Goal: Communication & Community: Participate in discussion

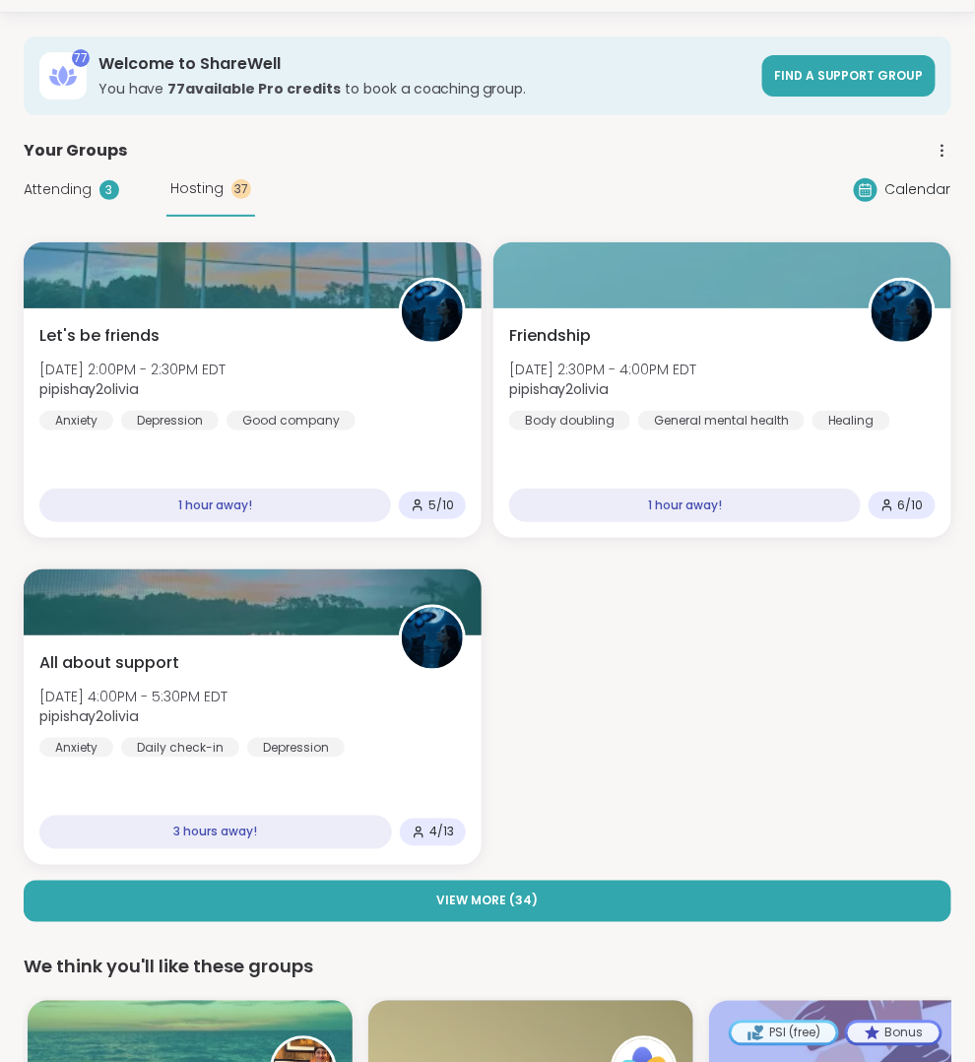
click at [61, 186] on span "Attending" at bounding box center [58, 189] width 68 height 21
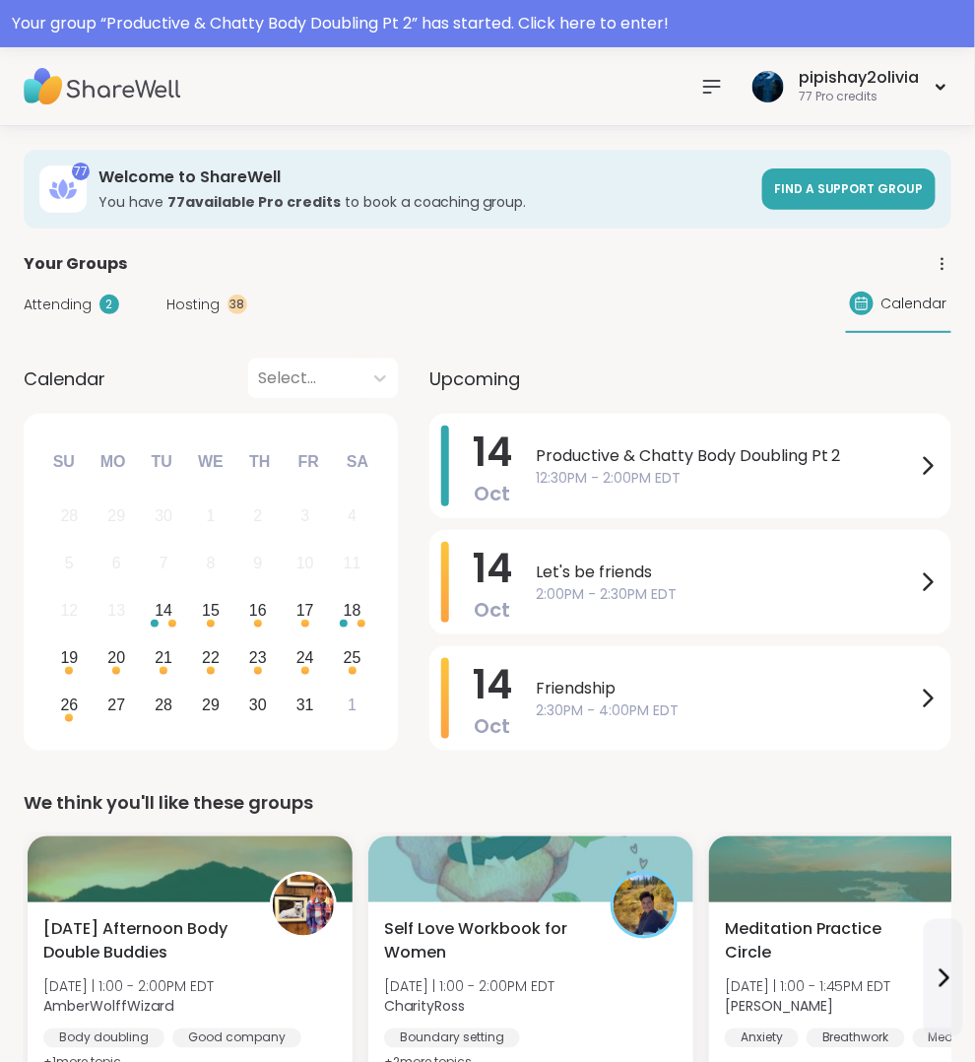
click at [657, 482] on span "12:30PM - 2:00PM EDT" at bounding box center [726, 478] width 380 height 21
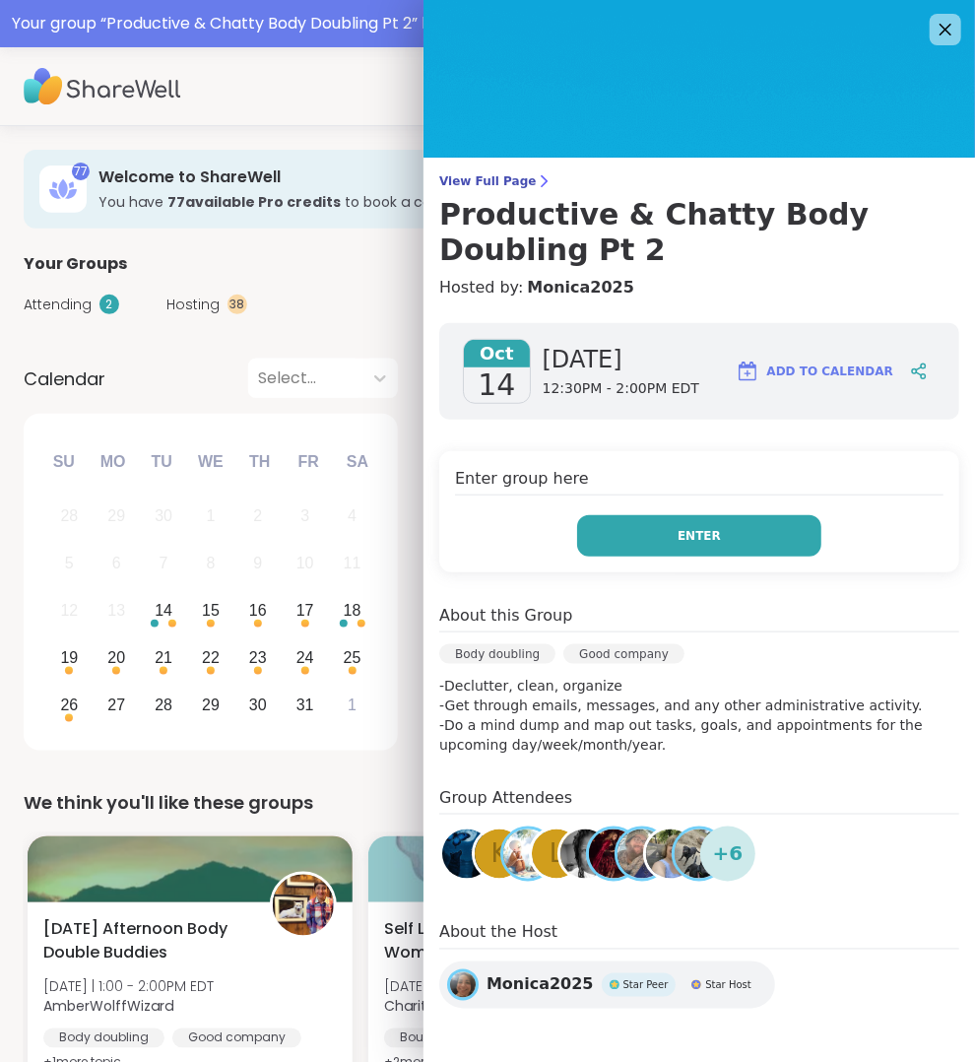
click at [675, 528] on button "Enter" at bounding box center [699, 535] width 244 height 41
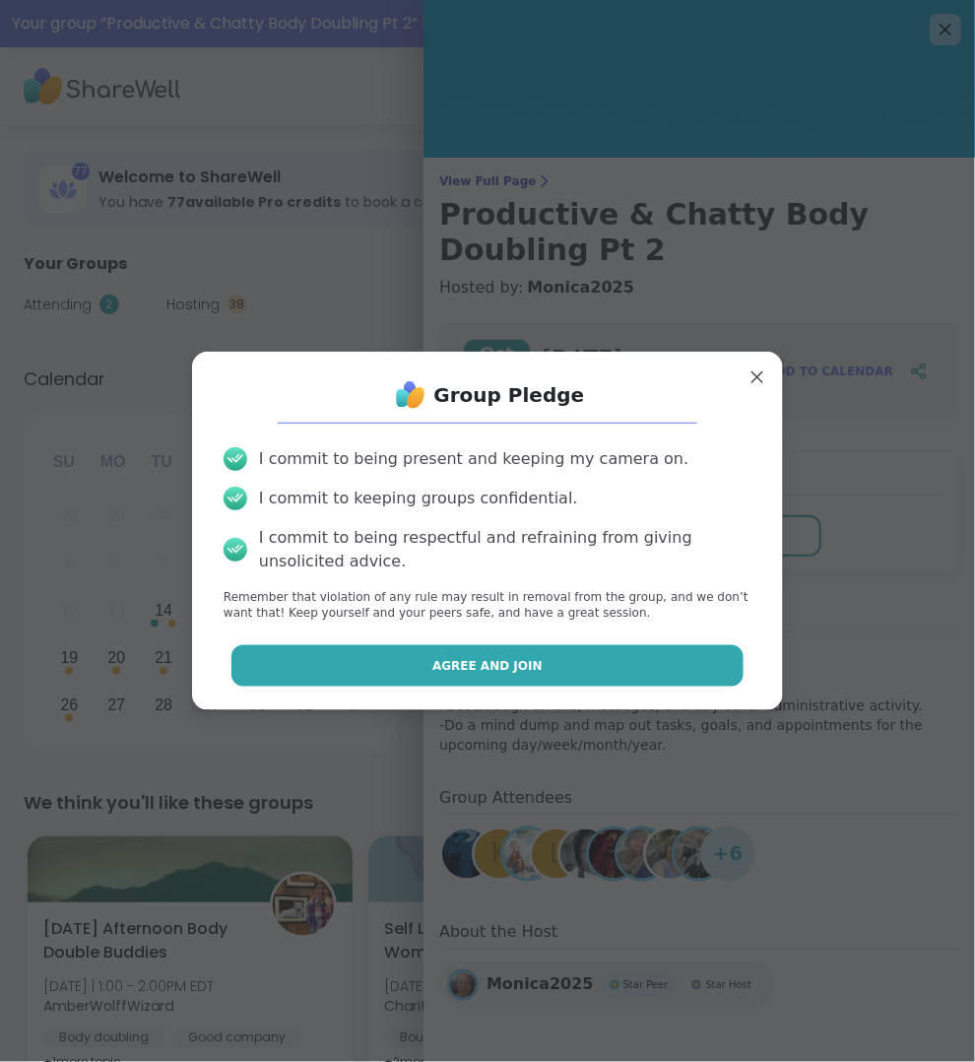
click at [664, 668] on button "Agree and Join" at bounding box center [487, 665] width 513 height 41
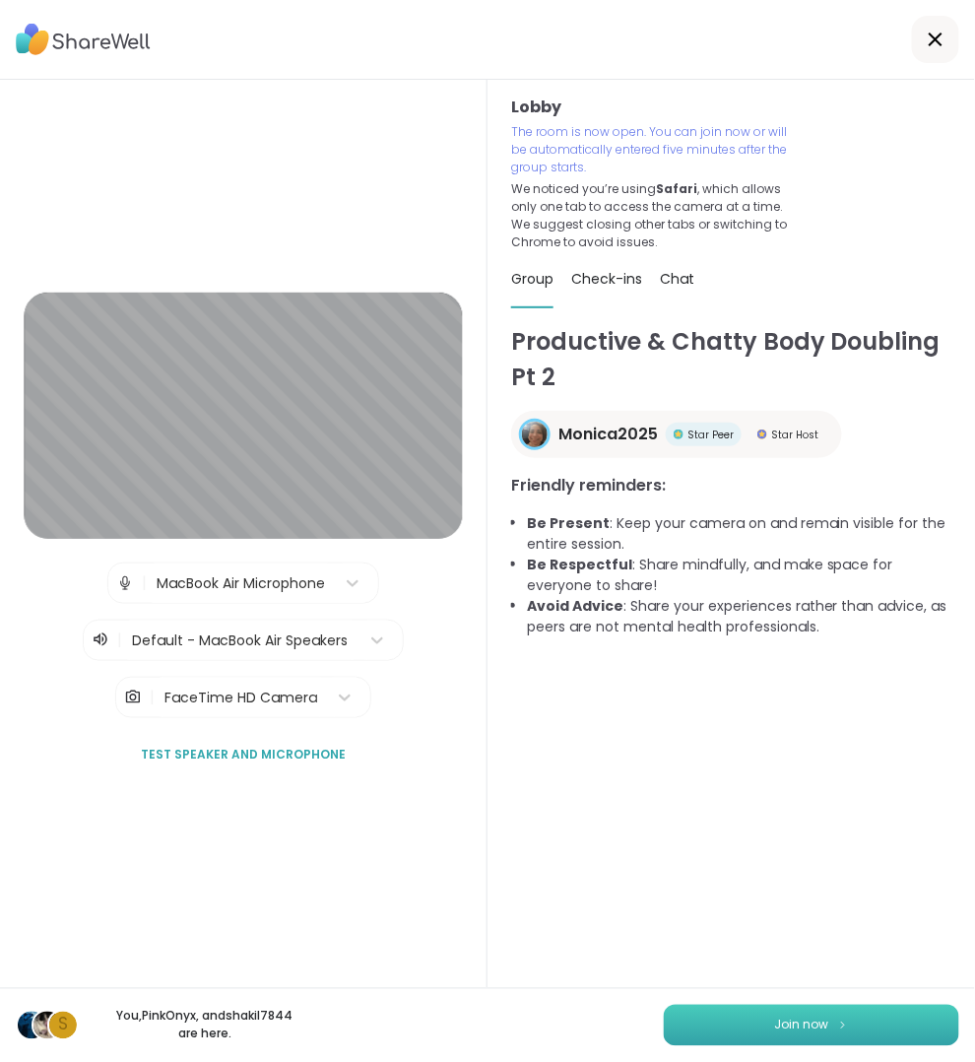
click at [810, 1028] on span "Join now" at bounding box center [802, 1026] width 54 height 18
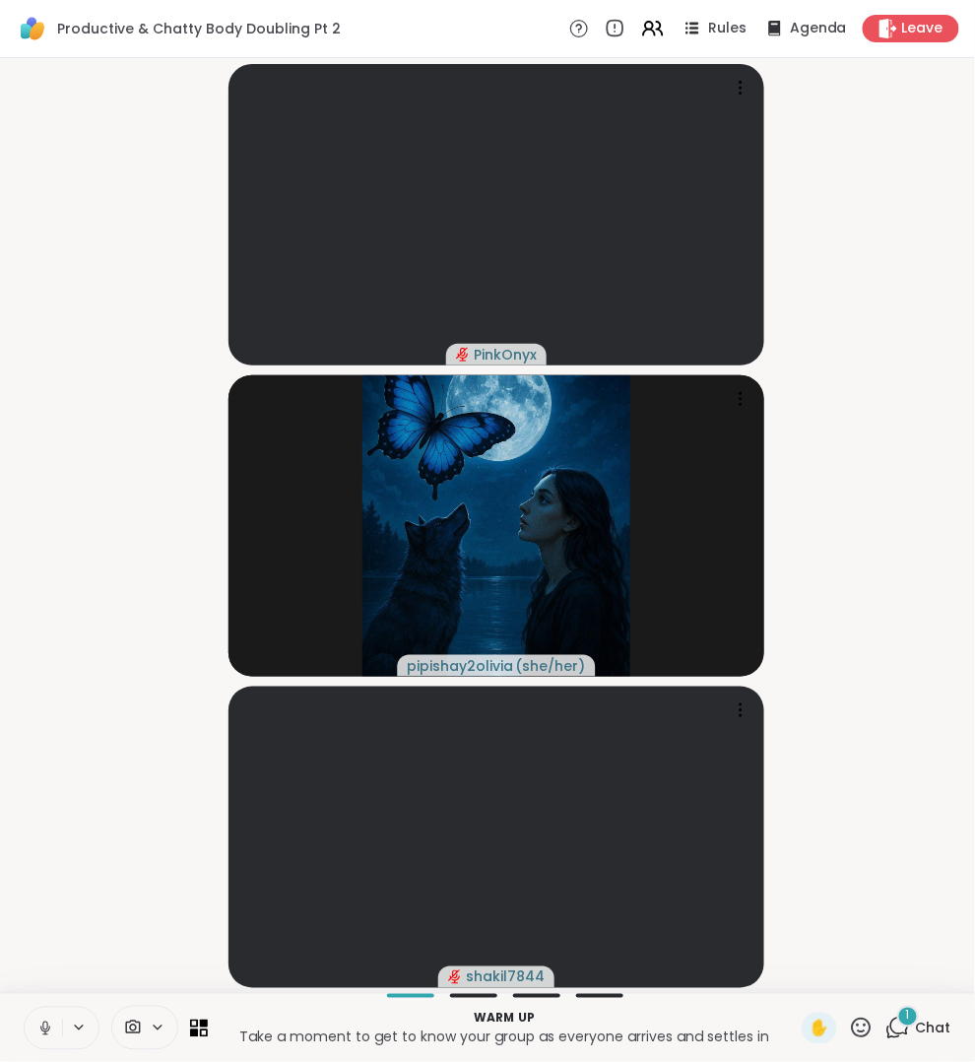
click at [40, 1025] on icon at bounding box center [45, 1029] width 18 height 18
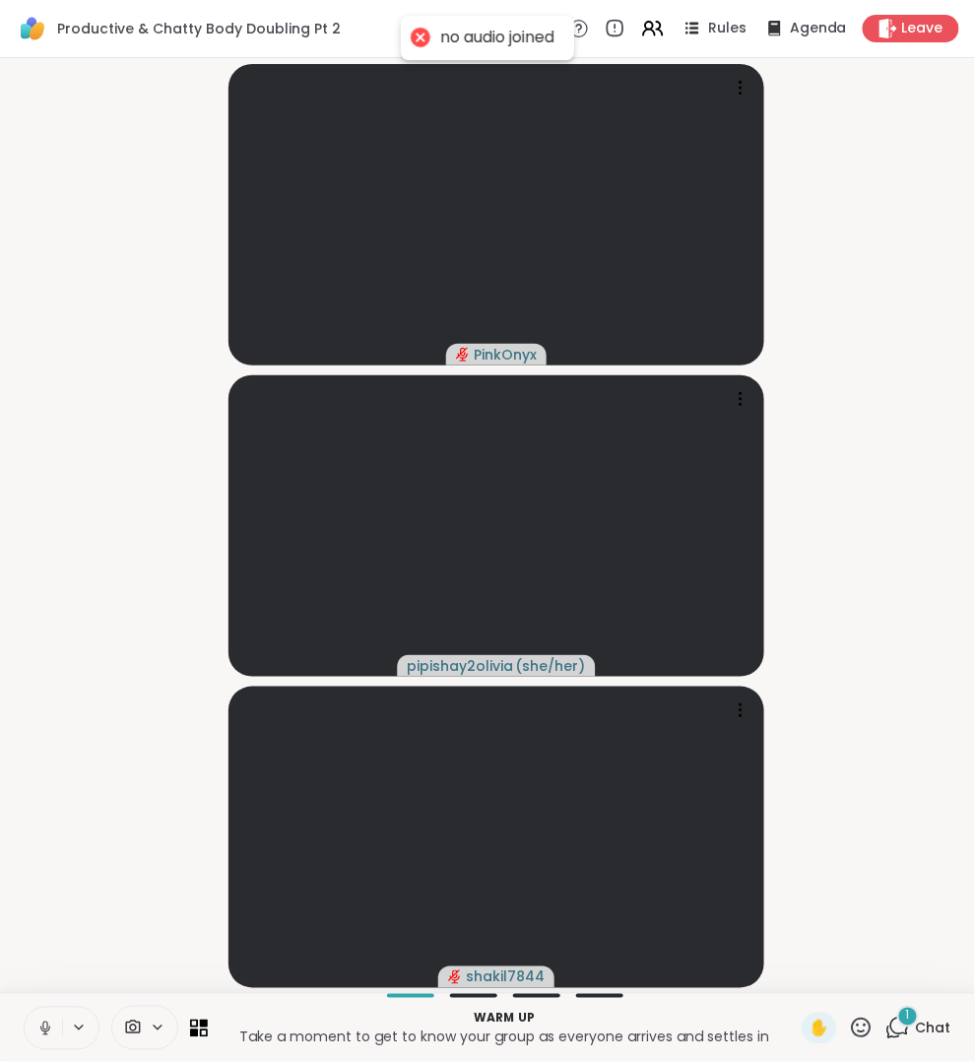
click at [44, 1025] on icon at bounding box center [45, 1029] width 18 height 18
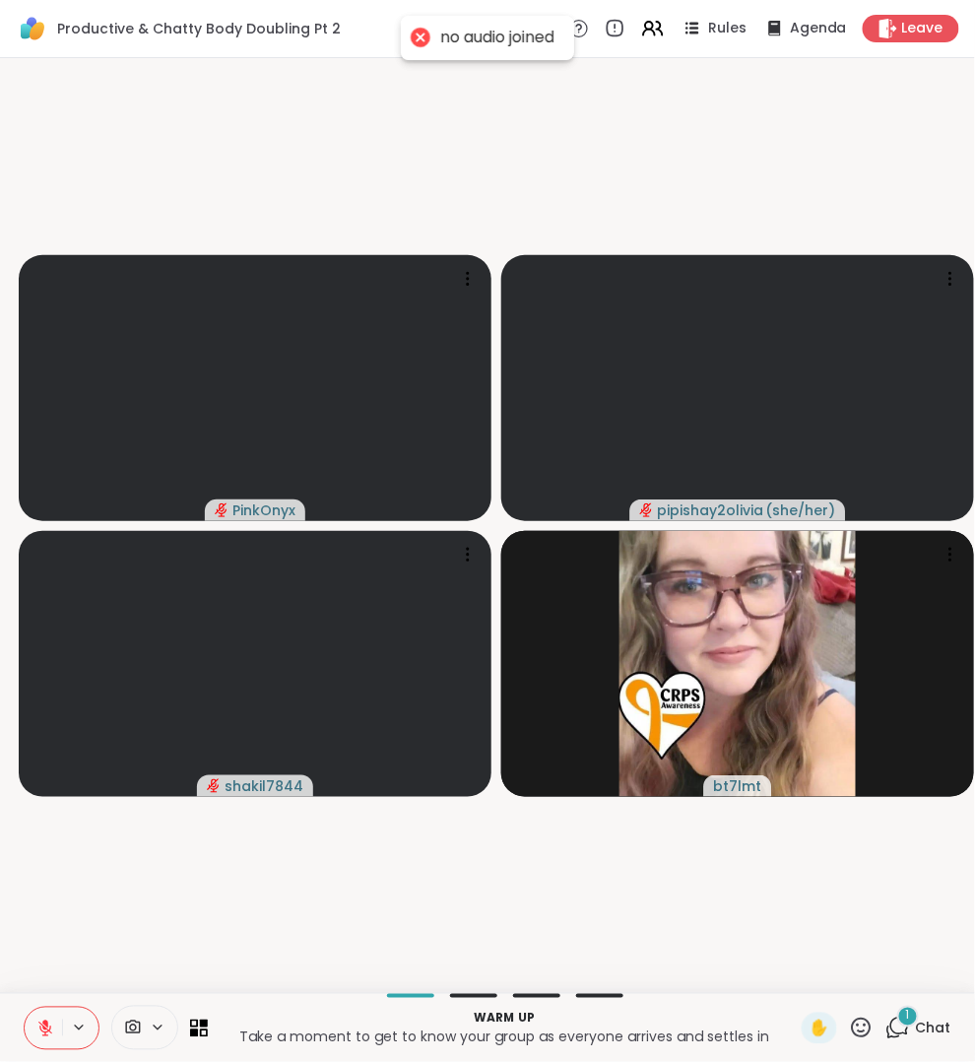
click at [911, 1041] on div "1 Chat" at bounding box center [919, 1029] width 66 height 32
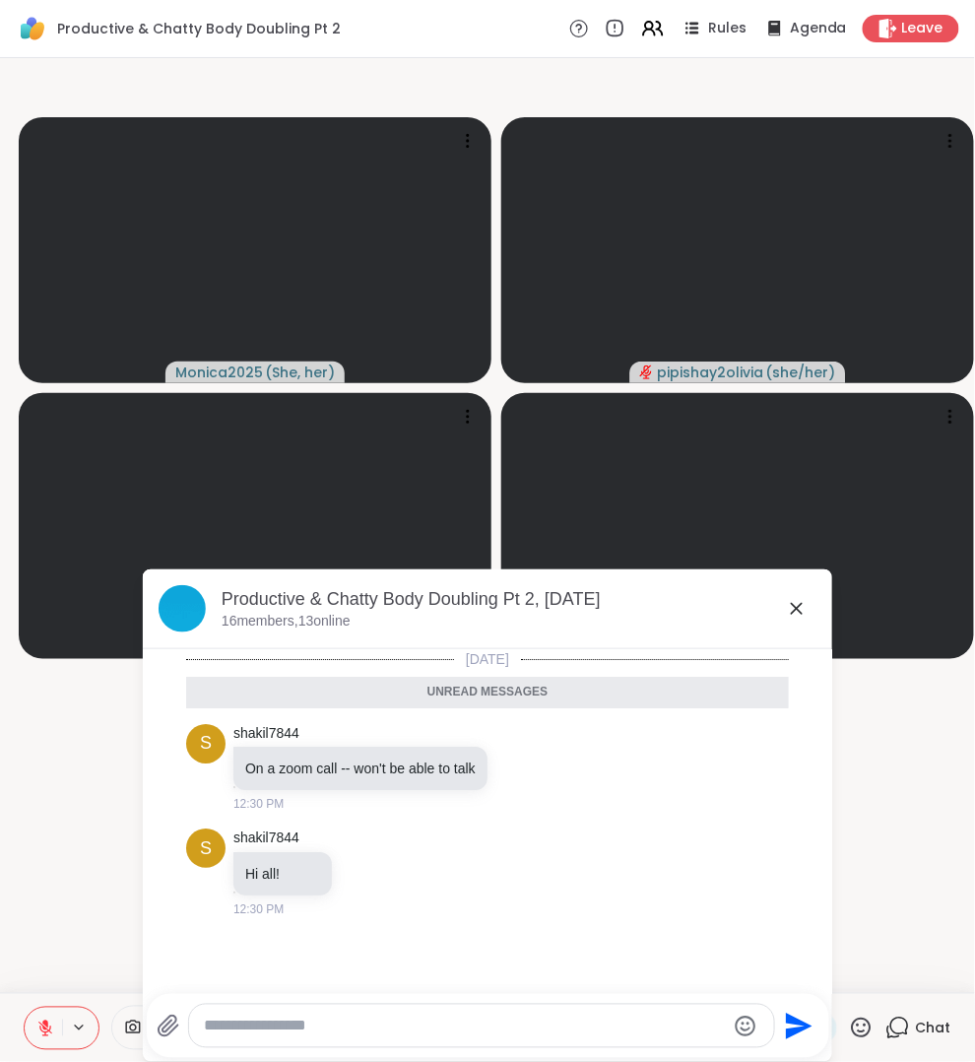
click at [804, 601] on icon at bounding box center [797, 609] width 24 height 24
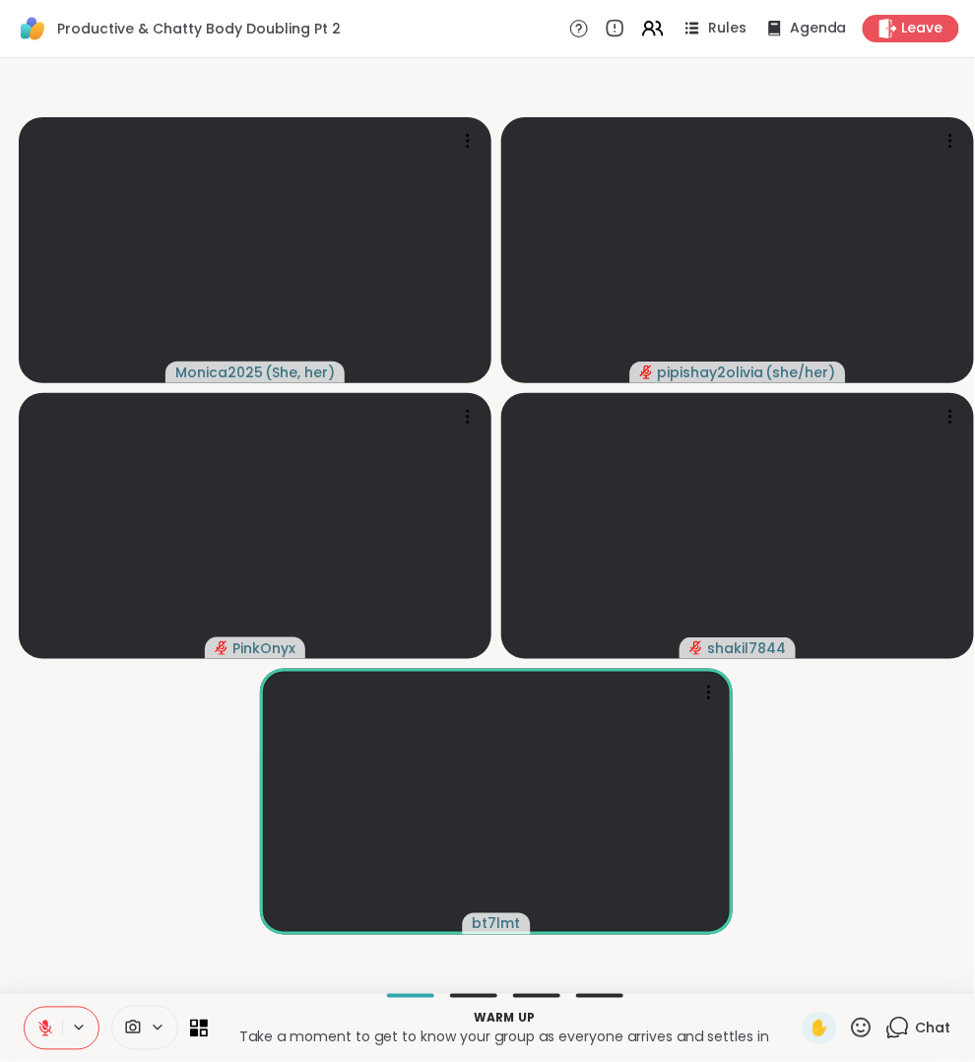
click at [897, 1010] on div "Warm up Take a moment to get to know your group as everyone arrives and settles…" at bounding box center [487, 1027] width 975 height 69
click at [901, 1022] on icon at bounding box center [898, 1028] width 25 height 25
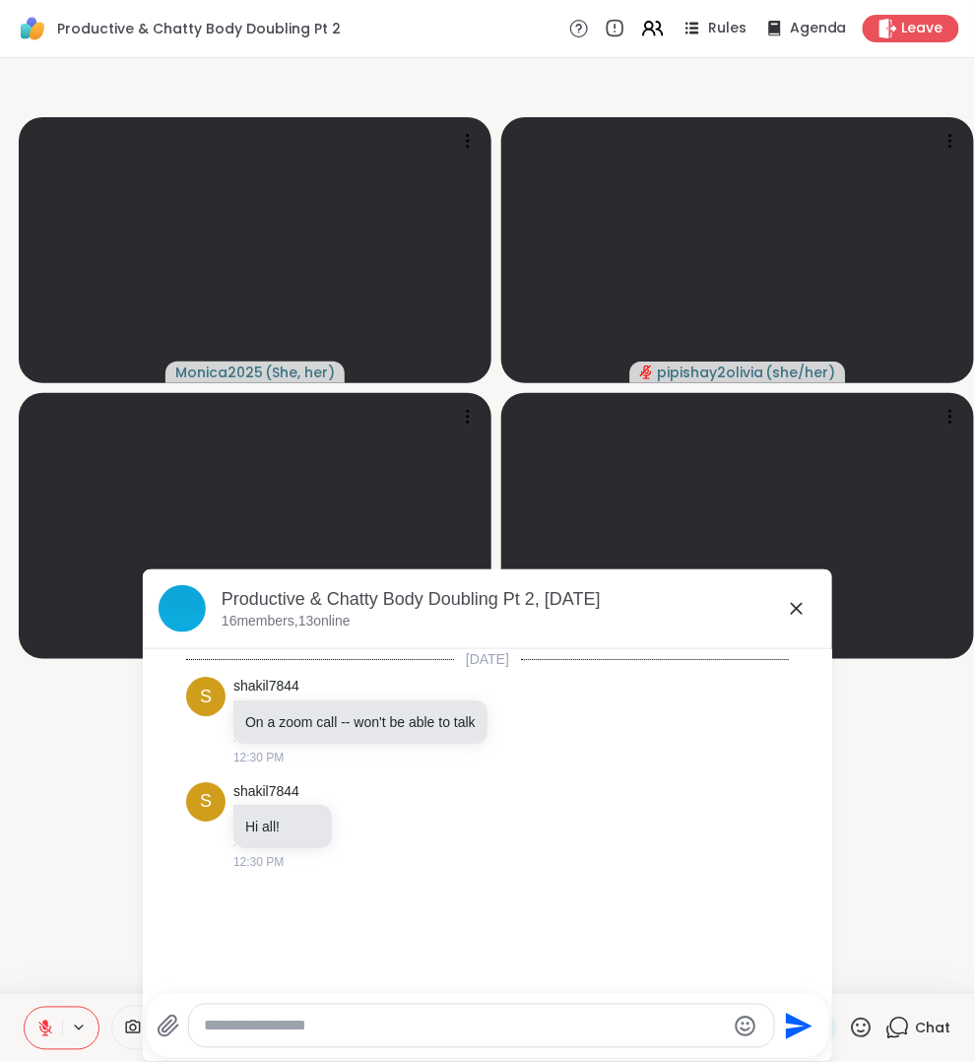
click at [585, 1012] on div at bounding box center [481, 1026] width 585 height 42
click at [585, 1014] on div at bounding box center [481, 1026] width 585 height 42
click at [585, 1033] on textarea "Type your message" at bounding box center [465, 1027] width 521 height 20
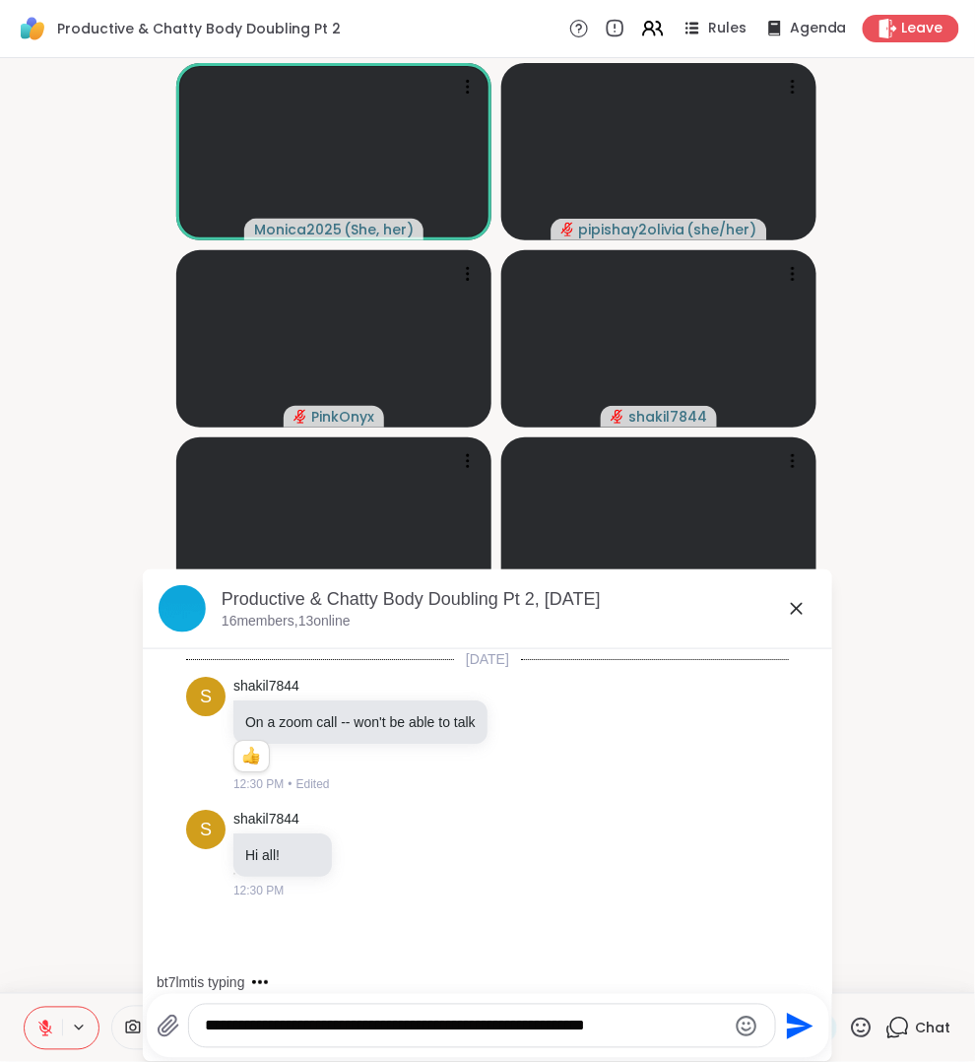
scroll to position [47, 0]
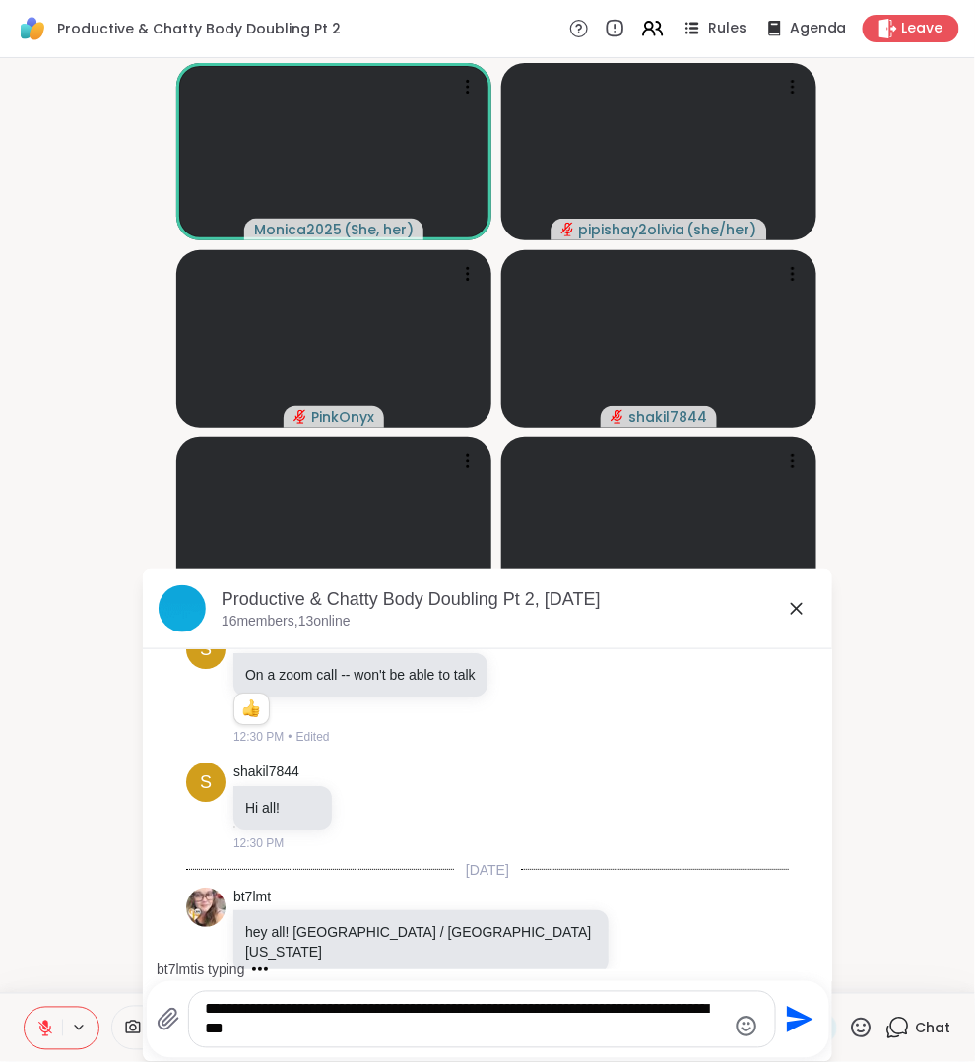
type textarea "**********"
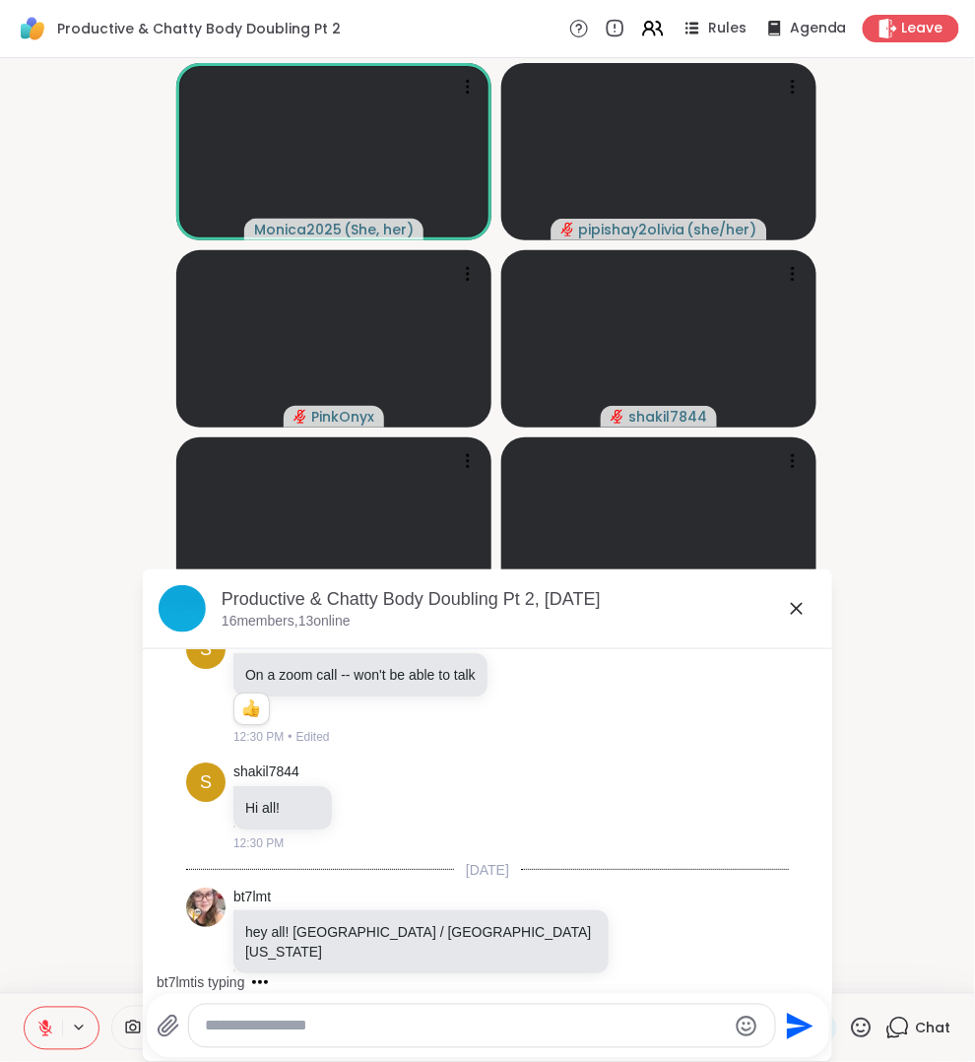
scroll to position [171, 0]
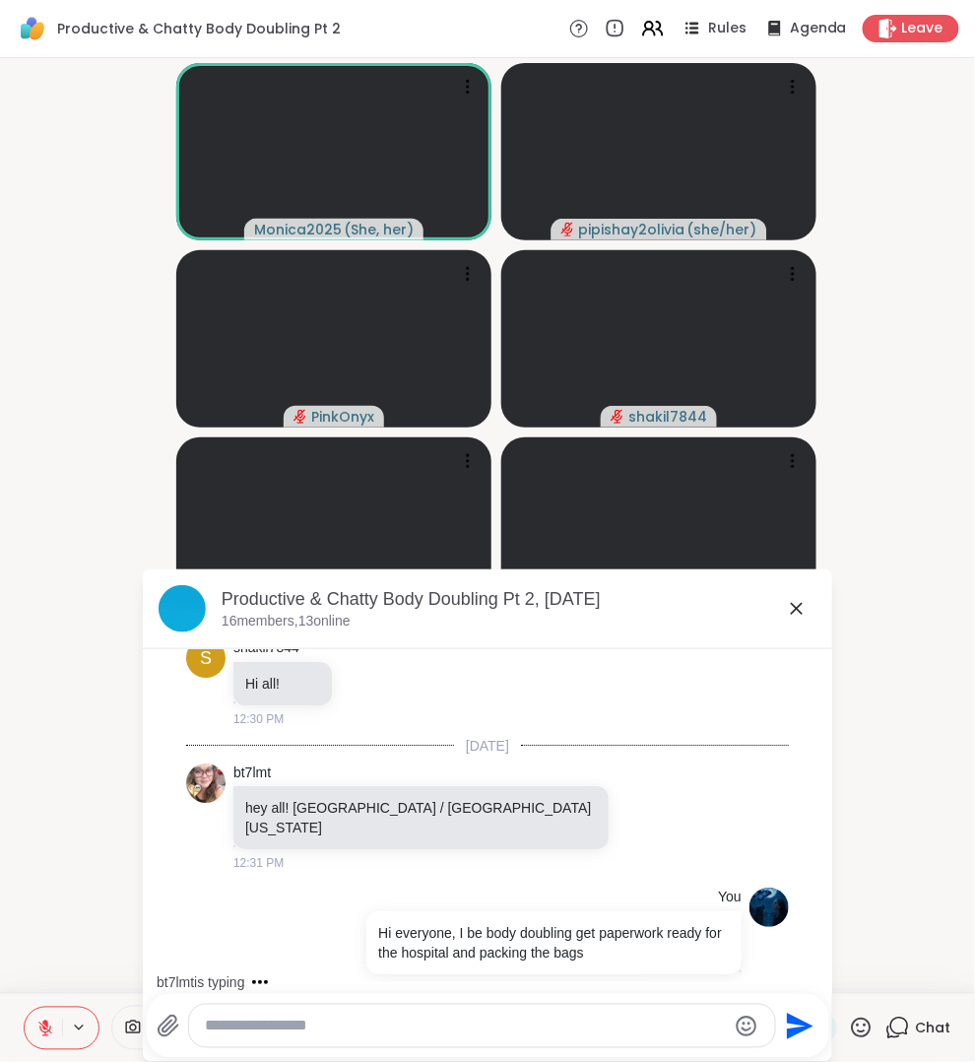
click at [795, 620] on icon at bounding box center [797, 609] width 24 height 24
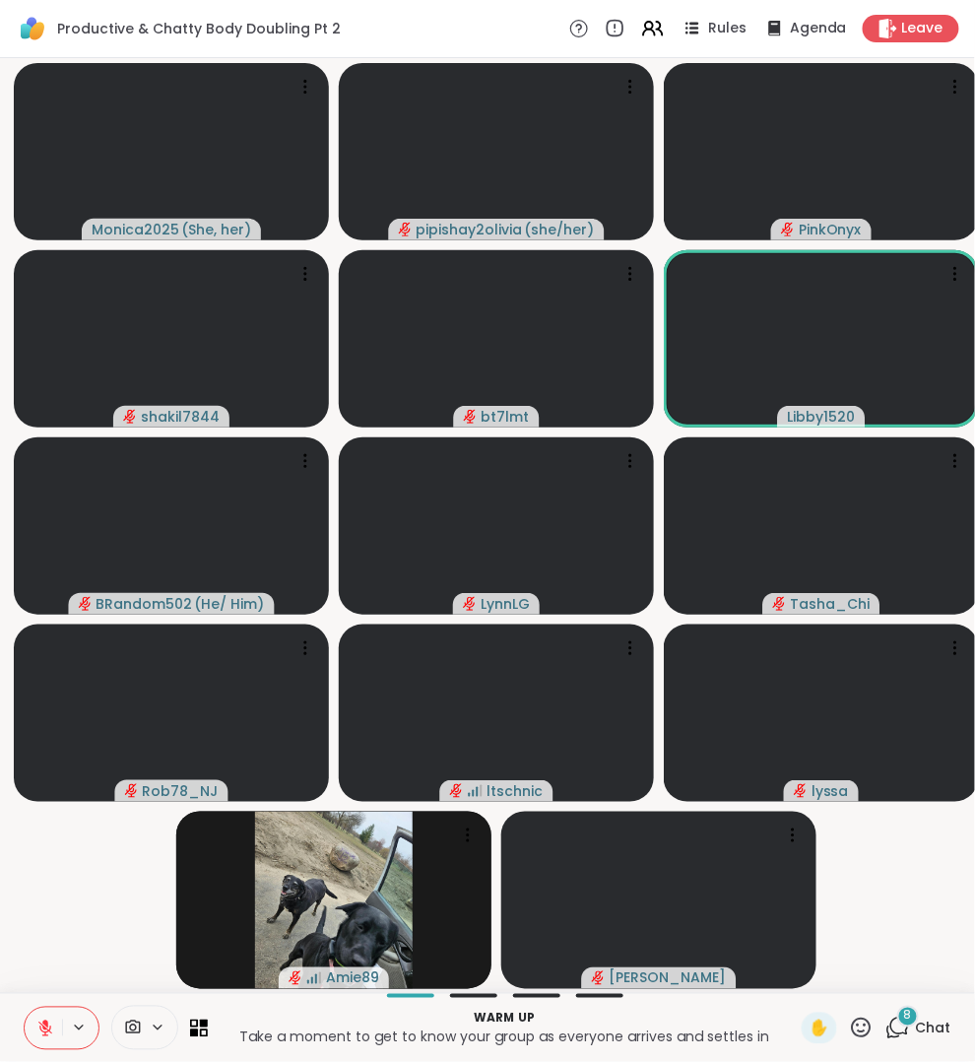
click at [901, 1016] on div "8" at bounding box center [908, 1017] width 22 height 22
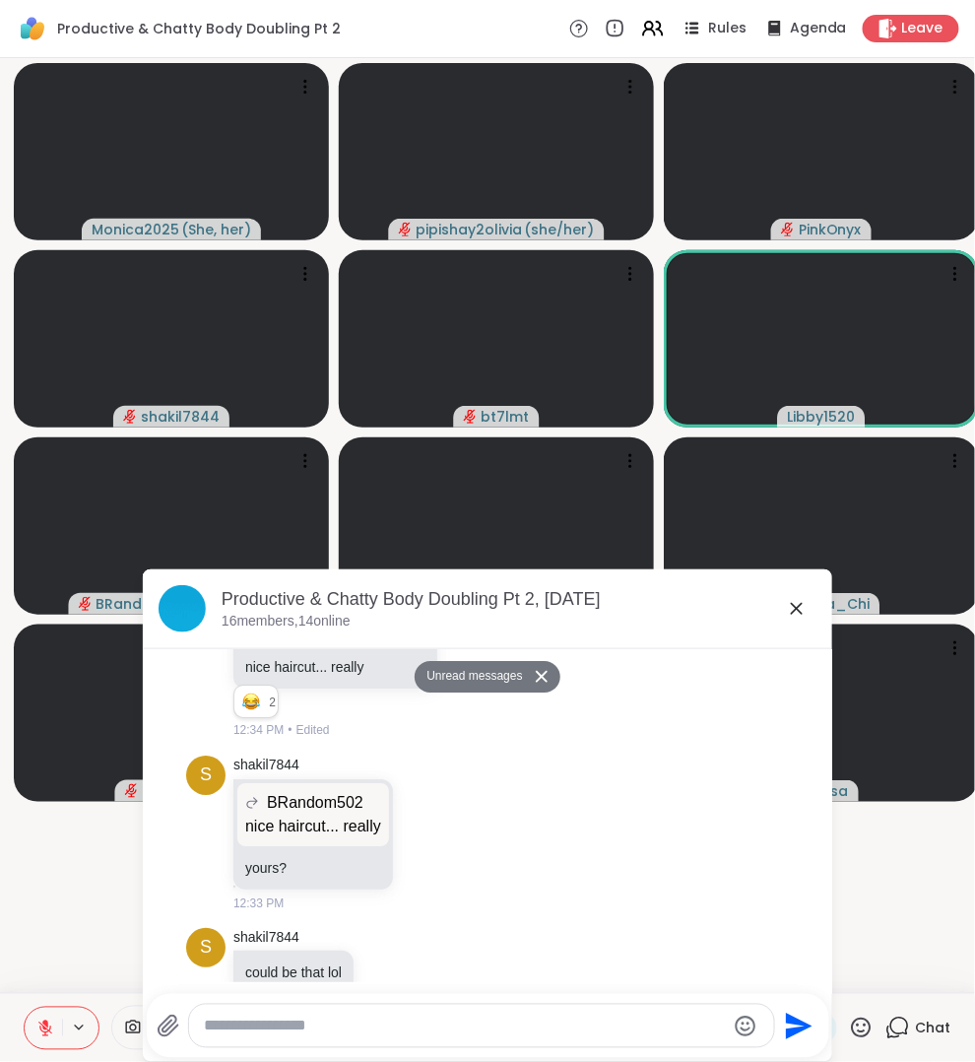
scroll to position [1470, 0]
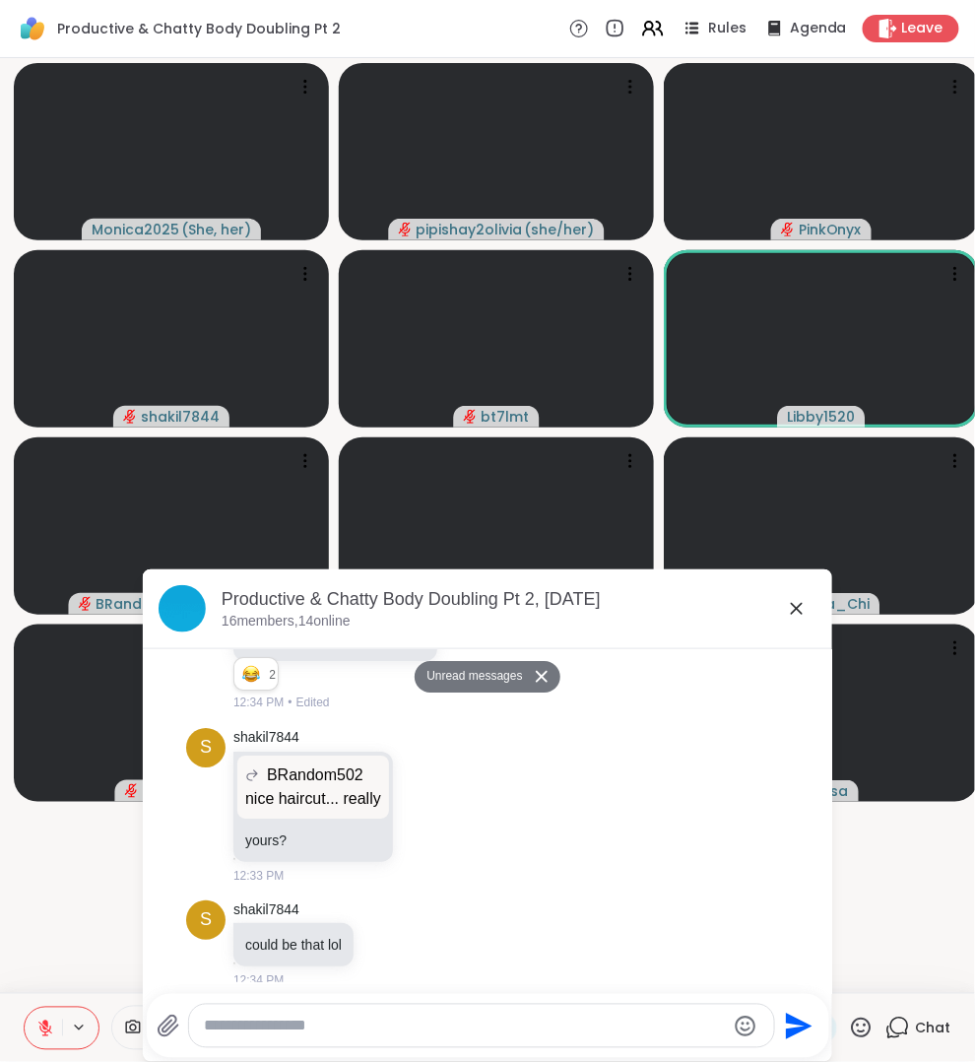
click at [792, 600] on icon at bounding box center [797, 609] width 24 height 24
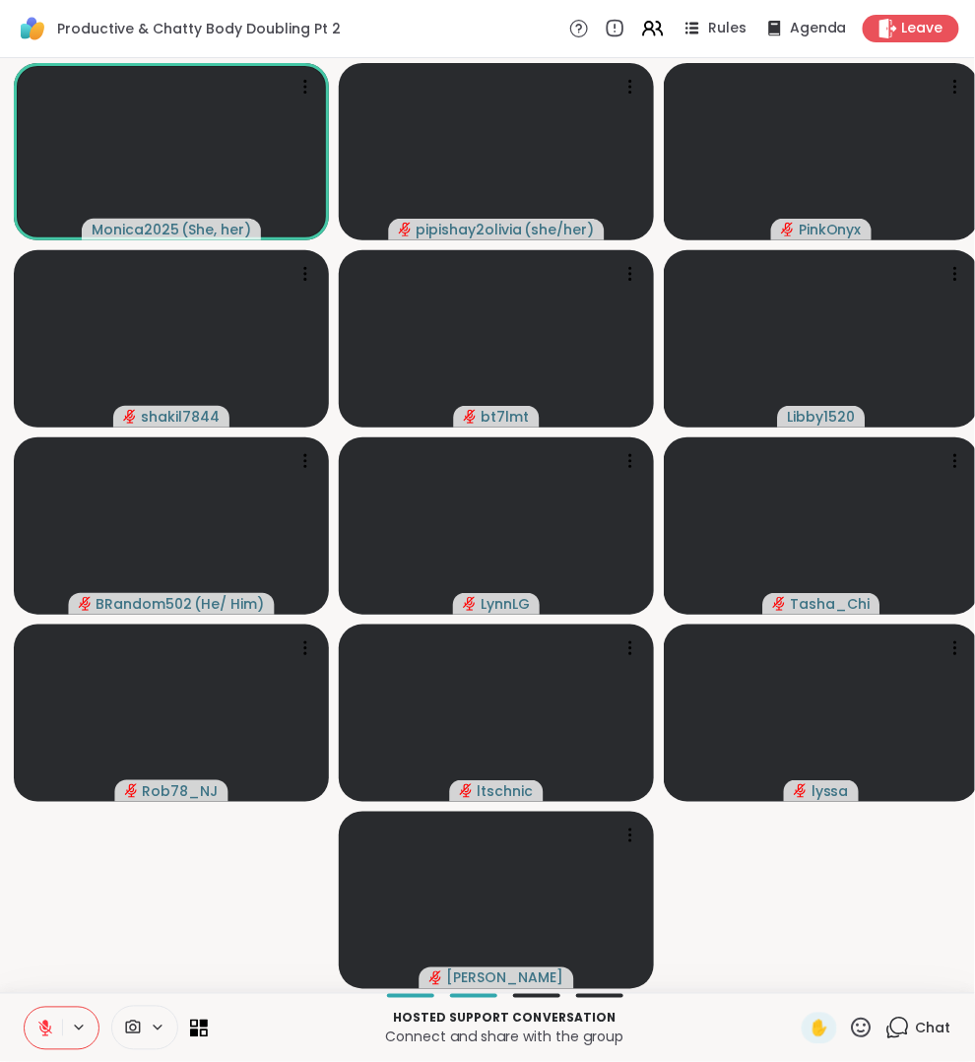
click at [36, 1031] on icon at bounding box center [45, 1029] width 18 height 18
click at [44, 1020] on icon at bounding box center [45, 1029] width 18 height 18
click at [37, 1022] on icon at bounding box center [45, 1029] width 18 height 18
click at [923, 1020] on span "Chat" at bounding box center [933, 1029] width 35 height 20
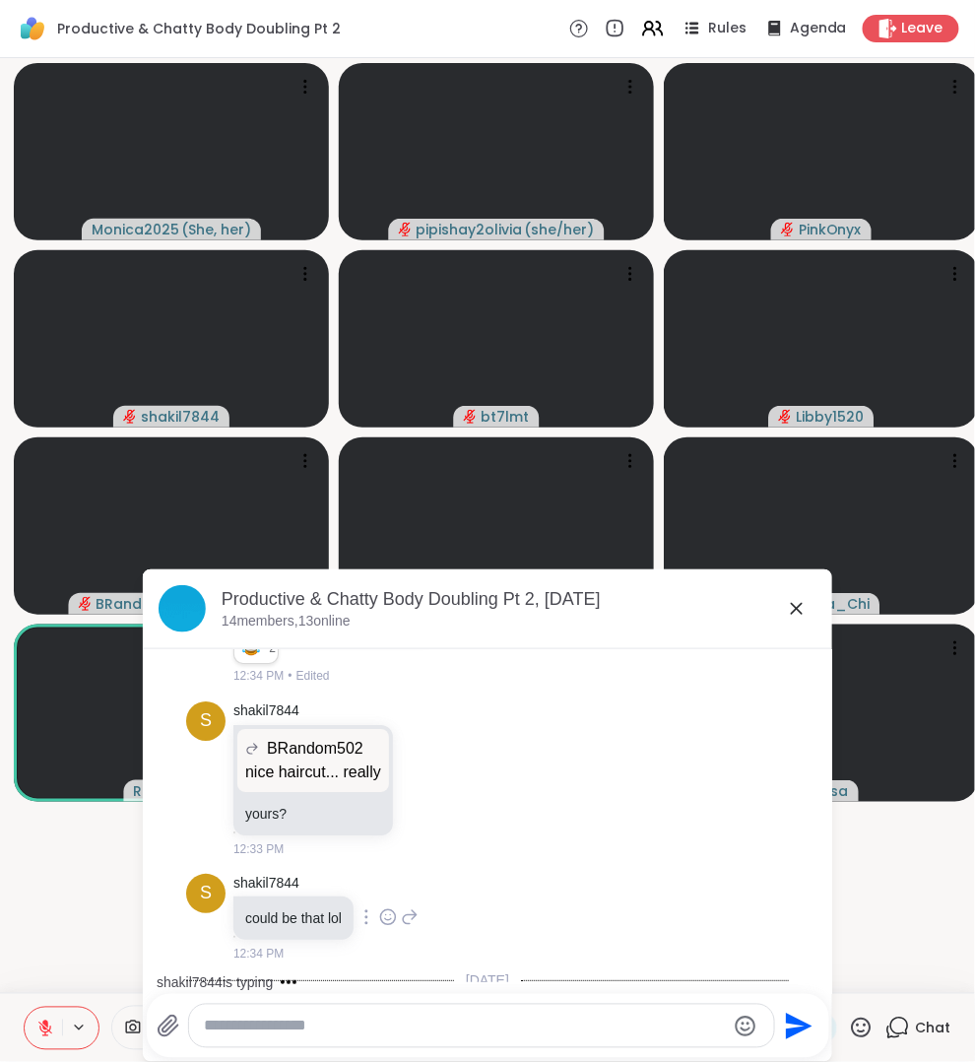
scroll to position [1603, 0]
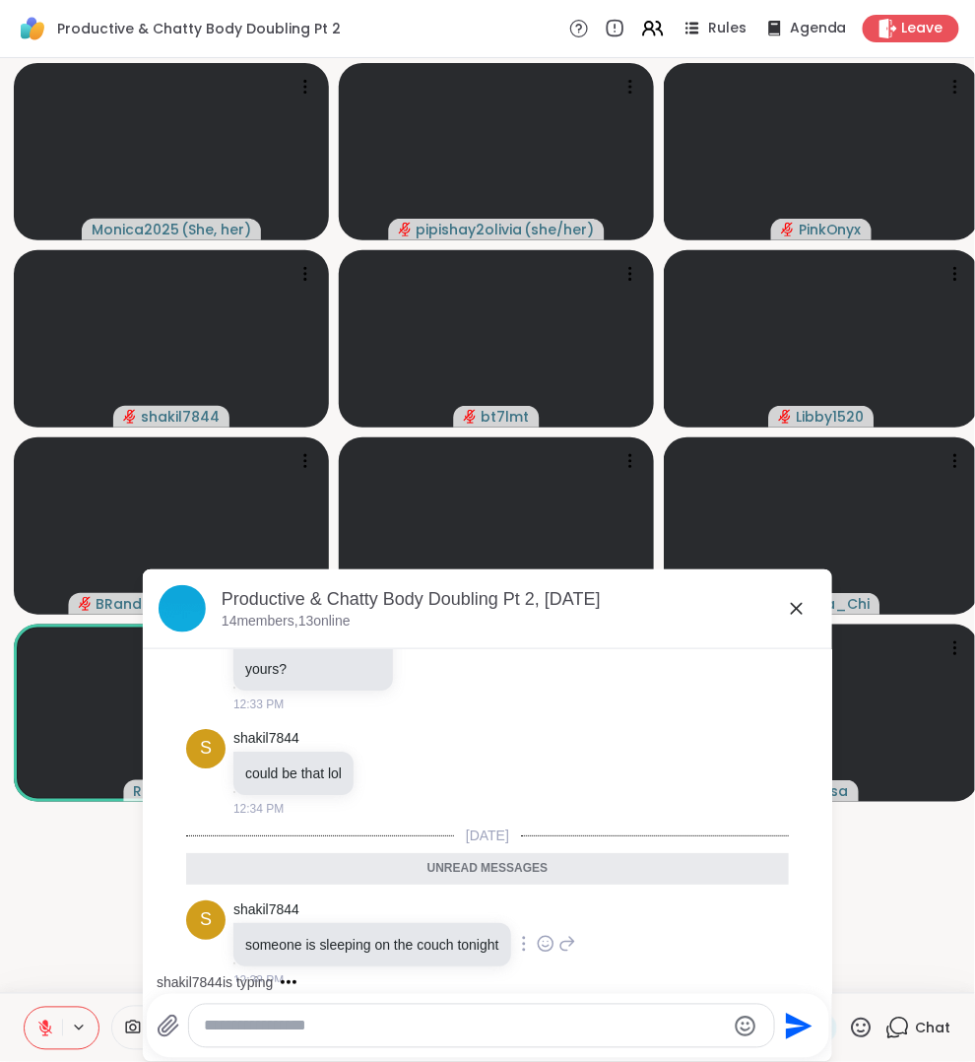
click at [555, 934] on icon at bounding box center [546, 944] width 18 height 20
click at [464, 903] on div "Select Reaction: Joy" at bounding box center [459, 912] width 18 height 18
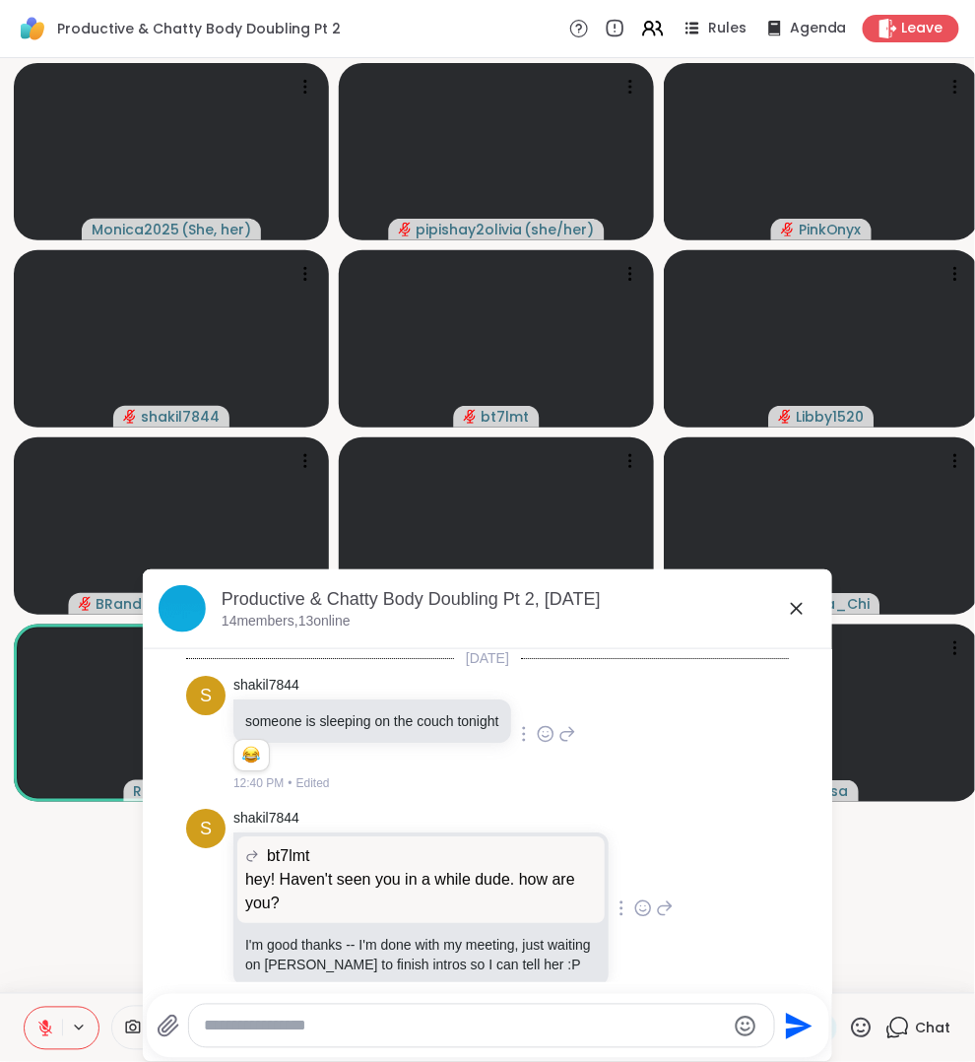
scroll to position [1722, 0]
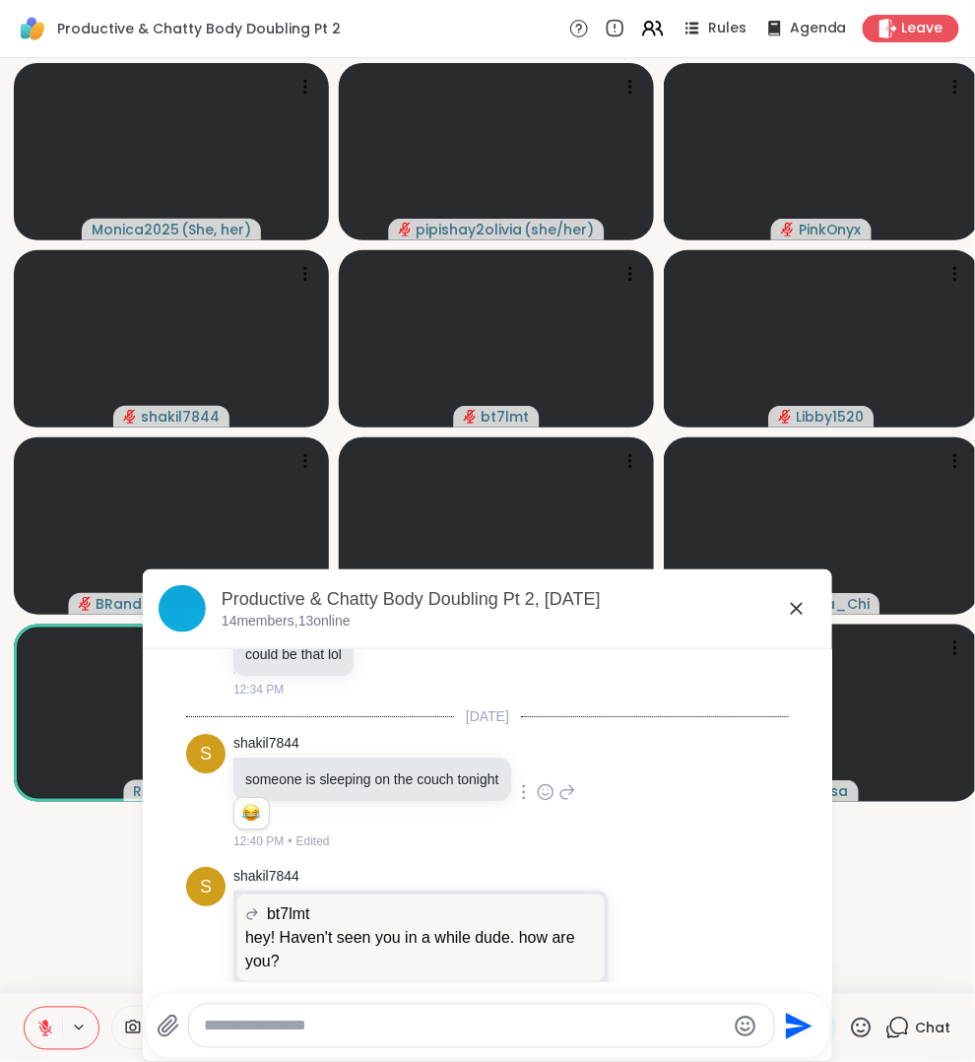
click at [528, 1008] on div at bounding box center [481, 1026] width 585 height 42
click at [528, 1019] on textarea "Type your message" at bounding box center [465, 1027] width 521 height 20
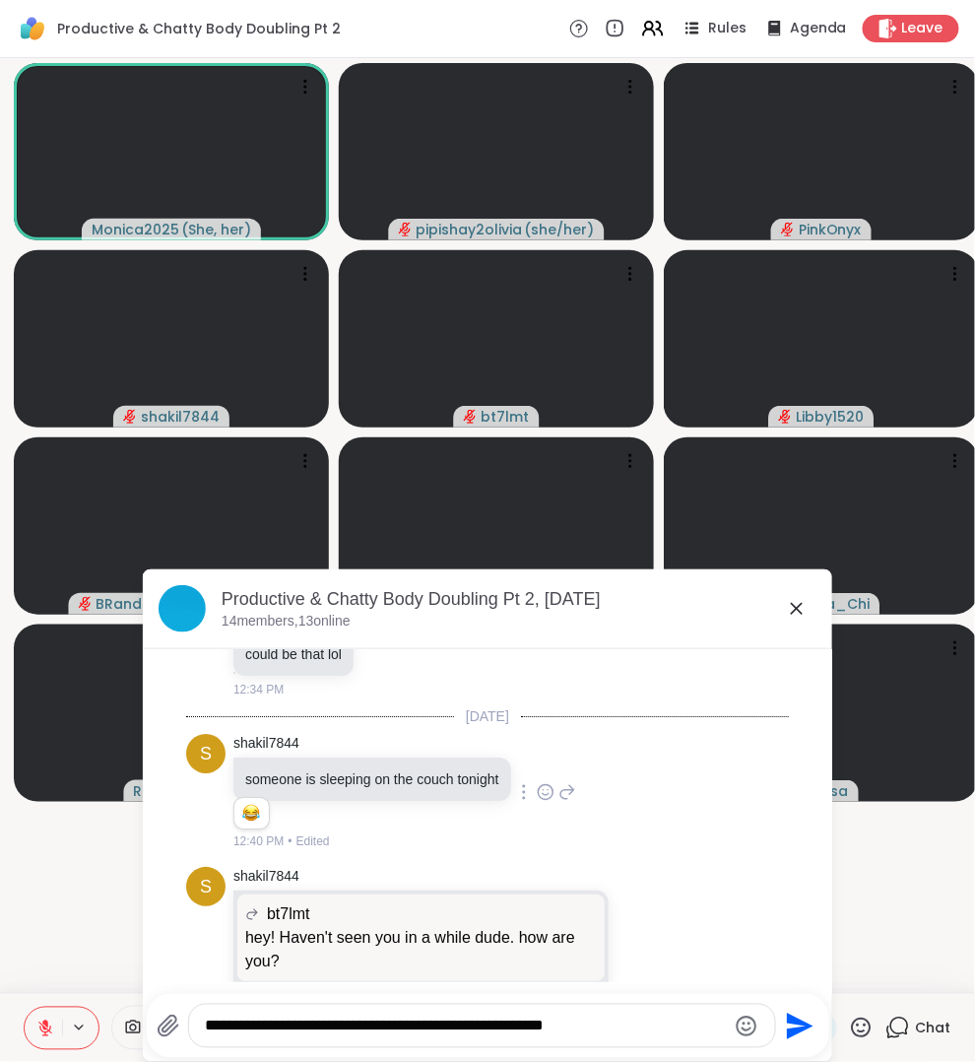
type textarea "**********"
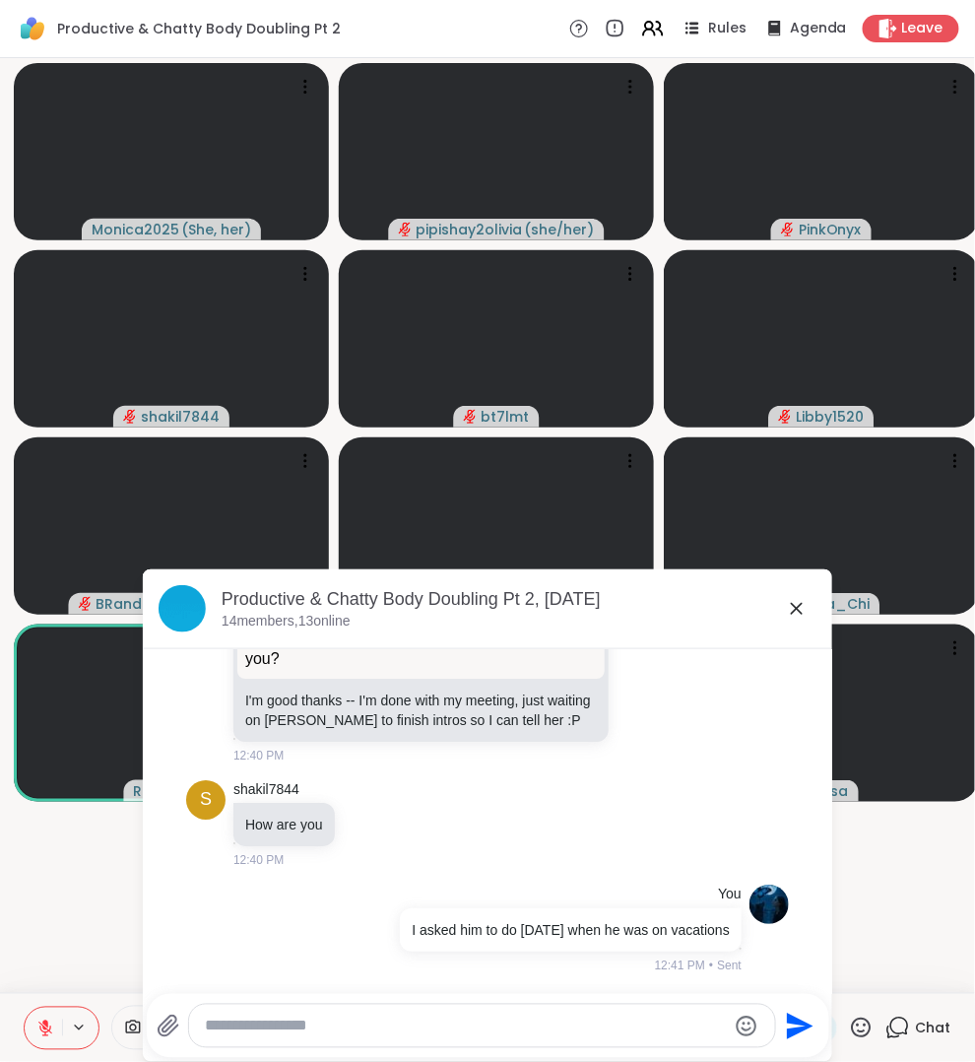
click at [804, 618] on icon at bounding box center [797, 609] width 24 height 24
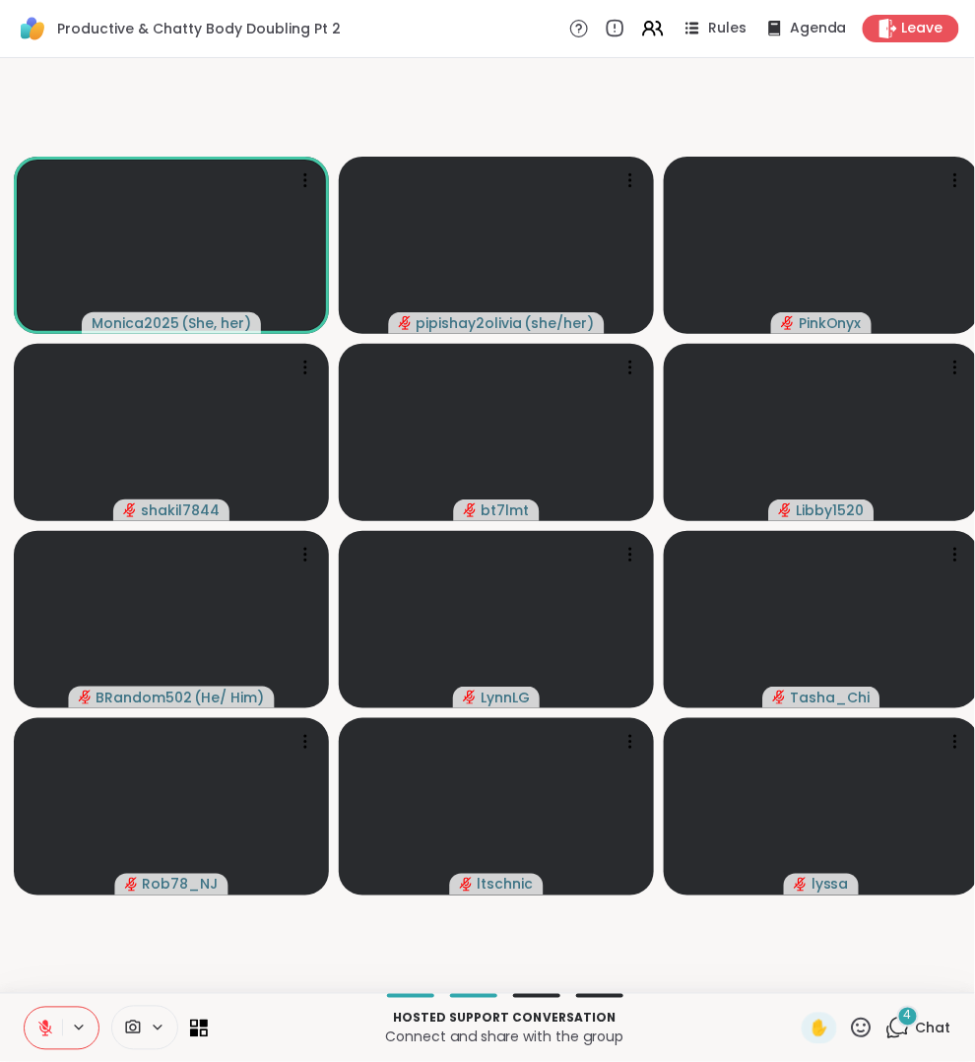
click at [910, 1022] on span "4" at bounding box center [908, 1016] width 8 height 17
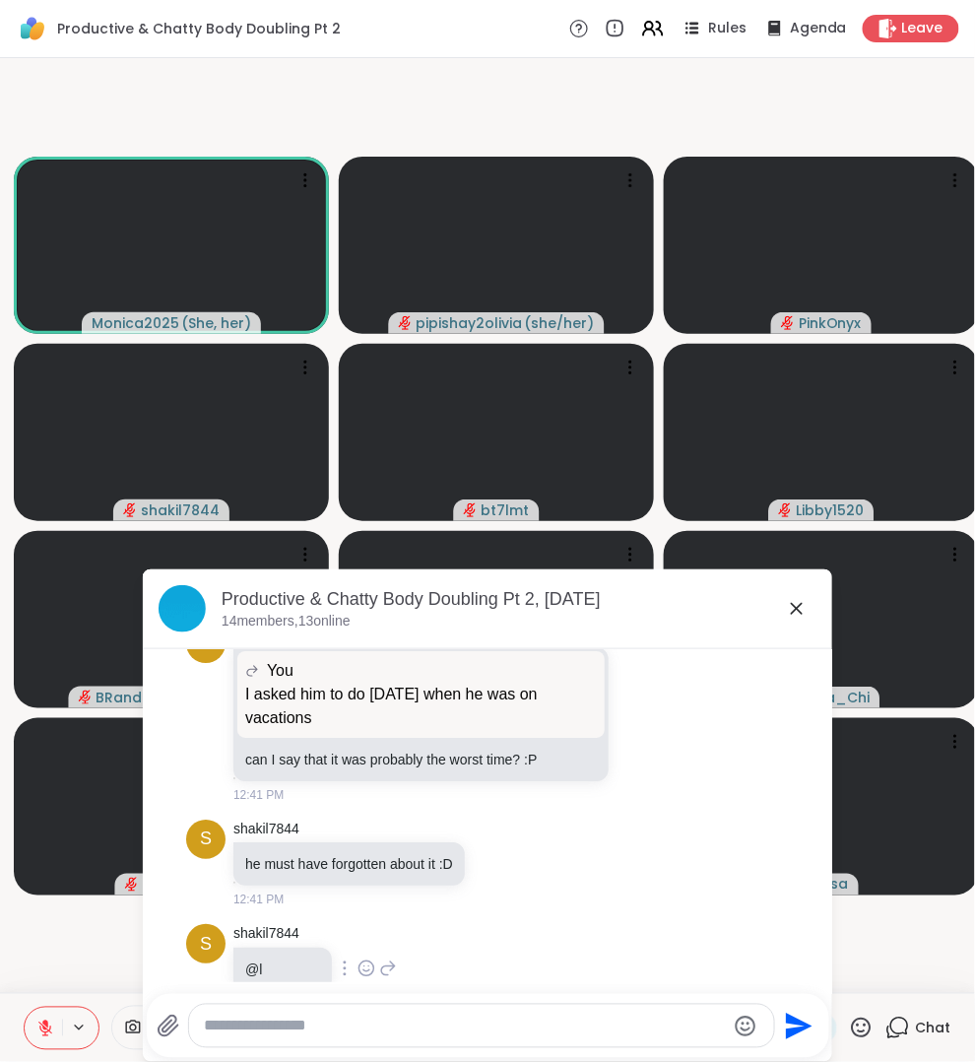
scroll to position [2464, 0]
click at [799, 619] on icon at bounding box center [797, 609] width 24 height 24
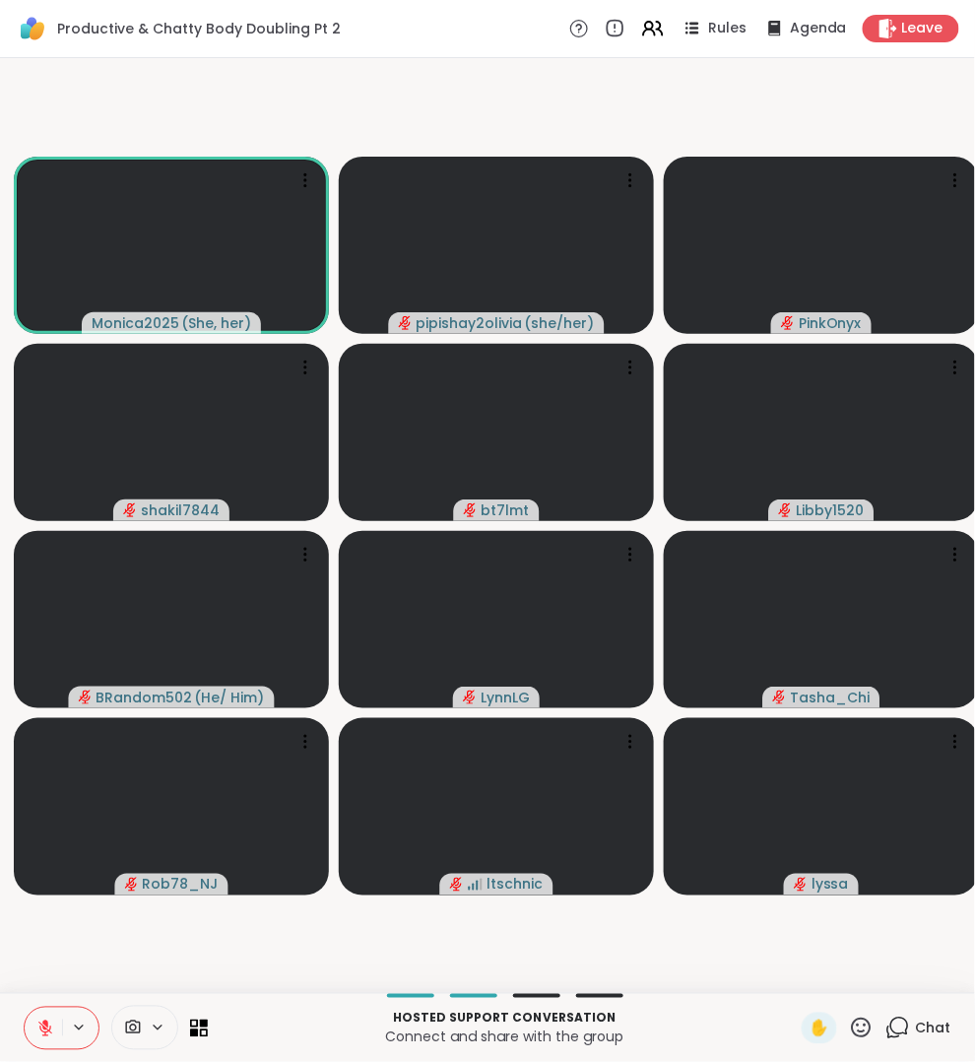
click at [918, 1026] on span "Chat" at bounding box center [933, 1029] width 35 height 20
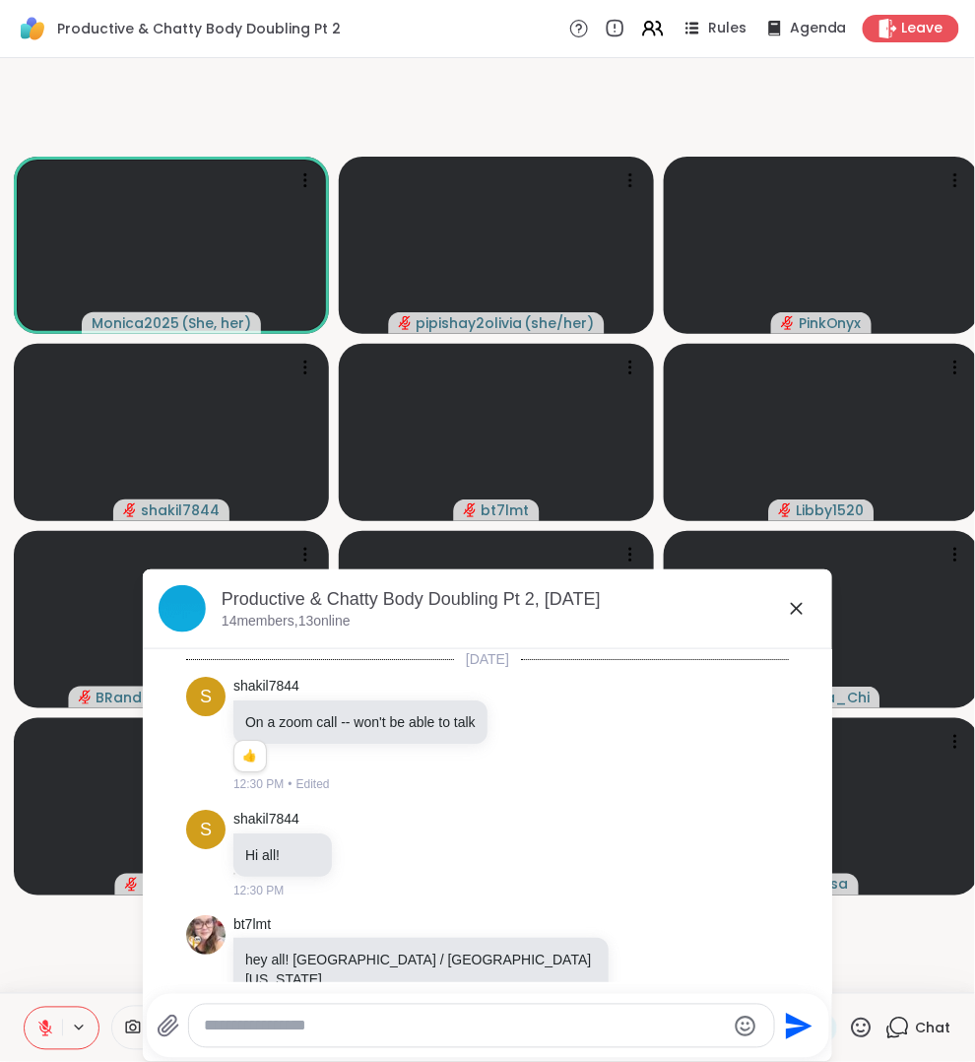
scroll to position [2578, 0]
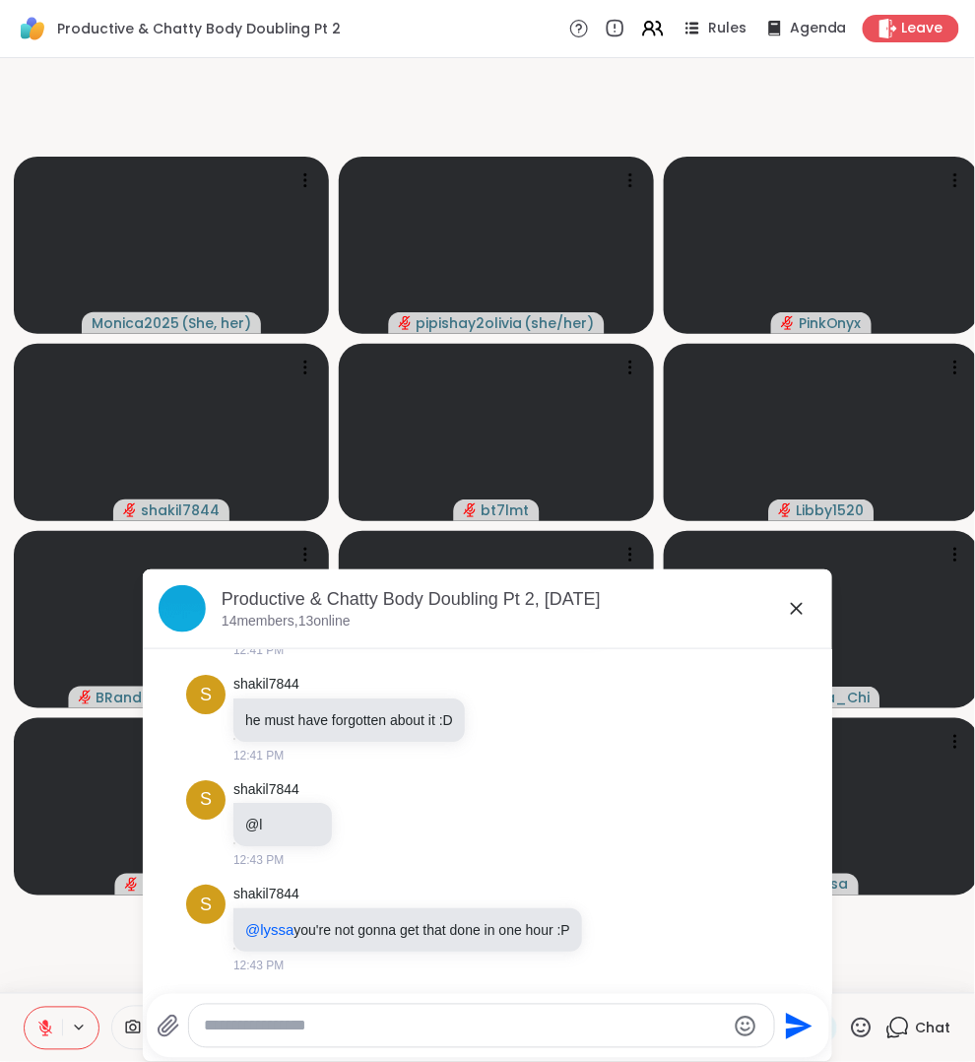
click at [559, 1023] on textarea "Type your message" at bounding box center [465, 1027] width 521 height 20
type textarea "*"
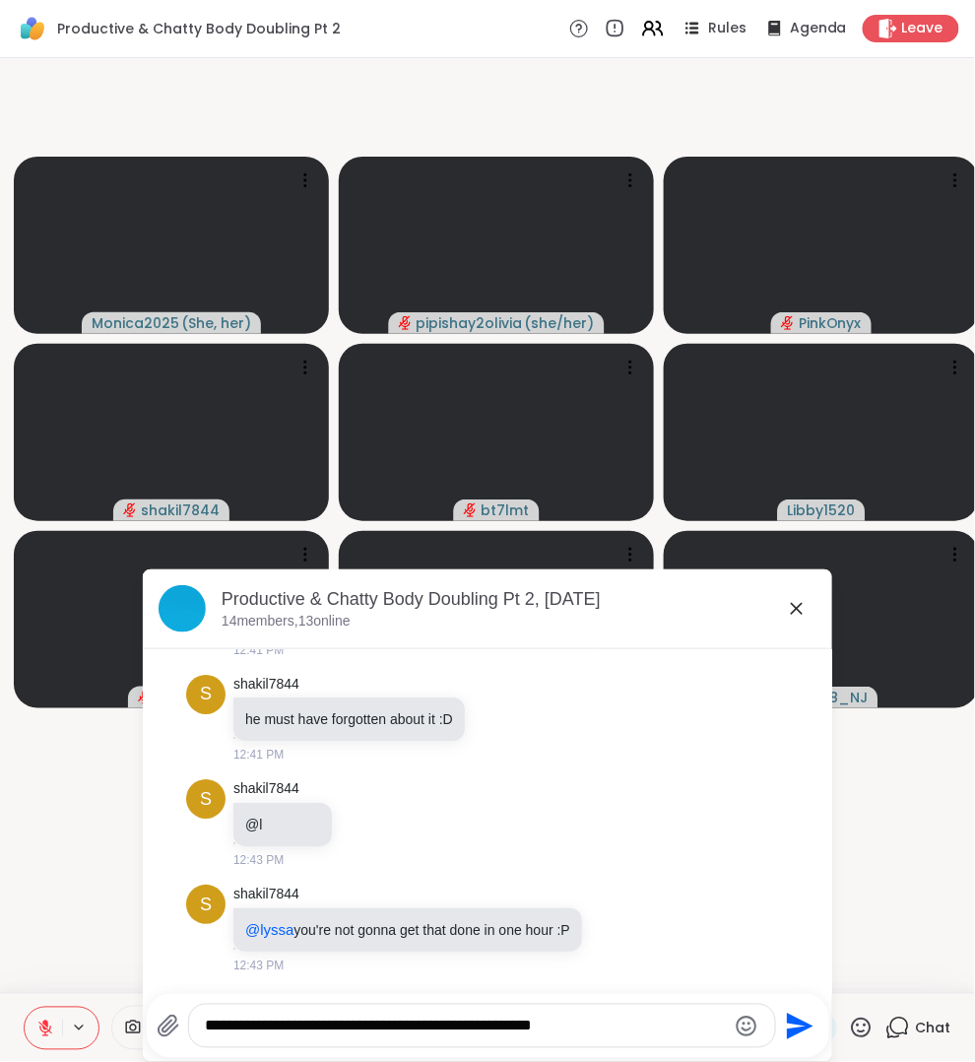
click at [363, 1010] on div "**********" at bounding box center [482, 1026] width 586 height 42
click at [363, 1019] on textarea "**********" at bounding box center [465, 1027] width 520 height 20
click at [600, 1027] on textarea "**********" at bounding box center [465, 1027] width 520 height 20
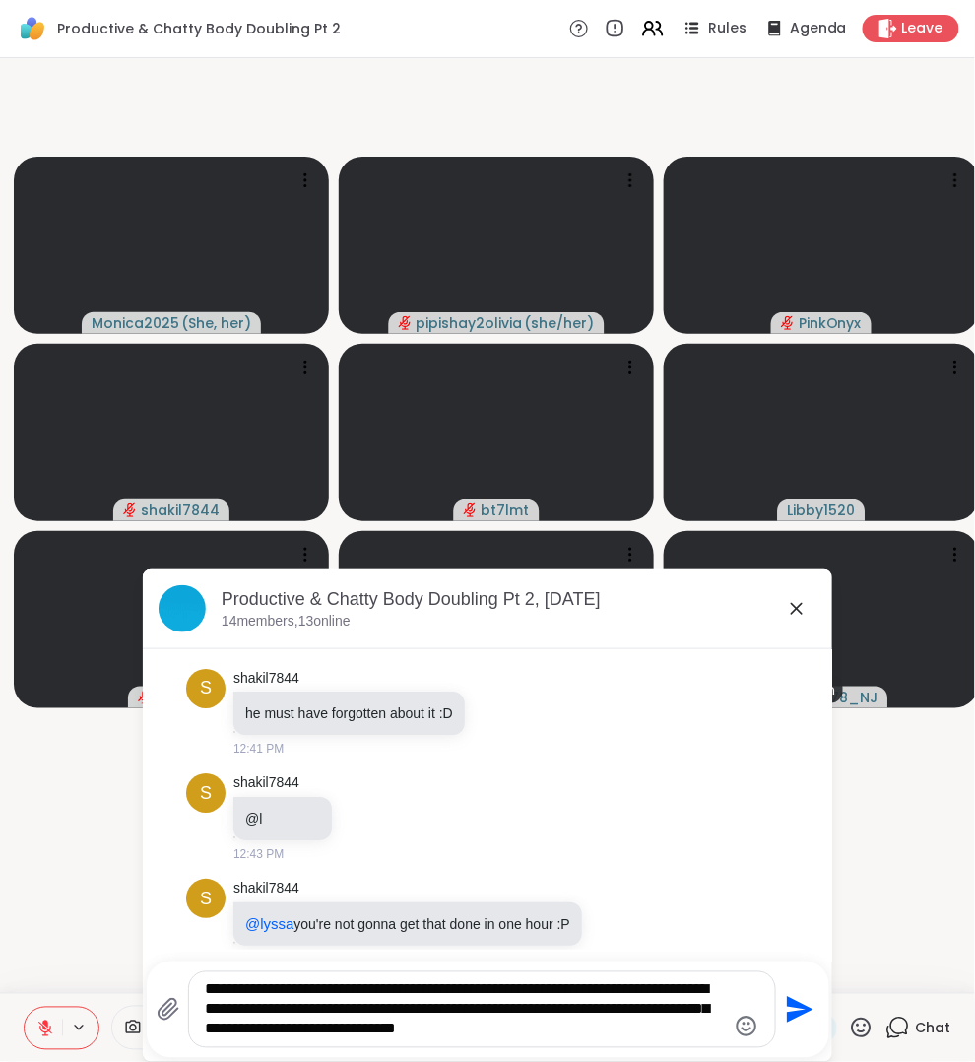
click at [516, 1027] on textarea "**********" at bounding box center [465, 1009] width 520 height 59
type textarea "**********"
click at [806, 1000] on icon "Send" at bounding box center [798, 1010] width 32 height 32
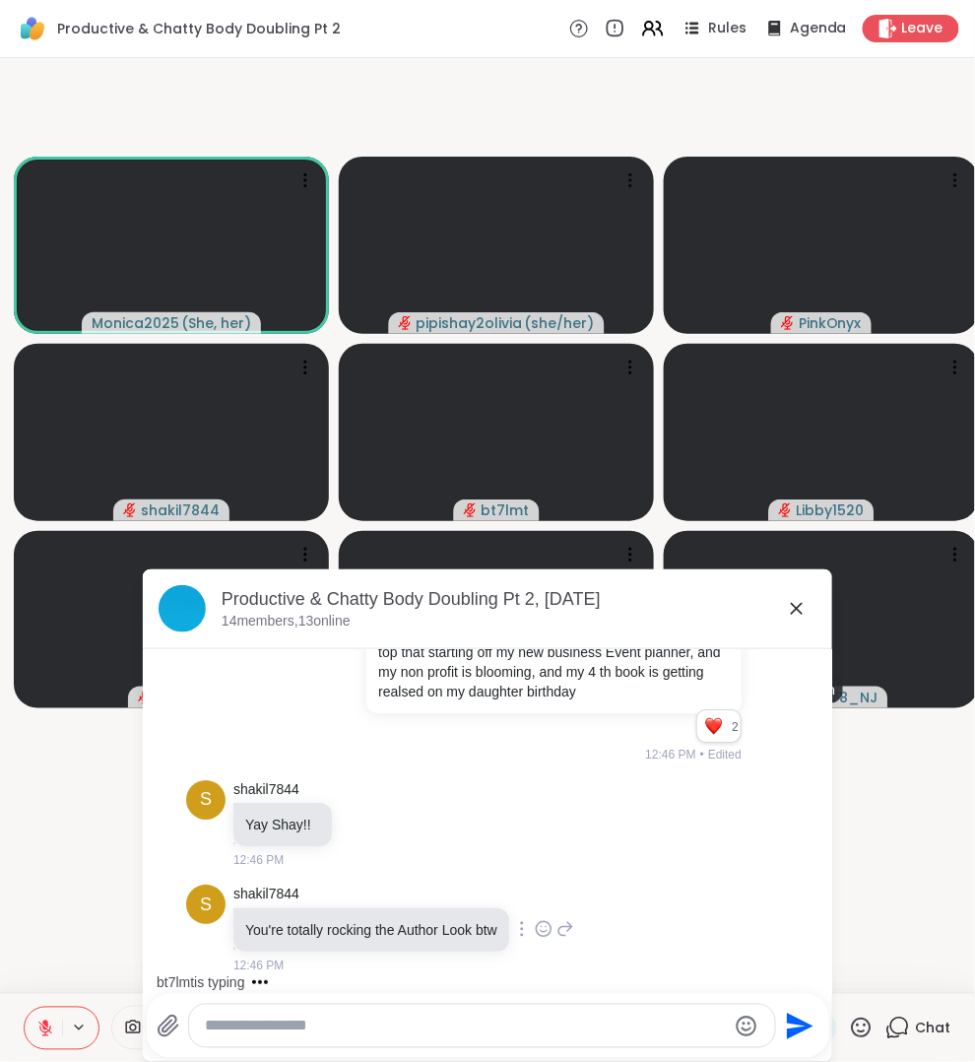
scroll to position [3261, 0]
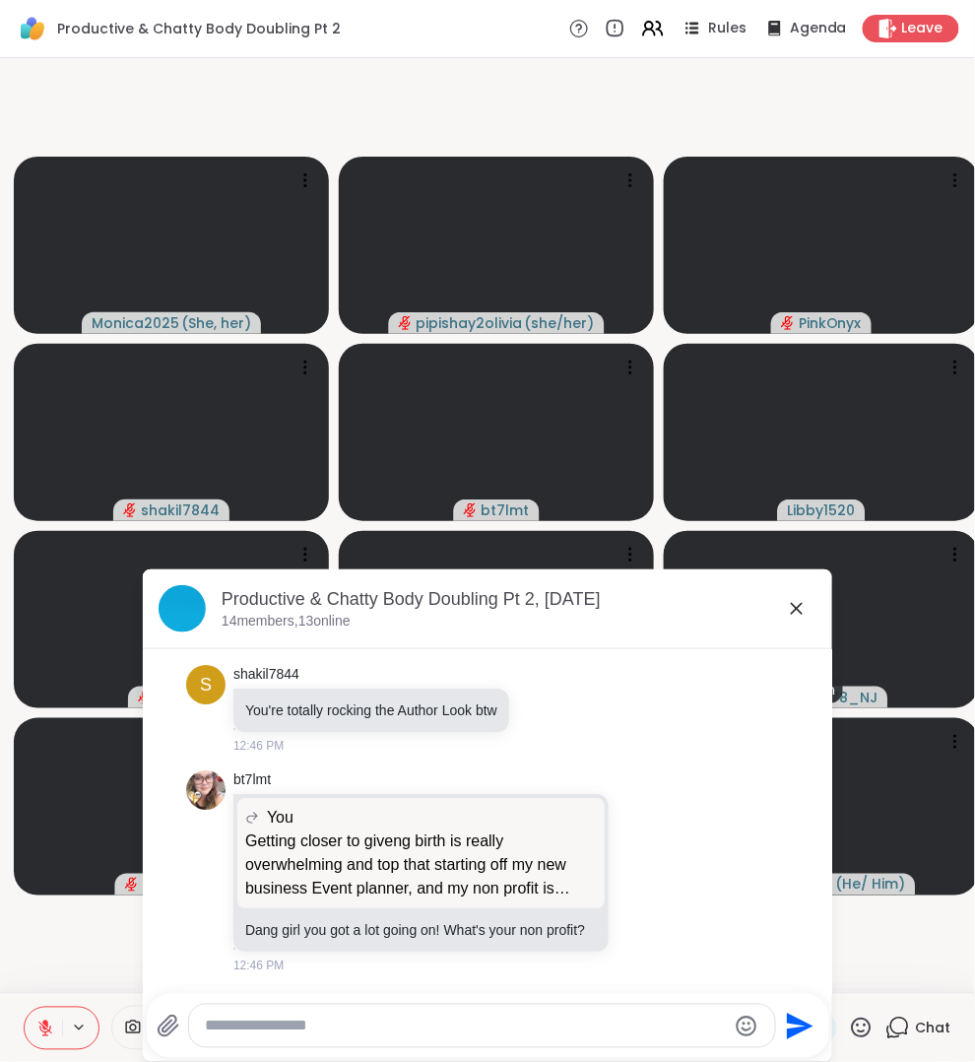
click at [805, 607] on icon at bounding box center [797, 609] width 24 height 24
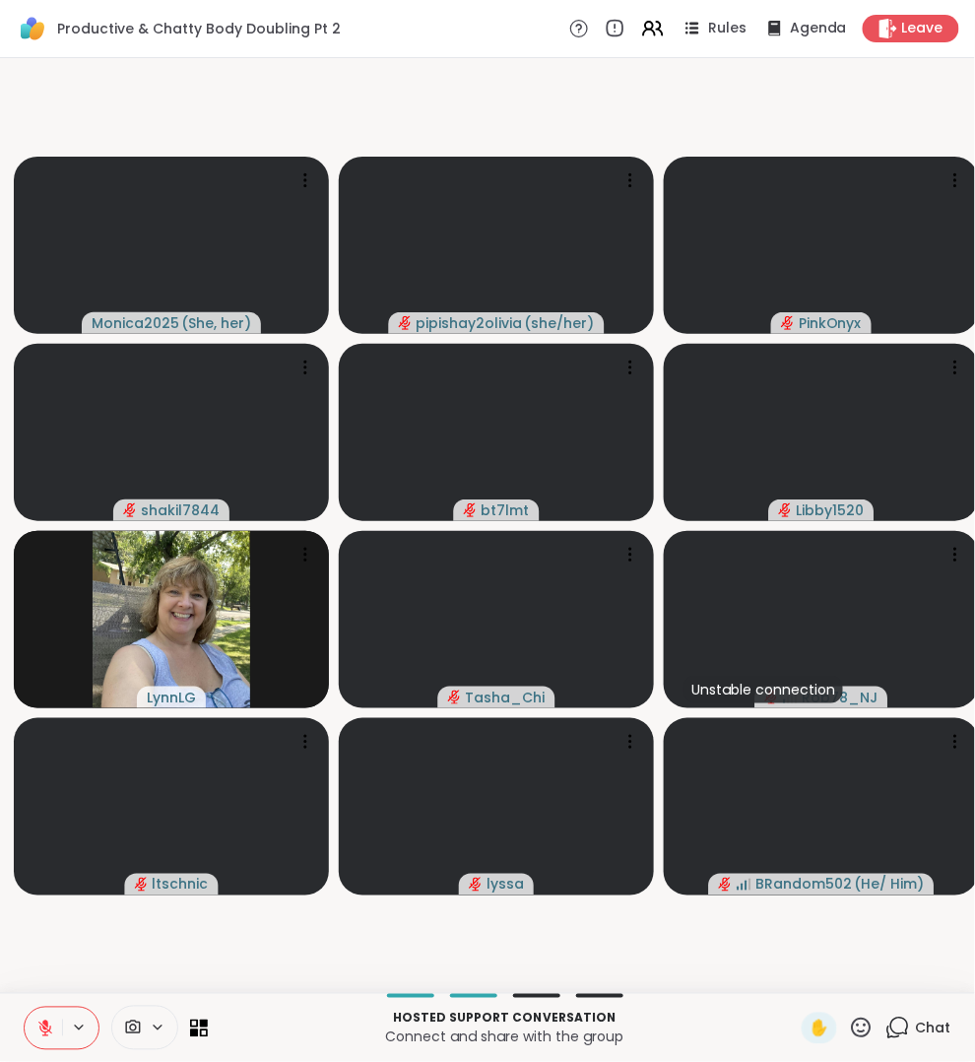
click at [907, 1033] on icon at bounding box center [898, 1028] width 25 height 25
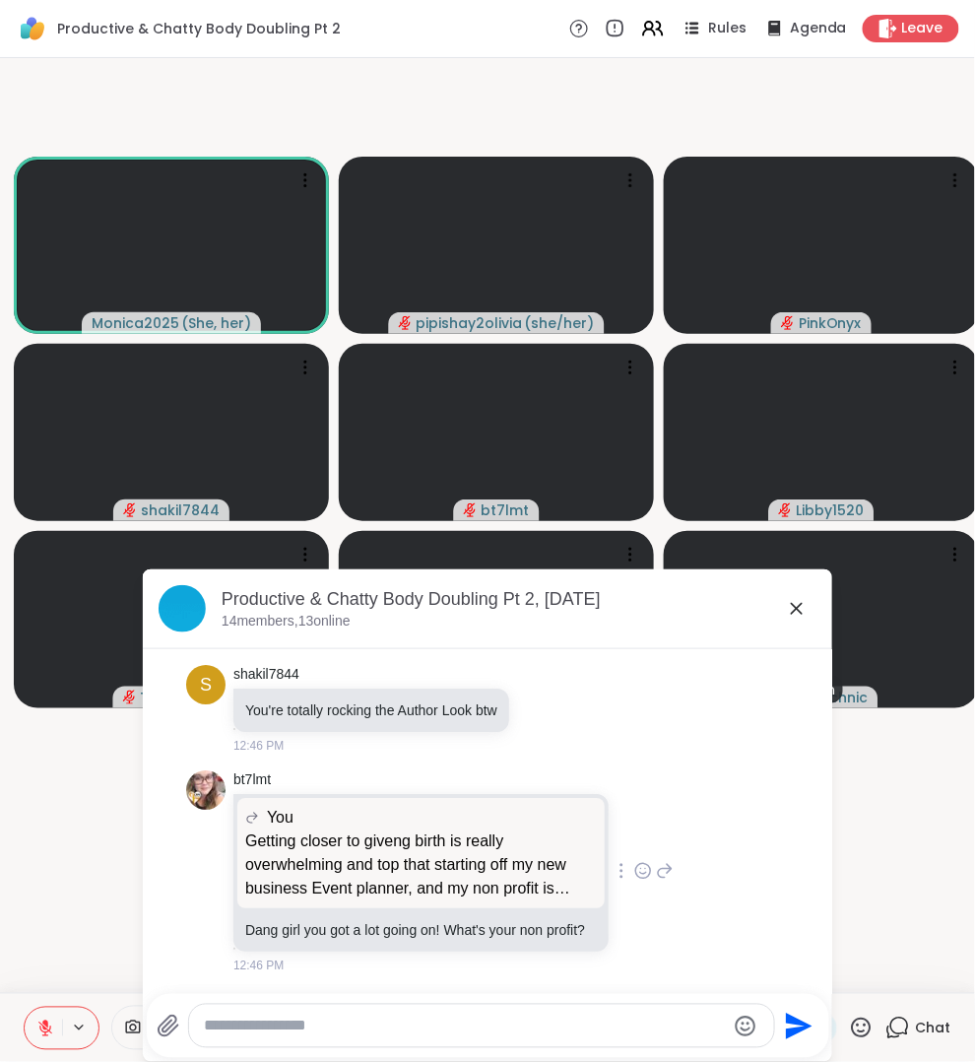
click at [646, 878] on div "bt7lmt You Getting closer to giveng birth is really overwhelming and top that s…" at bounding box center [453, 872] width 440 height 204
click at [646, 876] on div "bt7lmt You Getting closer to giveng birth is really overwhelming and top that s…" at bounding box center [453, 872] width 440 height 204
click at [656, 859] on icon at bounding box center [665, 871] width 18 height 24
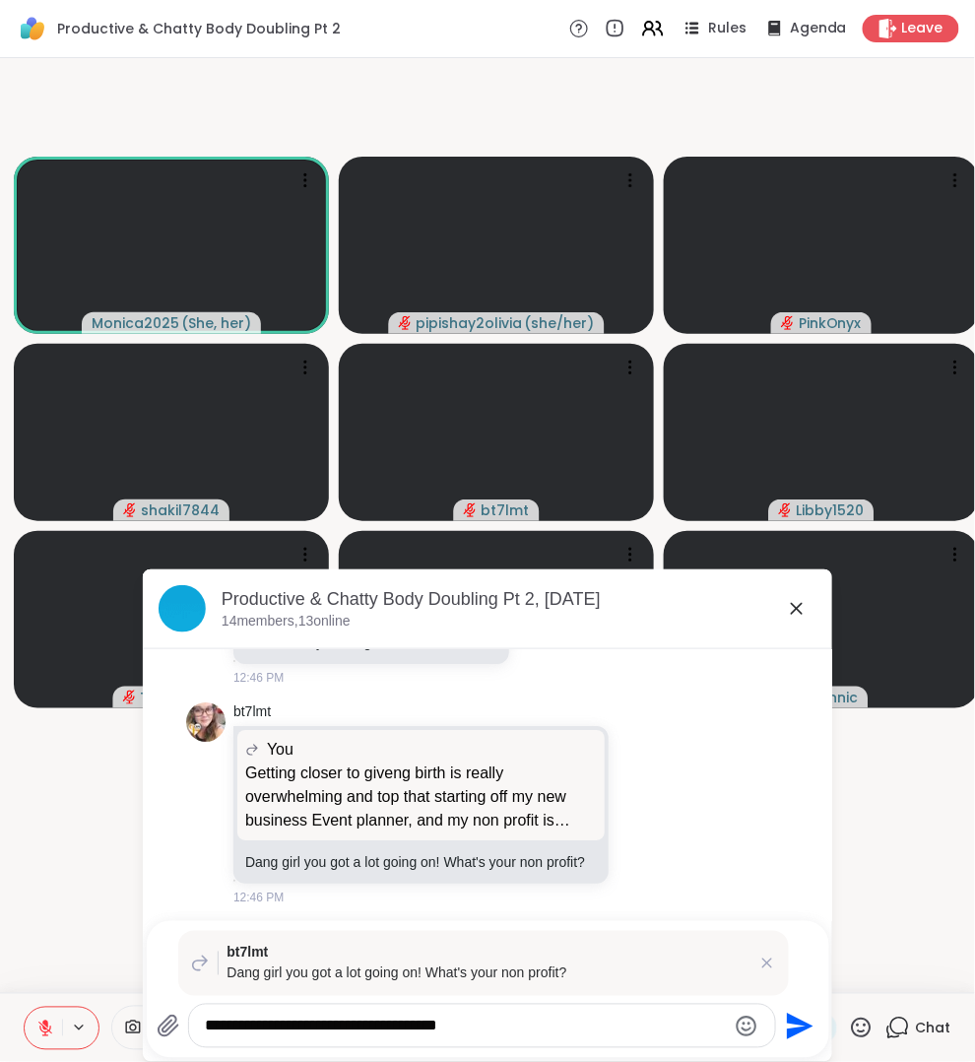
click at [527, 1040] on div "**********" at bounding box center [482, 1026] width 586 height 42
click at [521, 1025] on textarea "**********" at bounding box center [465, 1027] width 520 height 20
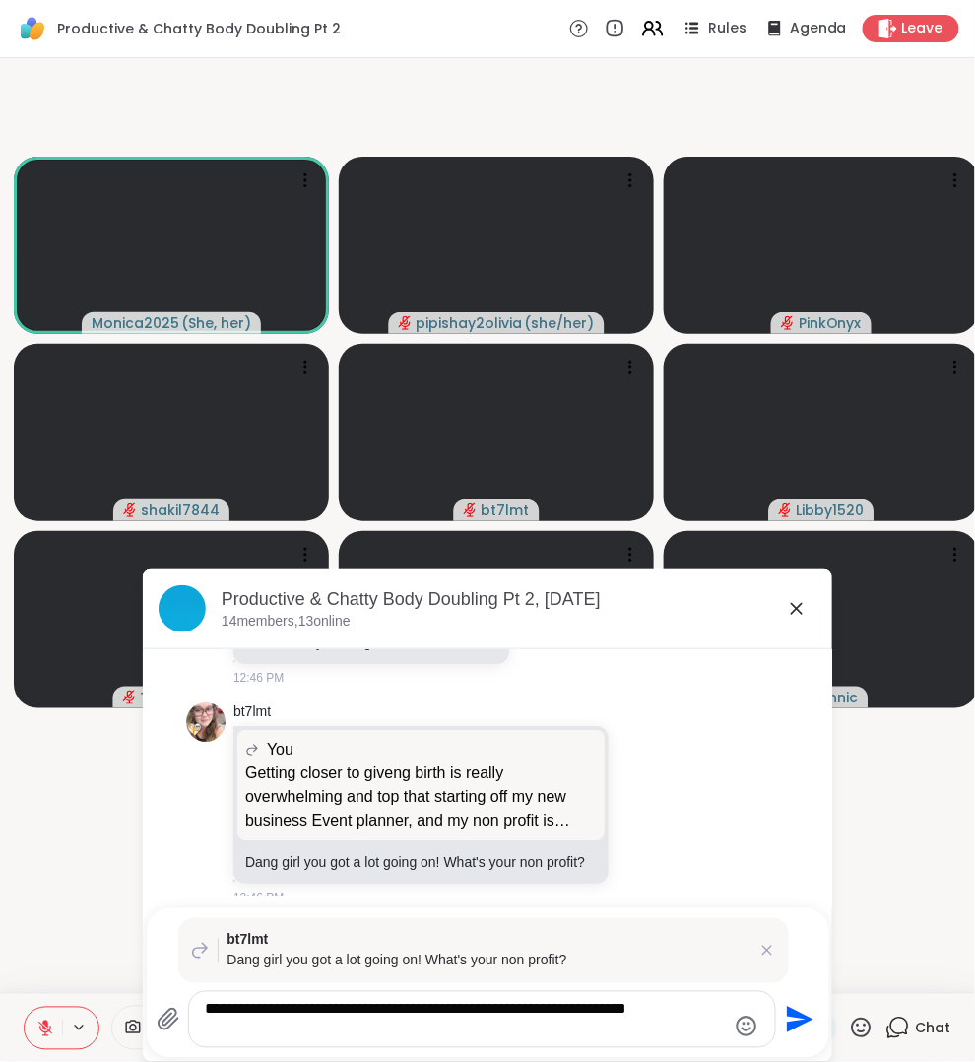
type textarea "**********"
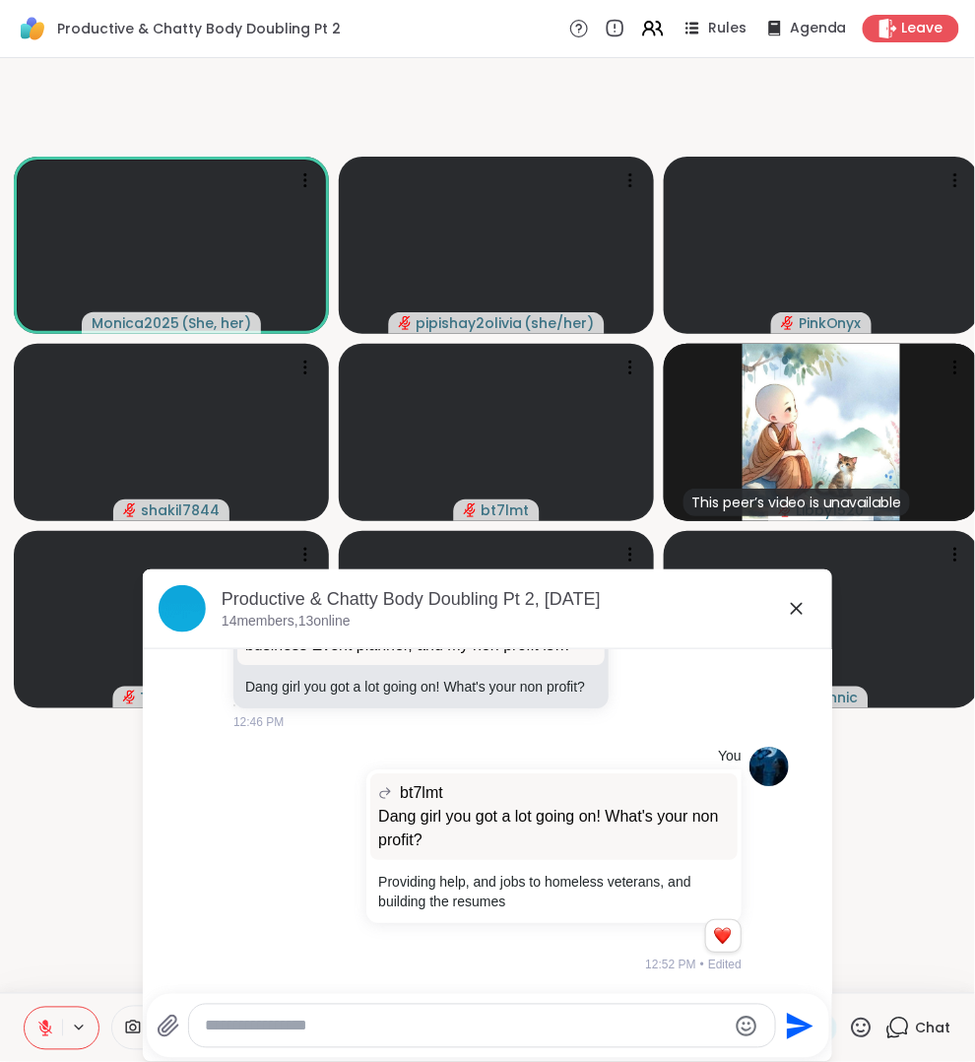
scroll to position [3503, 0]
click at [798, 605] on icon at bounding box center [797, 609] width 24 height 24
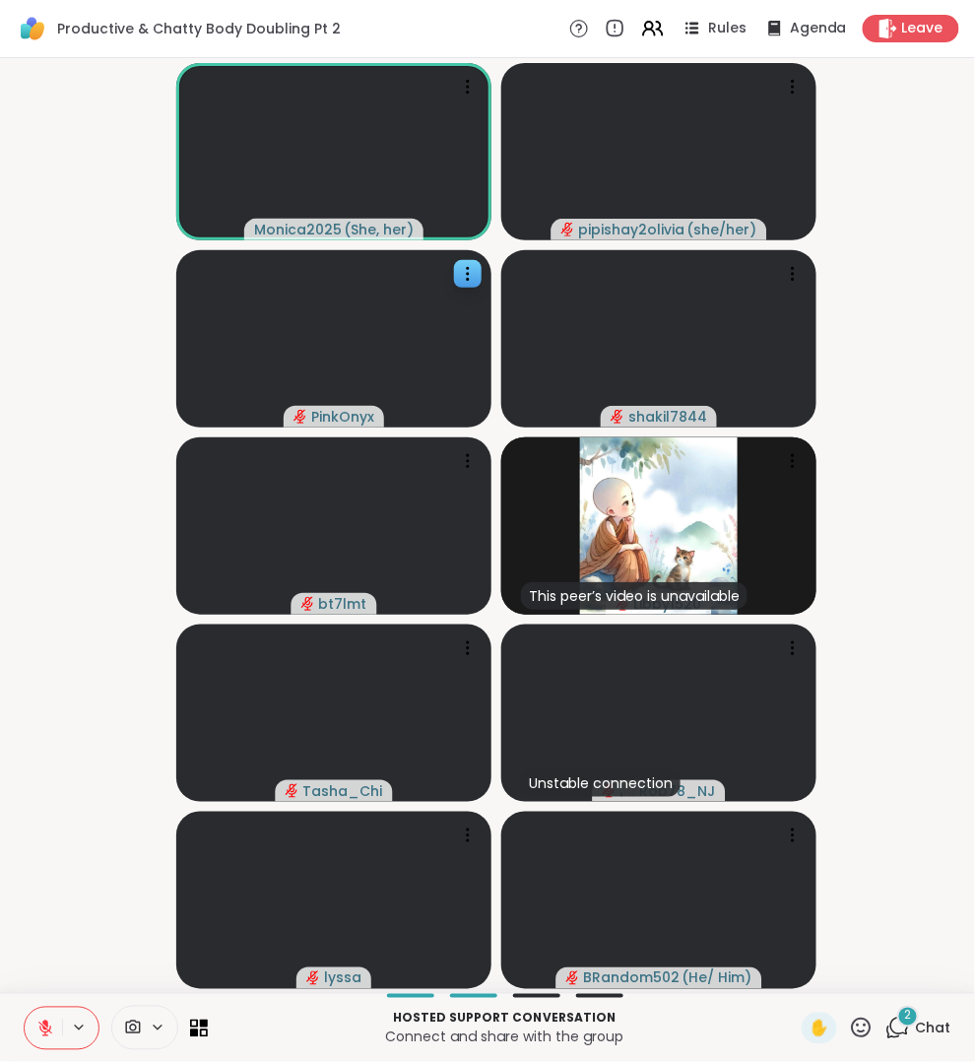
click at [49, 1020] on icon at bounding box center [45, 1029] width 18 height 18
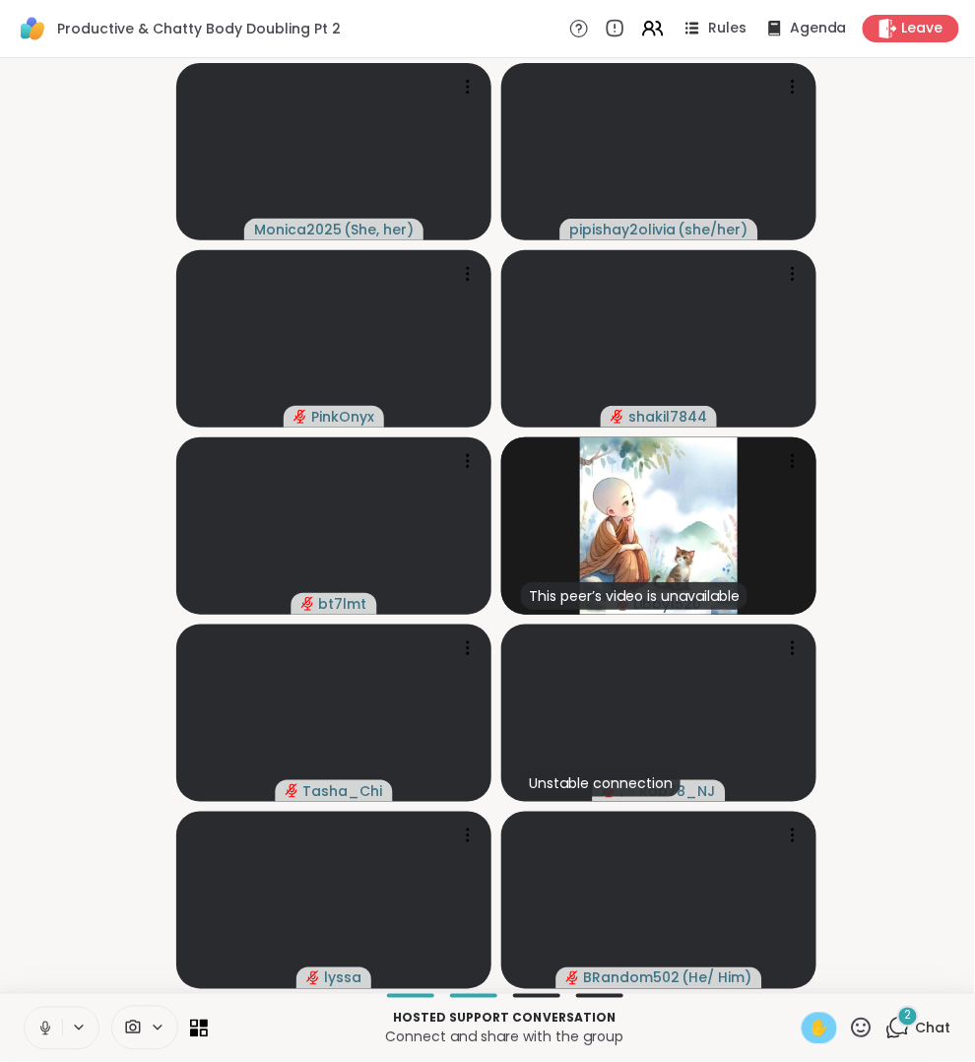
click at [829, 1032] on span "✋" at bounding box center [820, 1029] width 20 height 24
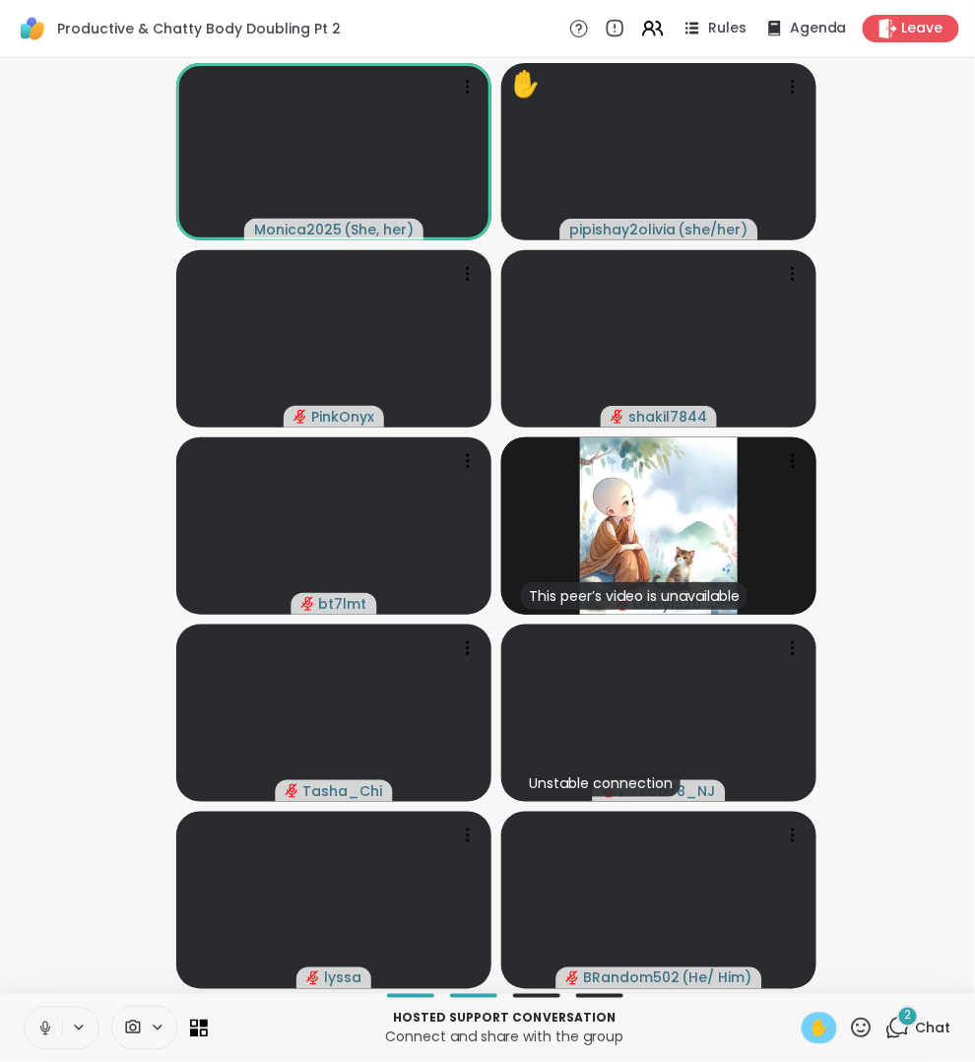
click at [34, 1016] on button at bounding box center [43, 1028] width 37 height 41
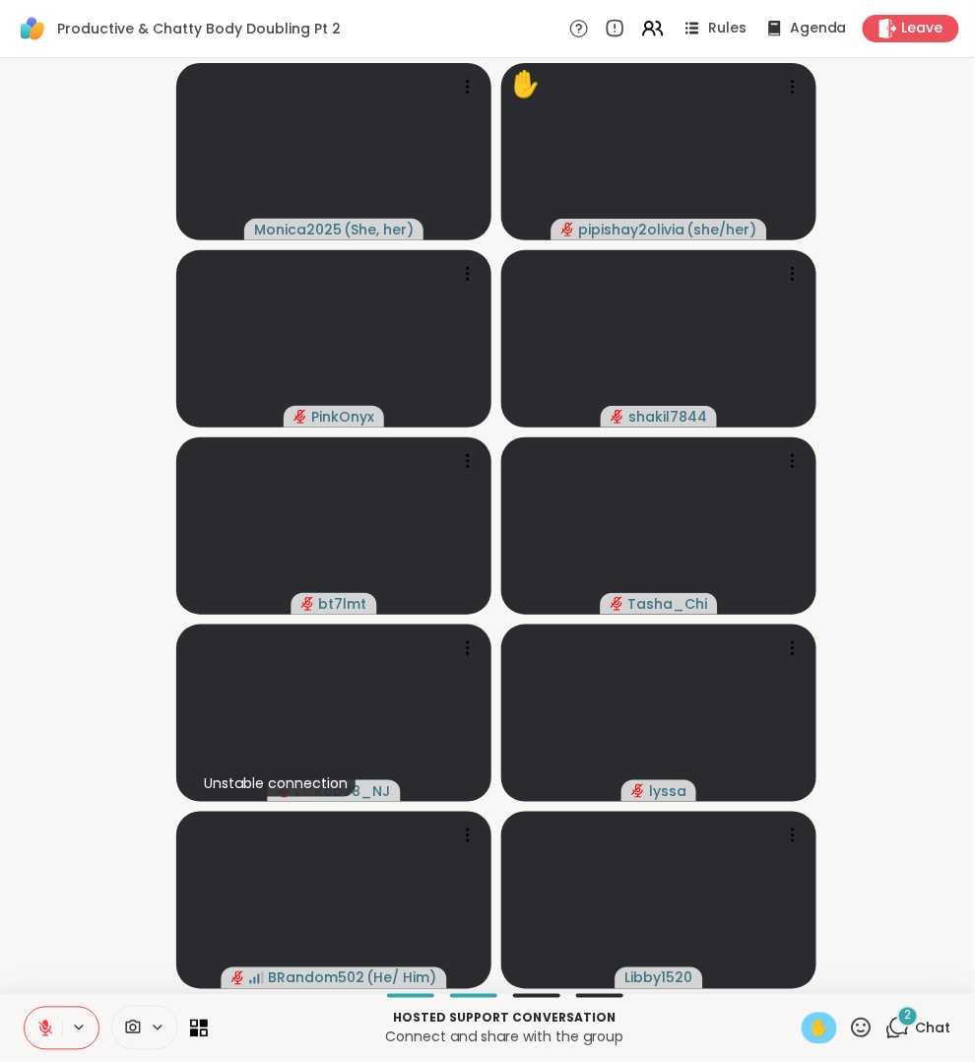
click at [810, 1017] on span "✋" at bounding box center [820, 1029] width 20 height 24
click at [886, 1019] on icon at bounding box center [898, 1028] width 25 height 25
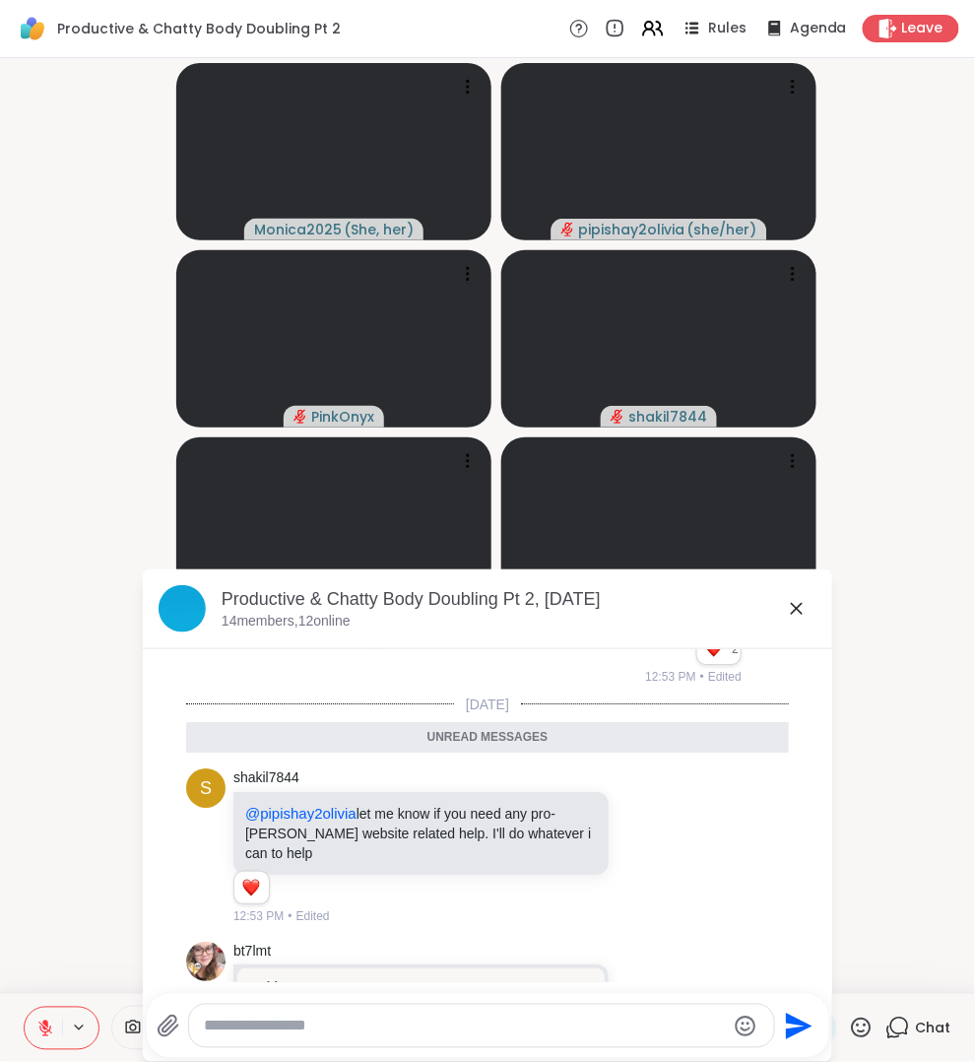
scroll to position [3934, 0]
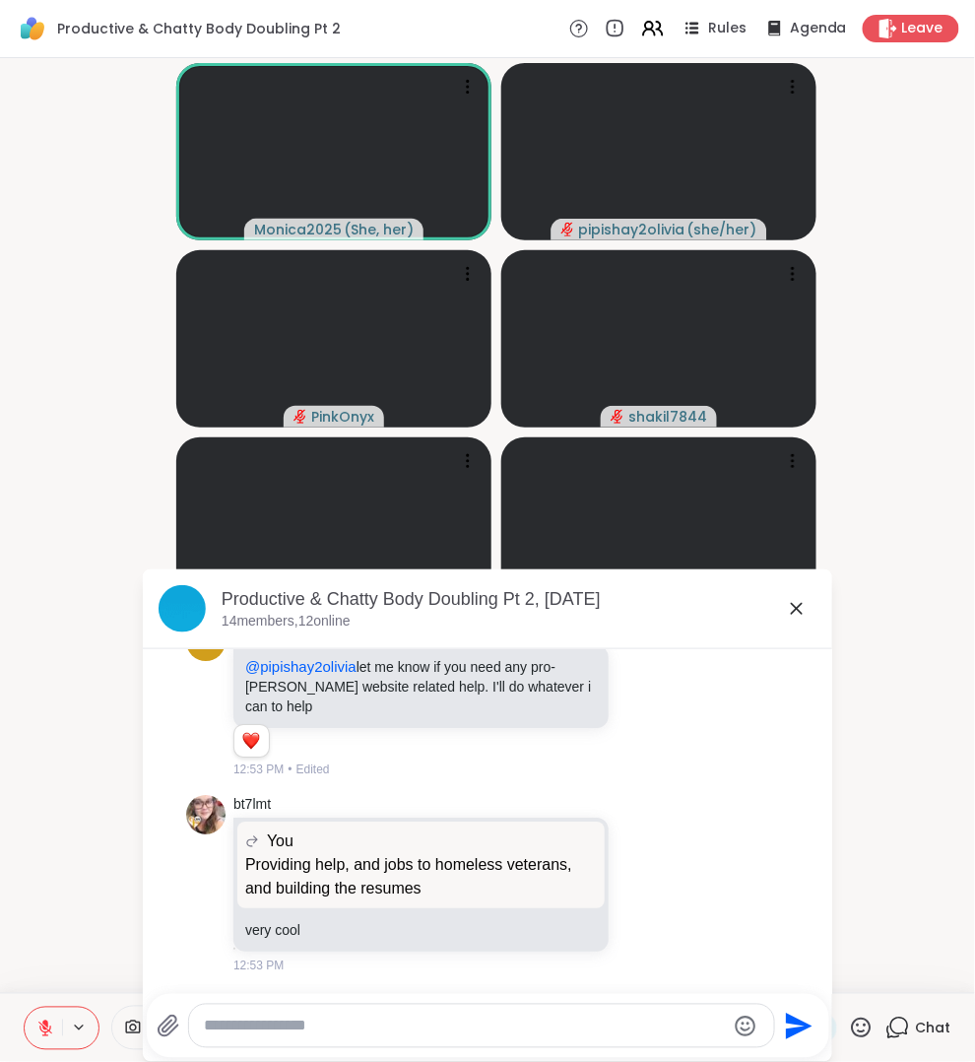
click at [796, 612] on icon at bounding box center [797, 609] width 24 height 24
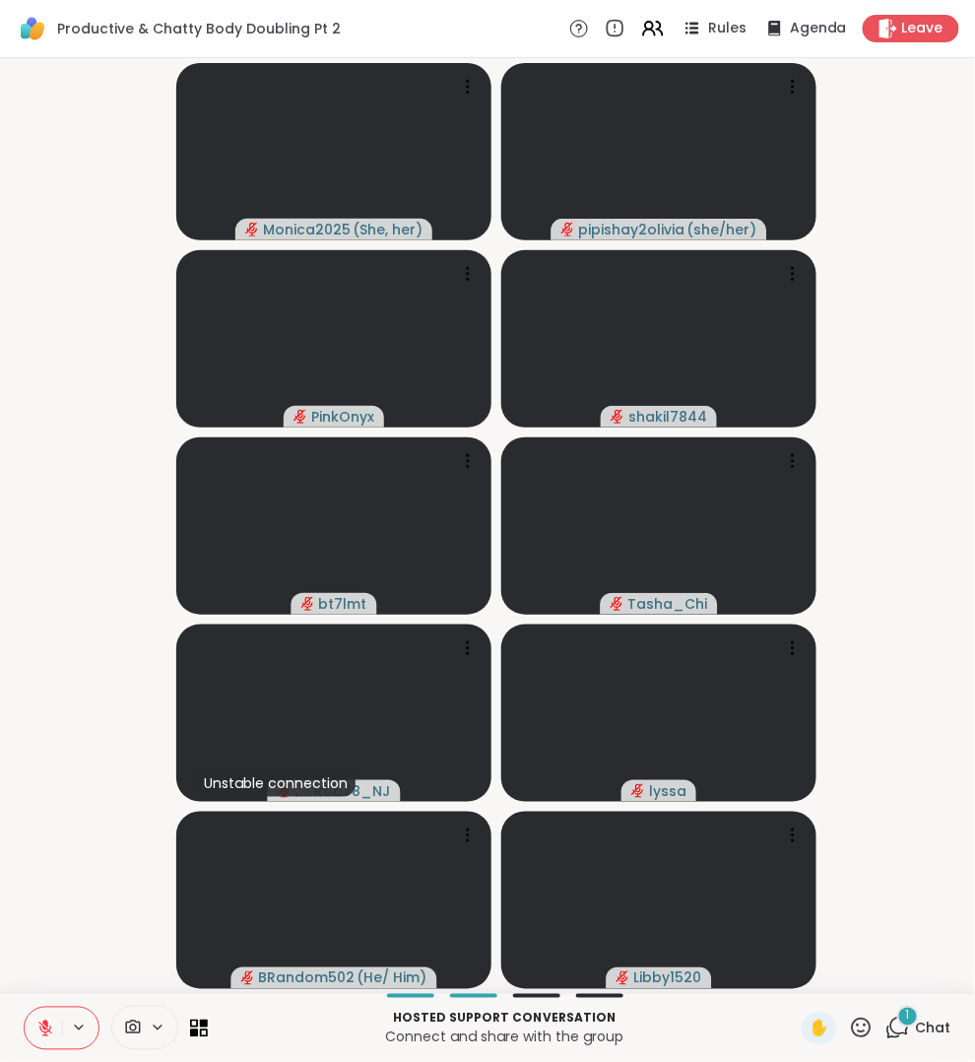
click at [886, 1026] on icon at bounding box center [898, 1028] width 25 height 25
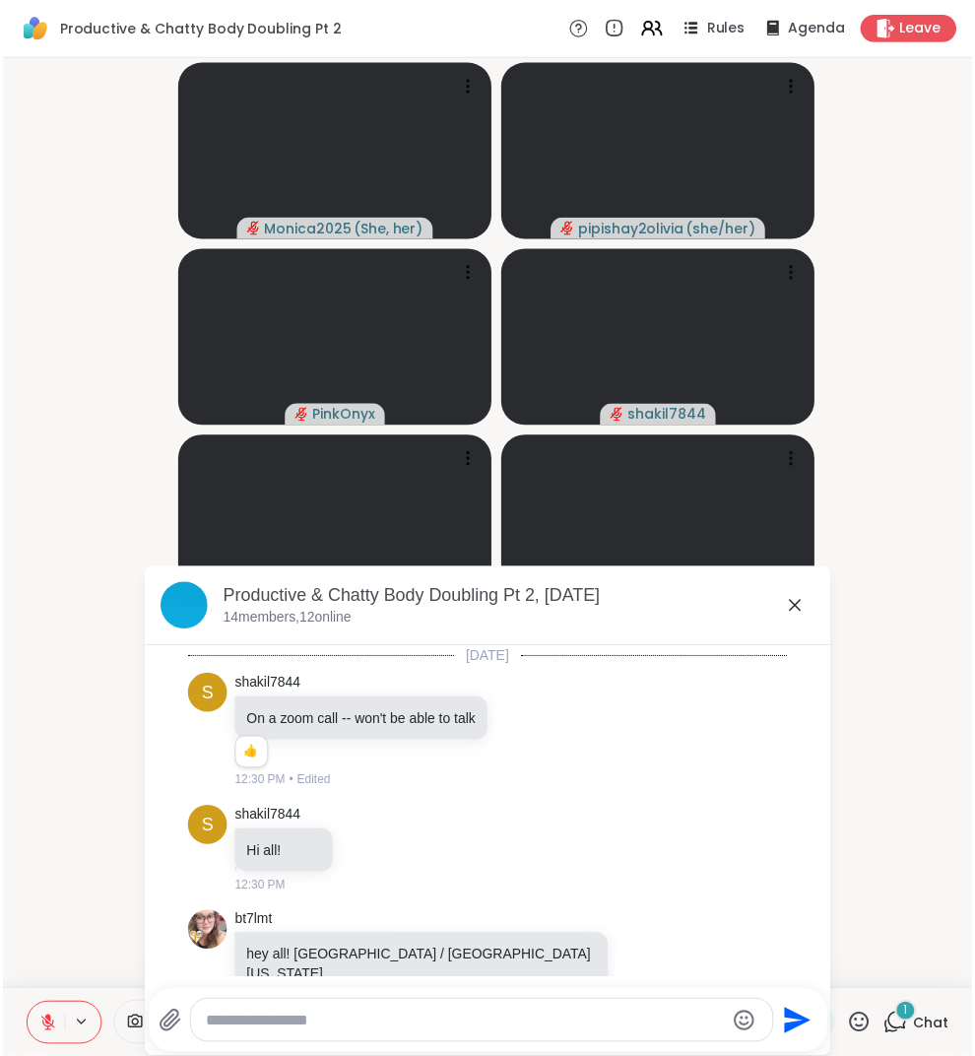
scroll to position [4058, 0]
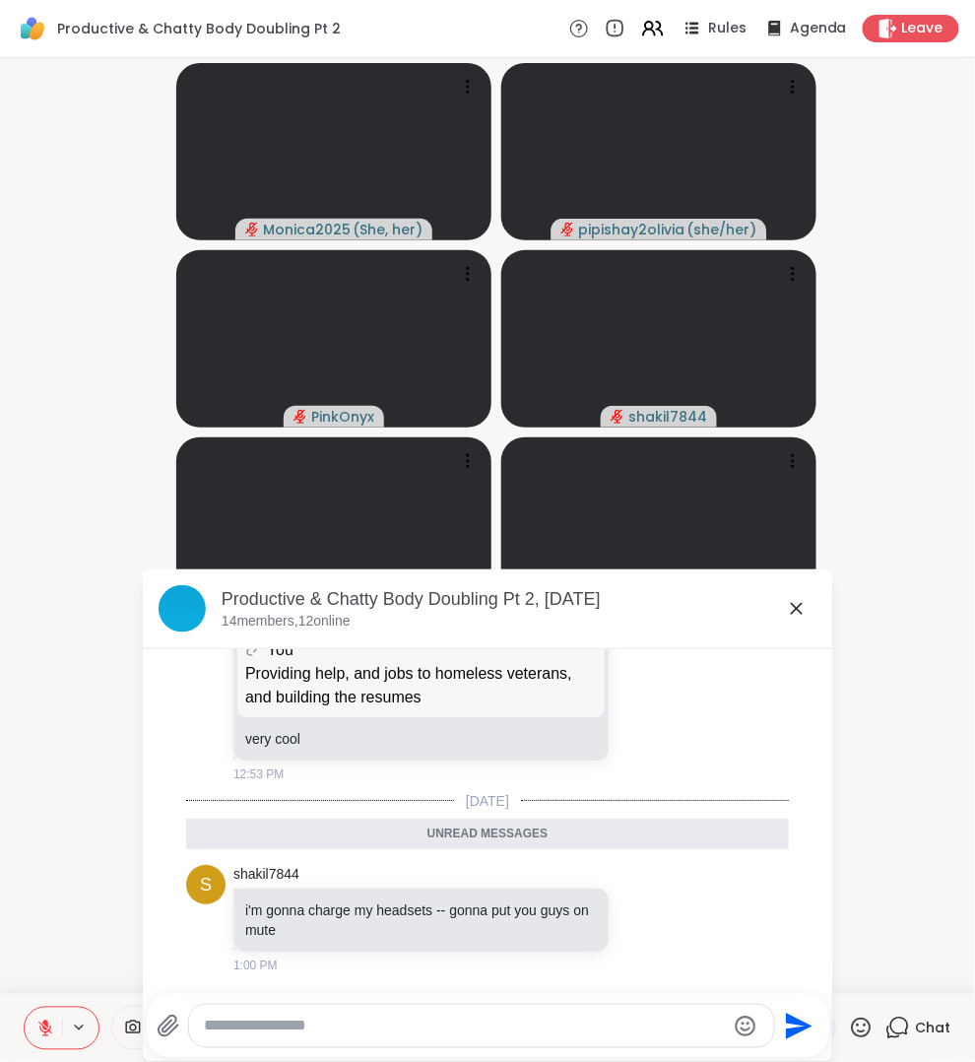
click at [796, 601] on icon at bounding box center [797, 609] width 24 height 24
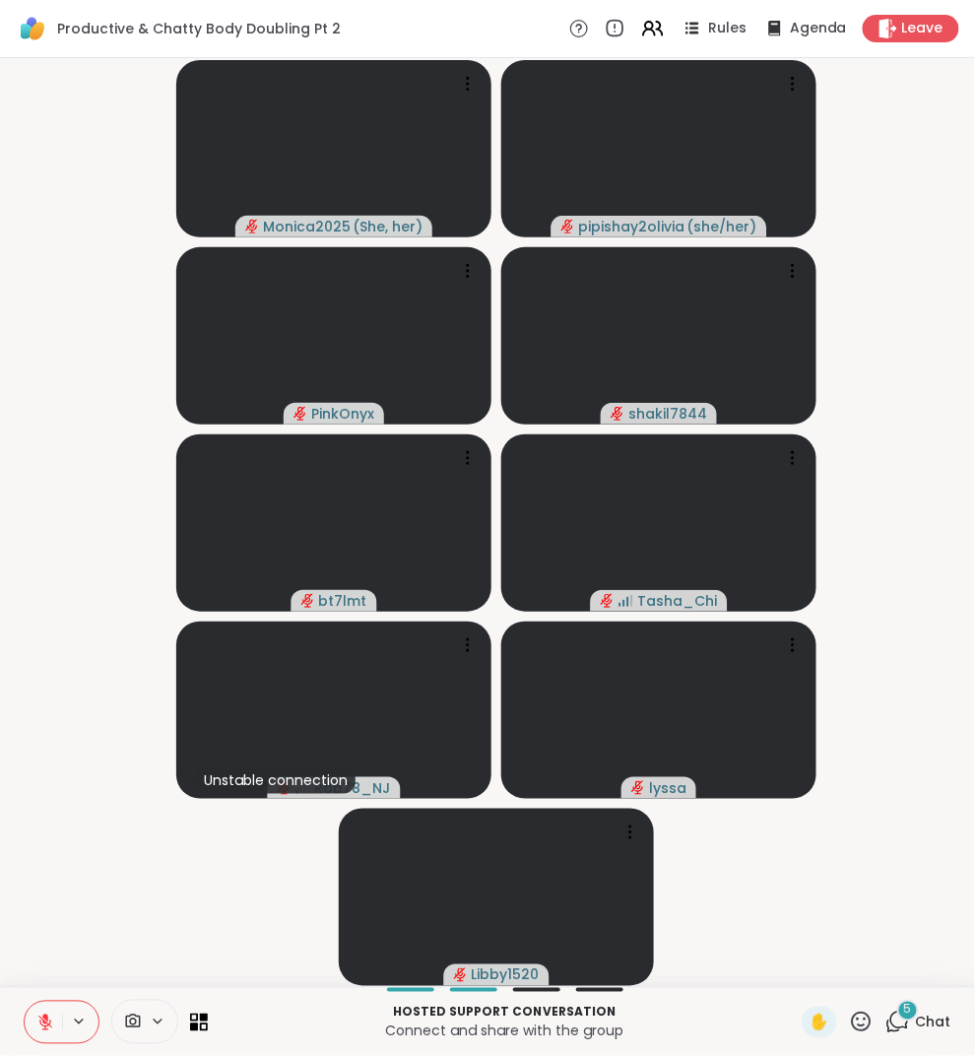
click at [916, 1032] on span "Chat" at bounding box center [933, 1023] width 35 height 20
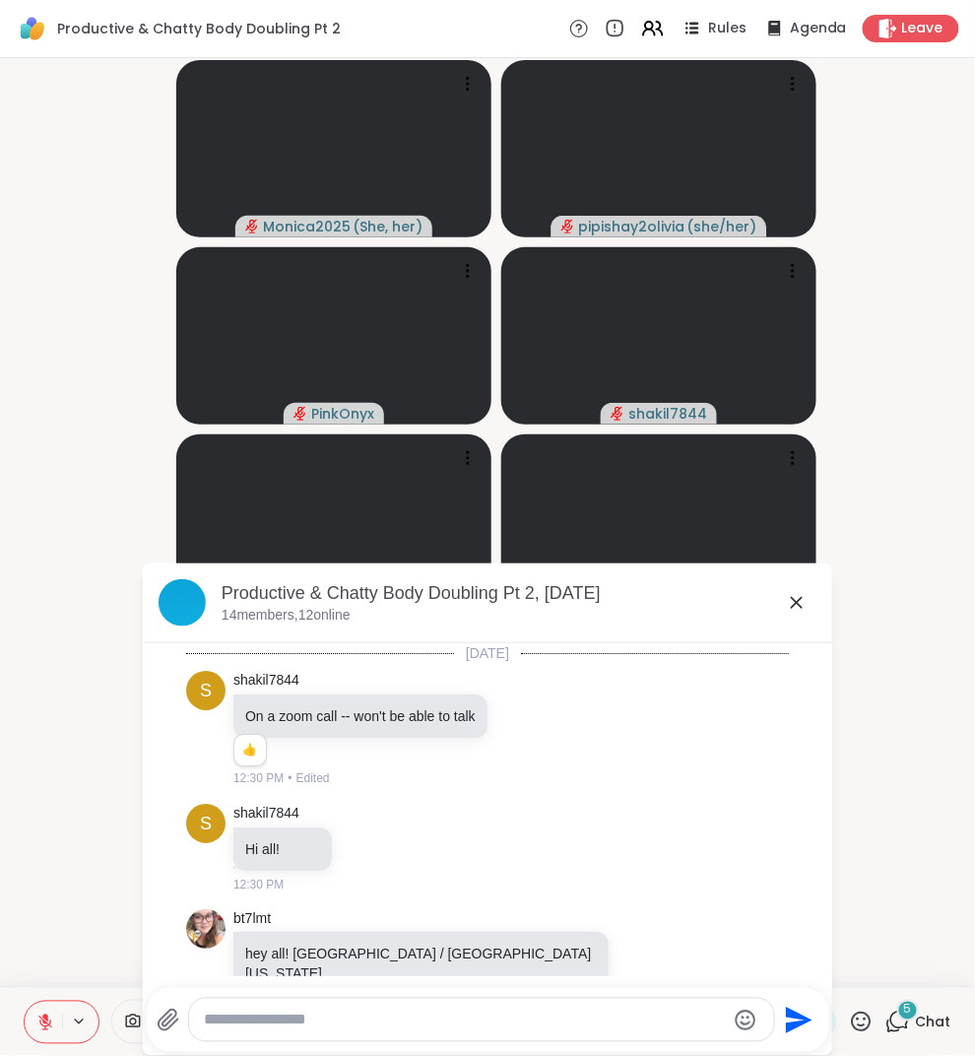
scroll to position [4895, 0]
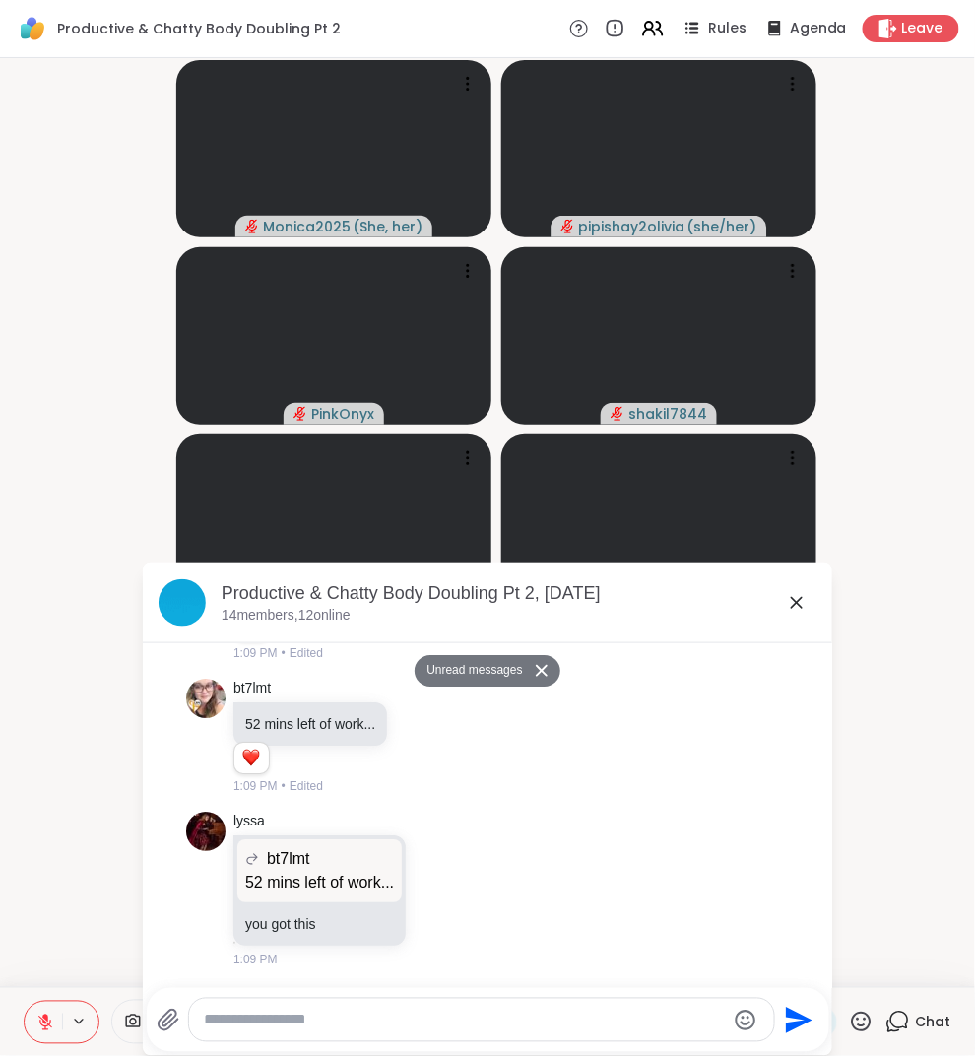
click at [476, 1014] on textarea "Type your message" at bounding box center [465, 1021] width 521 height 20
type textarea "**********"
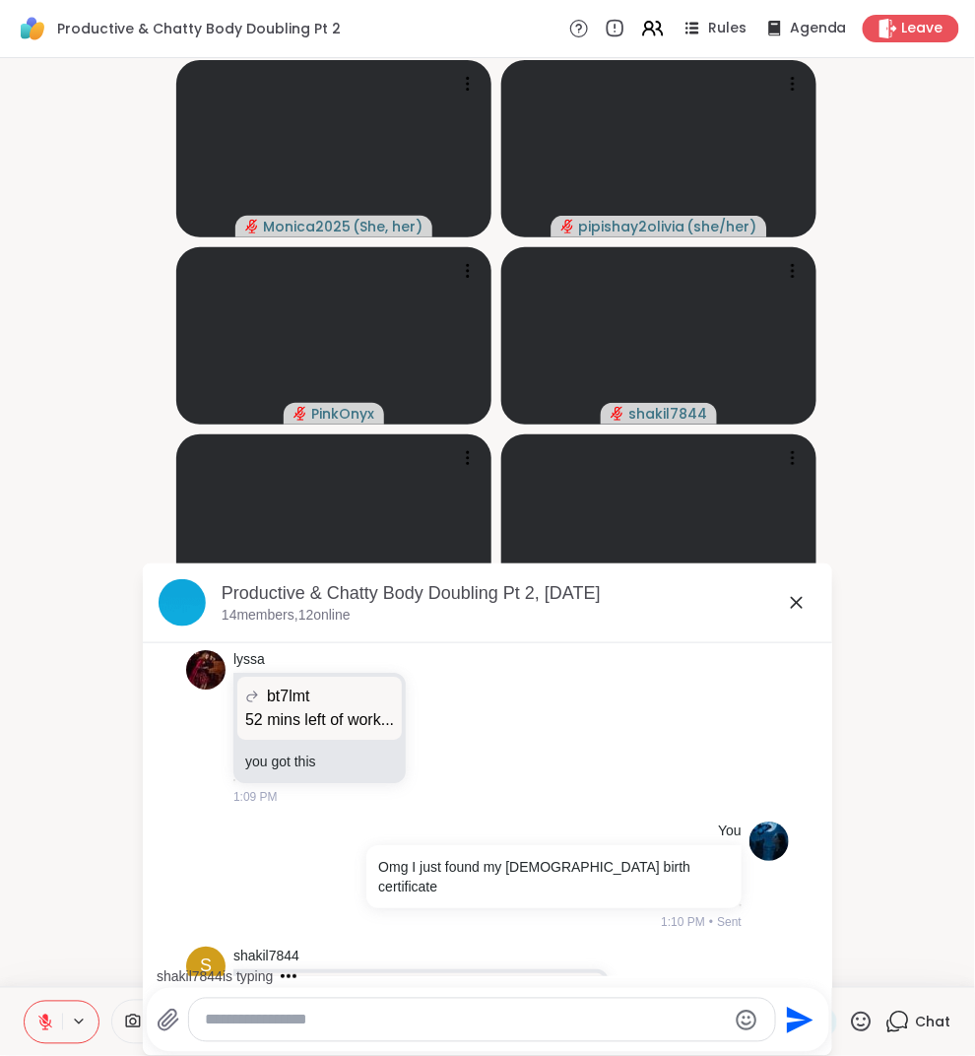
scroll to position [5123, 0]
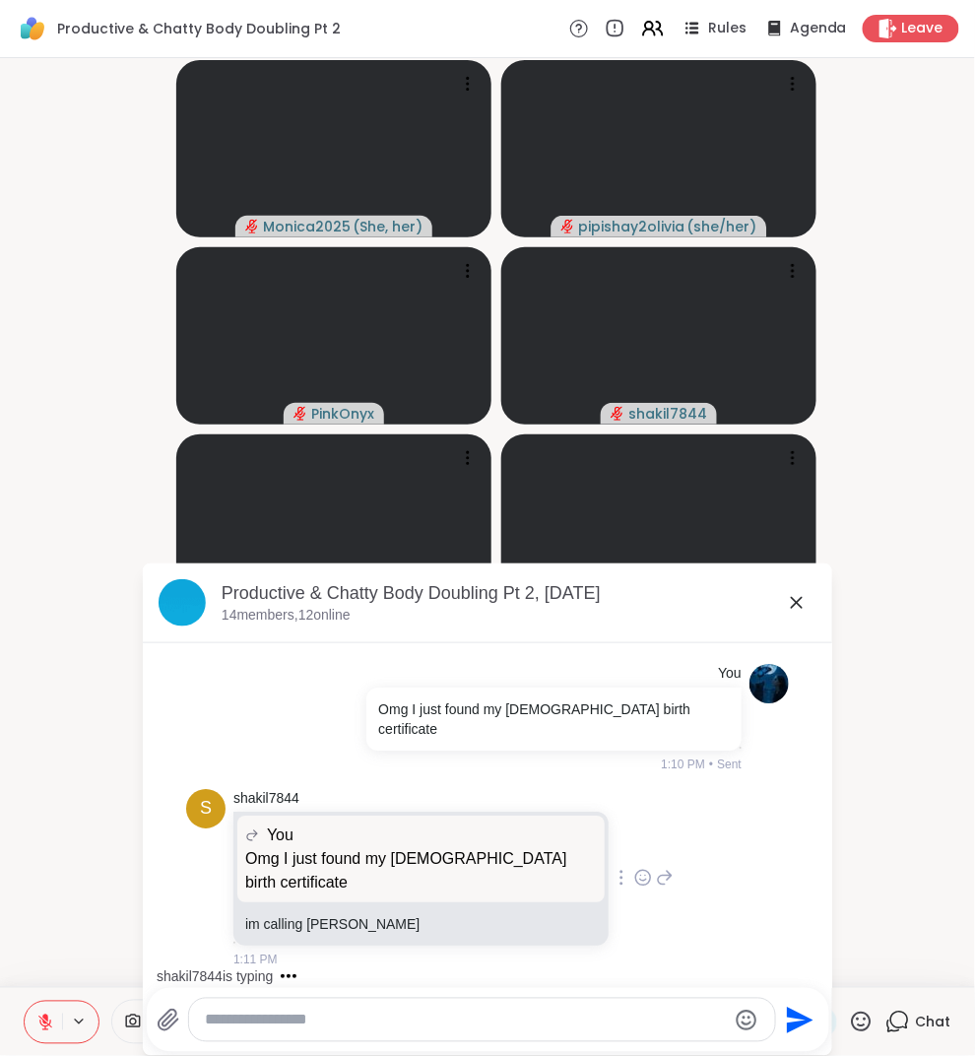
click at [640, 882] on icon at bounding box center [643, 881] width 6 height 2
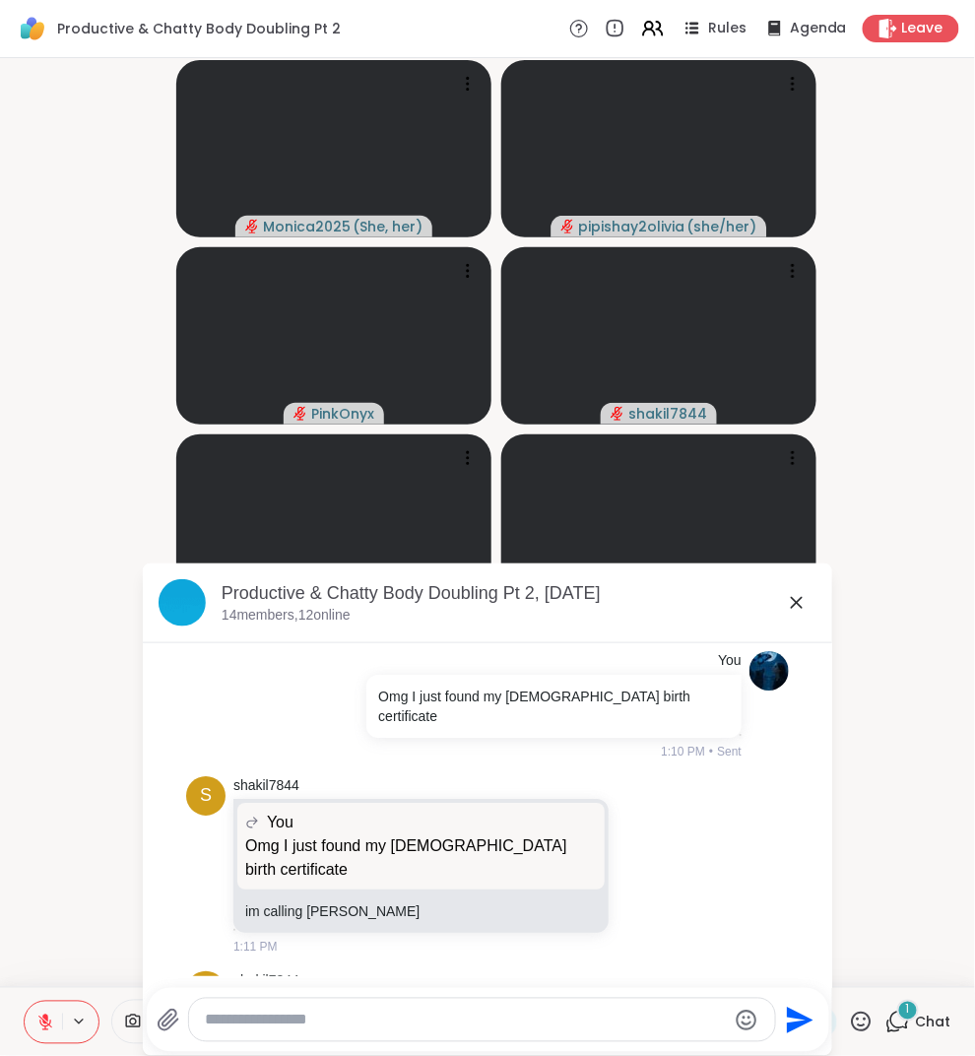
scroll to position [5228, 0]
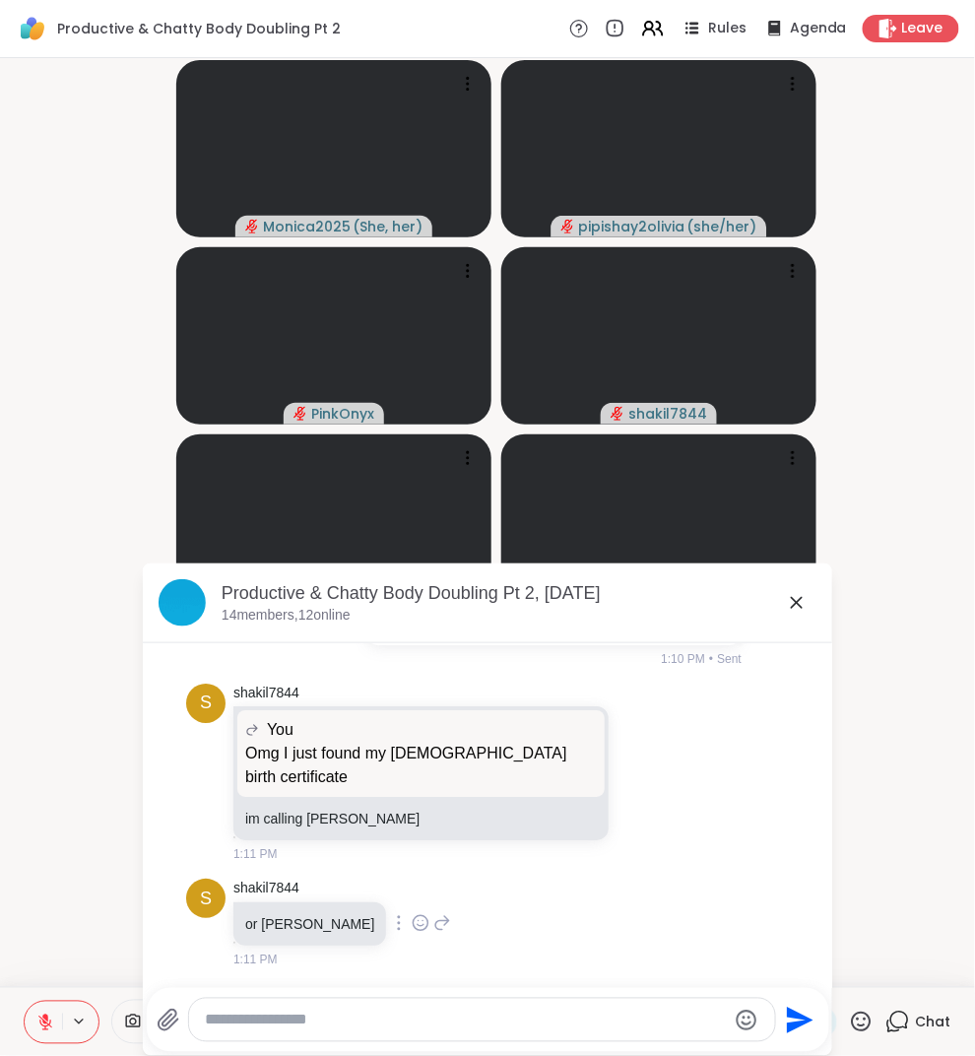
click at [623, 902] on div "s shakil7844 or Zelensky 1:11 PM" at bounding box center [487, 923] width 603 height 105
click at [634, 782] on icon at bounding box center [643, 772] width 18 height 20
click at [537, 757] on button "Select Reaction: Joy" at bounding box center [556, 740] width 39 height 39
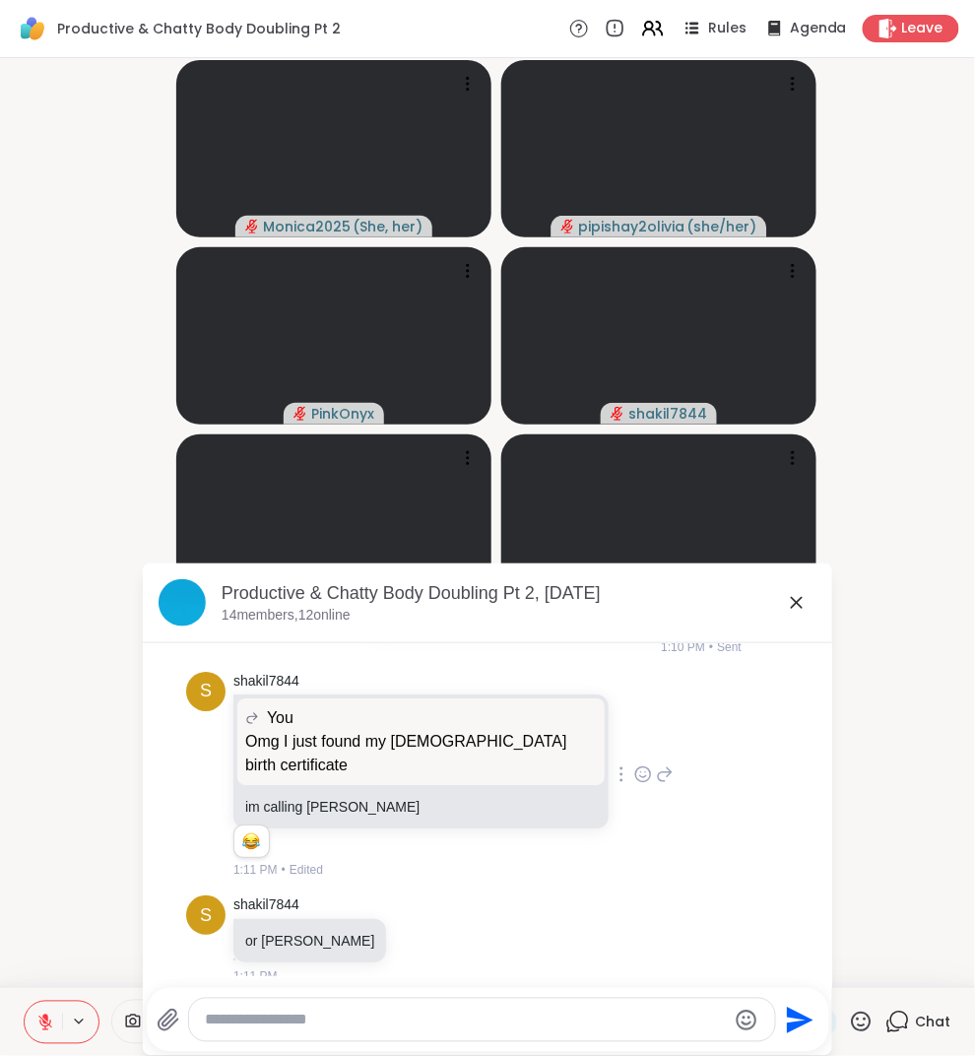
click at [436, 1014] on textarea "Type your message" at bounding box center [465, 1021] width 520 height 20
click at [745, 1019] on icon "Emoji picker" at bounding box center [747, 1021] width 24 height 24
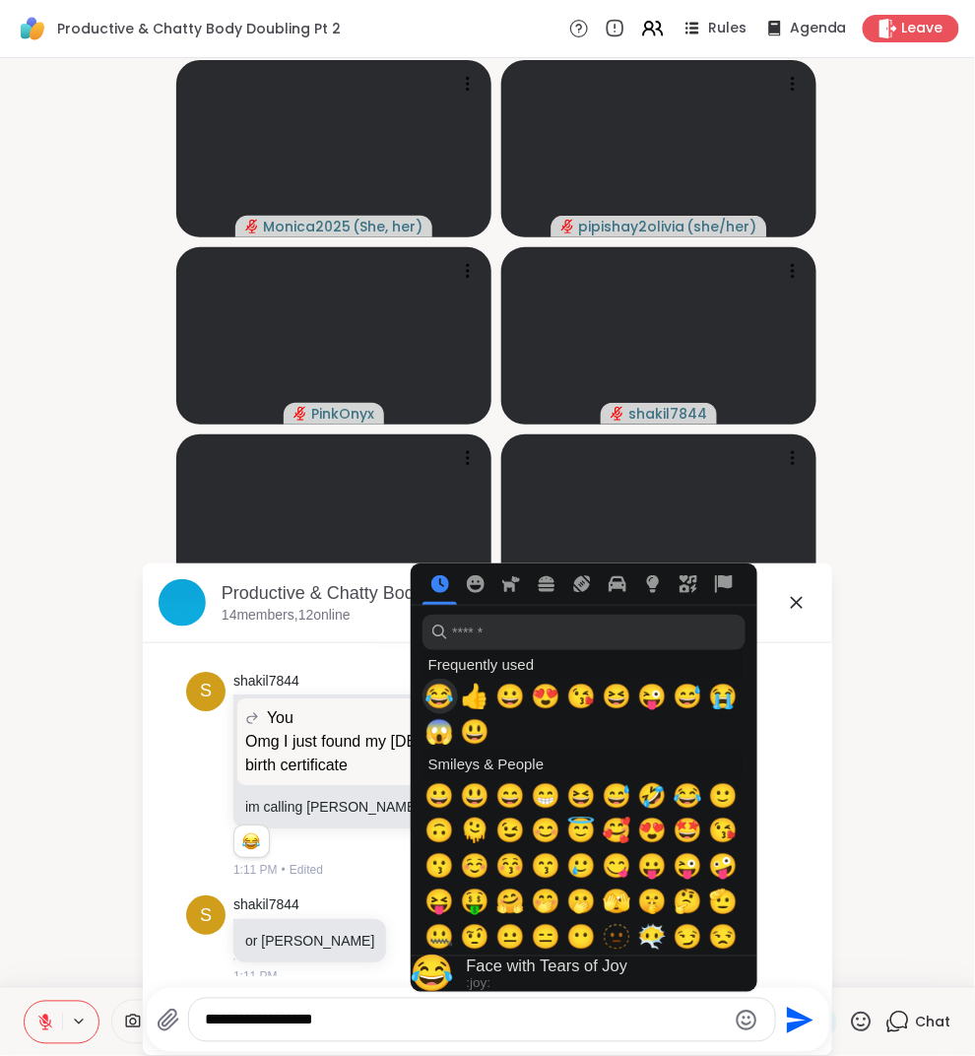
click at [448, 697] on span "😂" at bounding box center [441, 697] width 30 height 28
click at [442, 691] on span "😂" at bounding box center [441, 697] width 30 height 28
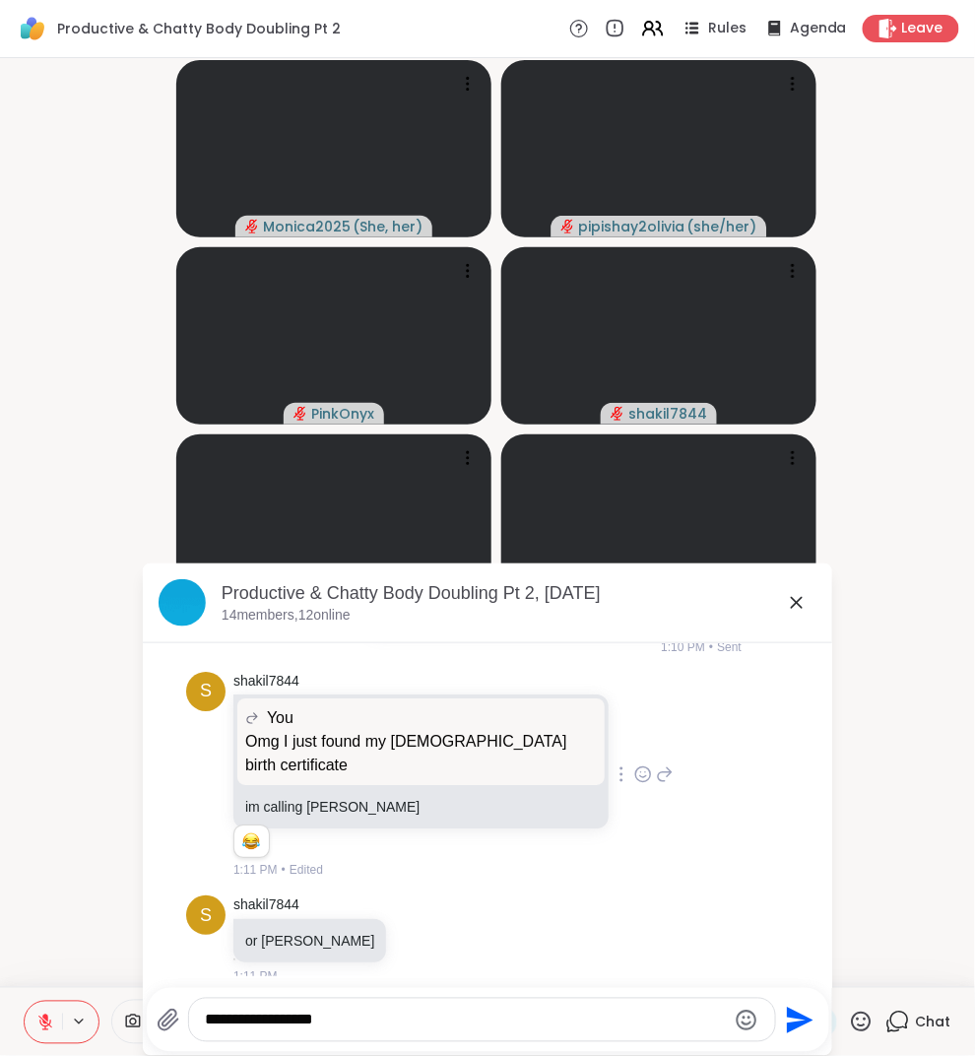
click at [393, 1007] on div "**********" at bounding box center [482, 1020] width 586 height 42
click at [408, 1023] on textarea "**********" at bounding box center [465, 1021] width 520 height 20
type textarea "**********"
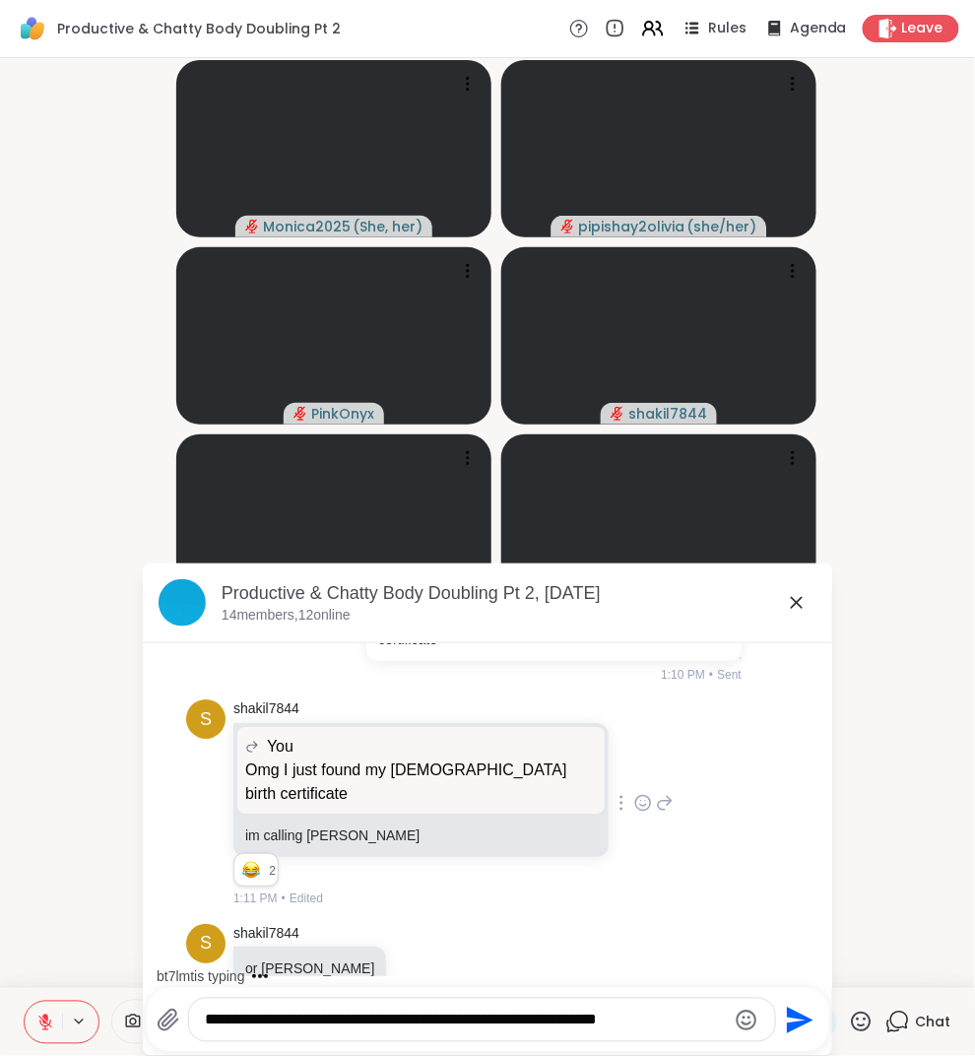
scroll to position [5283, 0]
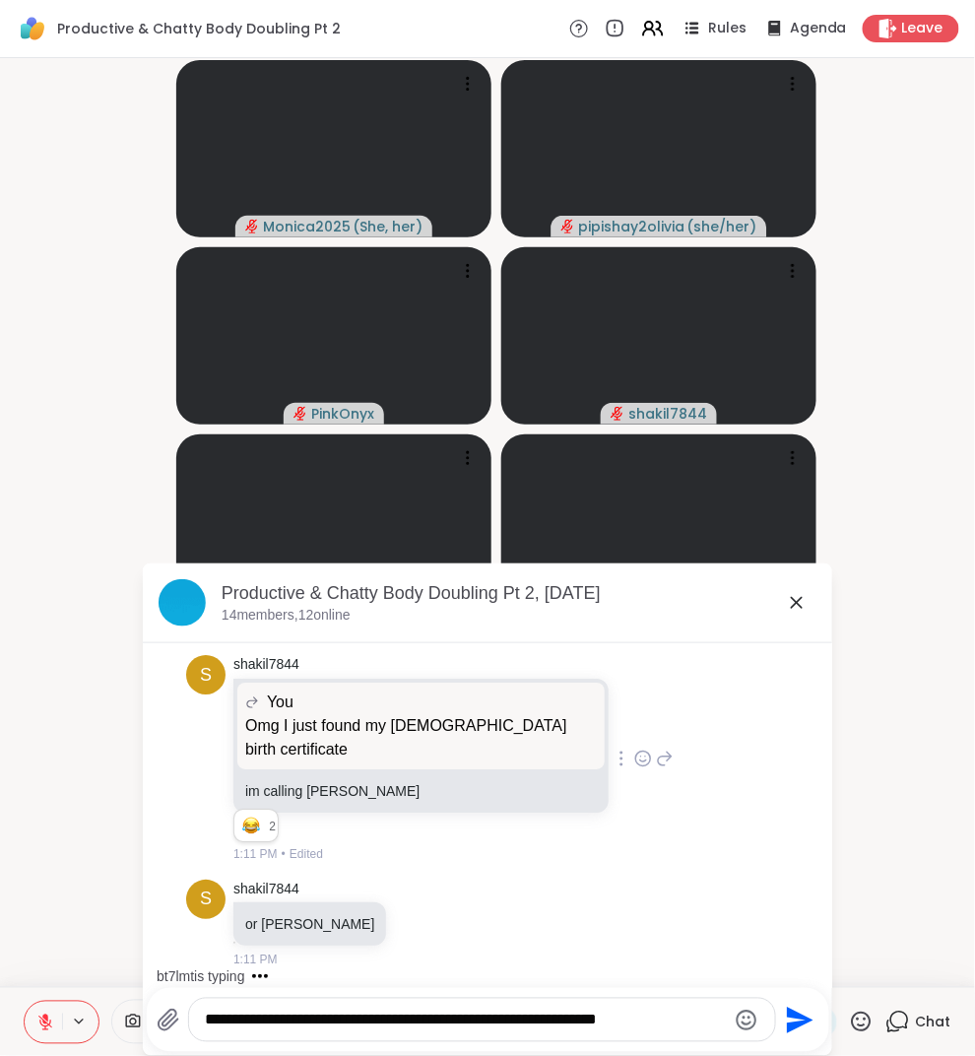
click at [689, 1023] on textarea "**********" at bounding box center [465, 1021] width 520 height 20
drag, startPoint x: 914, startPoint y: 1042, endPoint x: 297, endPoint y: 1006, distance: 617.7
click at [293, 1006] on div "**********" at bounding box center [482, 1020] width 586 height 42
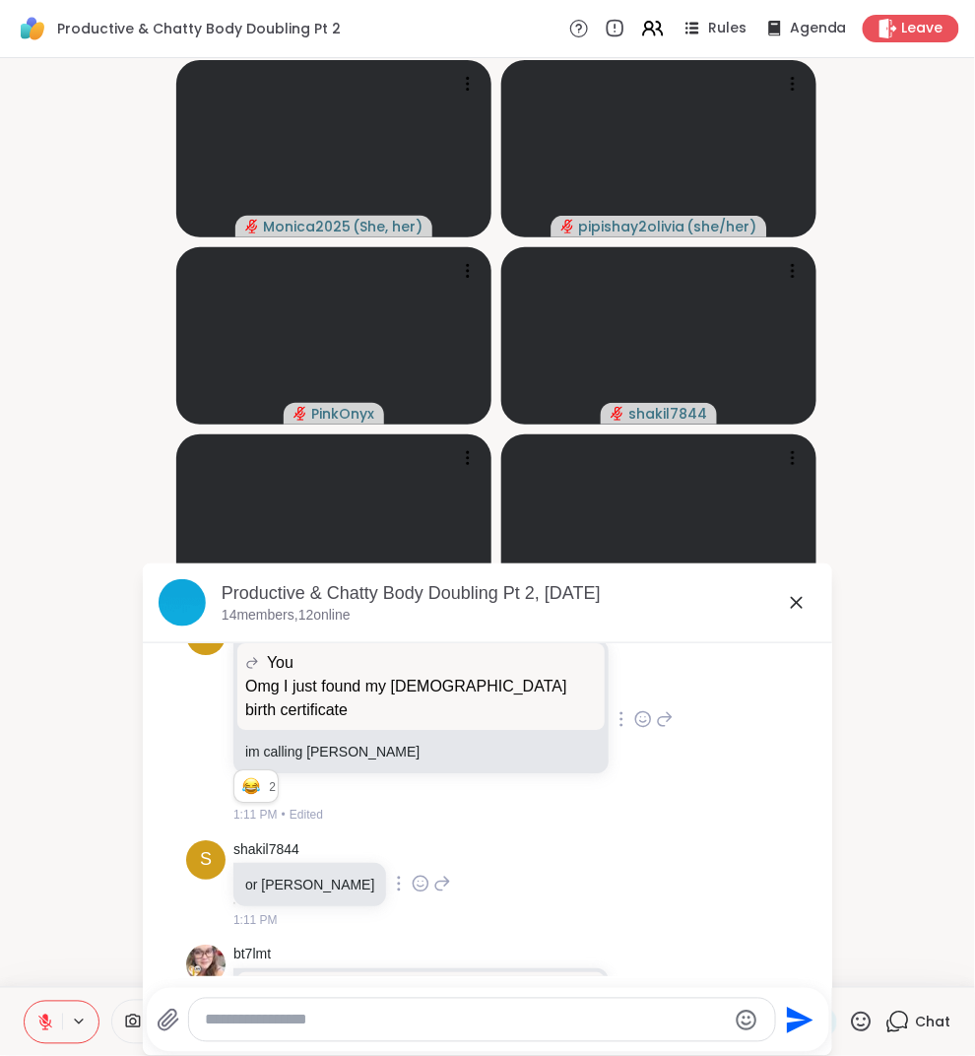
scroll to position [5532, 0]
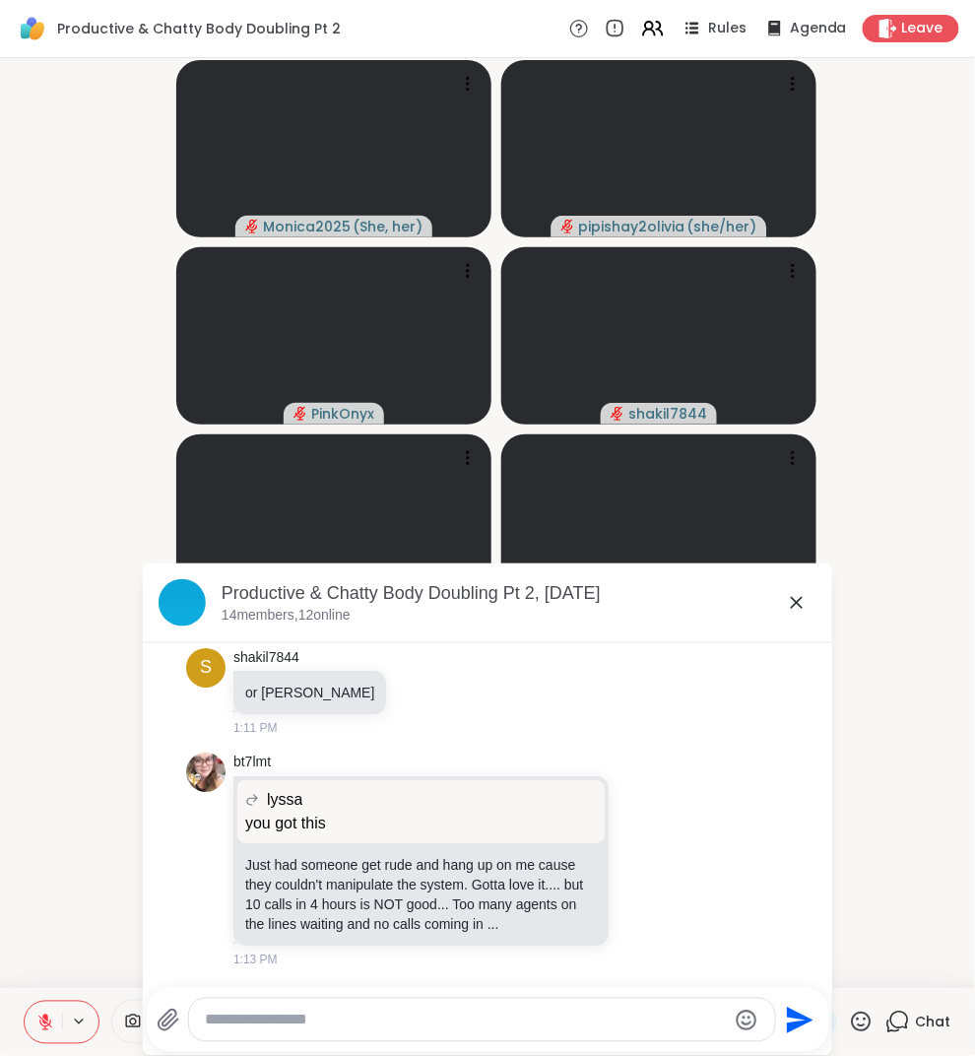
click at [797, 610] on icon at bounding box center [797, 603] width 24 height 24
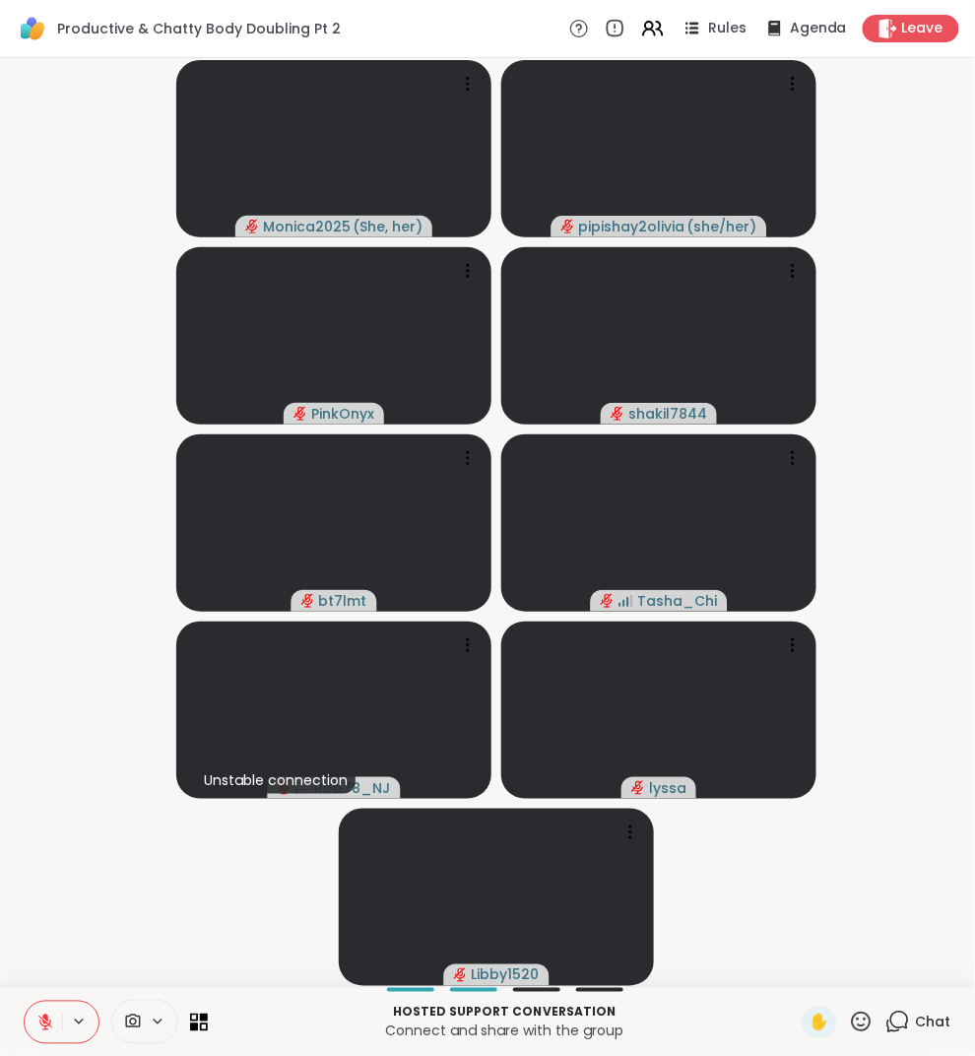
scroll to position [0, 16]
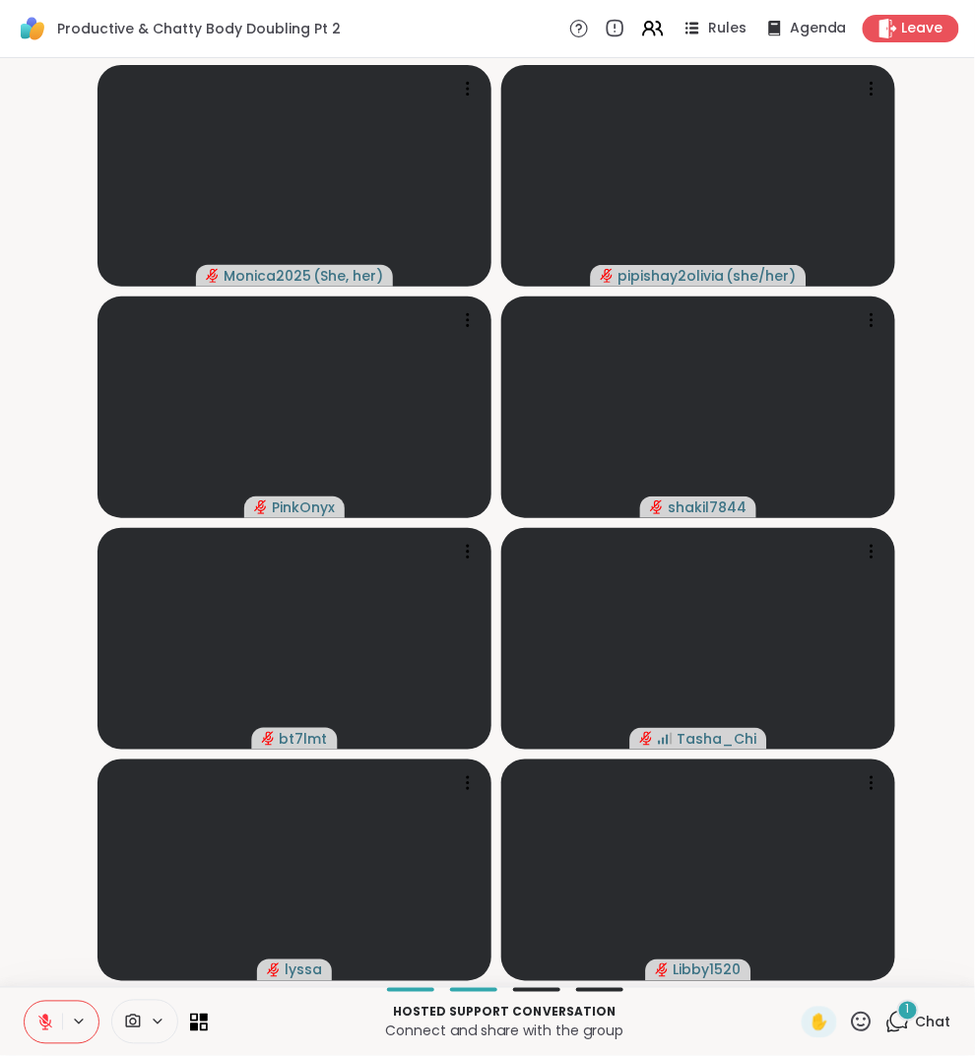
click at [906, 1010] on span "1" at bounding box center [908, 1010] width 4 height 17
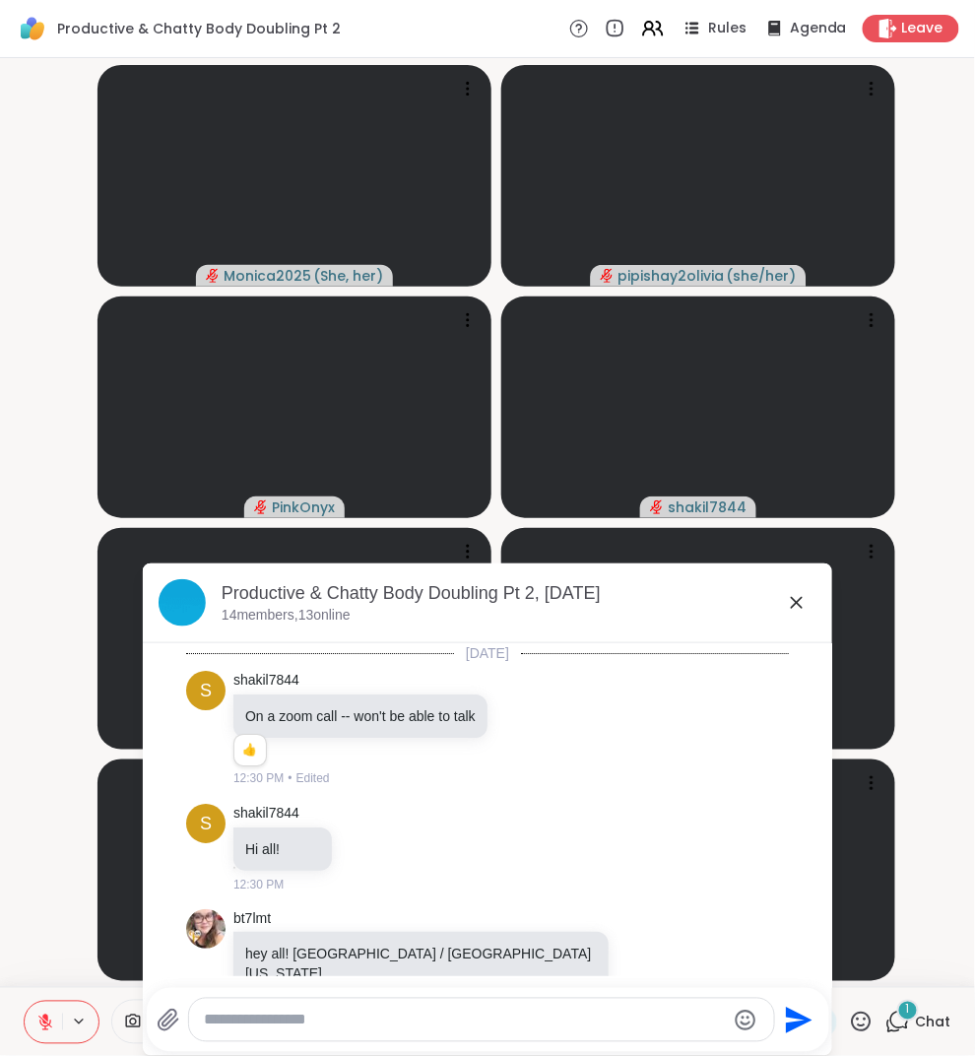
scroll to position [5769, 0]
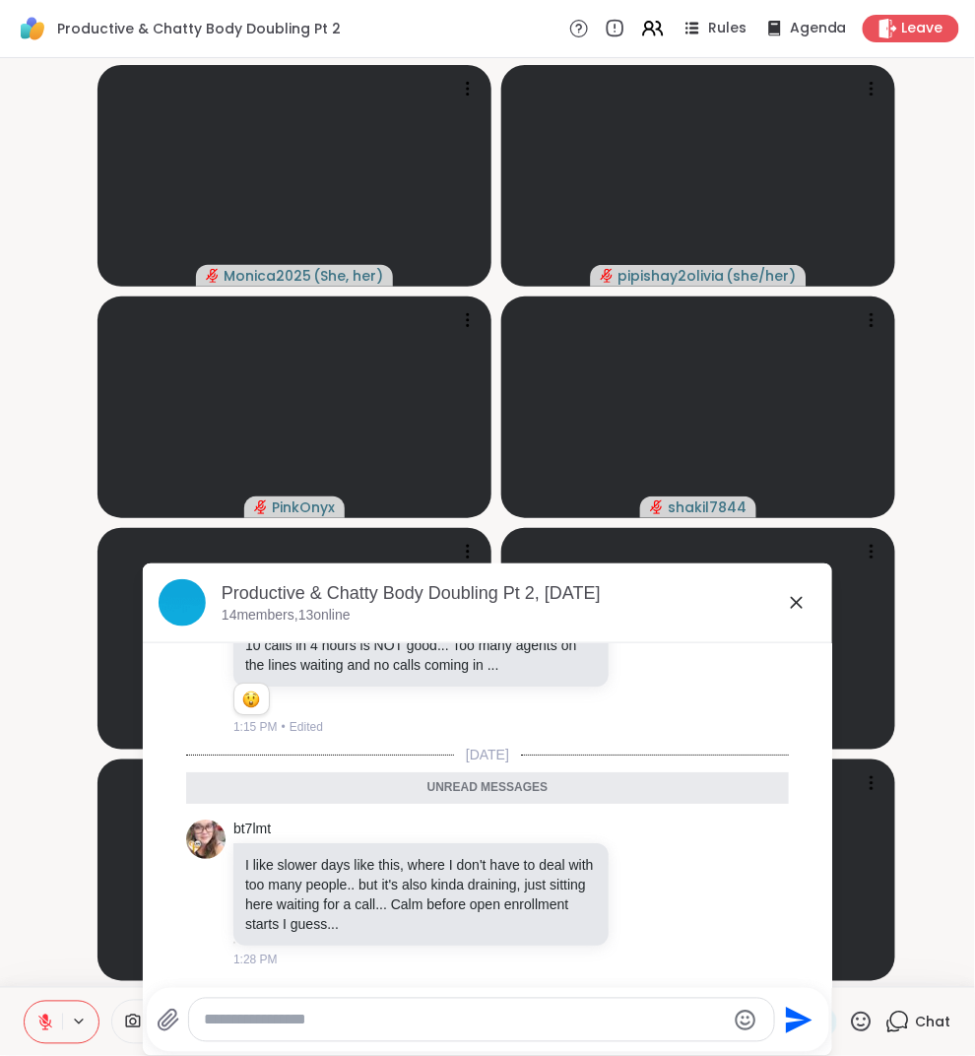
click at [791, 603] on icon at bounding box center [797, 603] width 24 height 24
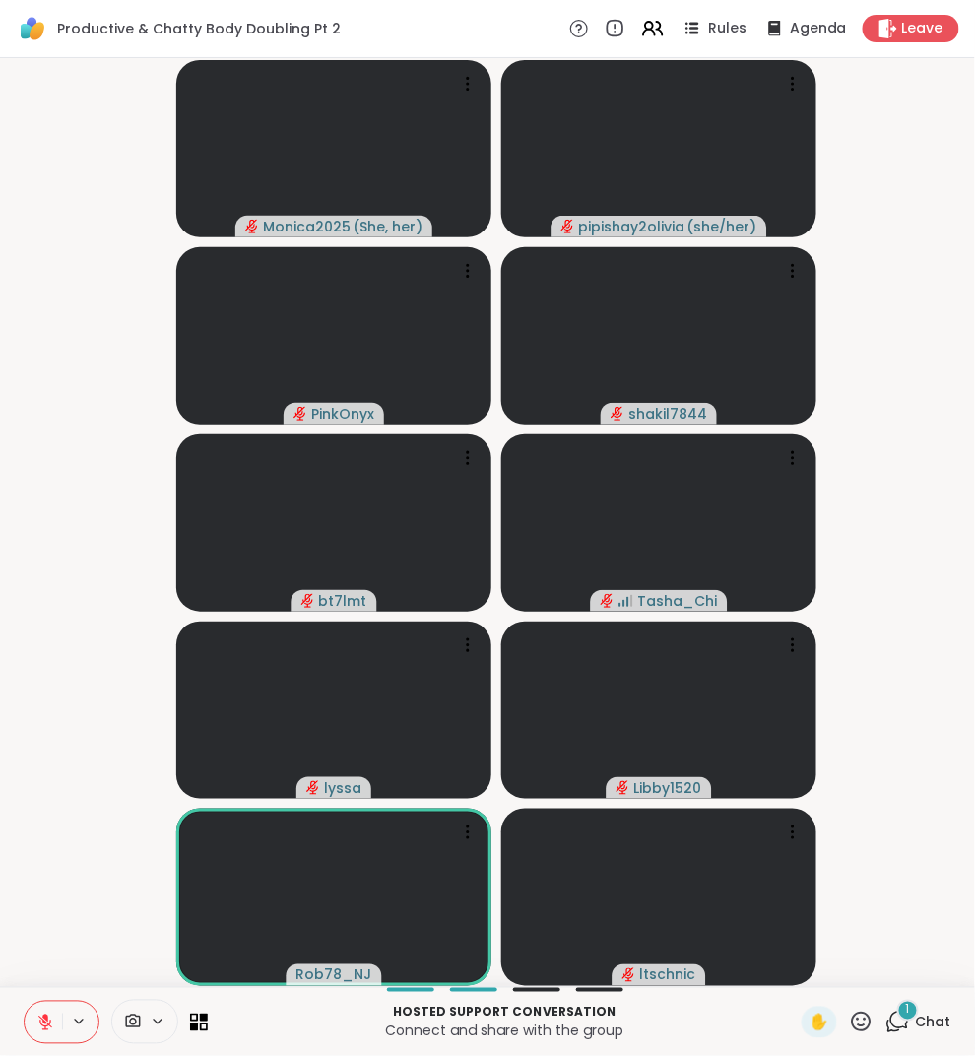
click at [898, 1036] on div "1 Chat" at bounding box center [919, 1023] width 66 height 32
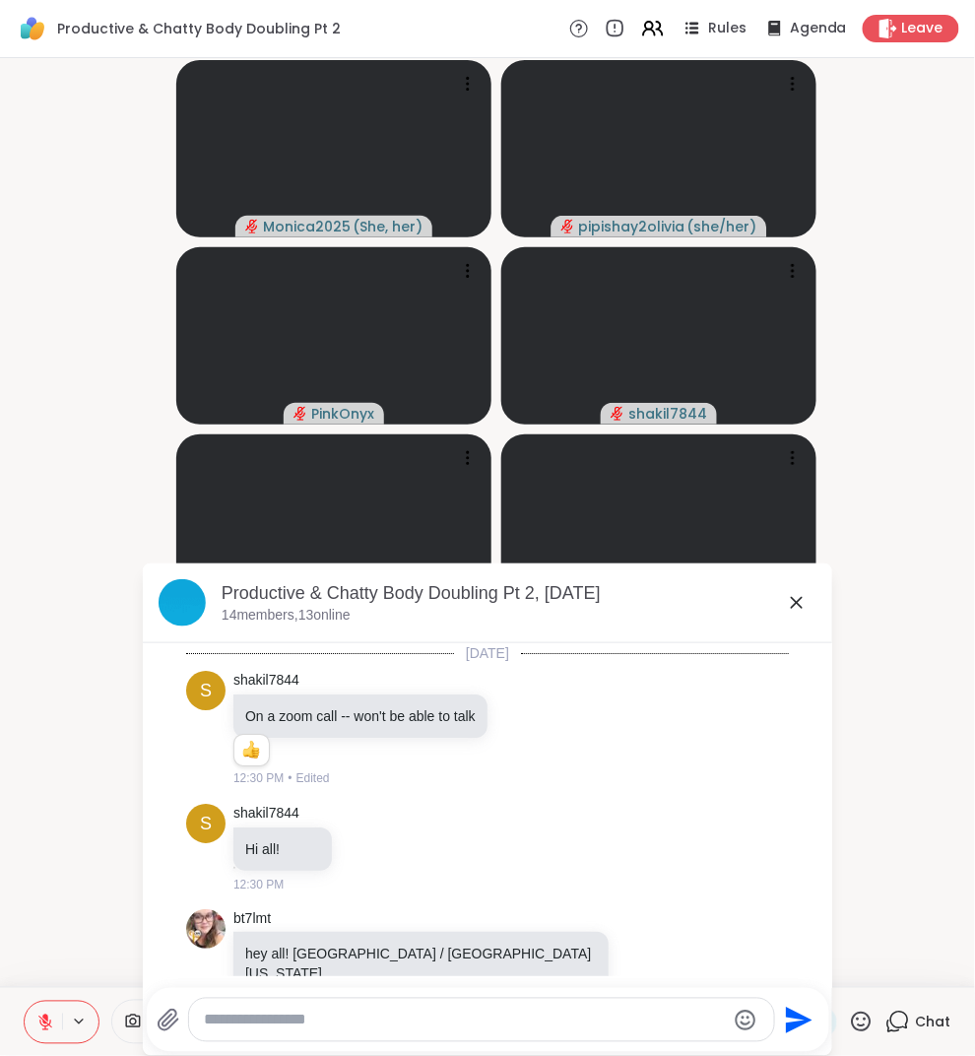
scroll to position [5874, 0]
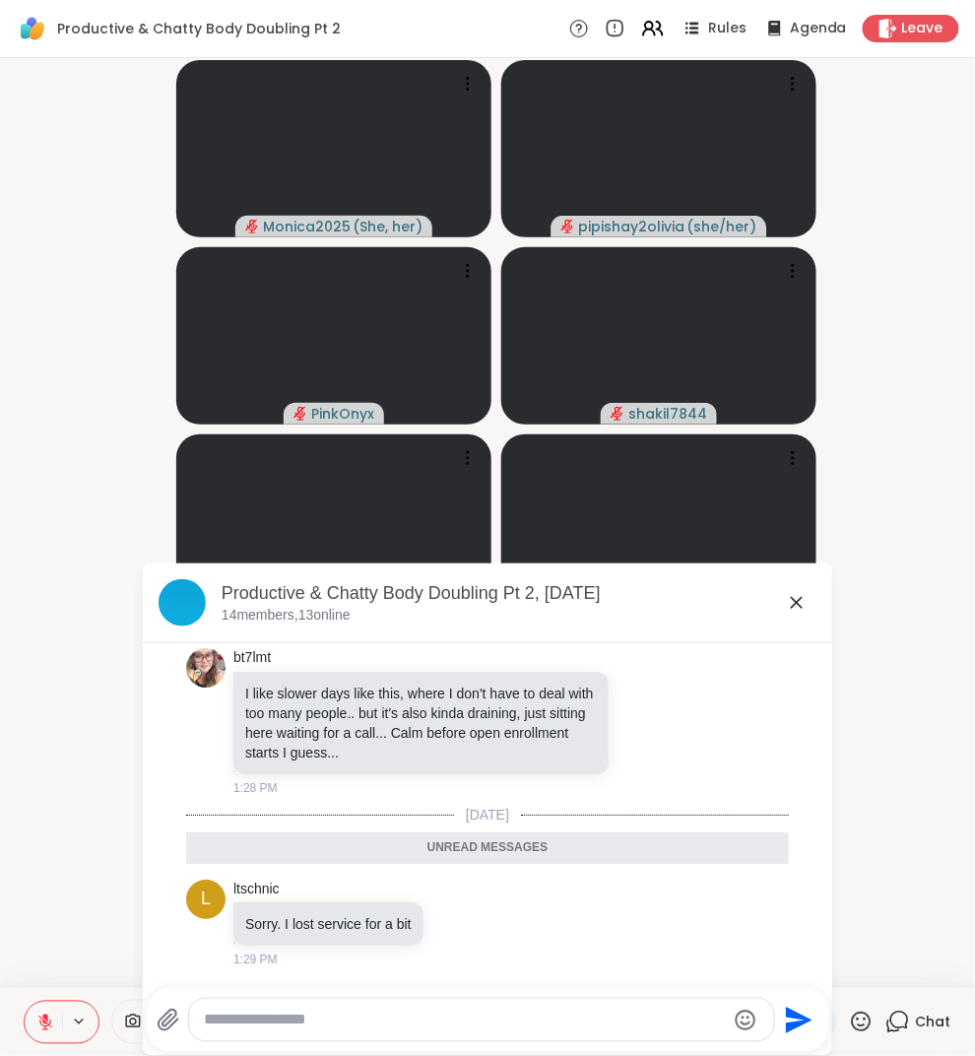
click at [793, 600] on icon at bounding box center [797, 603] width 12 height 12
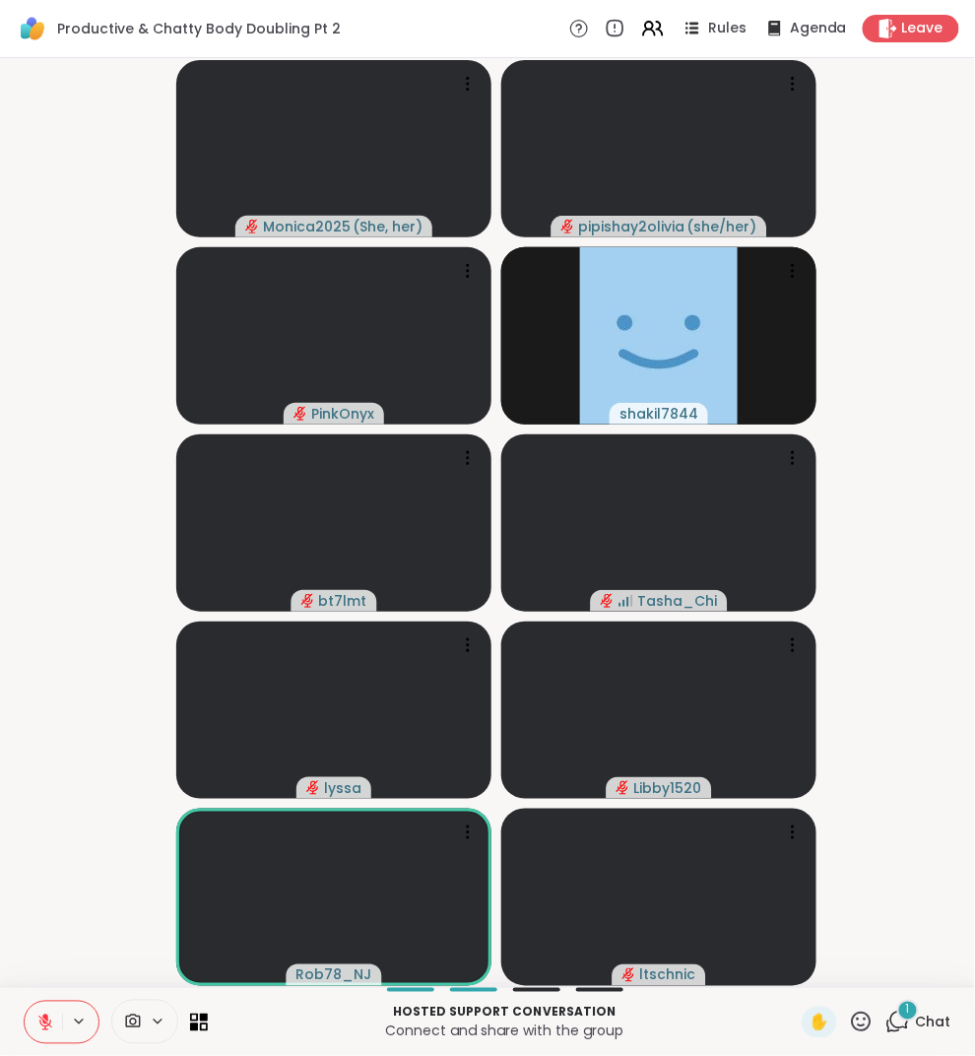
click at [886, 1010] on icon at bounding box center [898, 1022] width 25 height 25
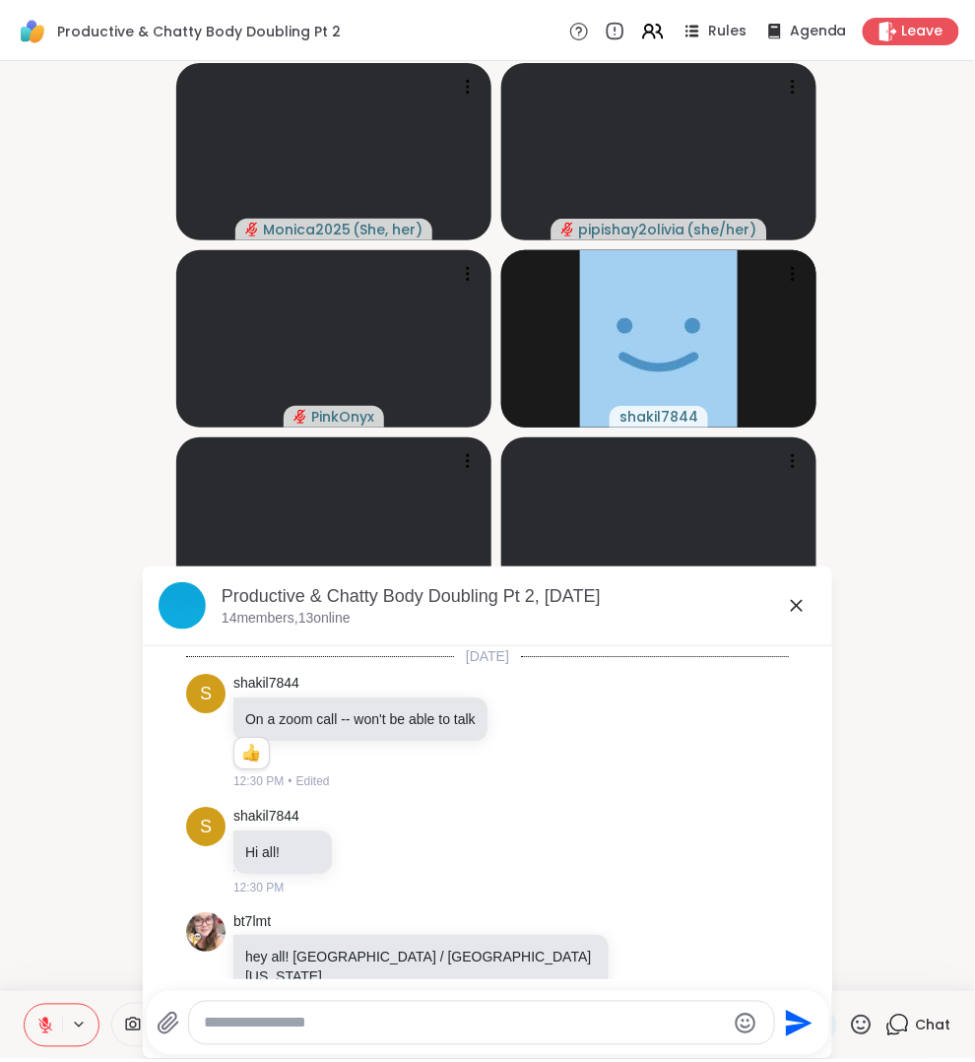
scroll to position [5978, 0]
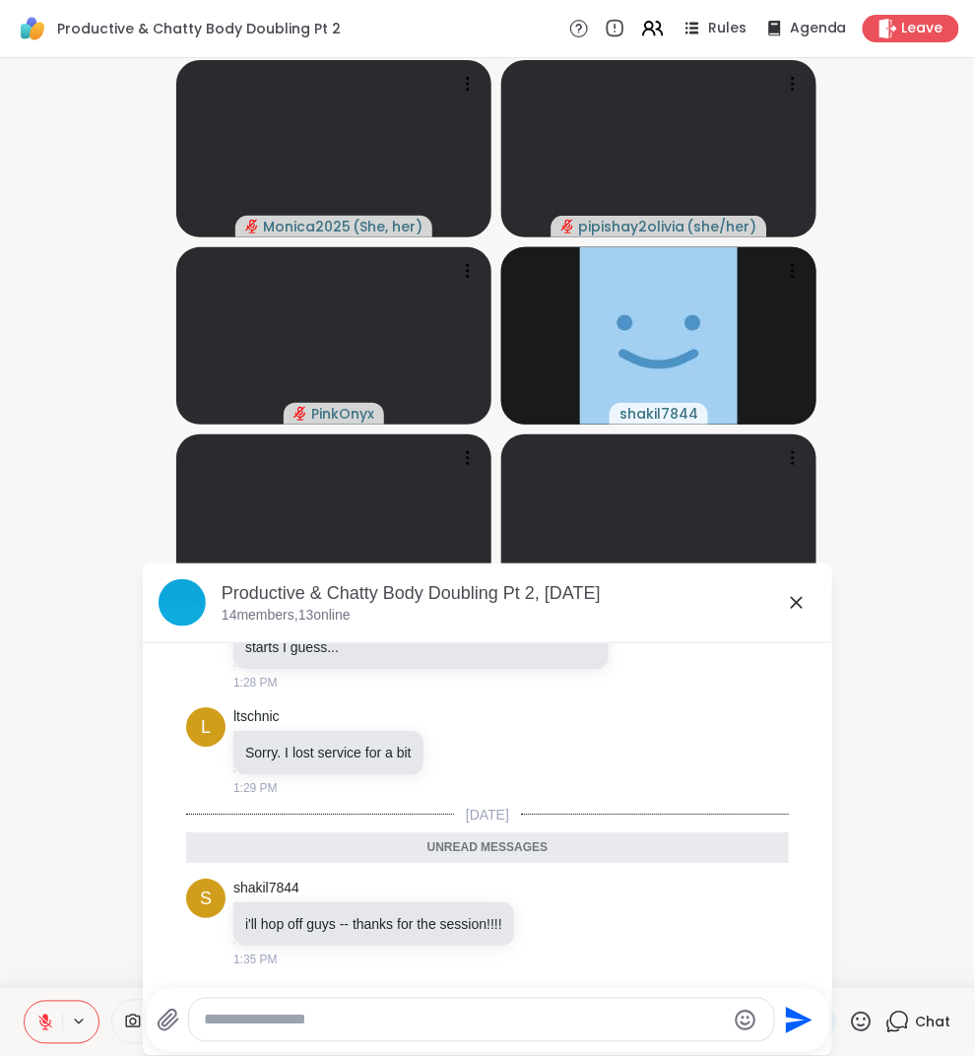
click at [796, 613] on icon at bounding box center [797, 603] width 24 height 24
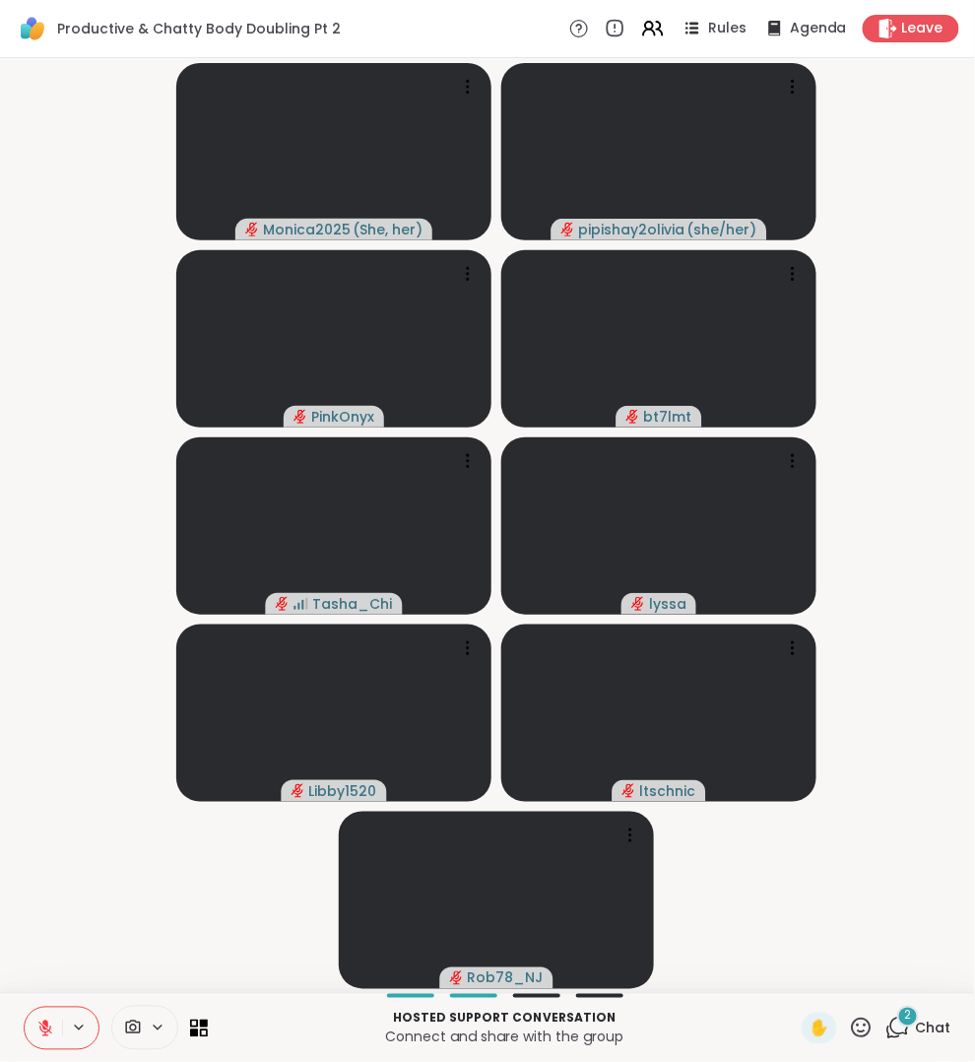
click at [897, 1023] on div "2" at bounding box center [908, 1017] width 22 height 22
click at [886, 1023] on icon at bounding box center [898, 1028] width 25 height 25
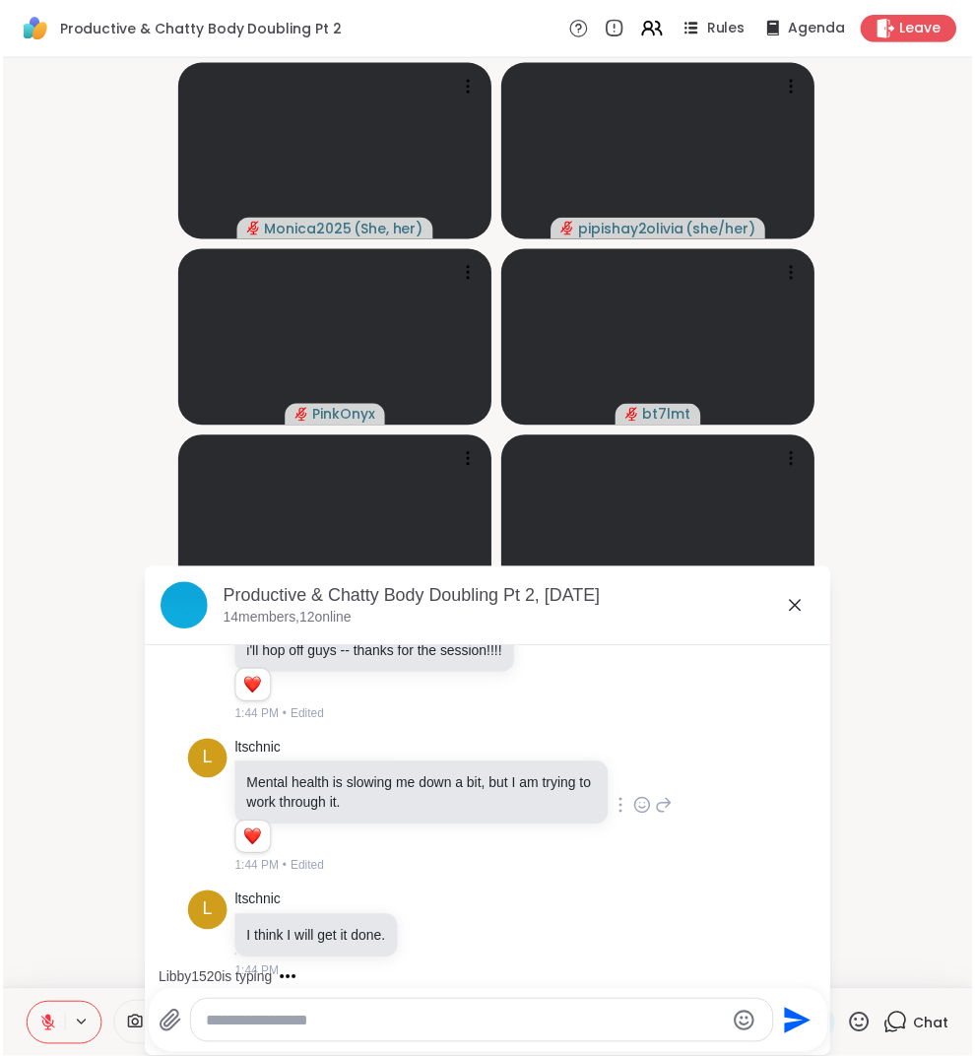
scroll to position [6195, 0]
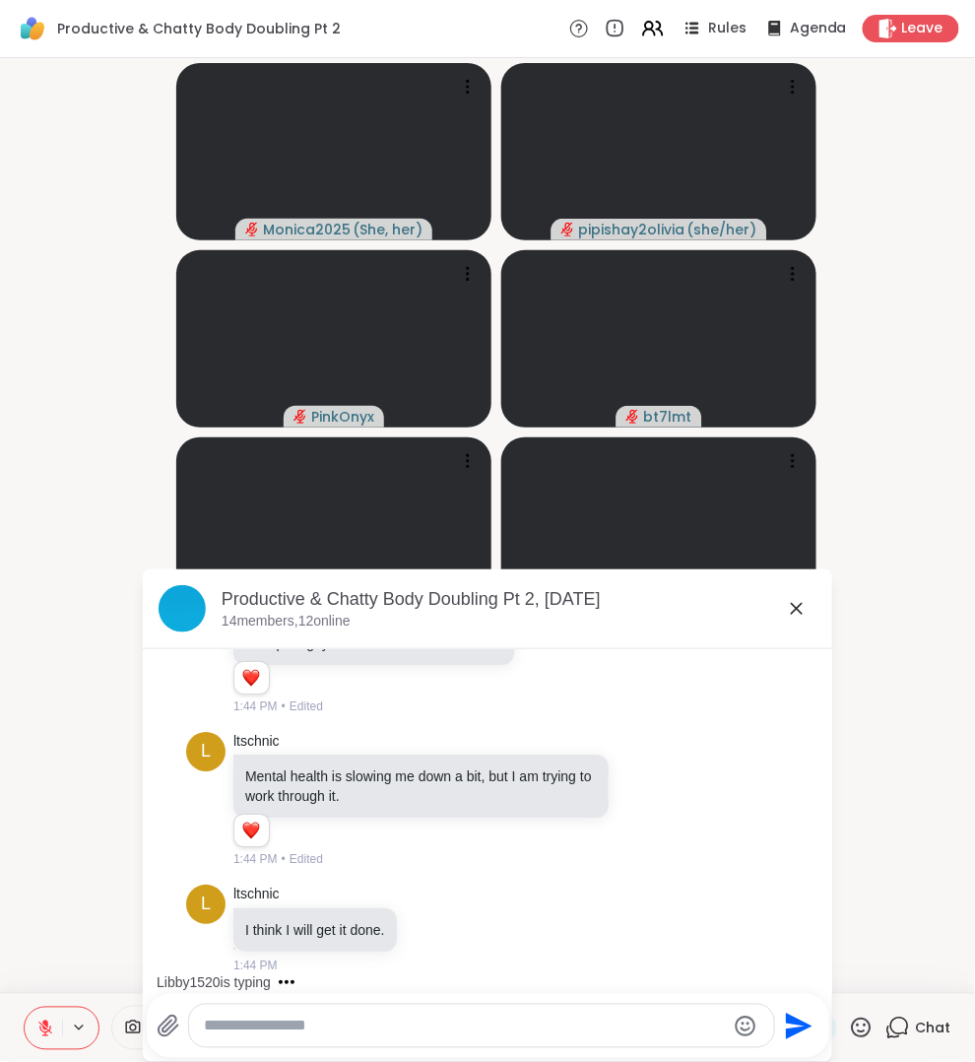
click at [790, 607] on icon at bounding box center [797, 609] width 24 height 24
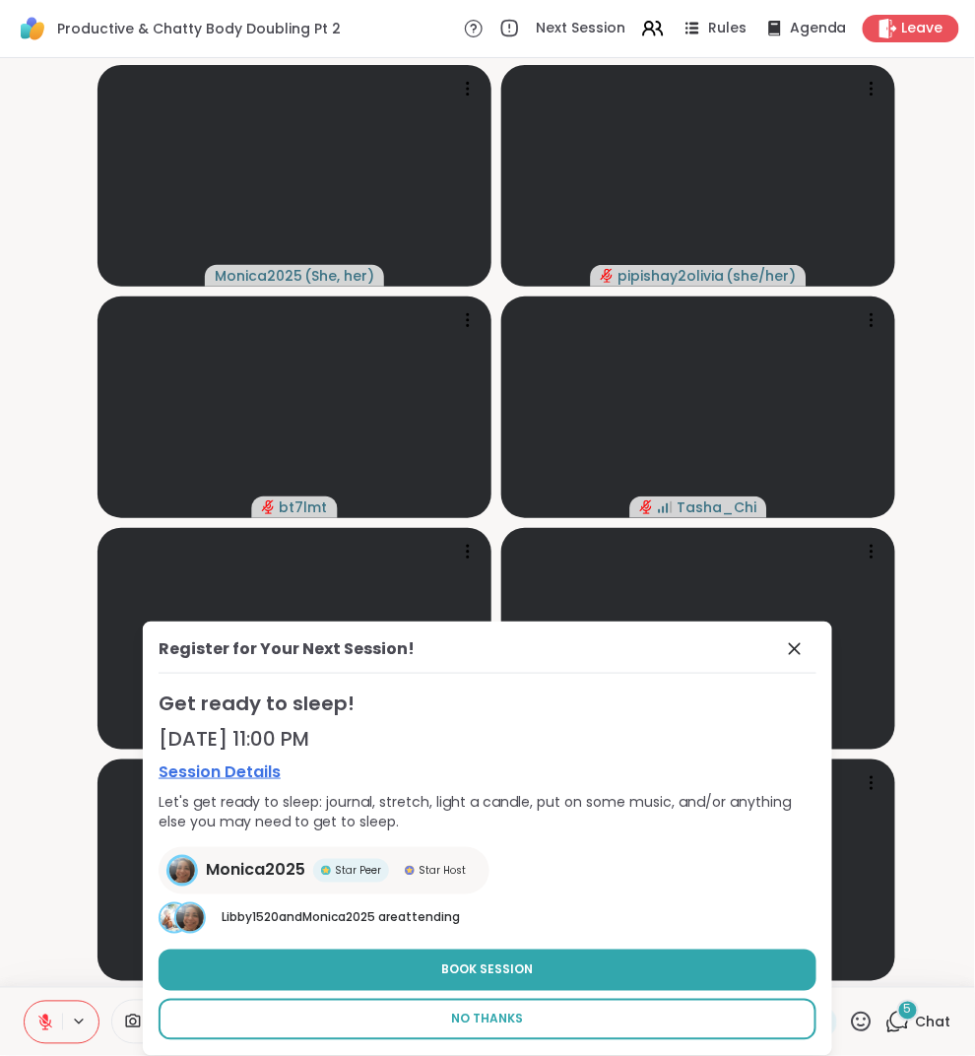
click at [484, 1027] on span "No Thanks" at bounding box center [488, 1020] width 72 height 18
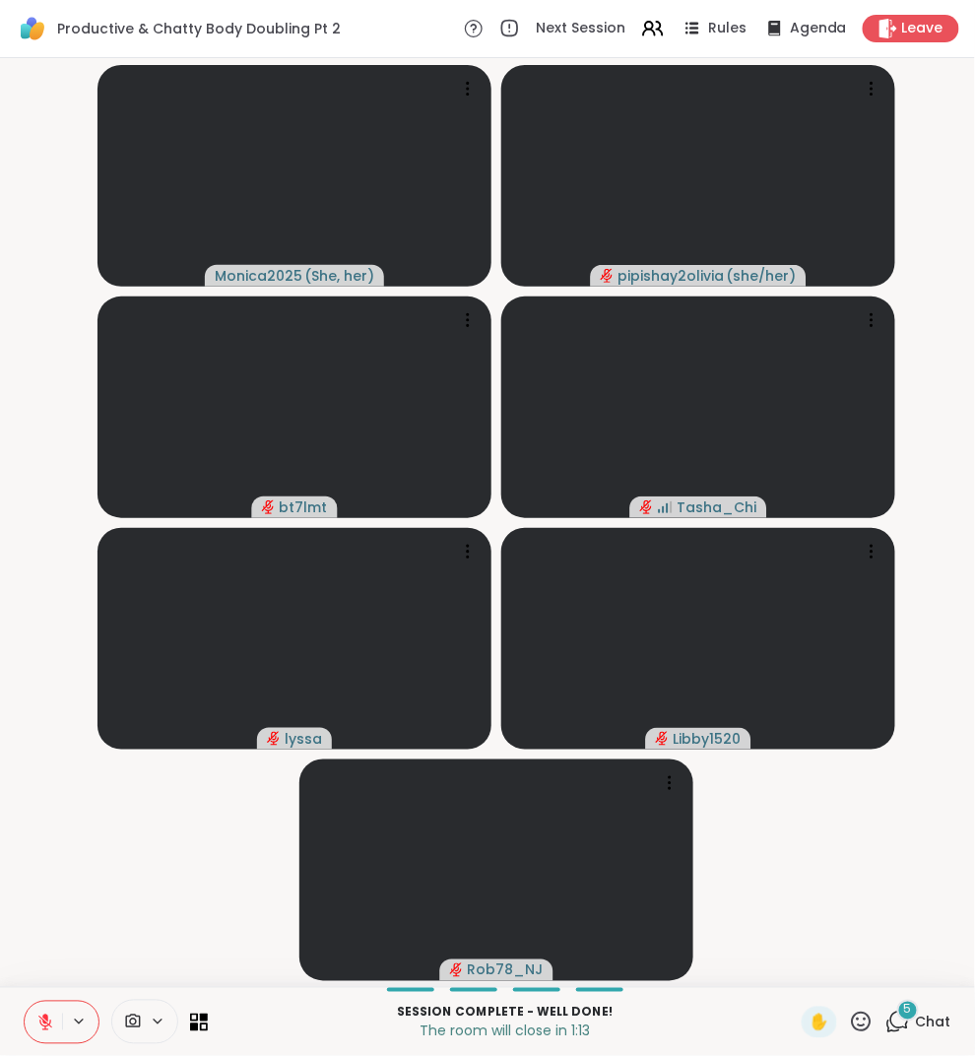
click at [895, 999] on div "Session Complete - well done! The room will close in 1:13 ✋ 5 Chat" at bounding box center [487, 1021] width 975 height 69
click at [897, 1021] on div "5 Chat" at bounding box center [919, 1023] width 66 height 32
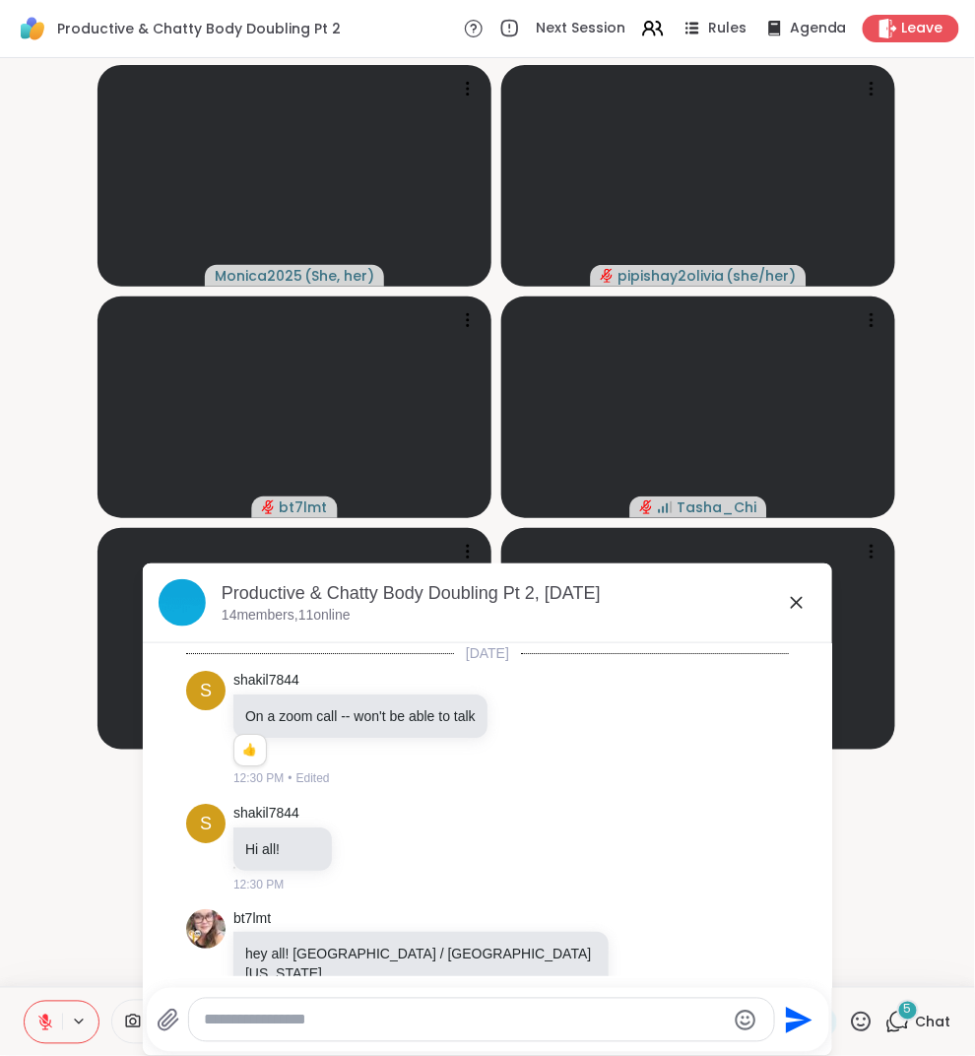
scroll to position [7545, 0]
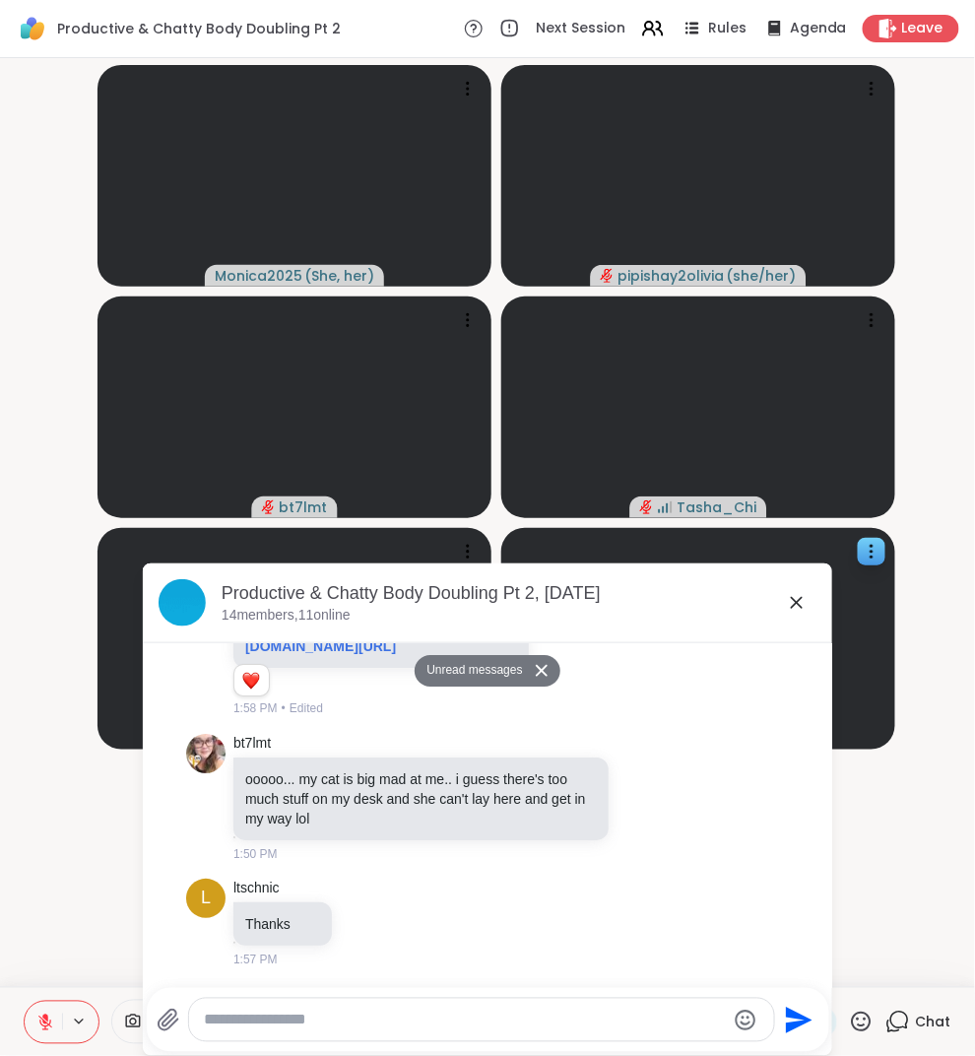
click at [793, 605] on icon at bounding box center [797, 603] width 24 height 24
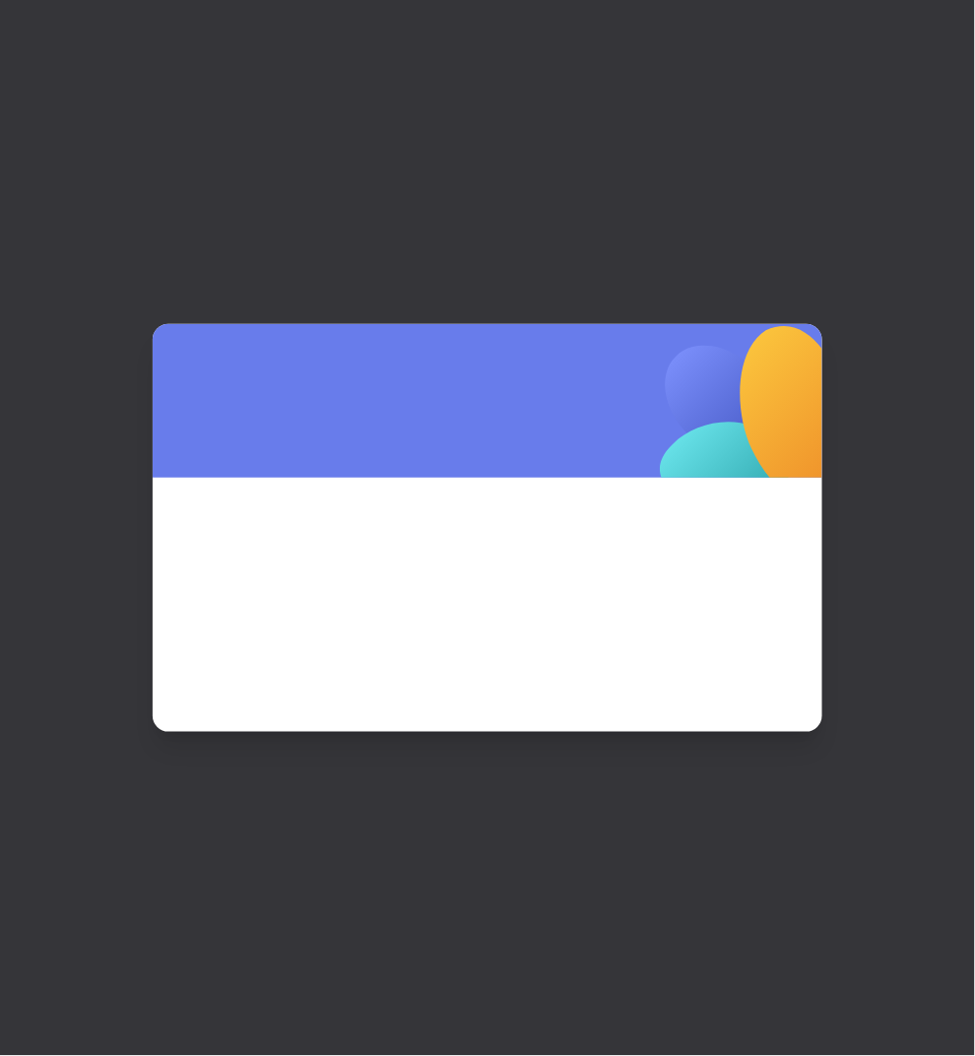
scroll to position [0, 0]
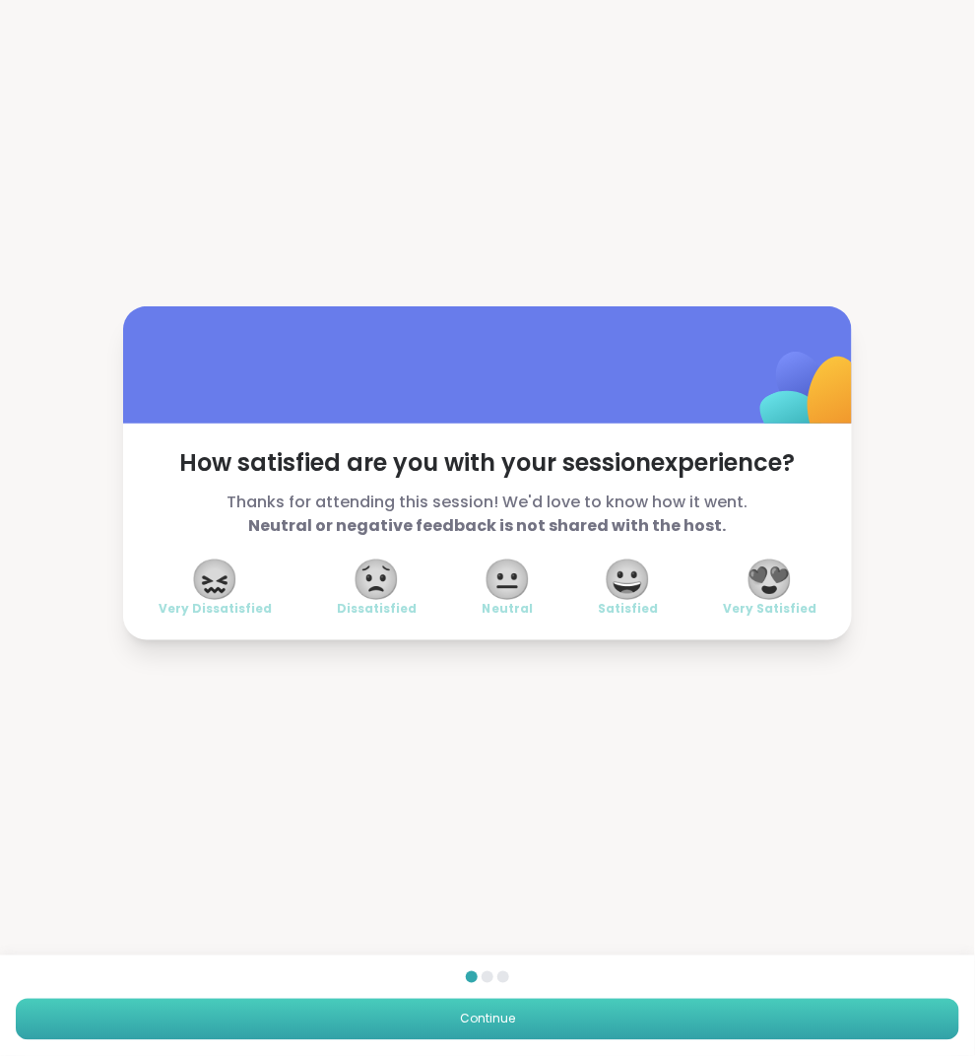
click at [547, 1010] on button "Continue" at bounding box center [488, 1019] width 944 height 41
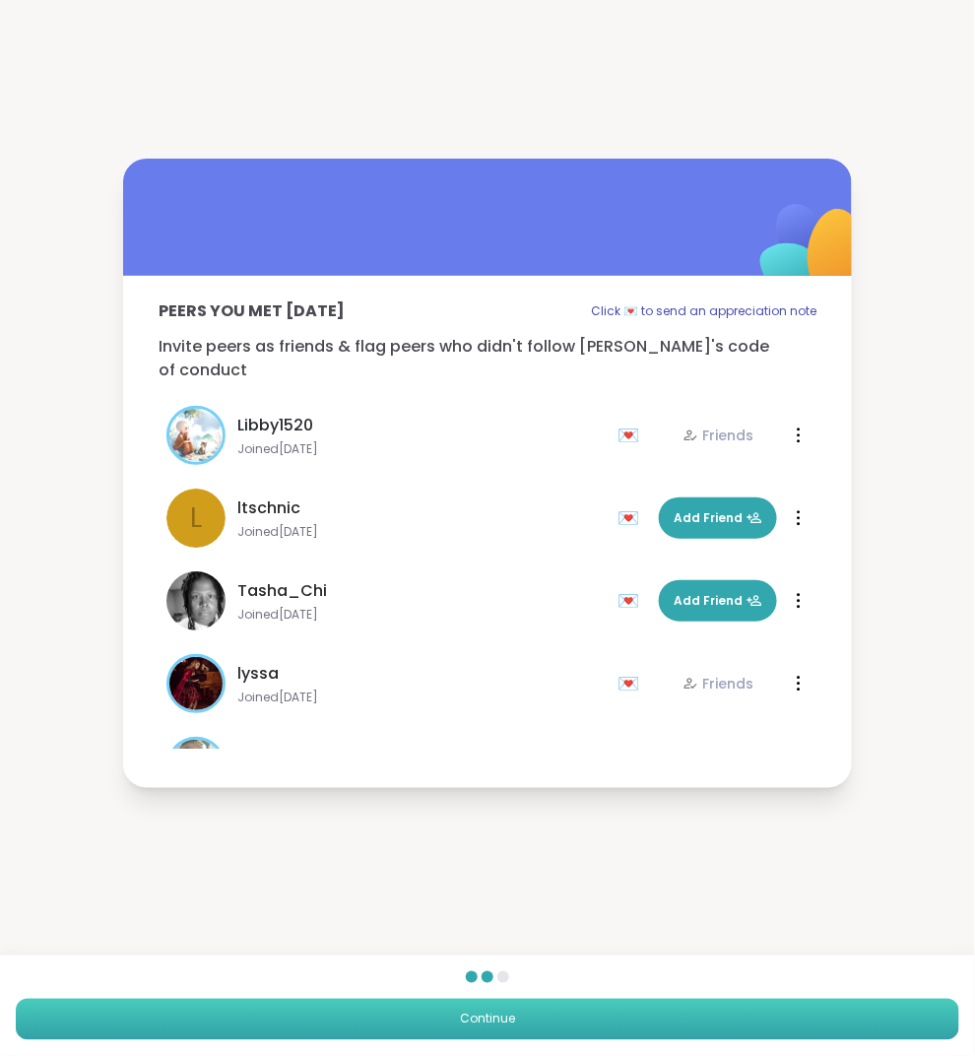
click at [547, 1010] on button "Continue" at bounding box center [488, 1019] width 944 height 41
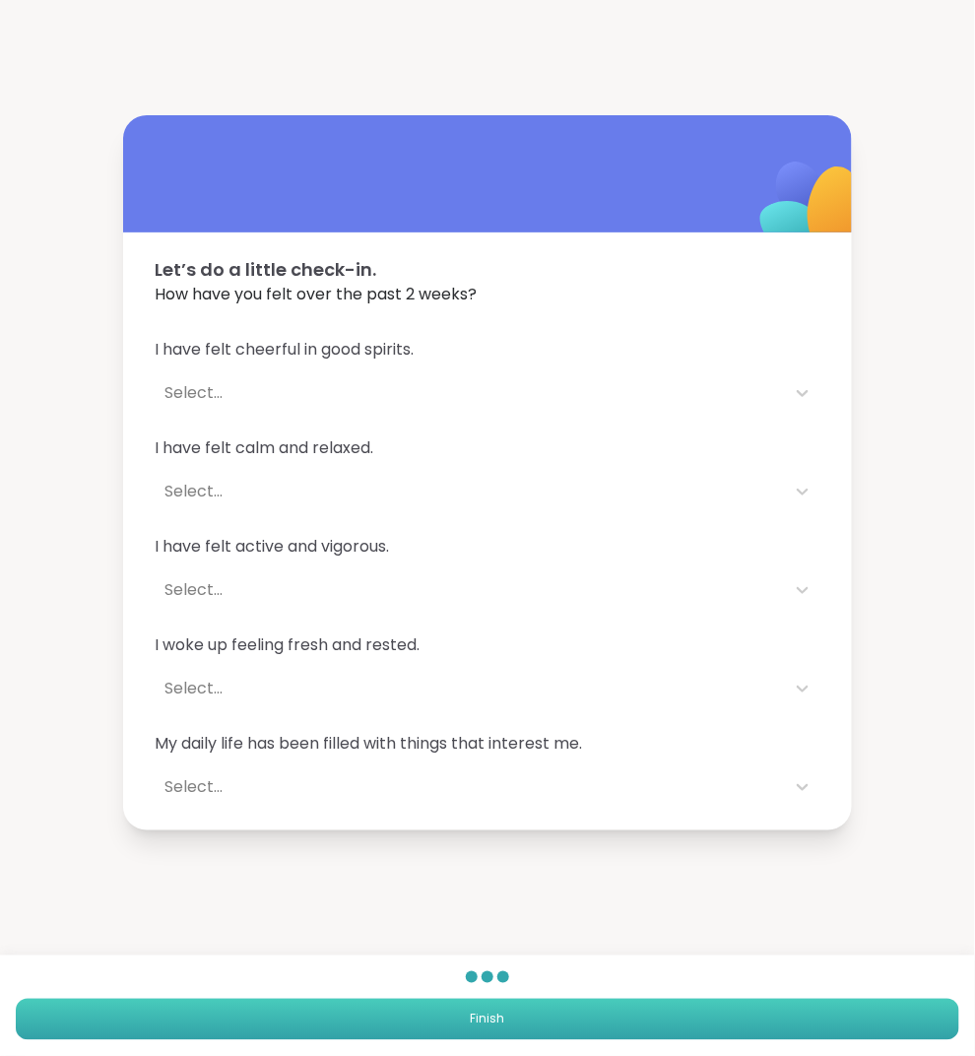
click at [547, 1010] on button "Finish" at bounding box center [488, 1019] width 944 height 41
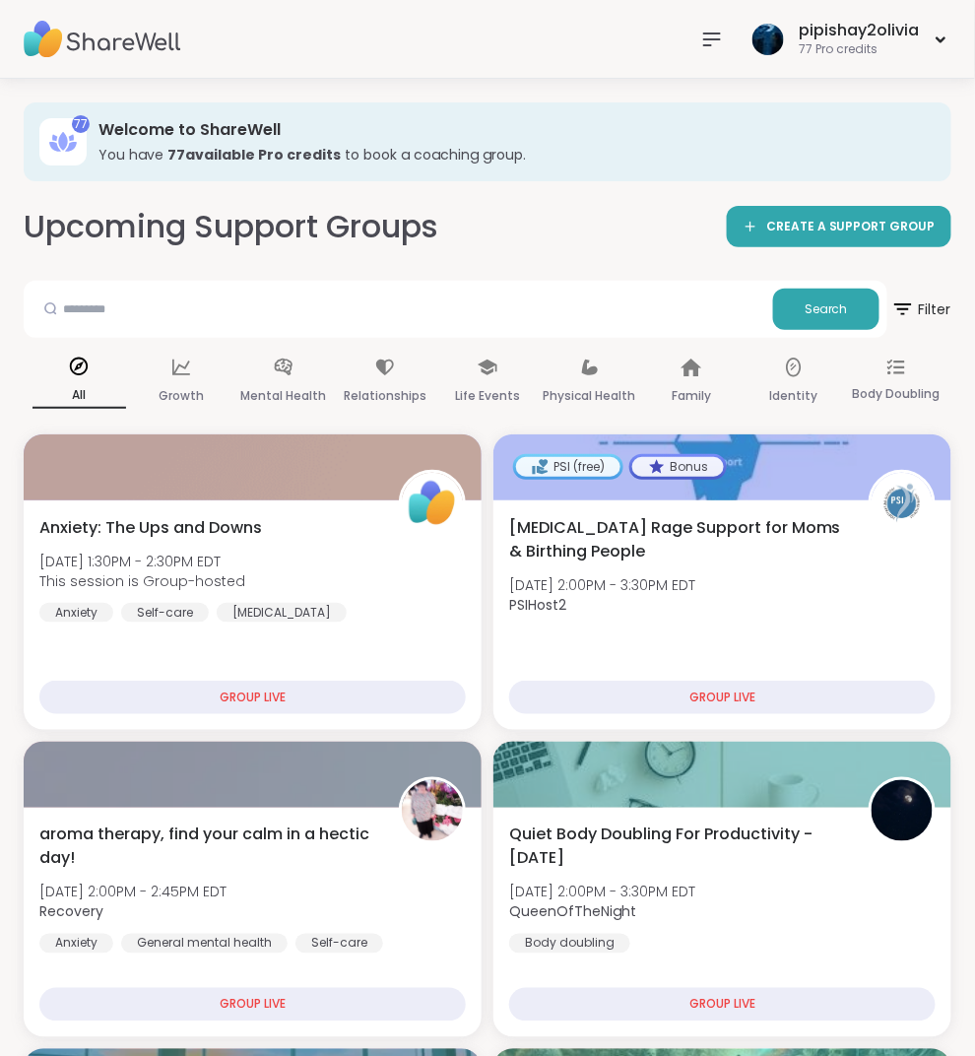
click at [716, 28] on icon at bounding box center [712, 40] width 24 height 24
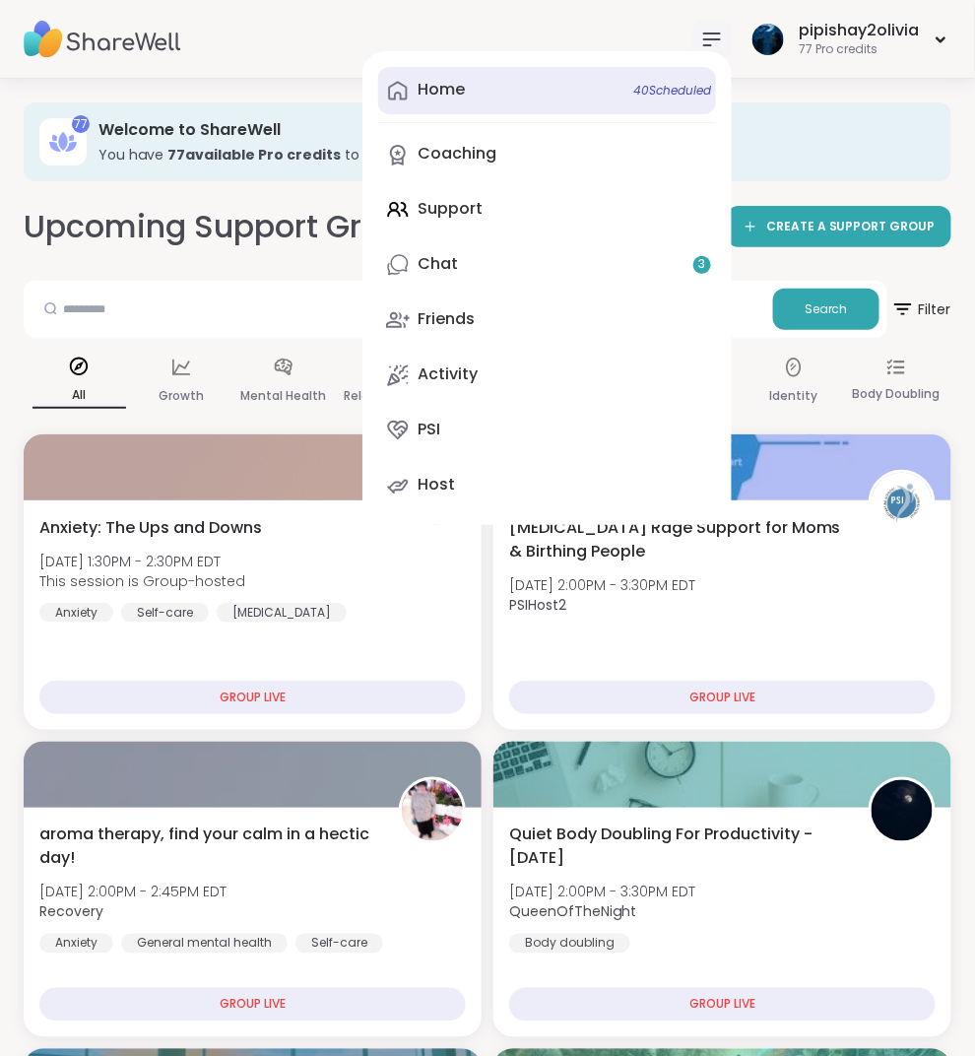
click at [514, 103] on link "Home 40 Scheduled" at bounding box center [547, 90] width 338 height 47
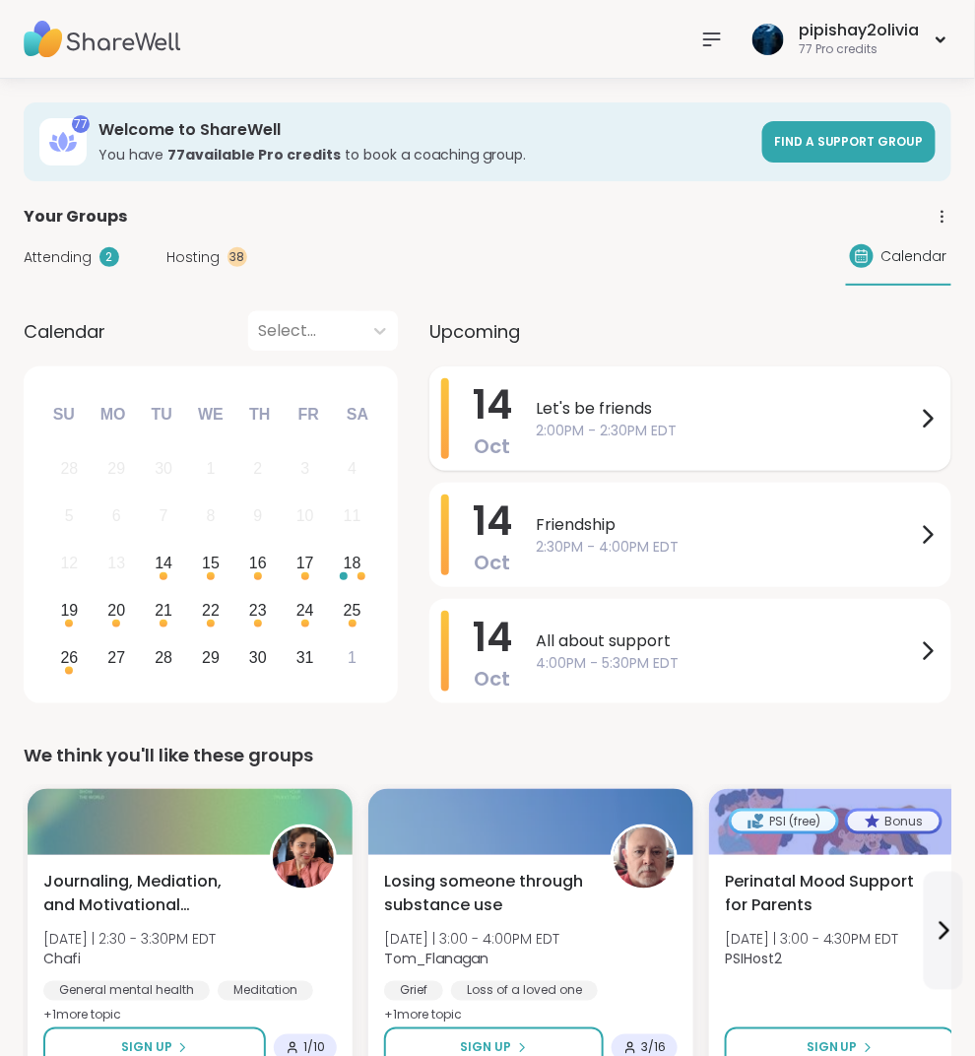
click at [744, 423] on span "2:00PM - 2:30PM EDT" at bounding box center [726, 431] width 380 height 21
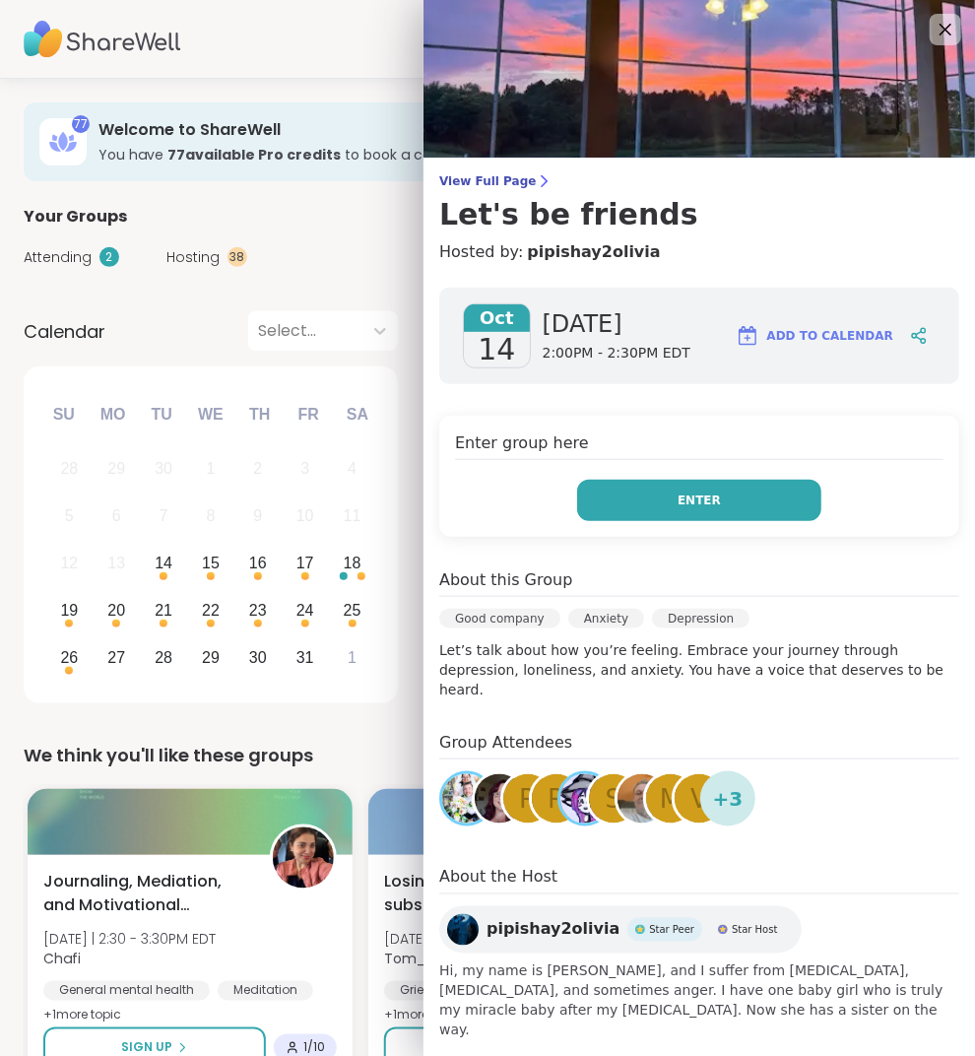
click at [710, 492] on span "Enter" at bounding box center [699, 501] width 43 height 18
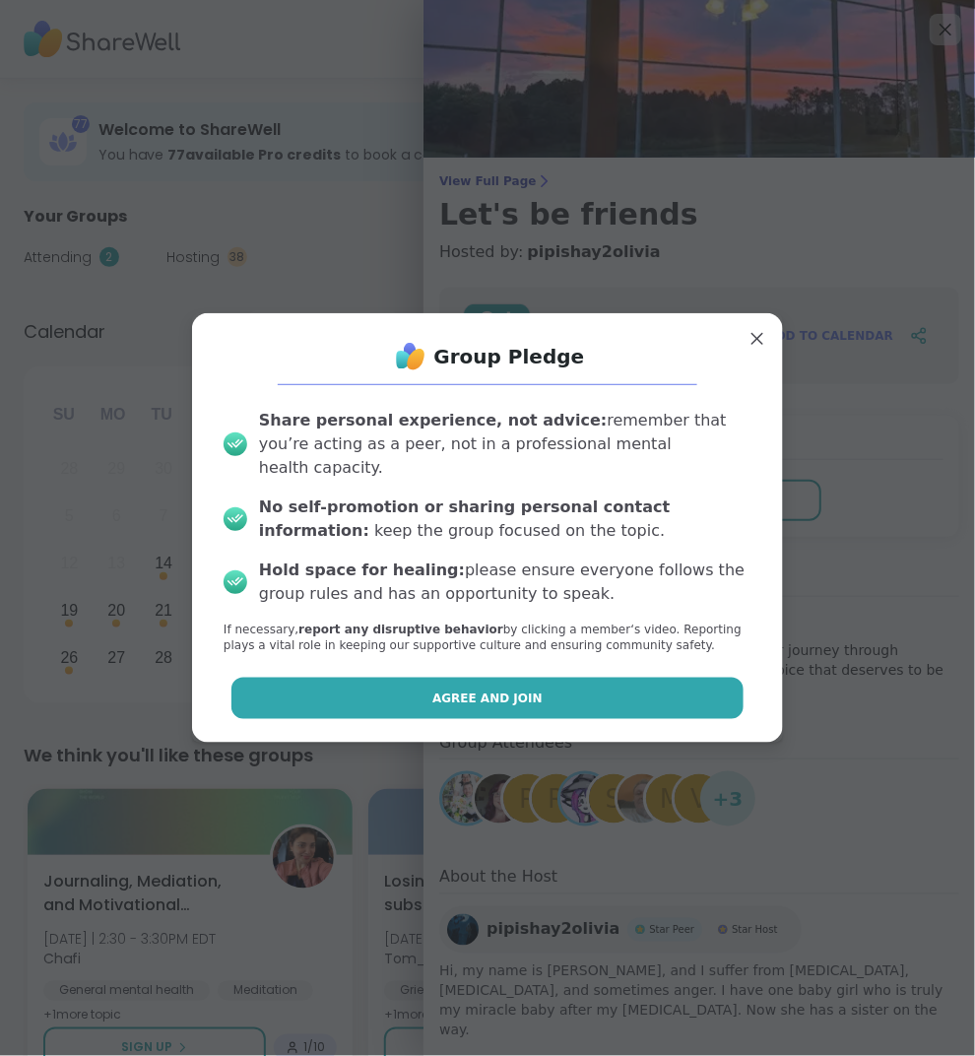
click at [565, 692] on button "Agree and Join" at bounding box center [487, 698] width 513 height 41
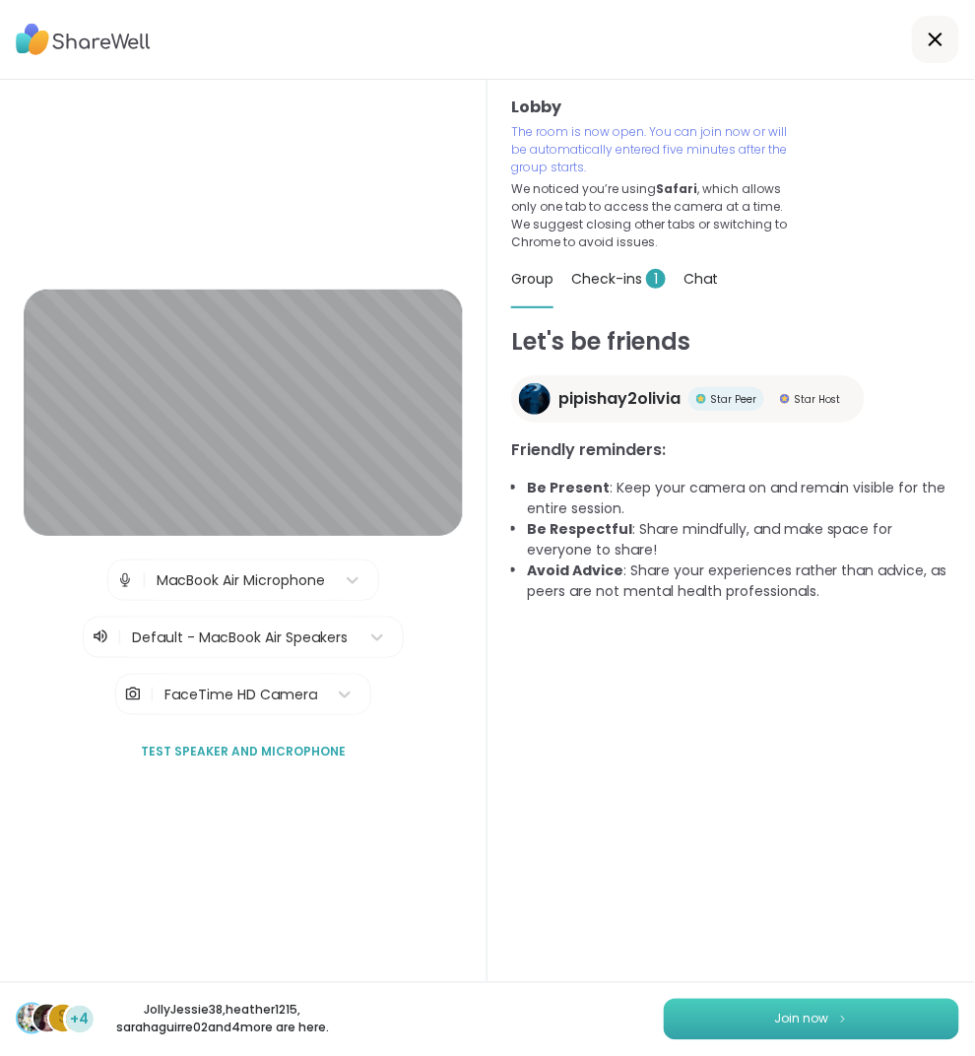
click at [777, 1016] on span "Join now" at bounding box center [802, 1020] width 54 height 18
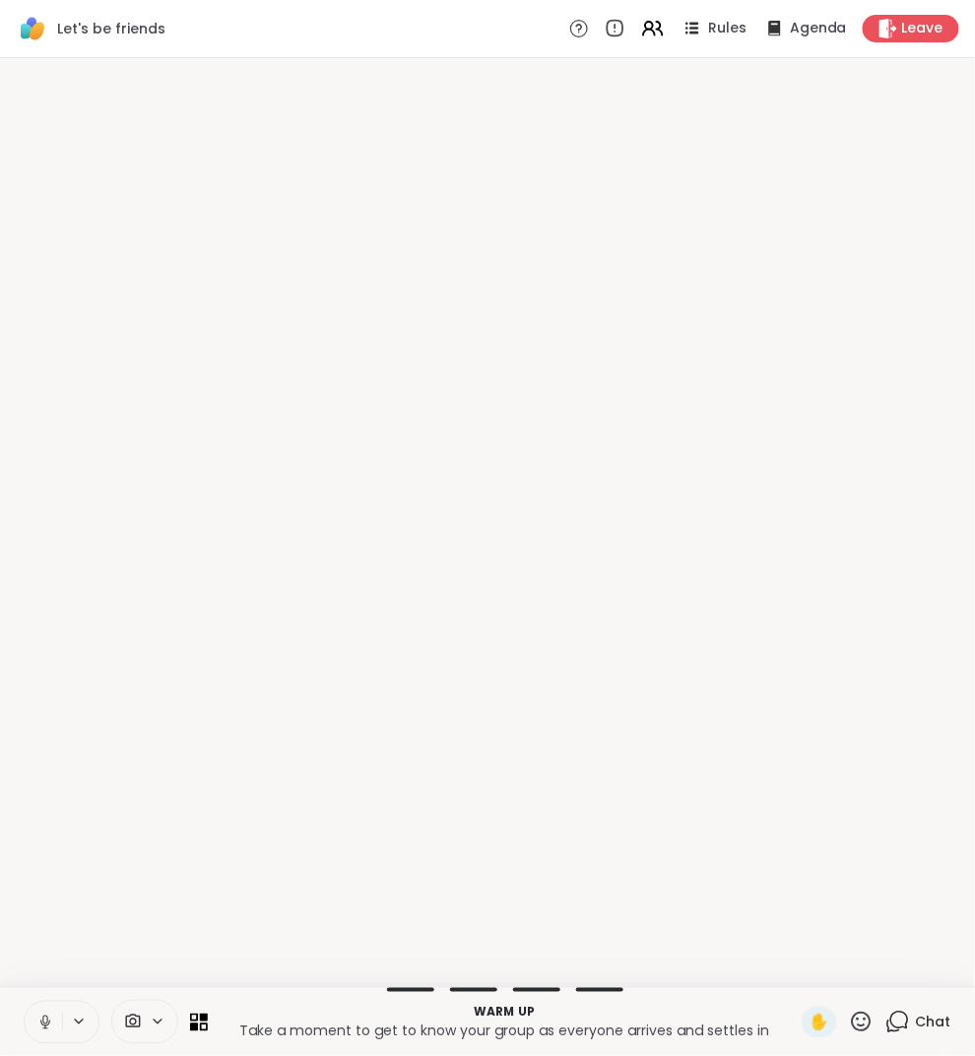
click at [786, 1027] on p "Take a moment to get to know your group as everyone arrives and settles in" at bounding box center [505, 1031] width 570 height 20
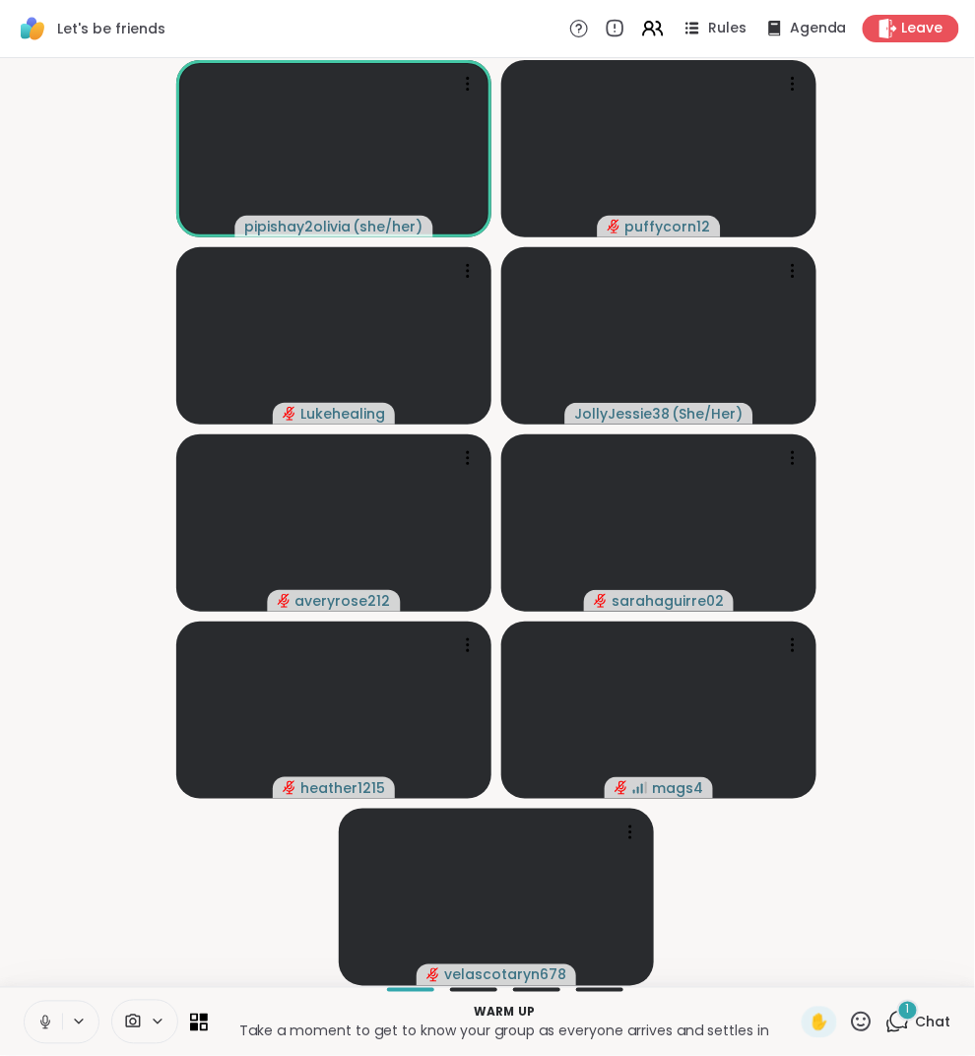
click at [903, 1015] on div "1" at bounding box center [908, 1011] width 22 height 22
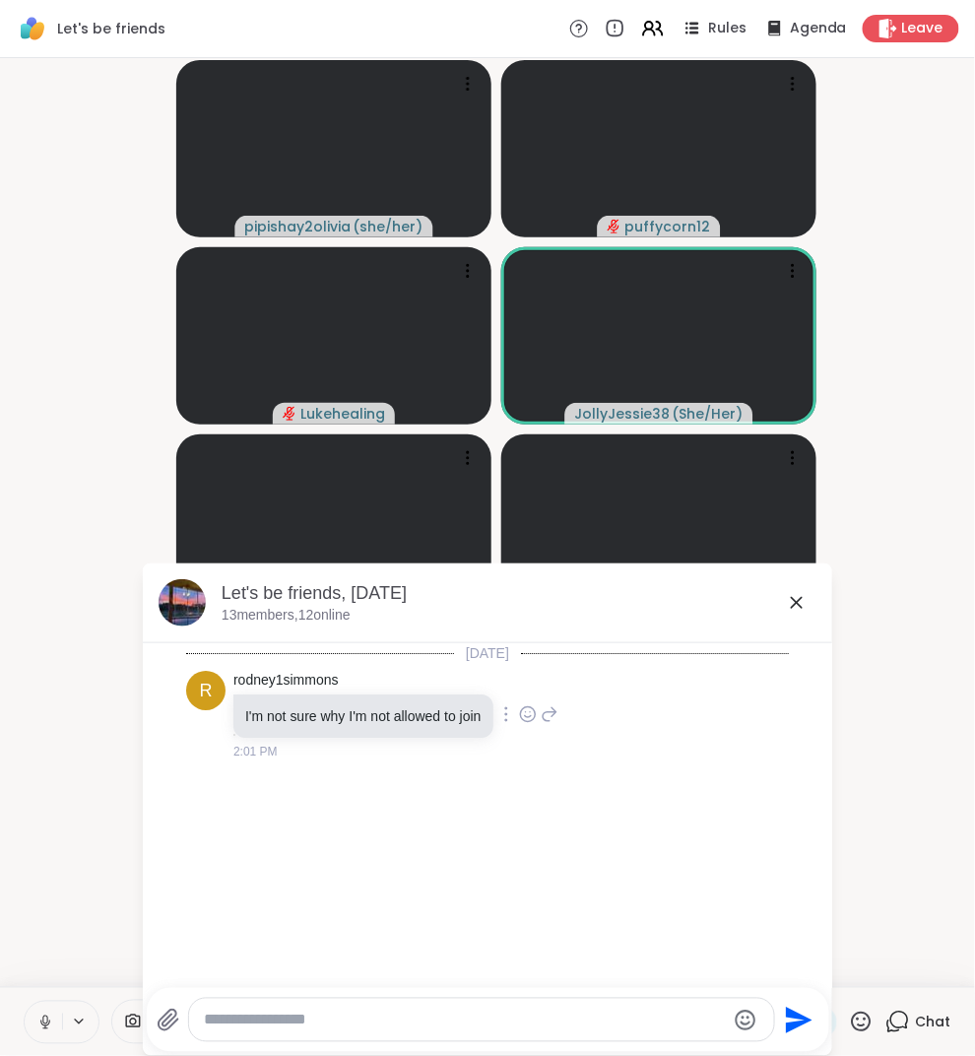
click at [537, 712] on icon at bounding box center [528, 714] width 18 height 20
click at [638, 762] on div "r rodney1simmons I'm not sure why I'm not allowed to join 2:01 PM" at bounding box center [487, 715] width 603 height 105
click at [557, 720] on icon at bounding box center [550, 715] width 14 height 14
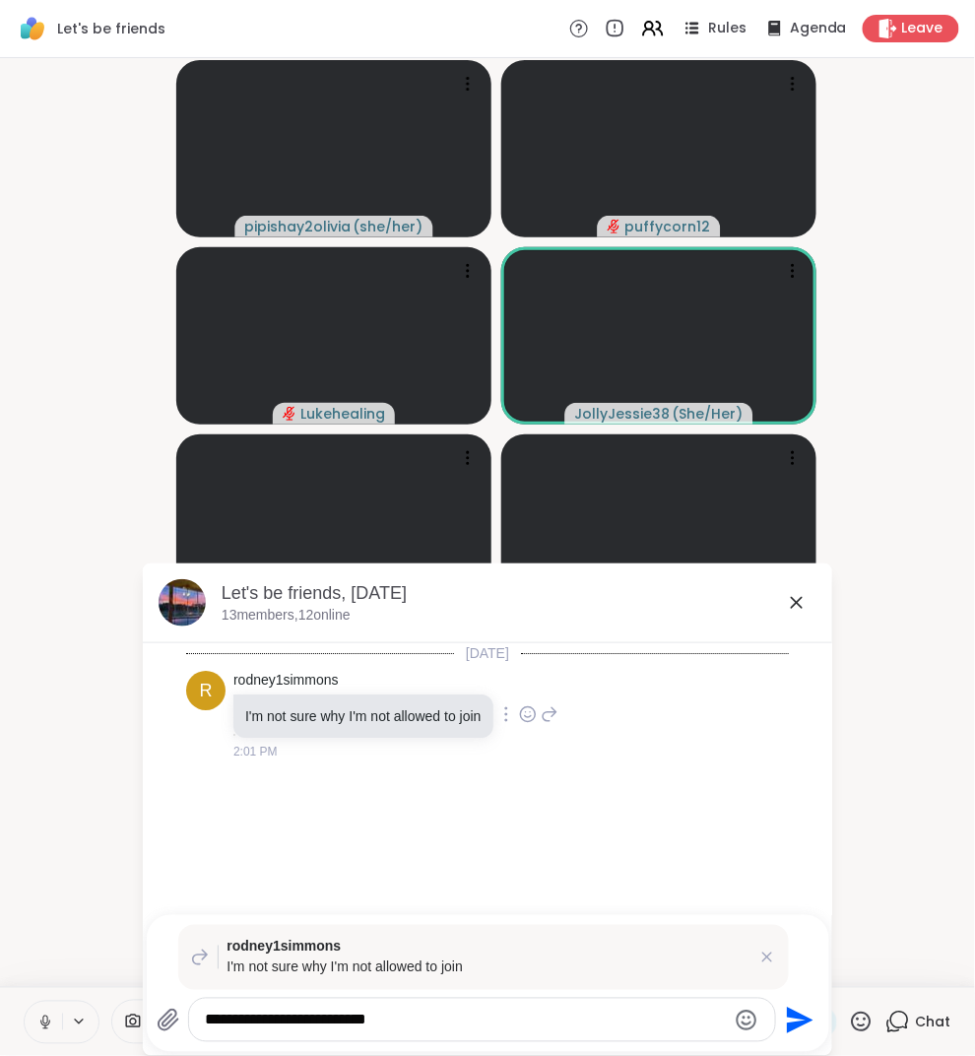
type textarea "**********"
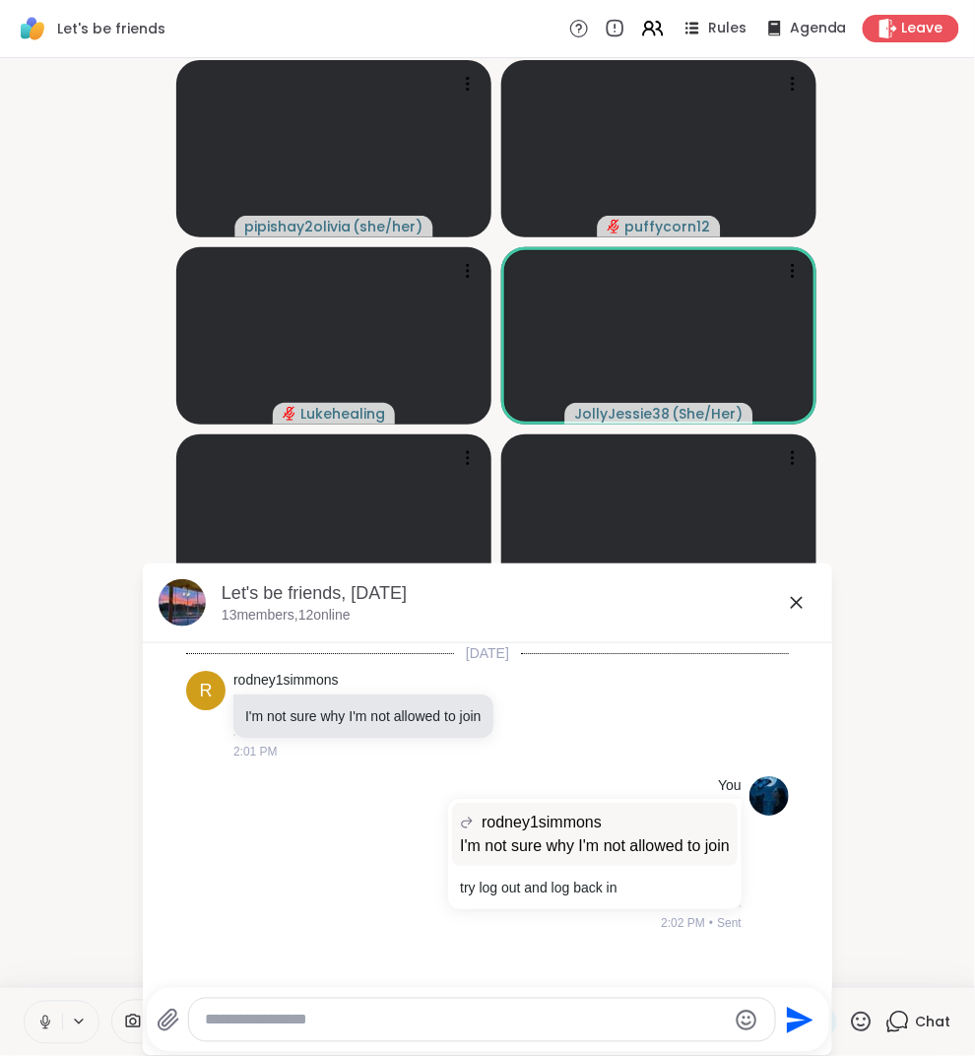
click at [798, 608] on icon at bounding box center [797, 603] width 24 height 24
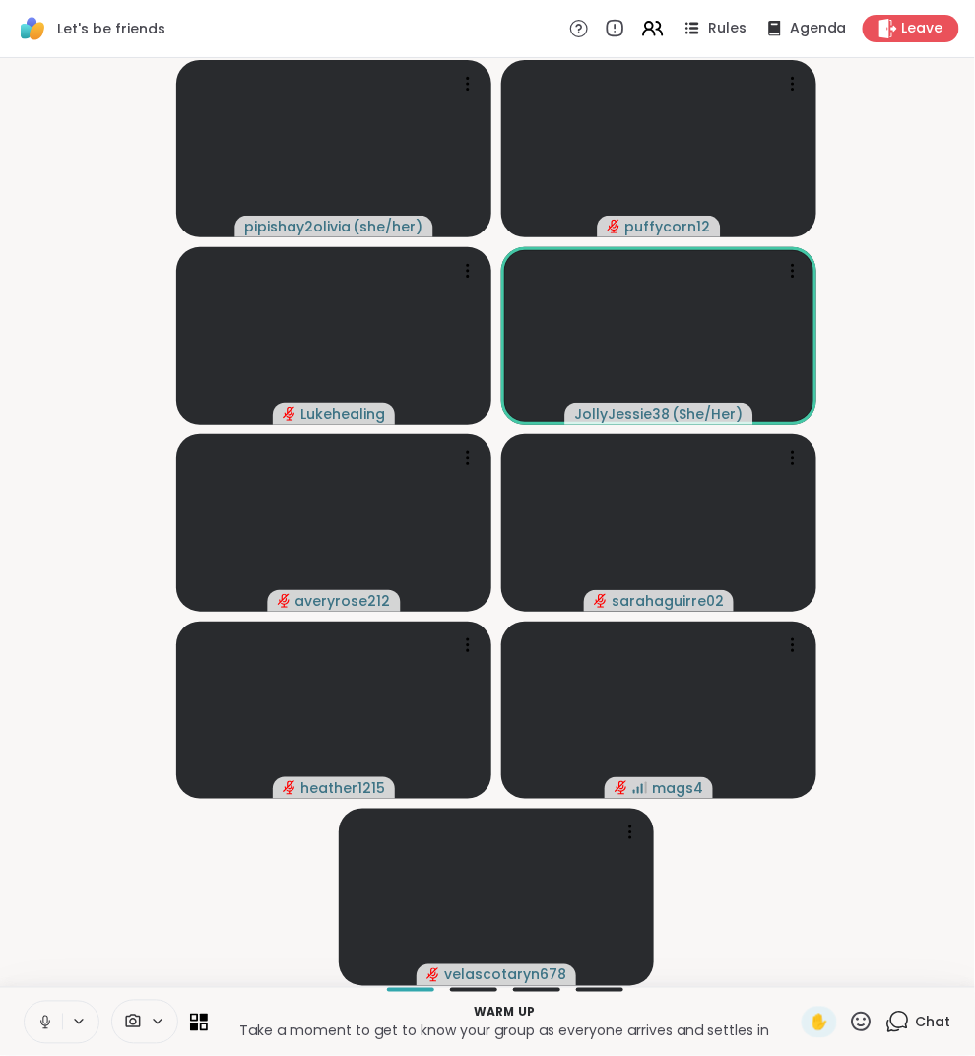
click at [905, 1020] on icon at bounding box center [898, 1022] width 25 height 25
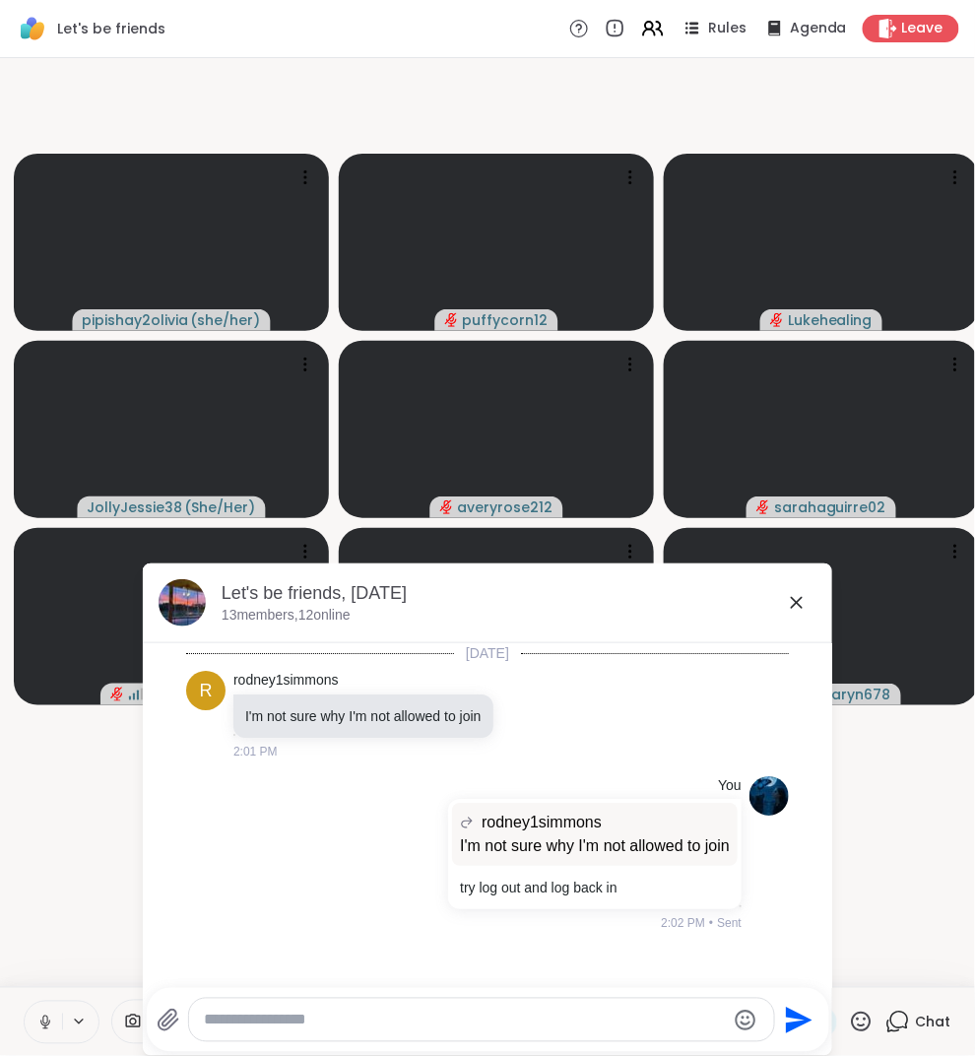
click at [795, 599] on icon at bounding box center [797, 603] width 24 height 24
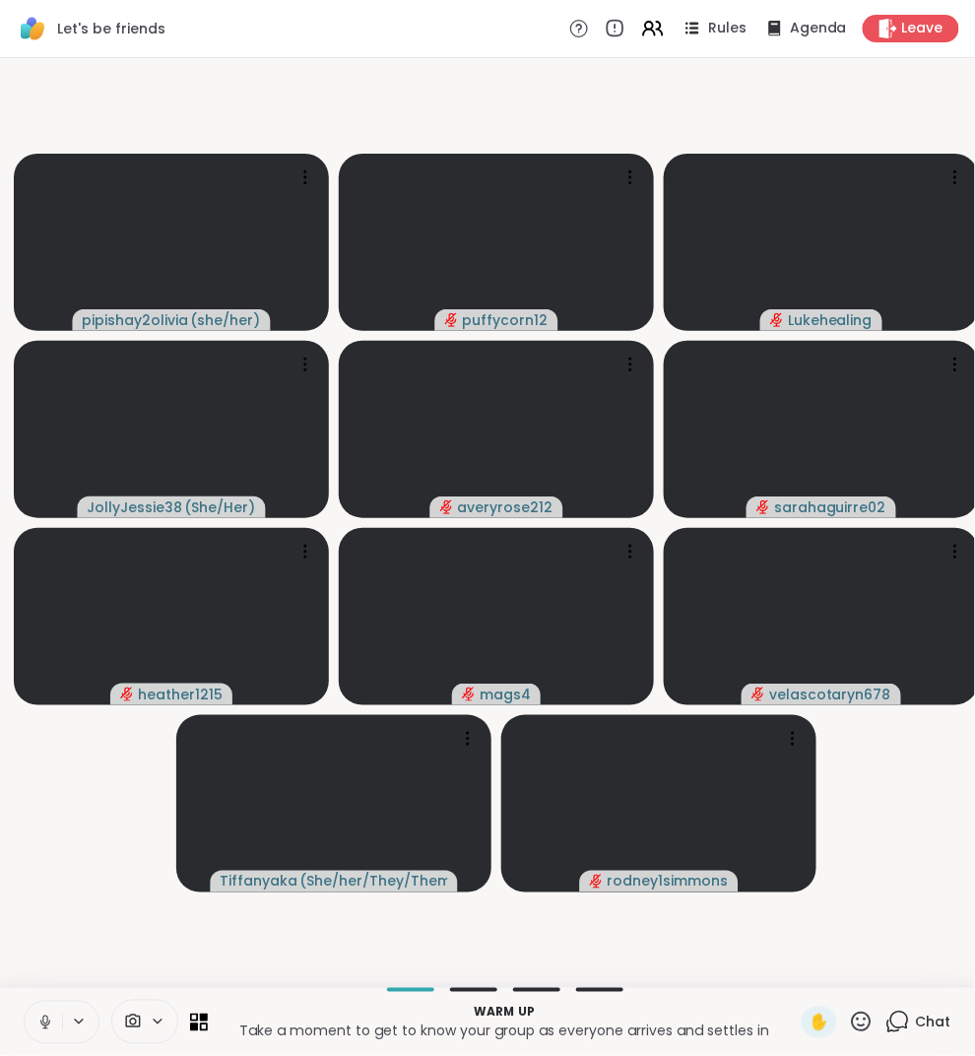
click at [701, 40] on div "Rules Agenda Leave" at bounding box center [764, 29] width 390 height 28
click at [703, 25] on icon at bounding box center [691, 28] width 25 height 25
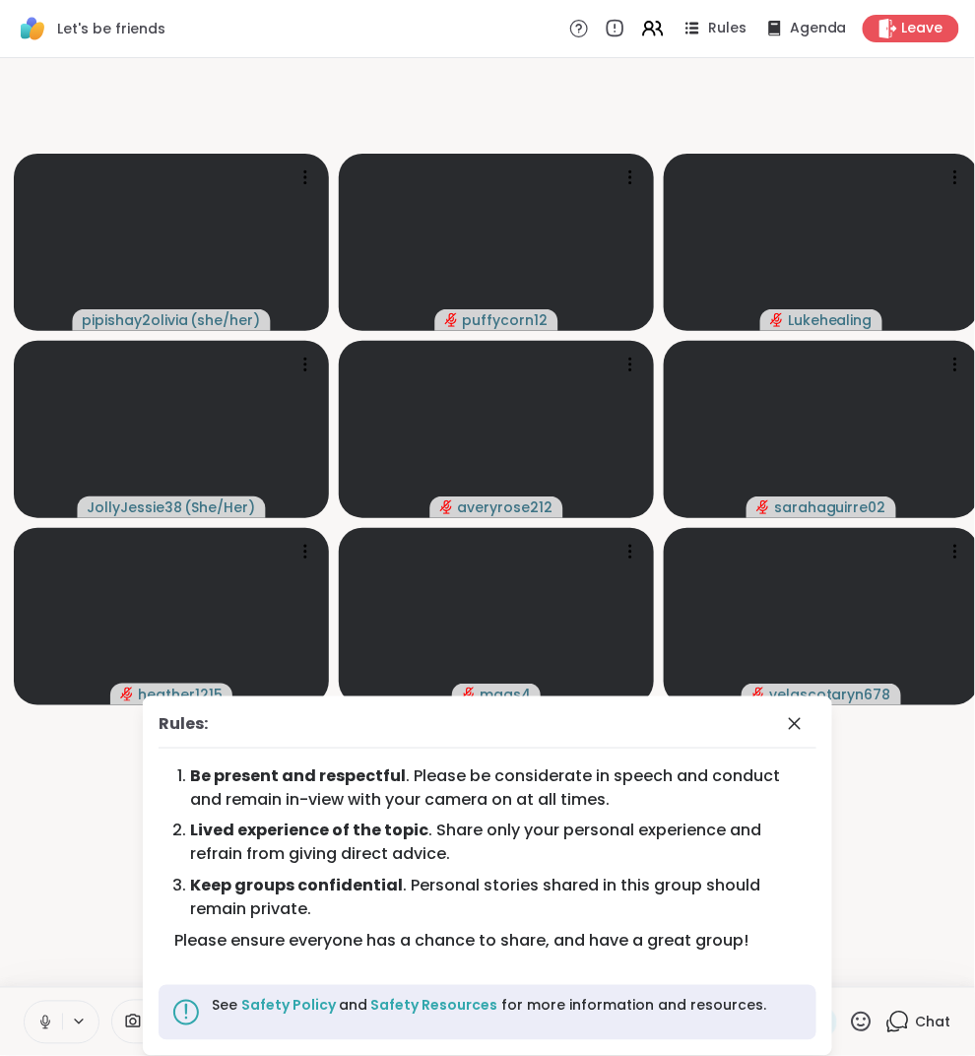
click at [920, 1004] on div "Warm up Take a moment to get to know your group as everyone arrives and settles…" at bounding box center [487, 1021] width 975 height 69
click at [909, 1013] on icon at bounding box center [898, 1022] width 25 height 25
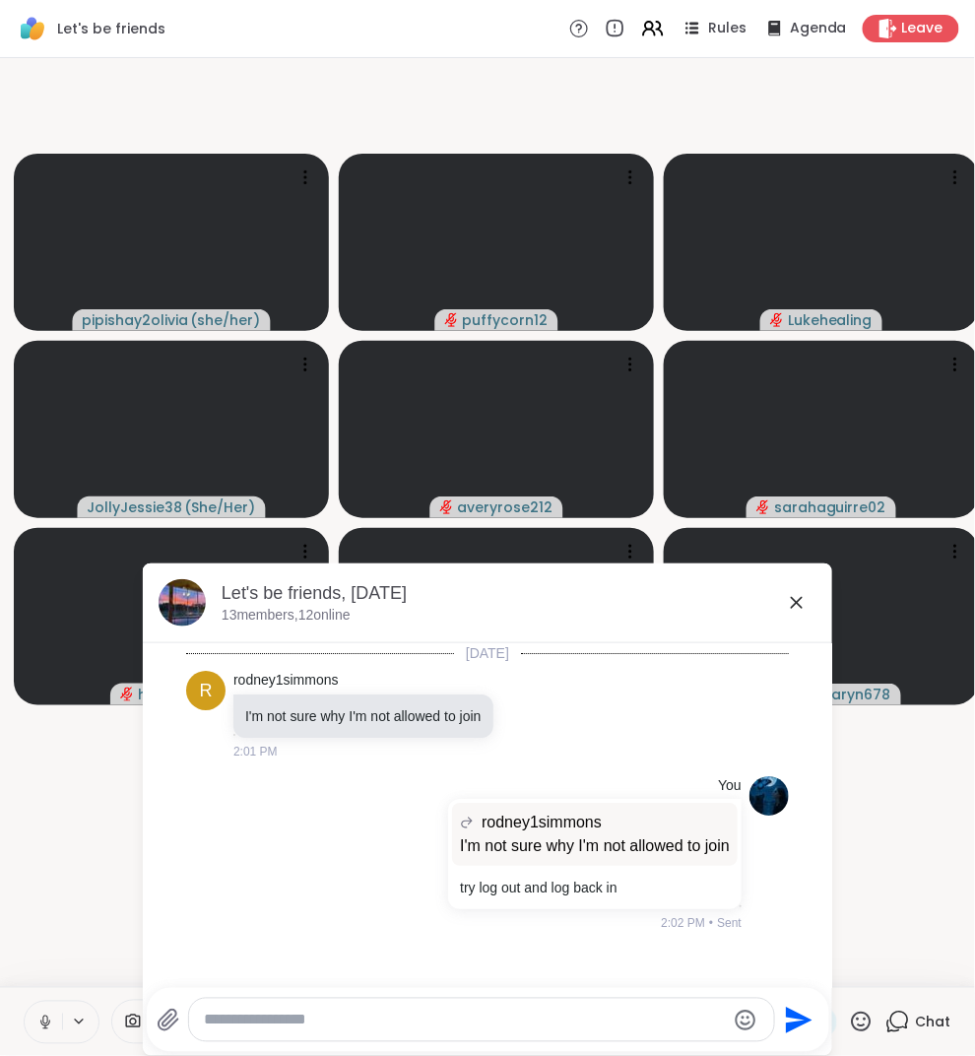
click at [796, 592] on icon at bounding box center [797, 603] width 24 height 24
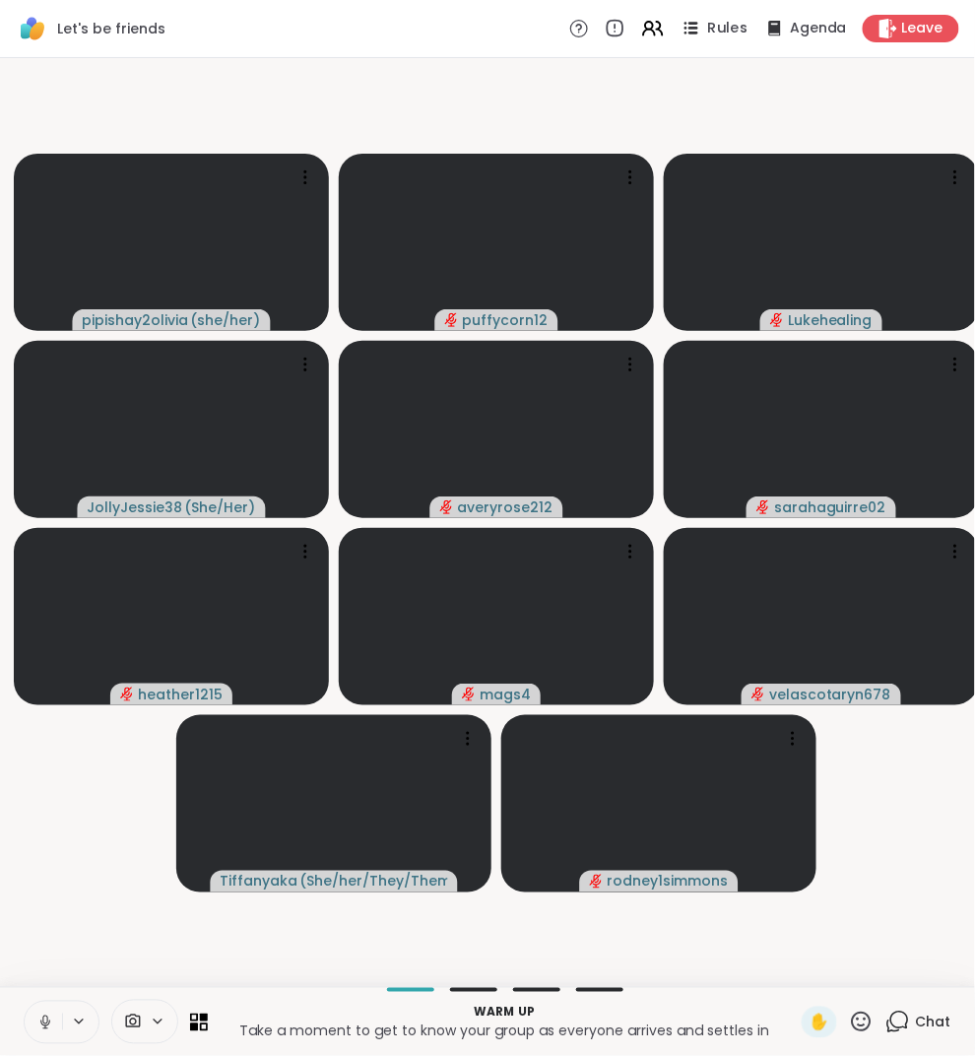
click at [734, 27] on span "Rules" at bounding box center [728, 29] width 40 height 21
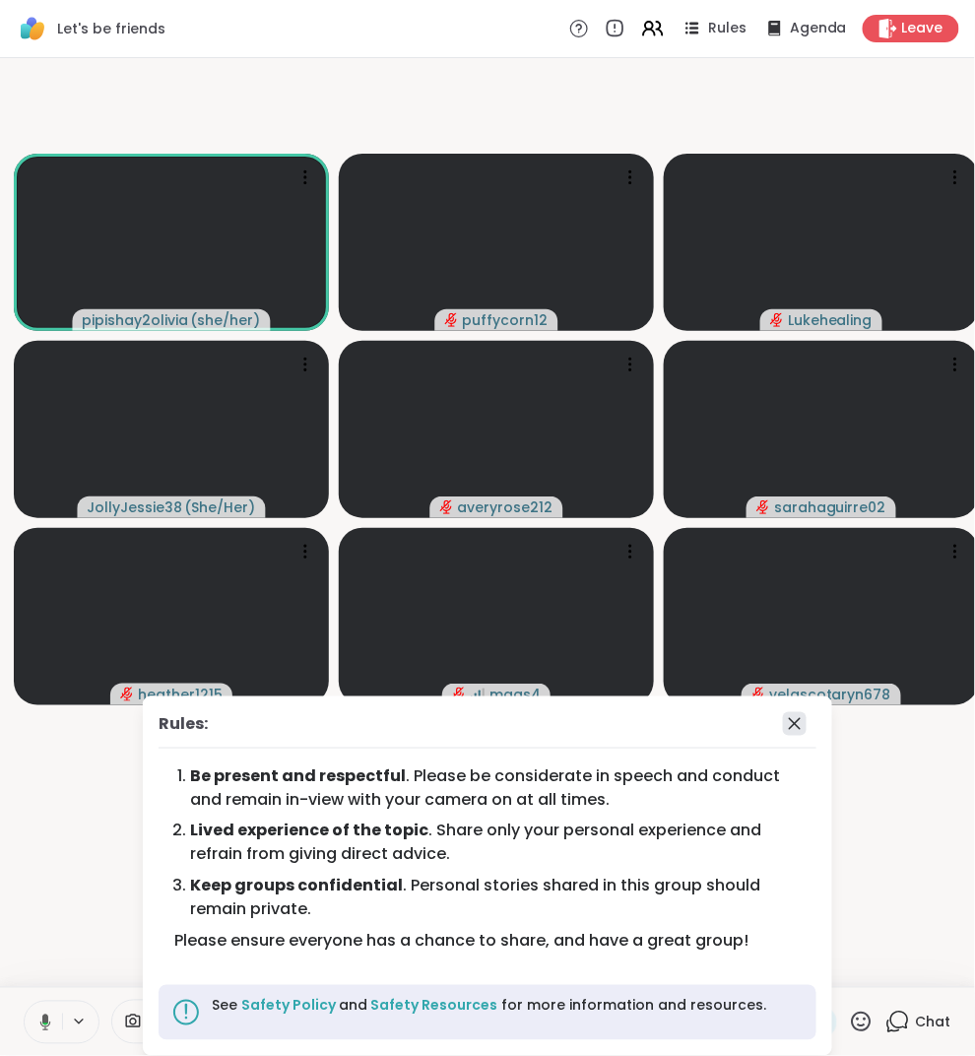
click at [795, 736] on icon at bounding box center [795, 724] width 24 height 24
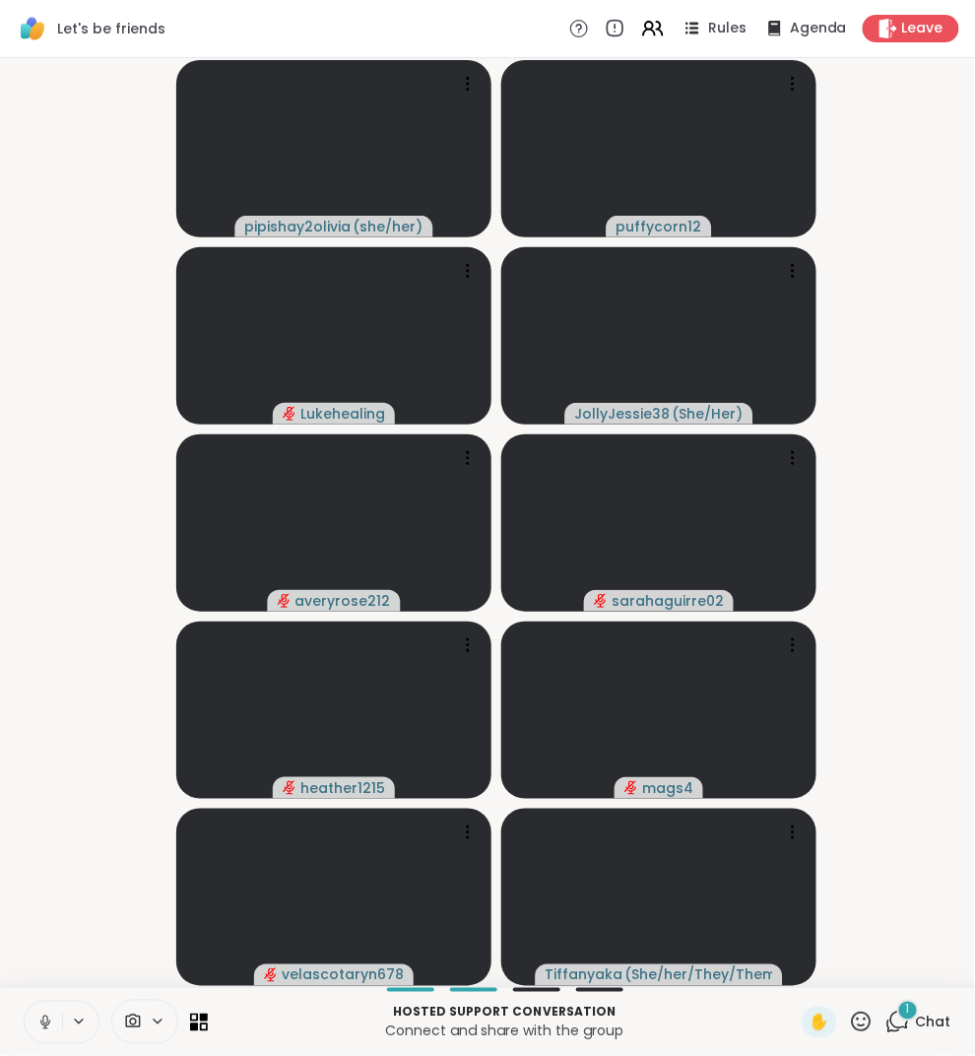
click at [915, 1014] on div "1" at bounding box center [908, 1011] width 22 height 22
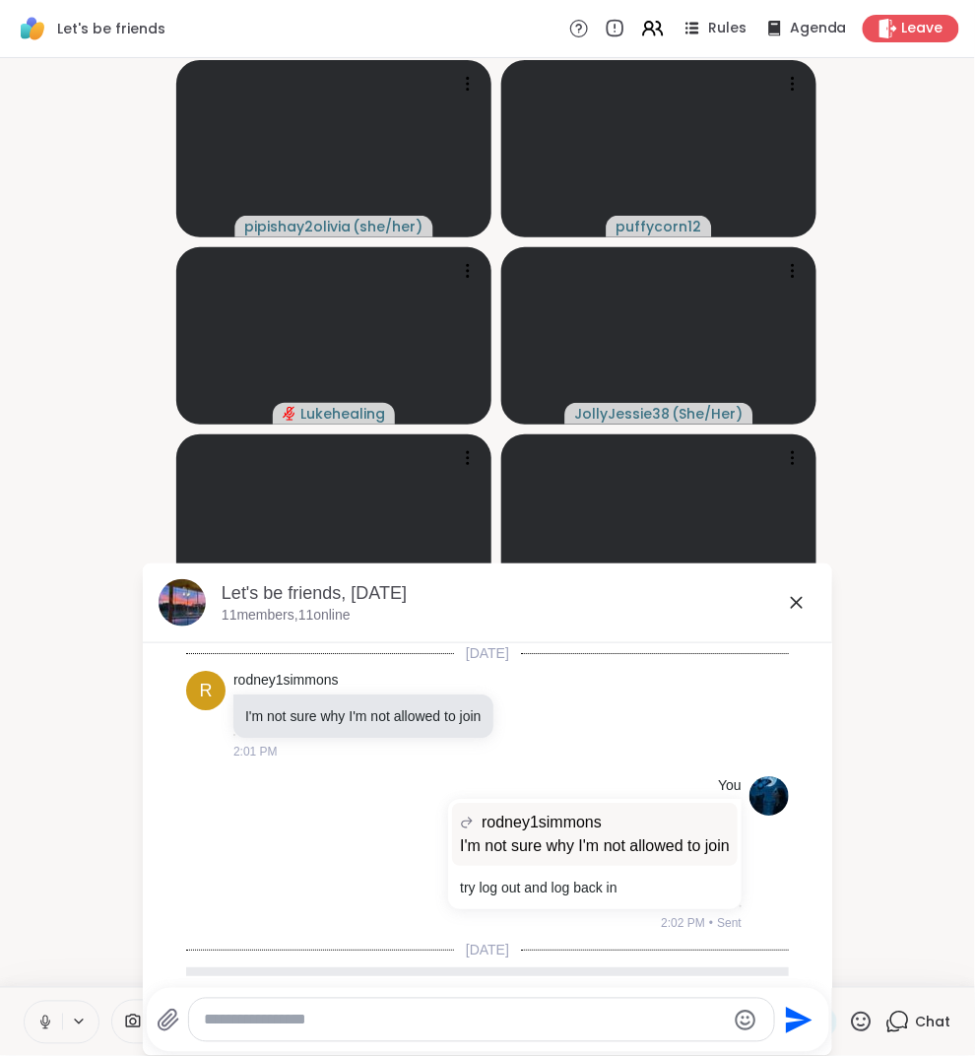
click at [783, 596] on div "Let's be friends, [DATE]" at bounding box center [519, 593] width 595 height 25
click at [803, 603] on icon at bounding box center [797, 603] width 24 height 24
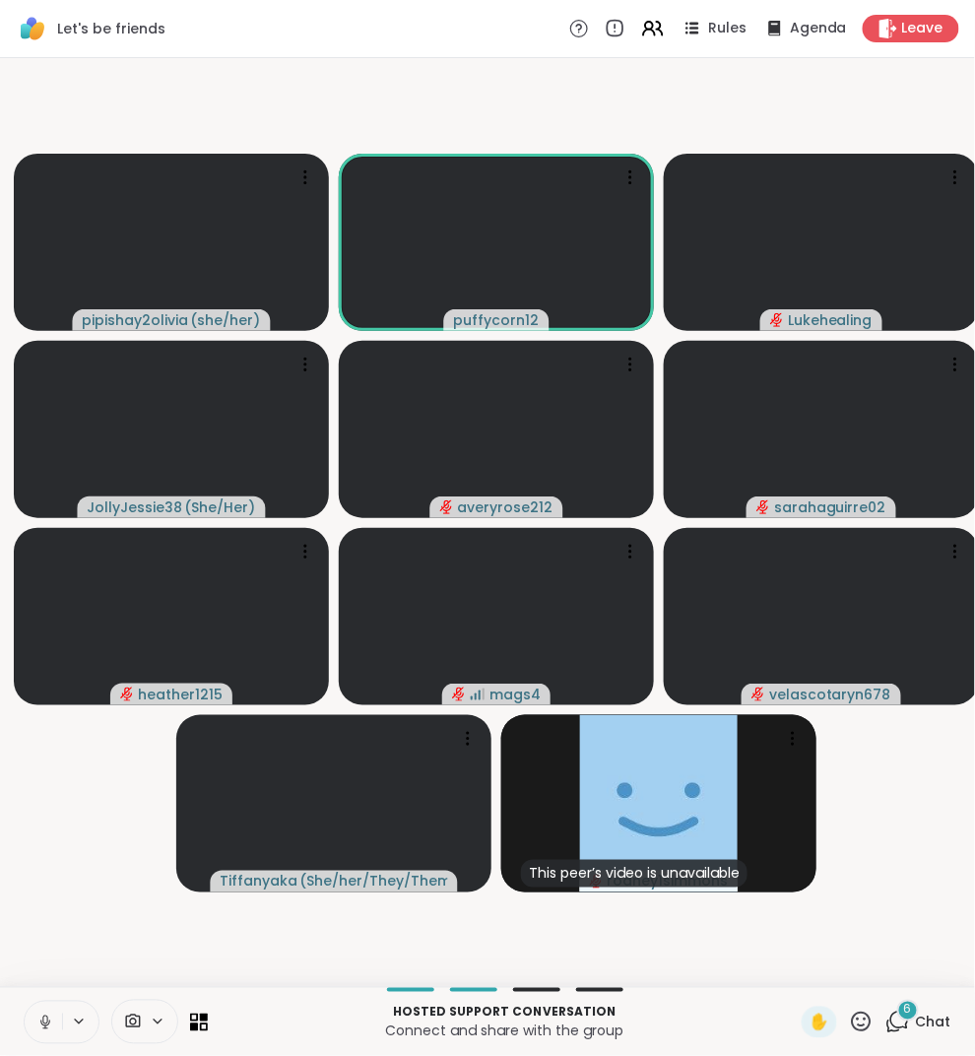
click at [905, 1029] on icon at bounding box center [898, 1022] width 25 height 25
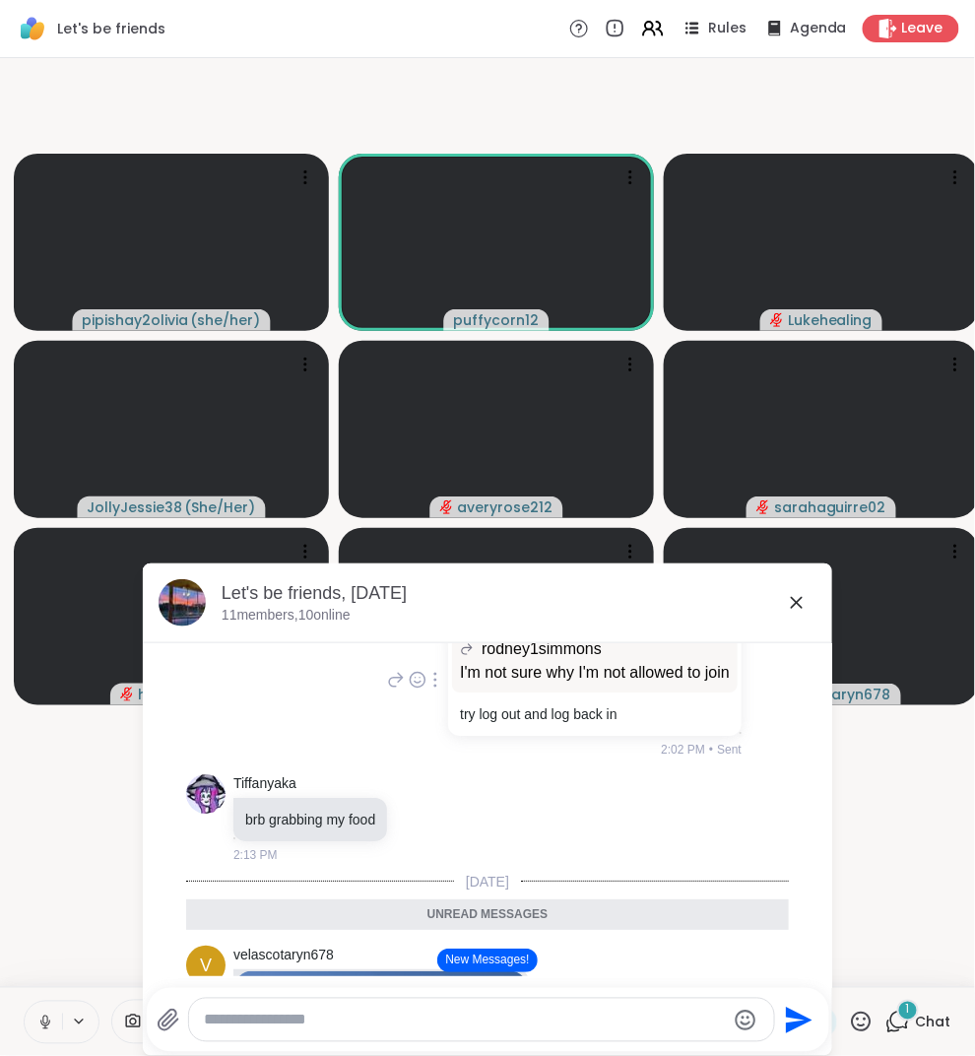
scroll to position [77, 0]
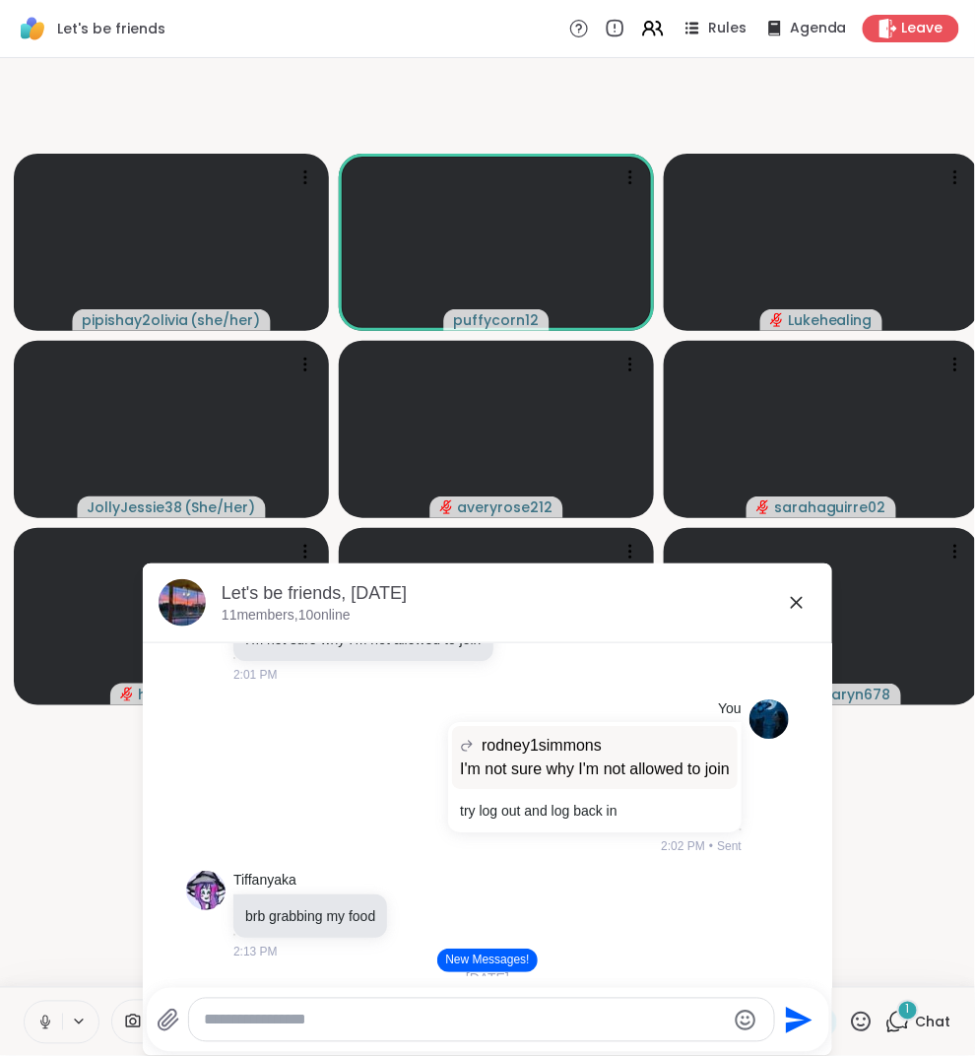
click at [793, 598] on icon at bounding box center [797, 603] width 24 height 24
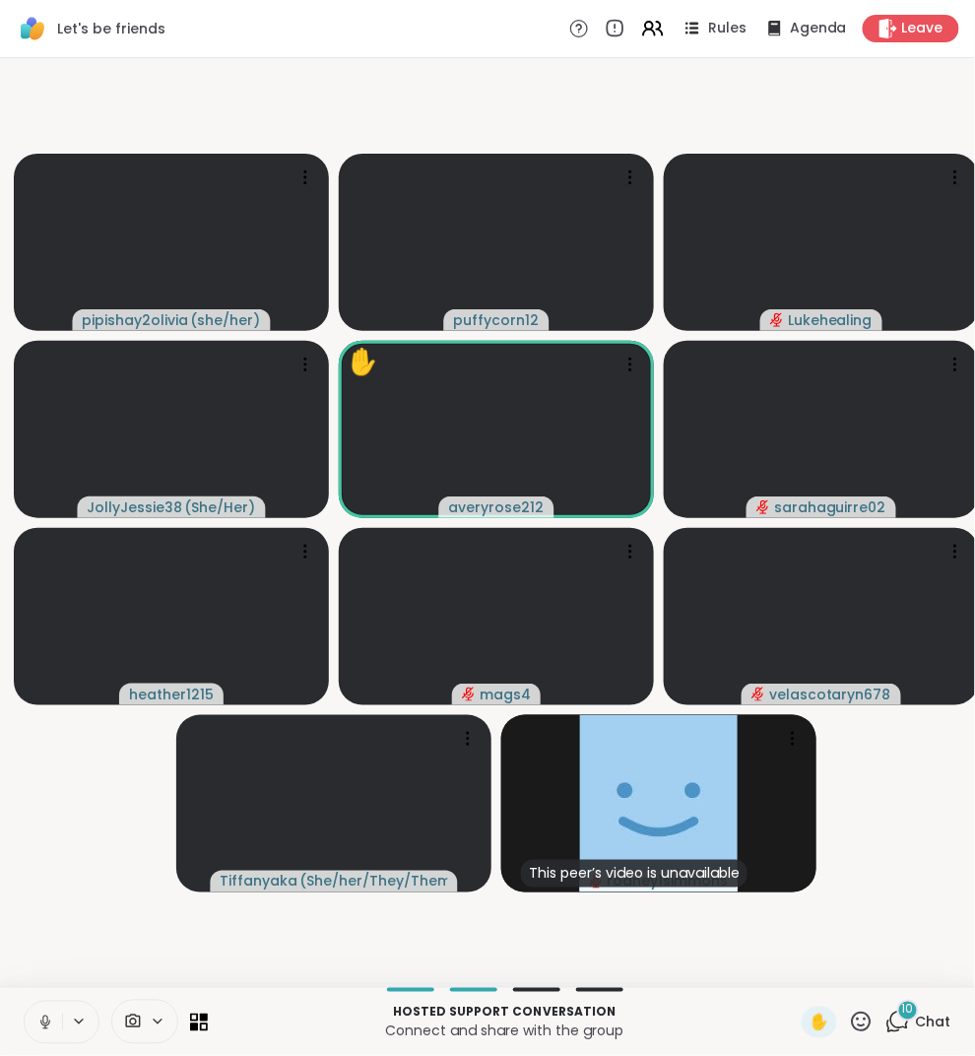
click at [904, 1023] on icon at bounding box center [898, 1022] width 25 height 25
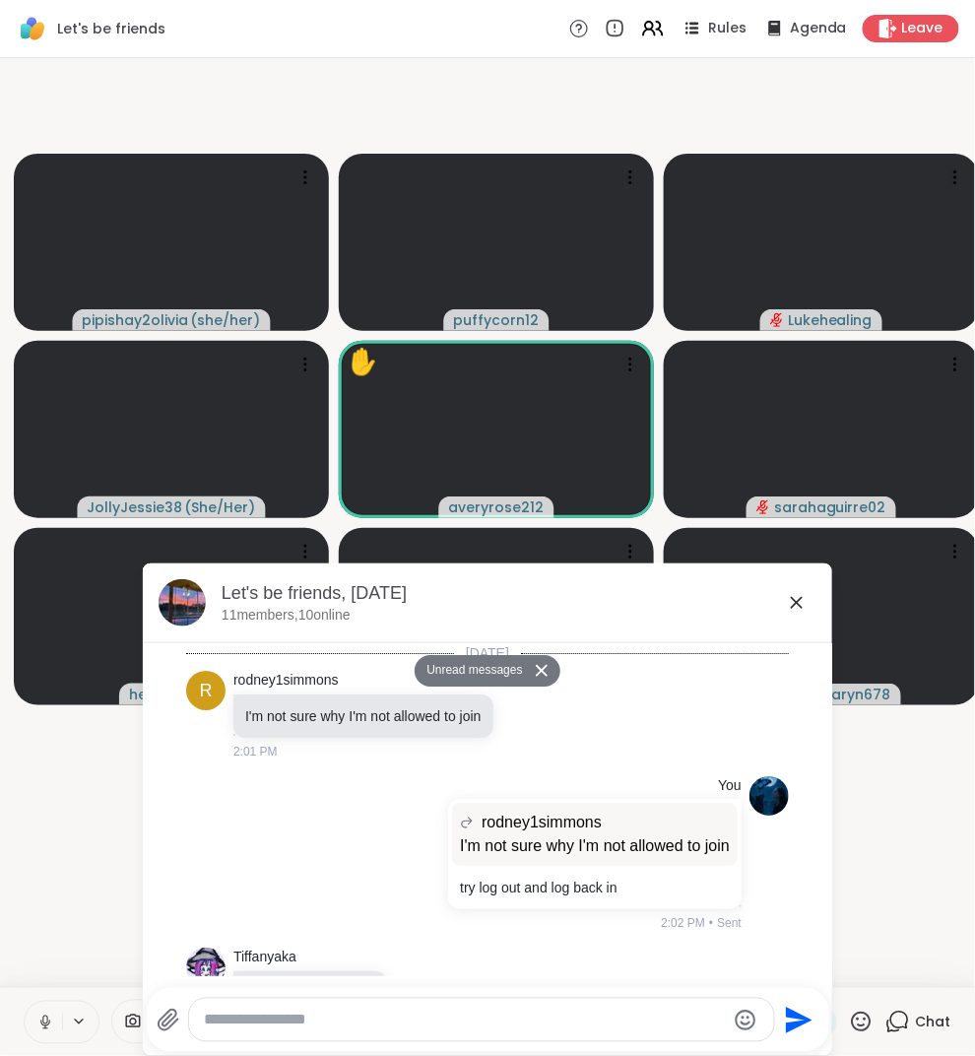
scroll to position [6840, 0]
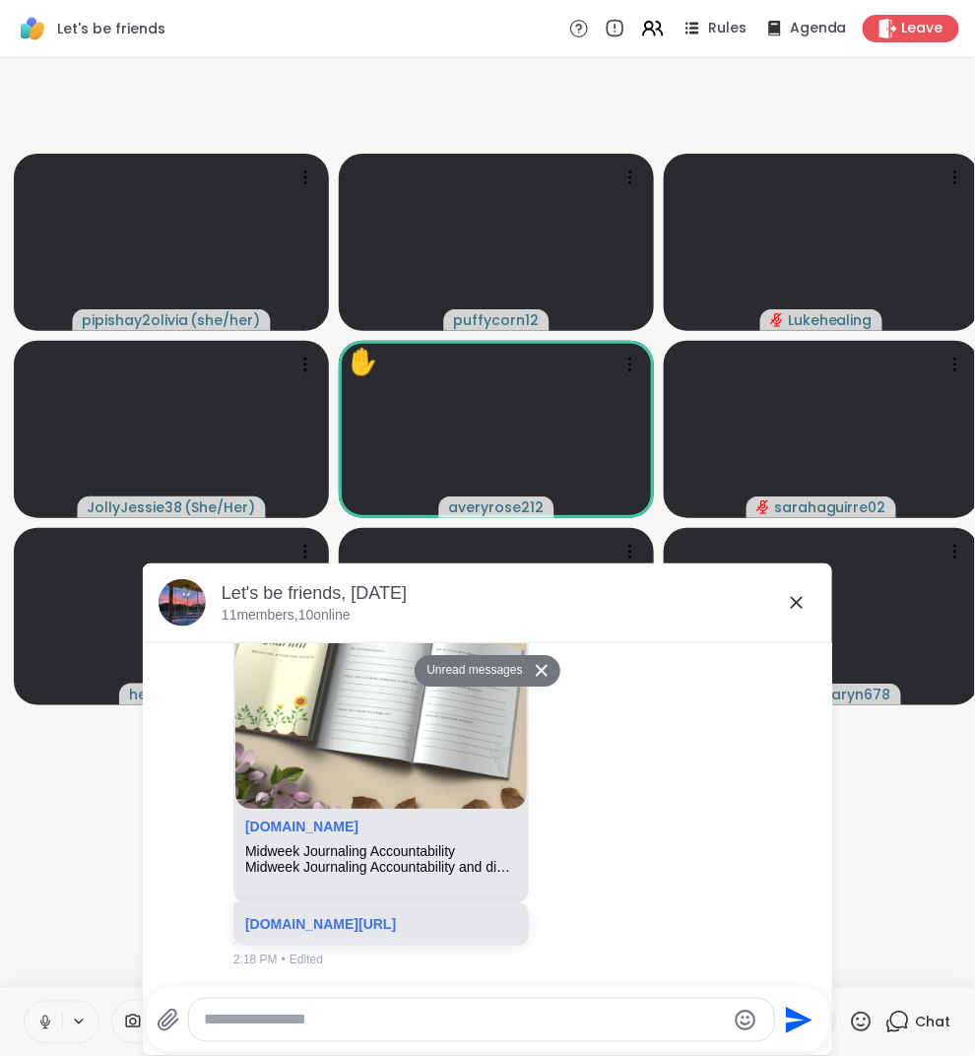
click at [693, 1032] on div at bounding box center [481, 1020] width 585 height 42
click at [687, 1020] on textarea "Type your message" at bounding box center [465, 1021] width 521 height 20
type textarea "*"
paste textarea "**********"
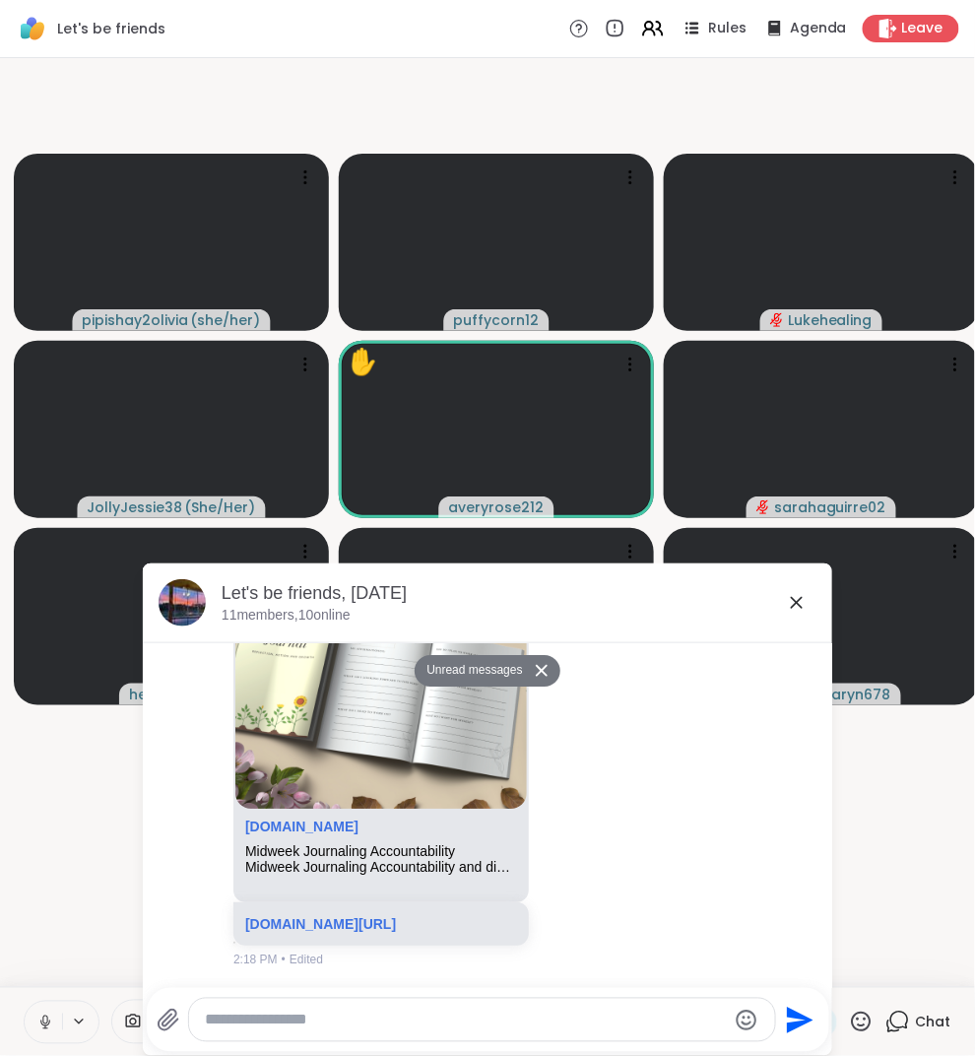
type textarea "**********"
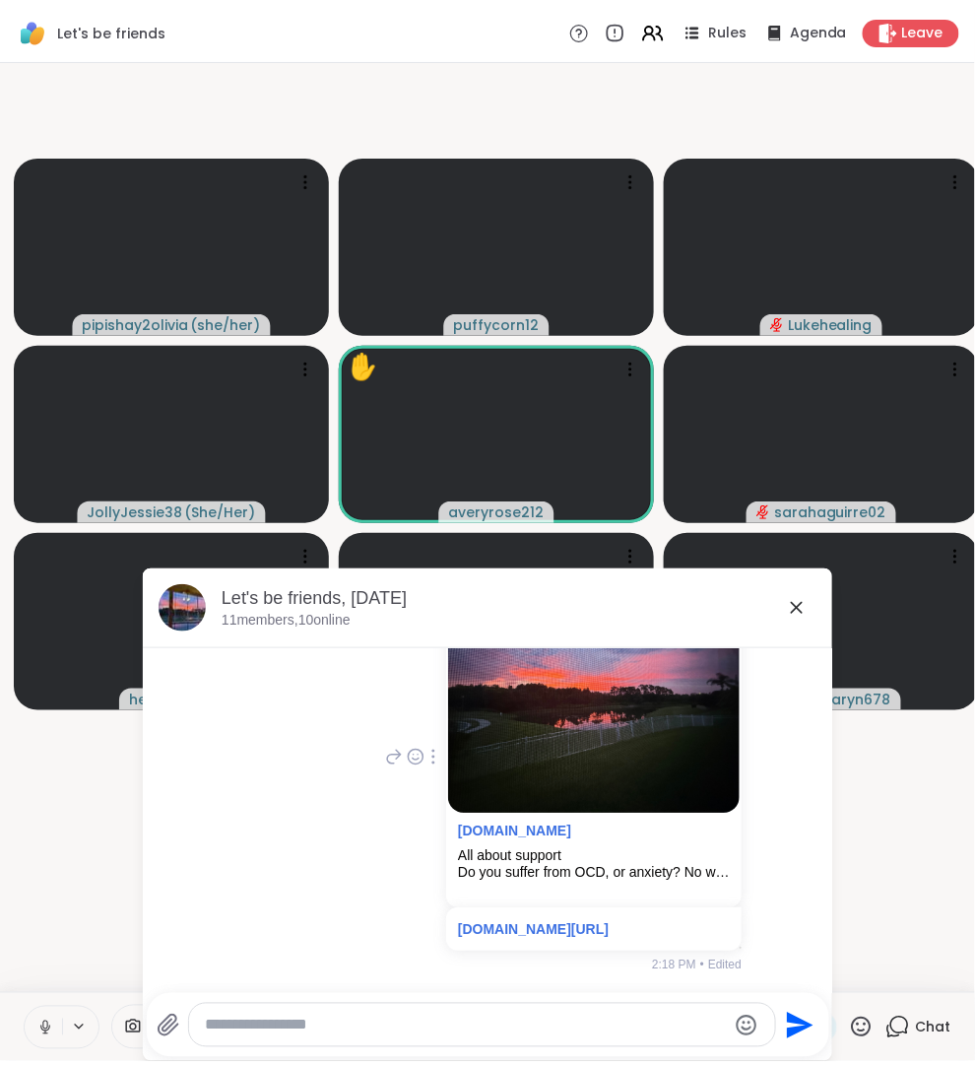
scroll to position [7202, 0]
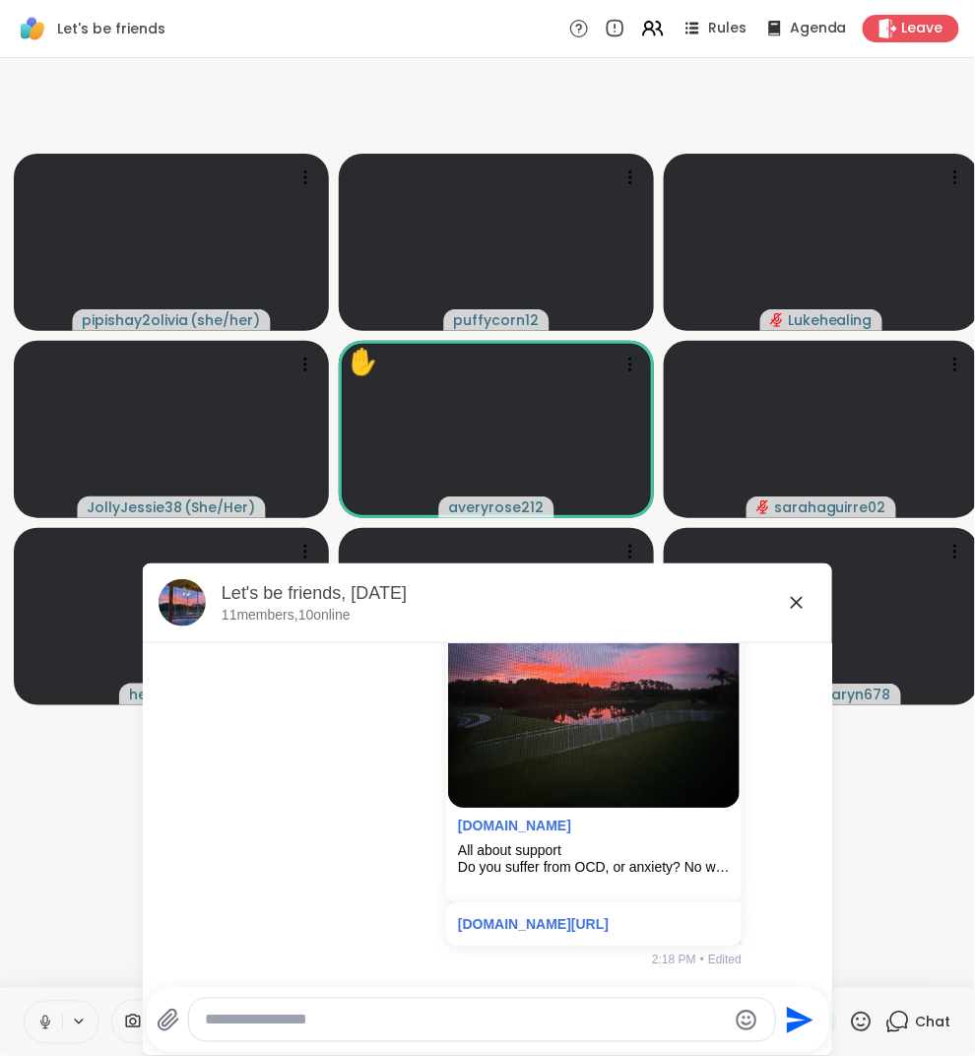
click at [793, 607] on icon at bounding box center [797, 603] width 12 height 12
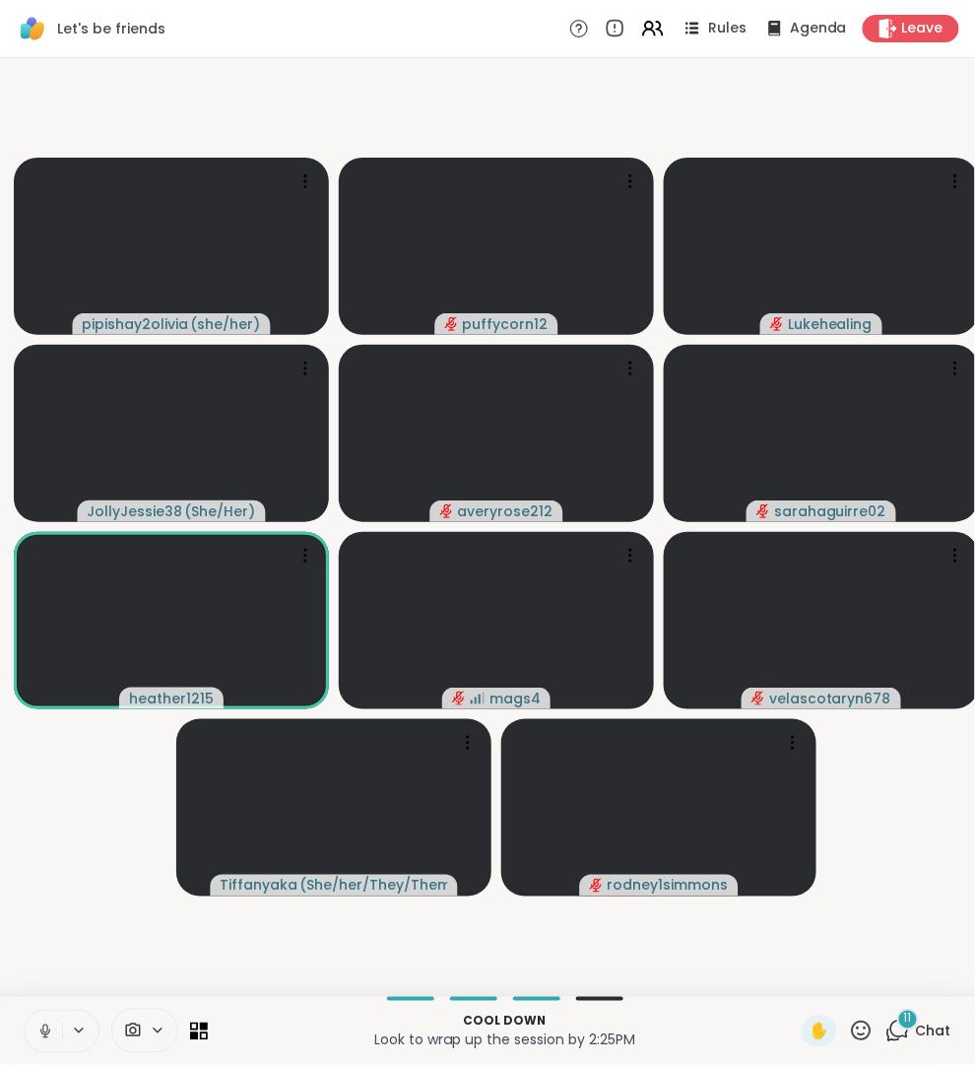
click at [902, 1033] on icon at bounding box center [898, 1031] width 25 height 25
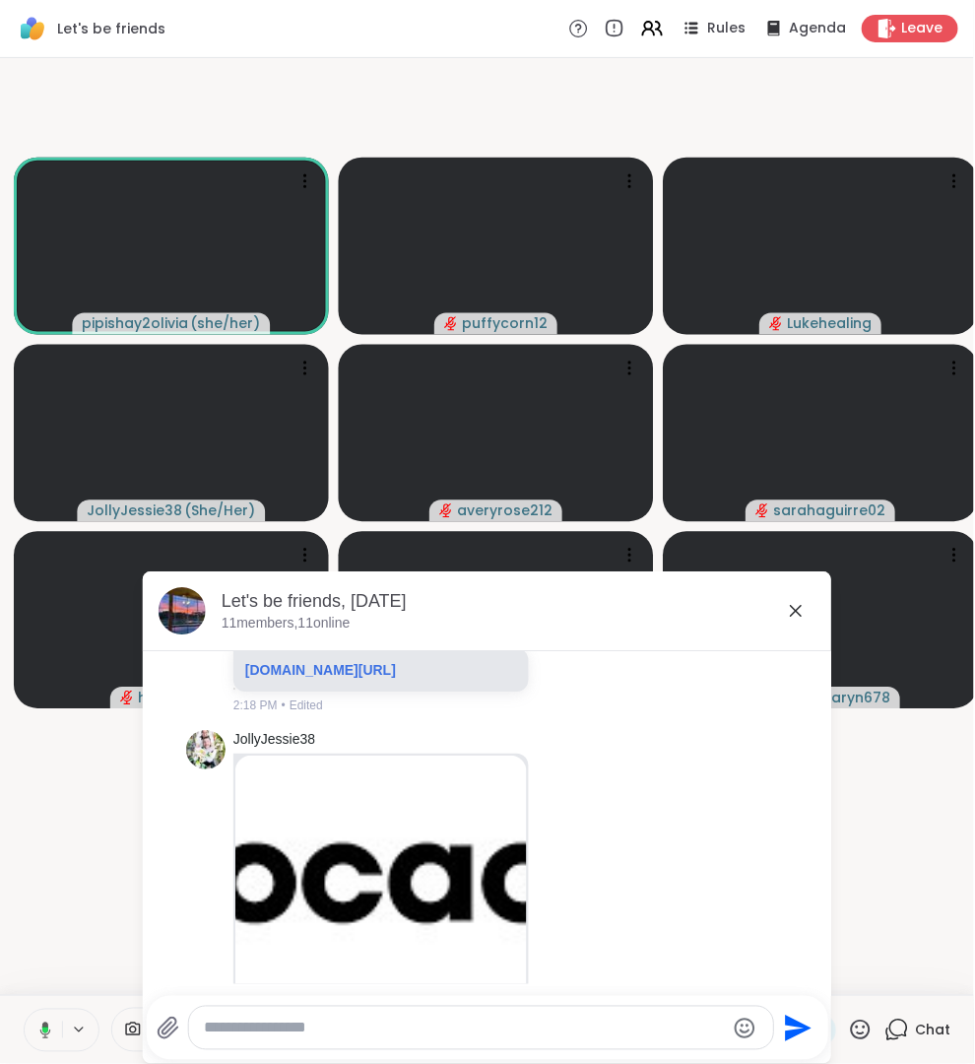
scroll to position [8369, 0]
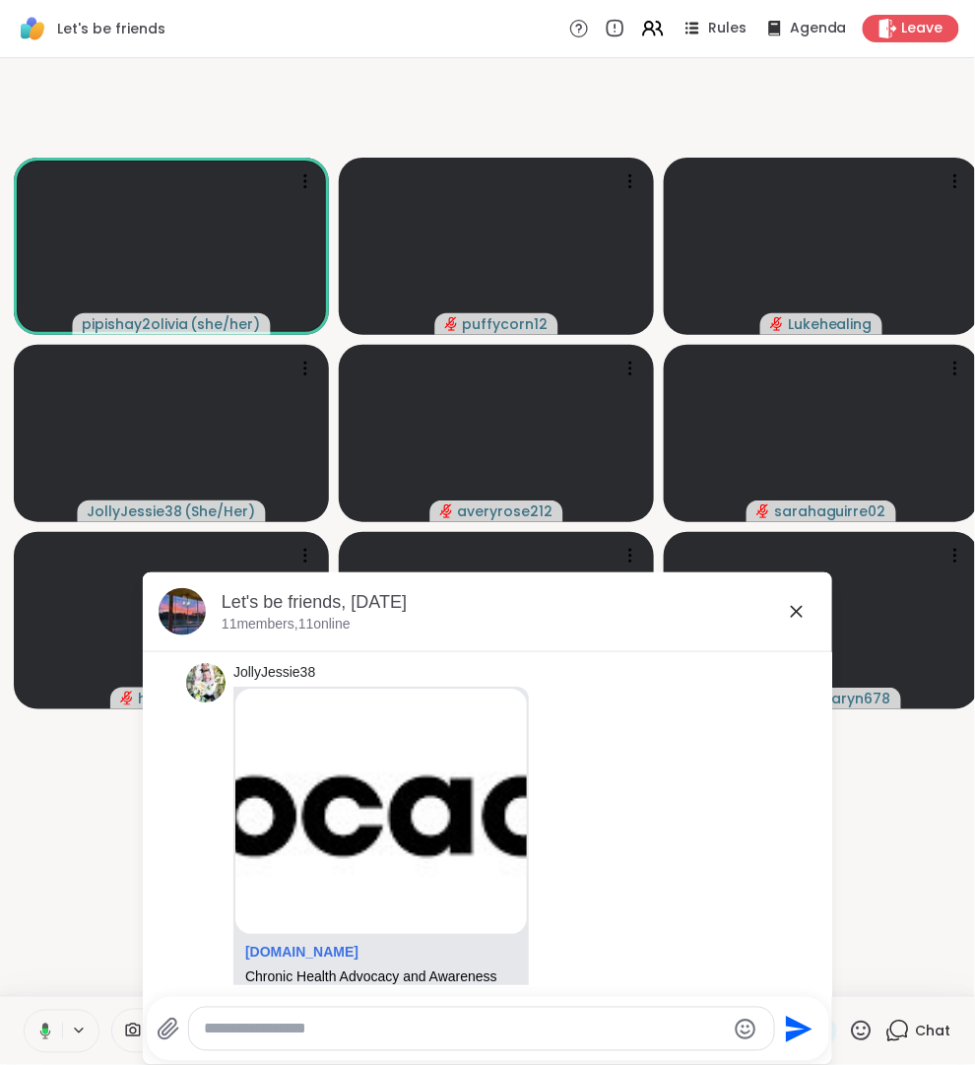
click at [797, 615] on icon at bounding box center [797, 612] width 24 height 24
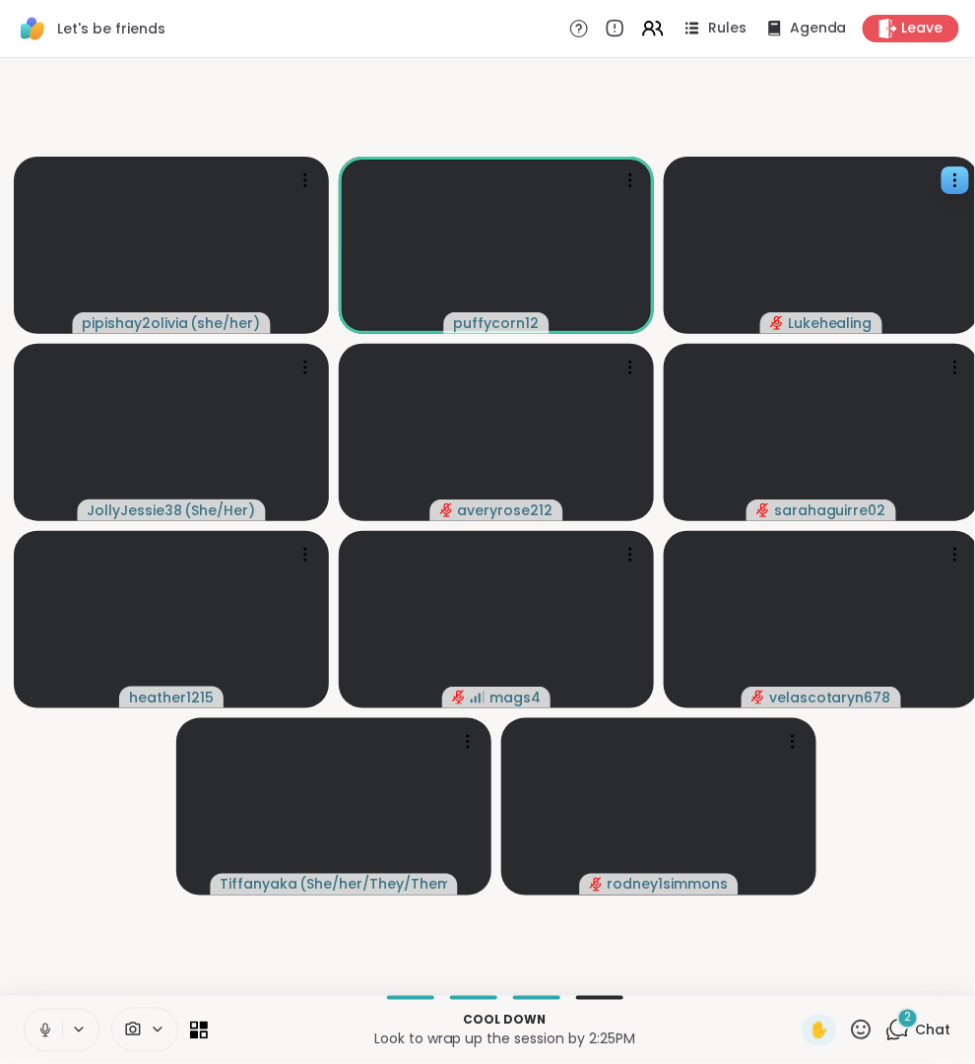
click at [902, 1033] on icon at bounding box center [898, 1030] width 25 height 25
click at [894, 1033] on icon at bounding box center [899, 1029] width 19 height 18
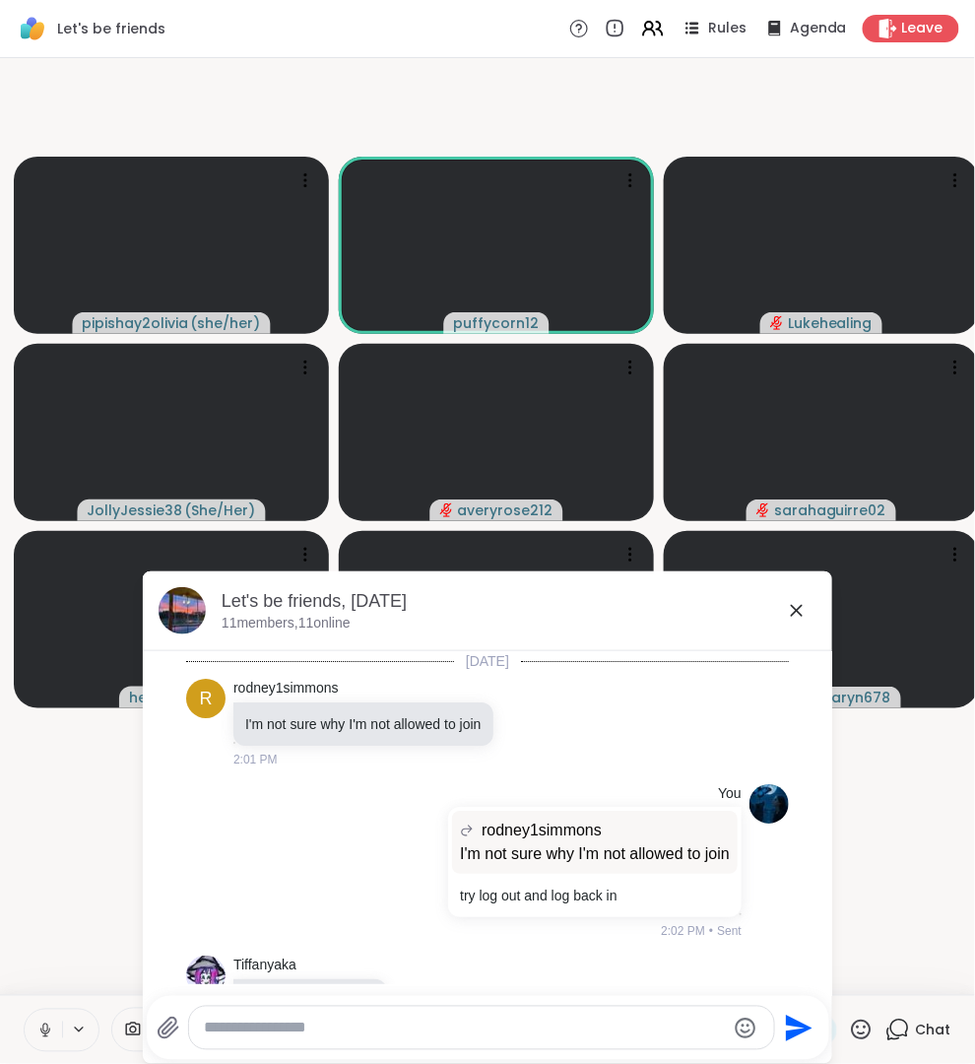
scroll to position [11553, 0]
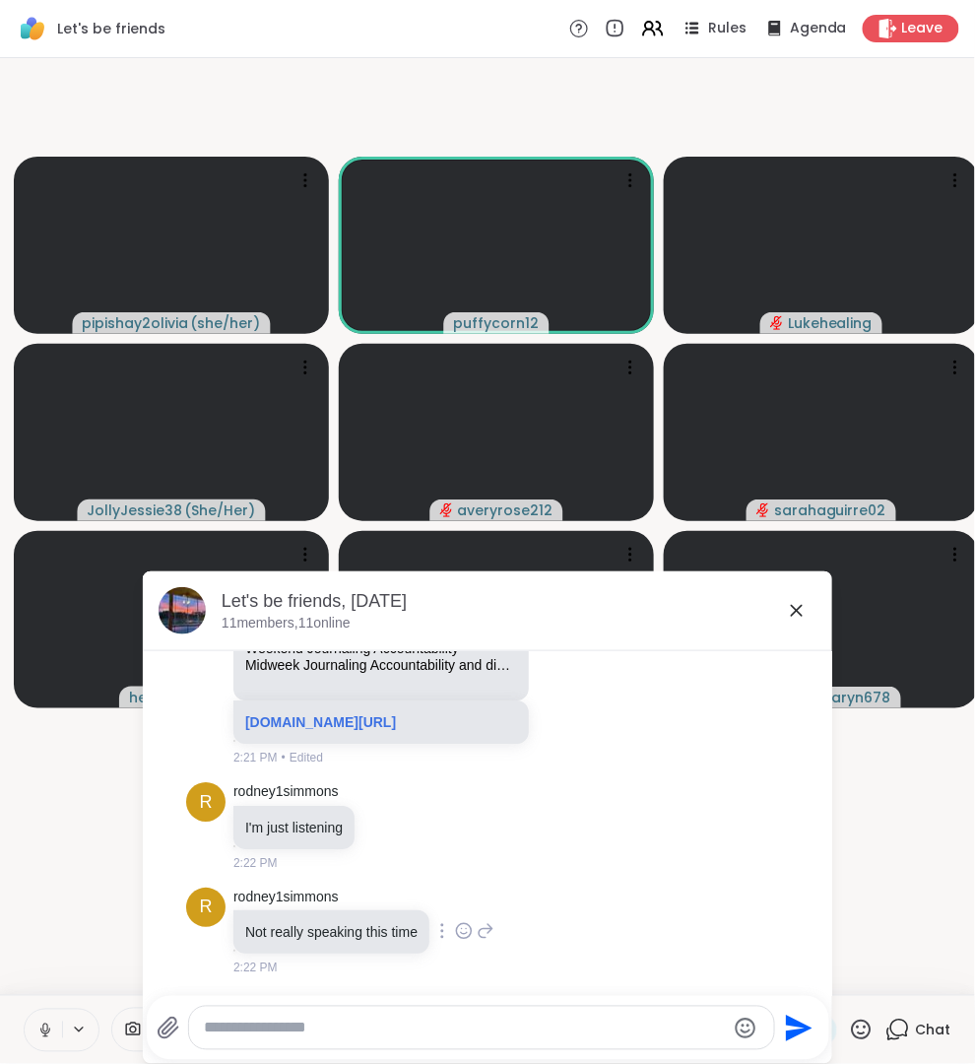
click at [485, 925] on div at bounding box center [463, 931] width 61 height 24
click at [493, 928] on icon at bounding box center [486, 931] width 14 height 14
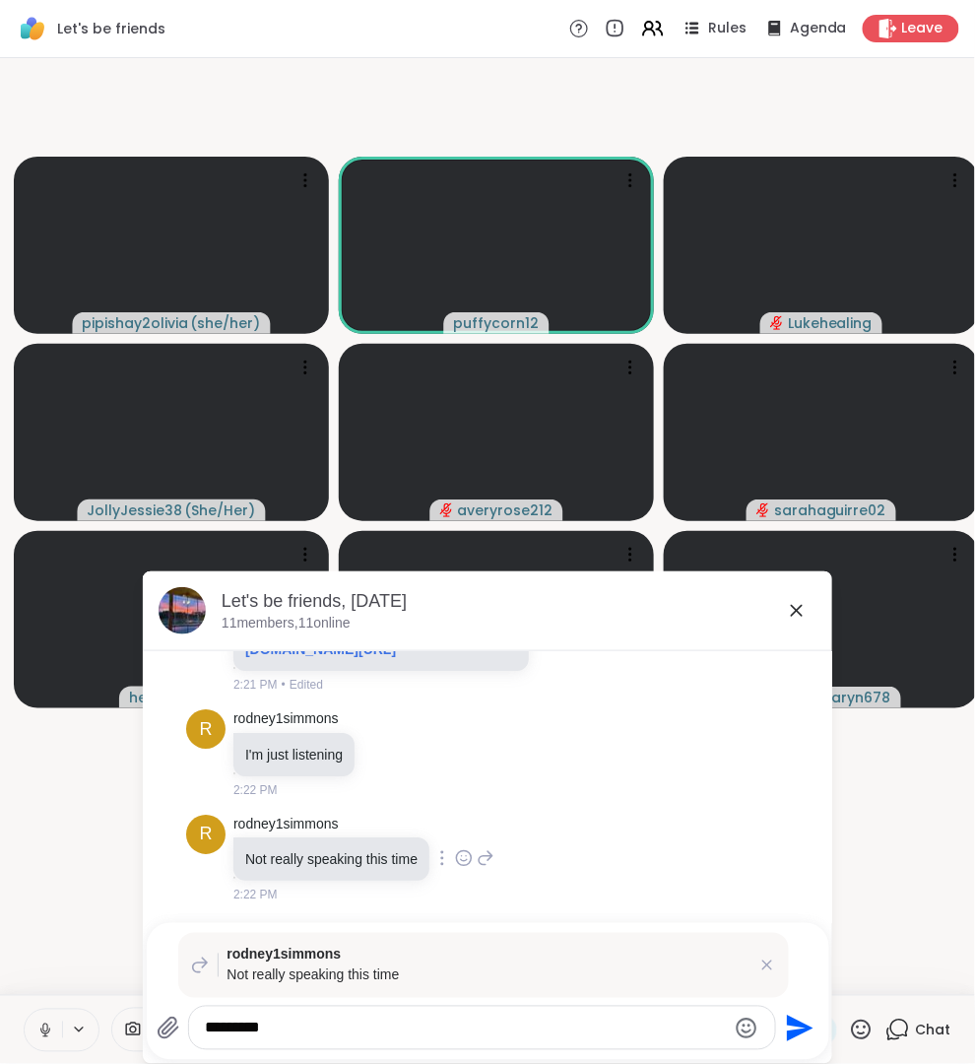
type textarea "*********"
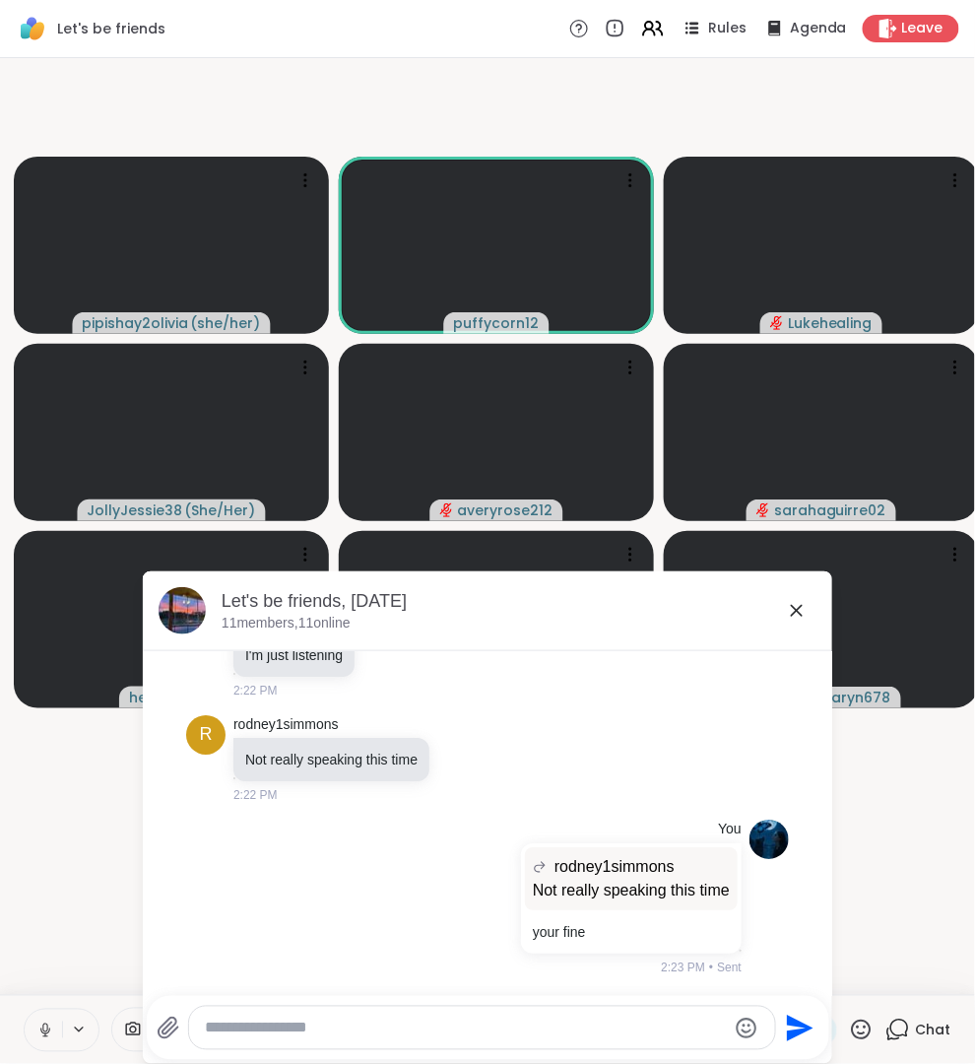
click at [805, 612] on icon at bounding box center [797, 611] width 24 height 24
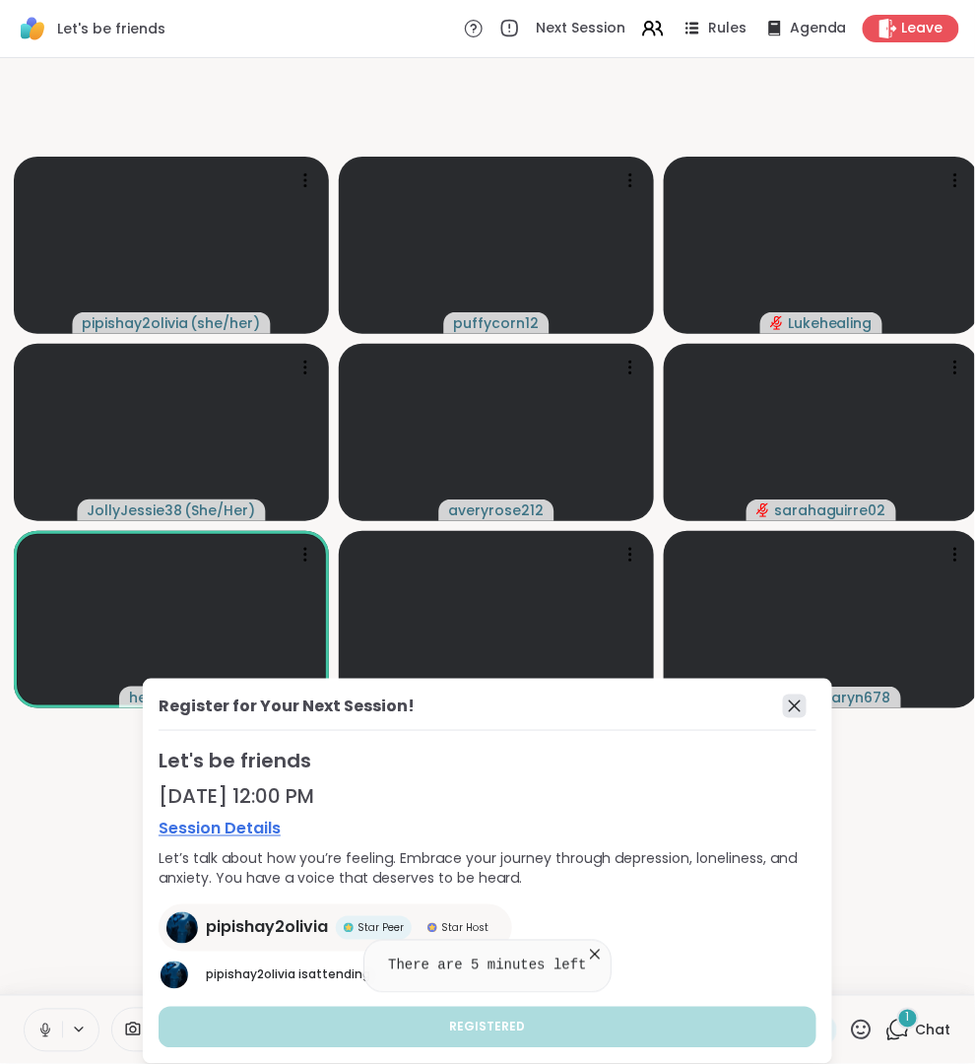
click at [786, 711] on icon at bounding box center [795, 706] width 24 height 24
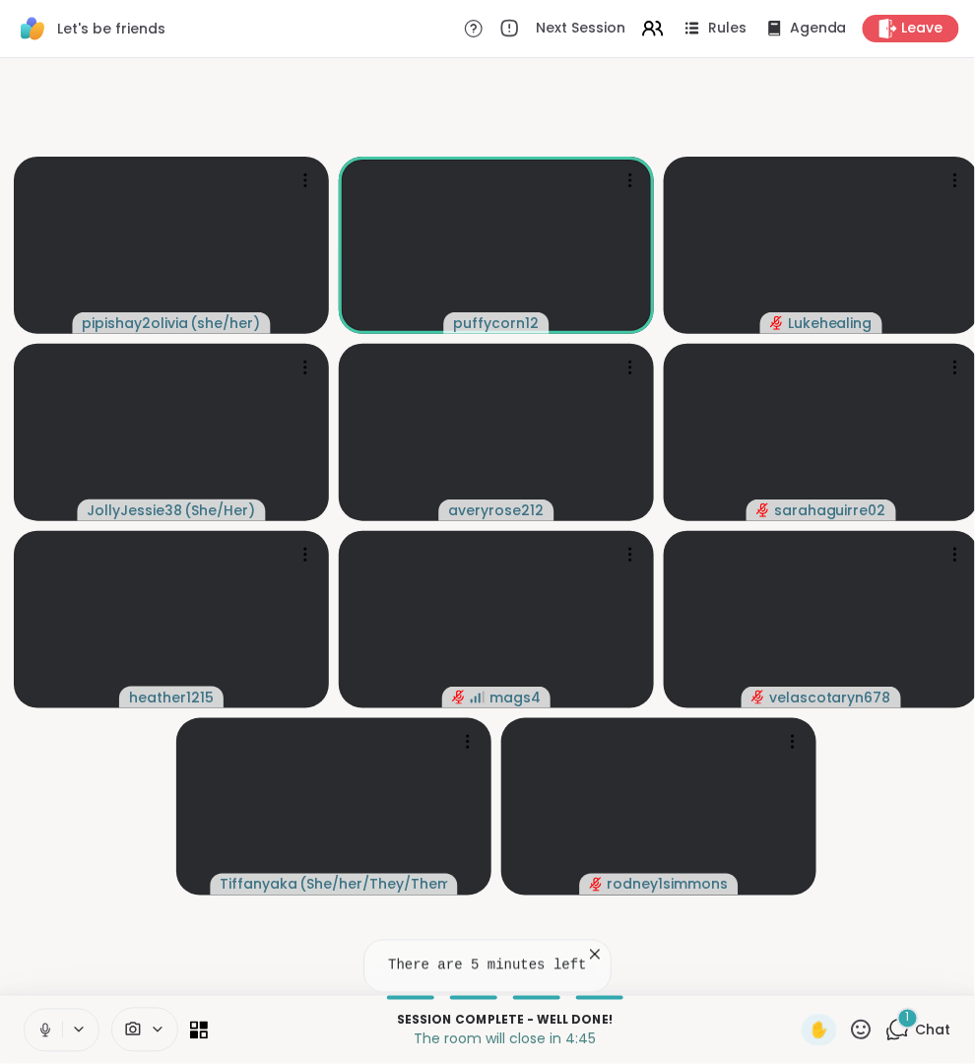
click at [894, 1025] on icon at bounding box center [898, 1030] width 25 height 25
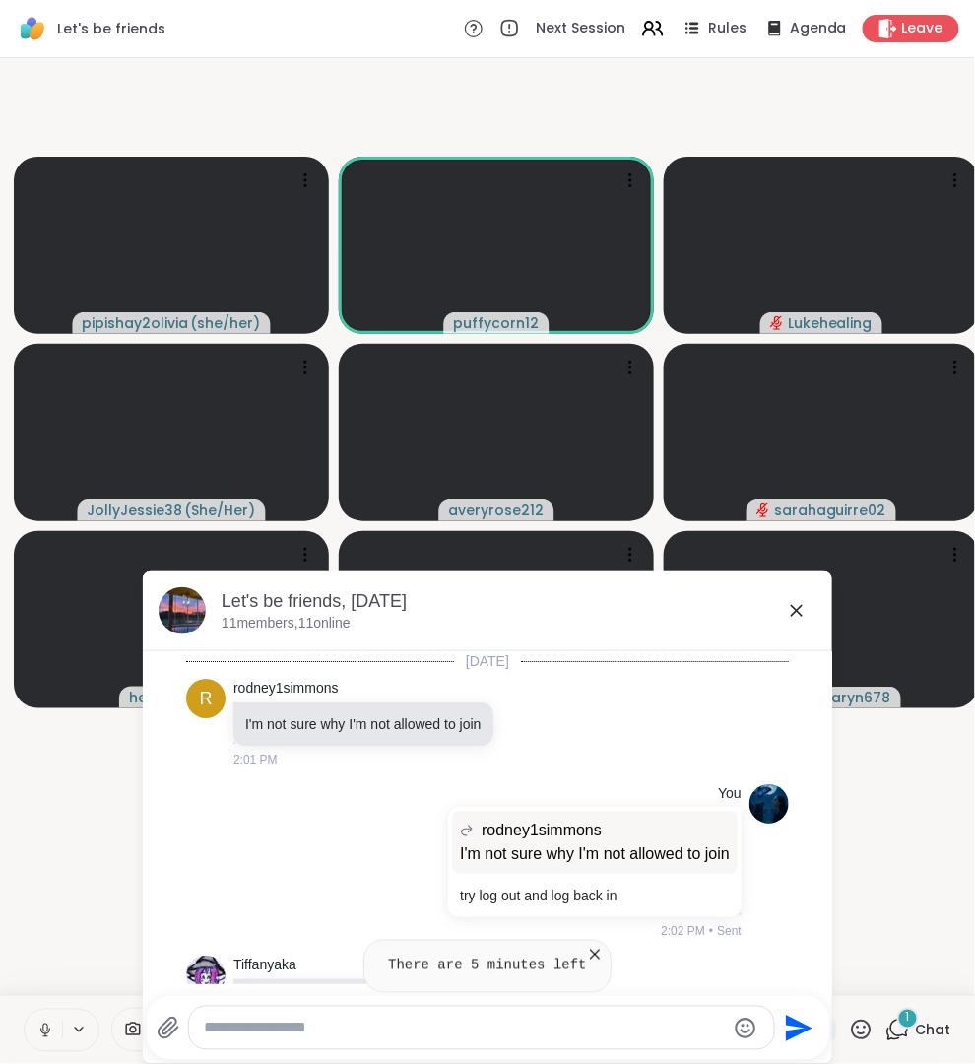
scroll to position [11893, 0]
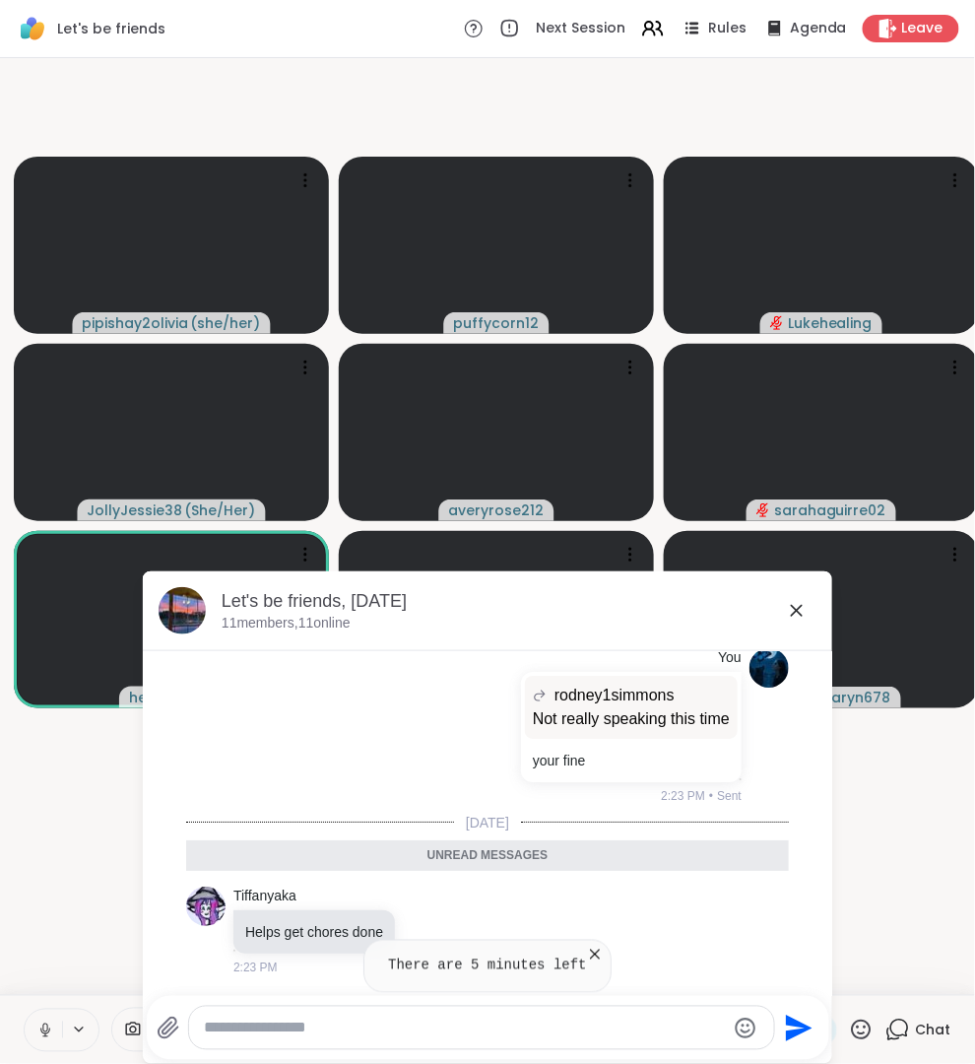
click at [646, 1046] on div at bounding box center [481, 1028] width 585 height 42
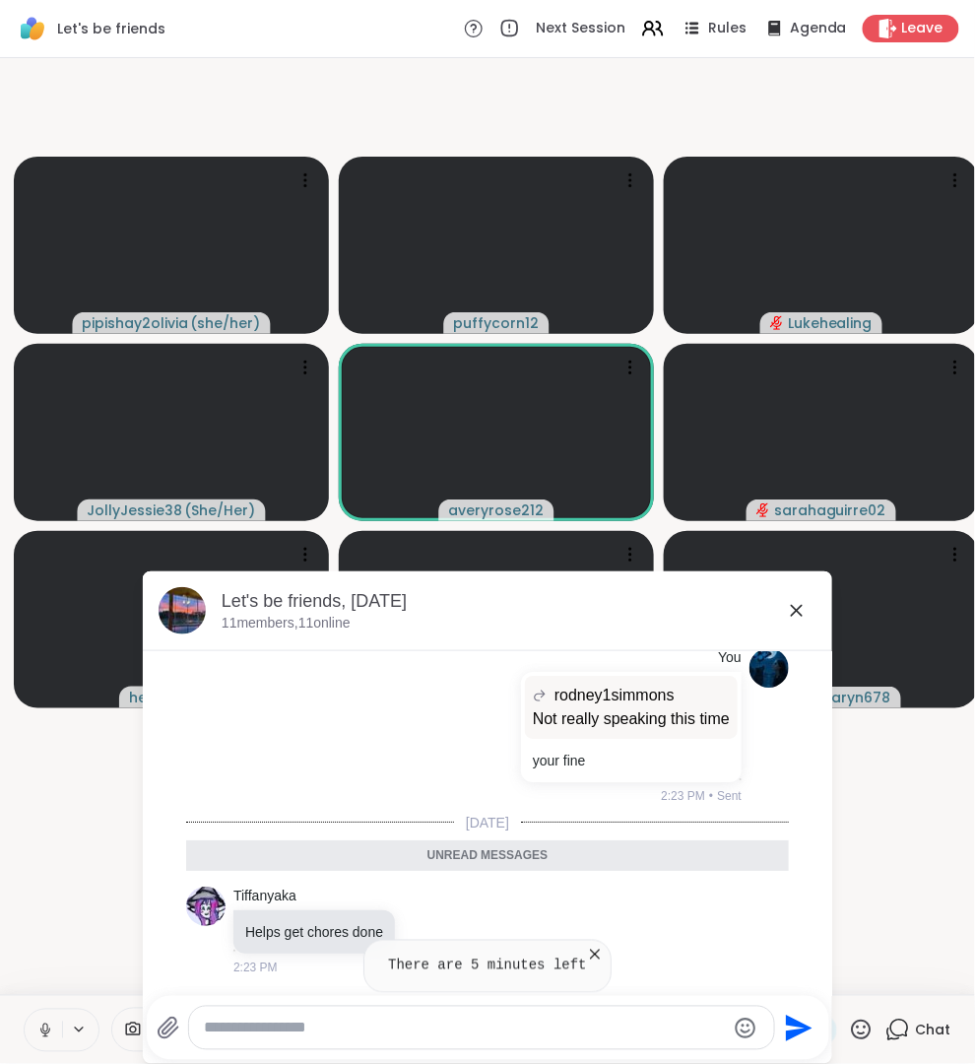
click at [642, 1027] on textarea "Type your message" at bounding box center [465, 1029] width 521 height 20
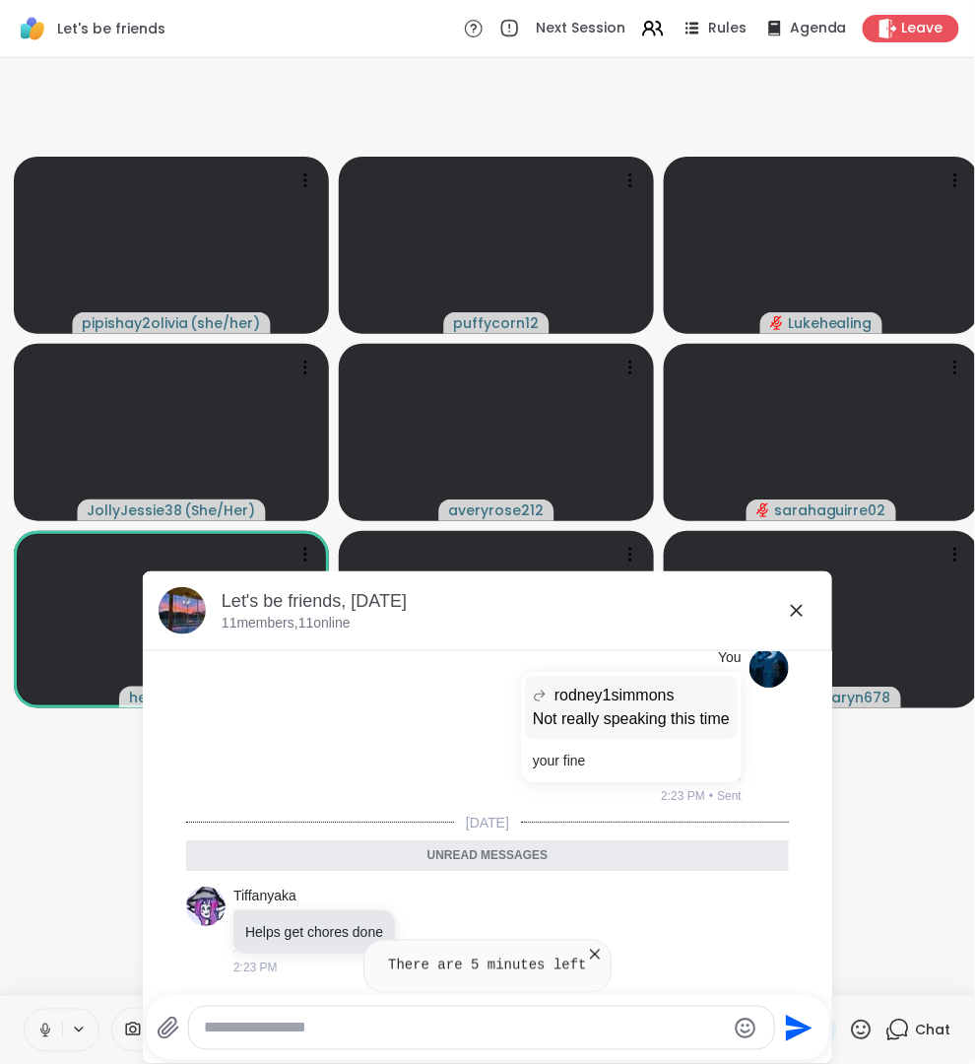
paste textarea "**********"
type textarea "**********"
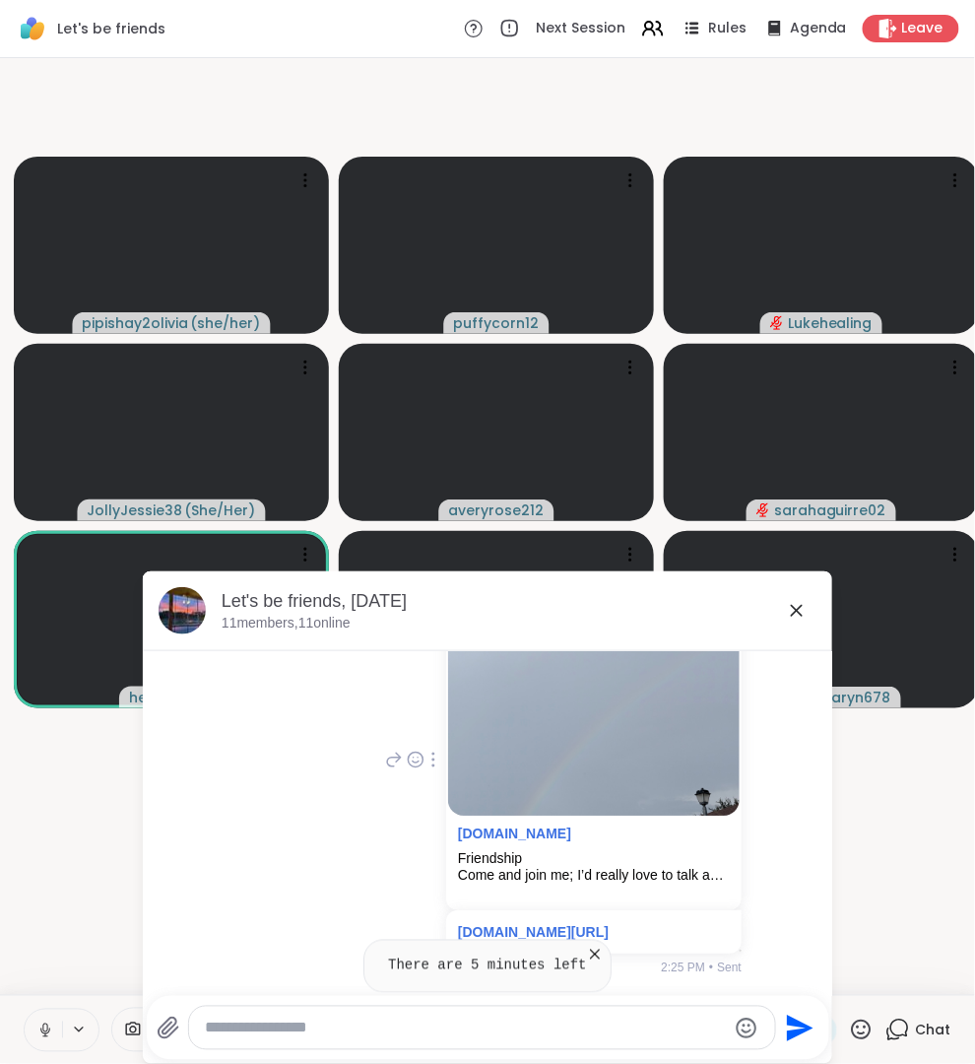
scroll to position [12311, 0]
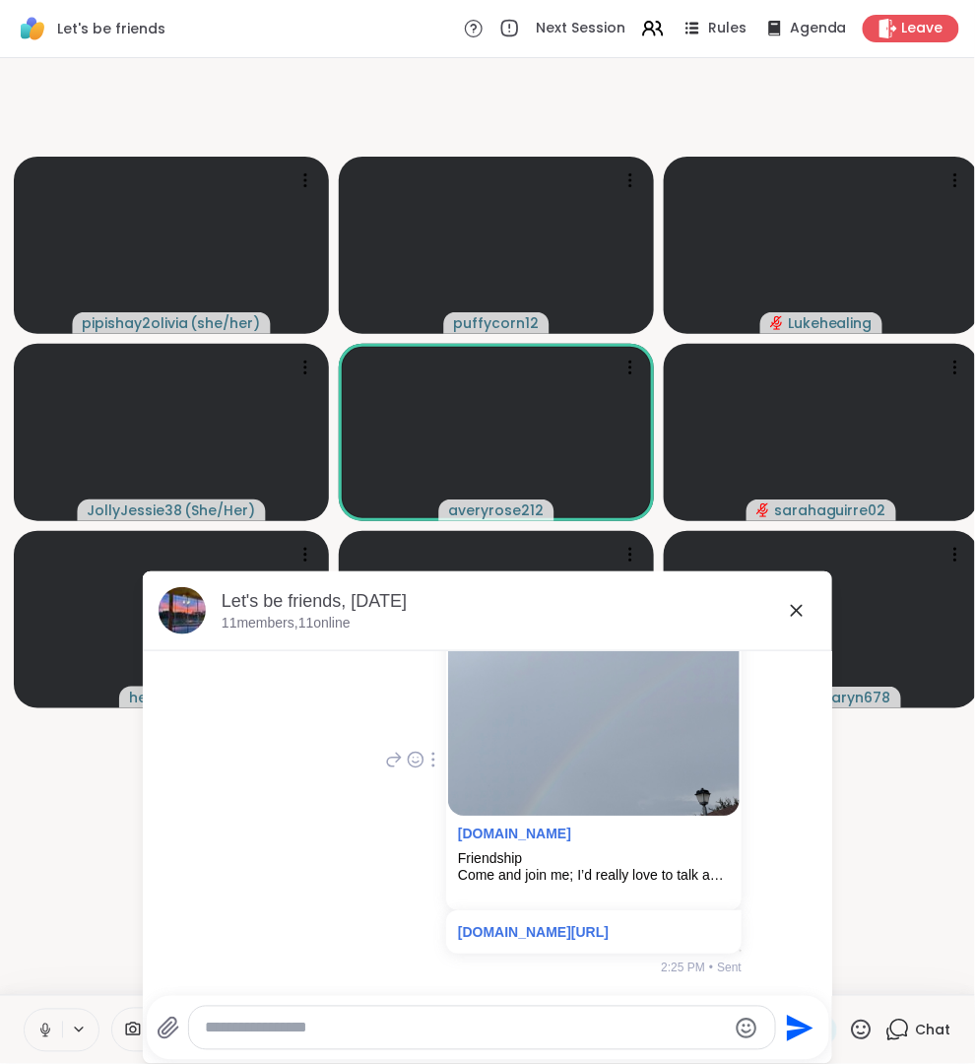
click at [385, 748] on icon at bounding box center [394, 760] width 18 height 24
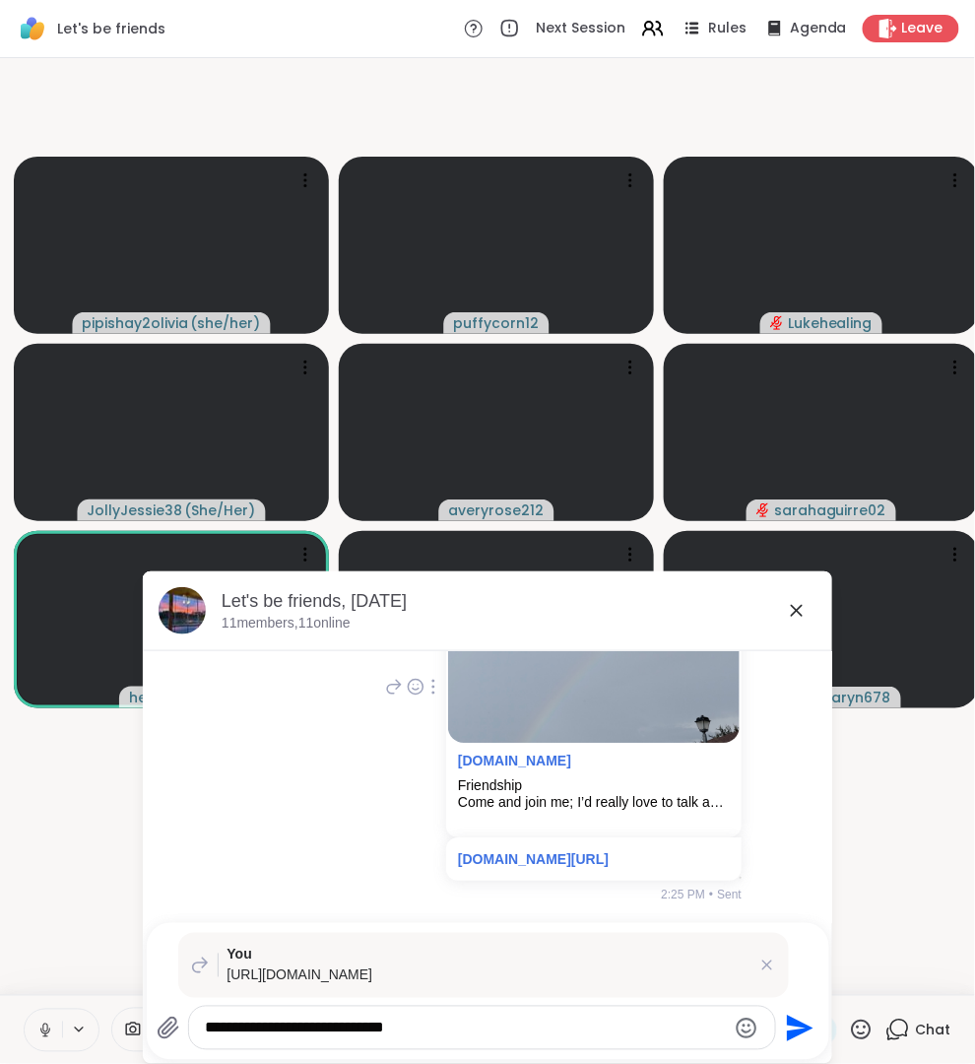
type textarea "**********"
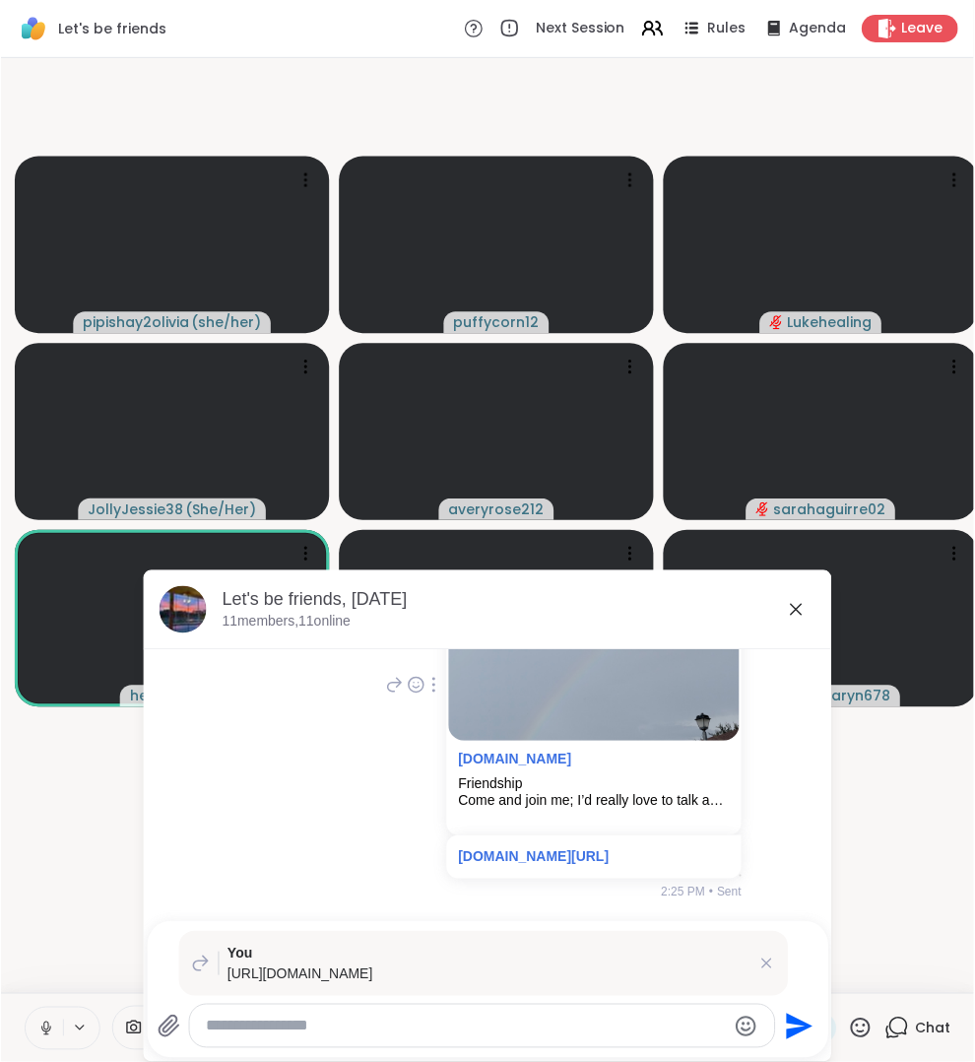
scroll to position [12504, 0]
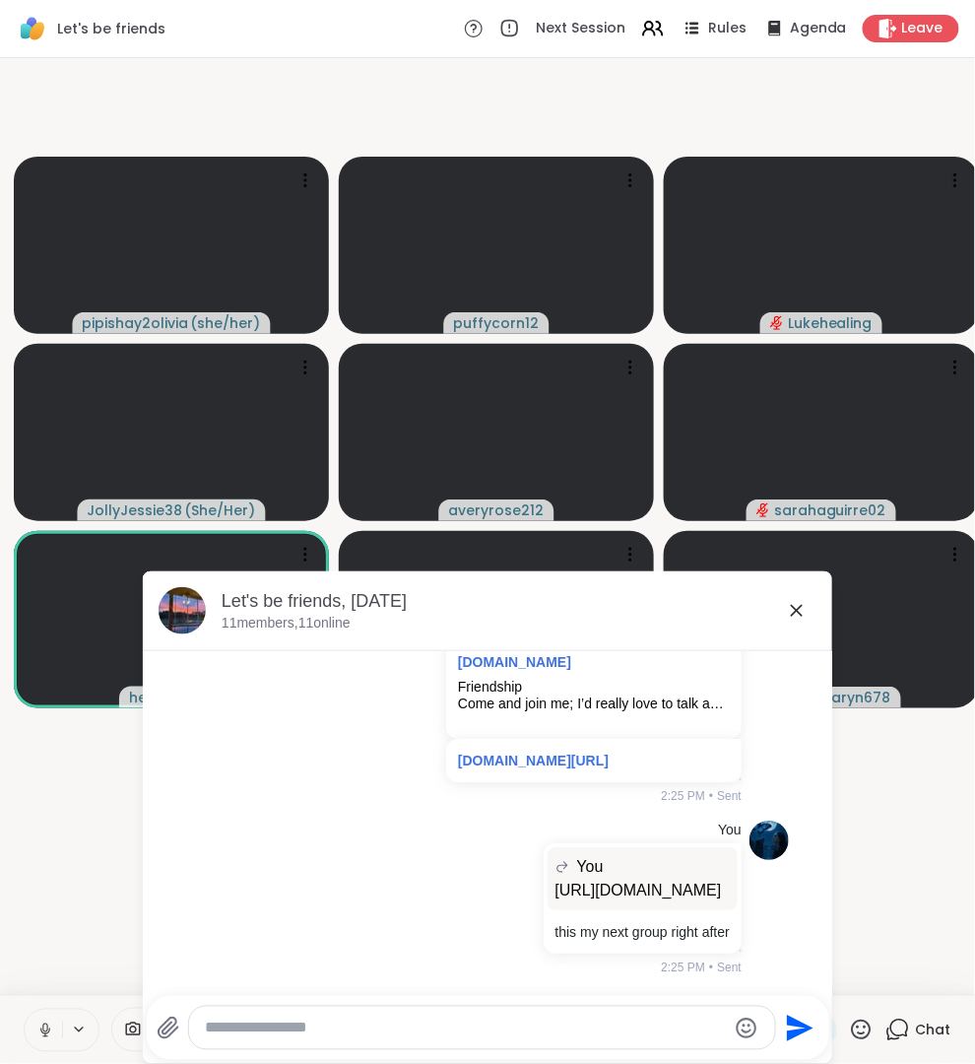
click at [776, 616] on div "Let's be friends, Oct 14 11 members, 11 online" at bounding box center [519, 611] width 595 height 44
click at [793, 607] on icon at bounding box center [797, 611] width 12 height 12
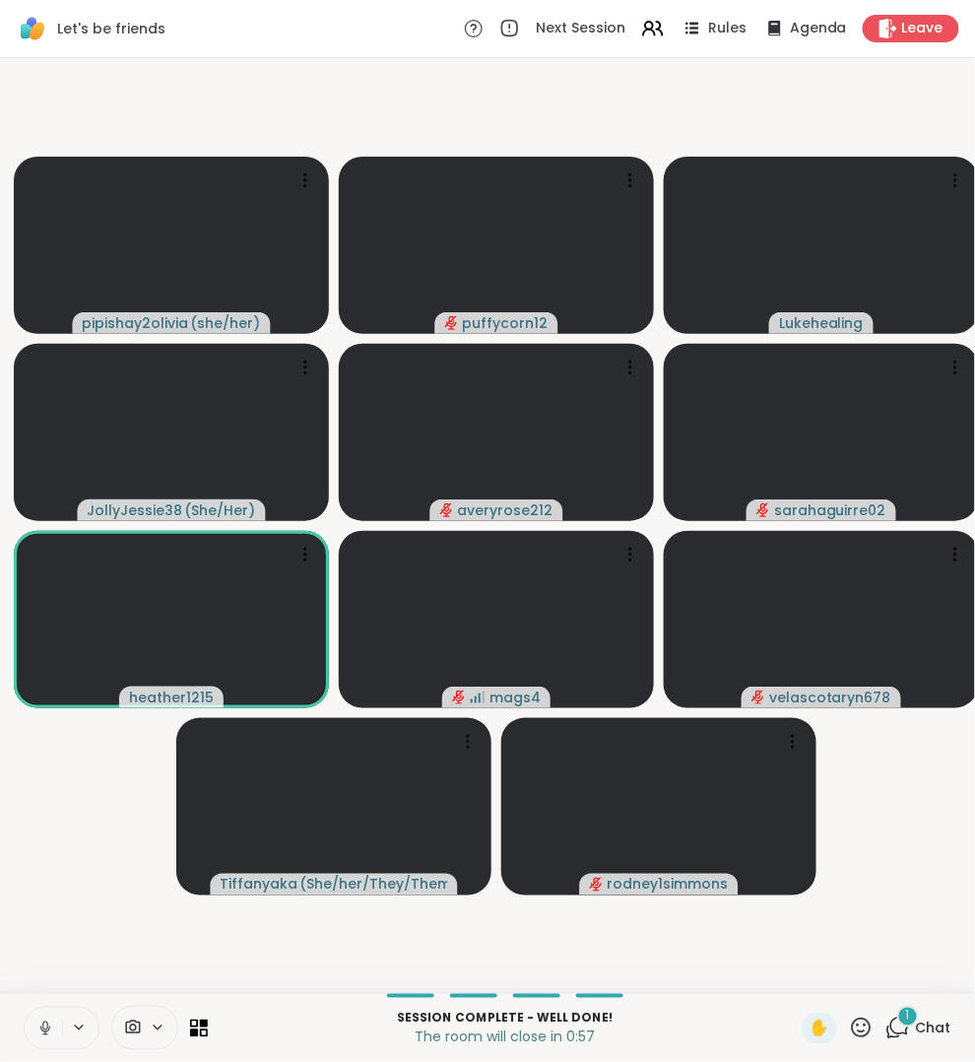
click at [924, 1026] on span "Chat" at bounding box center [933, 1029] width 35 height 20
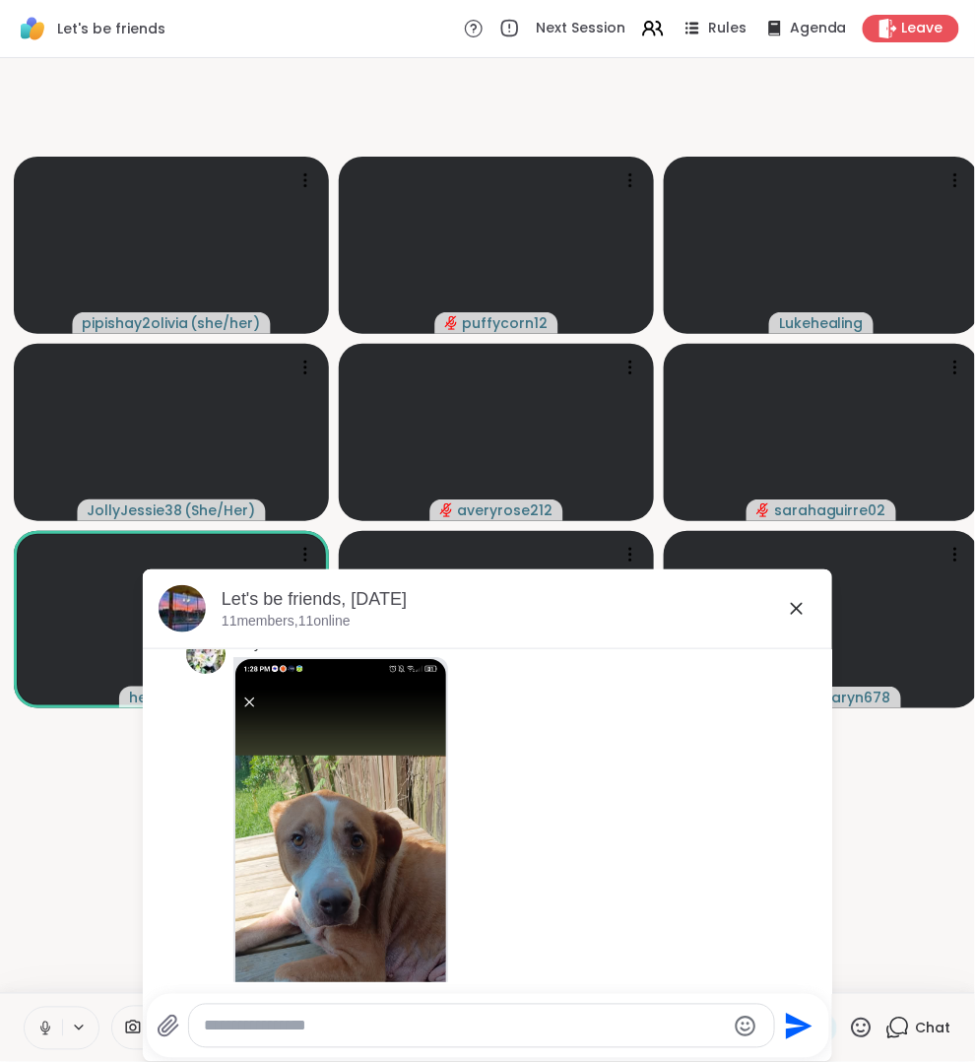
scroll to position [12449, 0]
click at [807, 619] on icon at bounding box center [797, 609] width 24 height 24
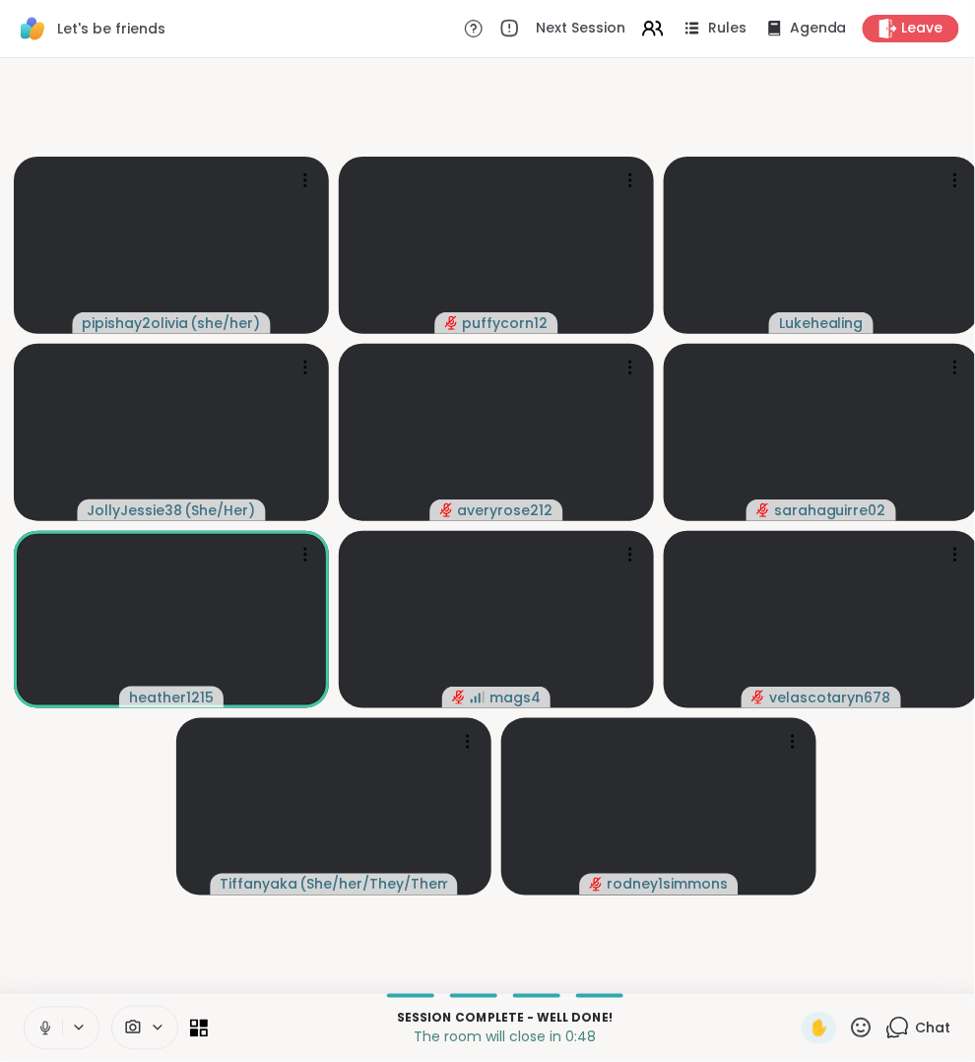
scroll to position [0, 0]
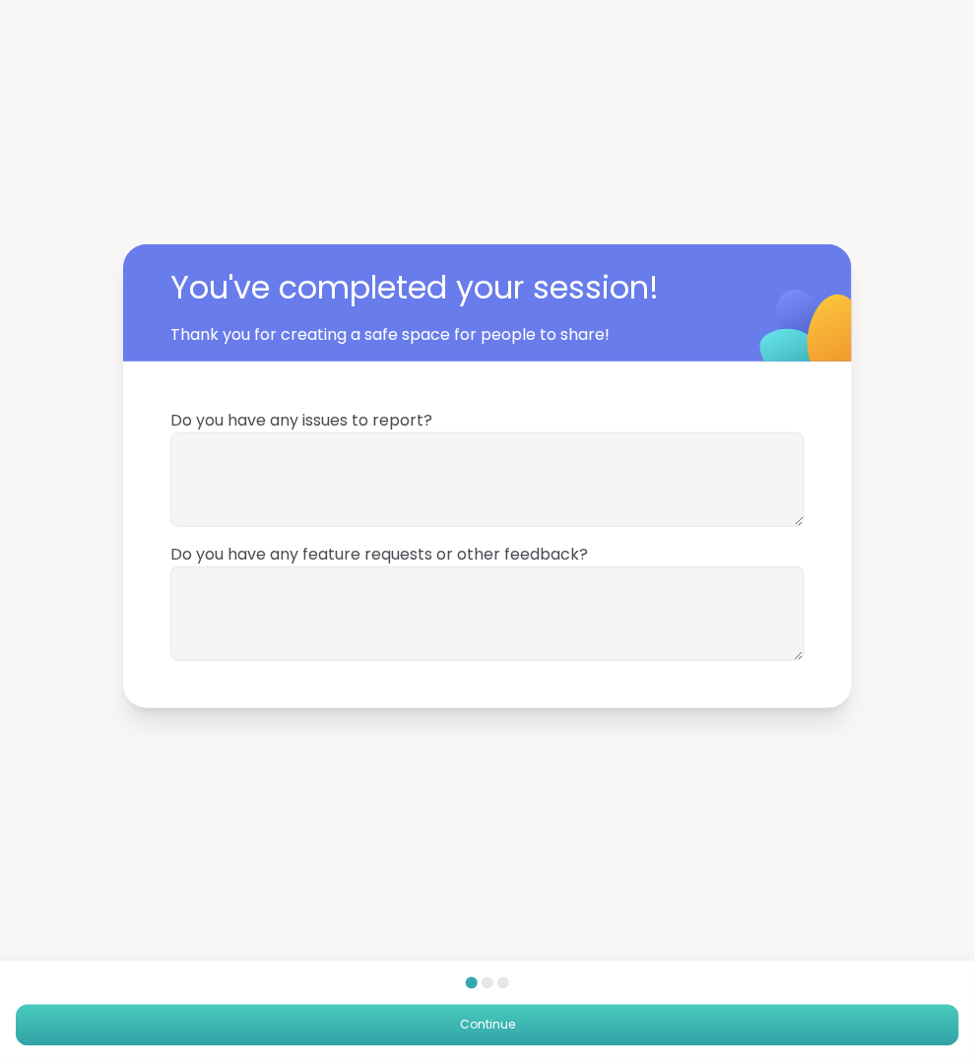
click at [529, 1010] on button "Continue" at bounding box center [488, 1025] width 944 height 41
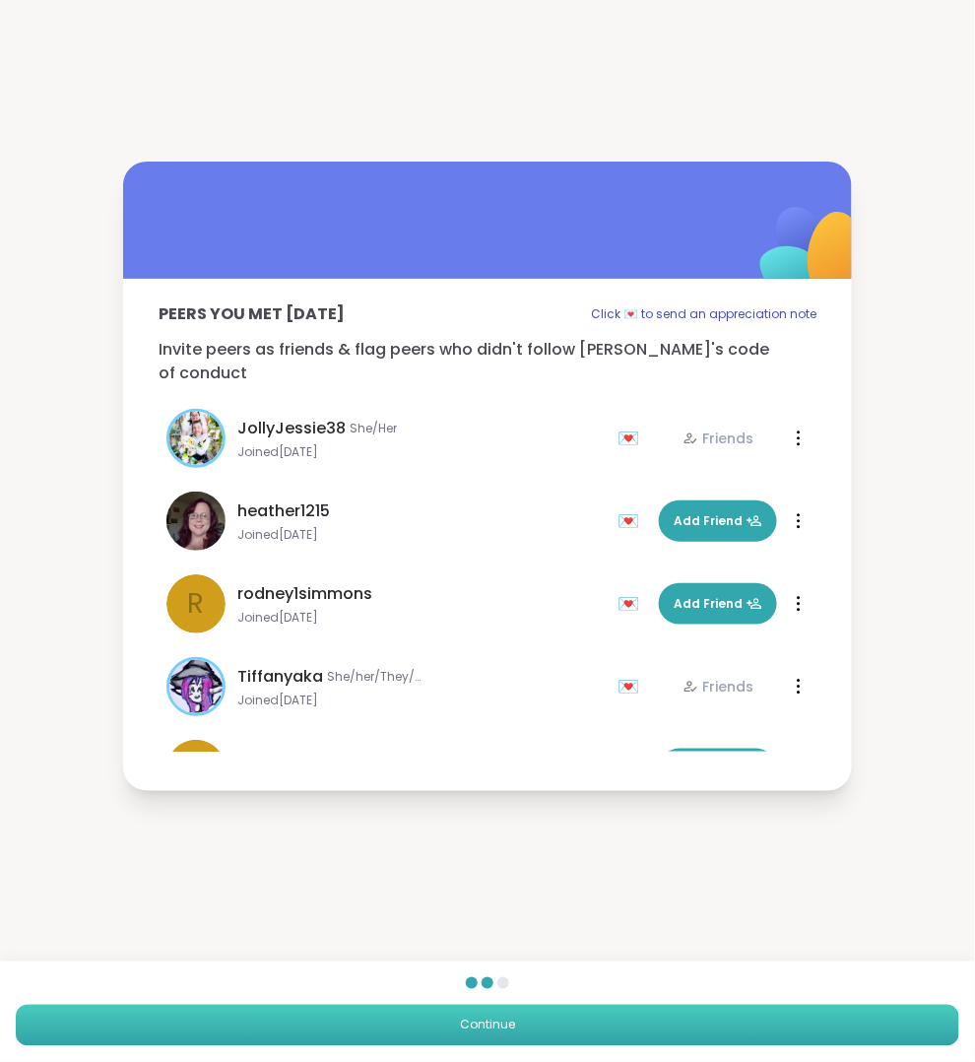
click at [529, 1017] on button "Continue" at bounding box center [488, 1025] width 944 height 41
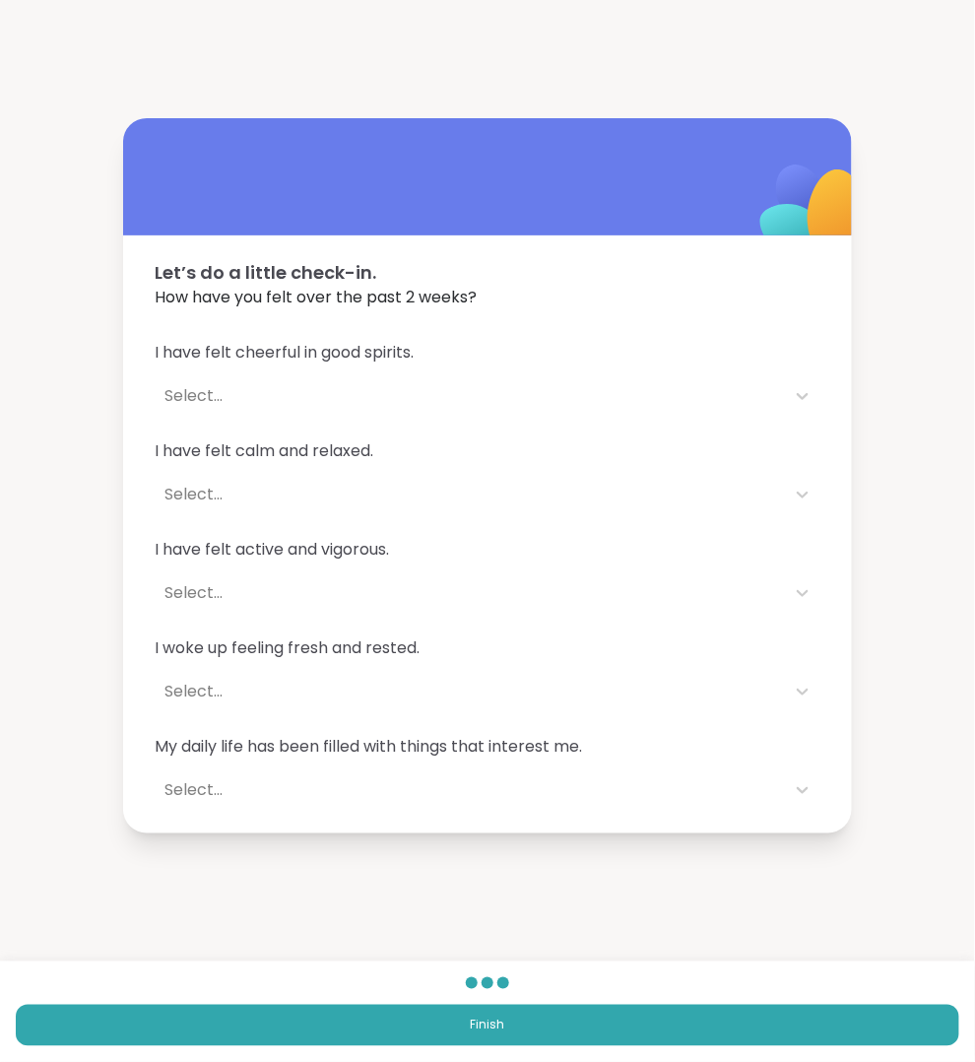
click at [609, 1054] on div "Finish" at bounding box center [487, 1011] width 975 height 100
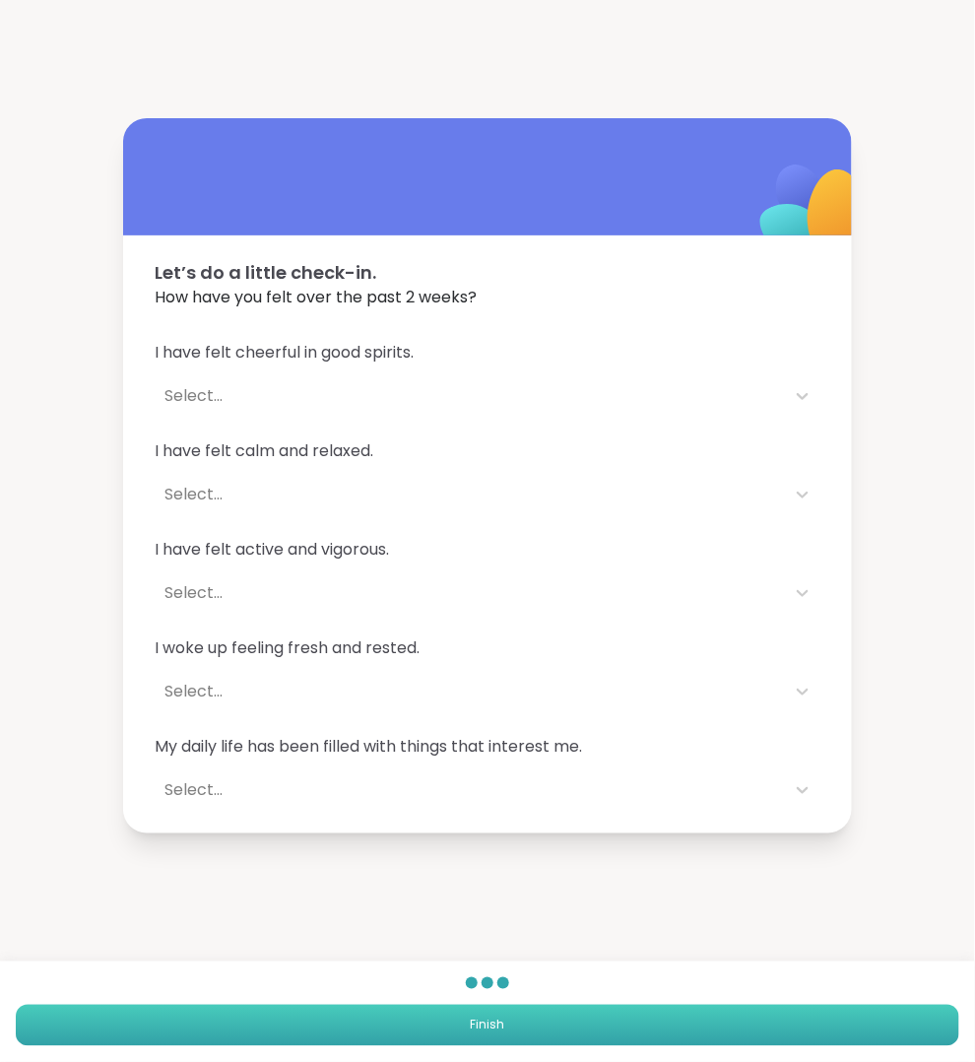
click at [609, 1019] on button "Finish" at bounding box center [488, 1025] width 944 height 41
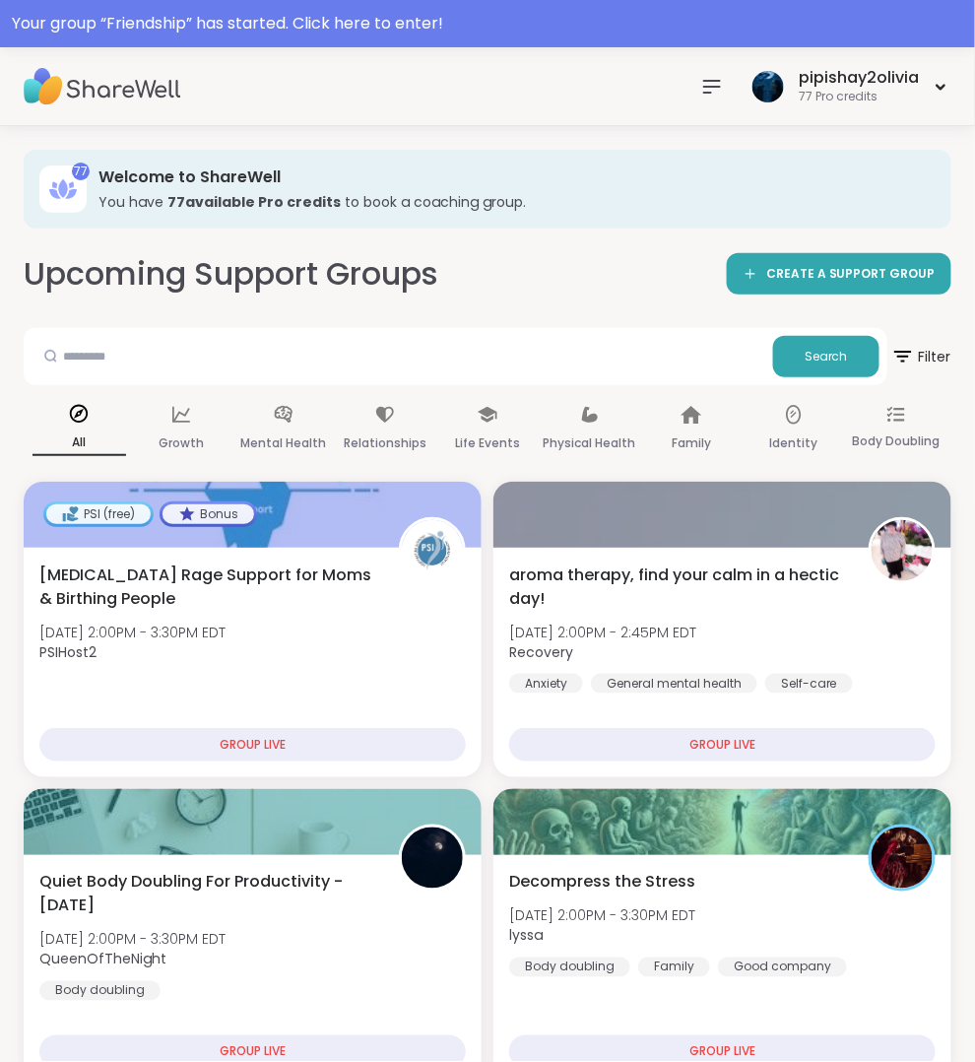
click at [725, 87] on nav at bounding box center [711, 86] width 39 height 39
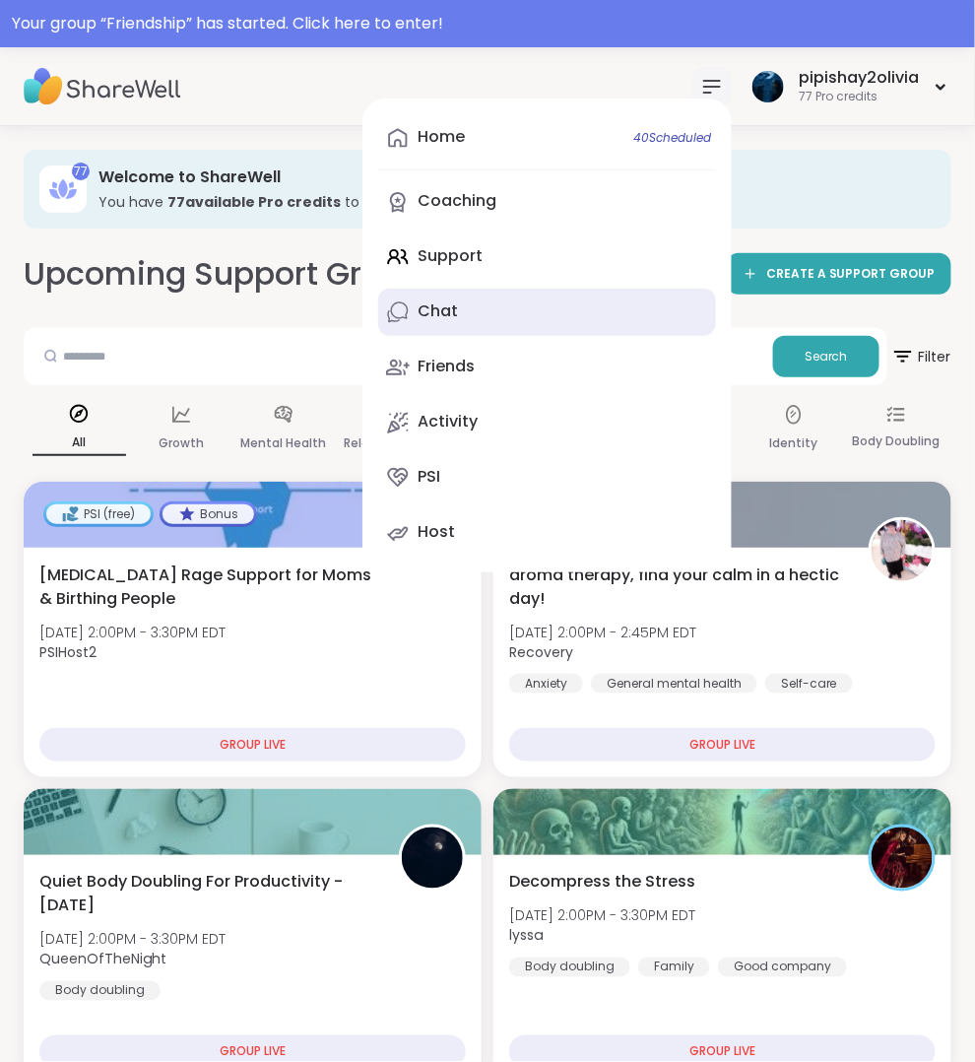
click at [535, 316] on link "Chat" at bounding box center [547, 312] width 338 height 47
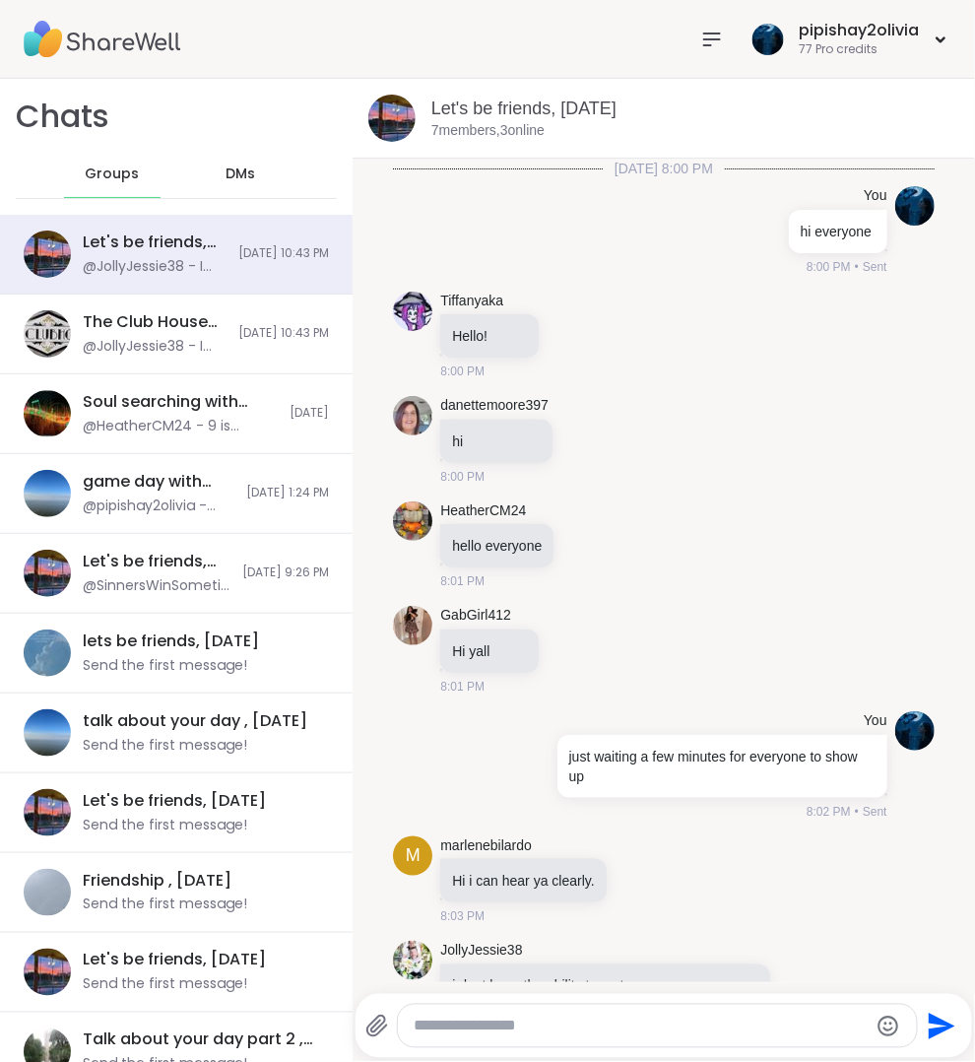
scroll to position [1853, 0]
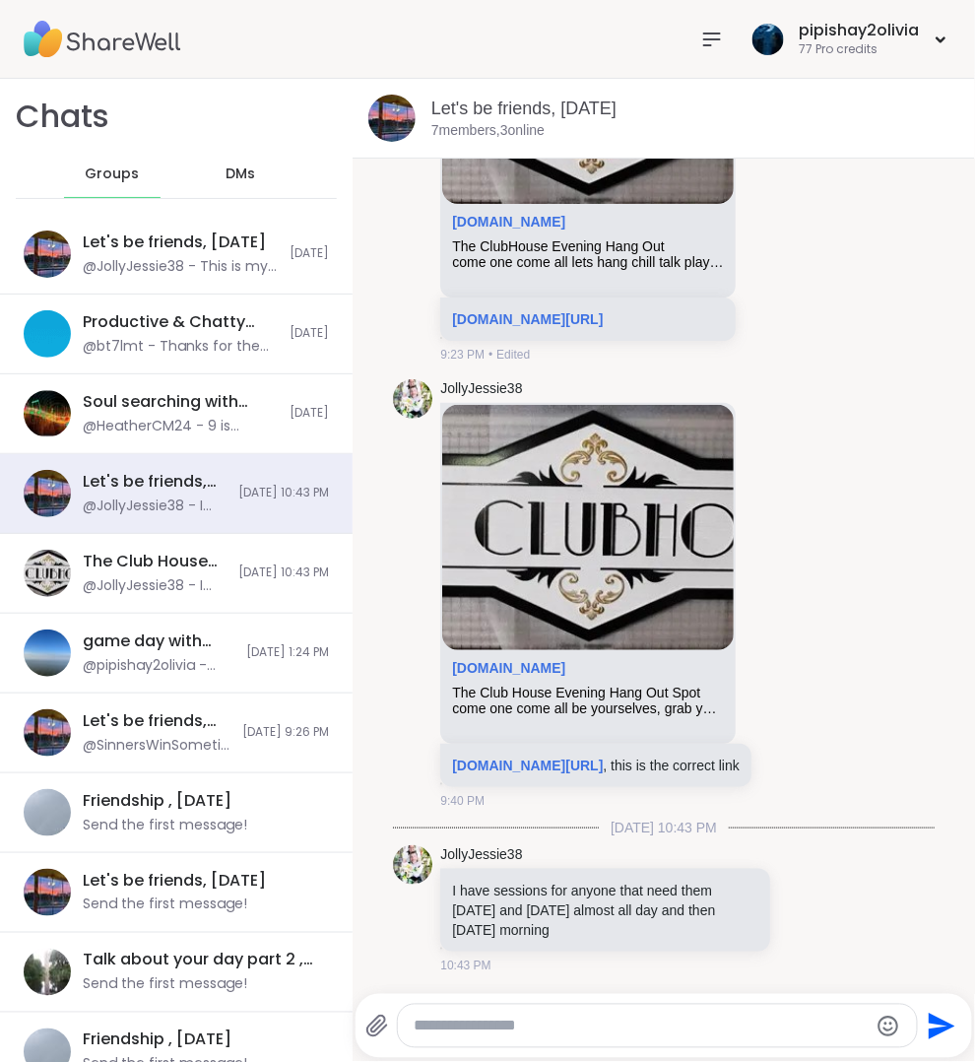
click at [712, 43] on icon at bounding box center [712, 39] width 16 height 12
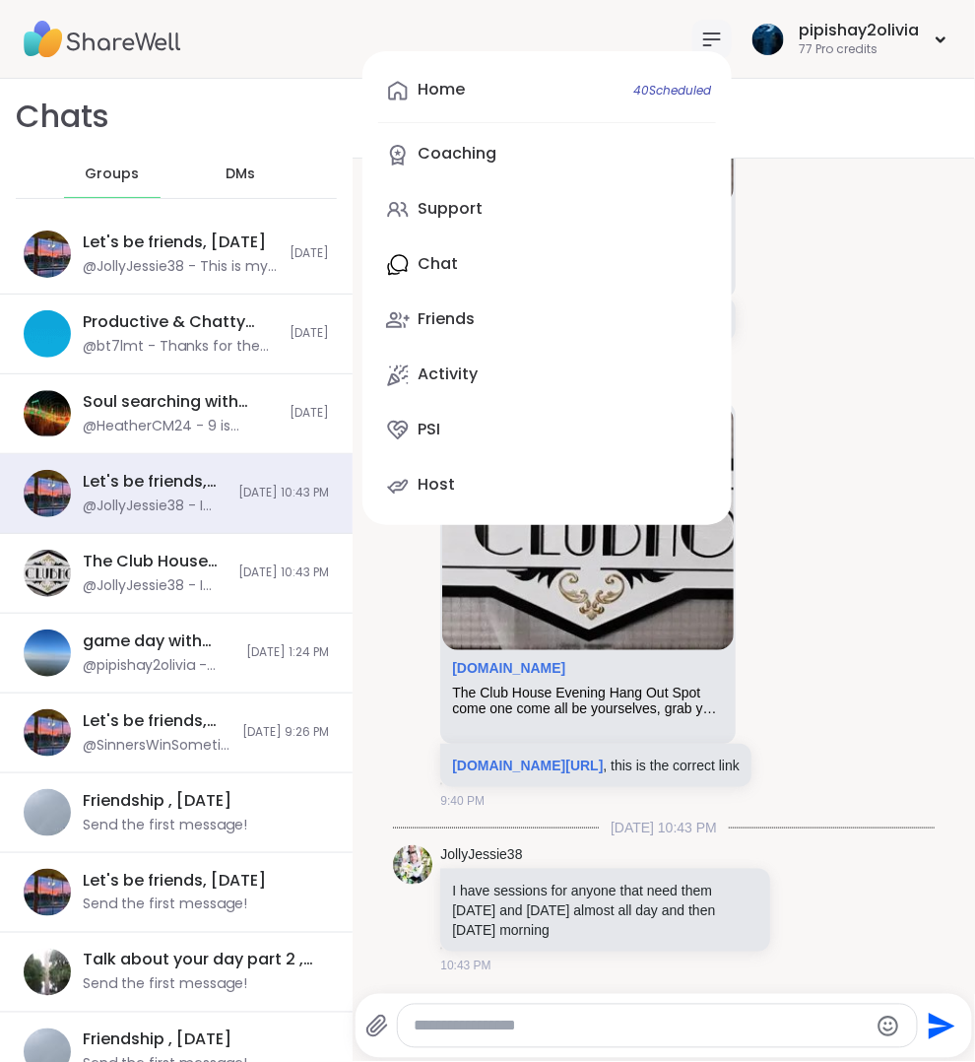
click at [712, 33] on icon at bounding box center [712, 39] width 16 height 12
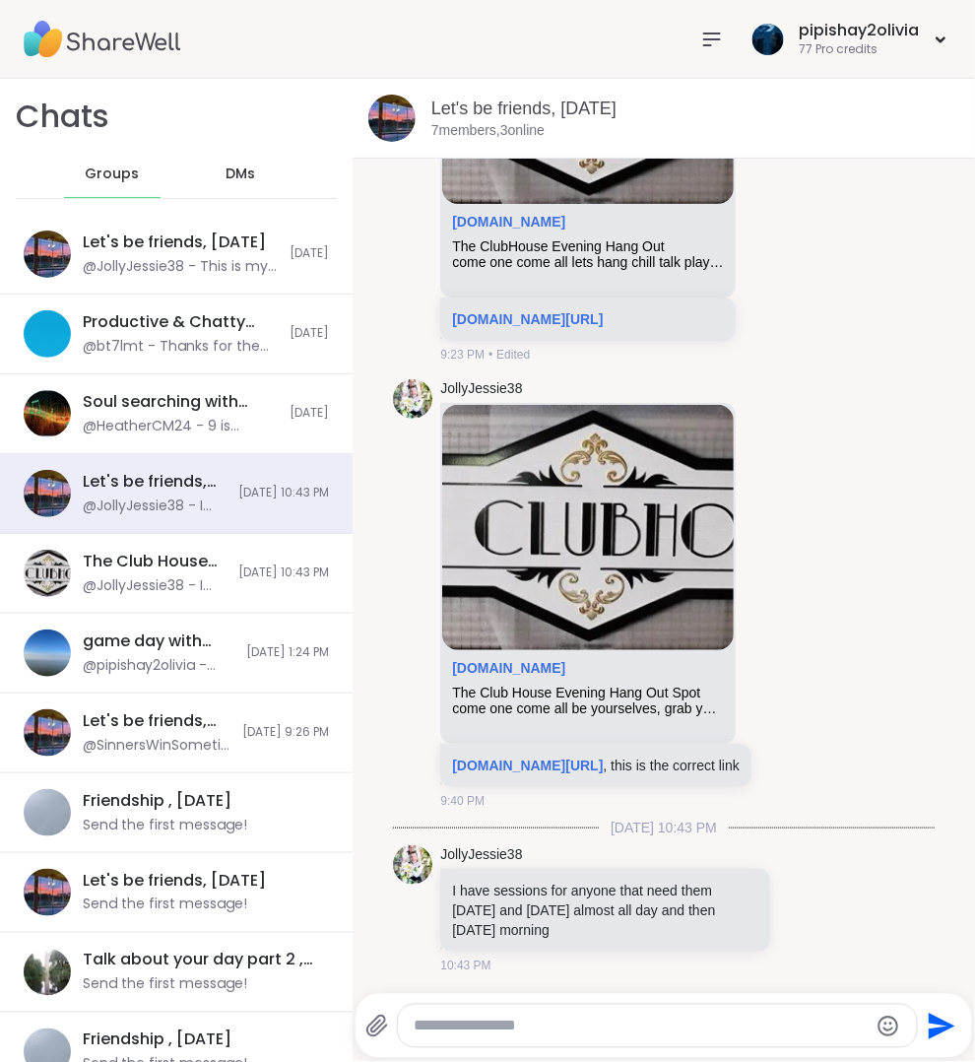
click at [725, 29] on nav at bounding box center [711, 39] width 39 height 39
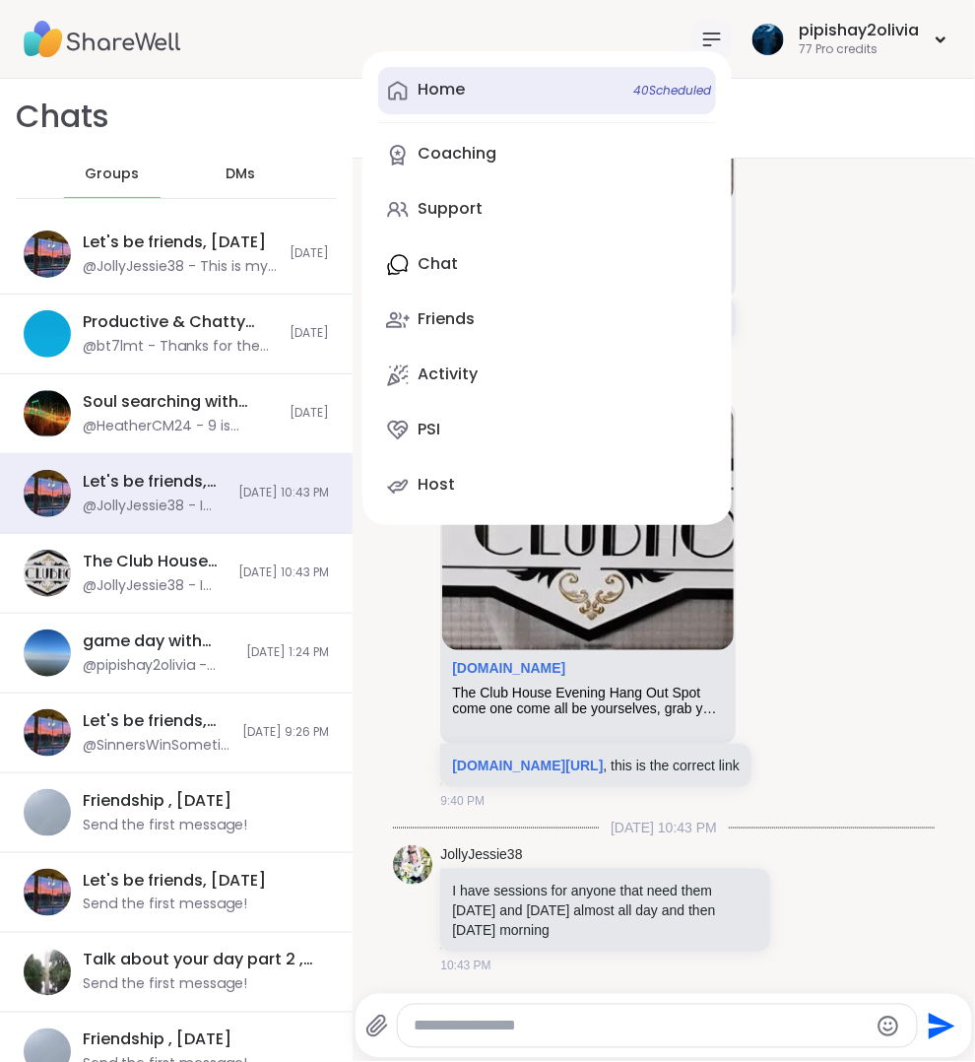
click at [566, 83] on link "Home 40 Scheduled" at bounding box center [547, 90] width 338 height 47
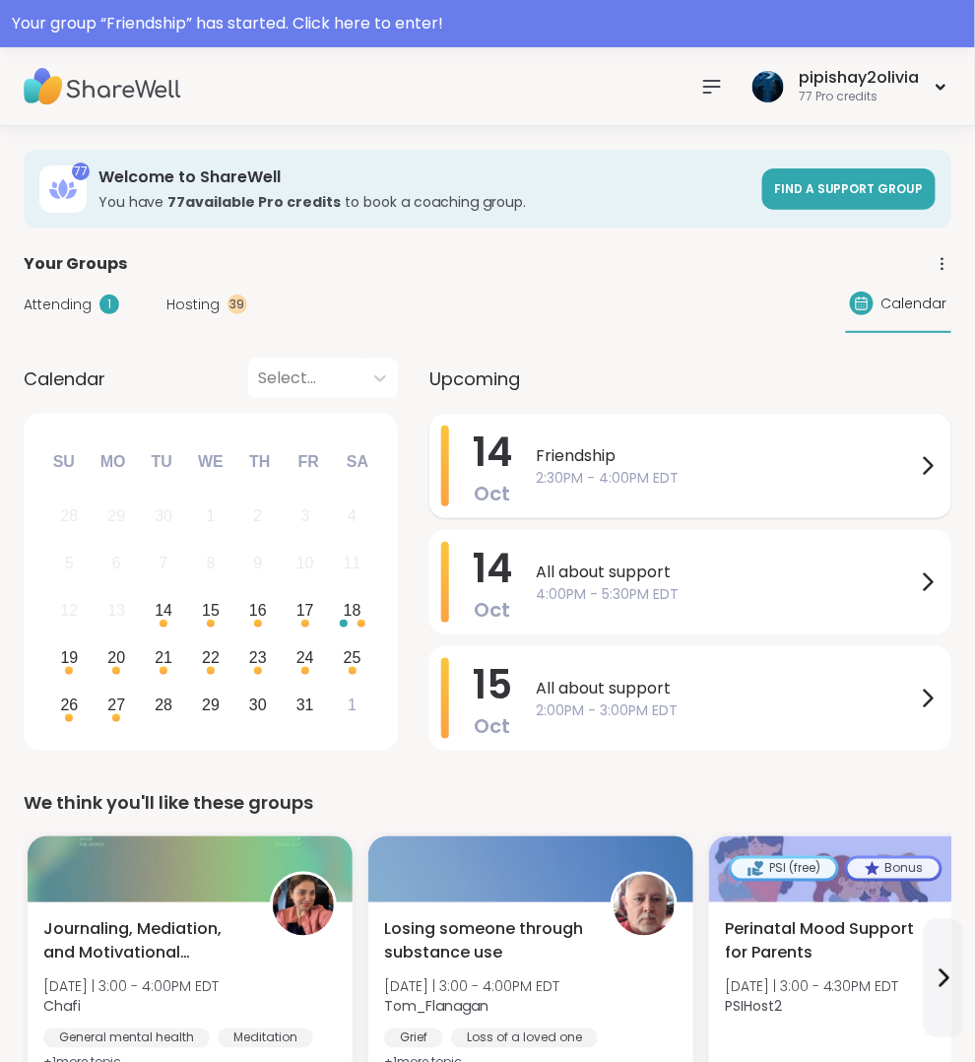
click at [548, 447] on span "Friendship" at bounding box center [726, 456] width 380 height 24
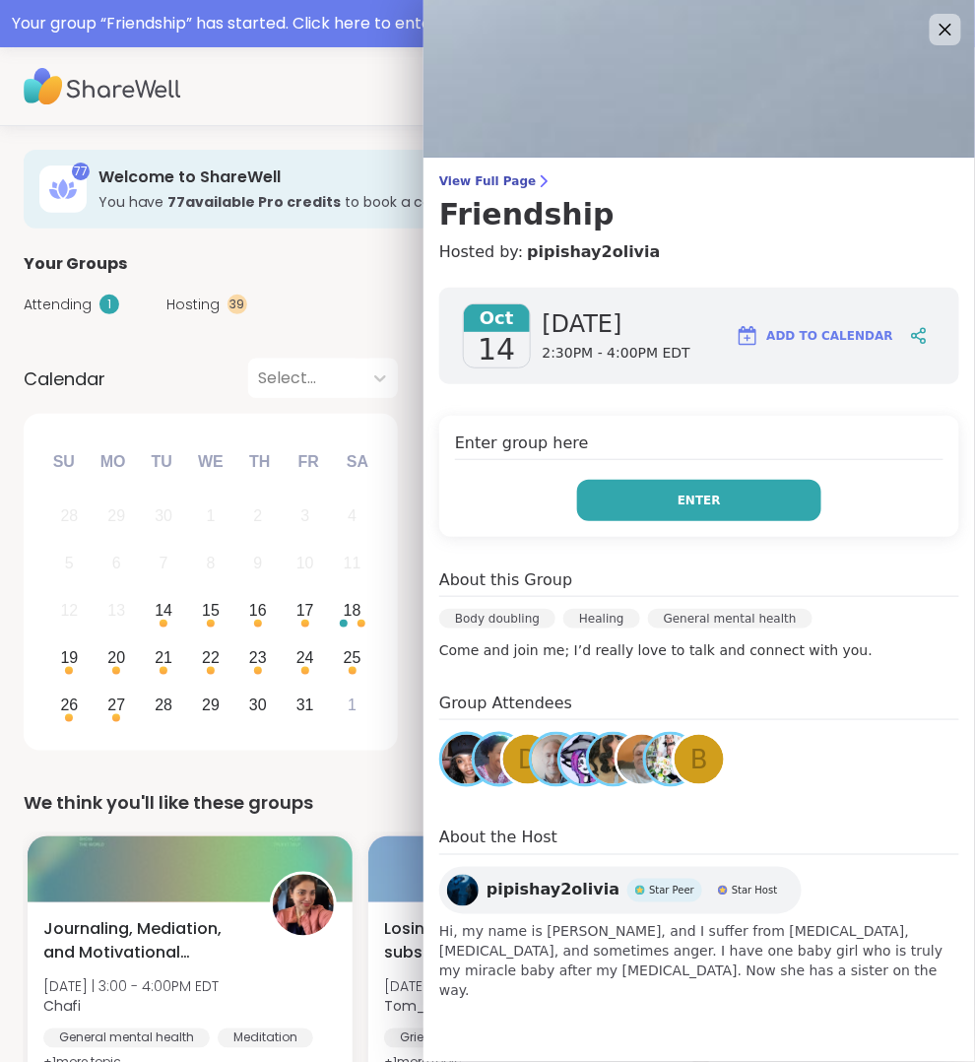
click at [691, 481] on button "Enter" at bounding box center [699, 500] width 244 height 41
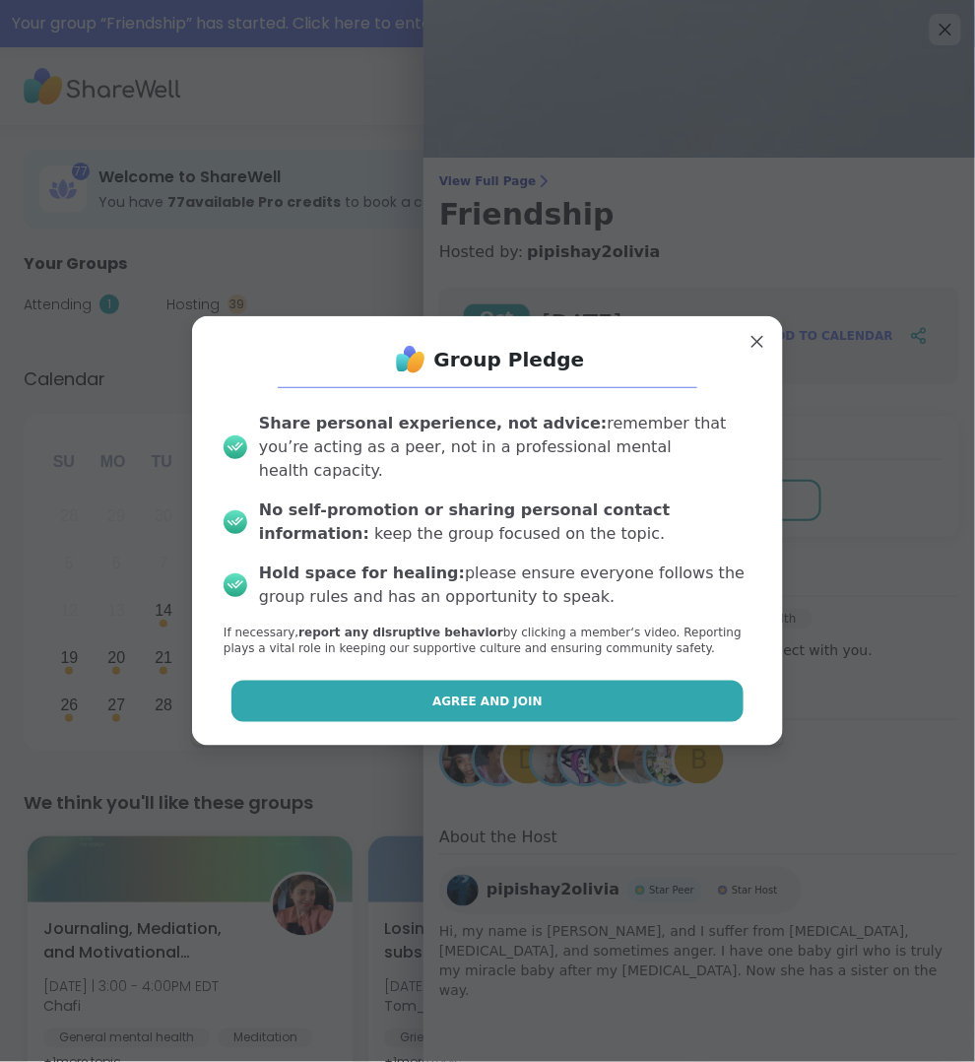
click at [677, 685] on button "Agree and Join" at bounding box center [487, 701] width 513 height 41
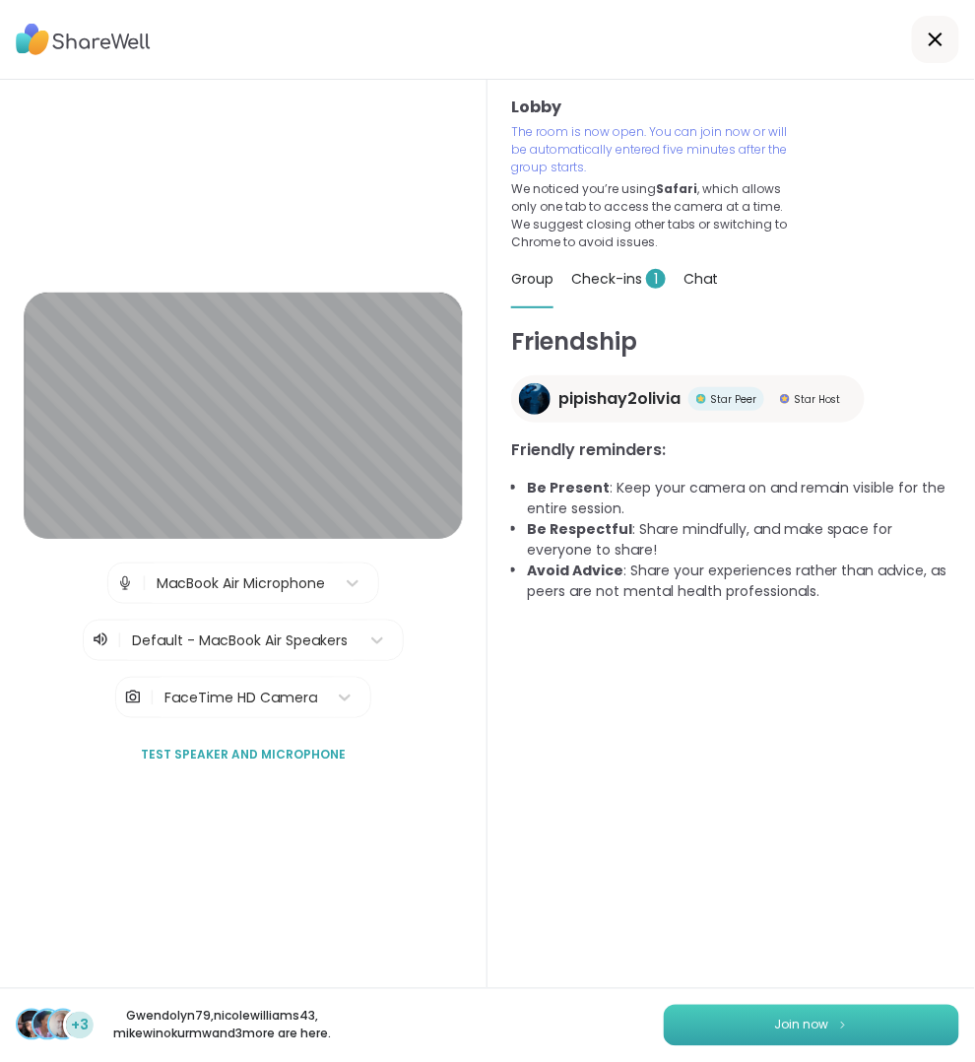
click at [830, 1020] on button "Join now" at bounding box center [812, 1025] width 296 height 41
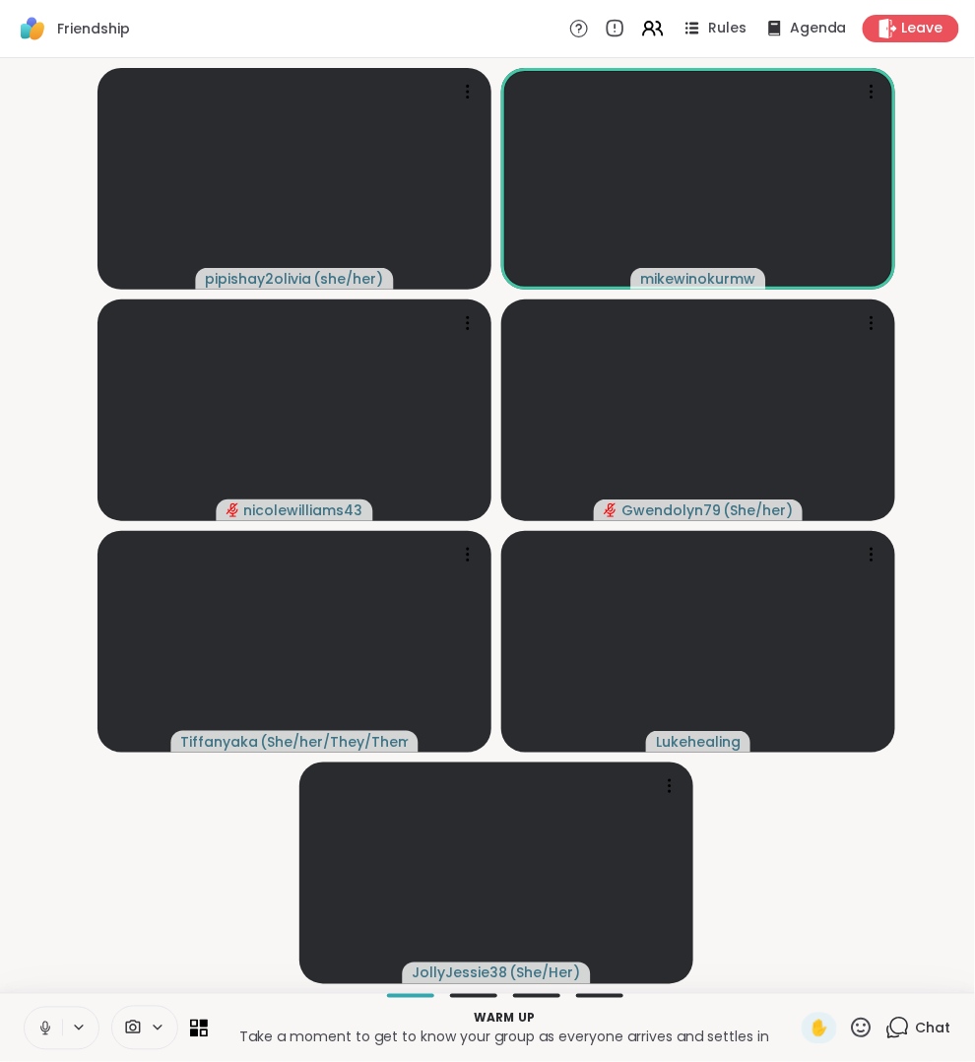
click at [43, 1022] on icon at bounding box center [44, 1025] width 5 height 9
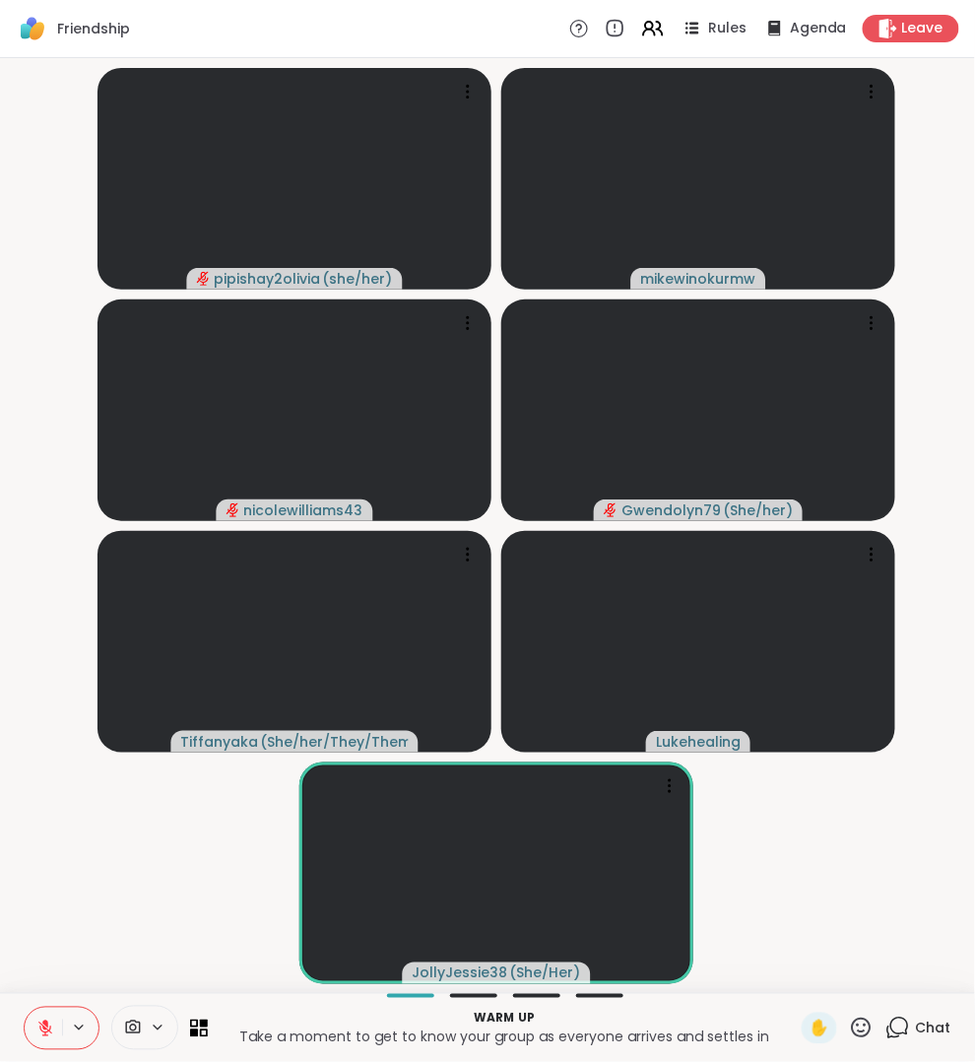
click at [895, 1033] on icon at bounding box center [898, 1028] width 25 height 25
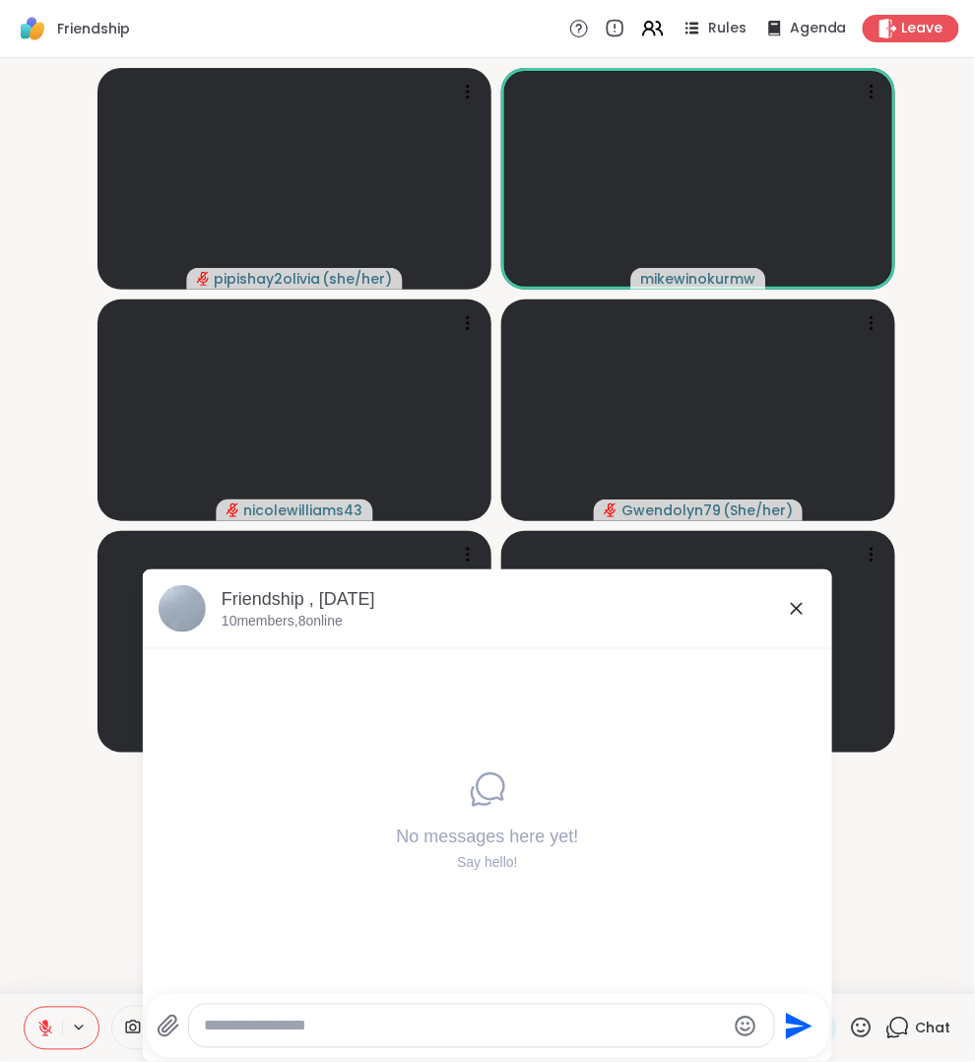
click at [789, 612] on icon at bounding box center [797, 609] width 24 height 24
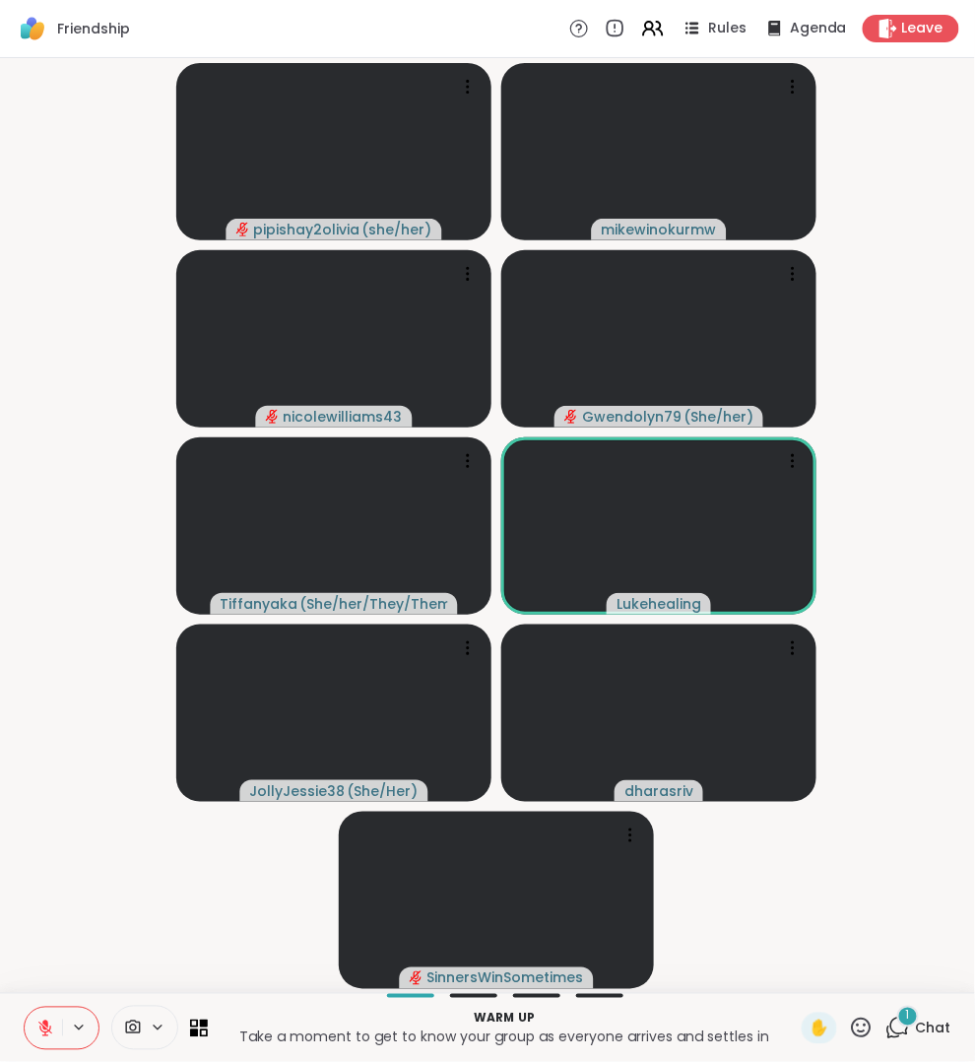
click at [908, 1029] on icon at bounding box center [899, 1027] width 19 height 18
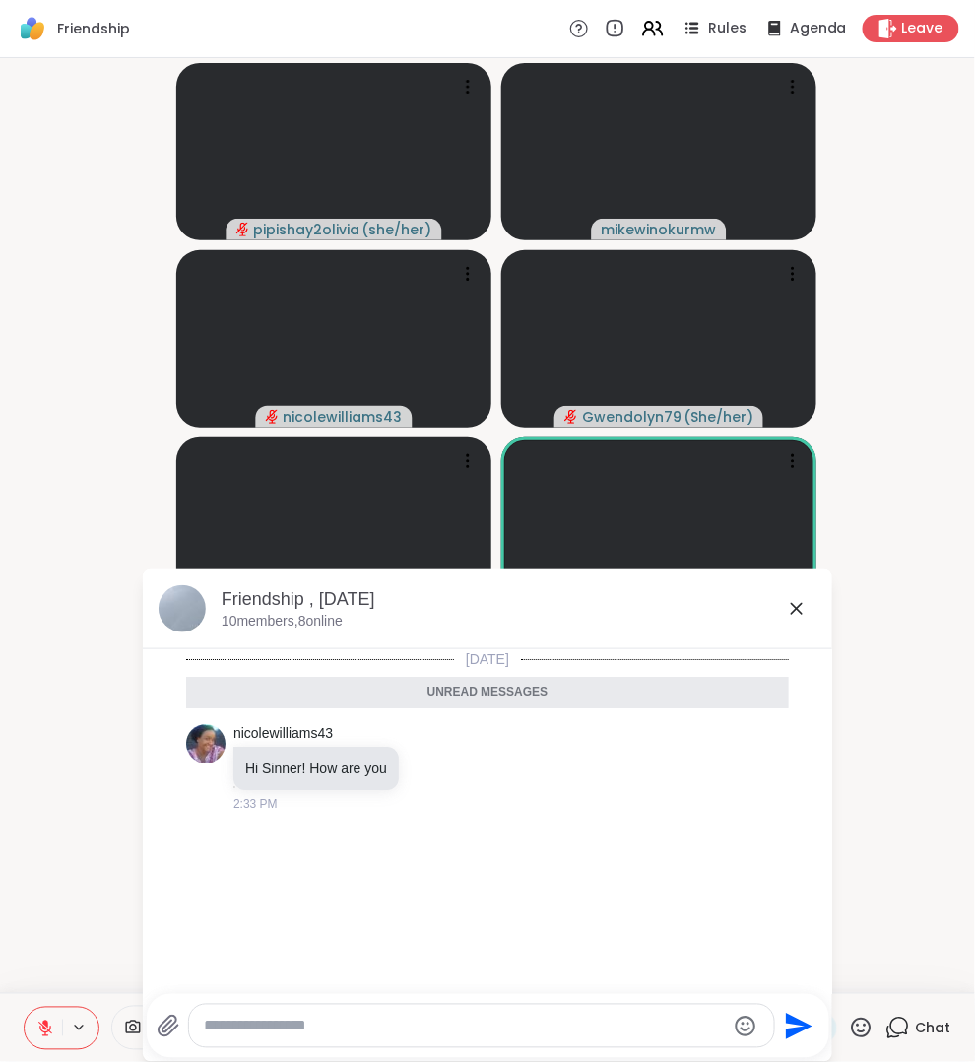
click at [803, 607] on icon at bounding box center [797, 609] width 24 height 24
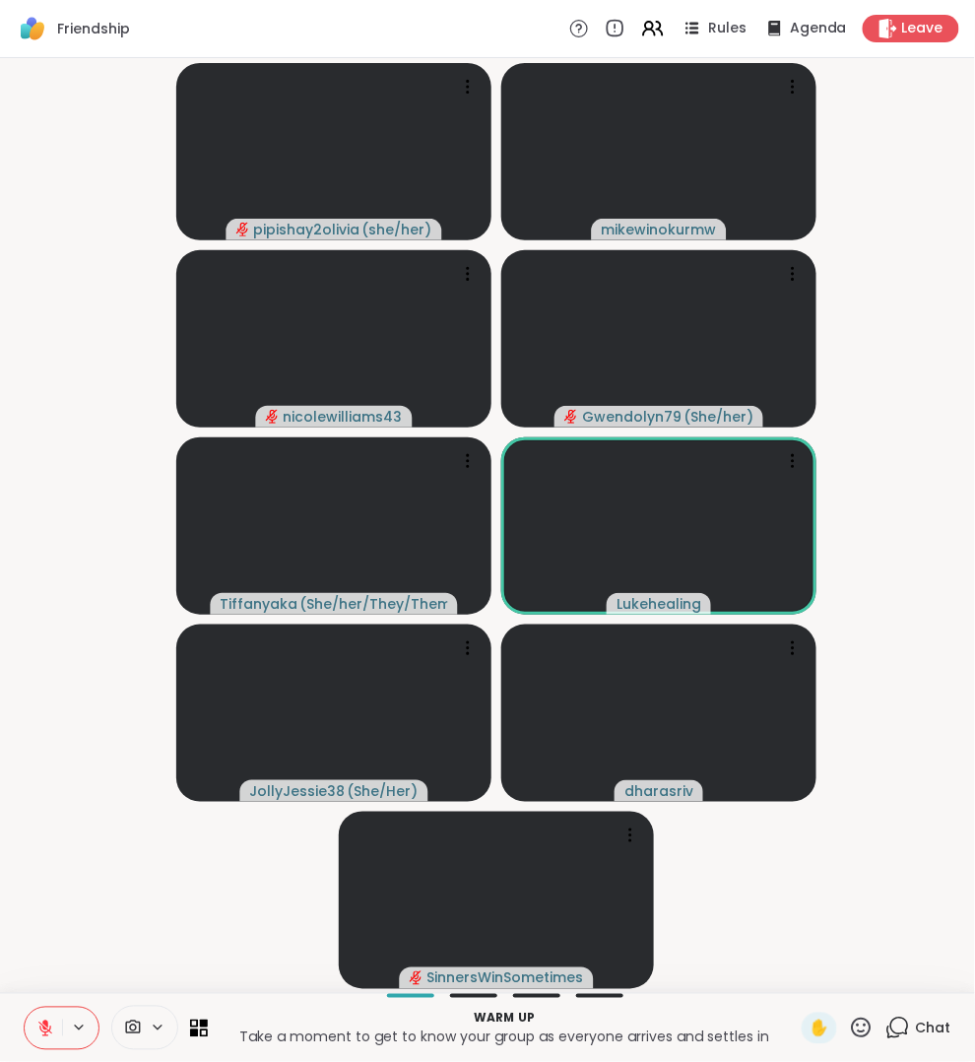
click at [43, 1020] on icon at bounding box center [45, 1029] width 18 height 18
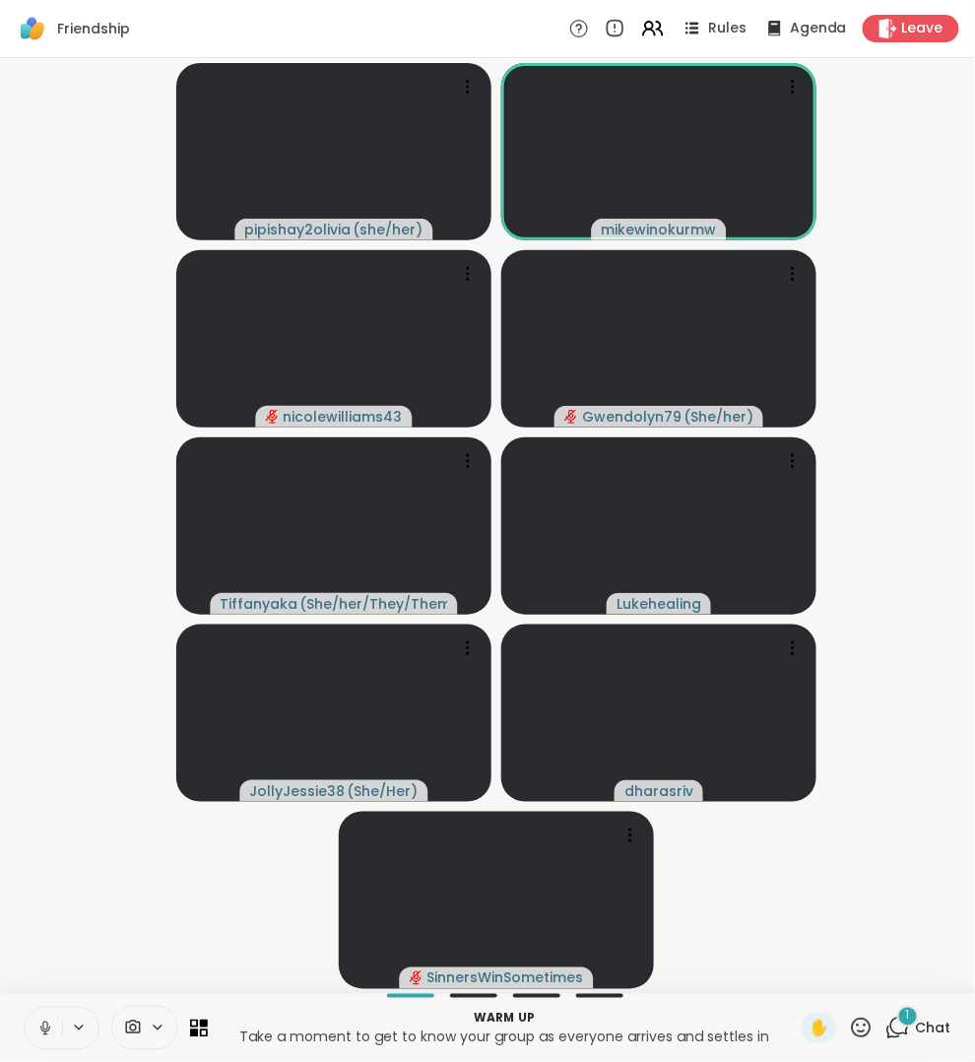
click at [900, 1029] on icon at bounding box center [898, 1028] width 25 height 25
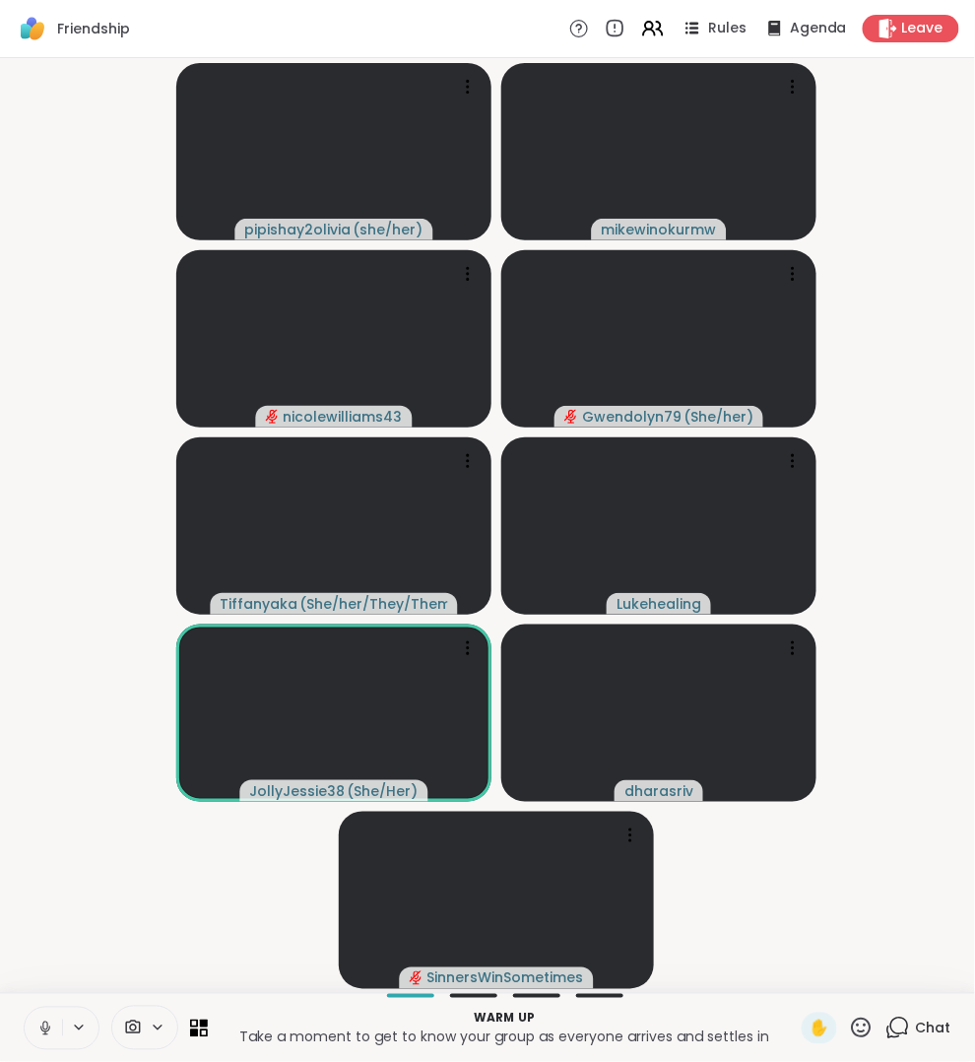
click at [903, 1032] on icon at bounding box center [898, 1028] width 25 height 25
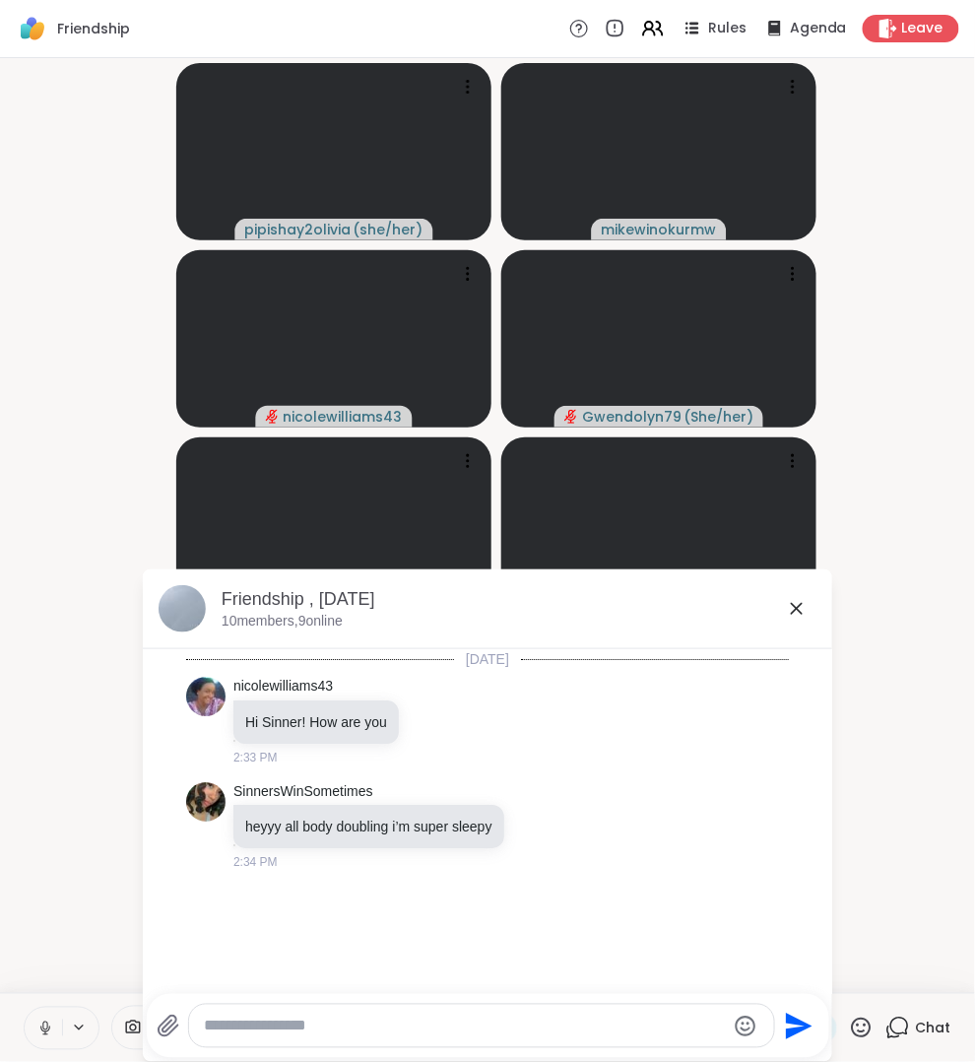
click at [792, 629] on div "Friendship , Oct 14 10 members, 9 online" at bounding box center [519, 609] width 595 height 44
click at [792, 607] on icon at bounding box center [797, 609] width 24 height 24
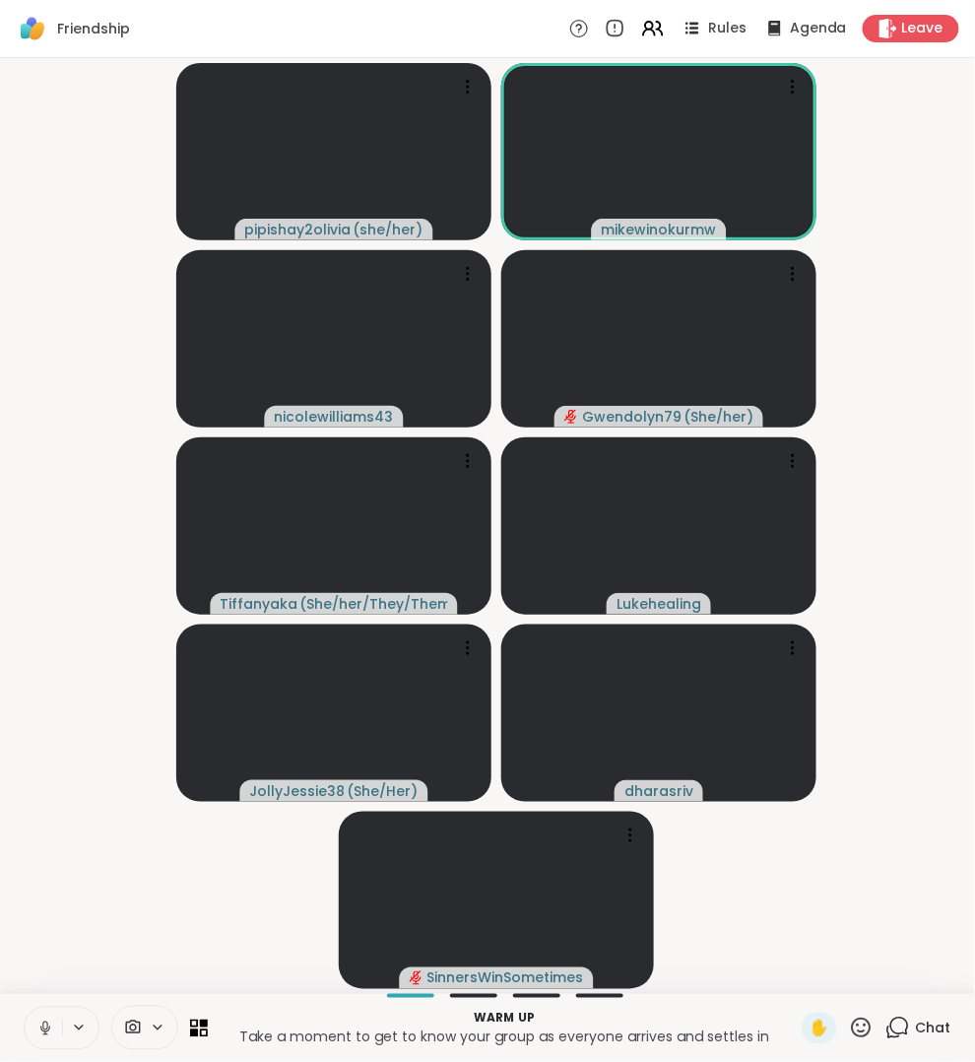
click at [900, 1026] on icon at bounding box center [898, 1028] width 25 height 25
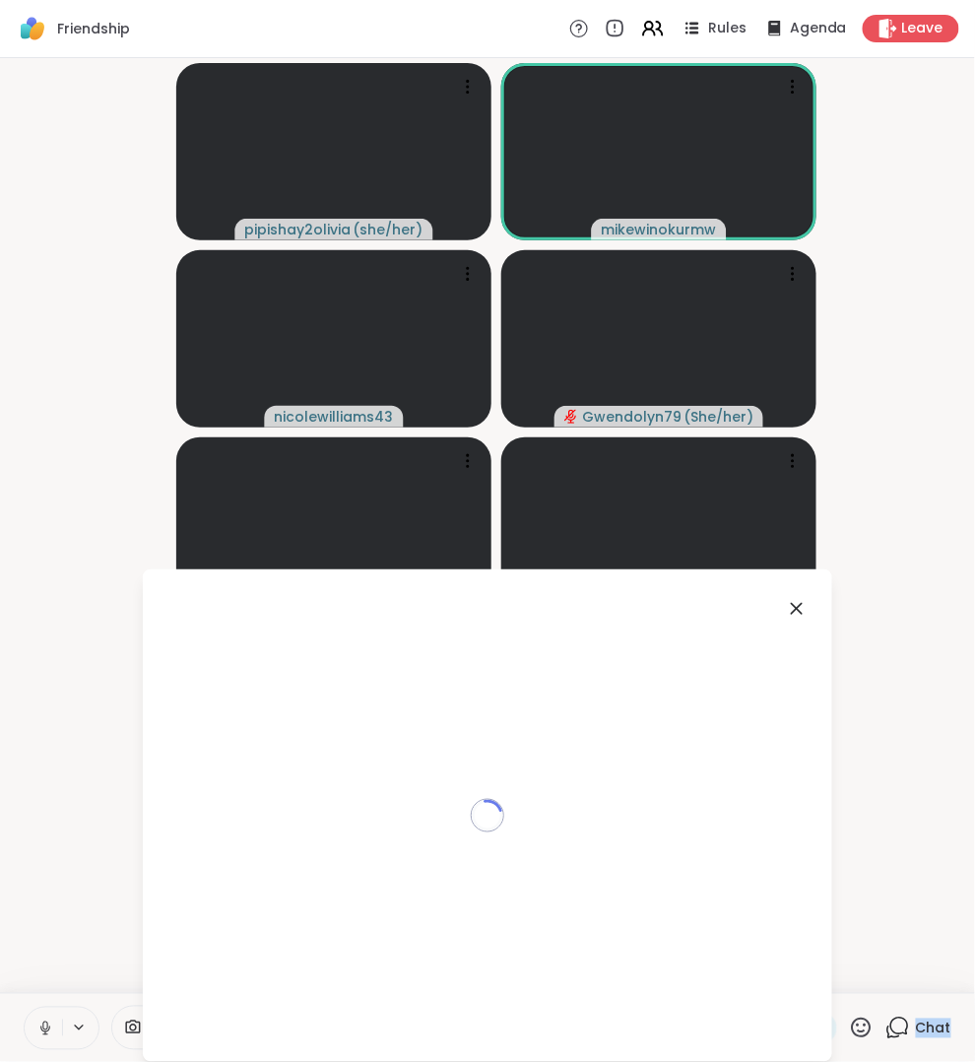
click at [900, 1026] on icon at bounding box center [898, 1028] width 25 height 25
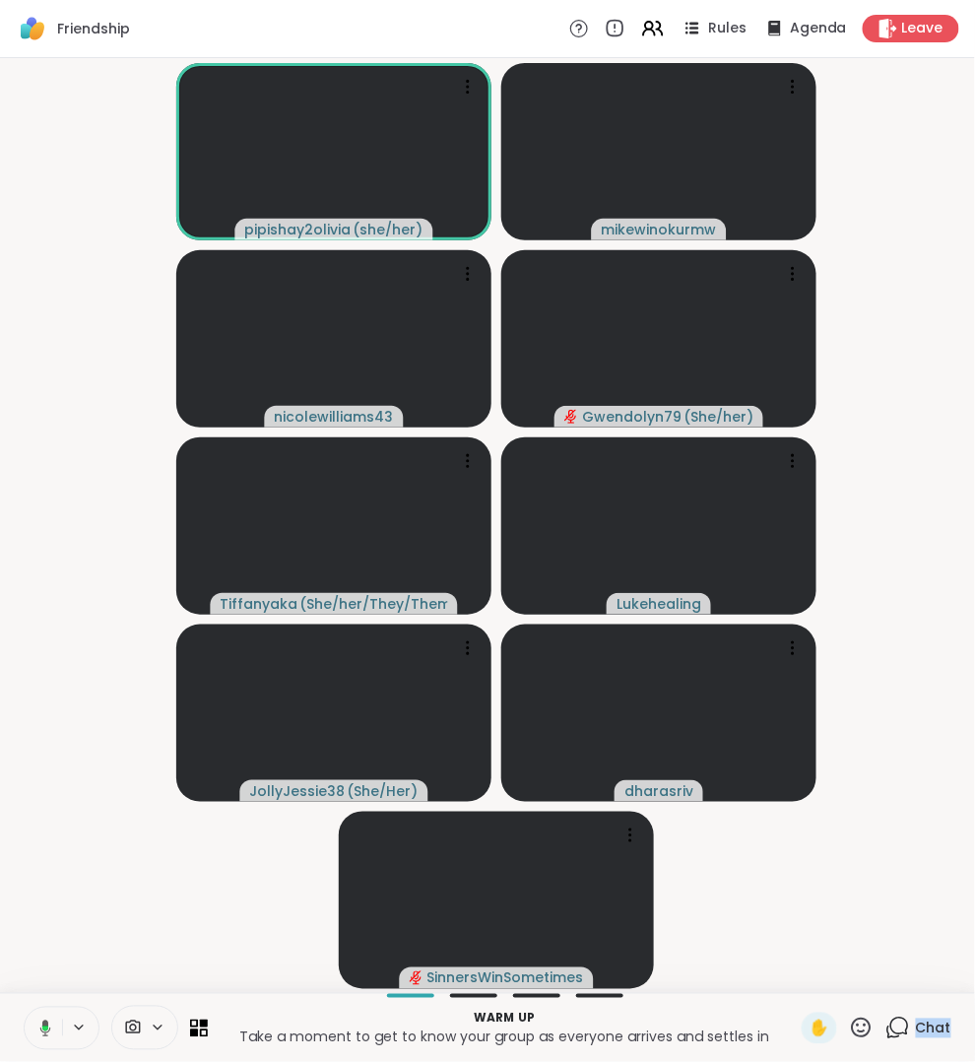
click at [902, 1020] on icon at bounding box center [898, 1028] width 25 height 25
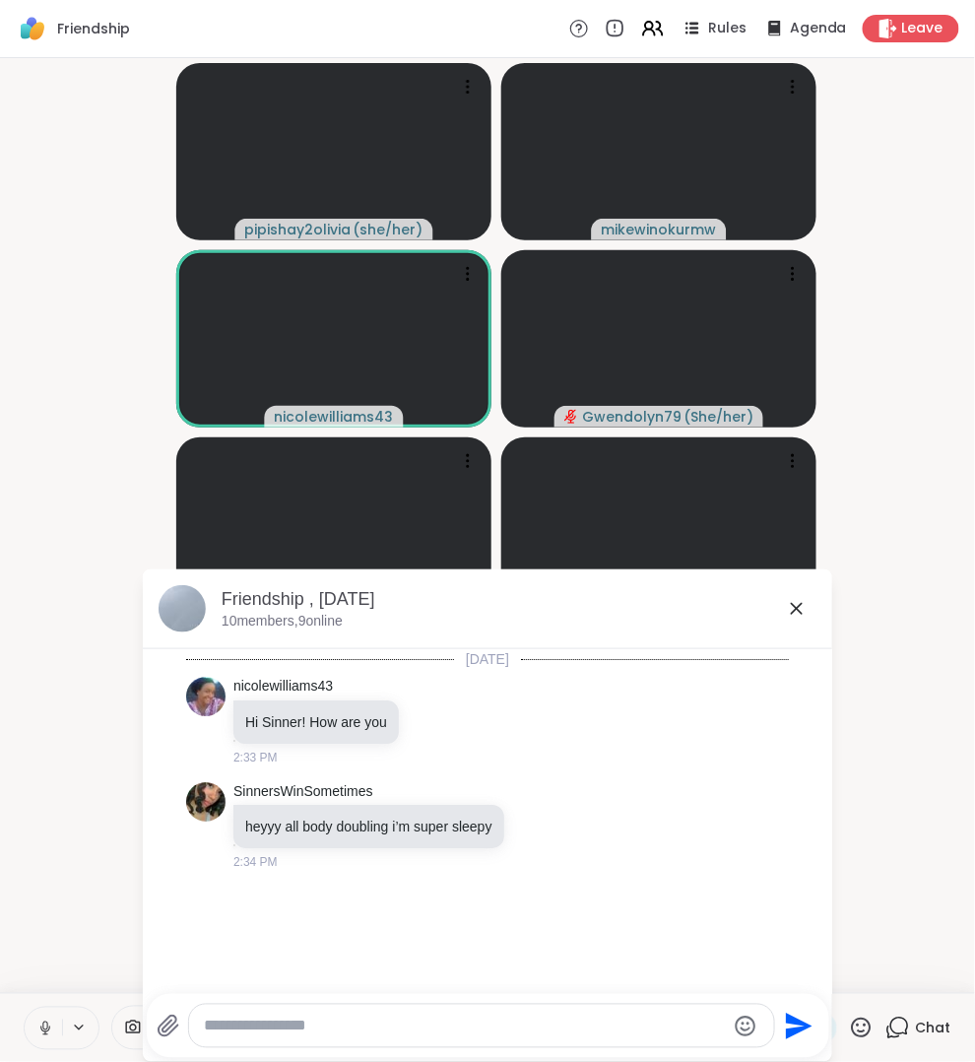
click at [542, 1004] on div at bounding box center [481, 1026] width 587 height 44
click at [542, 1013] on div at bounding box center [481, 1026] width 585 height 42
click at [542, 1034] on textarea "Type your message" at bounding box center [465, 1027] width 521 height 20
paste textarea "**********"
type textarea "**********"
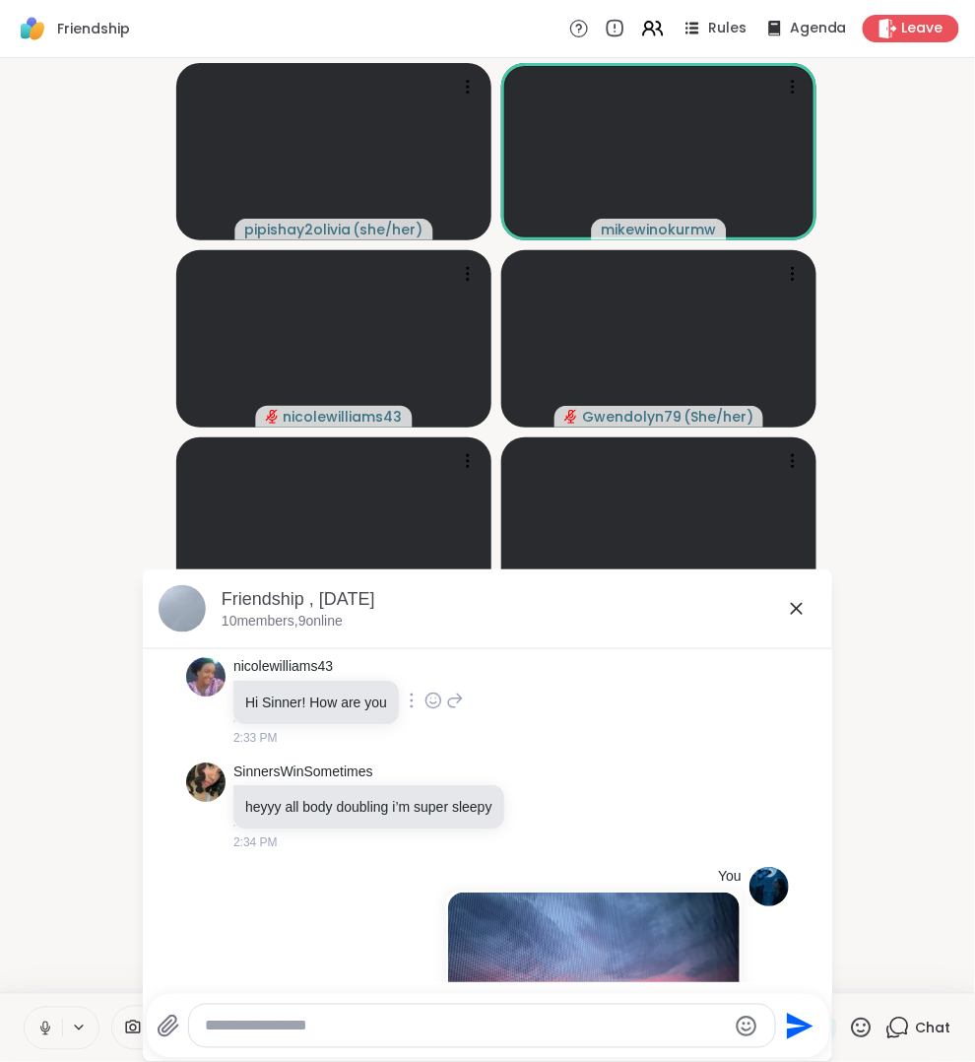
scroll to position [359, 0]
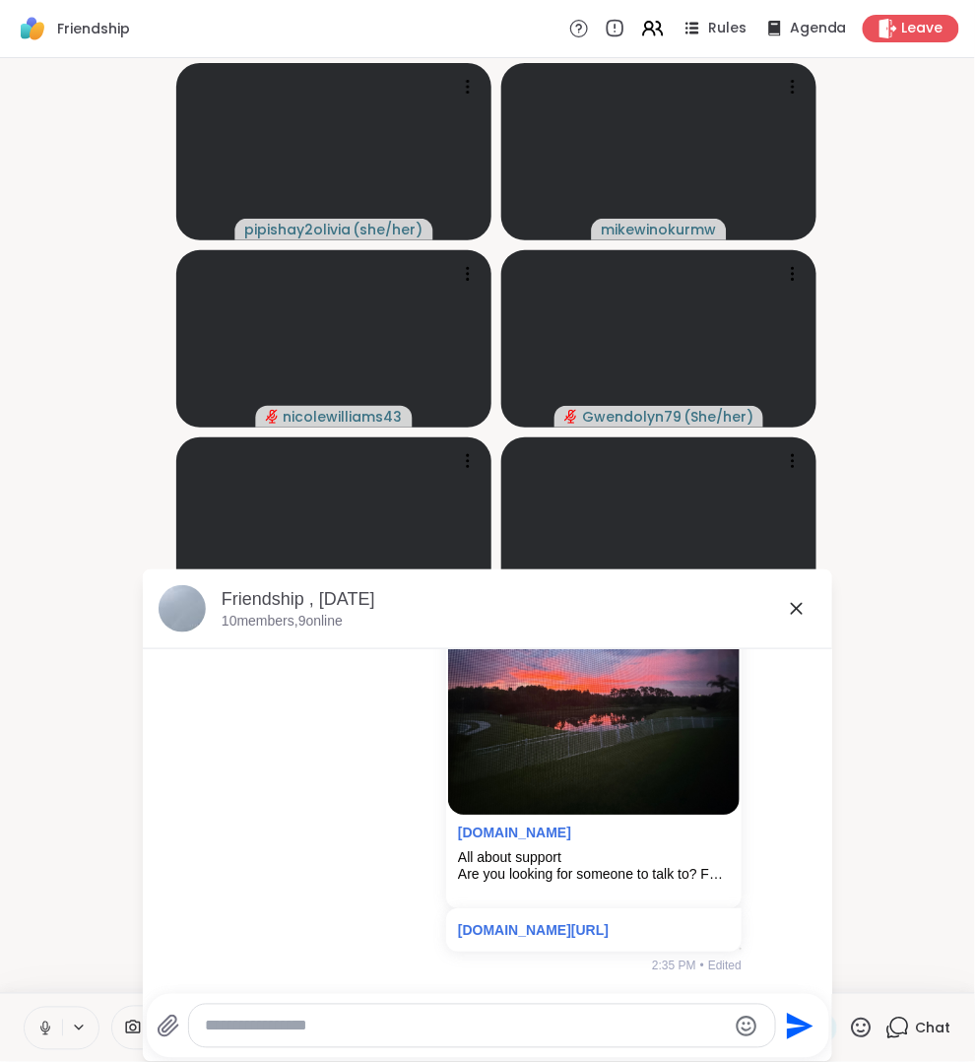
click at [796, 605] on icon at bounding box center [797, 609] width 24 height 24
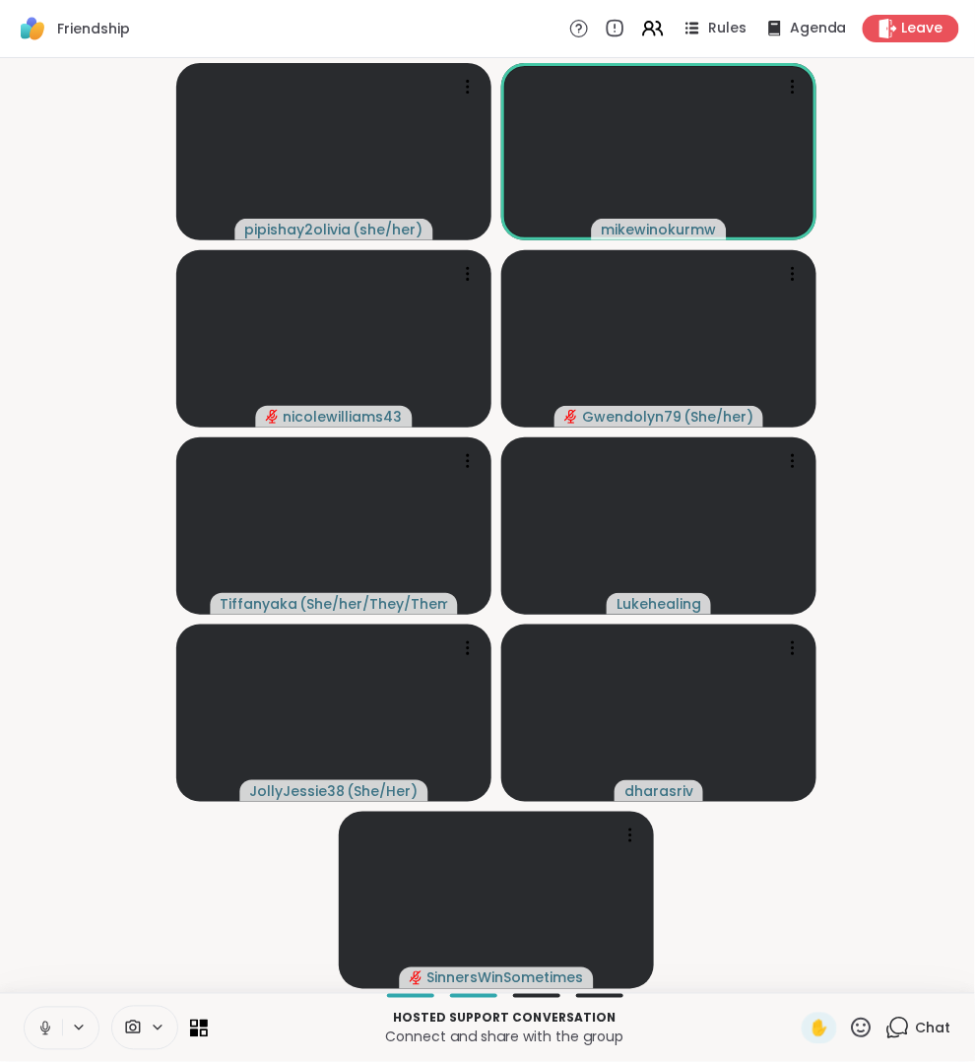
click at [720, 29] on span "Rules" at bounding box center [727, 29] width 38 height 20
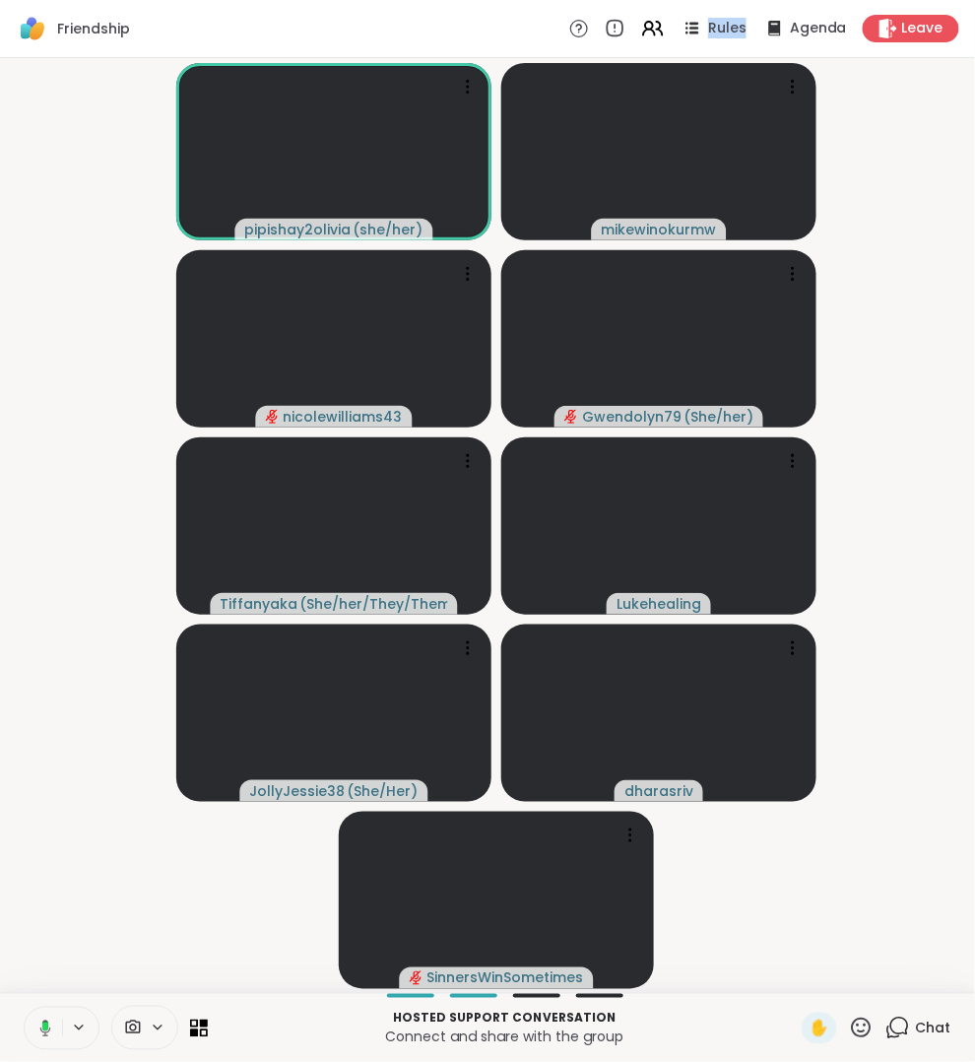
click at [720, 29] on span "Rules" at bounding box center [727, 29] width 38 height 20
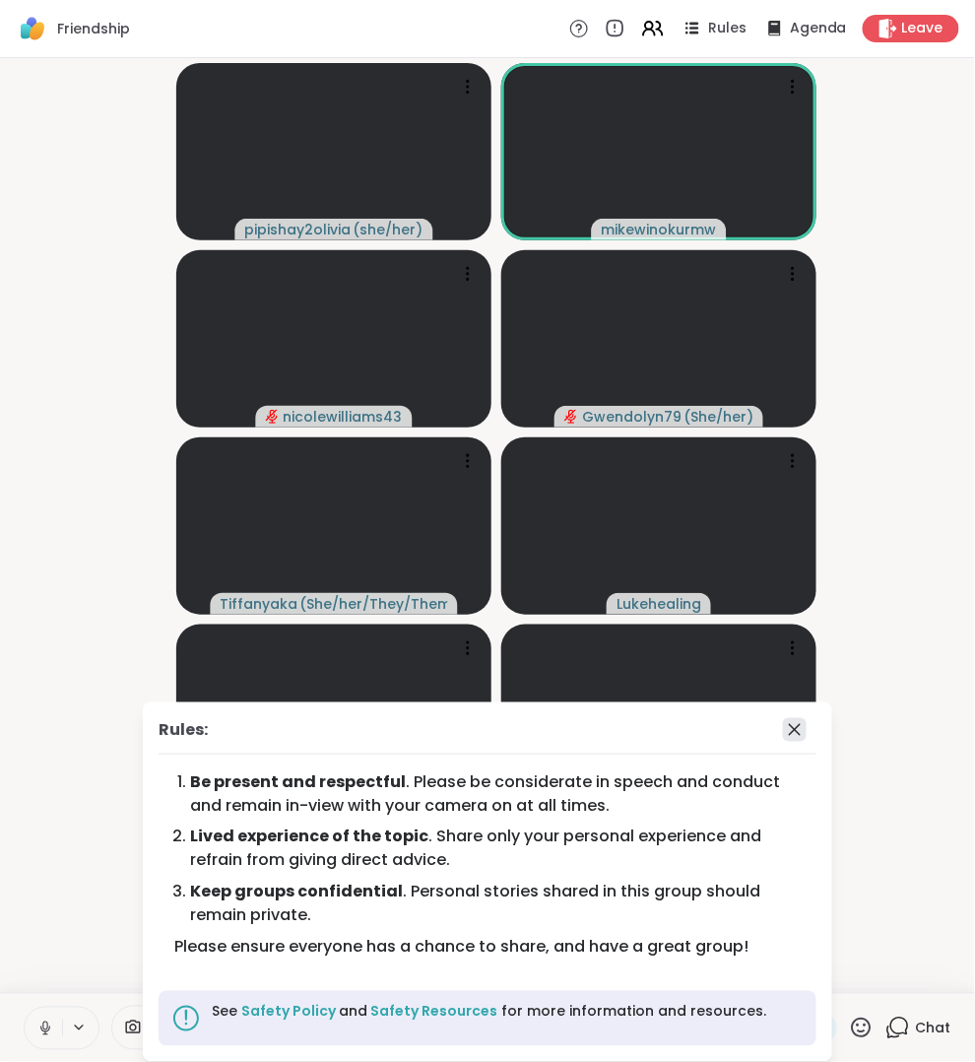
click at [797, 730] on icon at bounding box center [795, 730] width 24 height 24
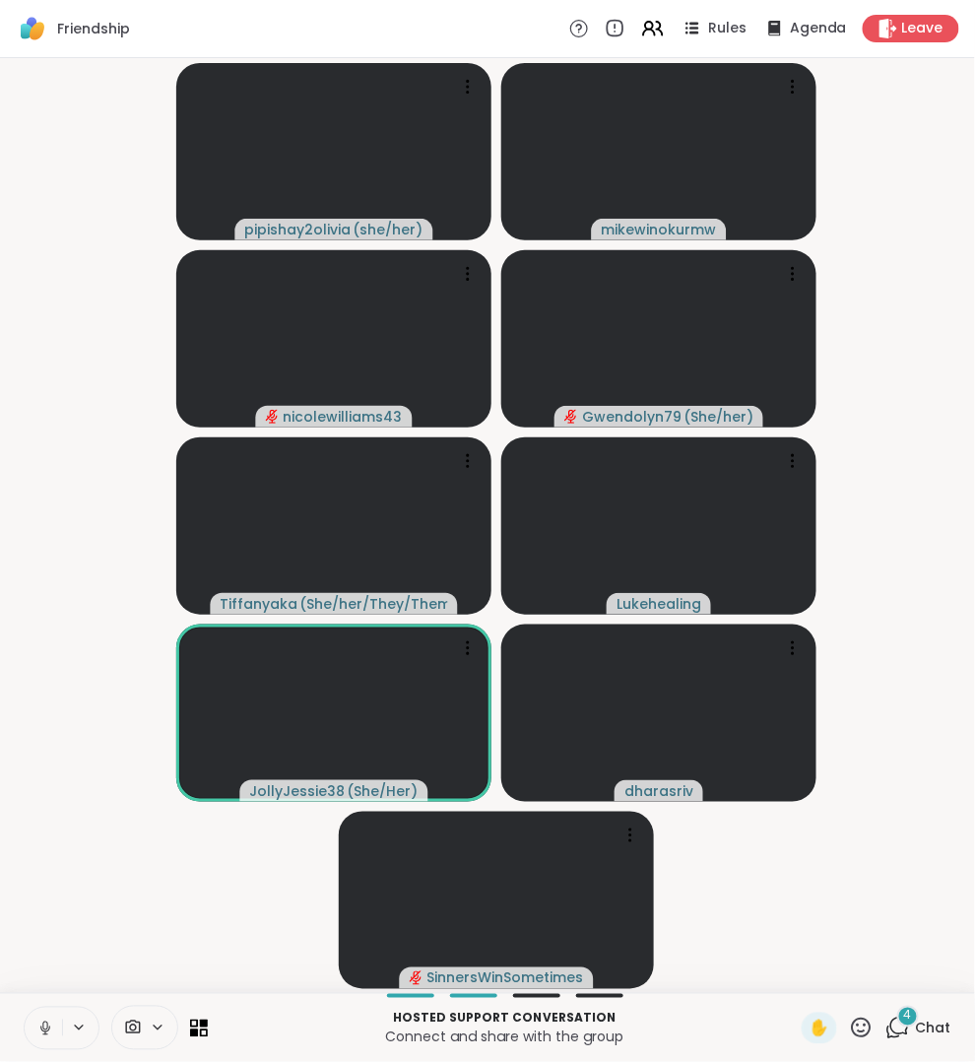
click at [900, 1017] on div "4" at bounding box center [908, 1017] width 22 height 22
click at [890, 1019] on icon at bounding box center [898, 1028] width 25 height 25
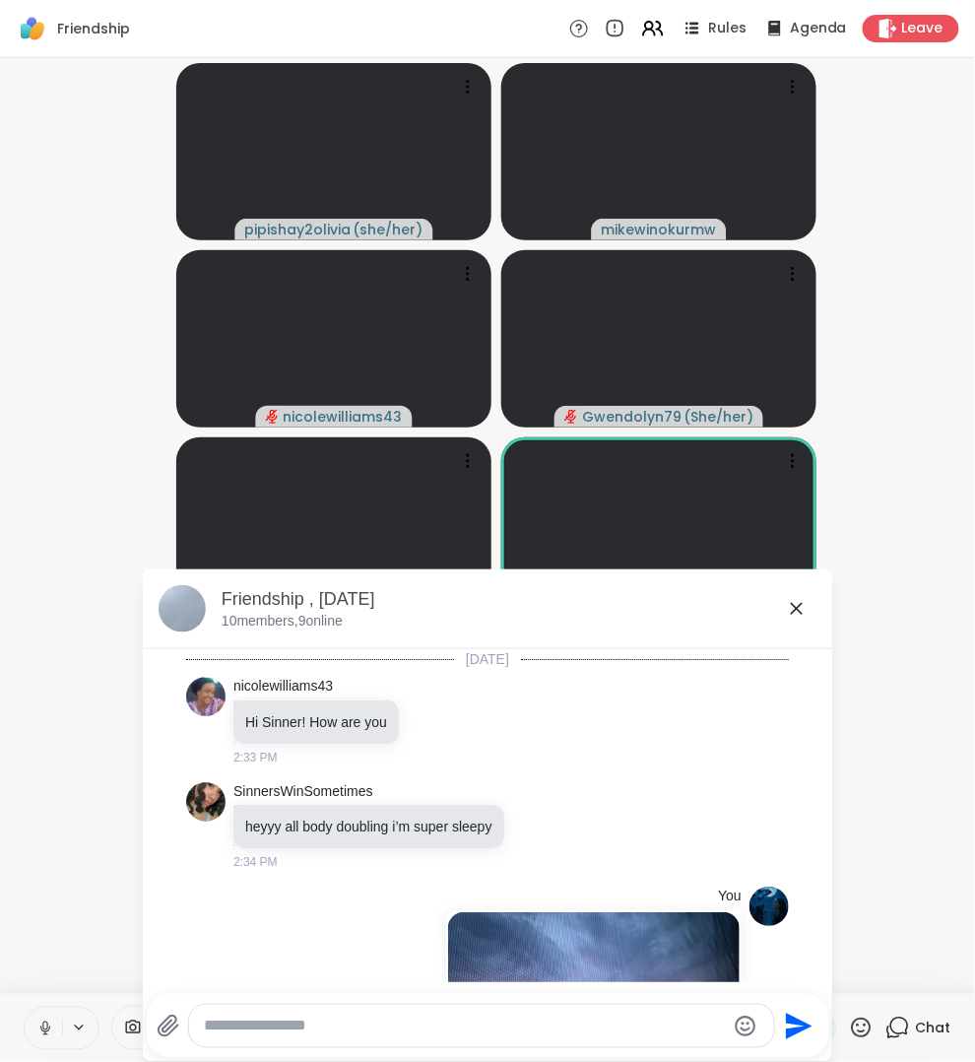
scroll to position [1517, 0]
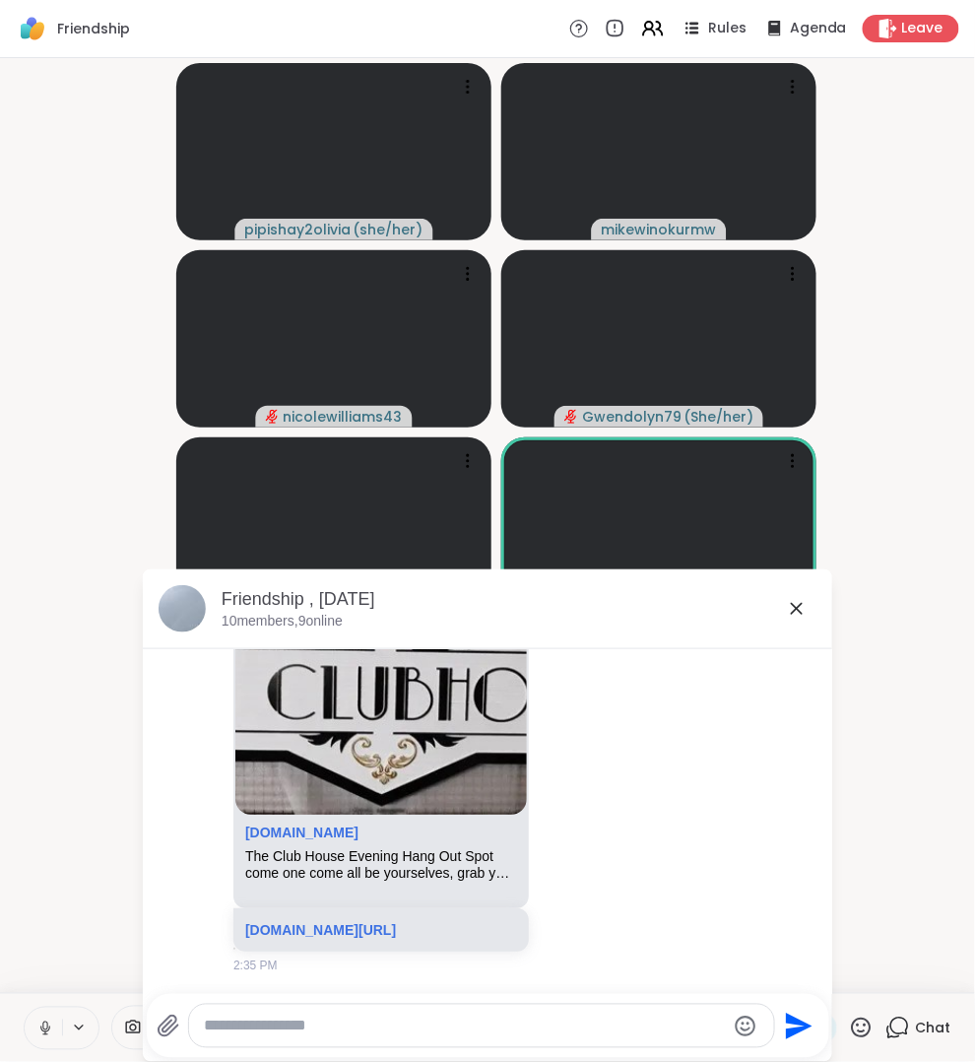
click at [658, 1028] on textarea "Type your message" at bounding box center [465, 1027] width 521 height 20
paste textarea "**********"
type textarea "**********"
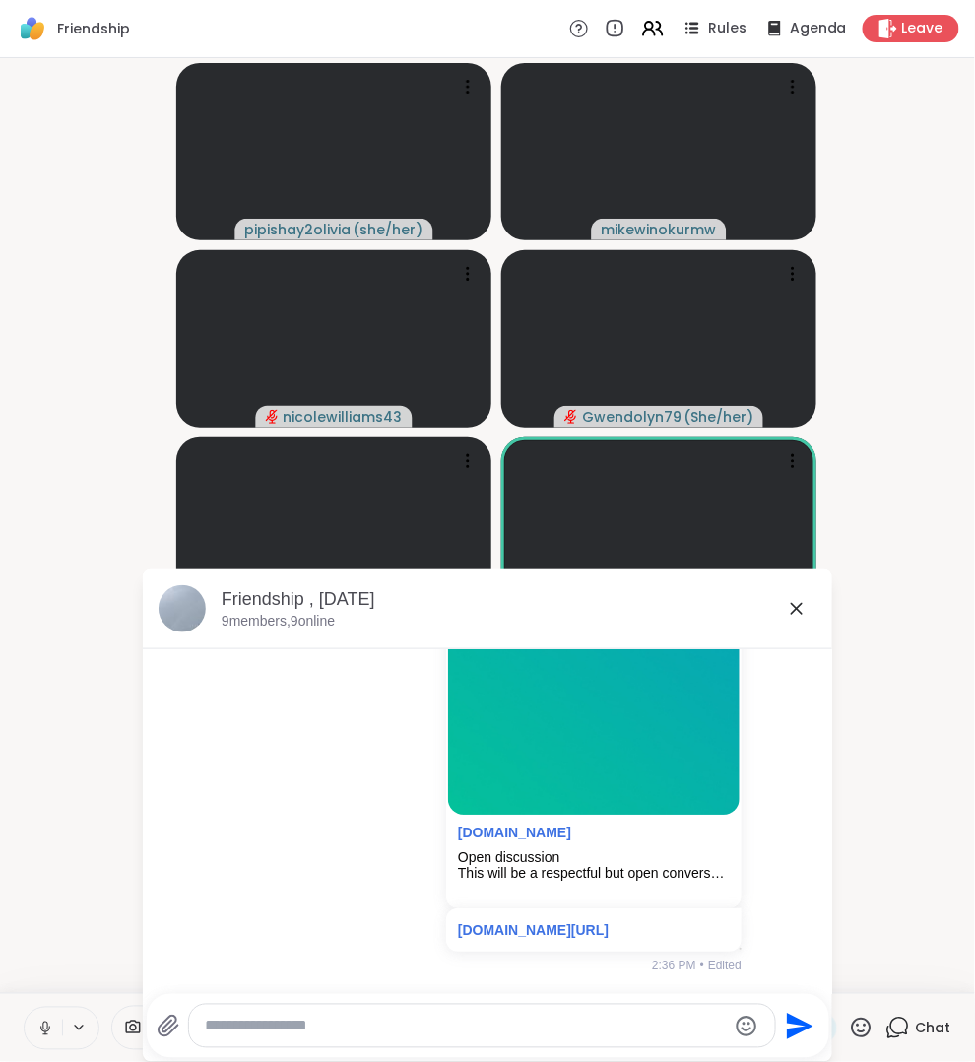
scroll to position [2104, 0]
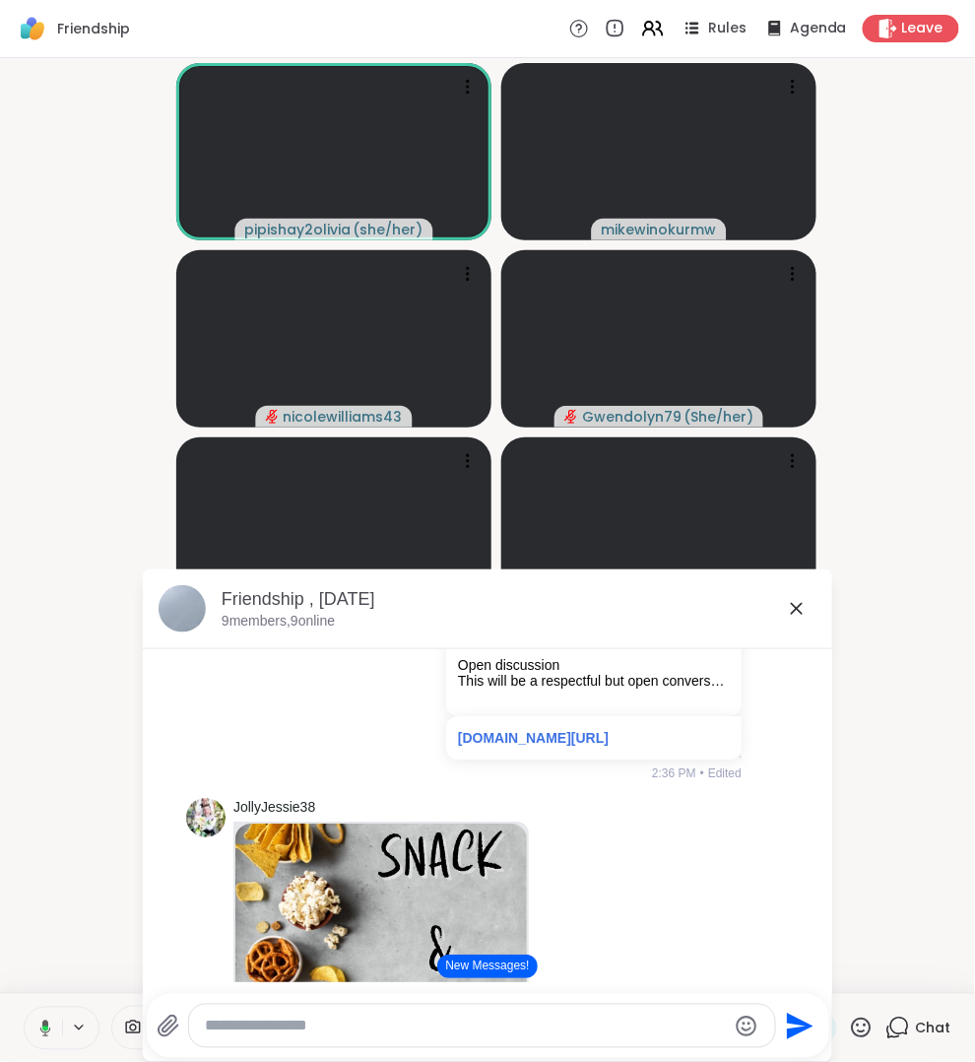
click at [797, 612] on icon at bounding box center [797, 609] width 24 height 24
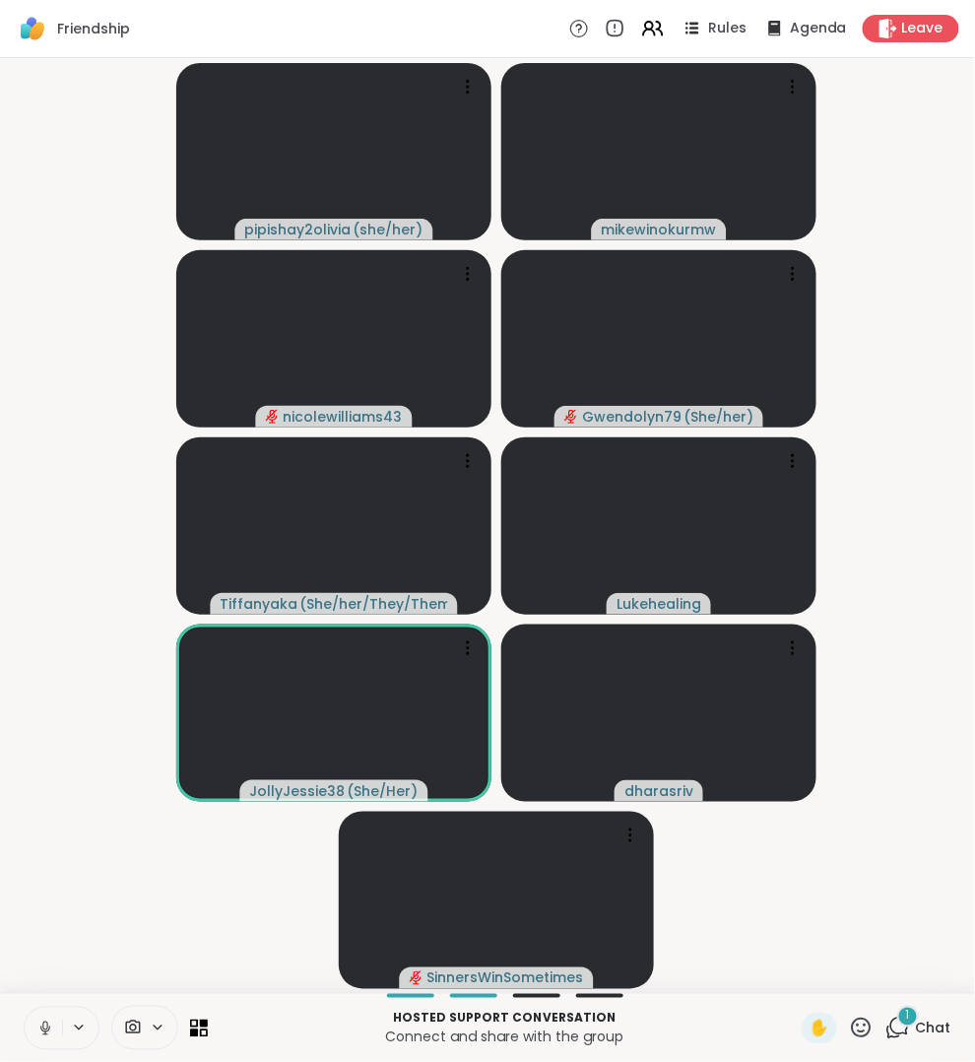
click at [905, 1021] on div "1" at bounding box center [908, 1017] width 22 height 22
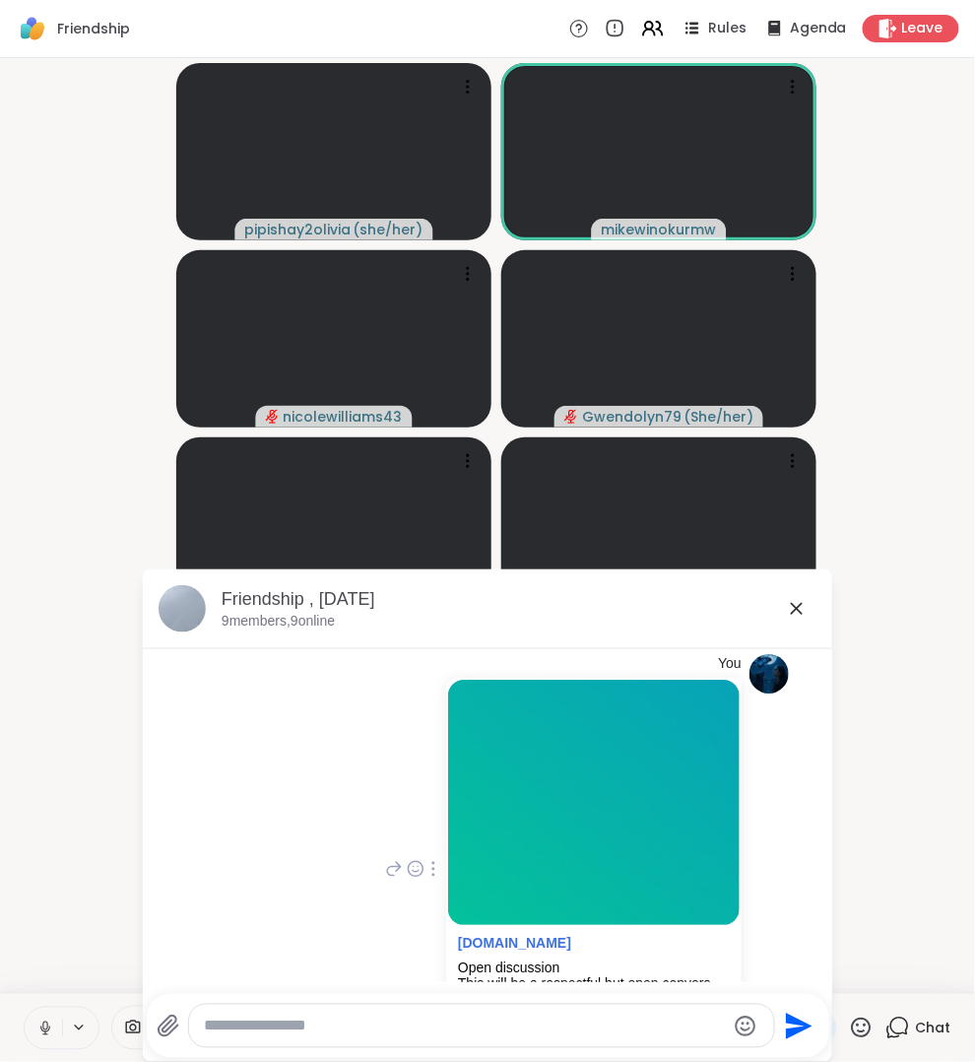
scroll to position [1479, 0]
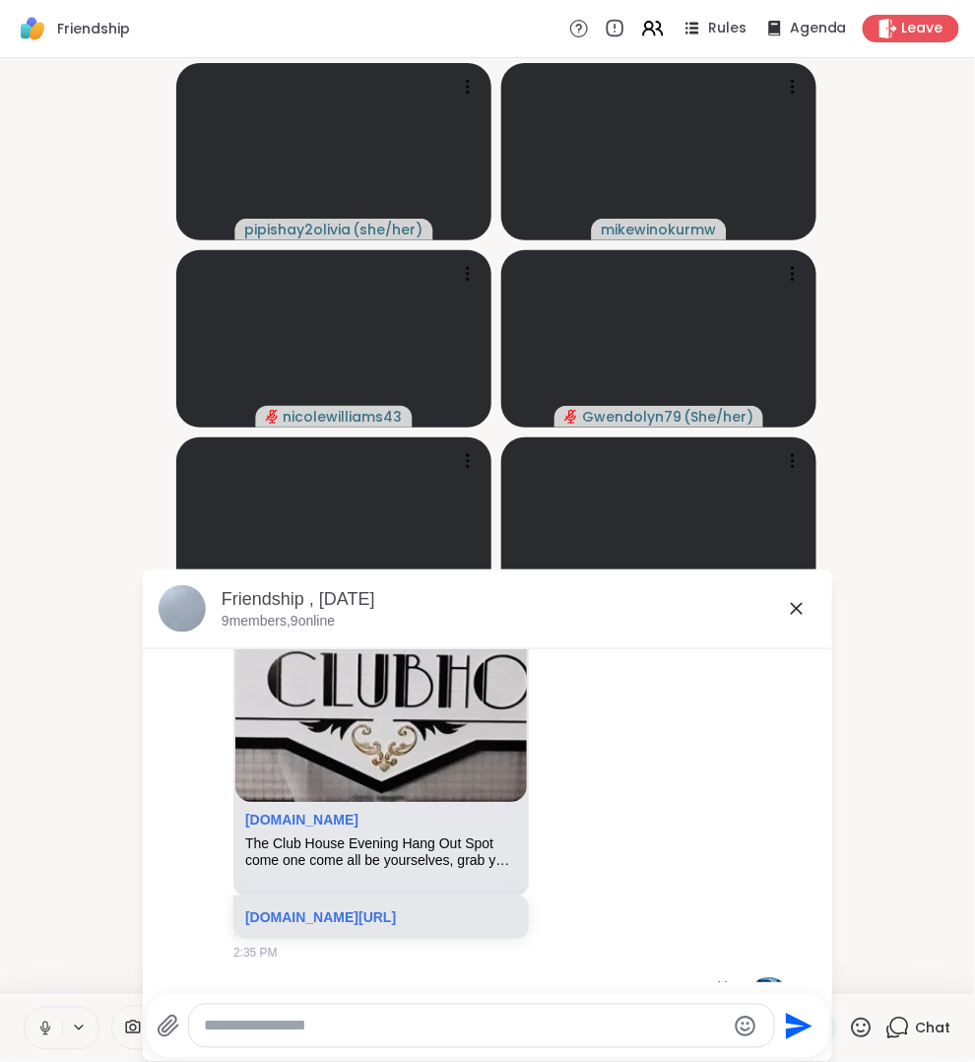
click at [798, 610] on icon at bounding box center [797, 609] width 12 height 12
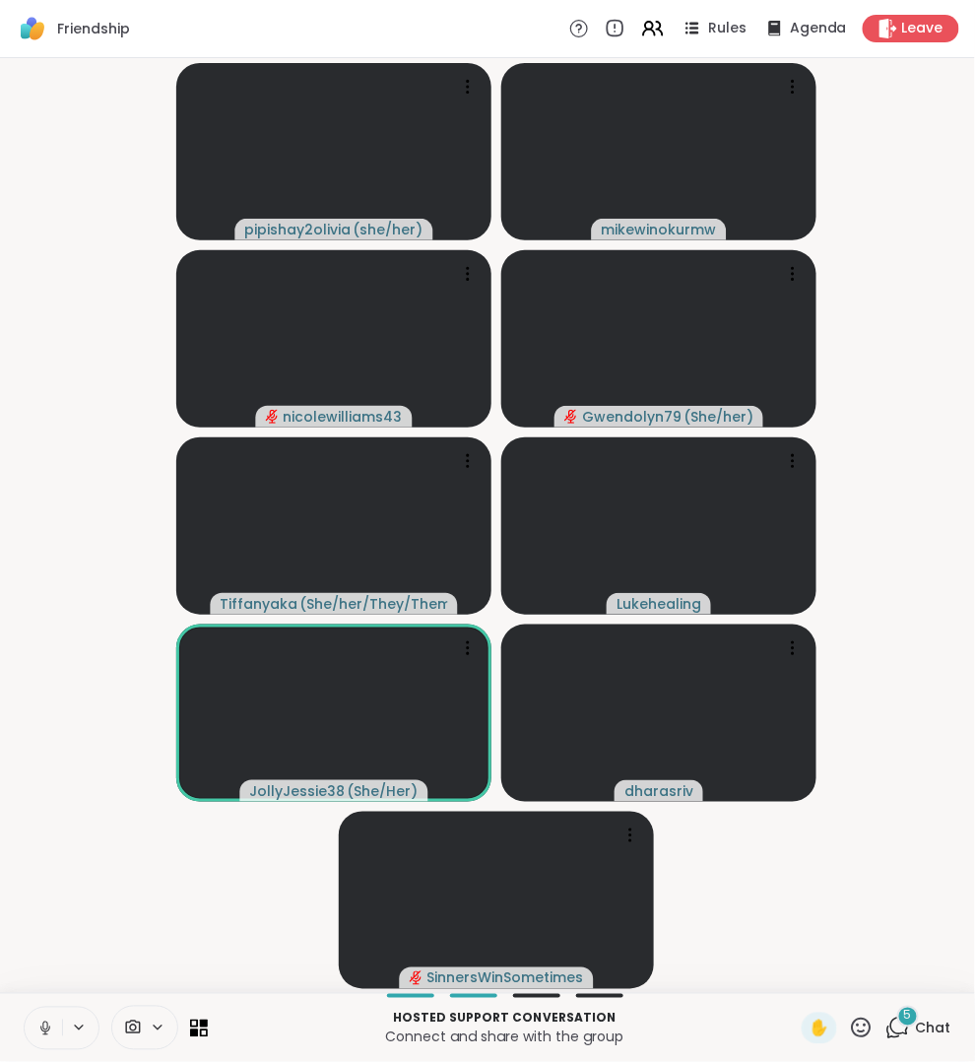
click at [895, 1025] on icon at bounding box center [898, 1028] width 25 height 25
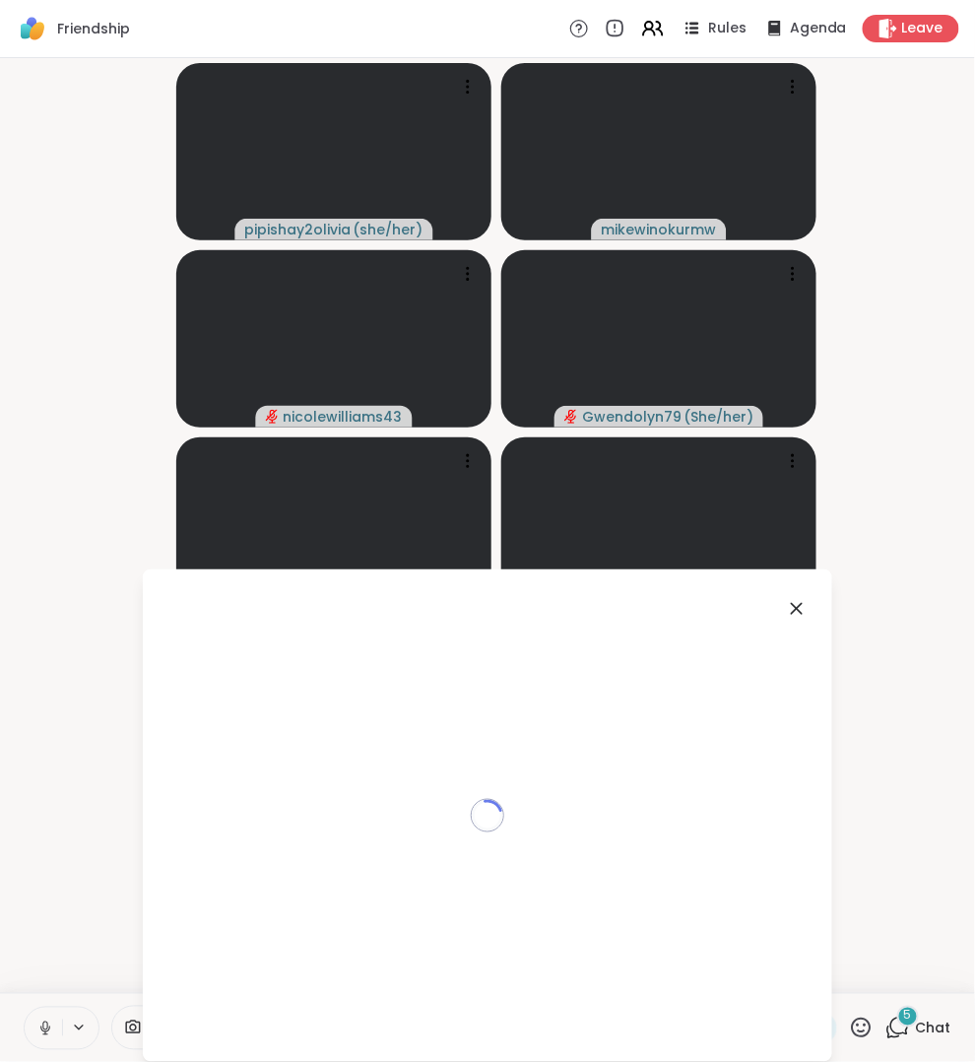
click at [895, 1025] on icon at bounding box center [898, 1028] width 25 height 25
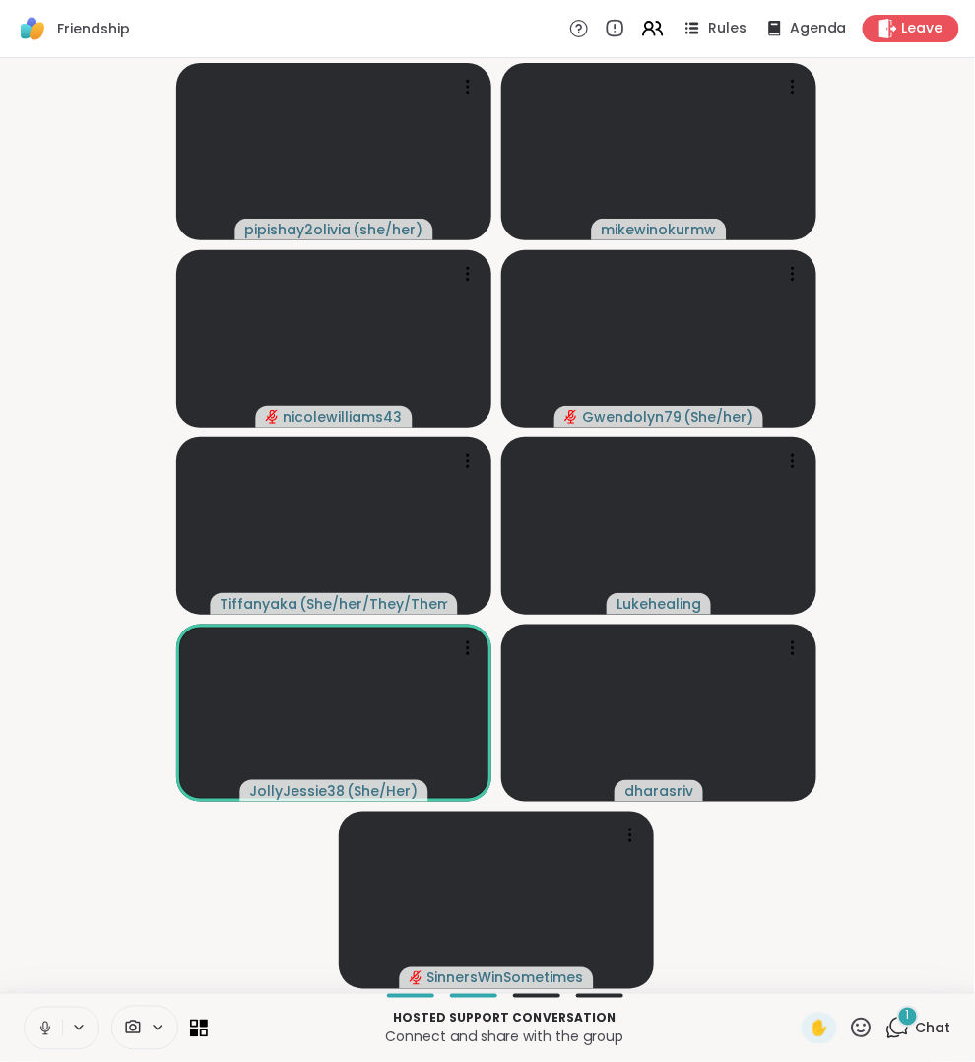
click at [902, 1025] on div "1" at bounding box center [908, 1017] width 22 height 22
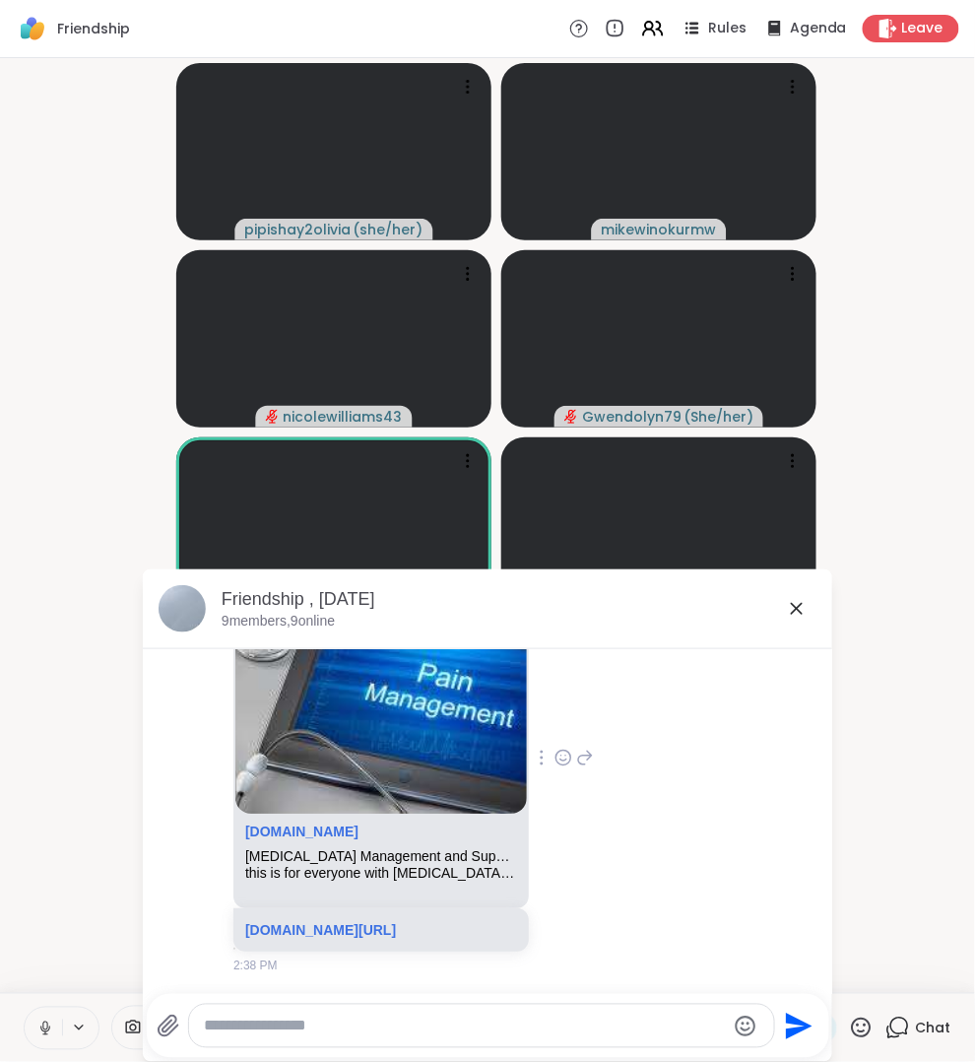
scroll to position [5654, 0]
click at [802, 609] on icon at bounding box center [797, 609] width 24 height 24
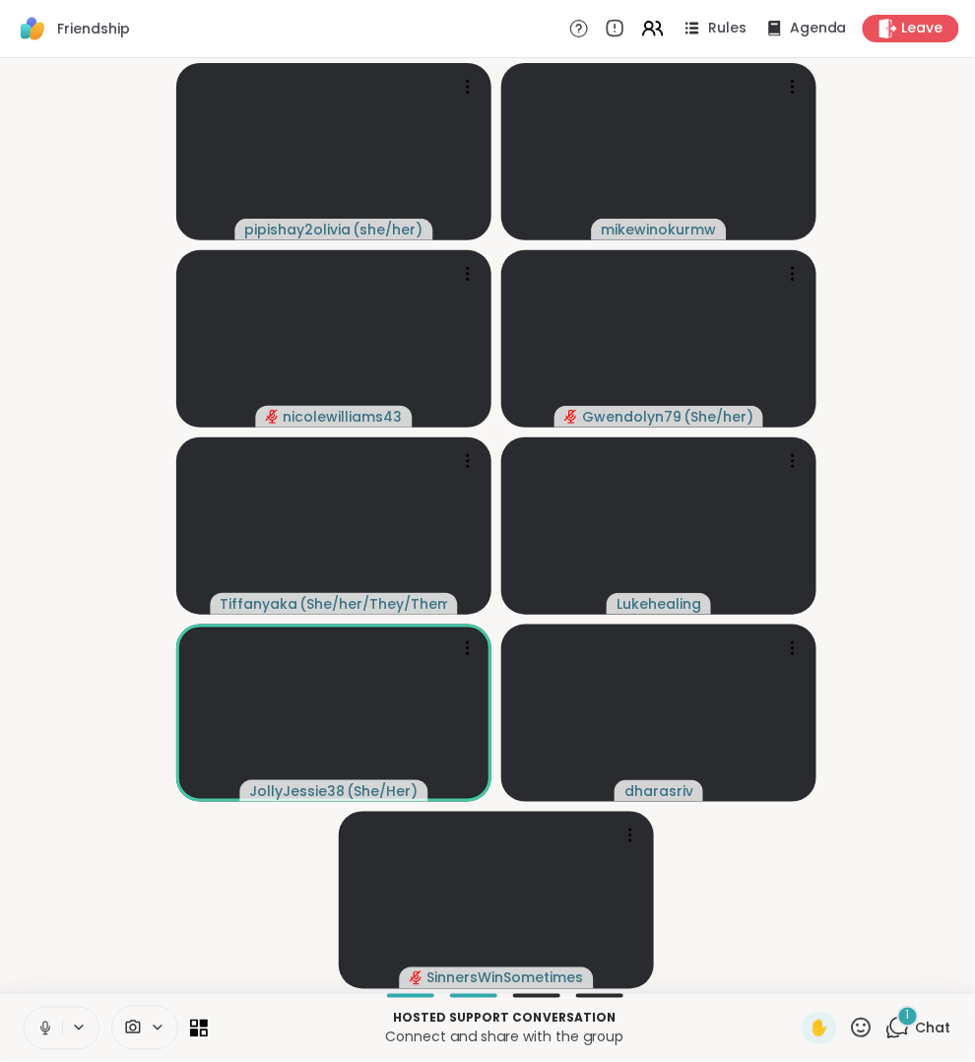
click at [904, 1038] on icon at bounding box center [898, 1028] width 25 height 25
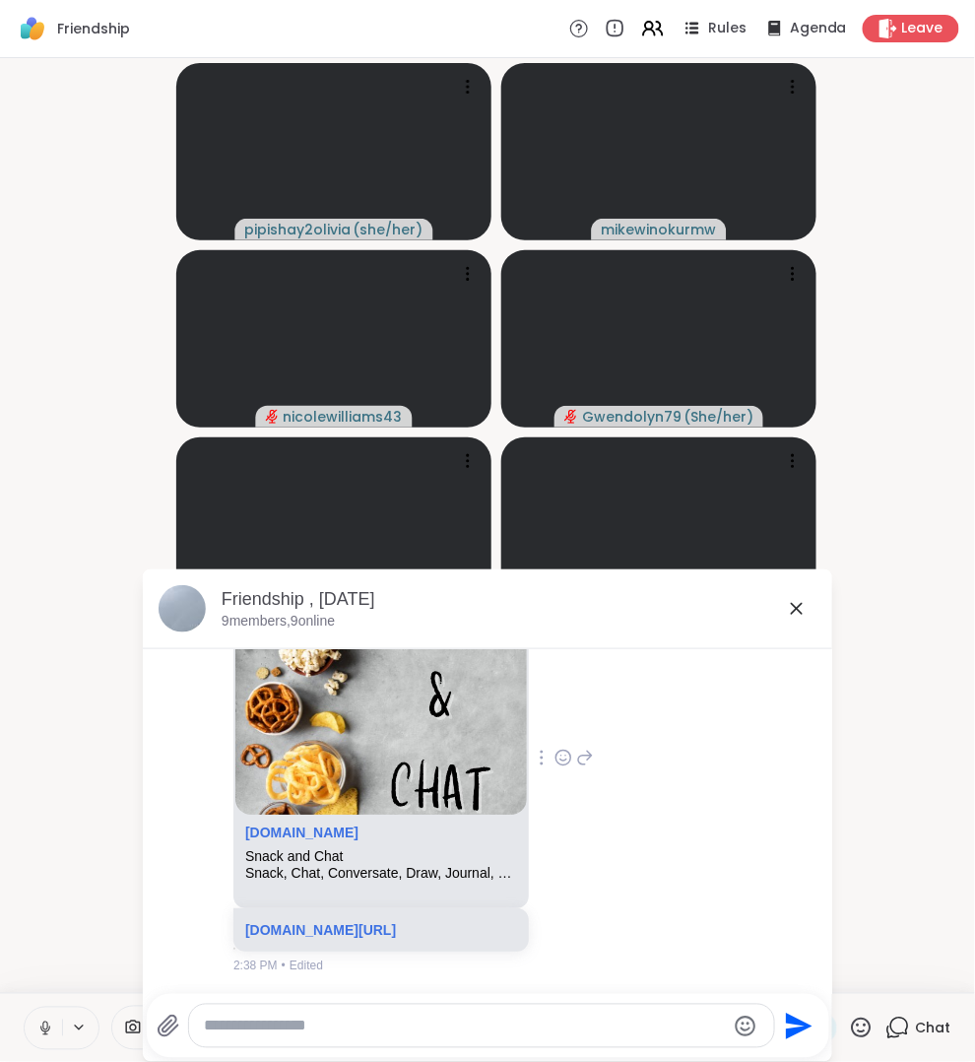
scroll to position [6235, 0]
click at [775, 600] on div "Friendship , [DATE]" at bounding box center [519, 599] width 595 height 25
click at [787, 600] on icon at bounding box center [797, 609] width 24 height 24
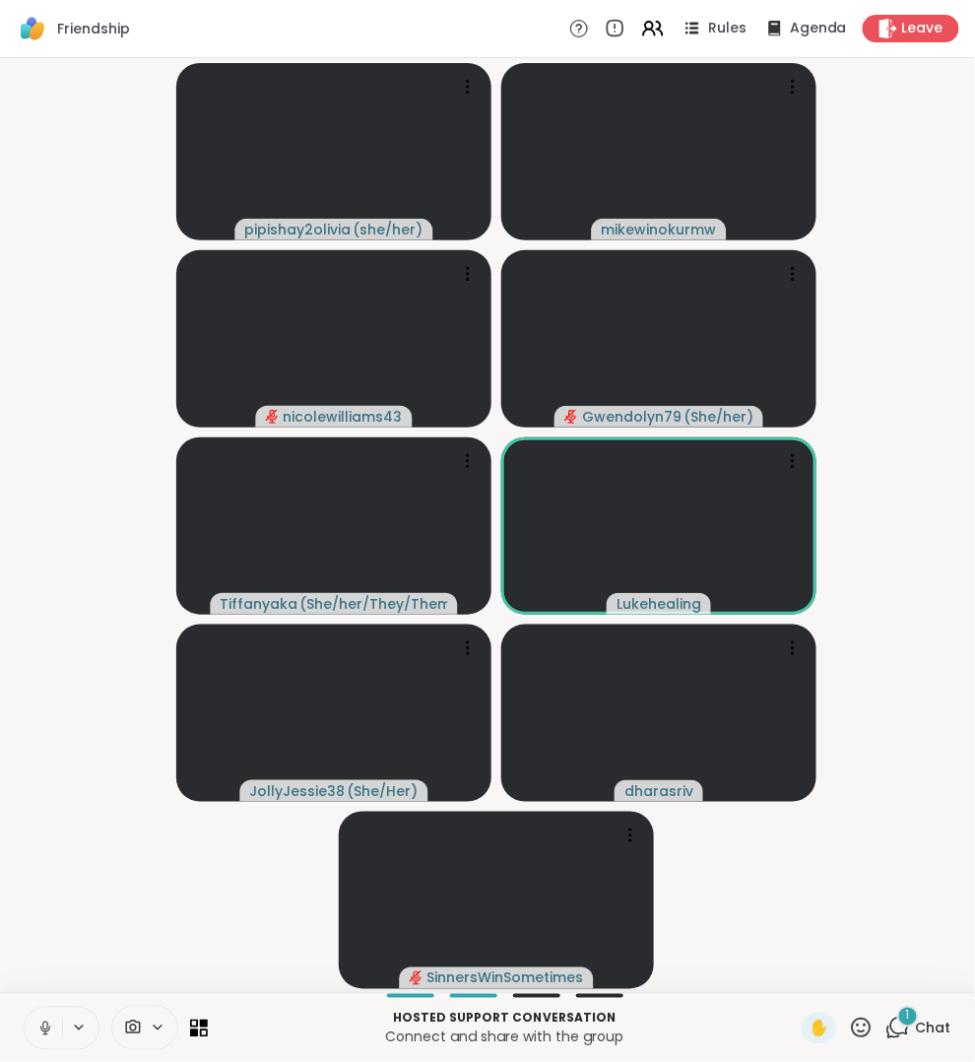
click at [898, 1033] on icon at bounding box center [899, 1027] width 19 height 18
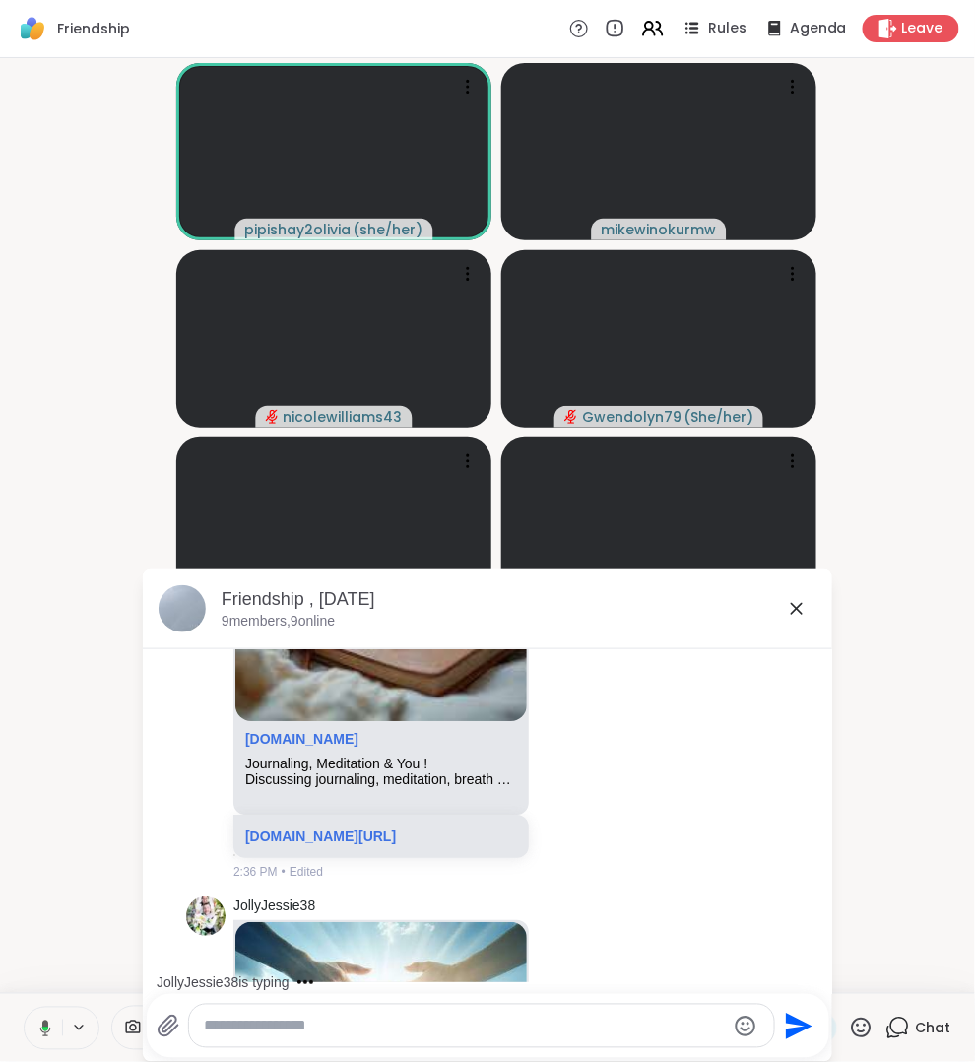
scroll to position [2859, 0]
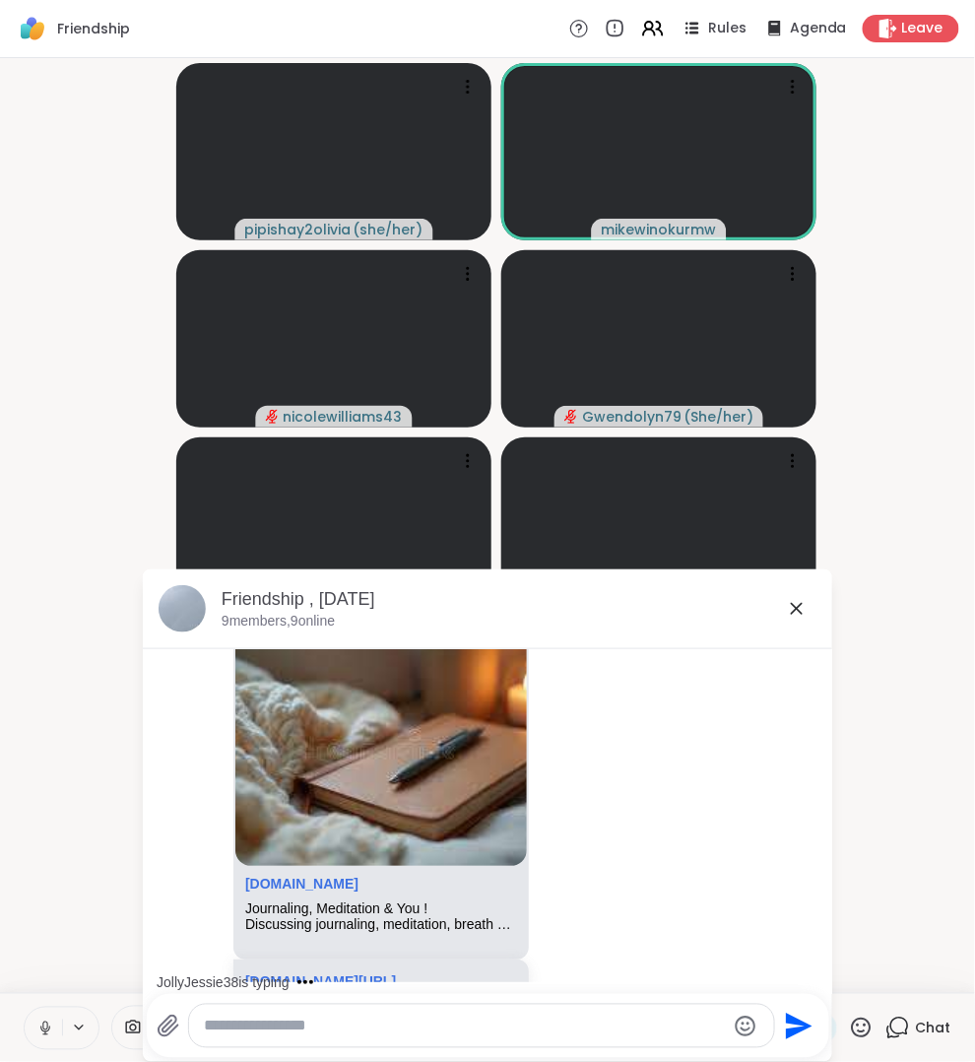
click at [799, 605] on icon at bounding box center [797, 609] width 24 height 24
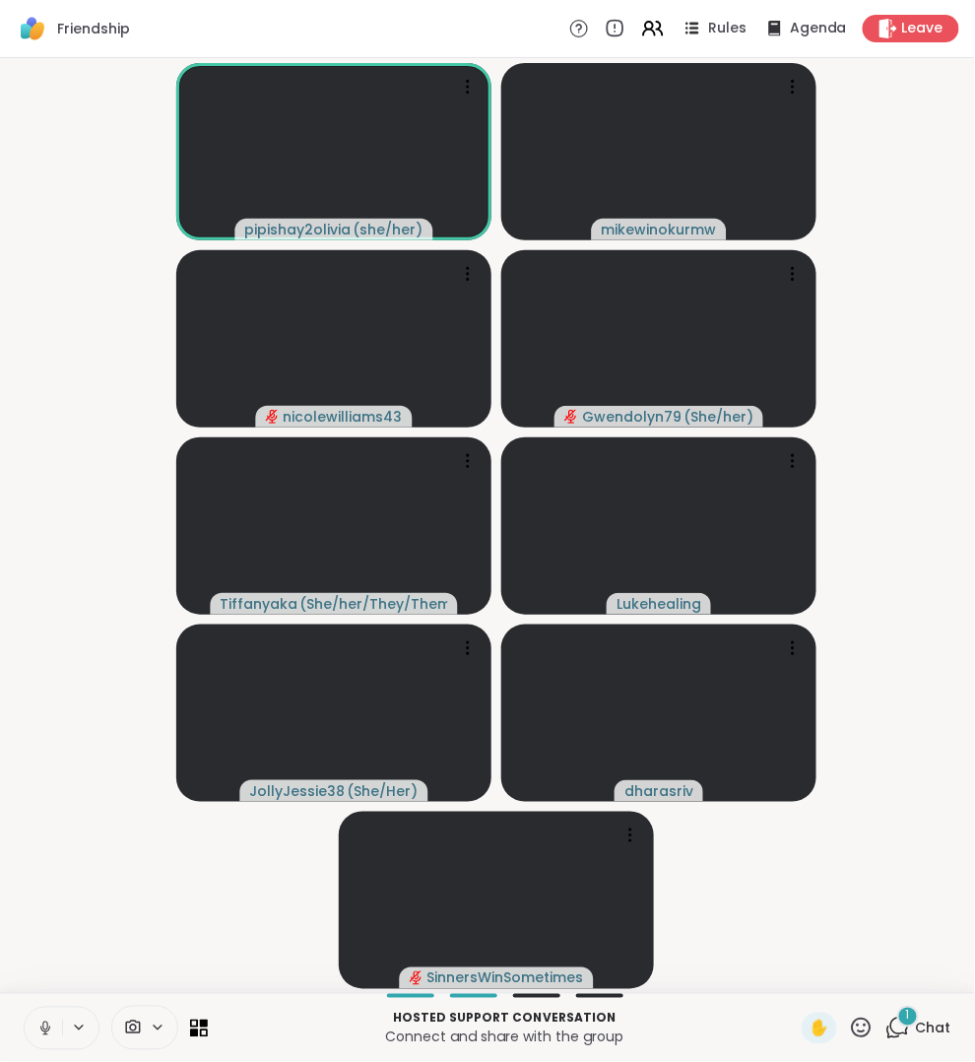
click at [895, 1029] on icon at bounding box center [898, 1028] width 25 height 25
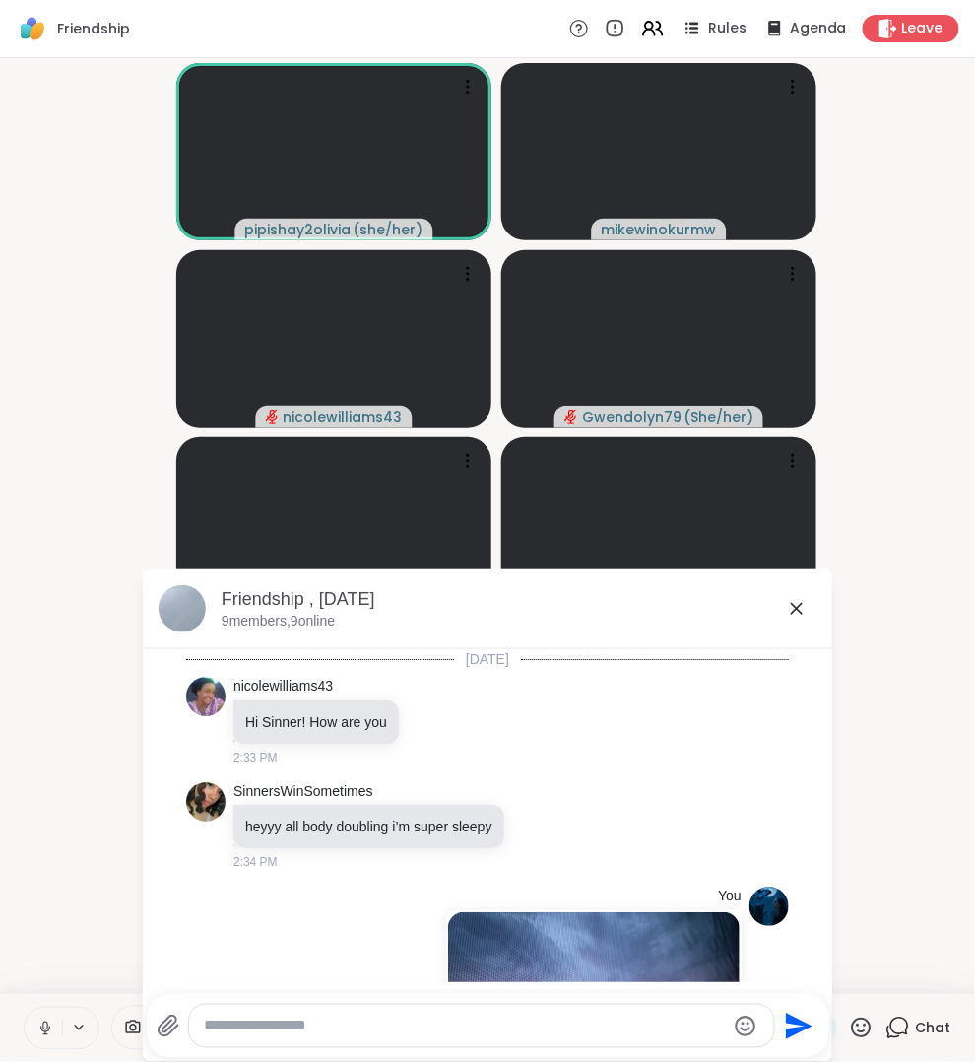
scroll to position [6898, 0]
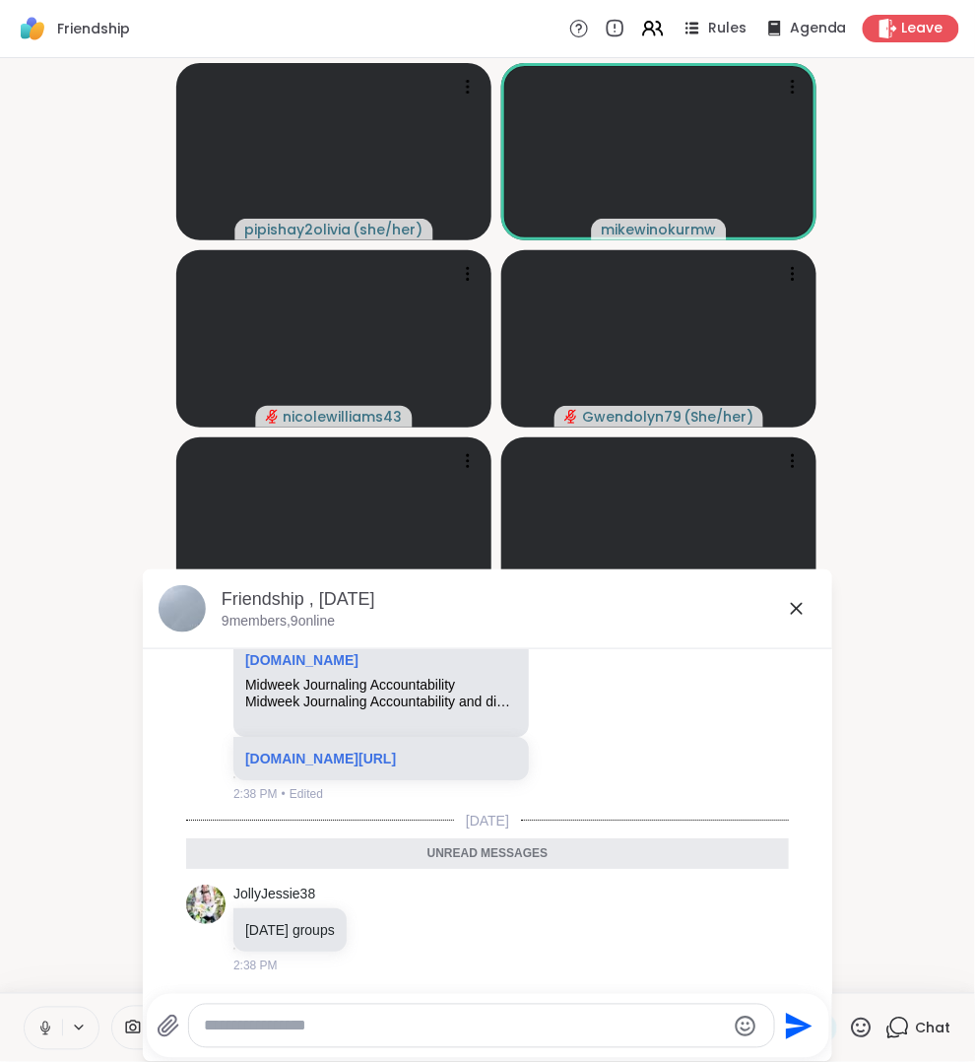
click at [792, 616] on icon at bounding box center [797, 609] width 24 height 24
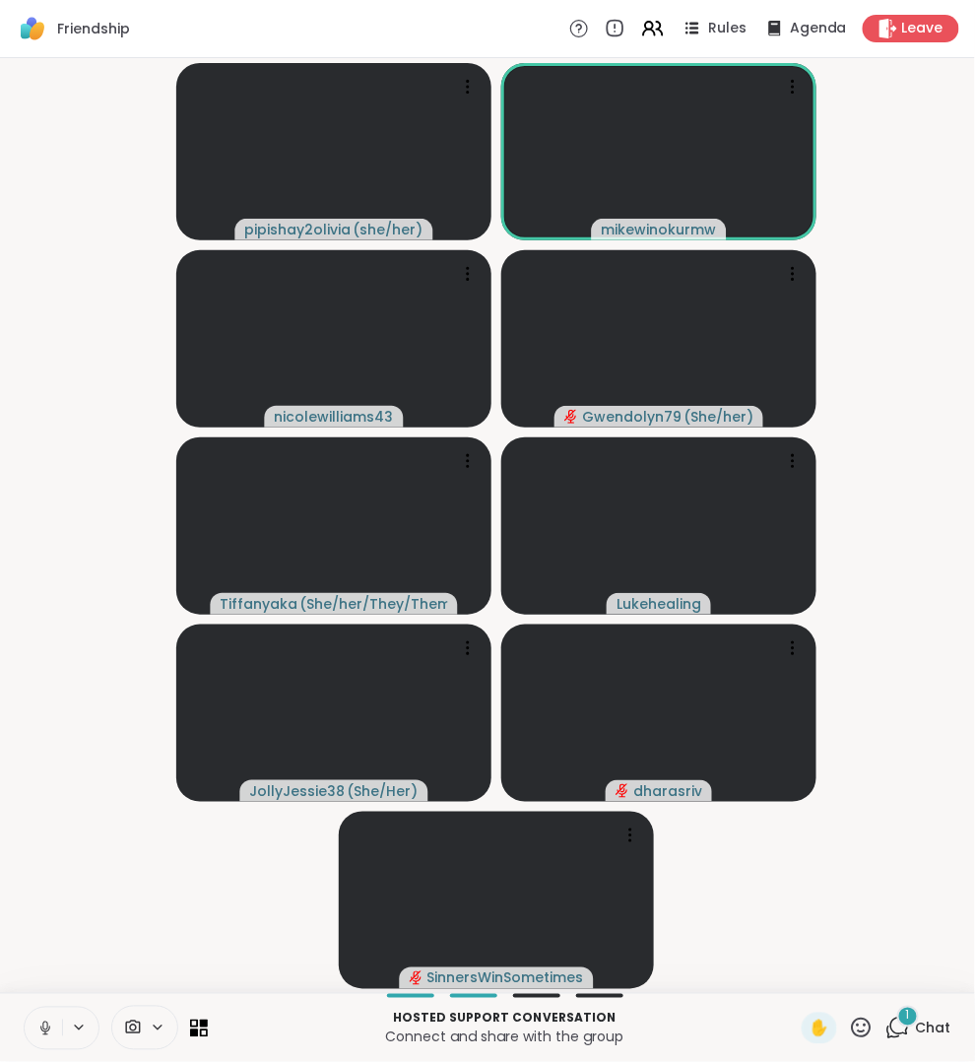
click at [896, 1025] on icon at bounding box center [898, 1028] width 25 height 25
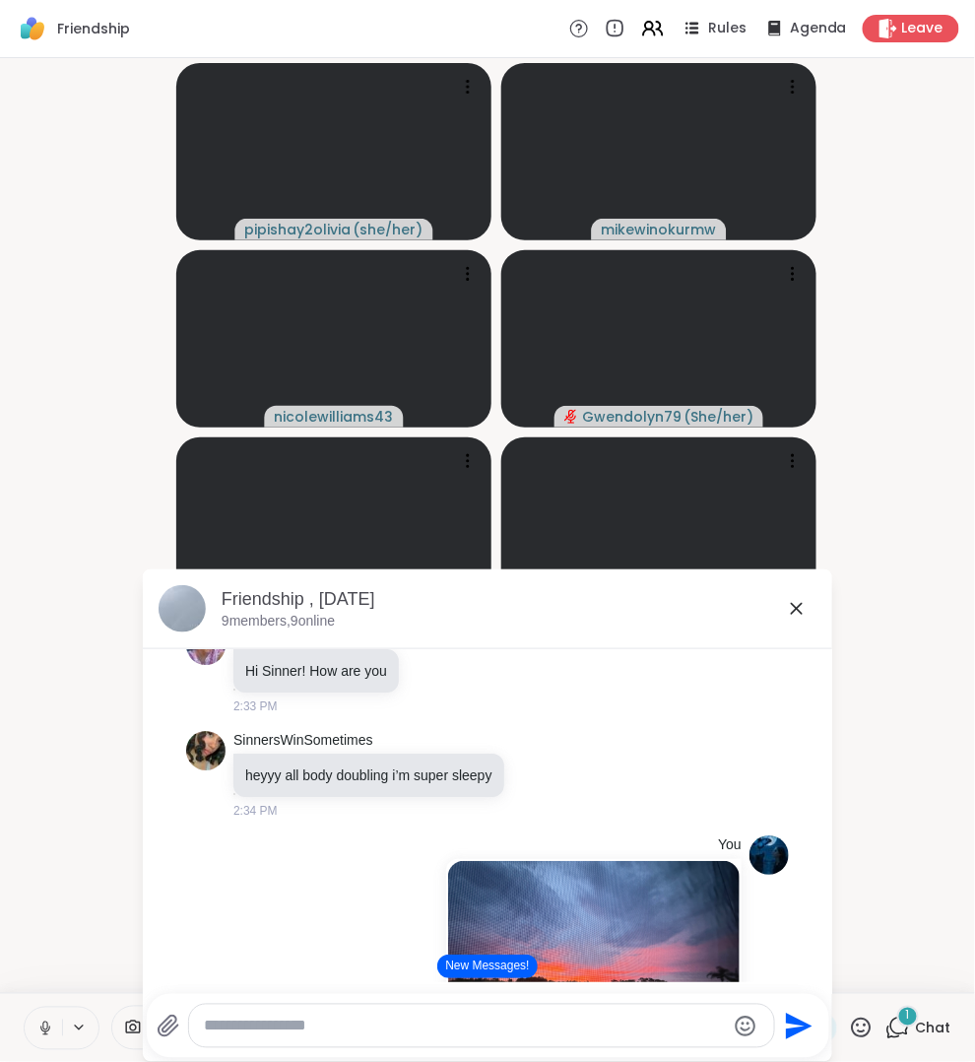
scroll to position [54, 0]
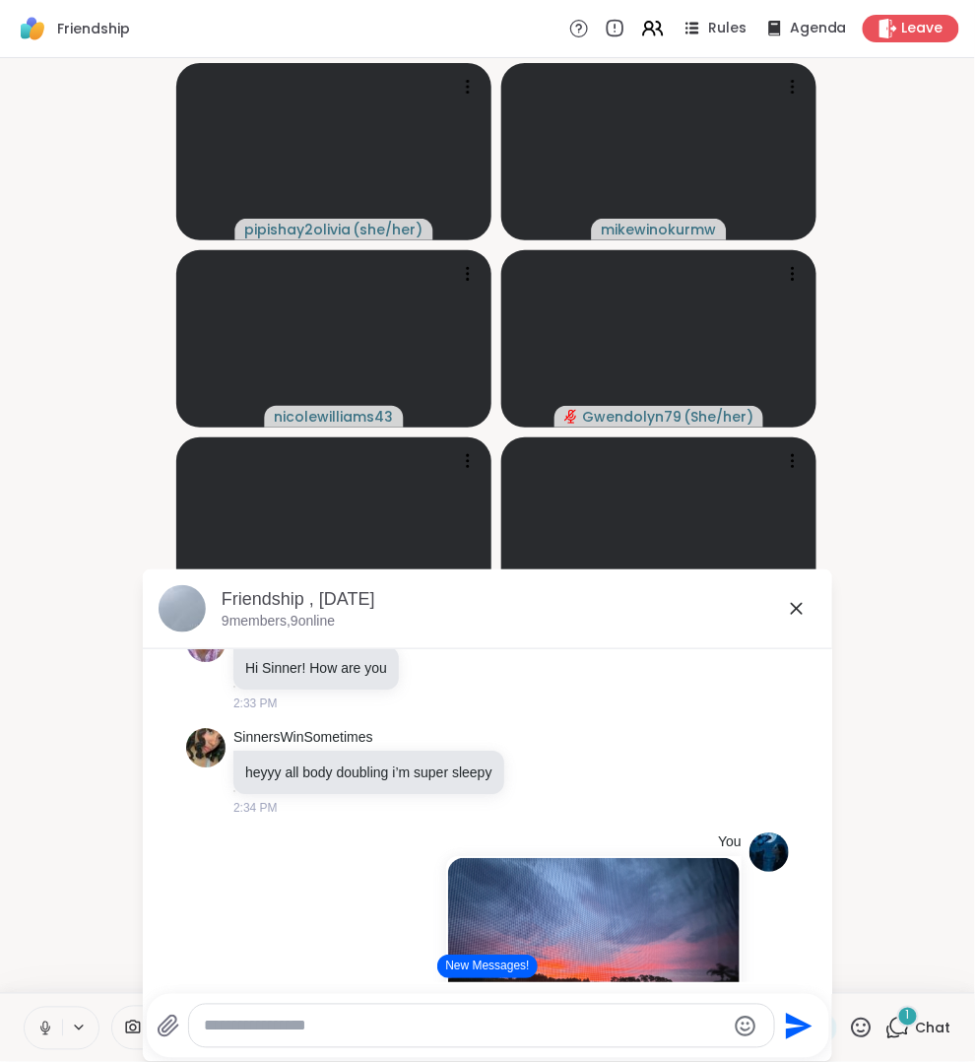
click at [798, 609] on icon at bounding box center [797, 609] width 24 height 24
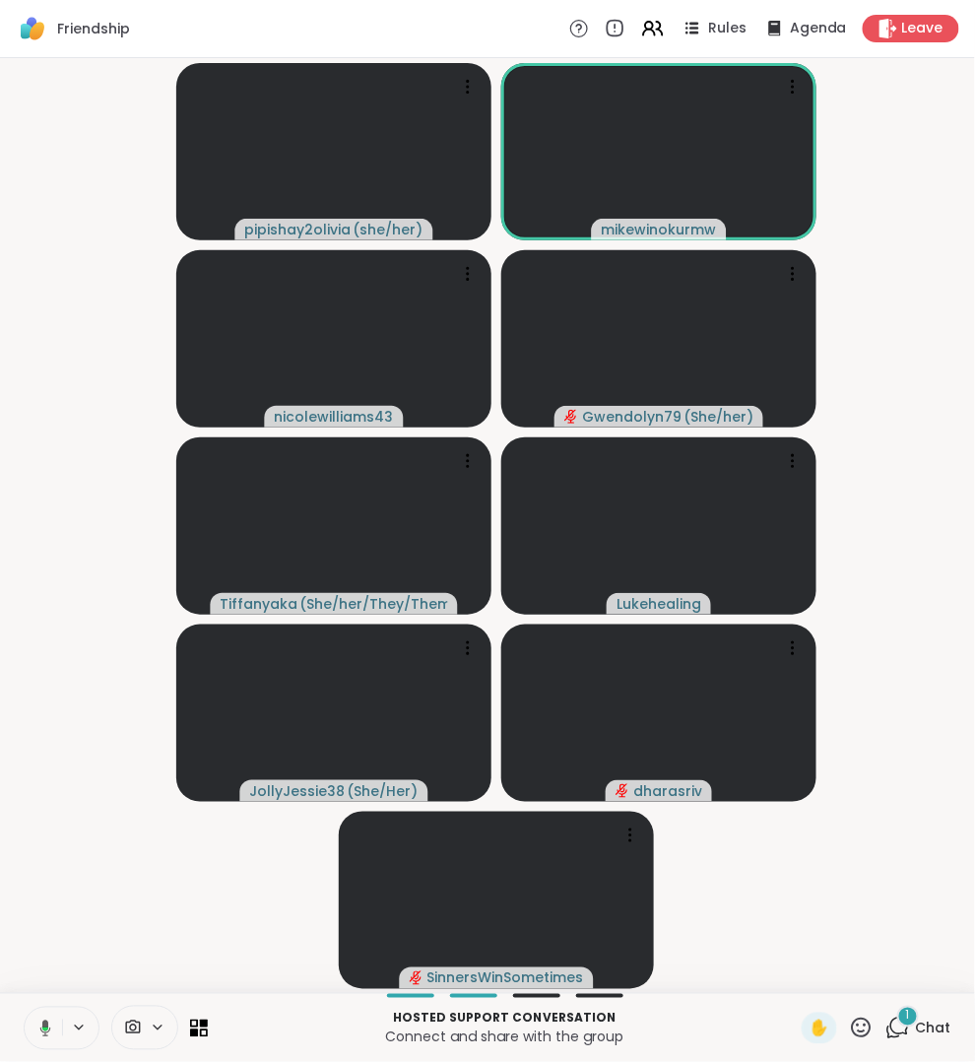
click at [889, 1021] on icon at bounding box center [898, 1028] width 25 height 25
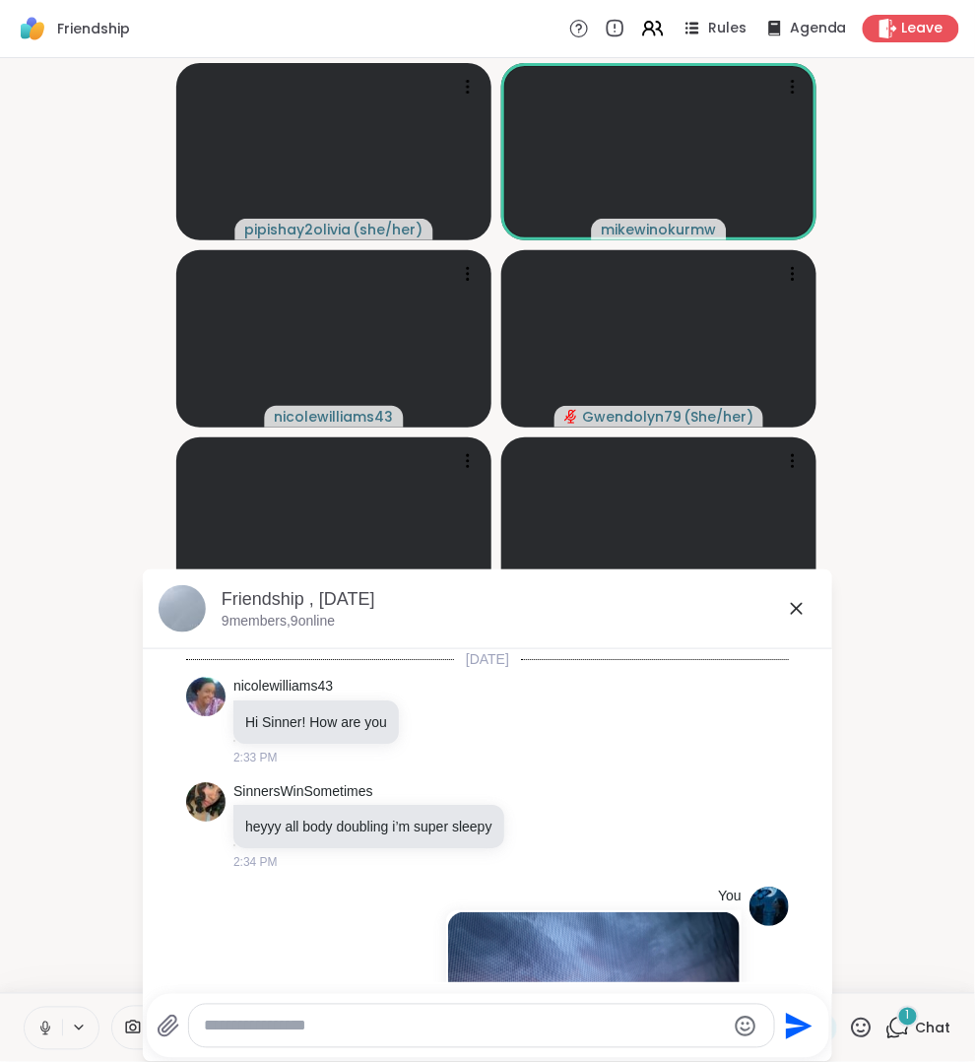
scroll to position [9788, 0]
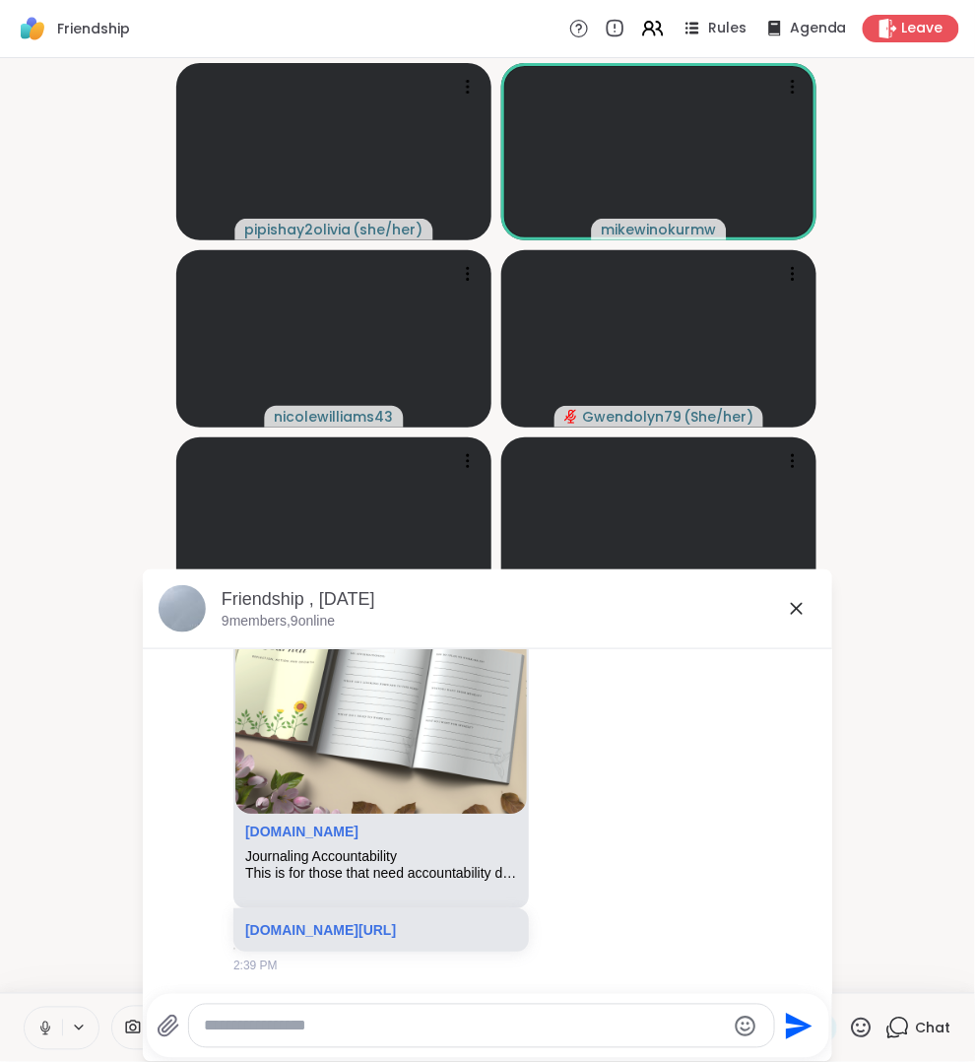
click at [797, 605] on icon at bounding box center [797, 609] width 24 height 24
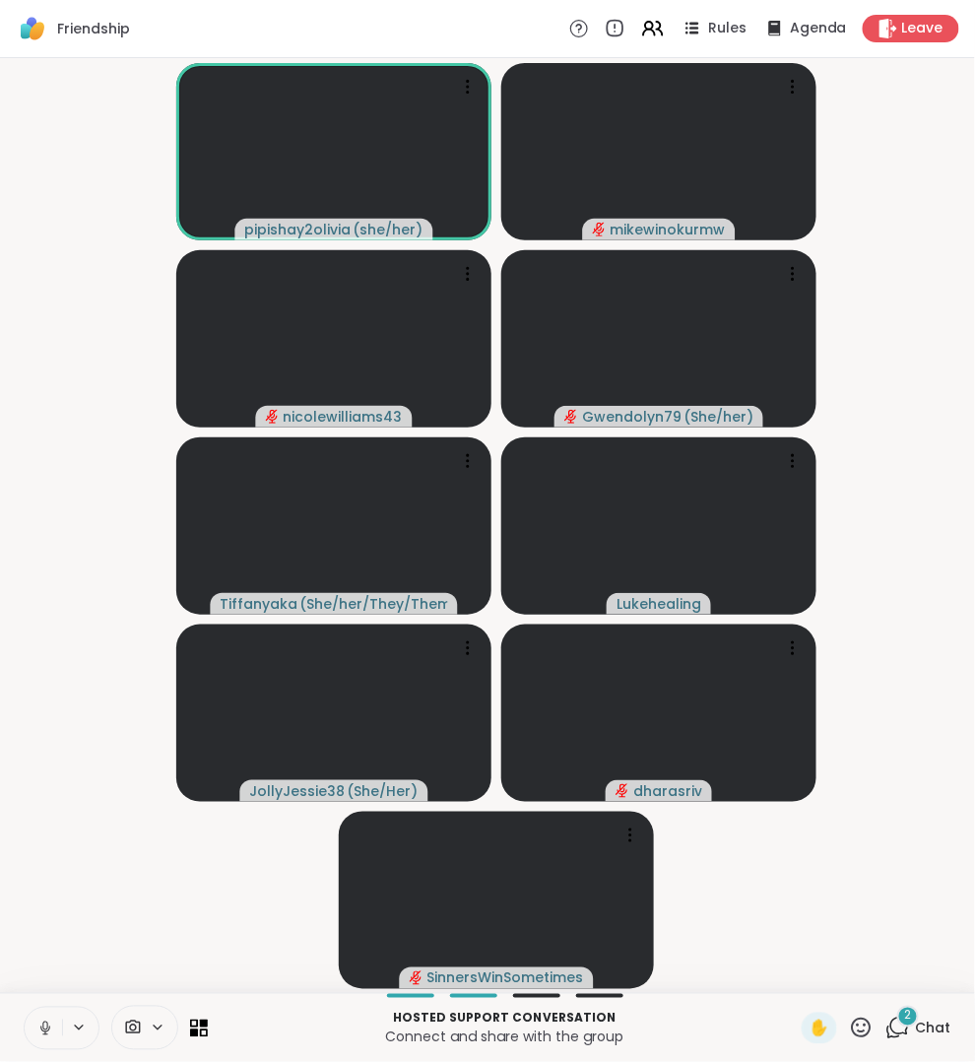
click at [905, 1015] on span "2" at bounding box center [908, 1016] width 7 height 17
click at [905, 1028] on icon at bounding box center [898, 1028] width 25 height 25
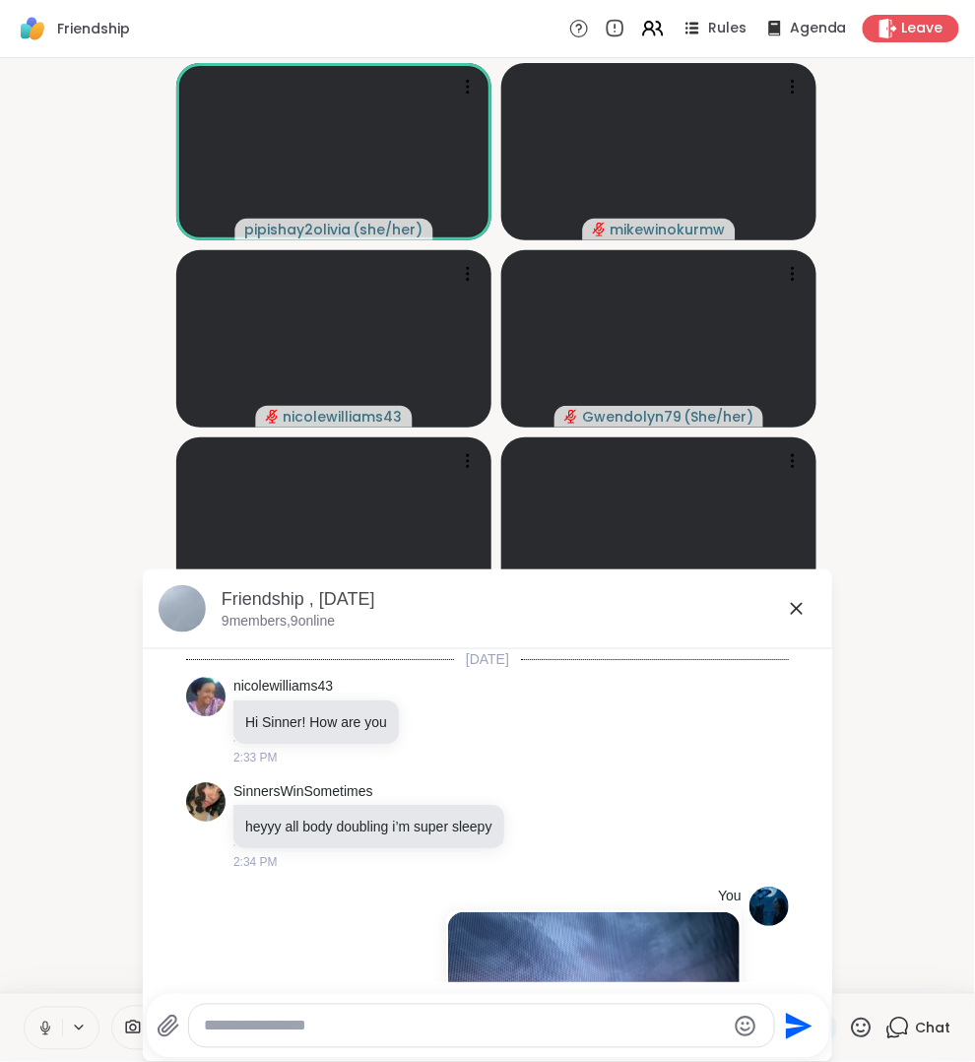
scroll to position [10499, 0]
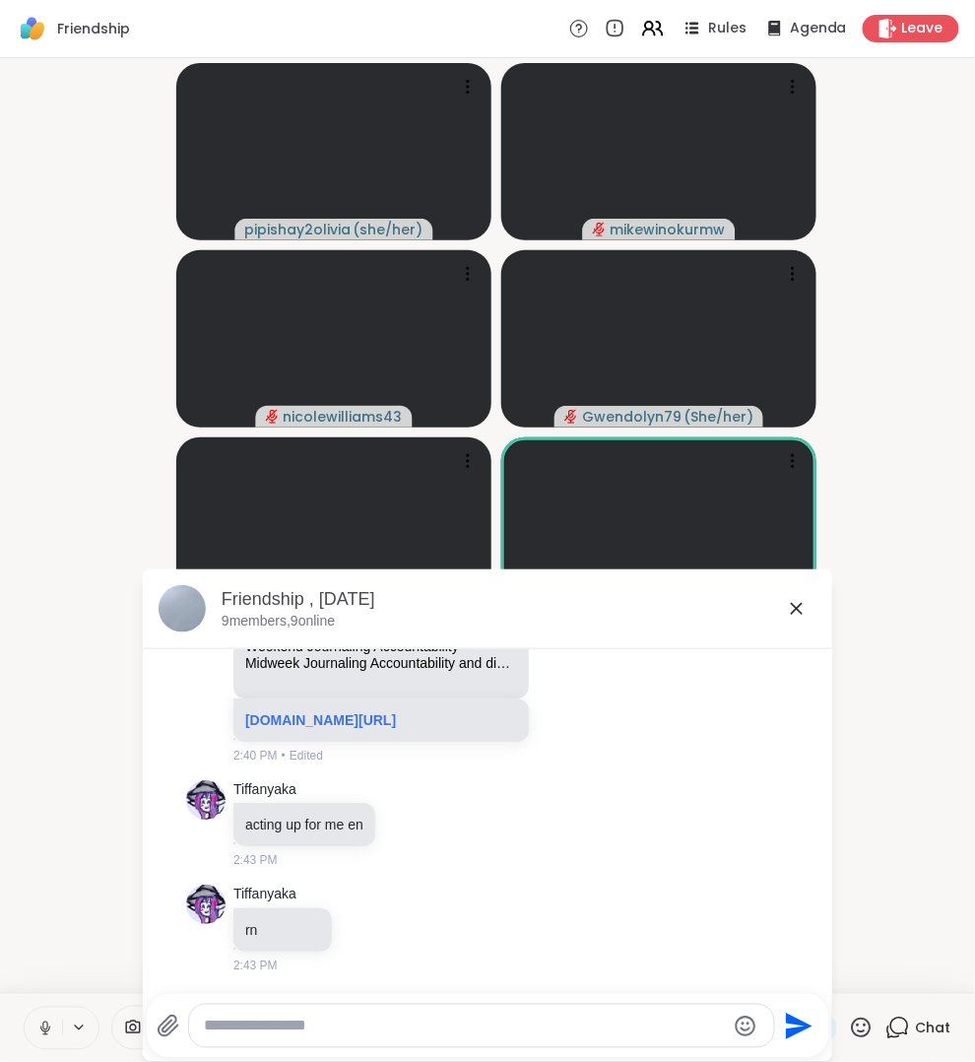
click at [800, 610] on icon at bounding box center [797, 609] width 24 height 24
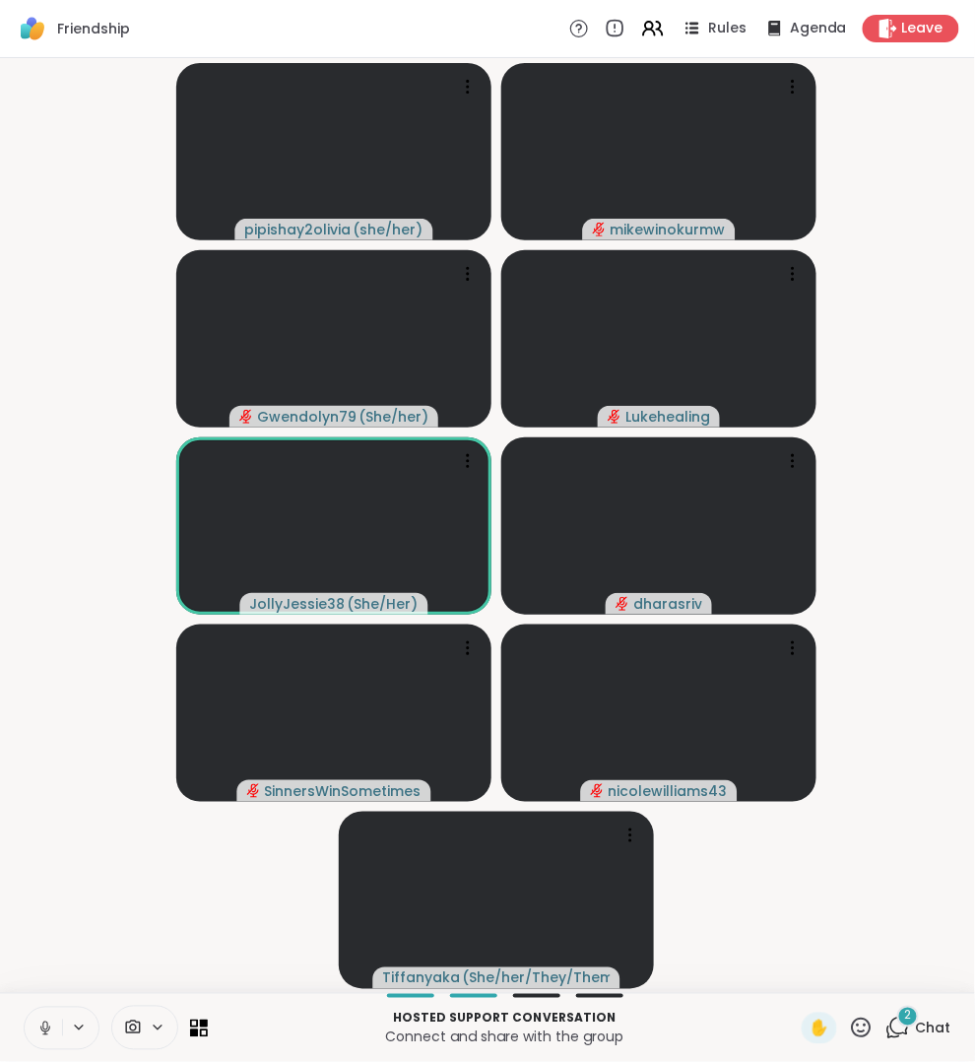
click at [40, 1042] on button at bounding box center [43, 1028] width 37 height 41
click at [909, 1015] on span "2" at bounding box center [908, 1016] width 7 height 17
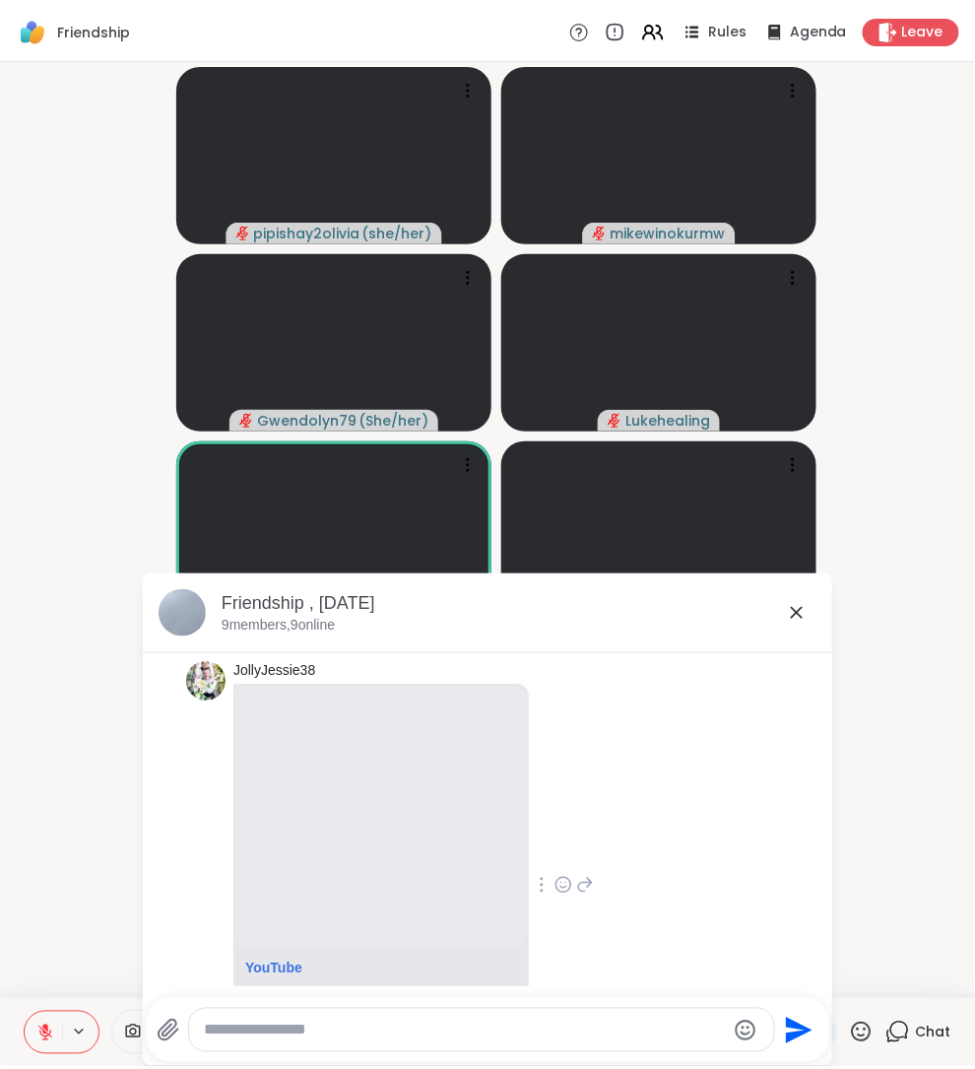
scroll to position [11119, 0]
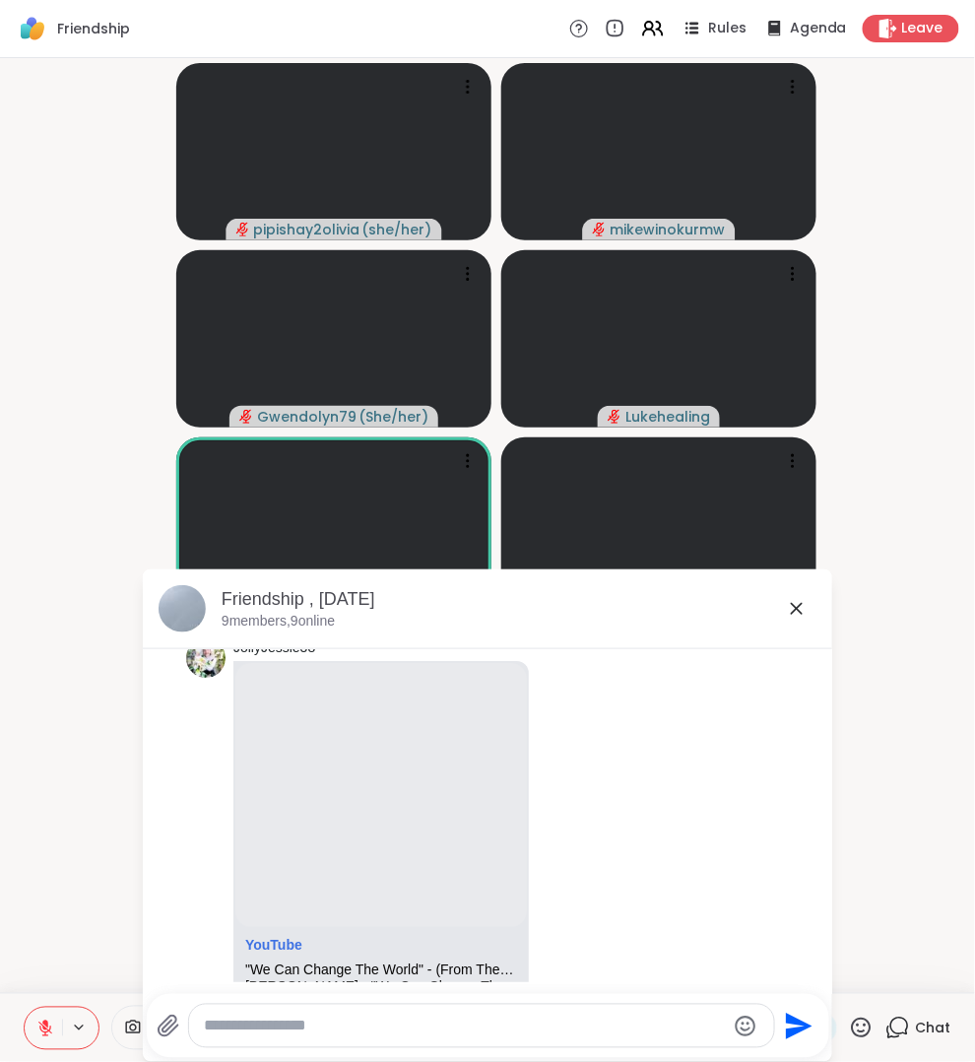
click at [797, 608] on icon at bounding box center [797, 609] width 24 height 24
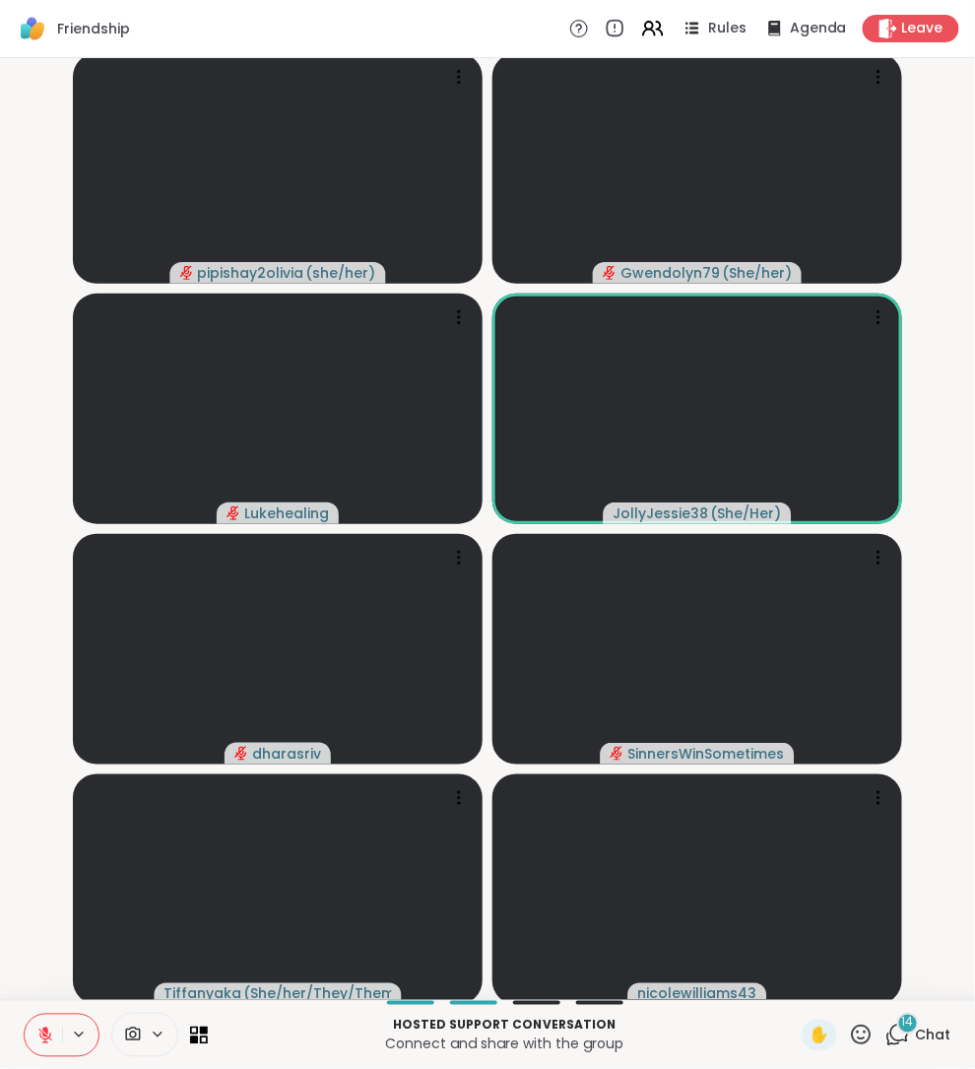
click at [921, 1027] on span "Chat" at bounding box center [933, 1035] width 35 height 20
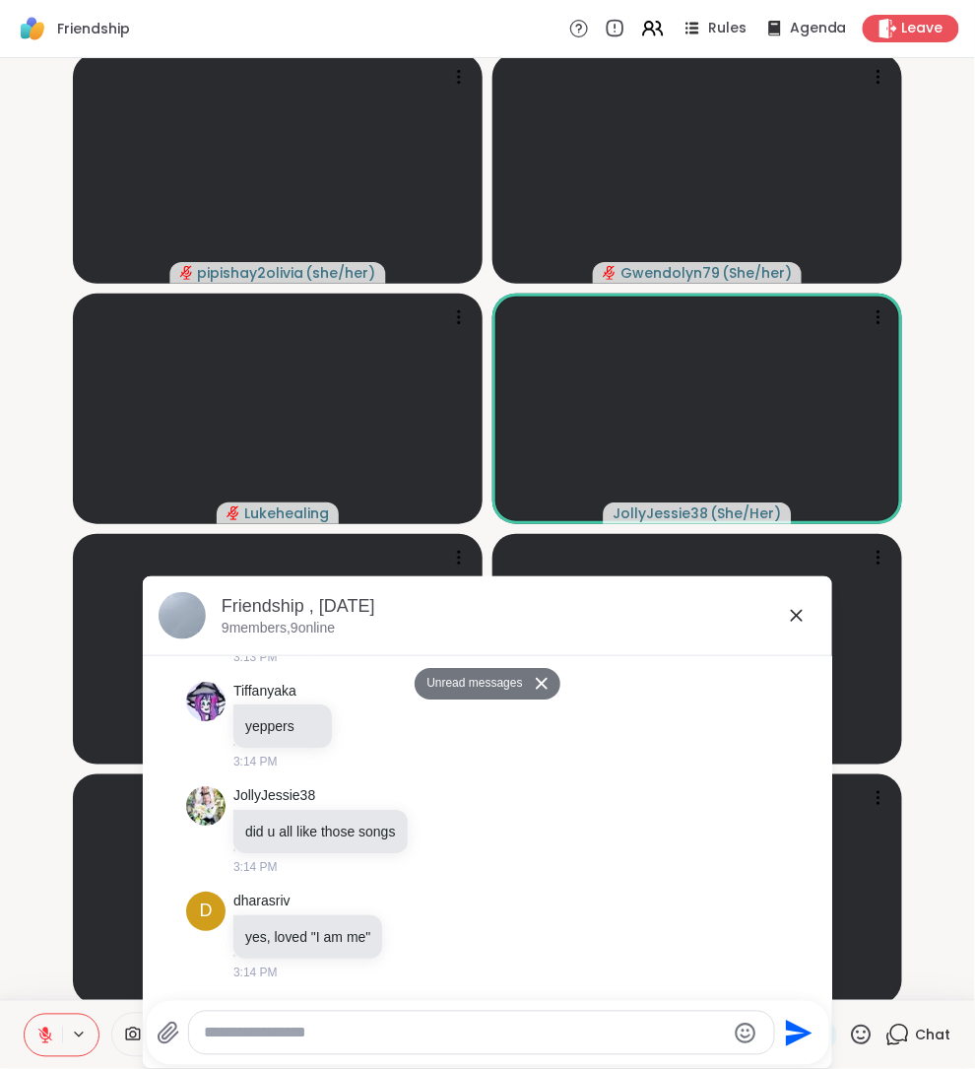
scroll to position [13170, 0]
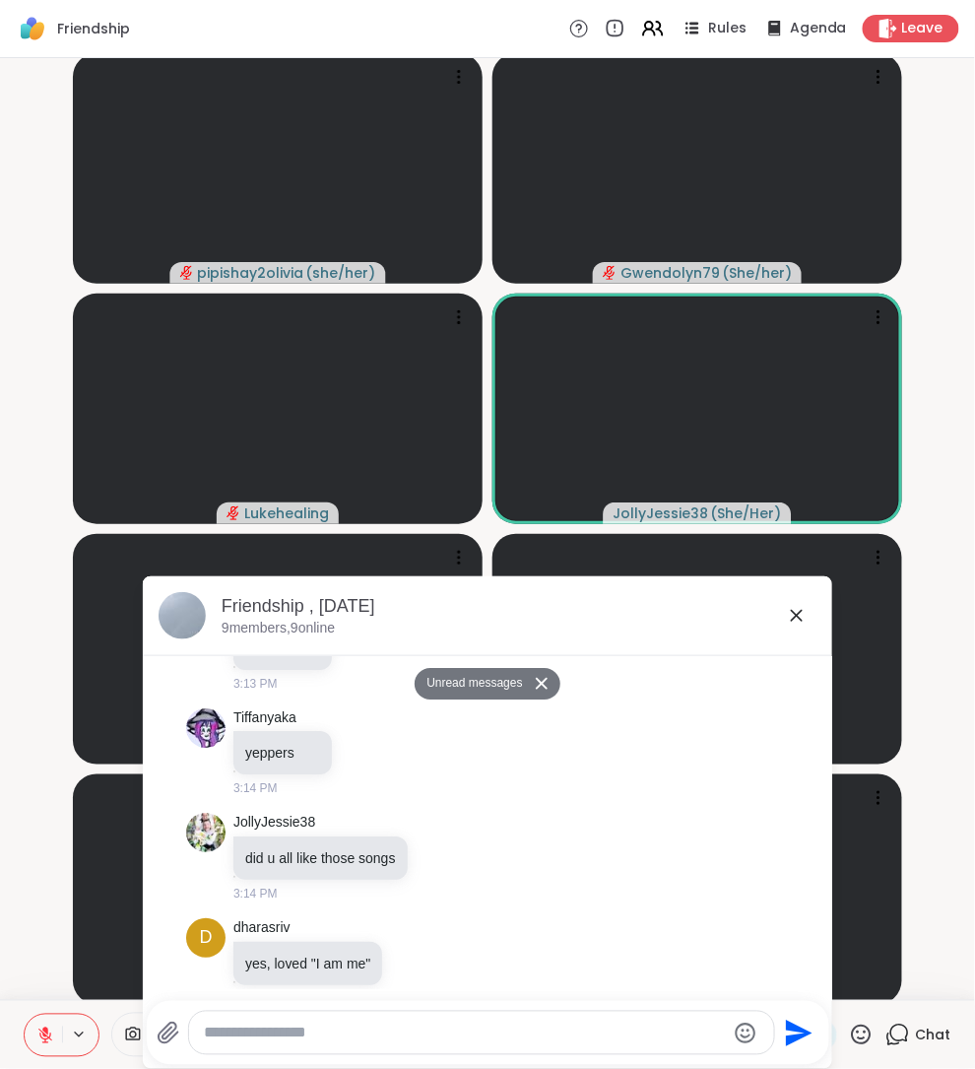
click at [50, 1015] on button at bounding box center [43, 1035] width 37 height 41
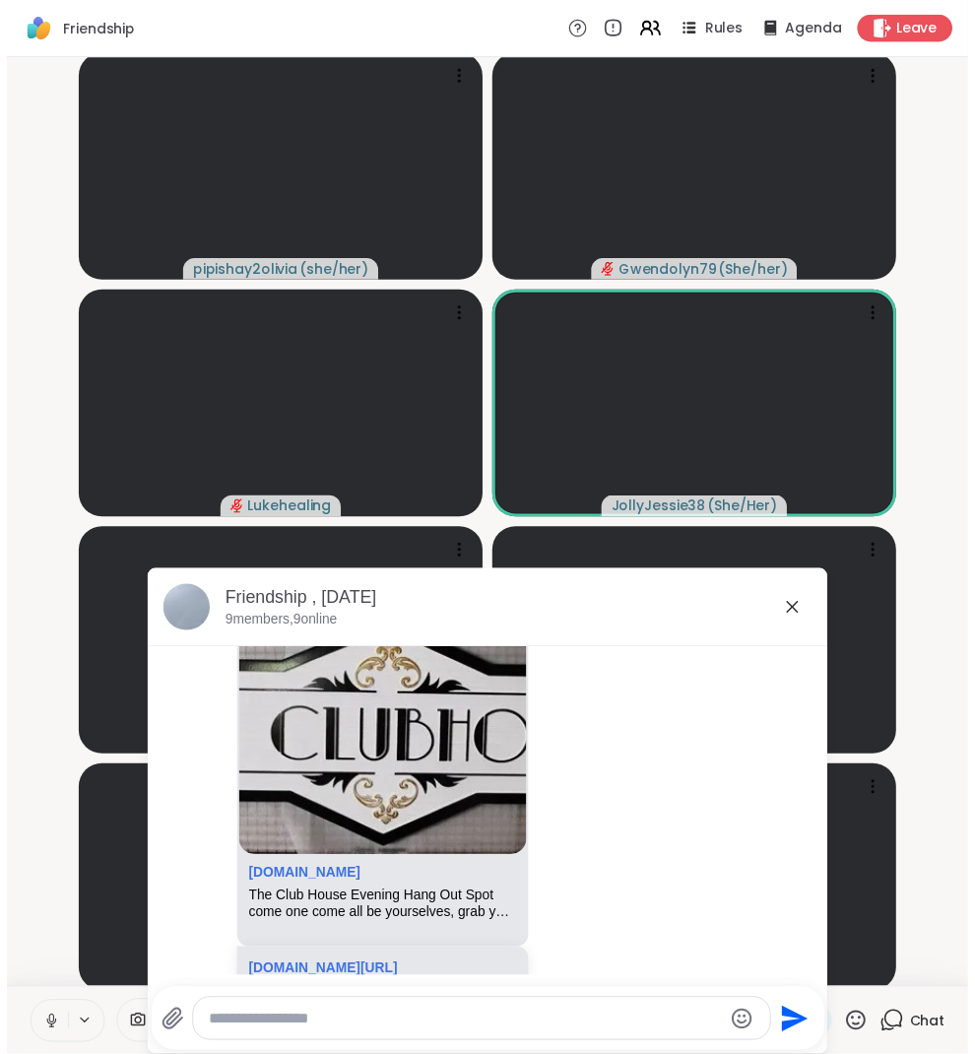
scroll to position [941, 0]
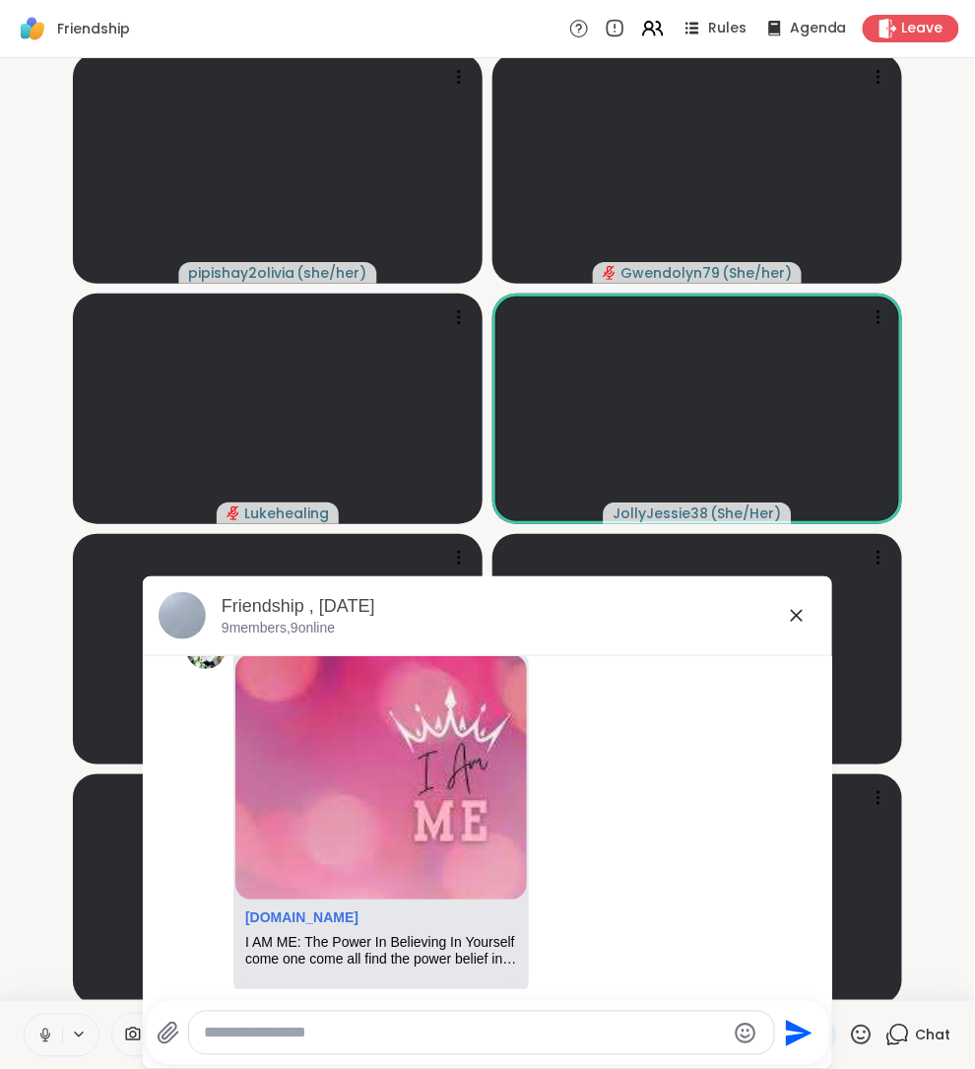
click at [798, 612] on icon at bounding box center [797, 616] width 24 height 24
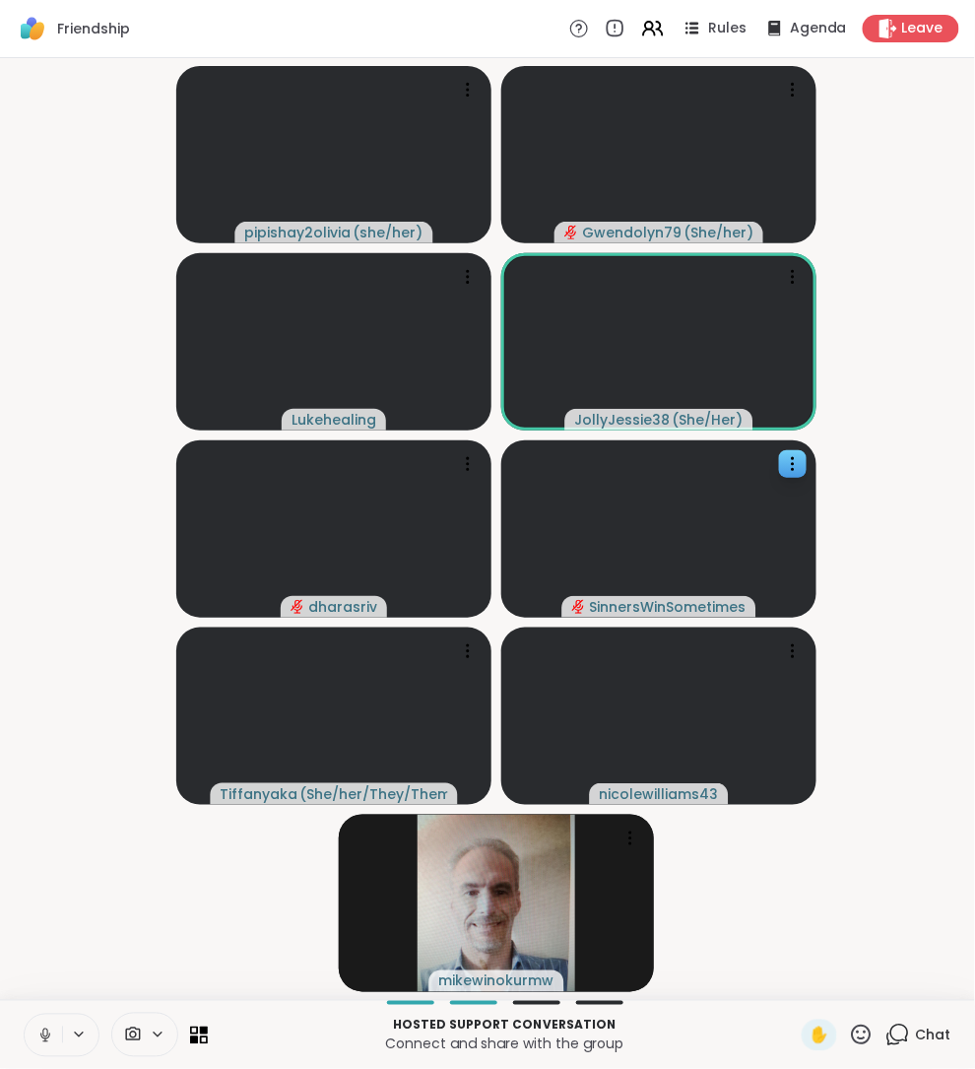
click at [36, 1034] on icon at bounding box center [45, 1035] width 18 height 18
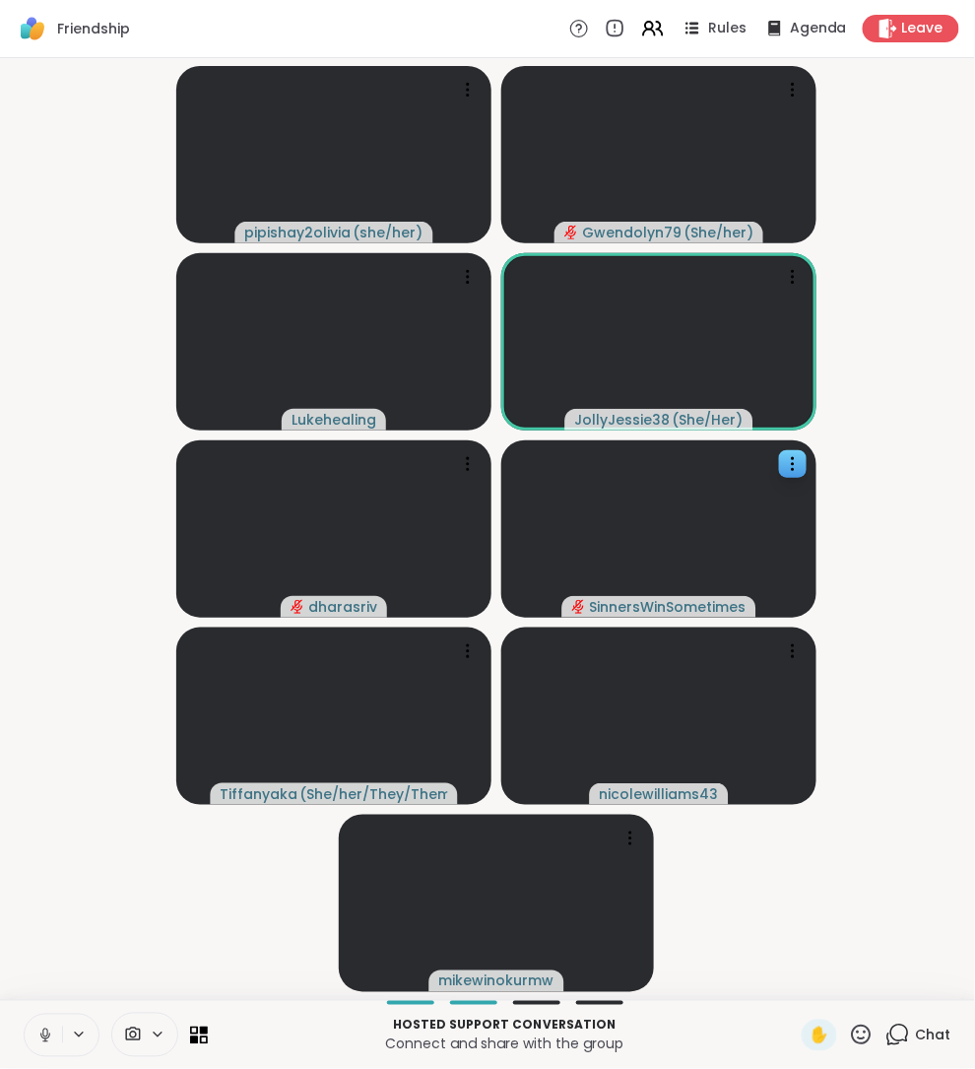
click at [36, 1034] on icon at bounding box center [45, 1035] width 18 height 18
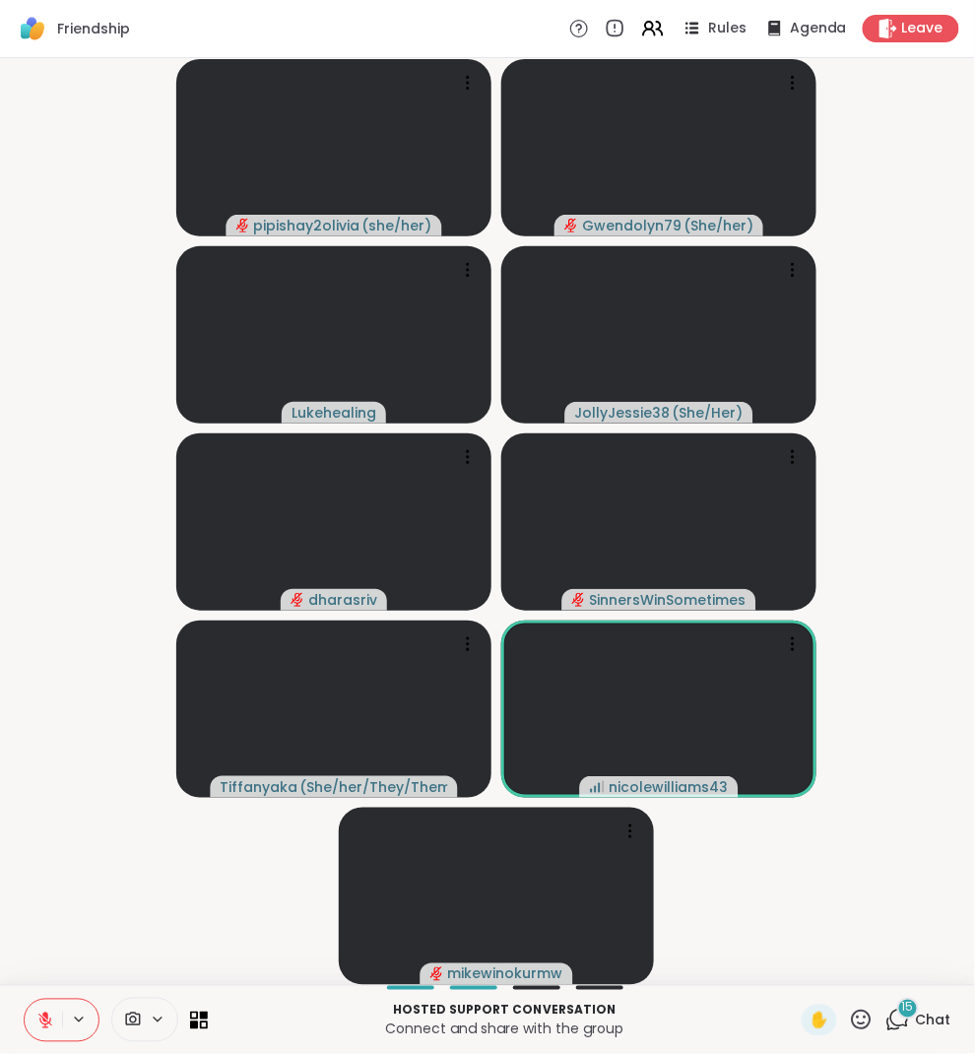
click at [903, 1007] on span "15" at bounding box center [908, 1008] width 12 height 17
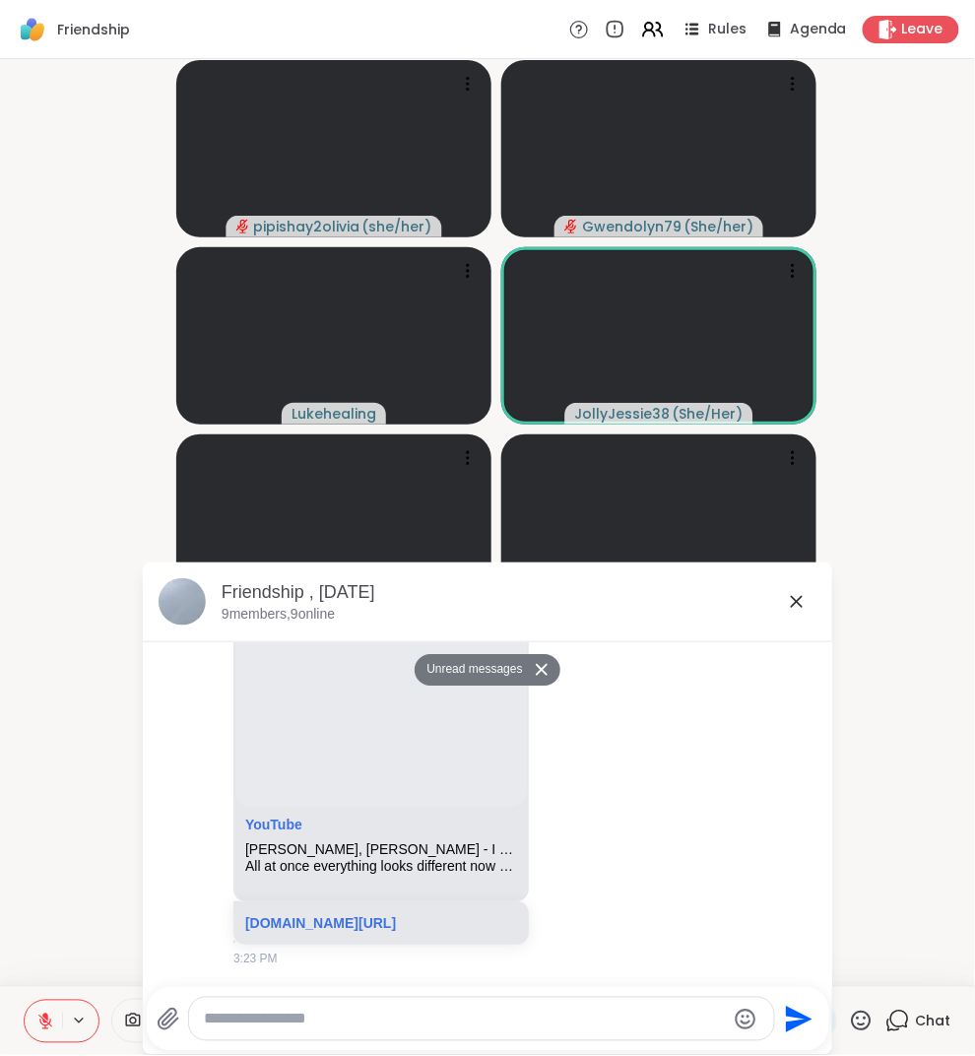
scroll to position [16385, 0]
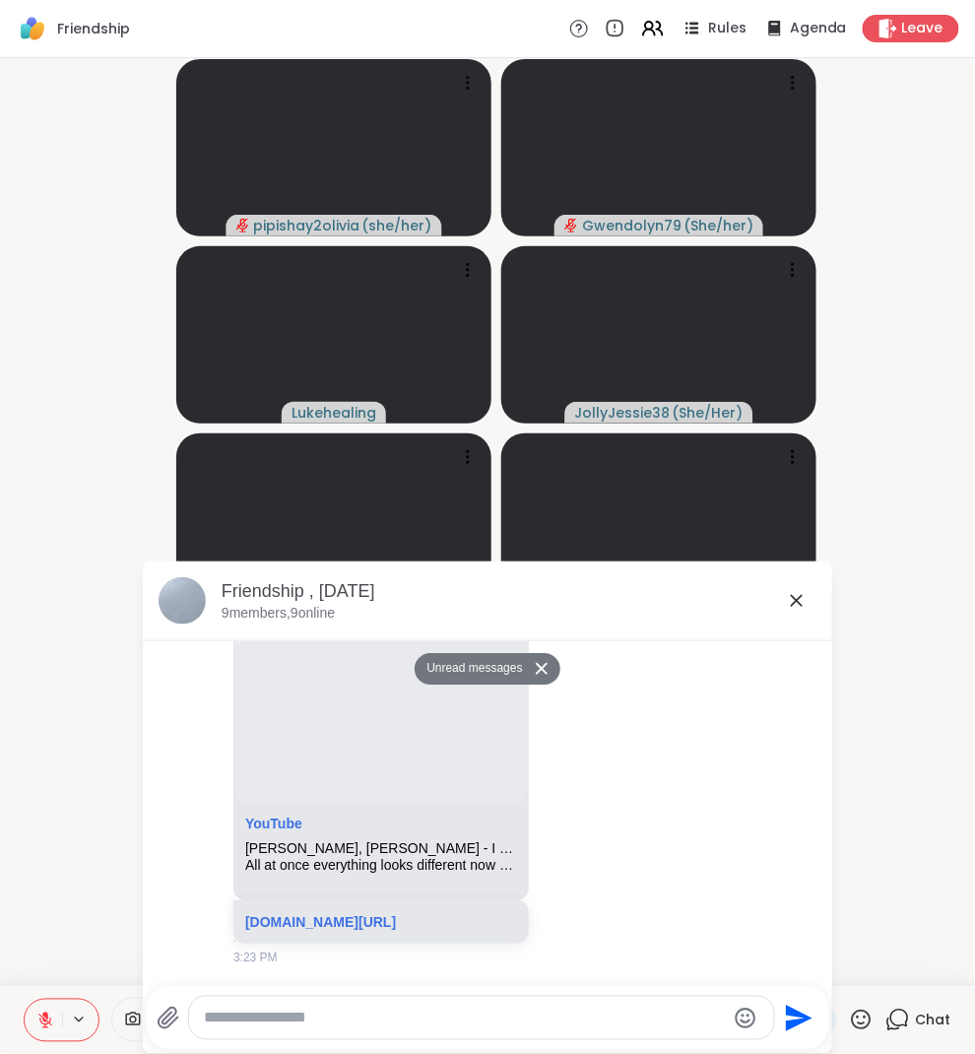
click at [798, 606] on icon at bounding box center [797, 601] width 24 height 24
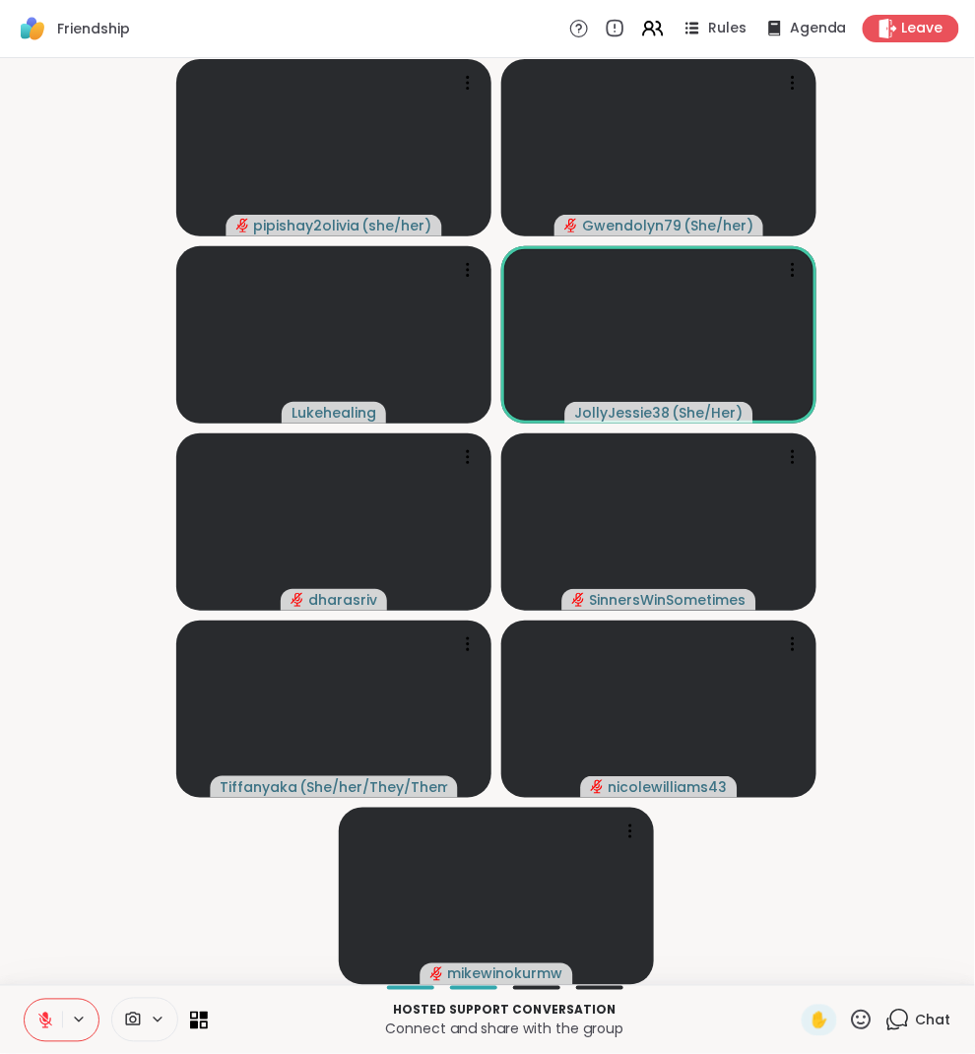
drag, startPoint x: 954, startPoint y: 724, endPoint x: 51, endPoint y: 1014, distance: 947.6
click at [51, 1014] on icon at bounding box center [45, 1021] width 18 height 18
click at [31, 1014] on button at bounding box center [43, 1020] width 37 height 41
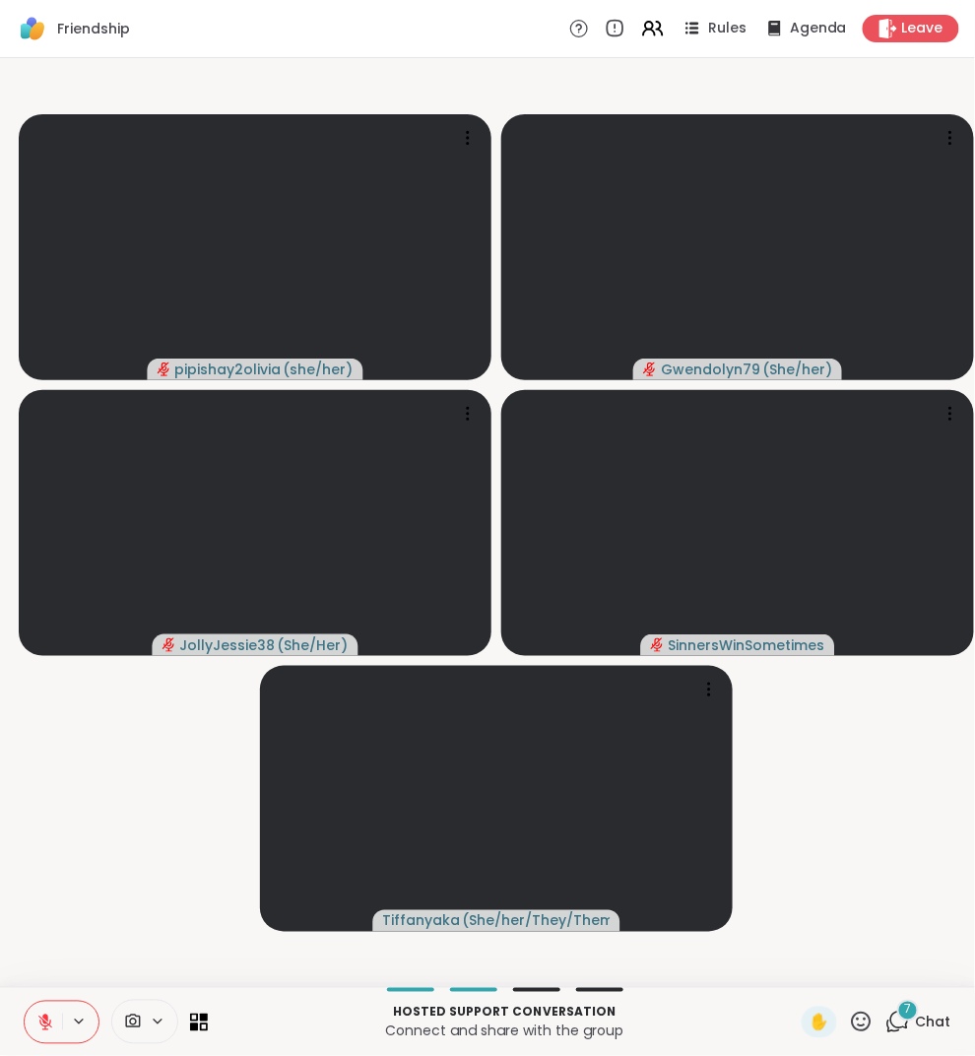
click at [125, 1000] on div at bounding box center [144, 1022] width 67 height 44
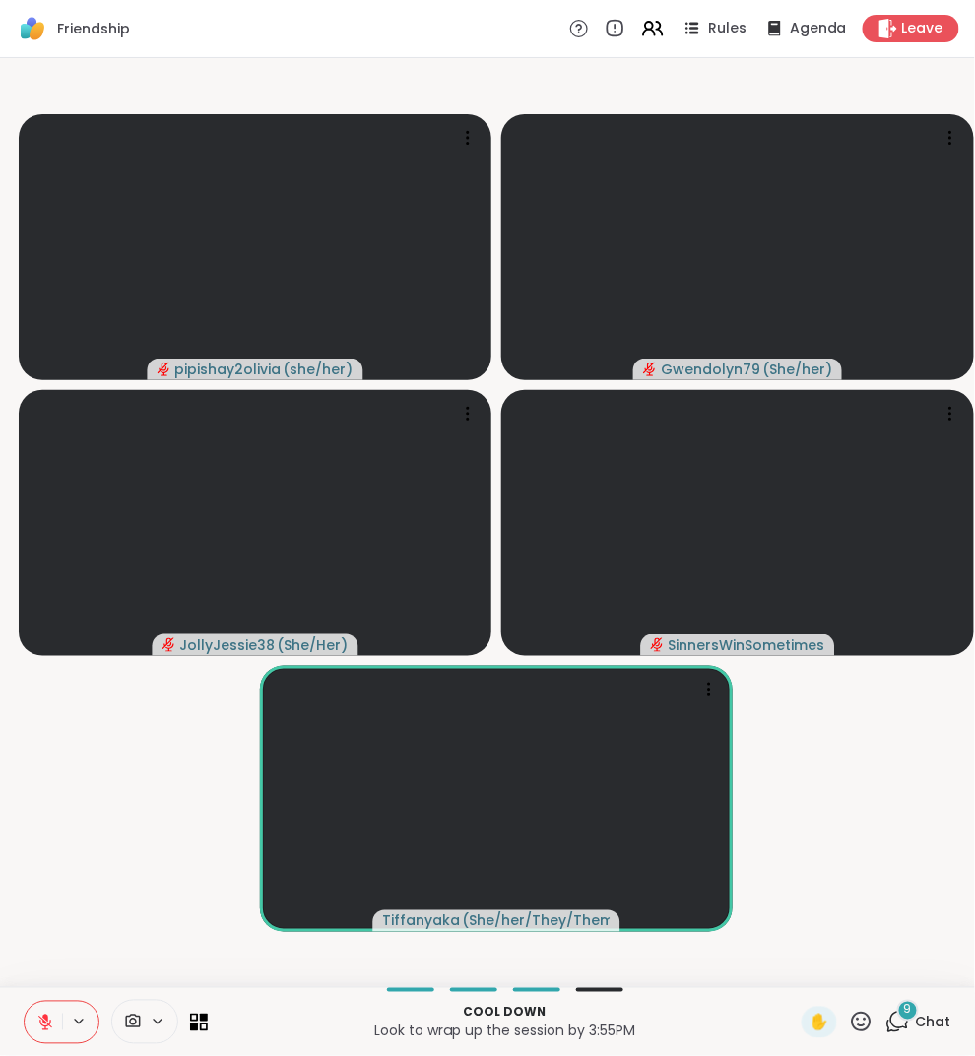
click at [915, 1027] on div "9 Chat" at bounding box center [919, 1023] width 66 height 32
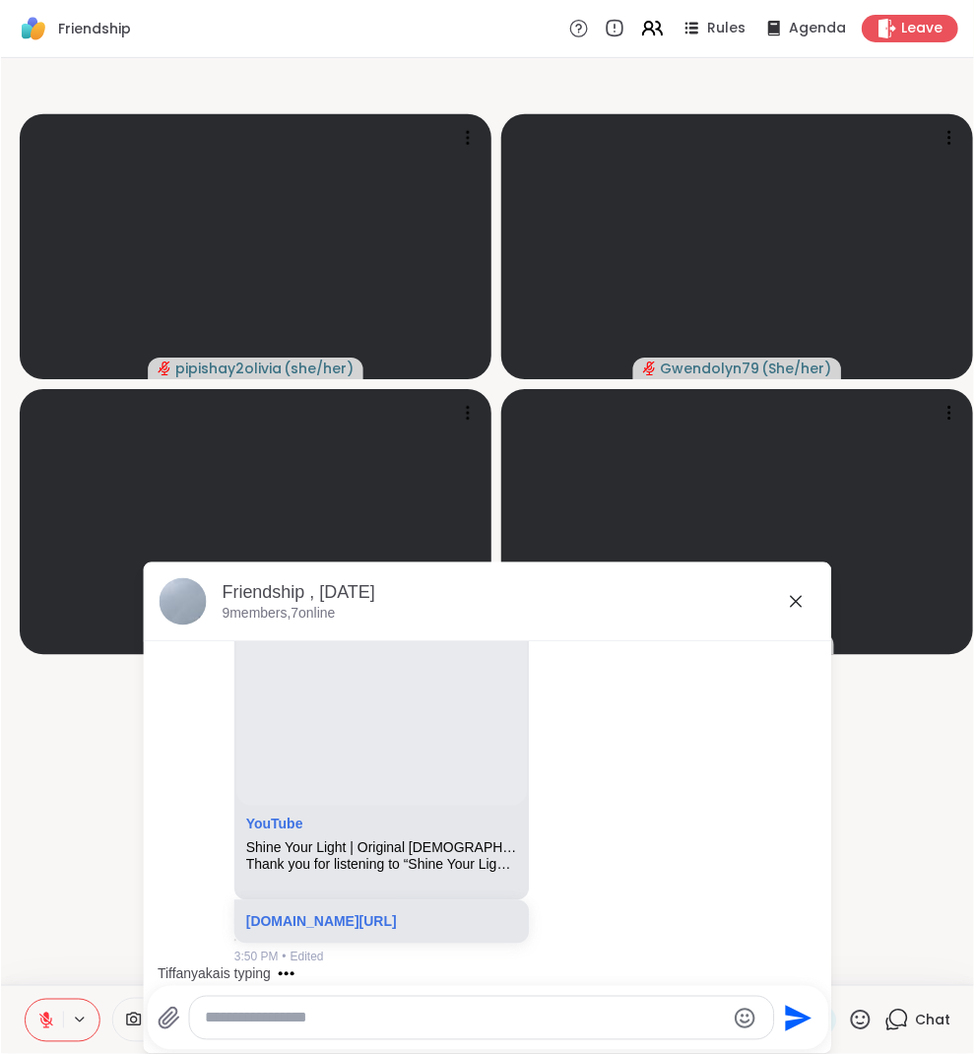
scroll to position [19931, 0]
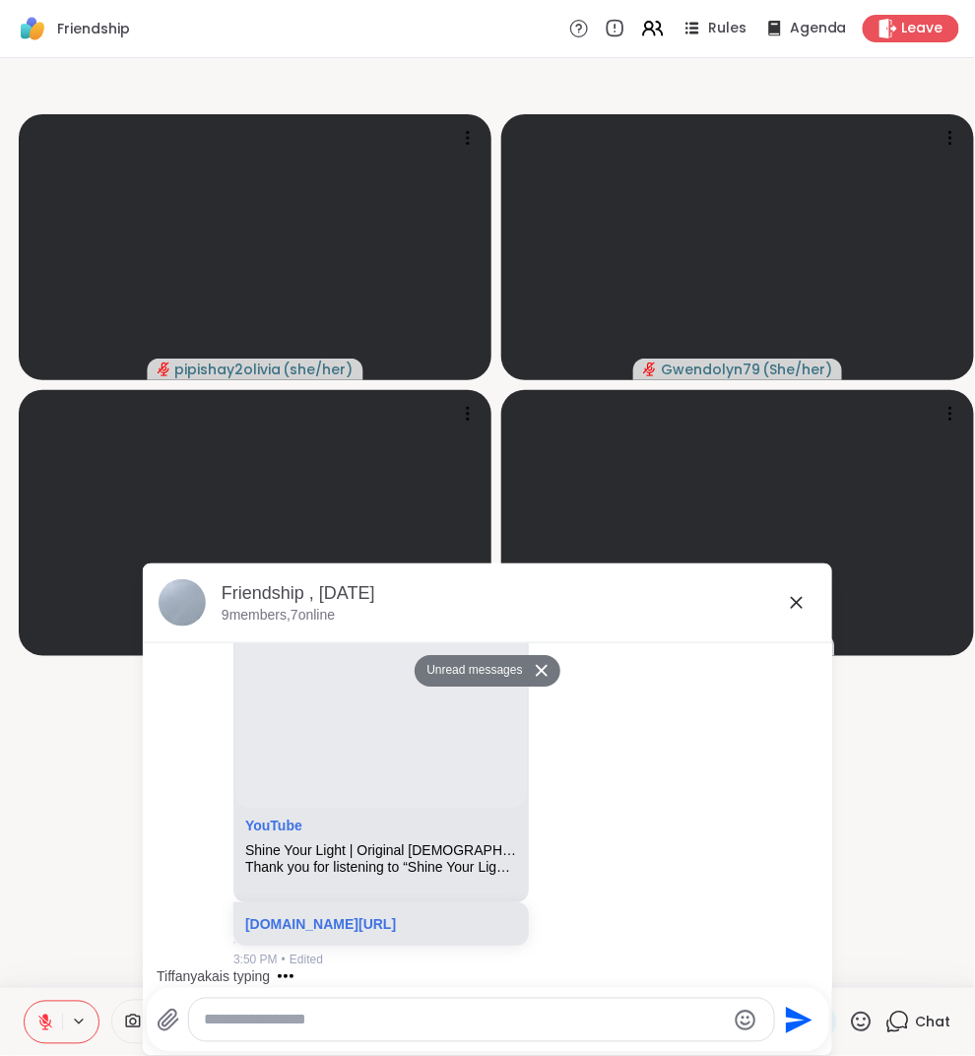
click at [551, 1013] on textarea "Type your message" at bounding box center [465, 1021] width 521 height 20
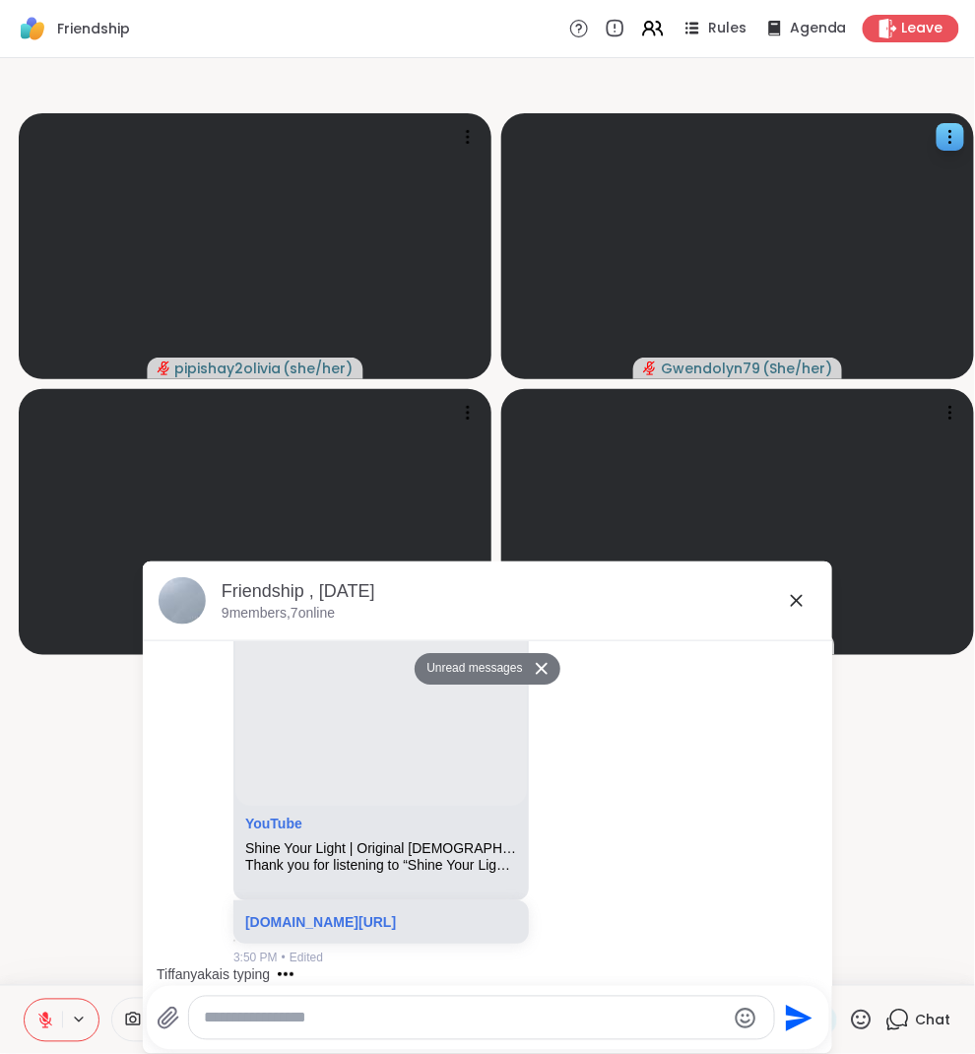
scroll to position [20008, 0]
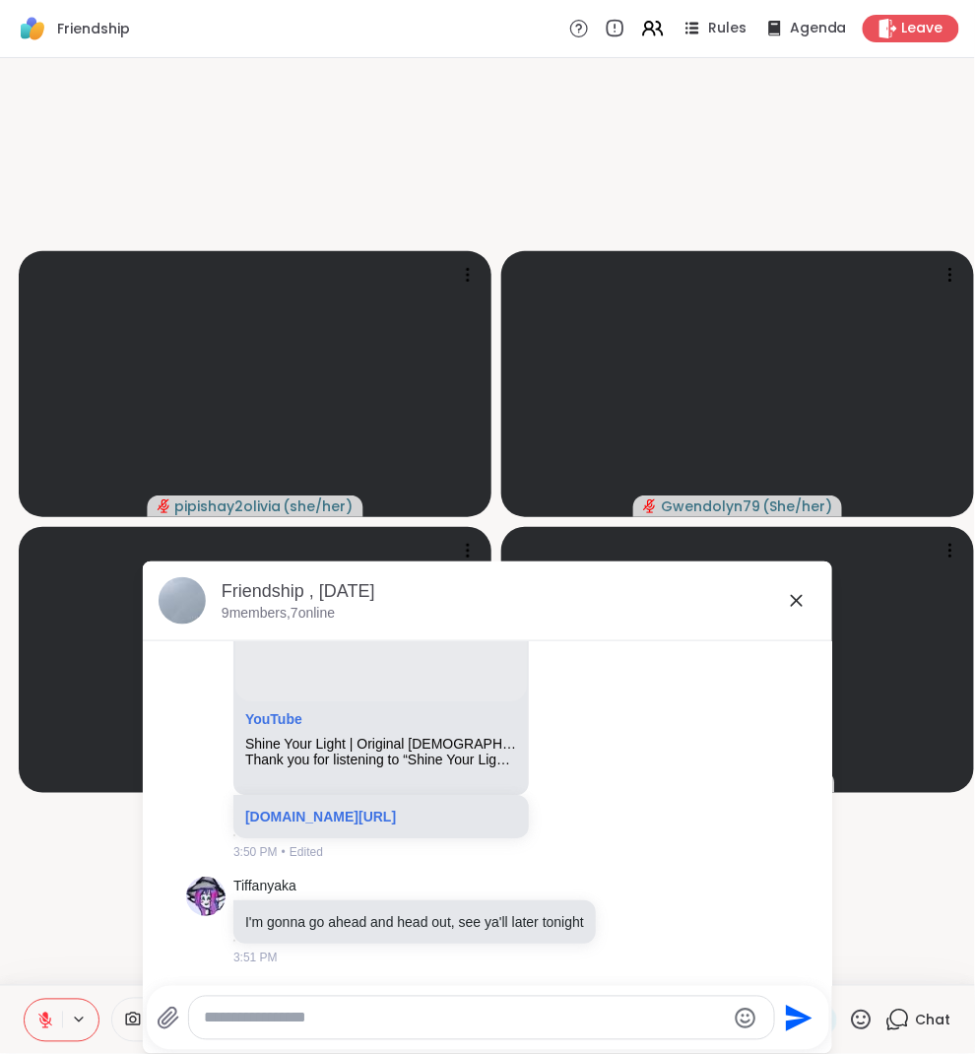
click at [800, 598] on icon at bounding box center [797, 601] width 12 height 12
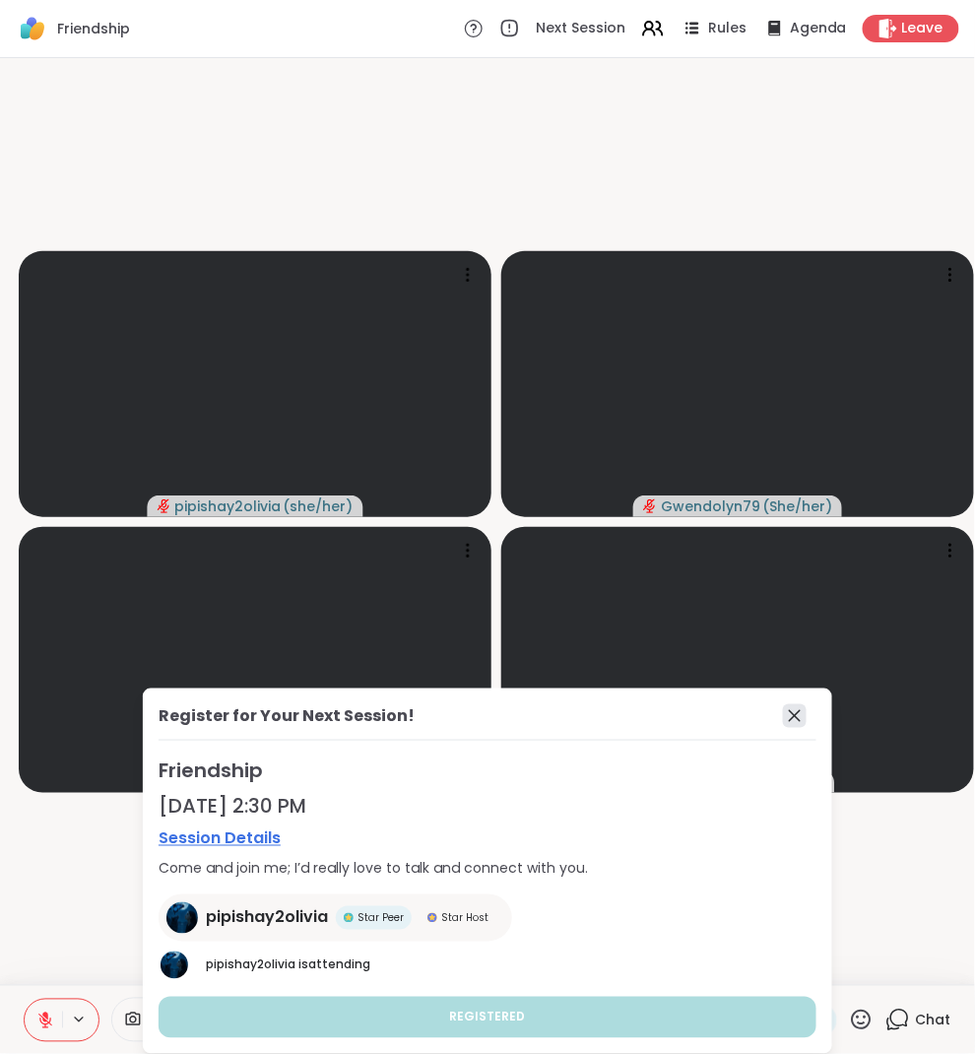
click at [791, 726] on icon at bounding box center [795, 716] width 24 height 24
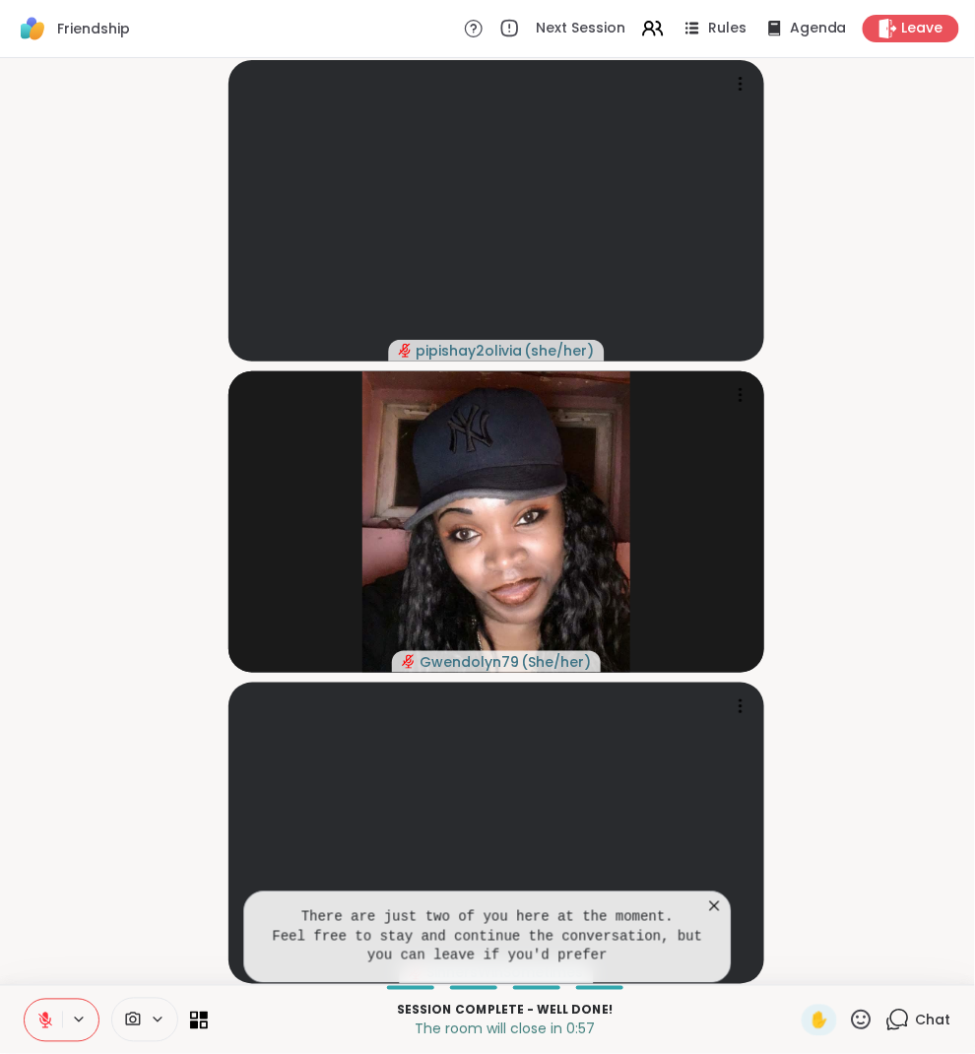
click at [935, 50] on div "Friendship Next Session Rules Agenda Leave" at bounding box center [487, 29] width 975 height 58
click at [935, 33] on span "Leave" at bounding box center [923, 29] width 43 height 21
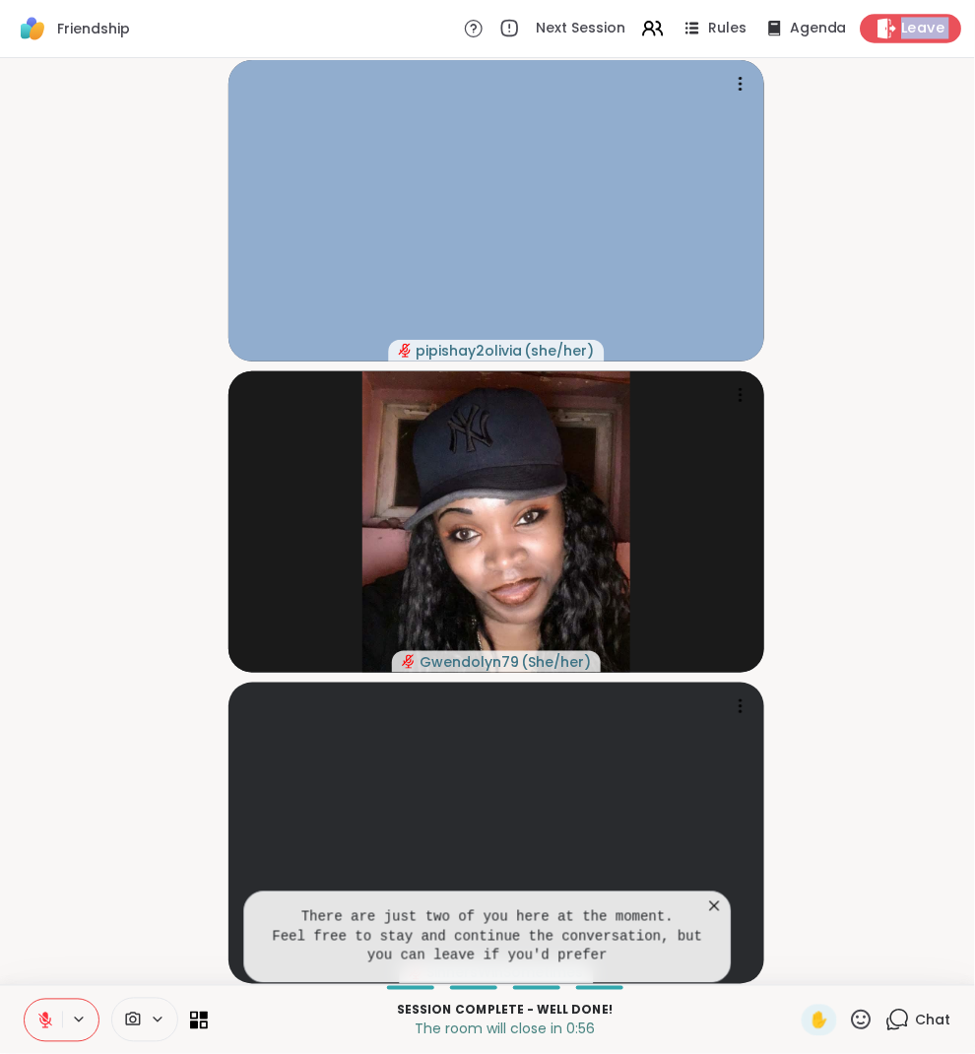
click at [935, 33] on span "Leave" at bounding box center [923, 29] width 43 height 21
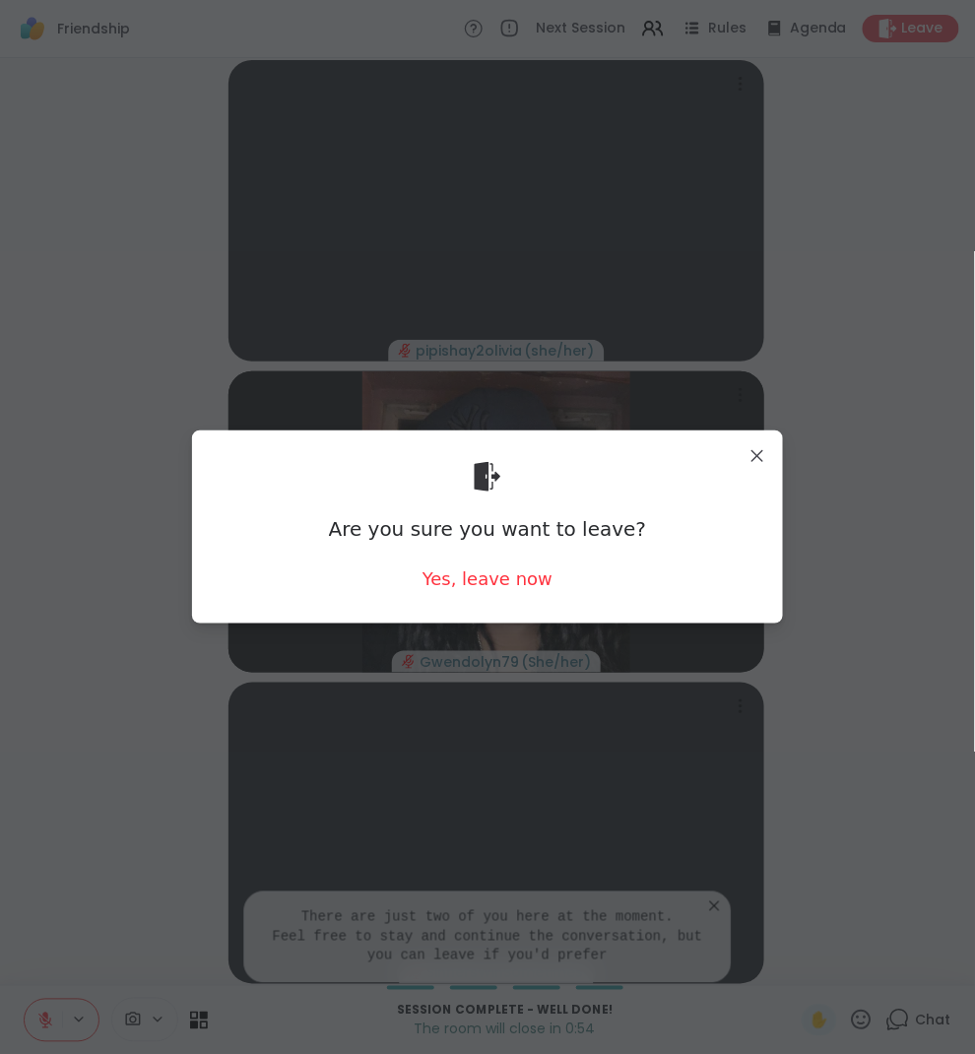
click at [535, 592] on div "Are you sure you want to leave? Yes, leave now" at bounding box center [488, 526] width 560 height 161
click at [534, 574] on div "Yes, leave now" at bounding box center [488, 578] width 130 height 25
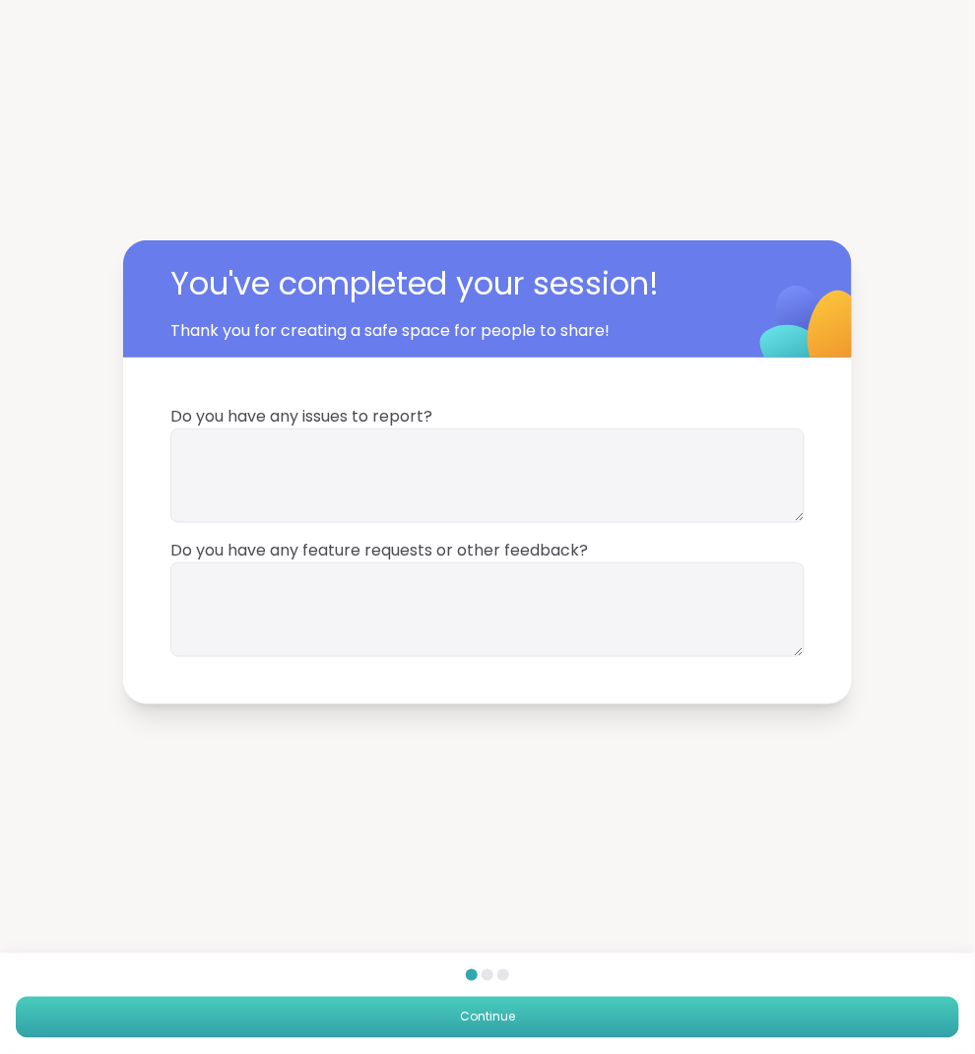
click at [836, 1010] on button "Continue" at bounding box center [488, 1017] width 944 height 41
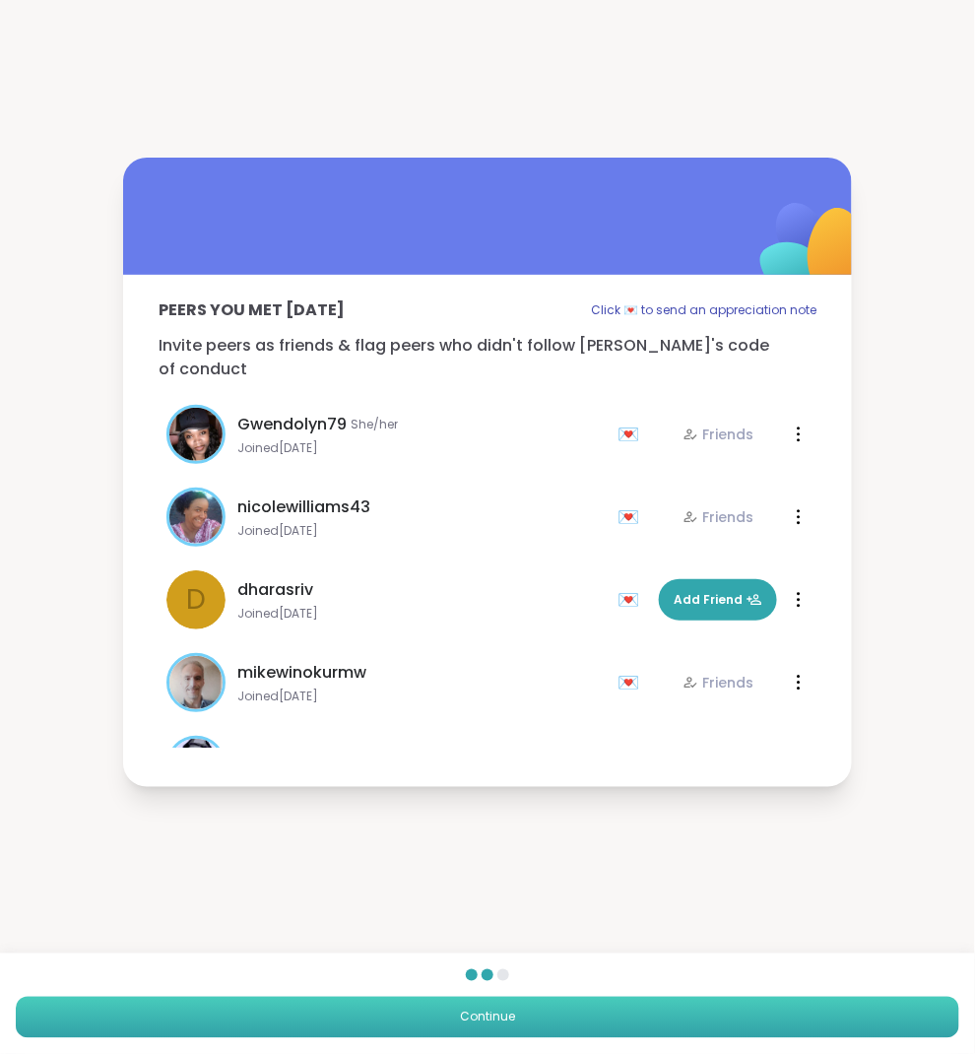
click at [871, 1003] on button "Continue" at bounding box center [488, 1017] width 944 height 41
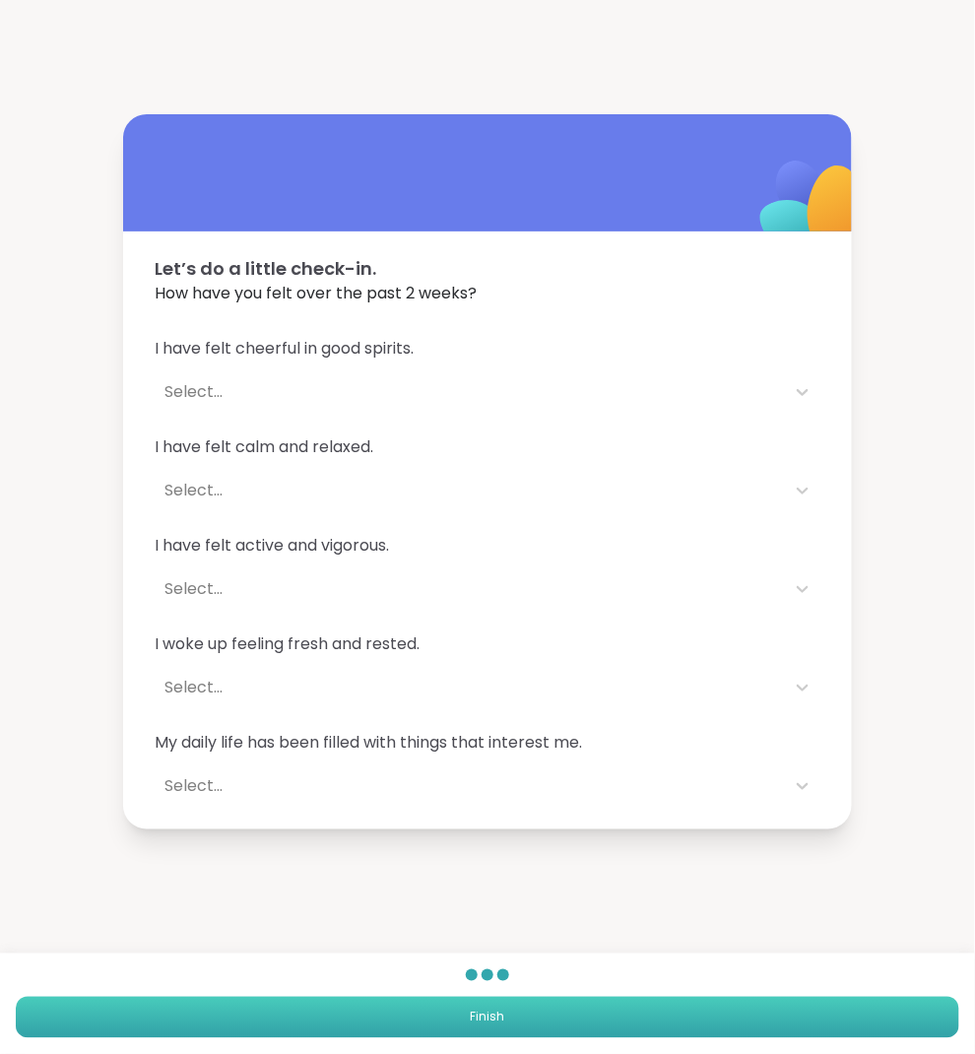
click at [828, 1025] on button "Finish" at bounding box center [488, 1017] width 944 height 41
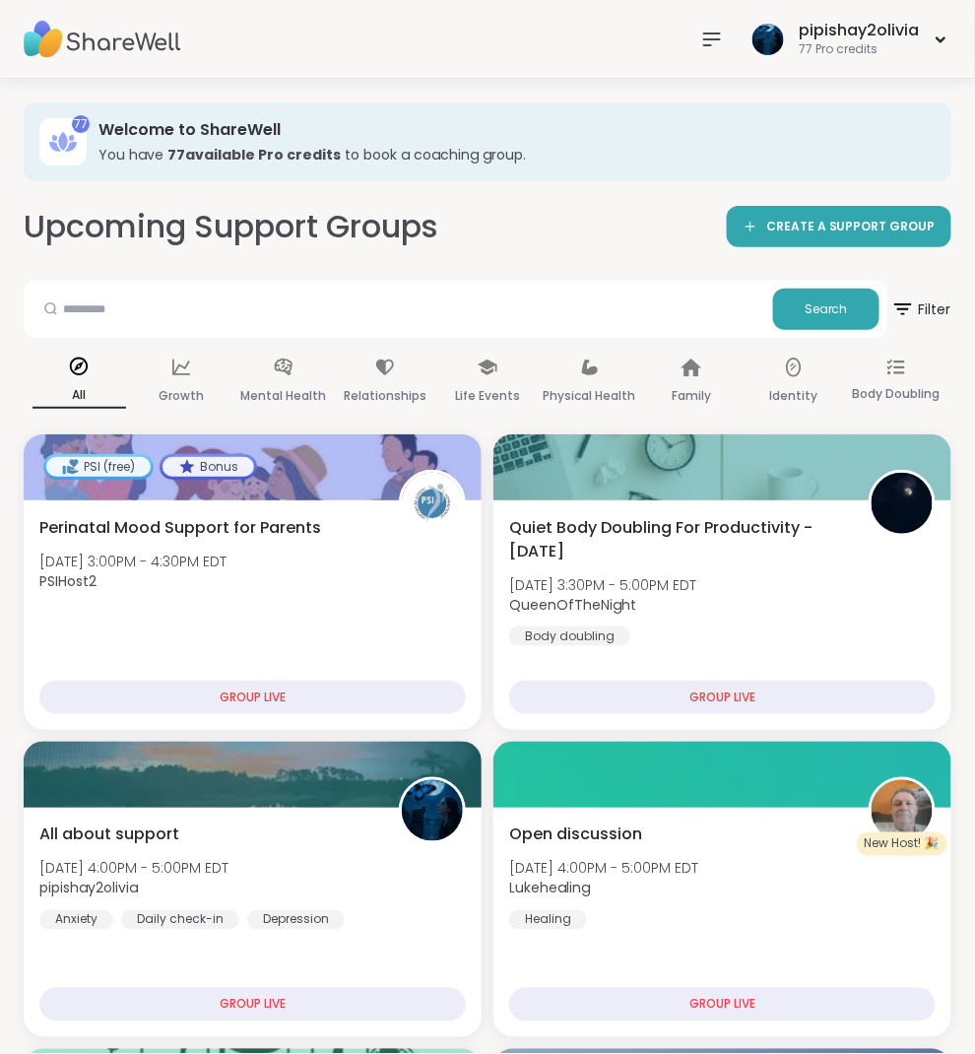
click at [707, 30] on icon at bounding box center [712, 40] width 24 height 24
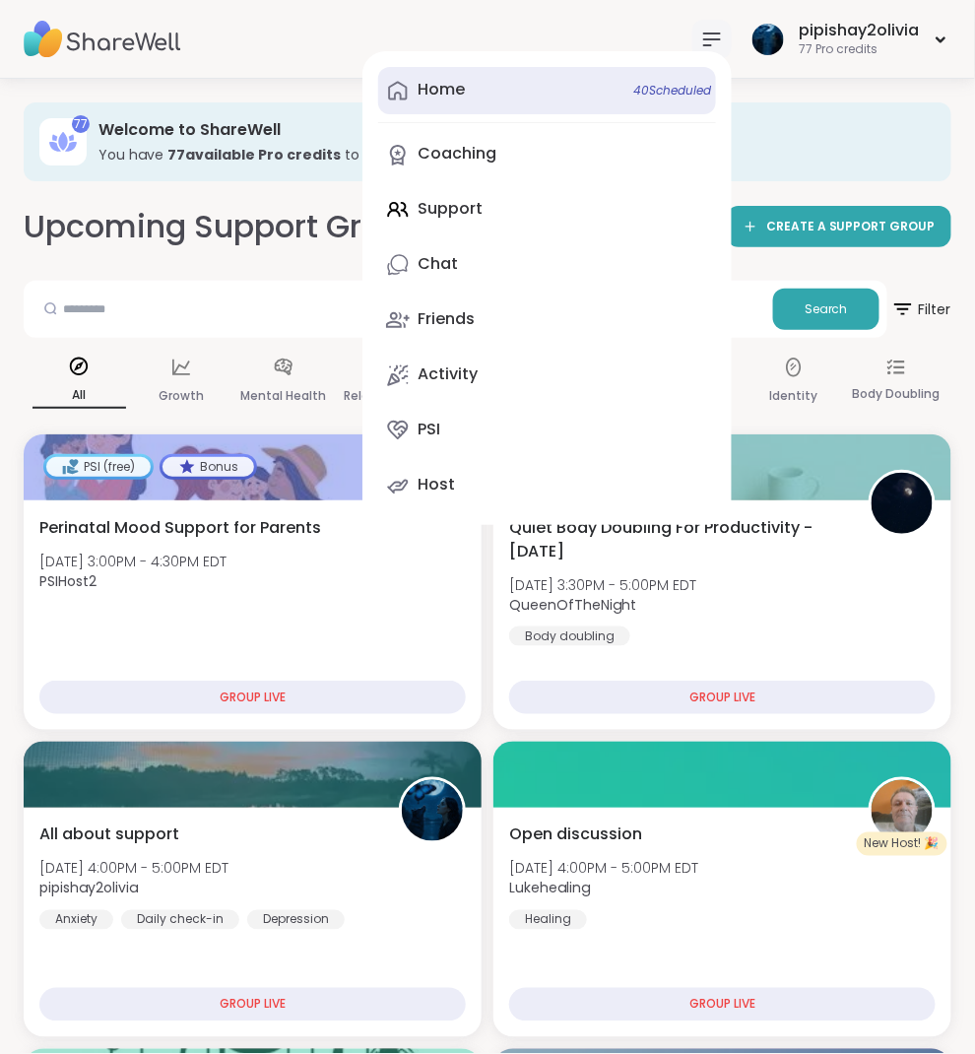
click at [509, 89] on link "Home 40 Scheduled" at bounding box center [547, 90] width 338 height 47
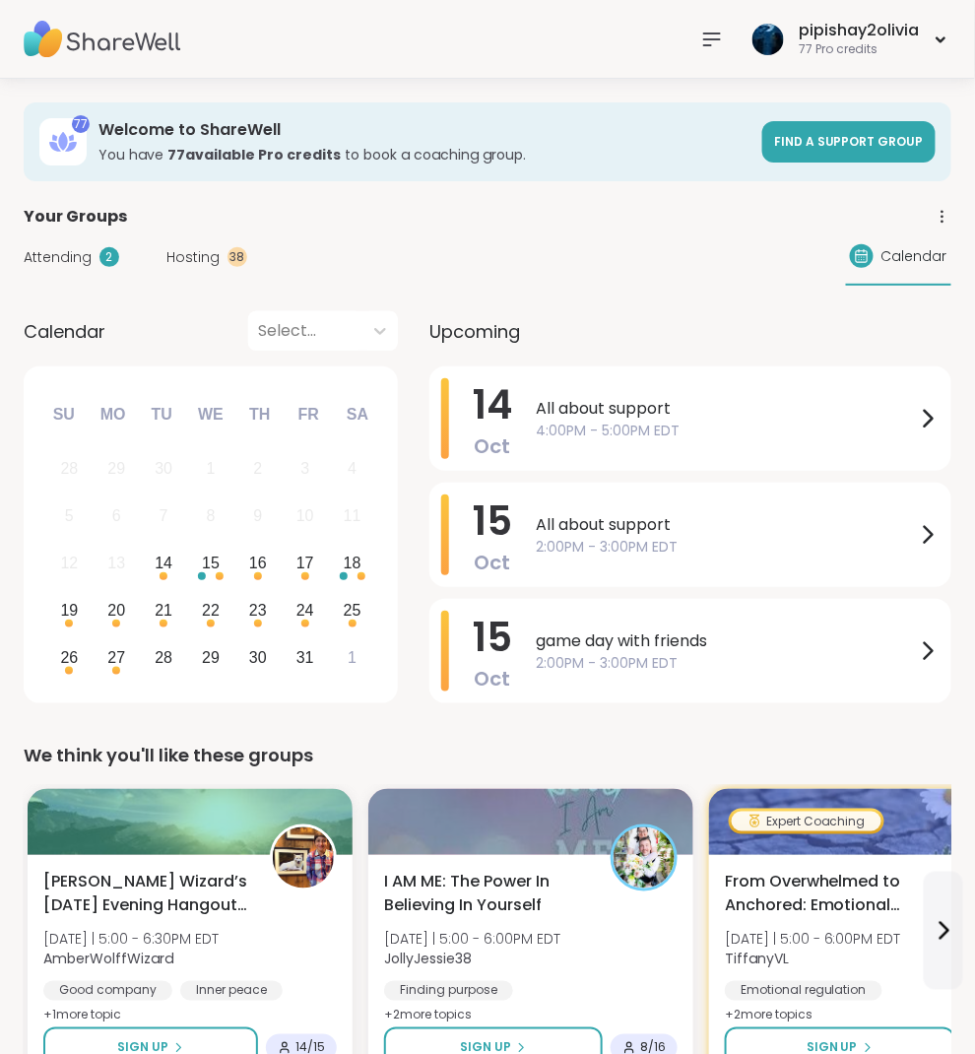
click at [766, 392] on div "All about support 4:00PM - 5:00PM EDT" at bounding box center [738, 418] width 404 height 81
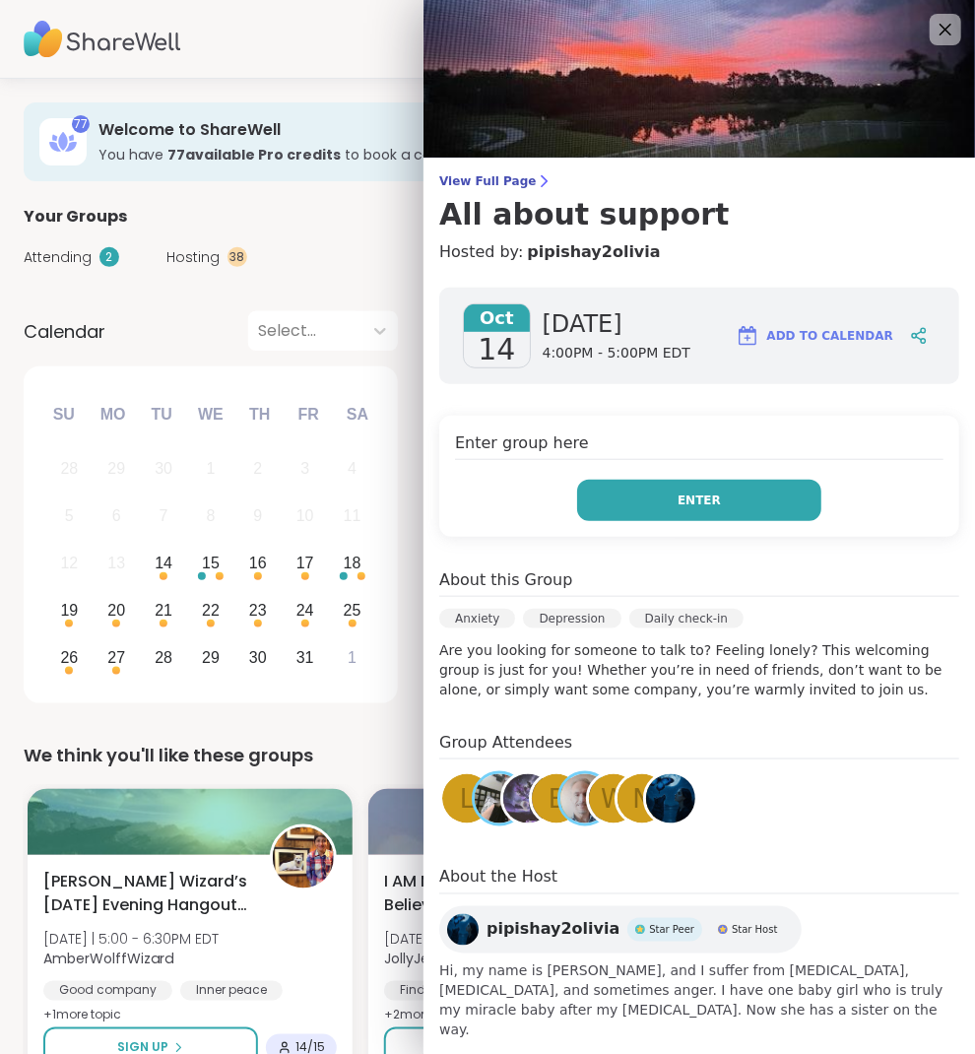
click at [717, 507] on button "Enter" at bounding box center [699, 500] width 244 height 41
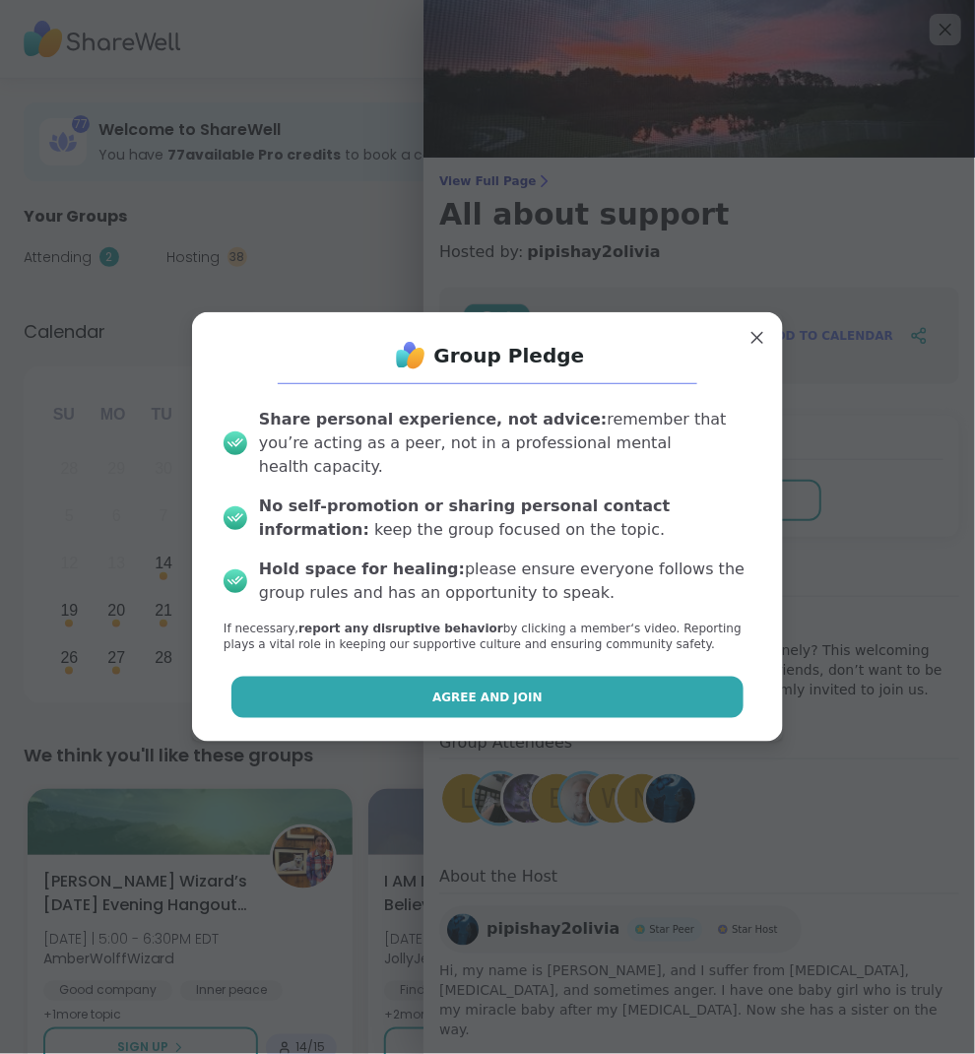
click at [638, 678] on button "Agree and Join" at bounding box center [487, 697] width 513 height 41
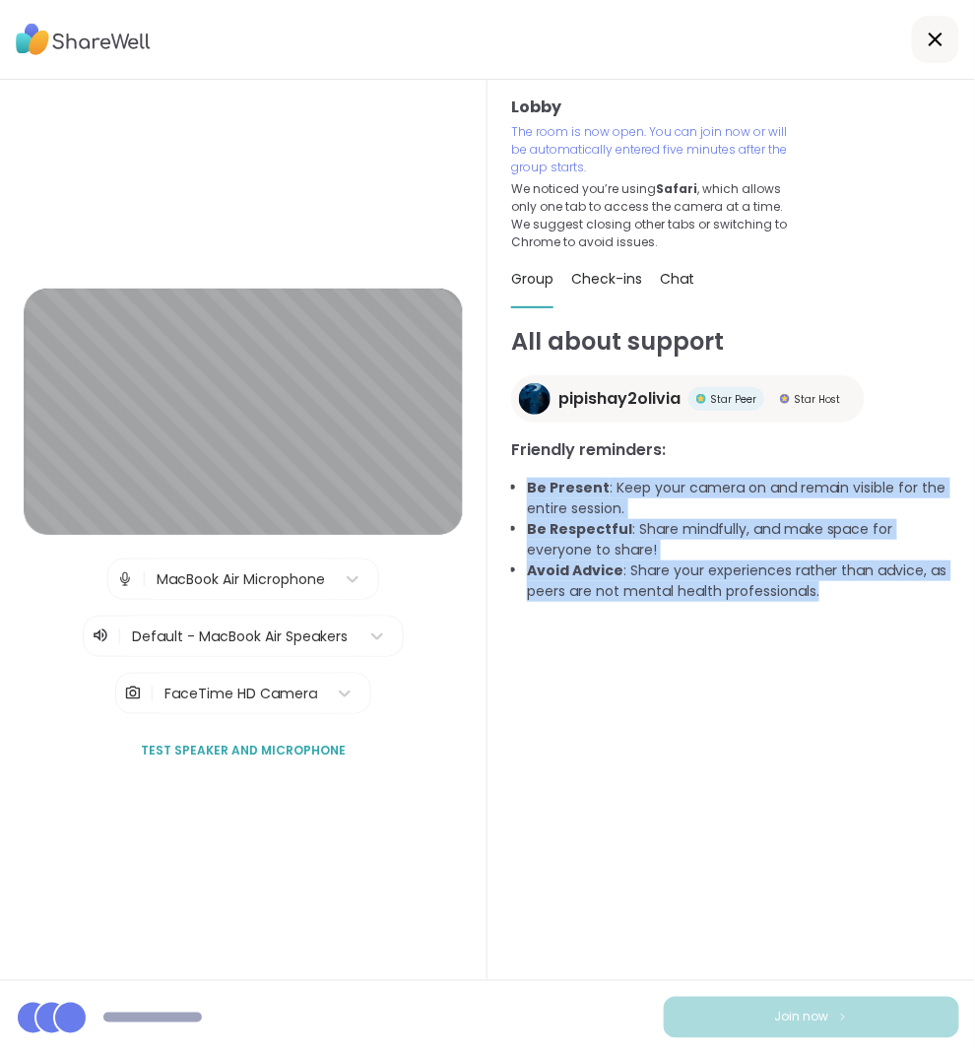
drag, startPoint x: 527, startPoint y: 481, endPoint x: 852, endPoint y: 588, distance: 342.3
click at [832, 622] on div "All about support pipishay2olivia Star Peer Star Host Friendly reminders: Be Pr…" at bounding box center [731, 698] width 440 height 749
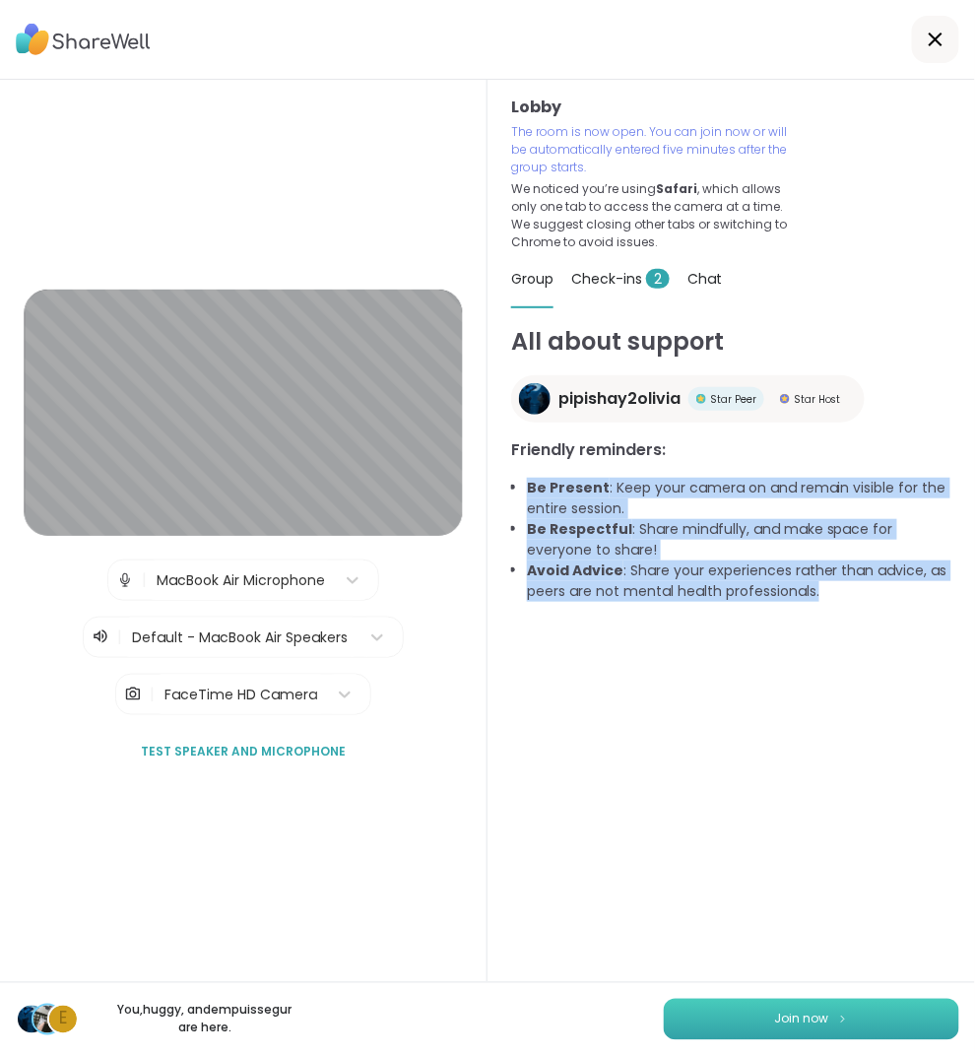
click at [869, 1002] on button "Join now" at bounding box center [812, 1019] width 296 height 41
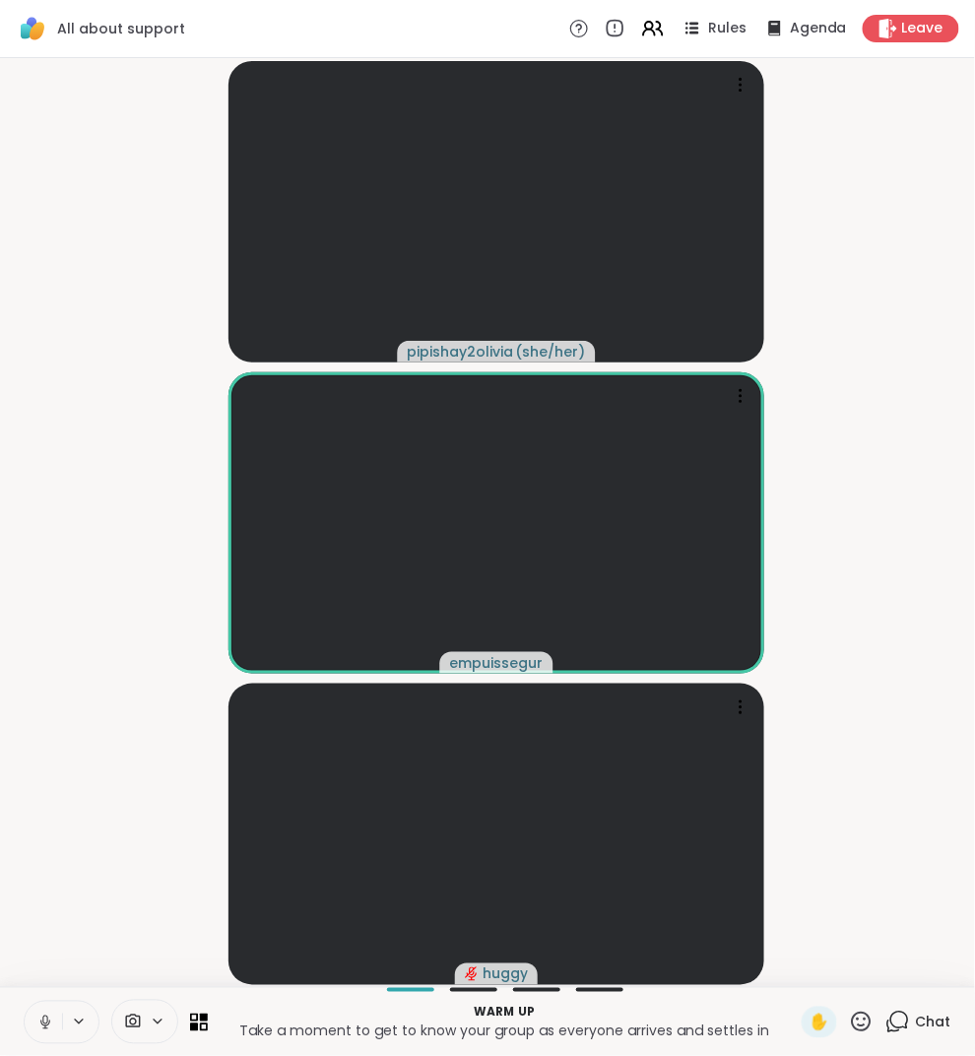
click at [920, 1045] on div "Warm up Take a moment to get to know your group as everyone arrives and settles…" at bounding box center [487, 1021] width 975 height 69
click at [920, 1031] on span "Chat" at bounding box center [933, 1023] width 35 height 20
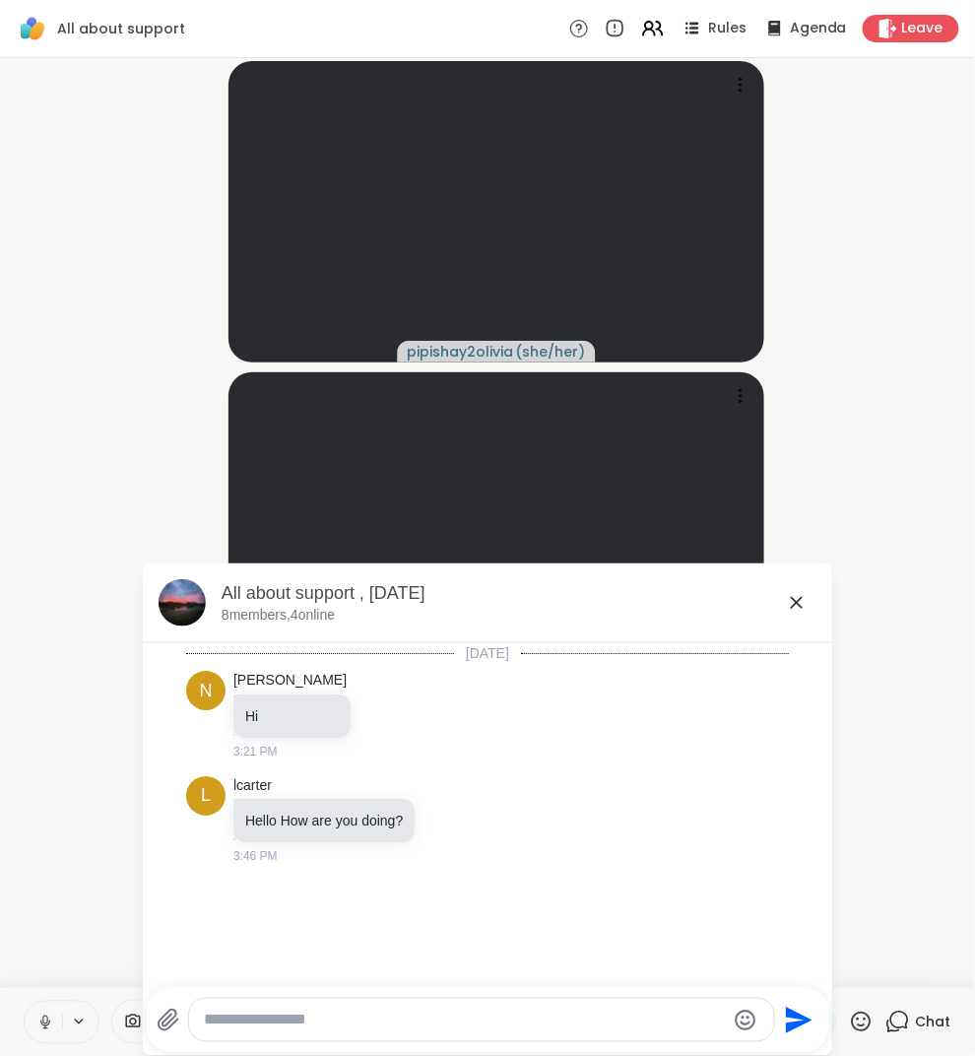
click at [796, 618] on div "All about support , Oct 14 8 members, 4 online" at bounding box center [519, 603] width 595 height 44
click at [796, 595] on icon at bounding box center [797, 603] width 24 height 24
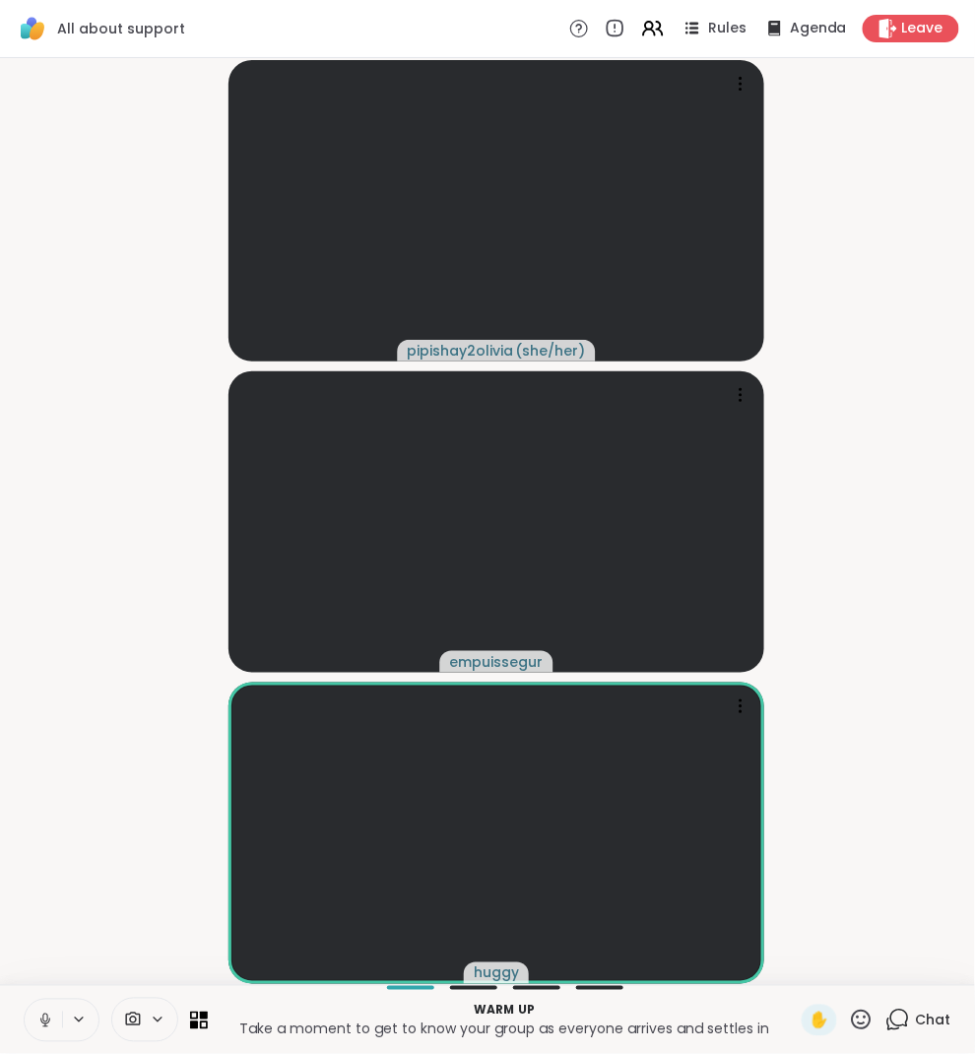
click at [50, 1013] on icon at bounding box center [45, 1021] width 18 height 18
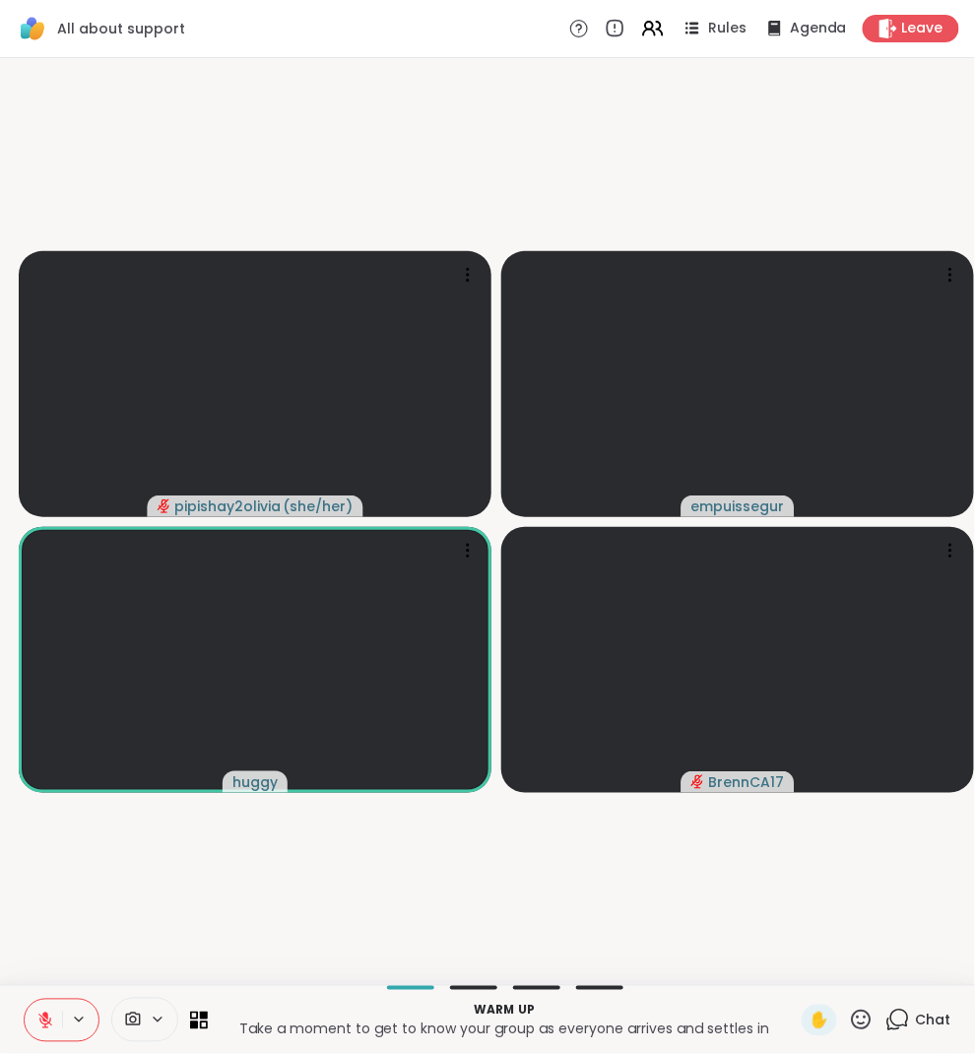
click at [44, 1000] on button at bounding box center [43, 1020] width 37 height 41
click at [38, 1007] on button at bounding box center [43, 1020] width 37 height 41
click at [41, 1022] on icon at bounding box center [45, 1021] width 14 height 14
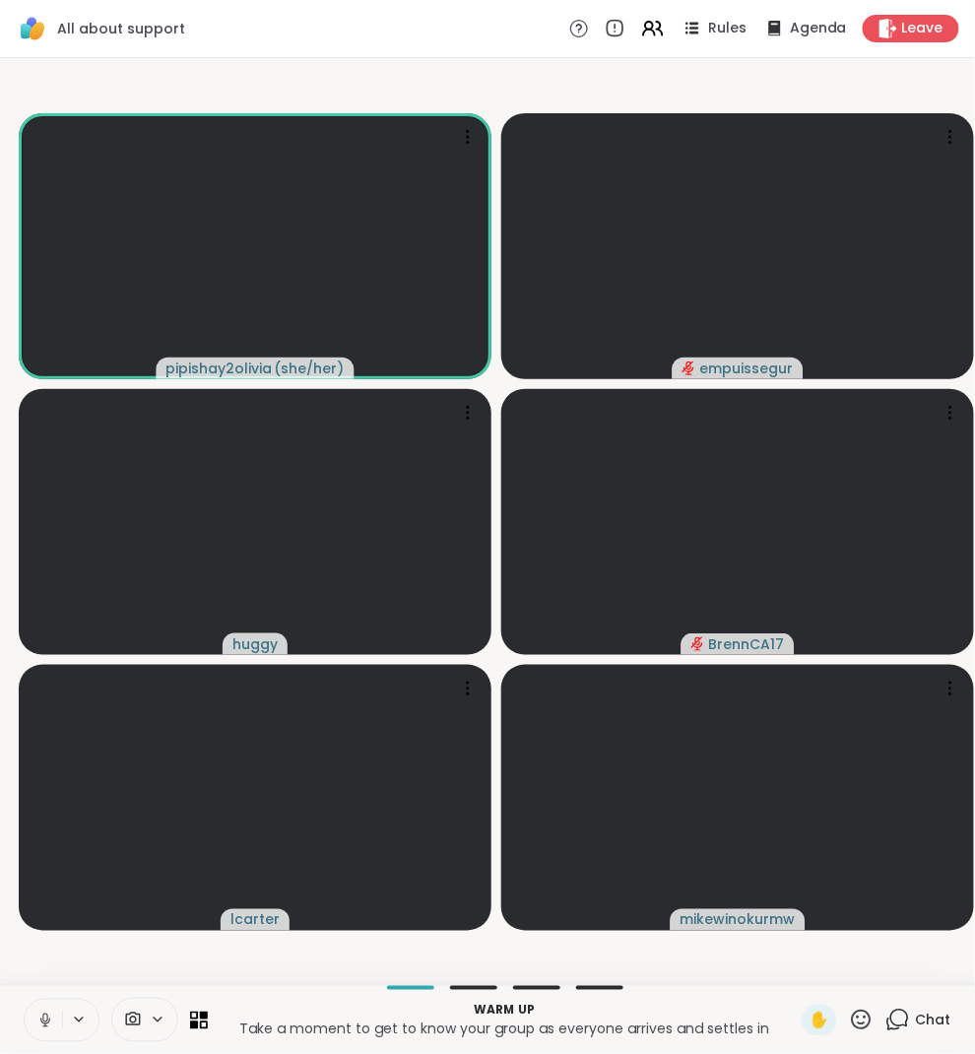
click at [902, 1021] on icon at bounding box center [898, 1020] width 25 height 25
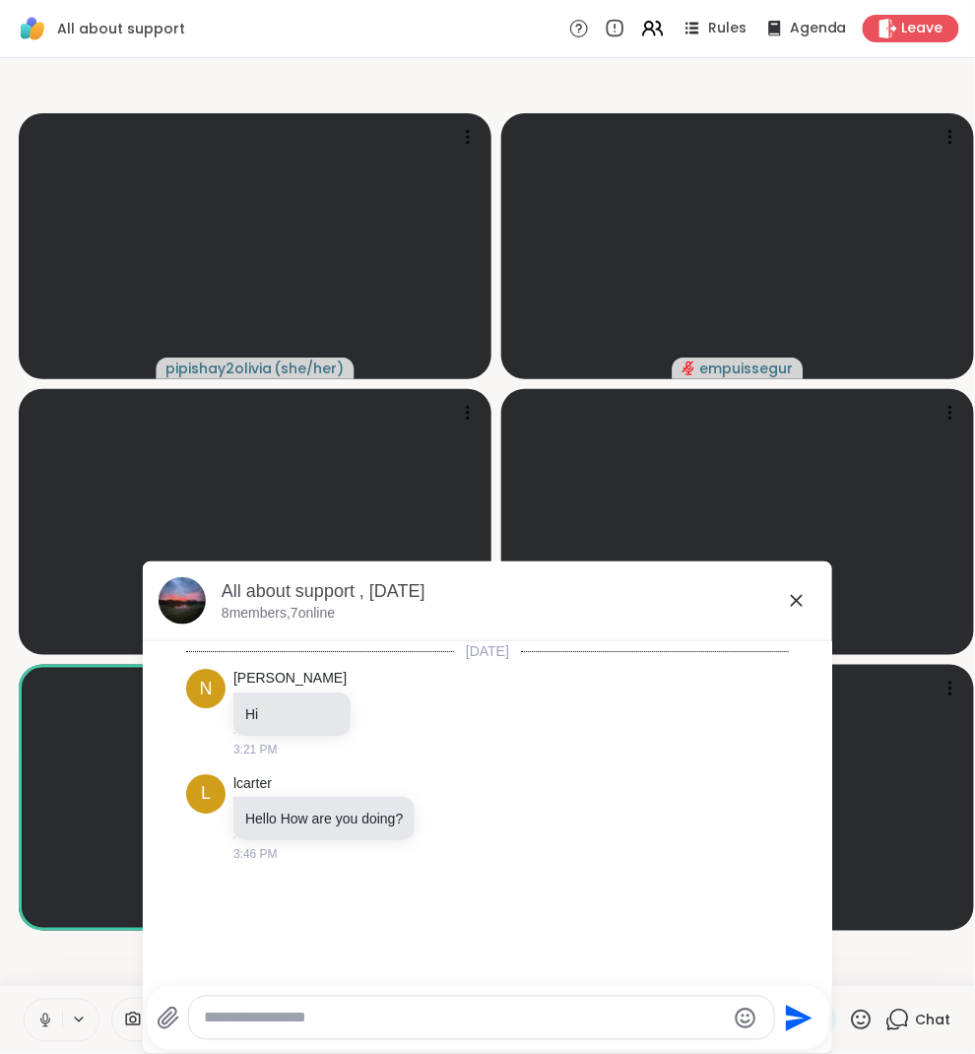
click at [795, 606] on icon at bounding box center [797, 601] width 24 height 24
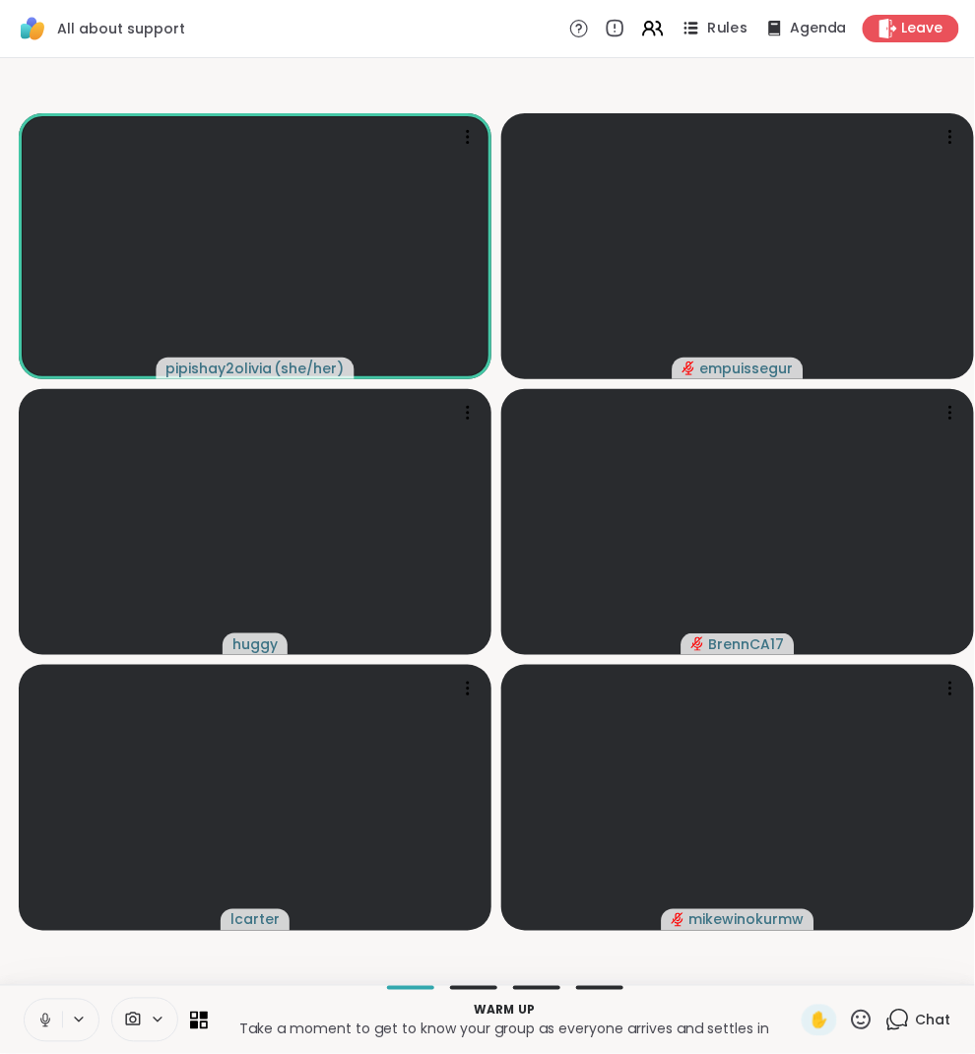
click at [703, 22] on icon at bounding box center [691, 28] width 25 height 25
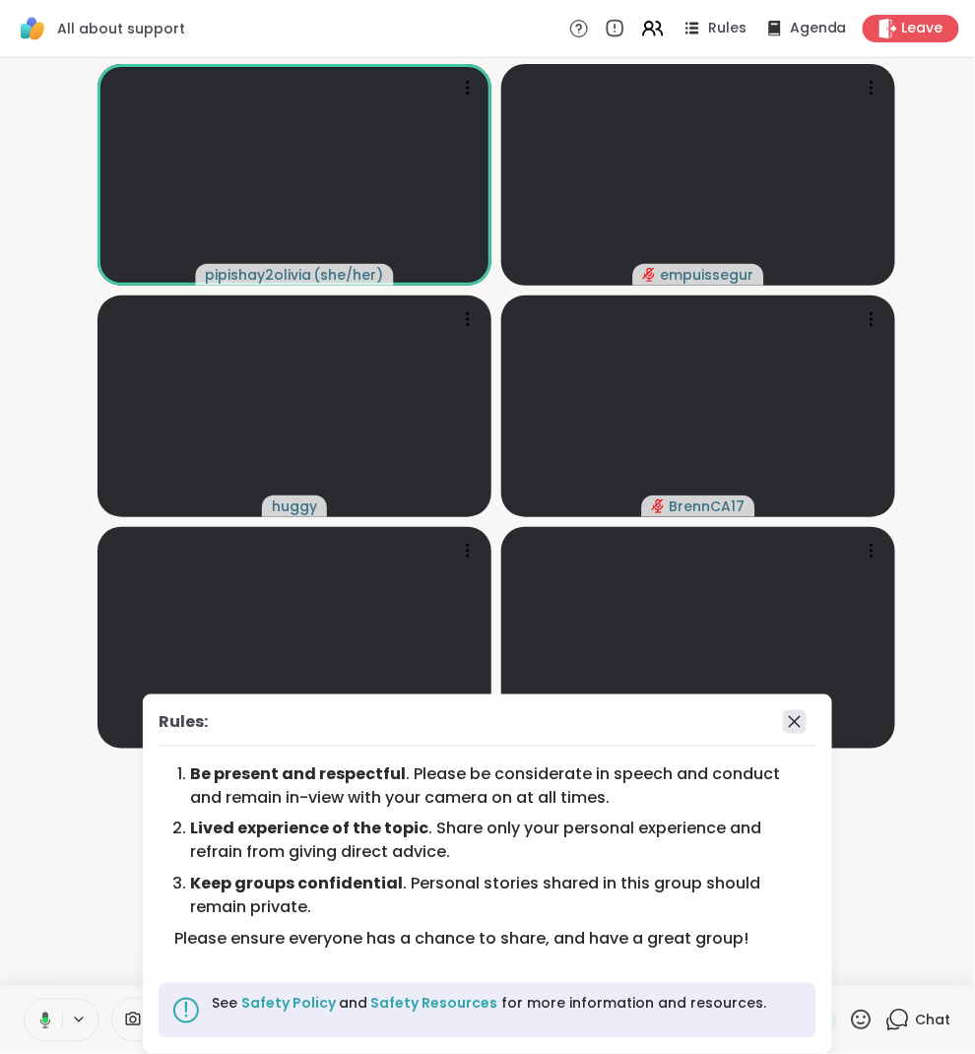
click at [796, 725] on icon at bounding box center [795, 722] width 12 height 12
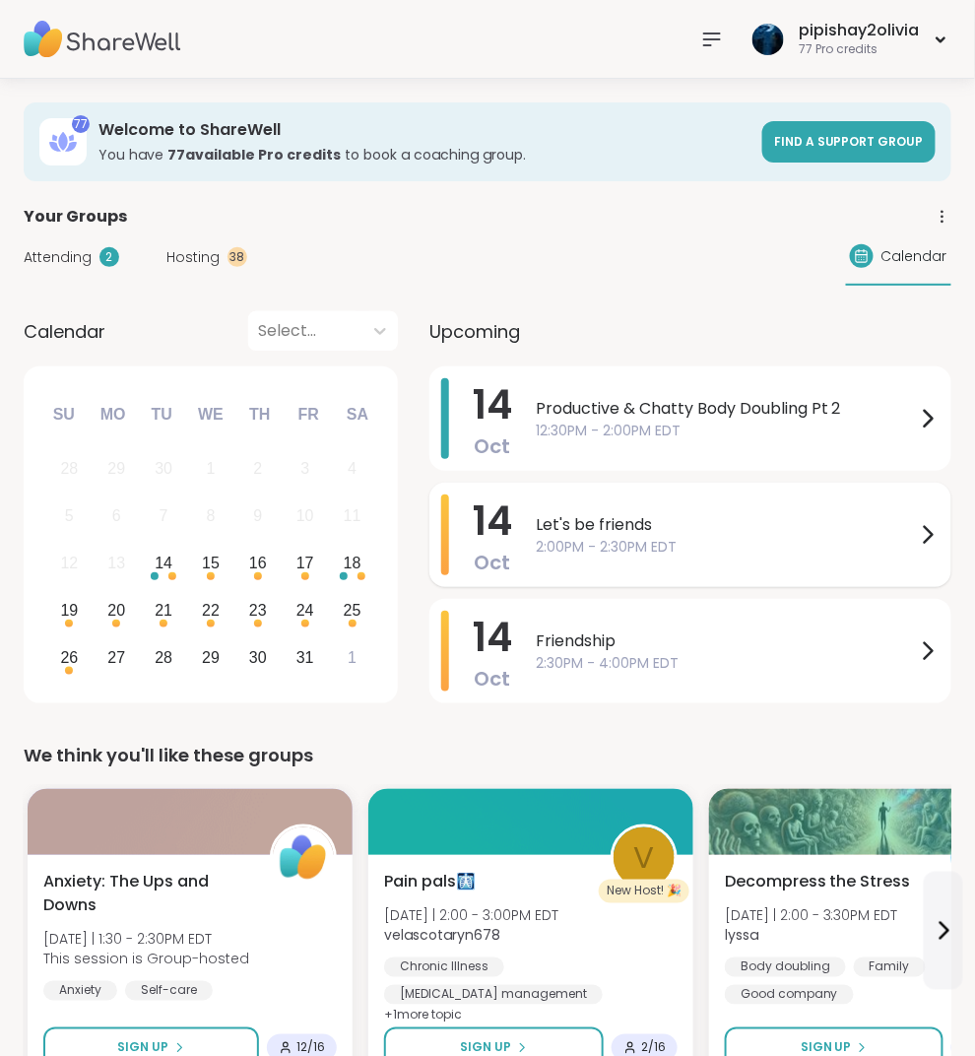
click at [607, 578] on div "14 Oct Let's be friends 2:00PM - 2:30PM EDT" at bounding box center [690, 535] width 522 height 104
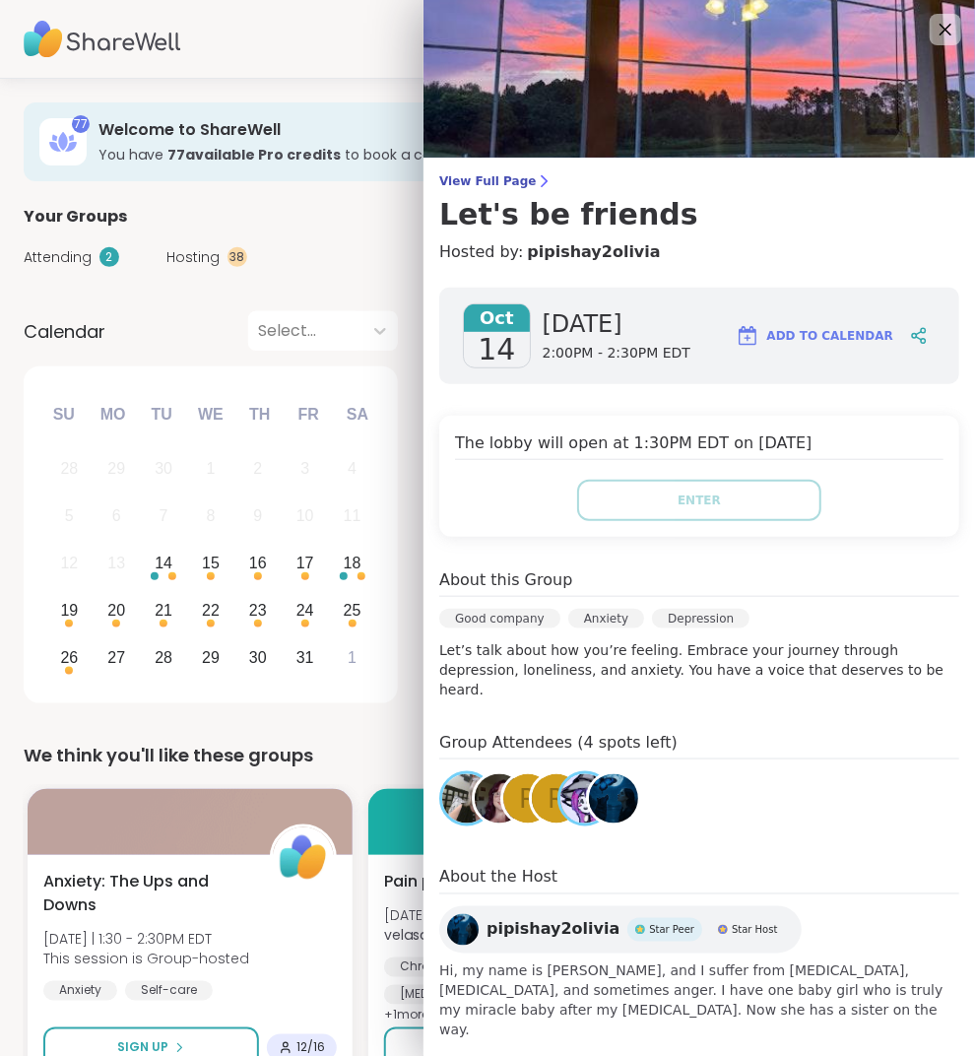
click at [325, 742] on div "We think you'll like these groups" at bounding box center [488, 756] width 928 height 28
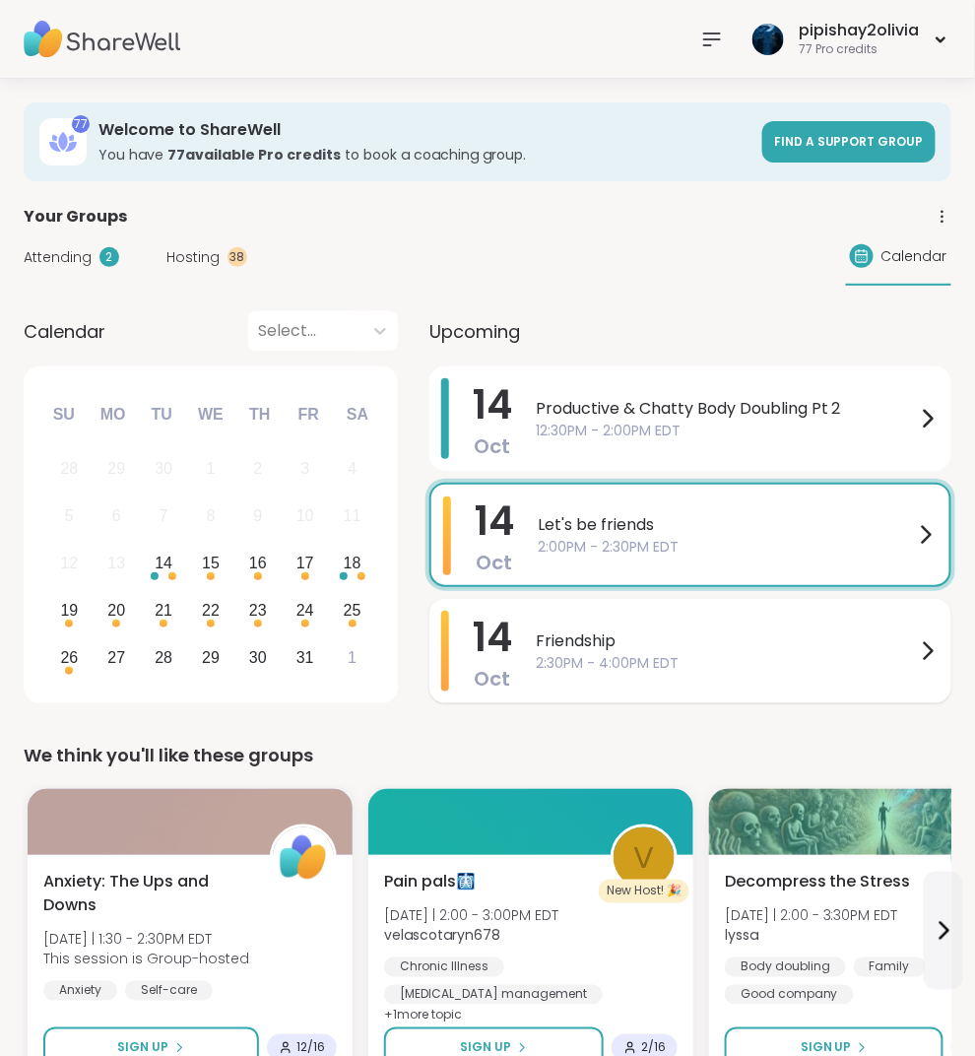
click at [642, 634] on span "Friendship" at bounding box center [726, 641] width 380 height 24
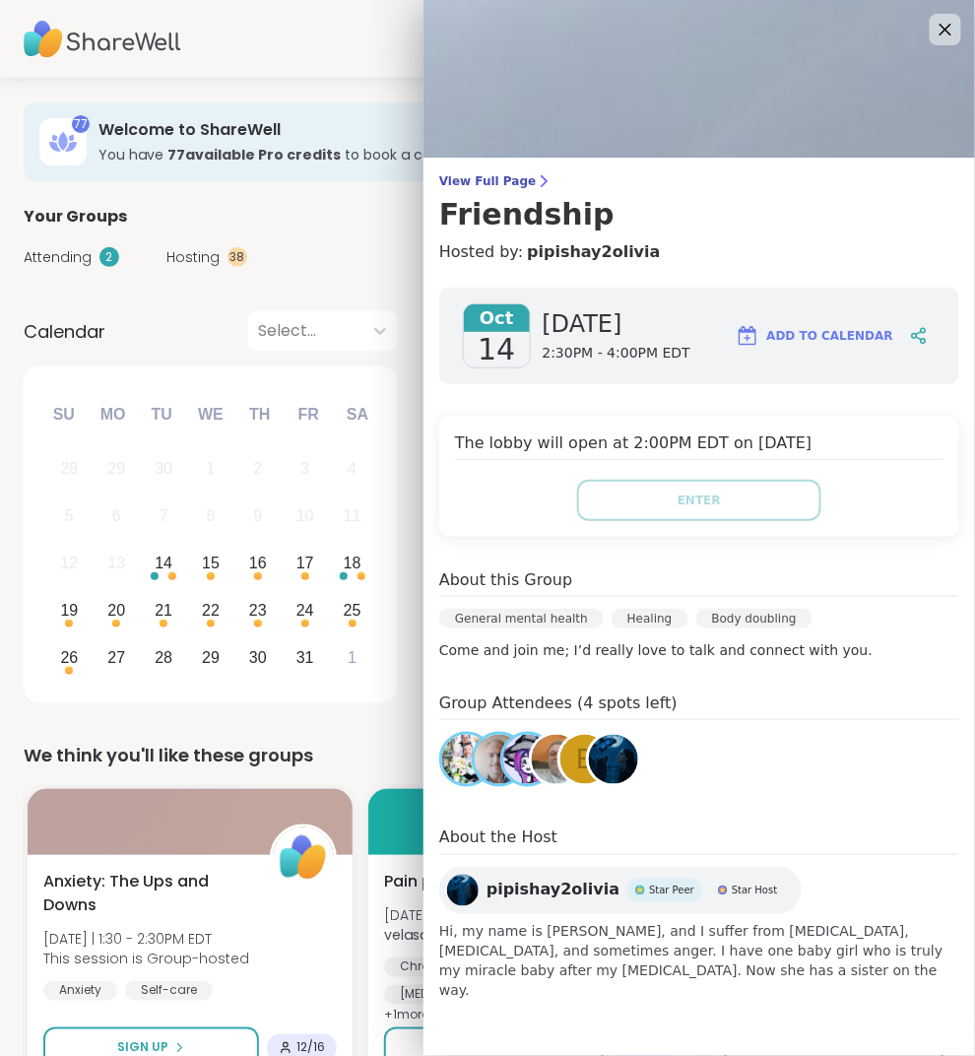
click at [384, 742] on div "We think you'll like these groups" at bounding box center [488, 756] width 928 height 28
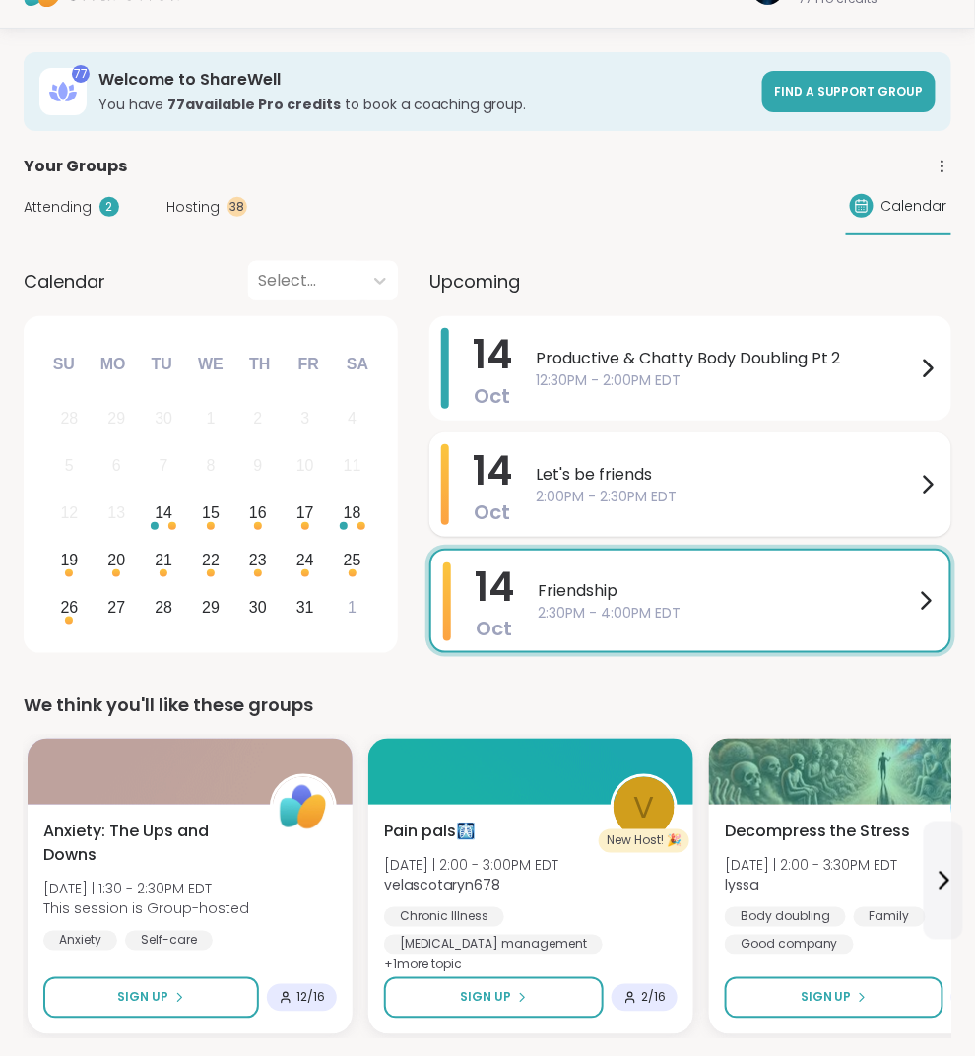
scroll to position [71, 0]
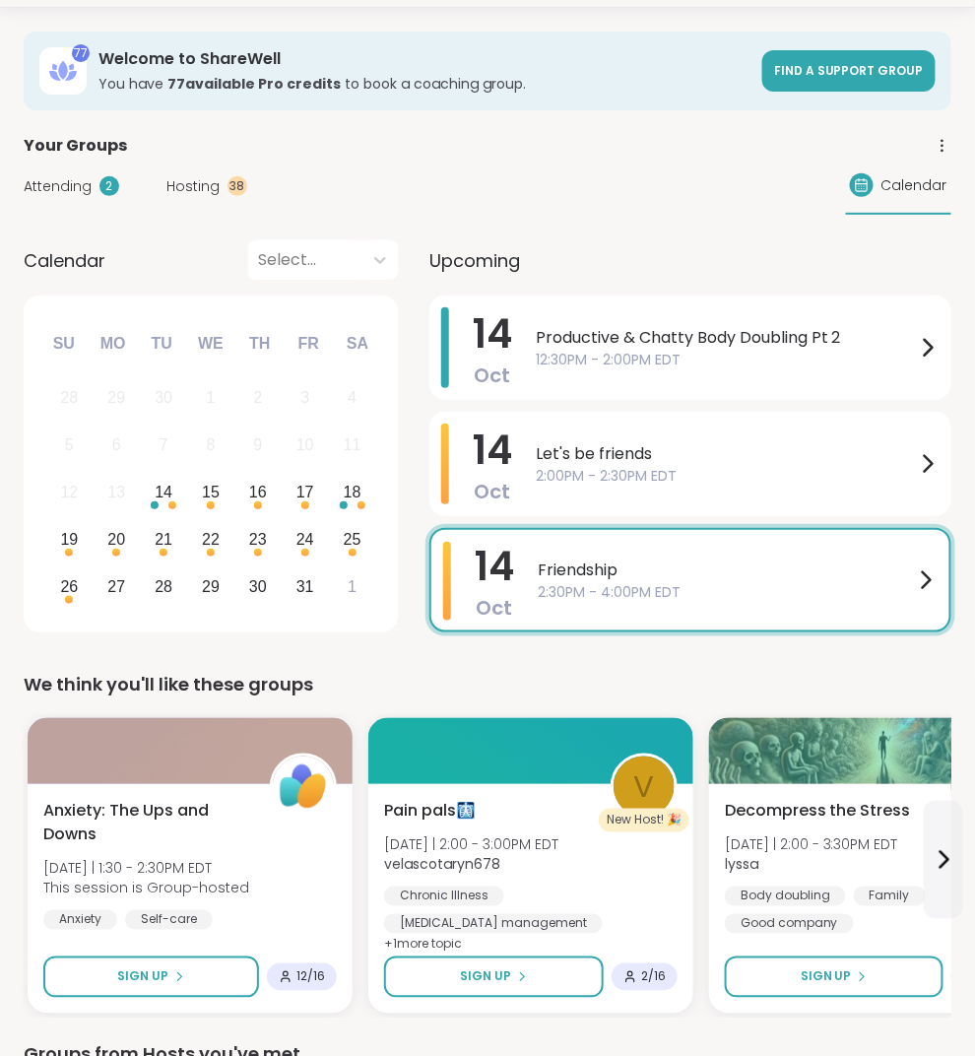
click at [208, 182] on span "Hosting" at bounding box center [192, 186] width 53 height 21
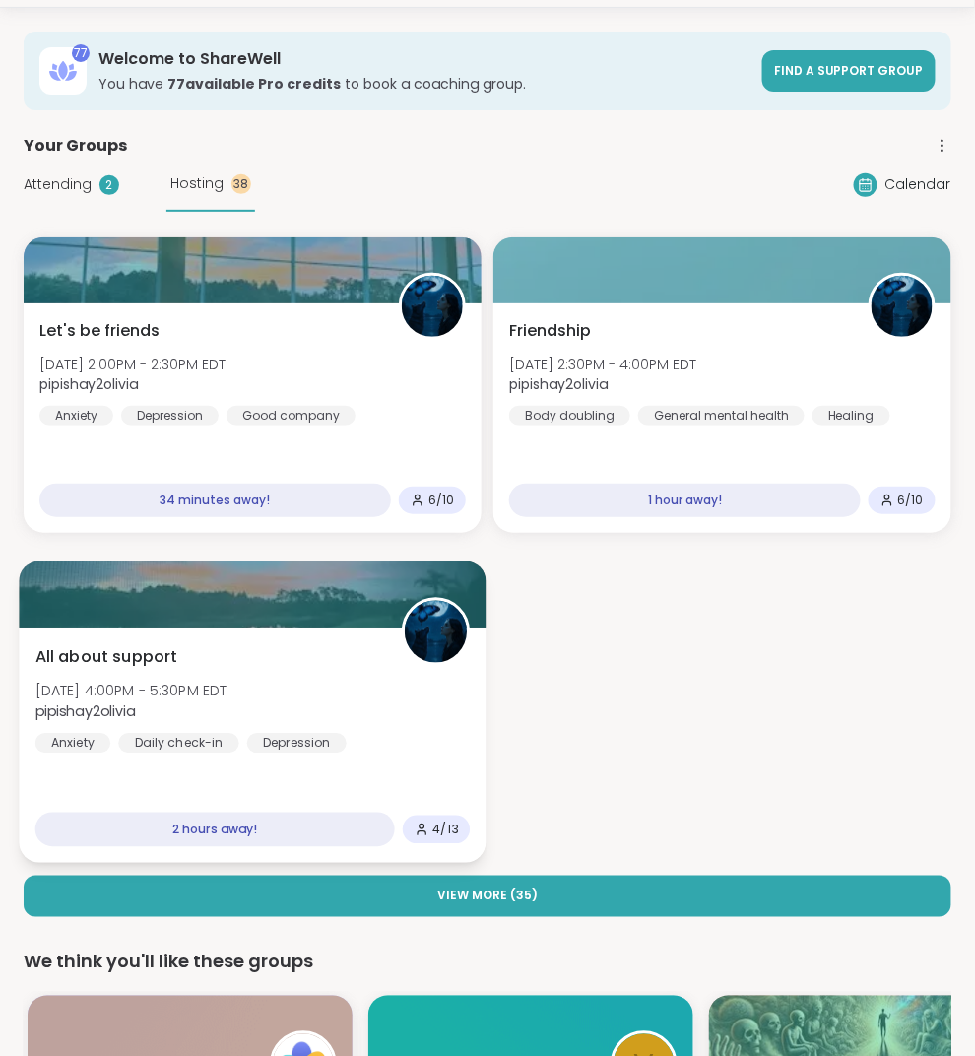
click at [359, 645] on div "All about support Tue, Oct 14 | 4:00PM - 5:30PM EDT pipishay2olivia Anxiety Dai…" at bounding box center [252, 699] width 435 height 108
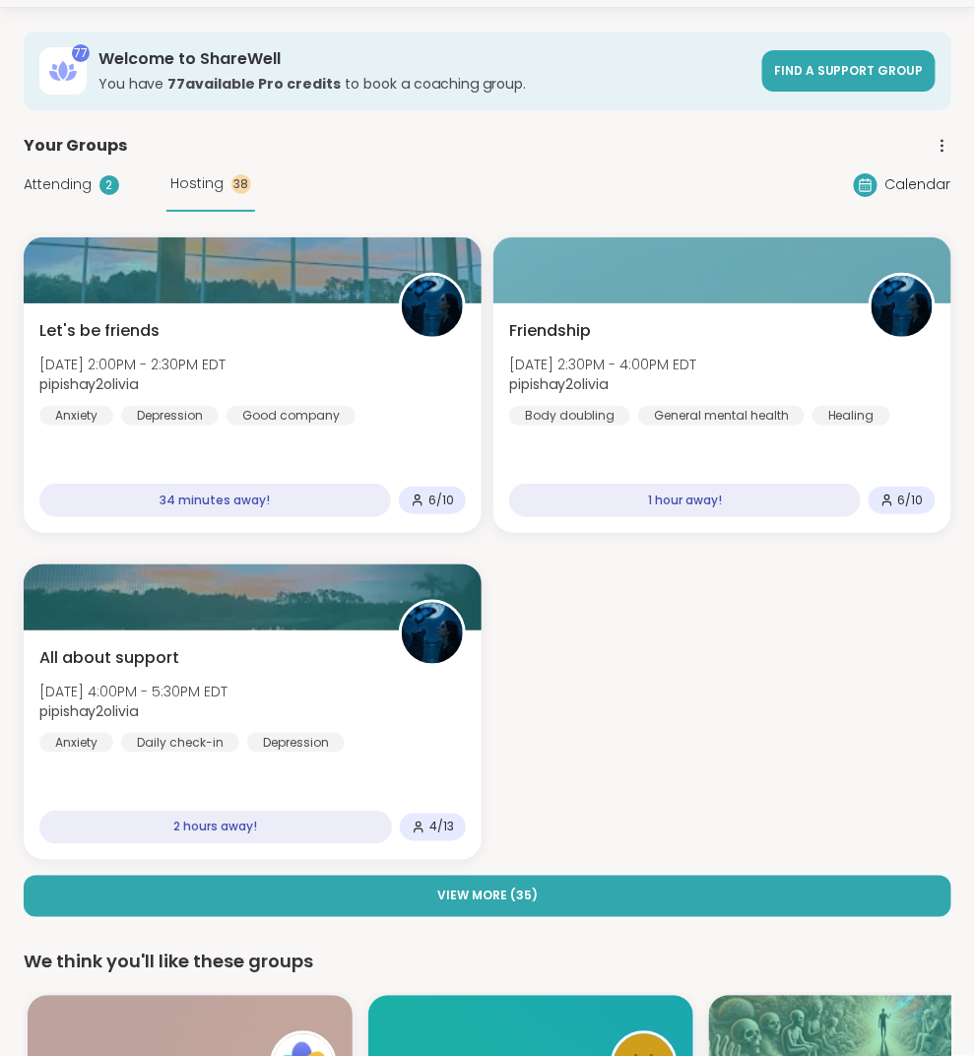
click at [362, 178] on div "Attending 2 Hosting 38 Calendar" at bounding box center [488, 185] width 928 height 54
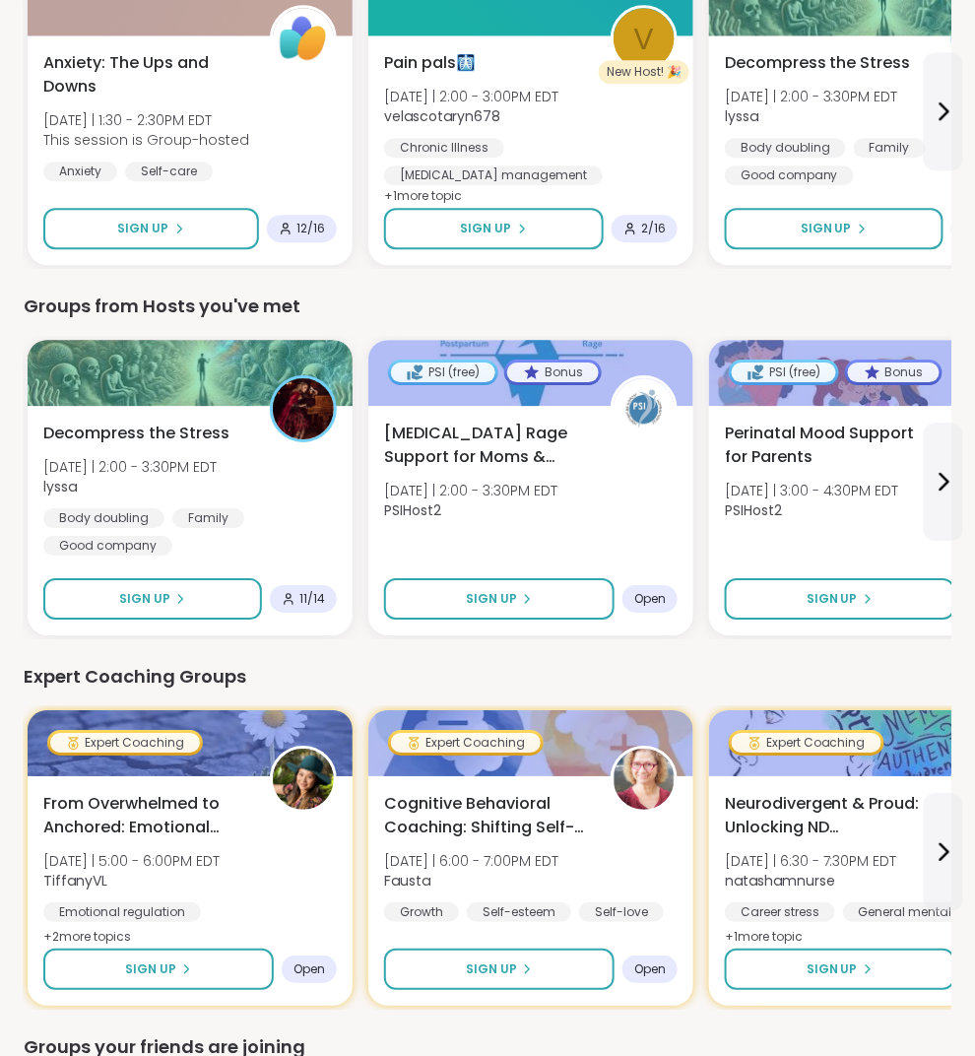
scroll to position [1110, 0]
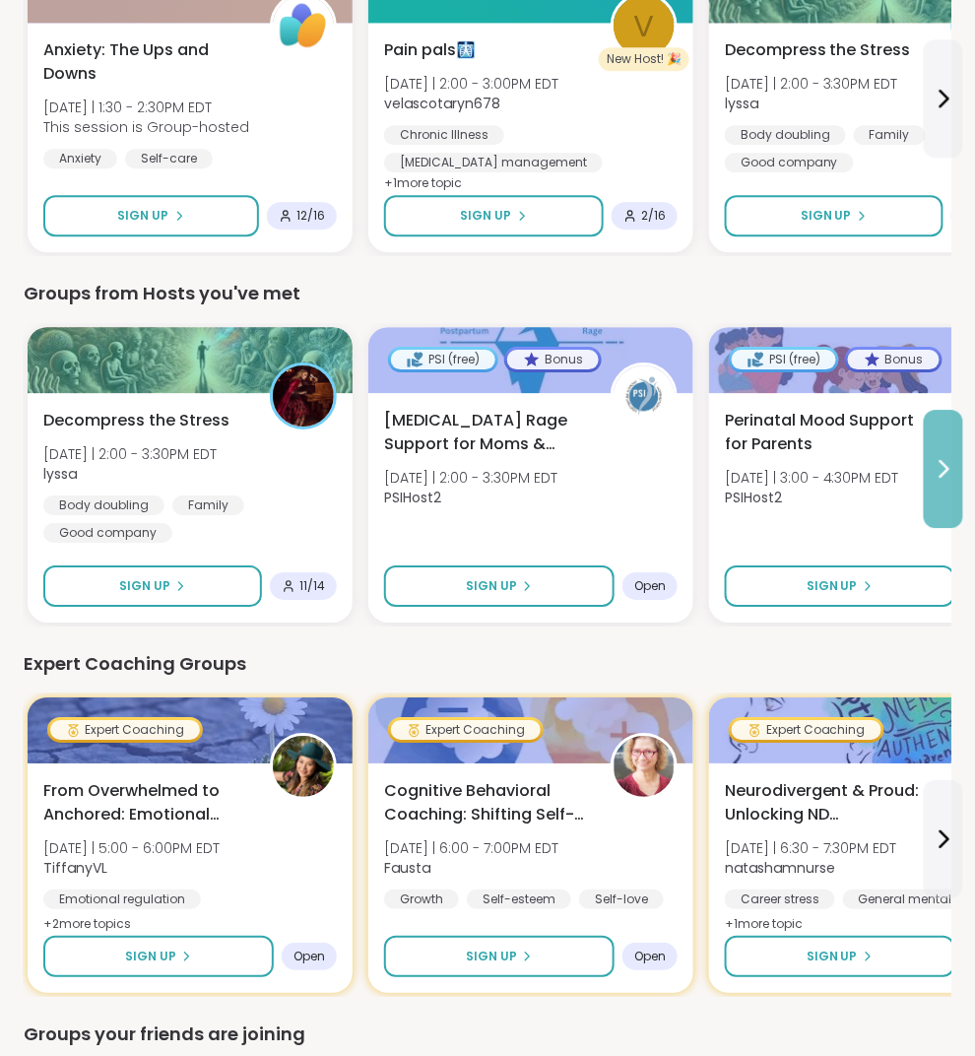
click at [940, 467] on icon at bounding box center [944, 469] width 24 height 24
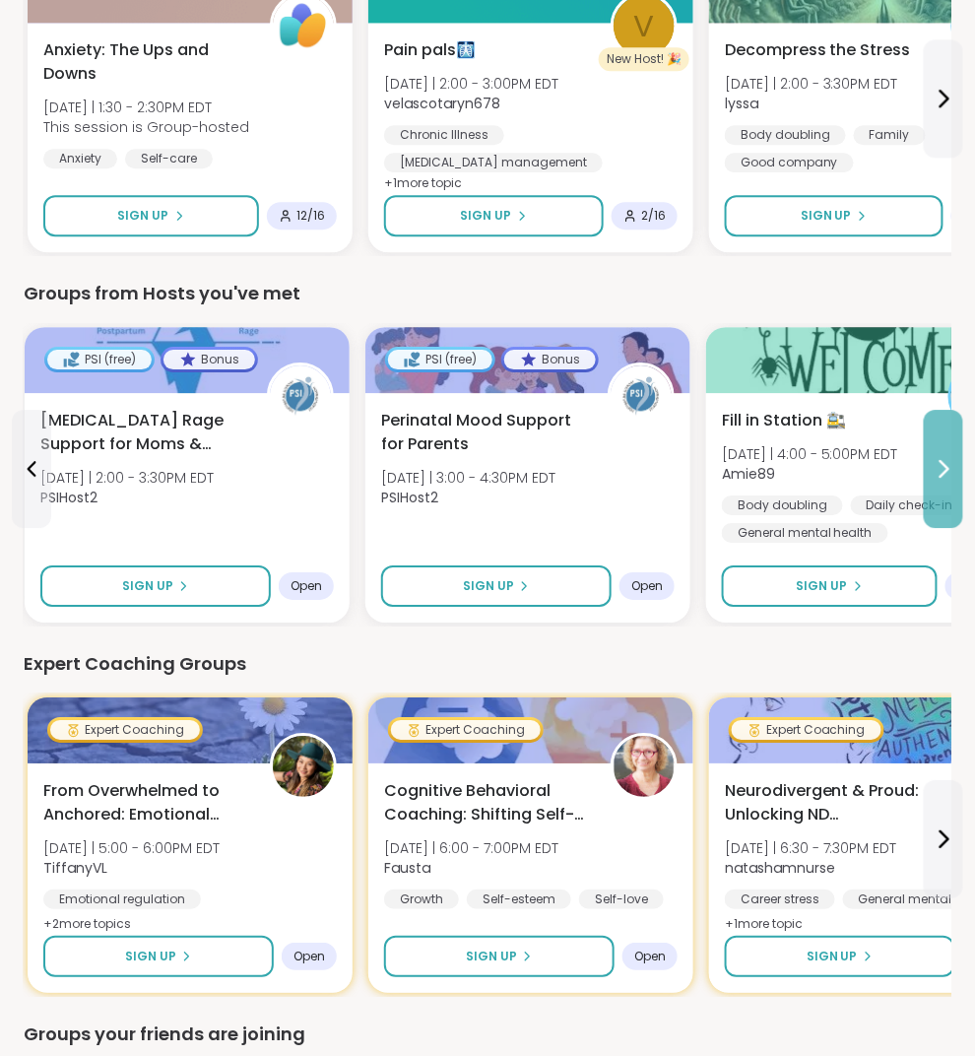
click at [938, 471] on icon at bounding box center [944, 469] width 24 height 24
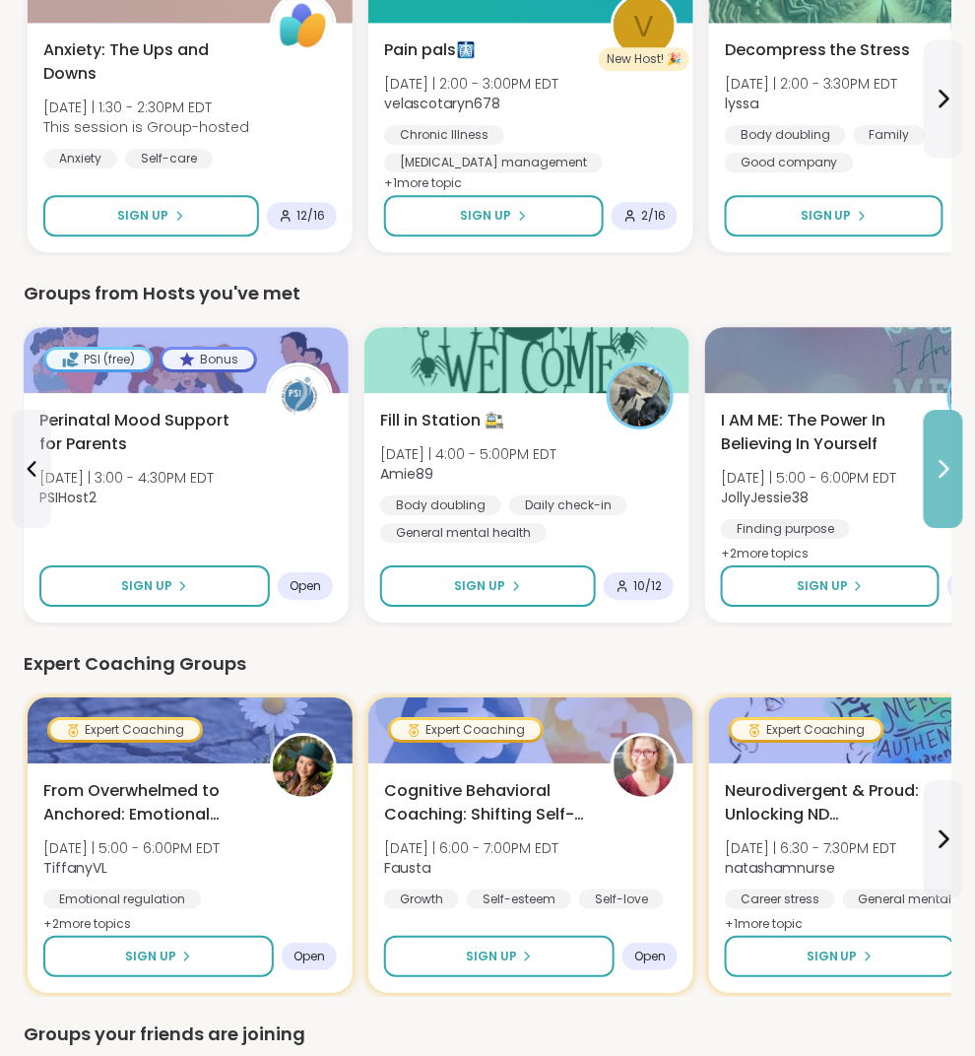
click at [938, 471] on icon at bounding box center [944, 469] width 24 height 24
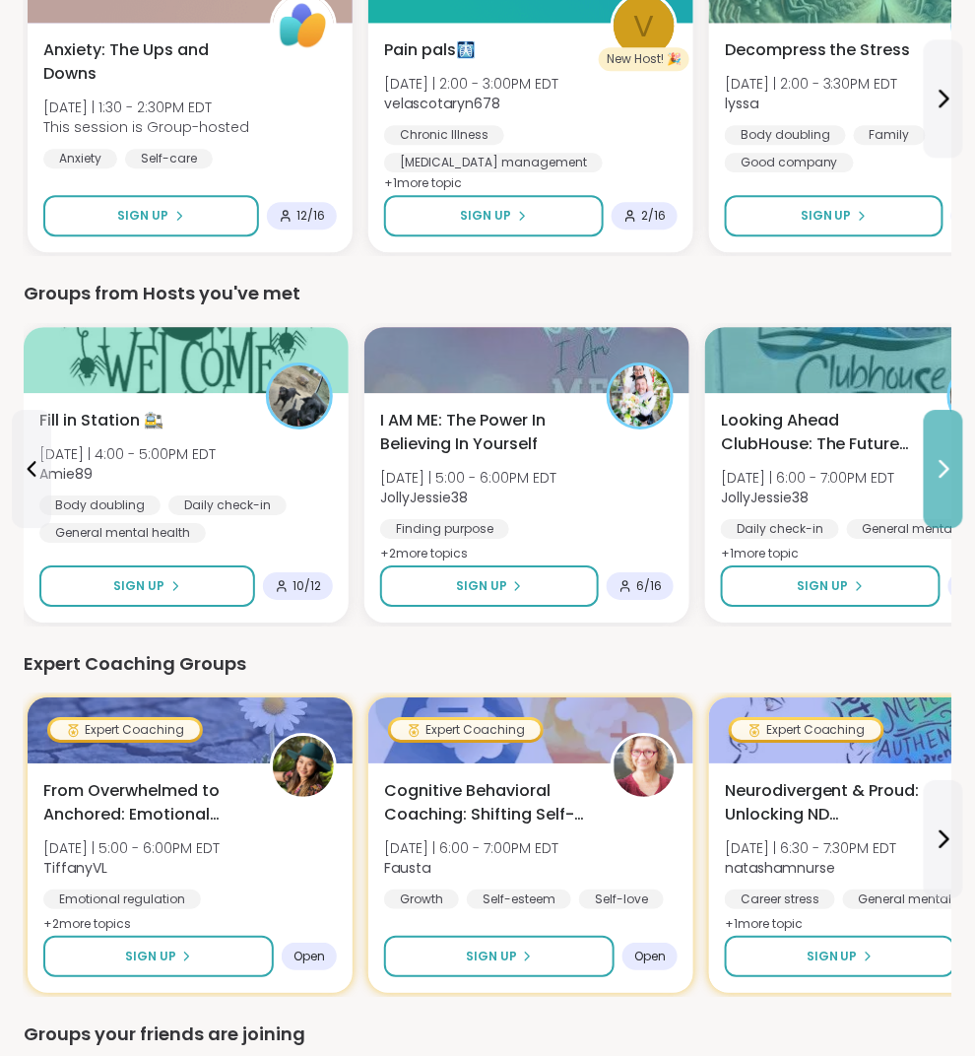
click at [938, 471] on icon at bounding box center [944, 469] width 24 height 24
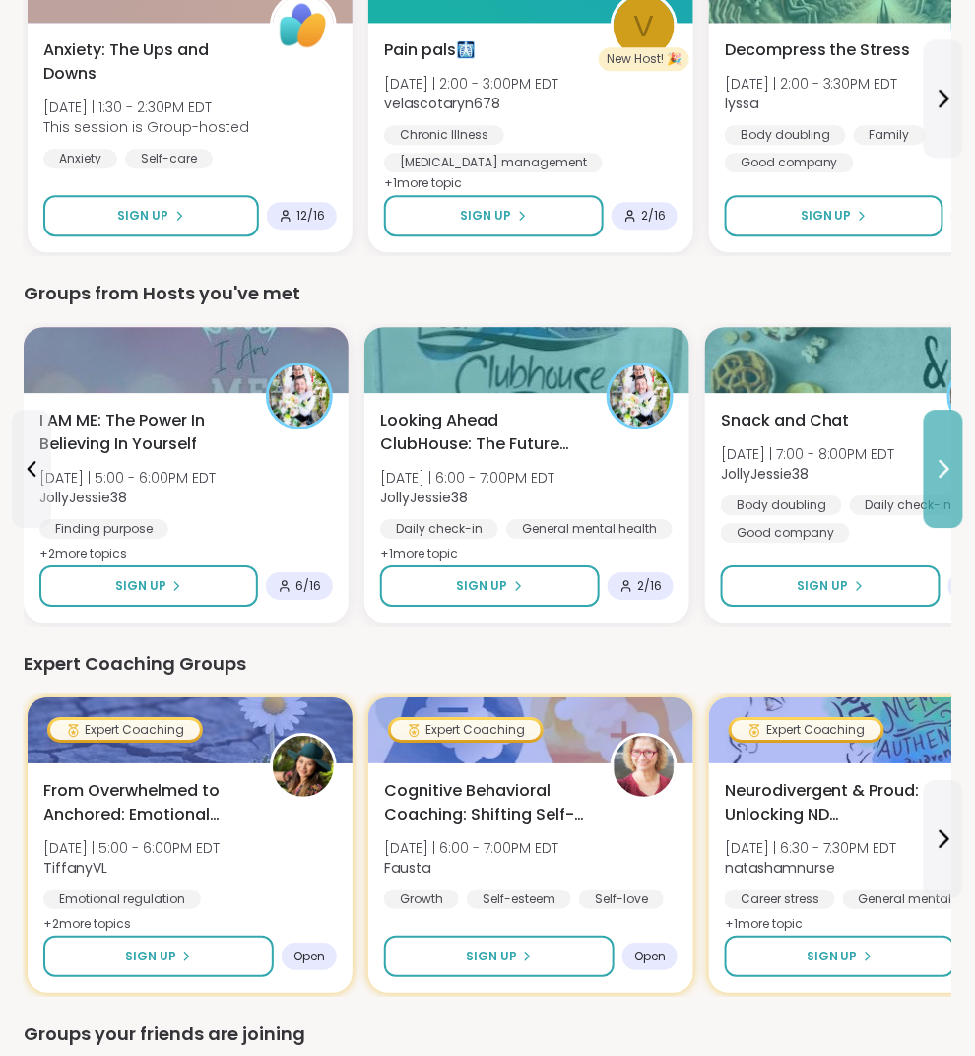
click at [936, 474] on icon at bounding box center [944, 469] width 24 height 24
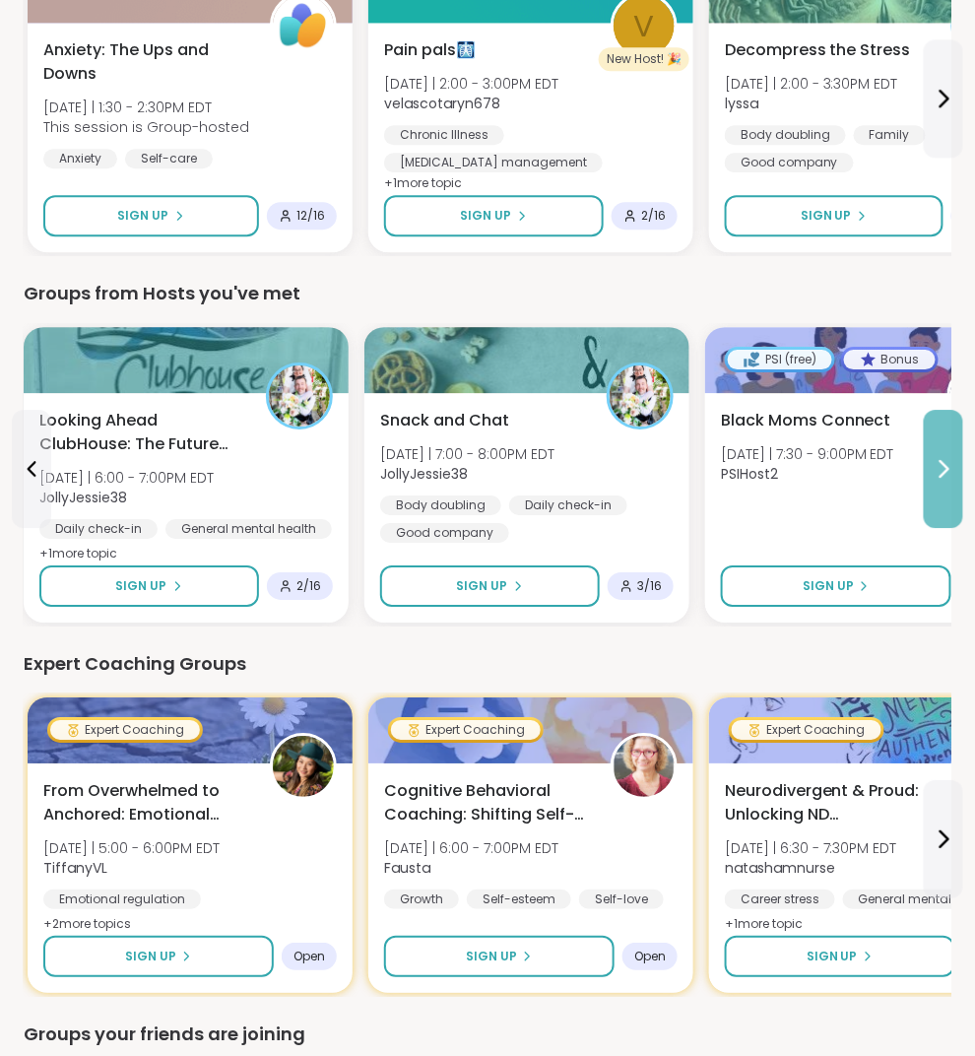
scroll to position [1105, 0]
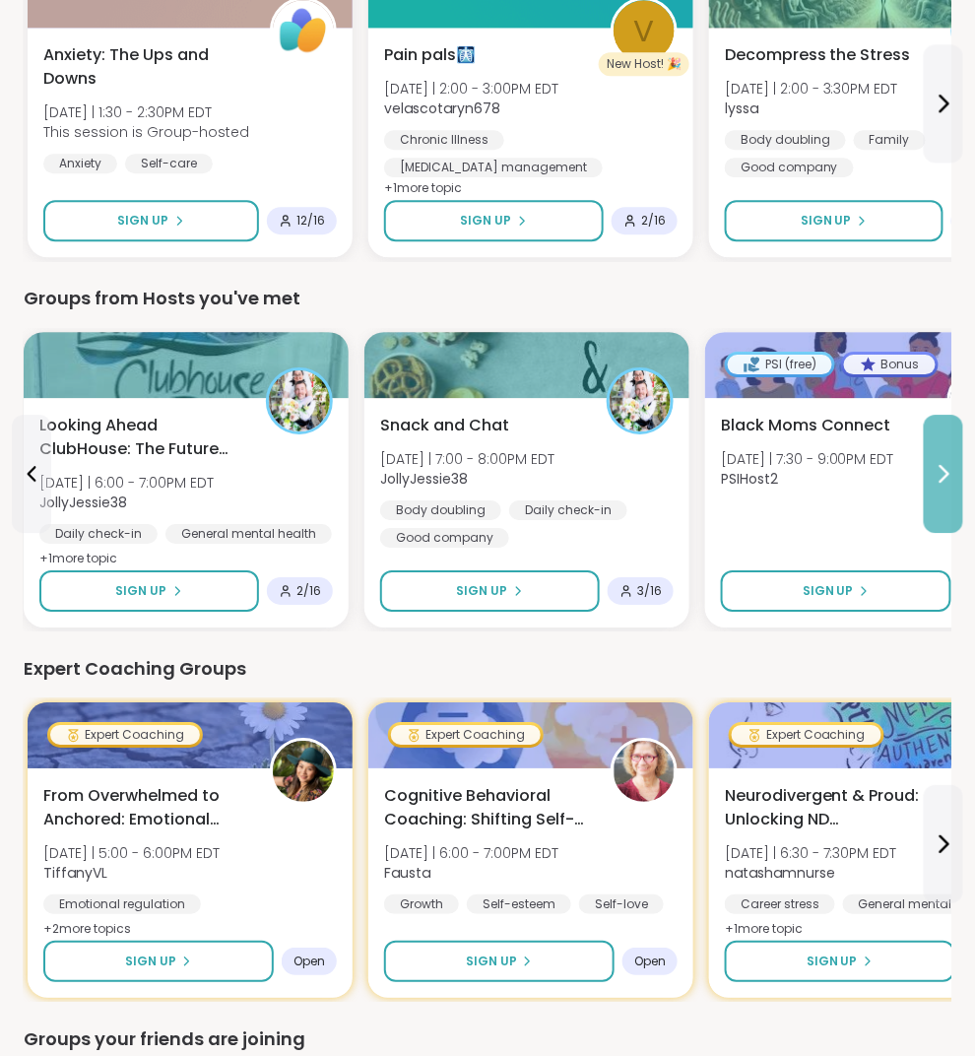
click at [936, 475] on icon at bounding box center [944, 474] width 24 height 24
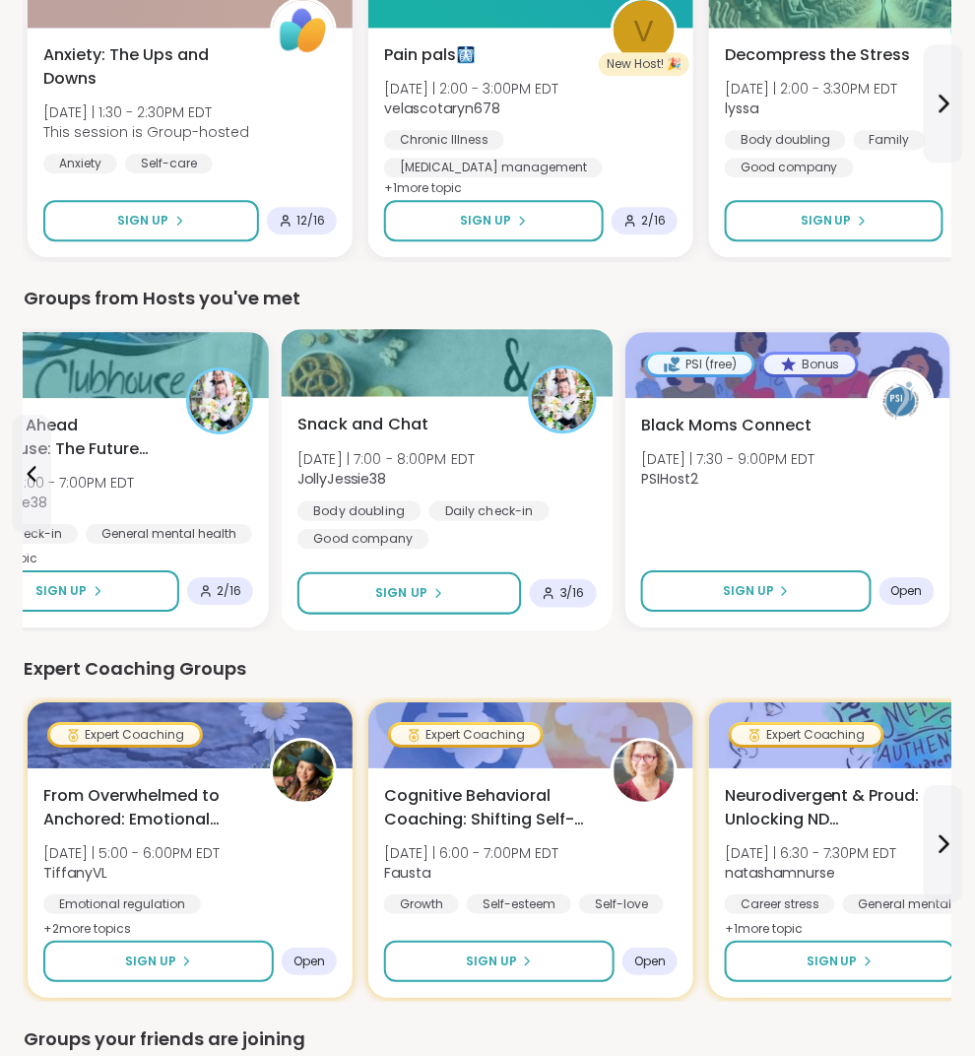
click at [492, 492] on div "Snack and Chat Tue 10/14 | 7:00 - 8:00PM EDT JollyJessie38 Body doubling Daily …" at bounding box center [446, 481] width 299 height 137
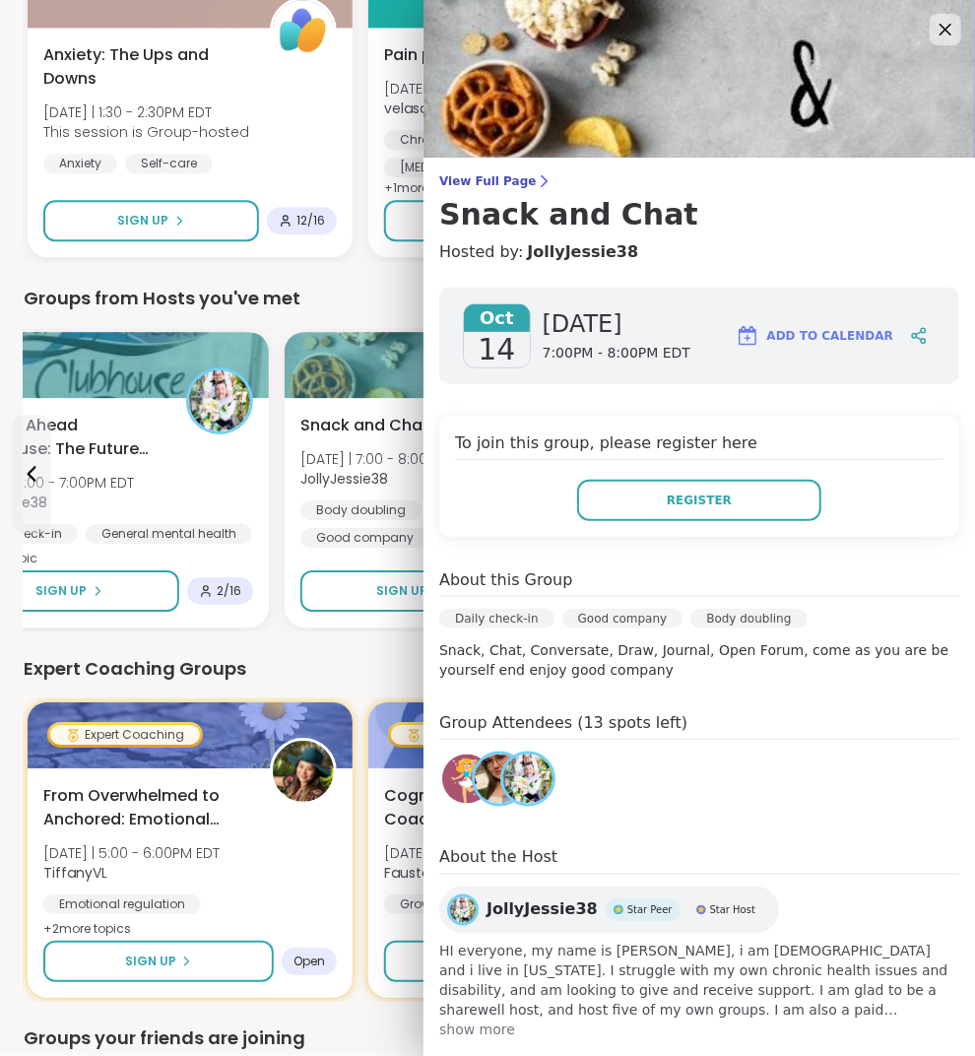
click at [305, 689] on div "Expert Coaching Groups Expert Coaching From Overwhelmed to Anchored: Emotional …" at bounding box center [488, 828] width 928 height 347
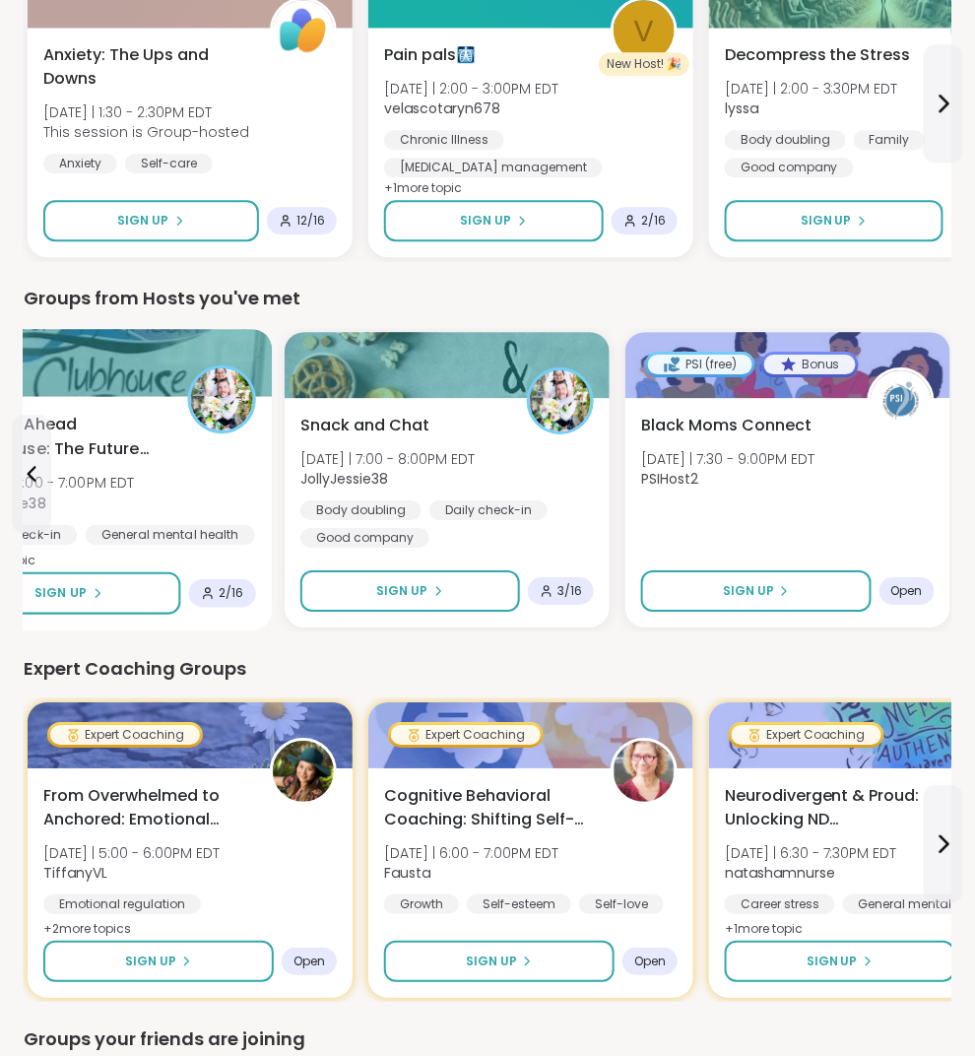
click at [209, 494] on div "Looking Ahead ClubHouse: The Future Awaits You ! Tue 10/14 | 6:00 - 7:00PM EDT …" at bounding box center [106, 493] width 299 height 161
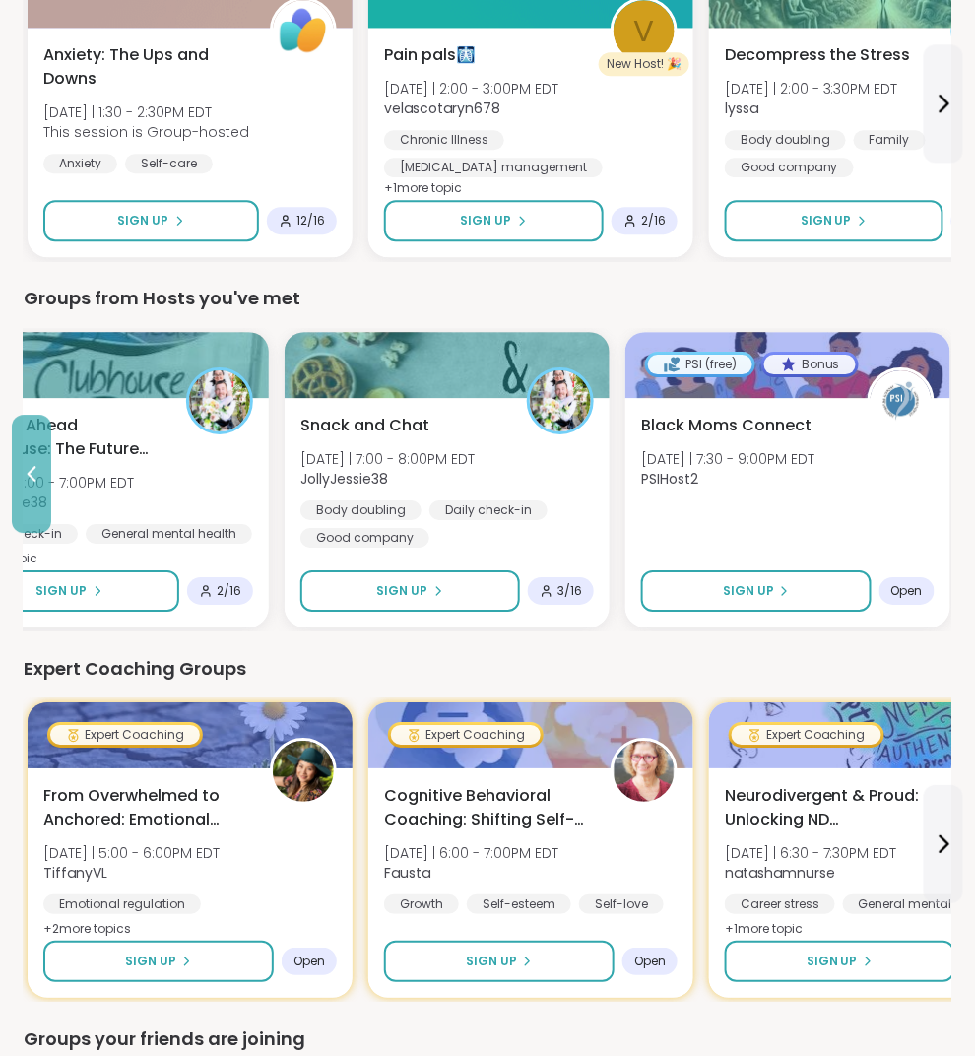
click at [23, 476] on icon at bounding box center [32, 474] width 24 height 24
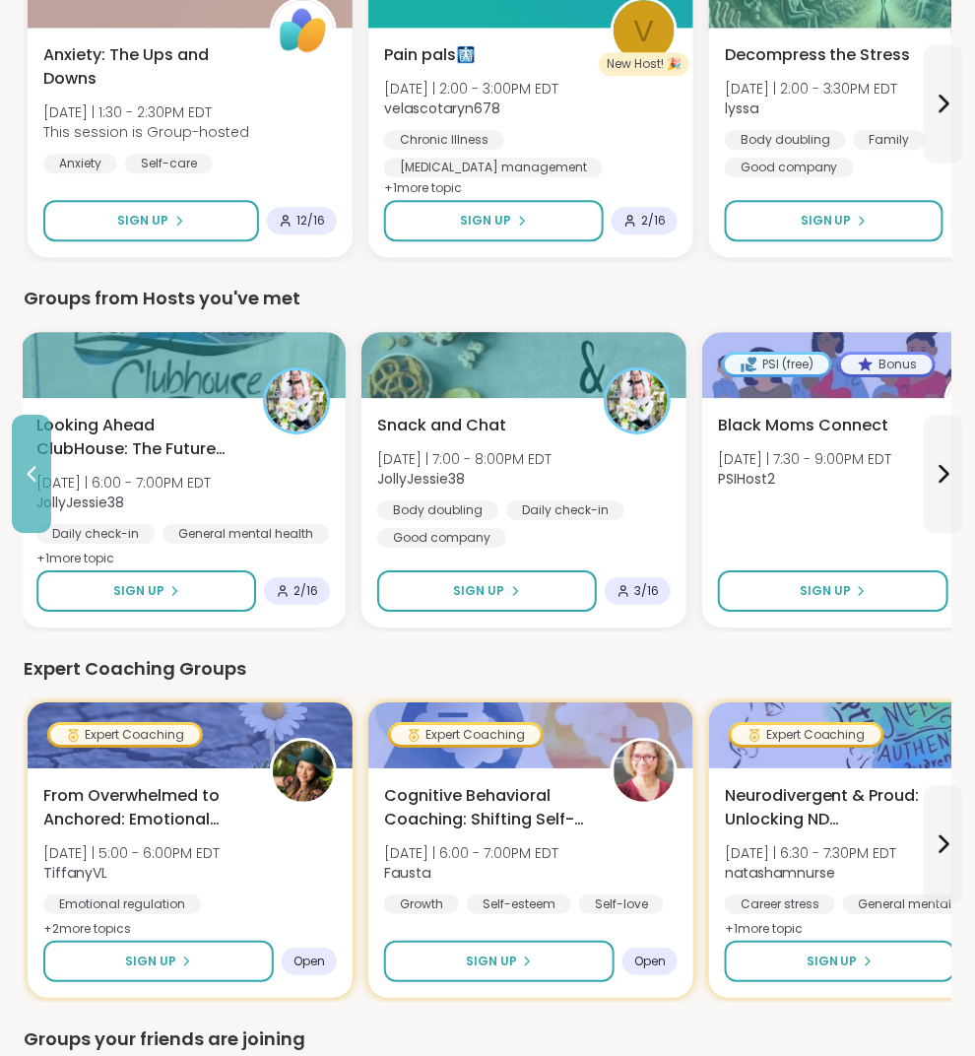
click at [23, 476] on icon at bounding box center [32, 474] width 24 height 24
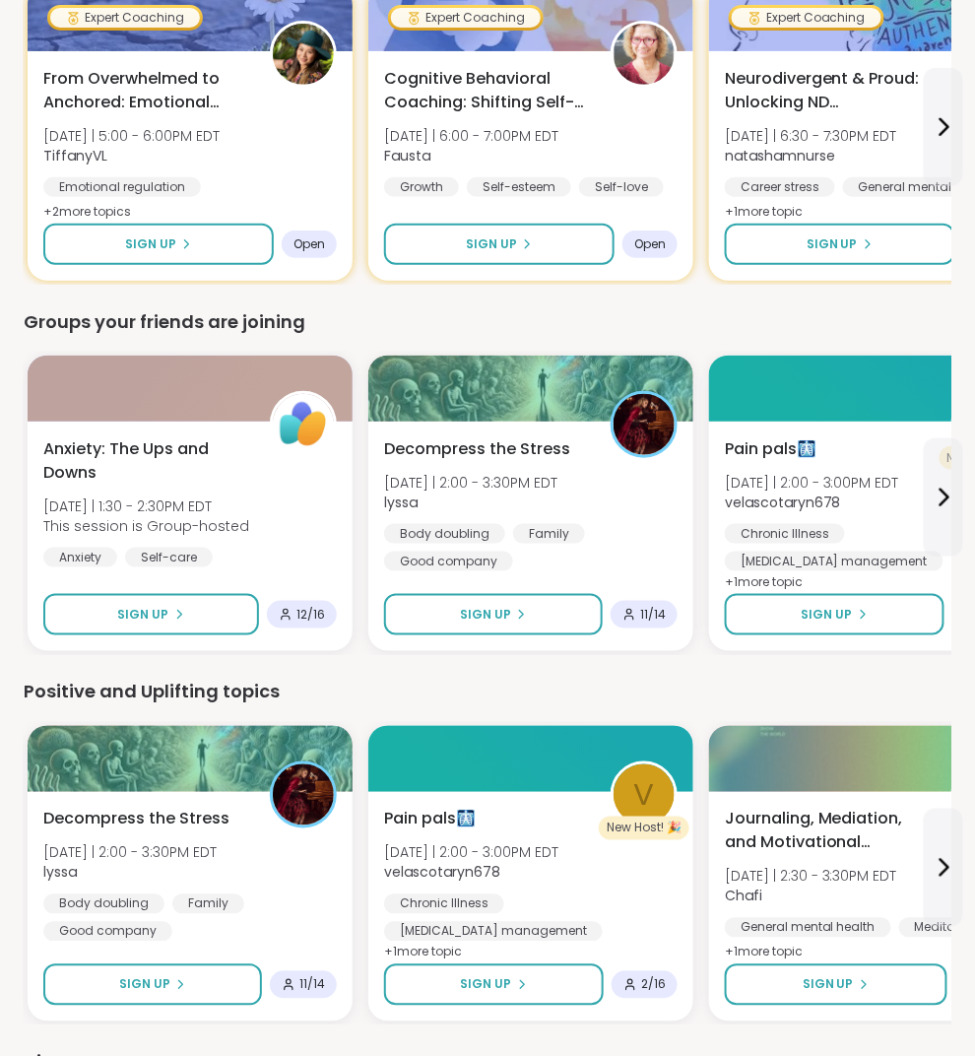
scroll to position [1990, 0]
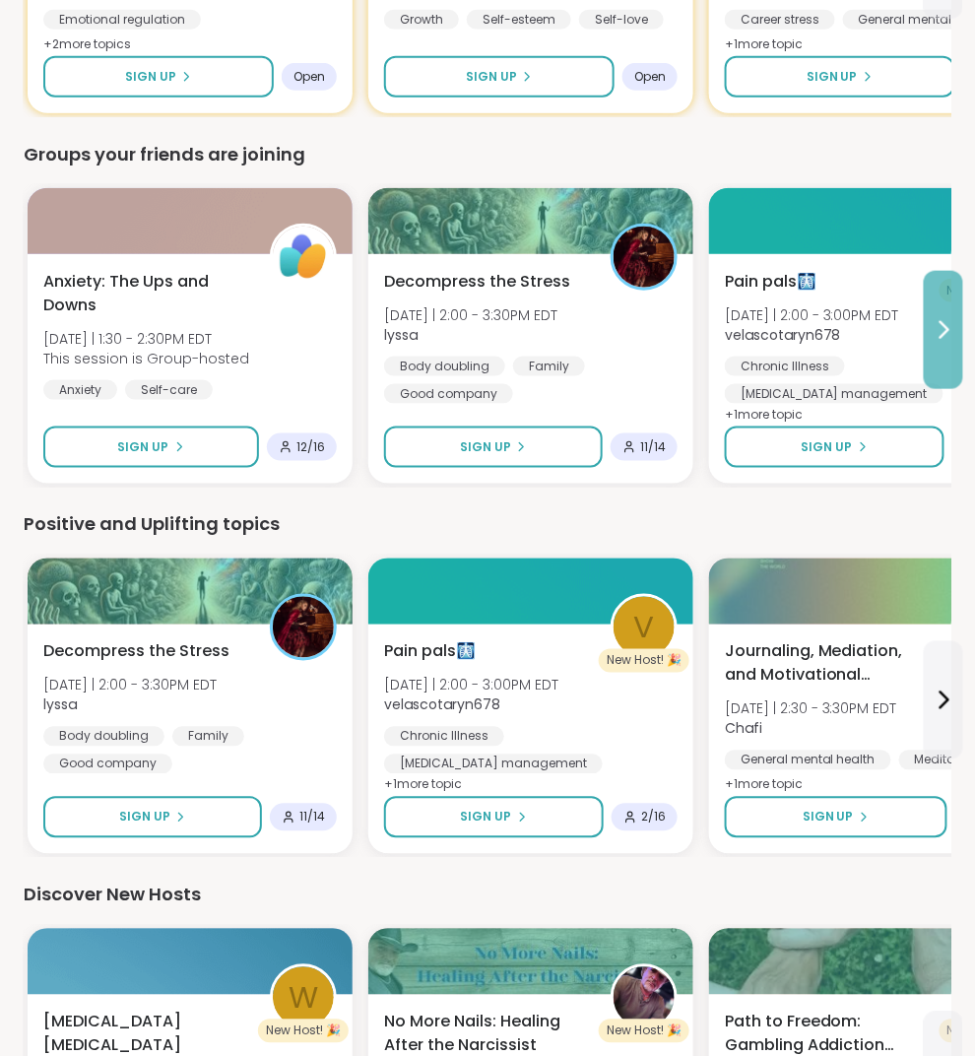
click at [949, 339] on button at bounding box center [943, 330] width 39 height 118
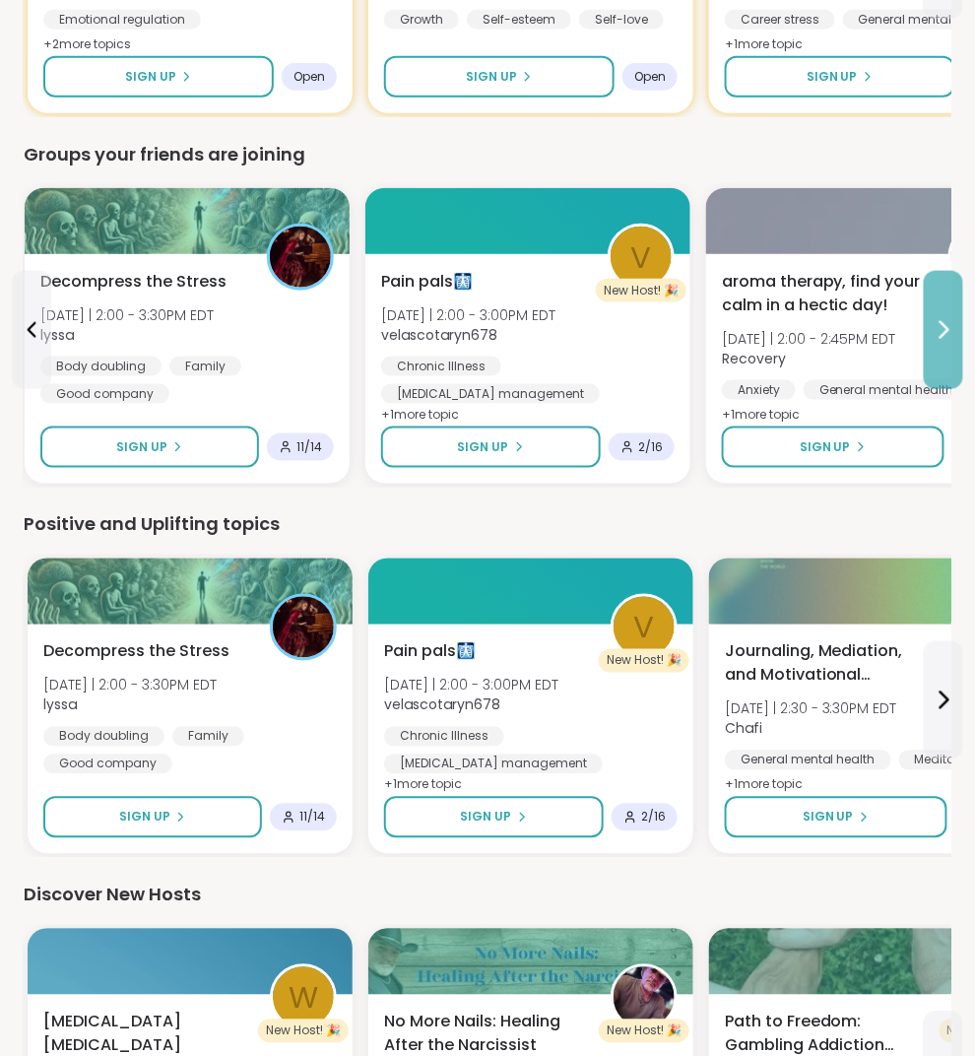
click at [949, 339] on button at bounding box center [943, 330] width 39 height 118
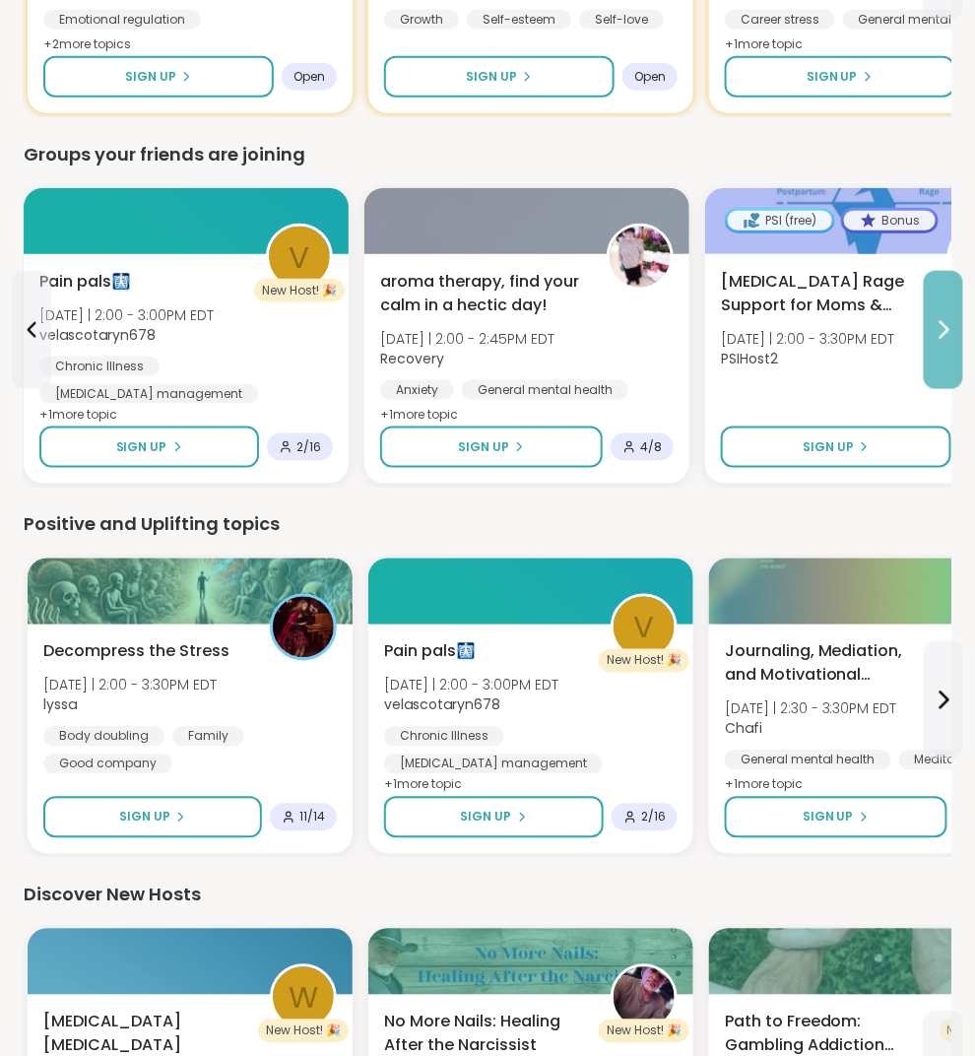
click at [949, 339] on button at bounding box center [943, 330] width 39 height 118
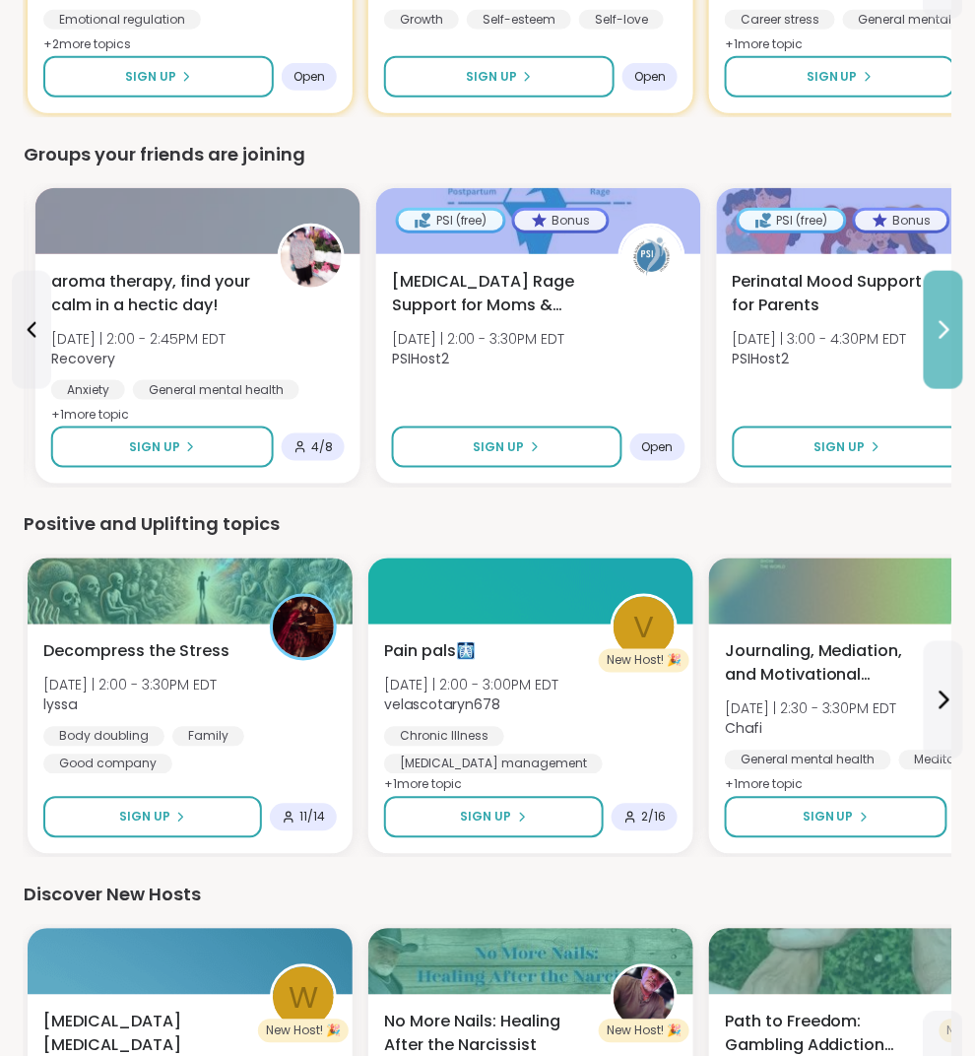
click at [949, 339] on button at bounding box center [943, 330] width 39 height 118
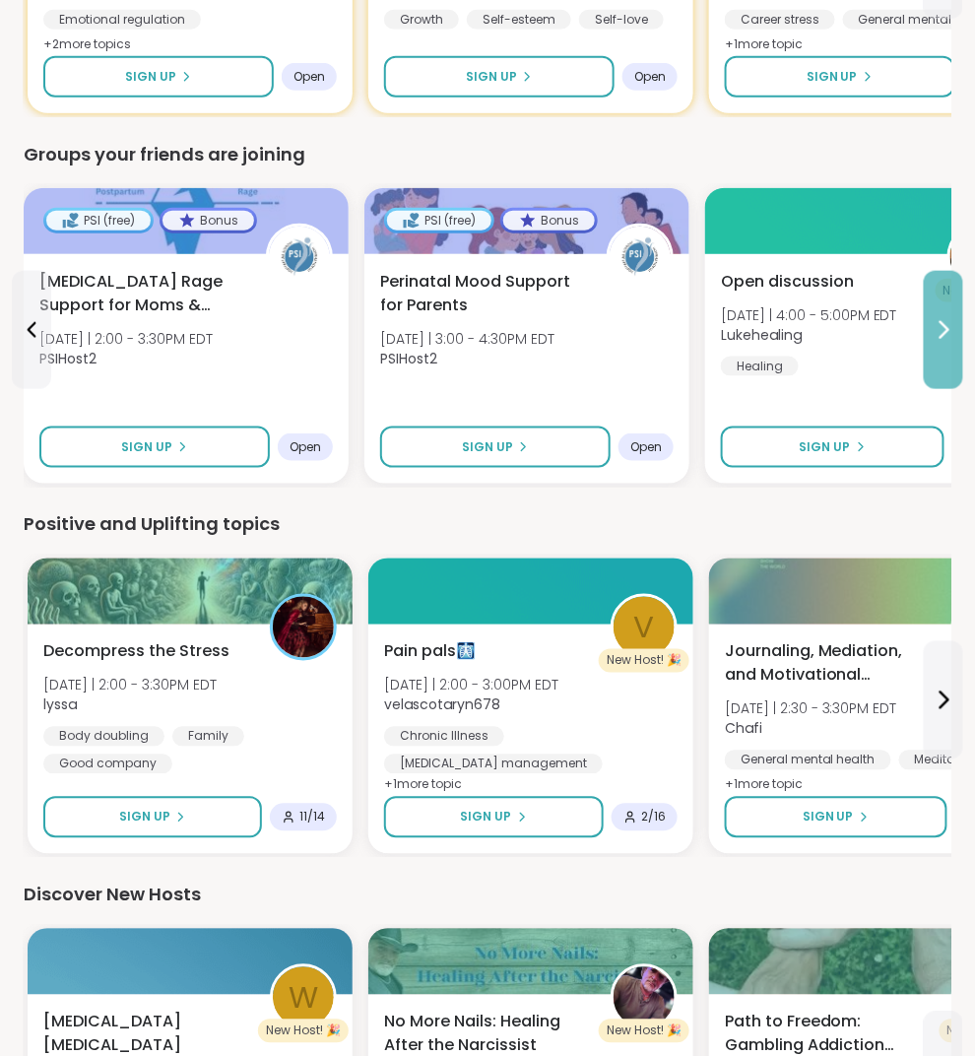
click at [949, 339] on button at bounding box center [943, 330] width 39 height 118
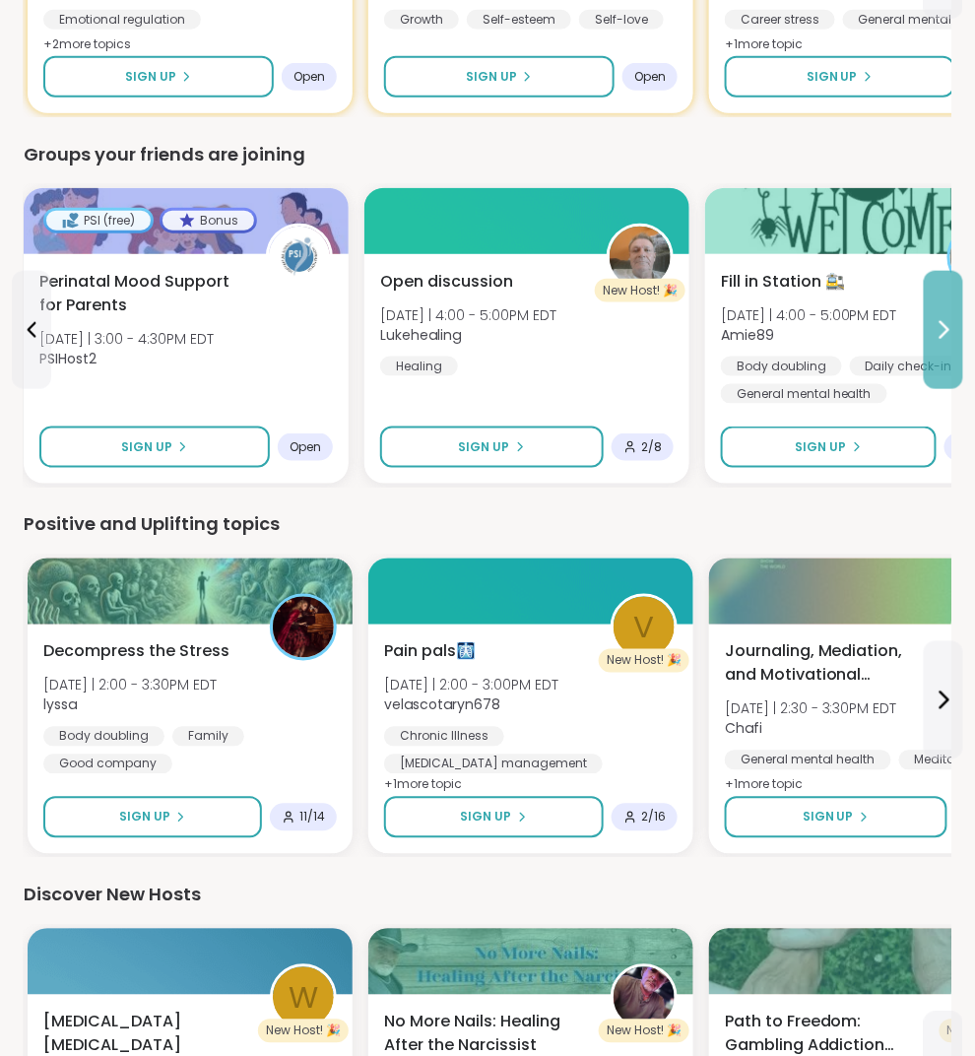
click at [949, 339] on button at bounding box center [943, 330] width 39 height 118
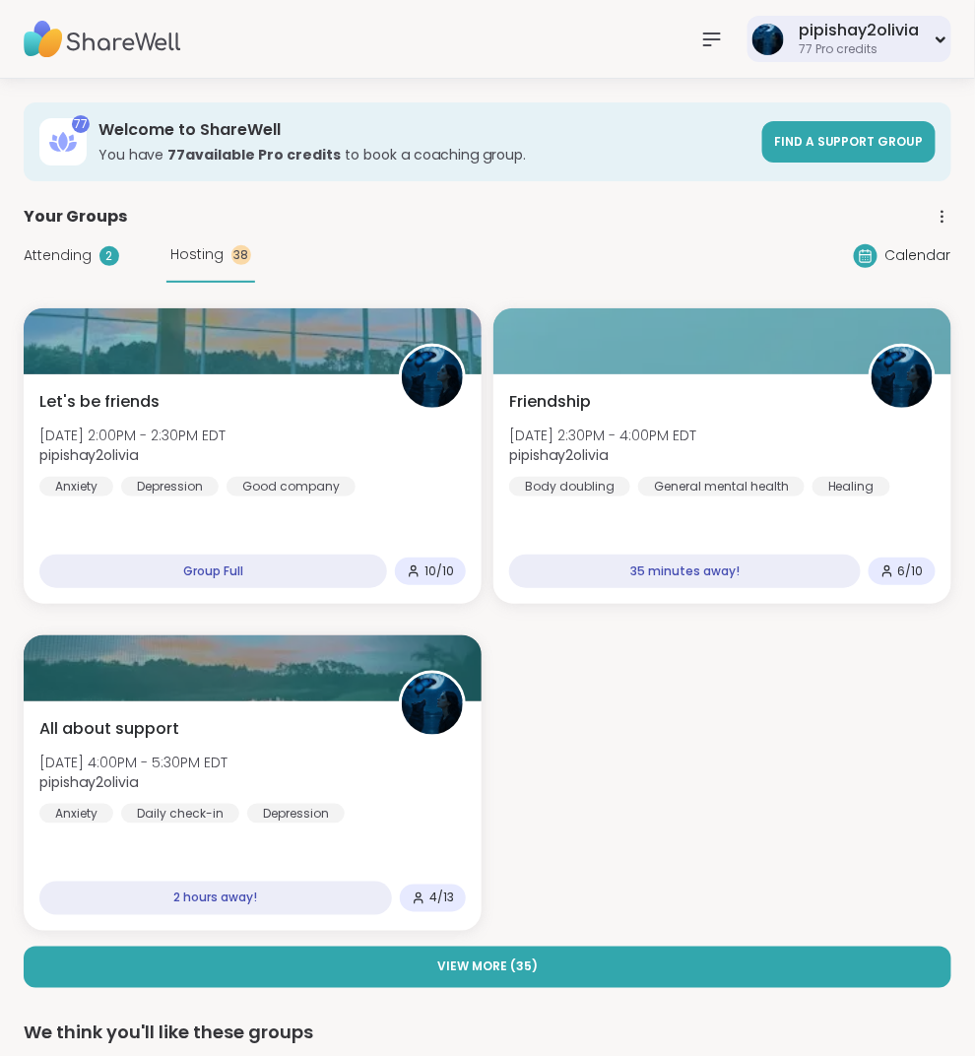
scroll to position [0, 0]
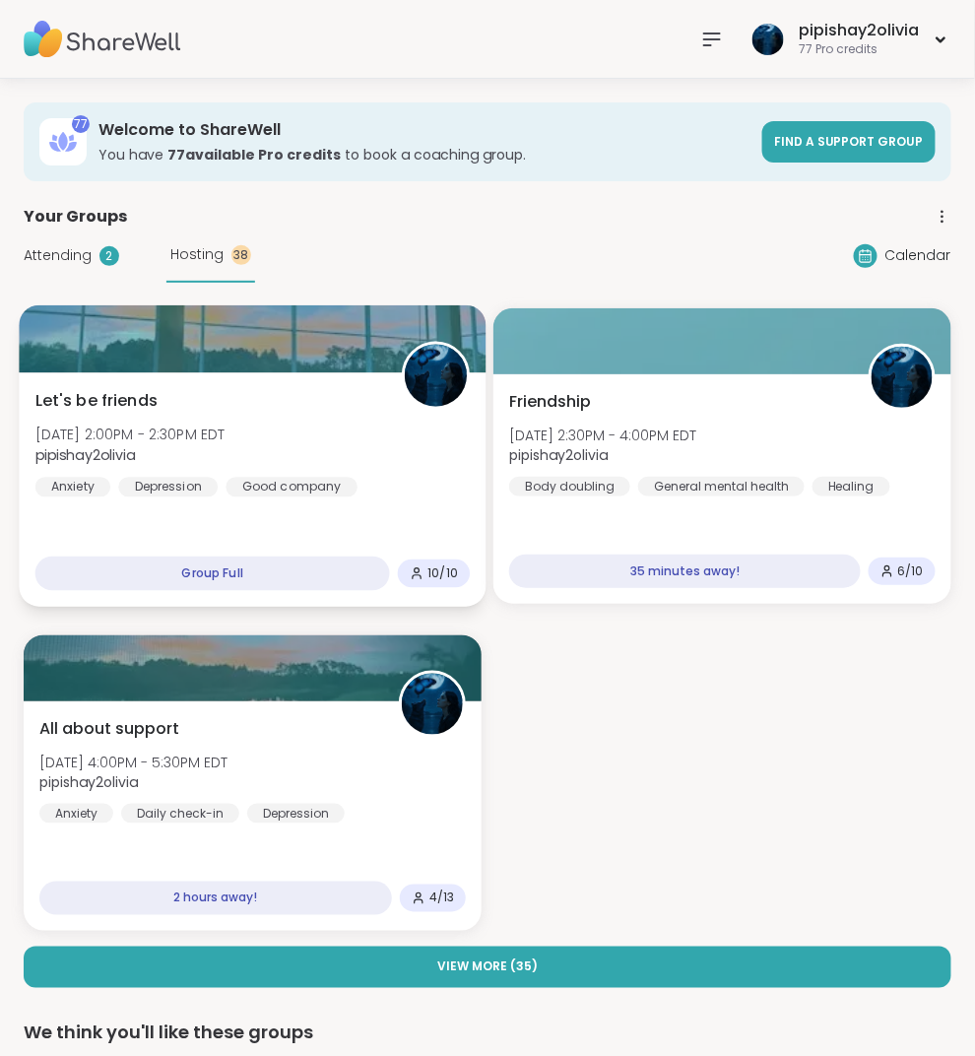
click at [426, 468] on div "Let's be friends Tue, Oct 14 | 2:00PM - 2:30PM EDT pipishay2olivia Anxiety Depr…" at bounding box center [252, 443] width 435 height 108
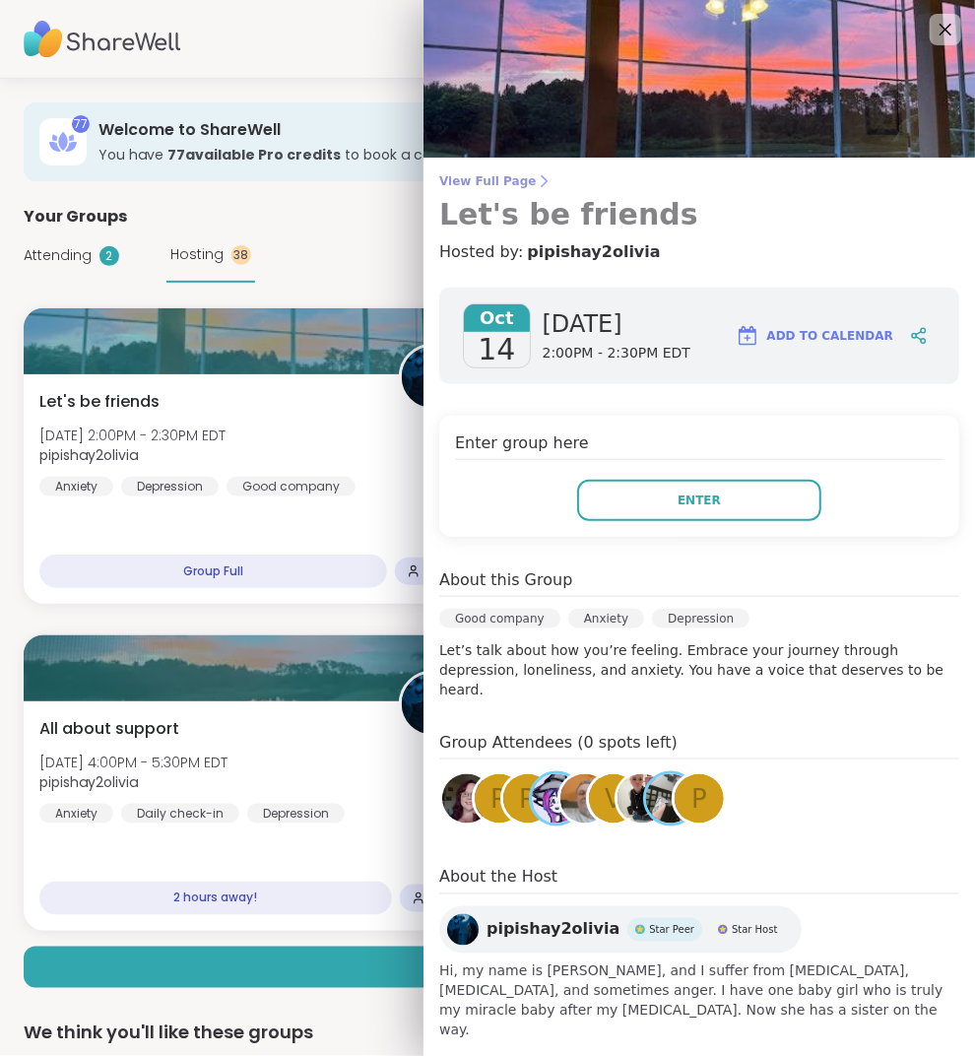
click at [501, 180] on span "View Full Page" at bounding box center [699, 181] width 520 height 16
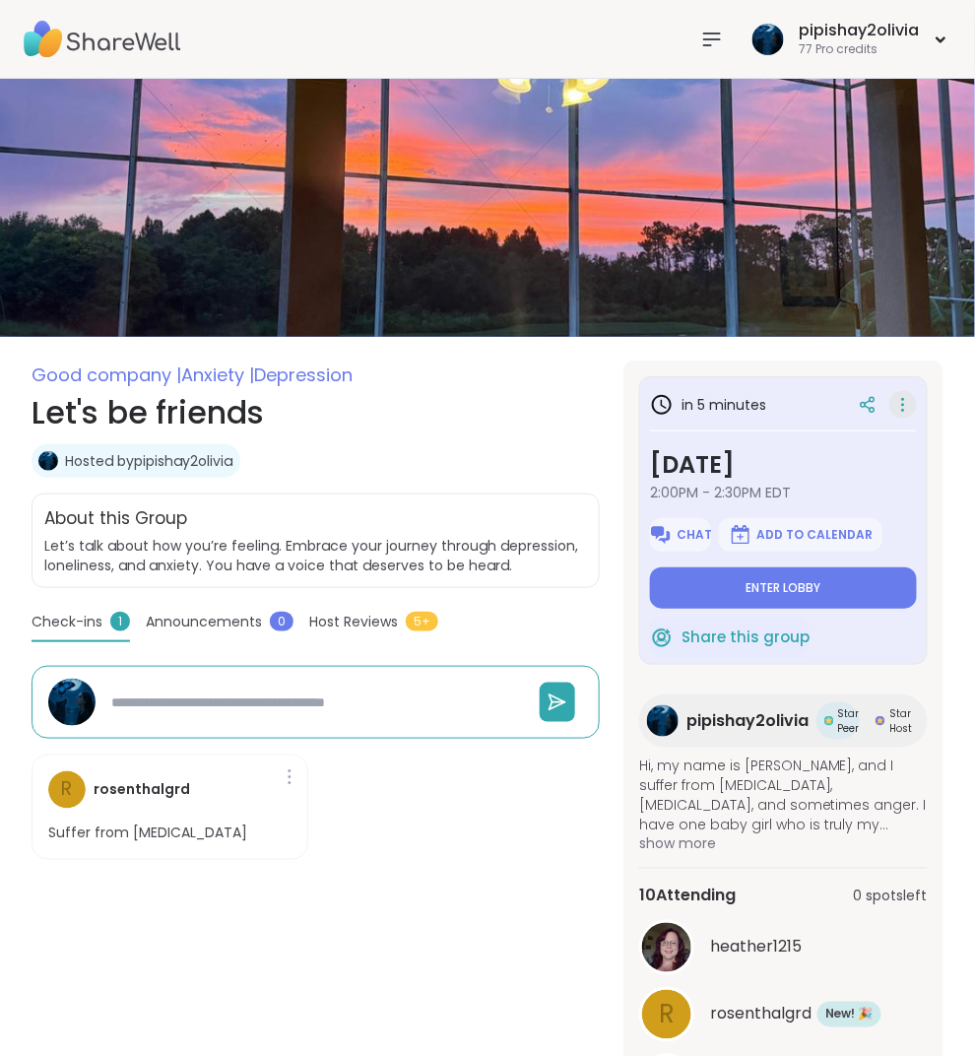
click at [902, 418] on icon at bounding box center [903, 405] width 20 height 28
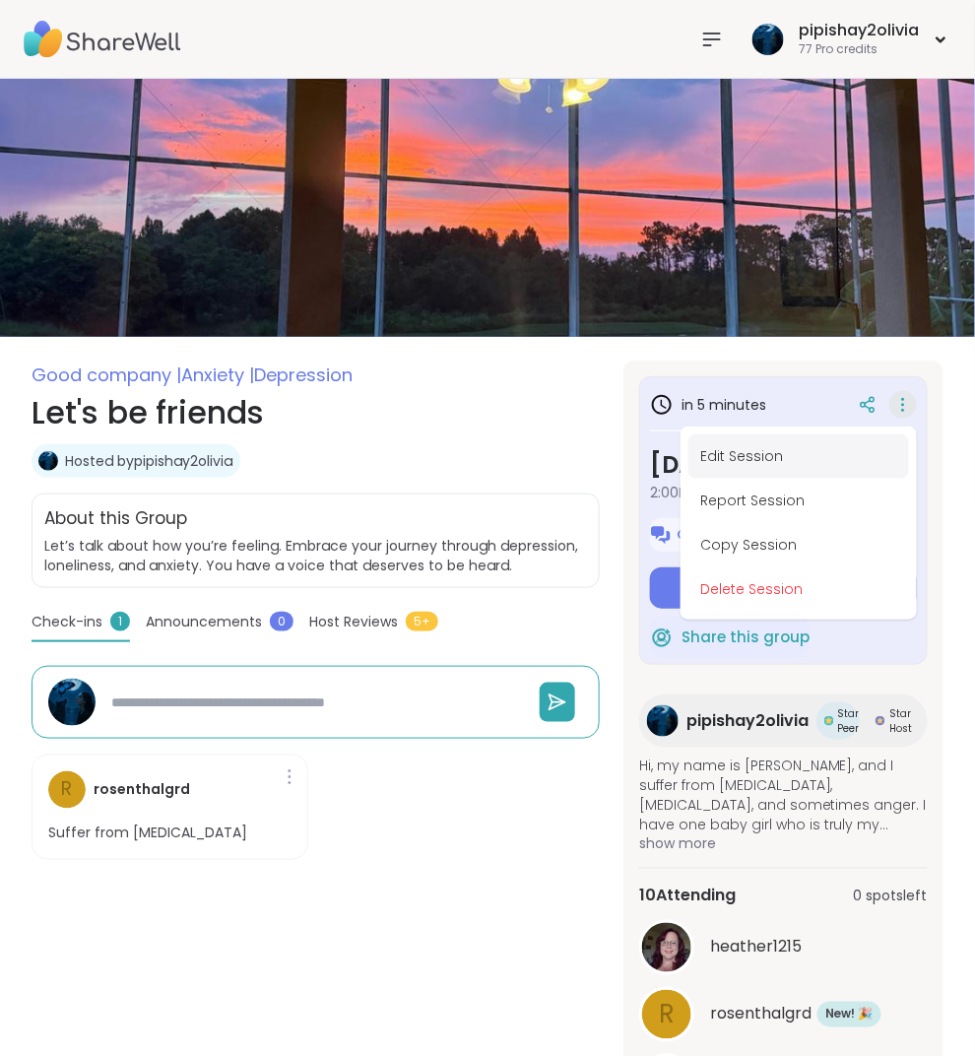
click at [782, 463] on button "Edit Session" at bounding box center [799, 456] width 221 height 44
type textarea "*"
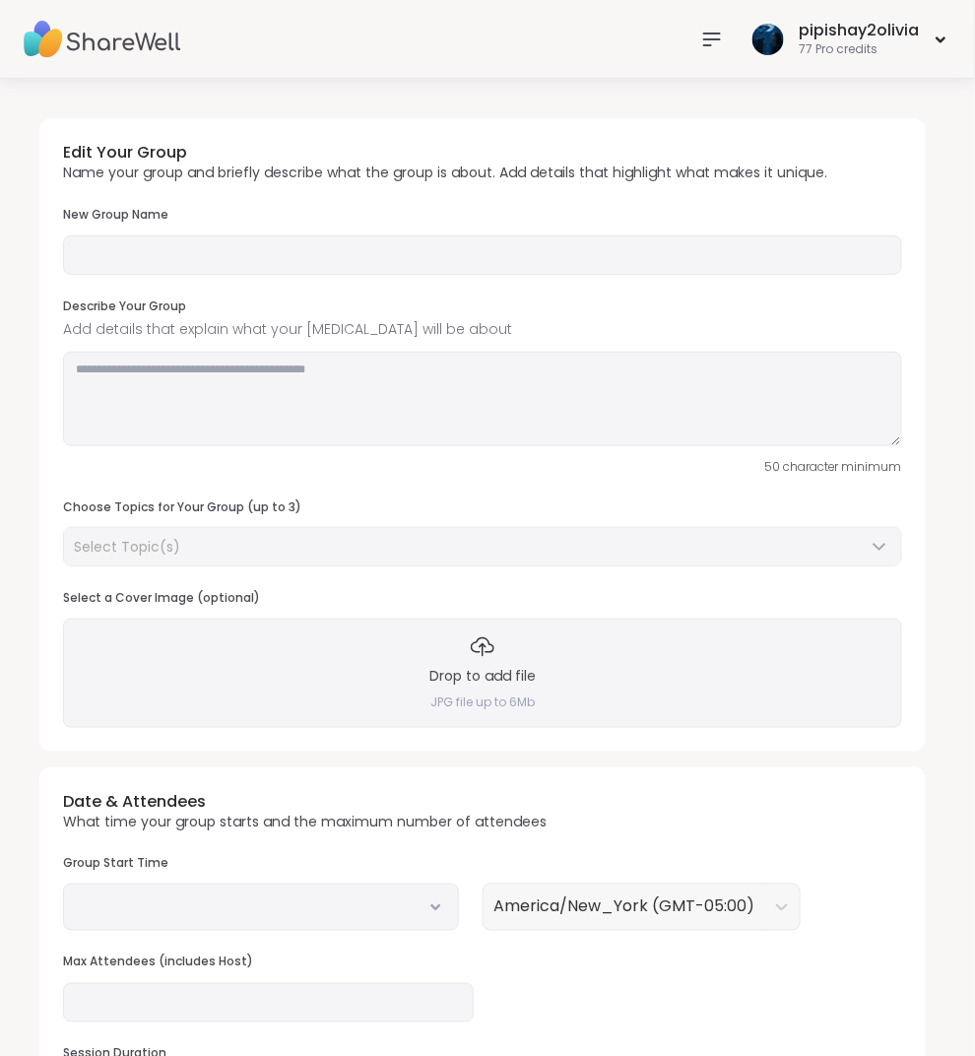
type input "**********"
type textarea "**********"
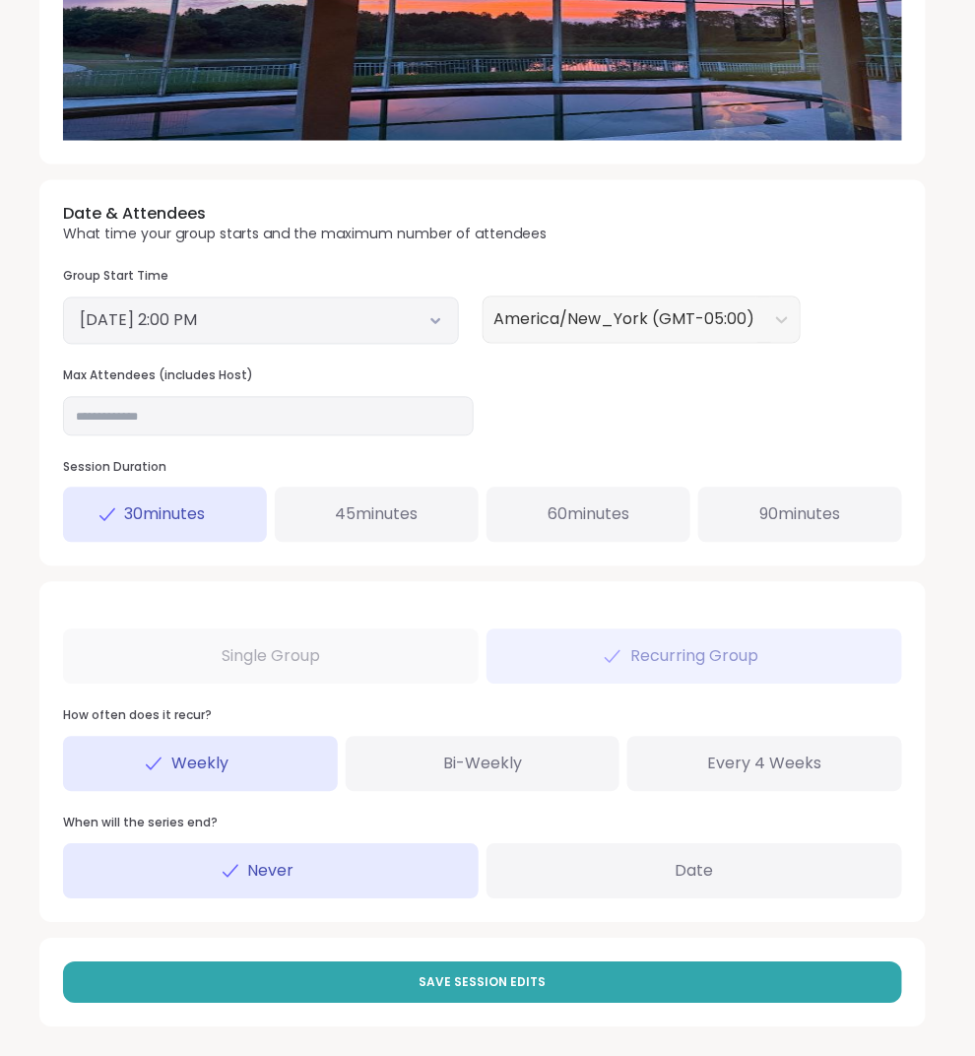
scroll to position [654, 0]
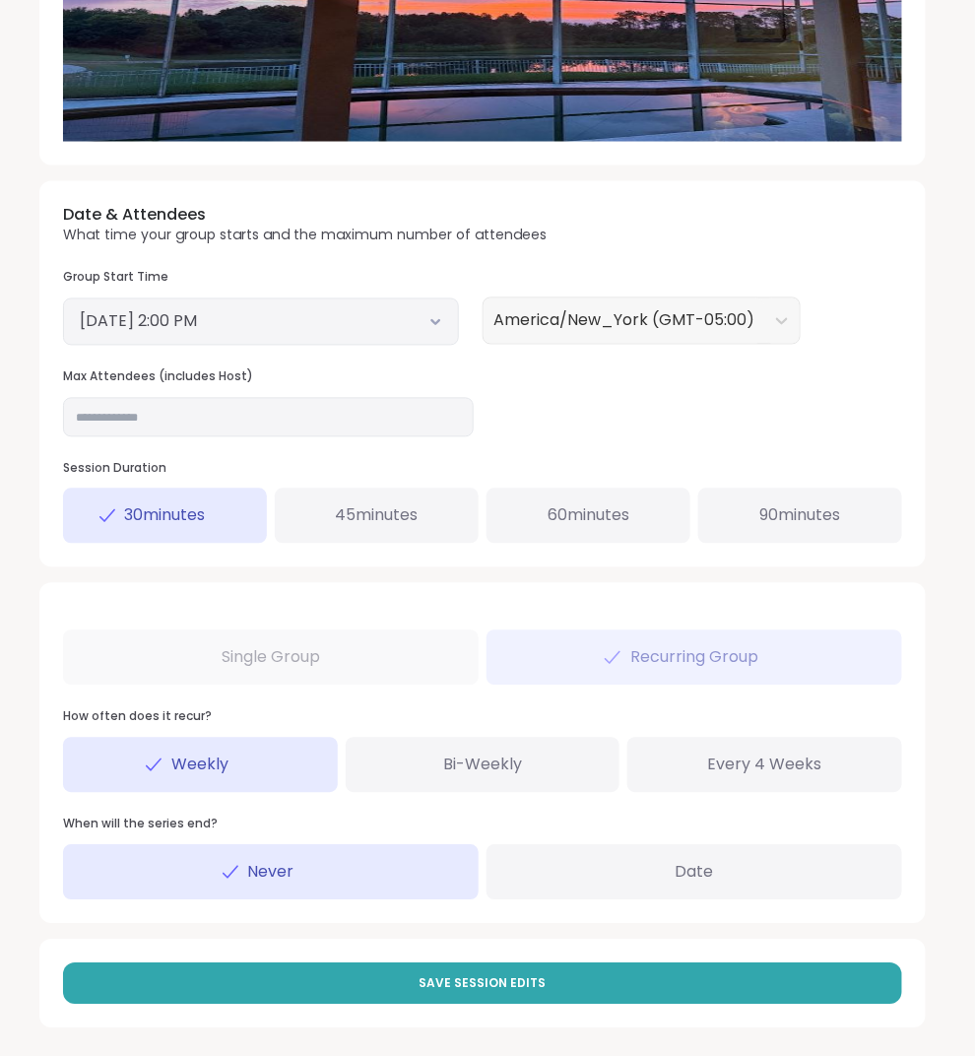
click at [403, 436] on div "Date & Attendees What time your group starts and the maximum number of attendee…" at bounding box center [482, 374] width 887 height 386
click at [403, 428] on input "**" at bounding box center [268, 417] width 411 height 39
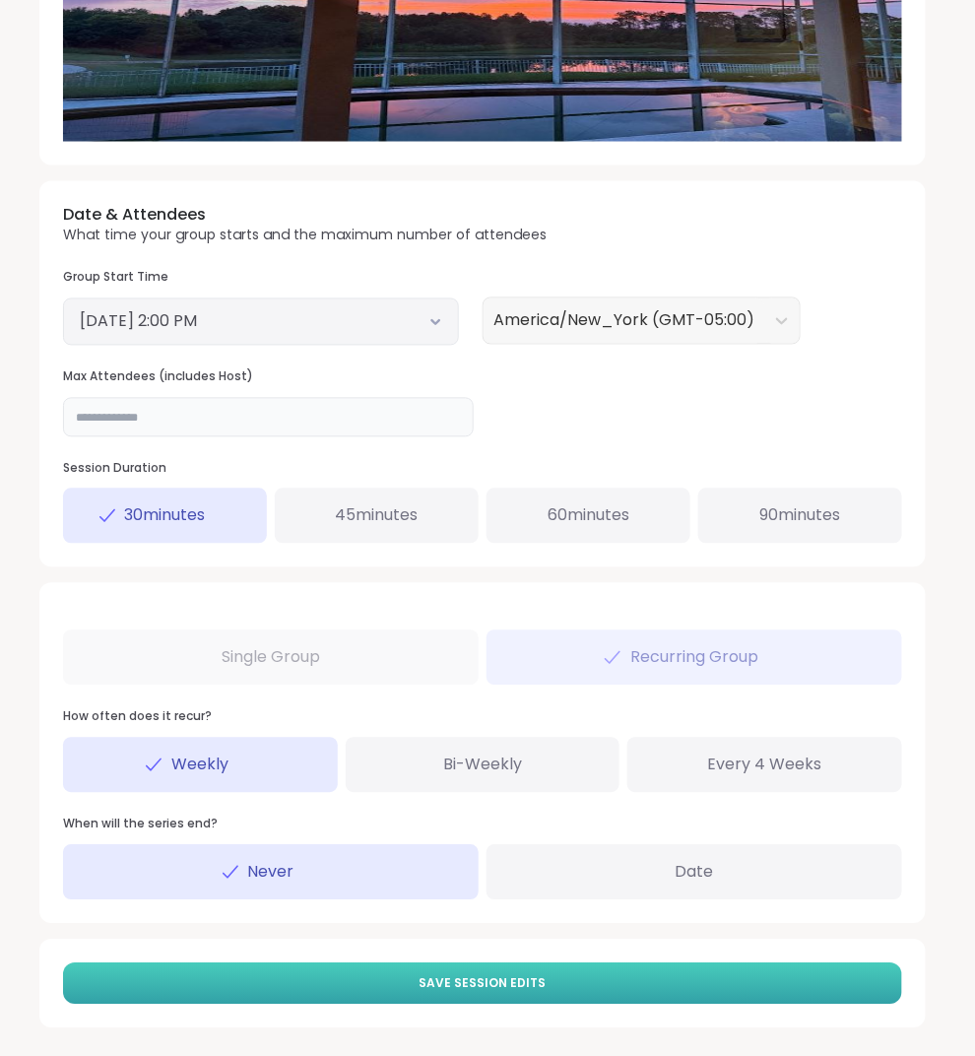
type input "**"
click at [533, 979] on span "Save Session Edits" at bounding box center [483, 984] width 127 height 18
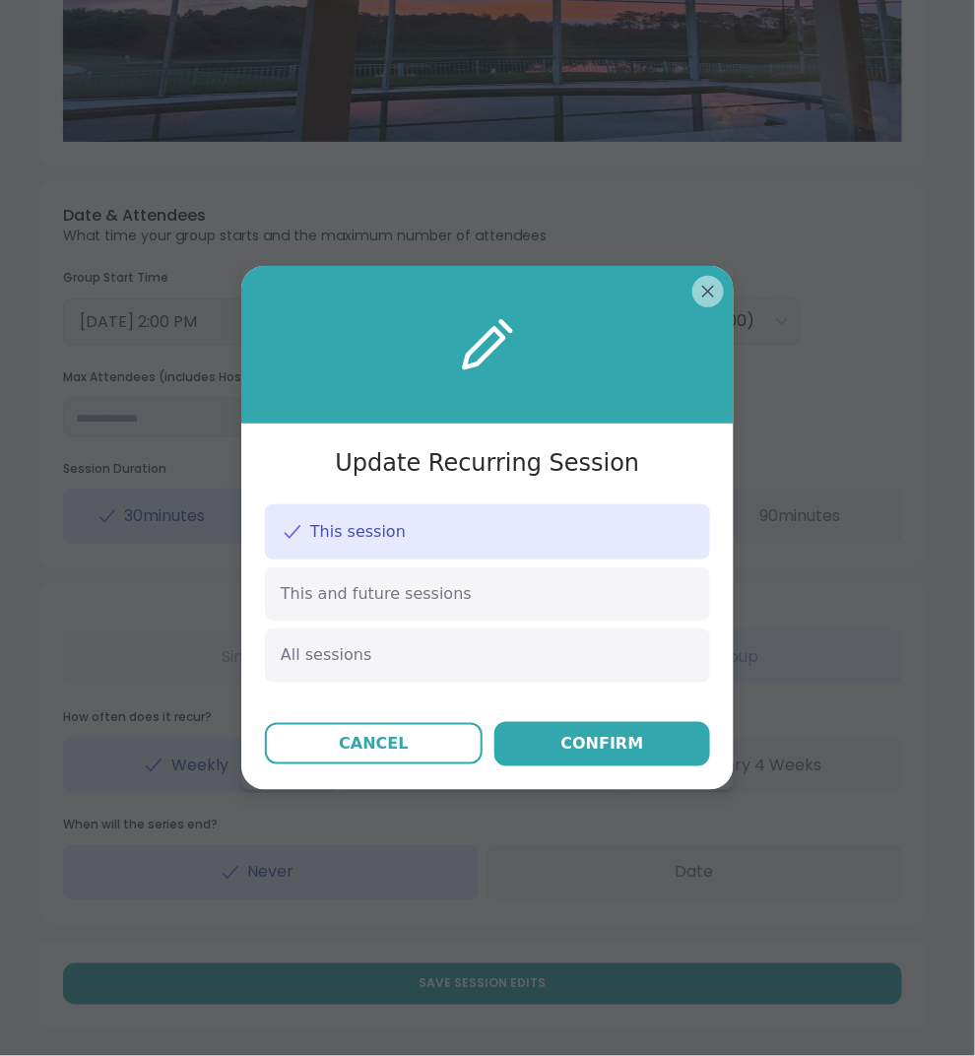
click at [594, 766] on div "Update Recurring Session This session This and future sessions All sessions Can…" at bounding box center [487, 527] width 493 height 523
click at [596, 745] on div "Confirm" at bounding box center [602, 744] width 83 height 24
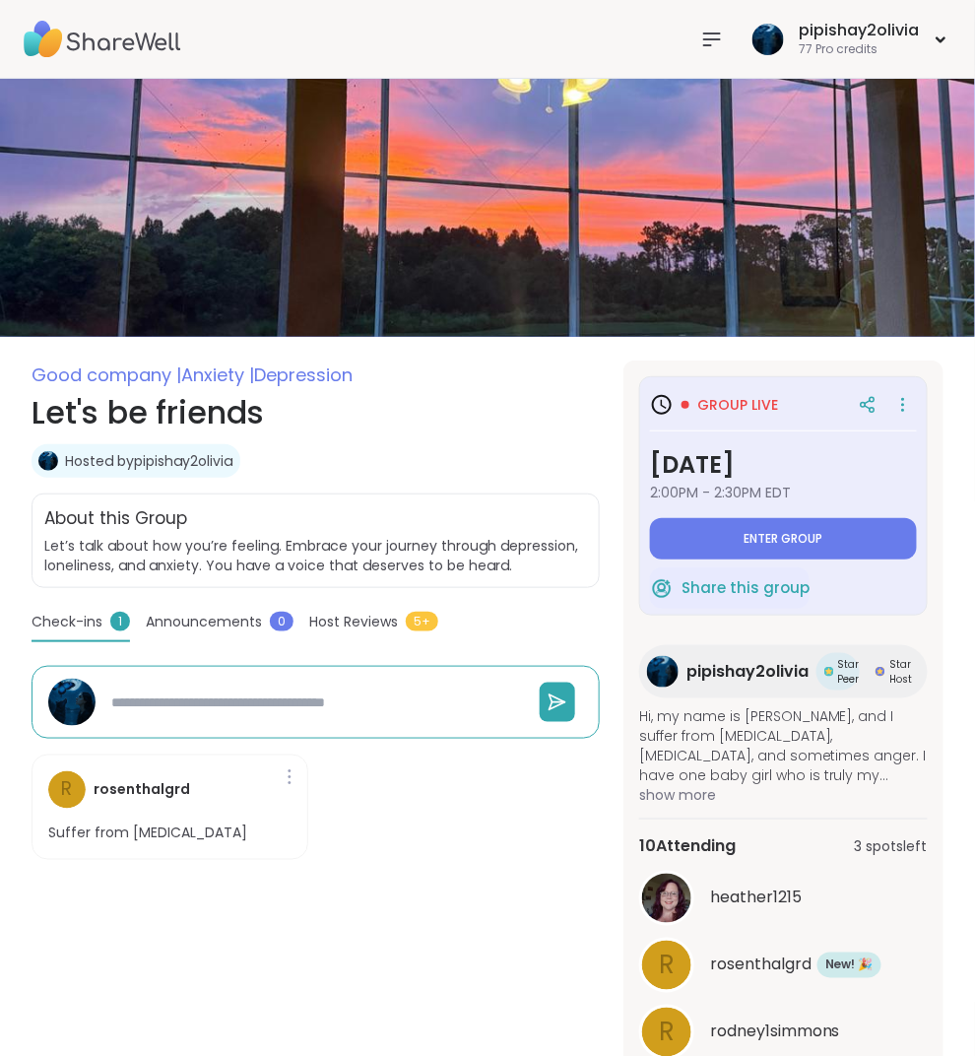
type textarea "*"
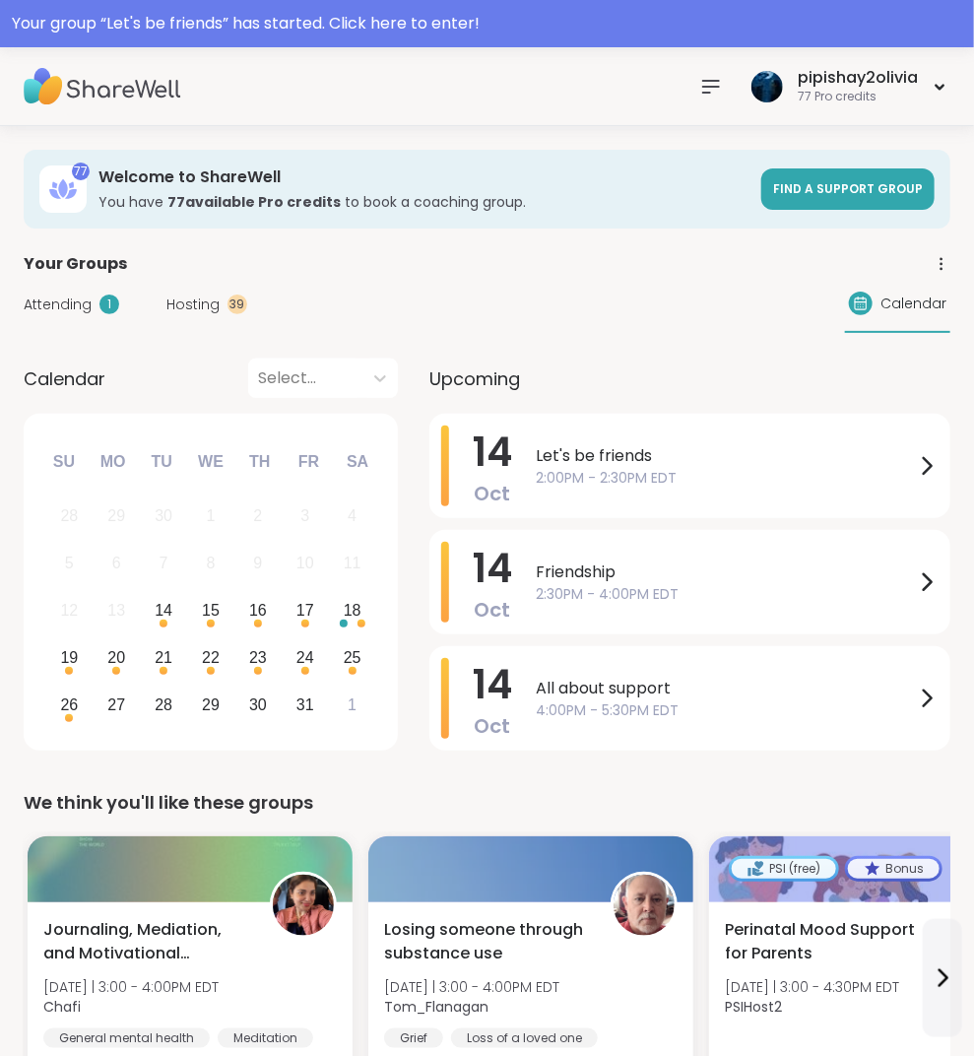
click at [707, 86] on icon at bounding box center [711, 87] width 16 height 12
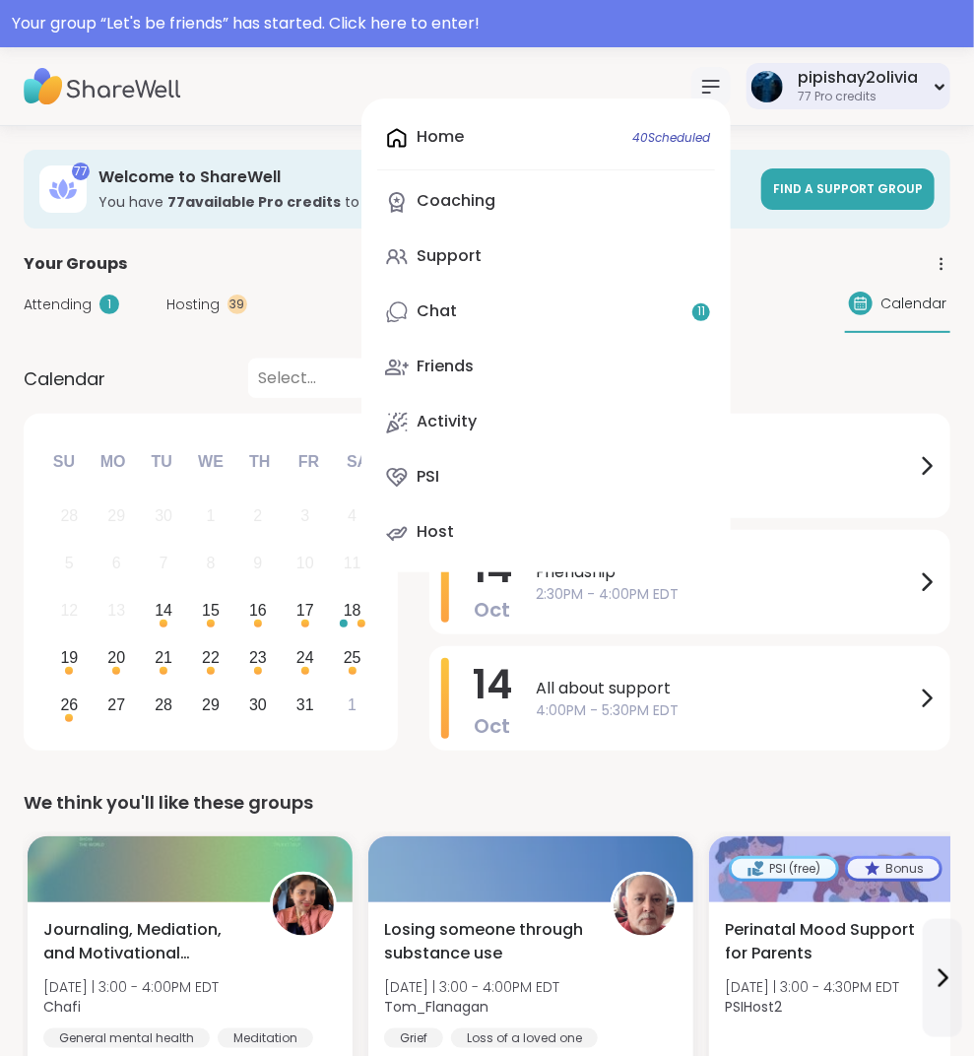
click at [921, 82] on div "pipishay2olivia 77 Pro credits" at bounding box center [849, 86] width 204 height 46
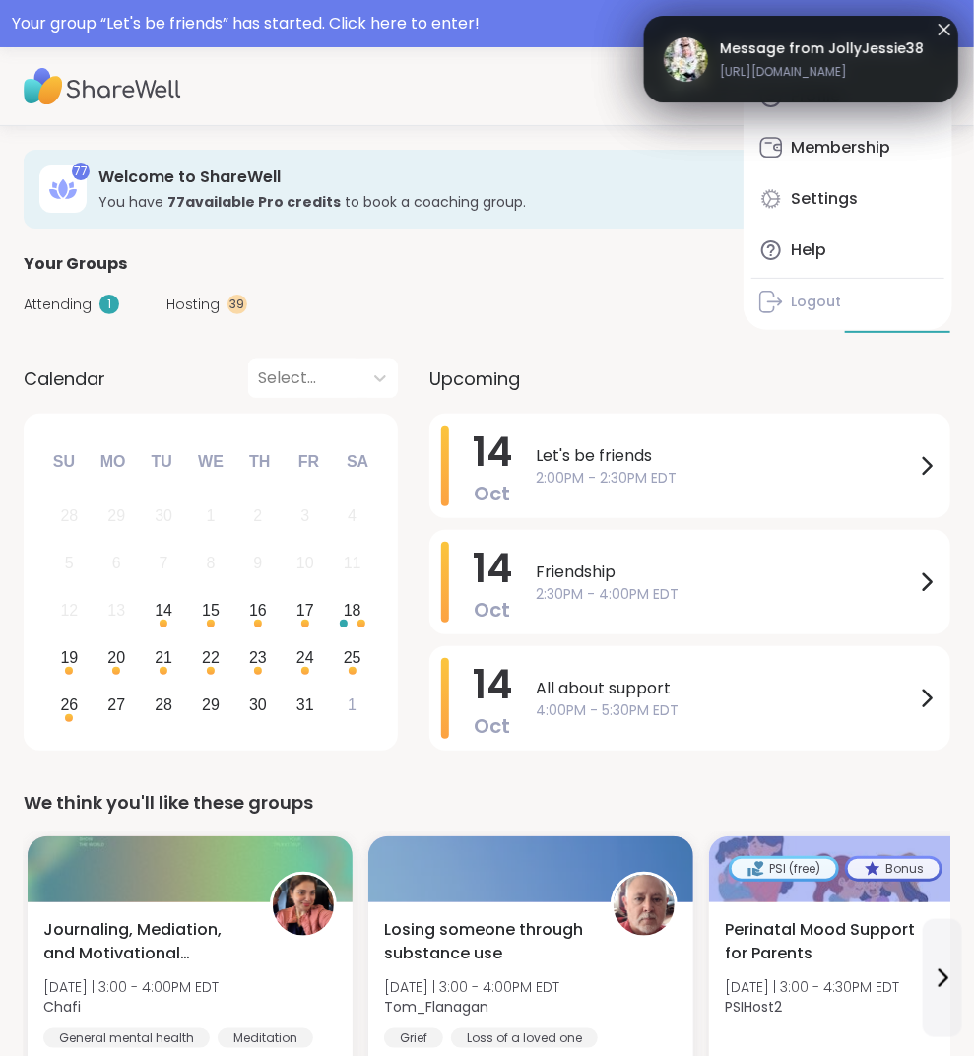
click at [943, 27] on icon at bounding box center [945, 30] width 24 height 24
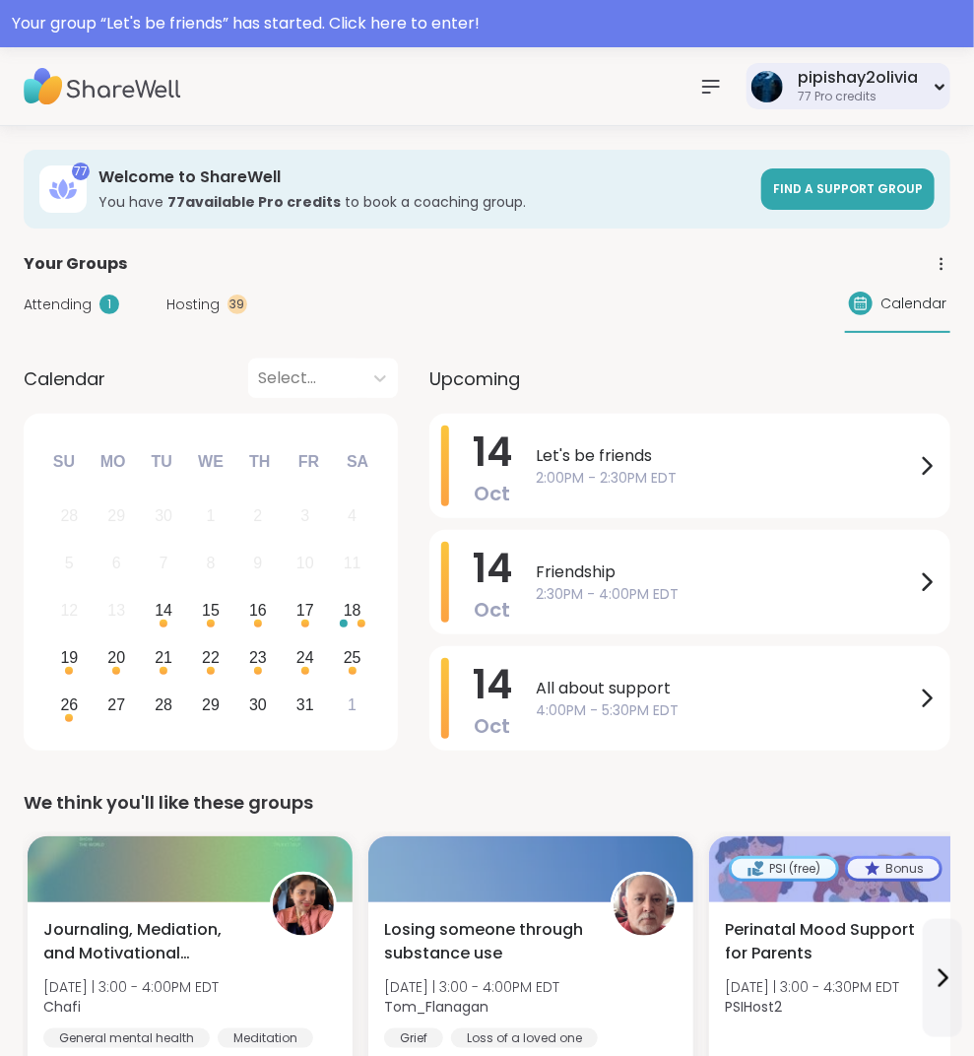
click at [911, 89] on div "77 Pro credits" at bounding box center [858, 97] width 120 height 17
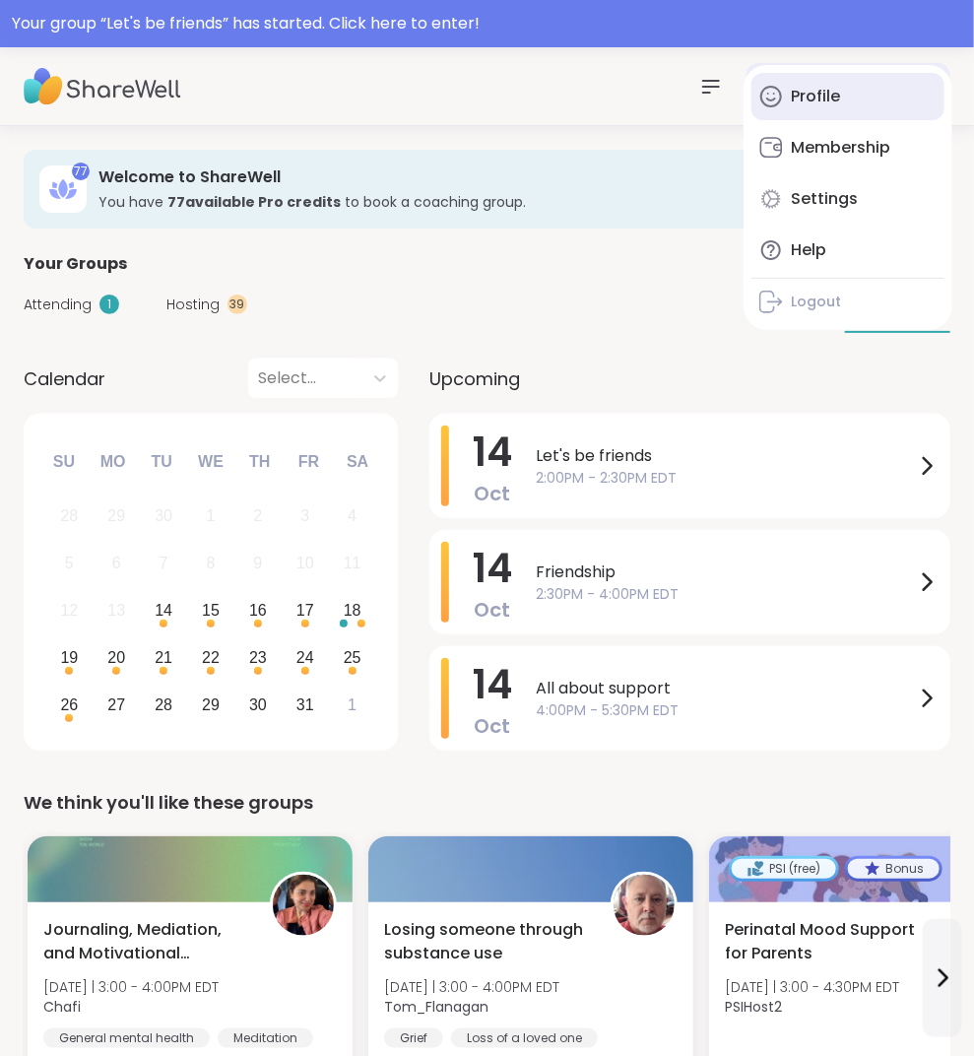
click at [823, 94] on div "Profile" at bounding box center [815, 97] width 49 height 22
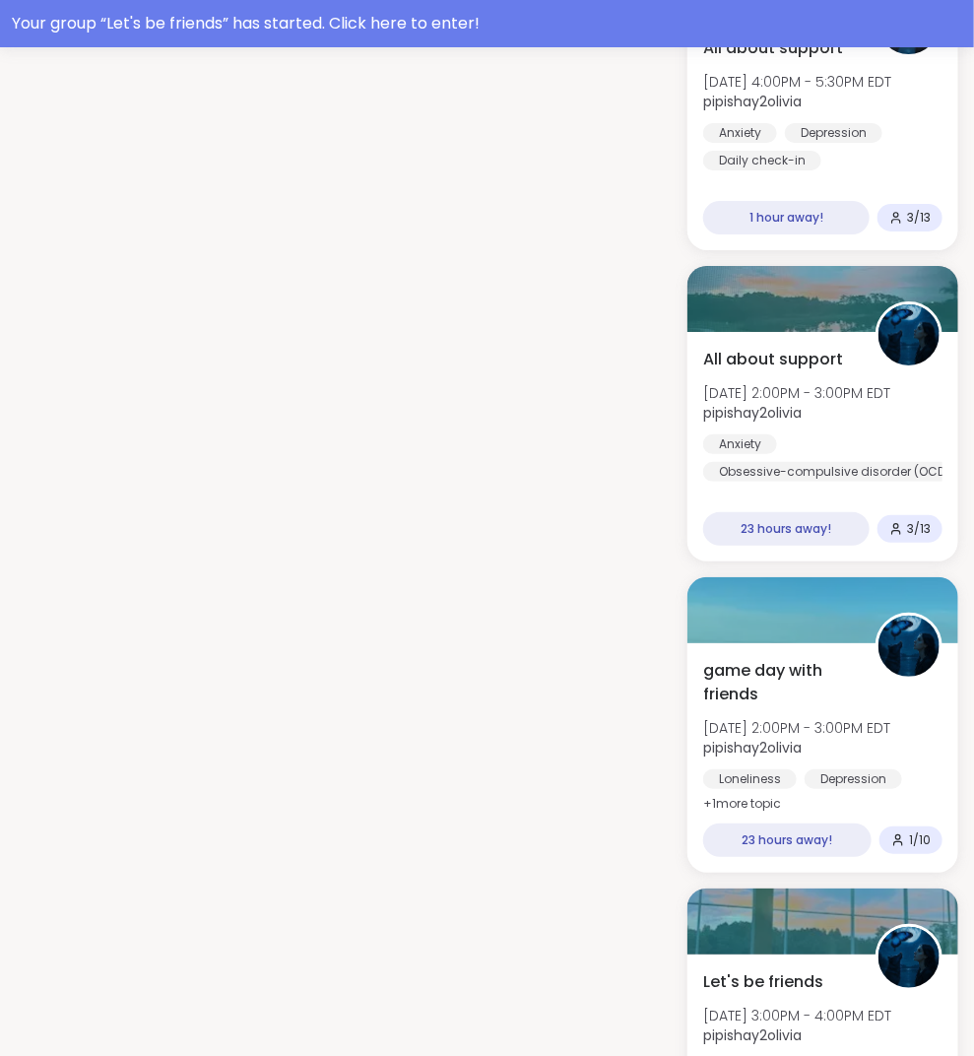
scroll to position [1934, 0]
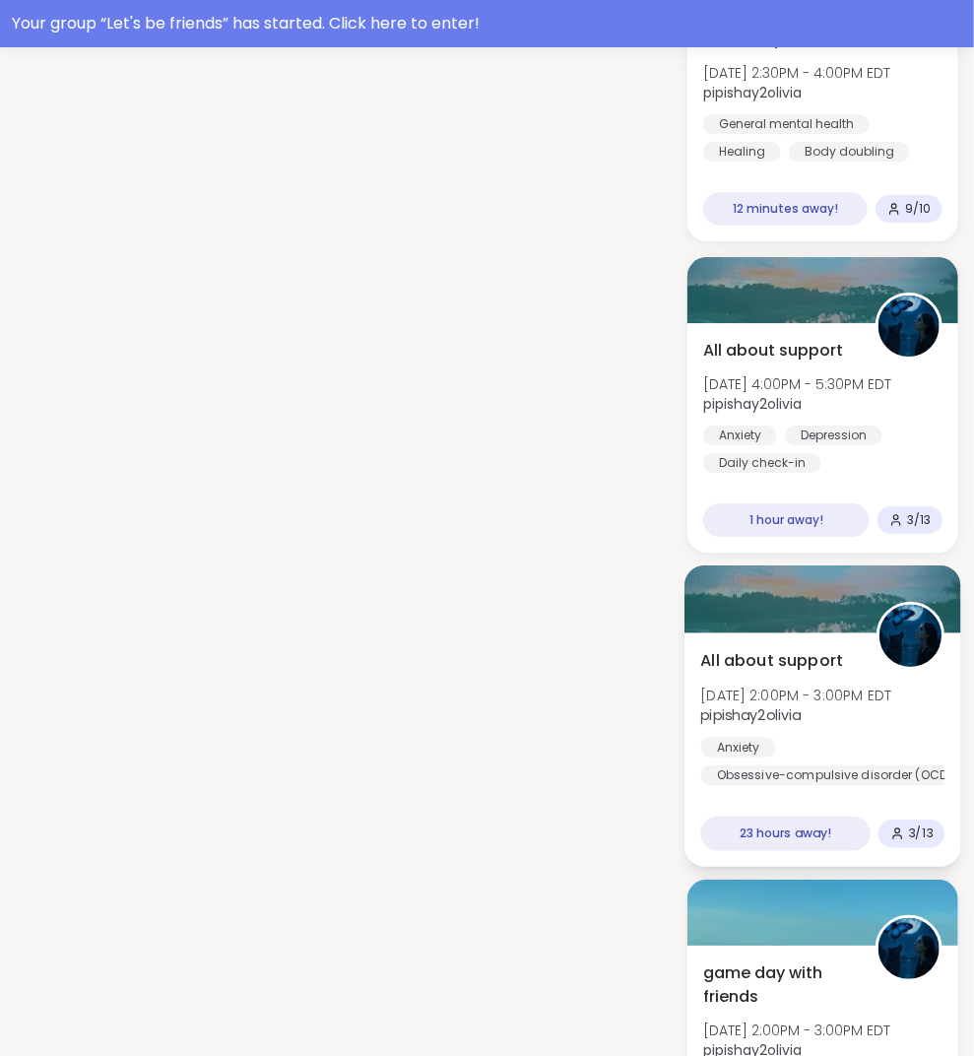
click at [823, 713] on div "All about support Wed, Oct 15 | 2:00PM - 3:00PM EDT pipishay2olivia Anxiety Obs…" at bounding box center [823, 716] width 244 height 137
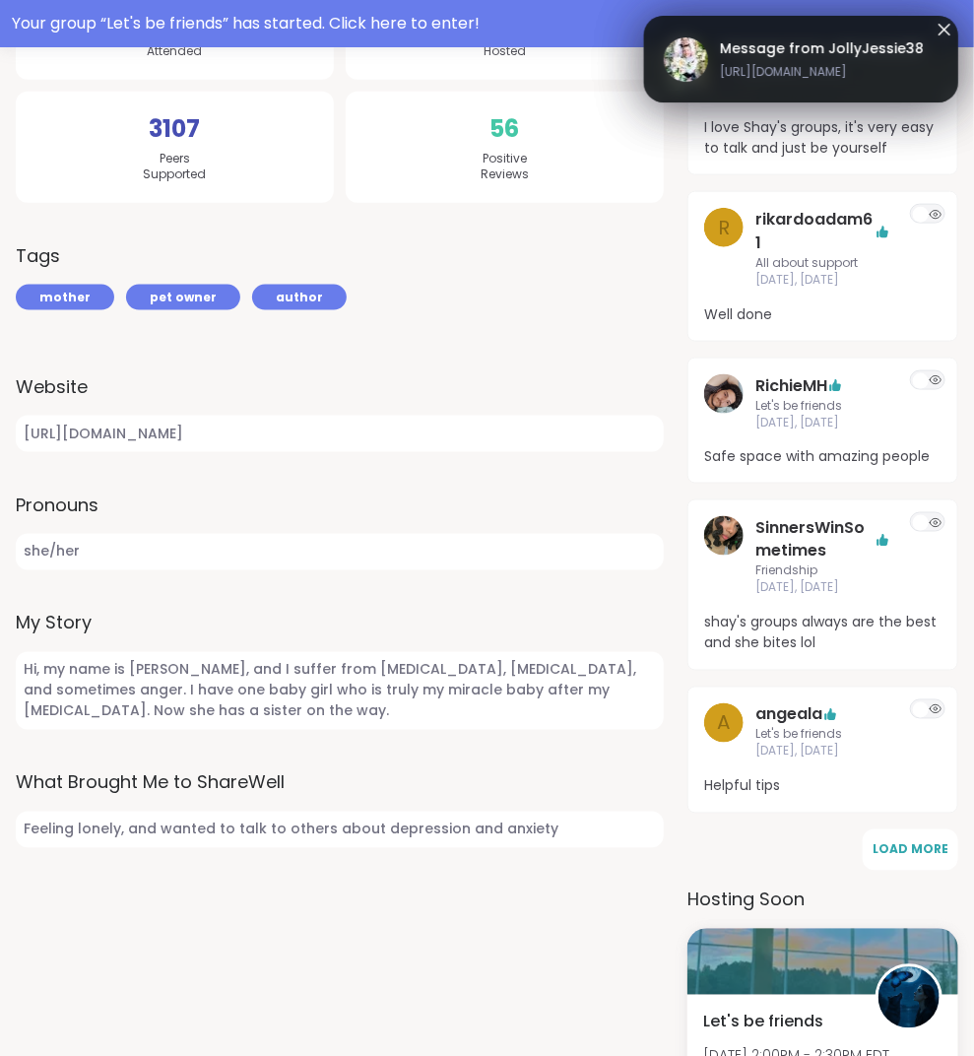
scroll to position [575, 0]
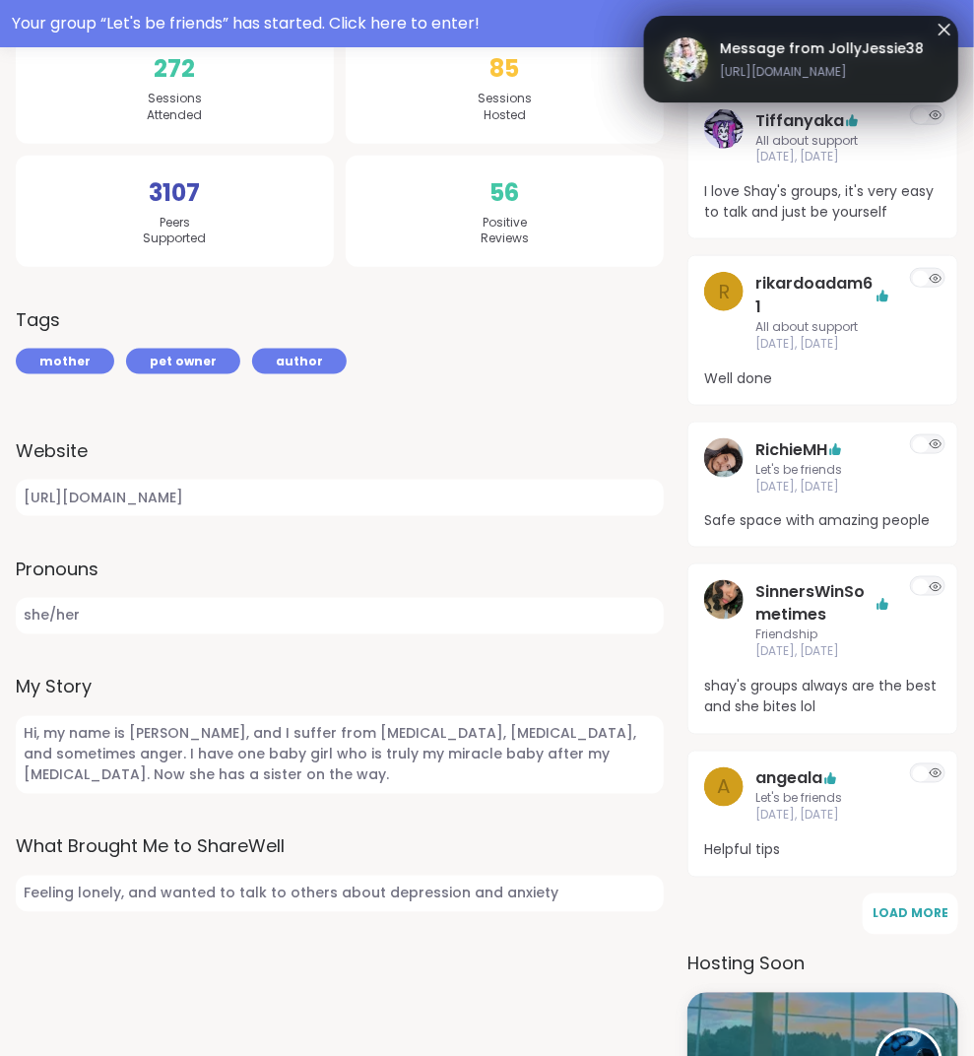
click at [942, 38] on icon at bounding box center [945, 30] width 24 height 24
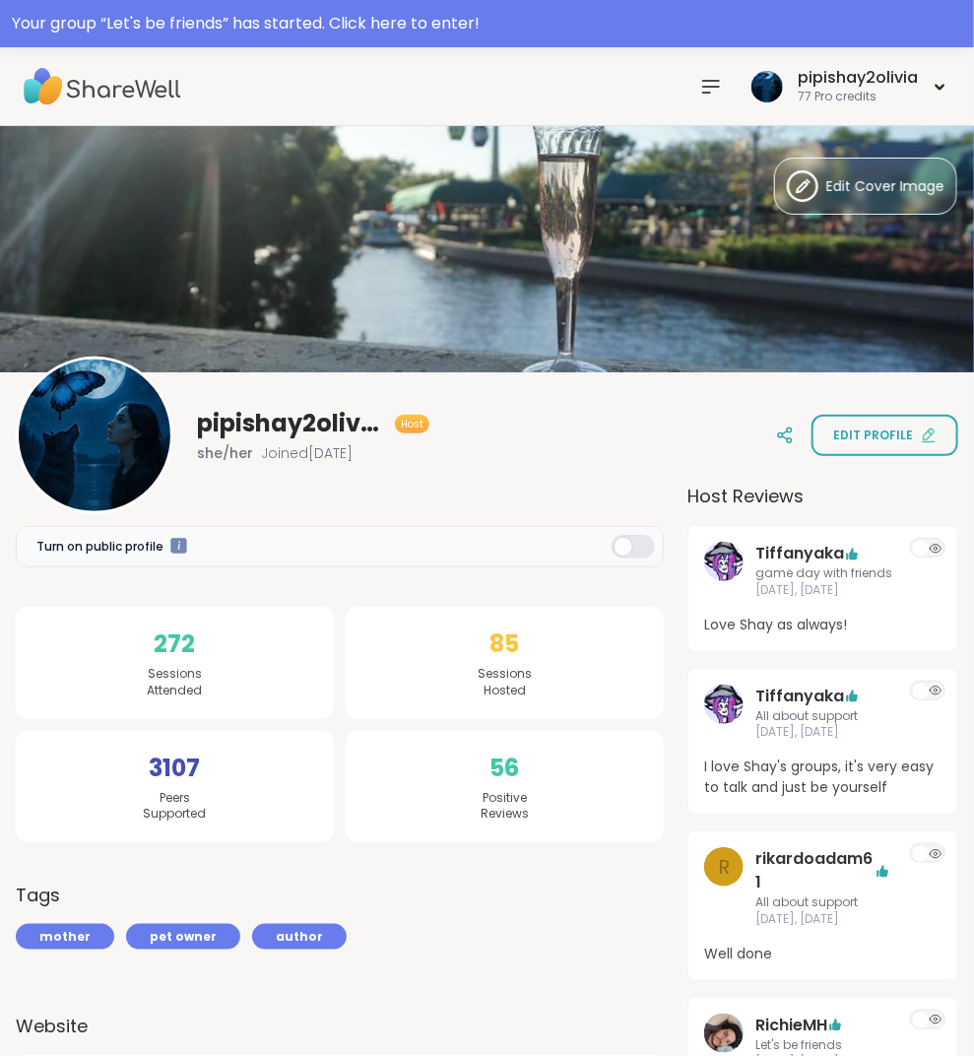
scroll to position [0, 0]
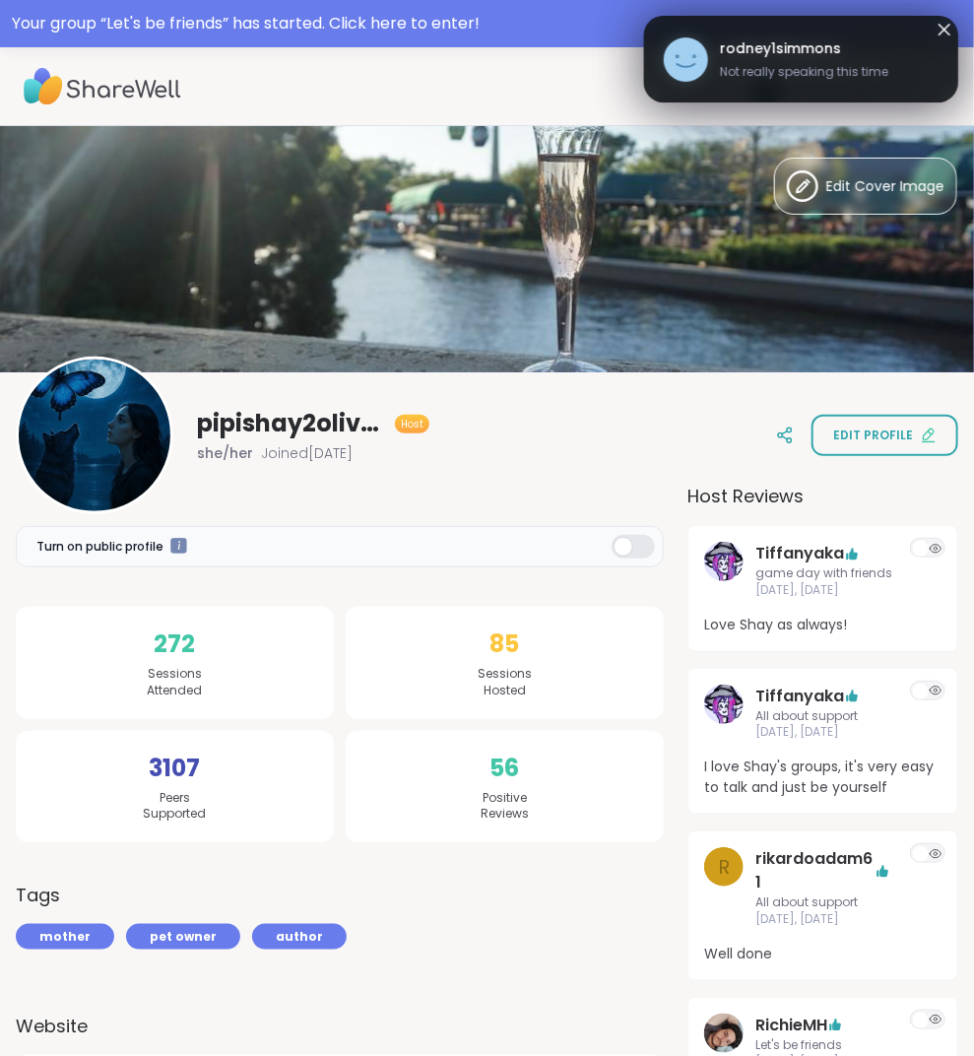
click at [793, 51] on div "pipishay2olivia 77 Pro credits" at bounding box center [487, 86] width 974 height 79
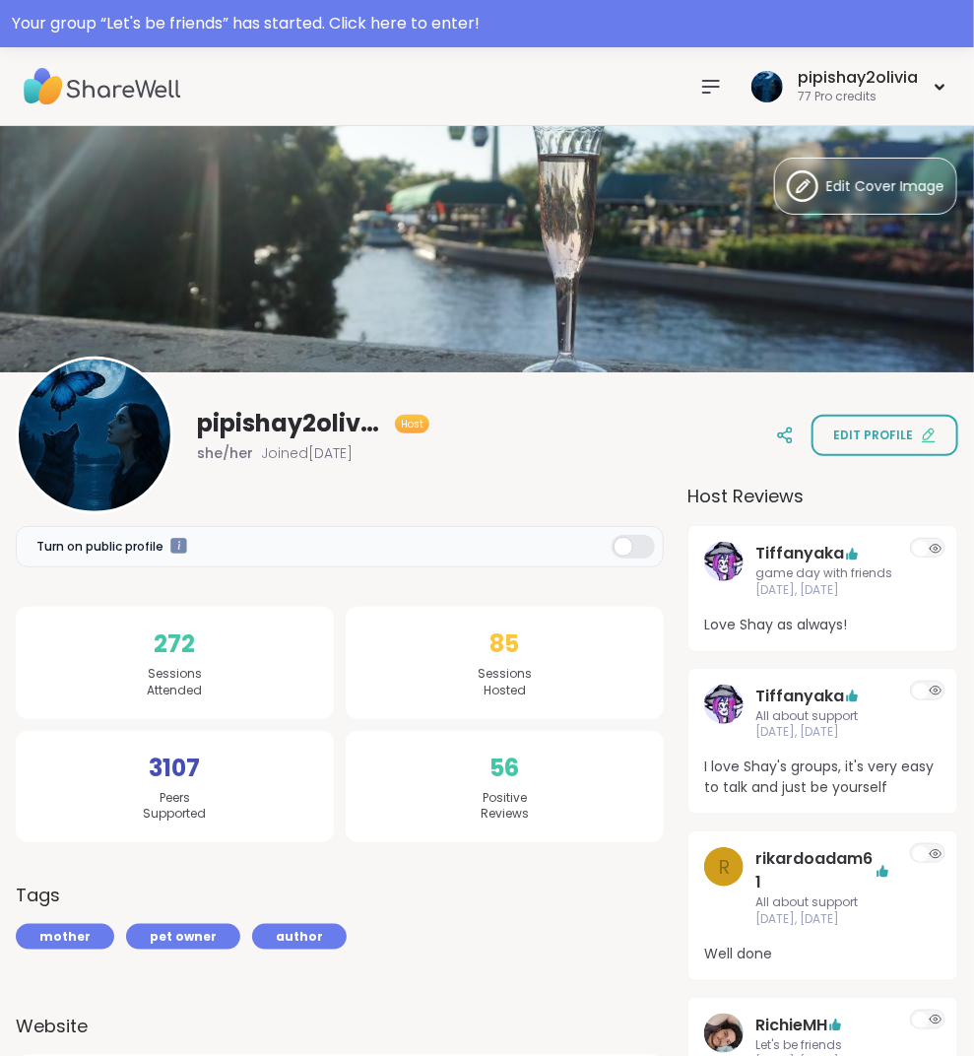
click at [710, 95] on icon at bounding box center [711, 87] width 24 height 24
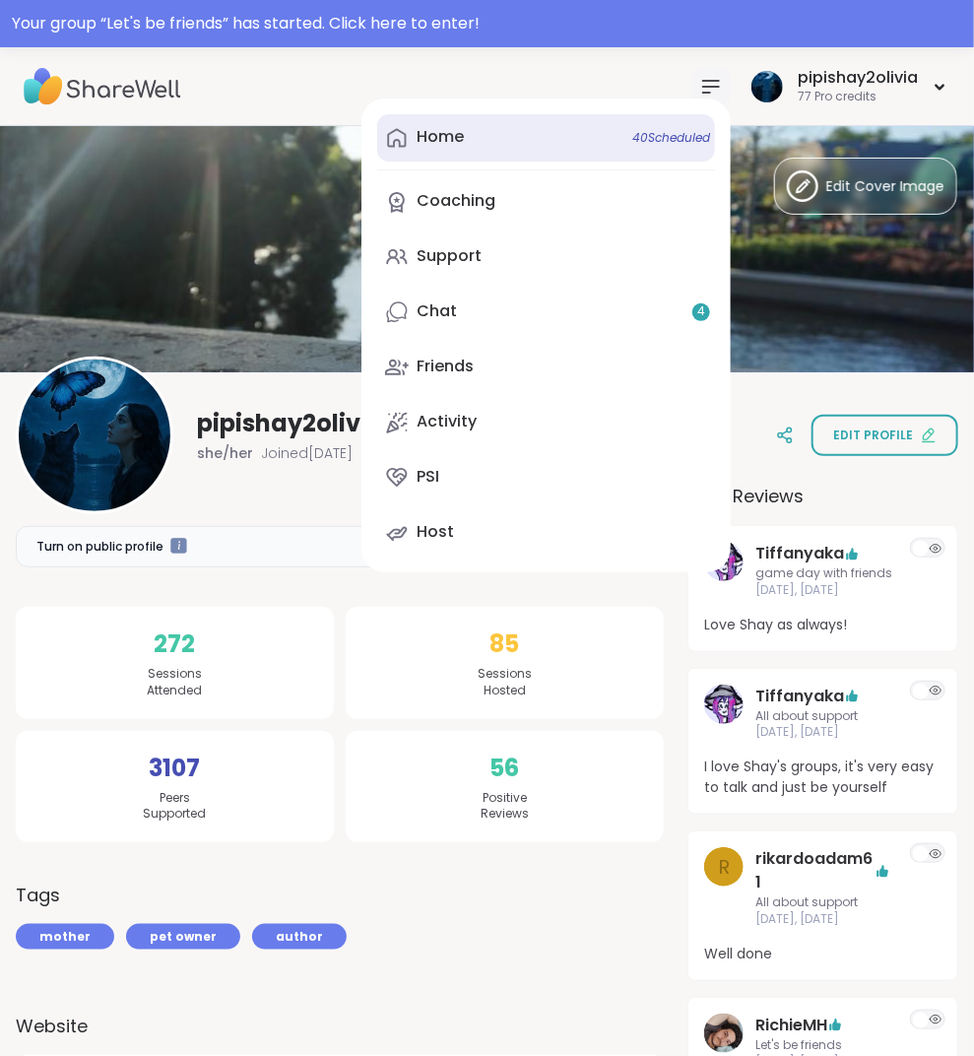
click at [510, 141] on link "Home 40 Scheduled" at bounding box center [546, 137] width 338 height 47
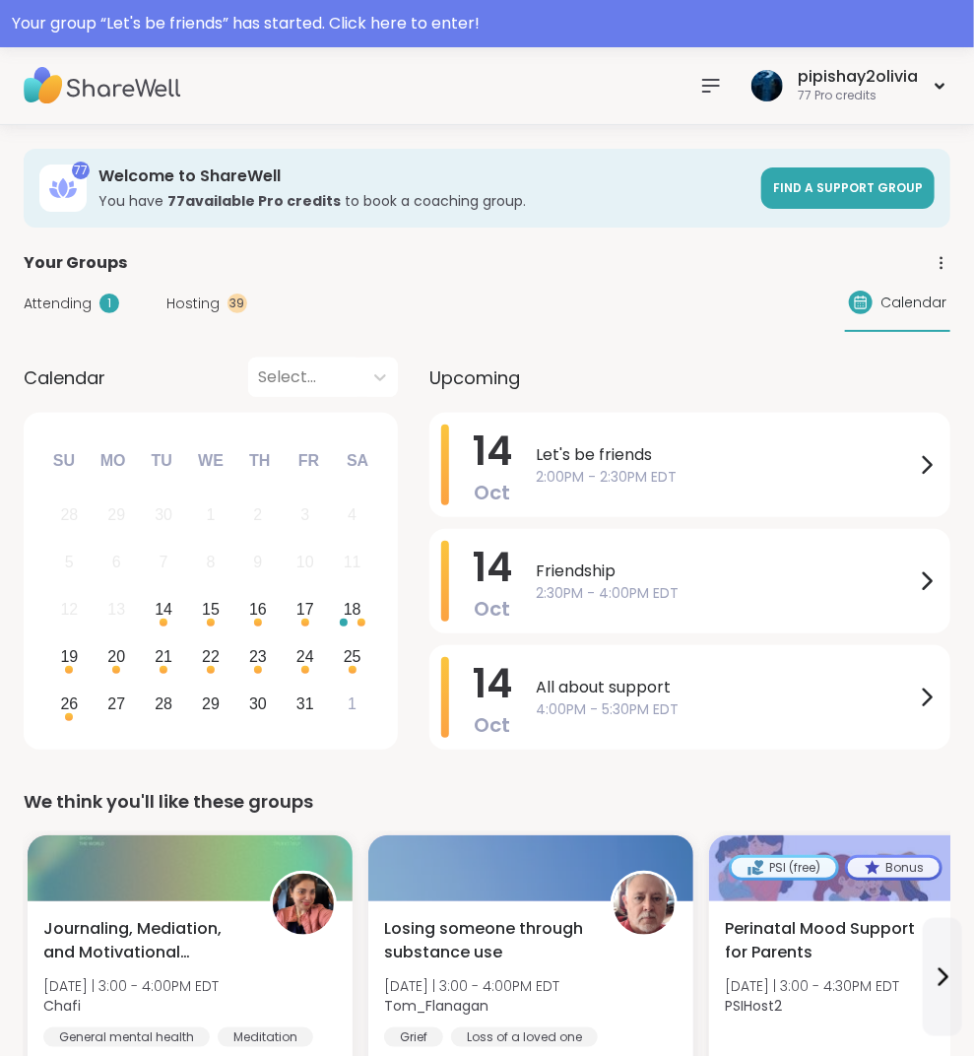
scroll to position [1, 0]
click at [622, 605] on div "Friendship 2:30PM - 4:00PM EDT" at bounding box center [737, 581] width 403 height 81
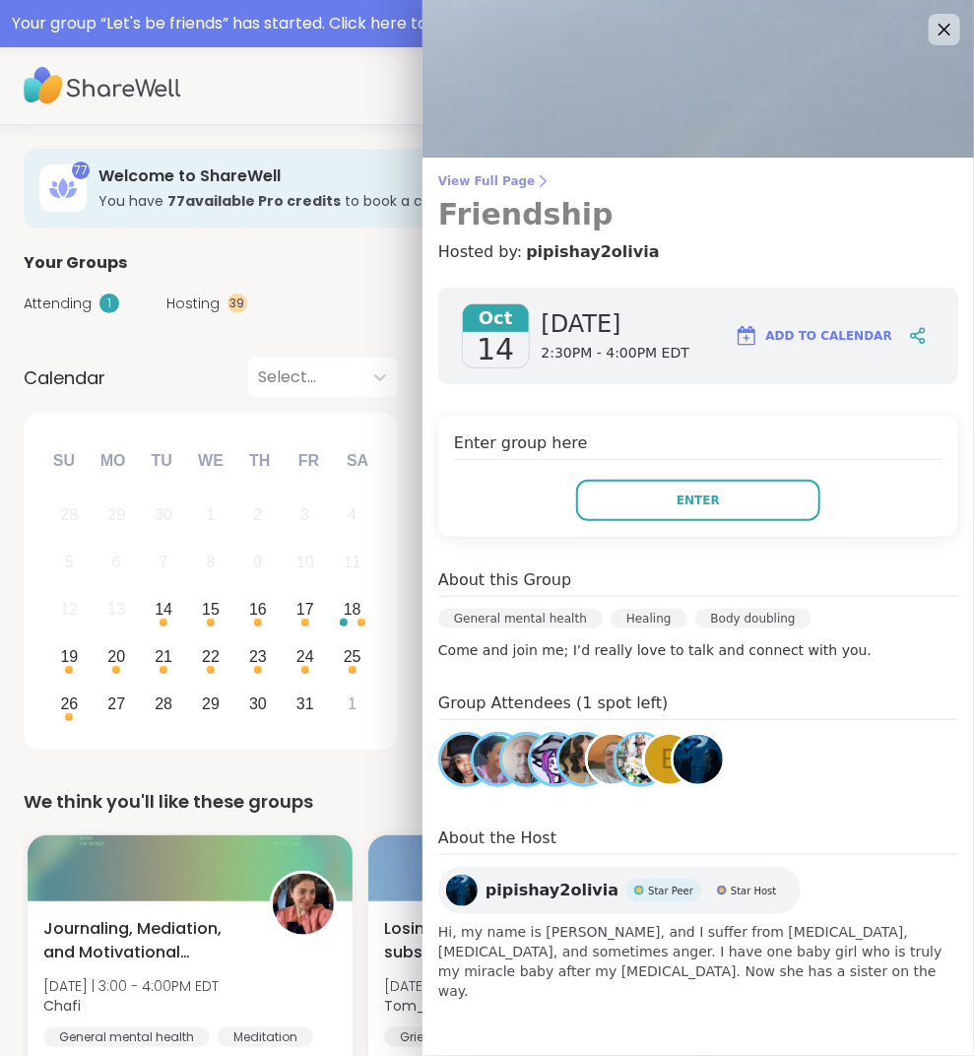
click at [535, 181] on icon at bounding box center [543, 181] width 16 height 16
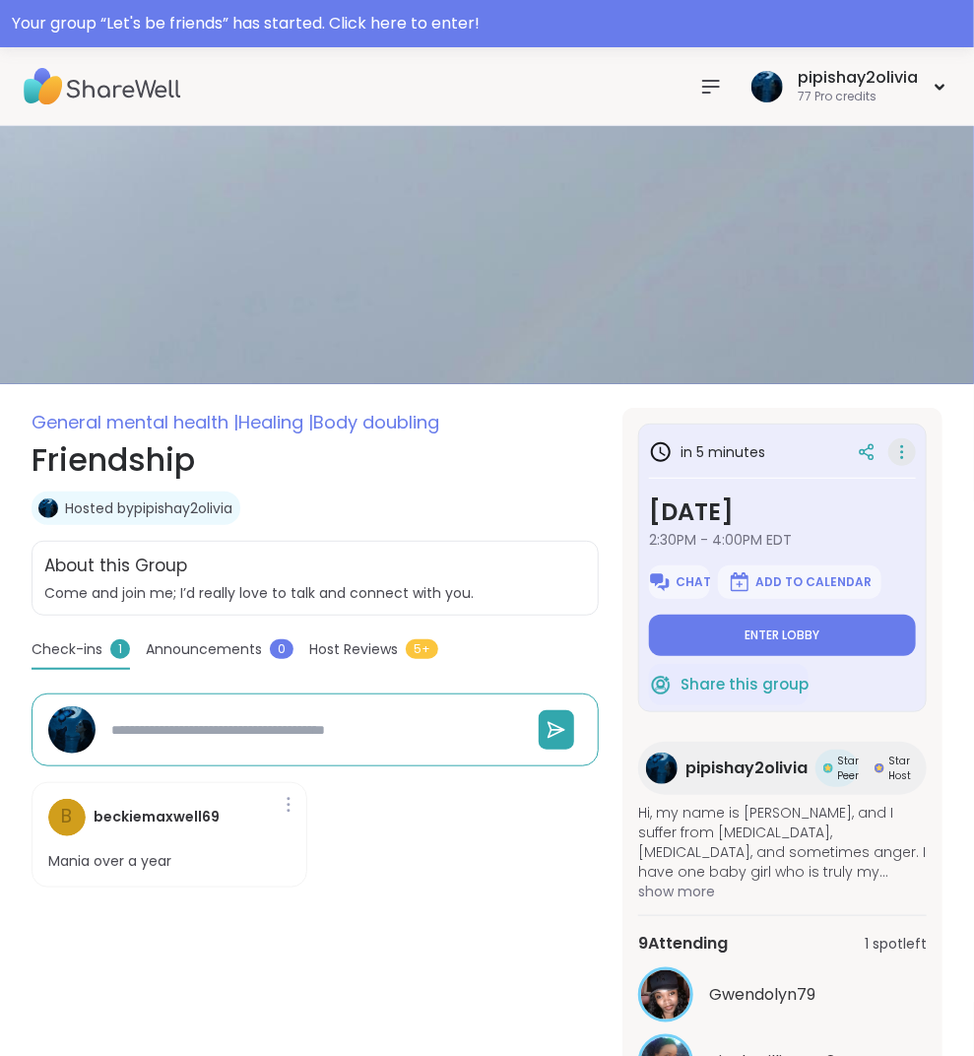
click at [915, 450] on div at bounding box center [903, 452] width 28 height 28
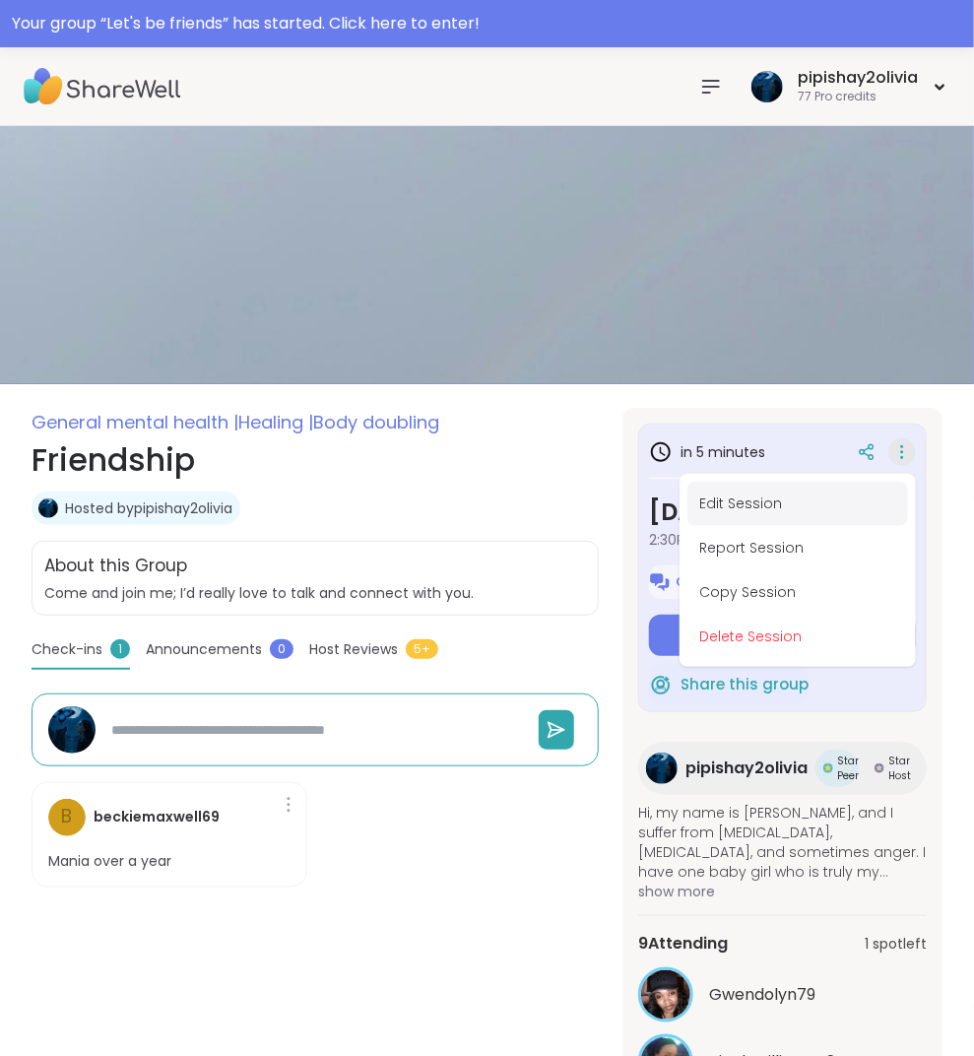
click at [764, 507] on button "Edit Session" at bounding box center [798, 504] width 221 height 44
type textarea "*"
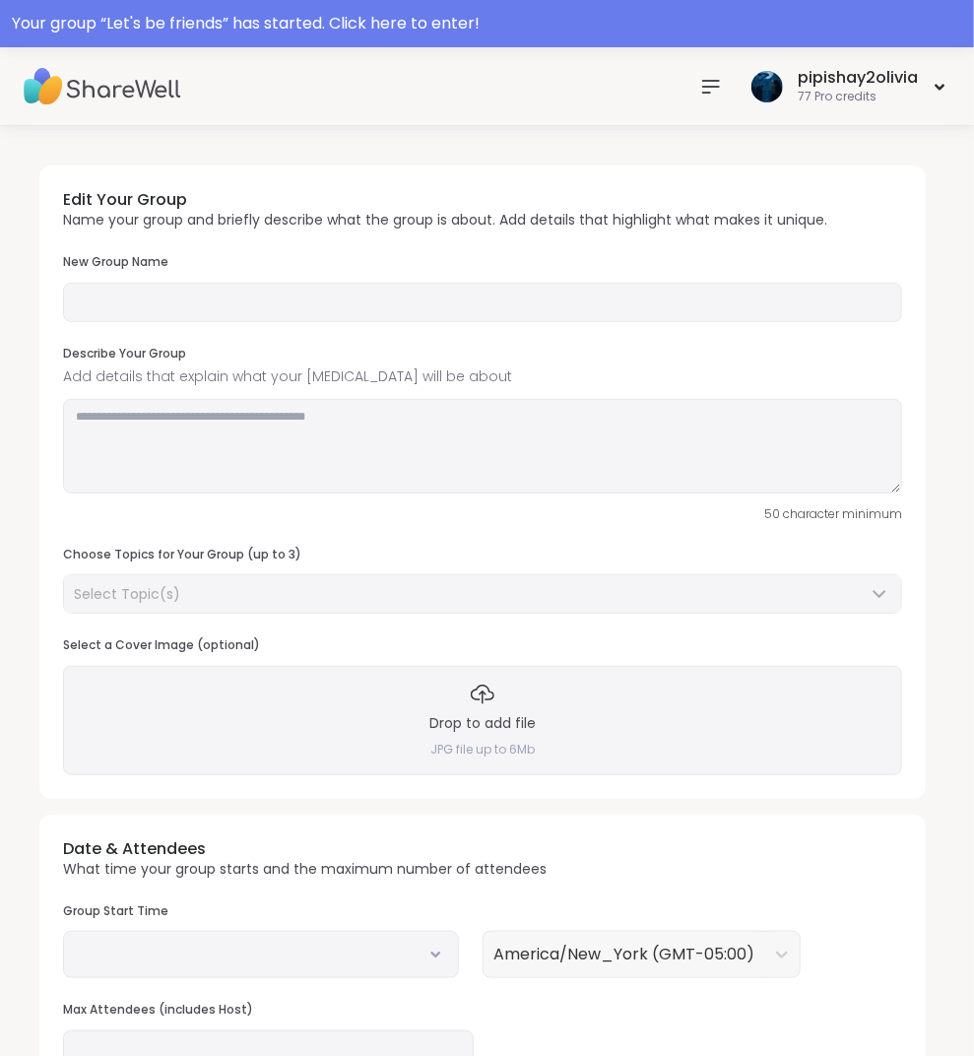
type input "**********"
type textarea "**********"
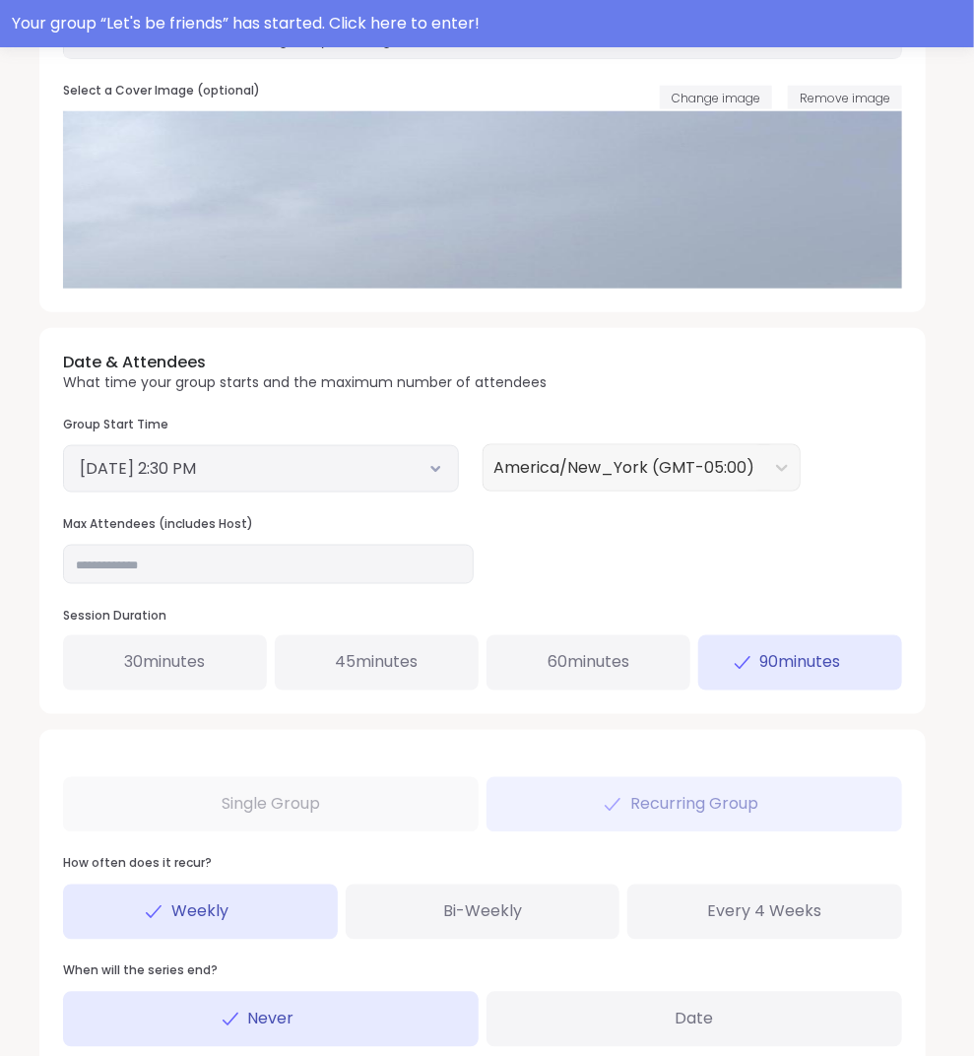
scroll to position [642, 0]
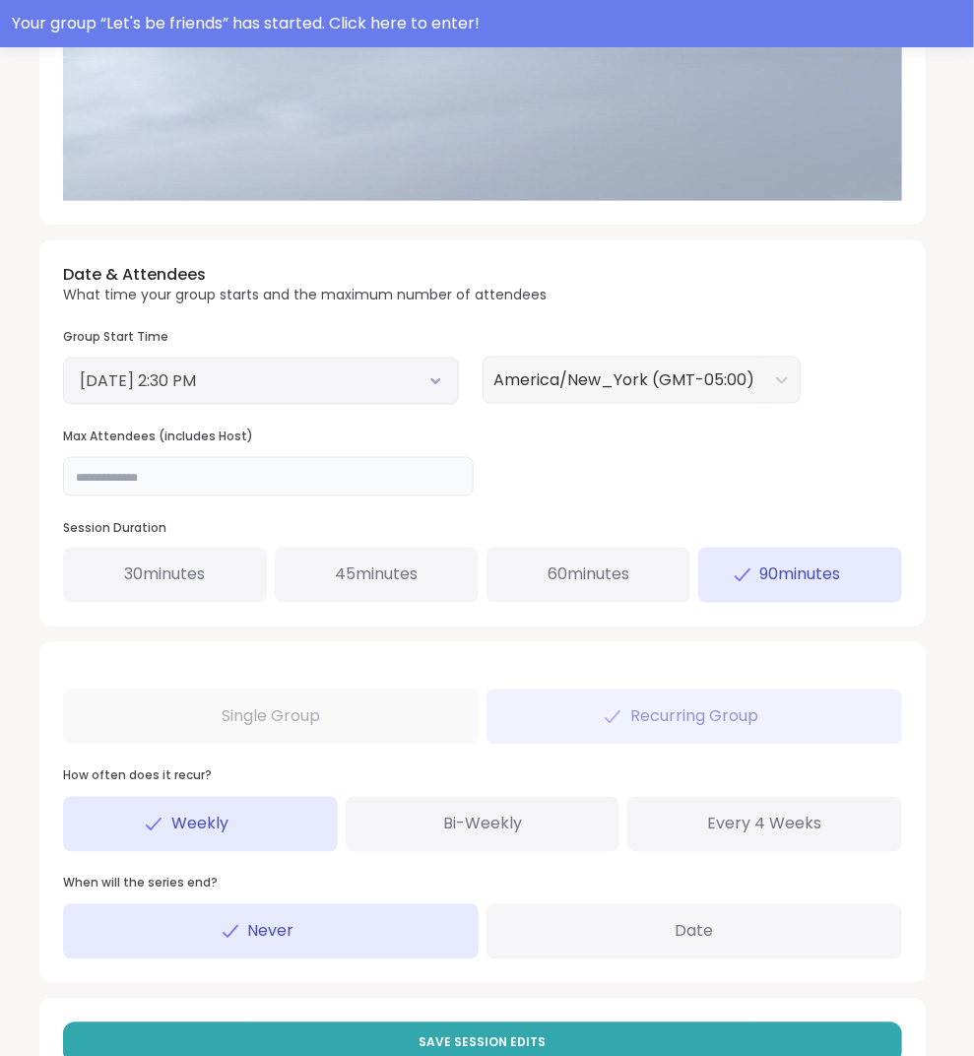
click at [227, 457] on input "**" at bounding box center [268, 476] width 411 height 39
click at [189, 462] on input "**" at bounding box center [268, 476] width 411 height 39
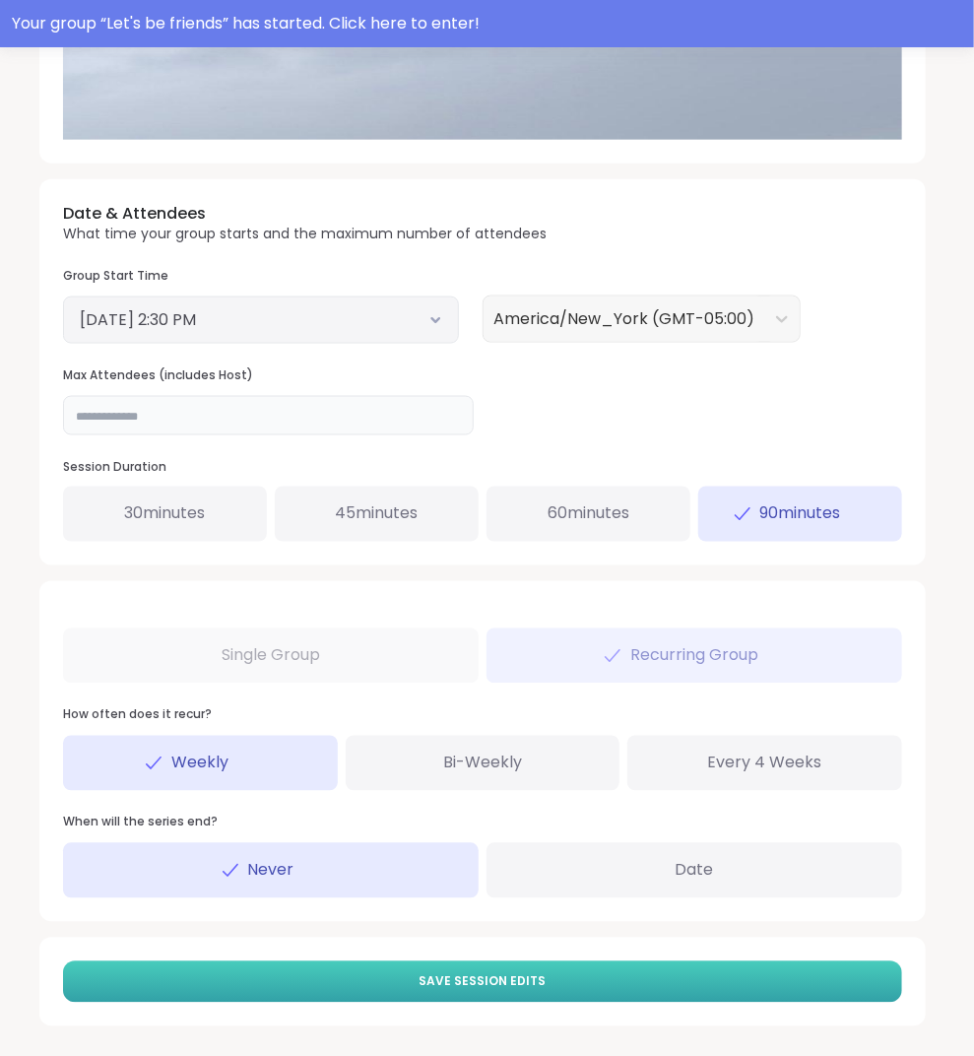
scroll to position [701, 0]
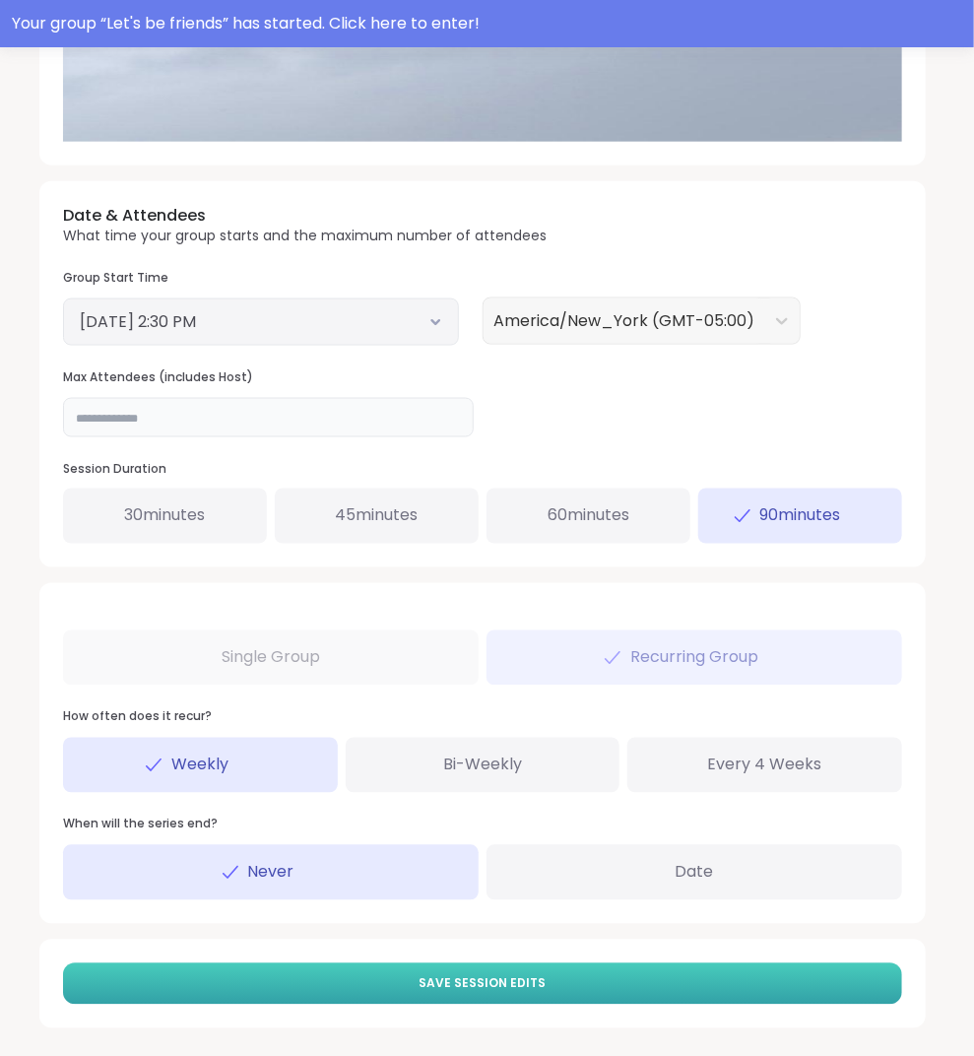
type input "**"
click at [422, 963] on button "Save Session Edits" at bounding box center [482, 983] width 839 height 41
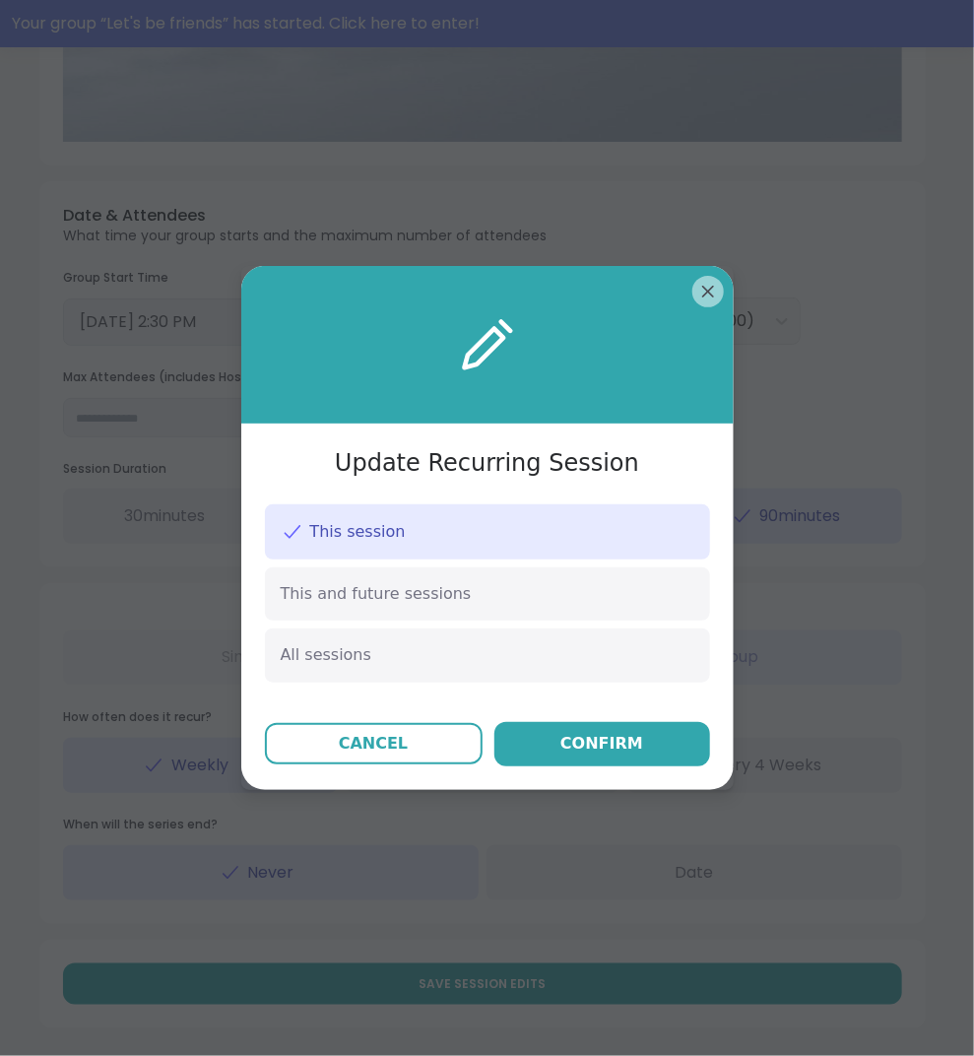
click at [612, 778] on div "Update Recurring Session This session This and future sessions All sessions Can…" at bounding box center [487, 527] width 493 height 523
click at [612, 757] on button "Confirm" at bounding box center [602, 744] width 216 height 44
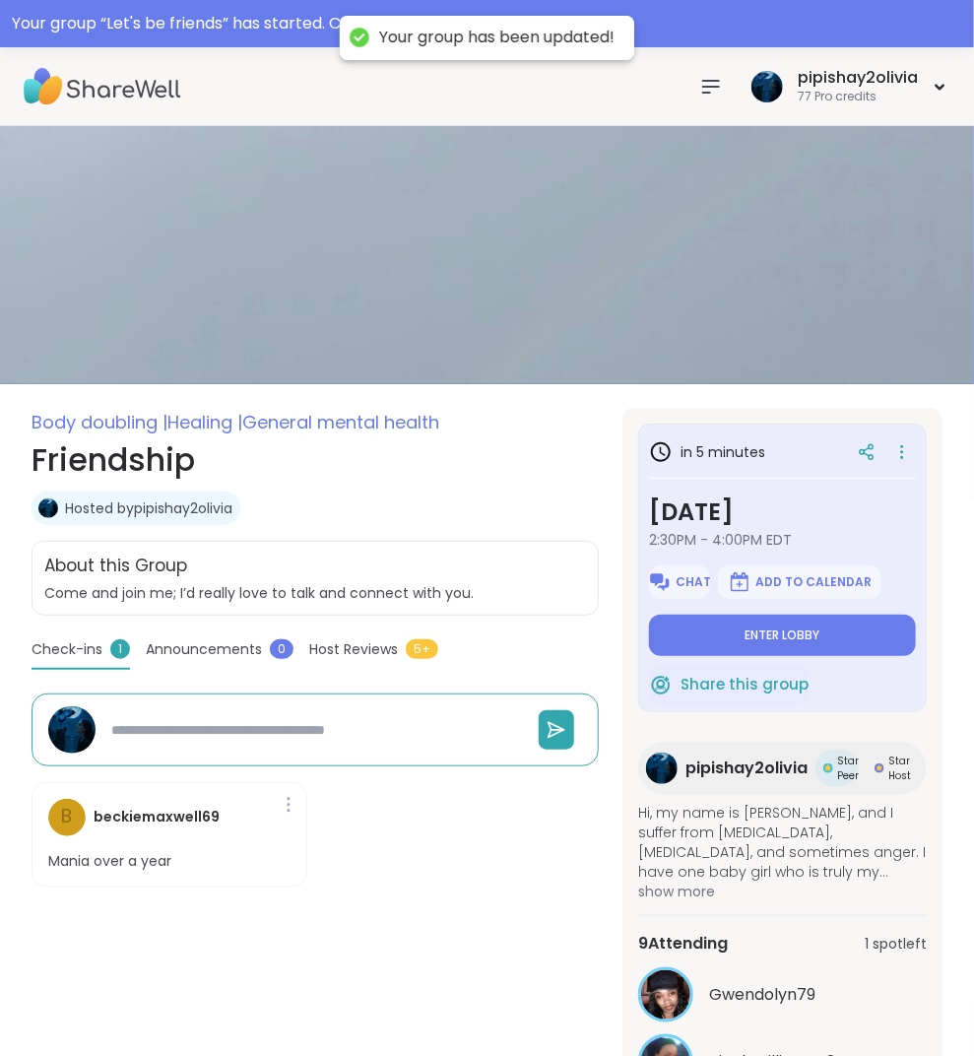
type textarea "*"
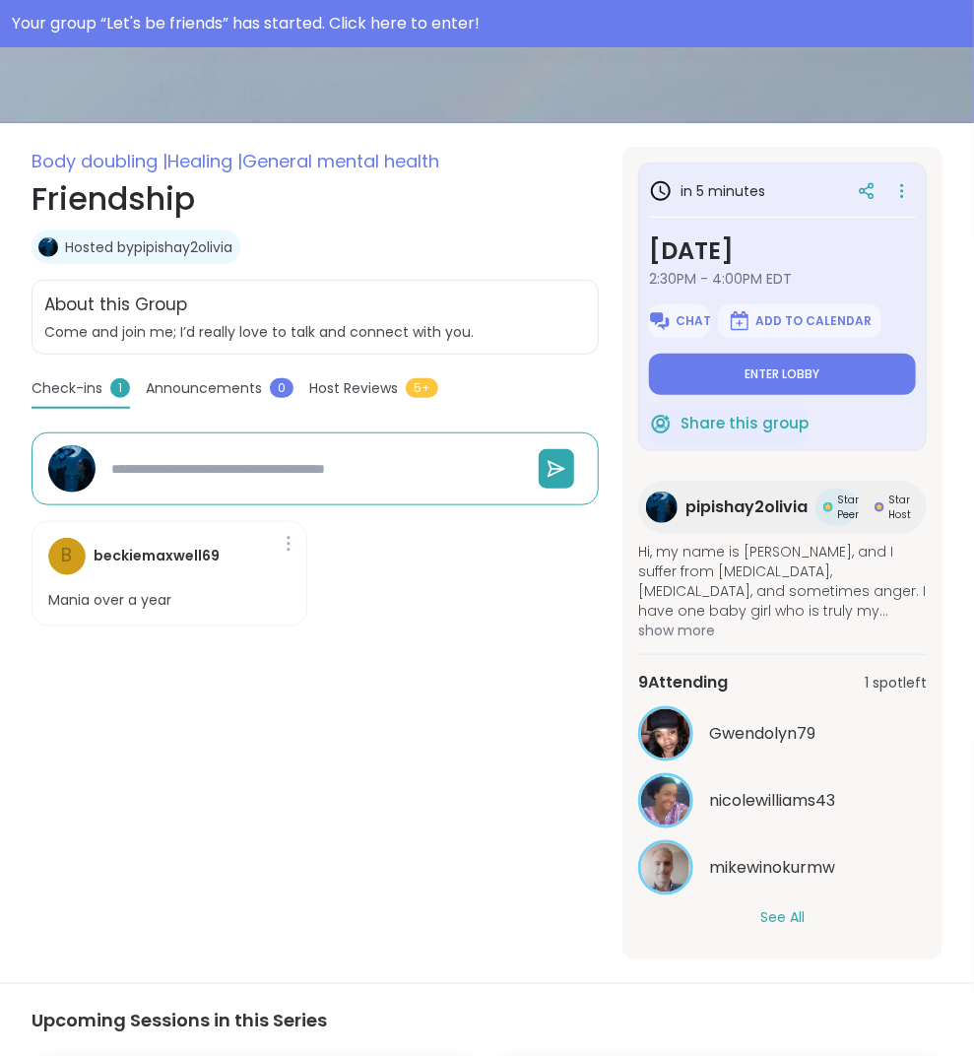
scroll to position [264, 0]
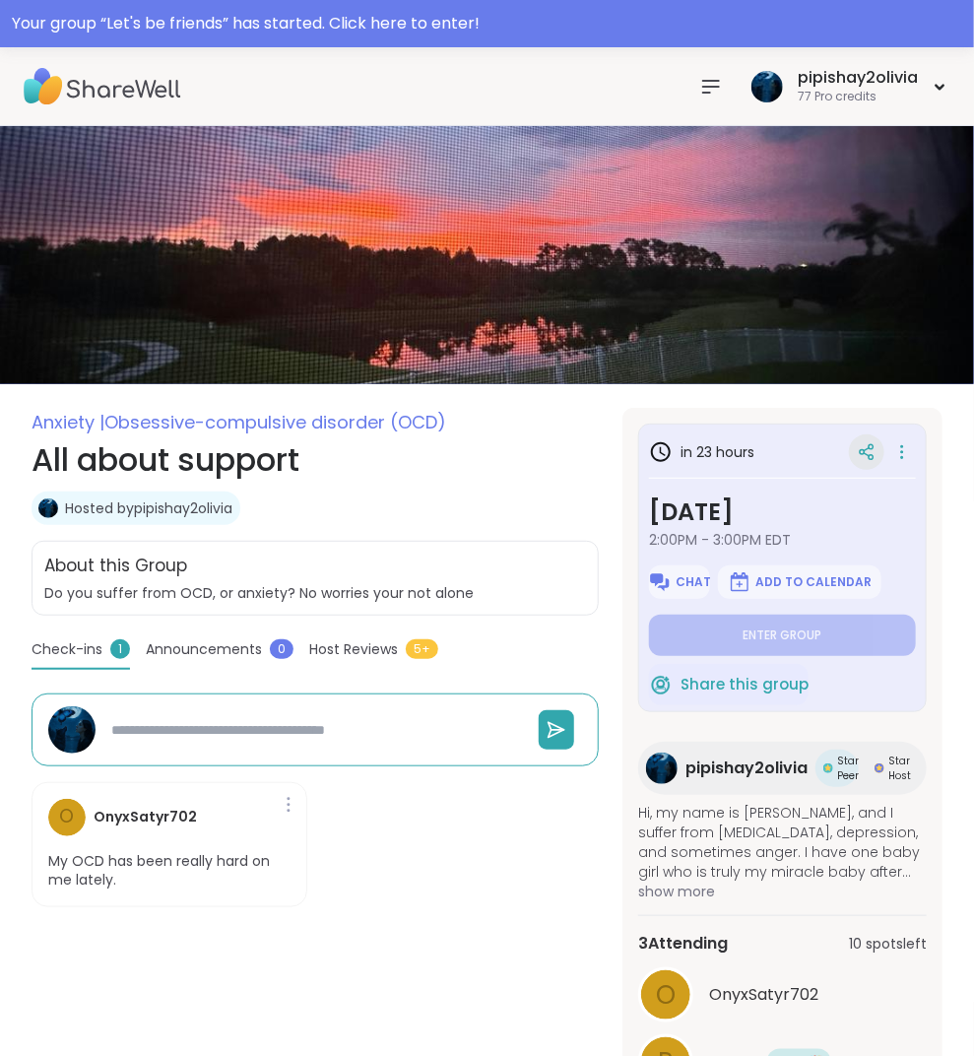
click at [875, 447] on icon at bounding box center [867, 452] width 18 height 18
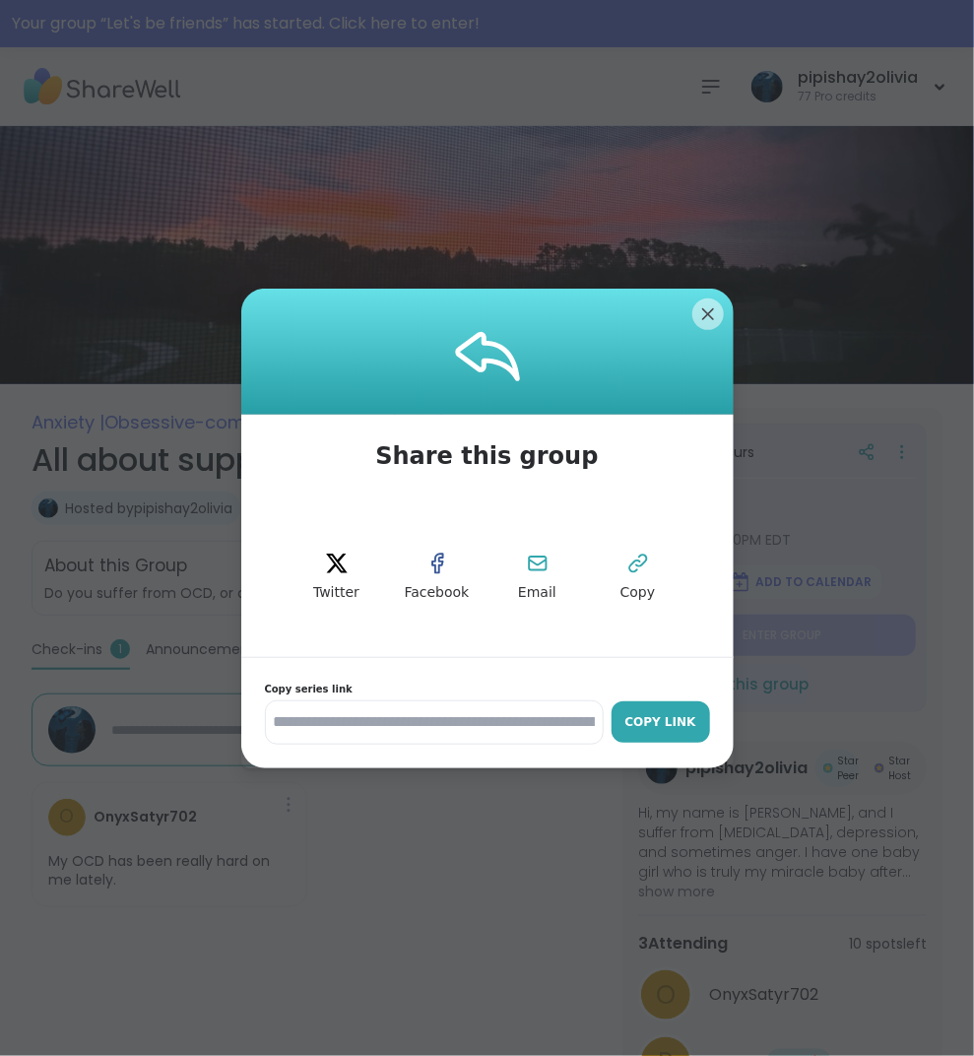
click at [654, 733] on button "Copy Link" at bounding box center [661, 721] width 99 height 41
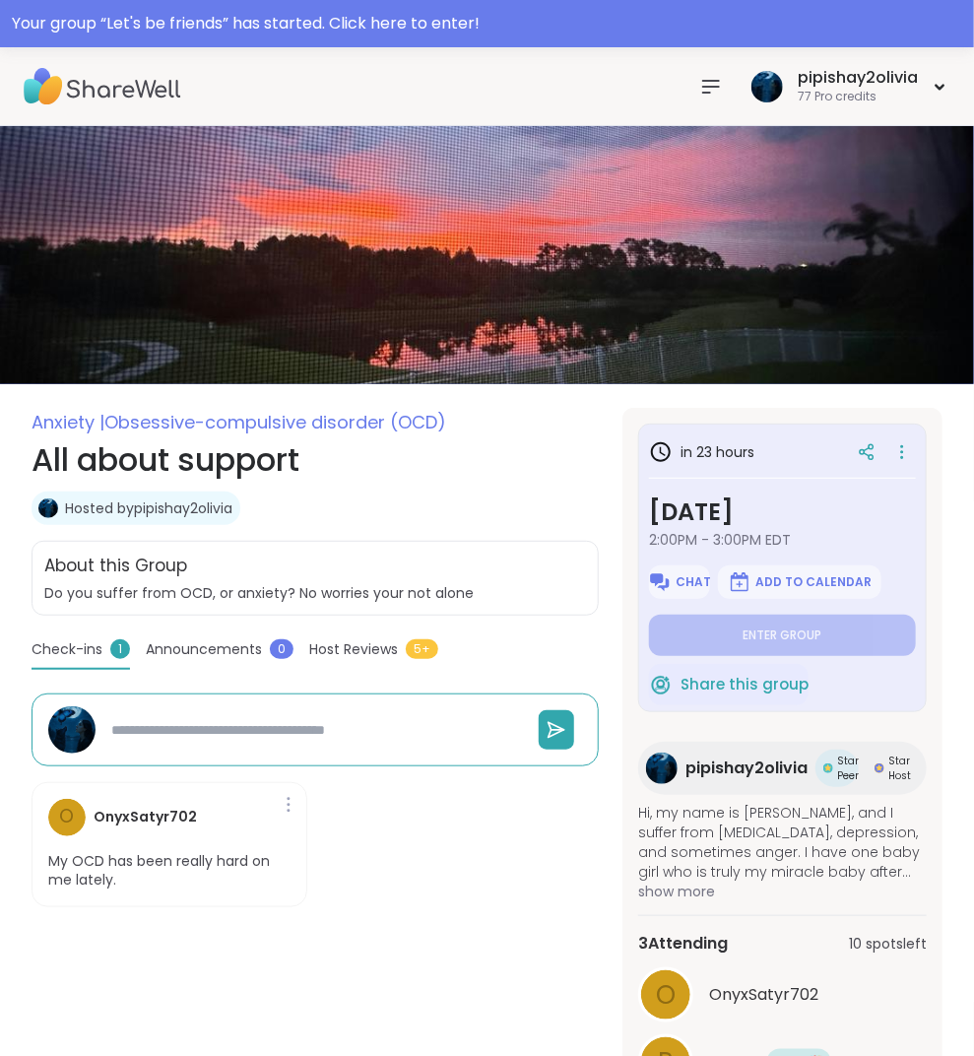
type textarea "*"
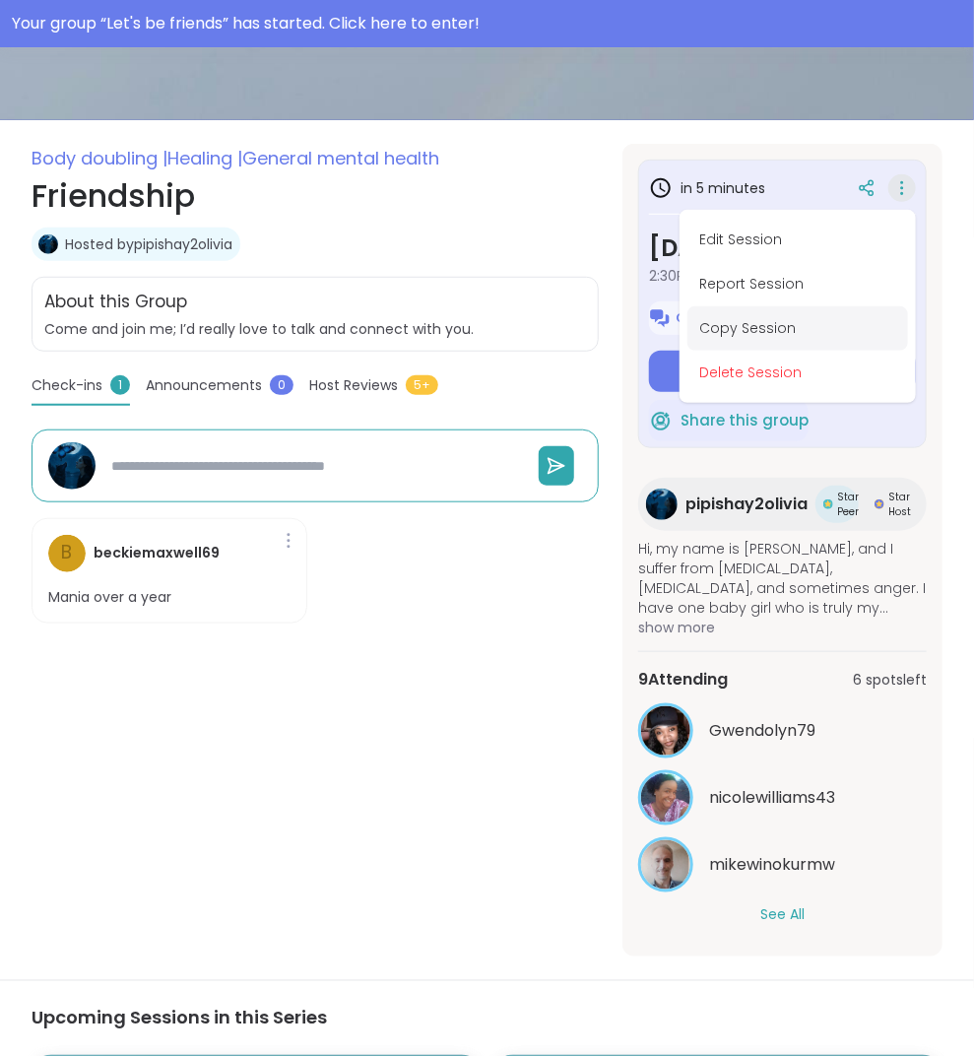
click at [783, 323] on button "Copy Session" at bounding box center [798, 328] width 221 height 44
type textarea "*"
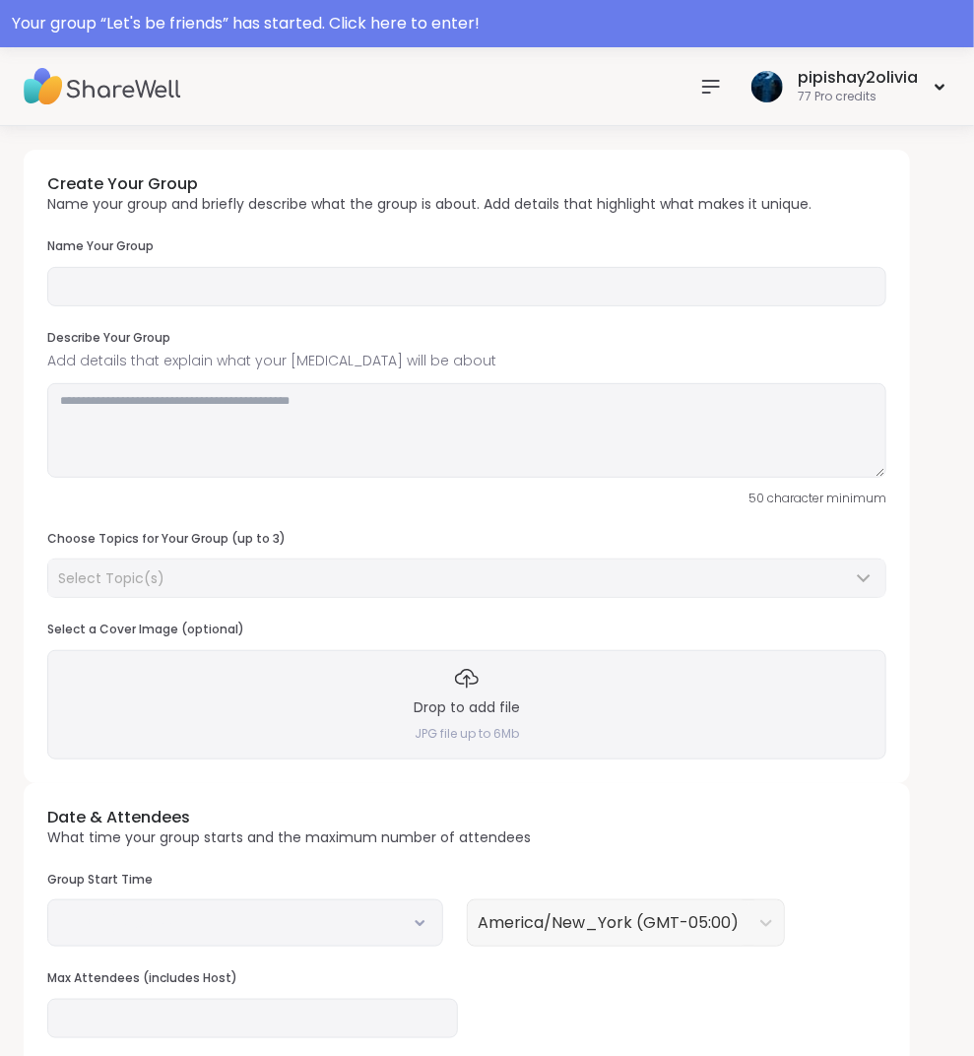
type input "**********"
type textarea "**********"
type input "**"
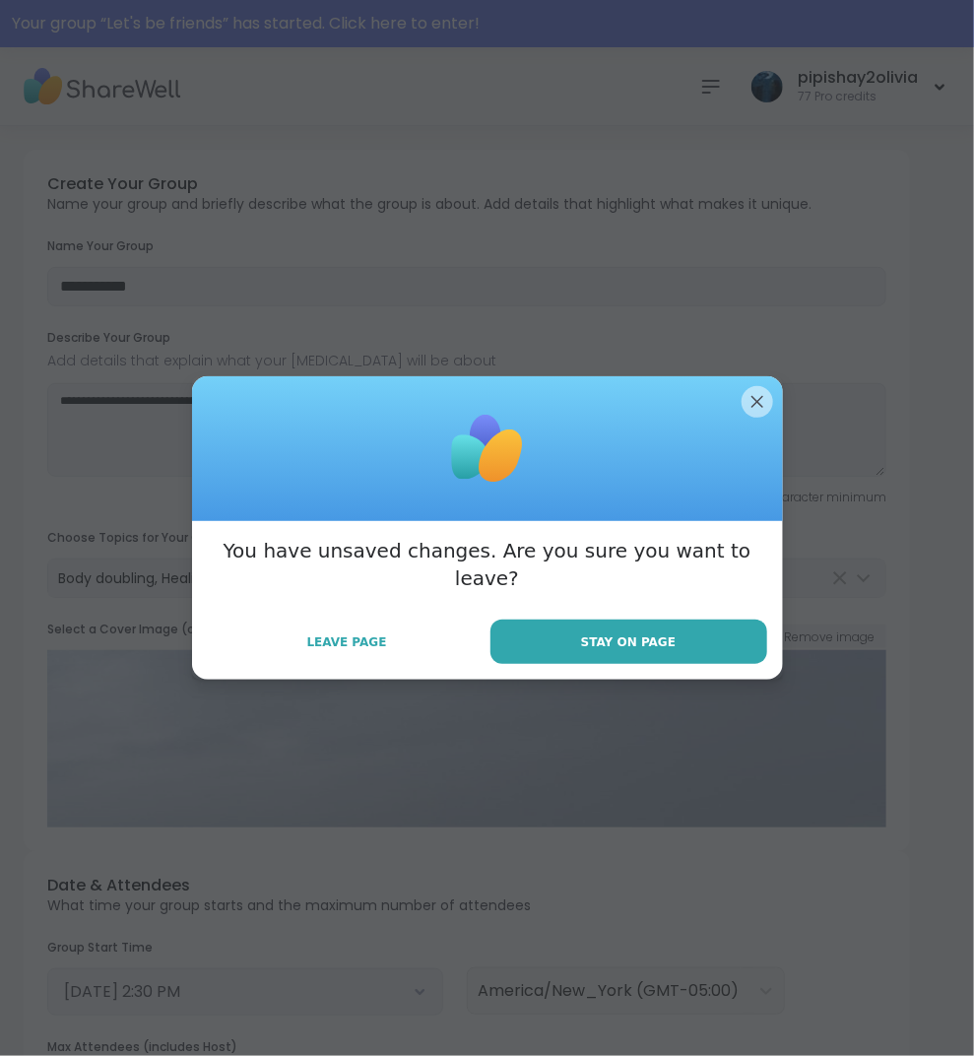
scroll to position [264, 0]
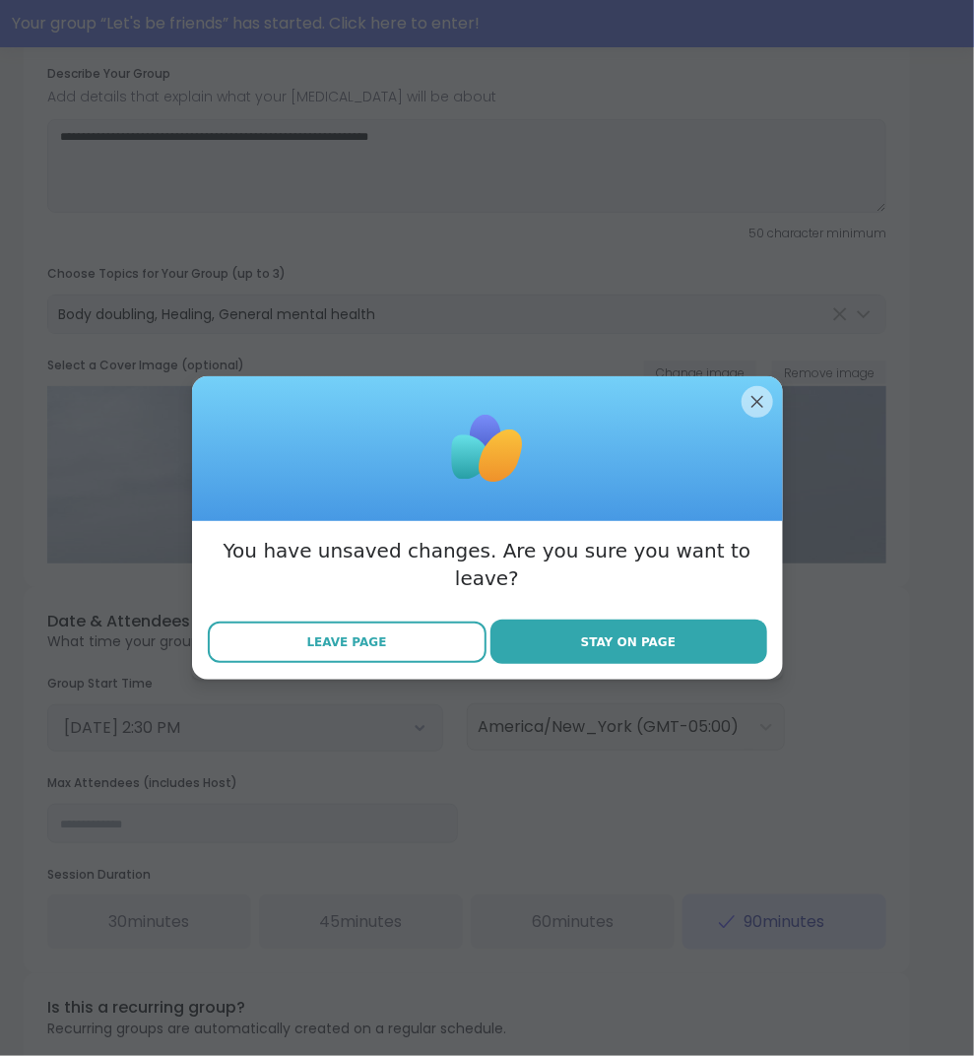
click at [331, 633] on span "Leave Page" at bounding box center [347, 642] width 80 height 18
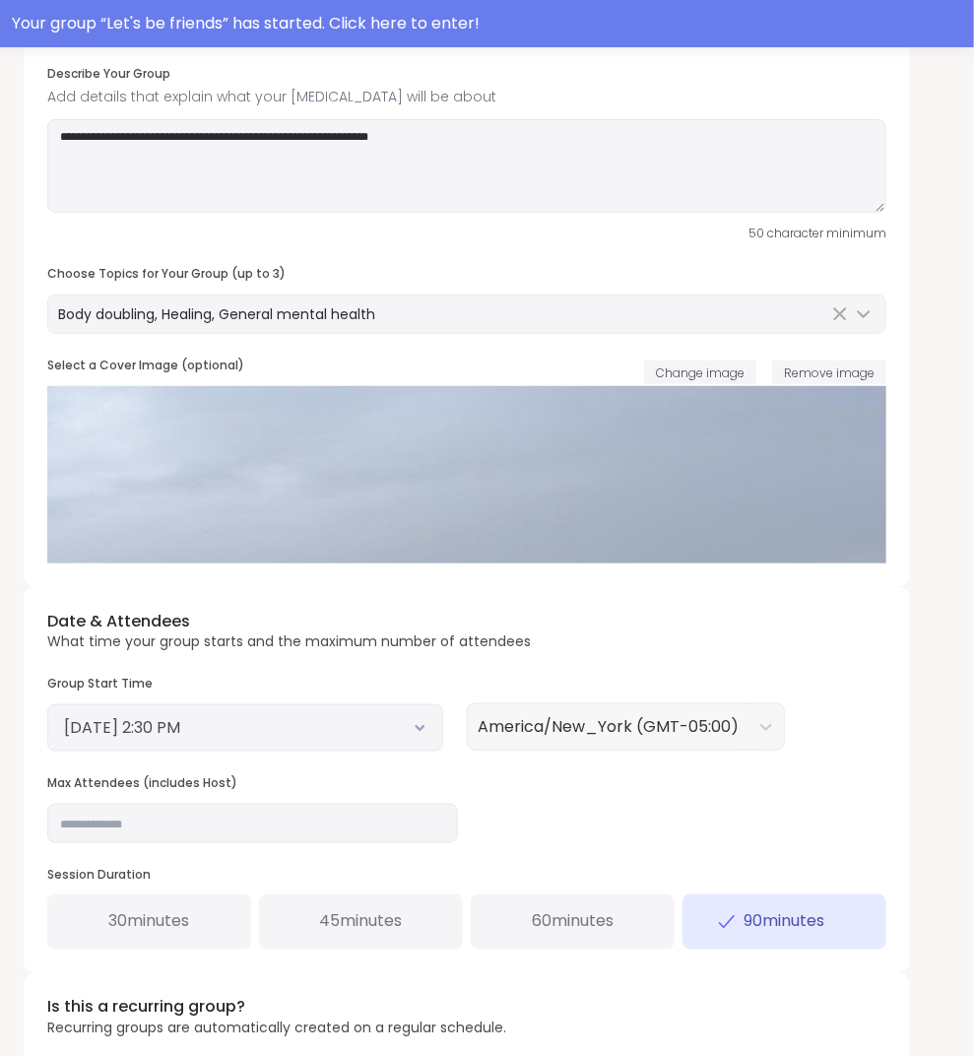
scroll to position [0, 0]
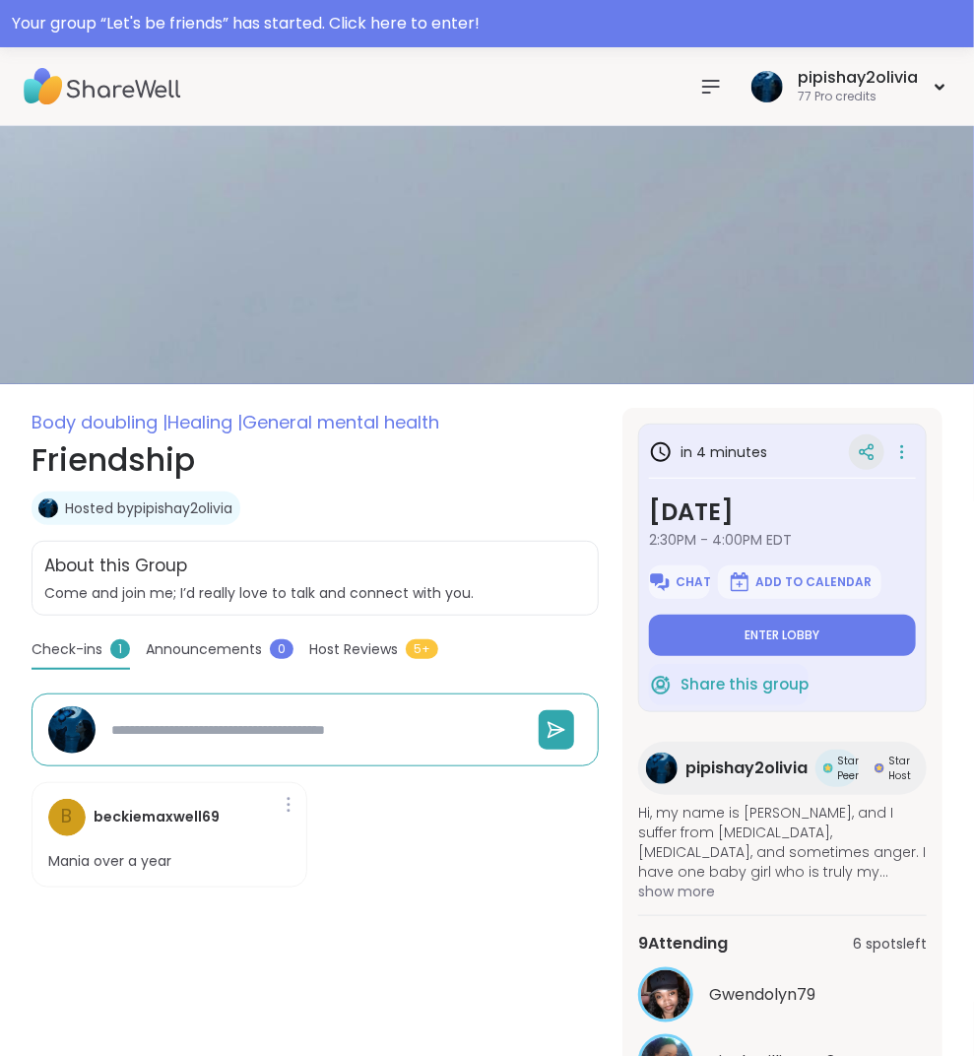
click at [869, 443] on icon at bounding box center [867, 452] width 18 height 18
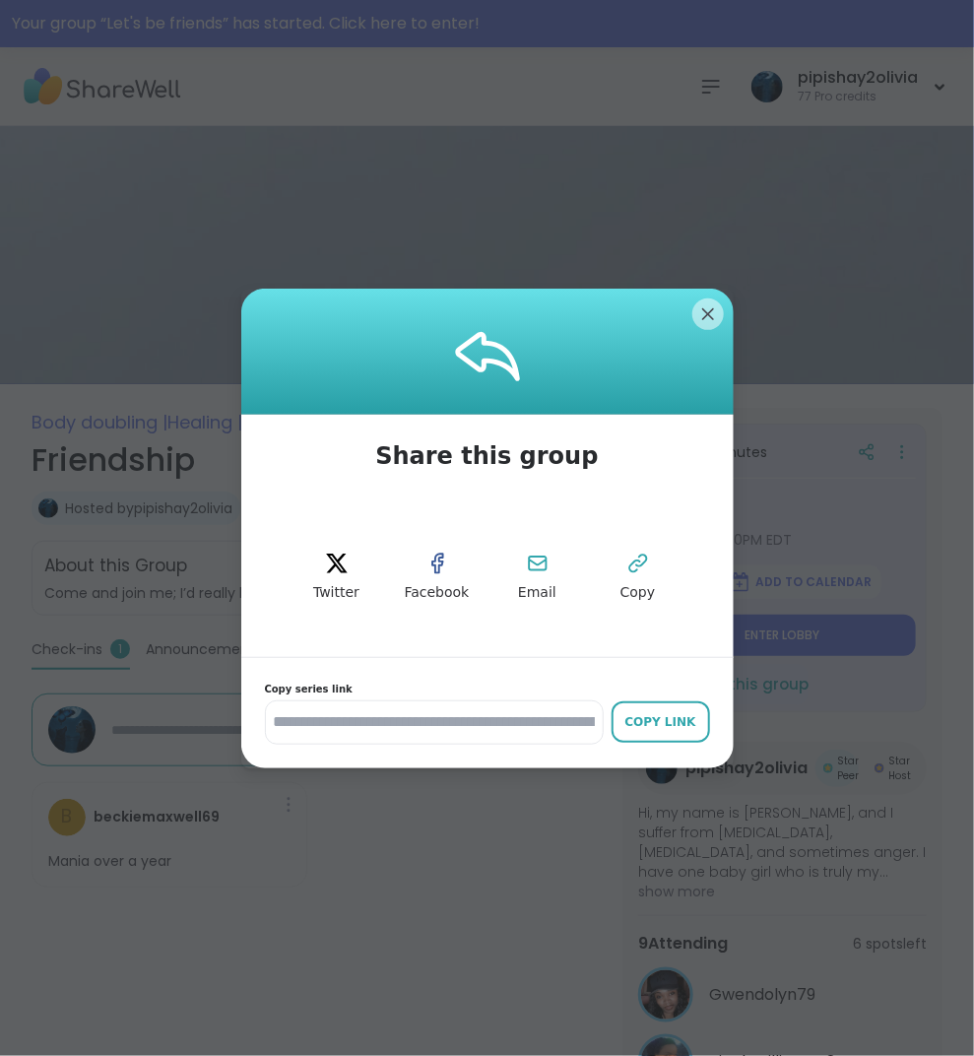
click at [673, 752] on div "**********" at bounding box center [487, 712] width 493 height 111
click at [673, 719] on div "Copy Link" at bounding box center [661, 722] width 79 height 18
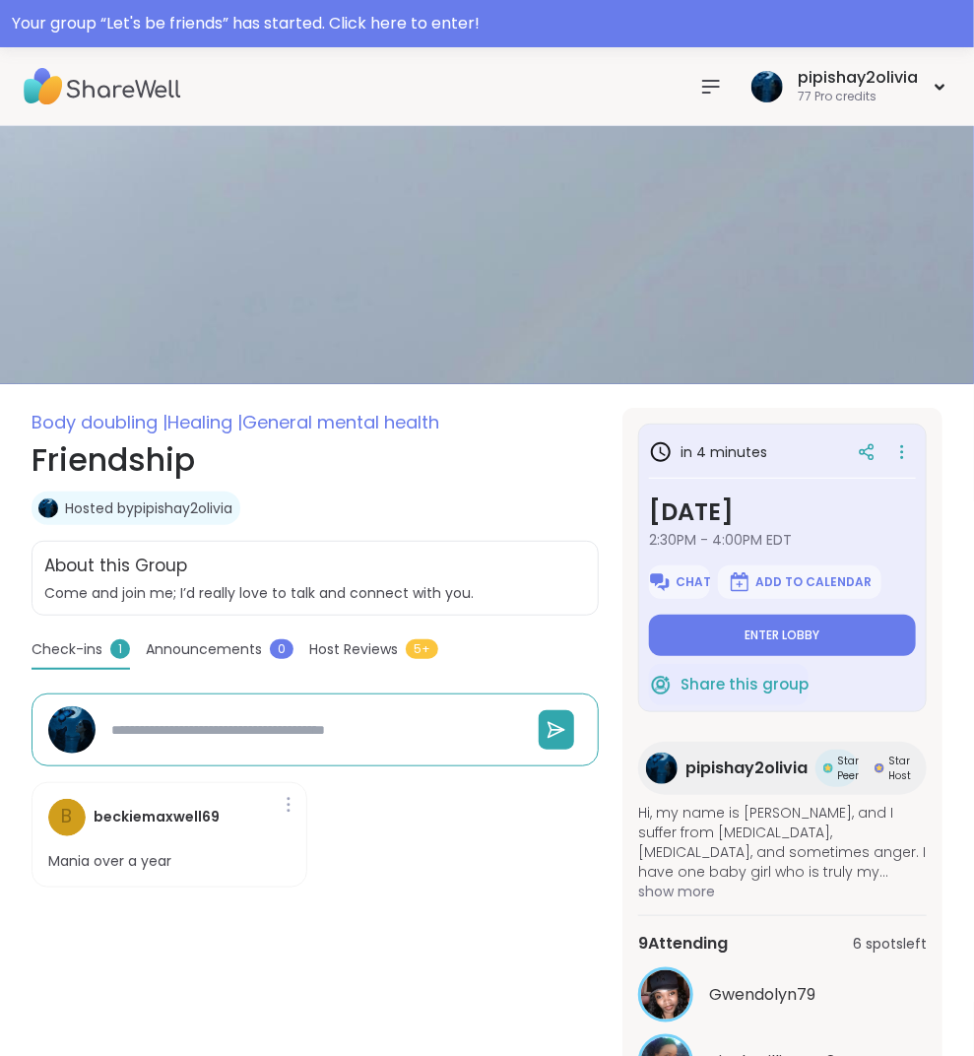
click at [700, 78] on icon at bounding box center [711, 87] width 24 height 24
click at [720, 75] on icon at bounding box center [711, 87] width 24 height 24
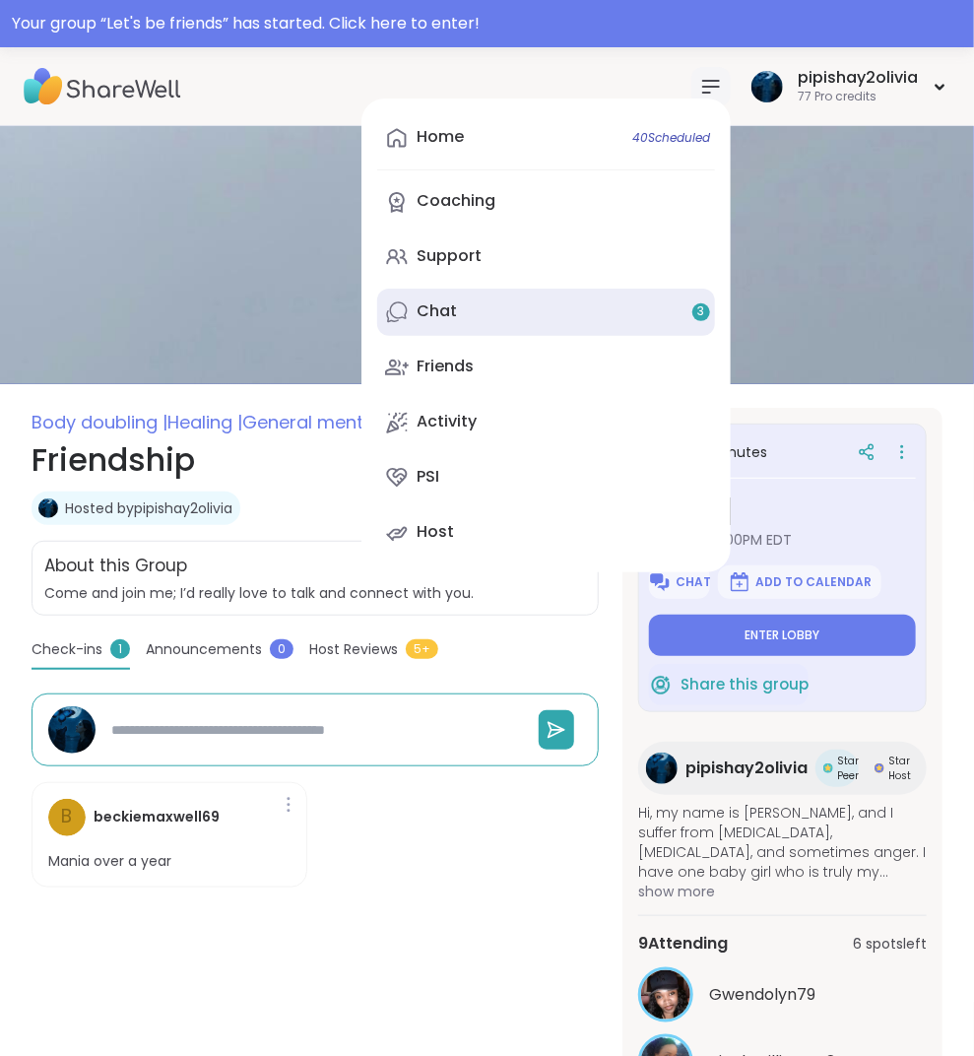
click at [645, 305] on link "Chat 3" at bounding box center [546, 312] width 338 height 47
type textarea "*"
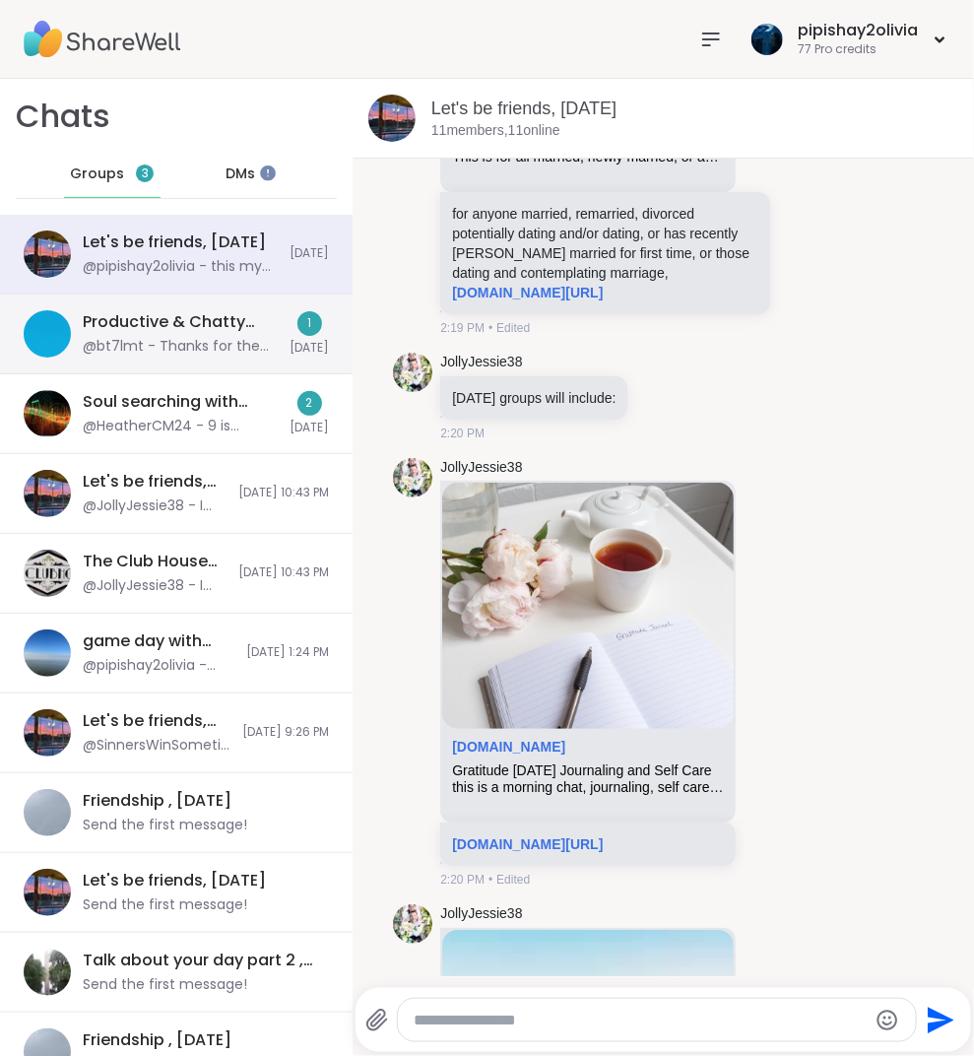
click at [241, 340] on div "@bt7lmt - Thanks for the company today, y'all! I'll see you guys later, as I'm …" at bounding box center [180, 347] width 195 height 20
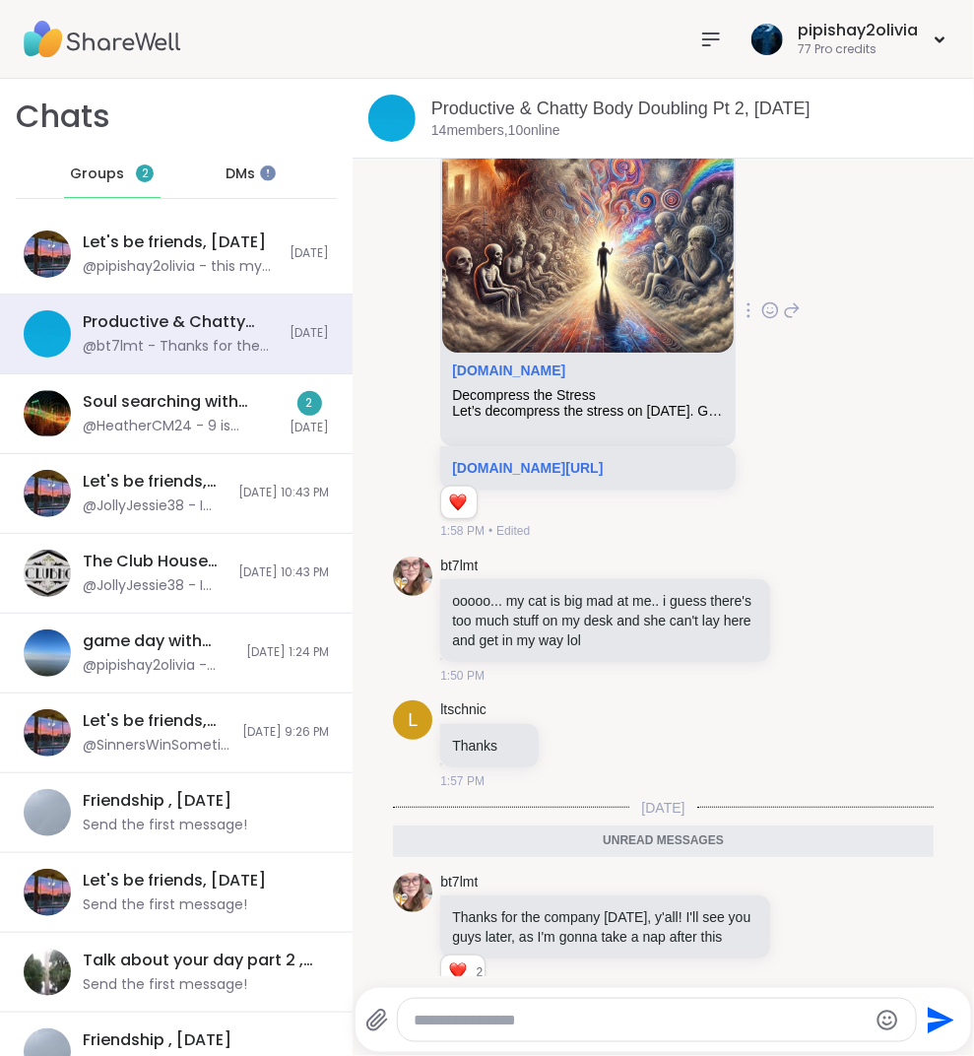
scroll to position [7252, 0]
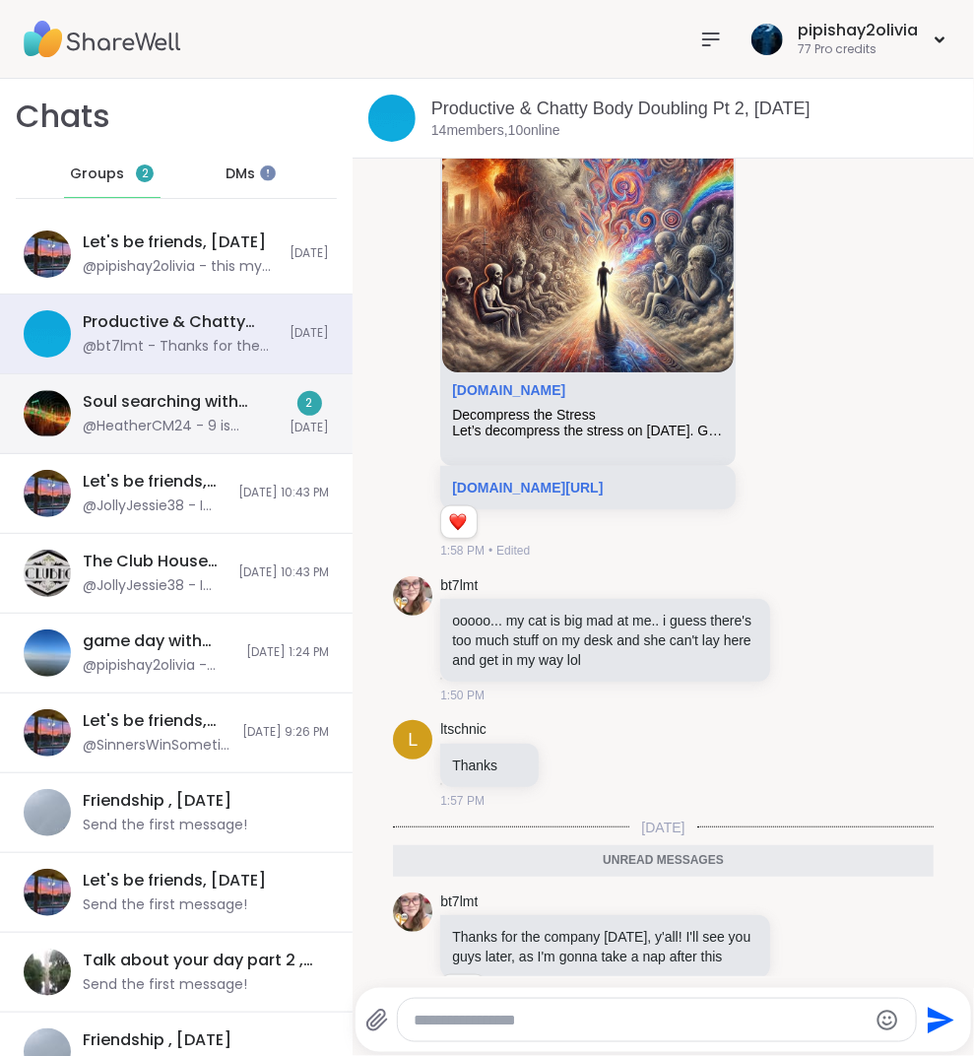
click at [251, 415] on div "Soul searching with music -Special topic edition! , Oct 13 @HeatherCM24 - 9 is …" at bounding box center [180, 413] width 195 height 45
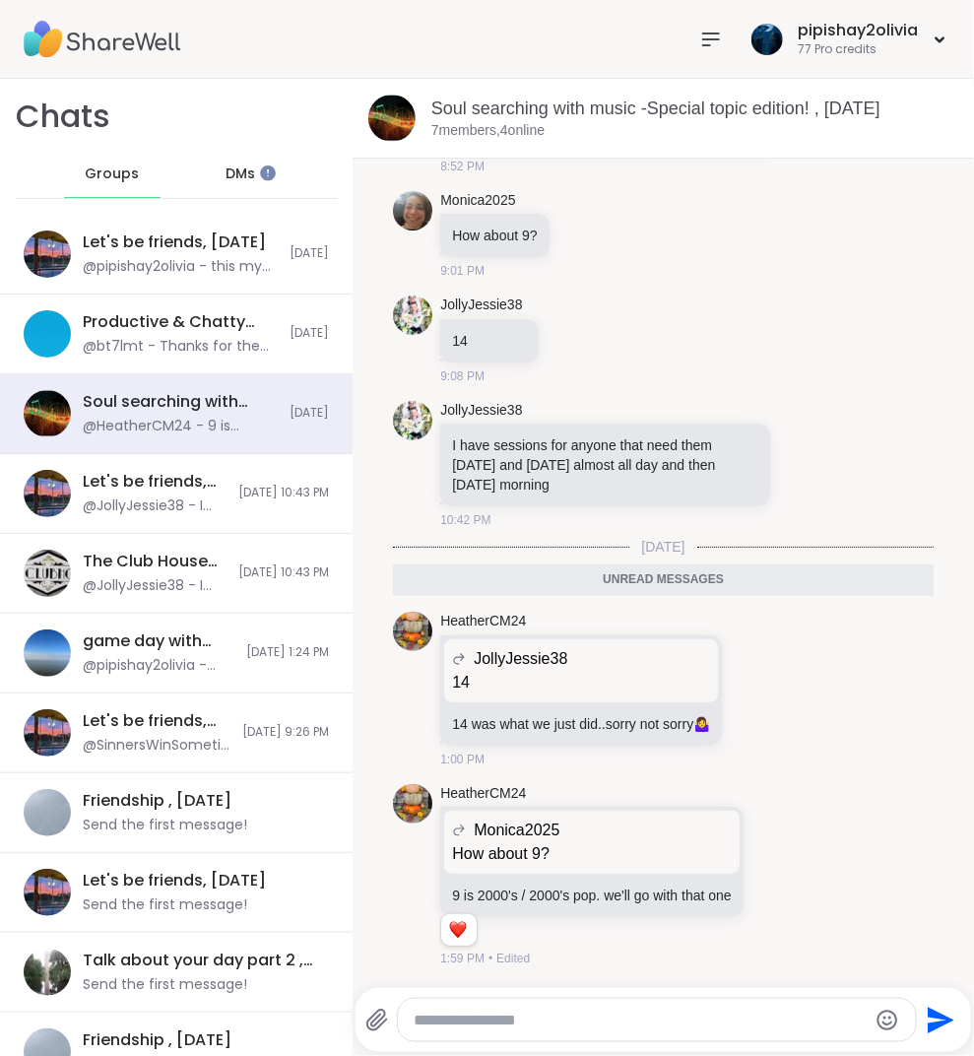
scroll to position [0, 0]
click at [720, 46] on icon at bounding box center [711, 40] width 24 height 24
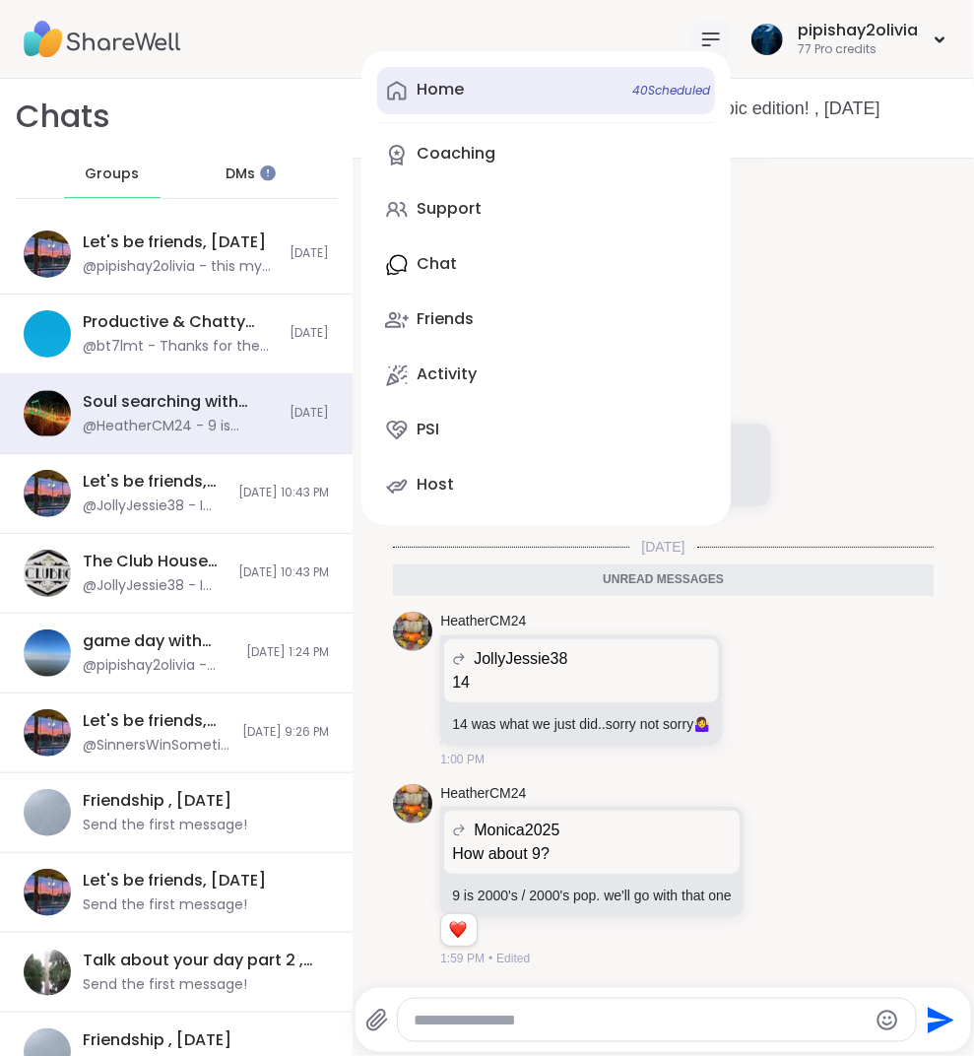
click at [528, 93] on link "Home 40 Scheduled" at bounding box center [546, 90] width 338 height 47
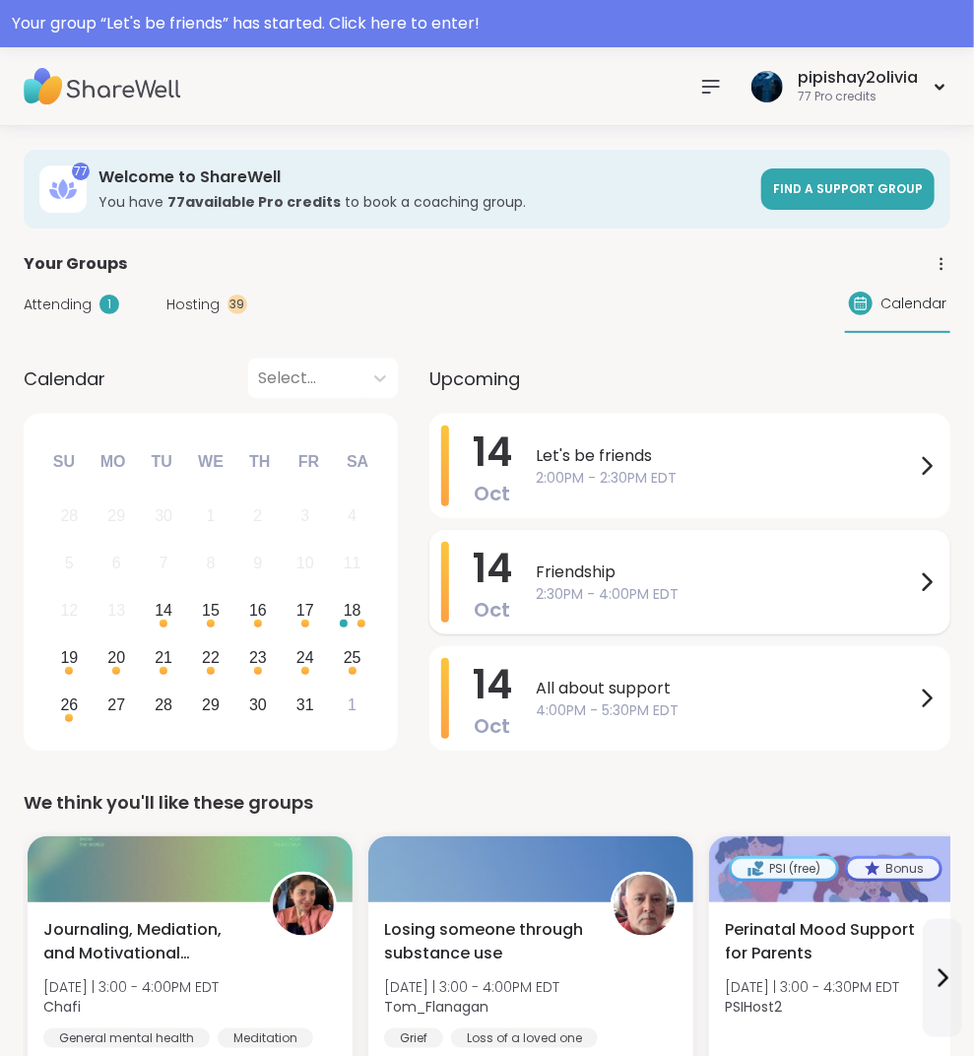
click at [642, 566] on span "Friendship" at bounding box center [725, 572] width 379 height 24
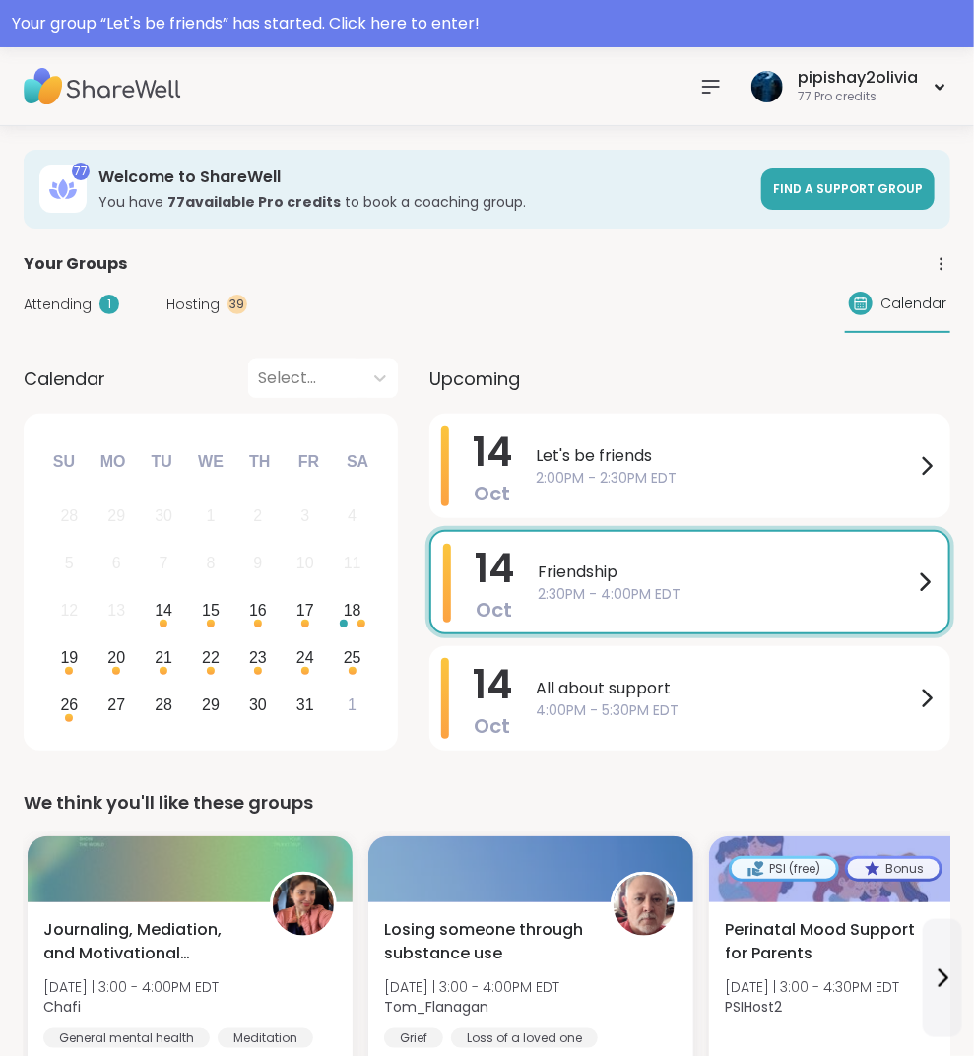
click at [270, 425] on div "October 2025 Su Mo Tu We Th Fr Sa 28 29 30 1 2 3 4 5 6 7 8 9 10 11 12 13 14 15 …" at bounding box center [211, 582] width 374 height 337
click at [712, 88] on icon at bounding box center [711, 87] width 24 height 24
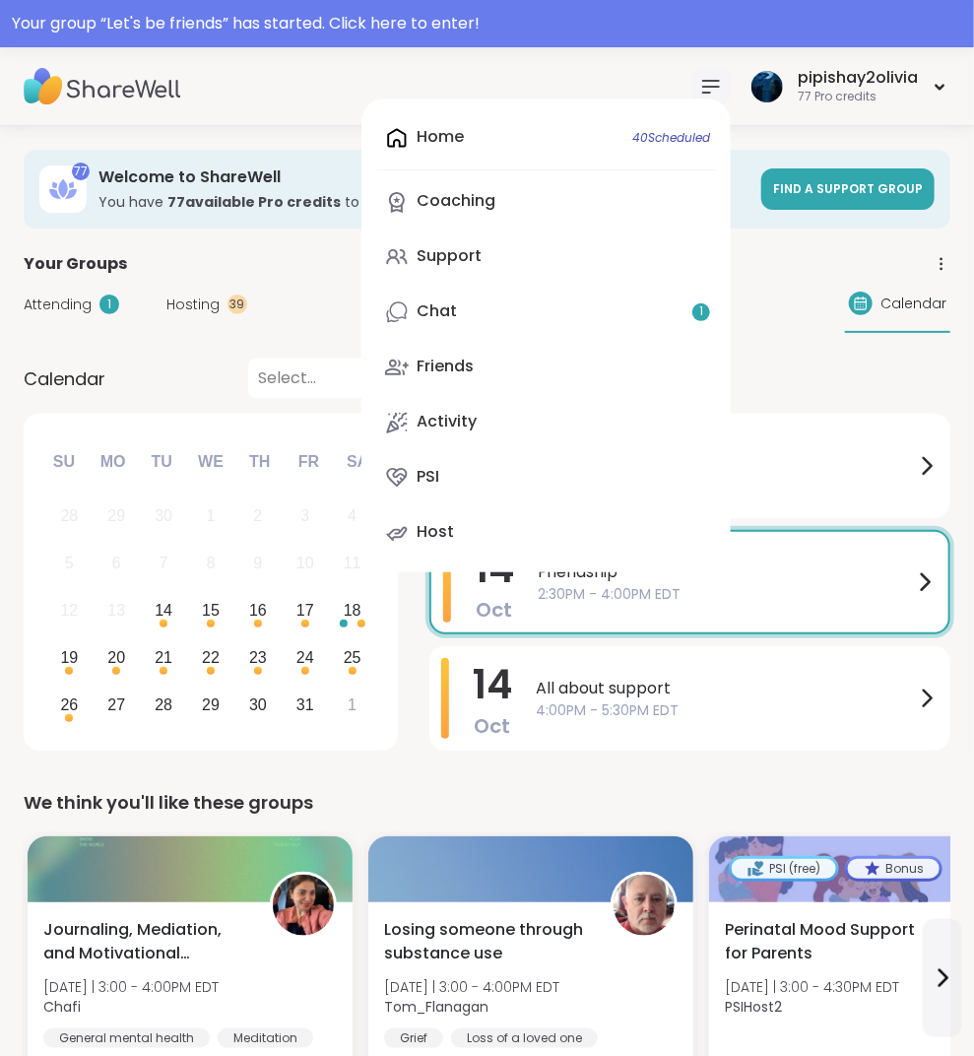
click at [570, 284] on div "Home 40 Scheduled Coaching Support Chat 1 Friends Activity PSI Host" at bounding box center [546, 336] width 369 height 474
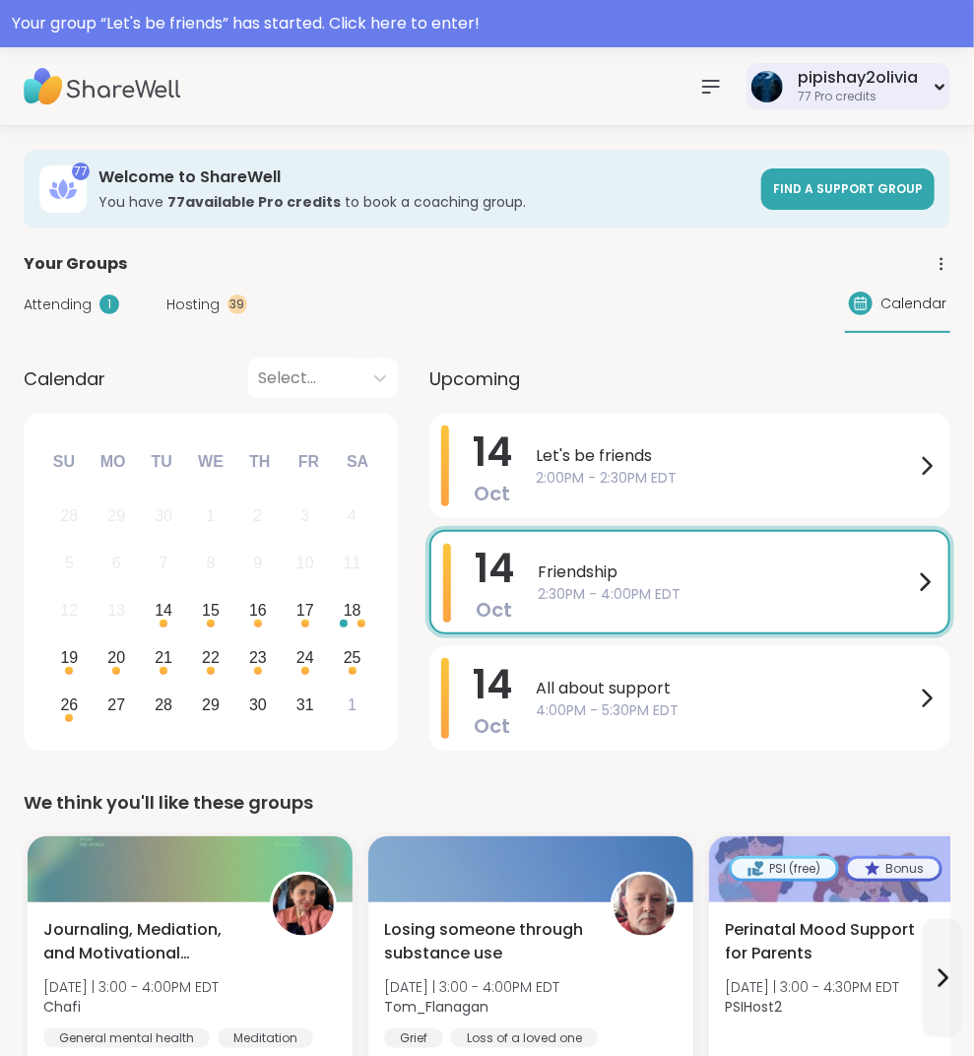
click at [842, 82] on div "pipishay2olivia" at bounding box center [858, 78] width 120 height 22
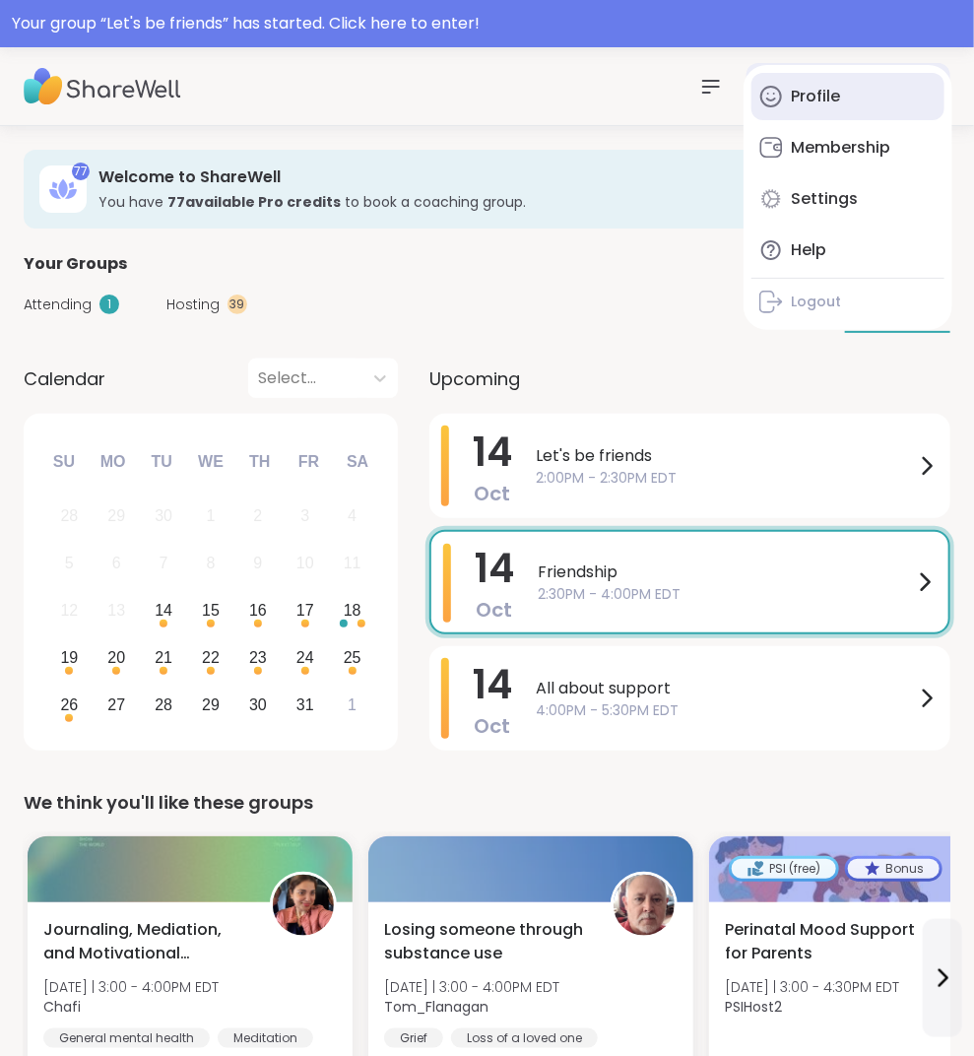
click at [805, 107] on link "Profile" at bounding box center [848, 96] width 193 height 47
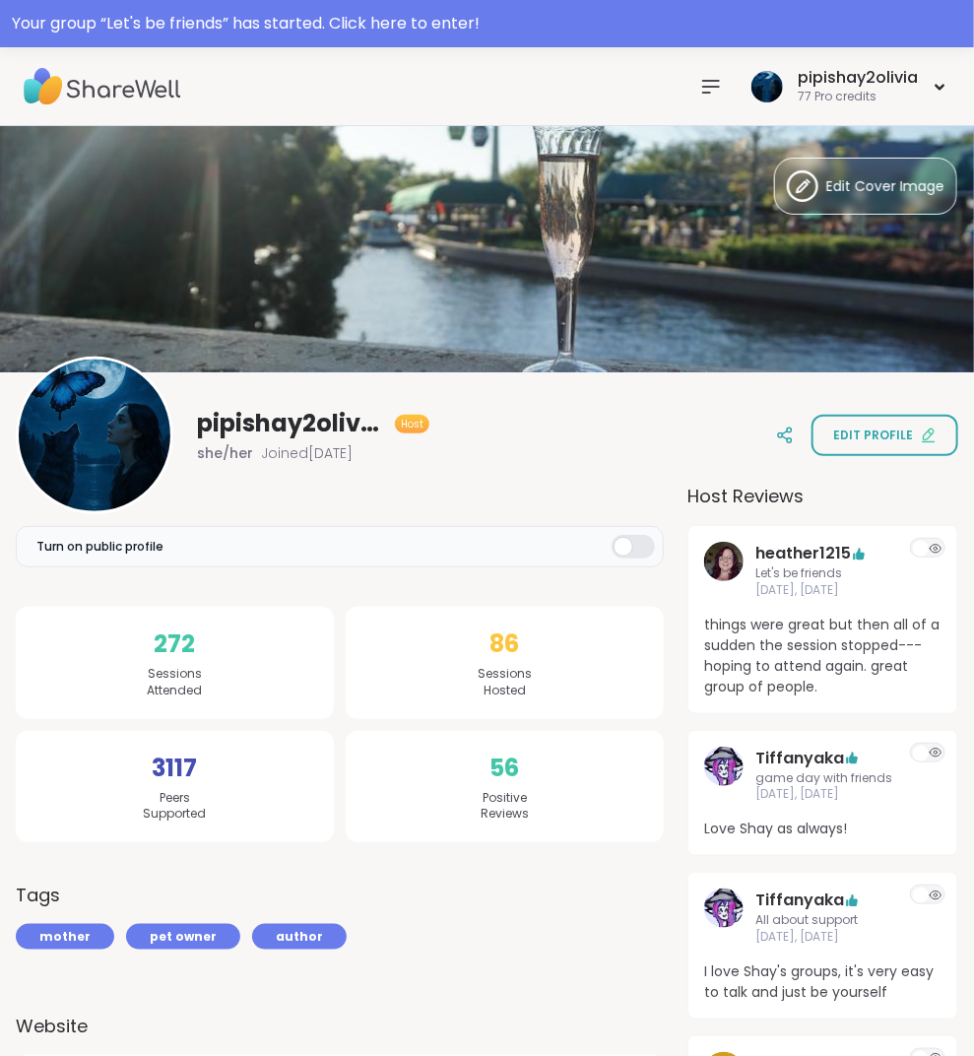
click at [700, 93] on icon at bounding box center [711, 87] width 24 height 24
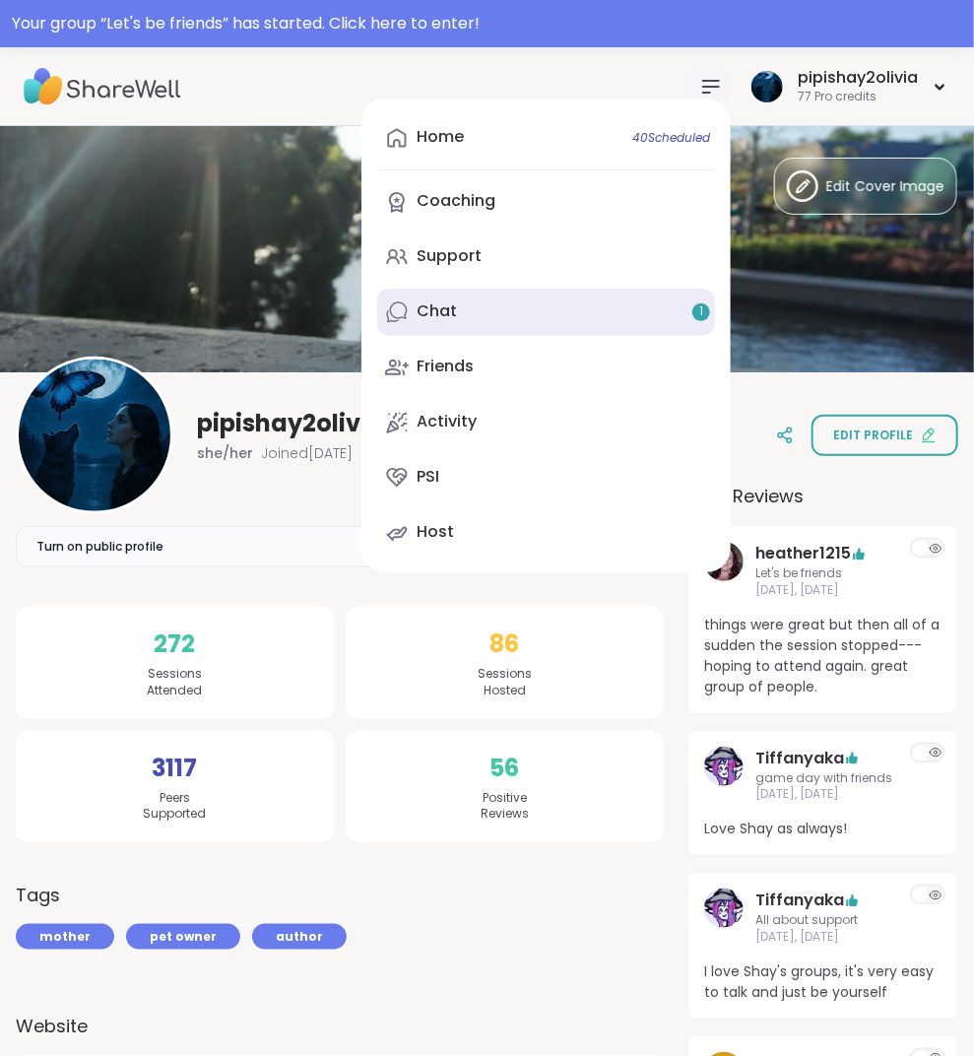
click at [588, 295] on link "Chat 1" at bounding box center [546, 312] width 338 height 47
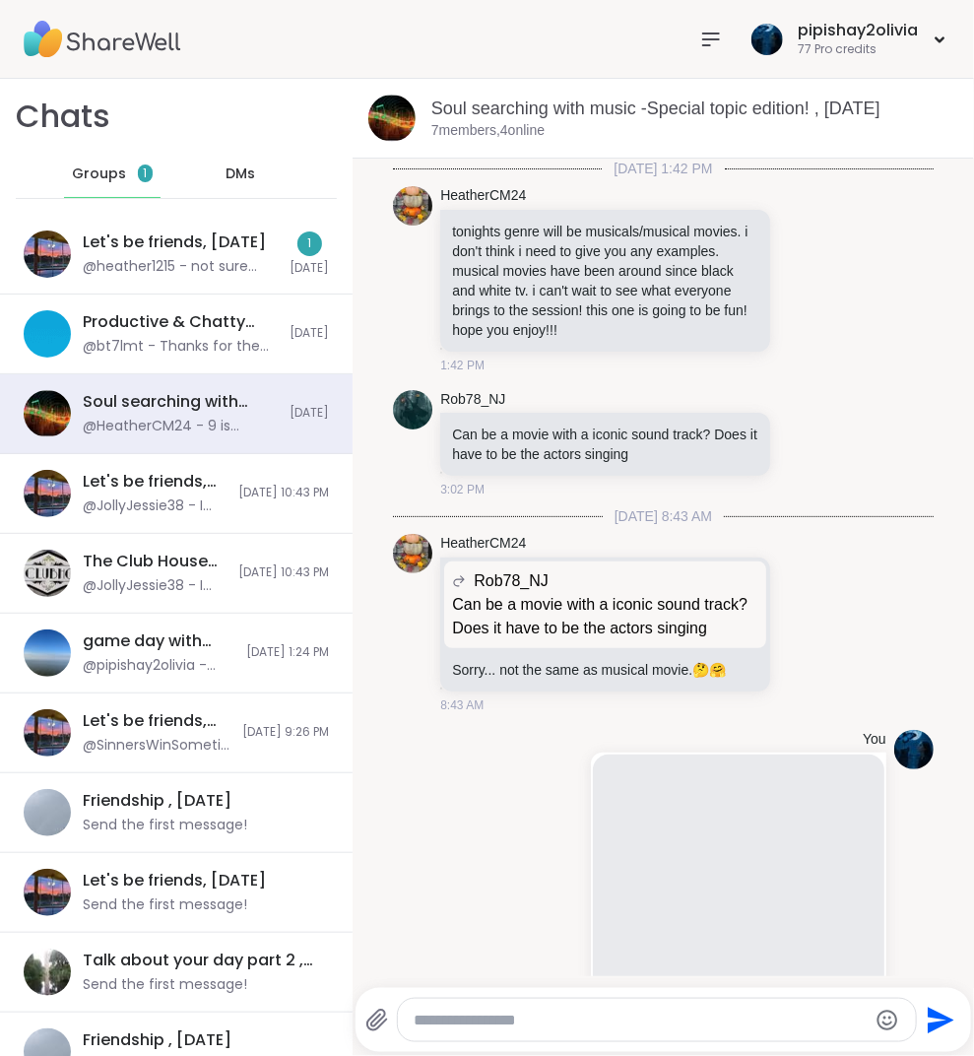
scroll to position [12778, 0]
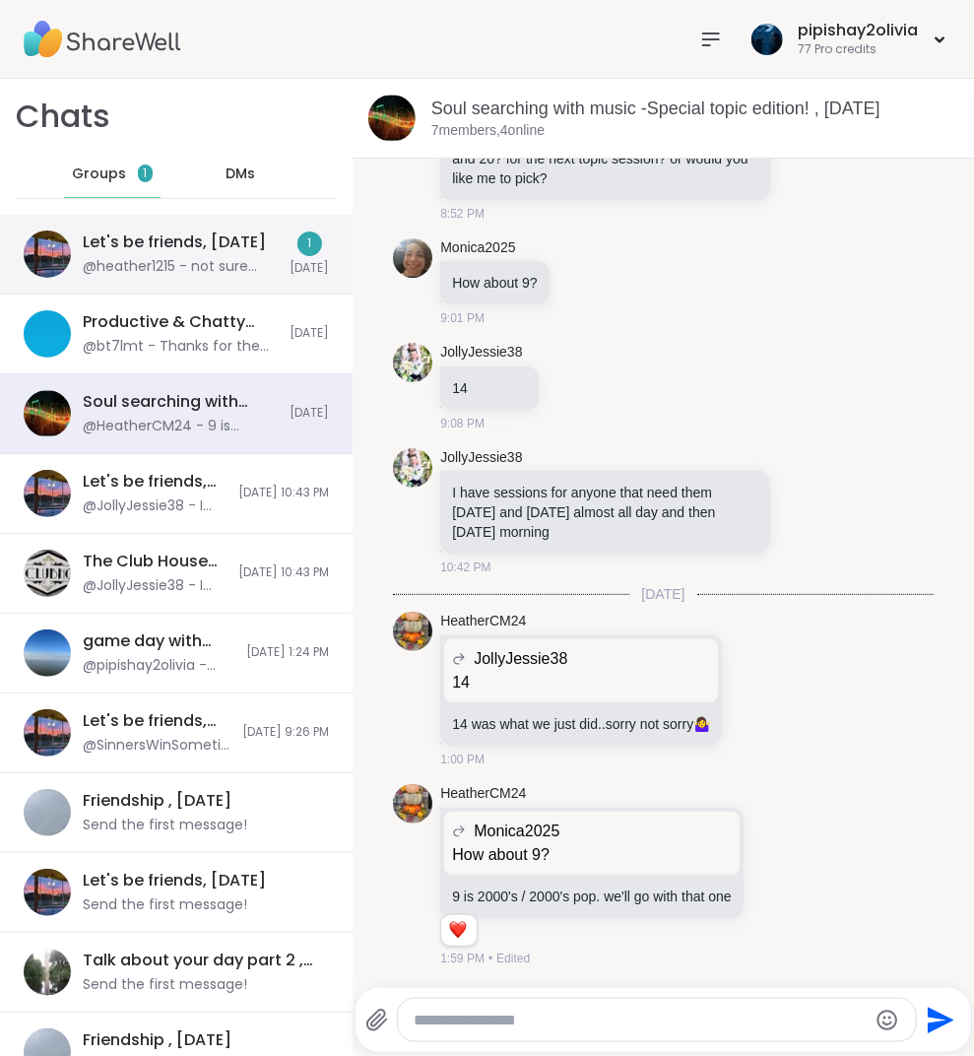
click at [112, 244] on div "Let's be friends, [DATE]" at bounding box center [174, 242] width 183 height 22
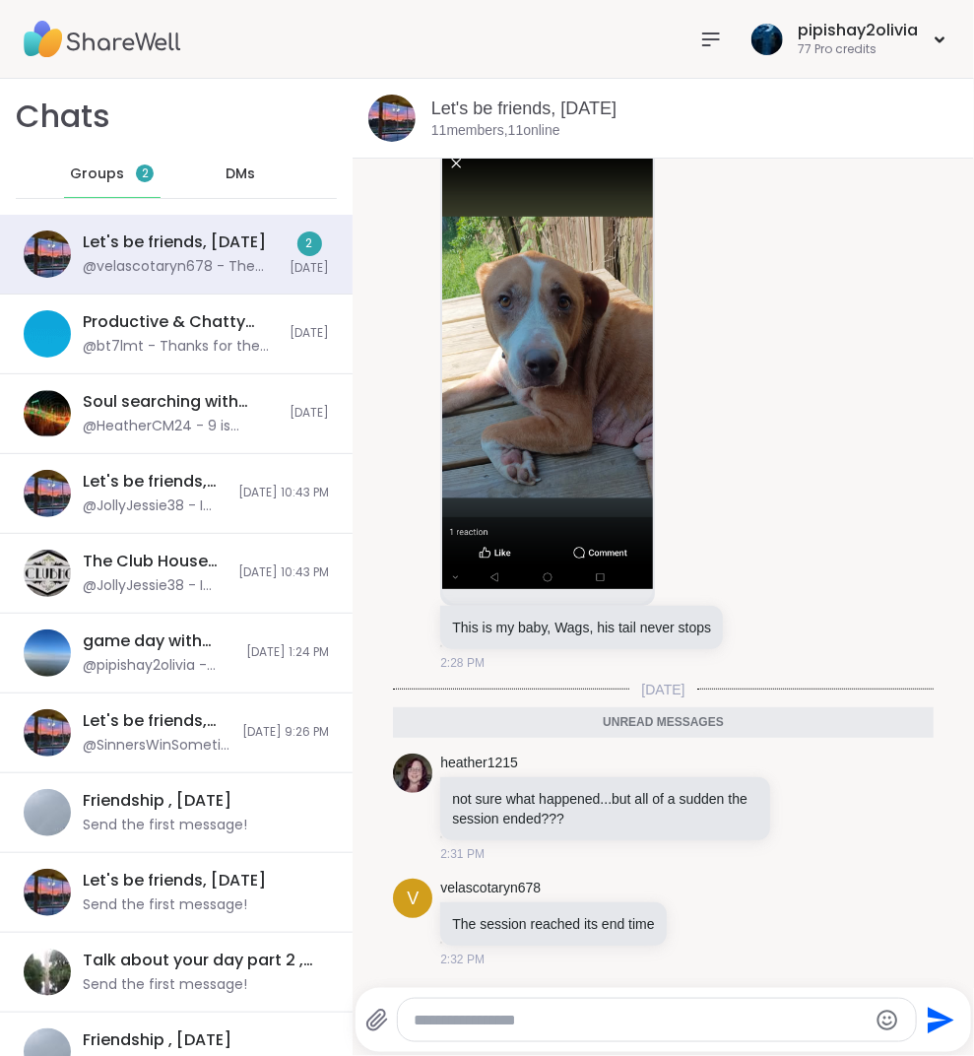
scroll to position [12885, 0]
click at [602, 1003] on div at bounding box center [657, 1020] width 518 height 42
click at [596, 1009] on div at bounding box center [657, 1020] width 518 height 42
click at [598, 1020] on textarea "Type your message" at bounding box center [641, 1021] width 454 height 20
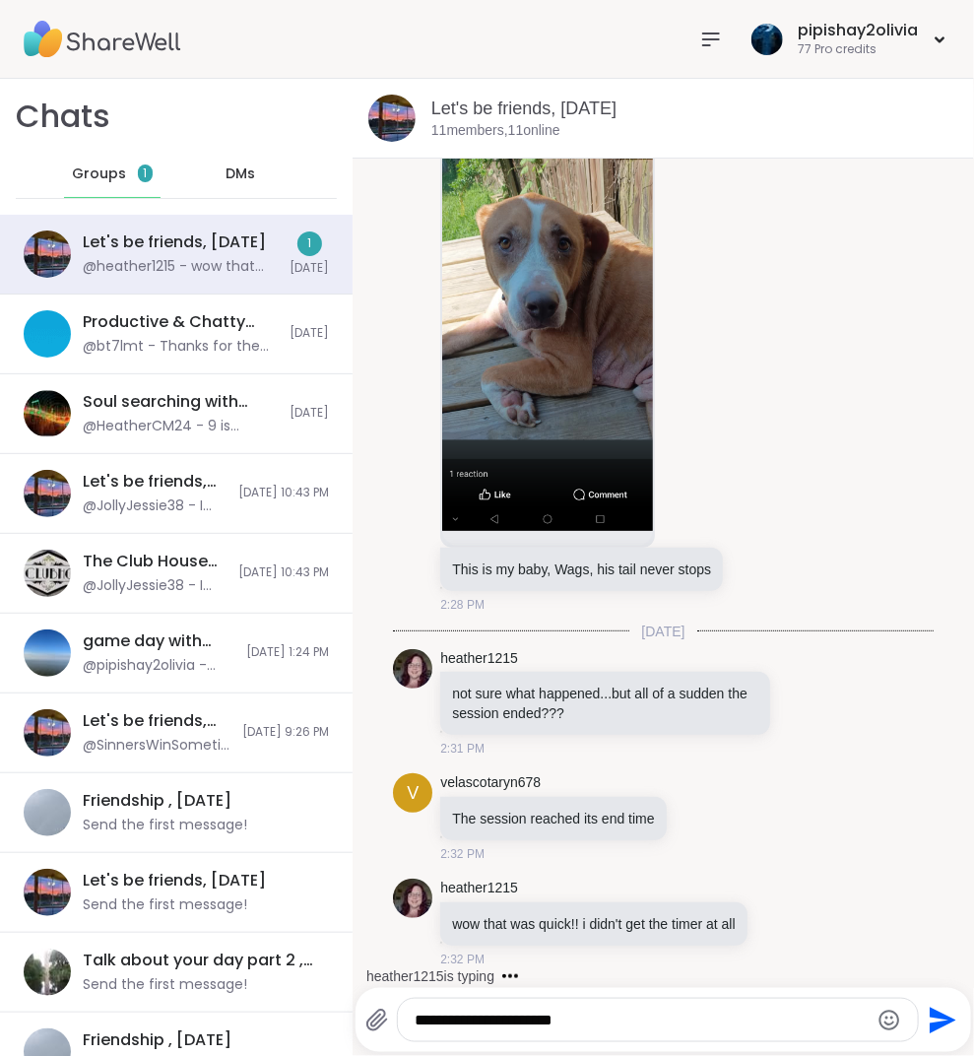
scroll to position [12963, 0]
type textarea "**********"
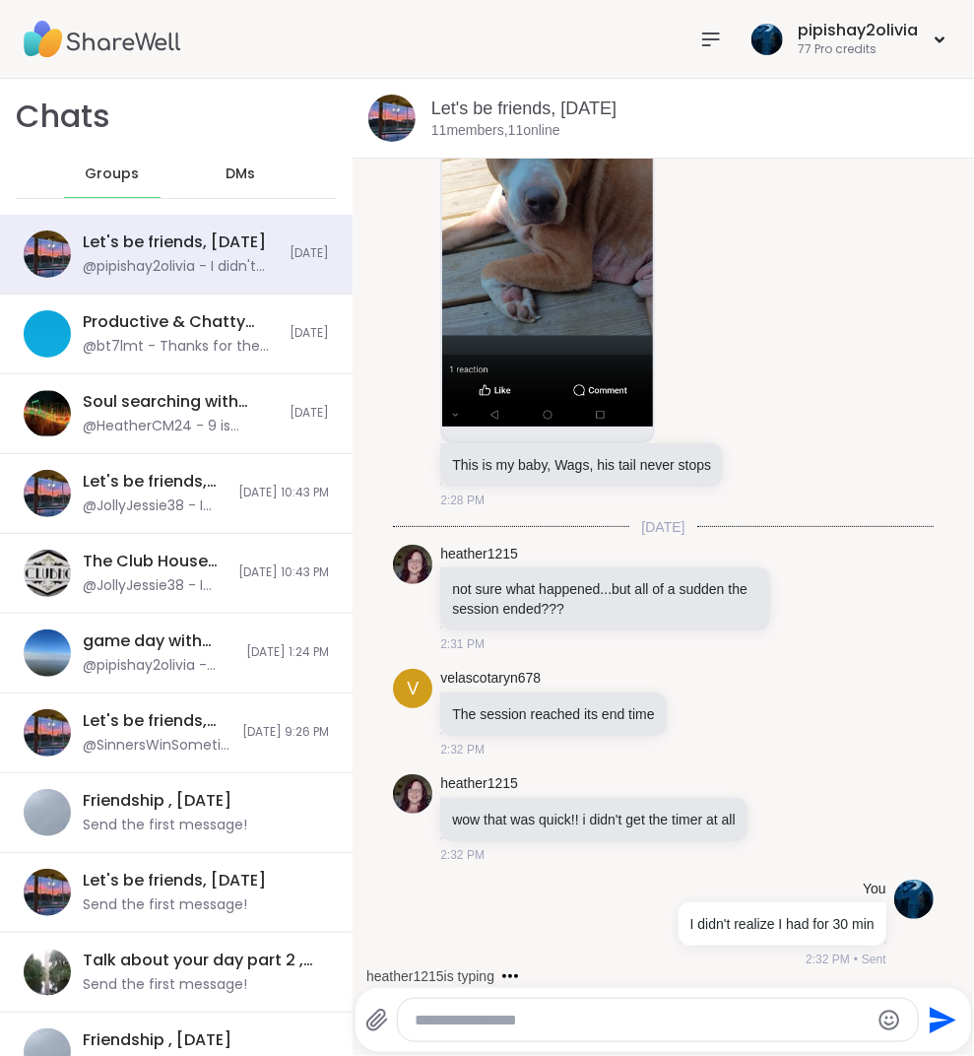
click at [711, 30] on icon at bounding box center [711, 40] width 24 height 24
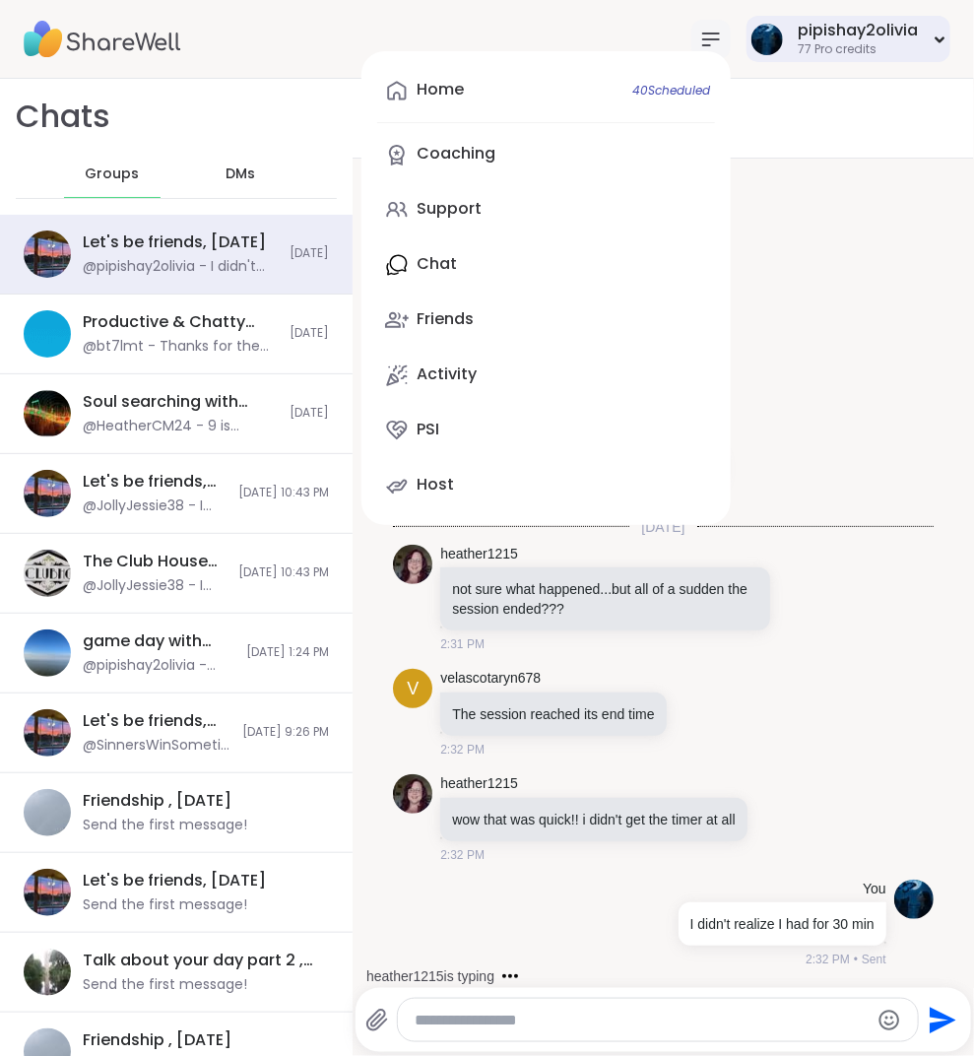
scroll to position [13171, 0]
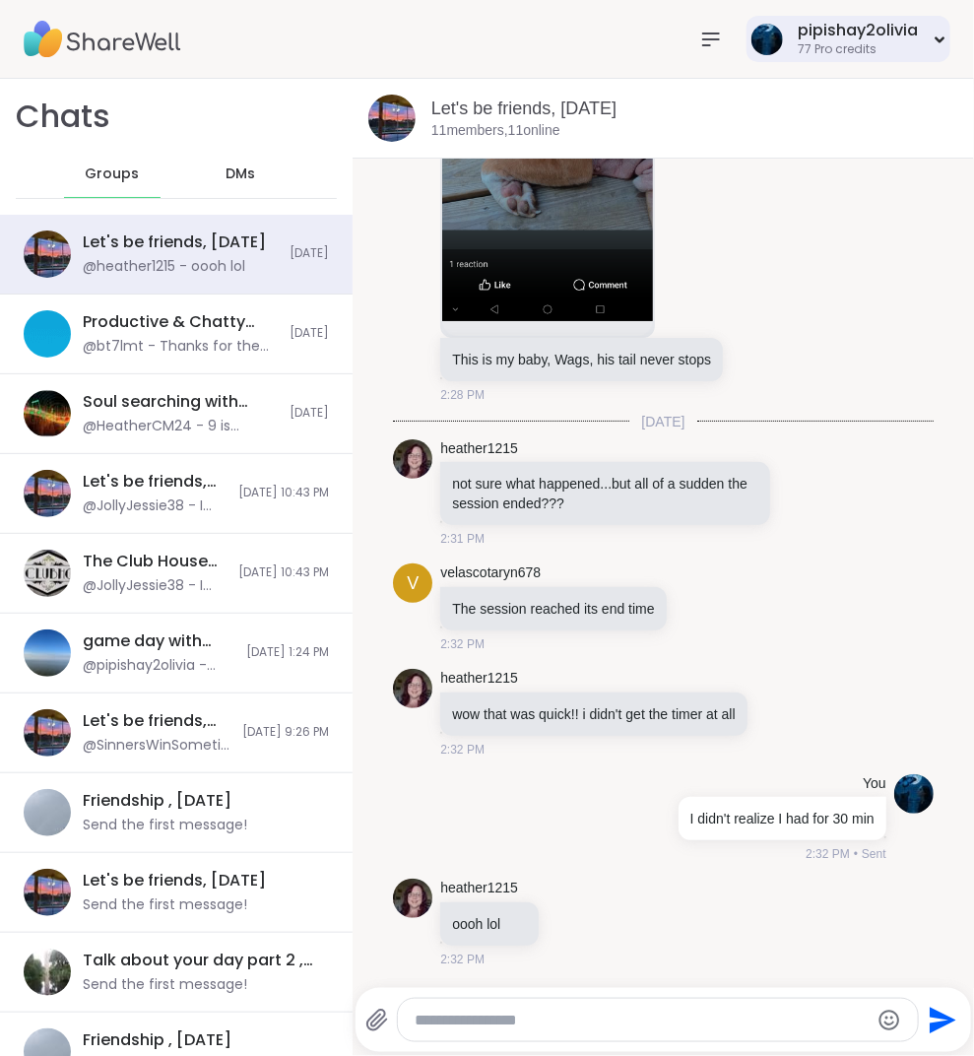
click at [851, 54] on div "77 Pro credits" at bounding box center [858, 49] width 120 height 17
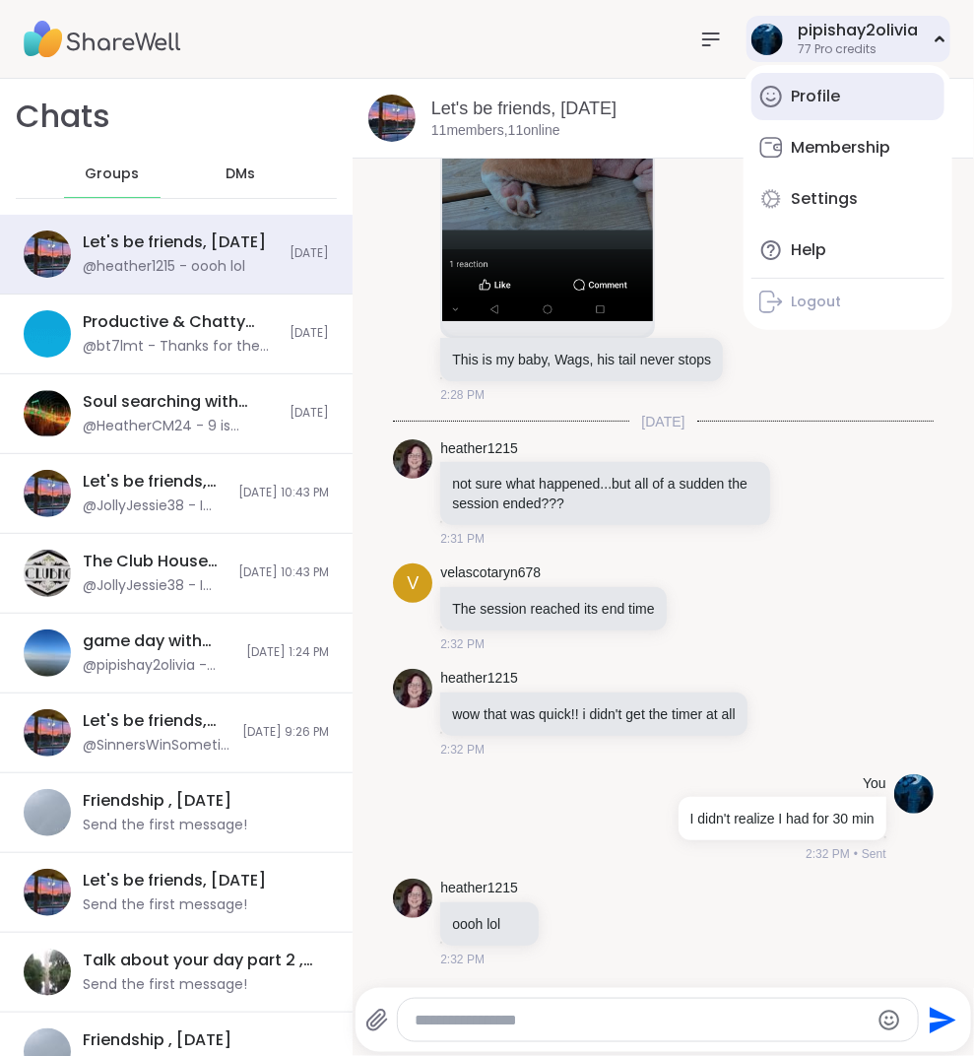
click at [817, 78] on link "Profile" at bounding box center [848, 96] width 193 height 47
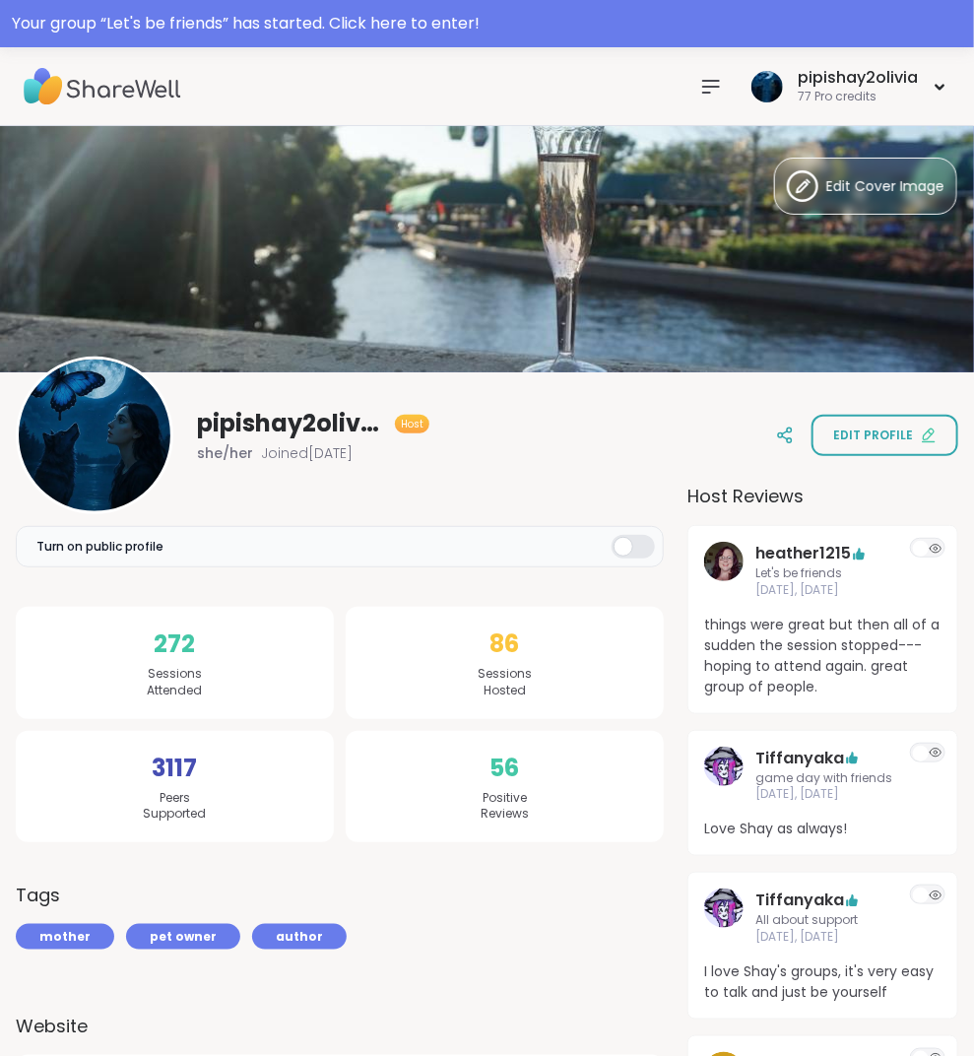
click at [710, 91] on icon at bounding box center [711, 87] width 16 height 12
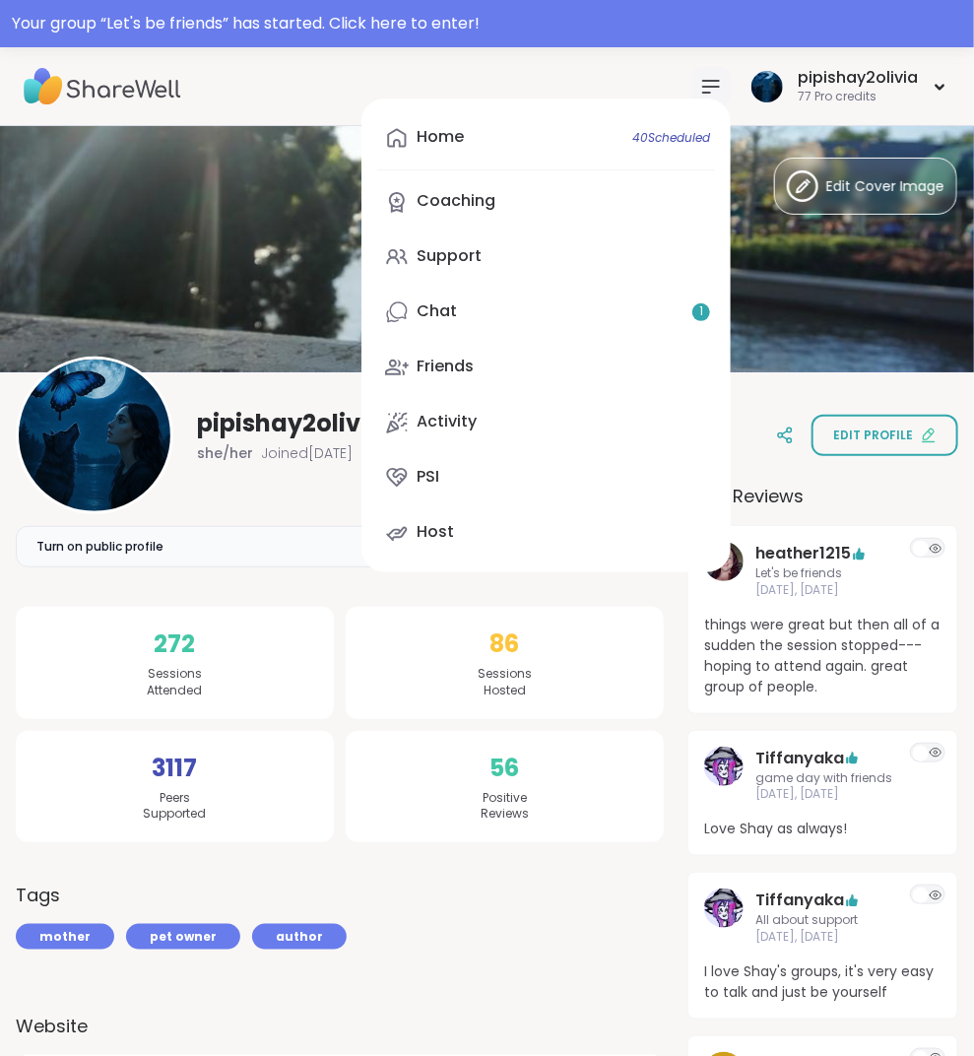
click at [482, 320] on link "Chat 1" at bounding box center [546, 312] width 338 height 47
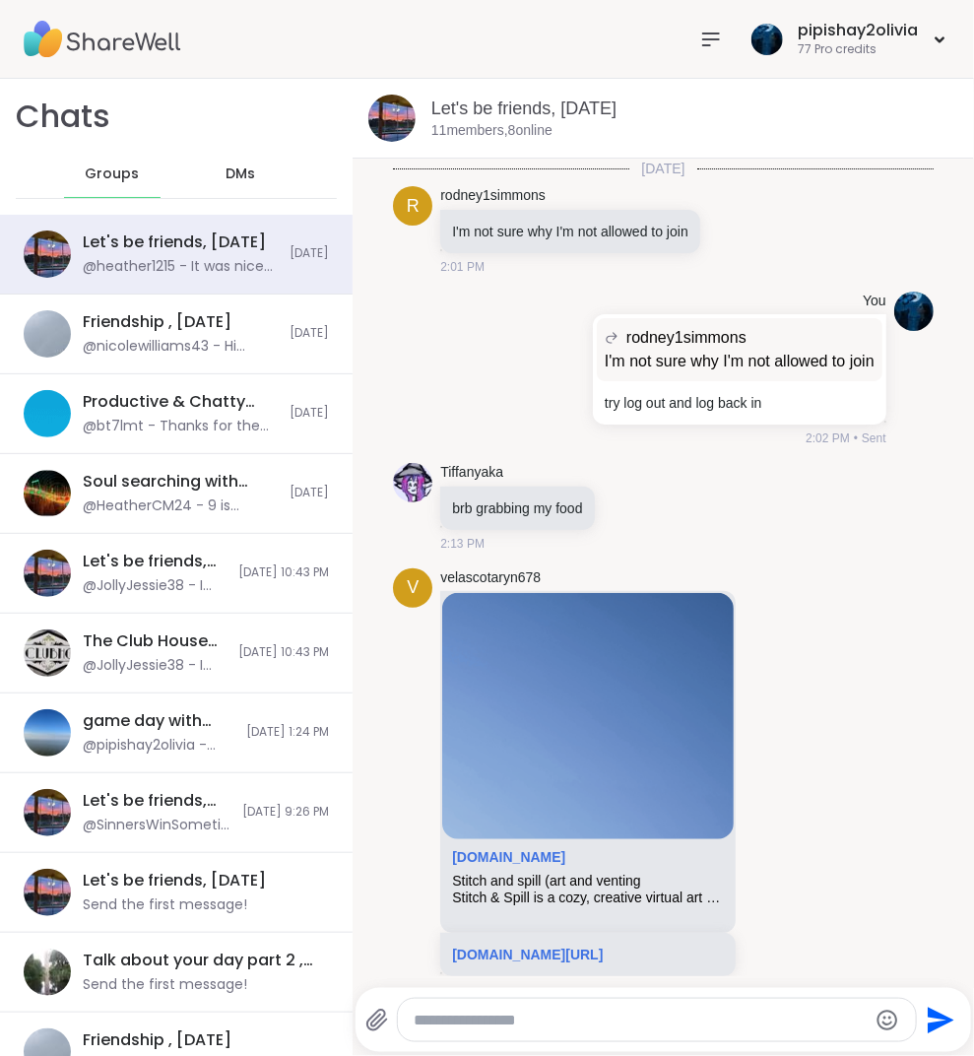
scroll to position [13341, 0]
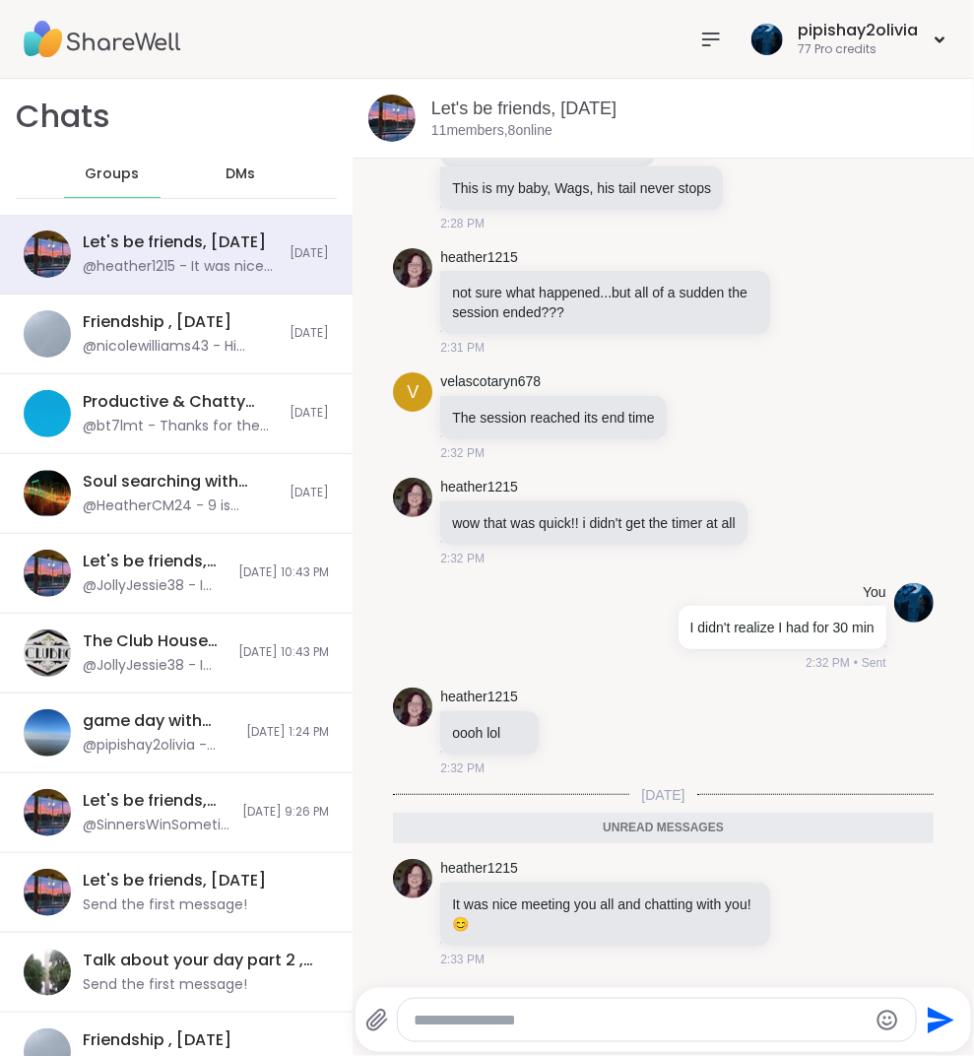
click at [718, 35] on icon at bounding box center [711, 40] width 24 height 24
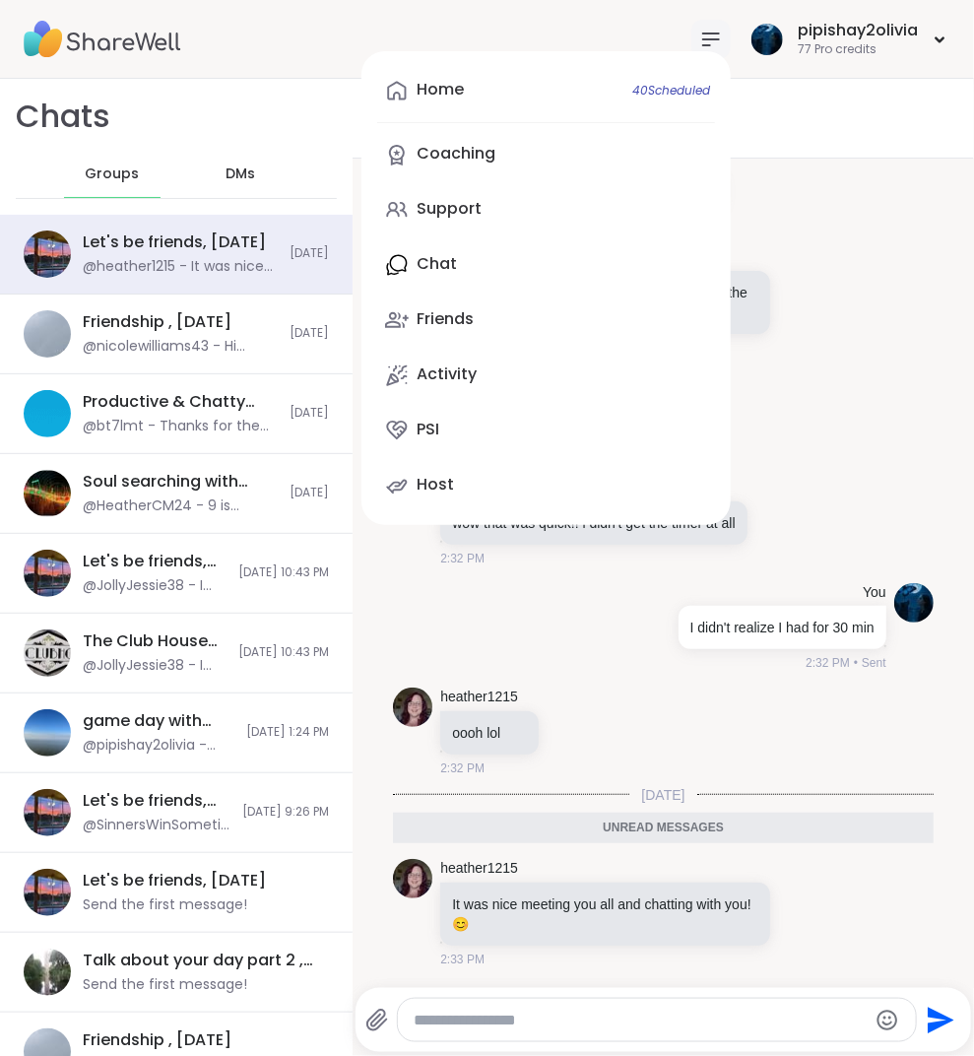
click at [516, 259] on div "Home 40 Scheduled Coaching Support Chat Friends Activity PSI Host" at bounding box center [546, 288] width 369 height 474
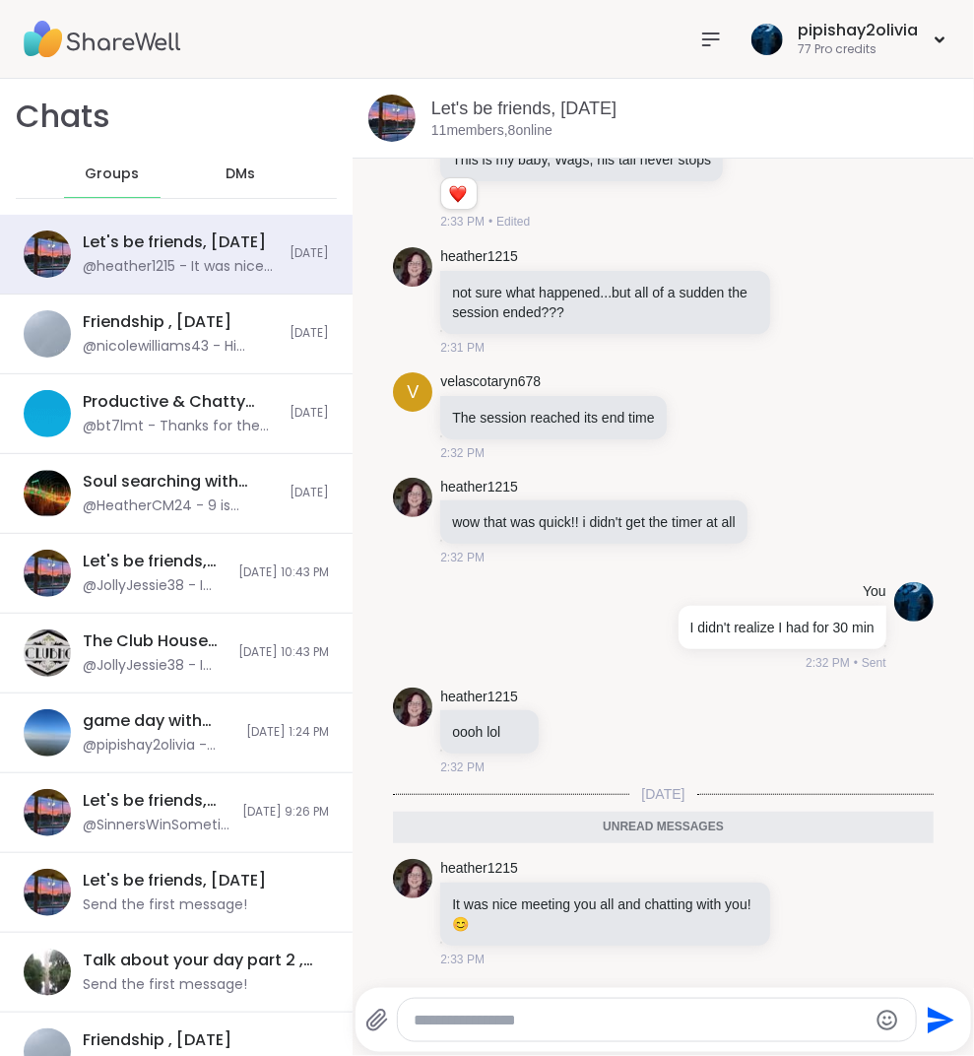
click at [726, 38] on nav at bounding box center [710, 39] width 39 height 39
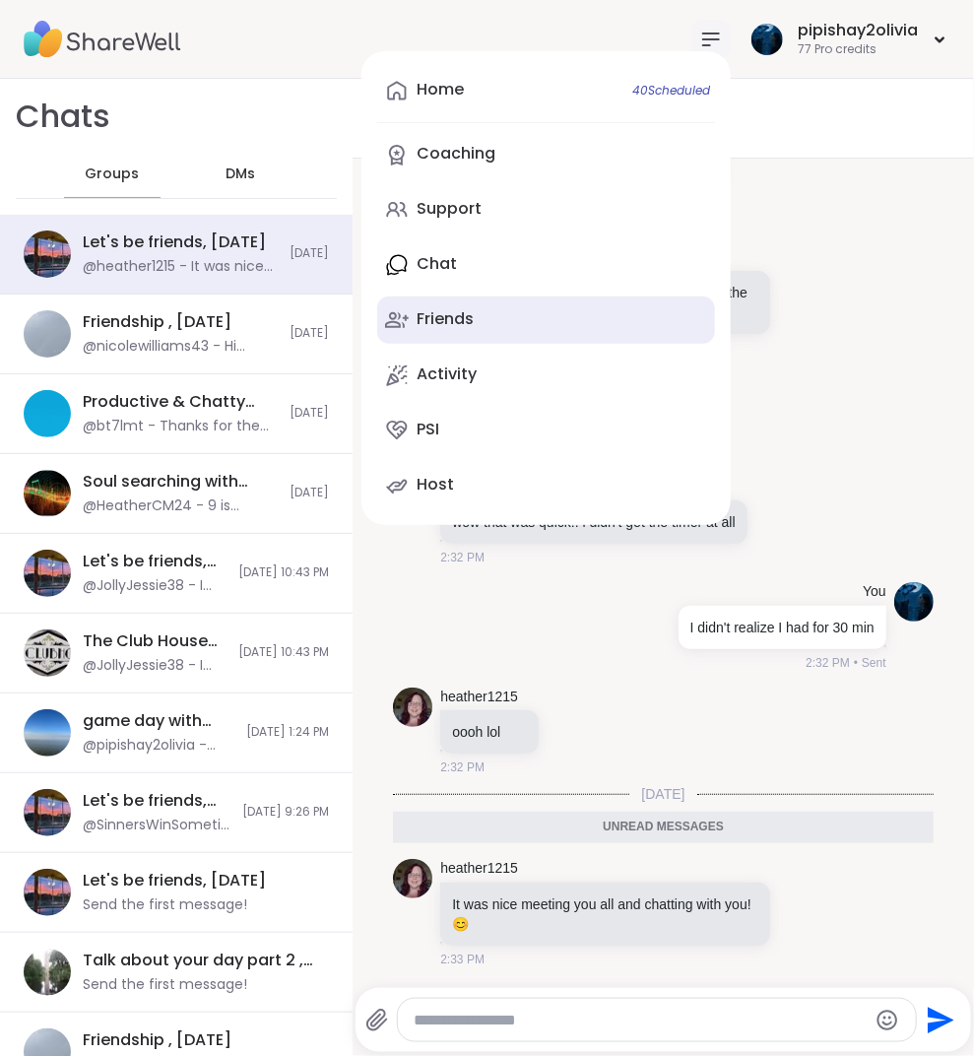
click at [474, 316] on div "Friends" at bounding box center [445, 319] width 57 height 22
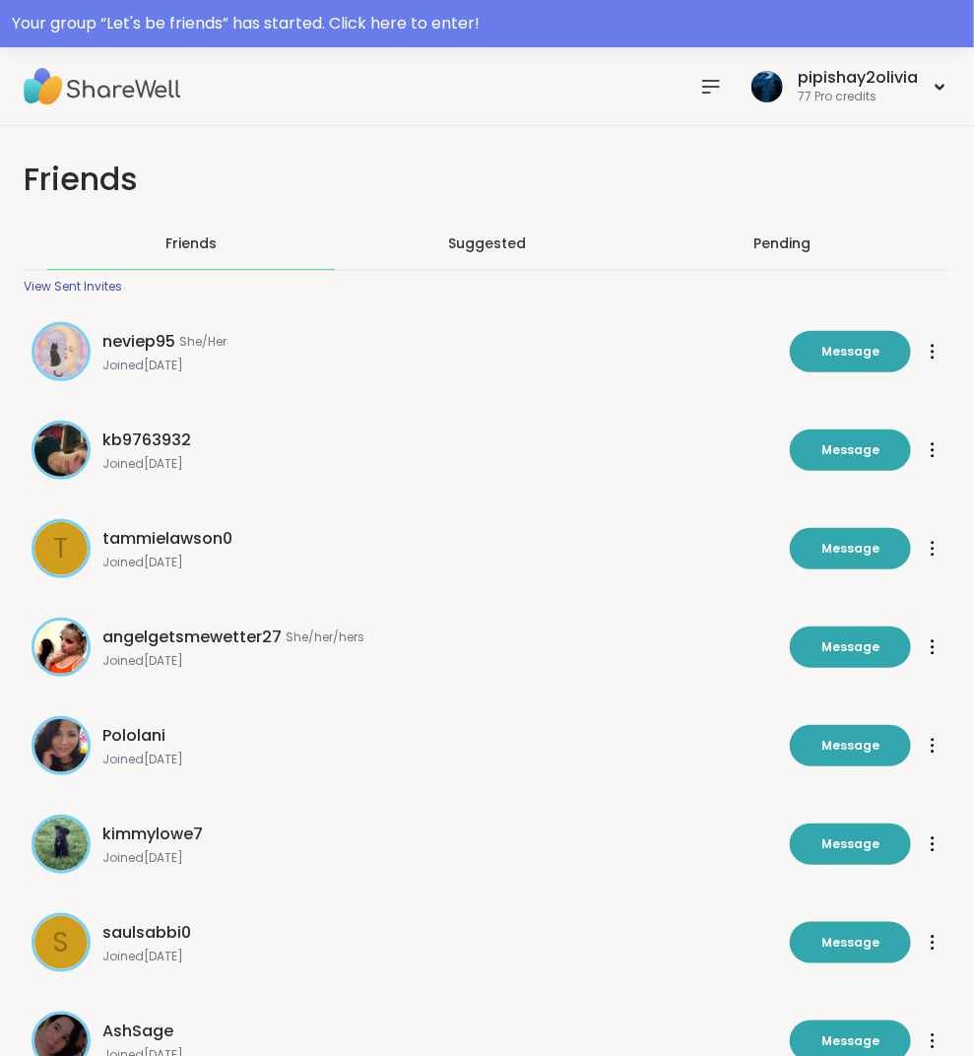
click at [754, 228] on div "Pending" at bounding box center [783, 243] width 288 height 51
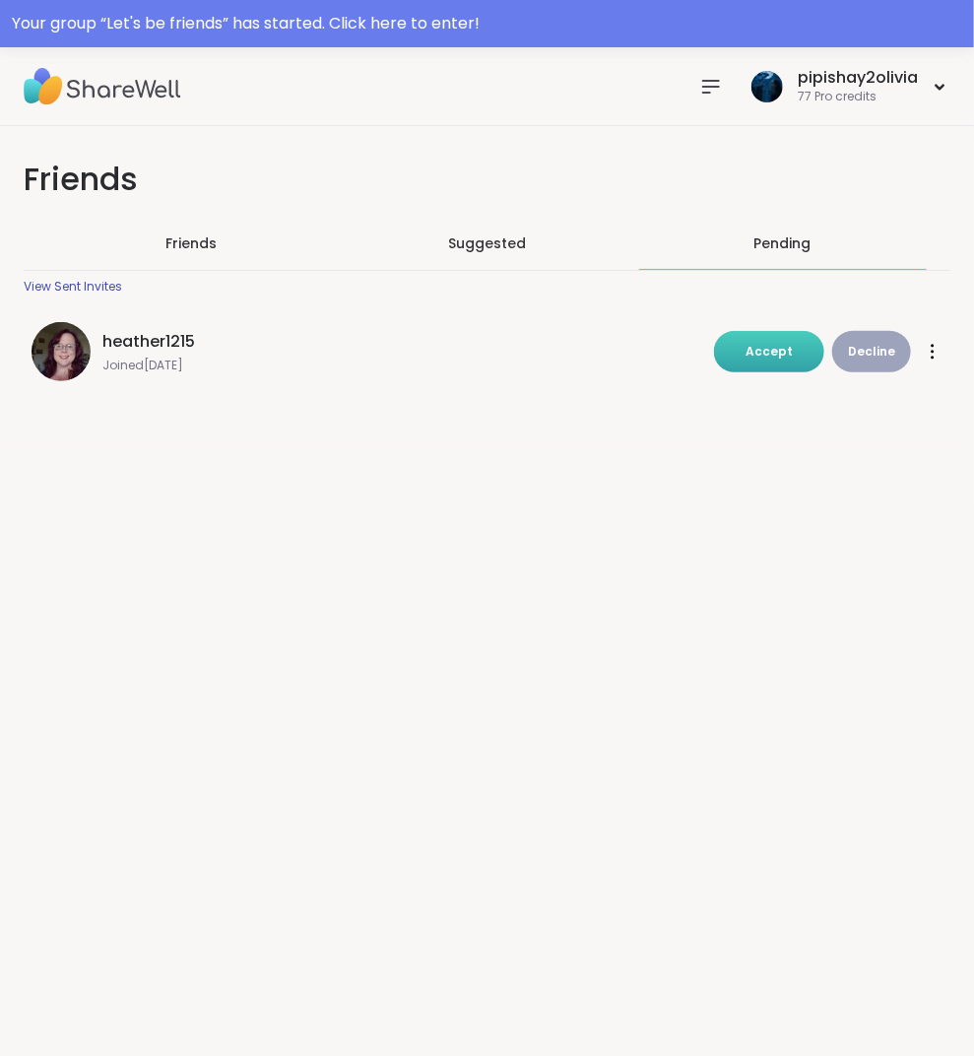
click at [759, 346] on span "Accept" at bounding box center [769, 351] width 47 height 17
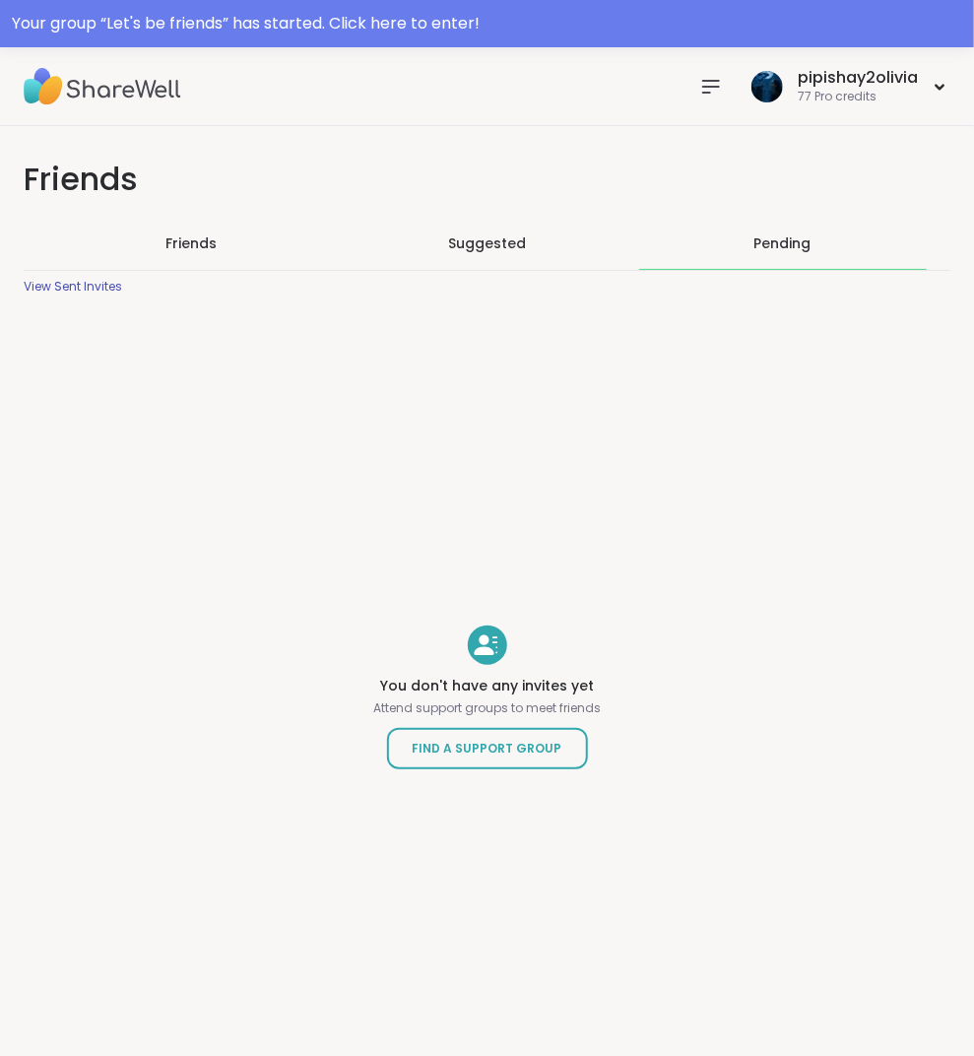
click at [704, 78] on icon at bounding box center [711, 87] width 24 height 24
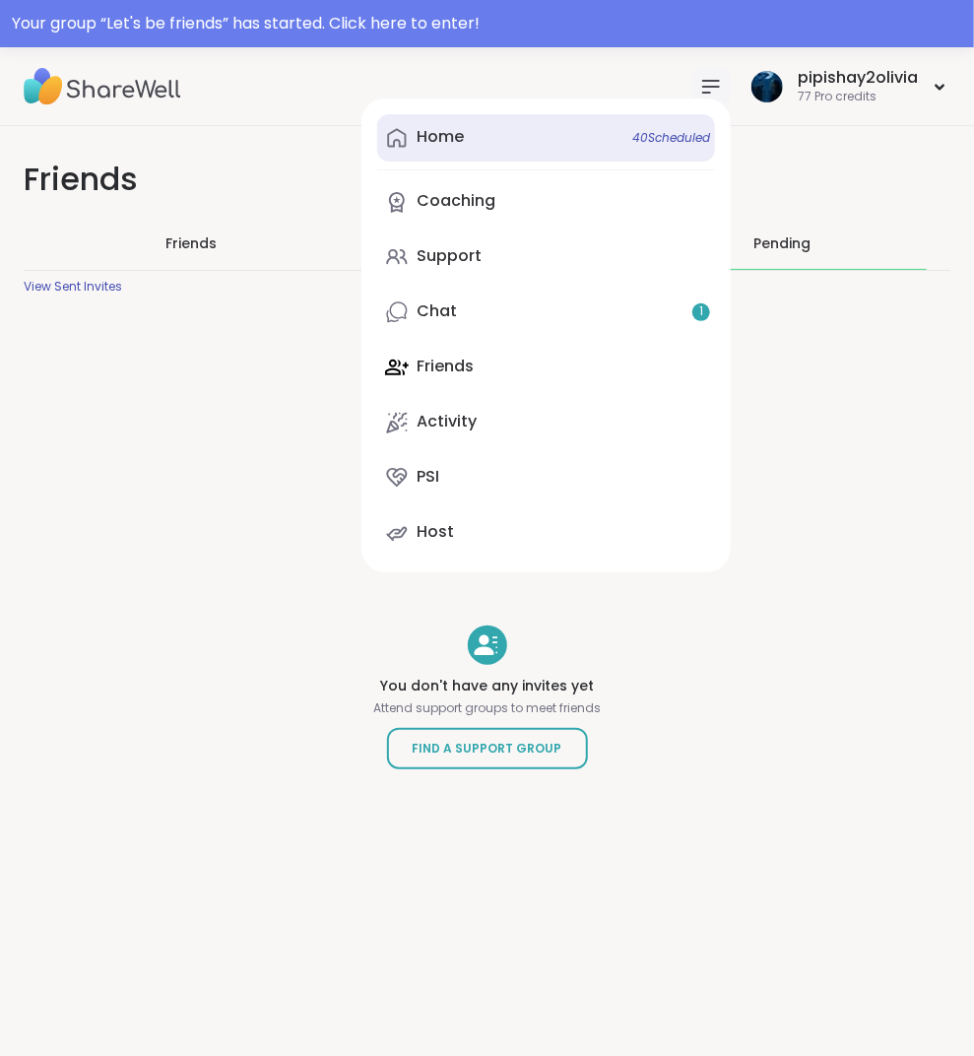
click at [572, 137] on link "Home 40 Scheduled" at bounding box center [546, 137] width 338 height 47
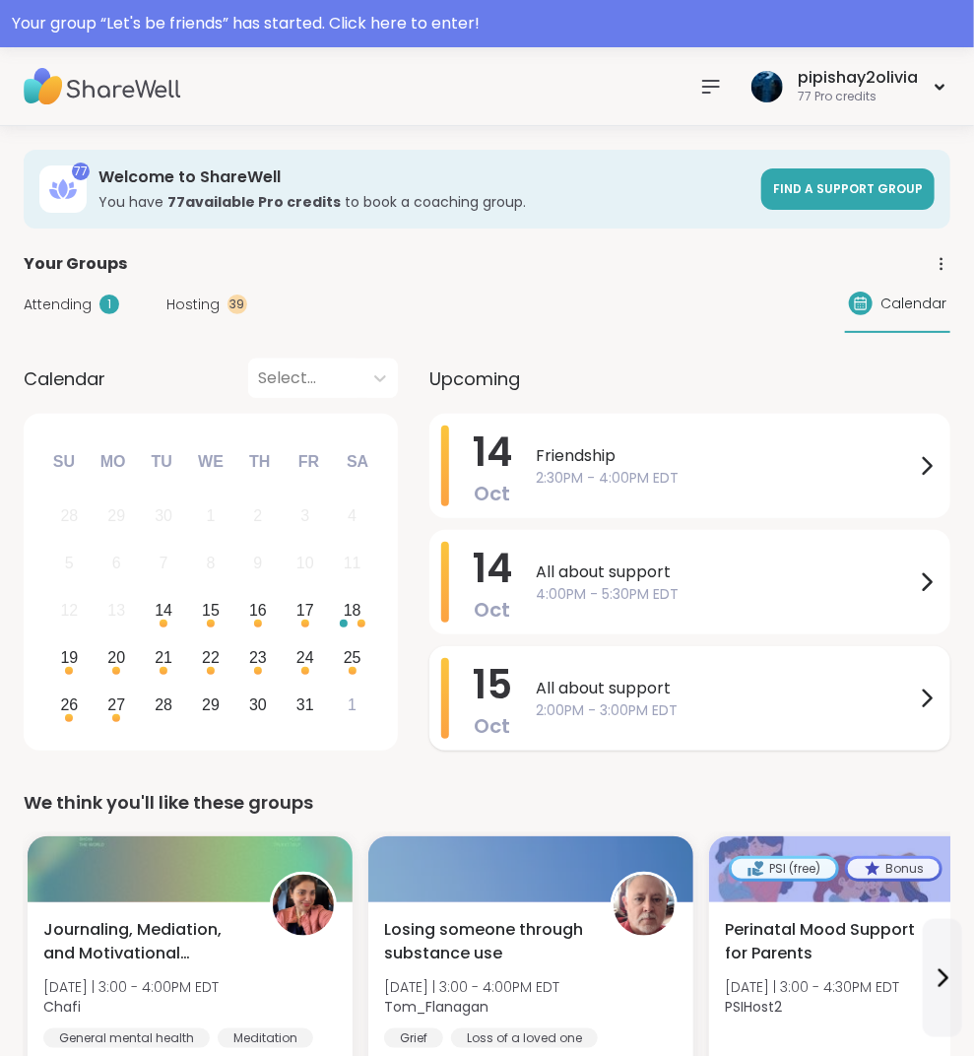
click at [700, 646] on div "15 Oct All about support 2:00PM - 3:00PM EDT" at bounding box center [689, 698] width 521 height 104
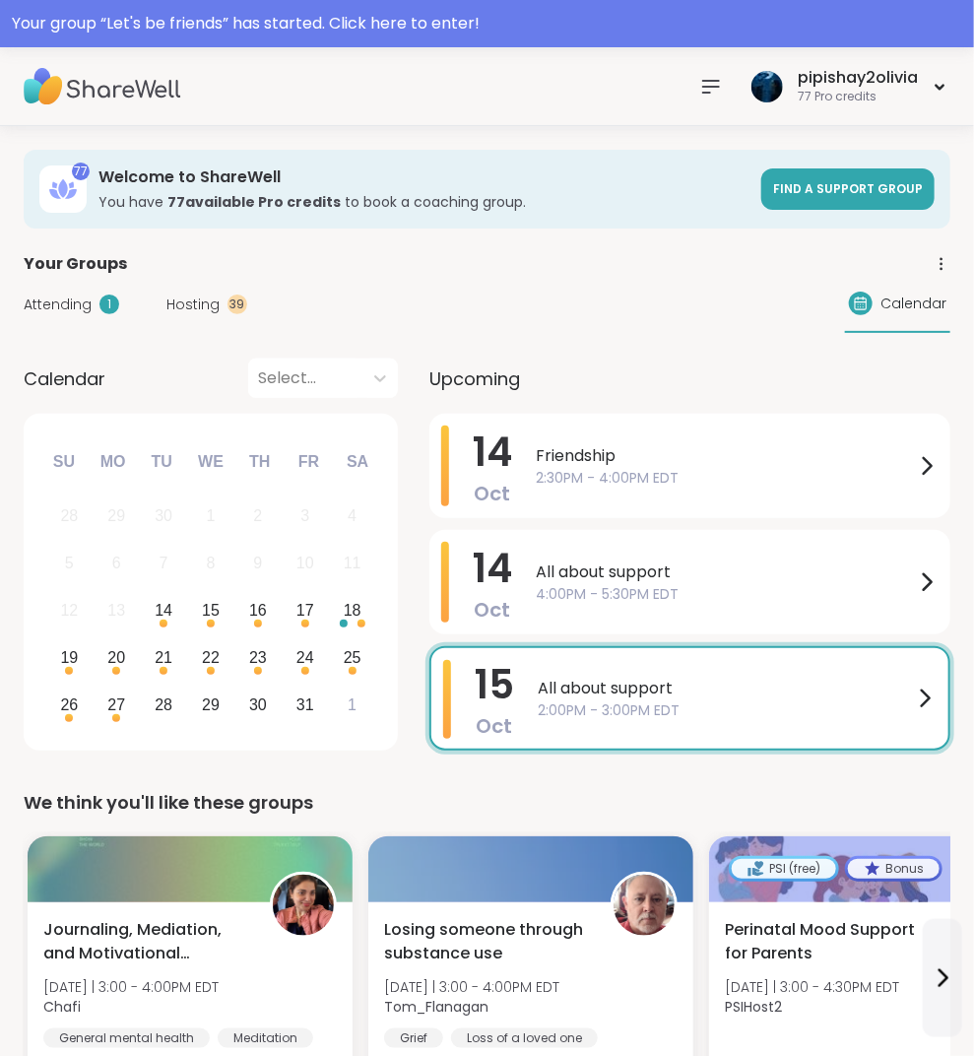
click at [297, 296] on div "Attending 1 Hosting 39 Calendar" at bounding box center [487, 304] width 927 height 57
click at [598, 598] on span "4:00PM - 5:30PM EDT" at bounding box center [725, 594] width 379 height 21
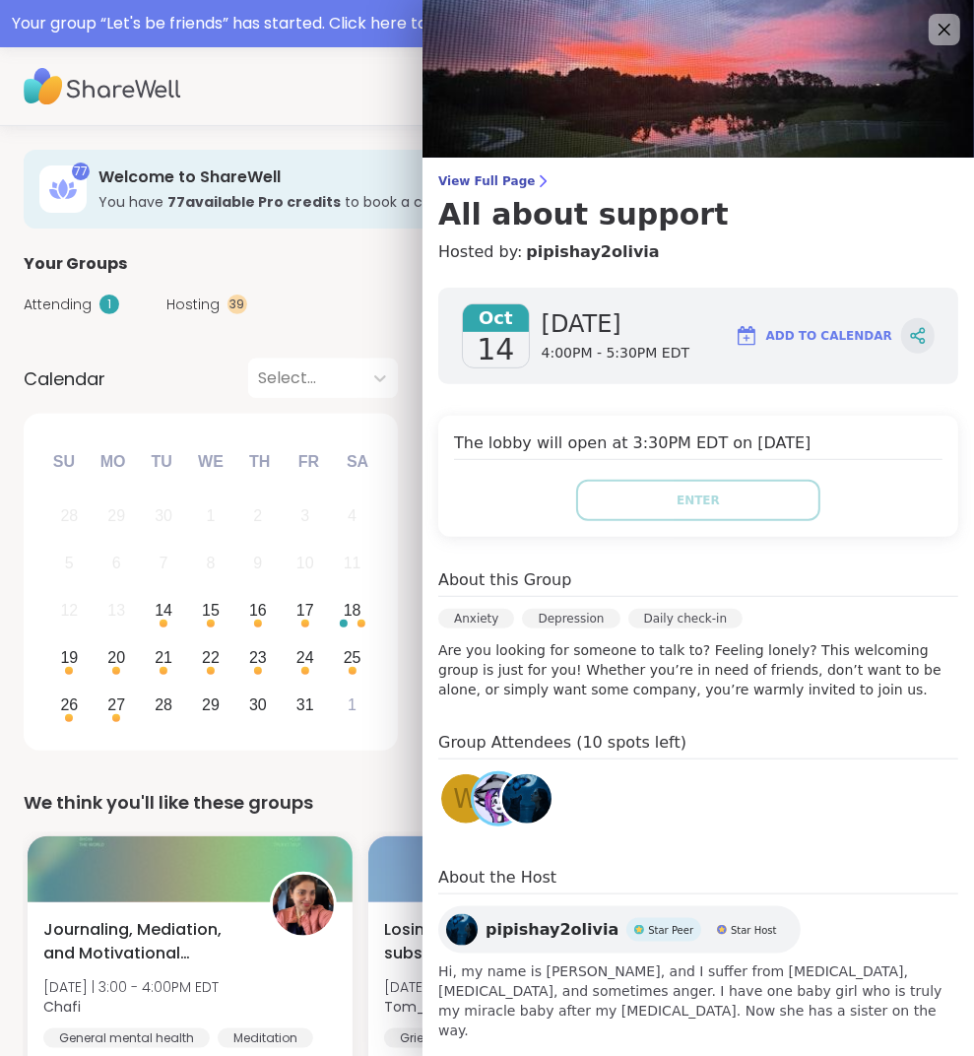
click at [909, 339] on icon at bounding box center [918, 336] width 18 height 18
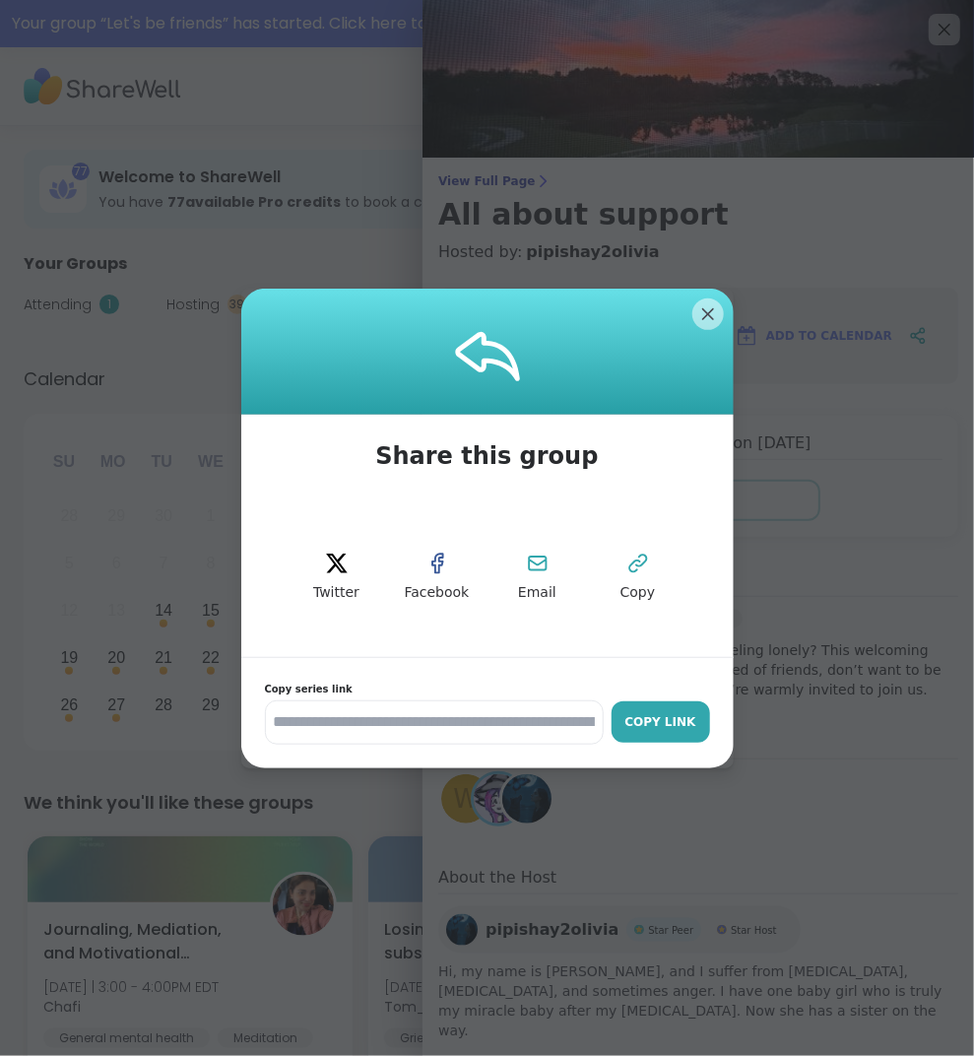
click at [652, 707] on button "Copy Link" at bounding box center [661, 721] width 99 height 41
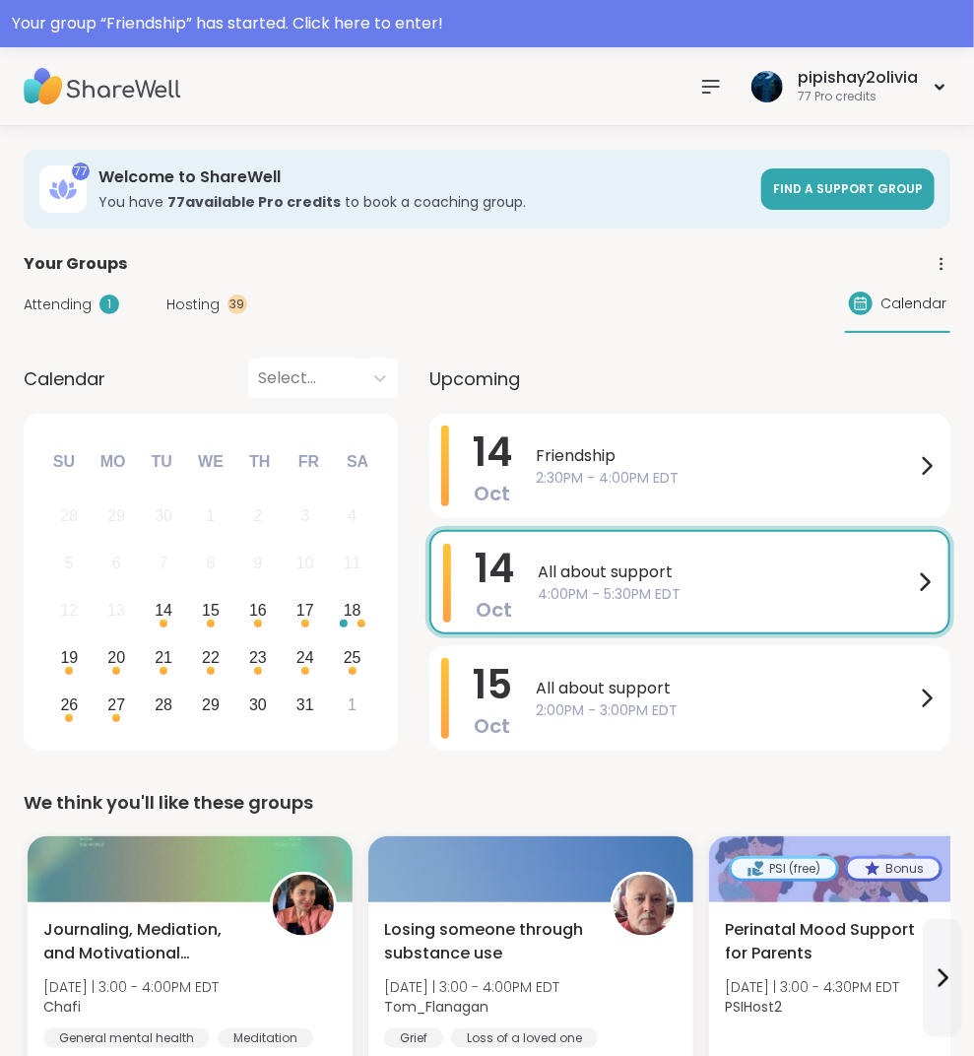
click at [338, 254] on div "Your Groups" at bounding box center [487, 264] width 927 height 24
click at [839, 619] on div "All about support 4:00PM - 5:30PM EDT" at bounding box center [737, 582] width 399 height 77
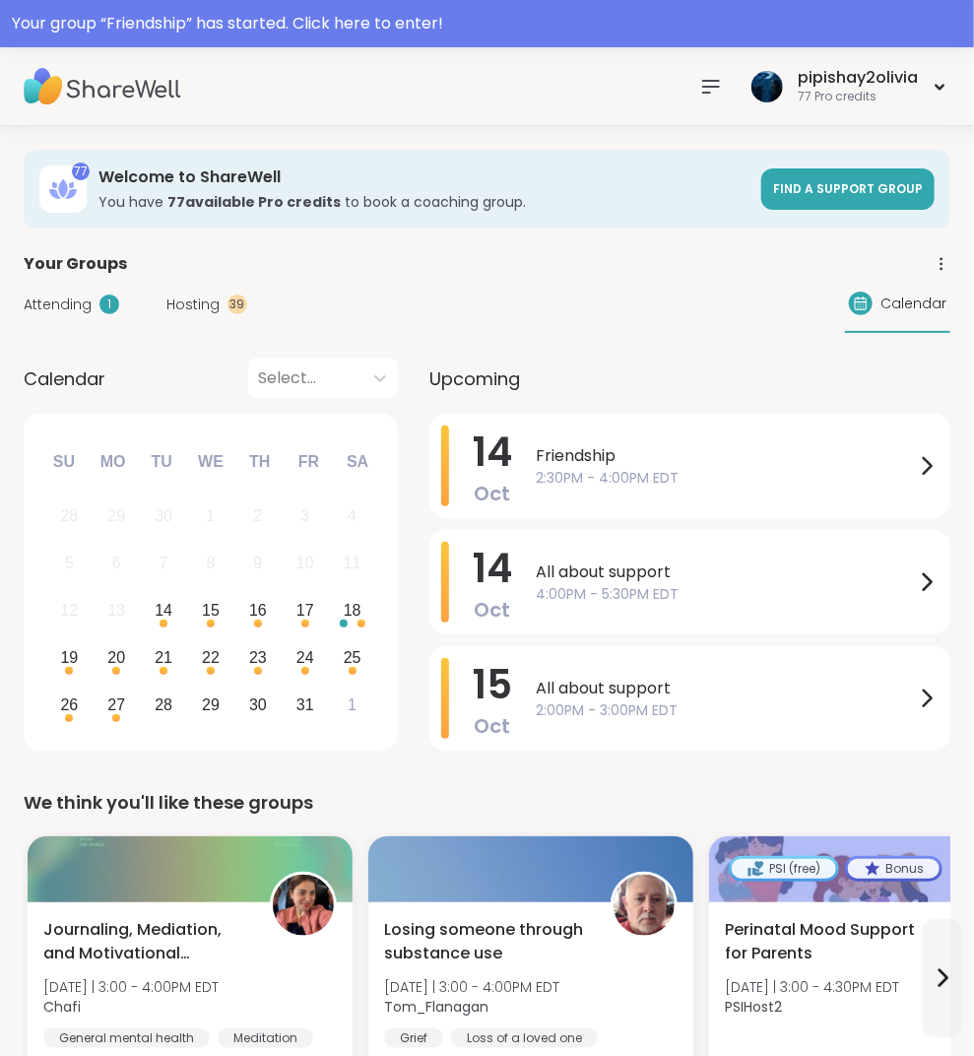
click at [839, 619] on div "Oct 14 Tuesday 4:00PM - 5:30PM EDT Add to Calendar About this Group Anxiety Dai…" at bounding box center [708, 597] width 532 height 651
click at [343, 322] on div "Attending 1 Hosting 39 Calendar" at bounding box center [487, 304] width 927 height 57
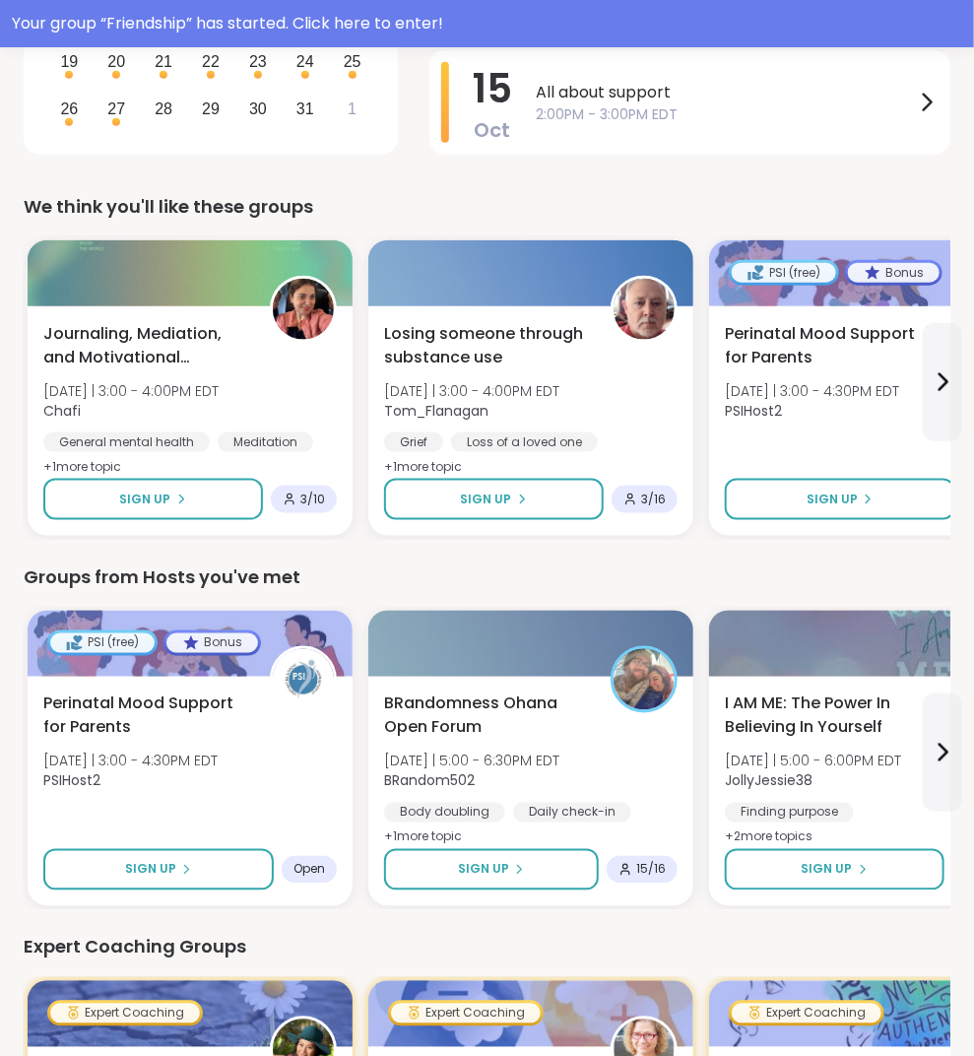
scroll to position [745, 0]
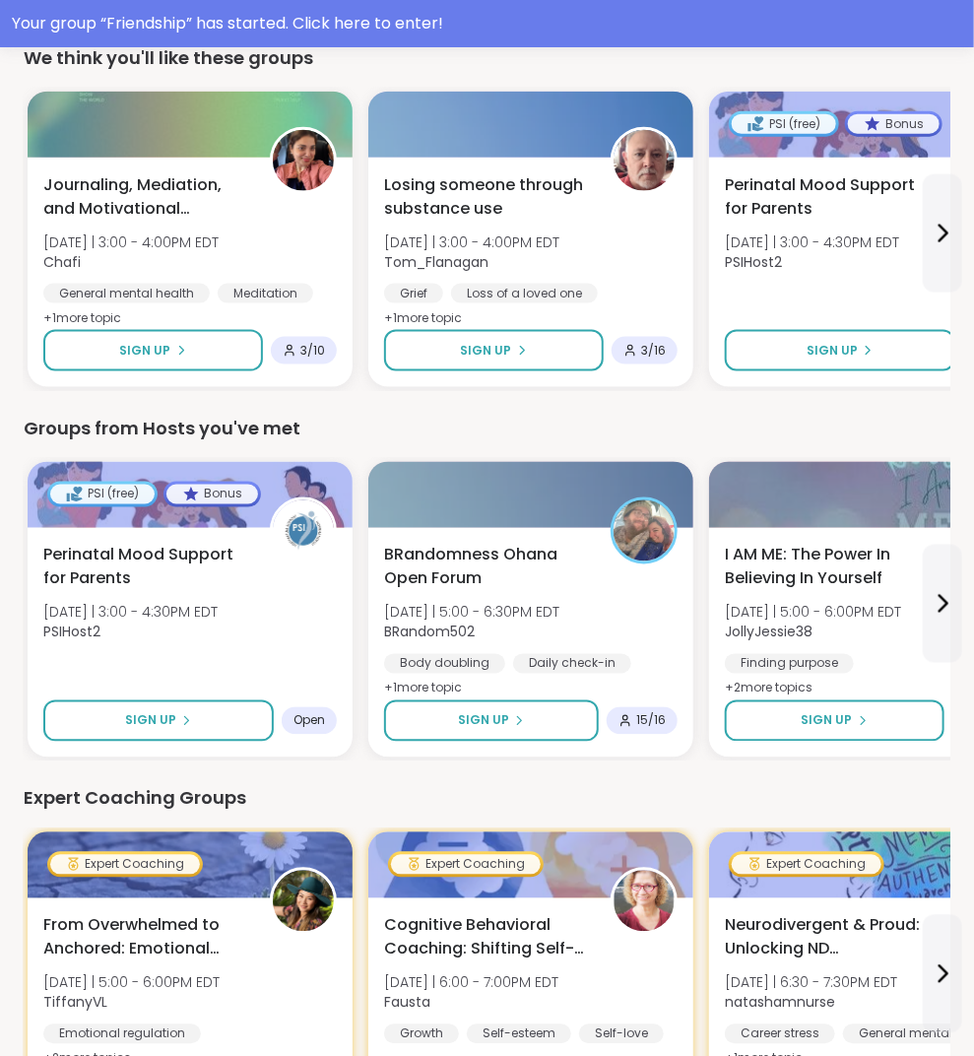
click at [934, 595] on icon at bounding box center [943, 604] width 24 height 24
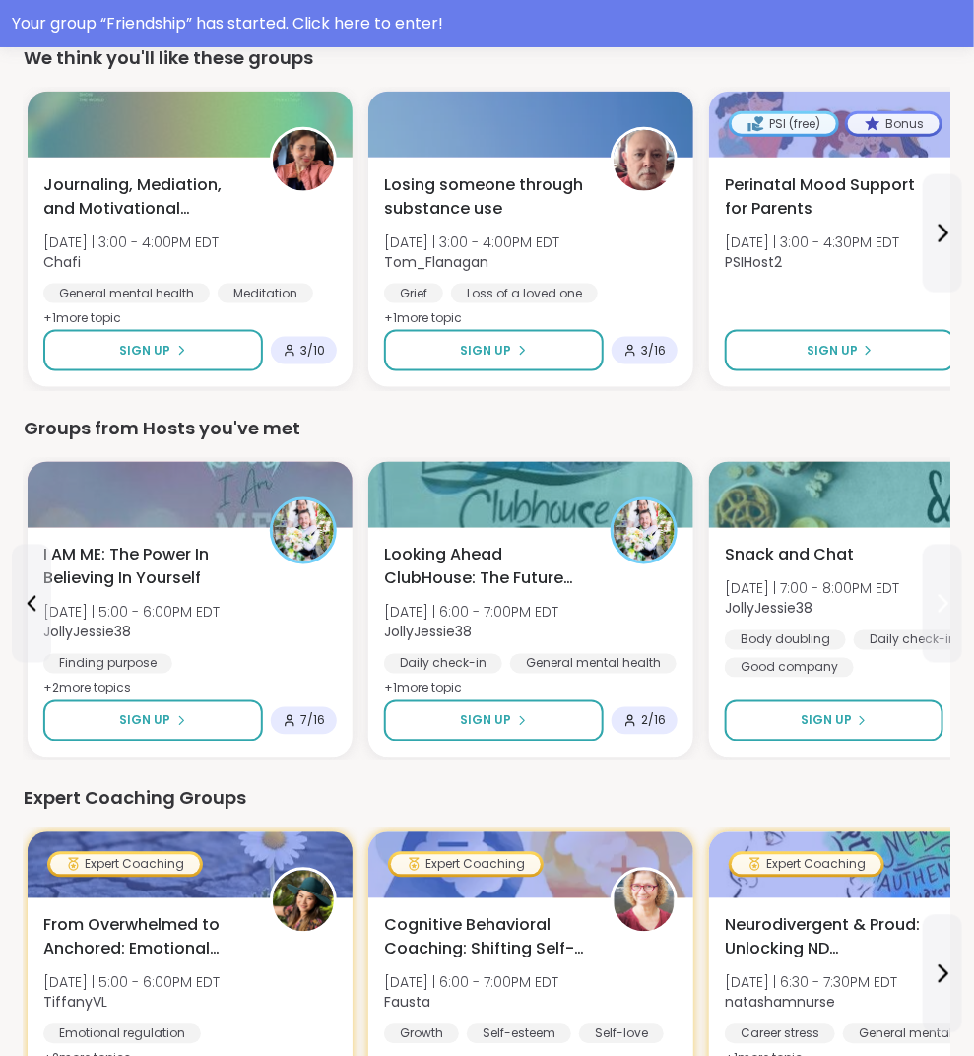
click at [934, 595] on icon at bounding box center [943, 604] width 24 height 24
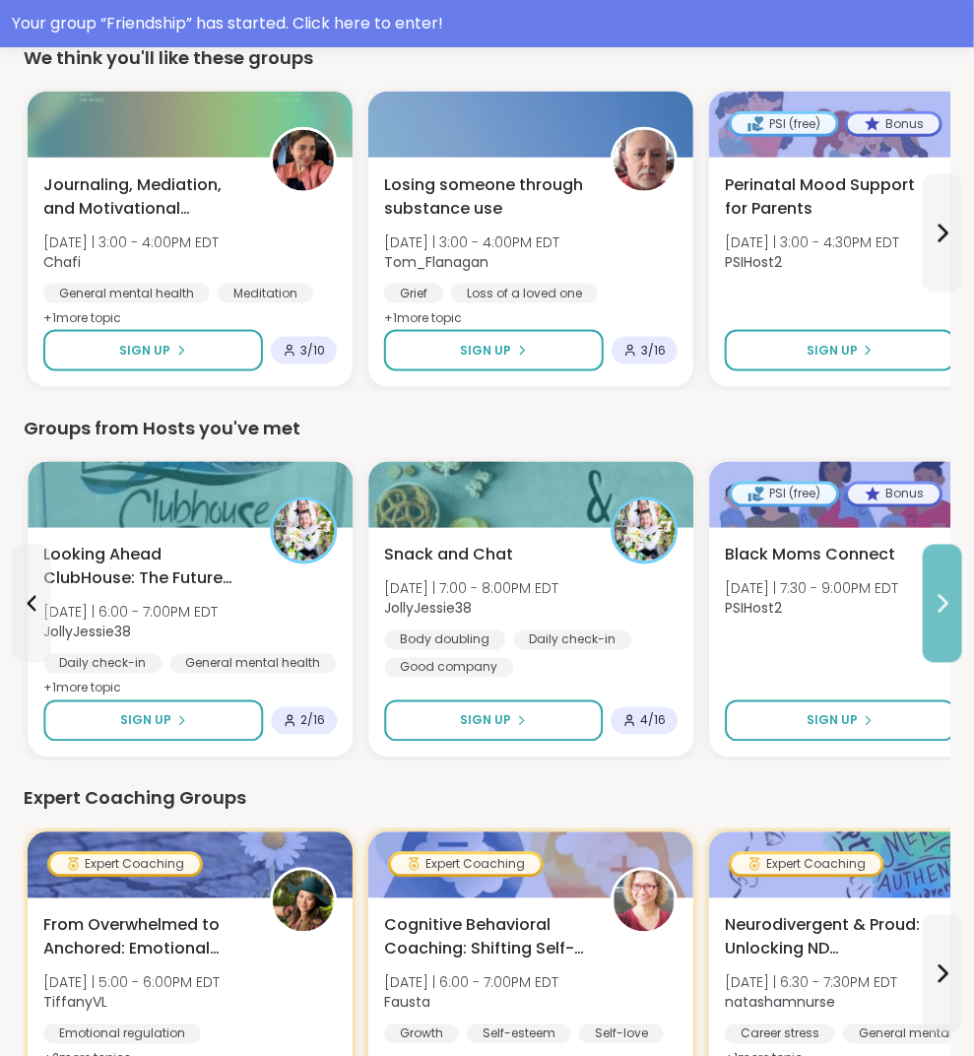
drag, startPoint x: 2, startPoint y: 582, endPoint x: 934, endPoint y: 595, distance: 931.9
click at [934, 595] on icon at bounding box center [943, 604] width 24 height 24
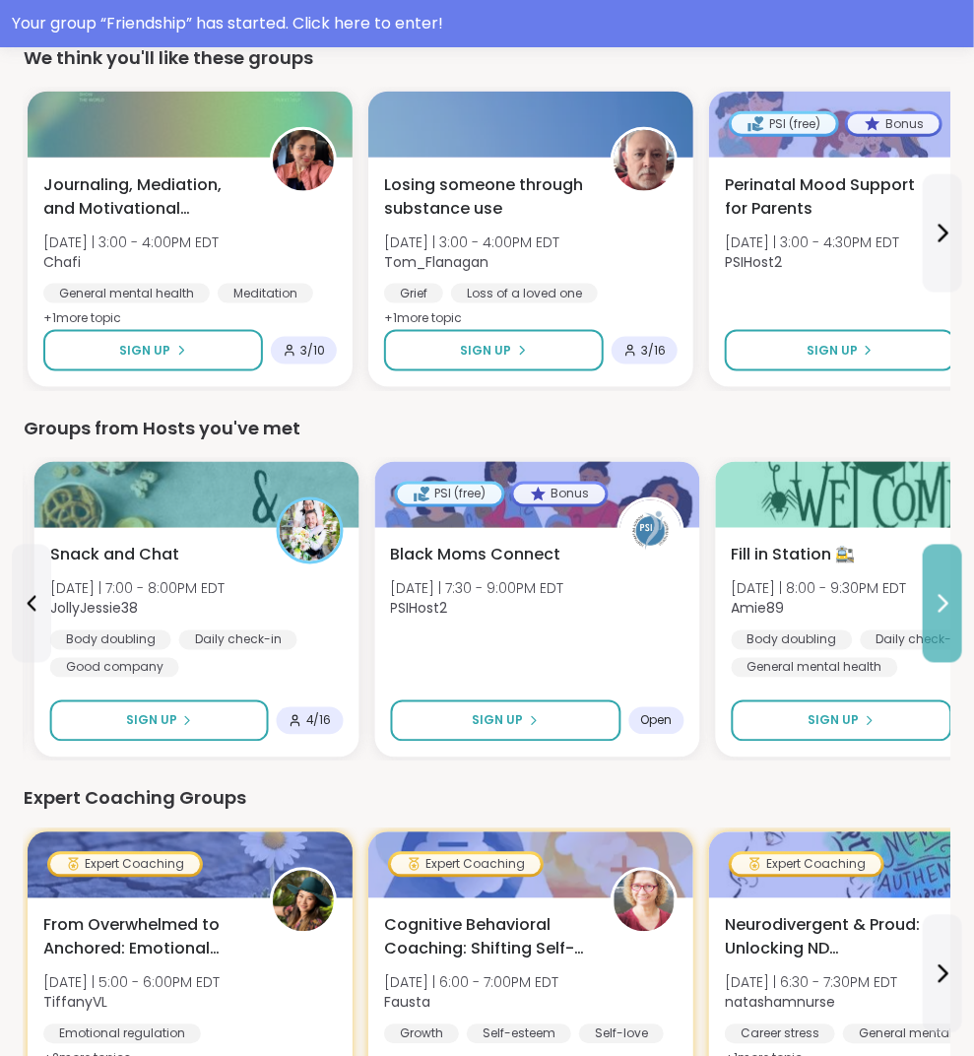
click at [934, 595] on icon at bounding box center [943, 604] width 24 height 24
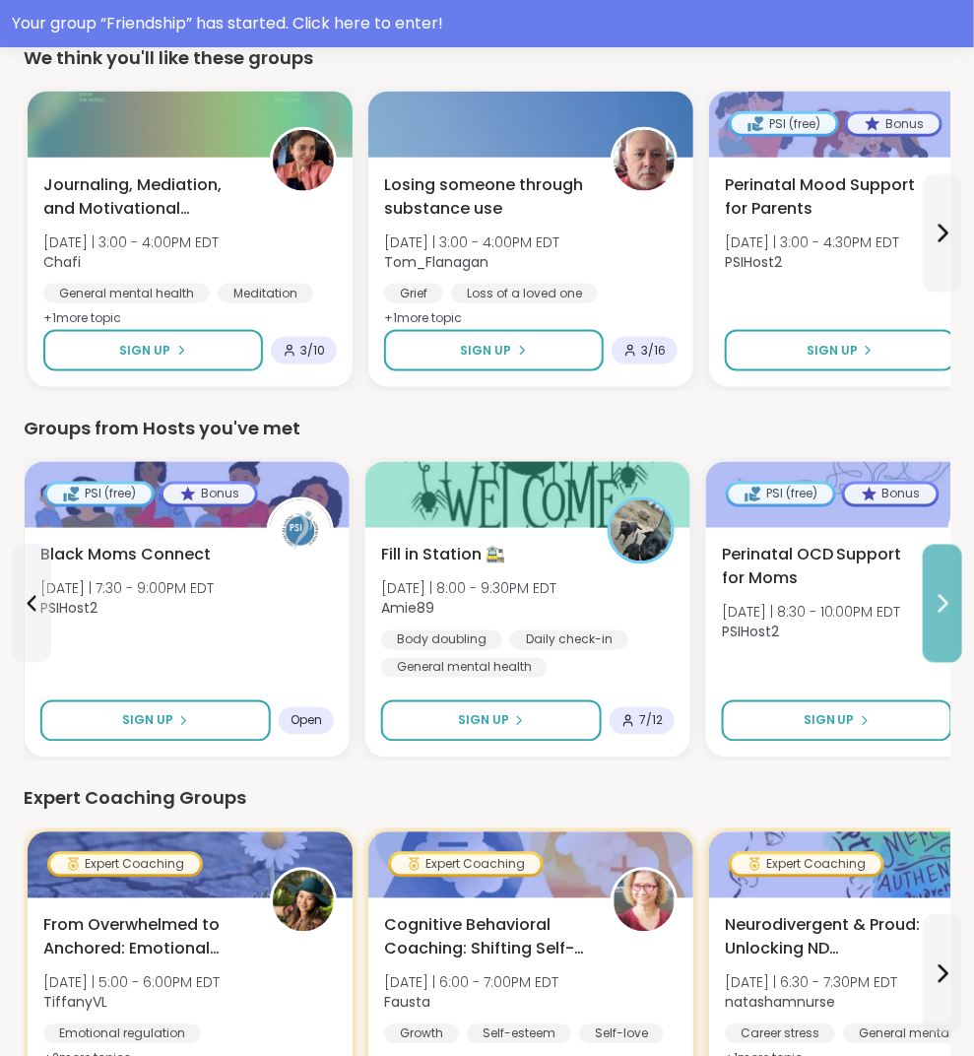
click at [934, 595] on icon at bounding box center [943, 604] width 24 height 24
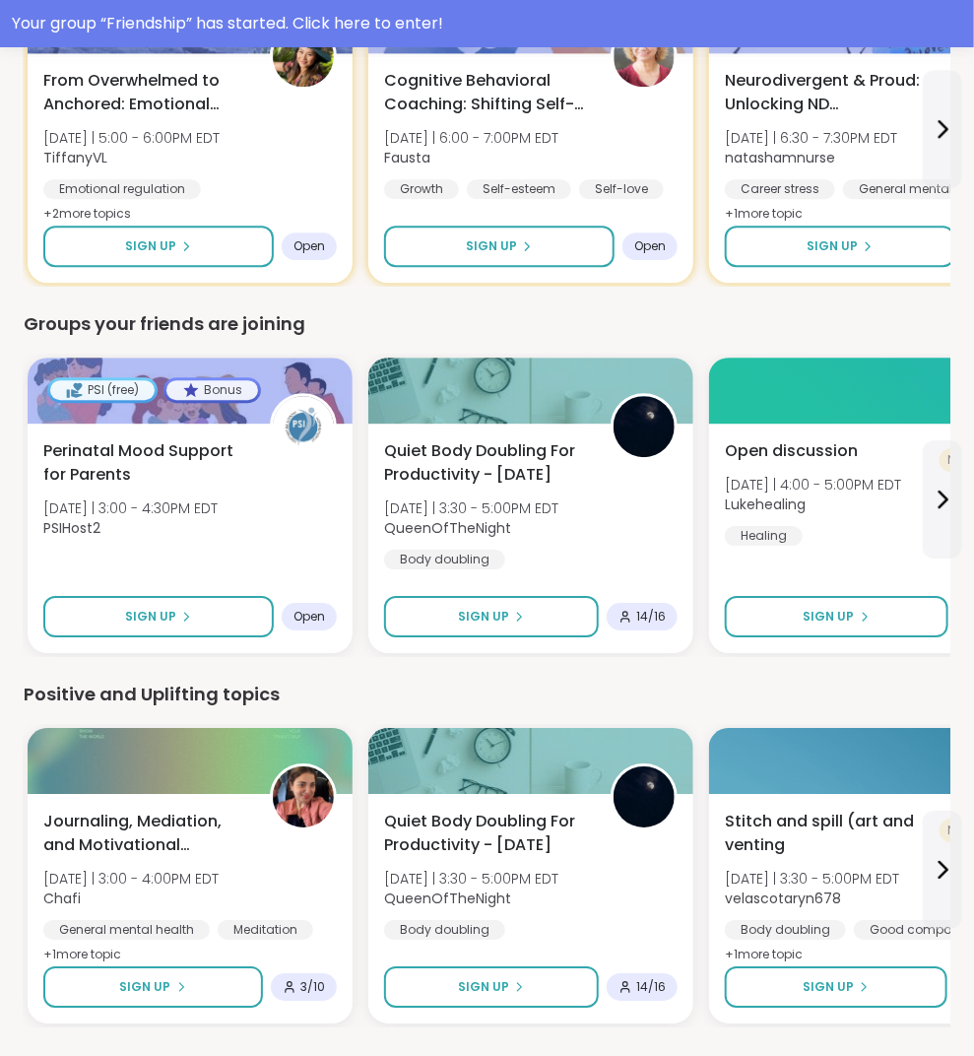
scroll to position [1592, 0]
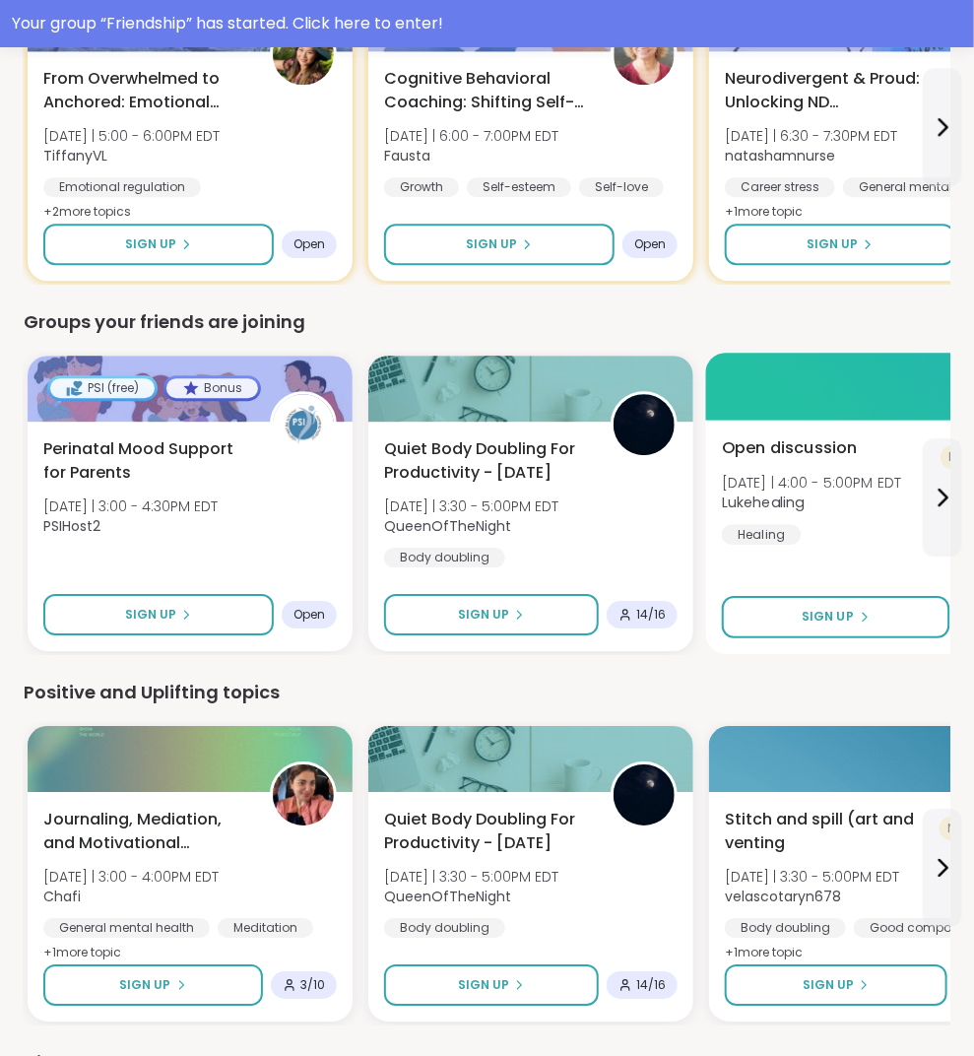
click at [850, 517] on div "Open discussion Tue 10/14 | 4:00 - 5:00PM EDT Lukehealing Healing" at bounding box center [871, 490] width 299 height 108
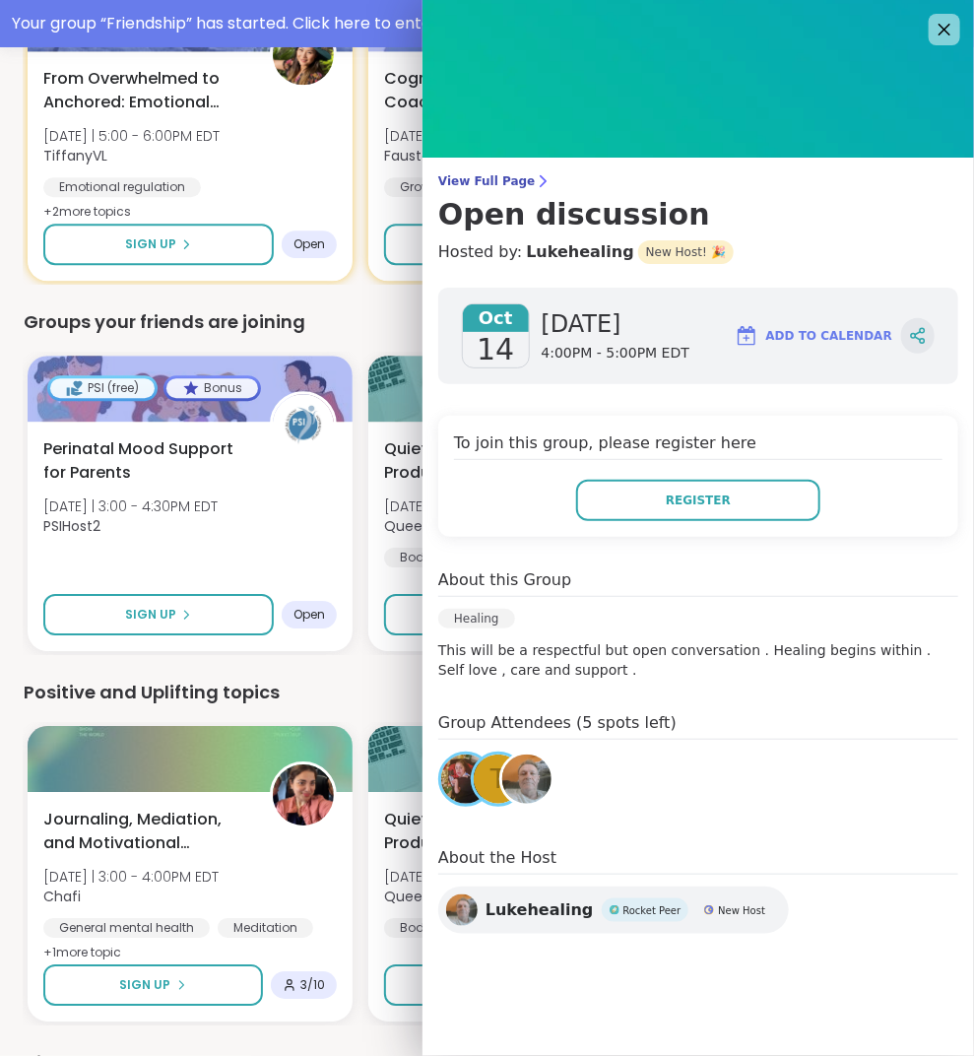
click at [909, 331] on icon at bounding box center [918, 336] width 18 height 18
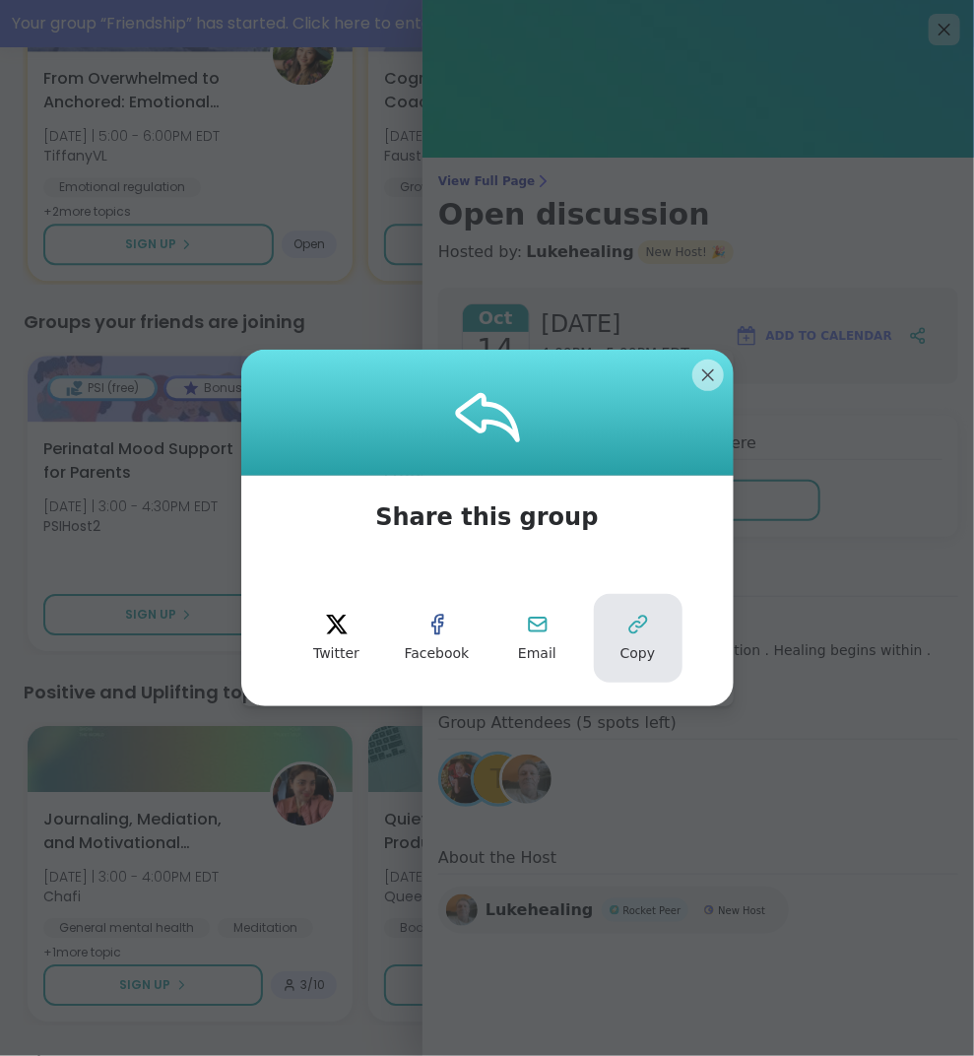
click at [634, 655] on span "Copy" at bounding box center [638, 654] width 35 height 20
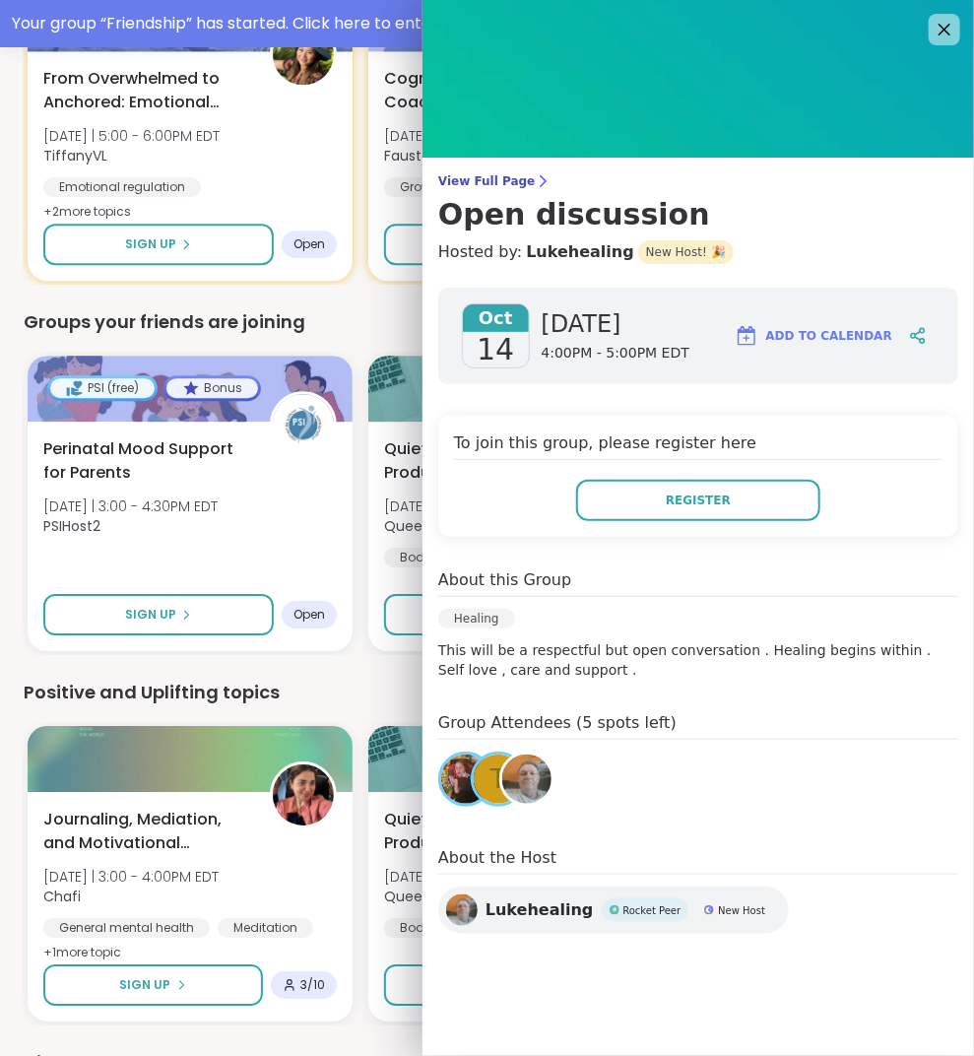
click at [358, 320] on div "Groups your friends are joining" at bounding box center [487, 322] width 927 height 28
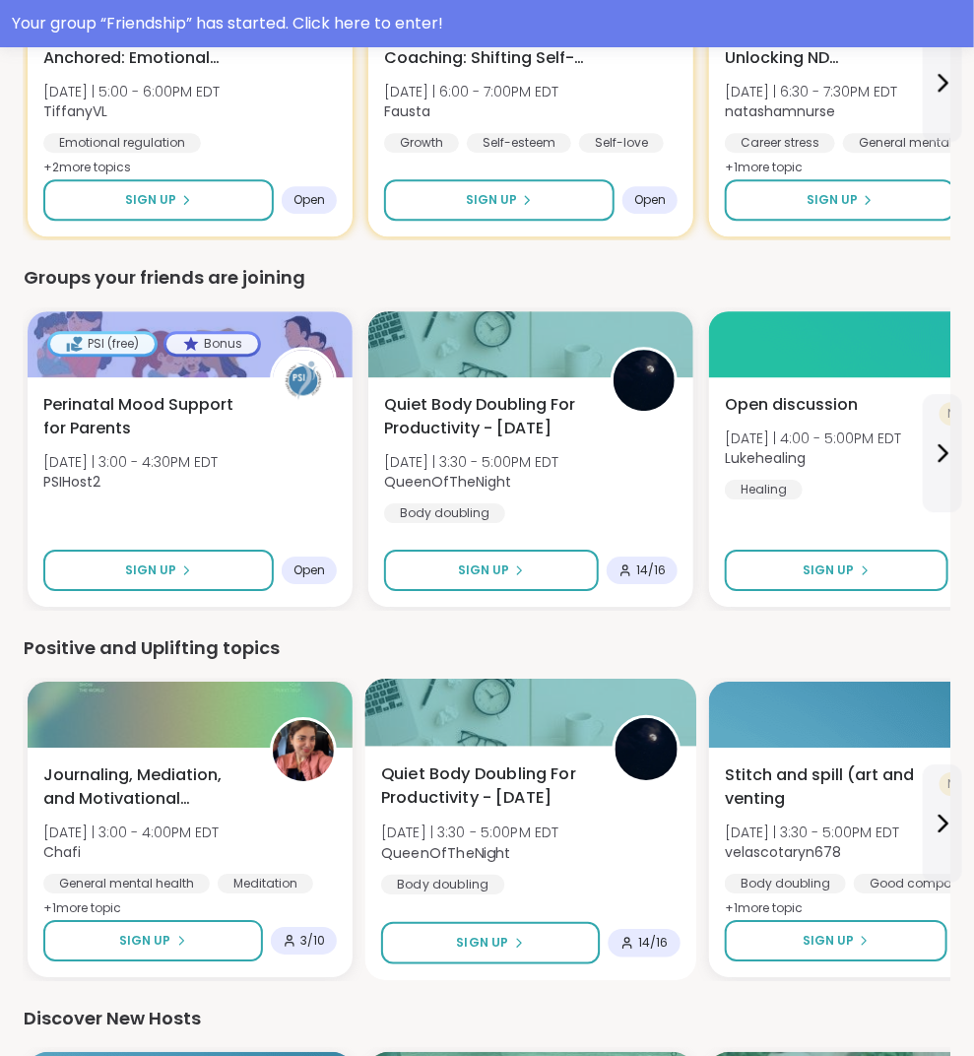
scroll to position [1637, 0]
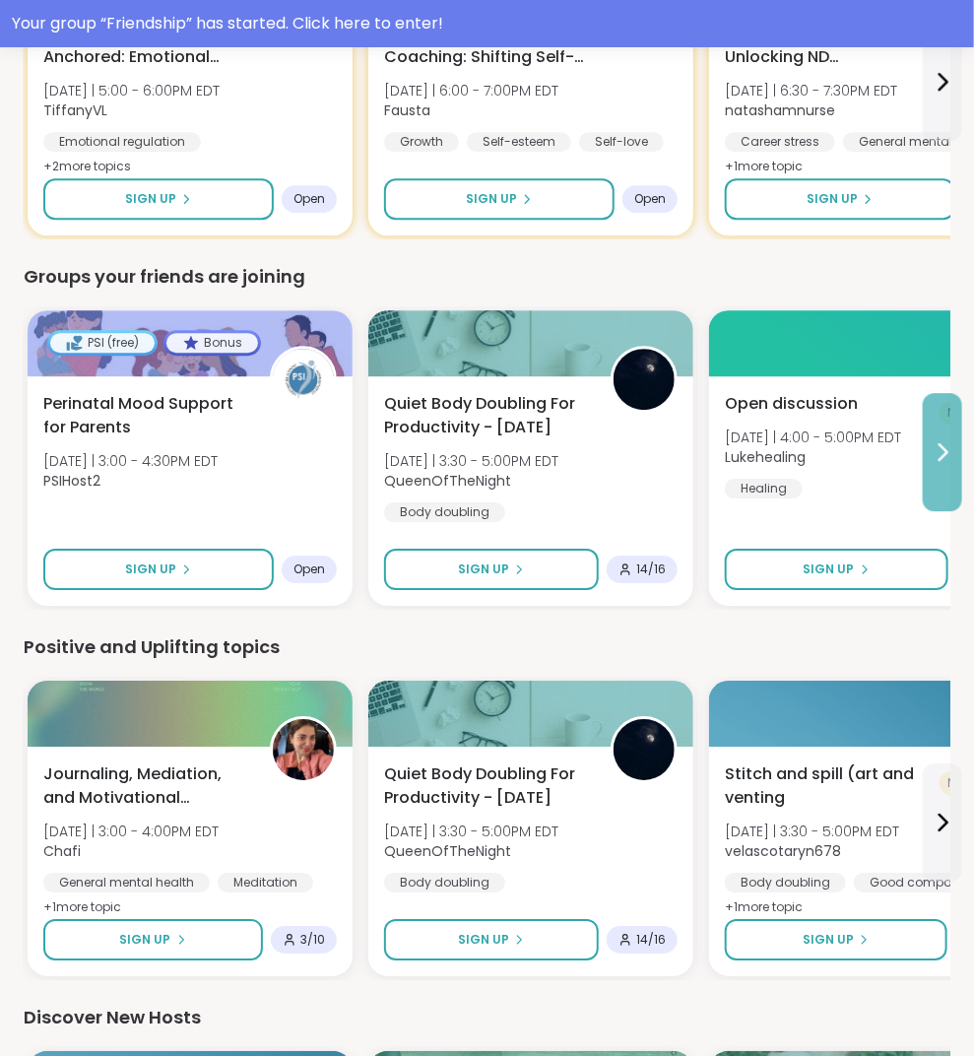
click at [934, 464] on button at bounding box center [942, 452] width 39 height 118
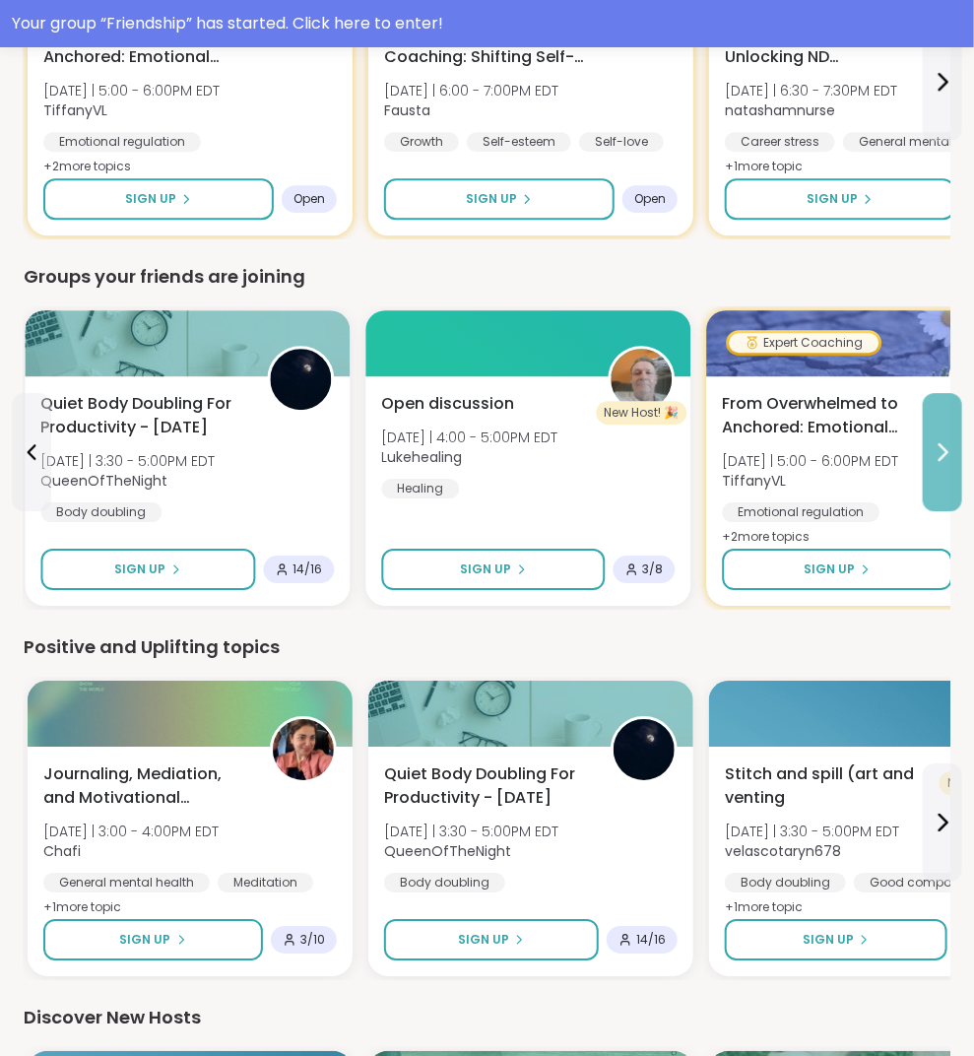
click at [934, 464] on button at bounding box center [942, 452] width 39 height 118
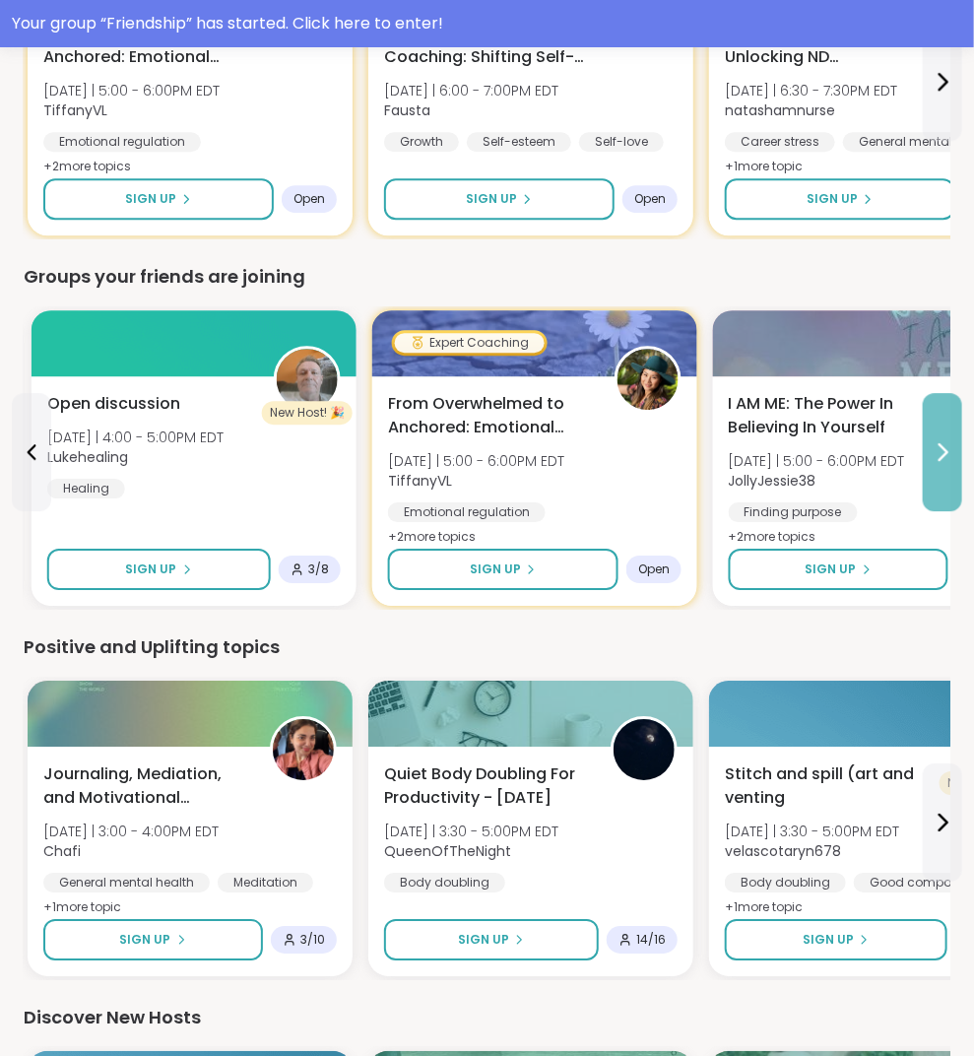
click at [934, 464] on button at bounding box center [942, 452] width 39 height 118
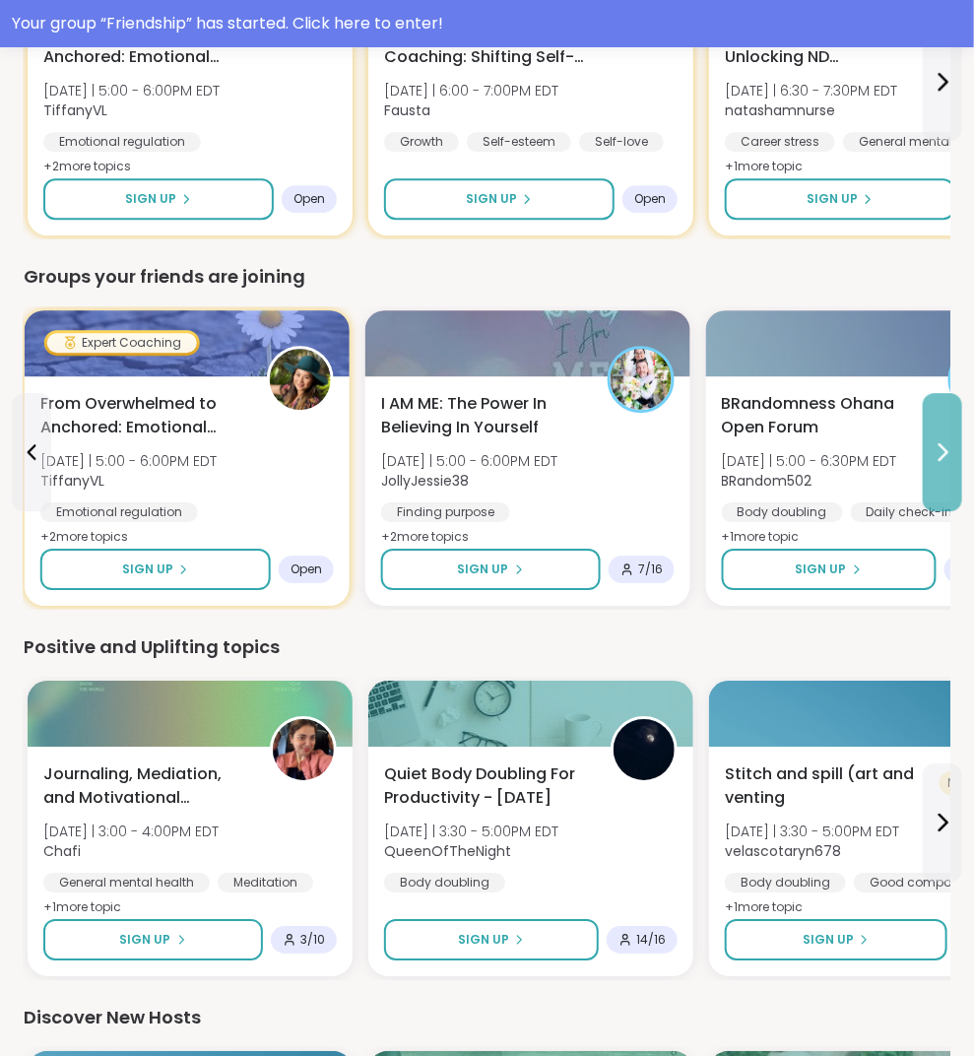
click at [934, 464] on button at bounding box center [942, 452] width 39 height 118
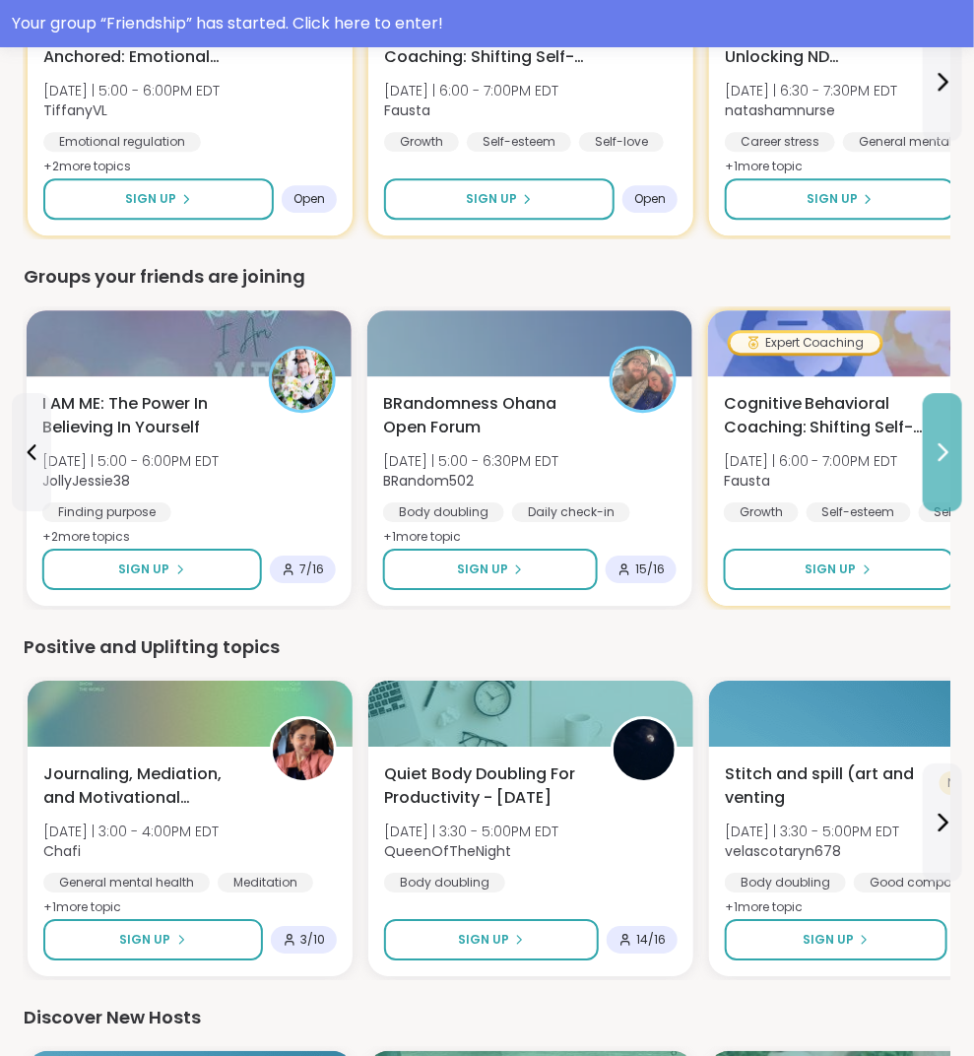
click at [934, 464] on button at bounding box center [942, 452] width 39 height 118
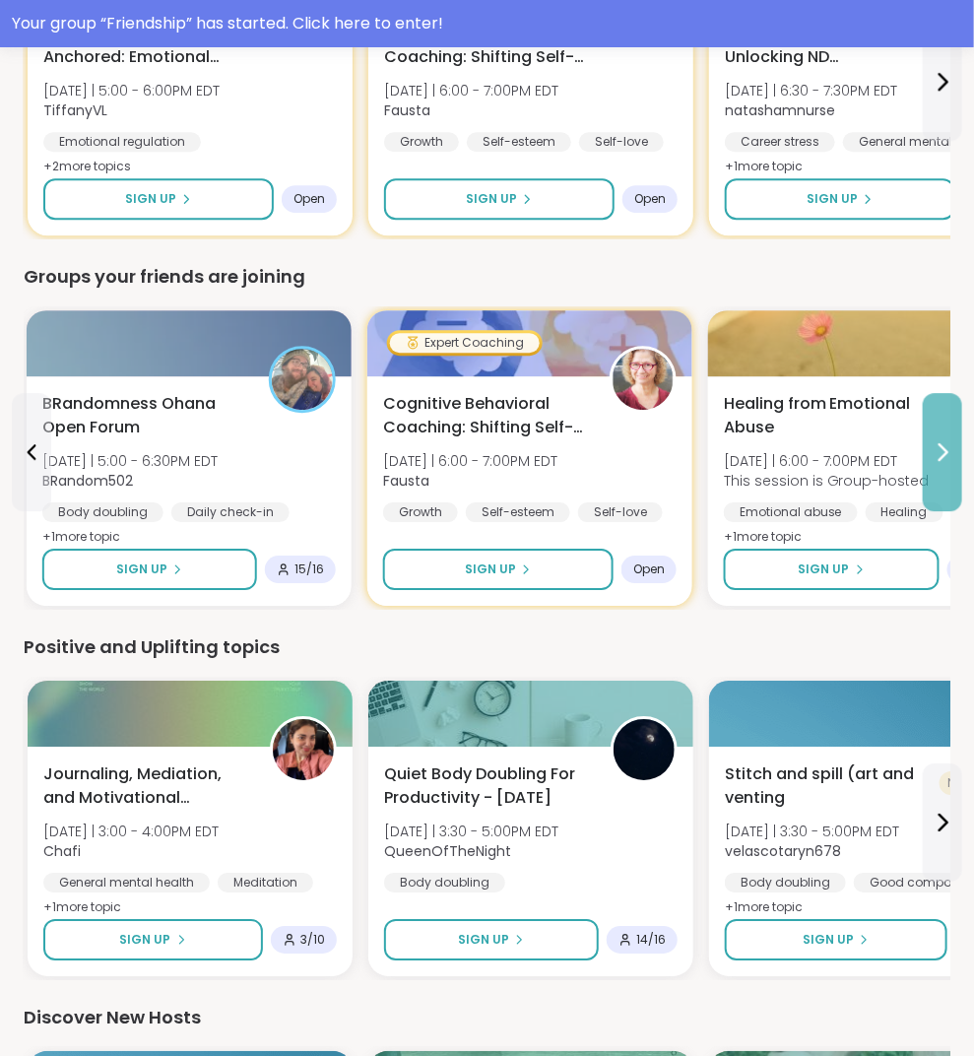
click at [934, 464] on button at bounding box center [942, 452] width 39 height 118
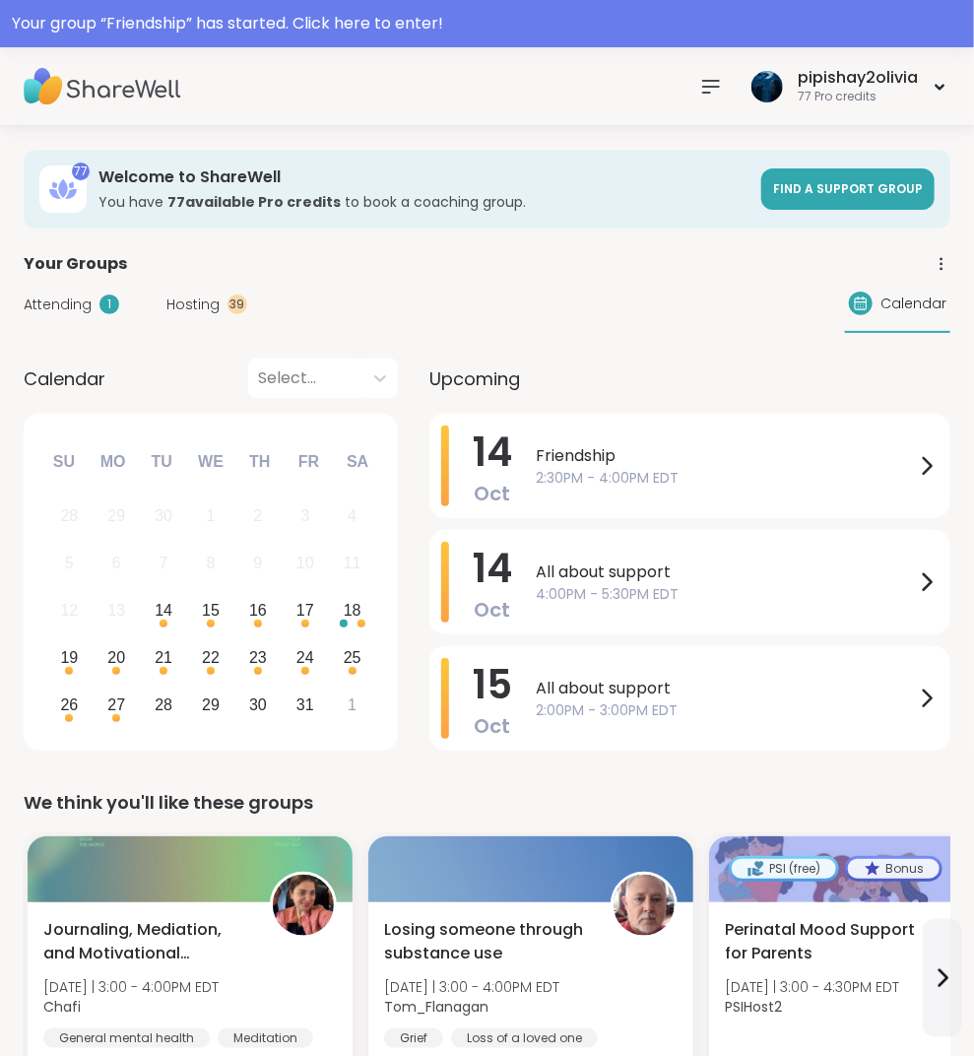
scroll to position [0, 0]
click at [940, 988] on icon at bounding box center [943, 978] width 24 height 24
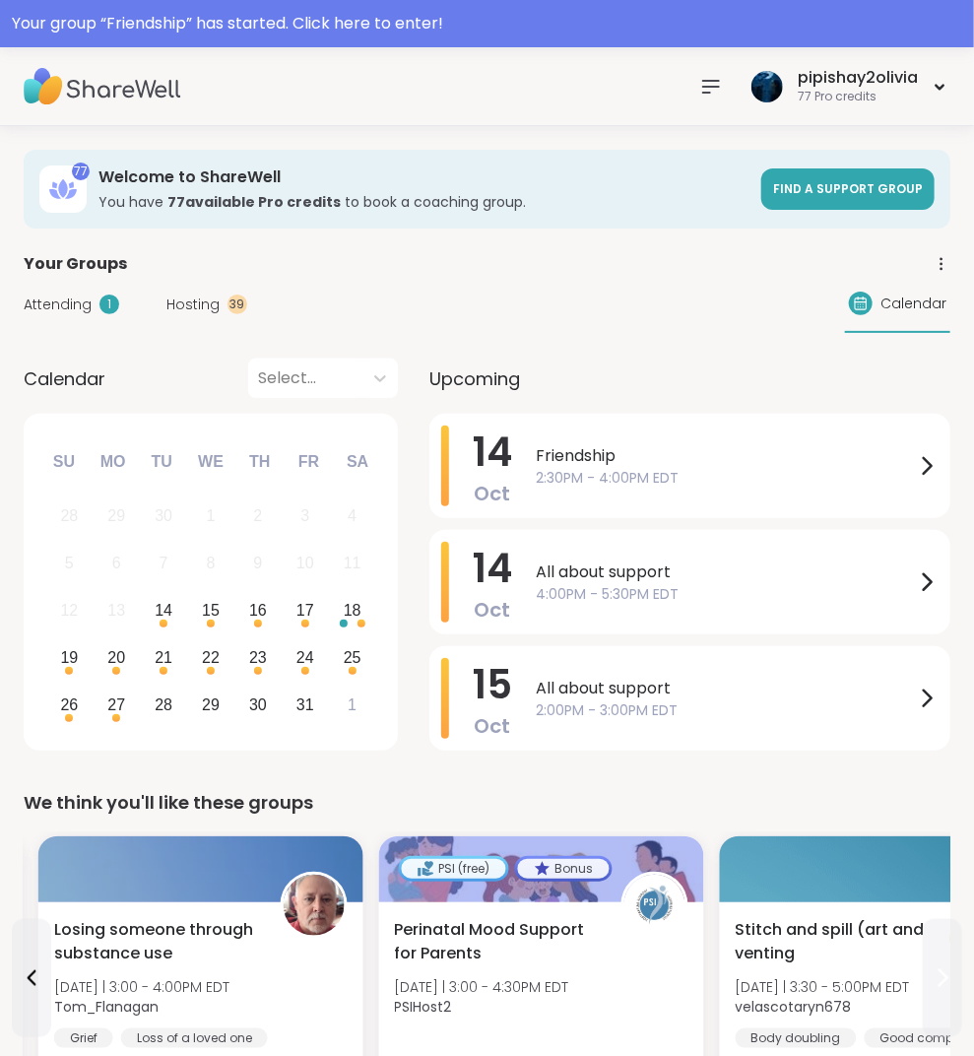
click at [940, 988] on icon at bounding box center [943, 978] width 24 height 24
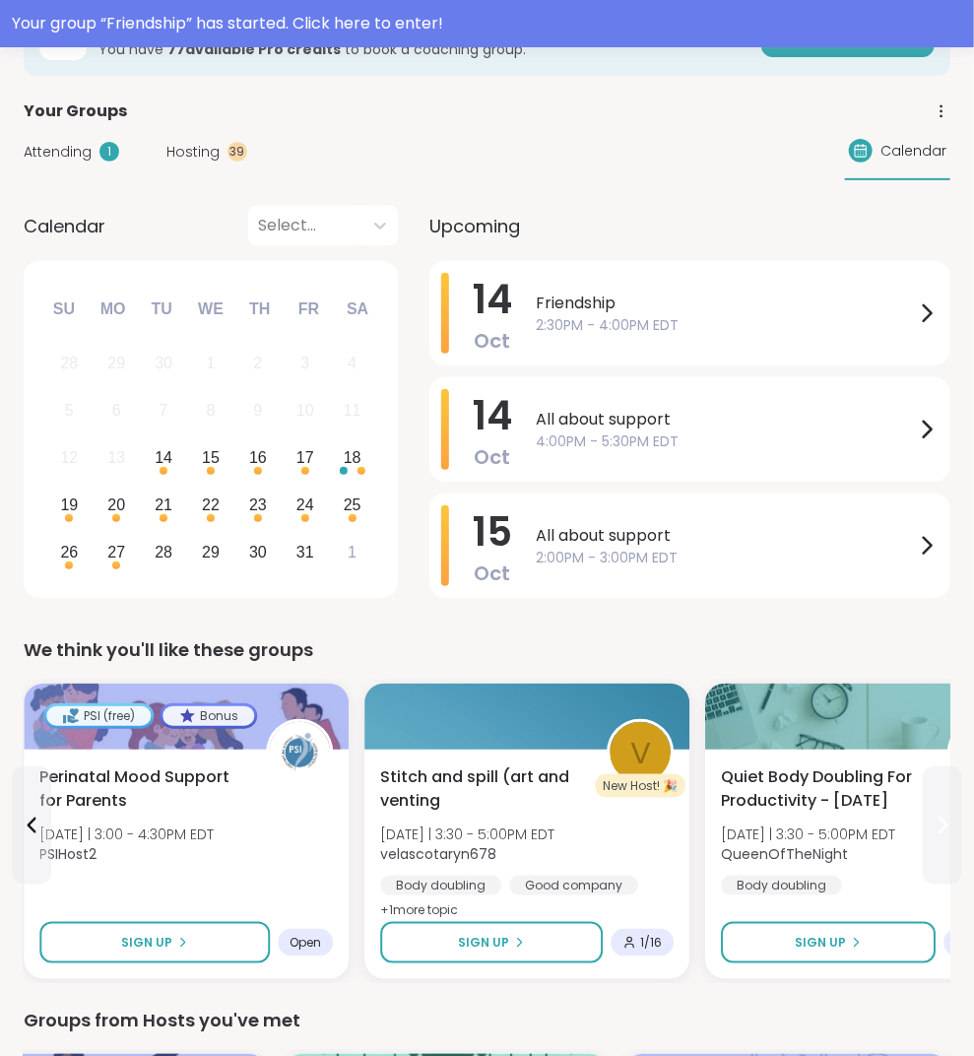
scroll to position [153, 0]
click at [944, 844] on button at bounding box center [942, 825] width 39 height 118
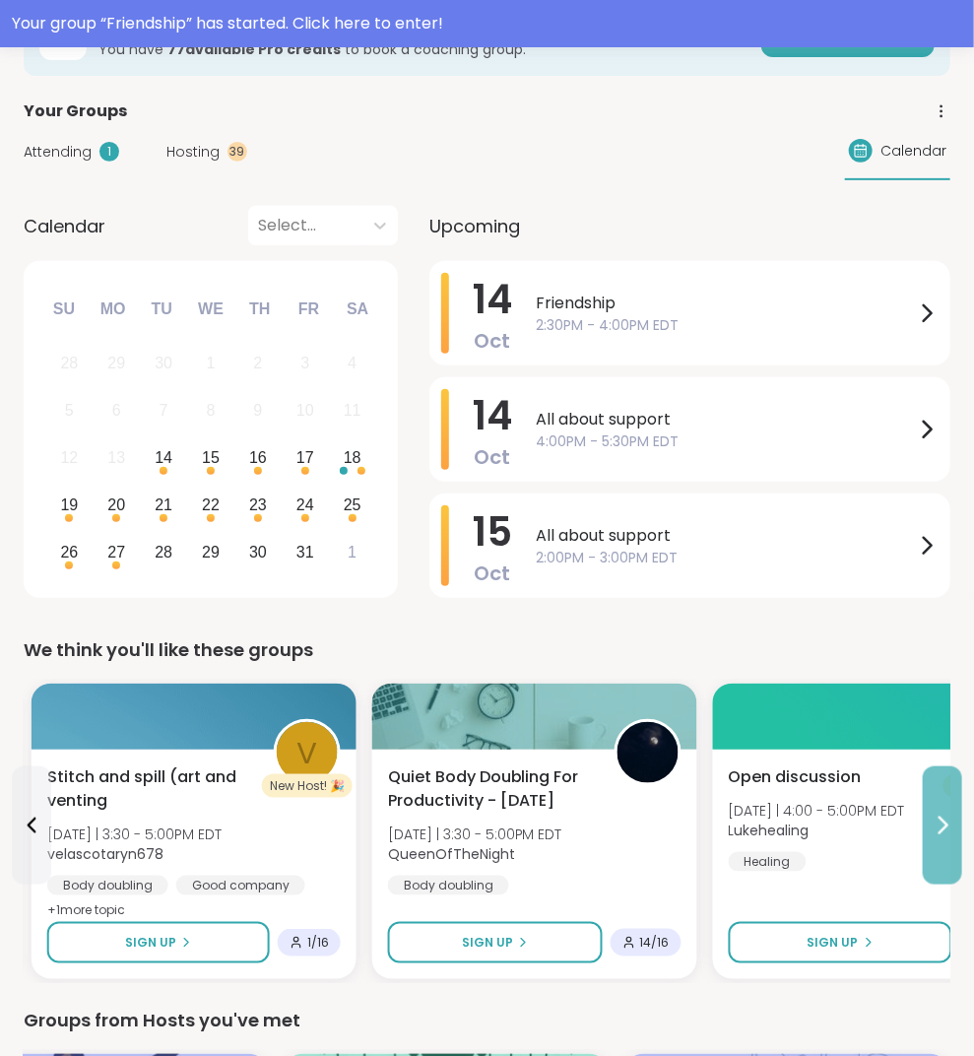
click at [944, 844] on button at bounding box center [942, 825] width 39 height 118
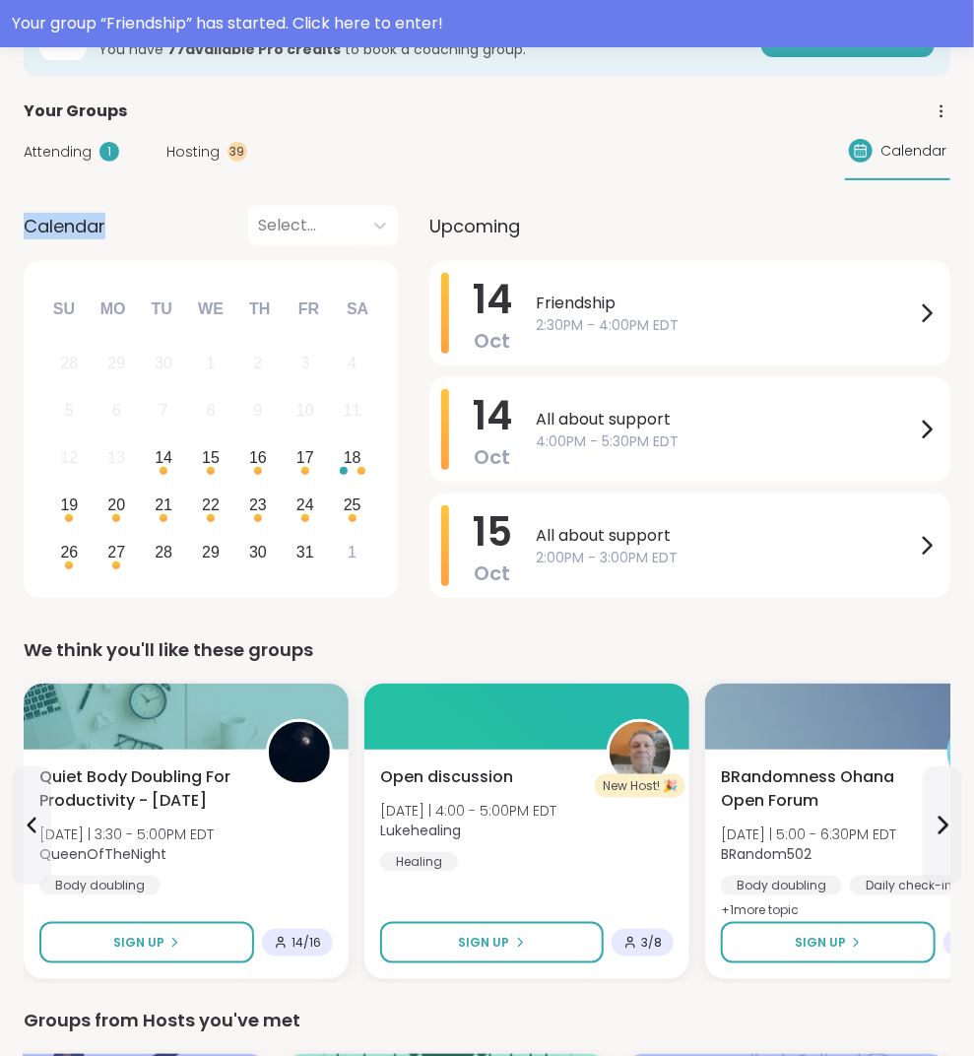
drag, startPoint x: 21, startPoint y: 228, endPoint x: 114, endPoint y: 243, distance: 94.9
click at [114, 243] on div "Calendar Select..." at bounding box center [211, 225] width 374 height 39
drag, startPoint x: 62, startPoint y: 220, endPoint x: 15, endPoint y: 220, distance: 47.3
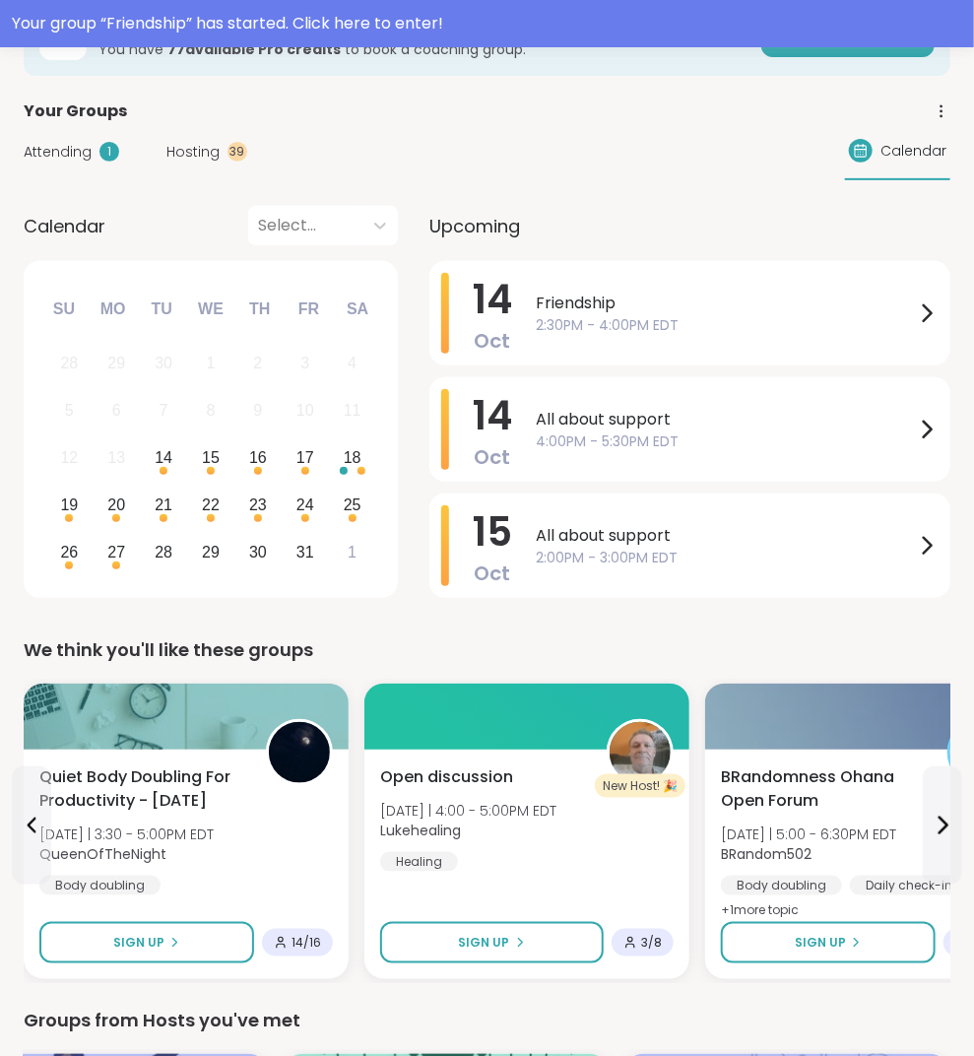
click at [43, 254] on div "Calendar Select... Previous Month Next Month October 2025 Su Mo Tu We Th Fr Sa …" at bounding box center [211, 405] width 374 height 399
drag, startPoint x: 81, startPoint y: 225, endPoint x: 117, endPoint y: 226, distance: 36.5
click at [117, 227] on div "Calendar Select..." at bounding box center [211, 225] width 374 height 39
drag, startPoint x: 51, startPoint y: 216, endPoint x: 23, endPoint y: 216, distance: 28.6
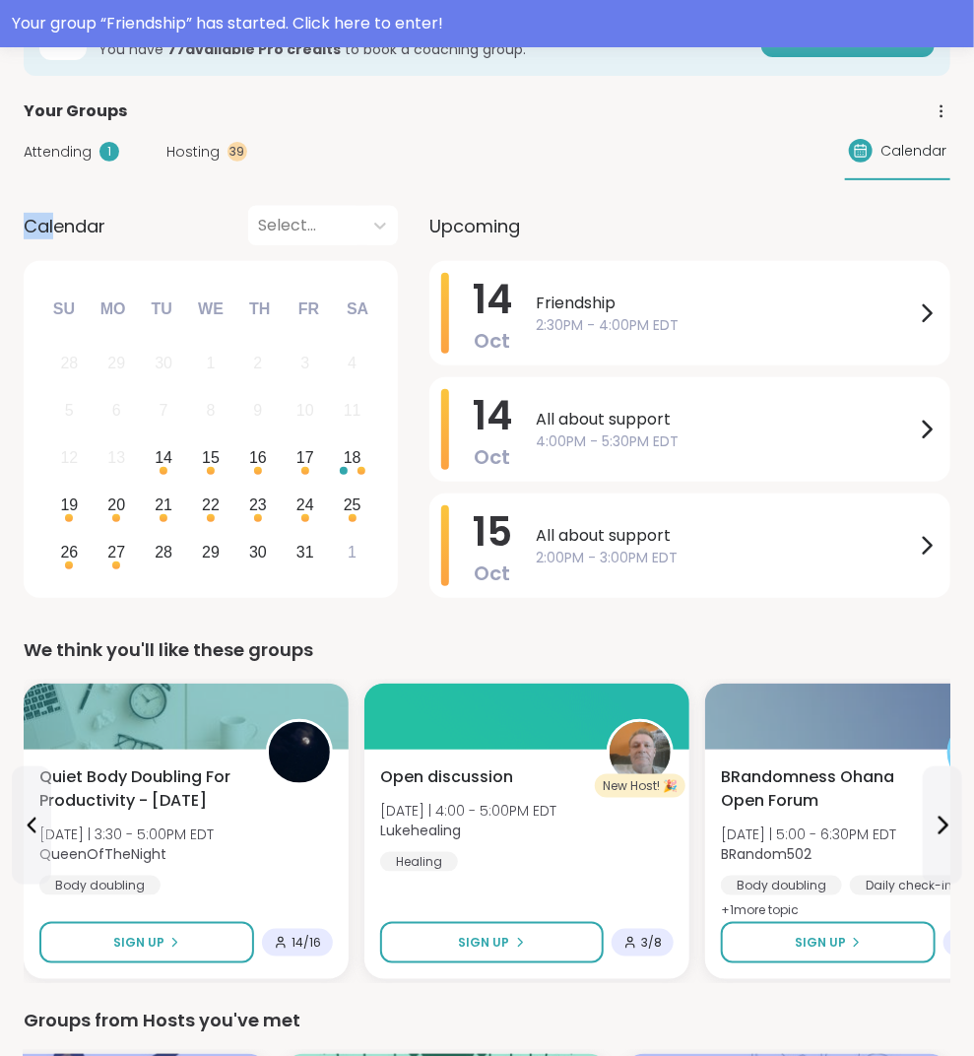
click at [24, 216] on span "Calendar" at bounding box center [65, 226] width 82 height 27
click at [55, 224] on span "Calendar" at bounding box center [65, 226] width 82 height 27
drag, startPoint x: 55, startPoint y: 222, endPoint x: 5, endPoint y: 219, distance: 50.3
click at [88, 232] on span "Calendar" at bounding box center [65, 226] width 82 height 27
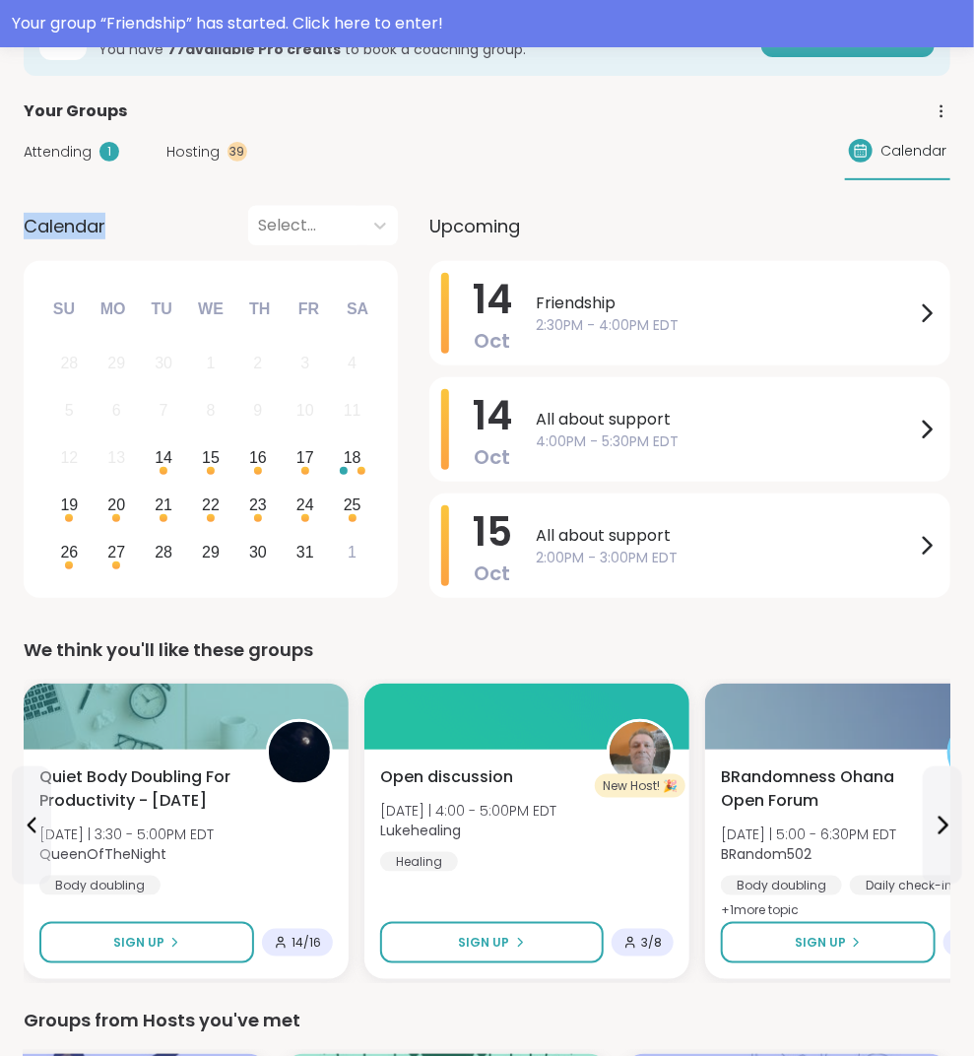
drag, startPoint x: 107, startPoint y: 231, endPoint x: 10, endPoint y: 221, distance: 98.1
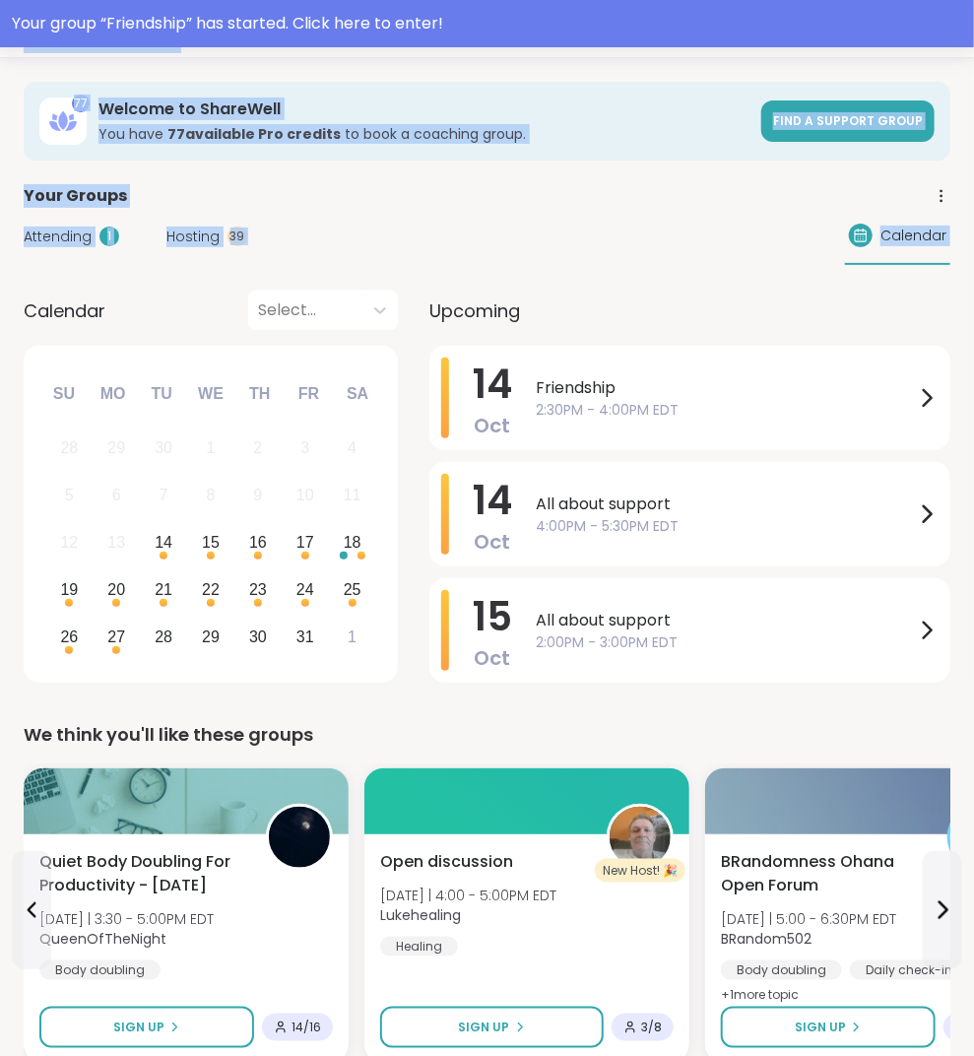
scroll to position [0, 0]
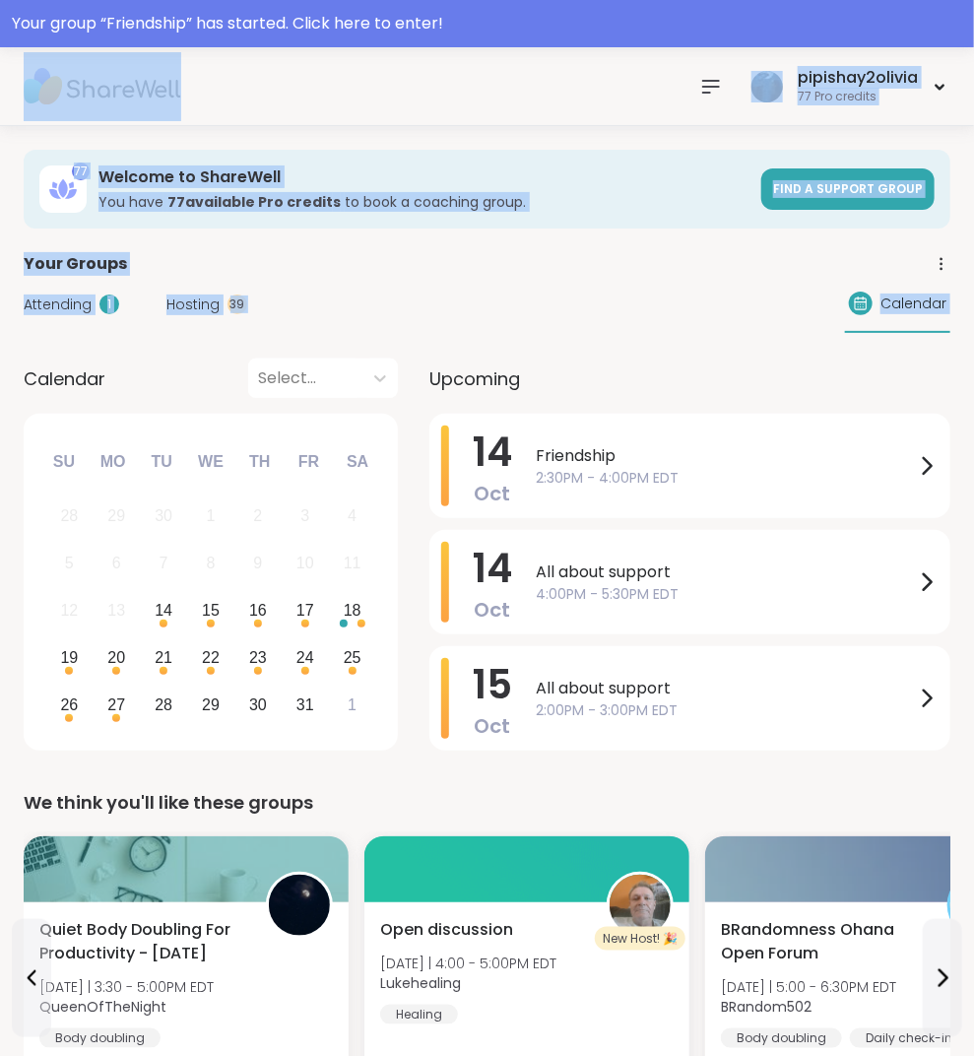
drag, startPoint x: 25, startPoint y: 219, endPoint x: 139, endPoint y: -25, distance: 268.8
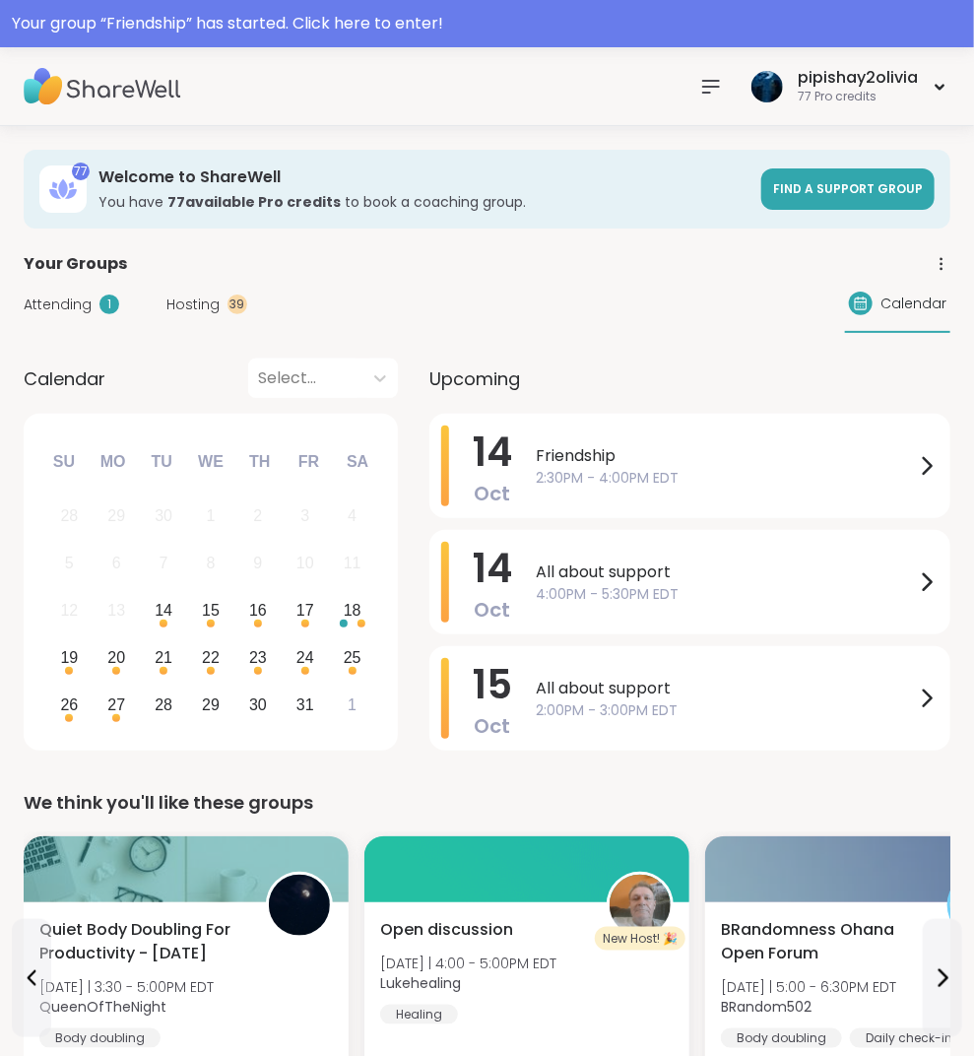
click at [130, 298] on div "Attending 1 Hosting 39" at bounding box center [136, 305] width 224 height 21
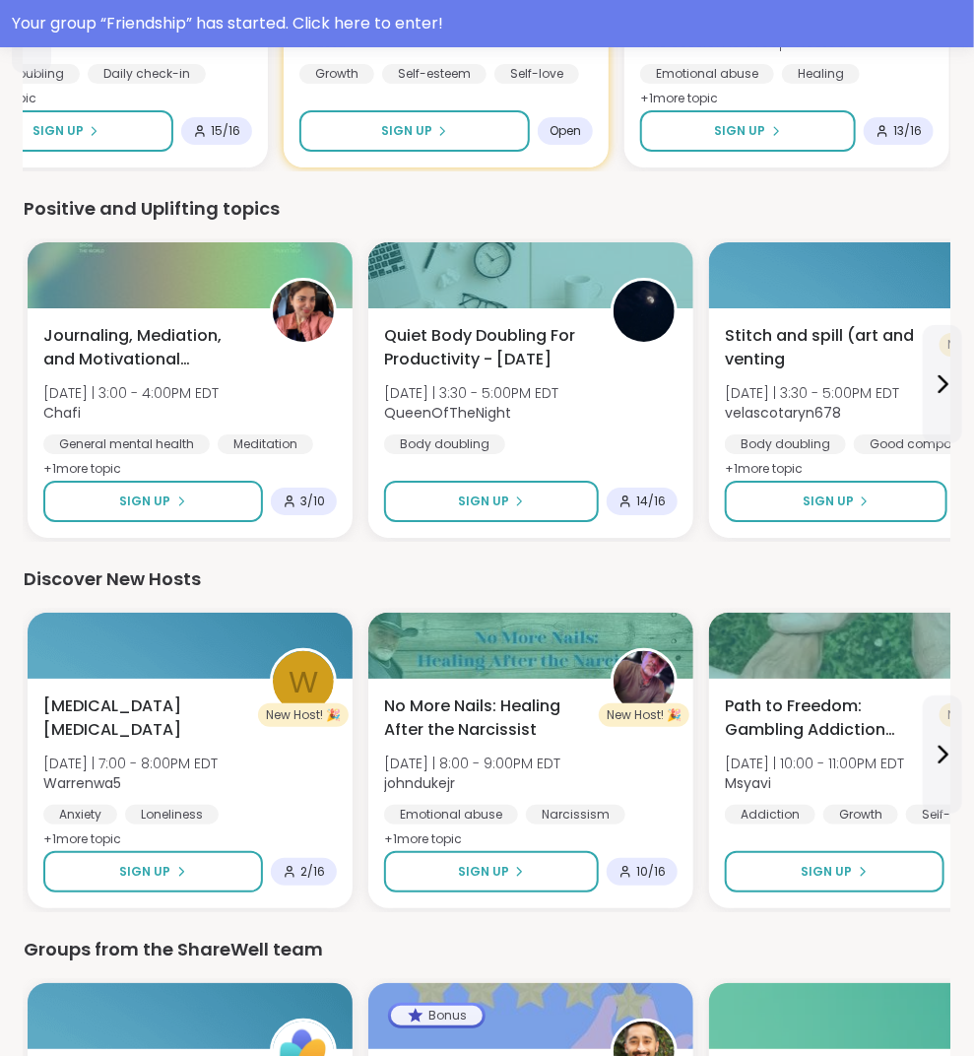
scroll to position [2085, 0]
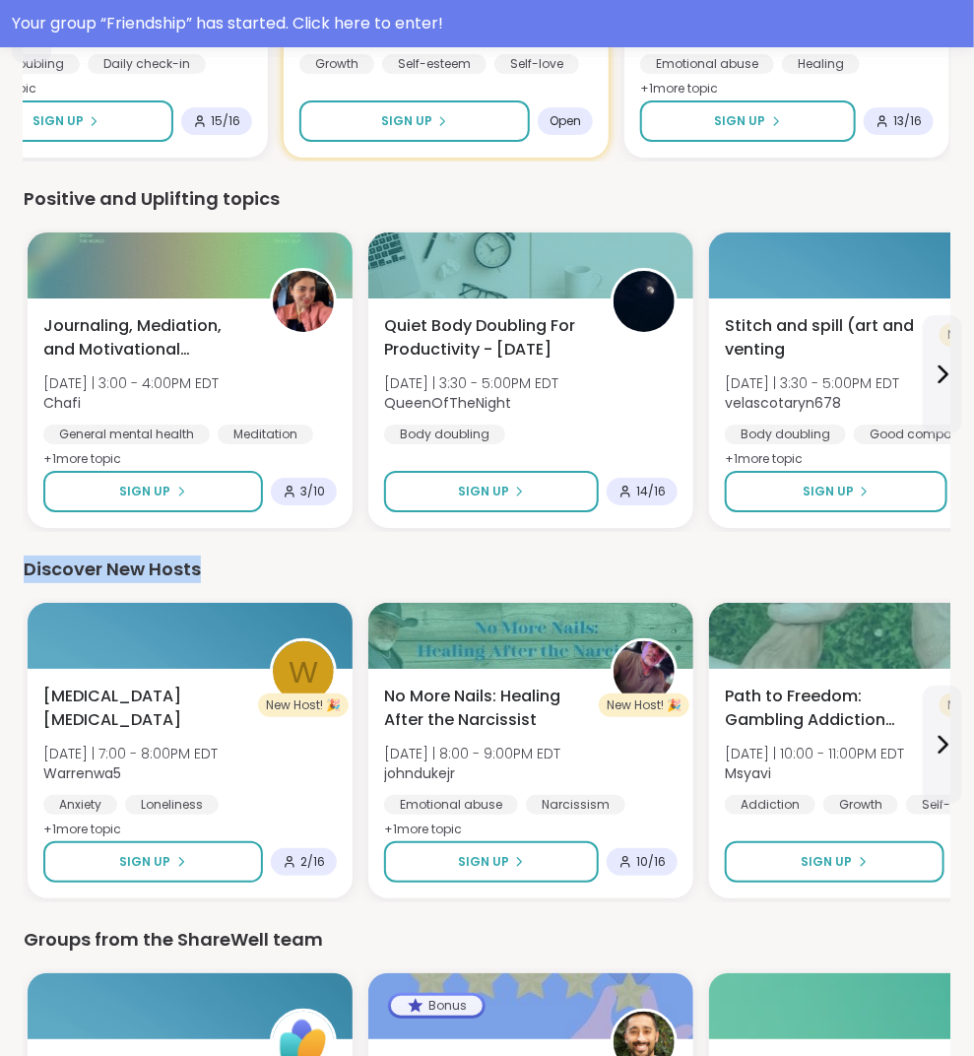
drag, startPoint x: 199, startPoint y: 562, endPoint x: 23, endPoint y: 554, distance: 176.5
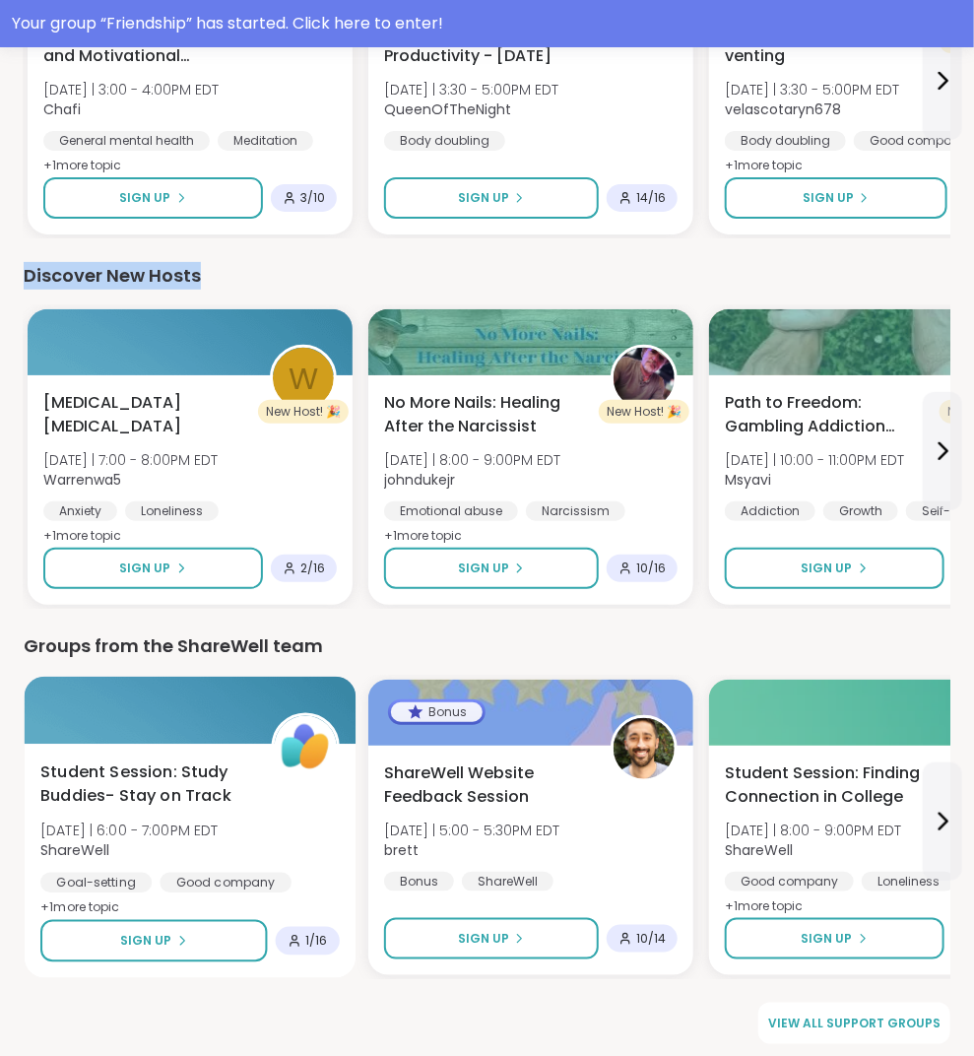
scroll to position [2378, 0]
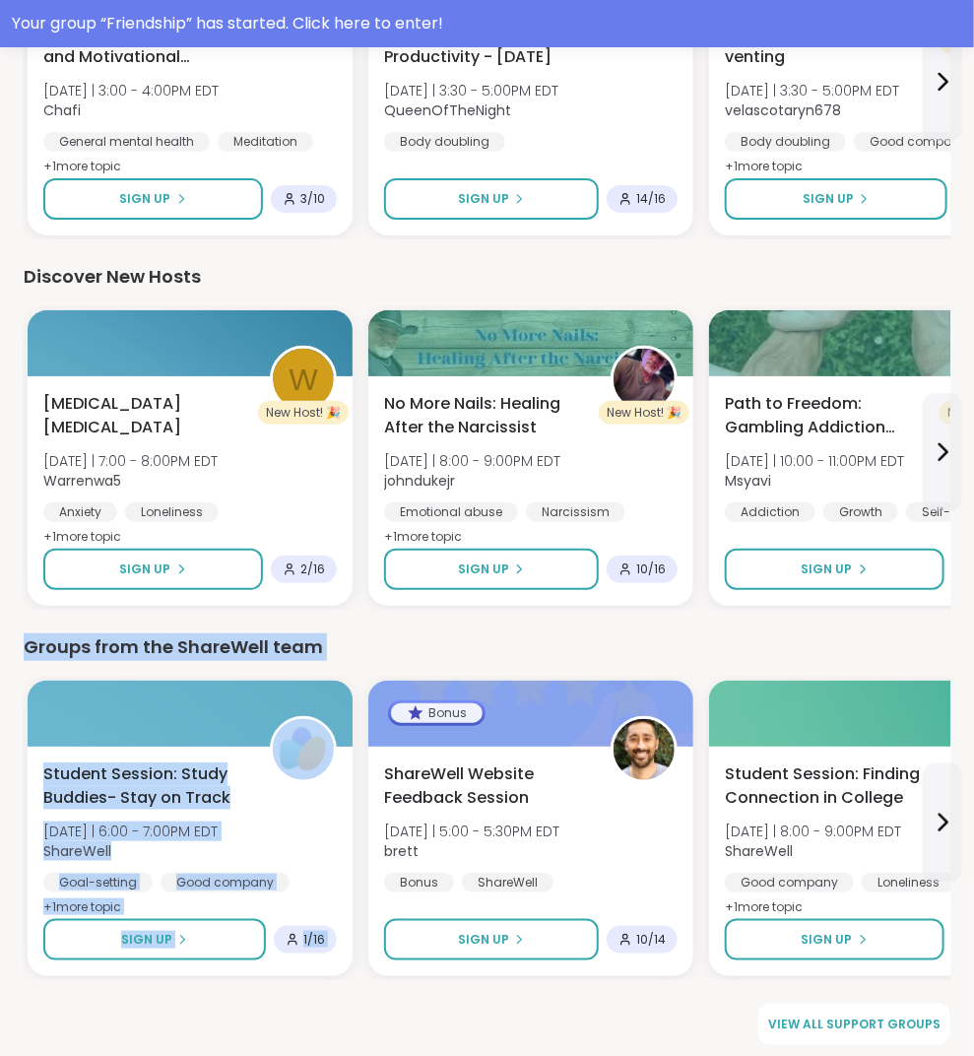
drag, startPoint x: 22, startPoint y: 631, endPoint x: 362, endPoint y: 671, distance: 342.1
click at [362, 677] on div "Student Session: Study Buddies- Stay on Track Tue 10/14 | 6:00 - 7:00PM EDT Sha…" at bounding box center [487, 828] width 927 height 303
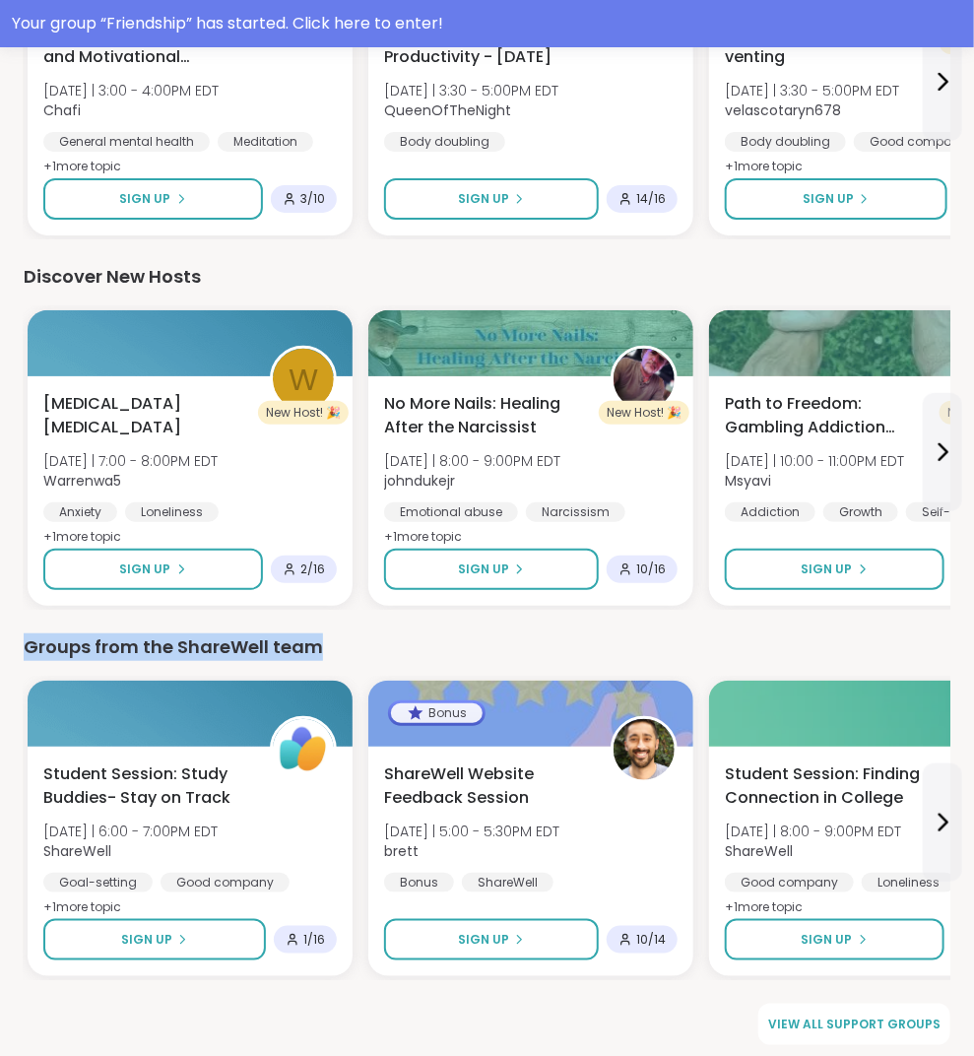
drag, startPoint x: 339, startPoint y: 649, endPoint x: 15, endPoint y: 623, distance: 325.2
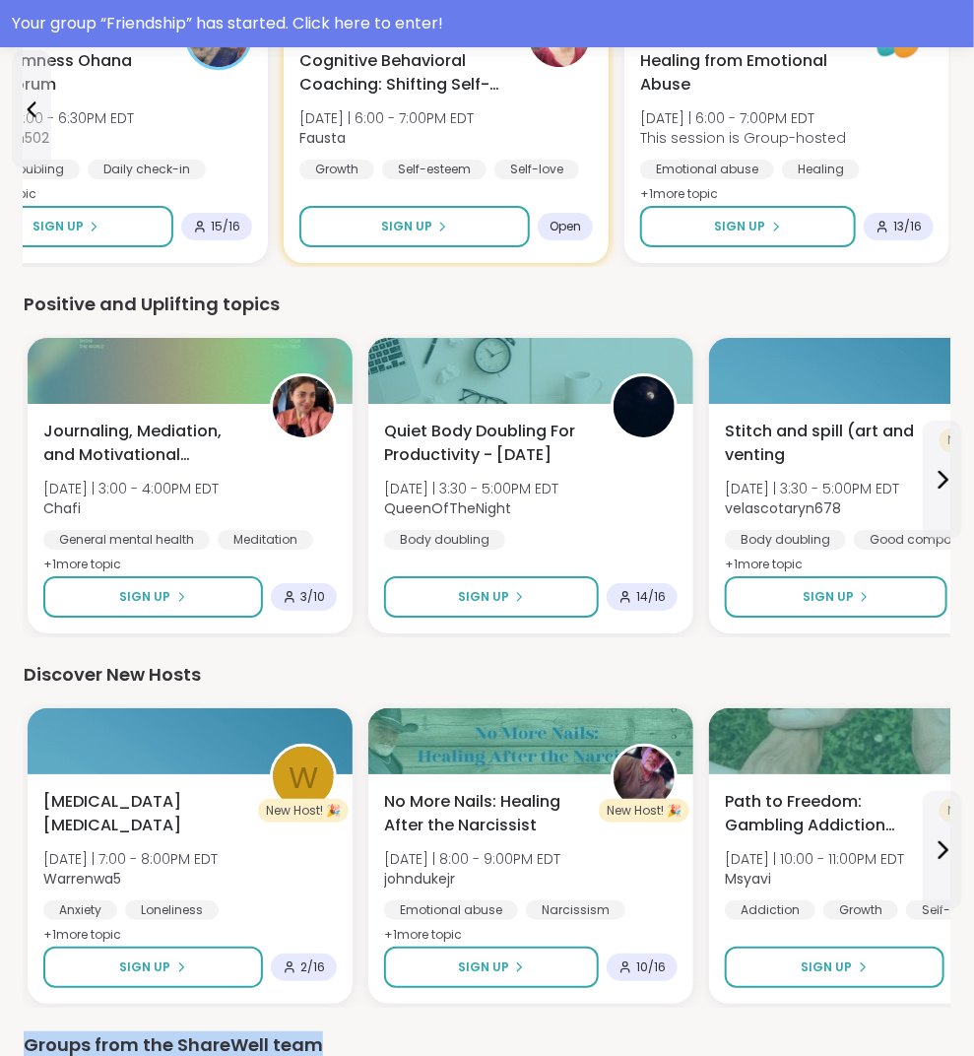
scroll to position [1902, 0]
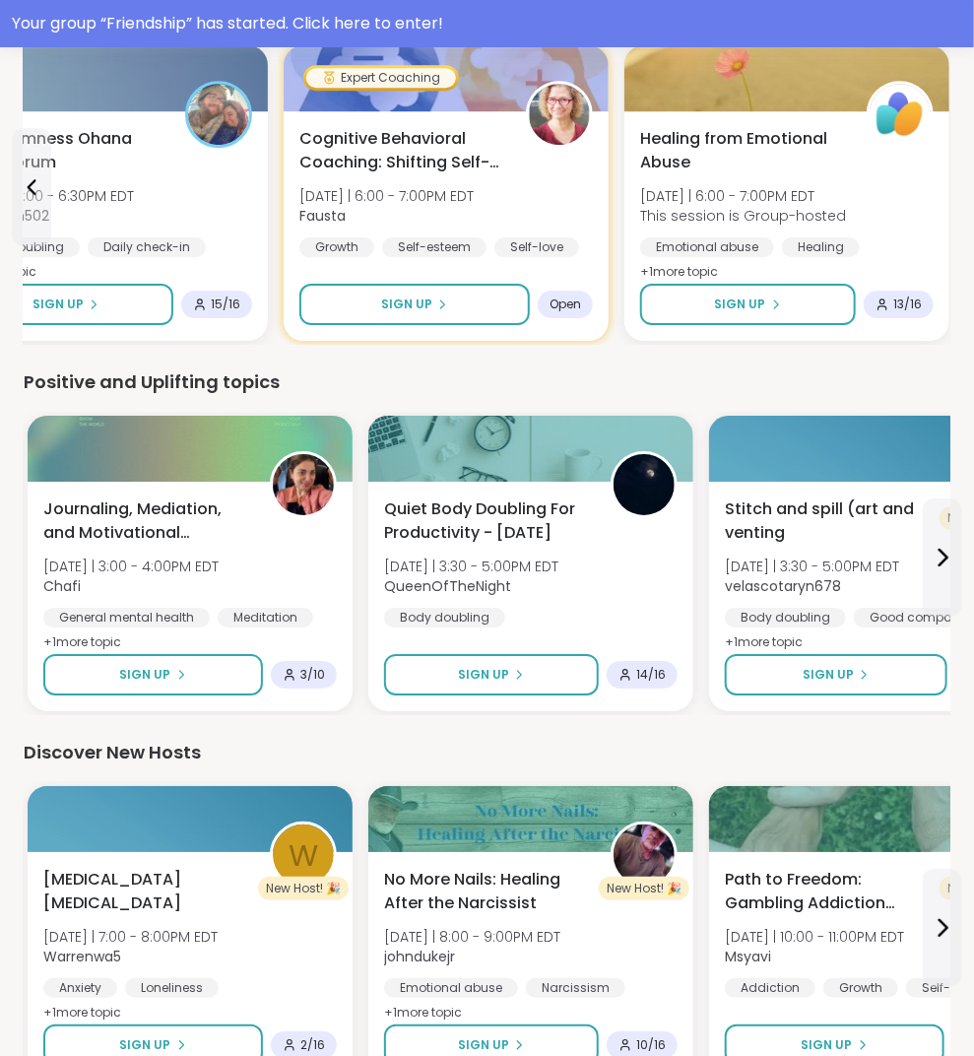
drag, startPoint x: 225, startPoint y: 773, endPoint x: 220, endPoint y: 757, distance: 17.5
click at [220, 771] on div "Discover New Hosts W New Host! 🎉 Social Anxiety Peer Support Wed 10/15 | 7:00 -…" at bounding box center [487, 912] width 927 height 347
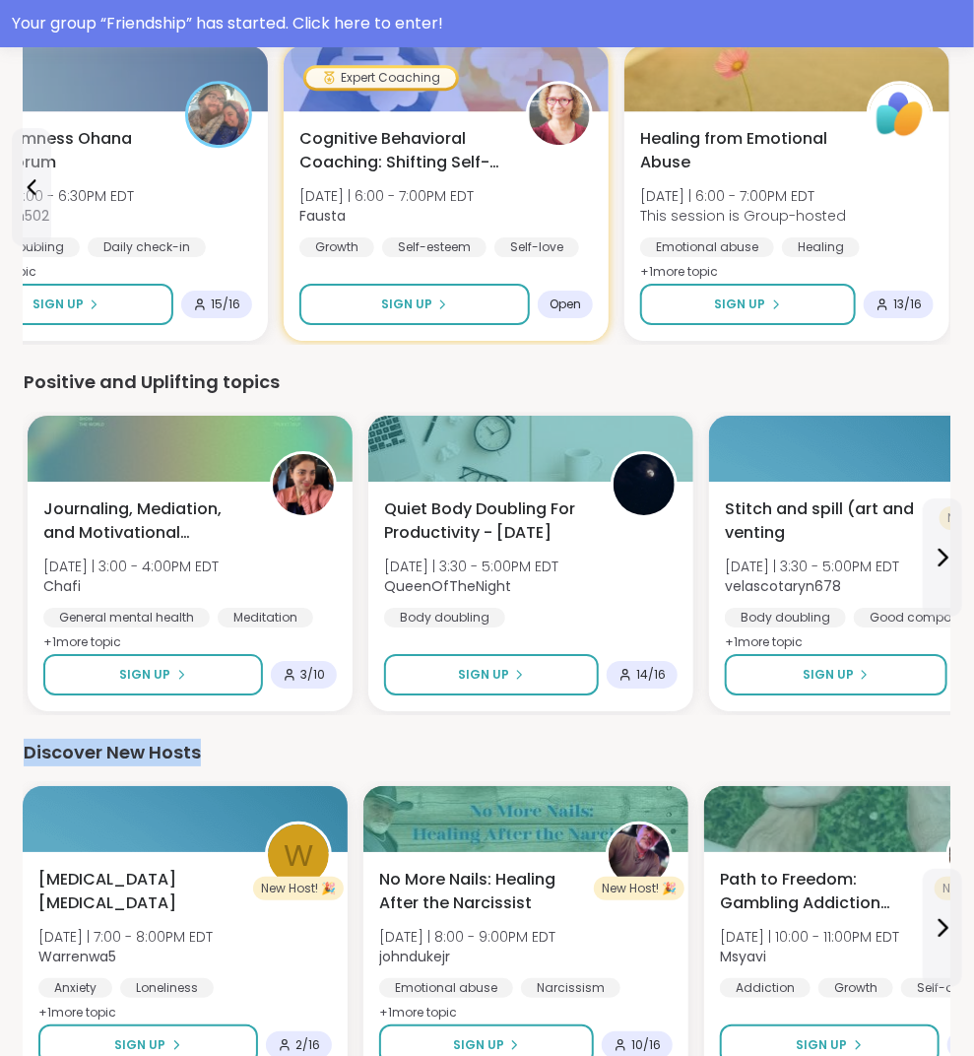
drag, startPoint x: 220, startPoint y: 745, endPoint x: -39, endPoint y: 739, distance: 259.1
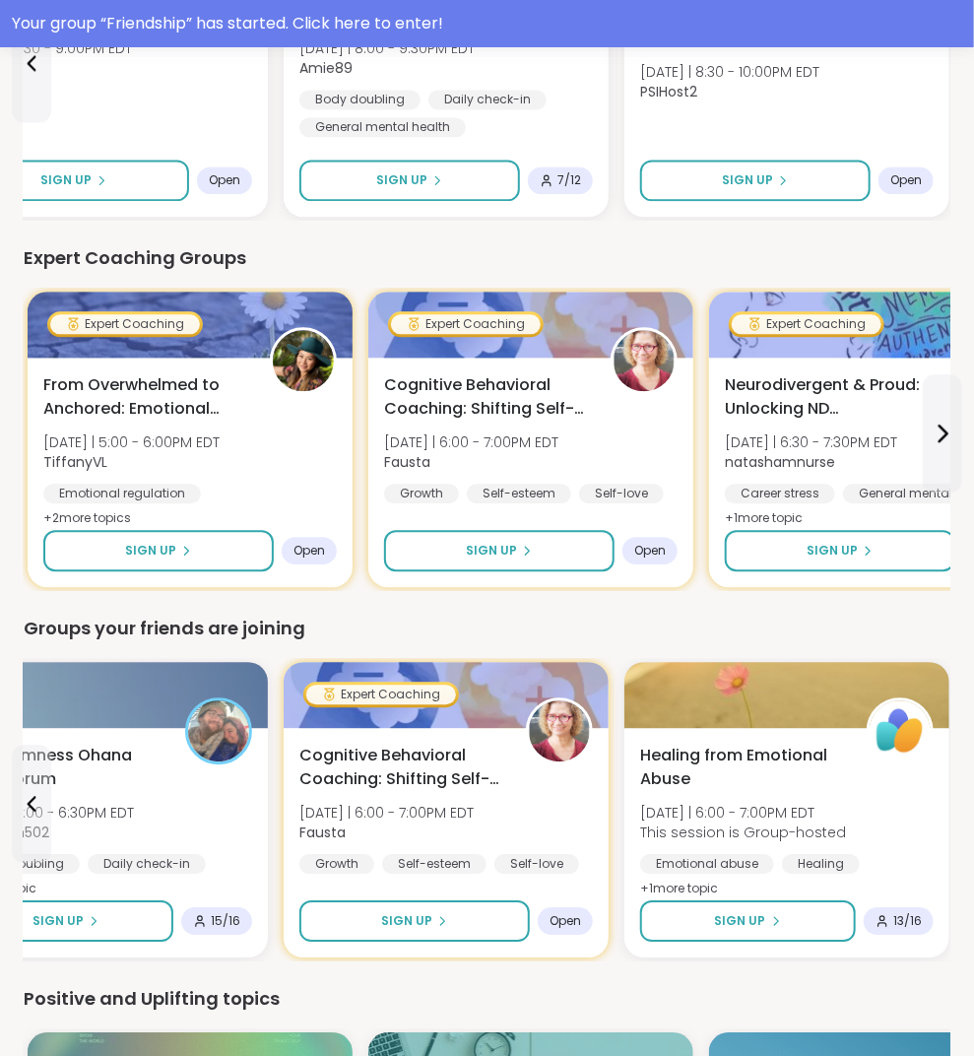
scroll to position [1287, 0]
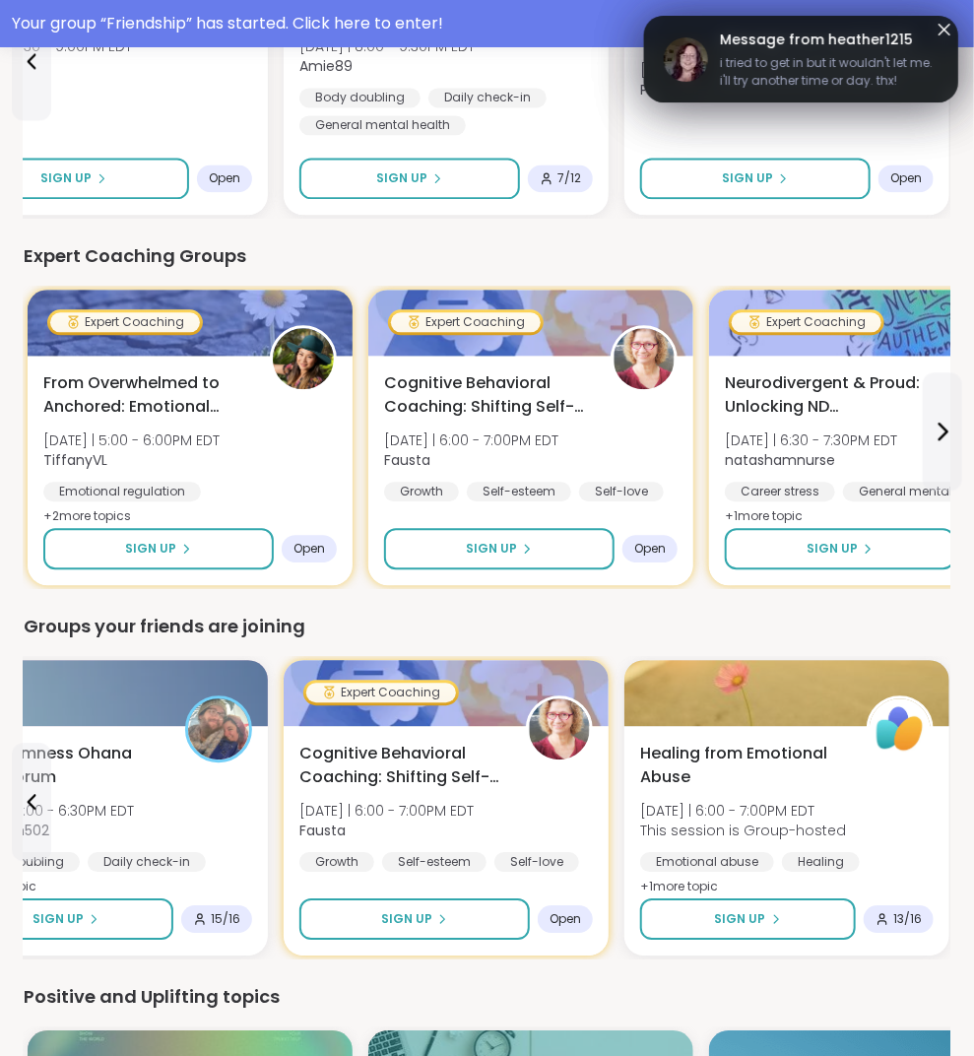
click at [792, 60] on span "[DATE] | 8:30 - 10:00PM EDT" at bounding box center [729, 70] width 179 height 20
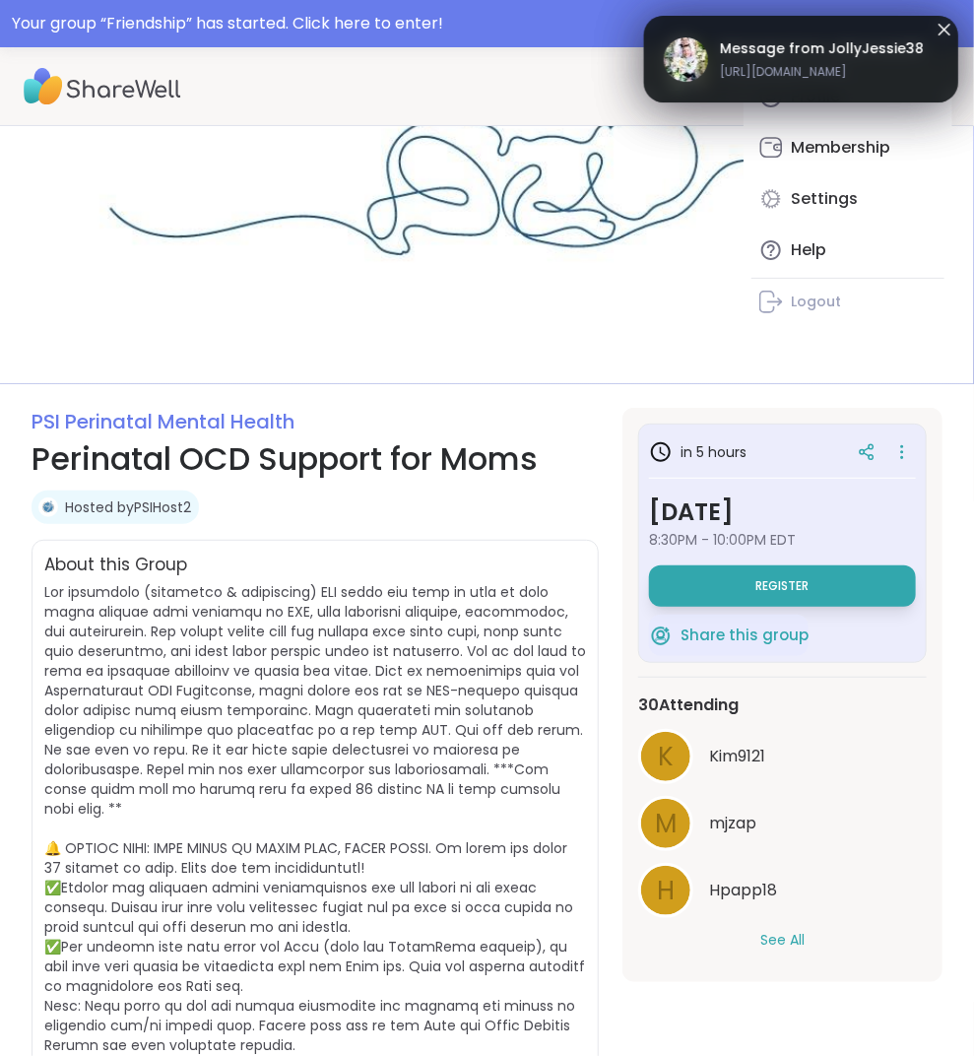
click at [818, 120] on div "Profile Membership Settings Help Logout" at bounding box center [848, 197] width 209 height 265
click at [934, 38] on icon at bounding box center [945, 30] width 24 height 24
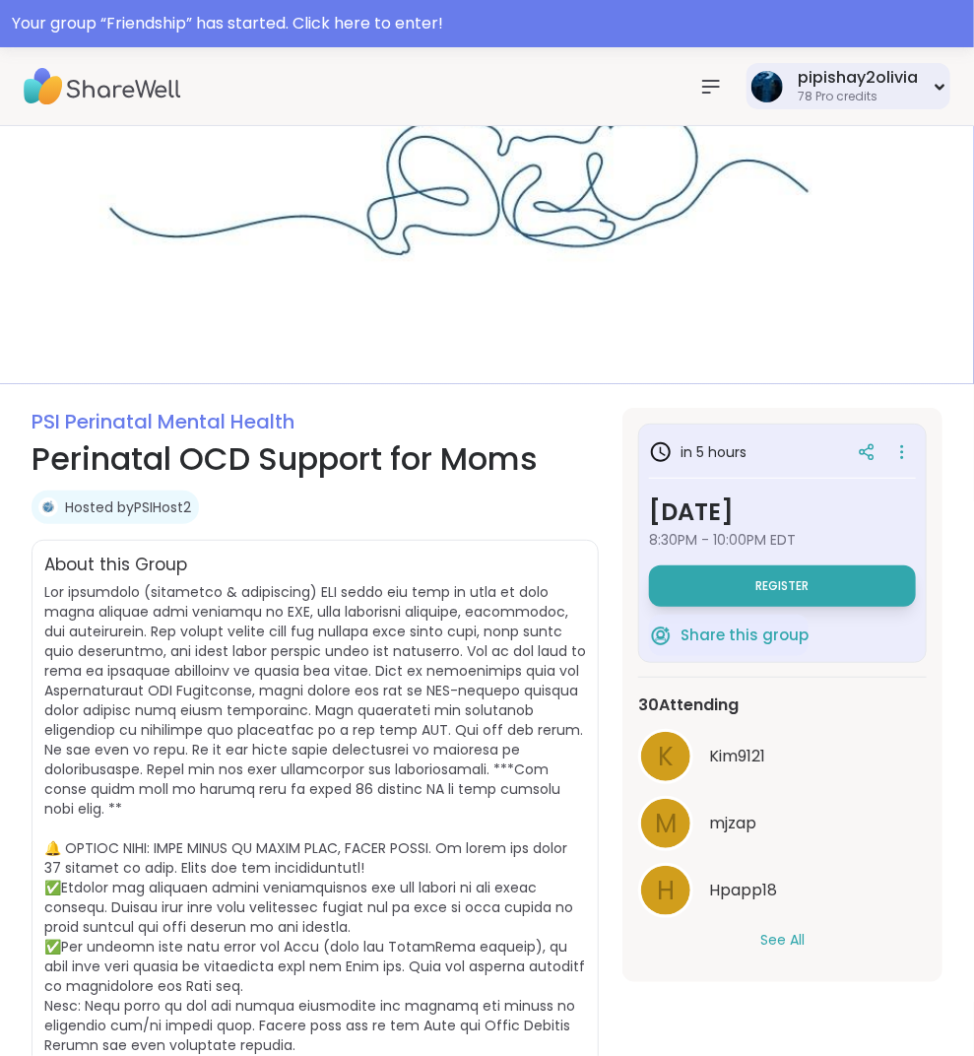
click at [836, 77] on div "pipishay2olivia" at bounding box center [858, 78] width 120 height 22
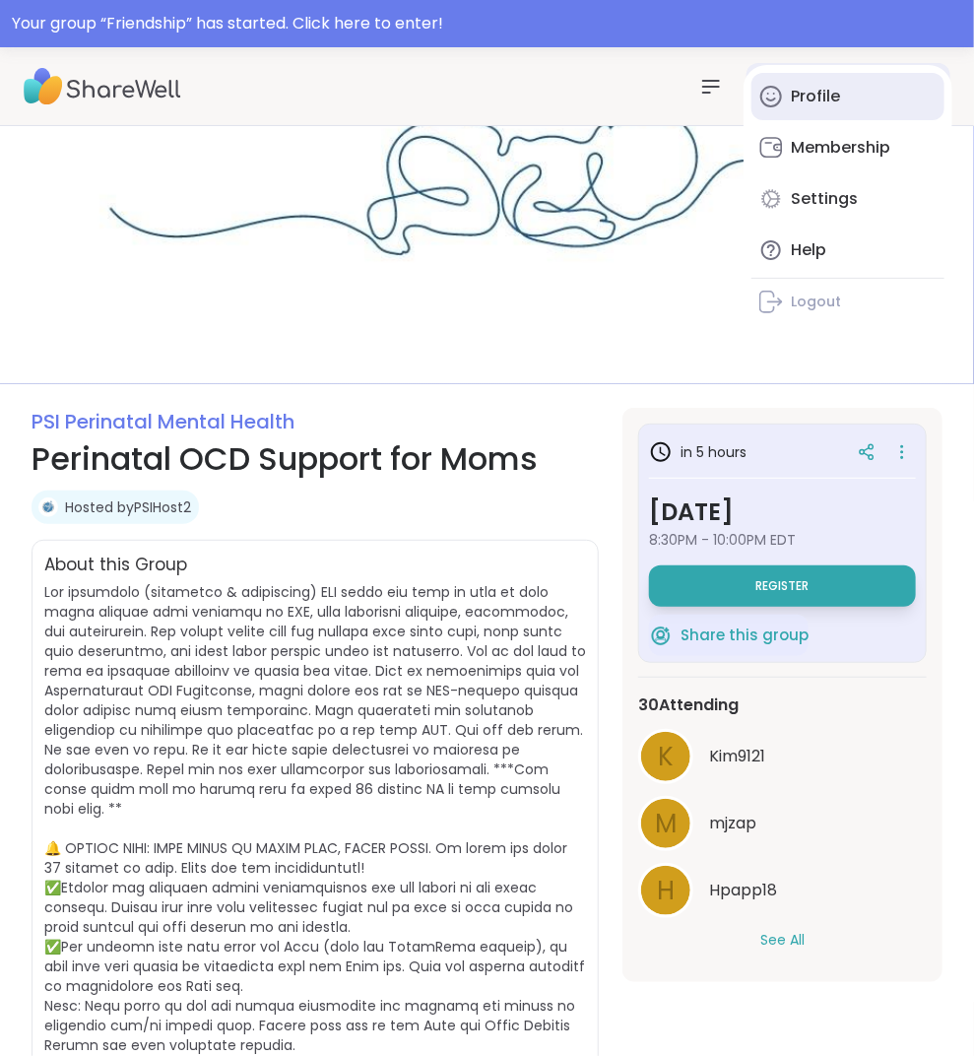
click at [818, 94] on div "Profile" at bounding box center [815, 97] width 49 height 22
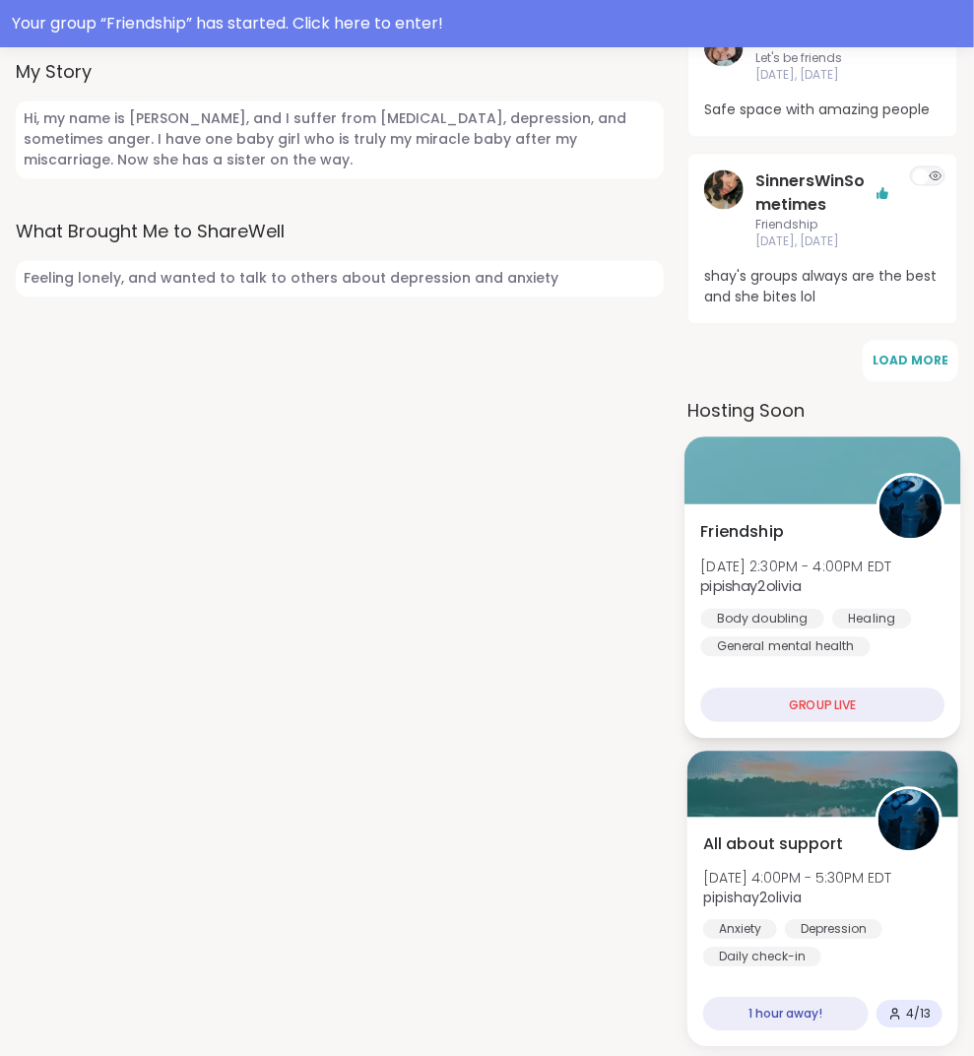
scroll to position [1285, 0]
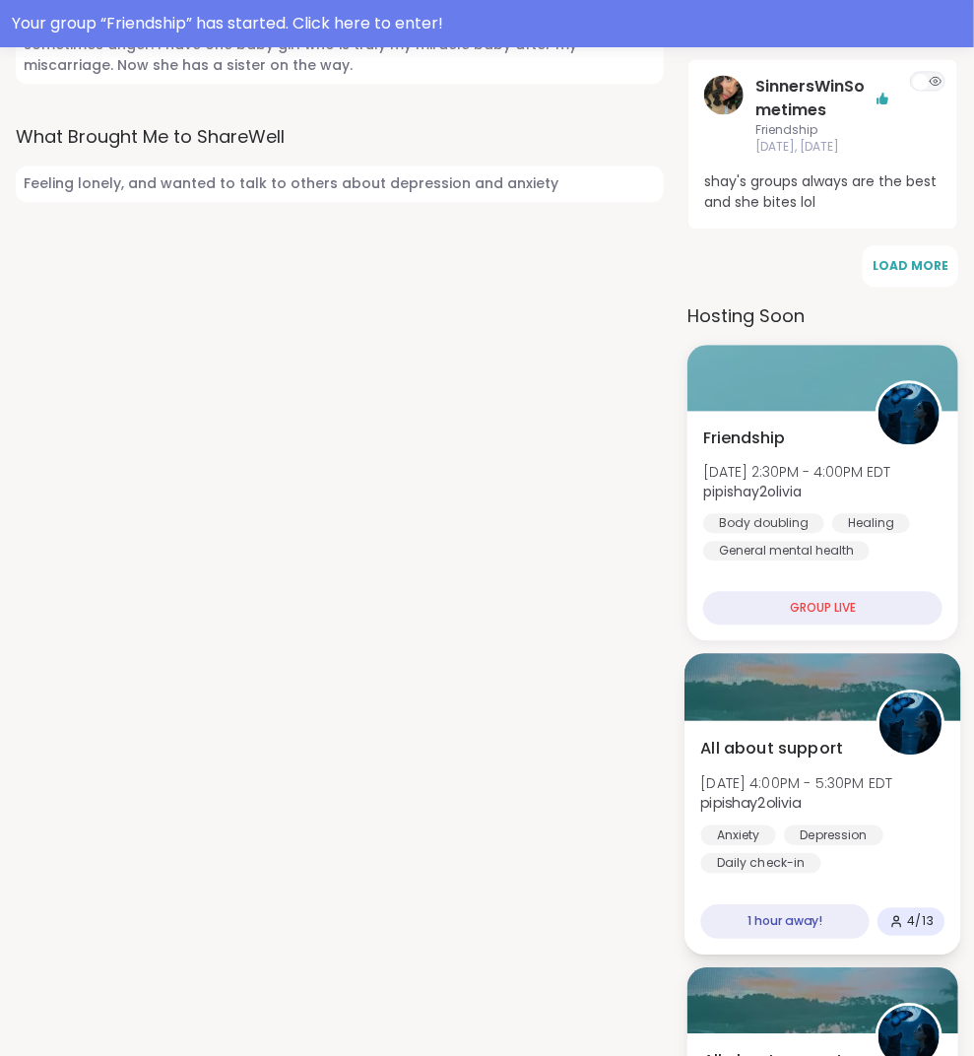
click at [764, 793] on div "All about support [DATE] 4:00PM - 5:30PM EDT pipishay2olivia Anxiety Depression…" at bounding box center [823, 804] width 244 height 137
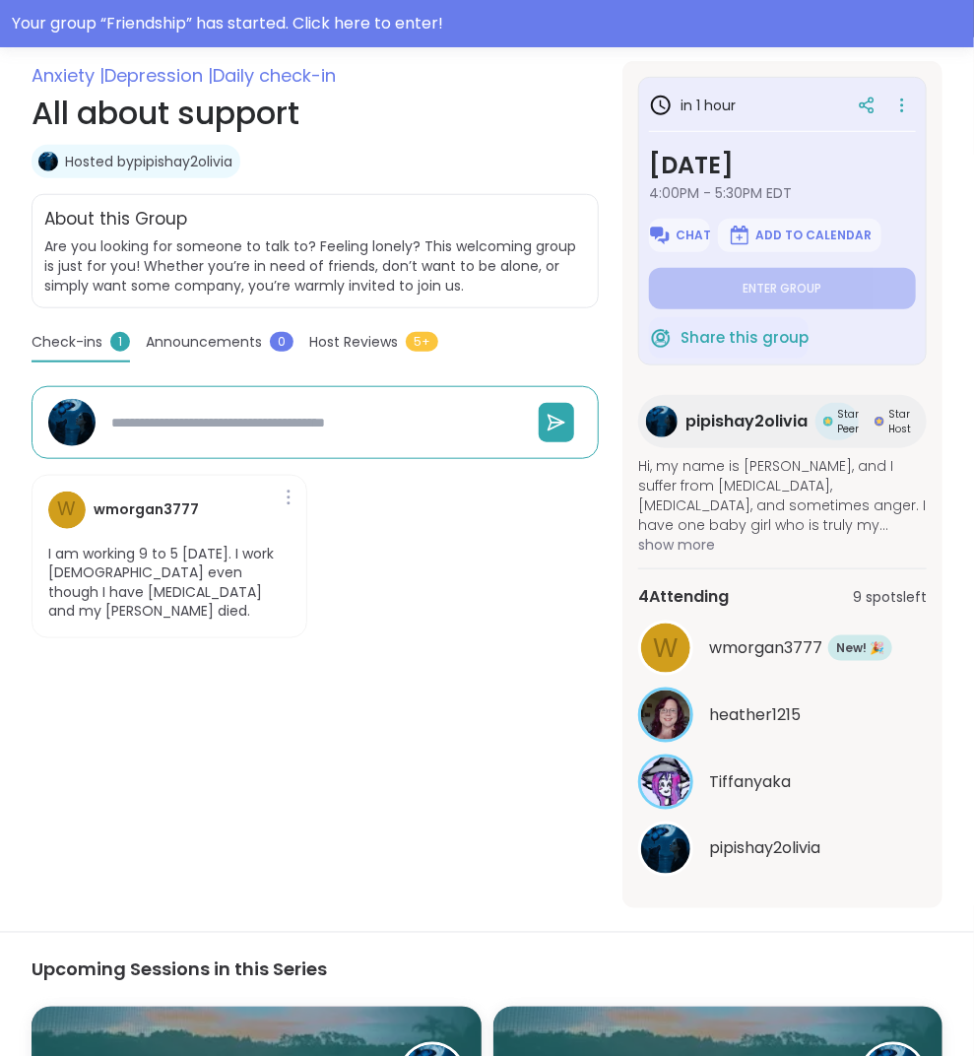
scroll to position [371, 0]
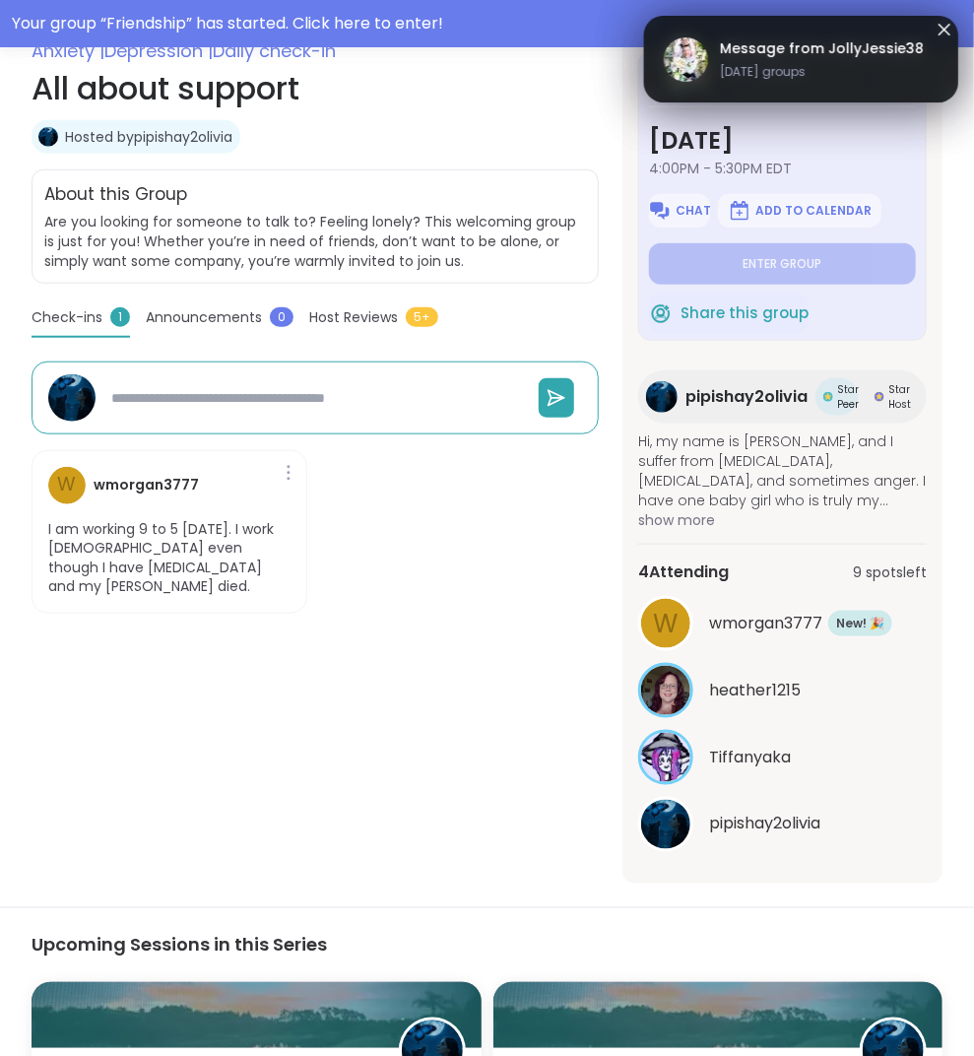
click at [935, 33] on icon at bounding box center [945, 30] width 24 height 24
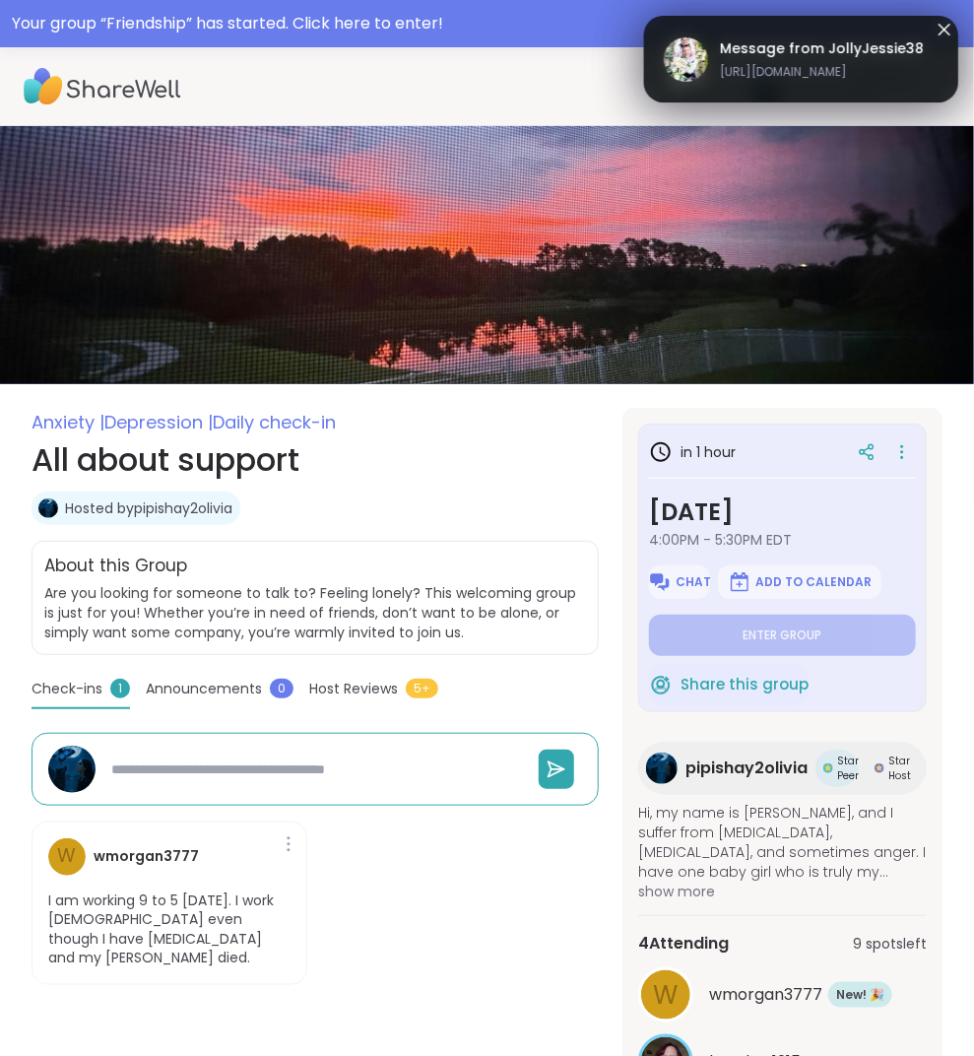
scroll to position [0, 0]
click at [947, 29] on icon at bounding box center [945, 30] width 24 height 24
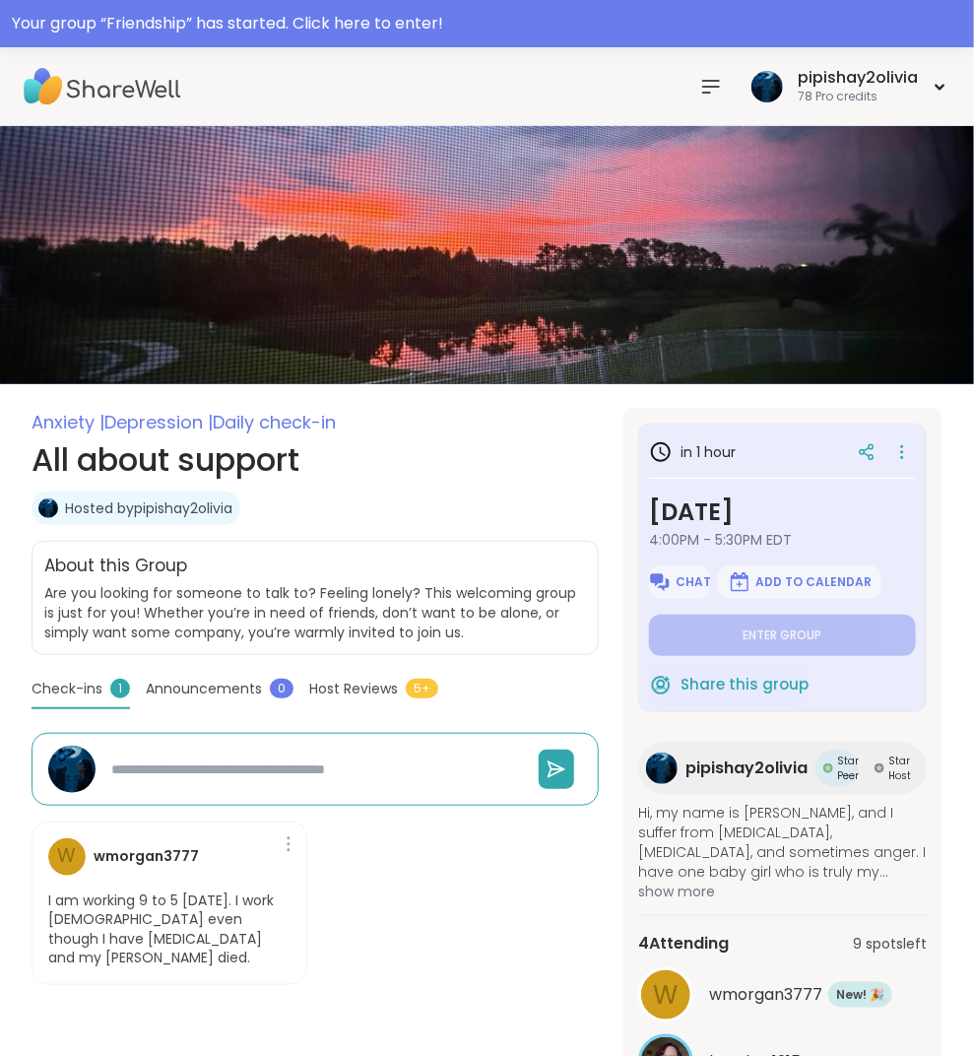
click at [703, 83] on icon at bounding box center [711, 87] width 24 height 24
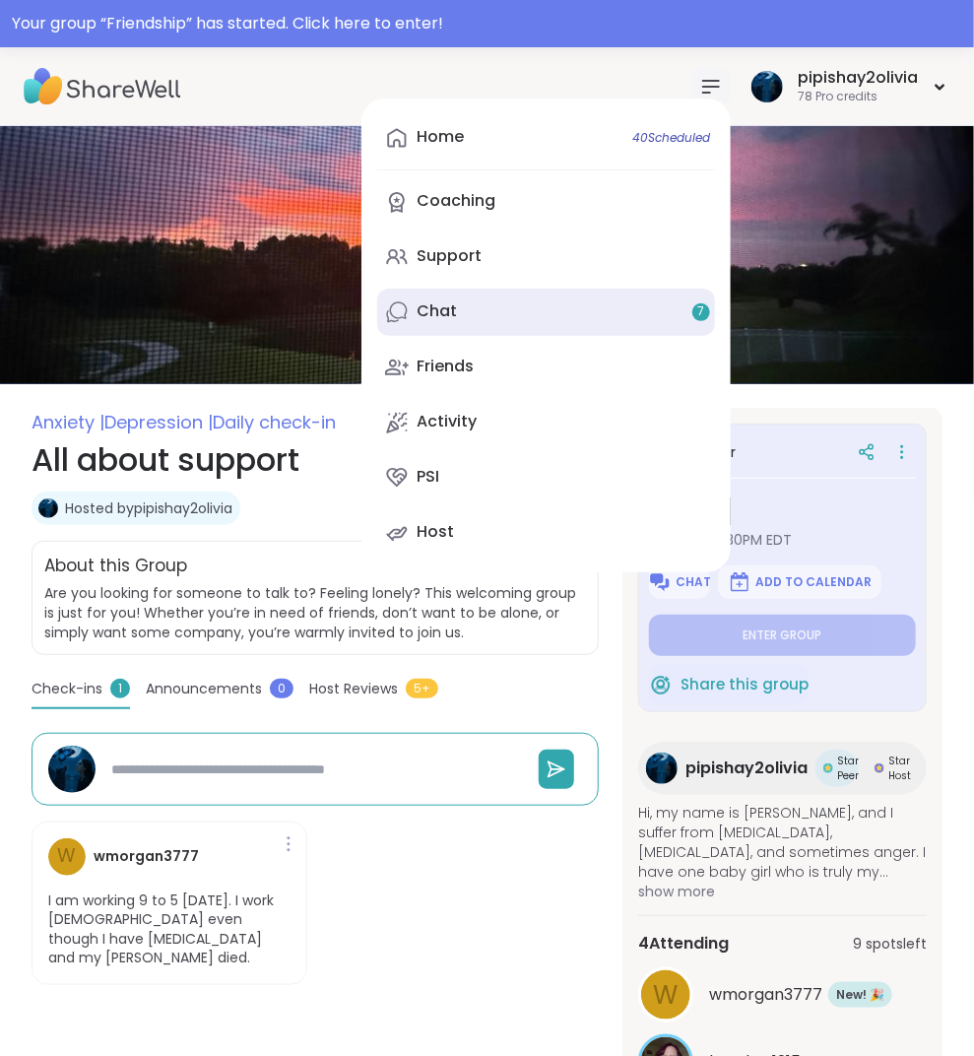
click at [506, 316] on link "Chat 7" at bounding box center [546, 312] width 338 height 47
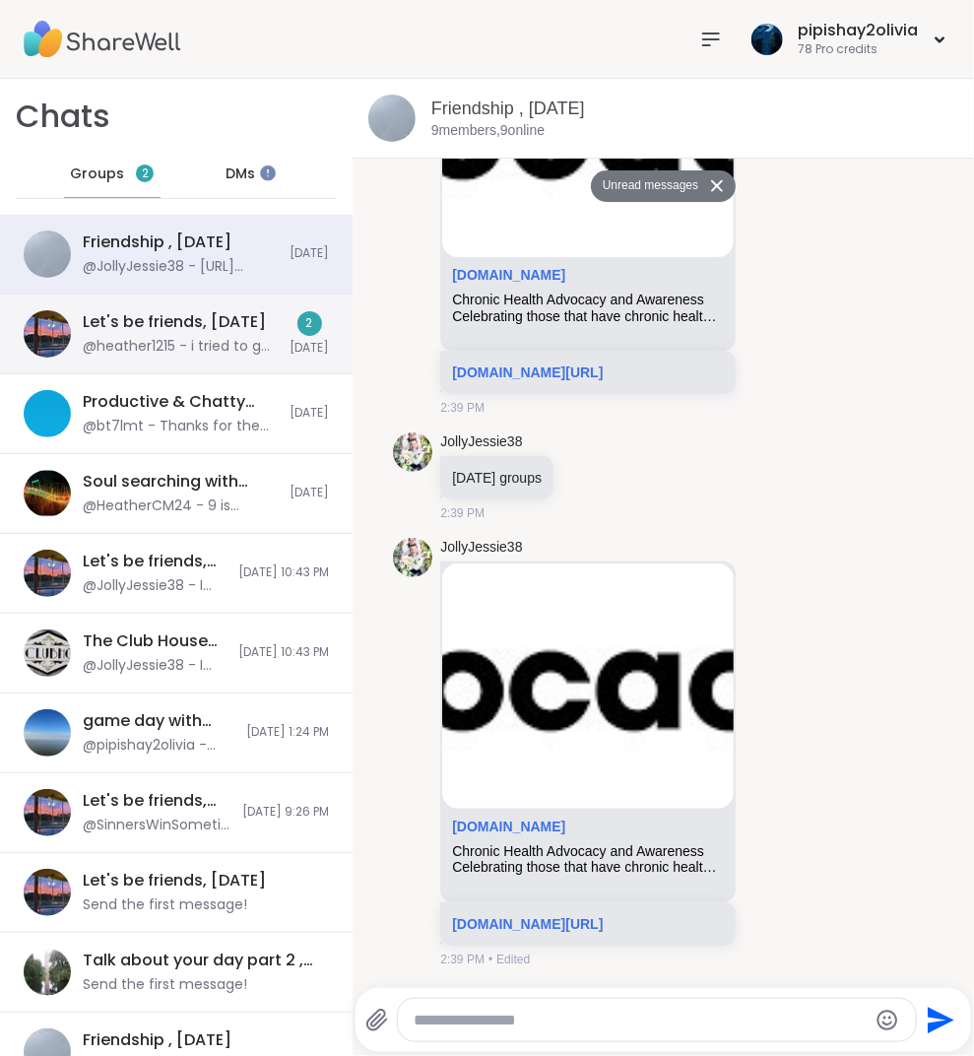
click at [211, 344] on div "@heather1215 - i tried to get in but it wouldn't let me. i'll try another time …" at bounding box center [180, 347] width 195 height 20
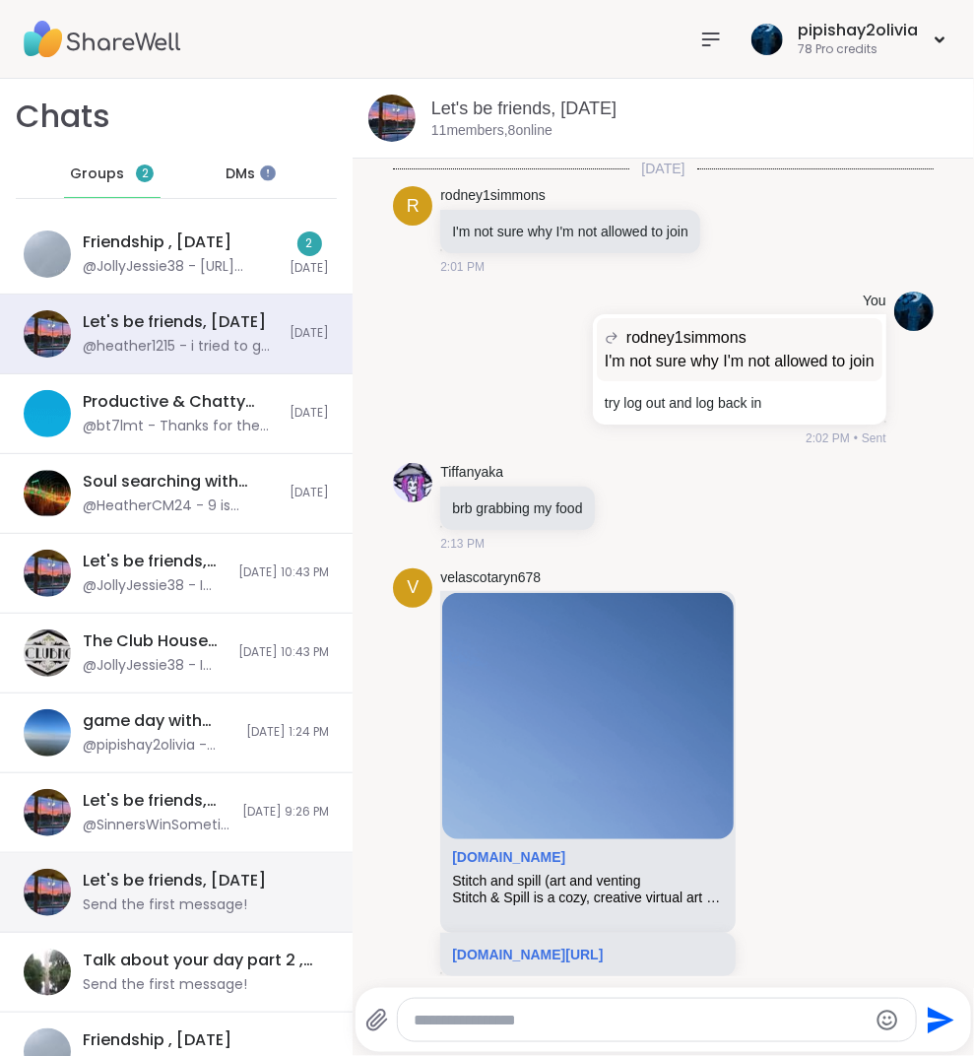
click at [175, 258] on div "@JollyJessie38 - [URL][DOMAIN_NAME]" at bounding box center [180, 267] width 195 height 20
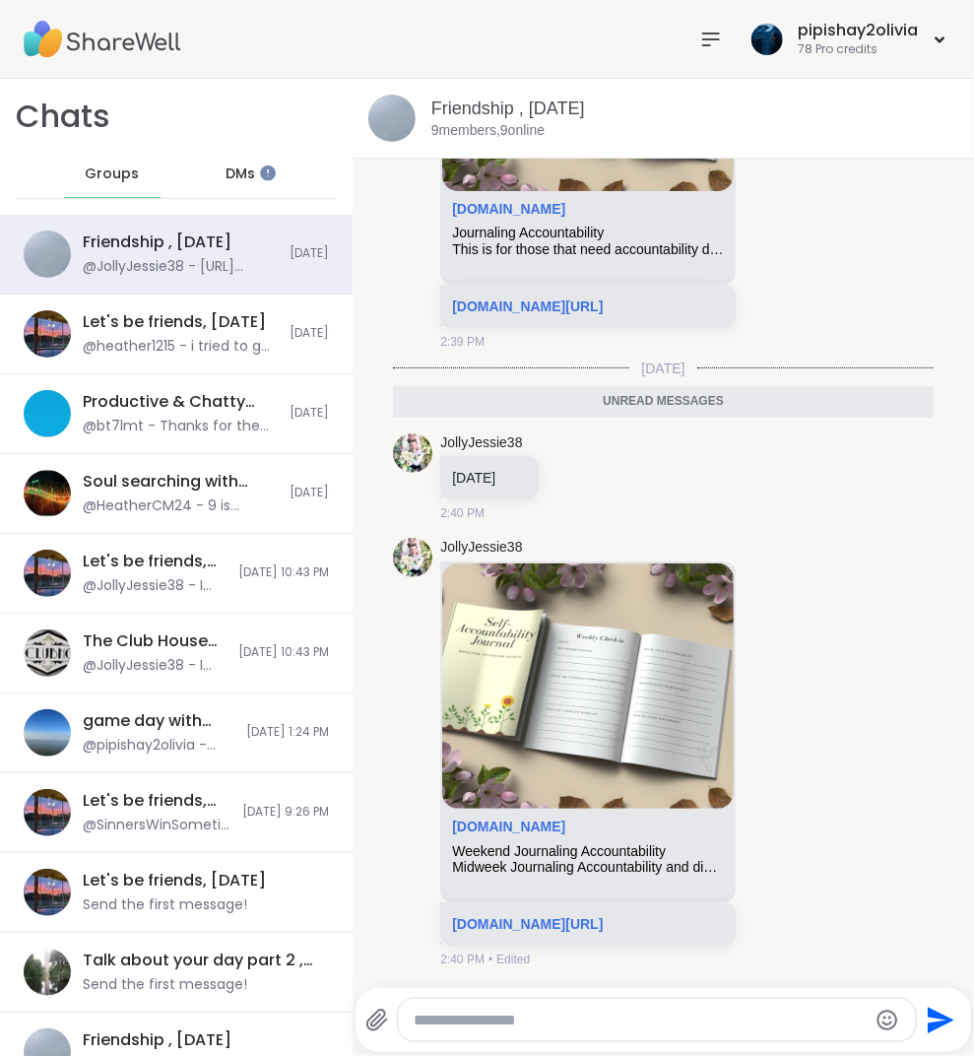
click at [724, 49] on nav at bounding box center [710, 39] width 39 height 39
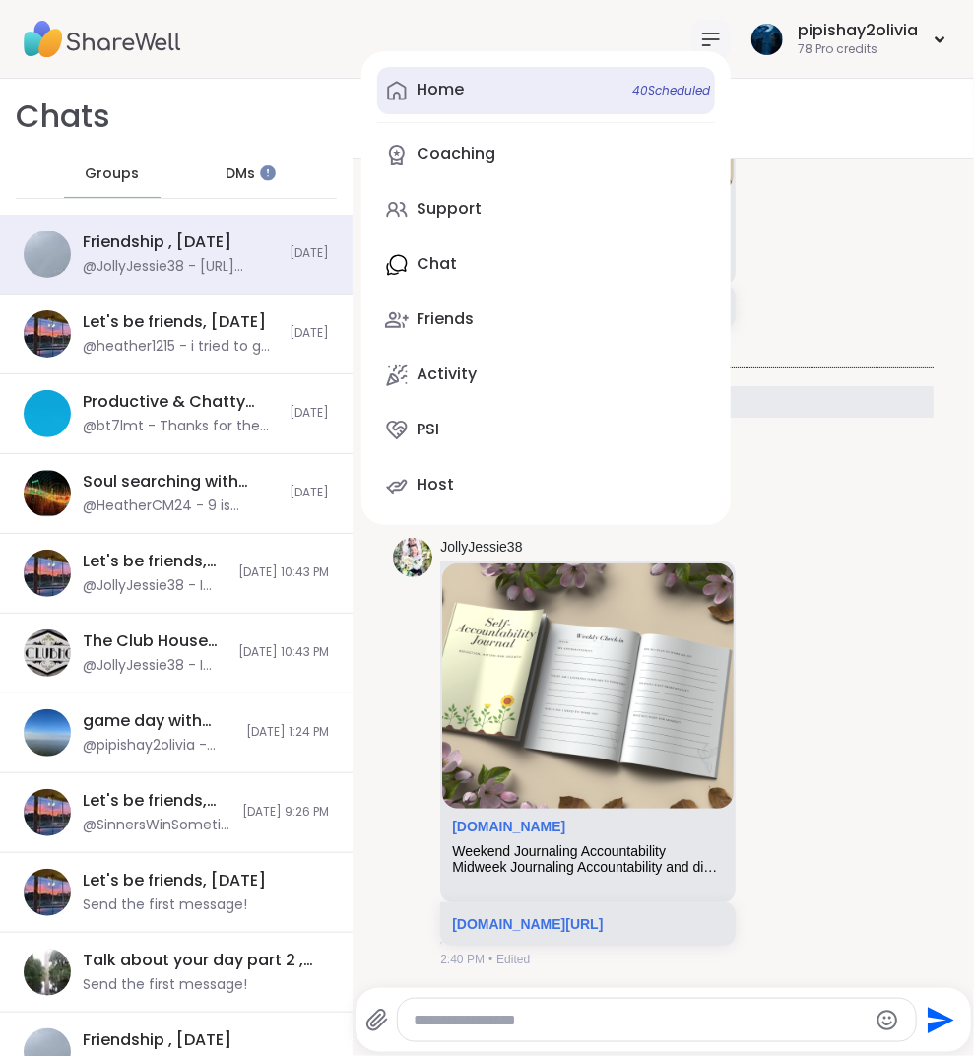
click at [575, 84] on link "Home 40 Scheduled" at bounding box center [546, 90] width 338 height 47
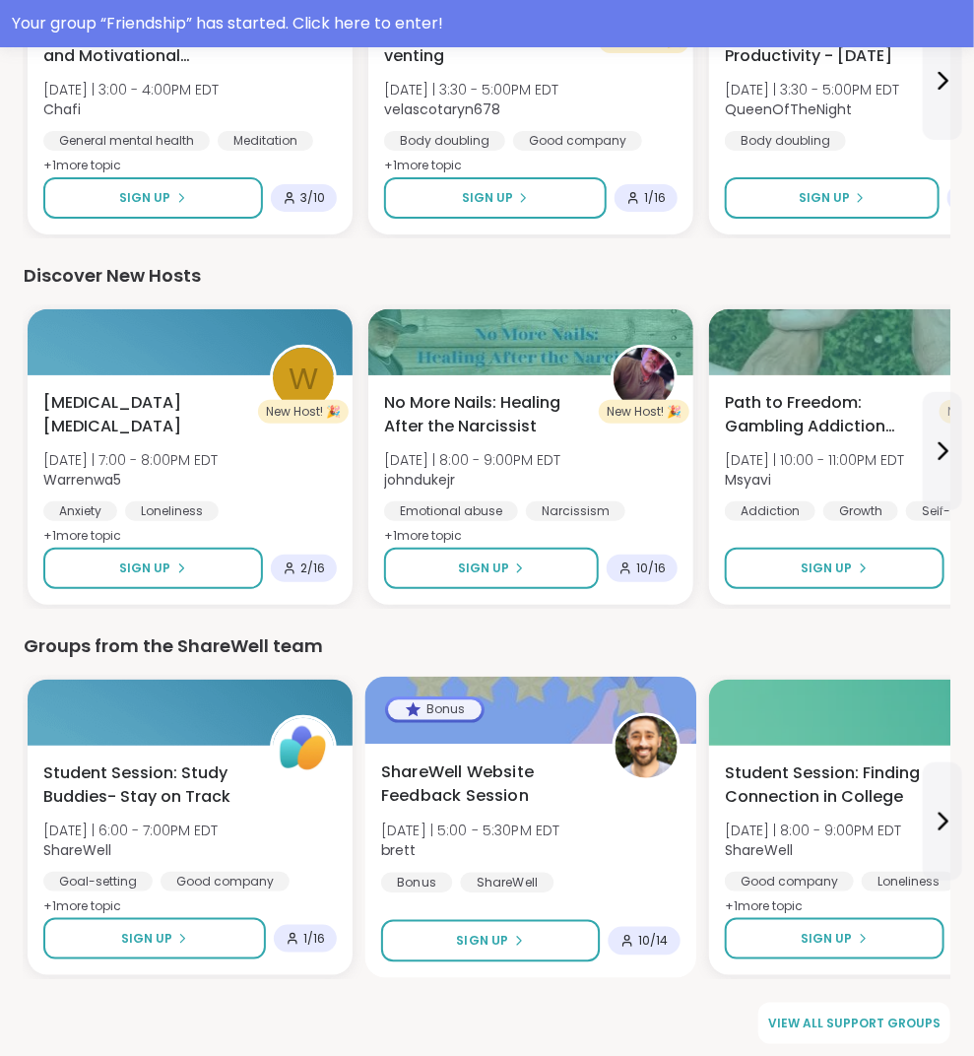
scroll to position [2378, 0]
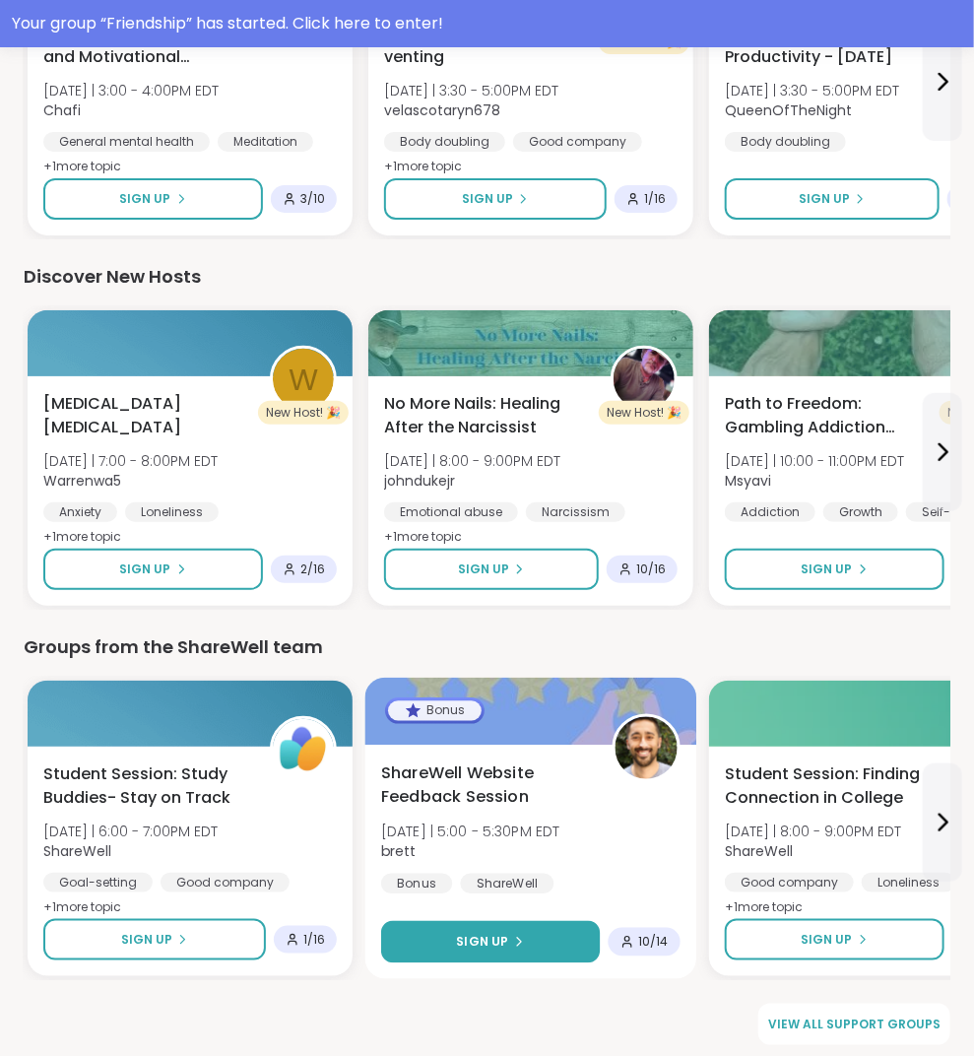
click at [455, 937] on button "Sign Up" at bounding box center [490, 942] width 219 height 42
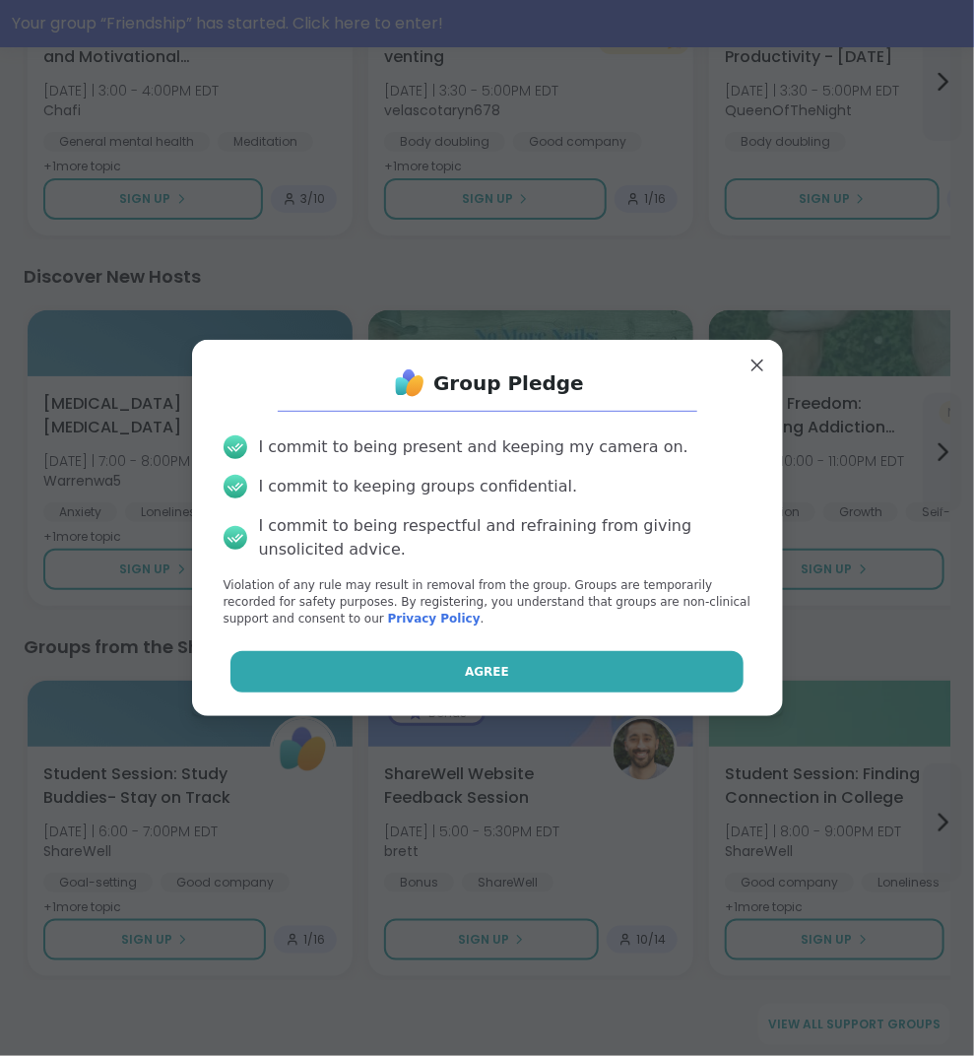
click at [503, 666] on button "Agree" at bounding box center [486, 671] width 513 height 41
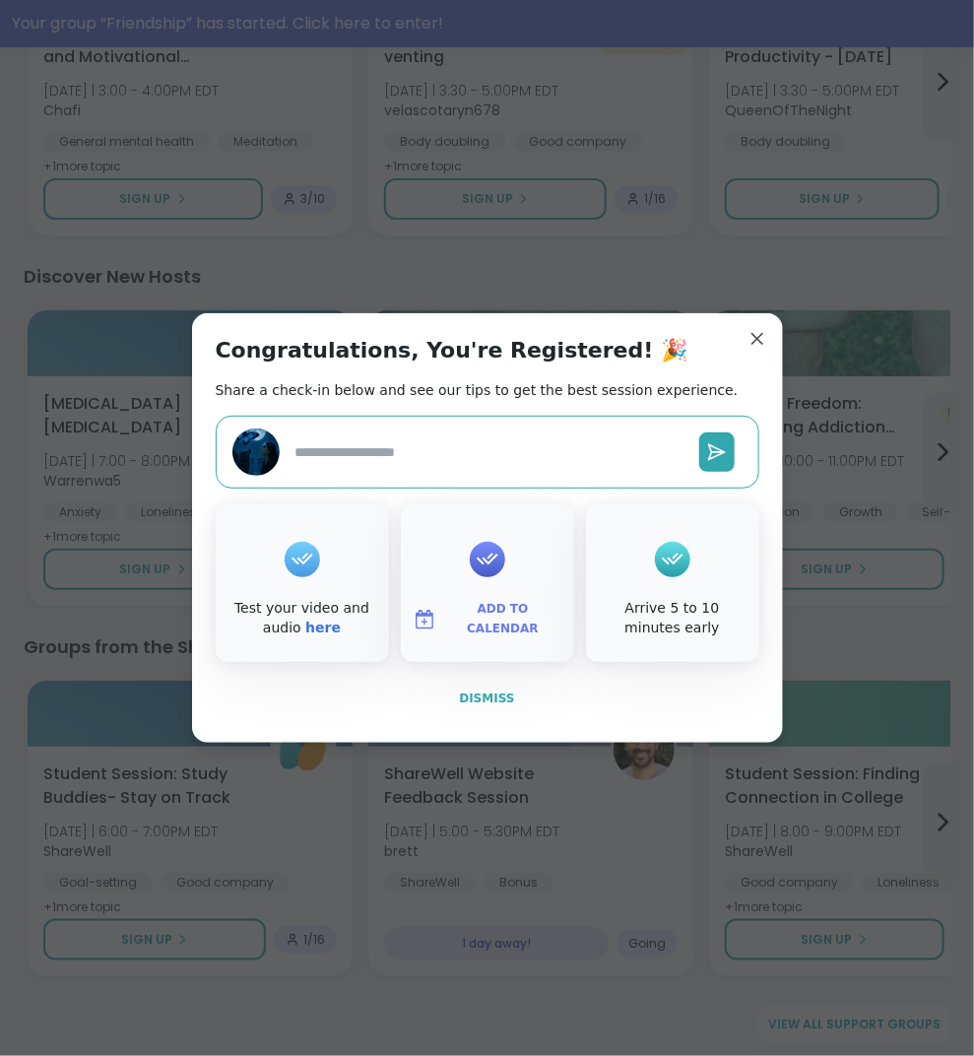
click at [496, 707] on button "Dismiss" at bounding box center [488, 698] width 544 height 41
type textarea "*"
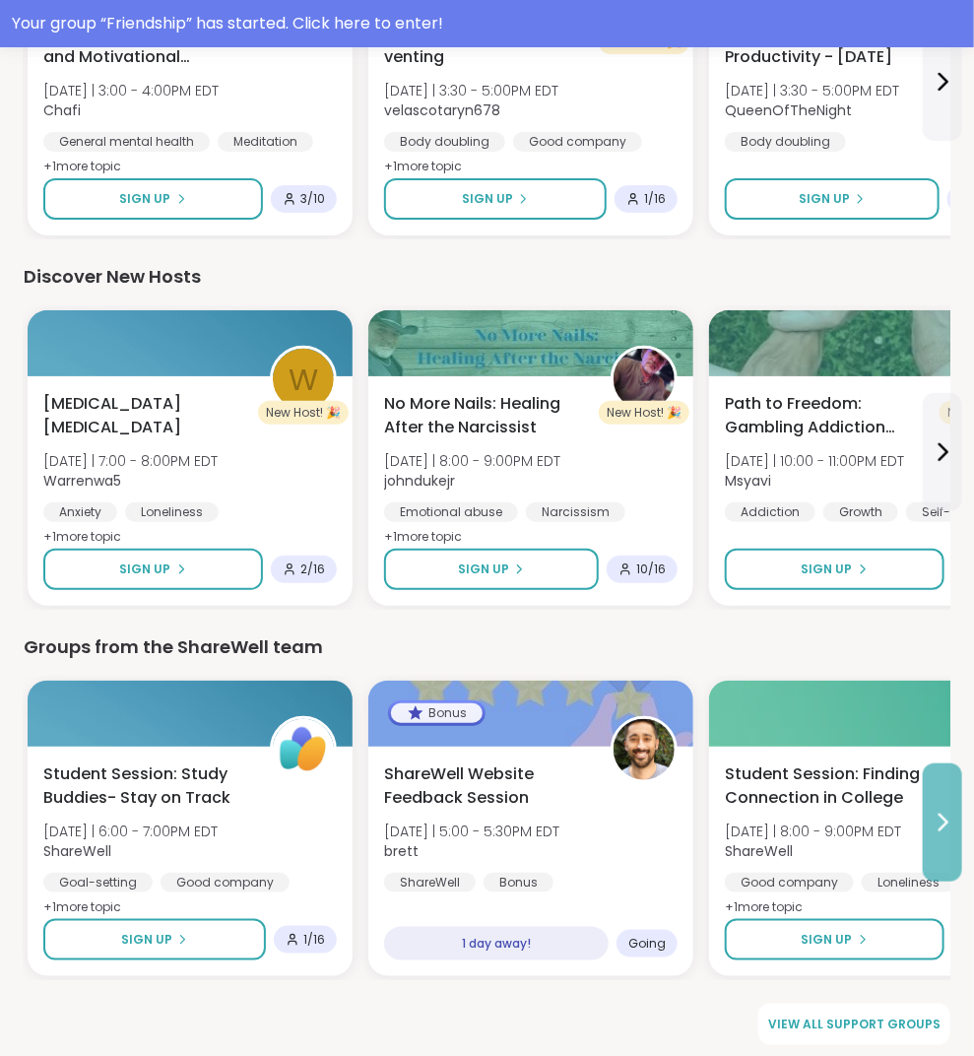
click at [942, 798] on button at bounding box center [942, 822] width 39 height 118
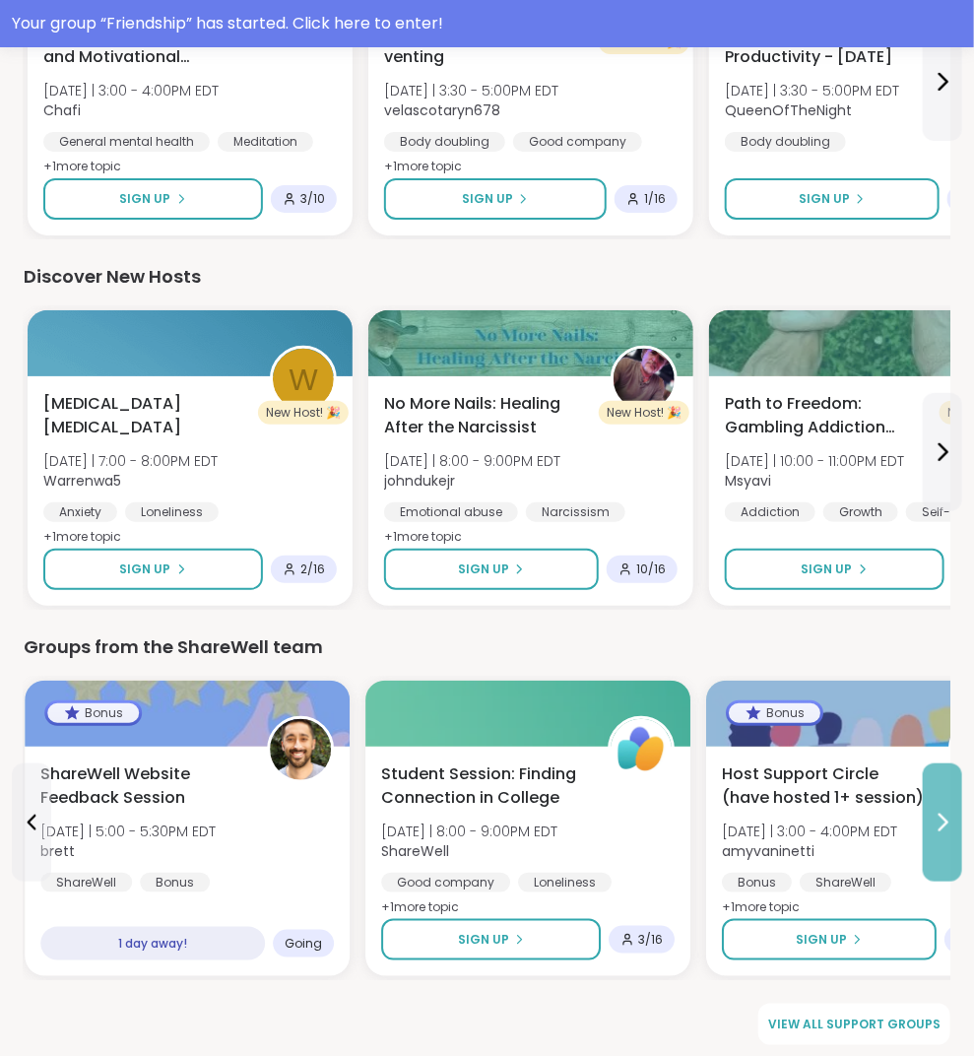
click at [942, 797] on button at bounding box center [942, 822] width 39 height 118
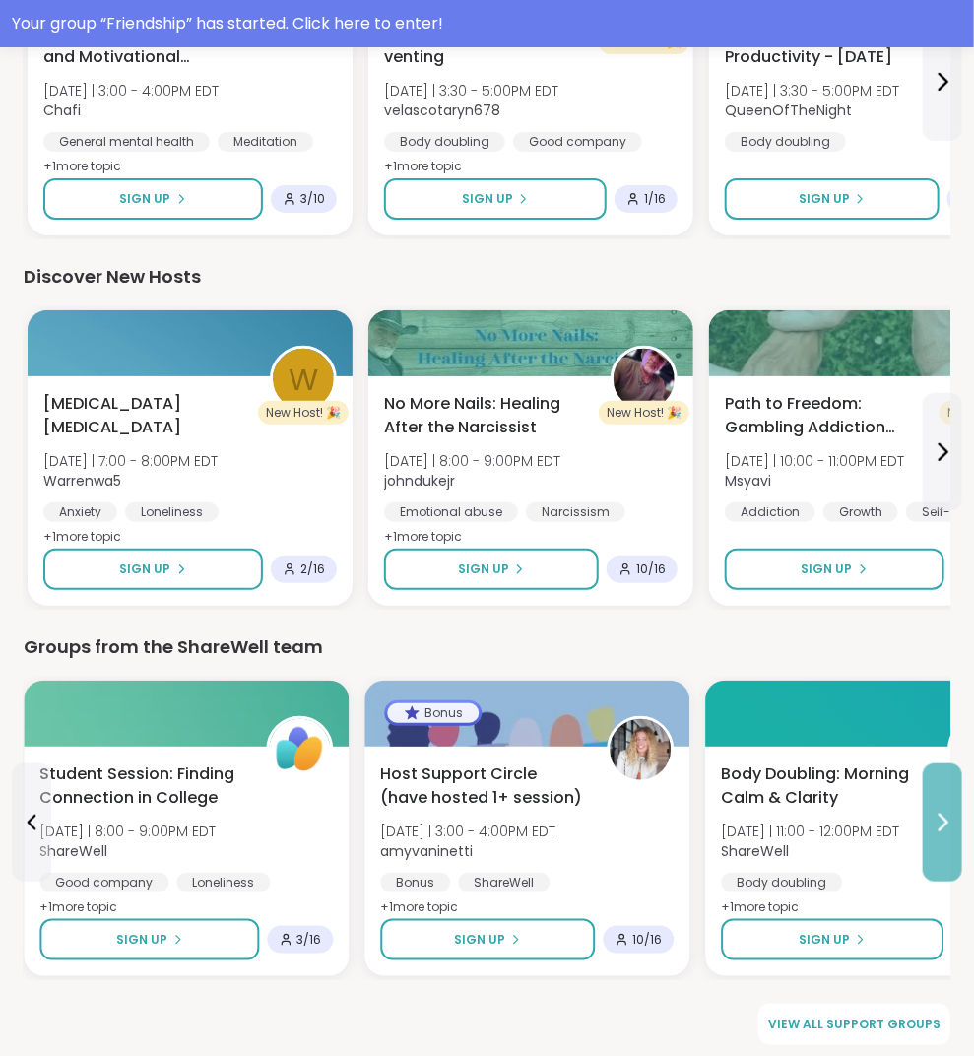
click at [942, 797] on button at bounding box center [942, 822] width 39 height 118
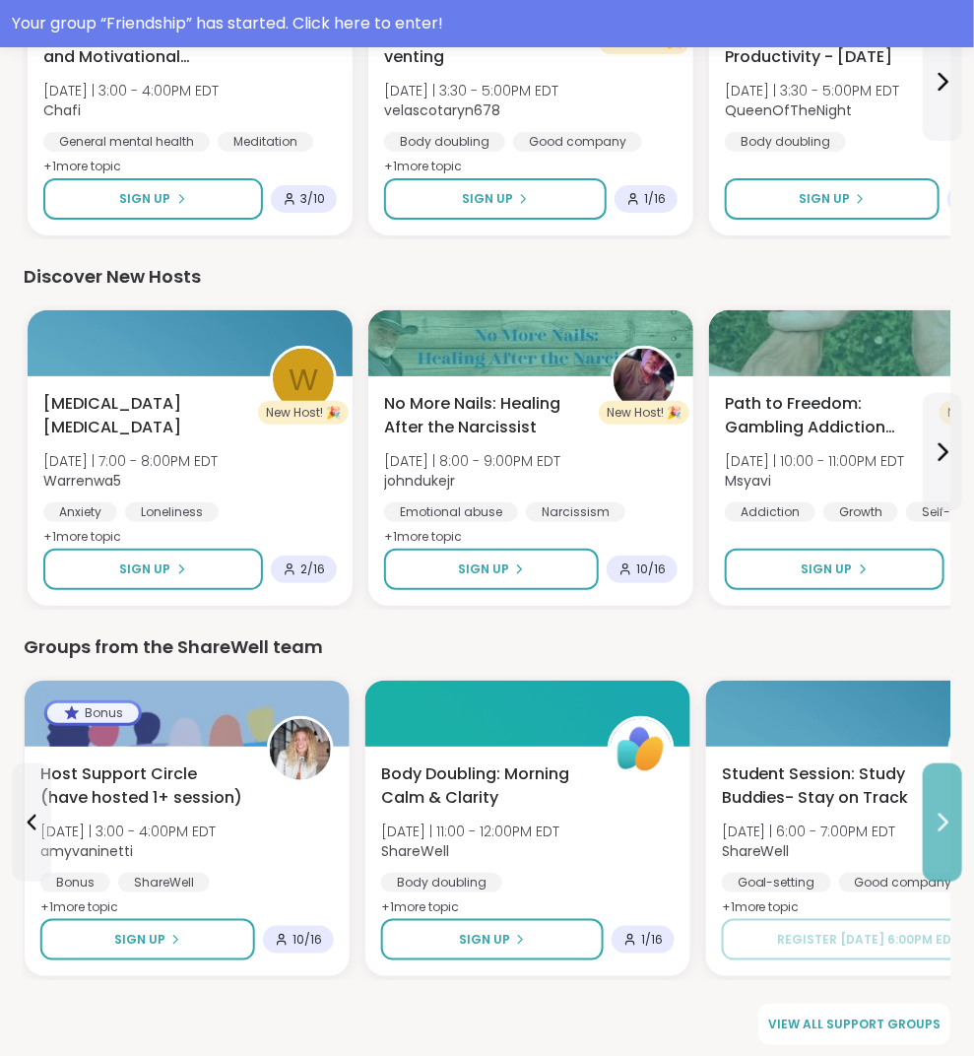
click at [942, 797] on button at bounding box center [942, 822] width 39 height 118
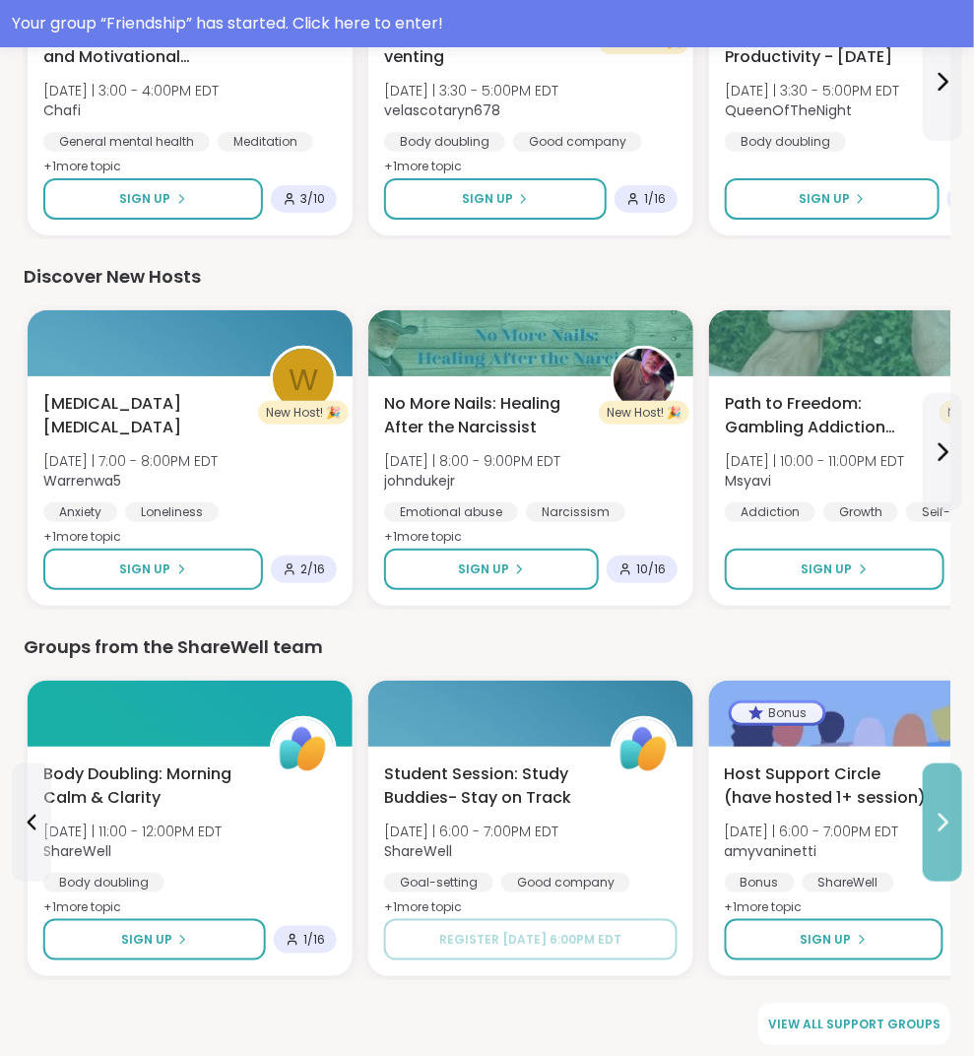
click at [942, 797] on button at bounding box center [942, 822] width 39 height 118
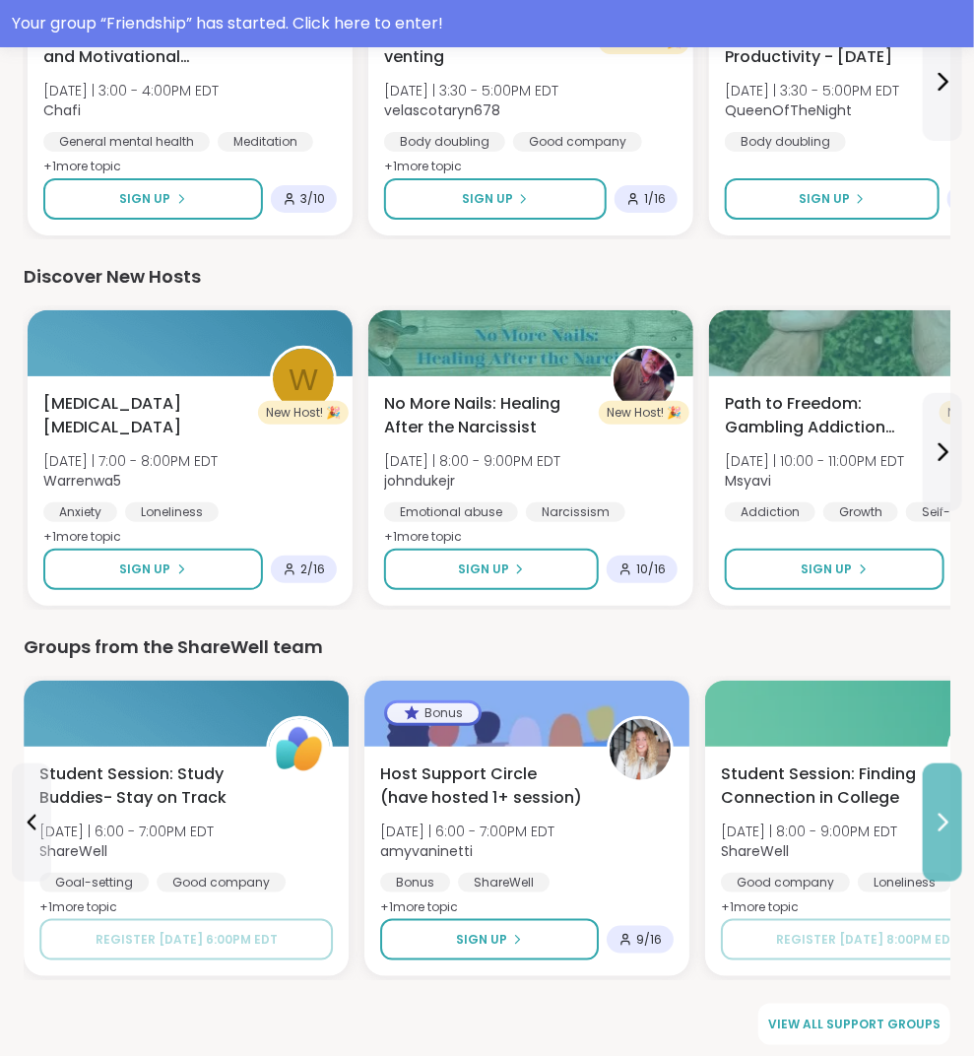
click at [942, 797] on button at bounding box center [942, 822] width 39 height 118
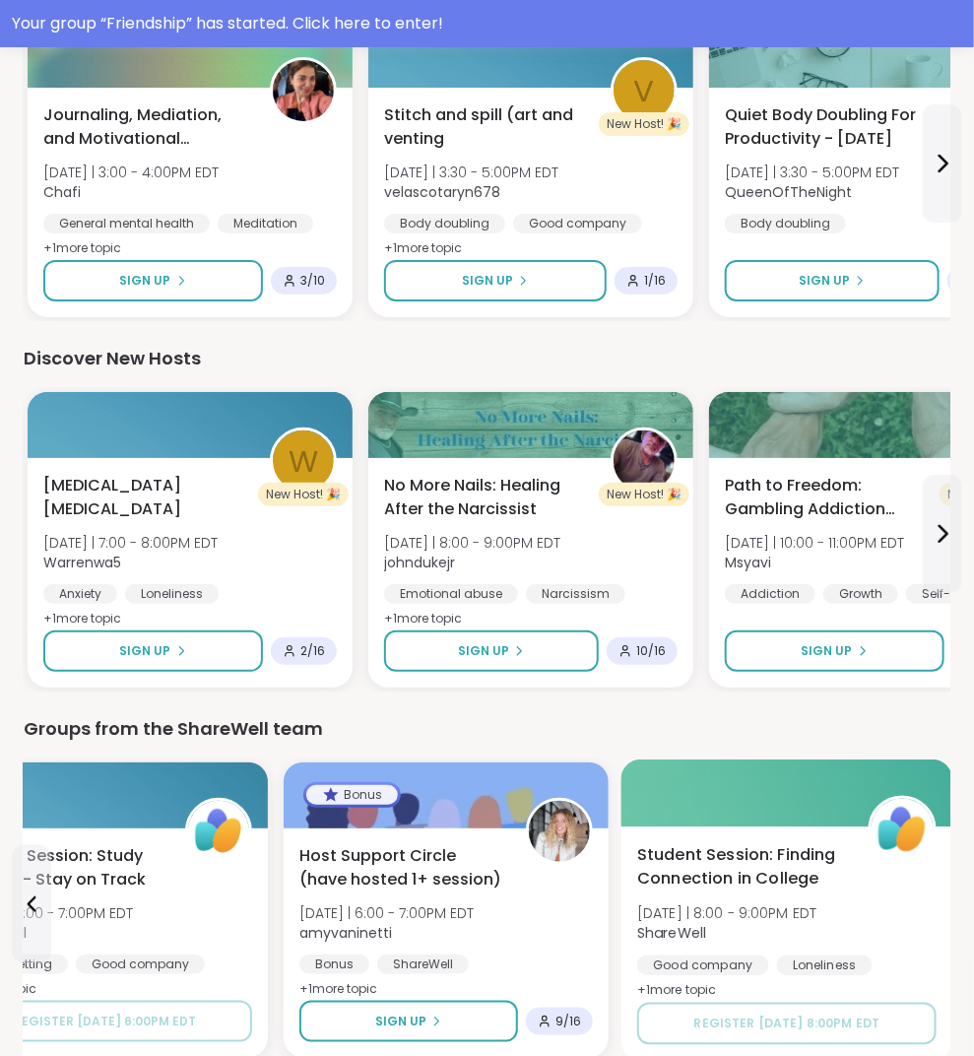
scroll to position [2293, 0]
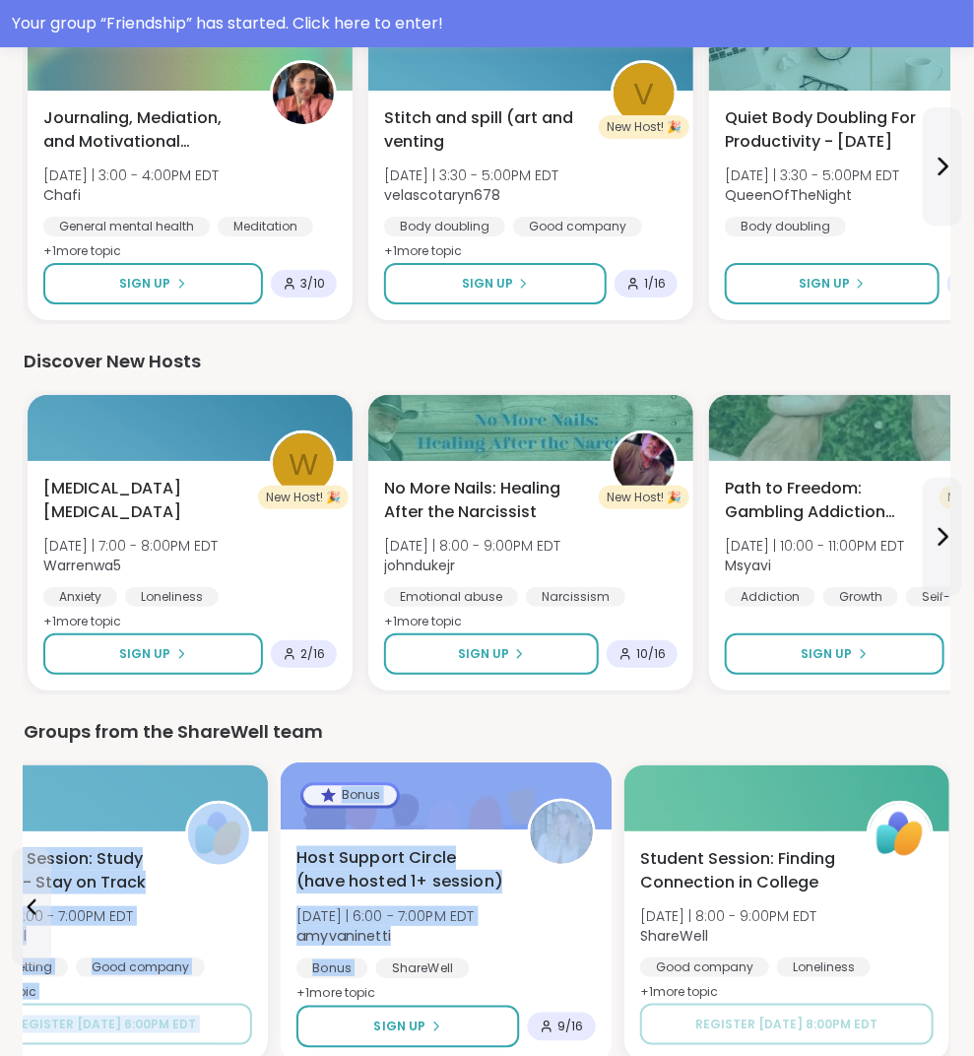
drag, startPoint x: 576, startPoint y: 733, endPoint x: 607, endPoint y: 933, distance: 202.3
click at [607, 925] on div "Groups from the ShareWell team Student Session: Study Buddies- Stay on Track [D…" at bounding box center [487, 891] width 927 height 347
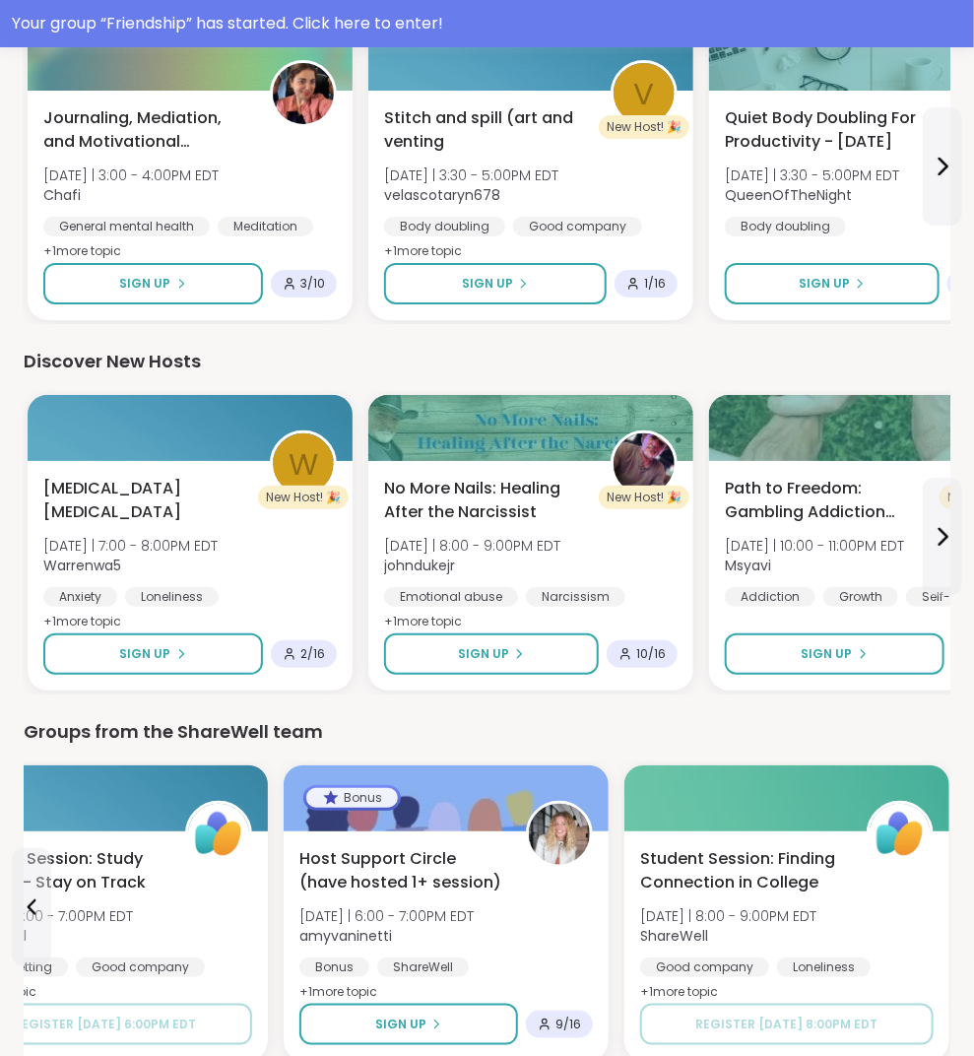
drag, startPoint x: 316, startPoint y: 711, endPoint x: 35, endPoint y: 720, distance: 280.9
click at [35, 720] on div "Groups from the ShareWell team" at bounding box center [487, 732] width 927 height 28
drag, startPoint x: 44, startPoint y: 723, endPoint x: 373, endPoint y: 685, distance: 331.2
click at [396, 725] on div "Groups from the ShareWell team" at bounding box center [487, 732] width 927 height 28
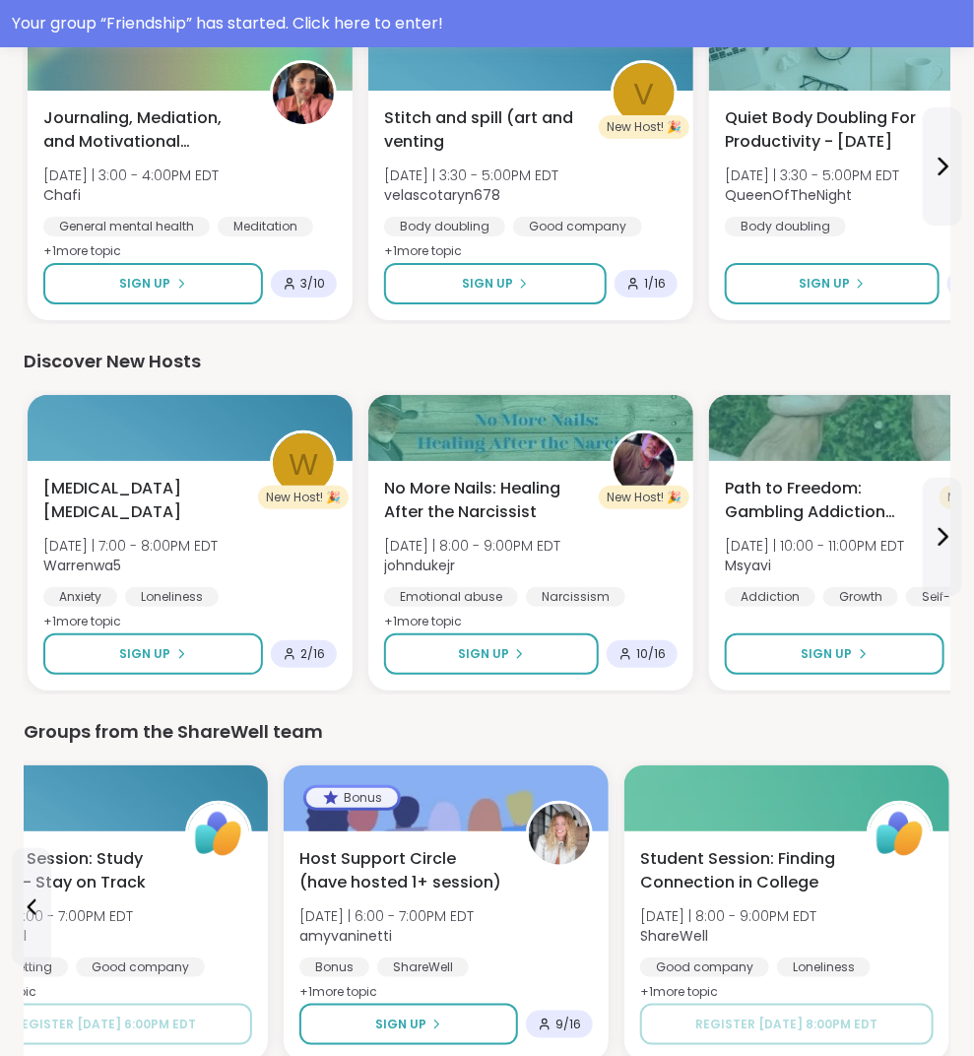
drag, startPoint x: 404, startPoint y: 713, endPoint x: 0, endPoint y: 725, distance: 404.0
click at [35, 728] on div "Groups from the ShareWell team" at bounding box center [487, 732] width 927 height 28
drag, startPoint x: 35, startPoint y: 728, endPoint x: 22, endPoint y: 728, distance: 13.8
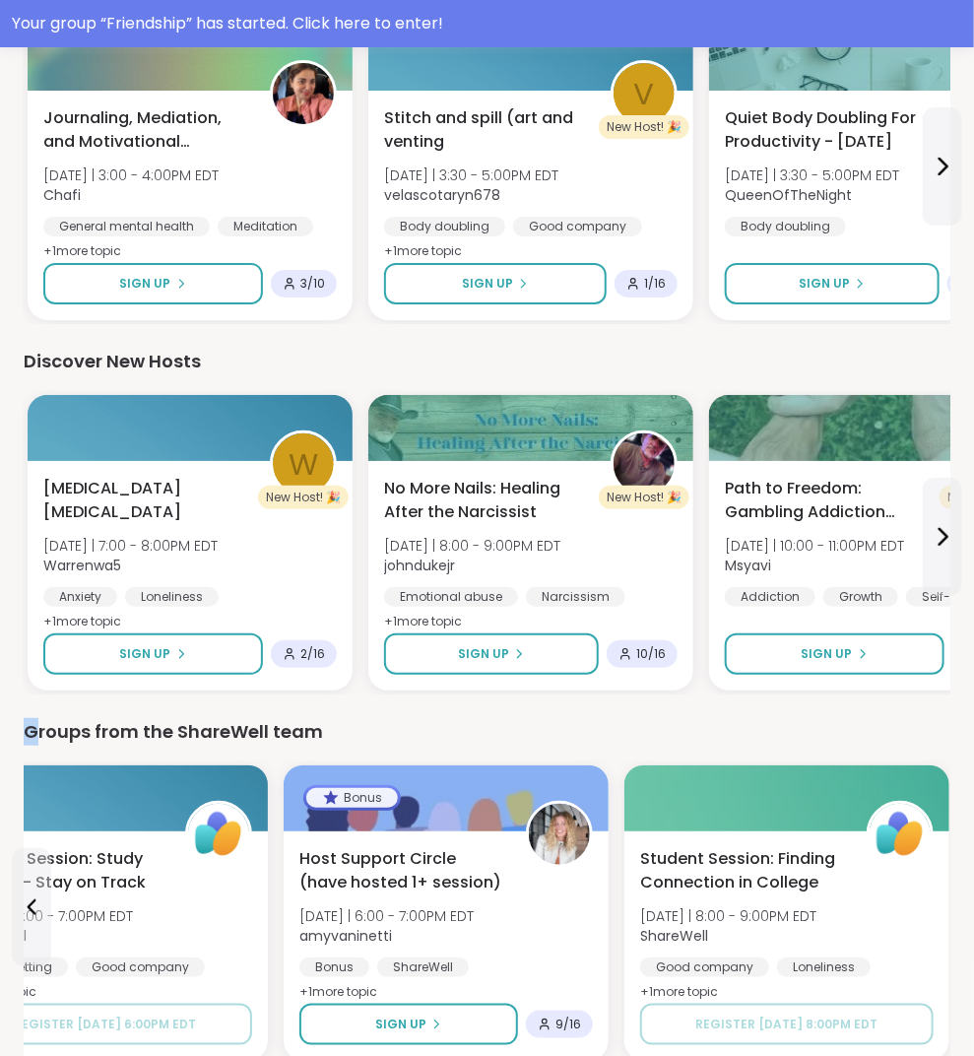
drag, startPoint x: 36, startPoint y: 717, endPoint x: 327, endPoint y: 723, distance: 290.6
click at [327, 723] on div "Groups from the ShareWell team" at bounding box center [487, 732] width 927 height 28
drag, startPoint x: 14, startPoint y: 716, endPoint x: 365, endPoint y: 732, distance: 352.0
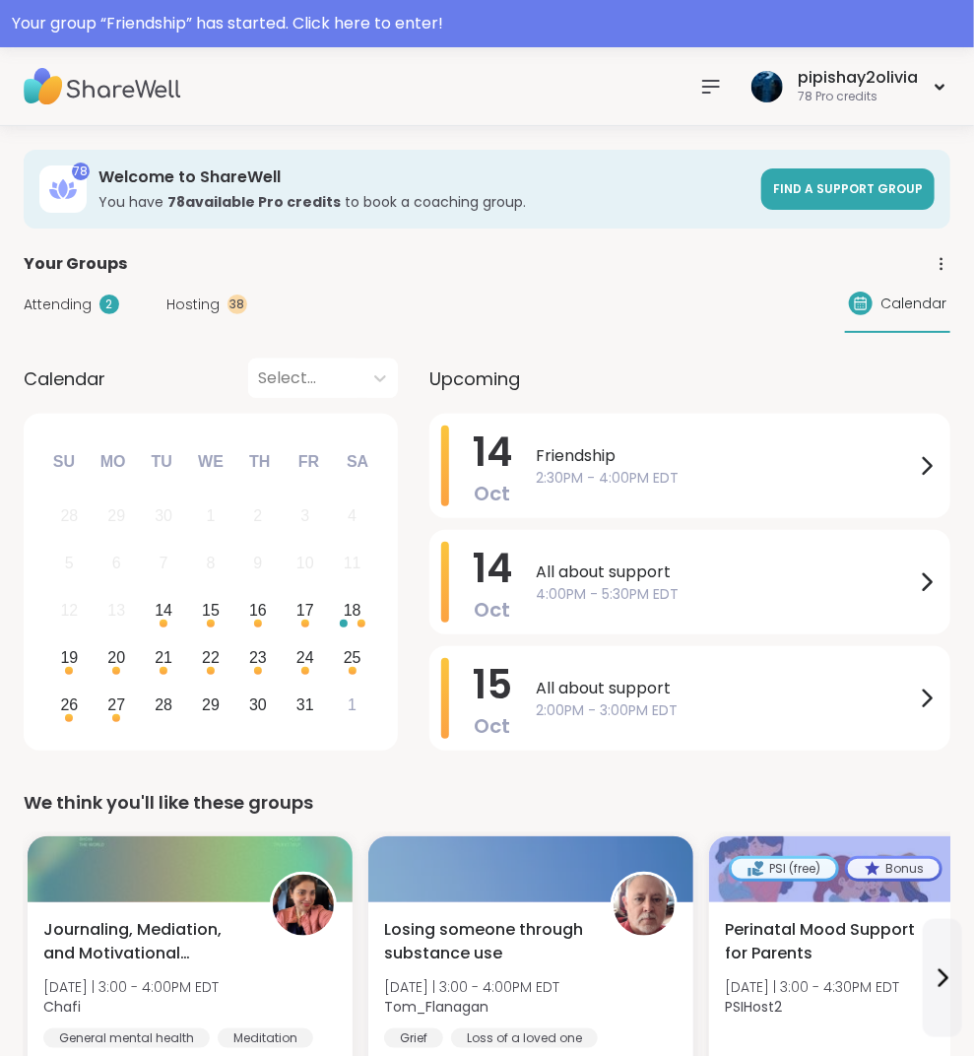
scroll to position [0, 0]
click at [224, 298] on div "Hosting 38" at bounding box center [206, 305] width 81 height 21
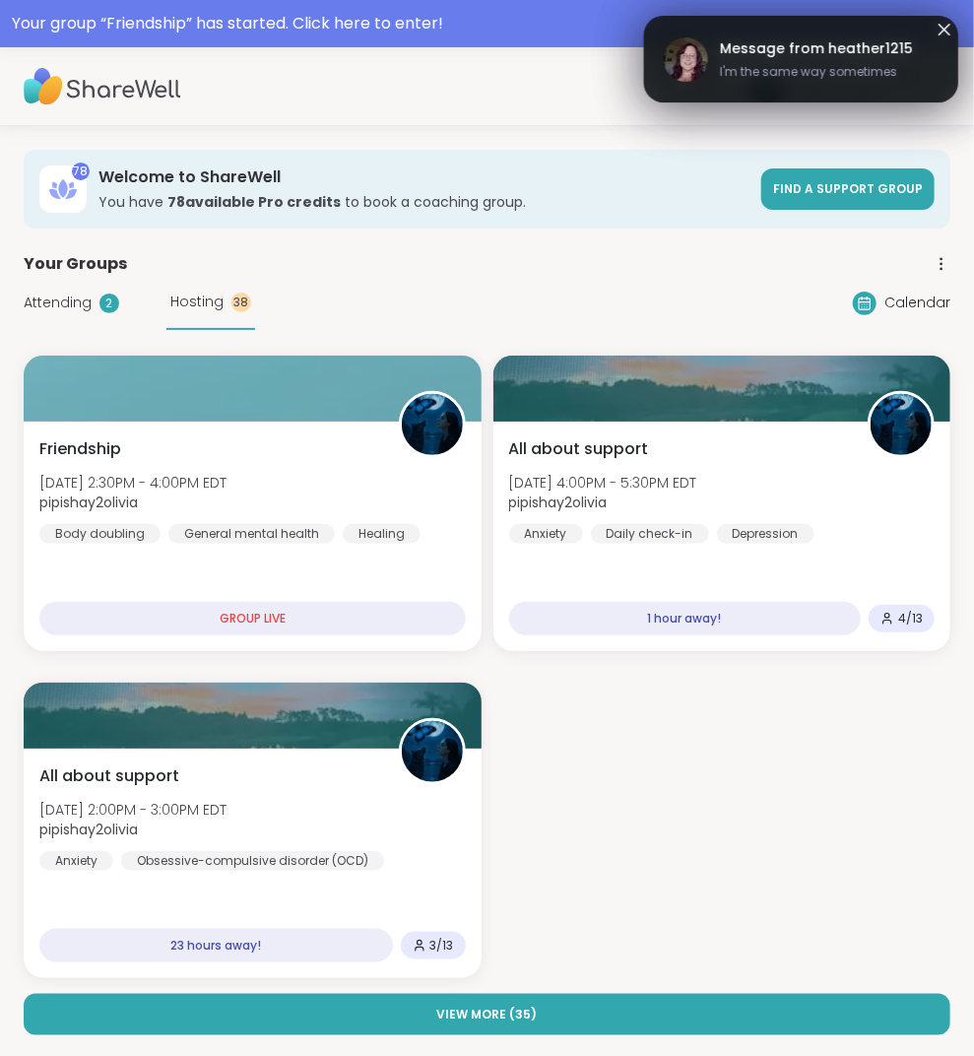
click at [824, 77] on span "I'm the same way sometimes" at bounding box center [816, 72] width 193 height 18
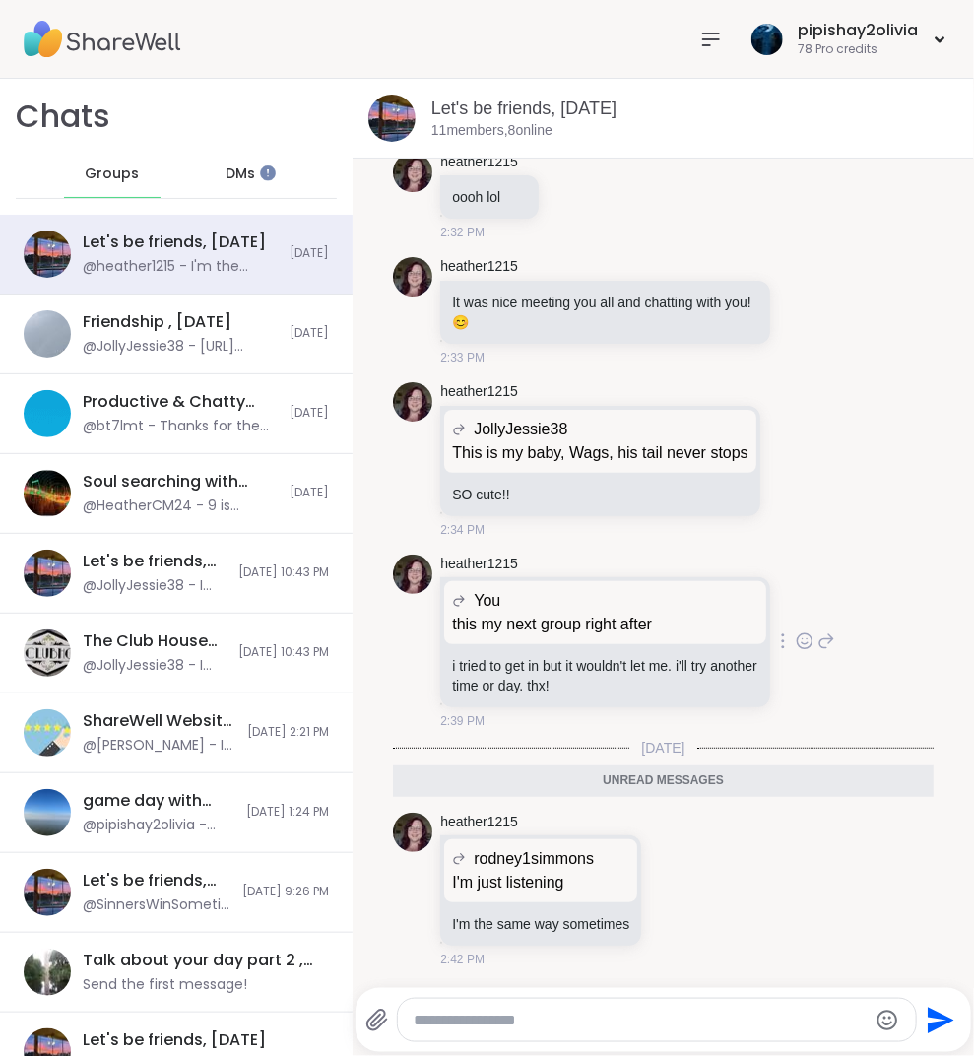
scroll to position [13923, 0]
click at [666, 1026] on textarea "Type your message" at bounding box center [641, 1021] width 454 height 20
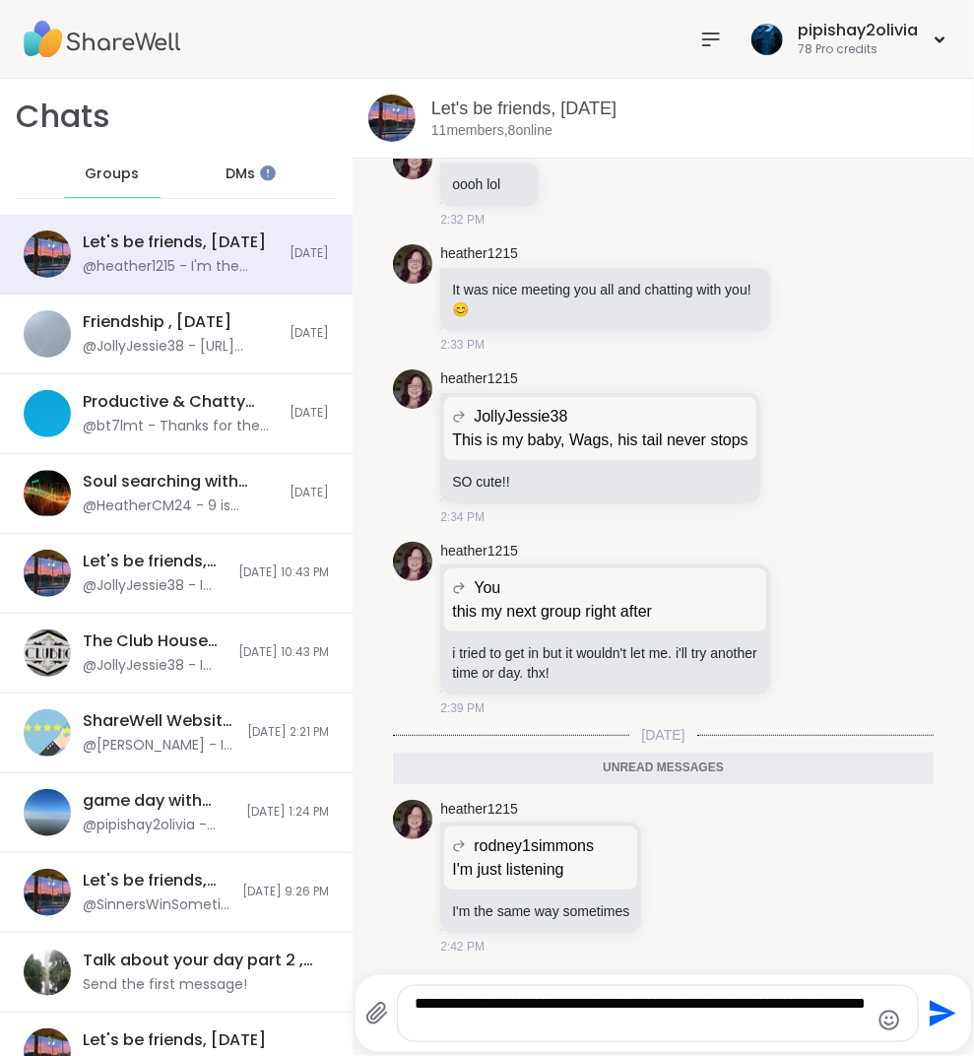
type textarea "**********"
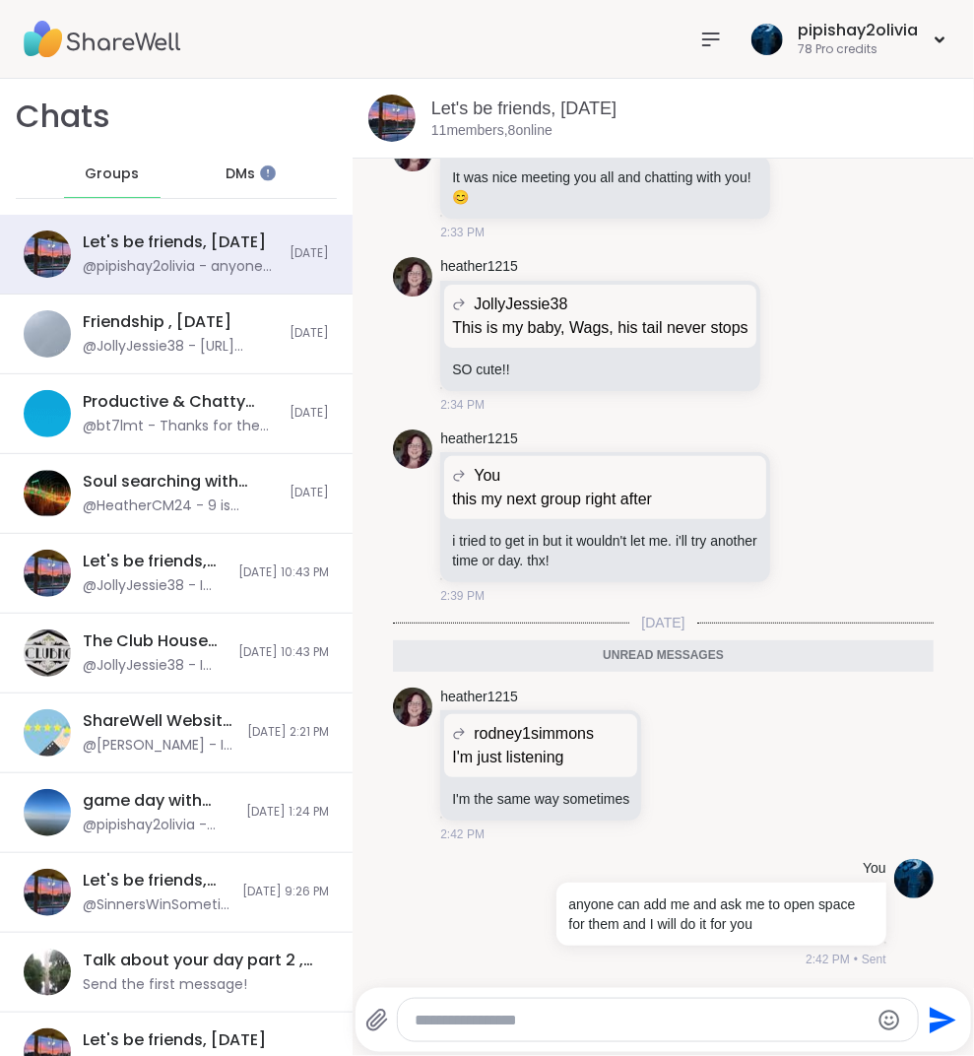
scroll to position [14047, 0]
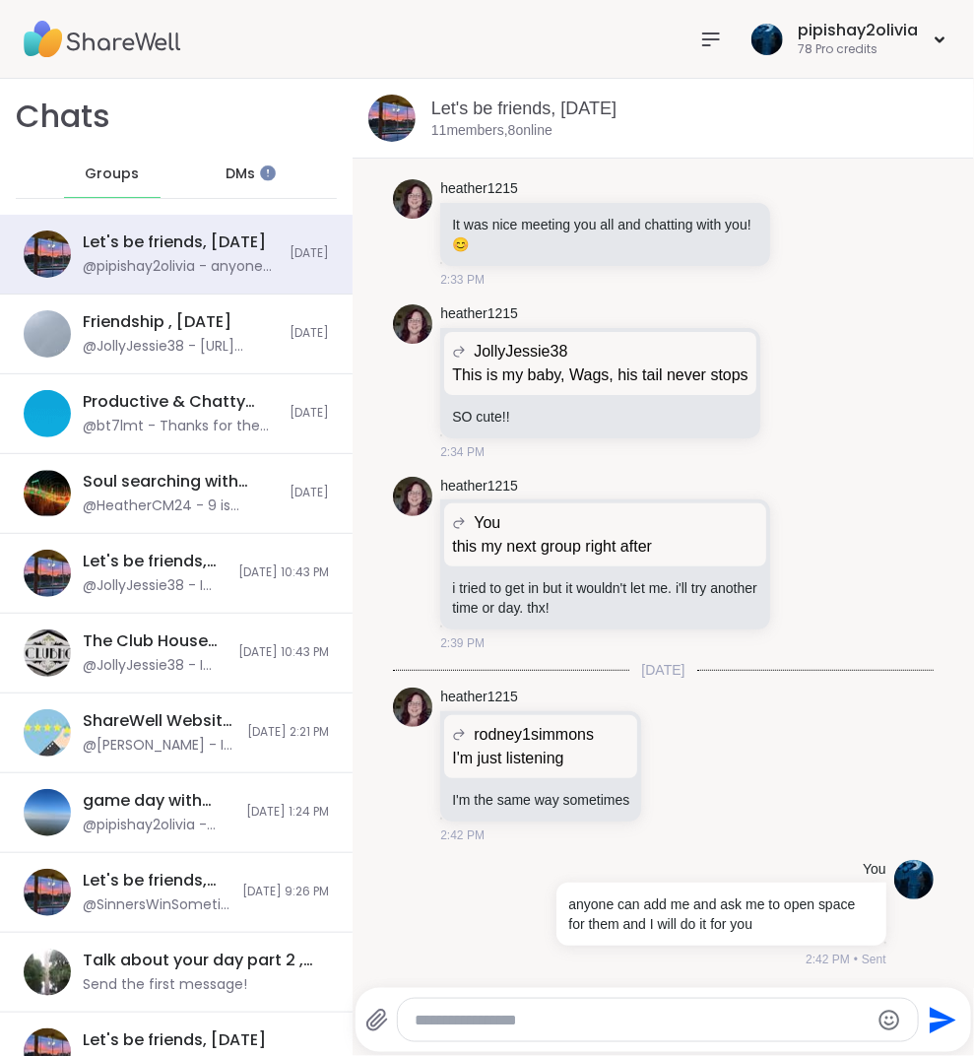
click at [713, 49] on icon at bounding box center [711, 40] width 24 height 24
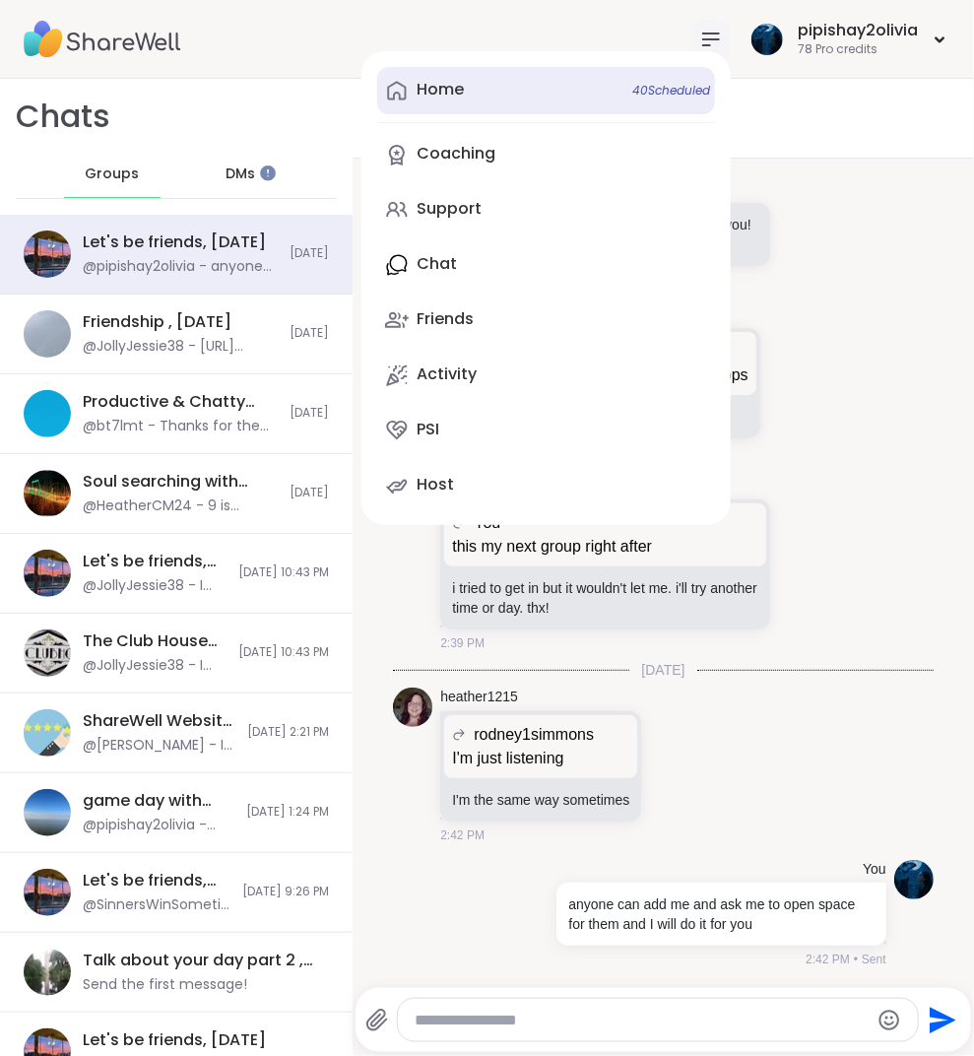
click at [569, 88] on link "Home 40 Scheduled" at bounding box center [546, 90] width 338 height 47
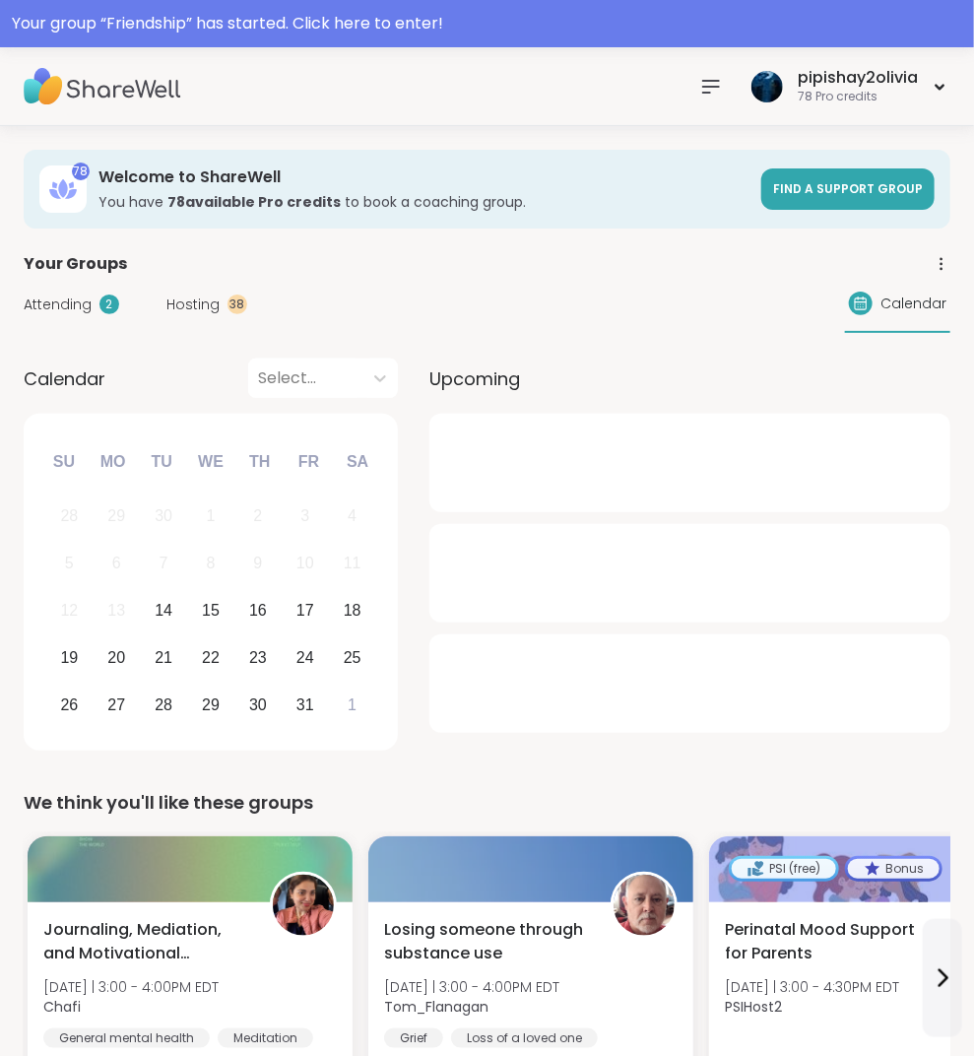
click at [587, 588] on div at bounding box center [689, 573] width 521 height 99
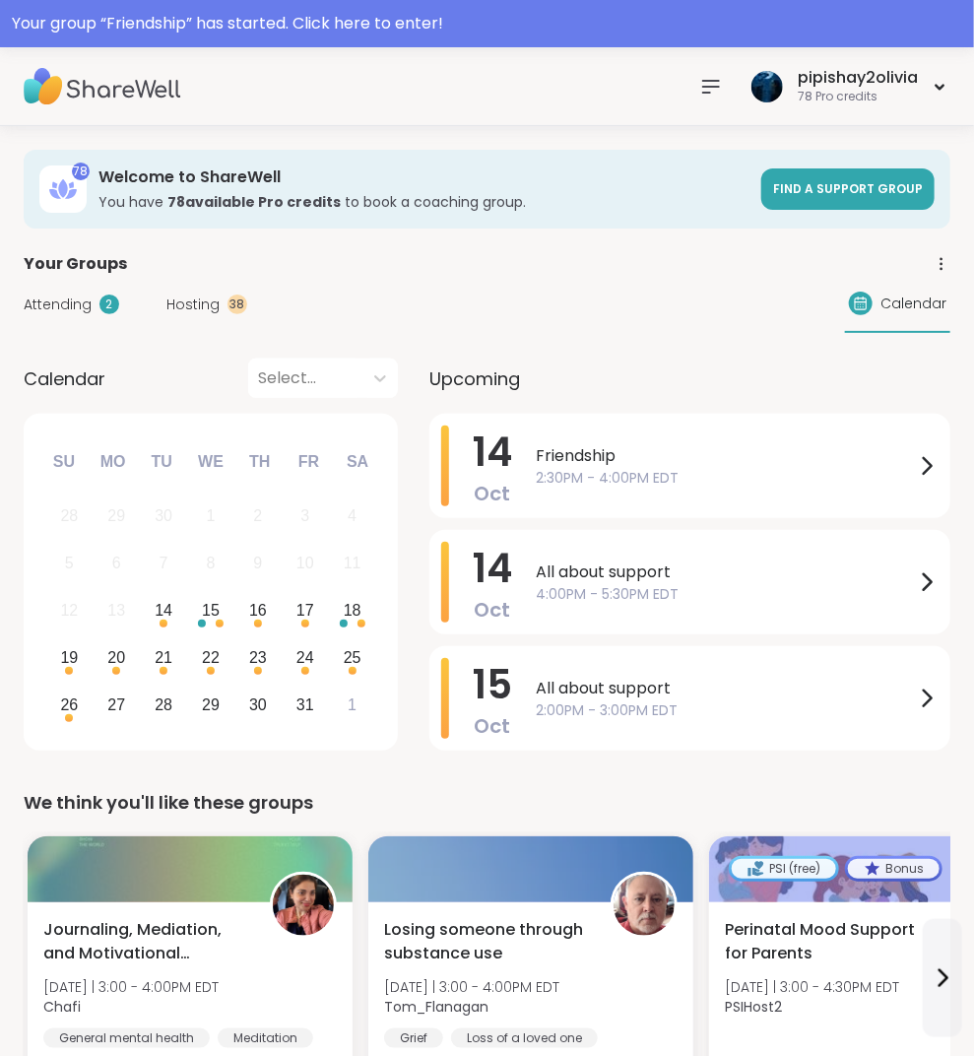
click at [587, 588] on span "4:00PM - 5:30PM EDT" at bounding box center [725, 594] width 379 height 21
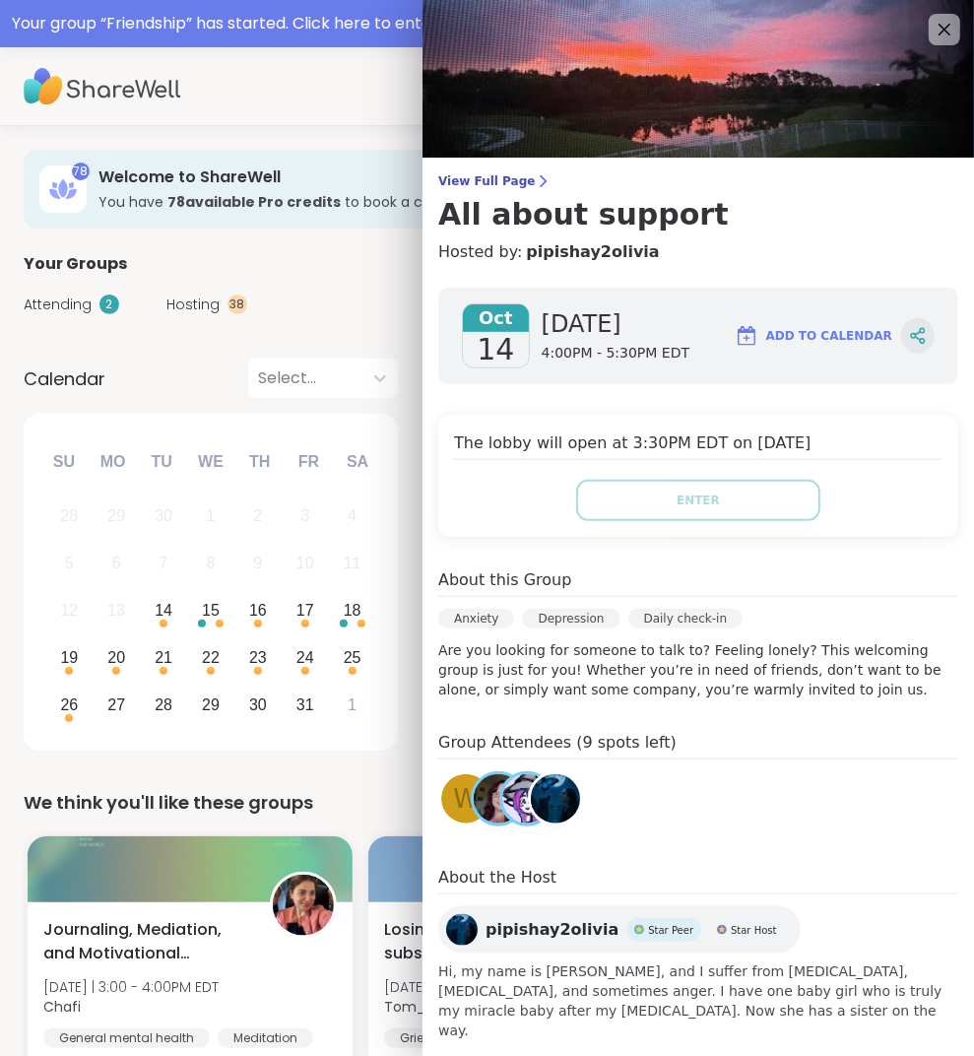
click at [909, 334] on icon at bounding box center [918, 336] width 18 height 18
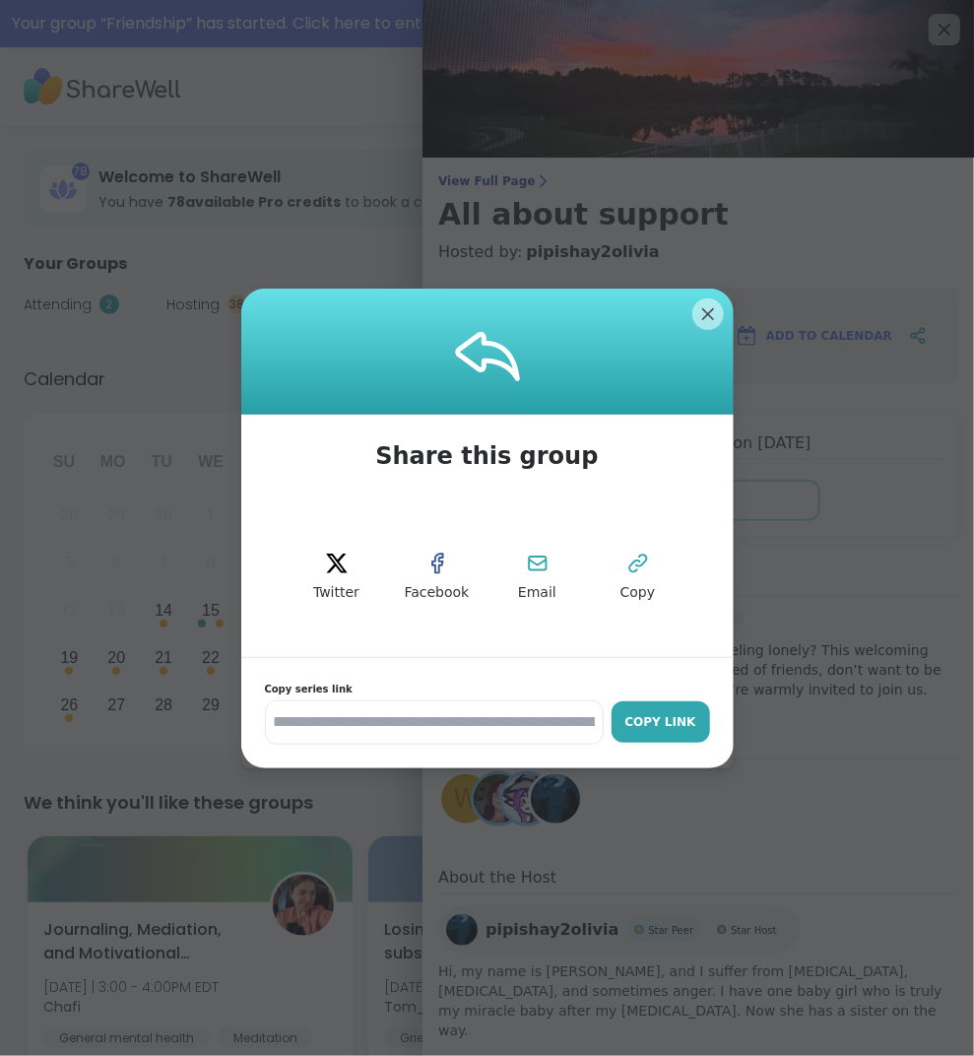
click at [672, 717] on div "Copy Link" at bounding box center [661, 722] width 79 height 18
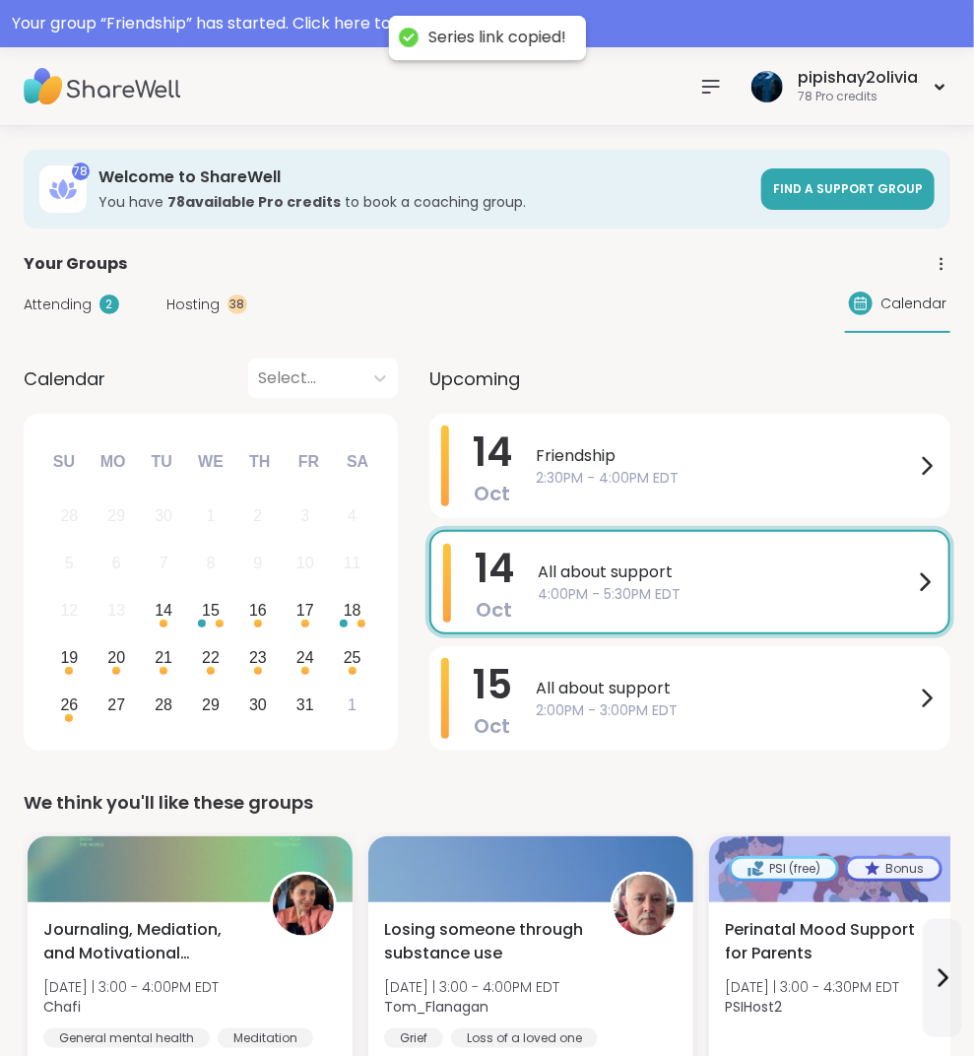
click at [326, 252] on div "Your Groups" at bounding box center [487, 264] width 927 height 24
click at [714, 90] on icon at bounding box center [711, 87] width 24 height 24
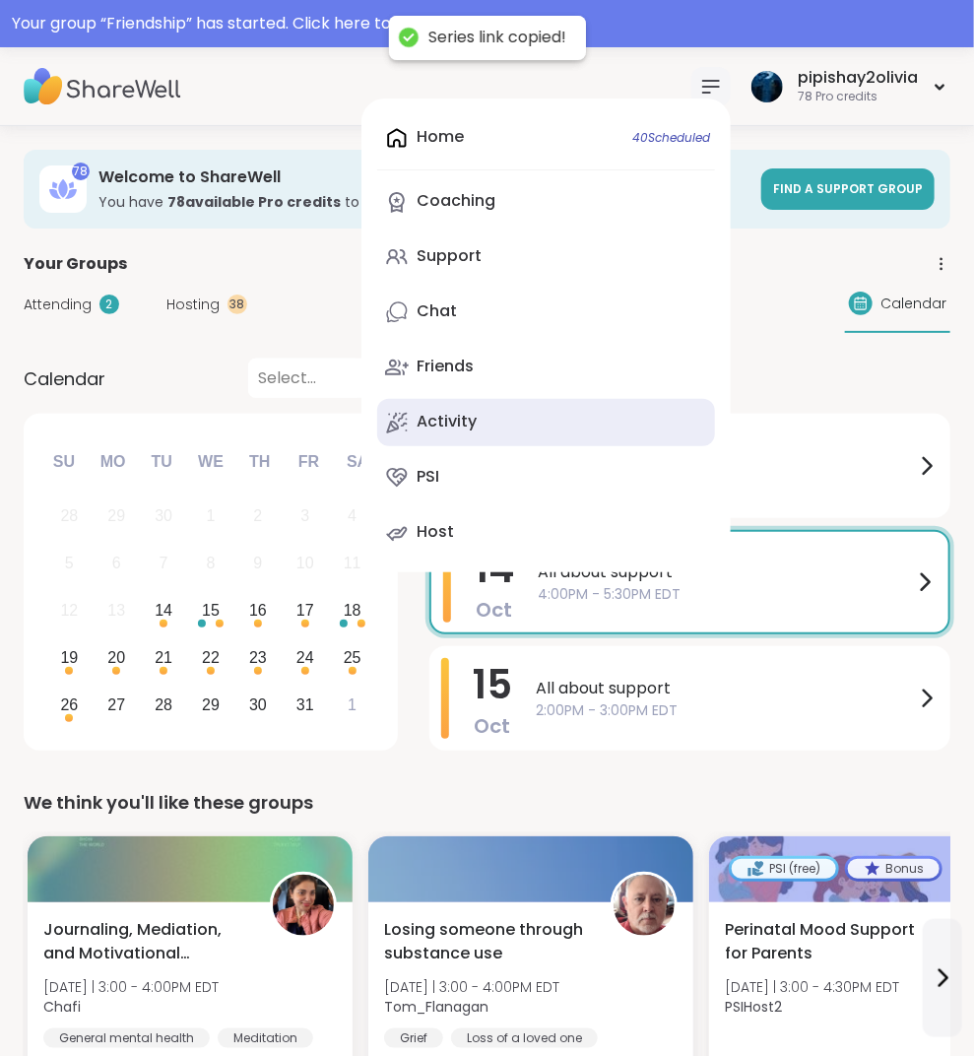
click at [556, 416] on link "Activity" at bounding box center [546, 422] width 338 height 47
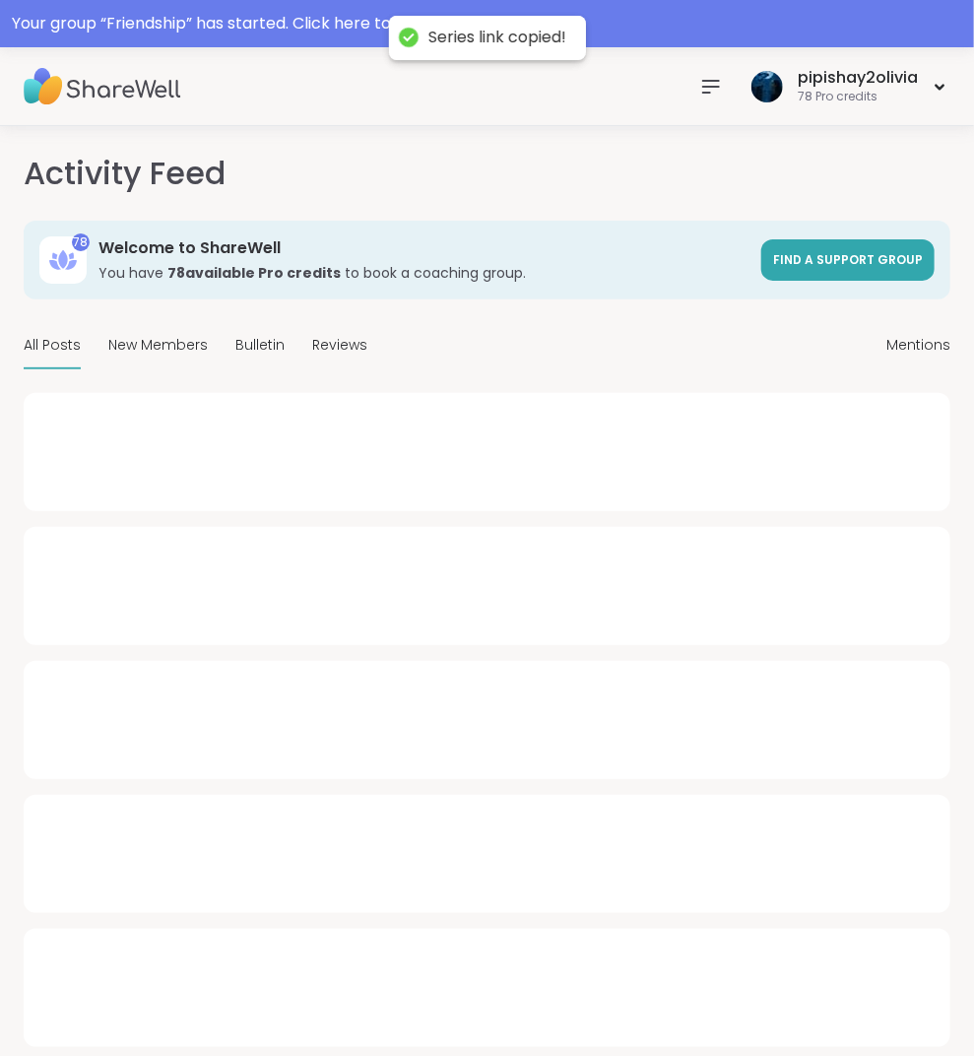
type textarea "*"
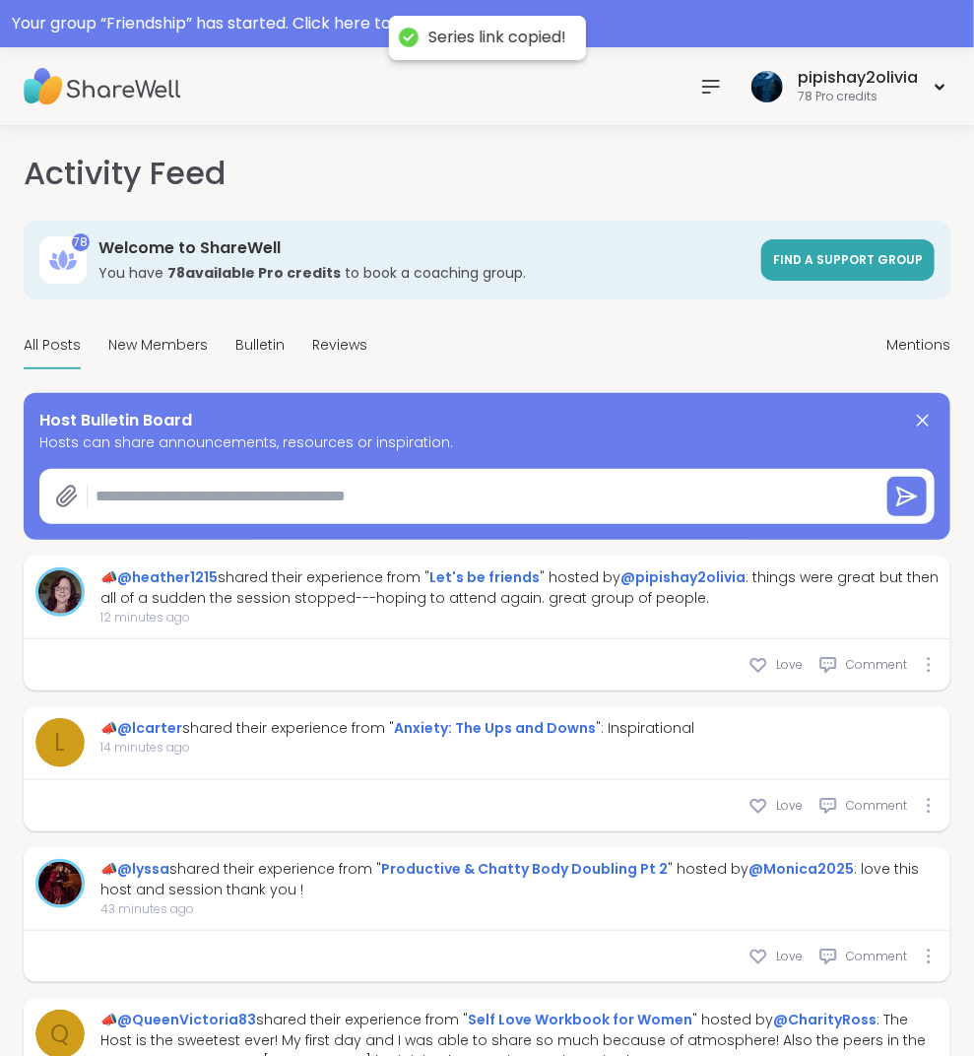
click at [239, 497] on textarea at bounding box center [480, 496] width 784 height 39
paste textarea "**********"
type textarea "**********"
type textarea "*"
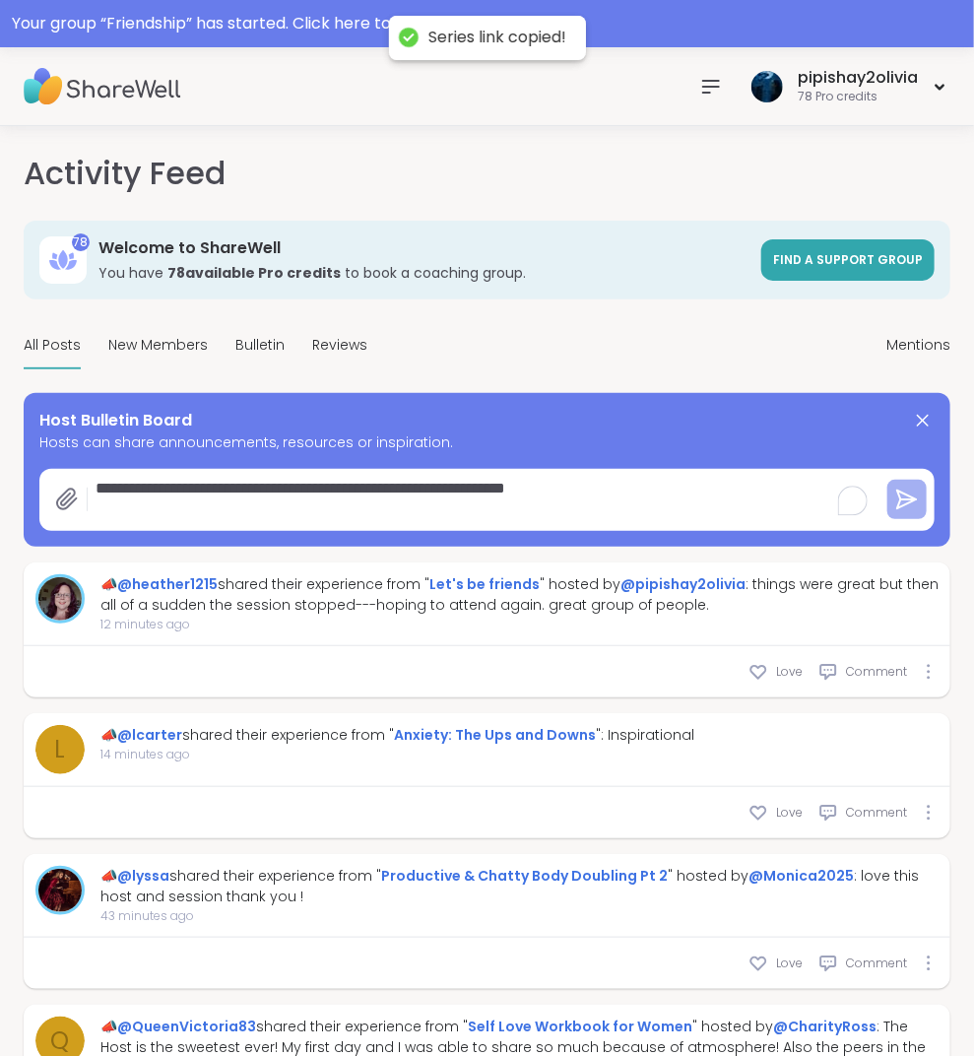
type textarea "**********"
click at [918, 495] on icon at bounding box center [907, 500] width 24 height 24
type textarea "*"
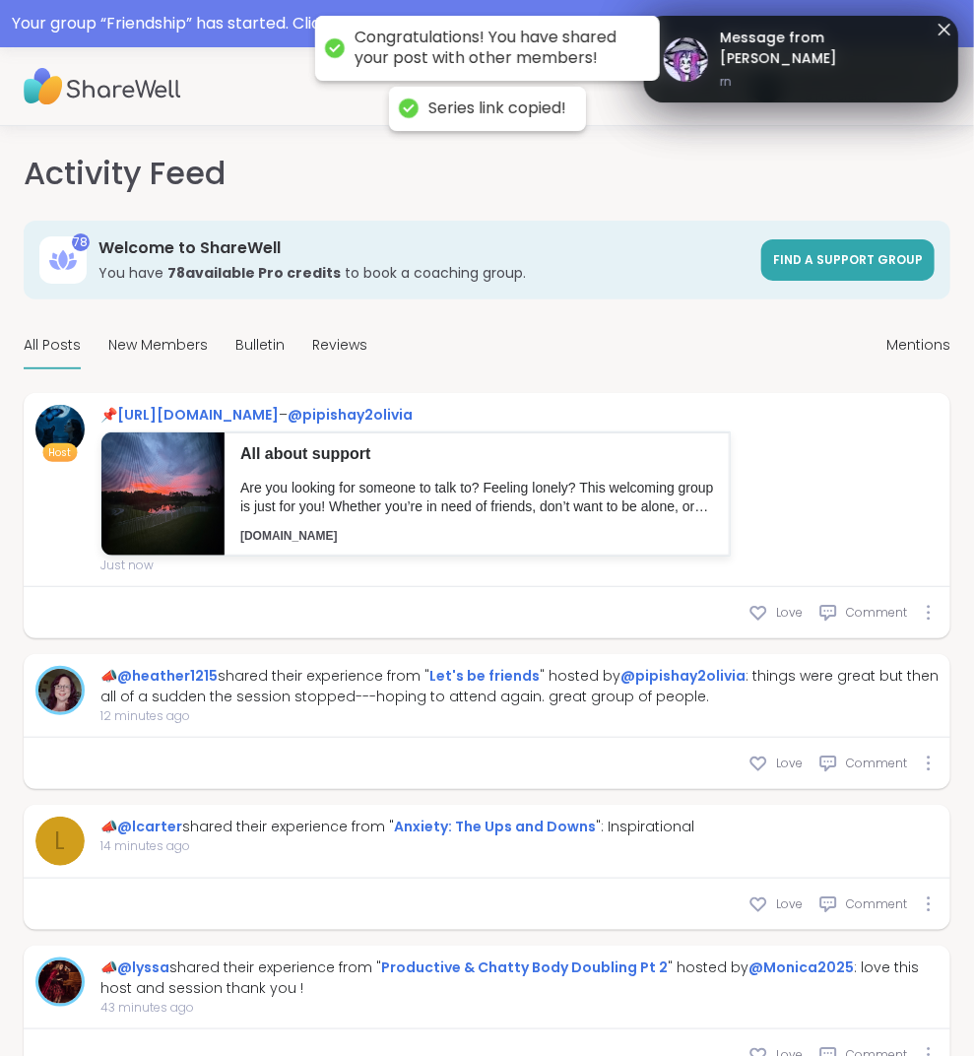
click at [941, 28] on icon at bounding box center [945, 30] width 24 height 24
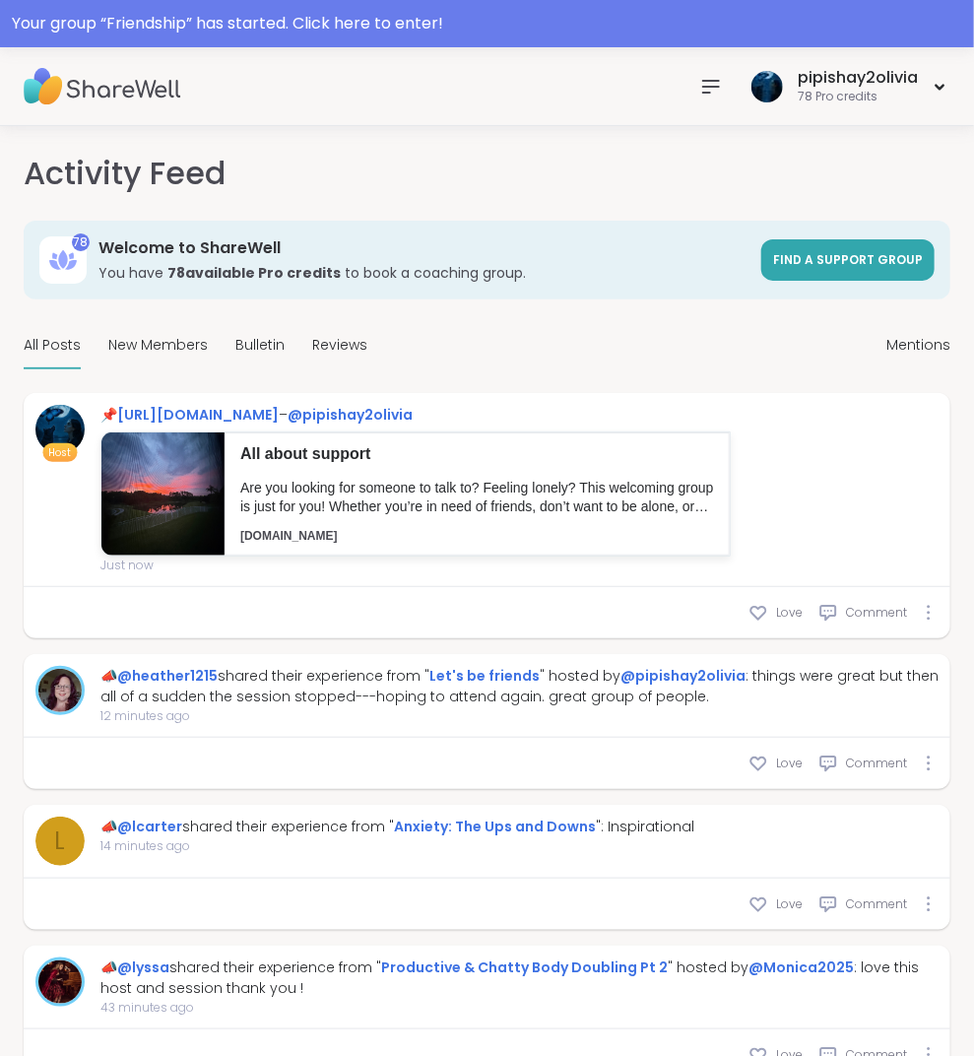
click at [711, 96] on icon at bounding box center [711, 87] width 24 height 24
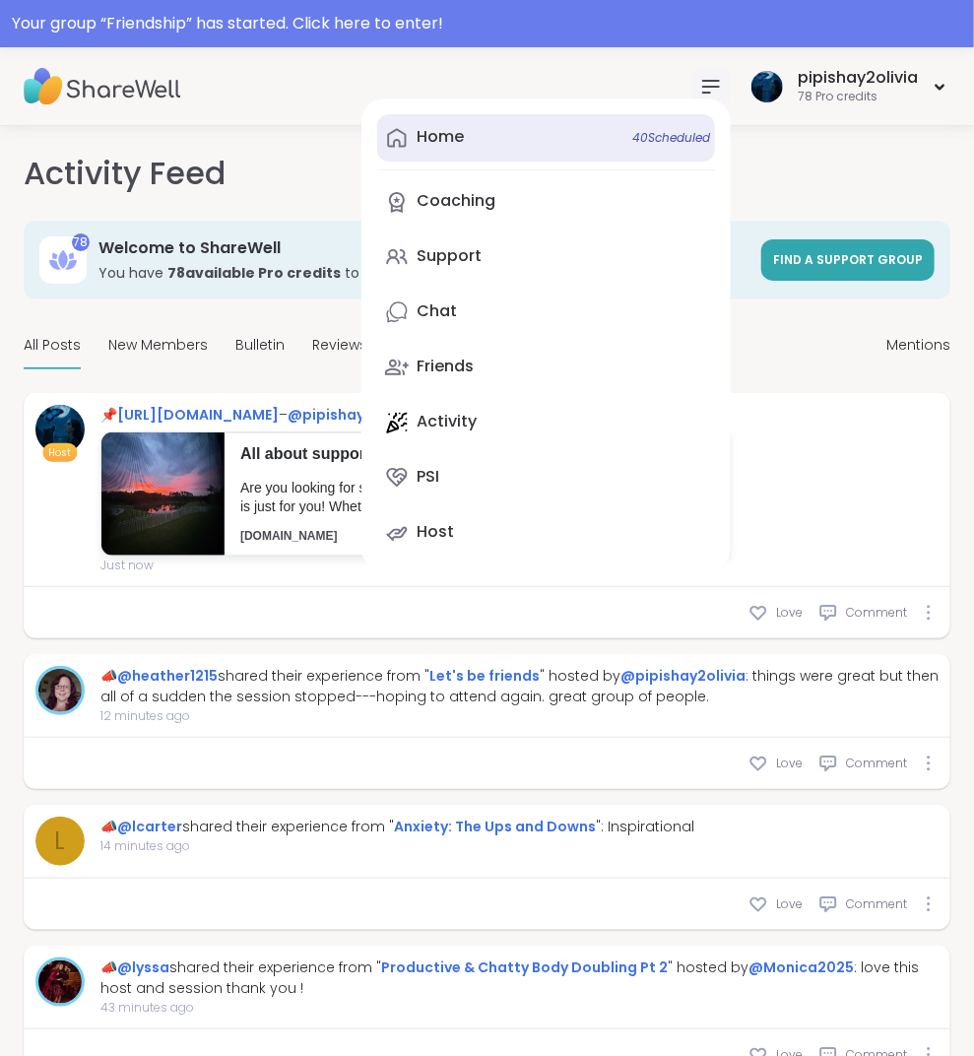
click at [489, 135] on link "Home 40 Scheduled" at bounding box center [546, 137] width 338 height 47
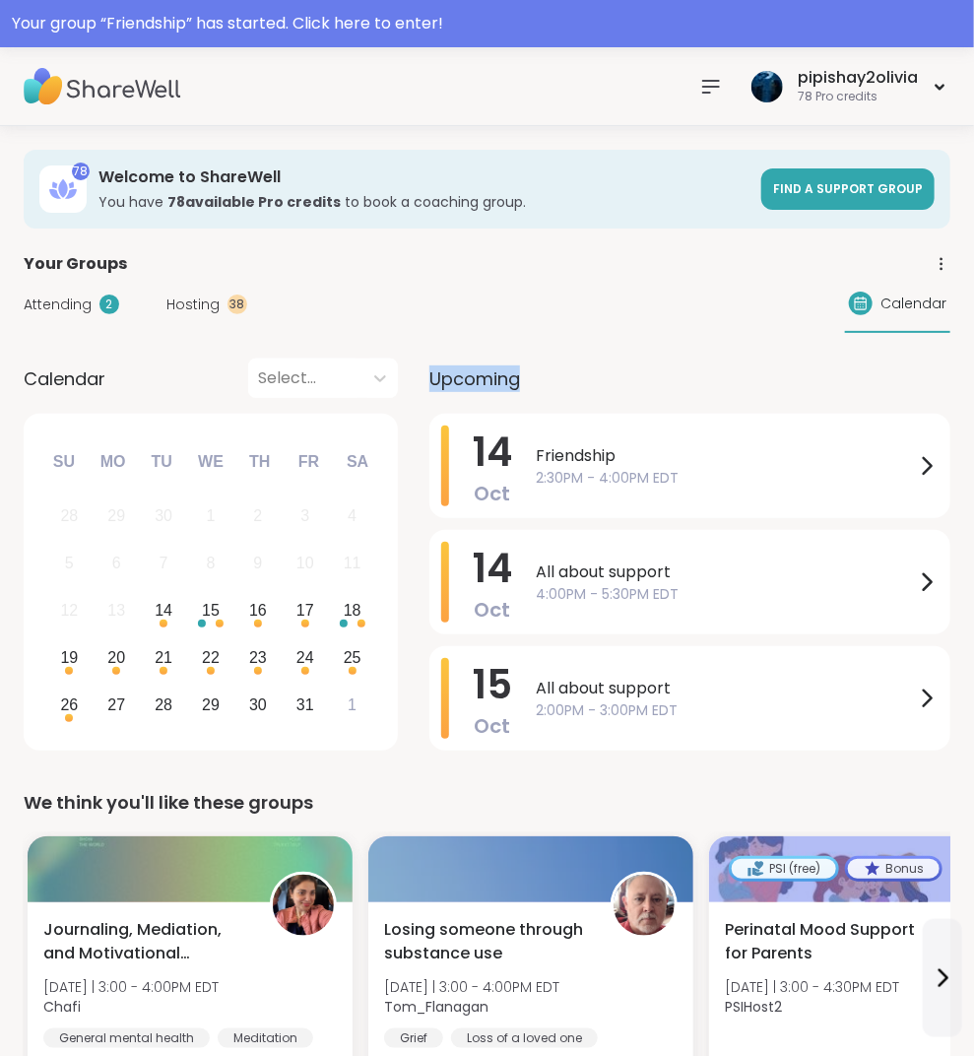
drag, startPoint x: 430, startPoint y: 372, endPoint x: 565, endPoint y: 372, distance: 135.0
click at [565, 373] on div "Upcoming" at bounding box center [689, 378] width 521 height 39
drag, startPoint x: 497, startPoint y: 375, endPoint x: 471, endPoint y: 364, distance: 28.7
click at [457, 372] on div "Upcoming" at bounding box center [689, 378] width 521 height 39
drag, startPoint x: 431, startPoint y: 370, endPoint x: 521, endPoint y: 379, distance: 90.1
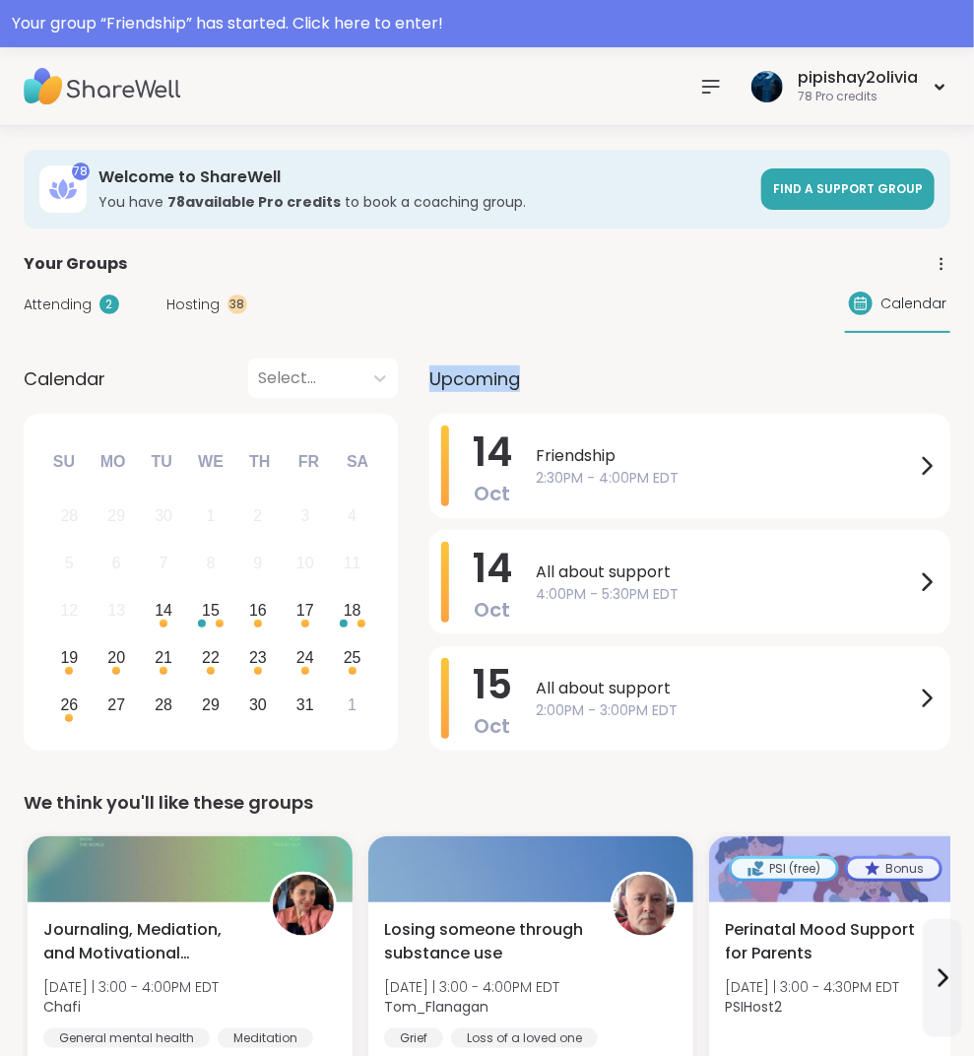
click at [521, 379] on div "Upcoming" at bounding box center [689, 378] width 521 height 39
drag, startPoint x: 418, startPoint y: 383, endPoint x: 522, endPoint y: 384, distance: 104.4
click at [522, 384] on div "Calendar Select... Previous Month Next Month October 2025 Su Mo Tu We Th Fr Sa …" at bounding box center [487, 558] width 927 height 399
click at [705, 77] on icon at bounding box center [711, 87] width 24 height 24
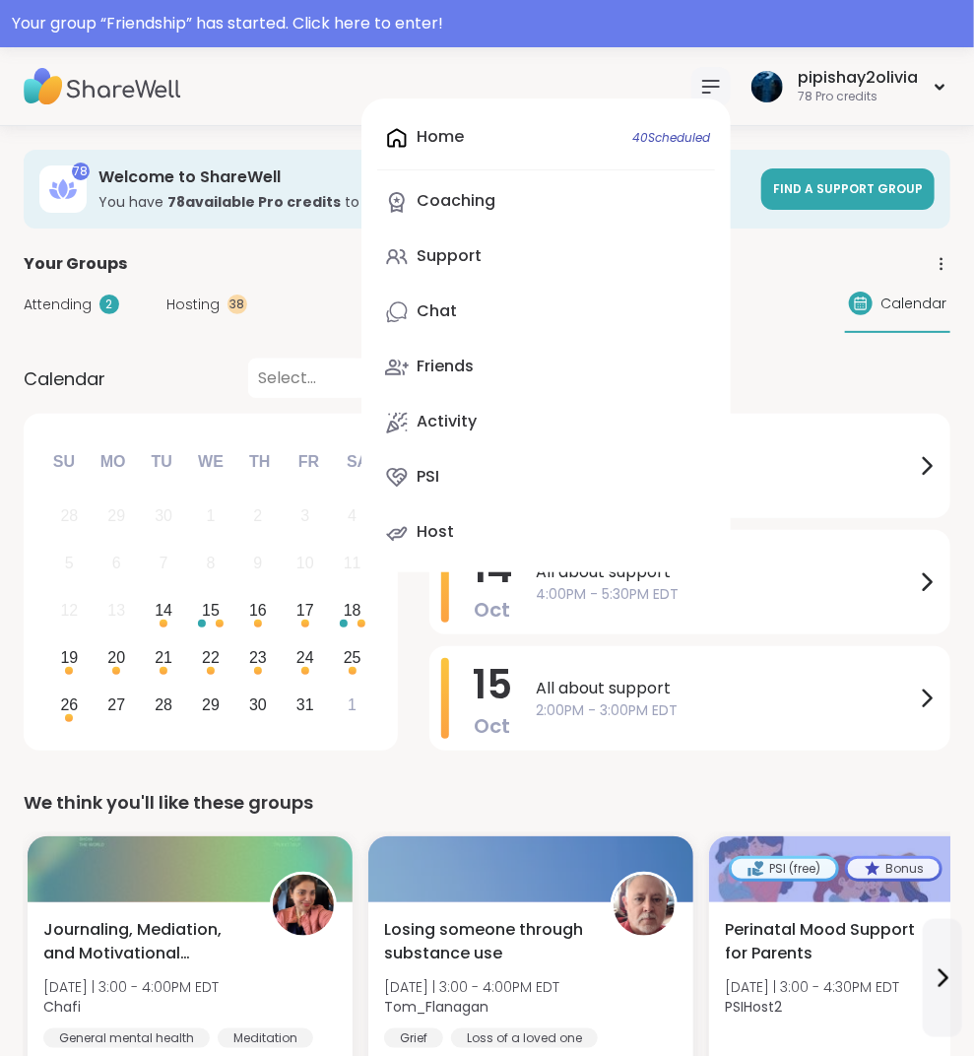
click at [531, 136] on div "Home 40 Scheduled Coaching Support Chat Friends Activity PSI Host" at bounding box center [546, 336] width 369 height 474
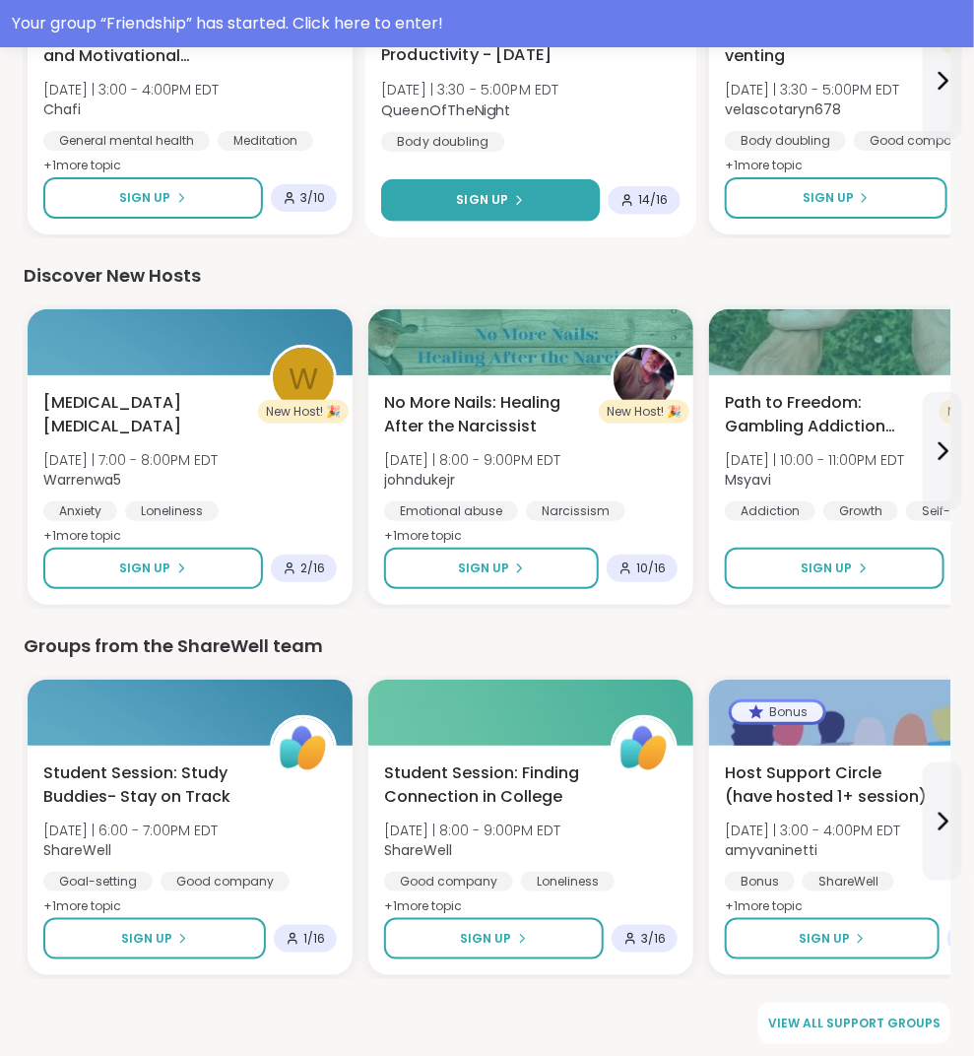
scroll to position [2378, 0]
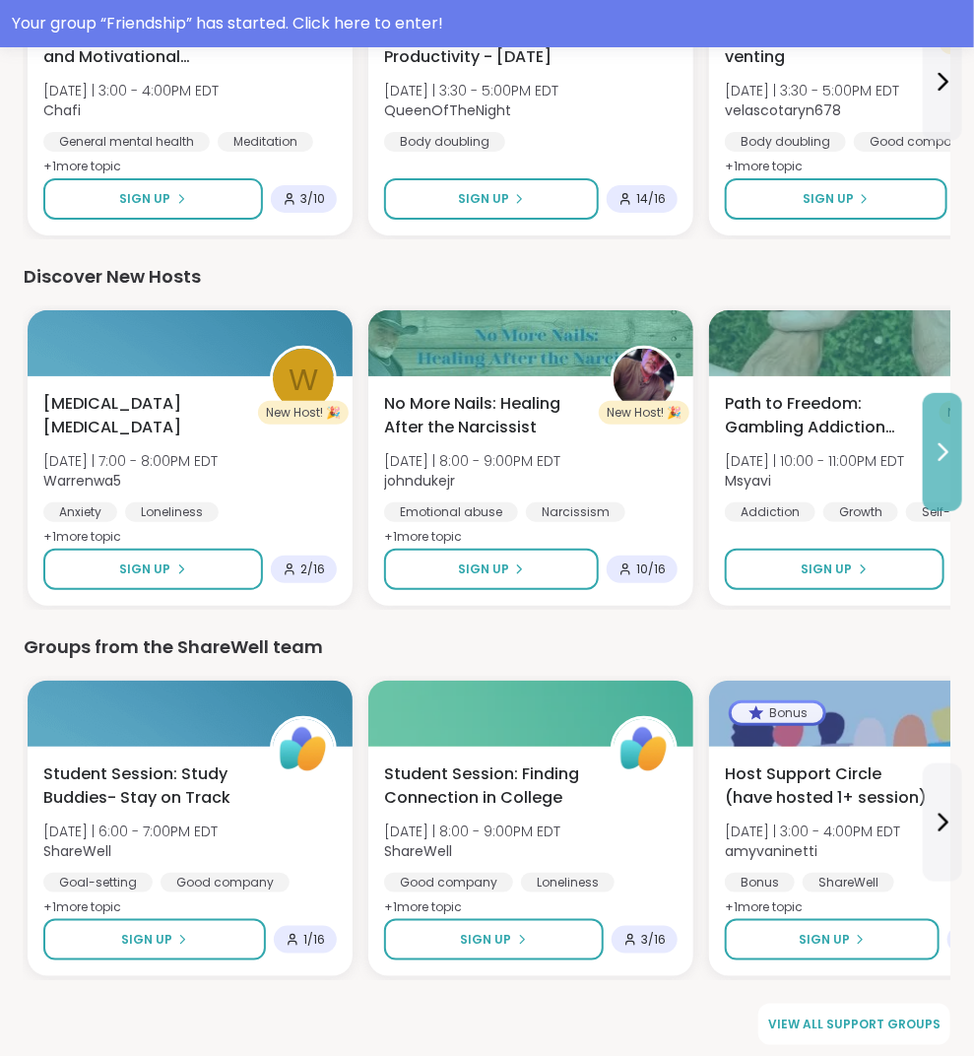
click at [930, 470] on button at bounding box center [942, 452] width 39 height 118
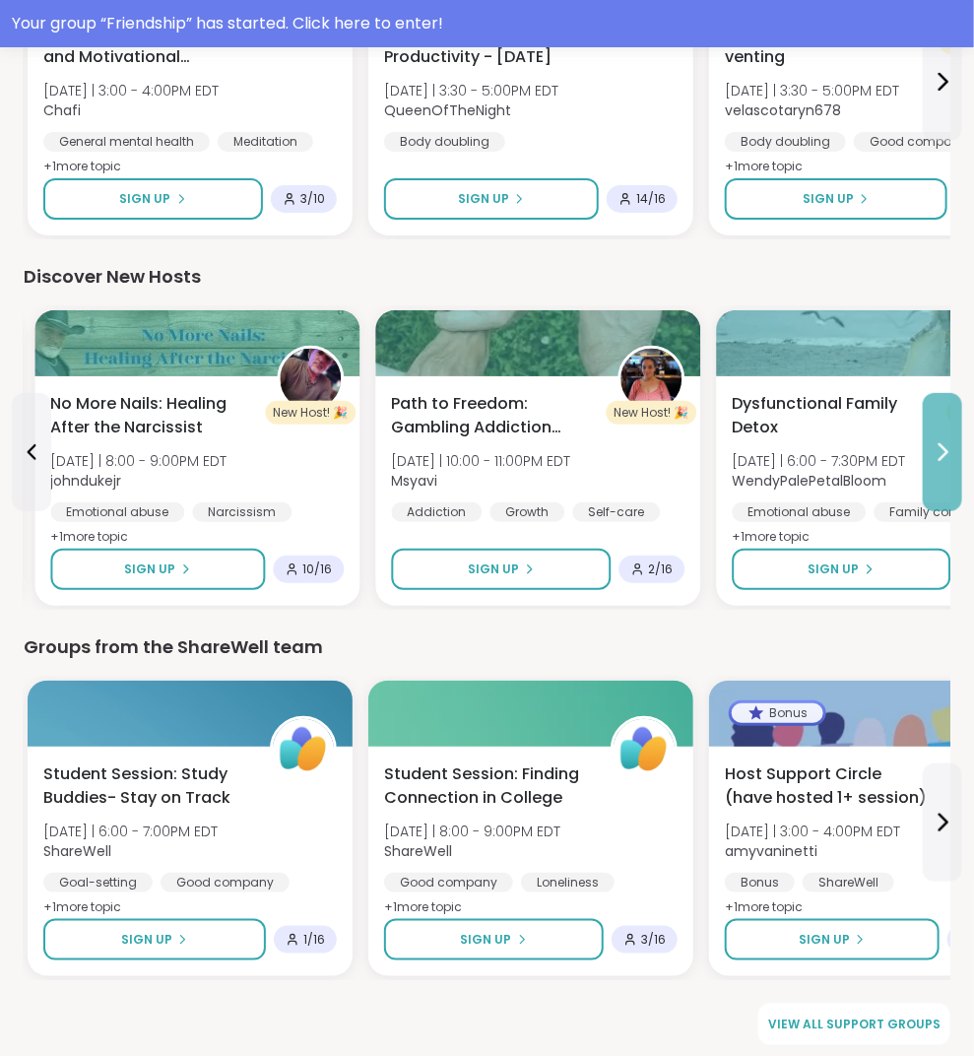
click at [930, 470] on button at bounding box center [942, 452] width 39 height 118
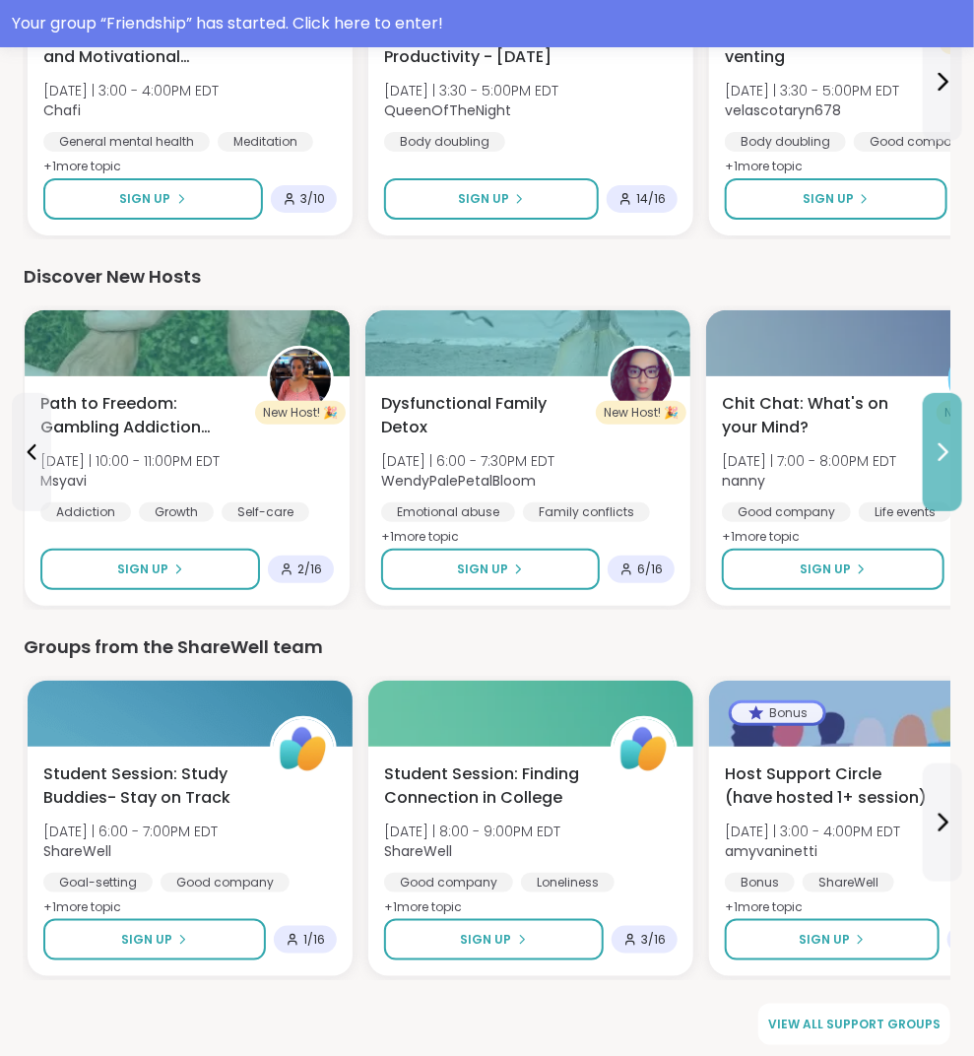
click at [930, 470] on button at bounding box center [942, 452] width 39 height 118
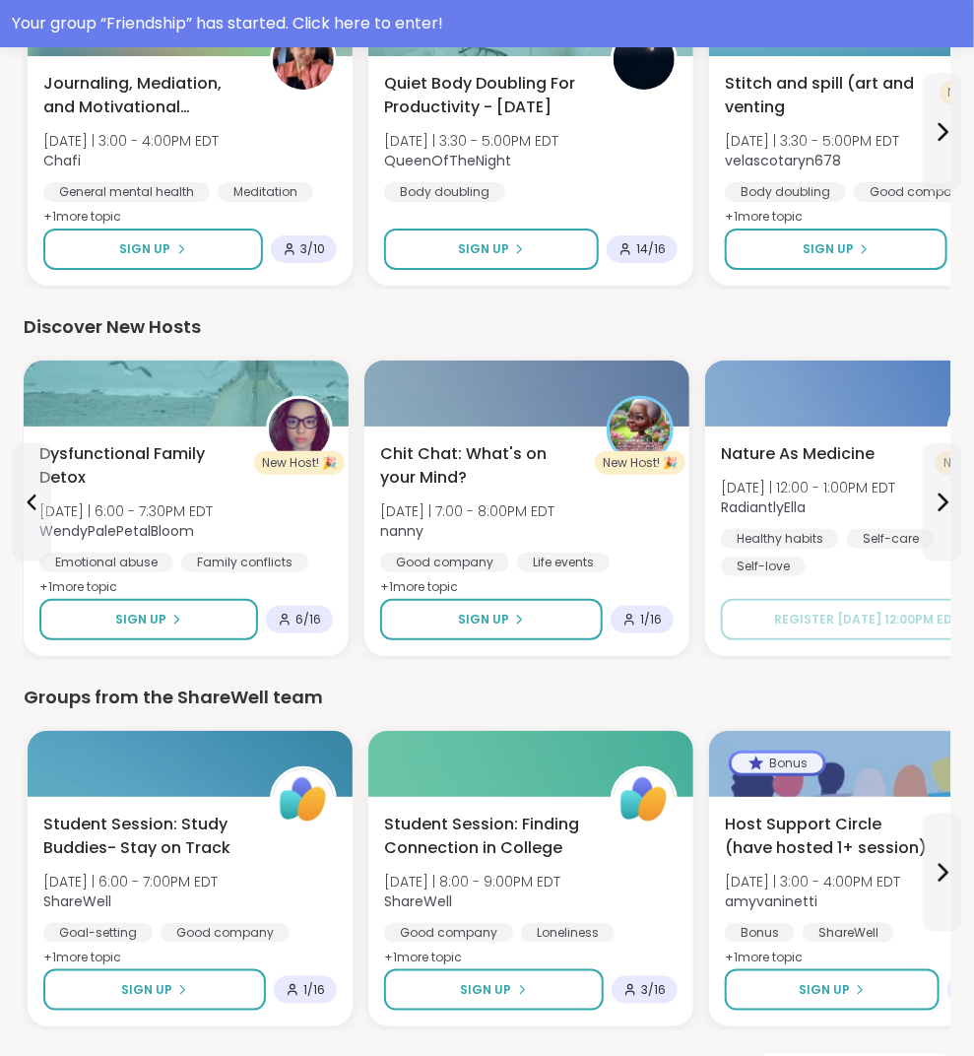
scroll to position [2321, 0]
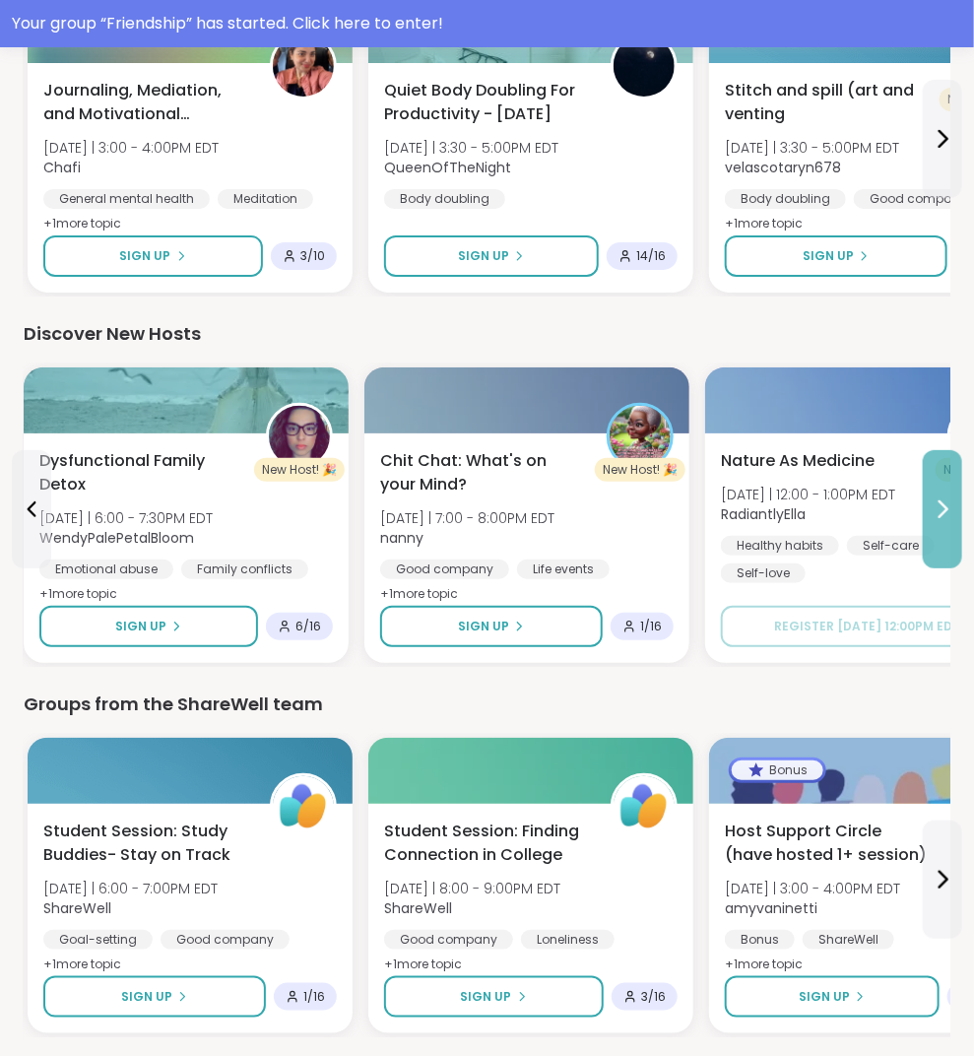
click at [937, 488] on button at bounding box center [942, 509] width 39 height 118
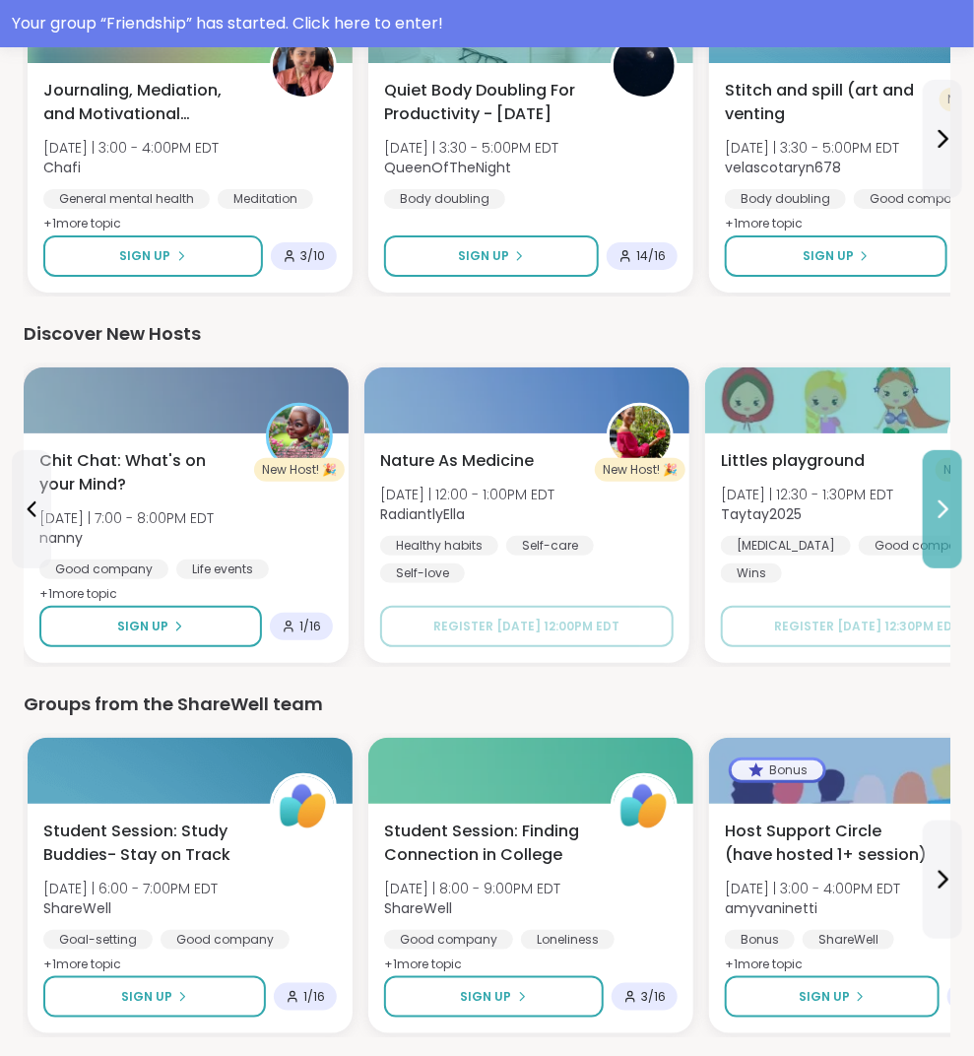
click at [937, 497] on icon at bounding box center [943, 509] width 24 height 24
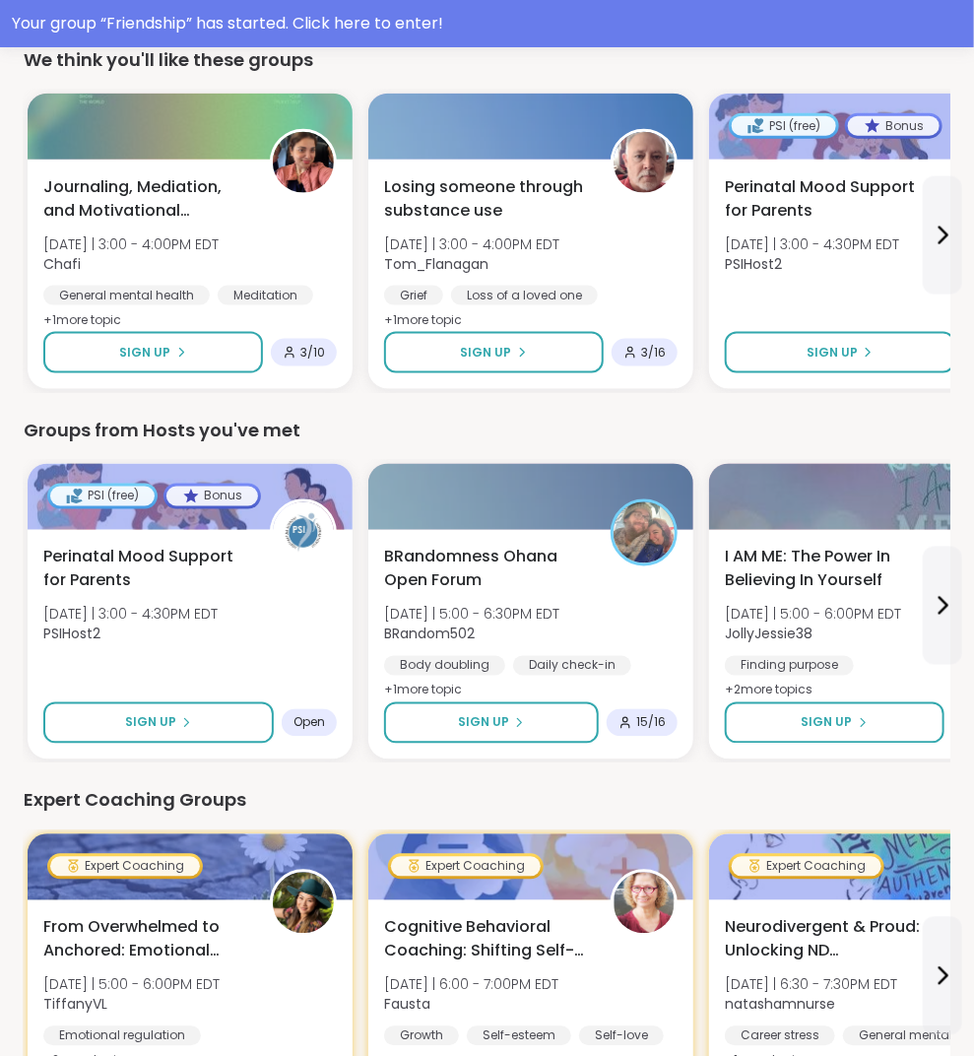
scroll to position [747, 0]
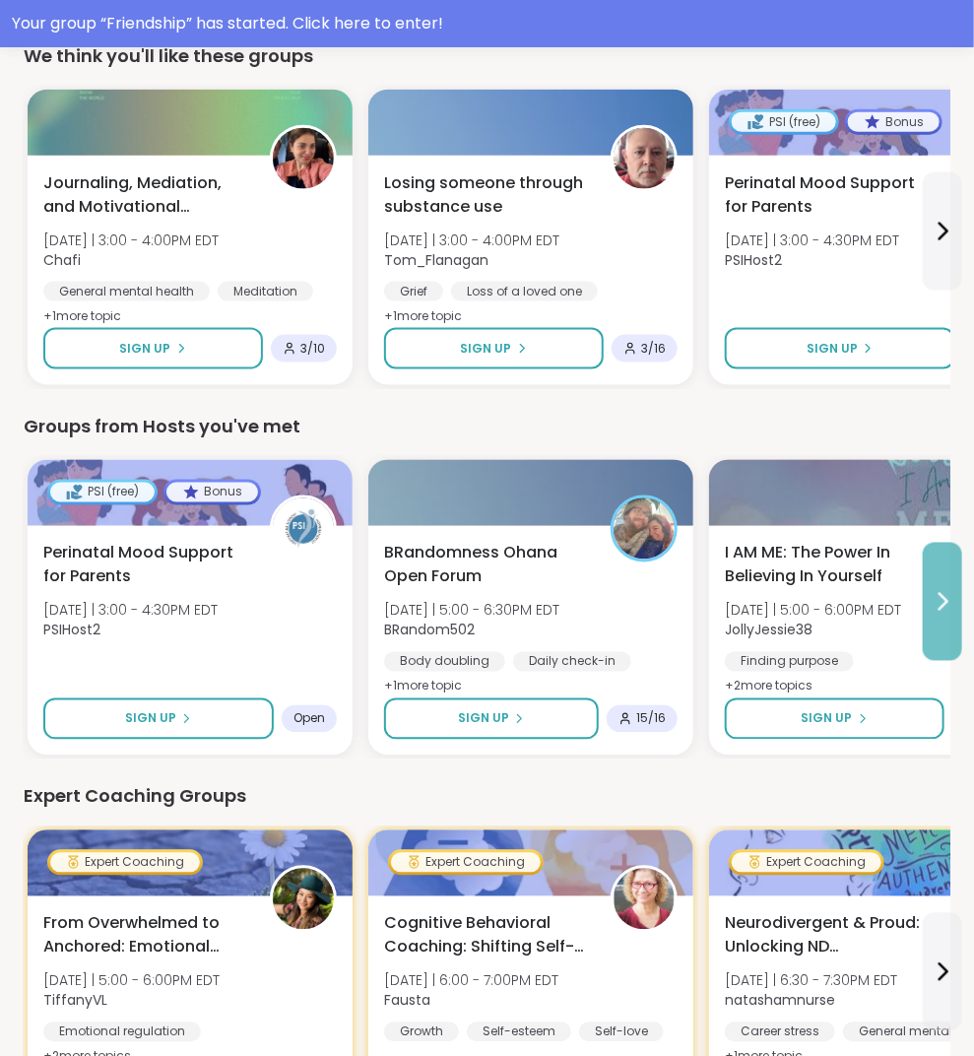
click at [935, 616] on button at bounding box center [942, 602] width 39 height 118
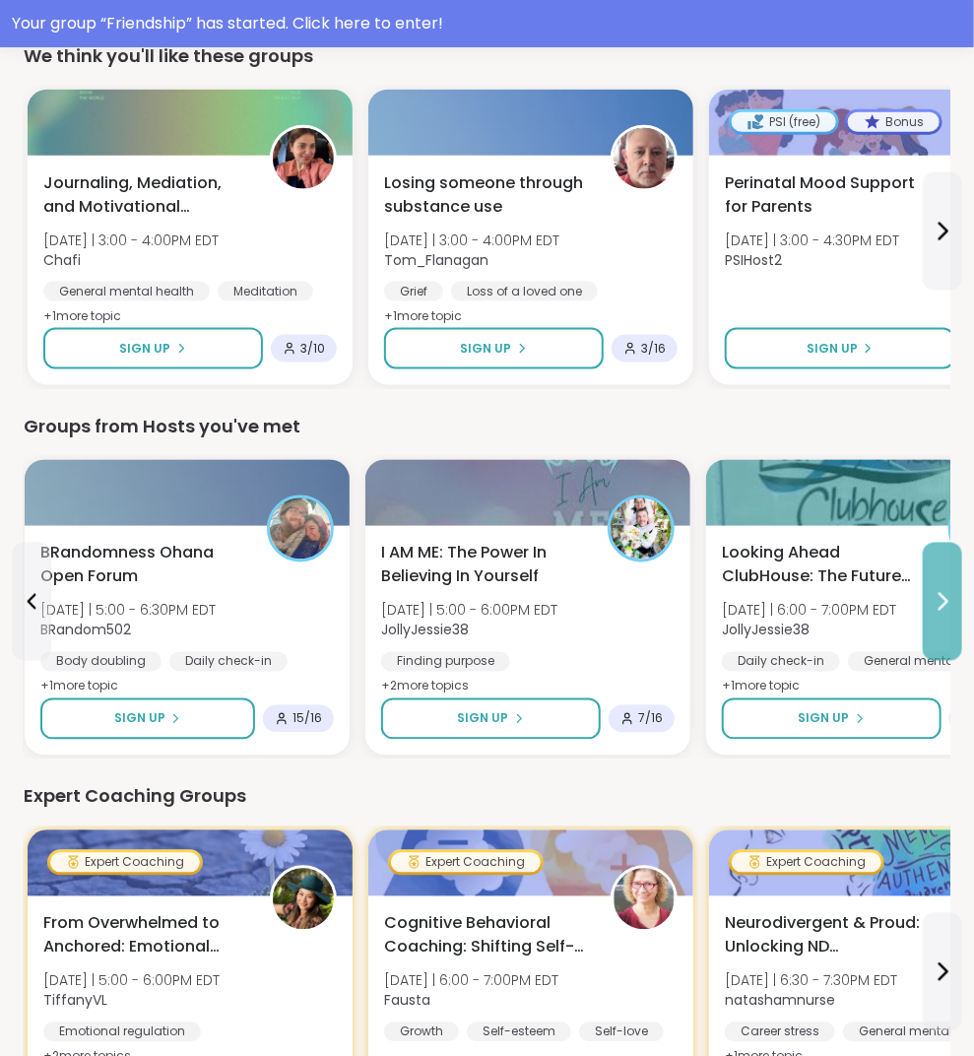
click at [925, 563] on button at bounding box center [942, 602] width 39 height 118
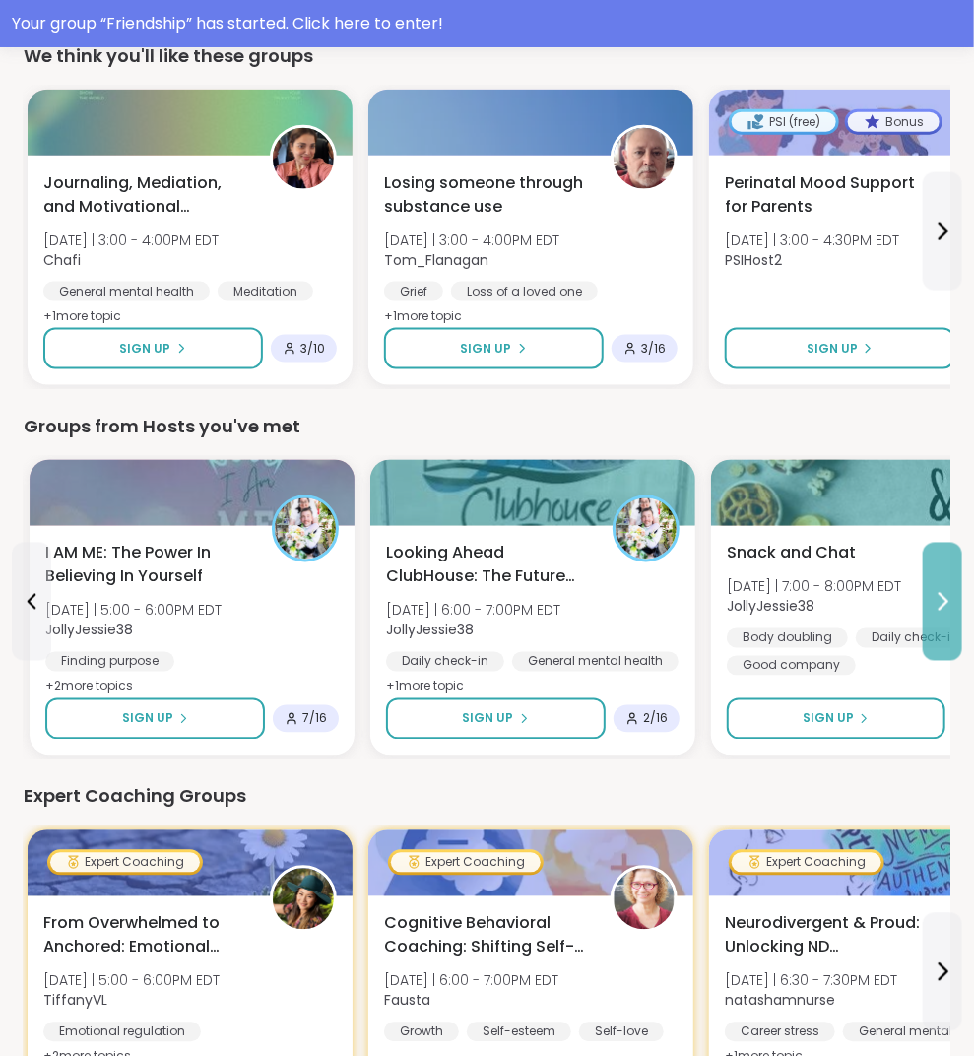
click at [938, 579] on button at bounding box center [942, 602] width 39 height 118
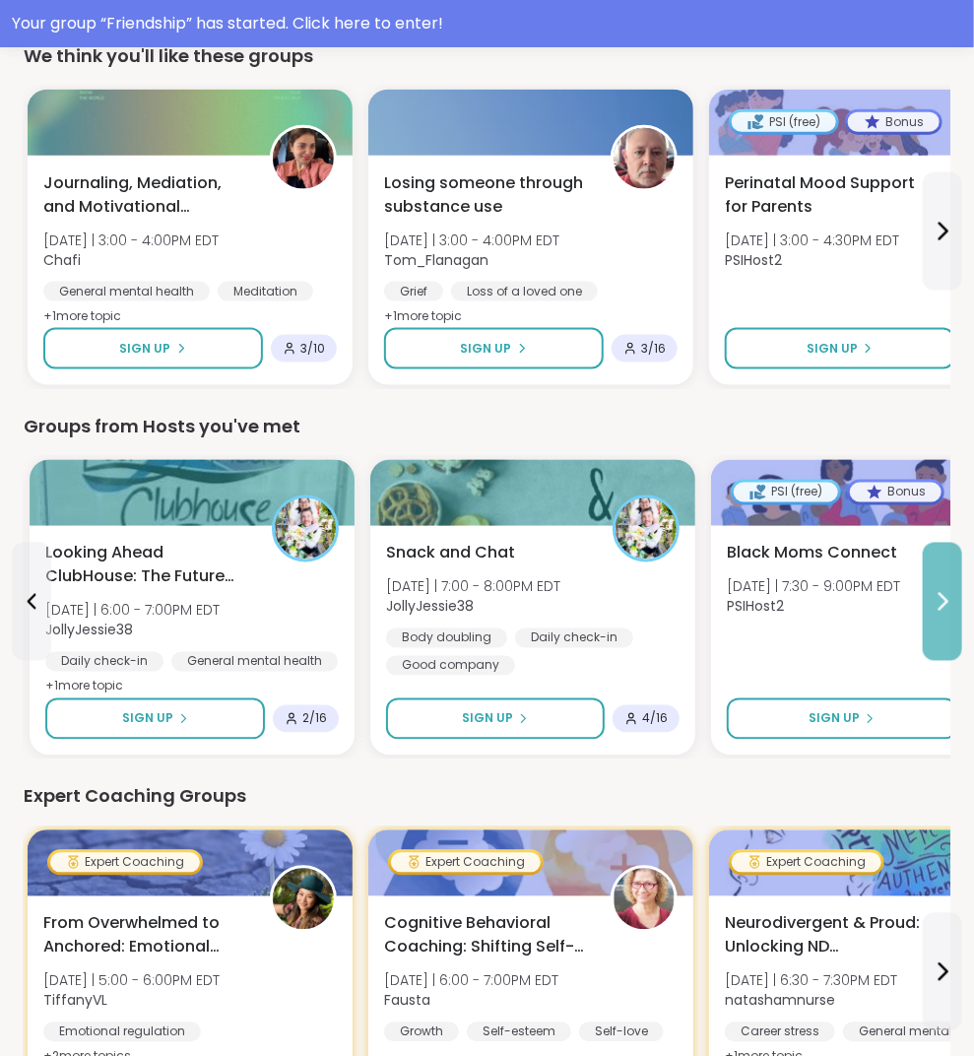
click at [938, 579] on button at bounding box center [942, 602] width 39 height 118
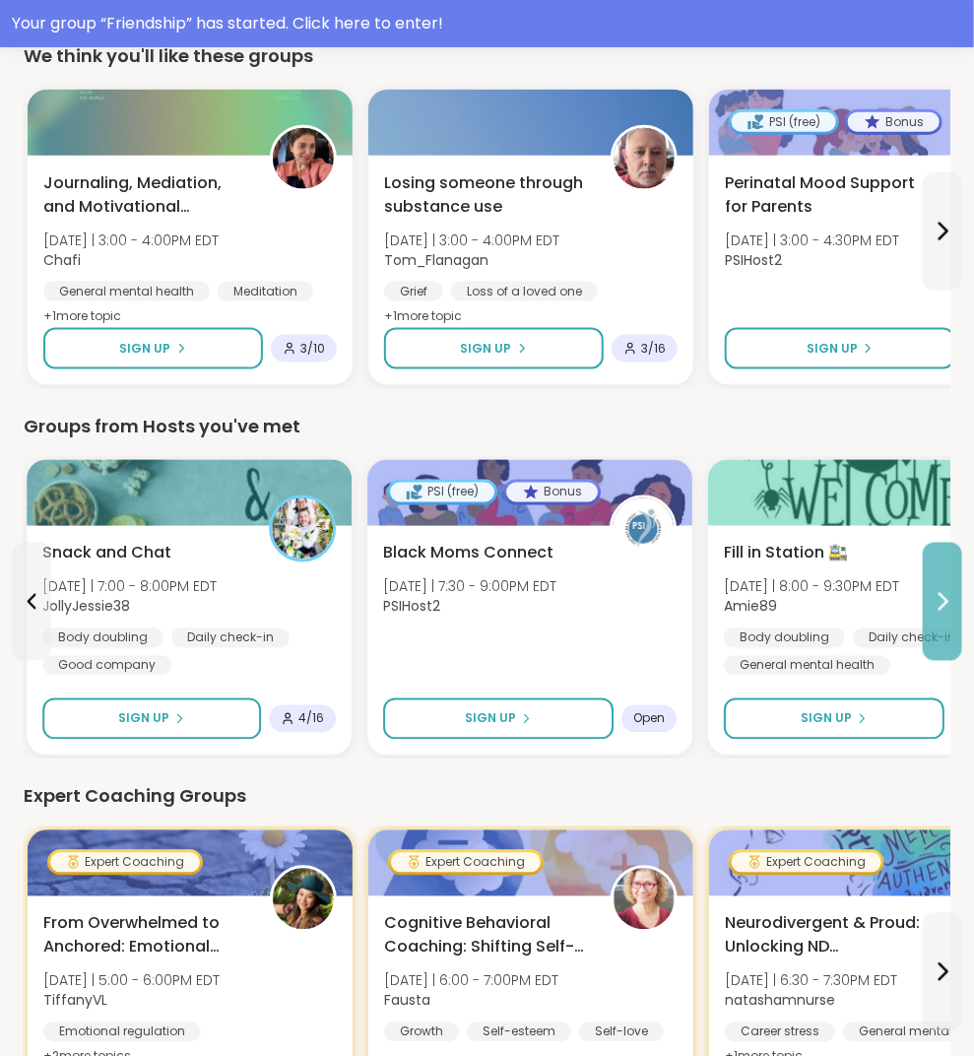
click at [938, 579] on button at bounding box center [942, 602] width 39 height 118
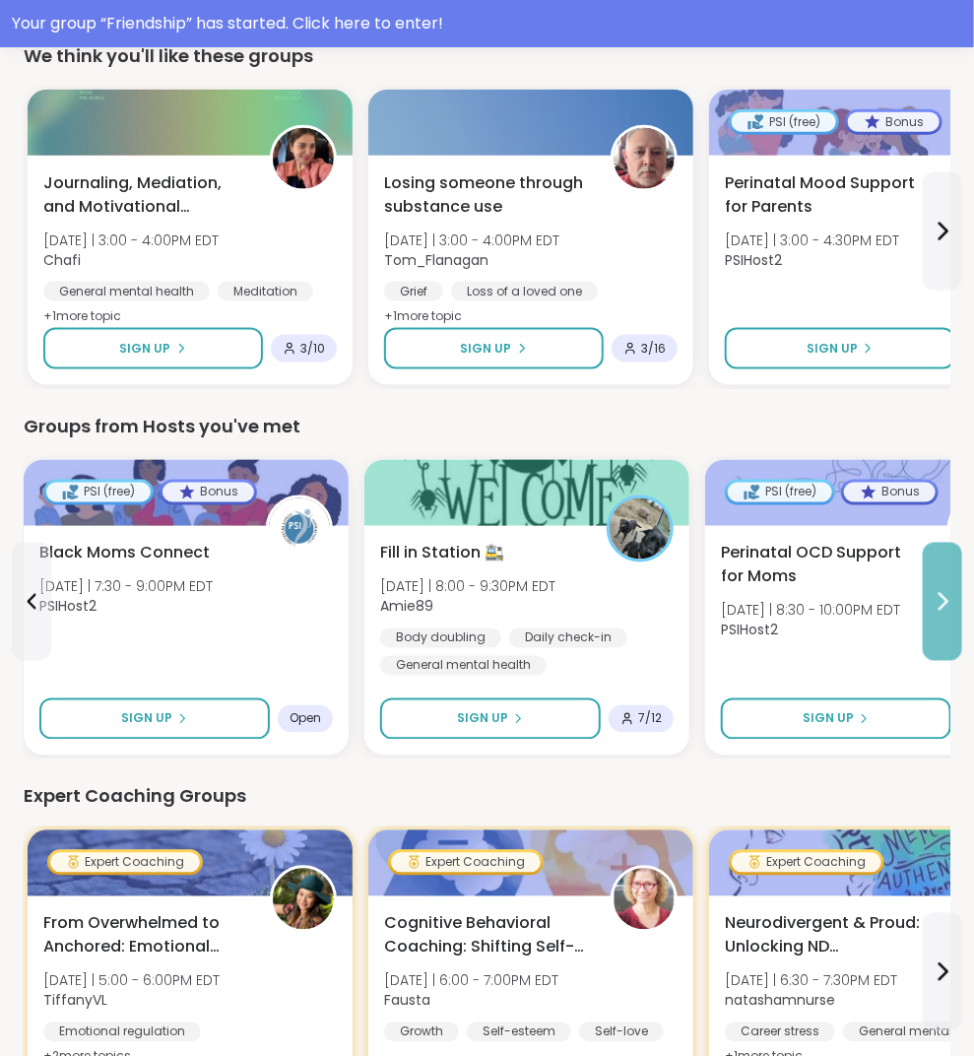
click at [938, 579] on button at bounding box center [942, 602] width 39 height 118
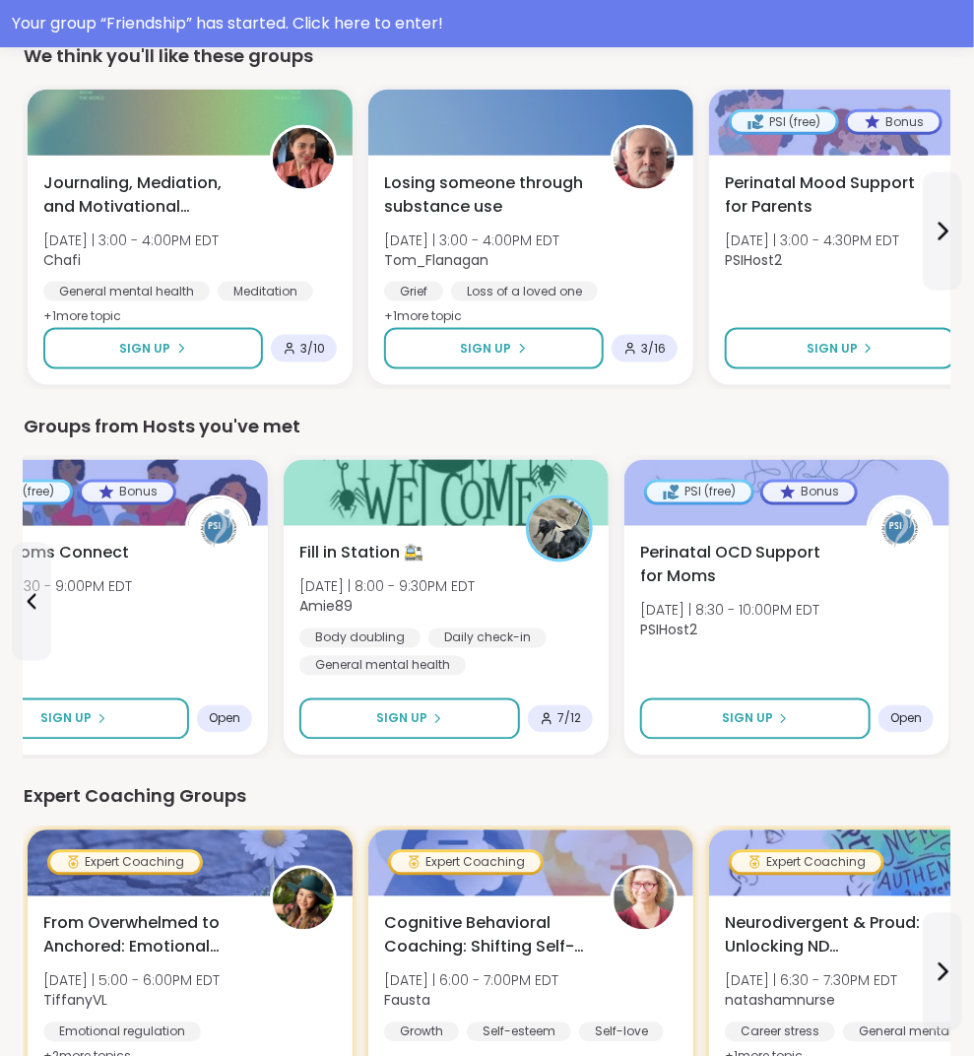
drag, startPoint x: 253, startPoint y: 776, endPoint x: -2, endPoint y: 777, distance: 255.1
click at [0, 777] on html "Your group “ Friendship ” has started. Click here to enter! pipishay2olivia 78 …" at bounding box center [487, 974] width 974 height 3443
drag, startPoint x: 15, startPoint y: 795, endPoint x: 239, endPoint y: 807, distance: 224.9
click at [241, 809] on div "78 Welcome to ShareWell You have 78 available Pro credit s to book a coaching g…" at bounding box center [487, 1027] width 974 height 3297
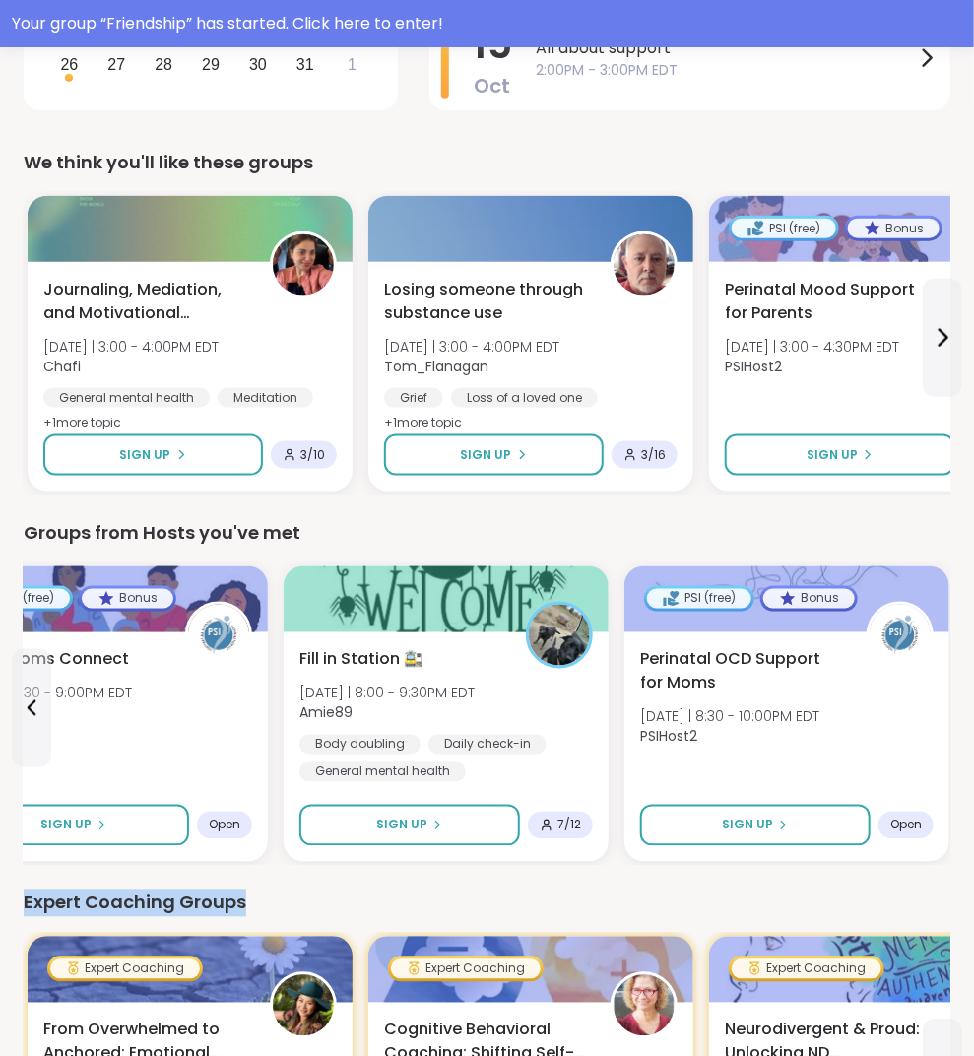
scroll to position [614, 0]
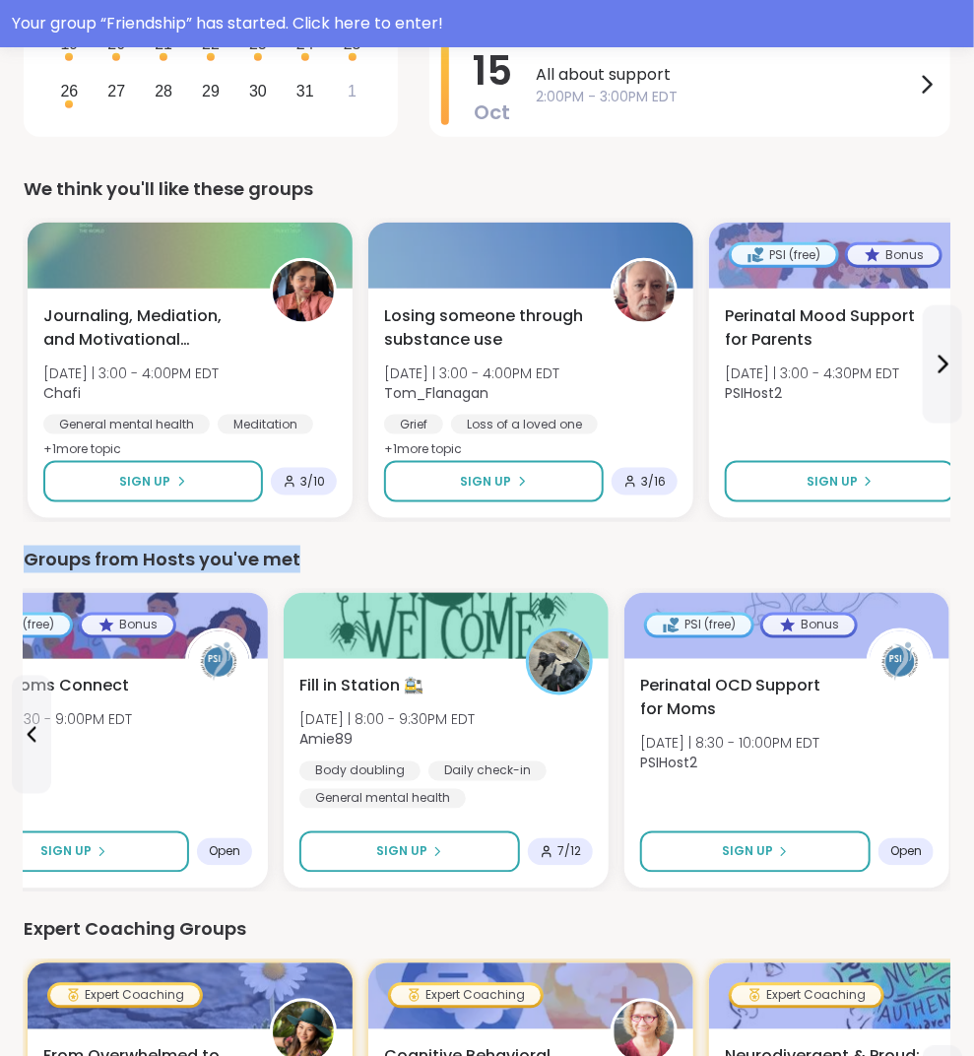
drag, startPoint x: 294, startPoint y: 567, endPoint x: 21, endPoint y: 563, distance: 272.9
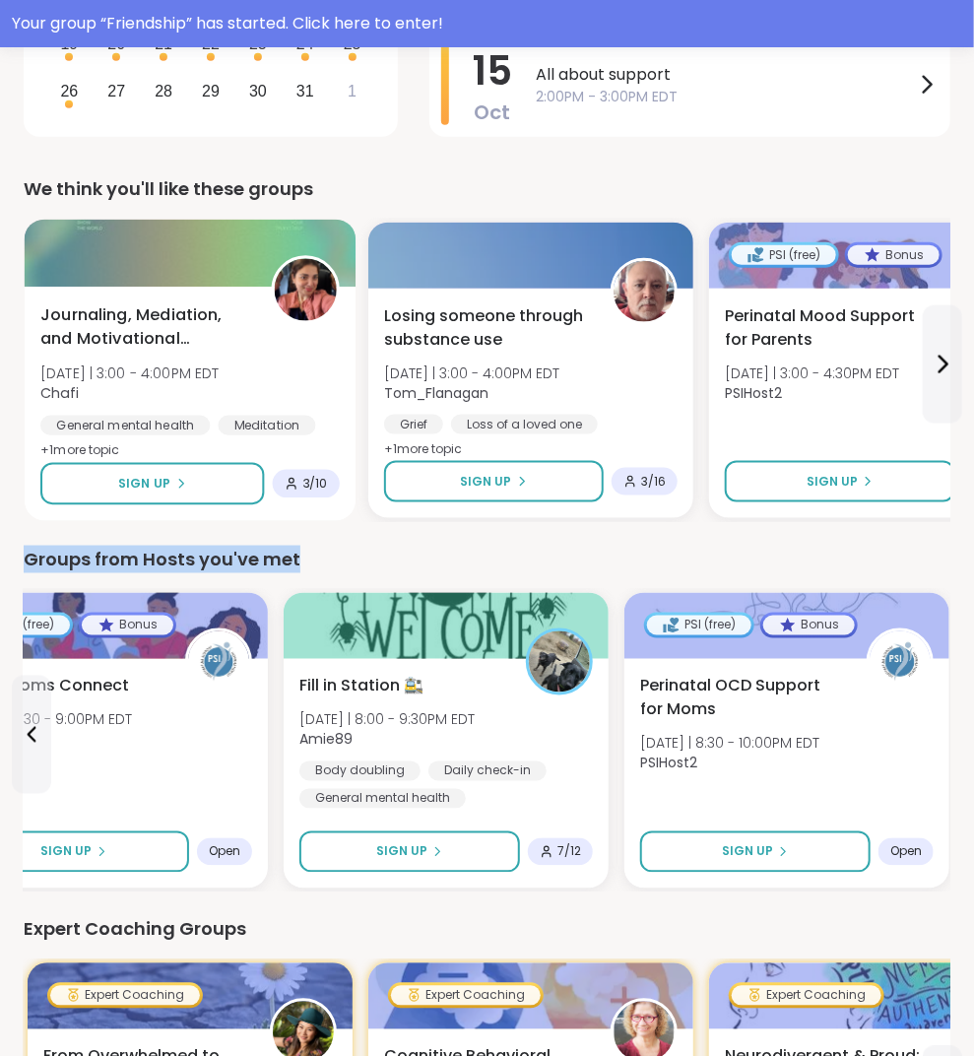
scroll to position [606, 0]
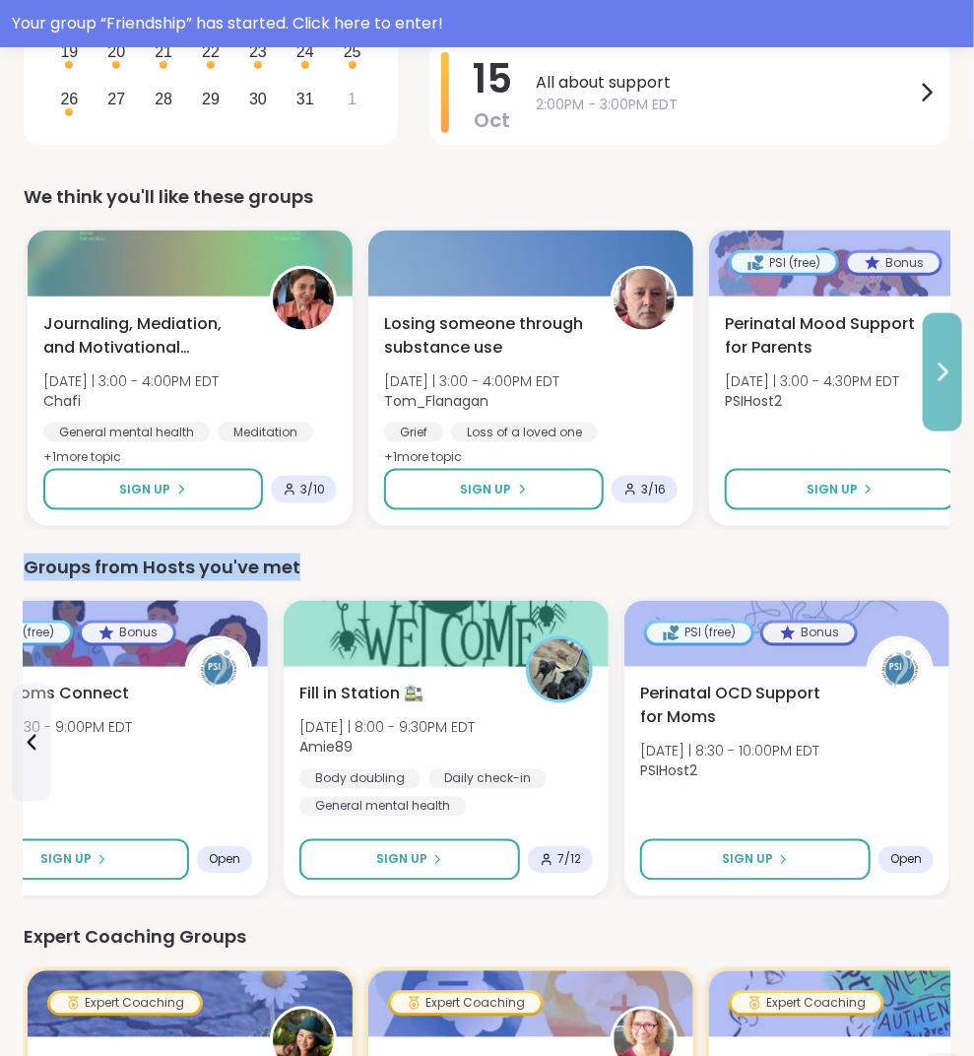
click at [955, 377] on icon at bounding box center [943, 373] width 24 height 24
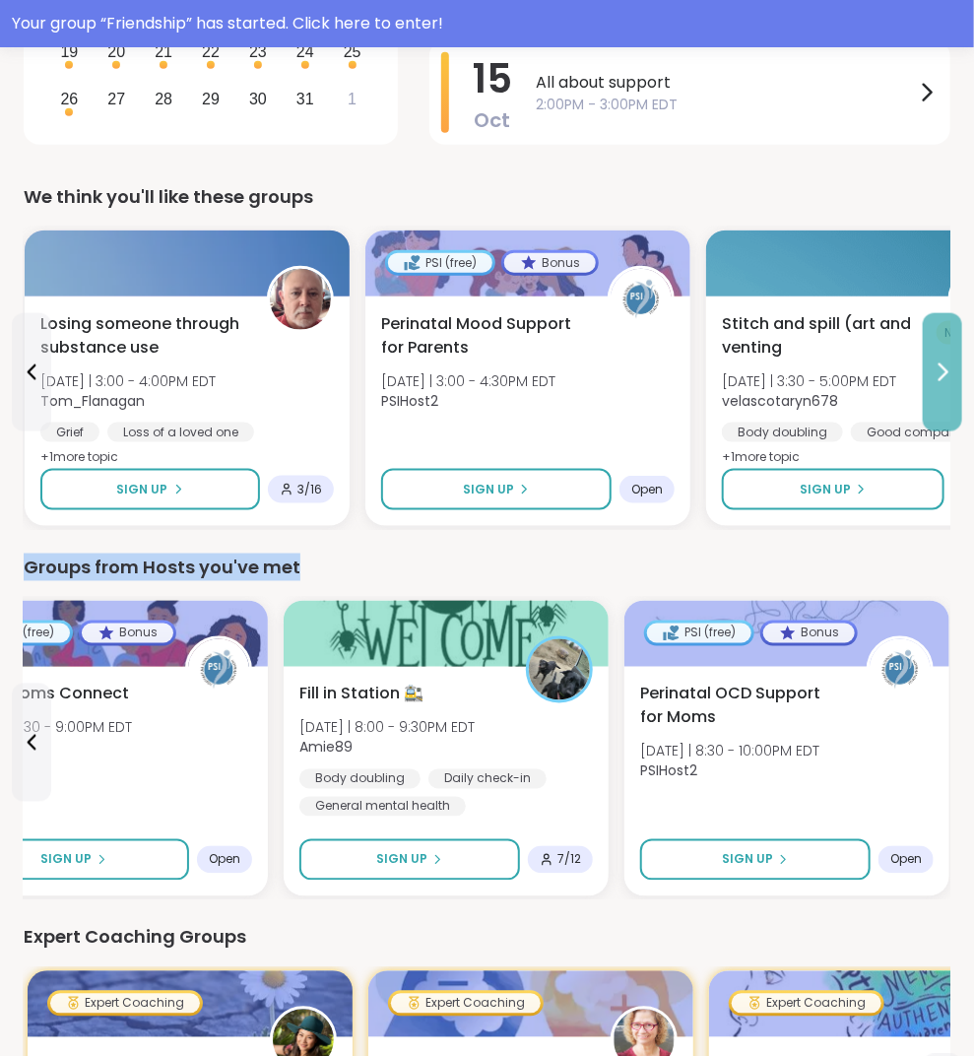
click at [955, 377] on icon at bounding box center [943, 373] width 24 height 24
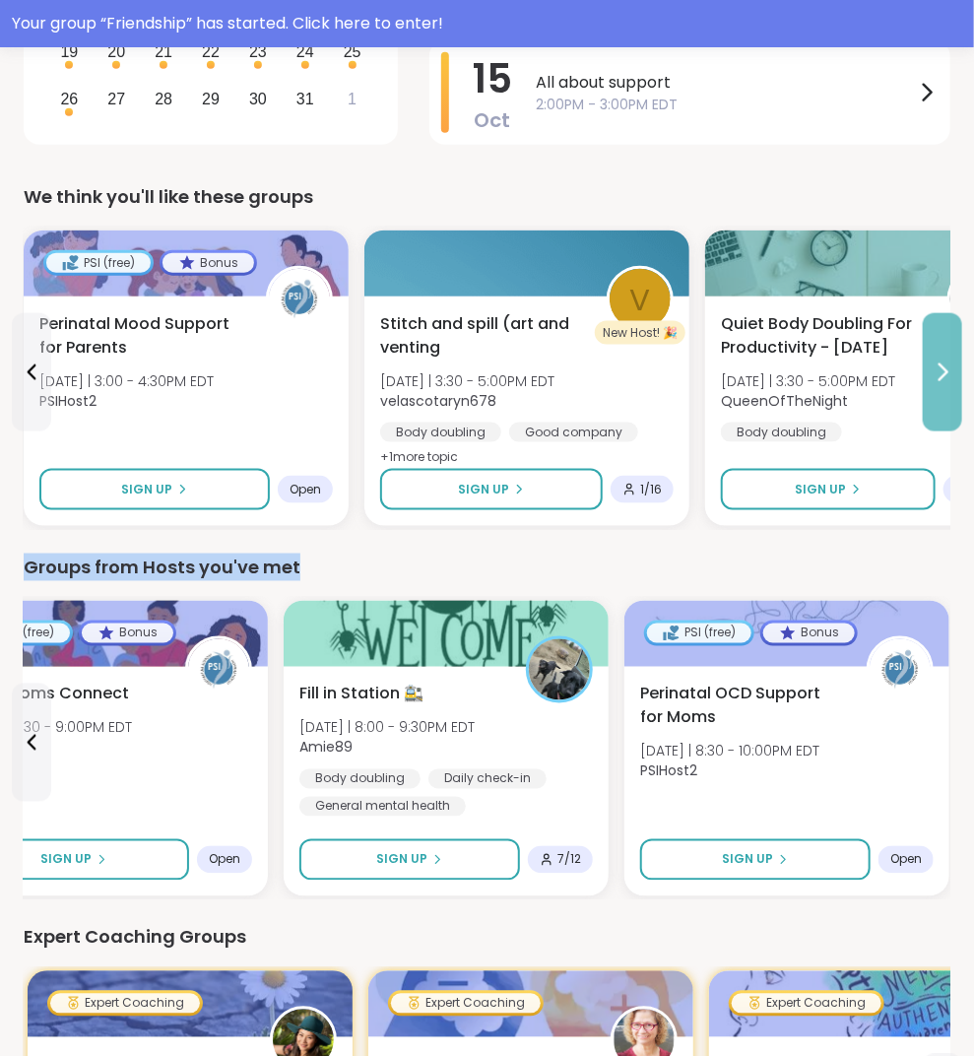
click at [955, 377] on icon at bounding box center [943, 373] width 24 height 24
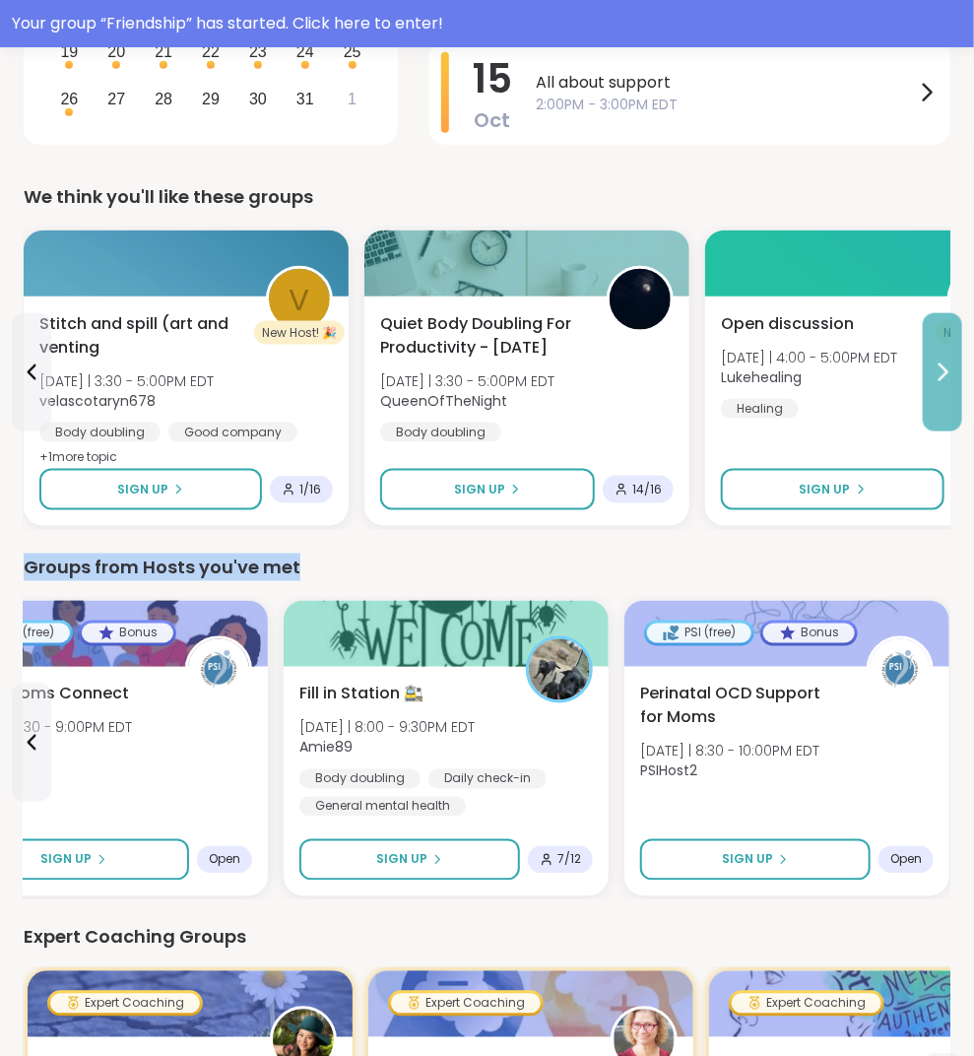
click at [955, 379] on icon at bounding box center [943, 373] width 24 height 24
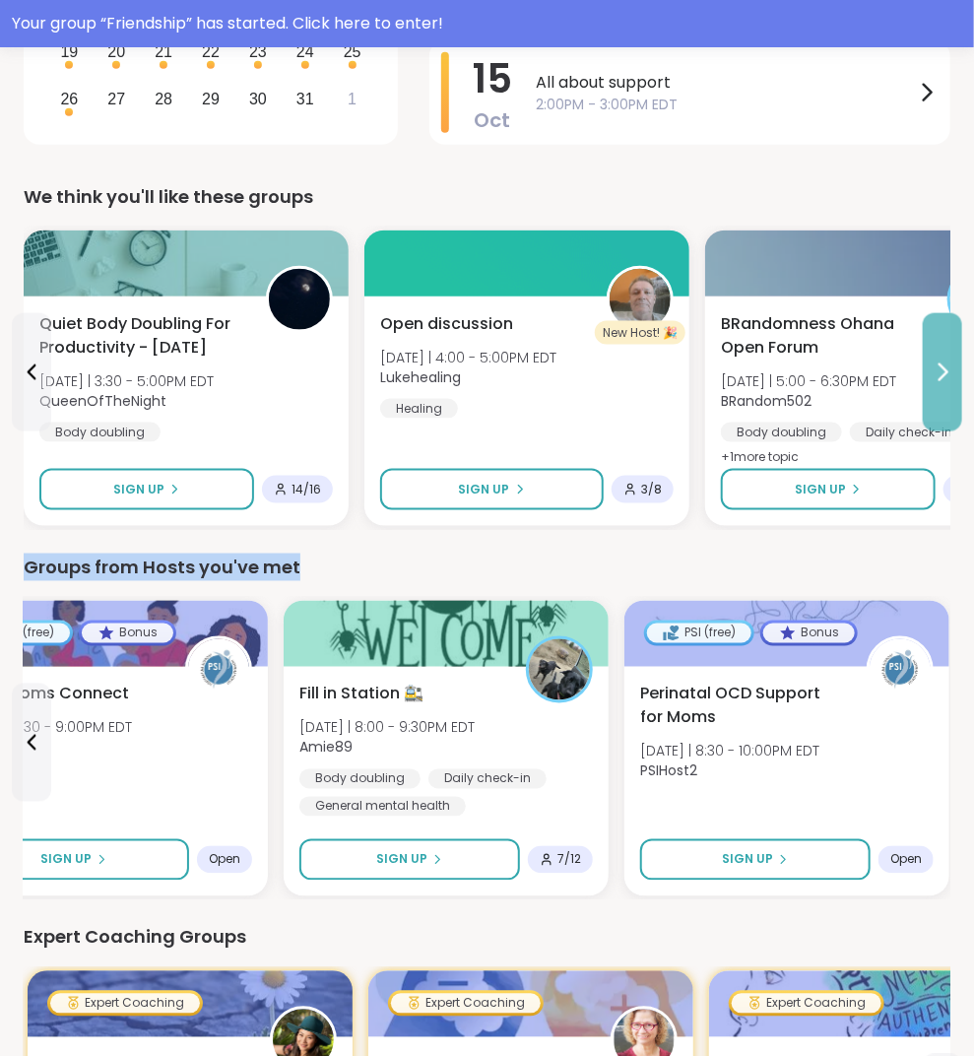
click at [955, 381] on icon at bounding box center [943, 373] width 24 height 24
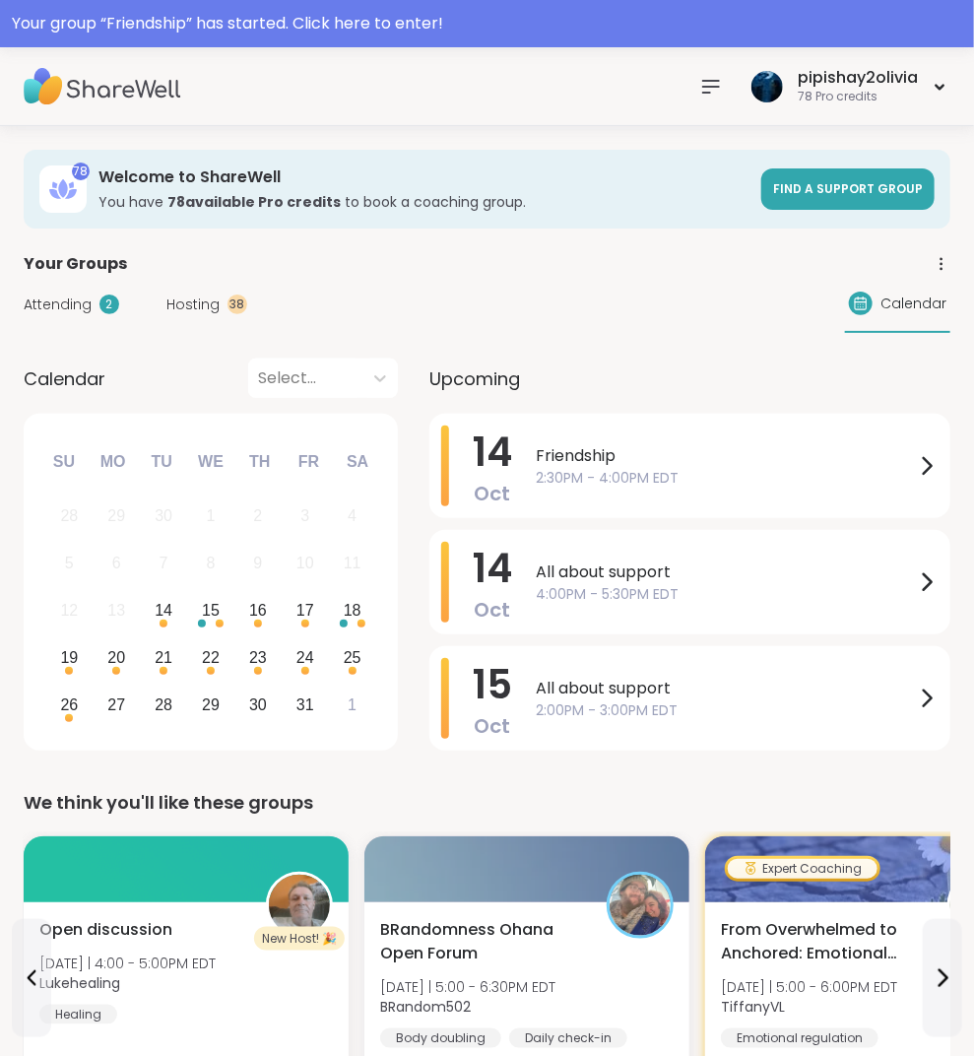
scroll to position [0, 0]
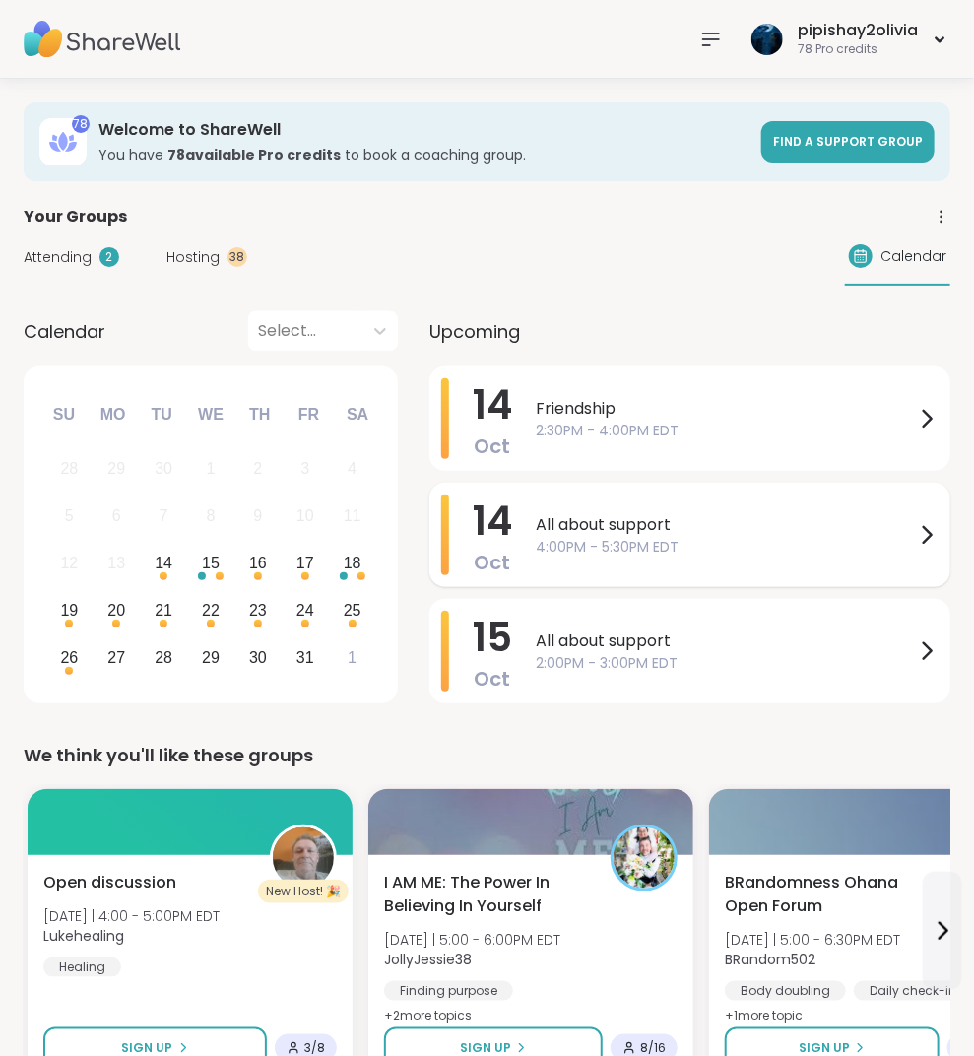
click at [778, 550] on span "4:00PM - 5:30PM EDT" at bounding box center [725, 547] width 379 height 21
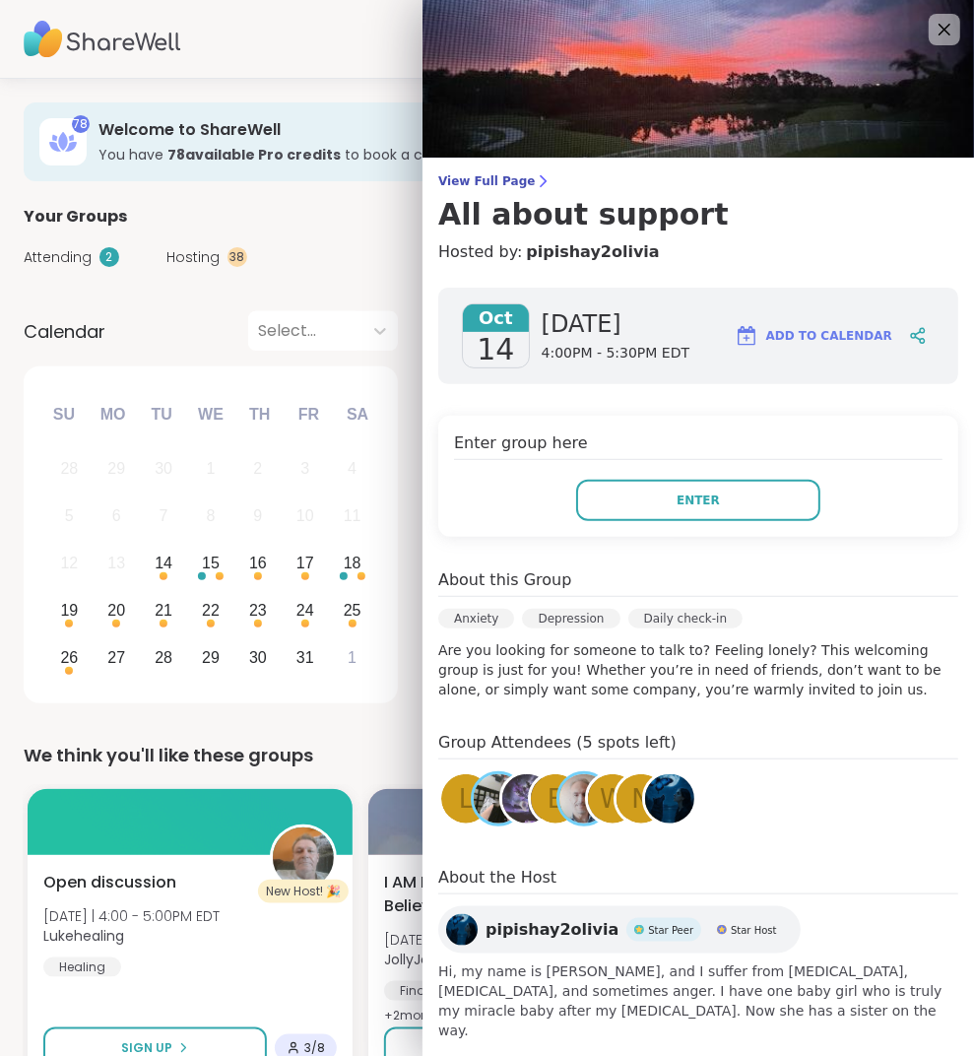
click at [535, 167] on div "View Full Page All about support Hosted by: pipishay2olivia [DATE] [DATE] 4:00P…" at bounding box center [699, 543] width 552 height 1087
click at [535, 181] on icon at bounding box center [543, 181] width 16 height 16
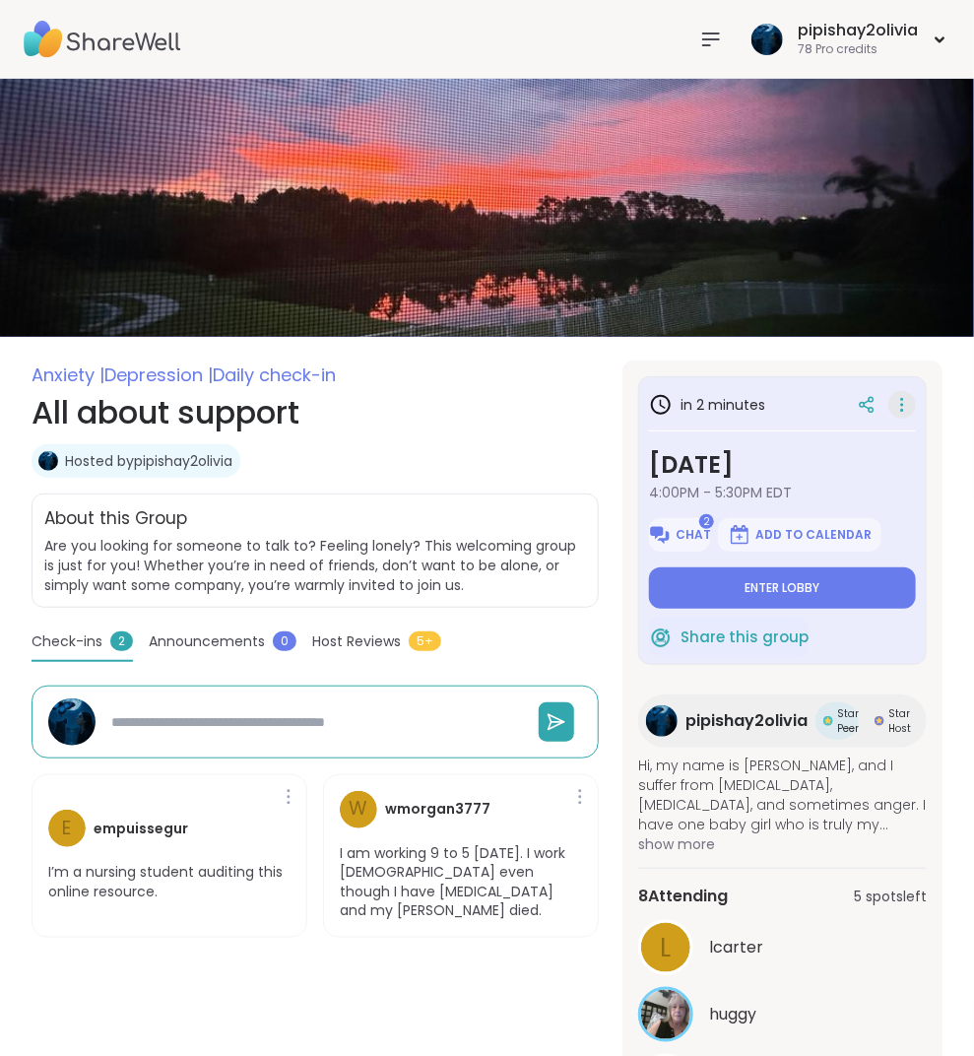
click at [909, 409] on icon at bounding box center [902, 405] width 20 height 28
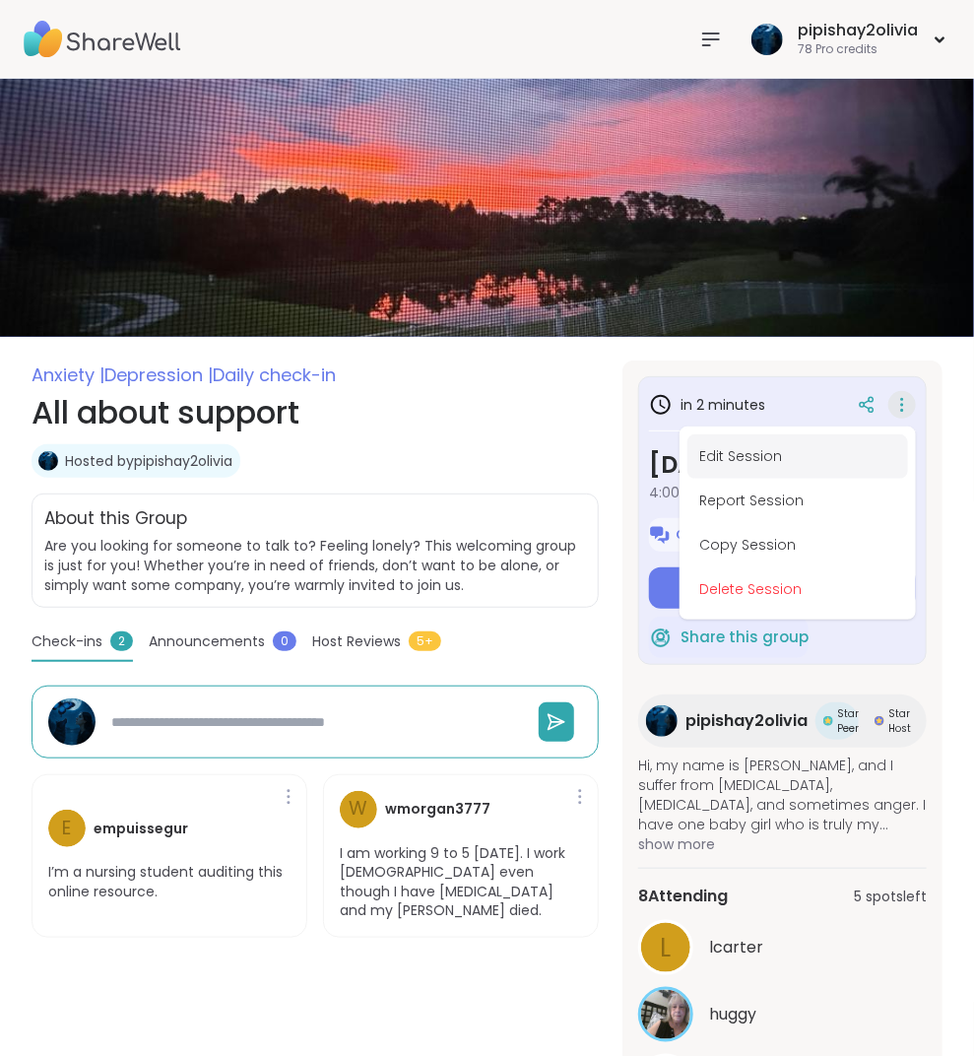
click at [743, 442] on button "Edit Session" at bounding box center [798, 456] width 221 height 44
type textarea "*"
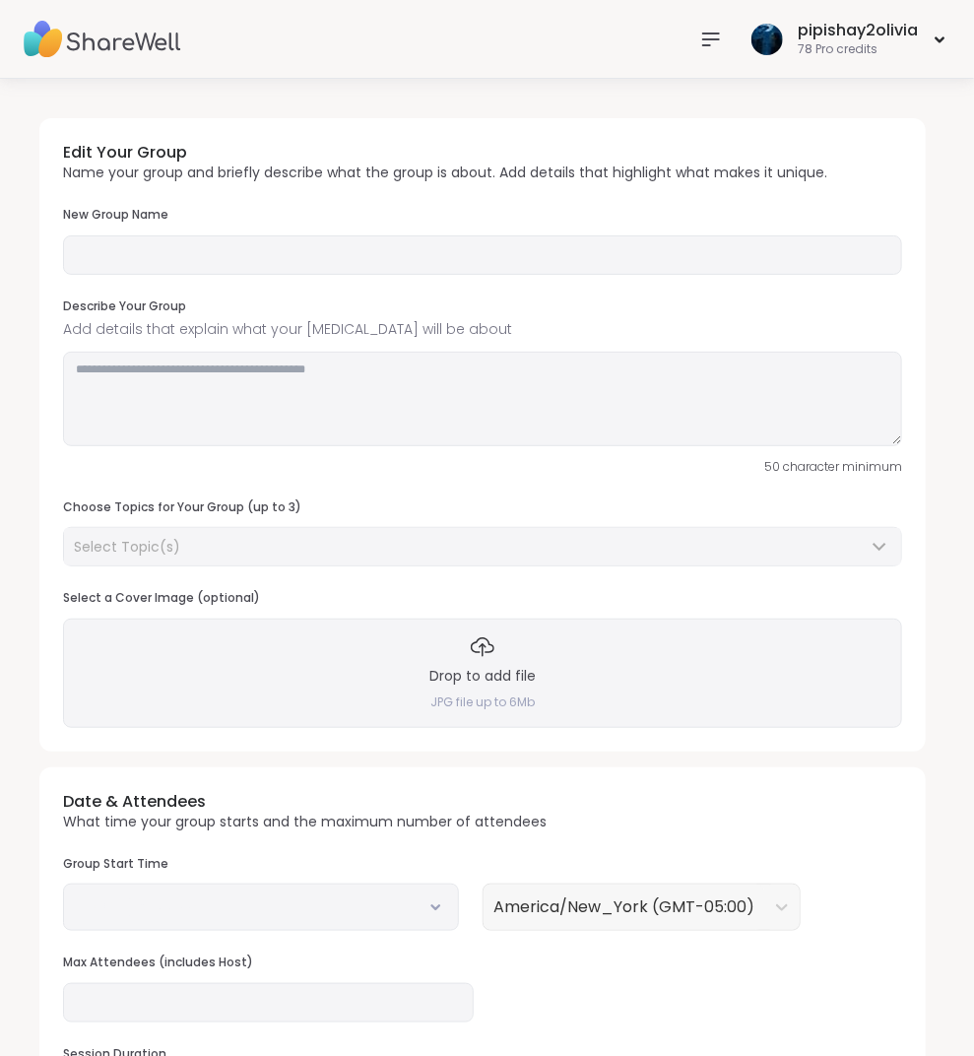
type input "**********"
type textarea "**********"
type input "**"
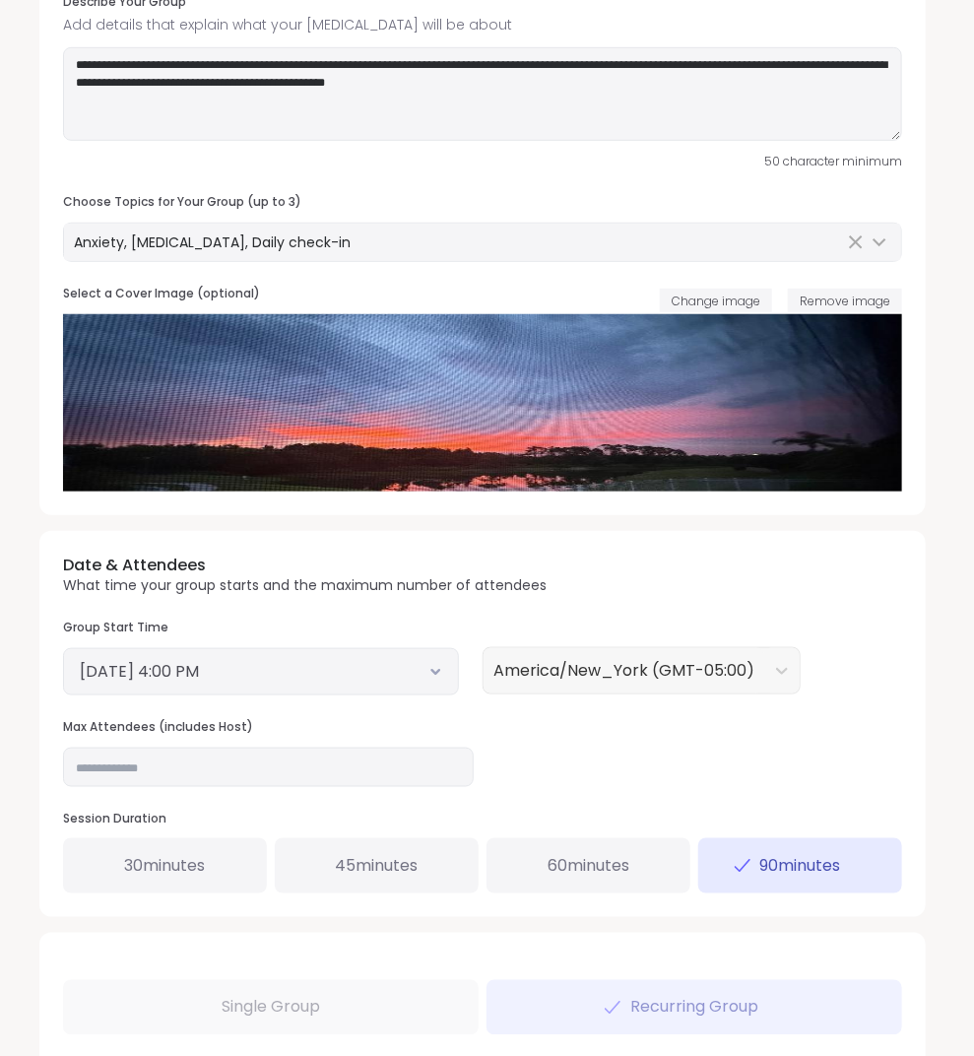
scroll to position [339, 0]
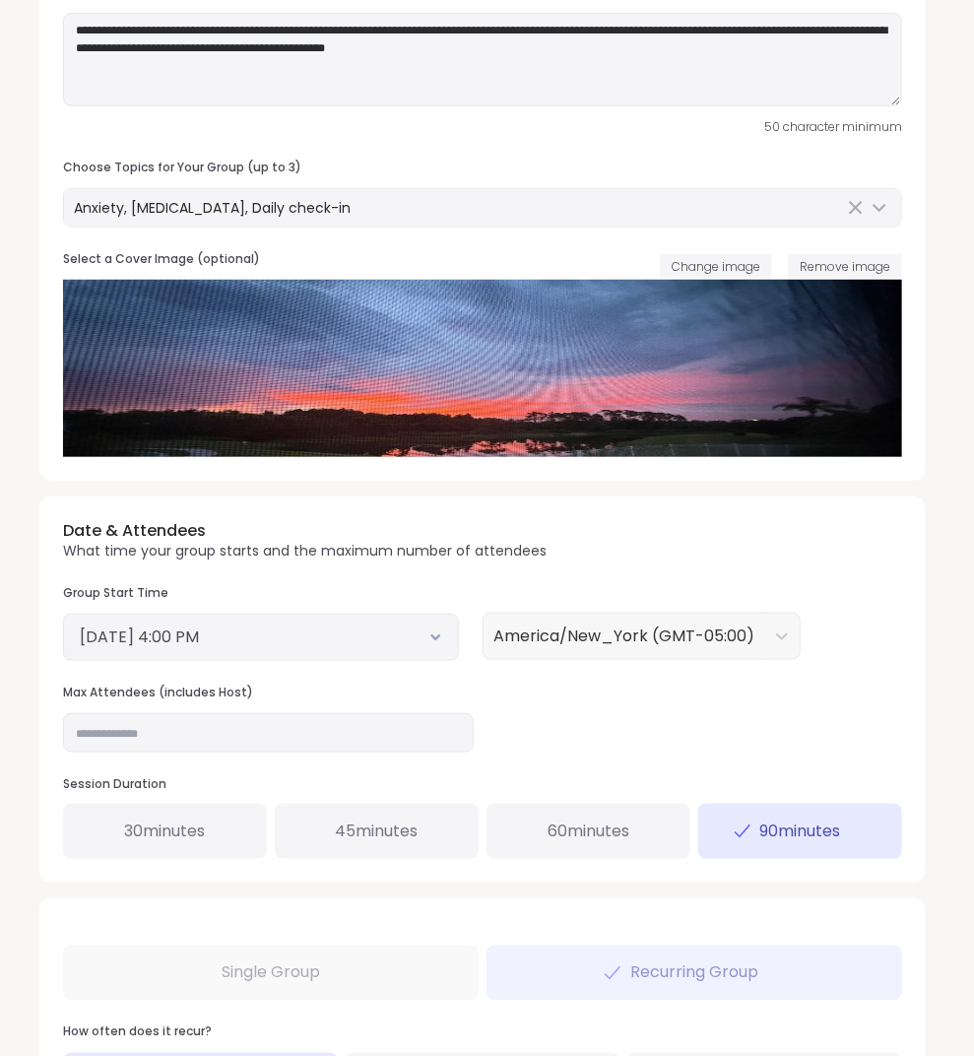
click at [514, 832] on div "60 minutes" at bounding box center [589, 831] width 204 height 55
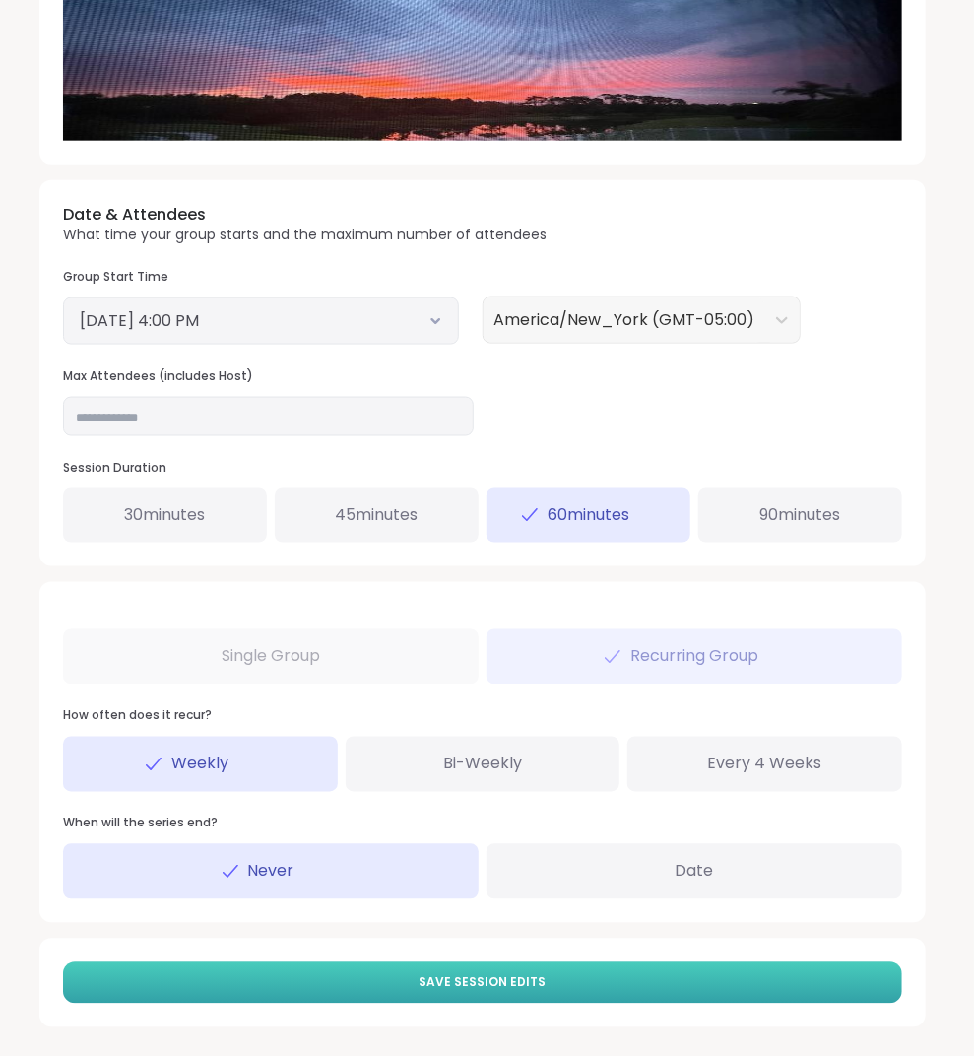
scroll to position [654, 0]
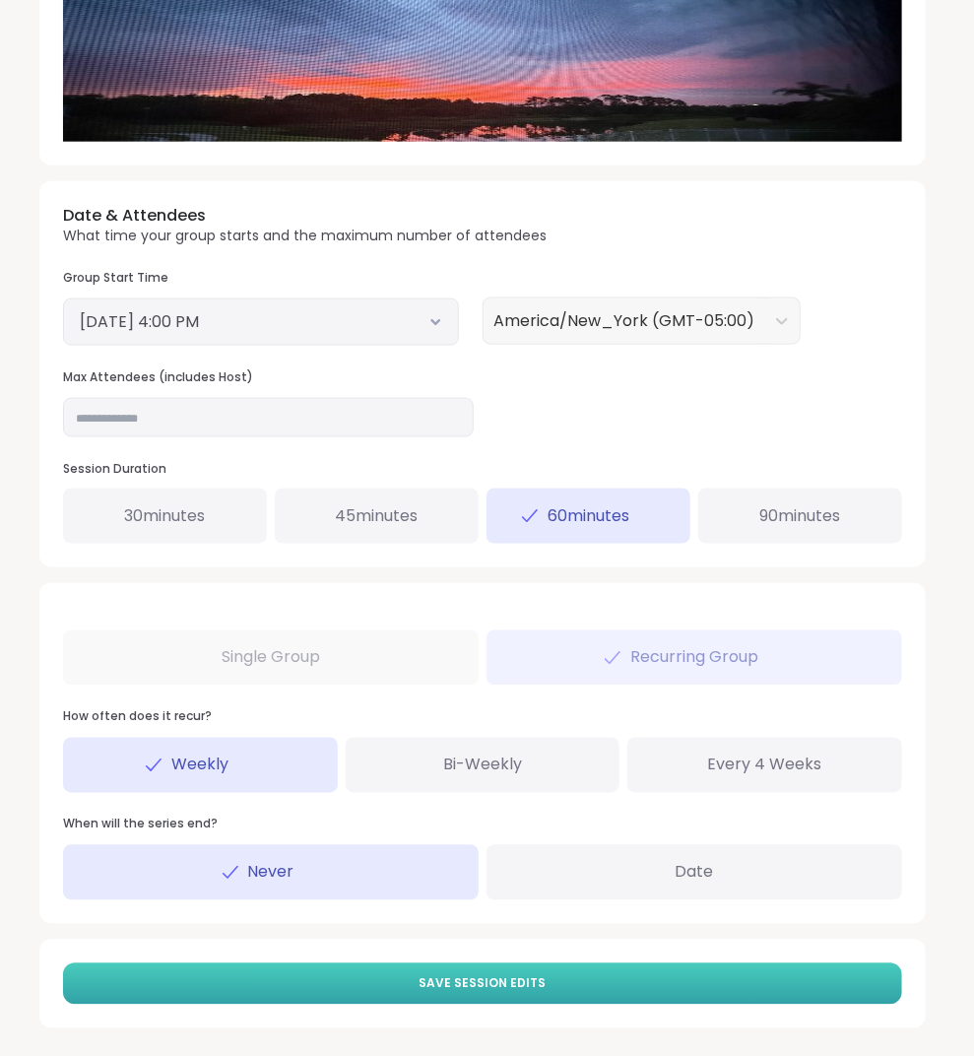
click at [516, 975] on span "Save Session Edits" at bounding box center [483, 984] width 127 height 18
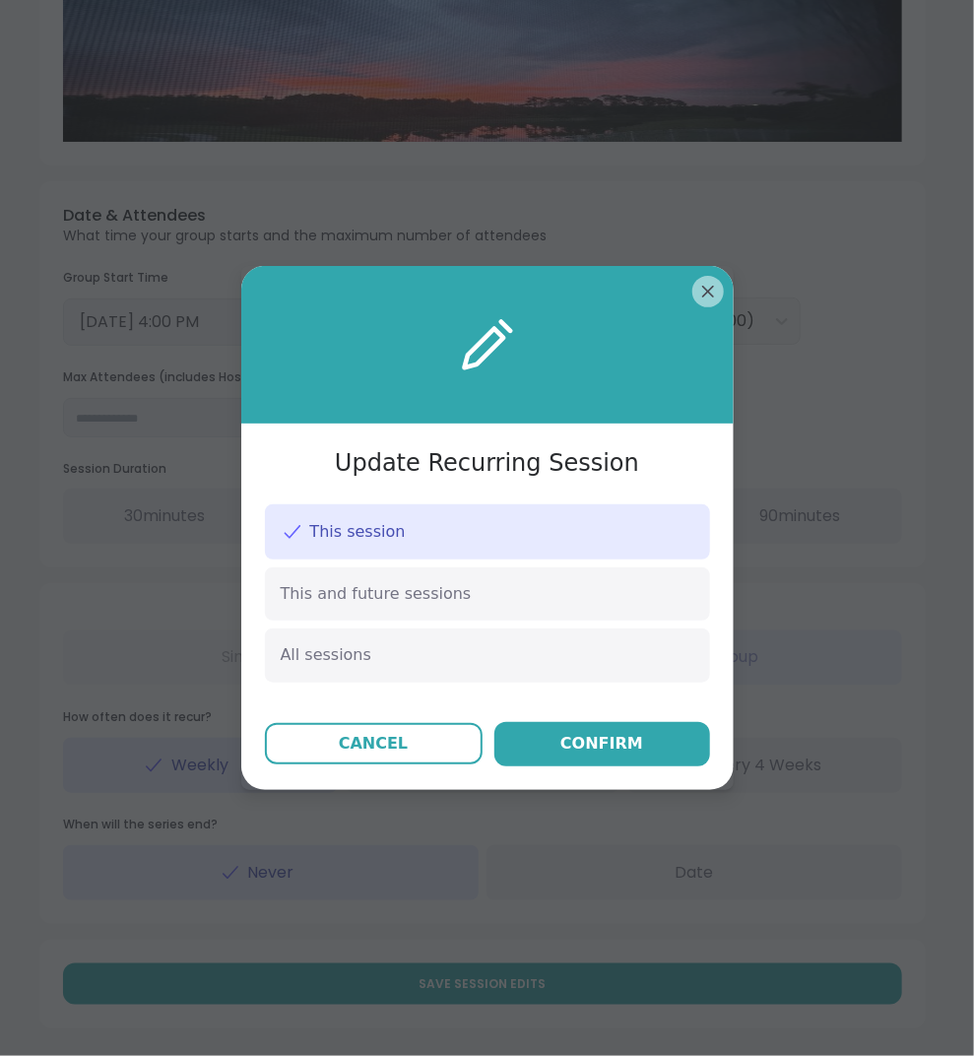
click at [615, 771] on div "Update Recurring Session This session This and future sessions All sessions Can…" at bounding box center [487, 527] width 493 height 523
click at [615, 750] on div "Confirm" at bounding box center [601, 744] width 83 height 24
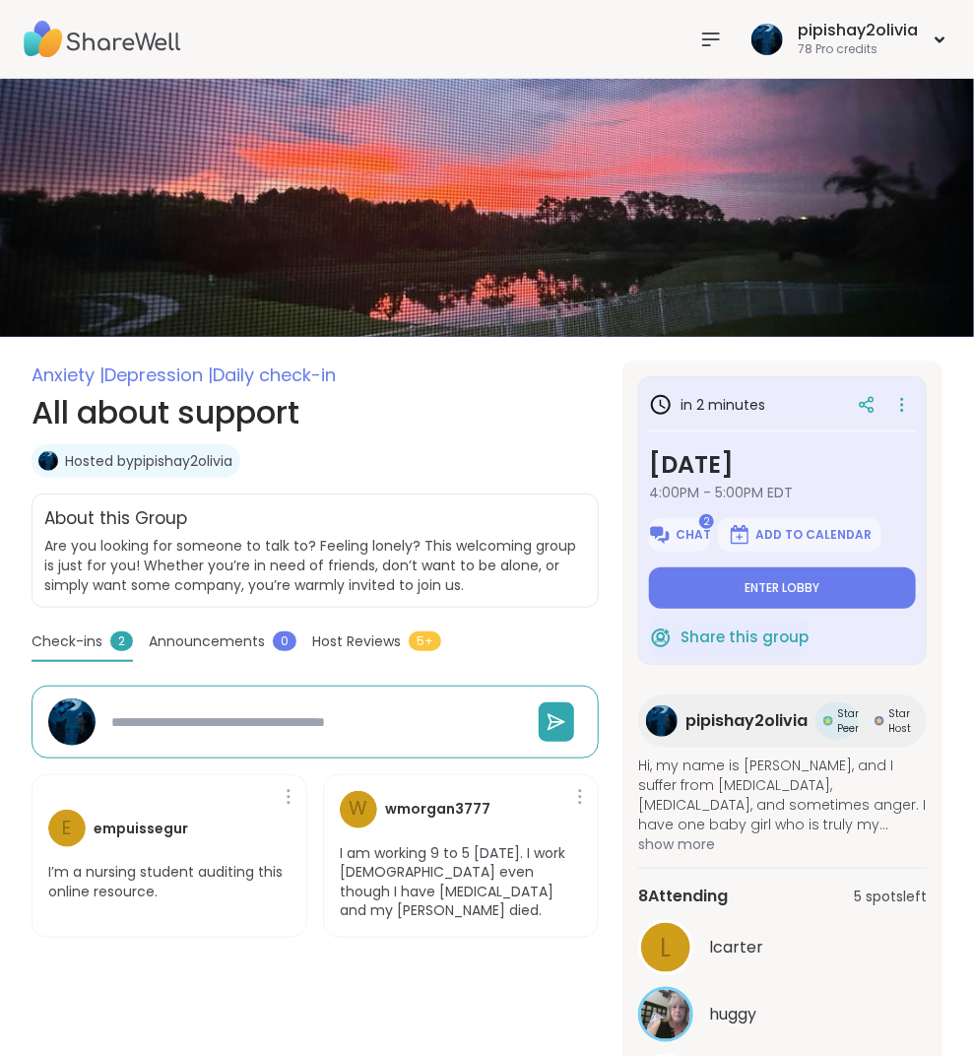
click at [706, 28] on icon at bounding box center [711, 40] width 24 height 24
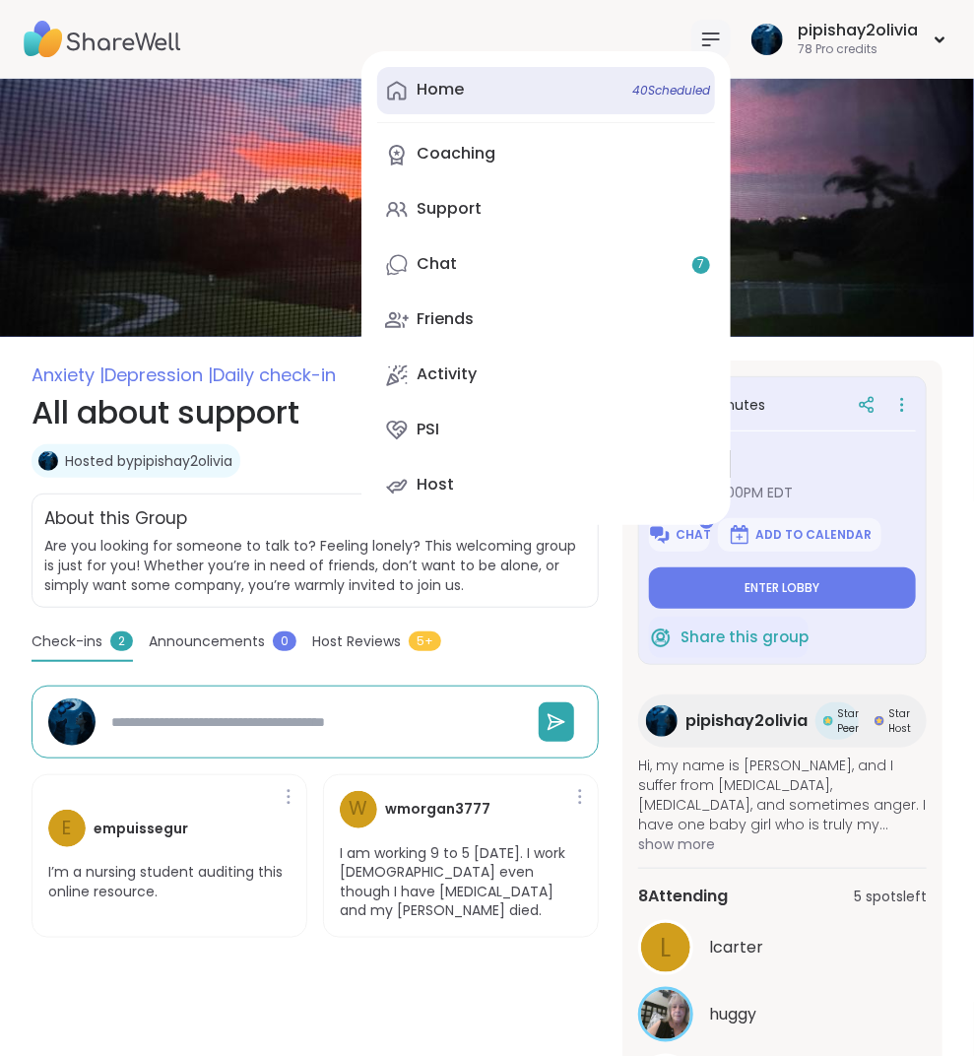
click at [619, 101] on link "Home 40 Scheduled" at bounding box center [546, 90] width 338 height 47
type textarea "*"
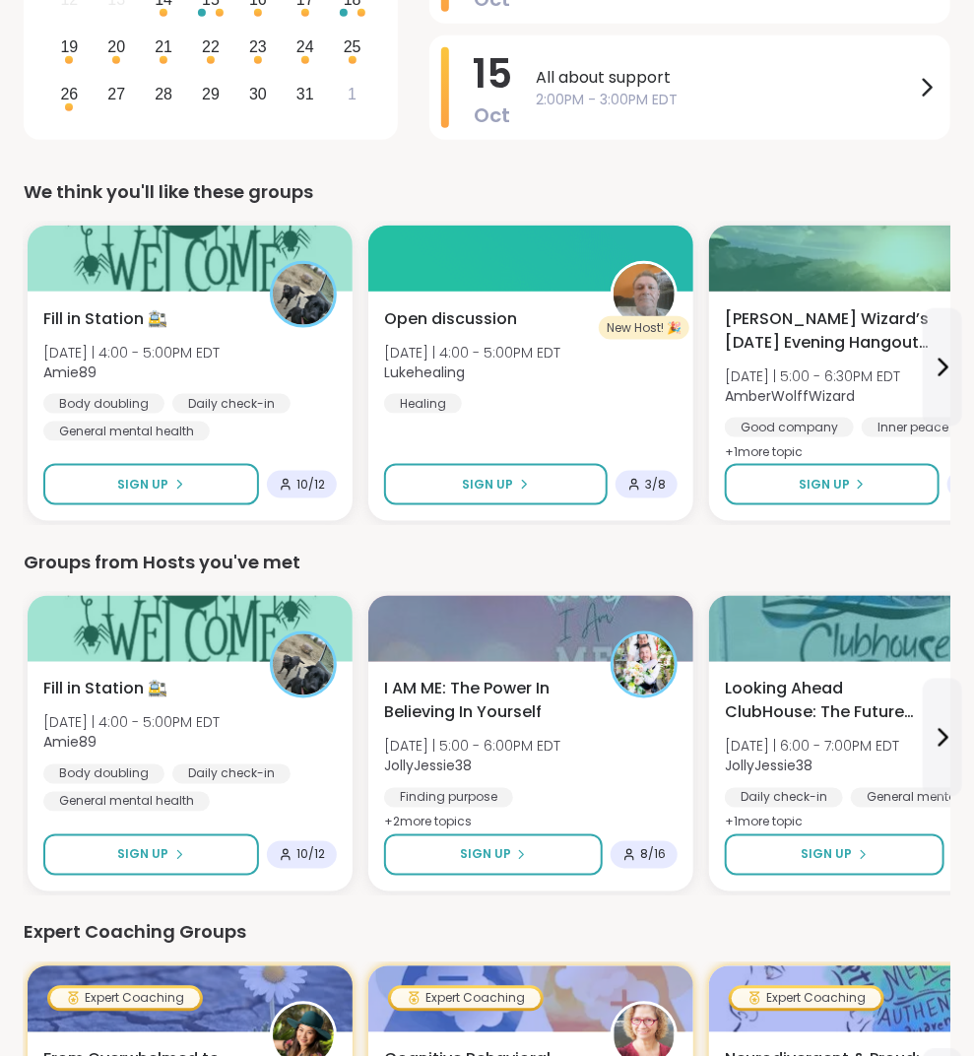
scroll to position [566, 0]
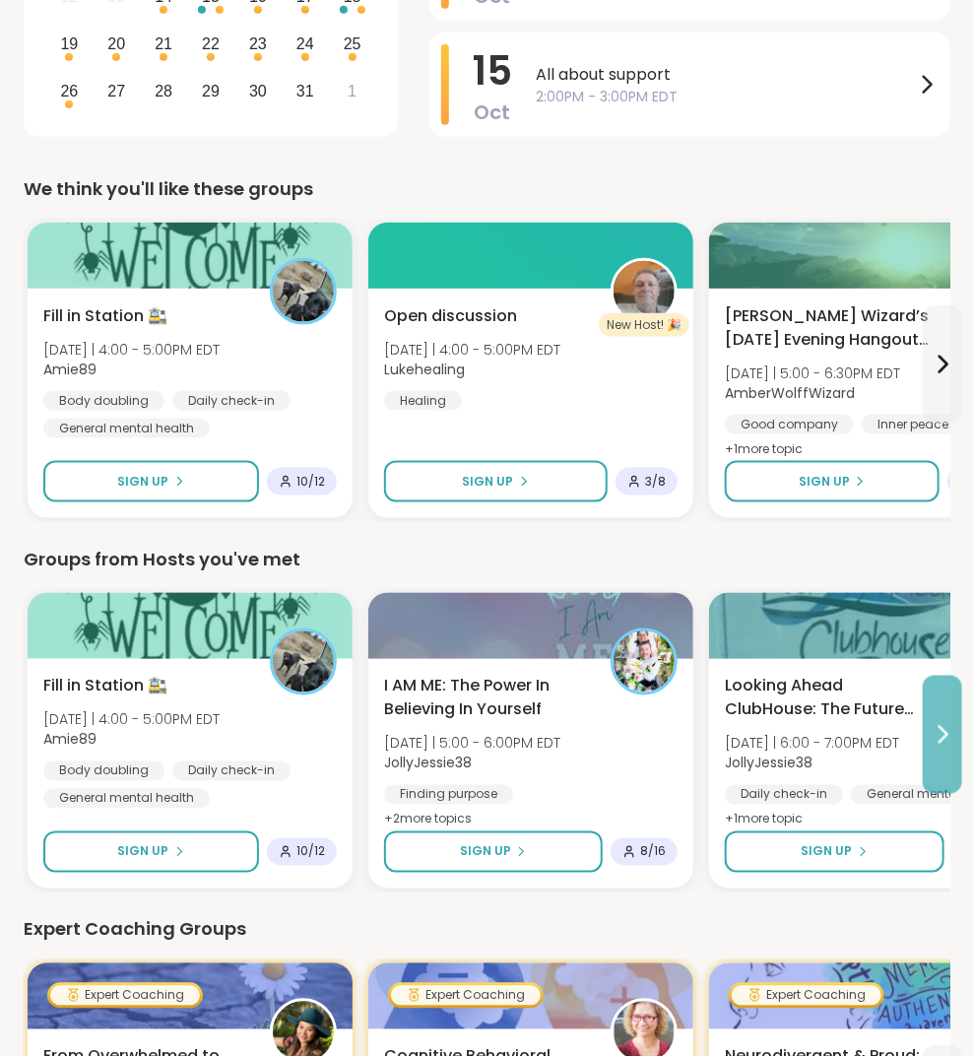
click at [931, 732] on icon at bounding box center [943, 735] width 24 height 24
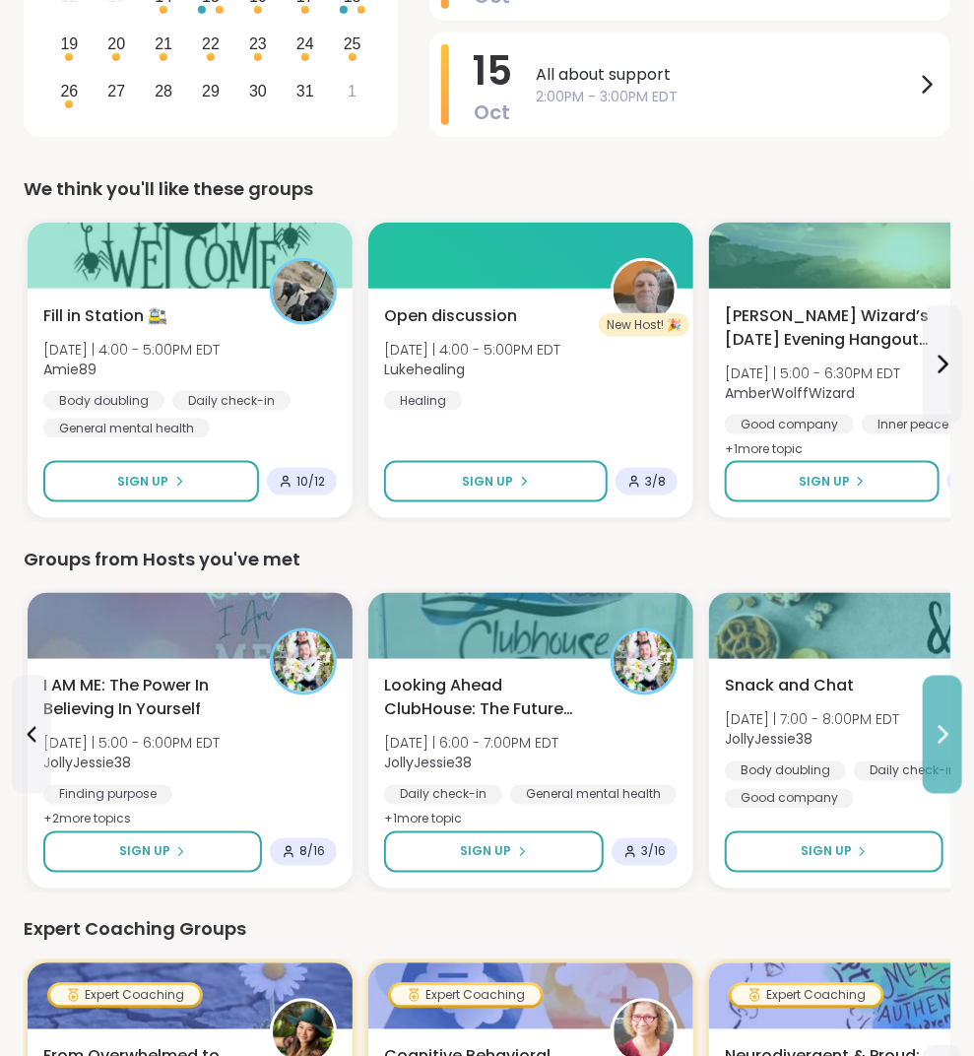
click at [931, 732] on icon at bounding box center [943, 735] width 24 height 24
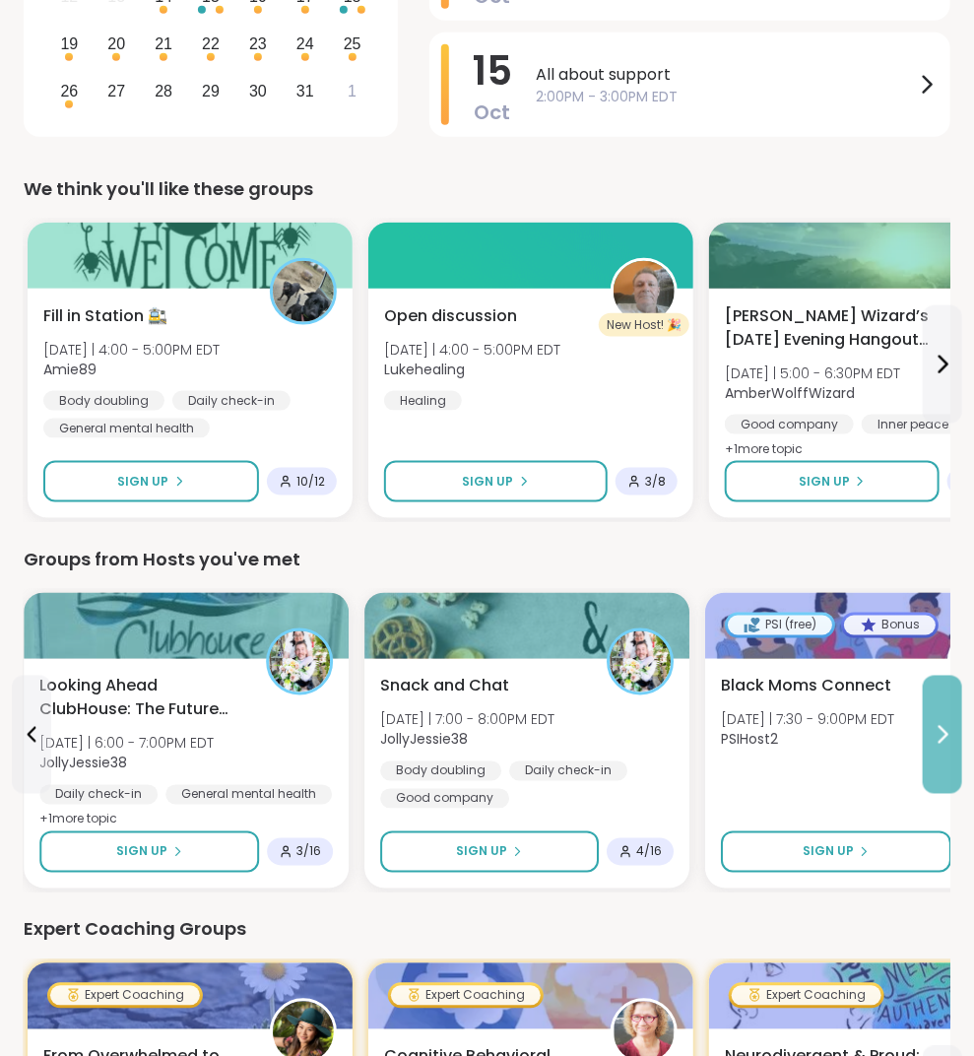
click at [931, 732] on icon at bounding box center [943, 735] width 24 height 24
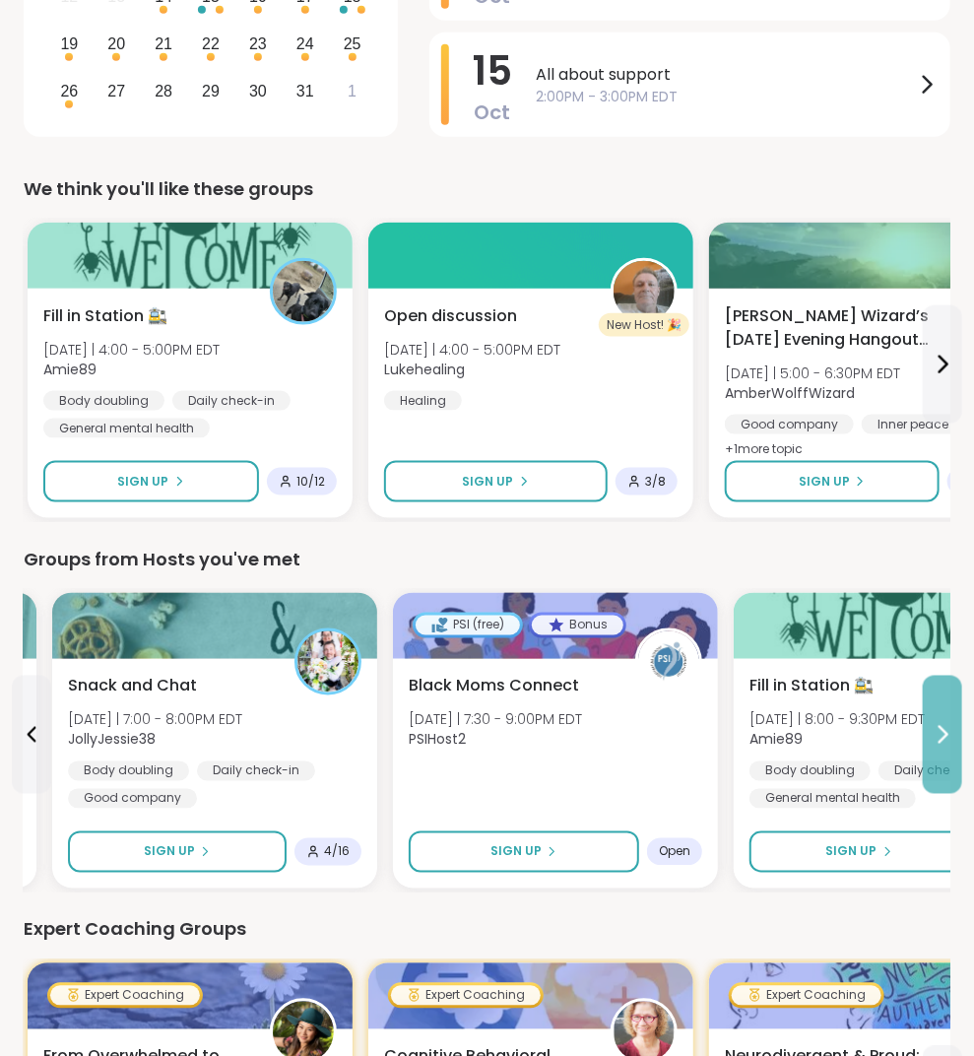
click at [931, 732] on icon at bounding box center [943, 735] width 24 height 24
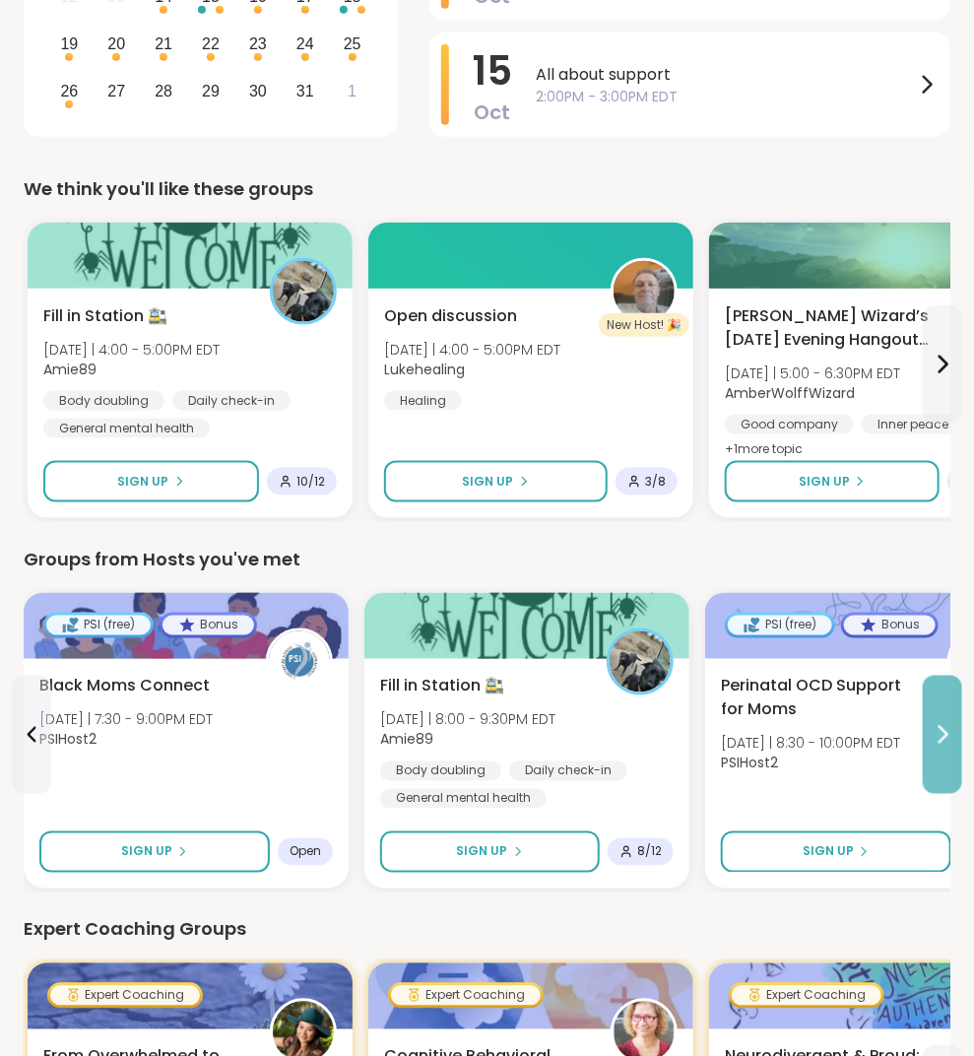
click at [931, 732] on icon at bounding box center [943, 735] width 24 height 24
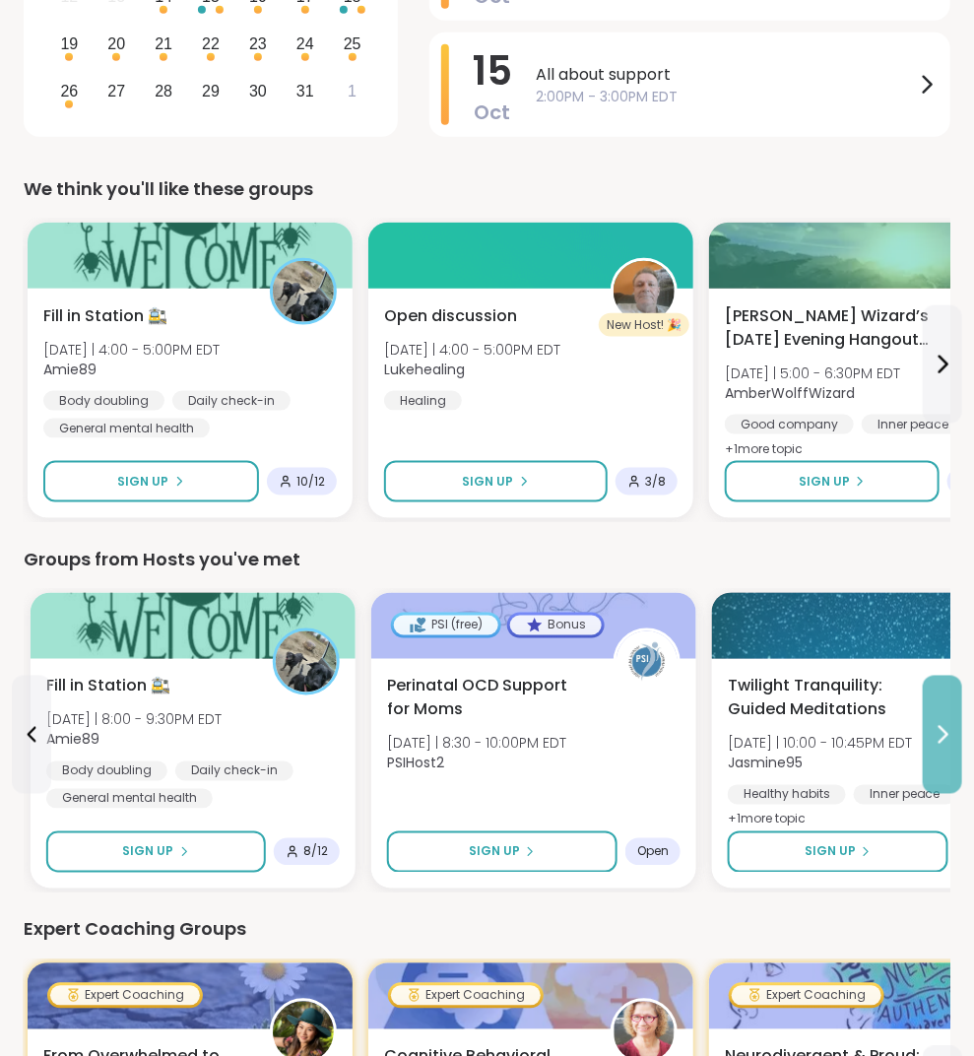
click at [931, 732] on icon at bounding box center [943, 735] width 24 height 24
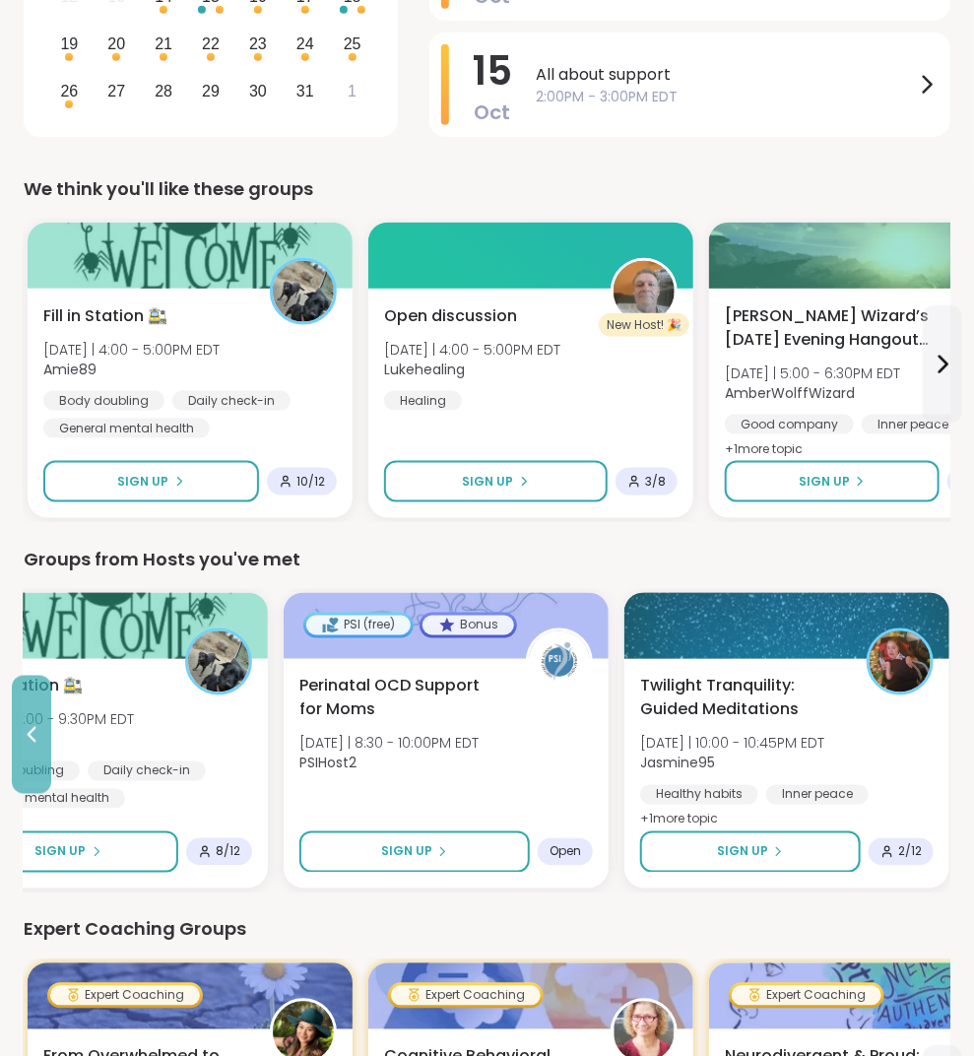
click at [34, 740] on icon at bounding box center [32, 735] width 24 height 24
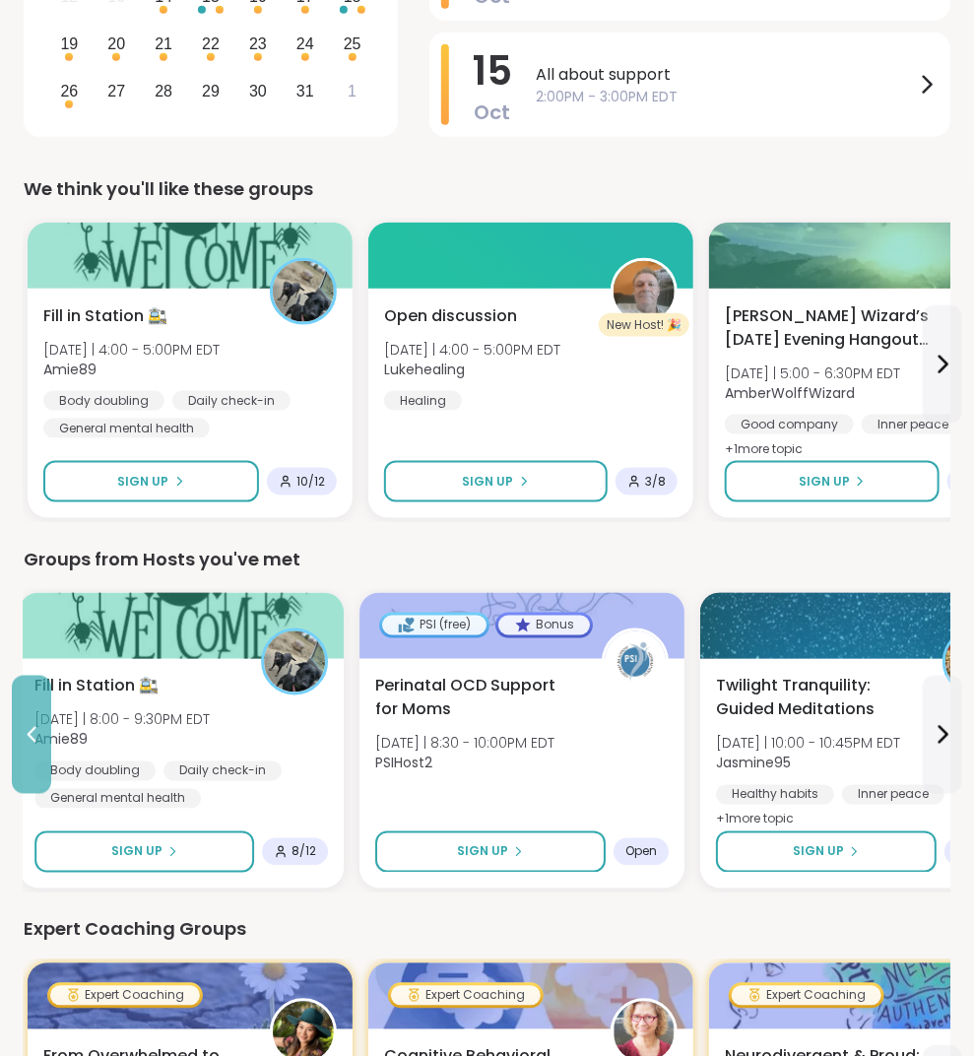
click at [34, 740] on icon at bounding box center [32, 735] width 24 height 24
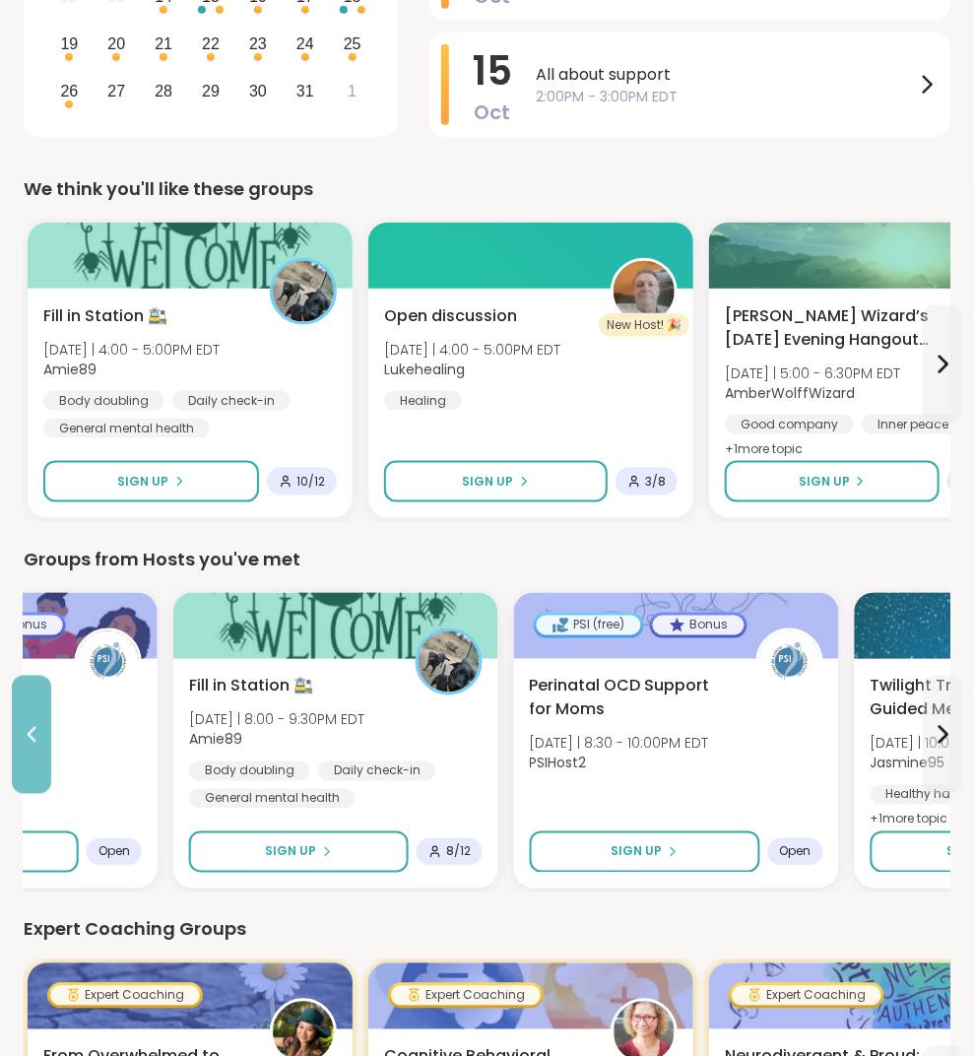
click at [34, 740] on icon at bounding box center [32, 735] width 24 height 24
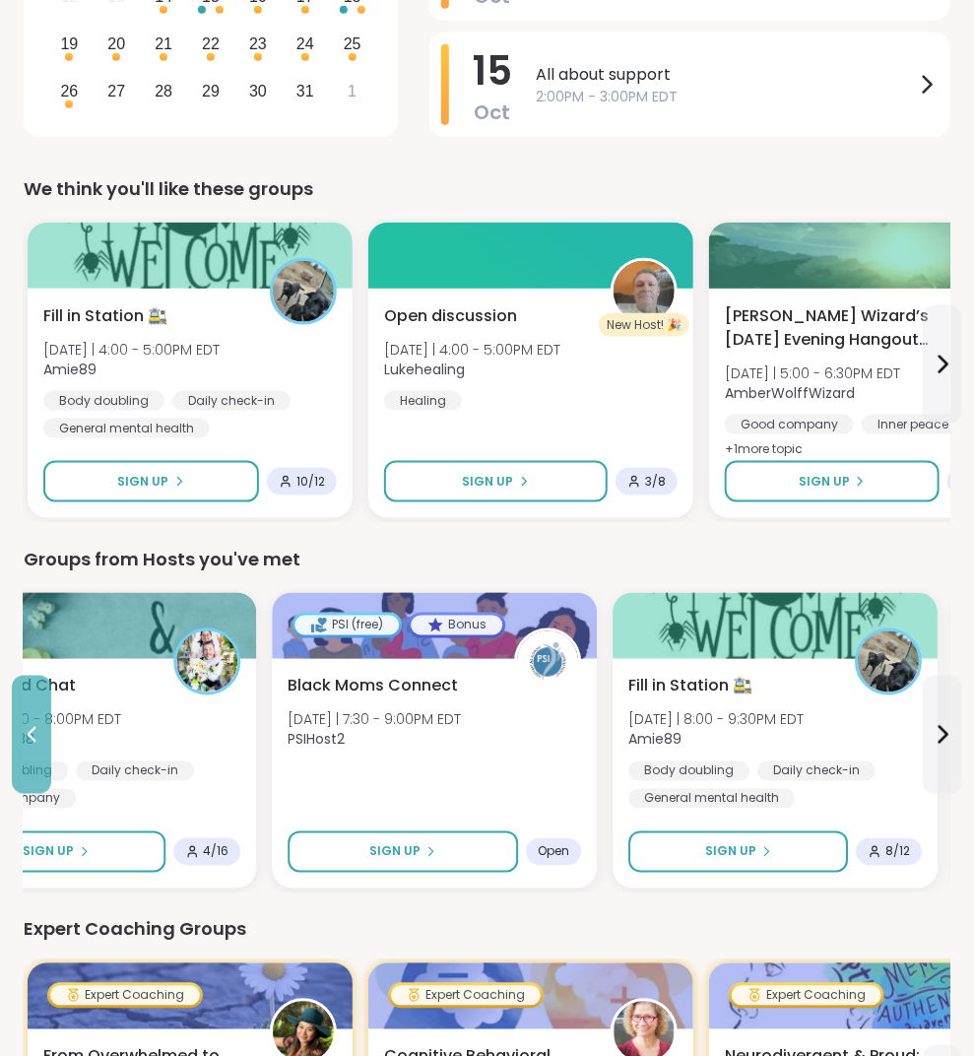
click at [34, 740] on icon at bounding box center [32, 735] width 24 height 24
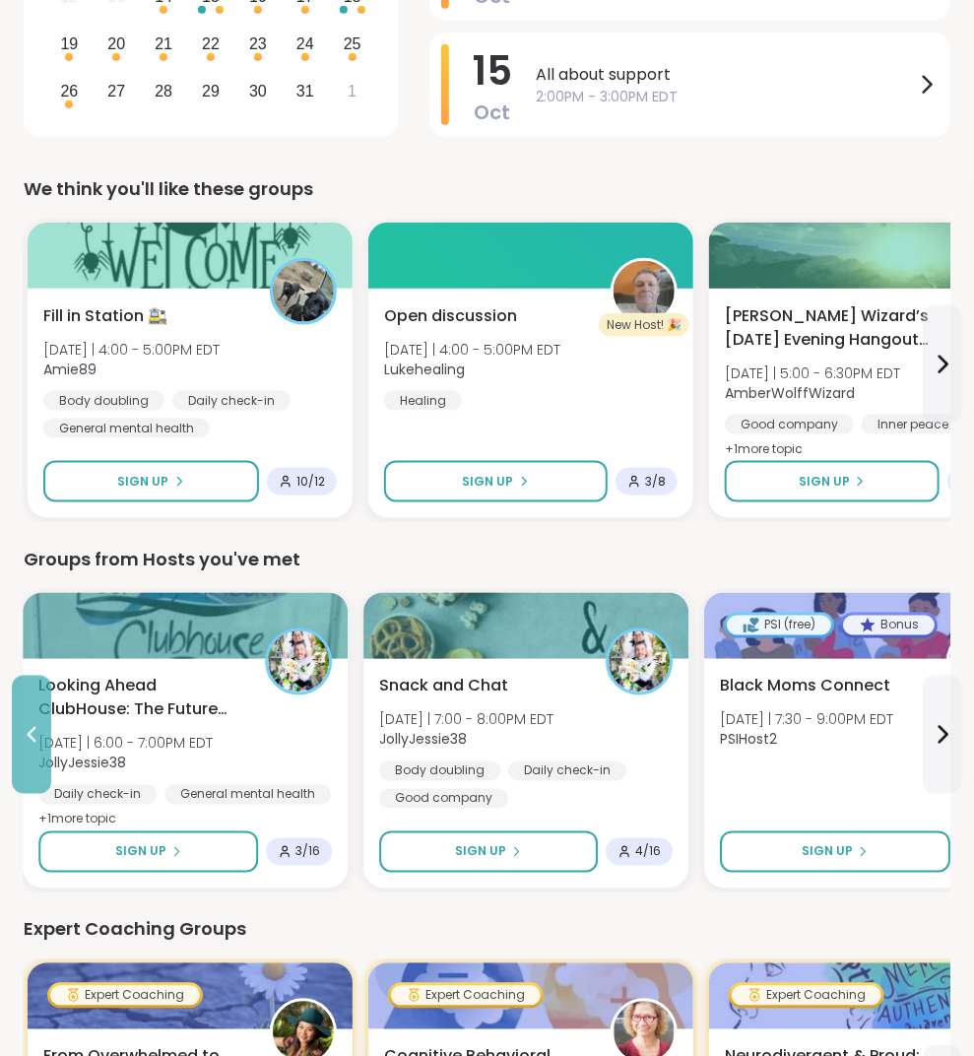
click at [34, 740] on icon at bounding box center [32, 735] width 24 height 24
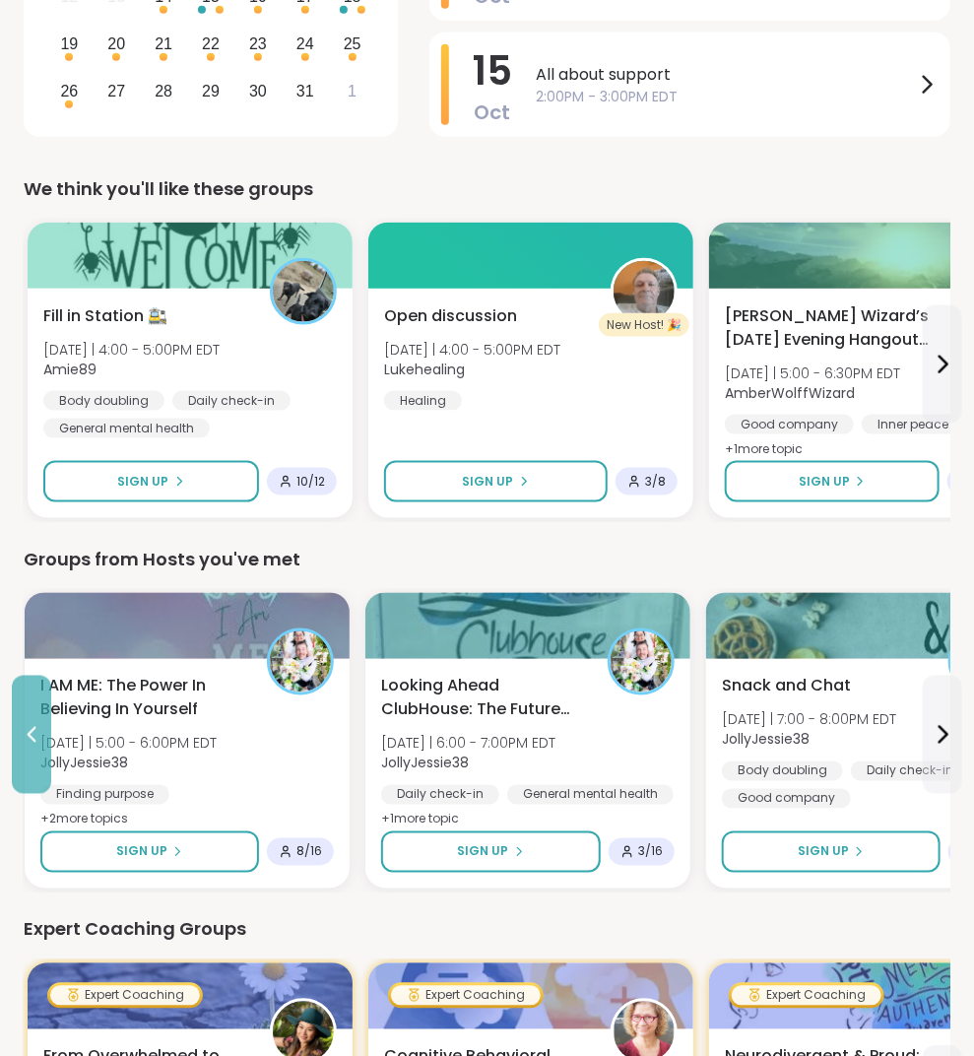
click at [34, 740] on icon at bounding box center [32, 735] width 24 height 24
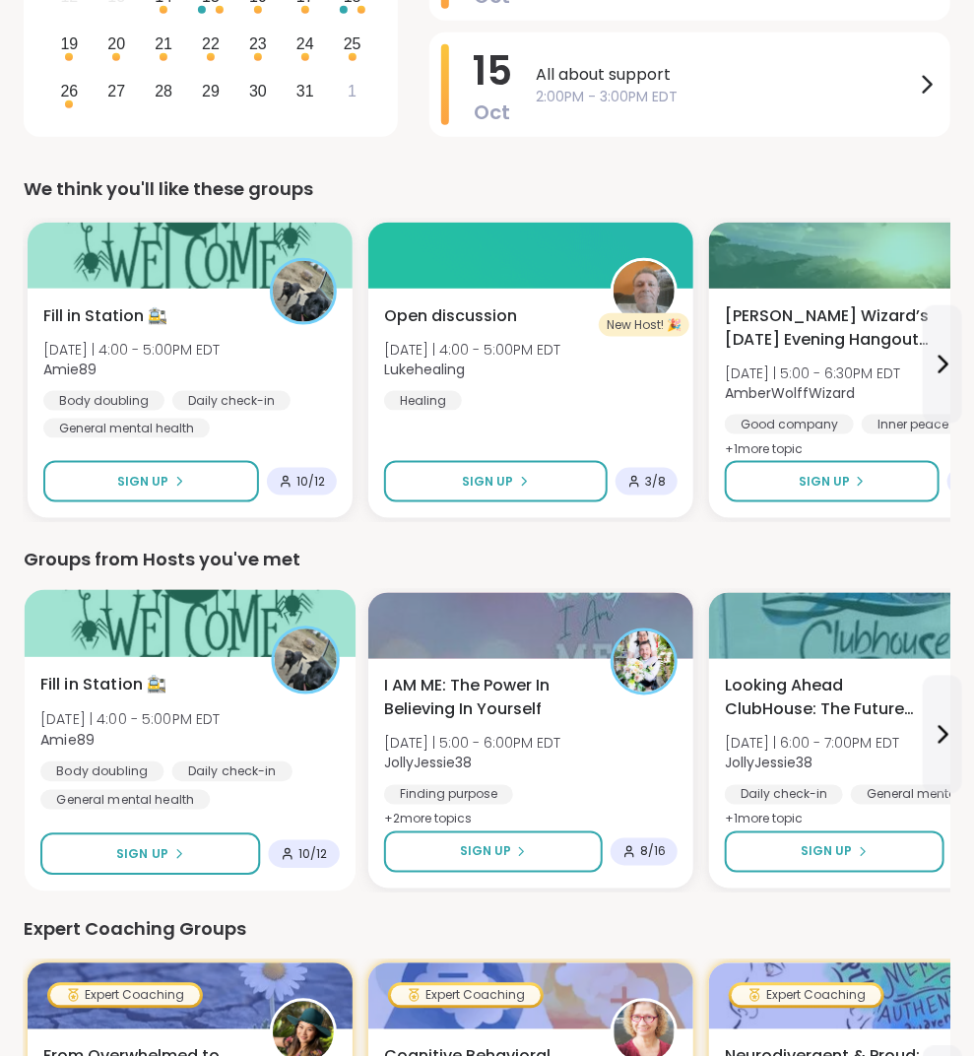
scroll to position [559, 0]
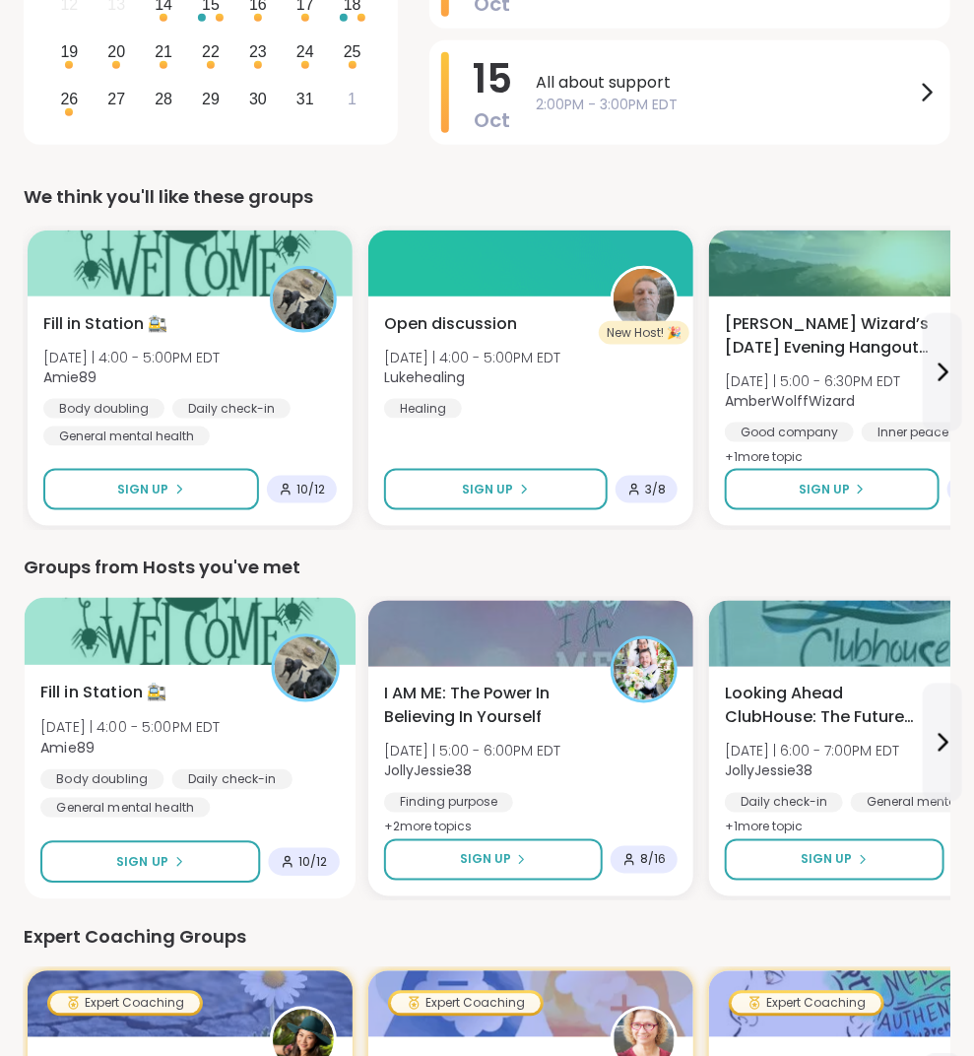
click at [150, 703] on div "Fill in Station 🚉 [DATE] | 4:00 - 5:00PM EDT Amie89 Body doubling Daily check-i…" at bounding box center [189, 750] width 299 height 137
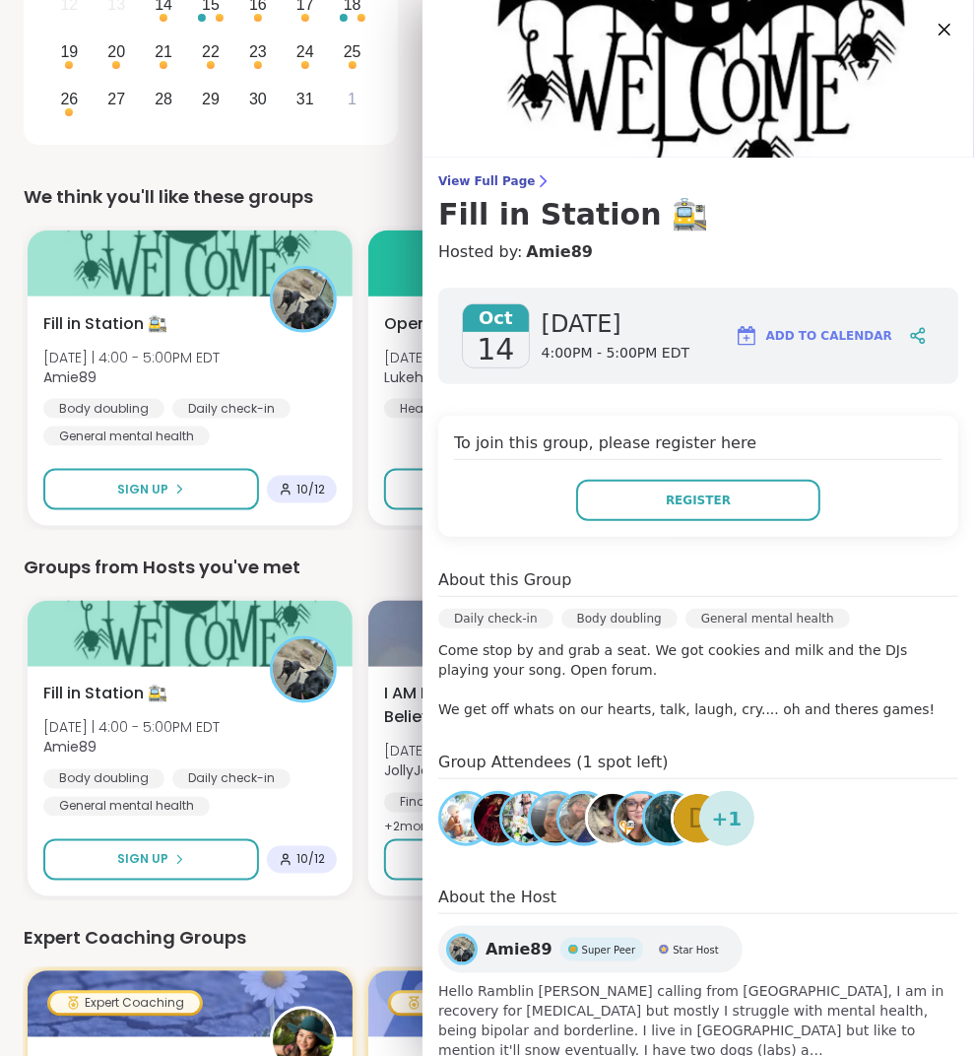
click at [569, 810] on img at bounding box center [584, 818] width 49 height 49
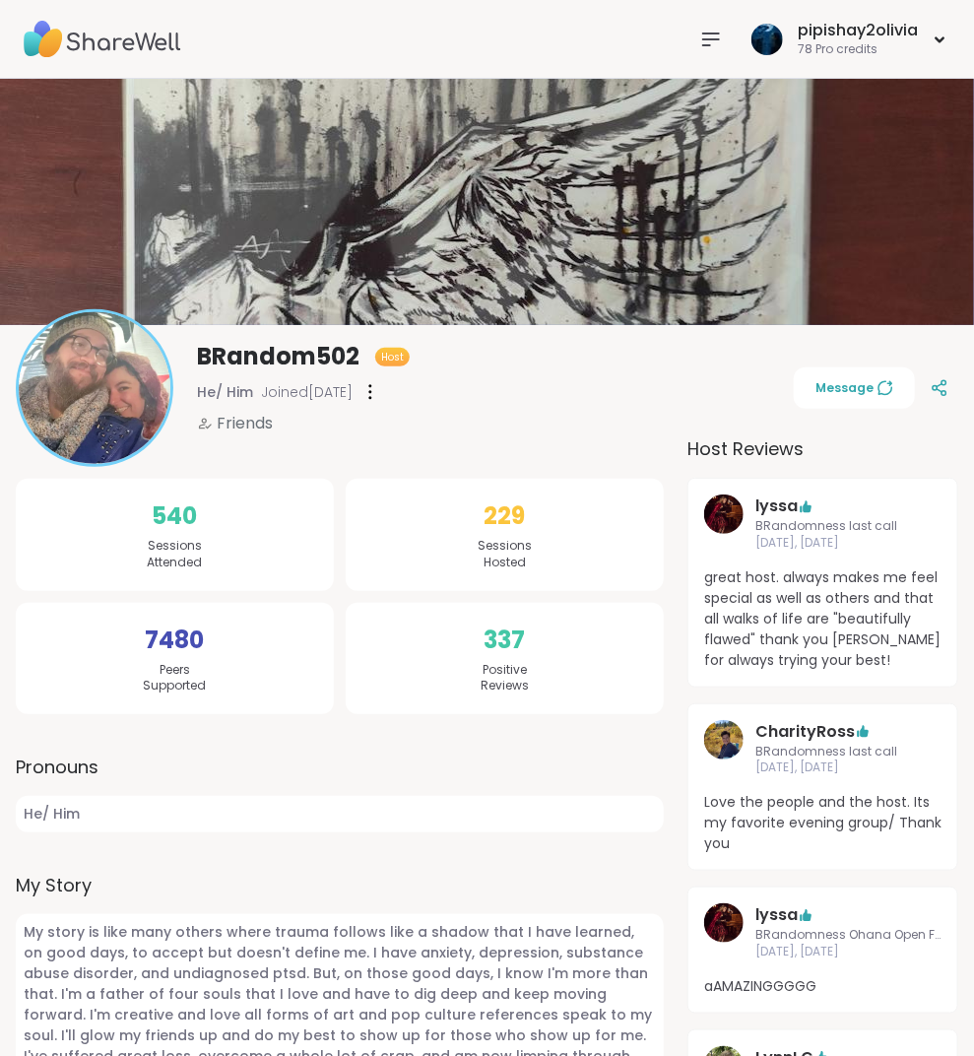
click at [721, 30] on icon at bounding box center [711, 40] width 24 height 24
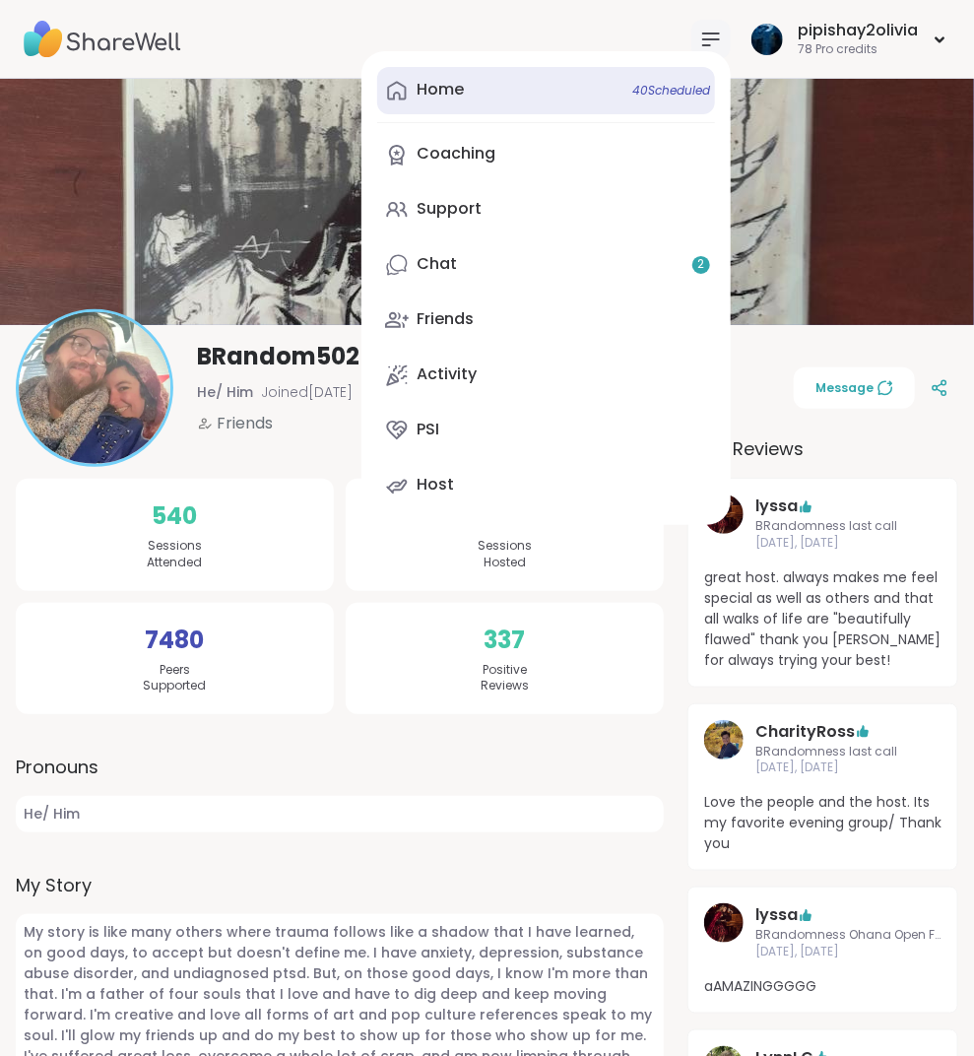
click at [612, 95] on link "Home 40 Scheduled" at bounding box center [546, 90] width 338 height 47
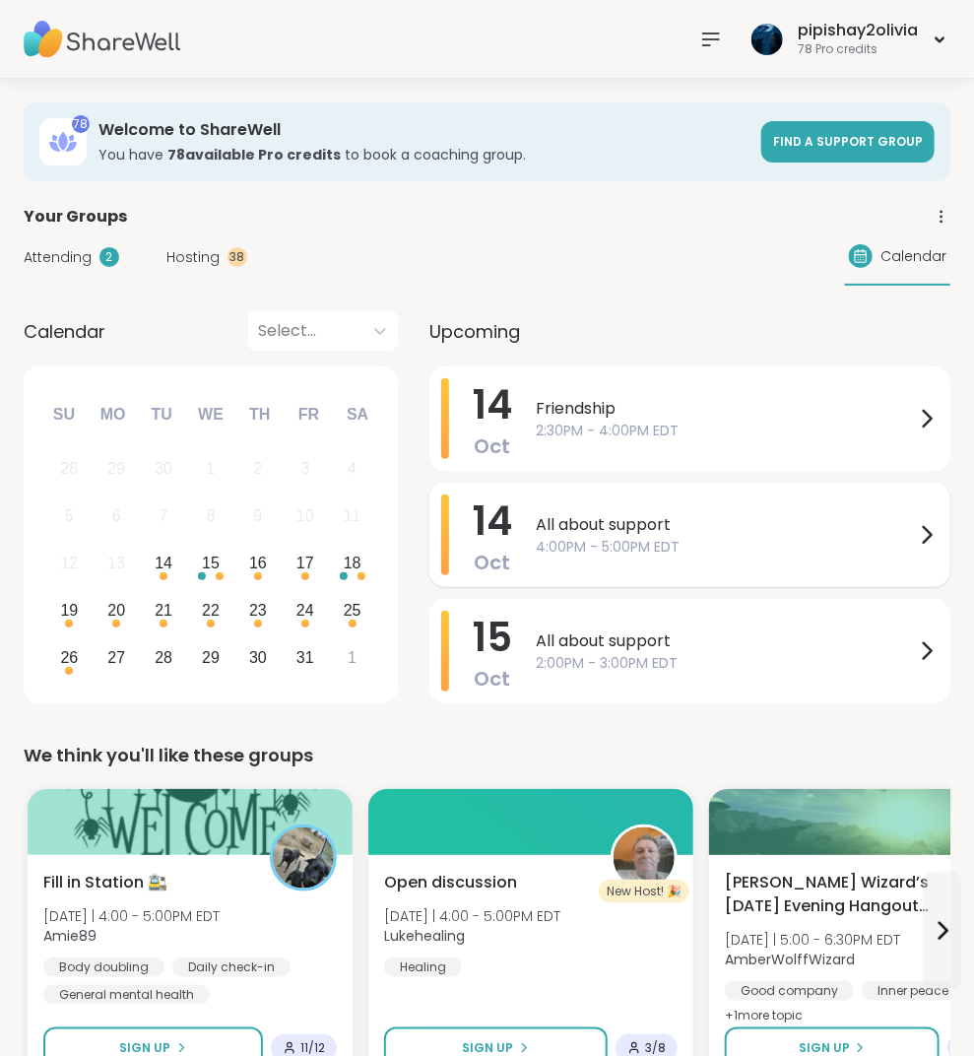
click at [679, 524] on span "All about support" at bounding box center [725, 525] width 379 height 24
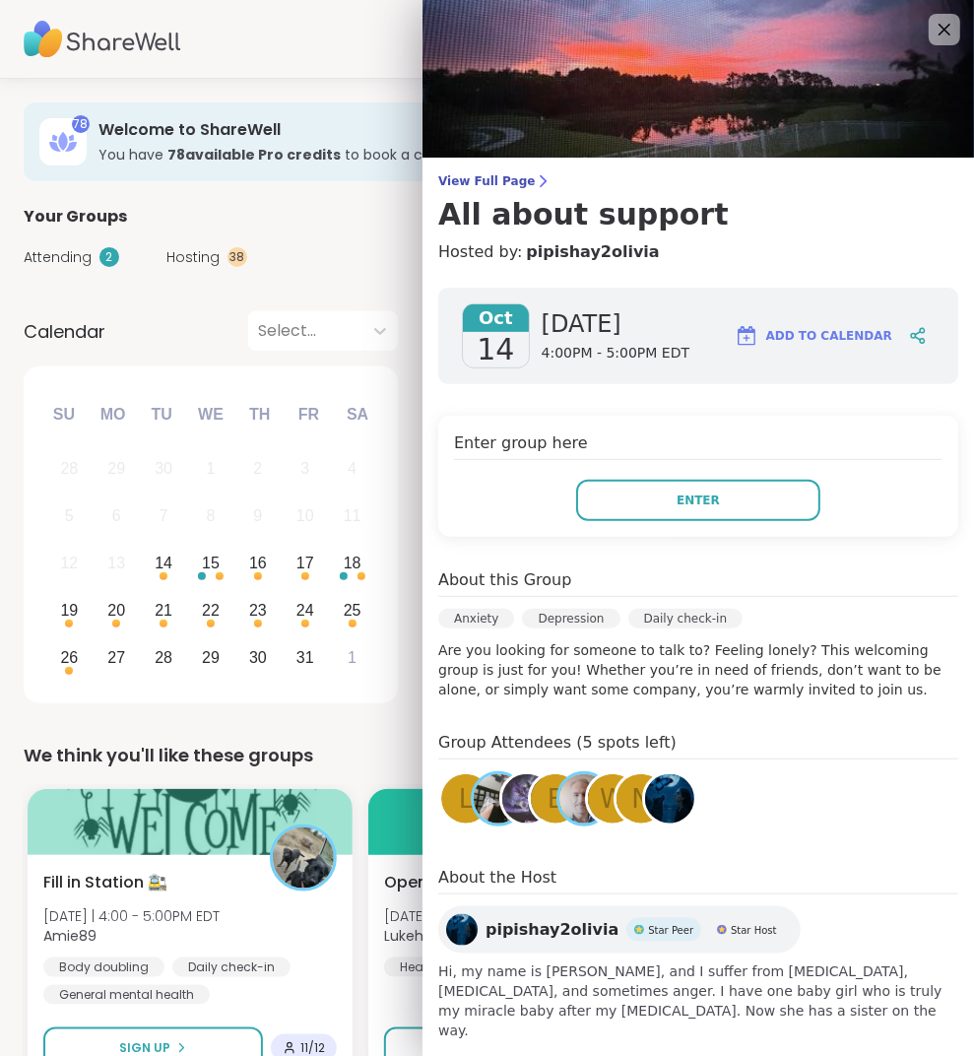
click at [412, 259] on div "Attending 2 Hosting 38 Calendar" at bounding box center [487, 257] width 927 height 57
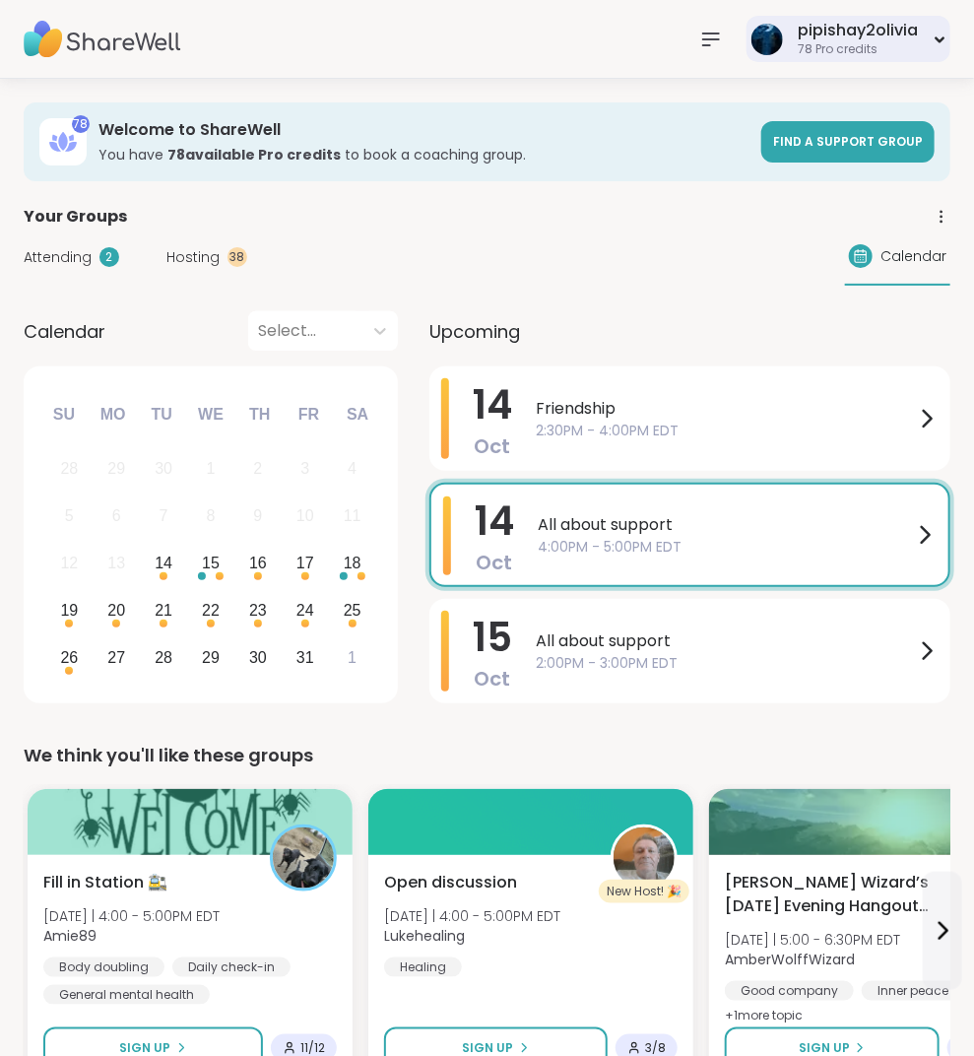
click at [810, 58] on div "pipishay2olivia 78 Pro credits" at bounding box center [849, 39] width 204 height 46
click at [726, 29] on nav at bounding box center [710, 39] width 39 height 39
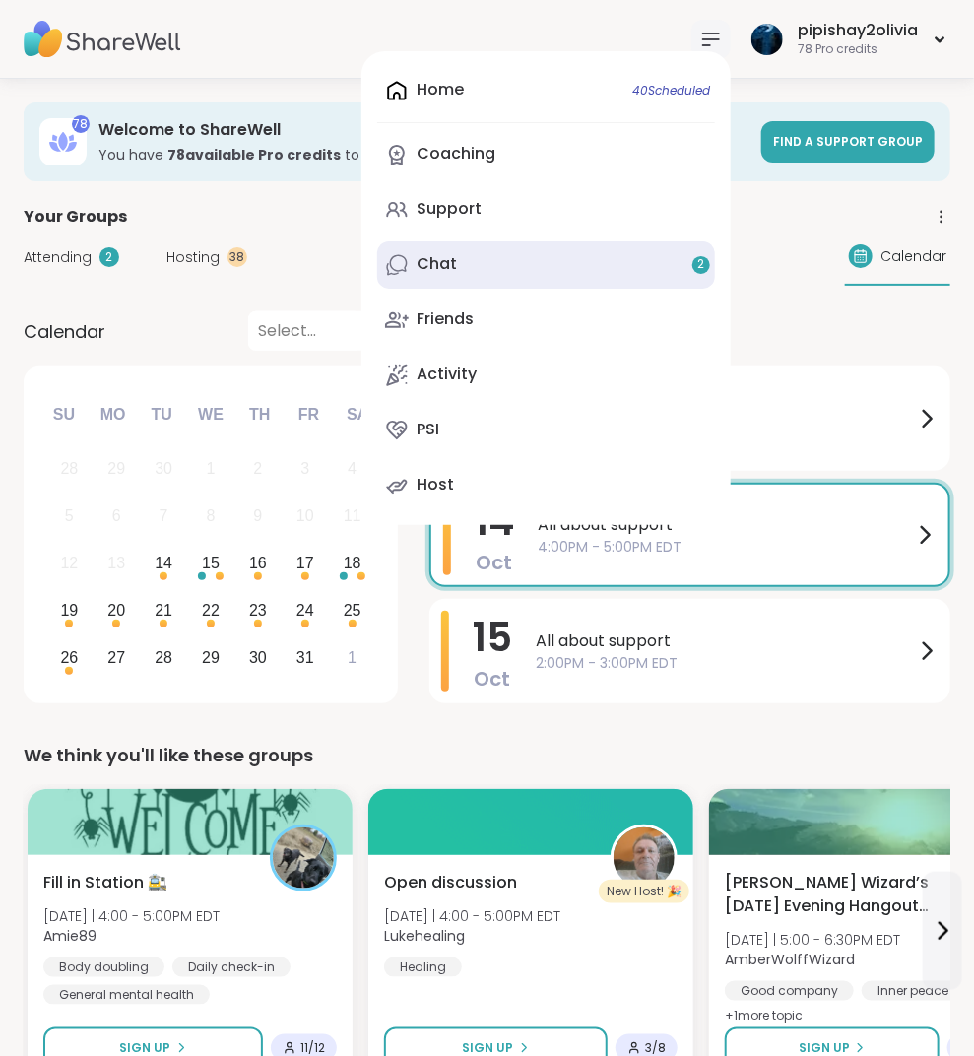
click at [625, 257] on link "Chat 2" at bounding box center [546, 264] width 338 height 47
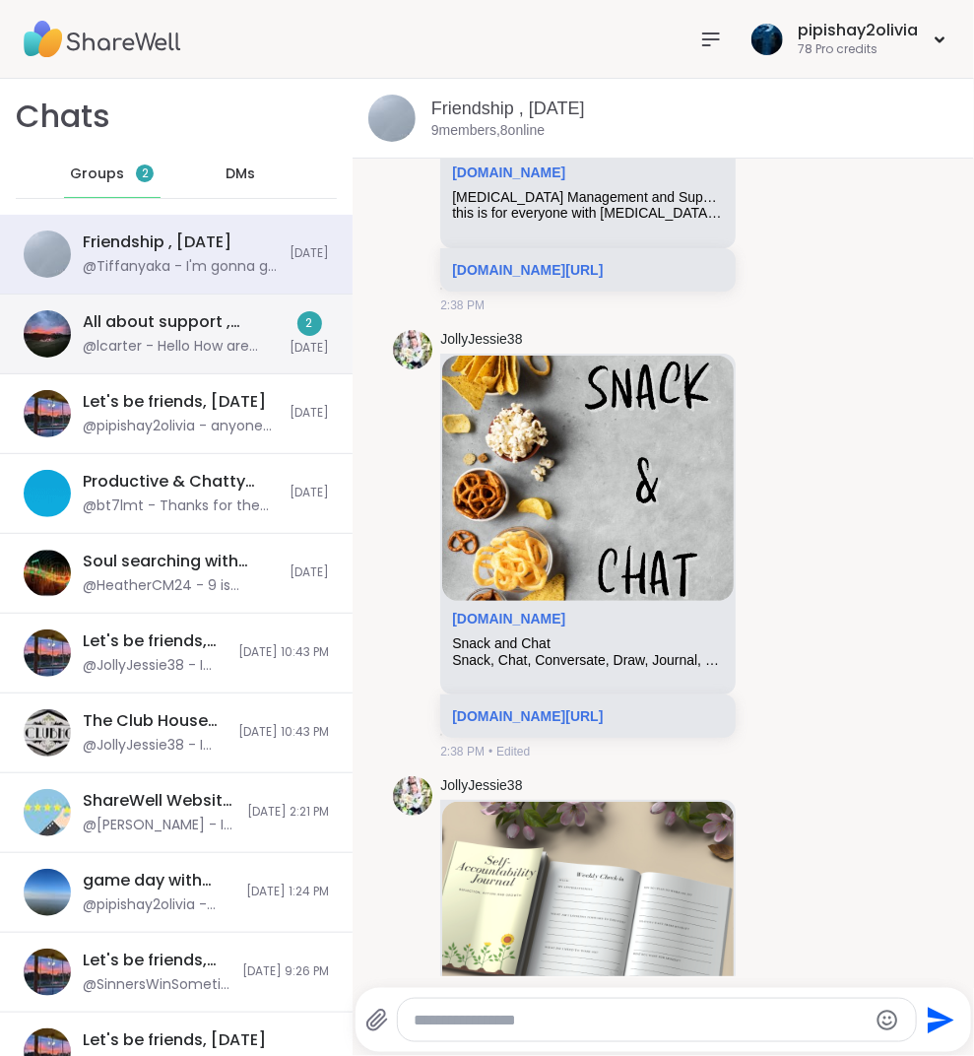
scroll to position [8368, 0]
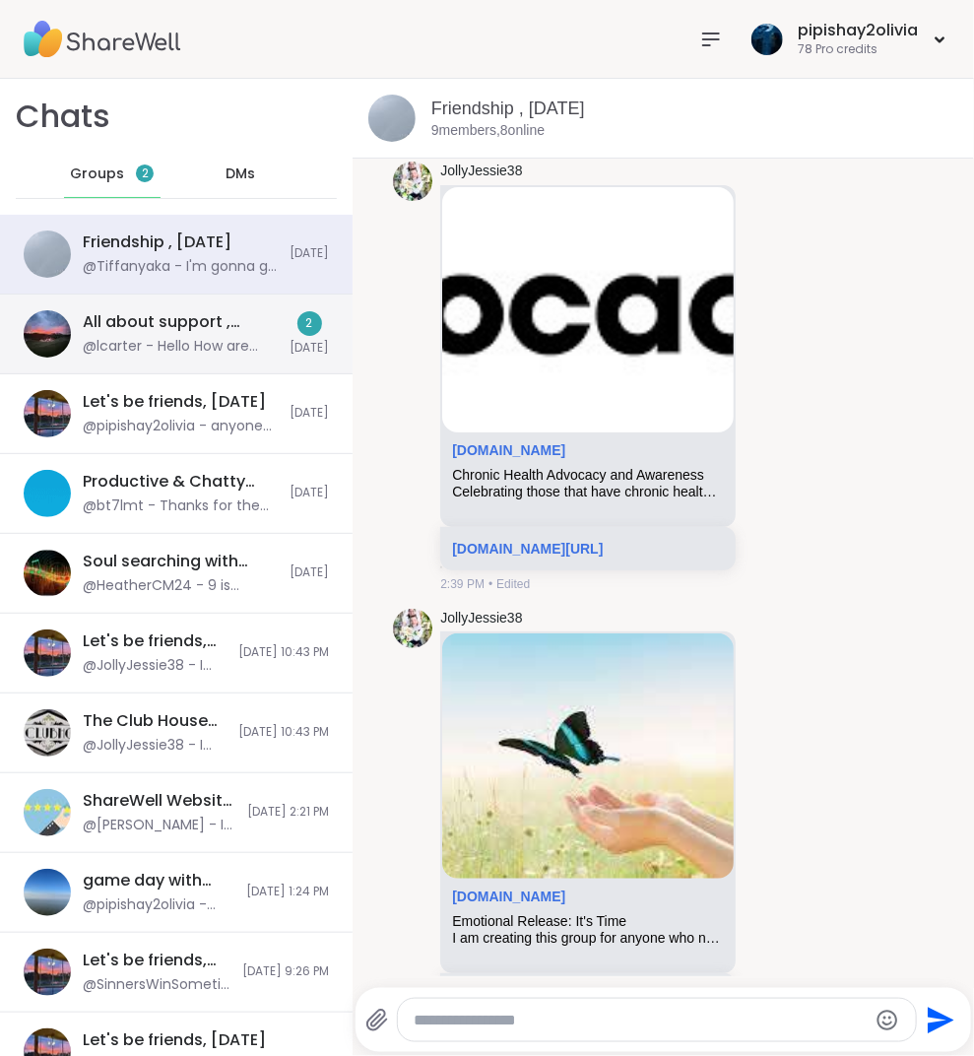
click at [251, 334] on div "All about support , Oct 14 @lcarter - Hello How are you doing?" at bounding box center [180, 333] width 195 height 45
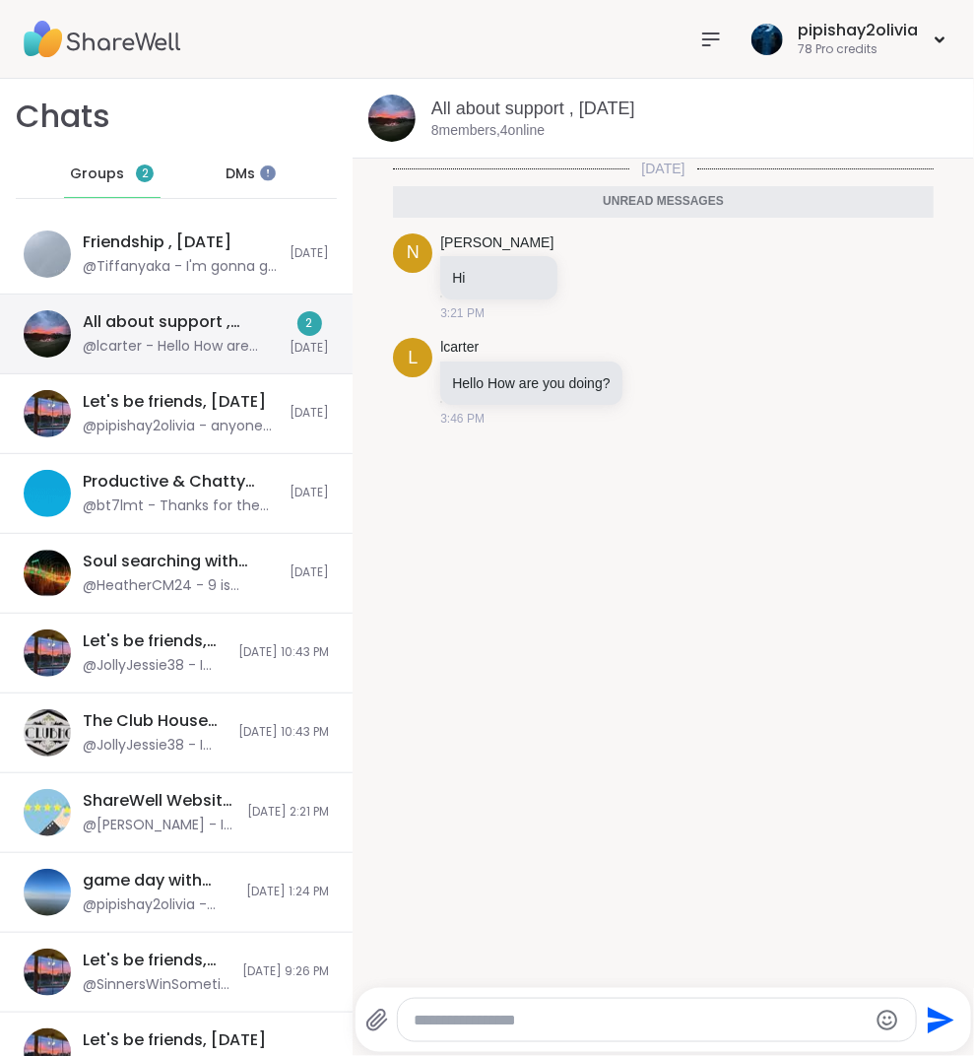
scroll to position [0, 0]
click at [834, 56] on div "78 Pro credits" at bounding box center [858, 49] width 120 height 17
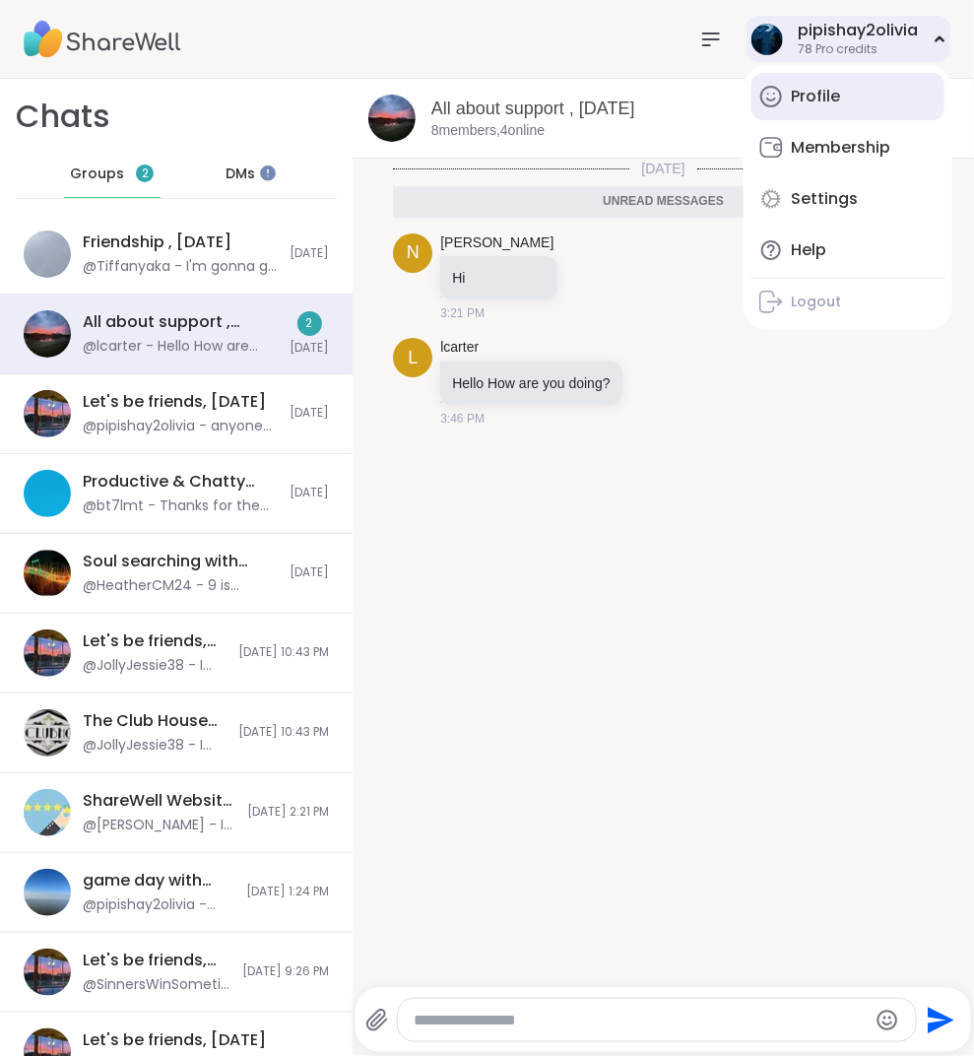
click at [822, 113] on link "Profile" at bounding box center [848, 96] width 193 height 47
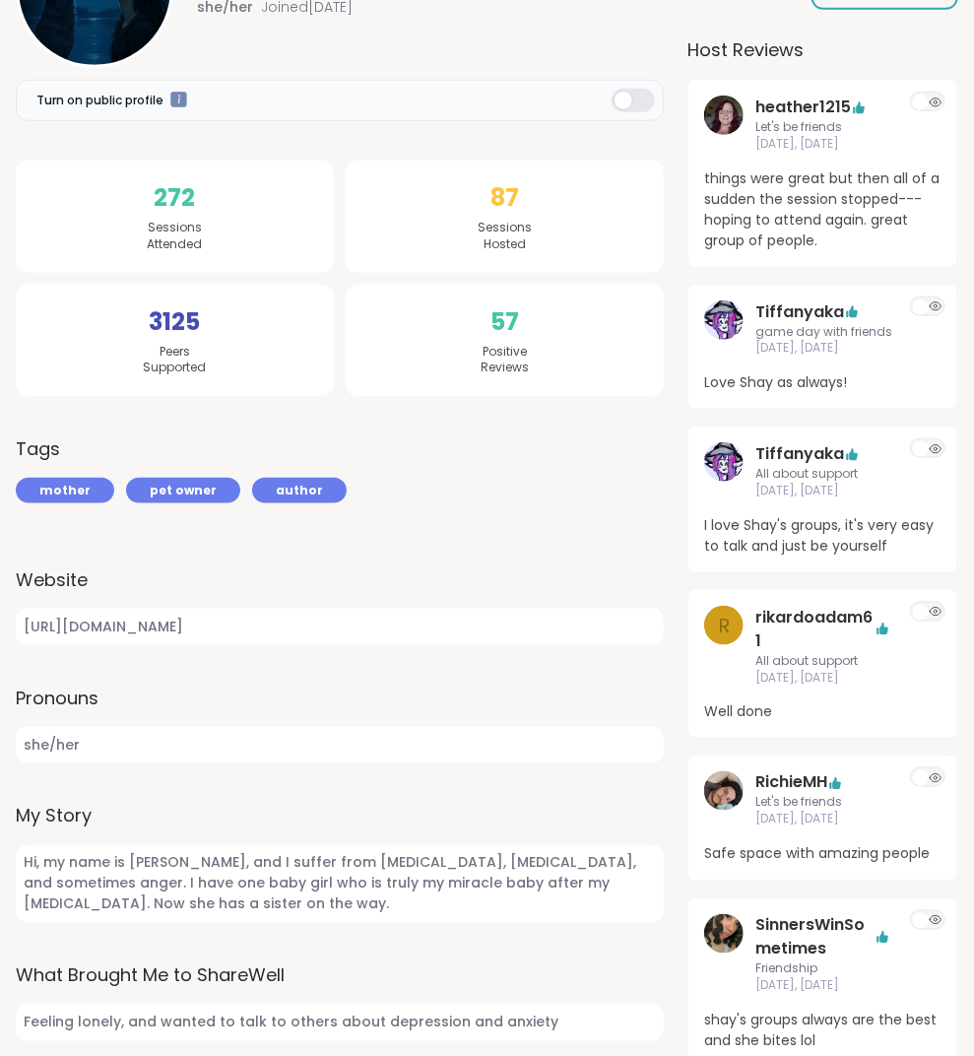
scroll to position [181, 0]
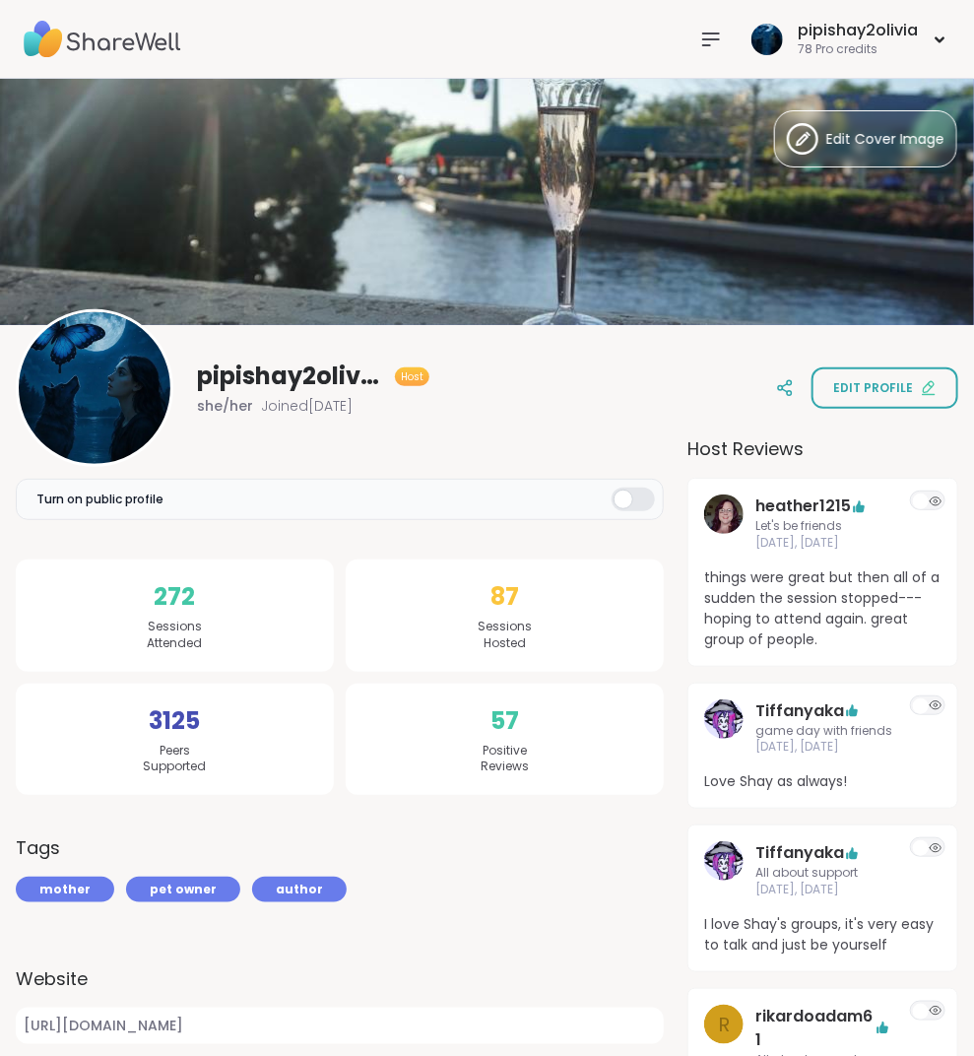
click at [708, 46] on icon at bounding box center [711, 40] width 24 height 24
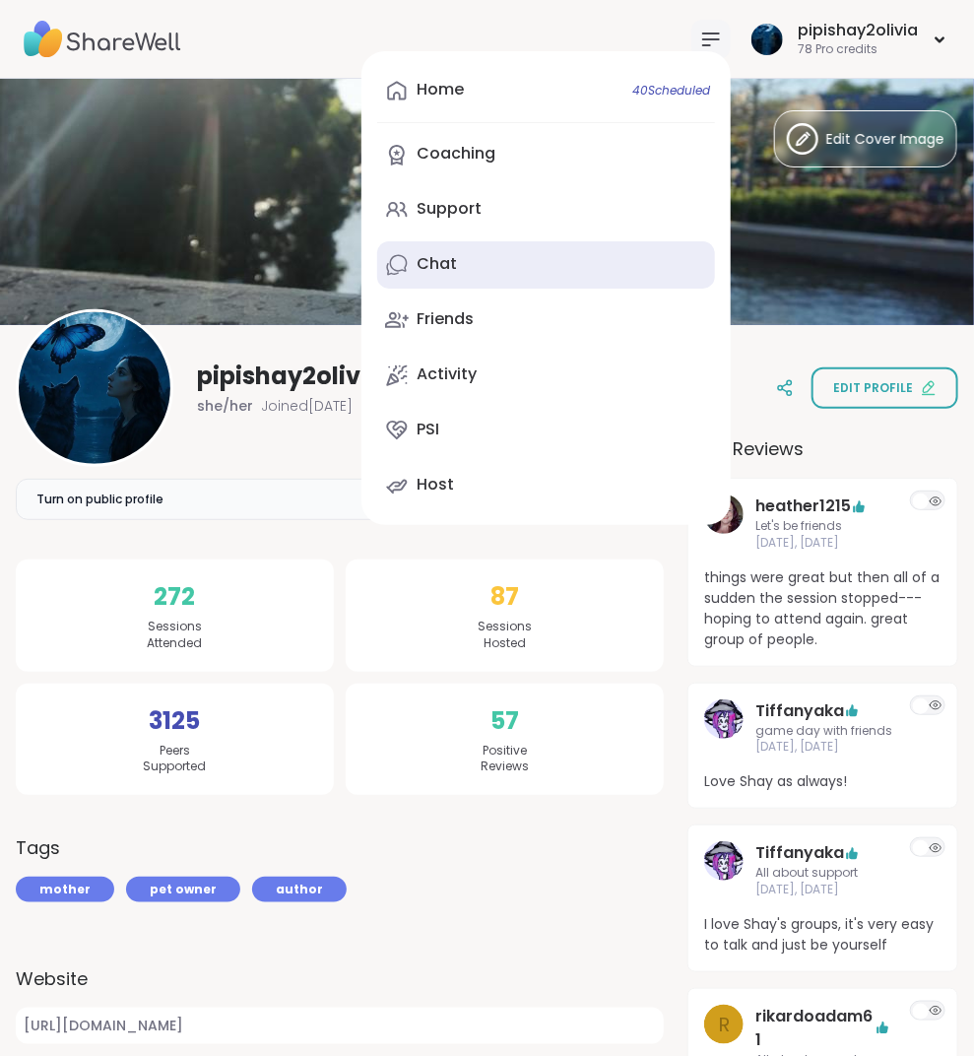
click at [549, 253] on link "Chat" at bounding box center [546, 264] width 338 height 47
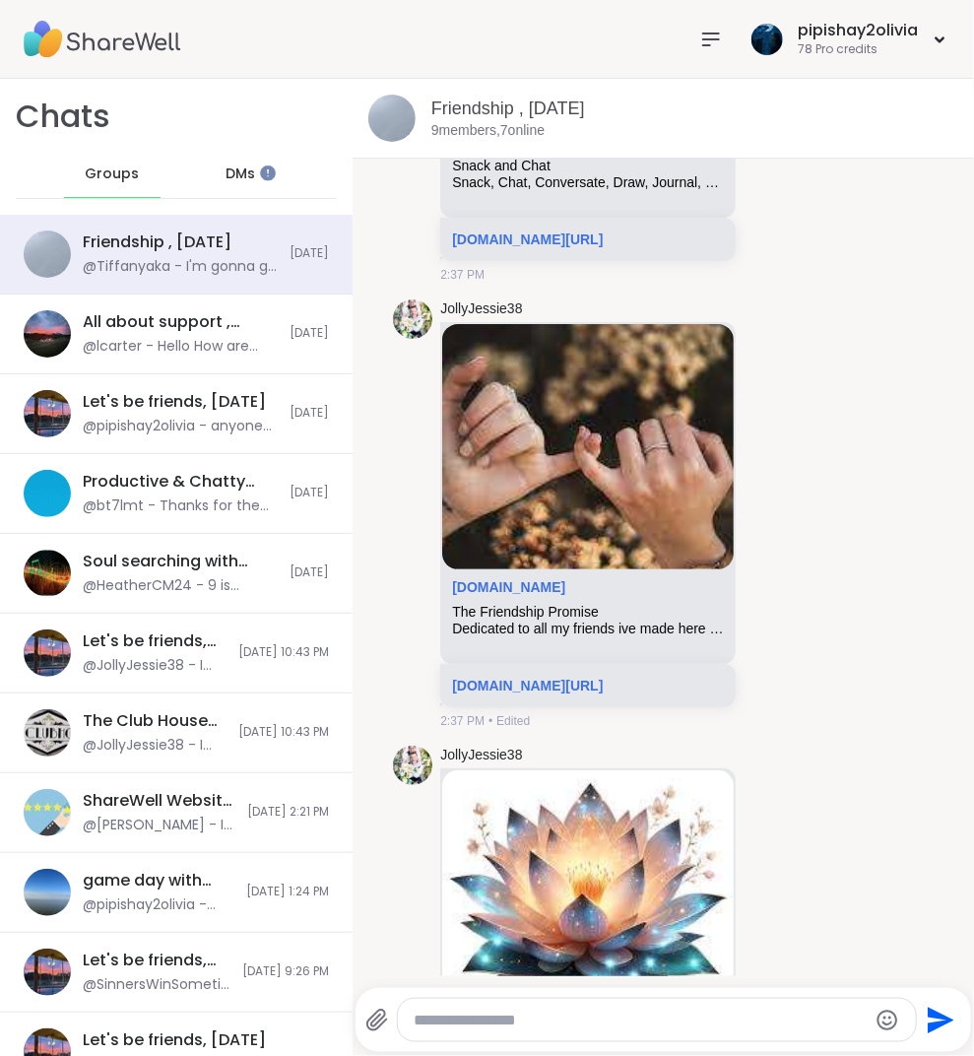
scroll to position [5268, 0]
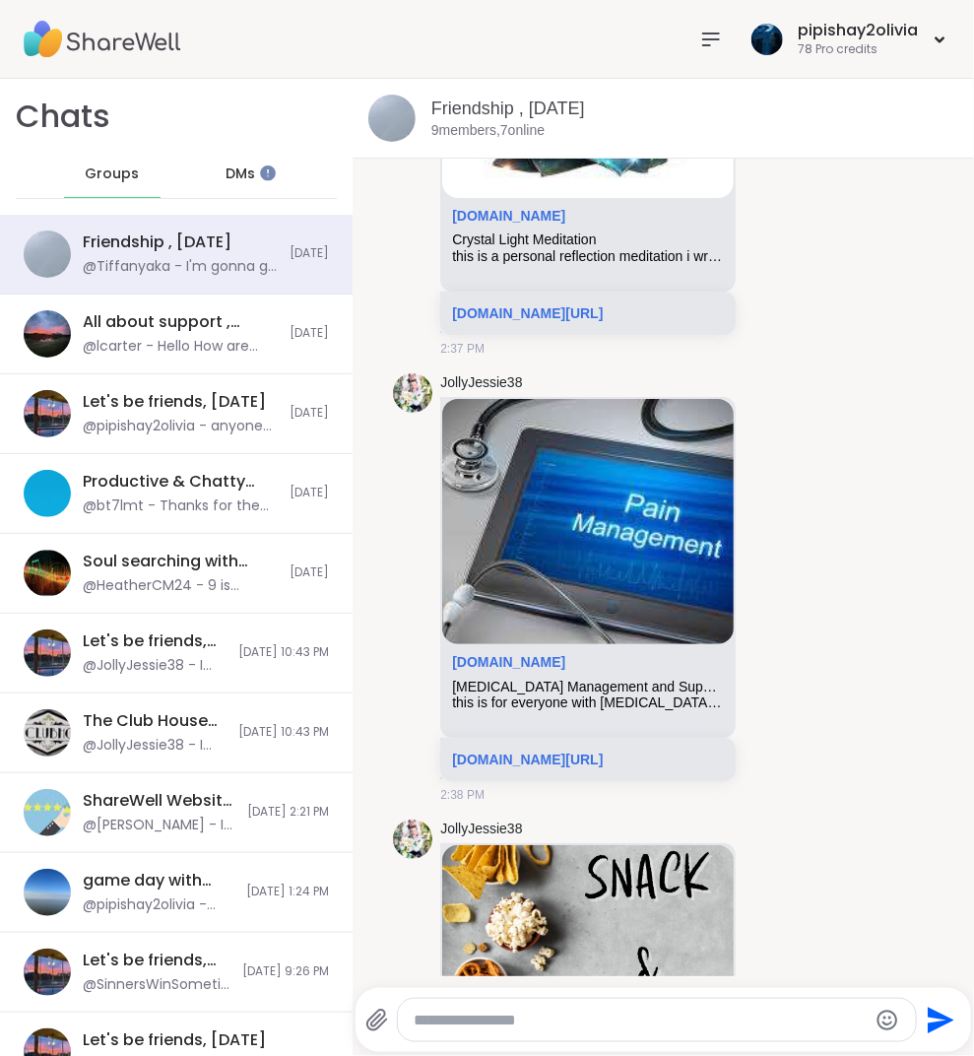
click at [207, 250] on div "Friendship , [DATE]" at bounding box center [157, 242] width 149 height 22
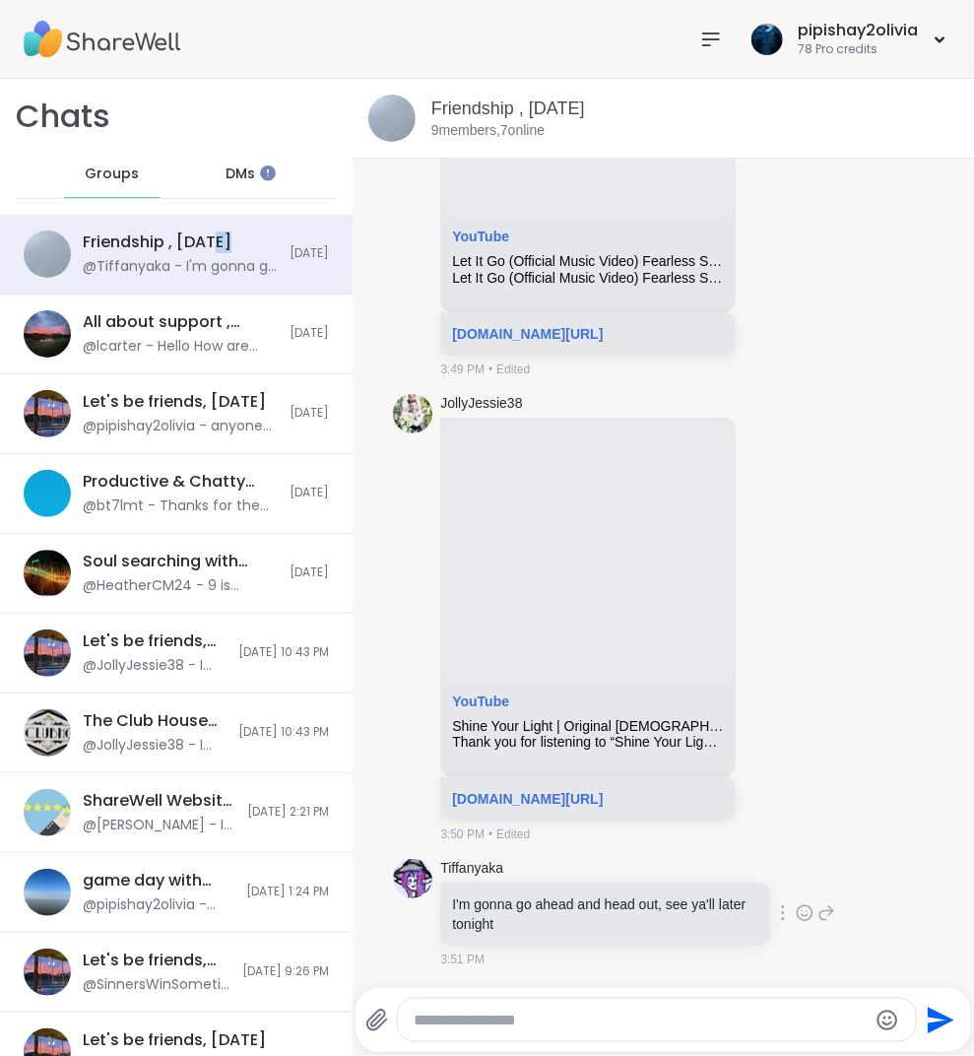
scroll to position [0, 0]
click at [846, 51] on div "78 Pro credits" at bounding box center [858, 49] width 120 height 17
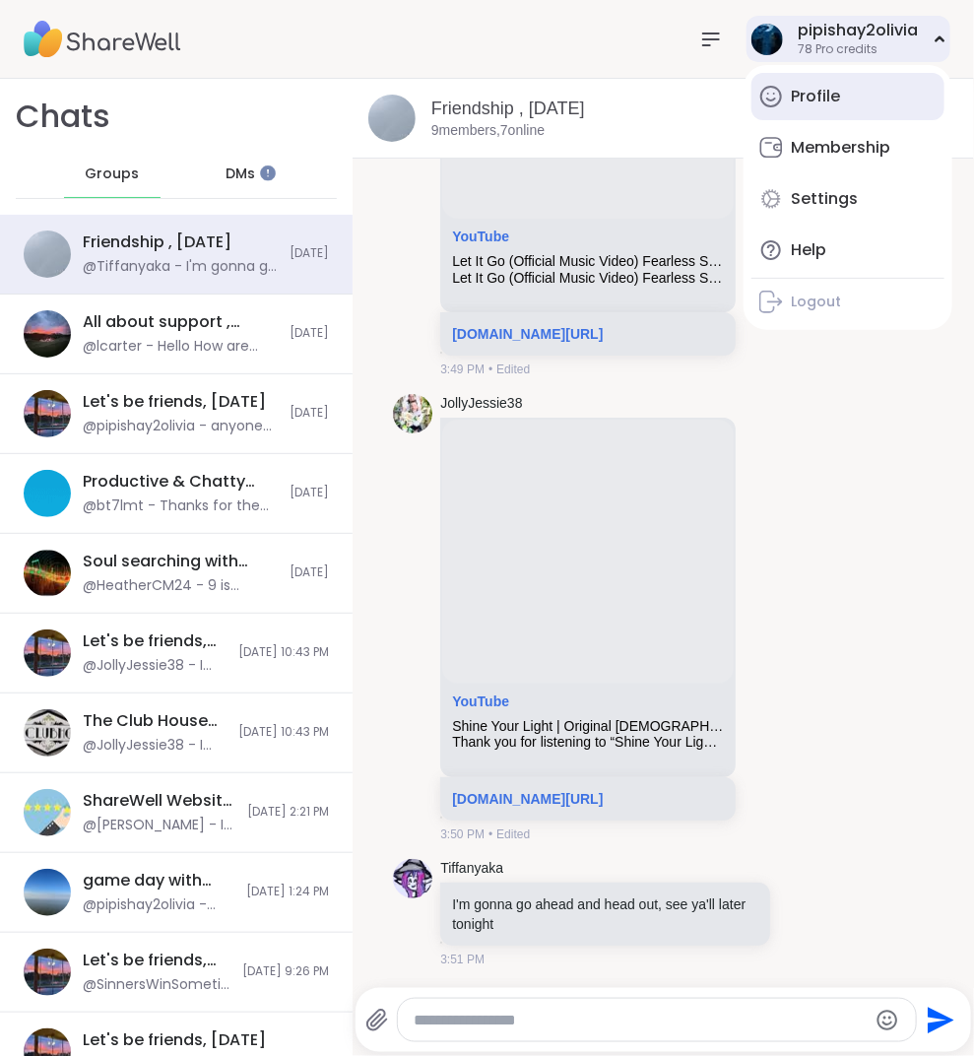
click at [824, 103] on div "Profile" at bounding box center [815, 97] width 49 height 22
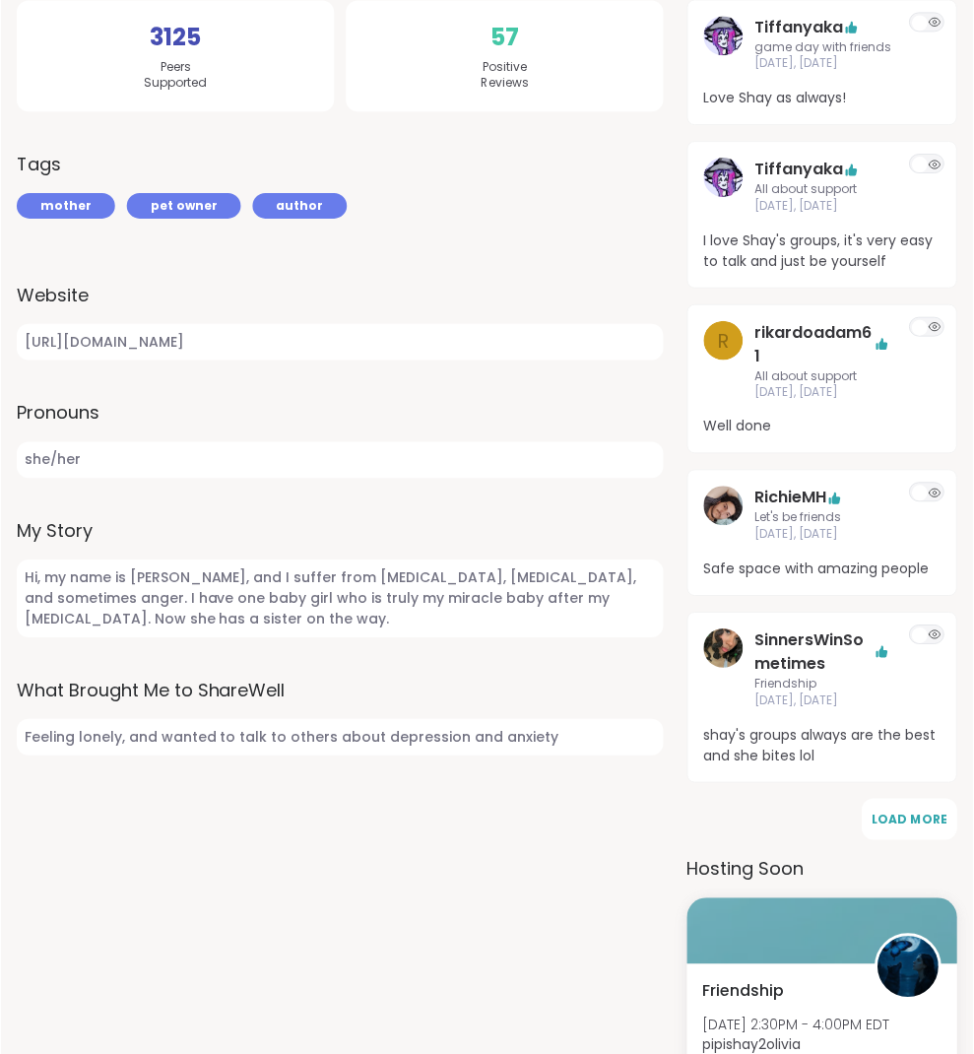
scroll to position [988, 0]
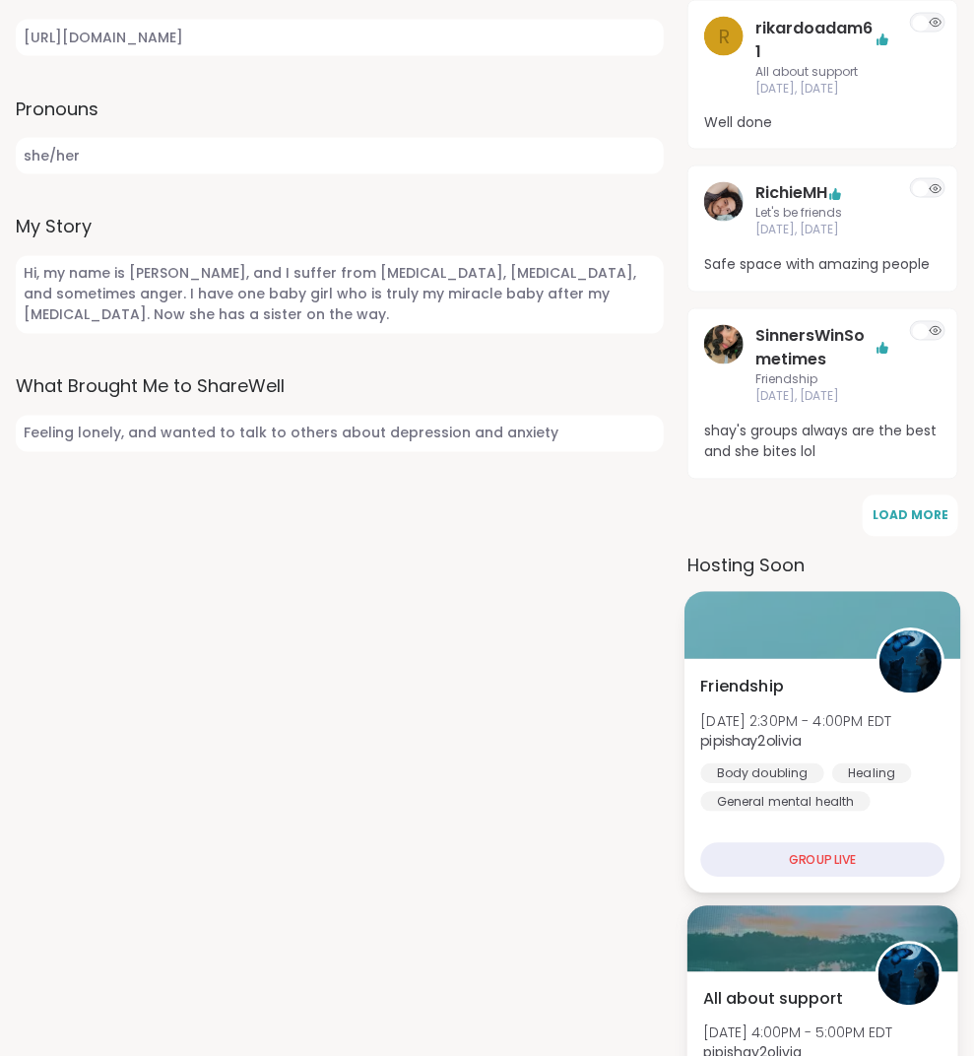
click at [810, 736] on div "Friendship [DATE] 2:30PM - 4:00PM EDT pipishay2olivia Body doubling Healing Gen…" at bounding box center [823, 743] width 244 height 137
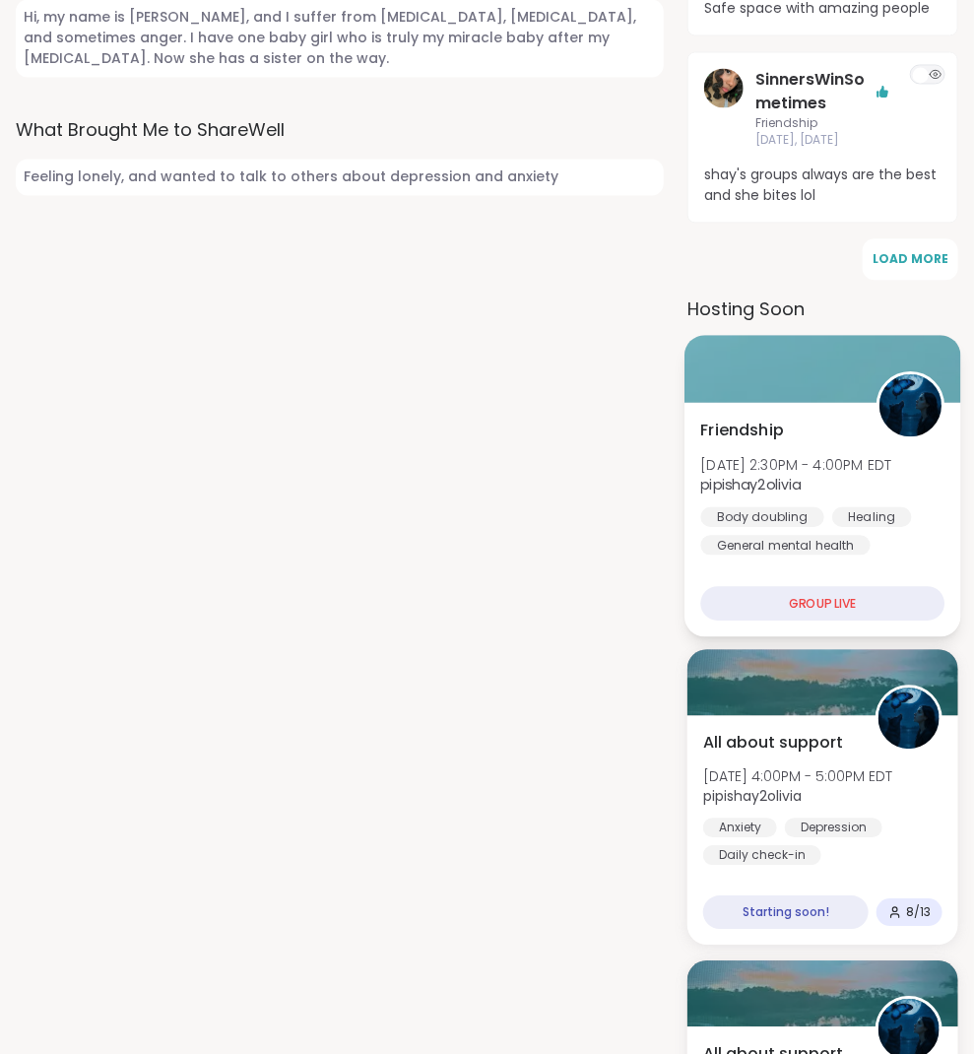
scroll to position [1349, 0]
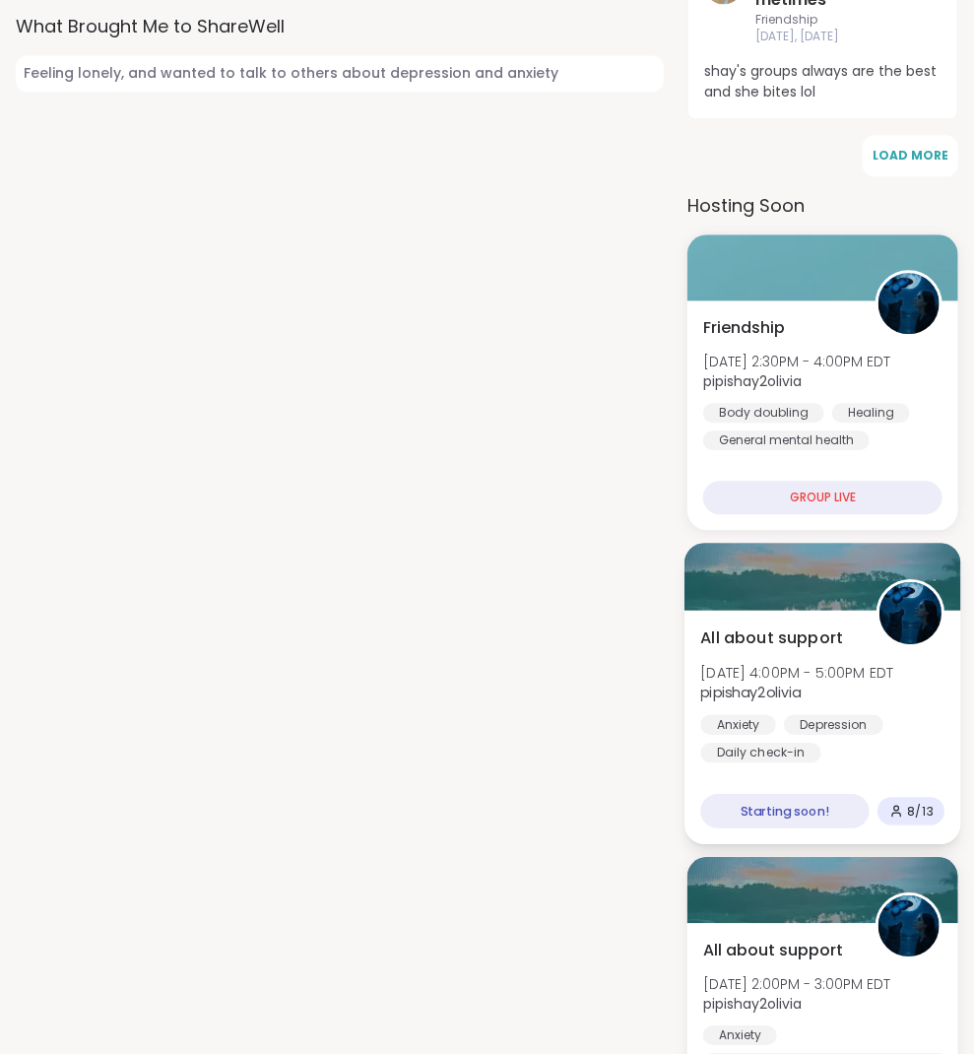
click at [831, 682] on span "pipishay2olivia" at bounding box center [797, 692] width 193 height 20
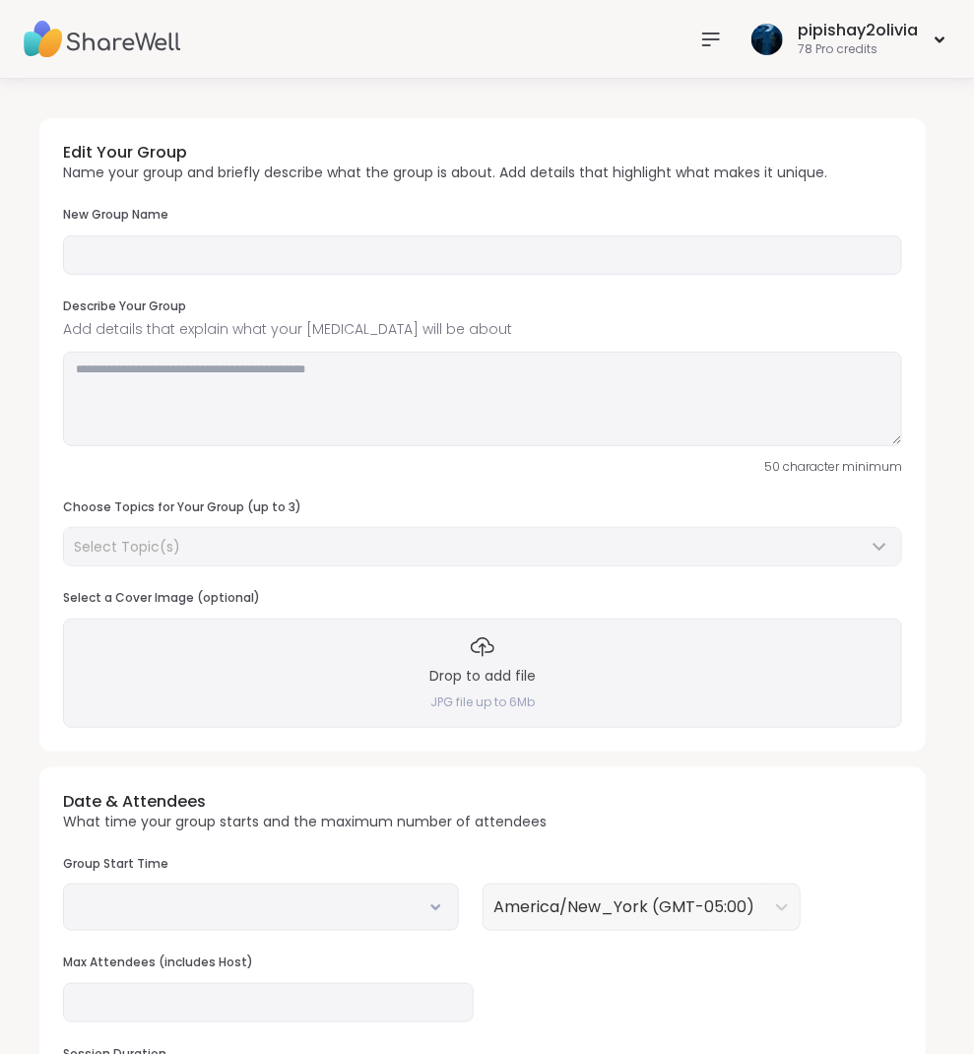
type input "**********"
type textarea "**********"
type input "**"
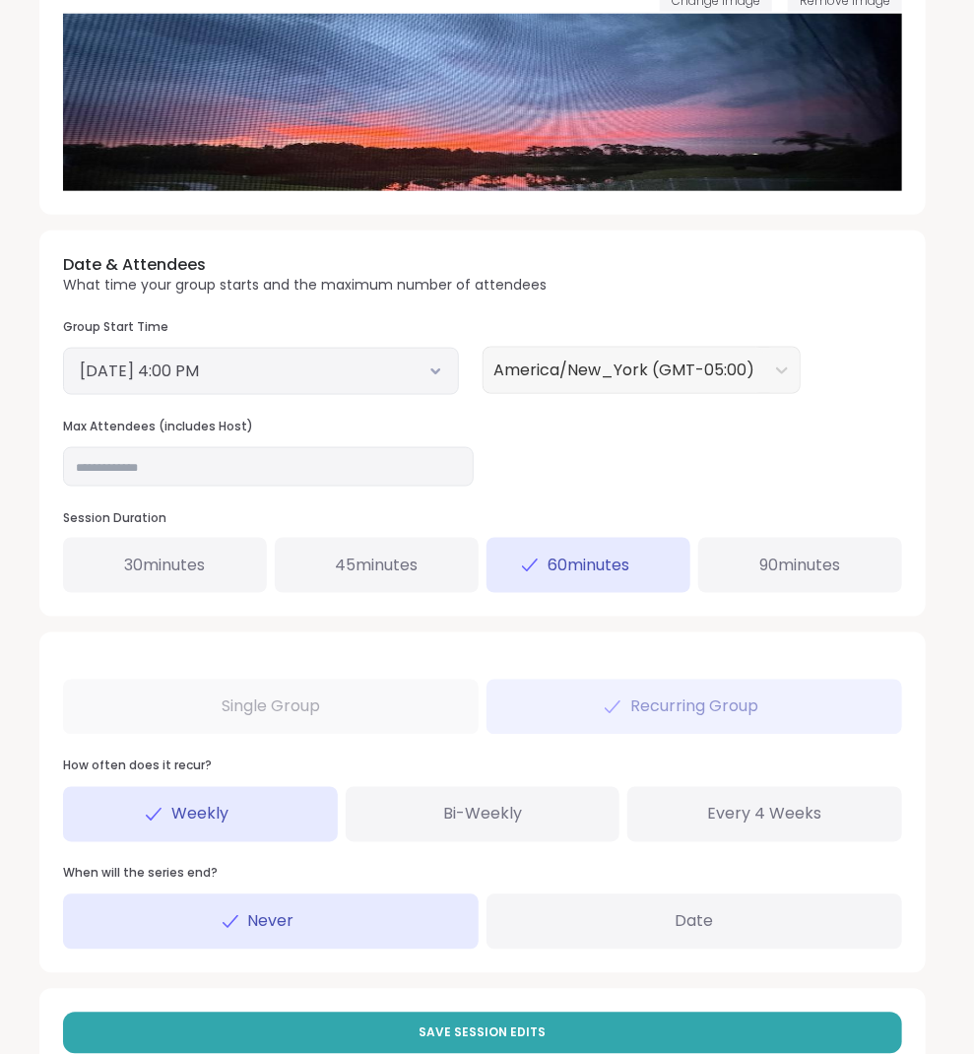
scroll to position [648, 0]
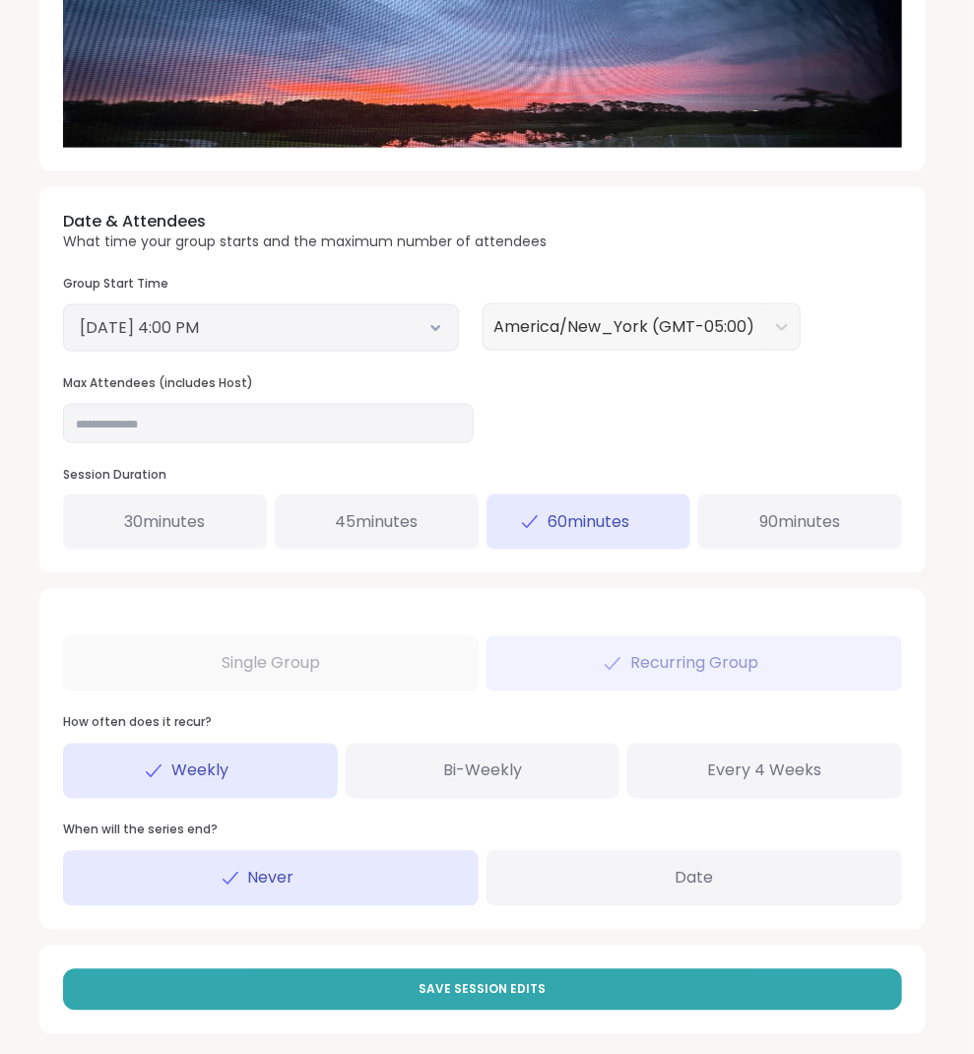
click at [336, 333] on button "October 14, 2025 4:00 PM" at bounding box center [261, 328] width 362 height 24
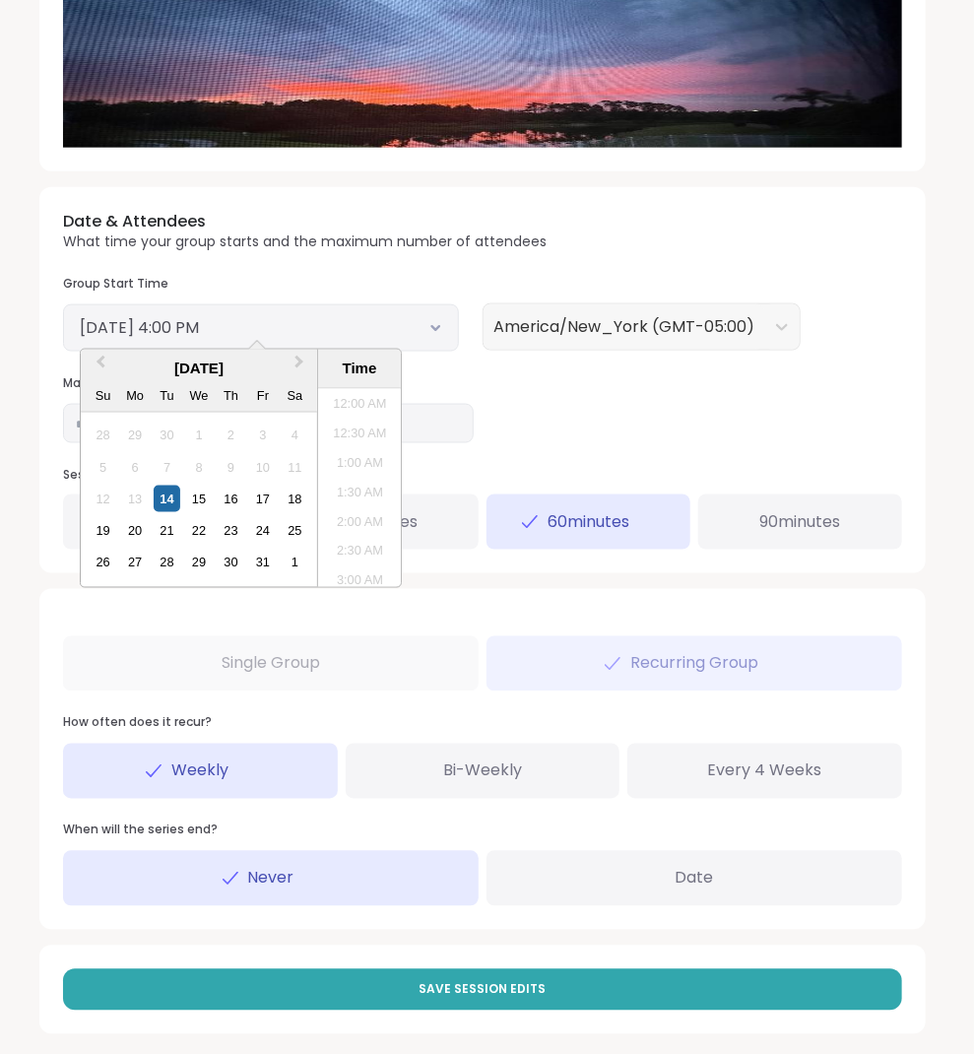
scroll to position [861, 0]
click at [360, 542] on li "5:00 PM" at bounding box center [360, 548] width 84 height 30
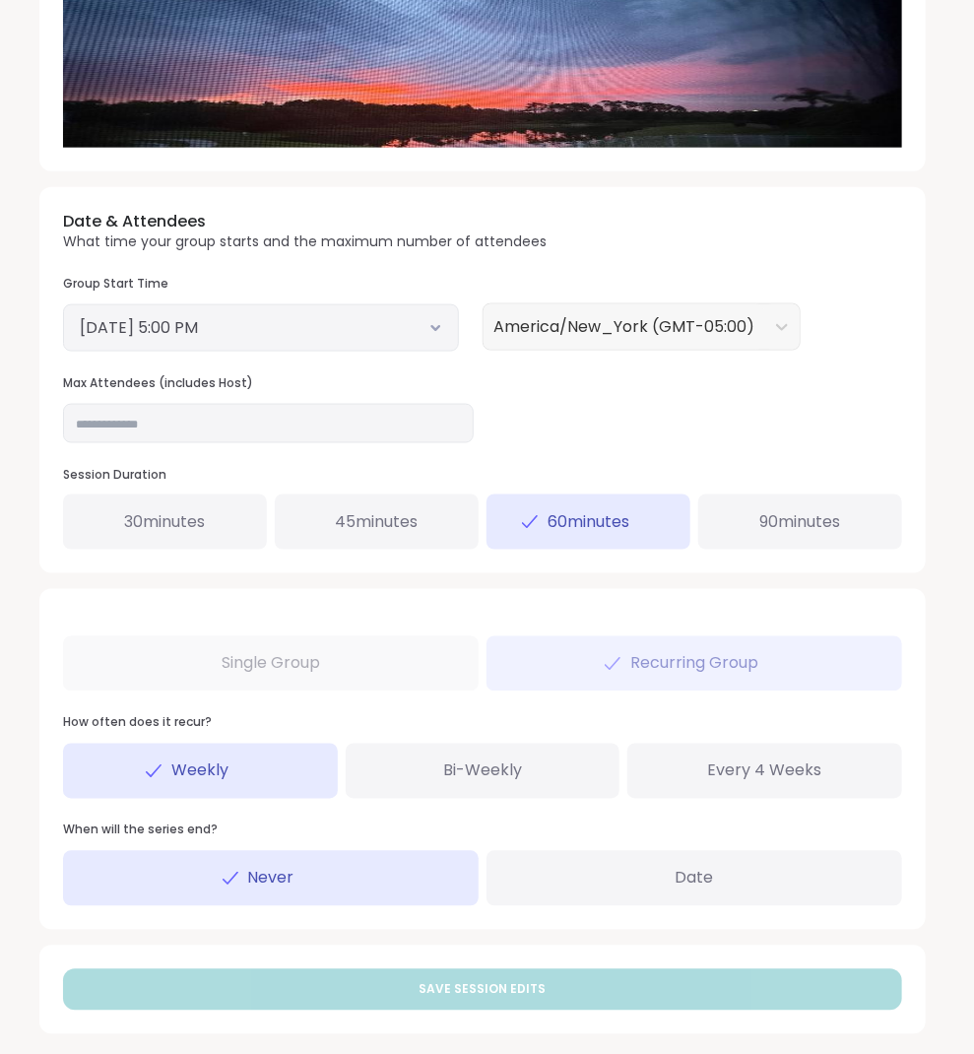
click at [422, 316] on button "October 14, 2025 5:00 PM" at bounding box center [261, 328] width 362 height 24
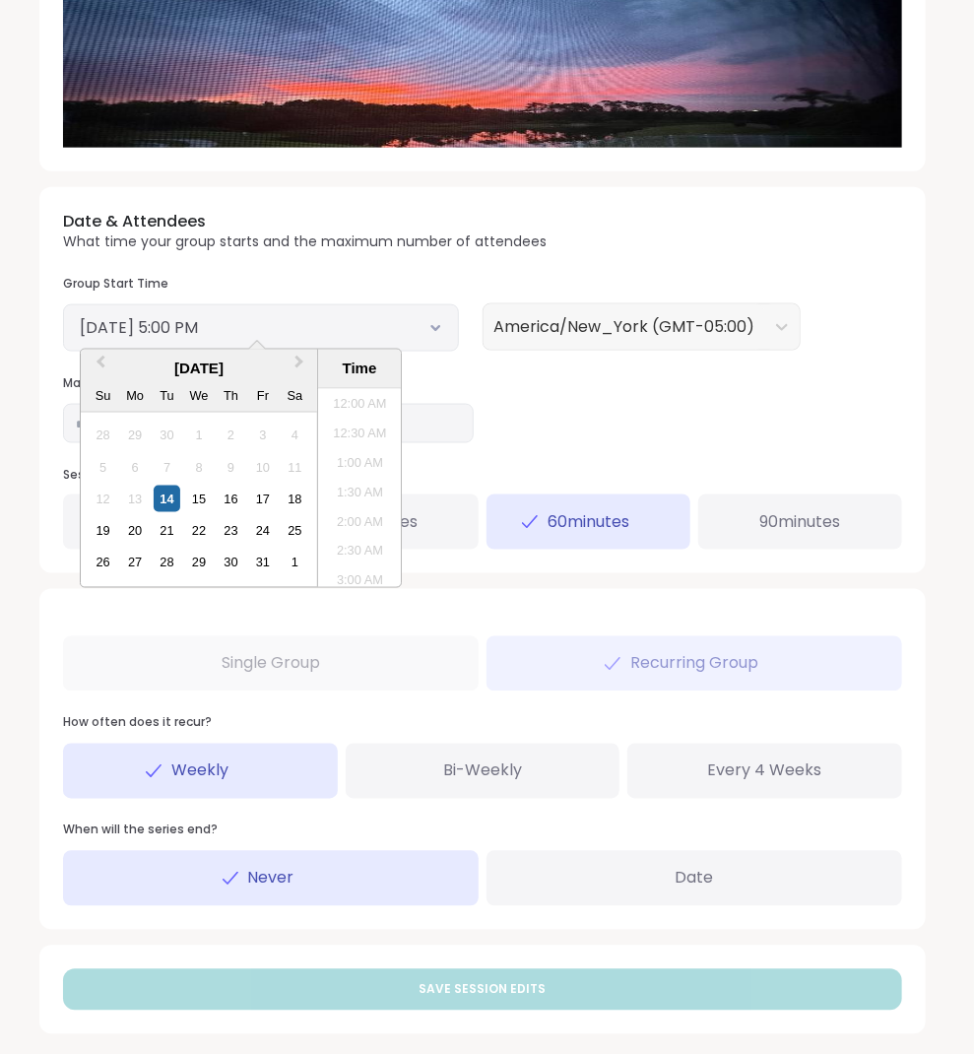
scroll to position [920, 0]
click at [363, 444] on li "4:30 PM" at bounding box center [360, 459] width 84 height 30
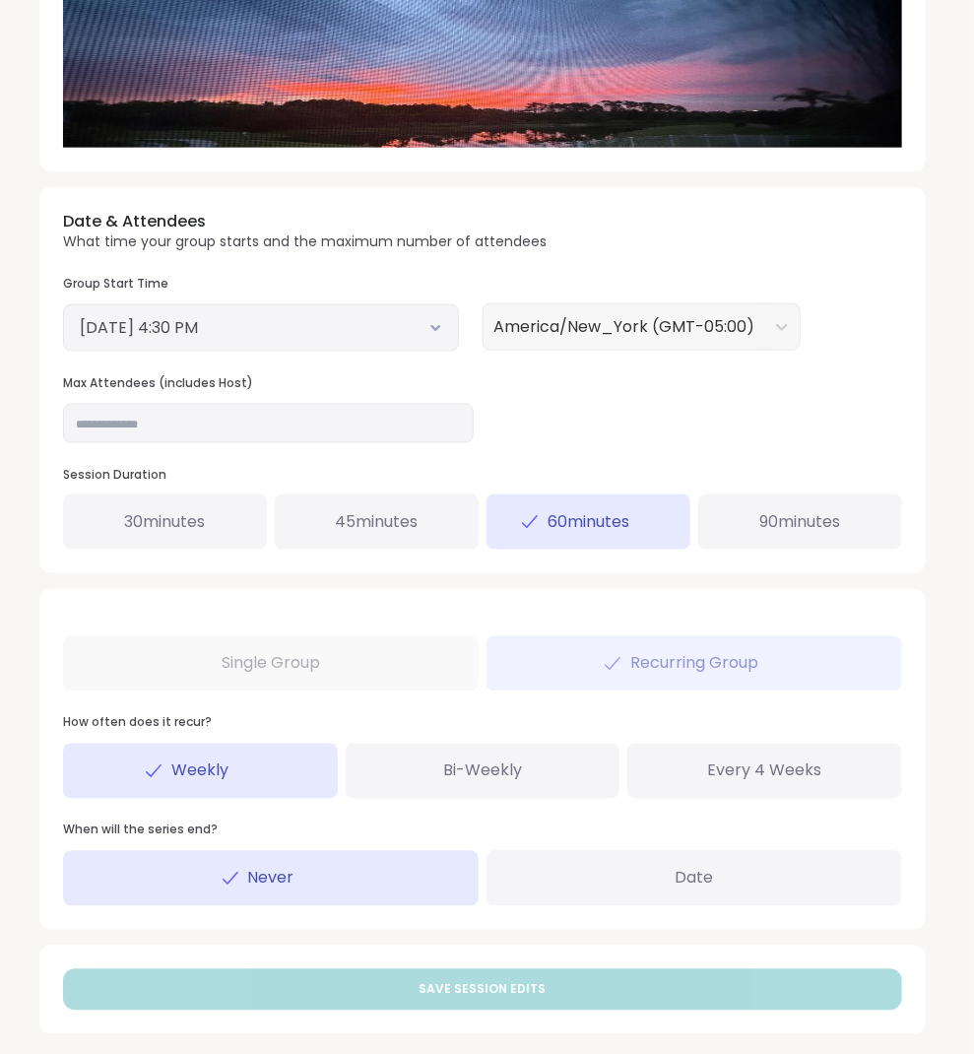
click at [563, 467] on h3 "Session Duration" at bounding box center [482, 475] width 839 height 17
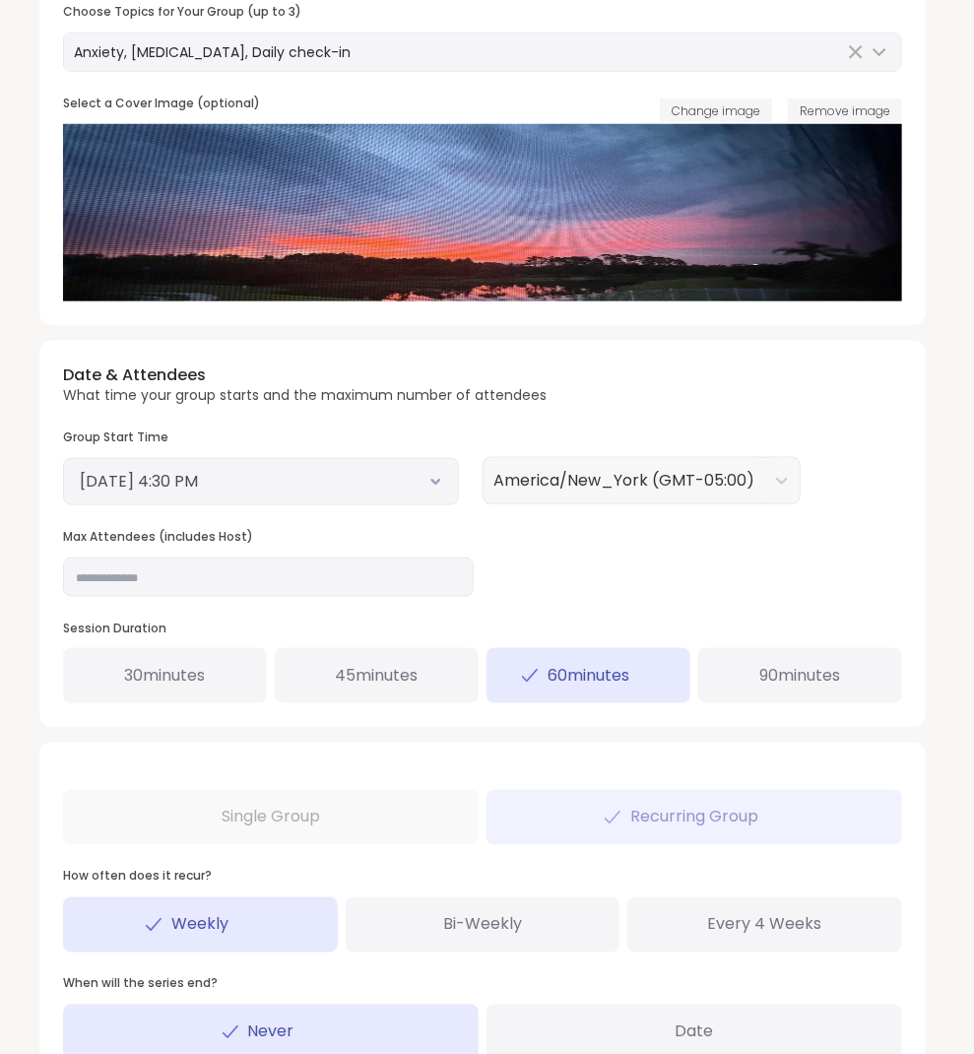
scroll to position [652, 0]
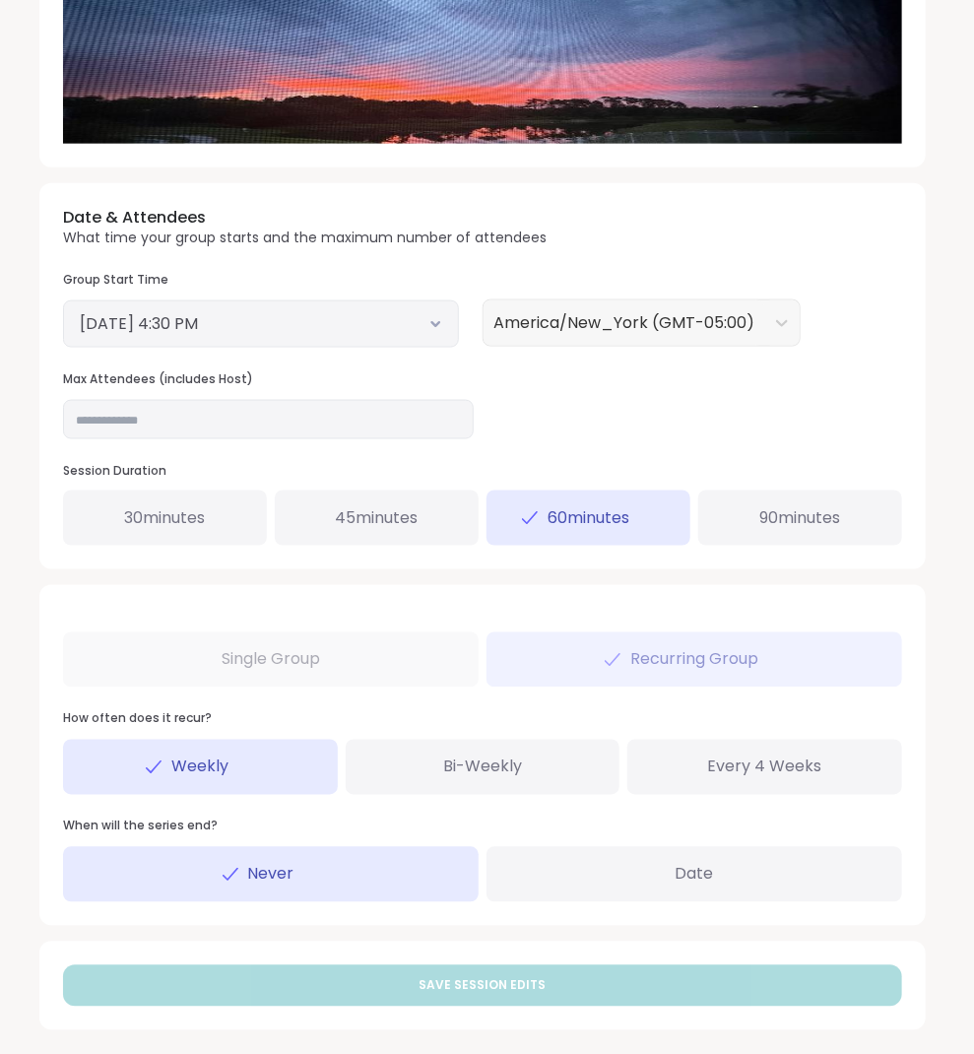
click at [337, 312] on button "October 14, 2025 4:30 PM" at bounding box center [261, 324] width 362 height 24
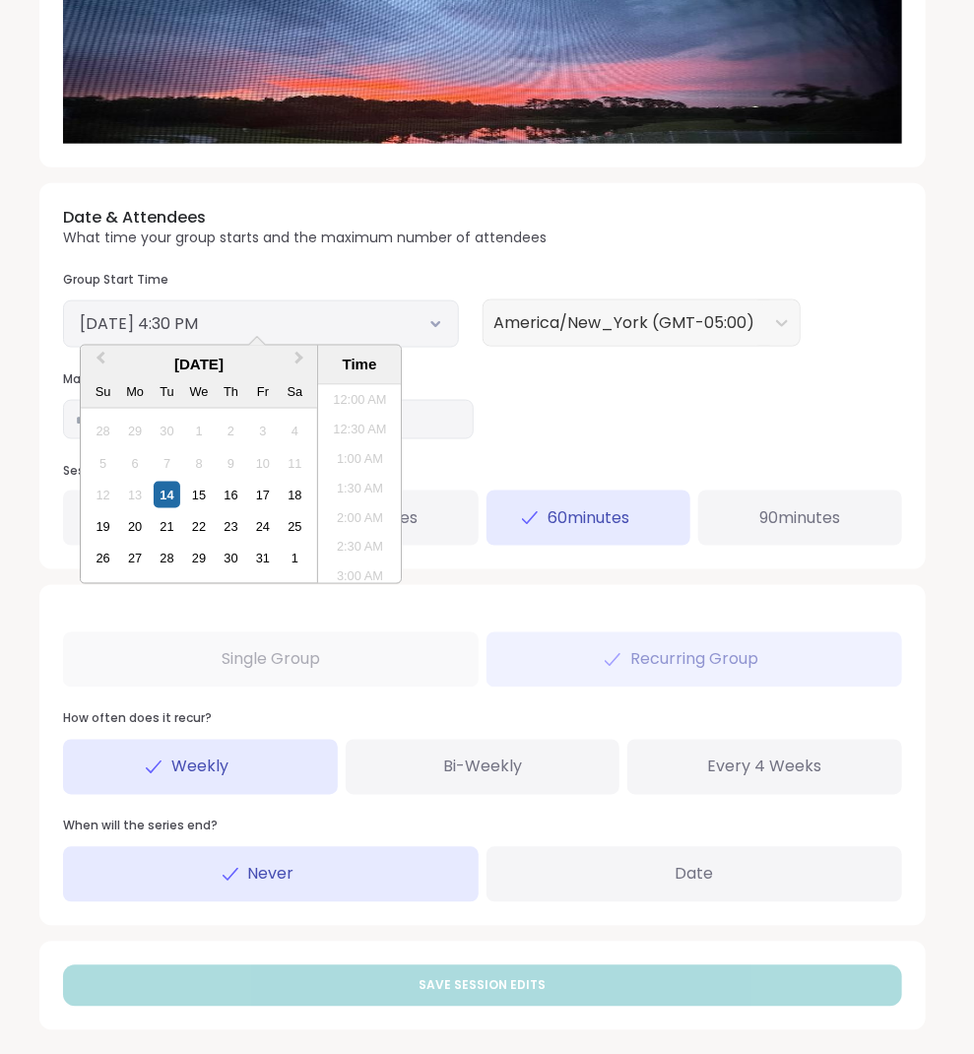
scroll to position [891, 0]
click at [171, 495] on div "14" at bounding box center [167, 495] width 27 height 27
click at [369, 516] on li "5:00 PM" at bounding box center [360, 513] width 84 height 30
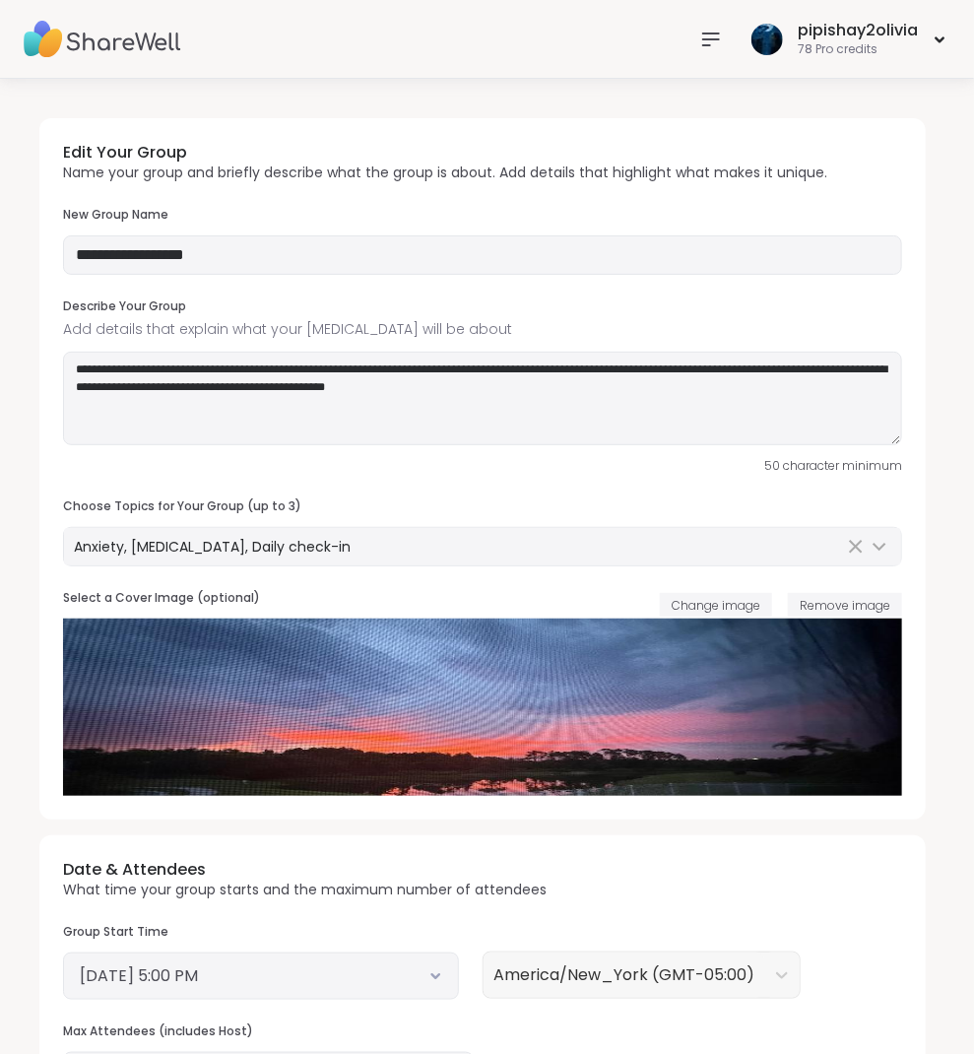
scroll to position [0, 0]
click at [714, 42] on icon at bounding box center [711, 40] width 24 height 24
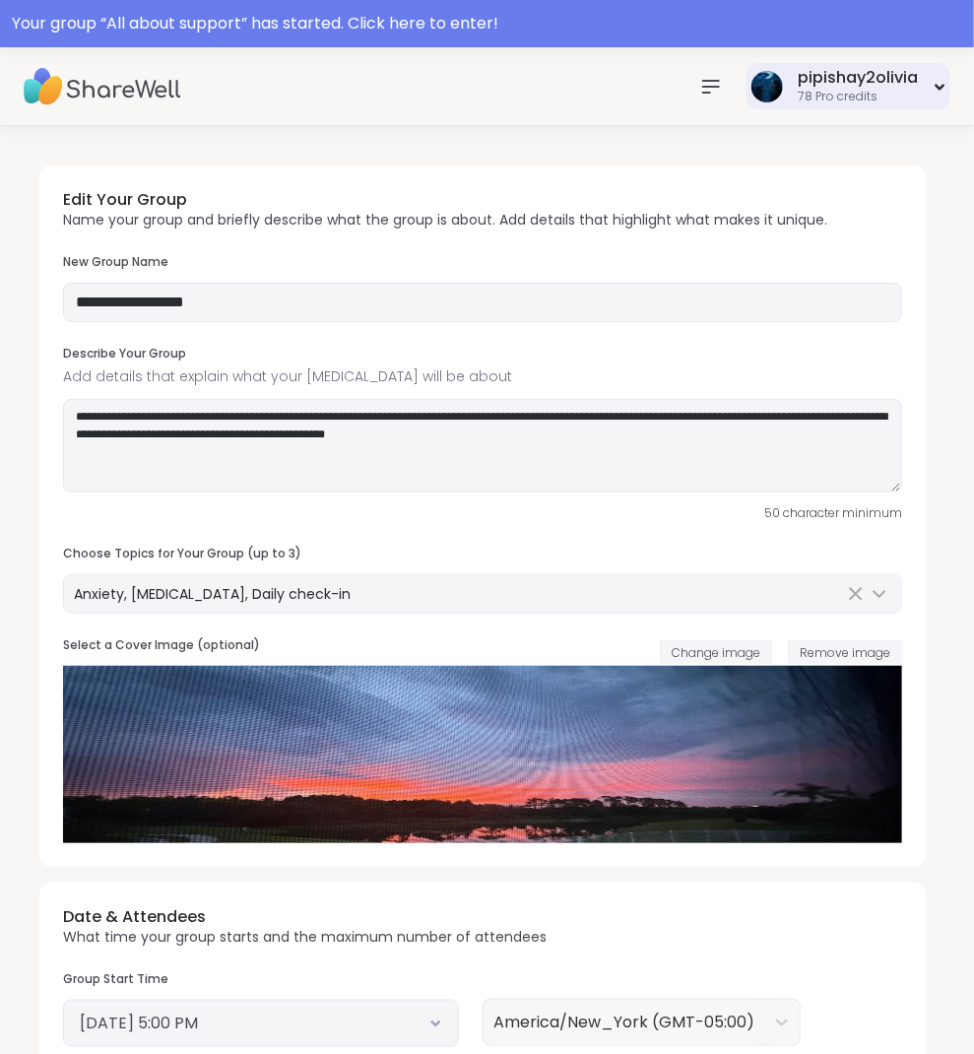
click at [825, 74] on div "pipishay2olivia" at bounding box center [858, 78] width 120 height 22
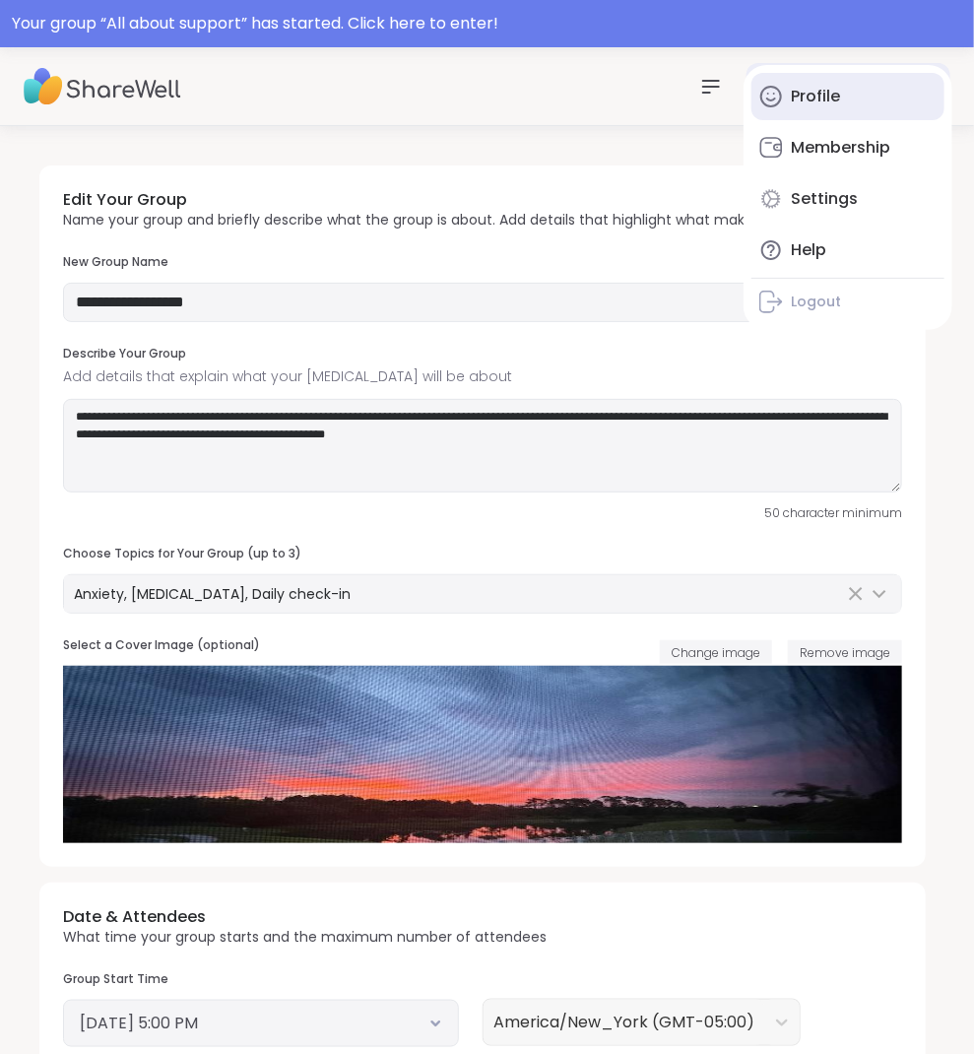
click at [802, 105] on div "Profile" at bounding box center [815, 97] width 49 height 22
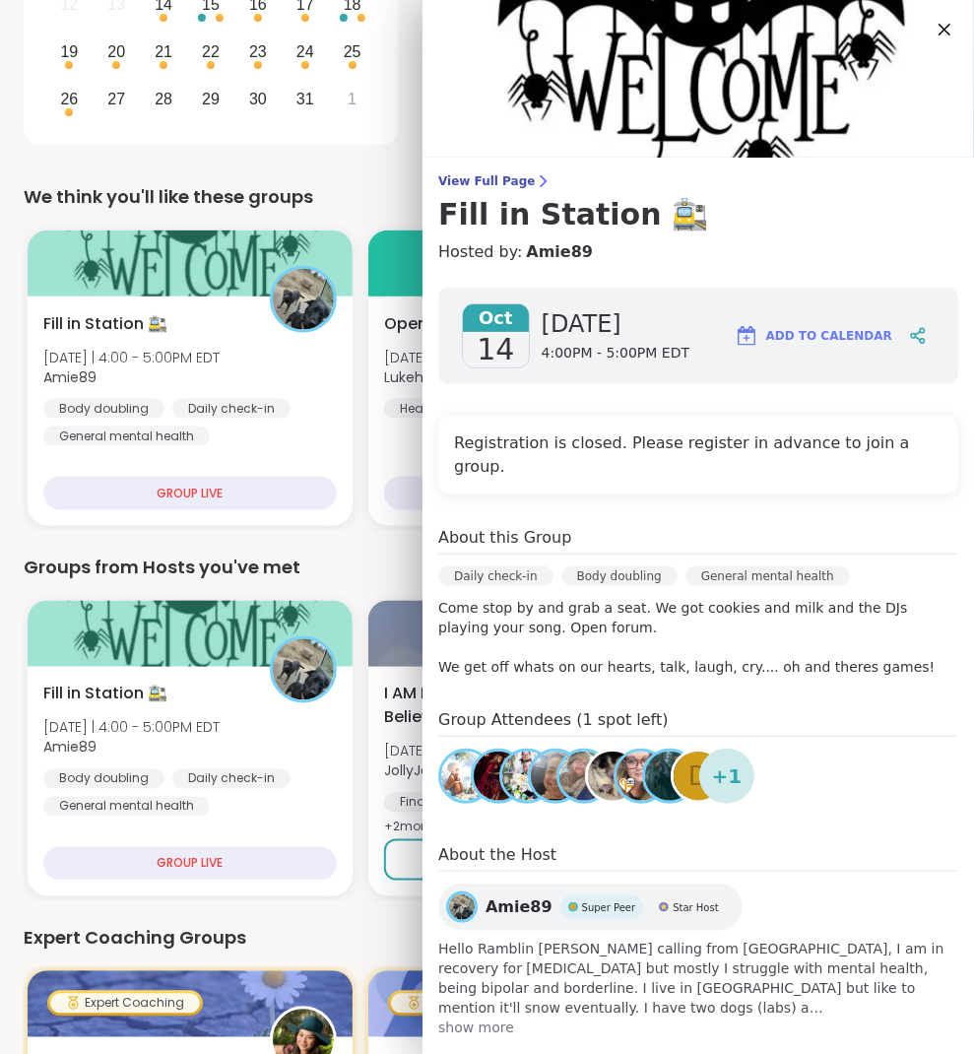
scroll to position [559, 0]
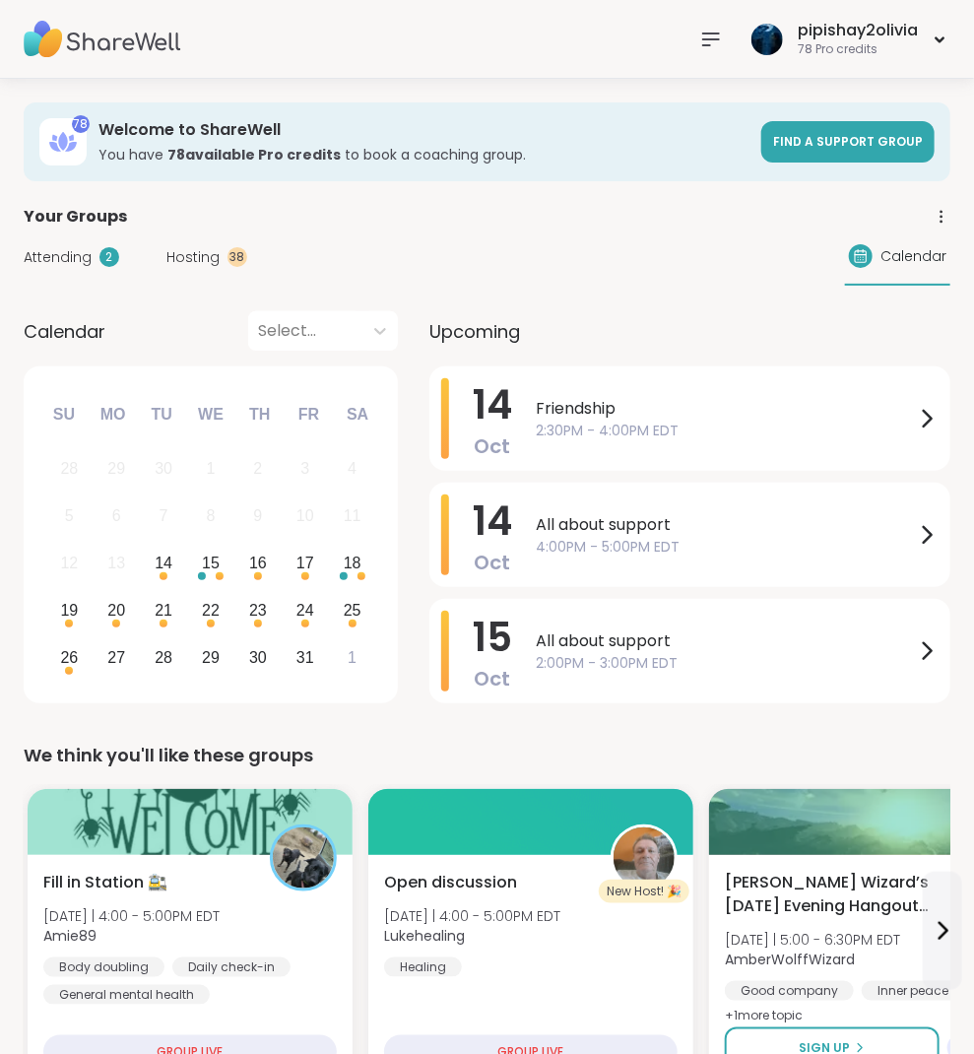
scroll to position [0, 0]
click at [708, 30] on icon at bounding box center [711, 40] width 24 height 24
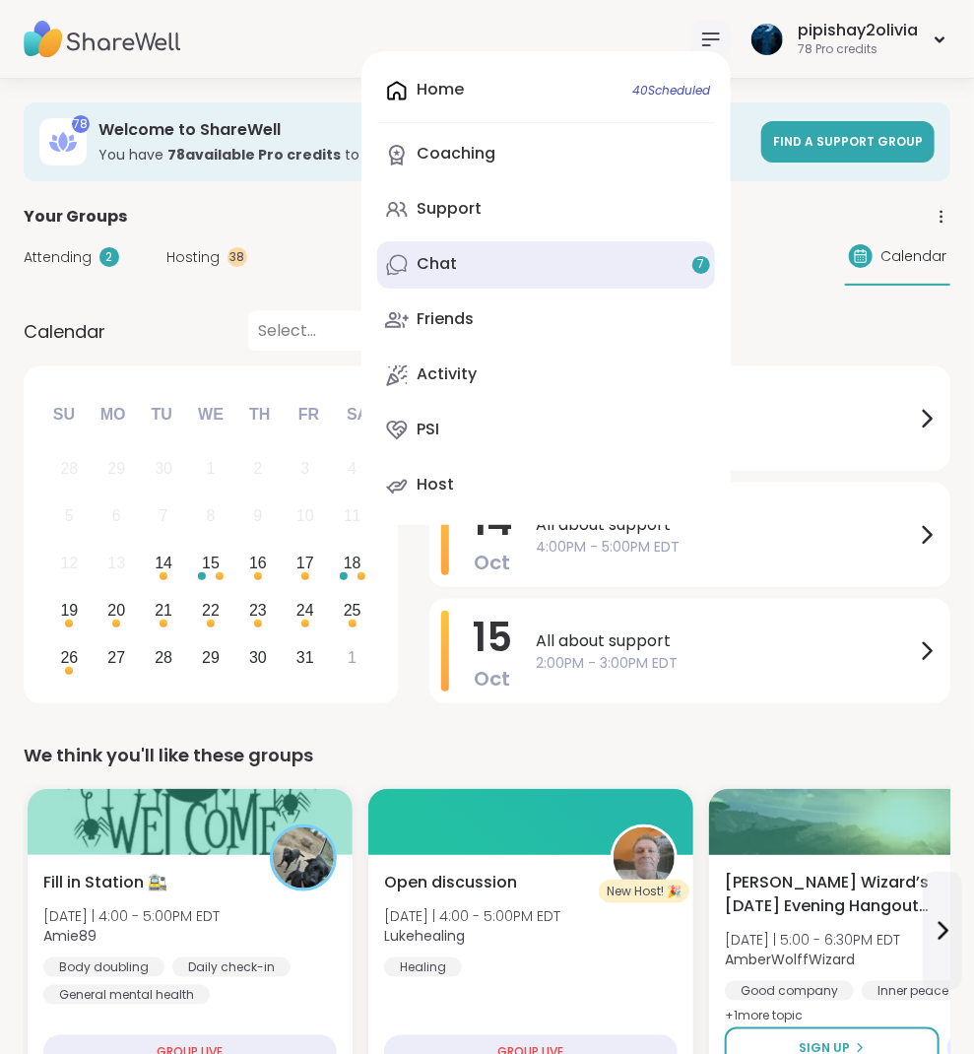
click at [494, 265] on link "Chat 7" at bounding box center [546, 264] width 338 height 47
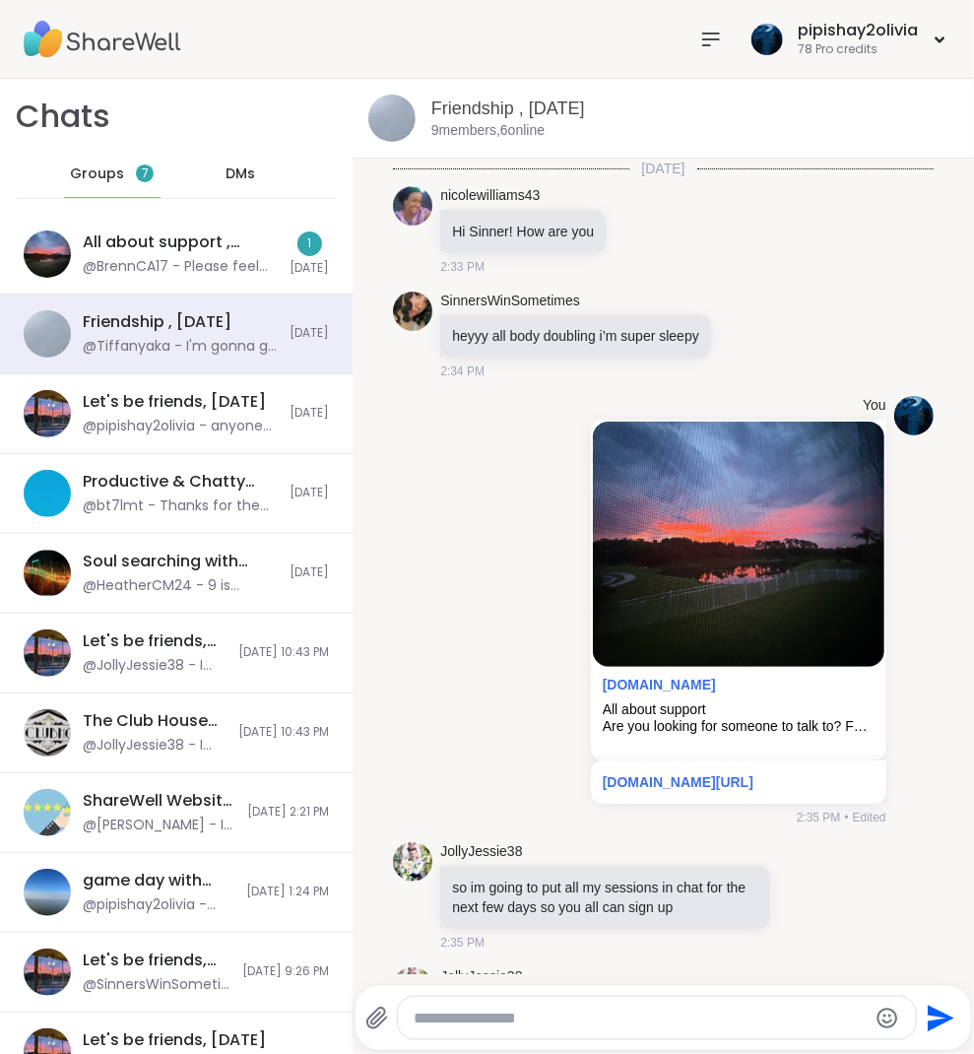
scroll to position [11184, 0]
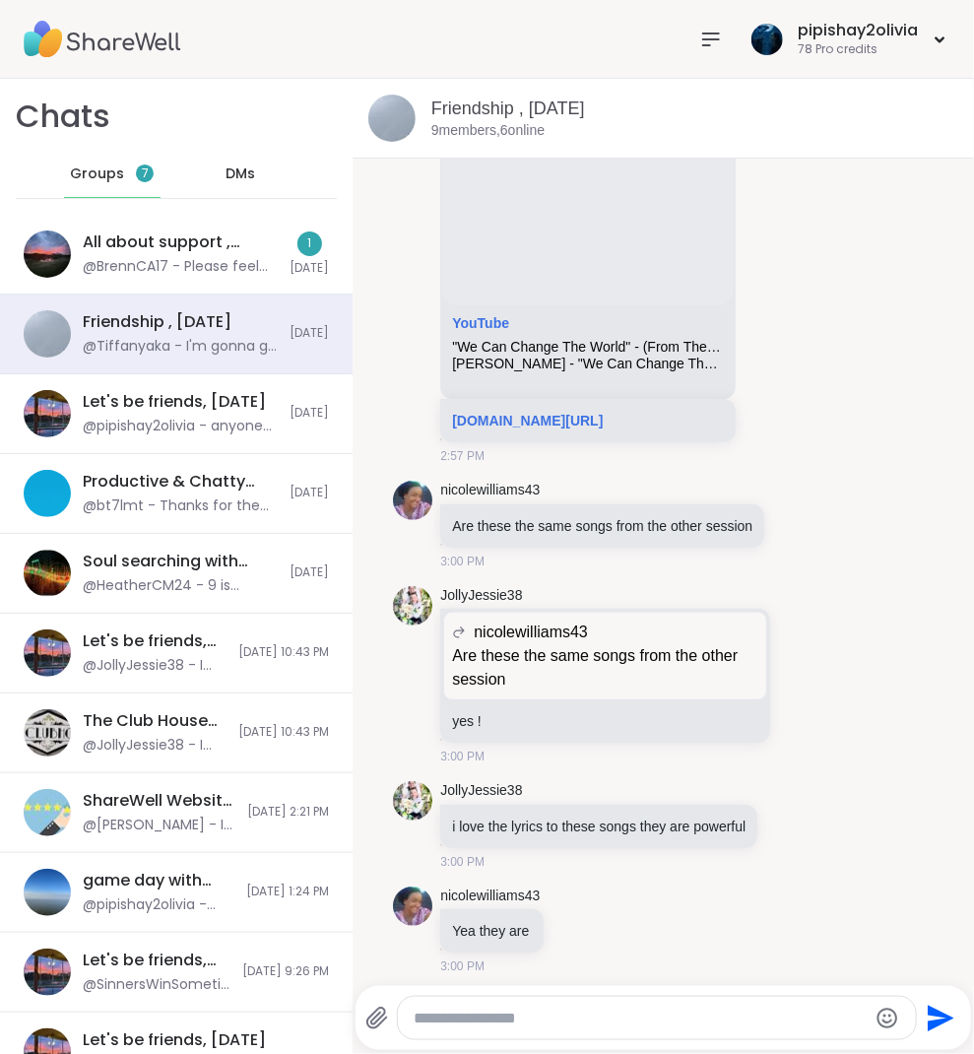
click at [219, 247] on div "All about support , Oct 14" at bounding box center [180, 242] width 195 height 22
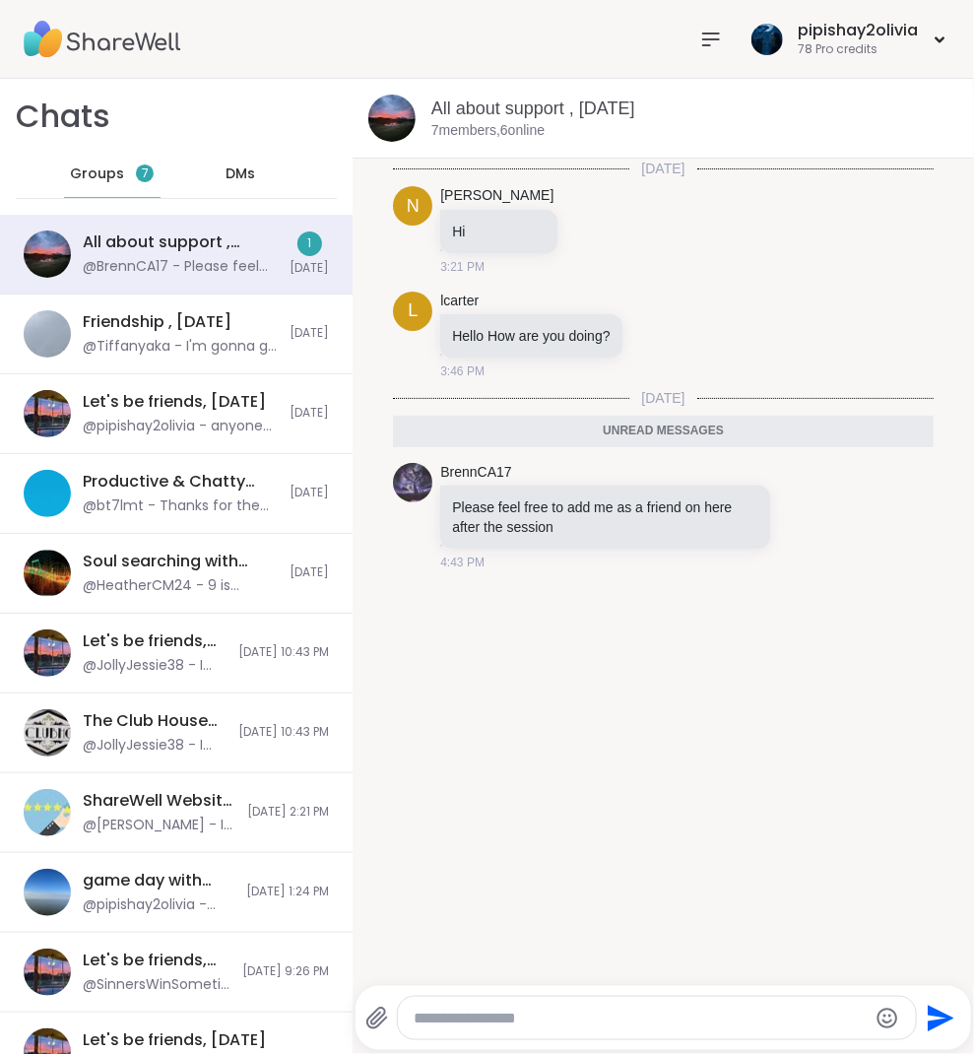
click at [477, 1023] on textarea "Type your message" at bounding box center [641, 1019] width 454 height 20
paste textarea "**********"
type textarea "**********"
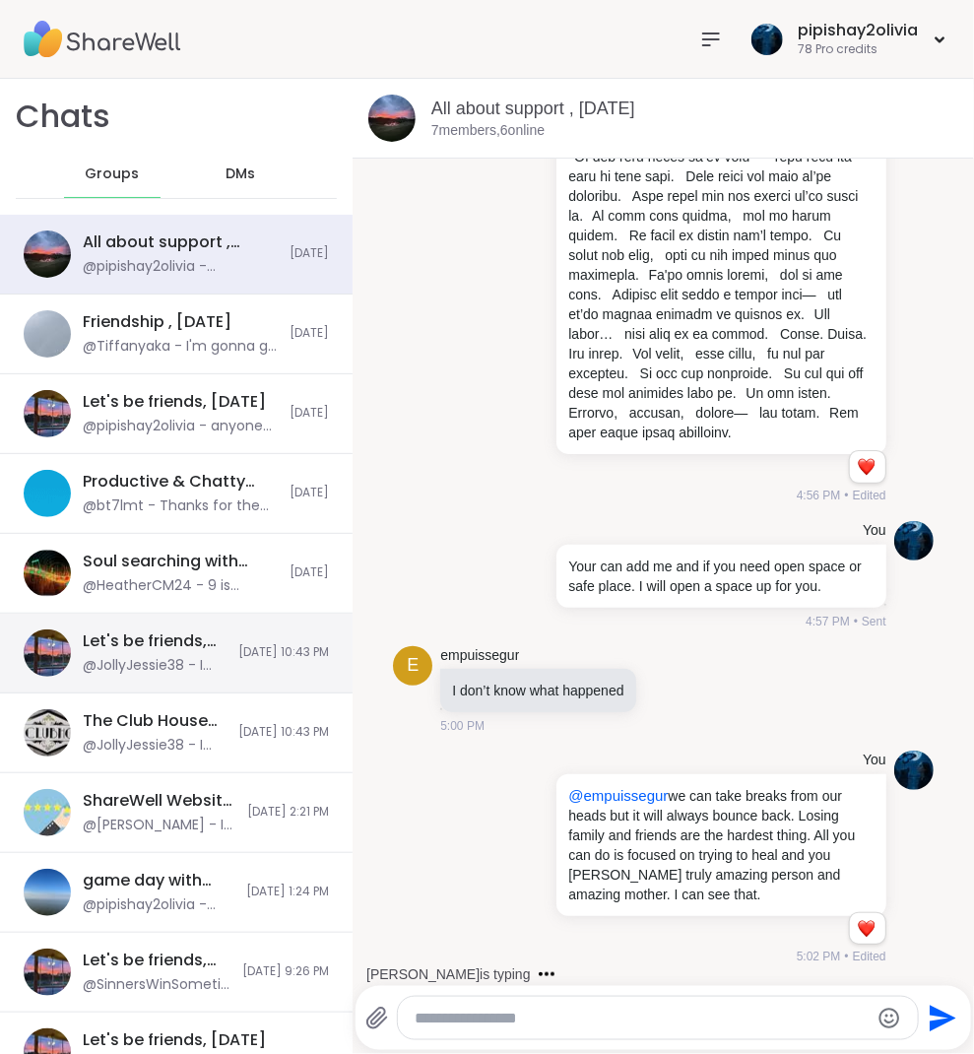
scroll to position [776, 0]
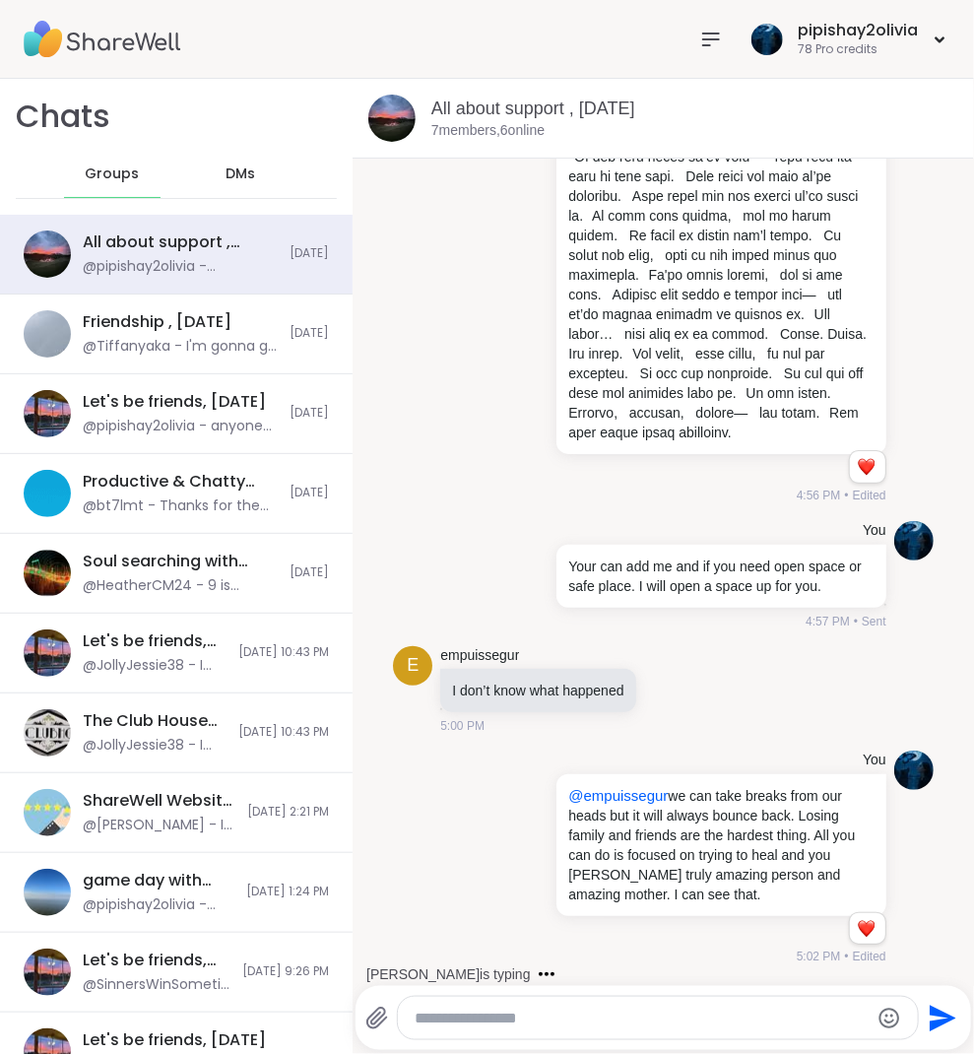
click at [705, 43] on icon at bounding box center [711, 39] width 16 height 12
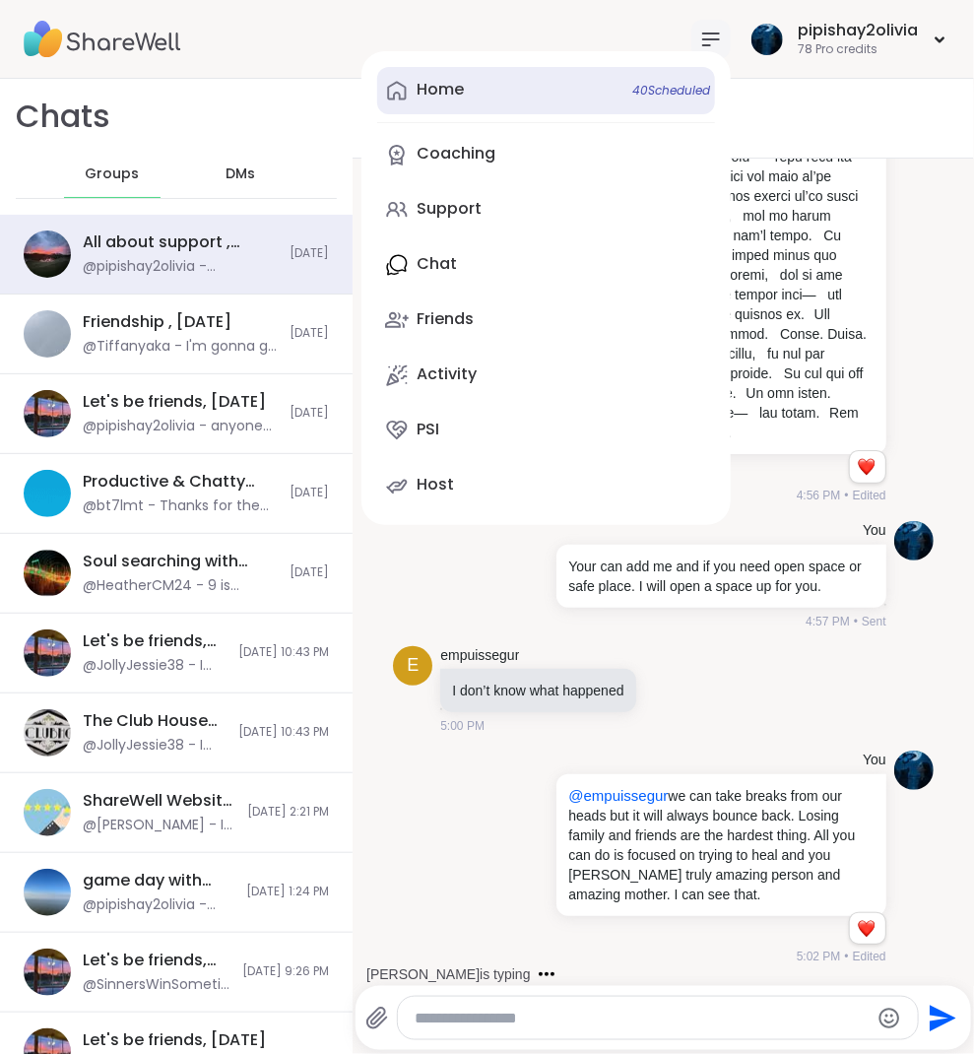
click at [483, 91] on link "Home 40 Scheduled" at bounding box center [546, 90] width 338 height 47
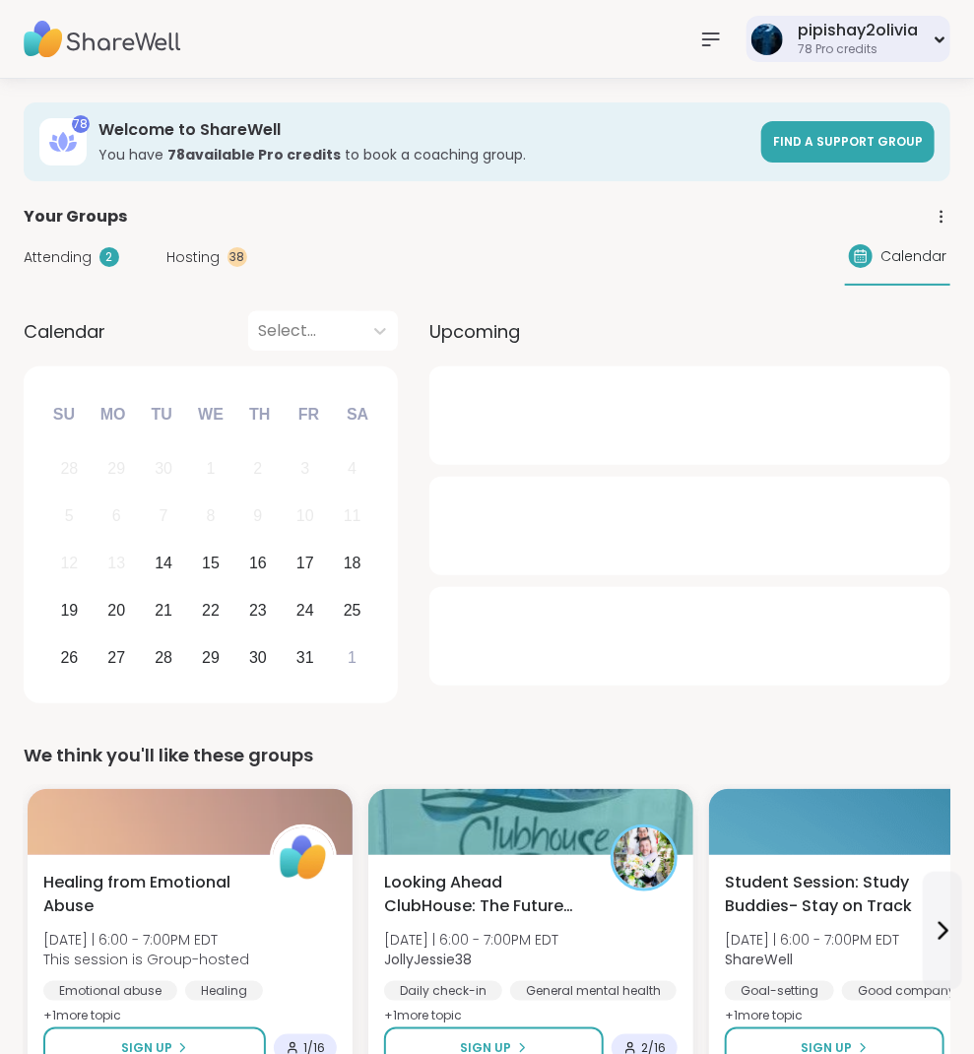
click at [839, 51] on div "78 Pro credits" at bounding box center [858, 49] width 120 height 17
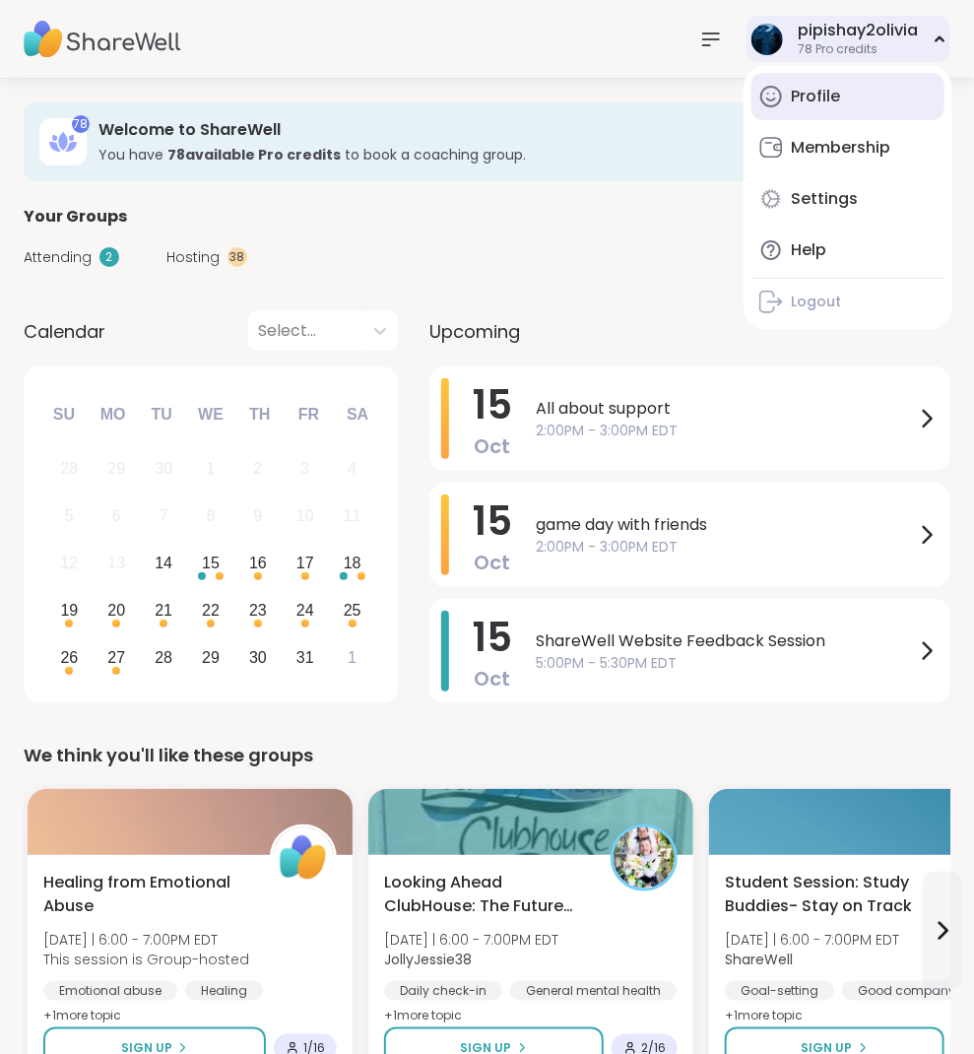
click at [826, 103] on div "Profile" at bounding box center [815, 97] width 49 height 22
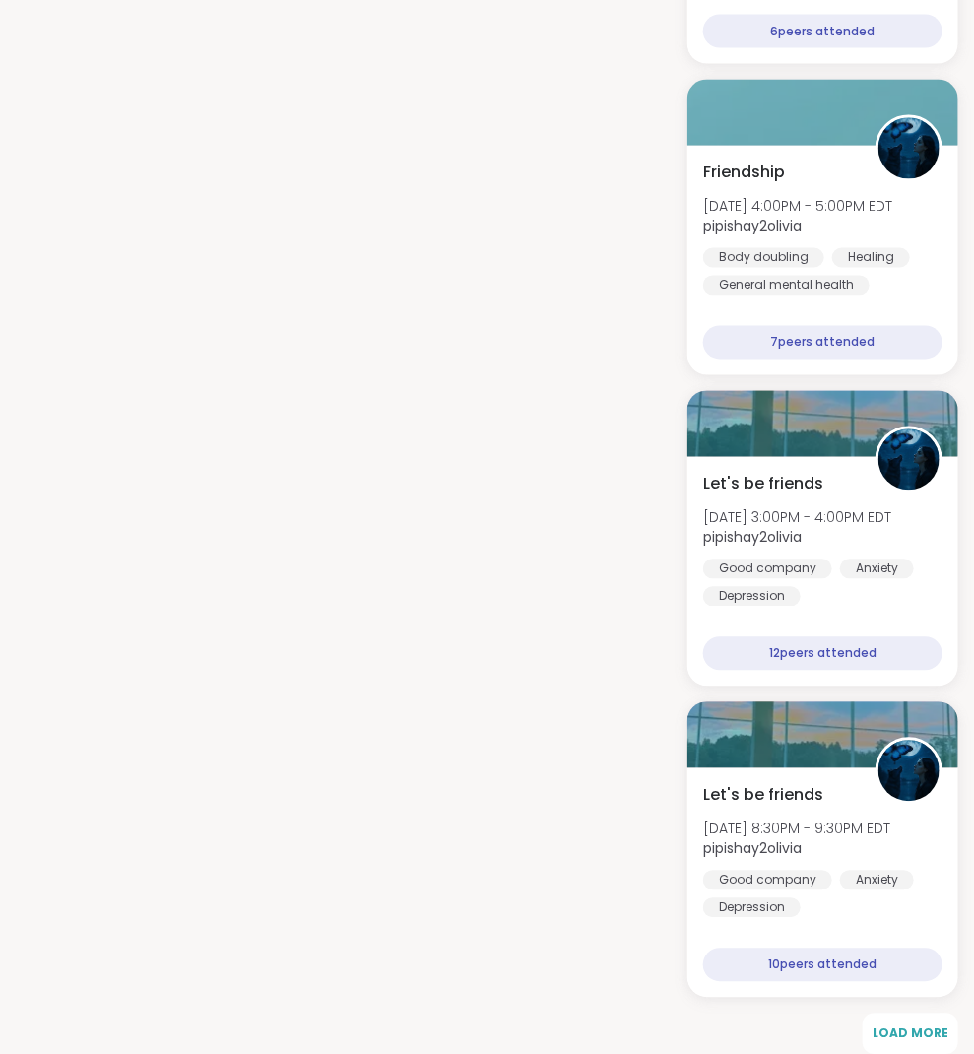
scroll to position [8138, 0]
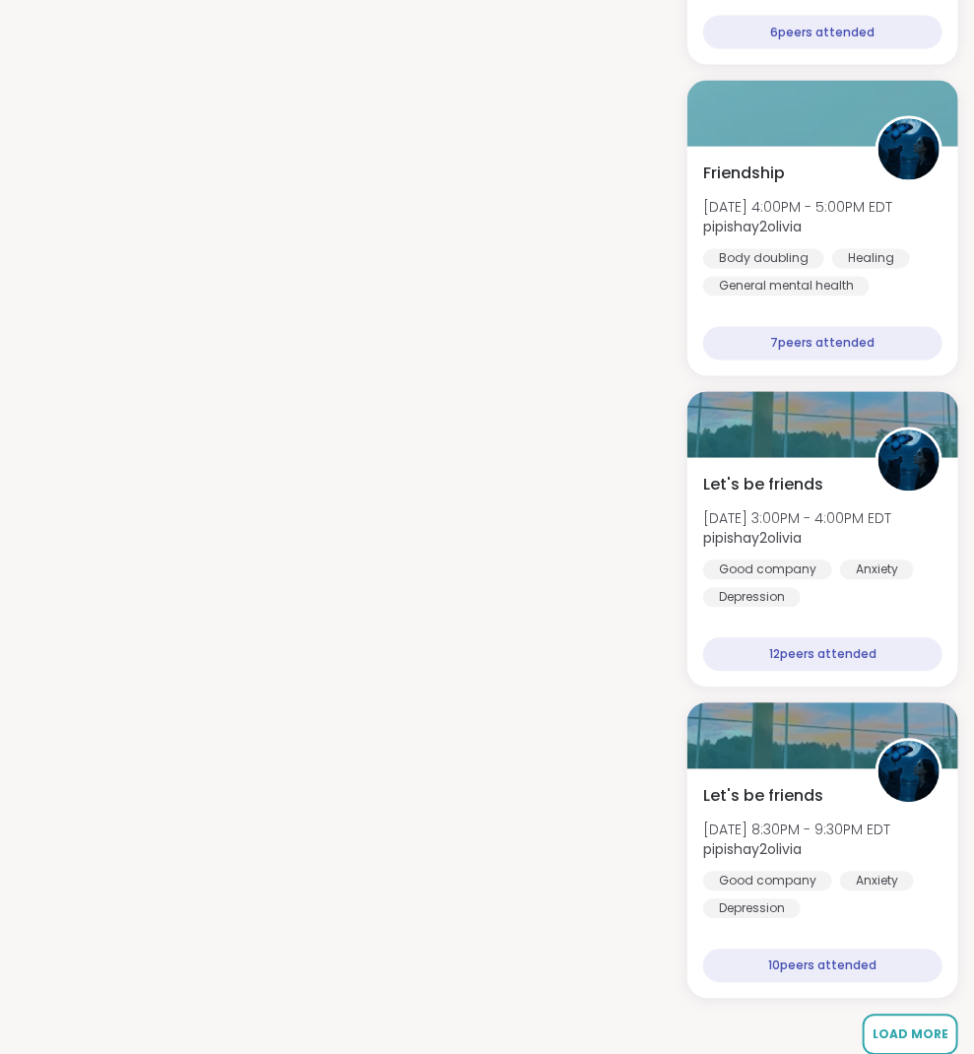
click at [943, 1026] on span "Load More" at bounding box center [911, 1034] width 76 height 17
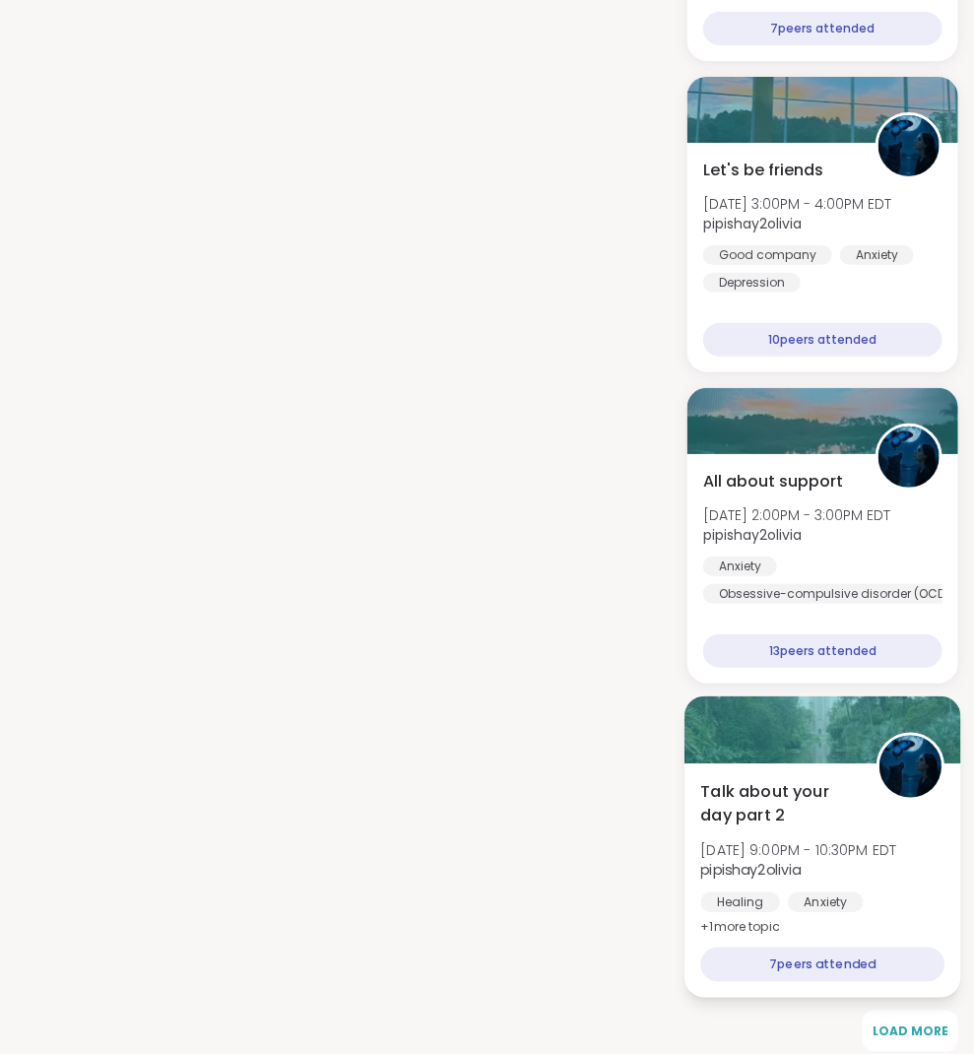
scroll to position [11875, 0]
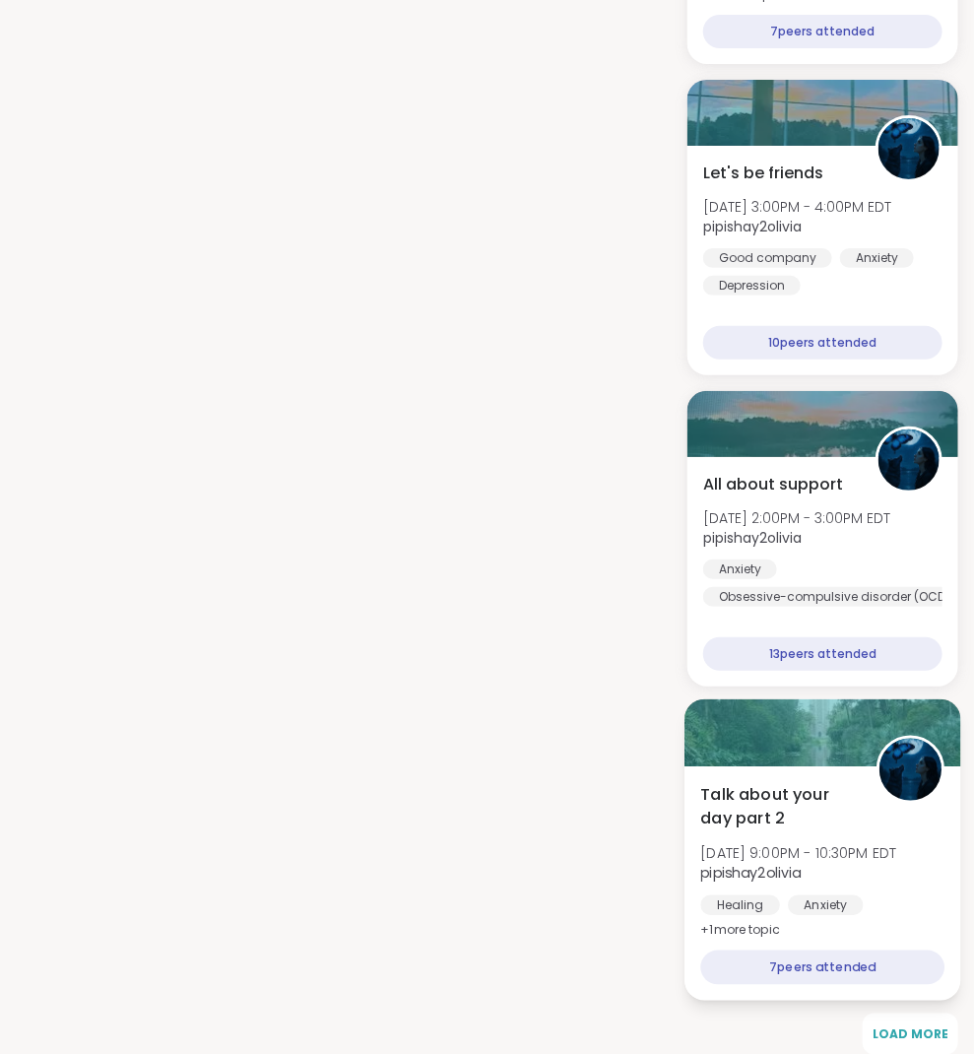
click at [758, 813] on div "Talk about your day part 2 Sat, Sep 27 | 9:00PM - 10:30PM EDT pipishay2olivia H…" at bounding box center [823, 862] width 244 height 161
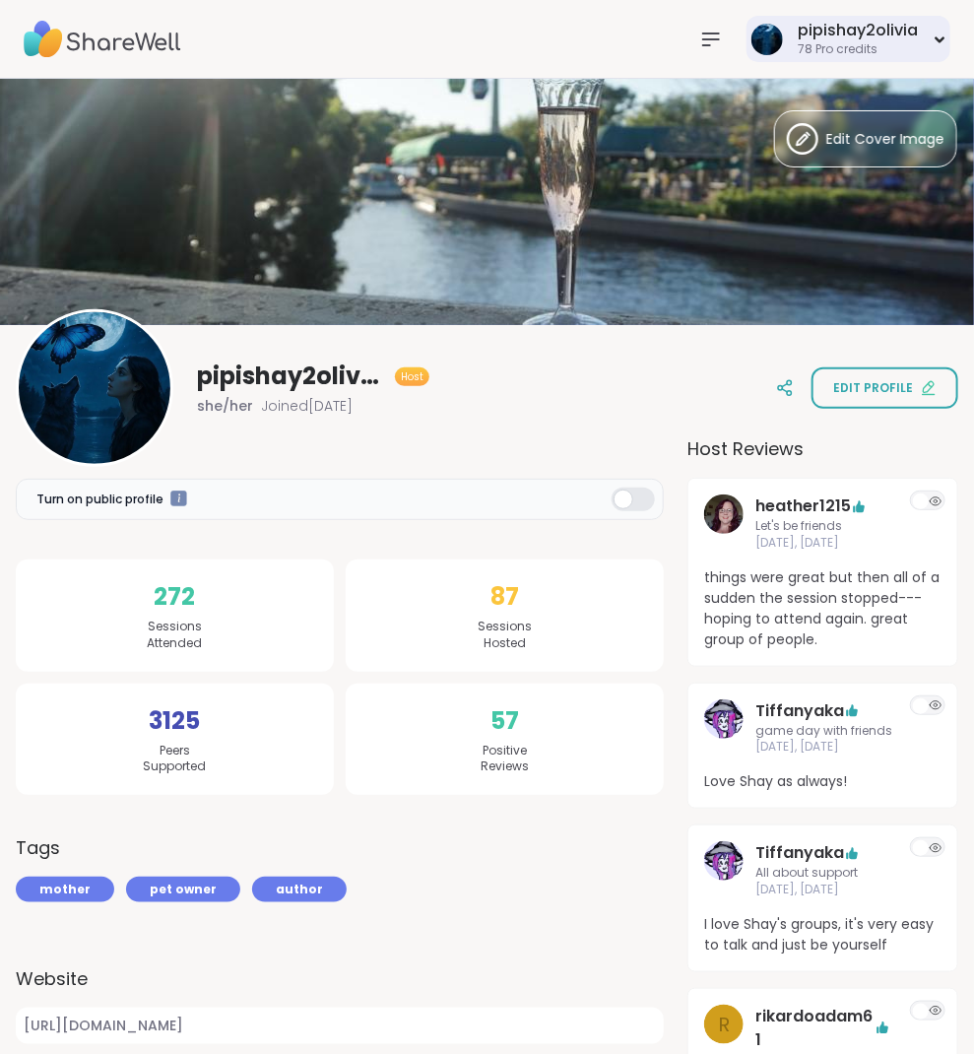
click at [816, 42] on div "78 Pro credits" at bounding box center [858, 49] width 120 height 17
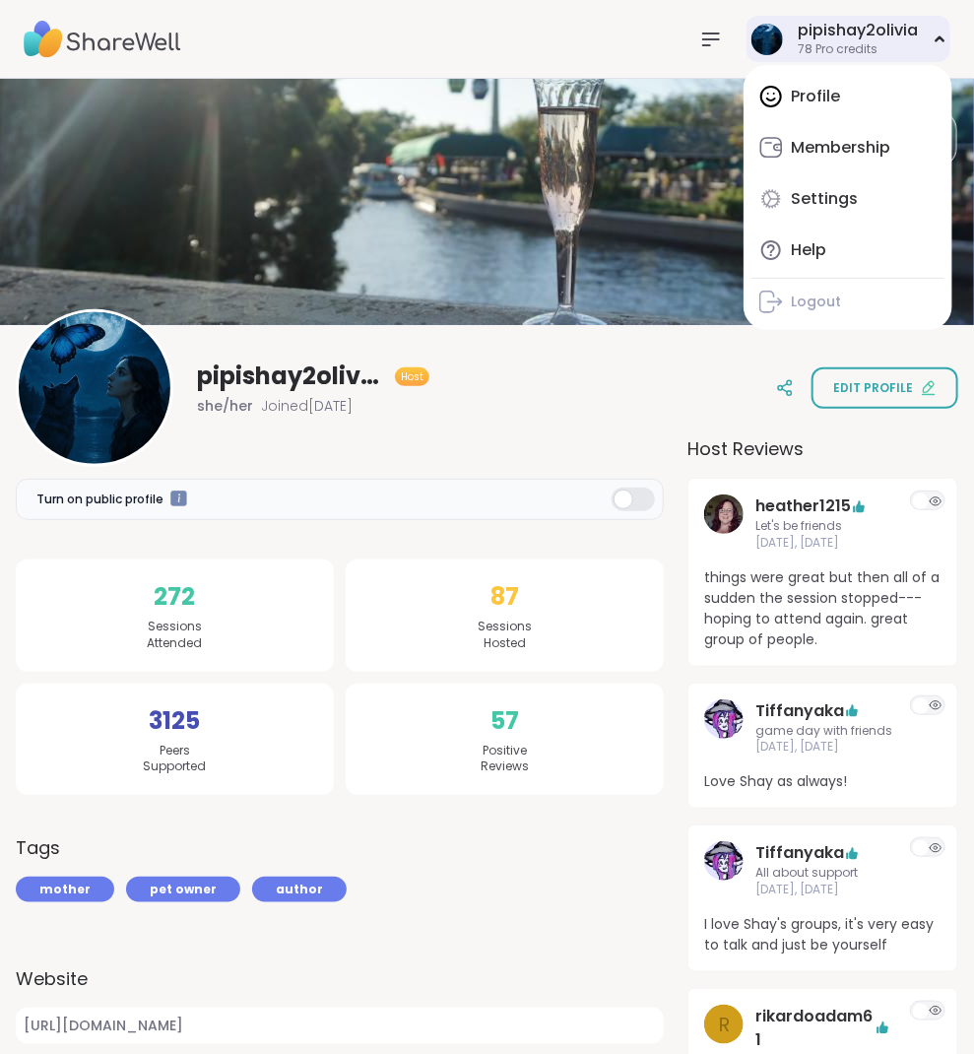
click at [813, 95] on div "Profile Membership Settings Help Logout" at bounding box center [848, 197] width 209 height 265
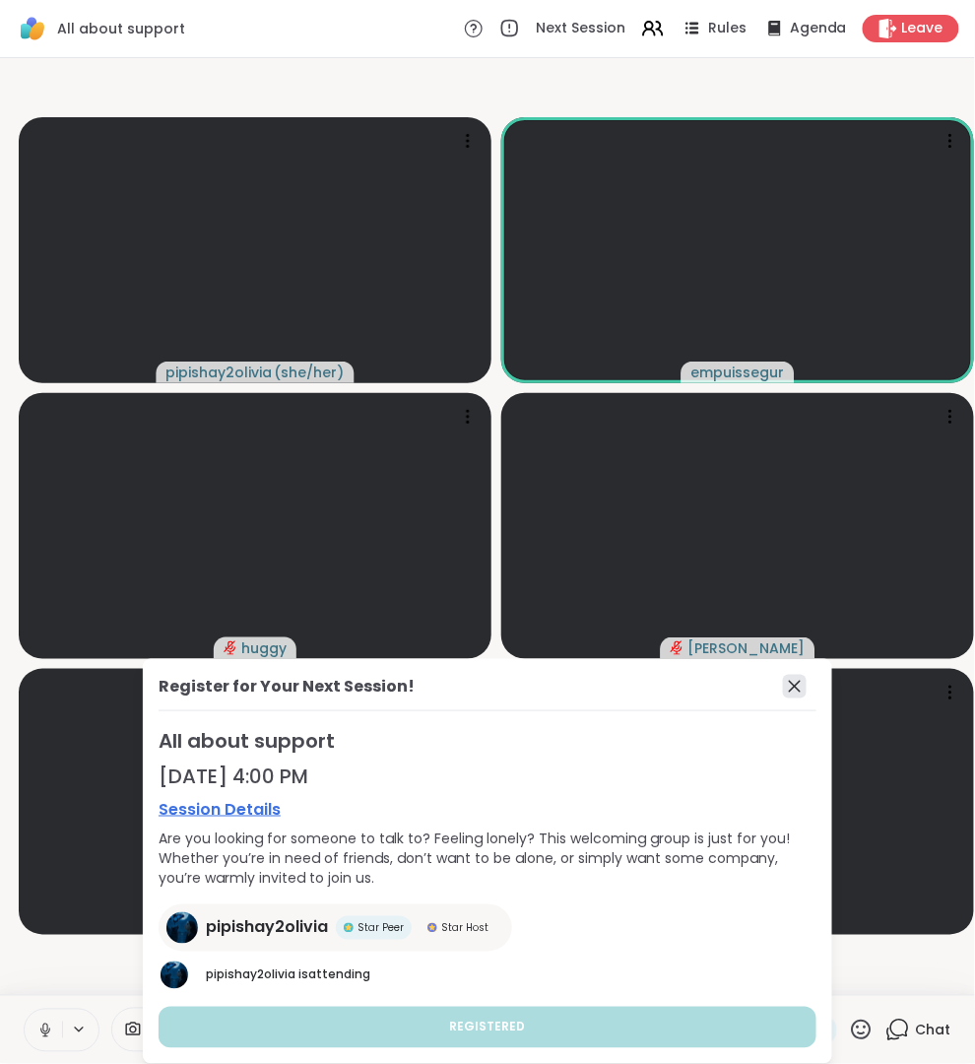
click at [797, 694] on icon at bounding box center [795, 687] width 24 height 24
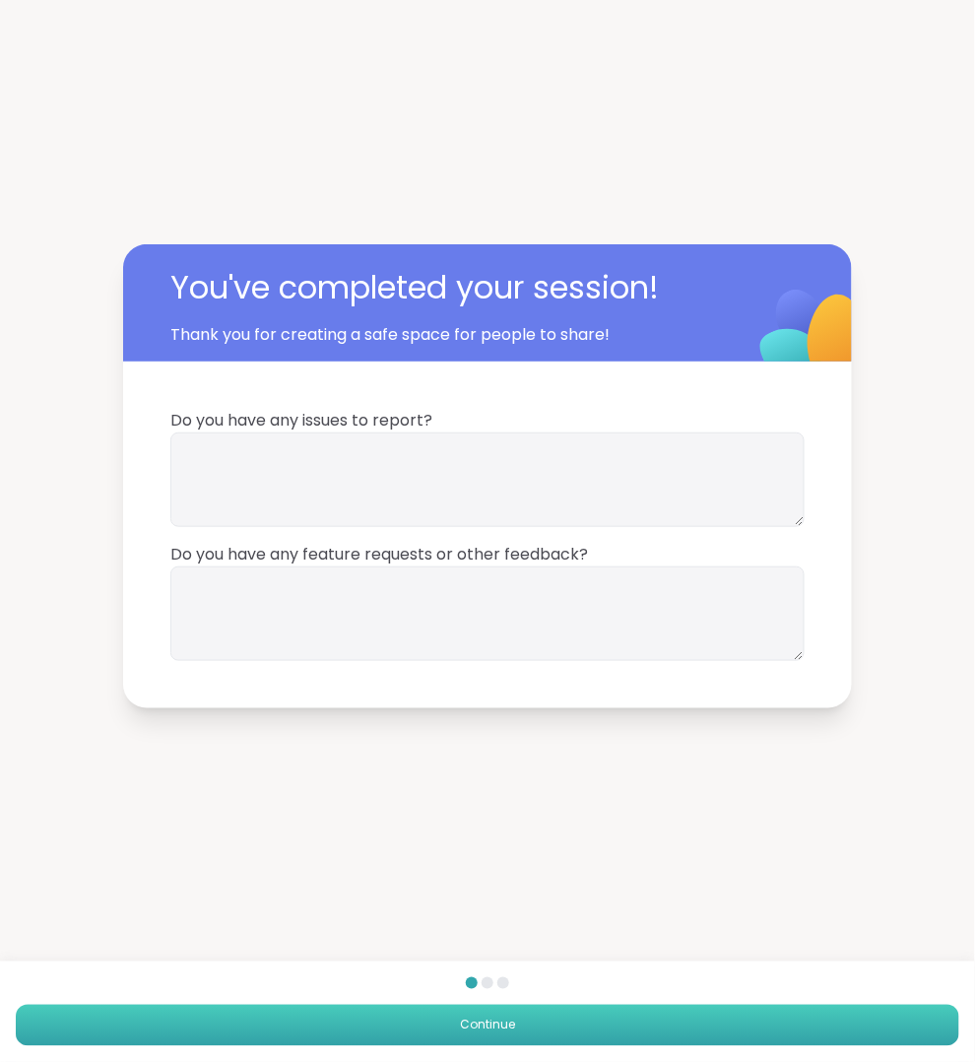
click at [816, 1015] on button "Continue" at bounding box center [488, 1025] width 944 height 41
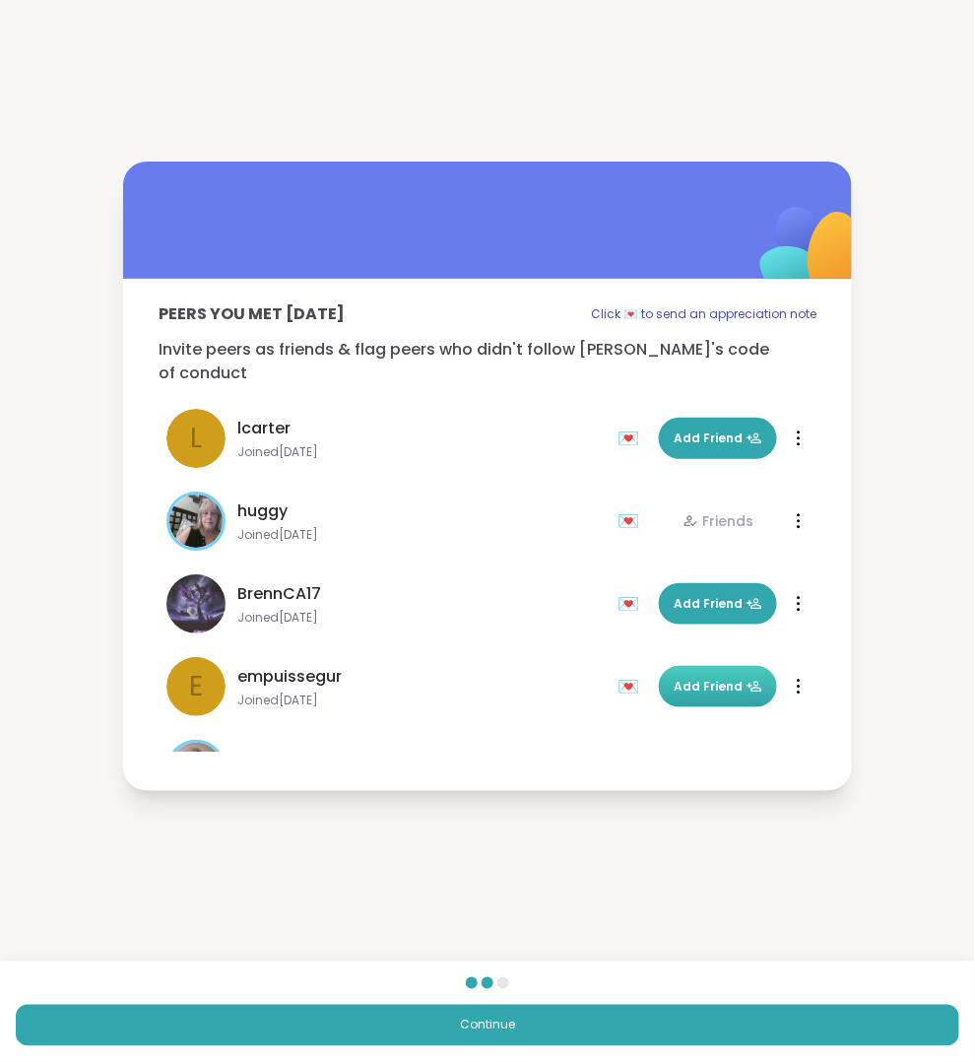
click at [677, 678] on span "Add Friend" at bounding box center [718, 687] width 89 height 18
click at [520, 917] on div "Peers you met [DATE] Click 💌 to send an appreciation note Invite peers as frien…" at bounding box center [487, 476] width 975 height 952
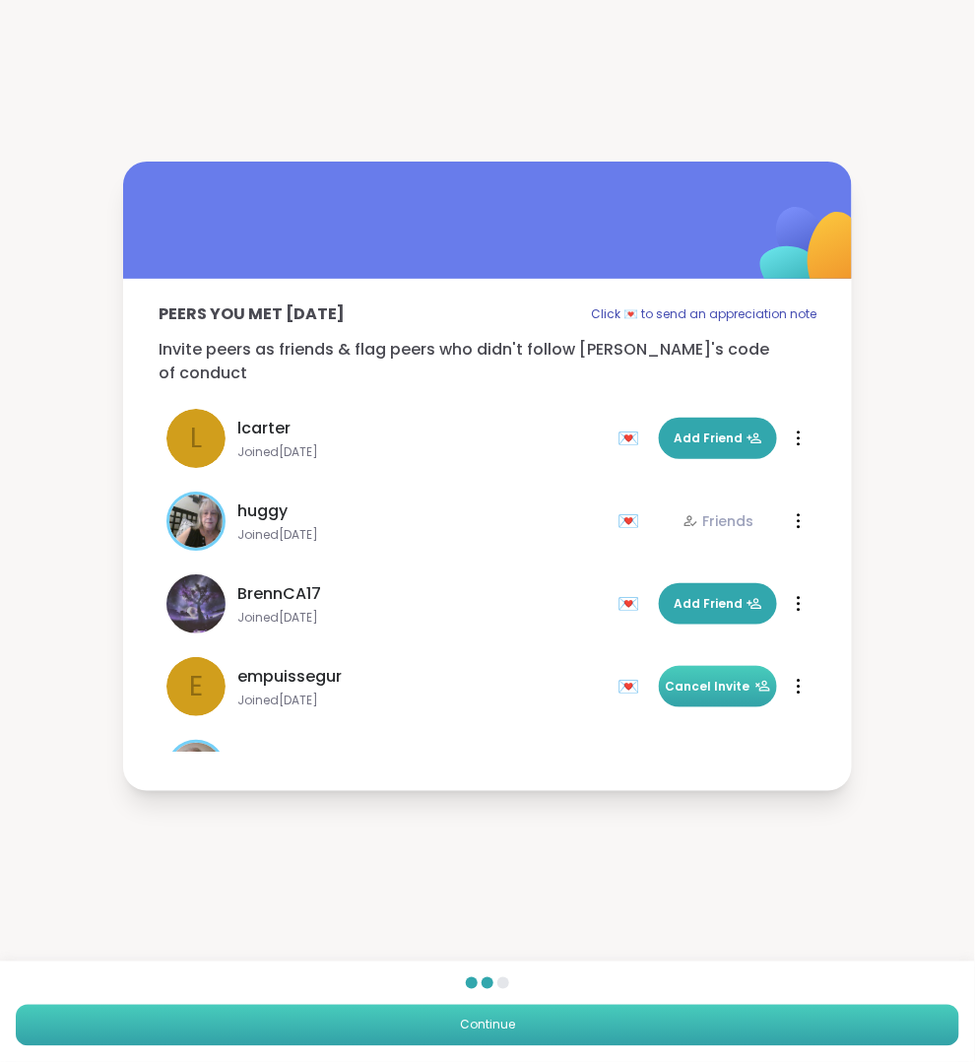
click at [623, 1043] on button "Continue" at bounding box center [488, 1025] width 944 height 41
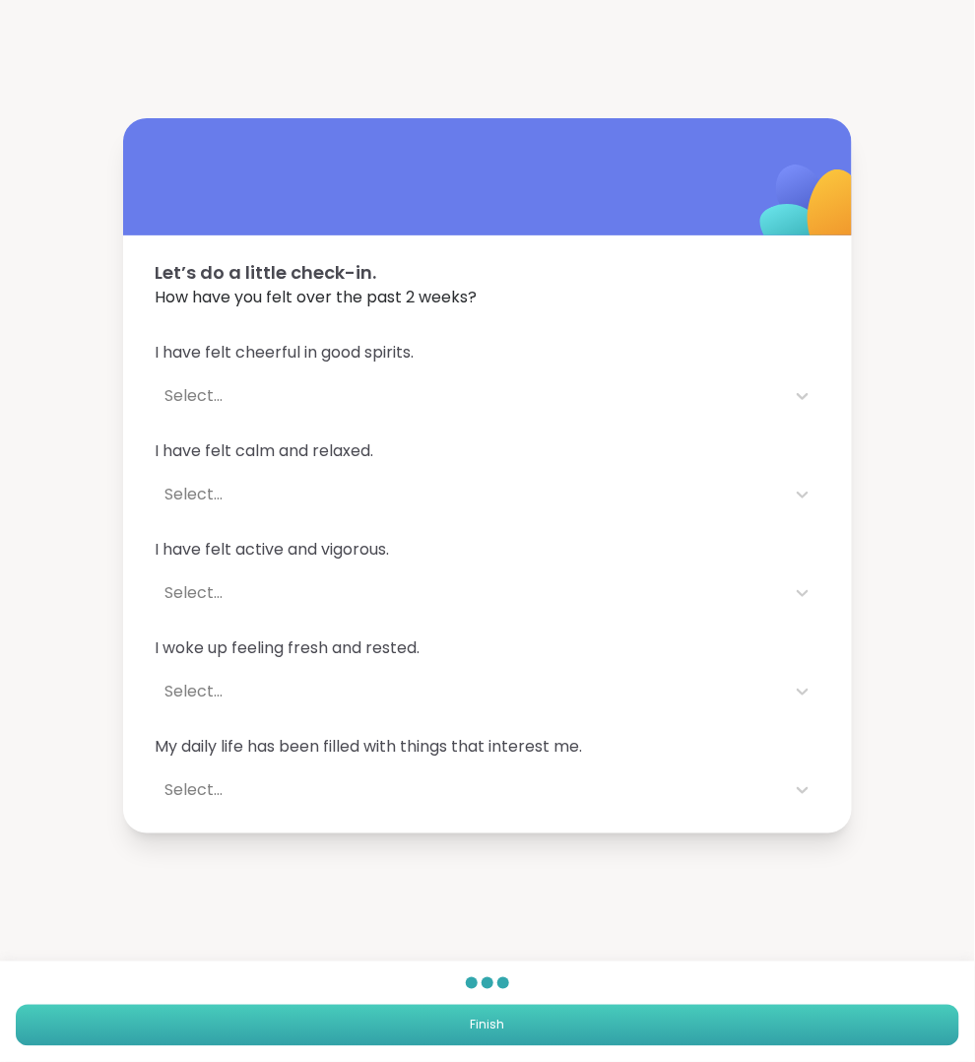
click at [623, 1020] on button "Finish" at bounding box center [488, 1025] width 944 height 41
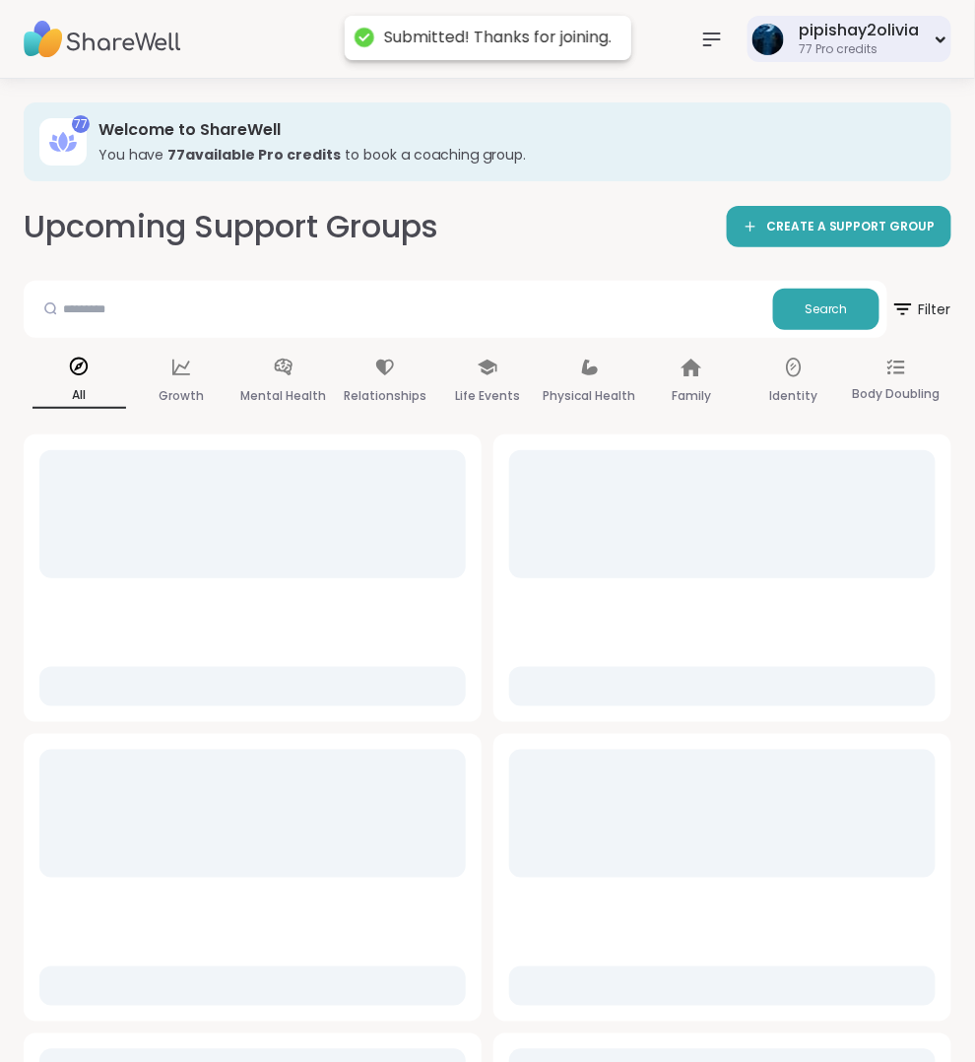
click at [872, 34] on div "pipishay2olivia" at bounding box center [859, 31] width 120 height 22
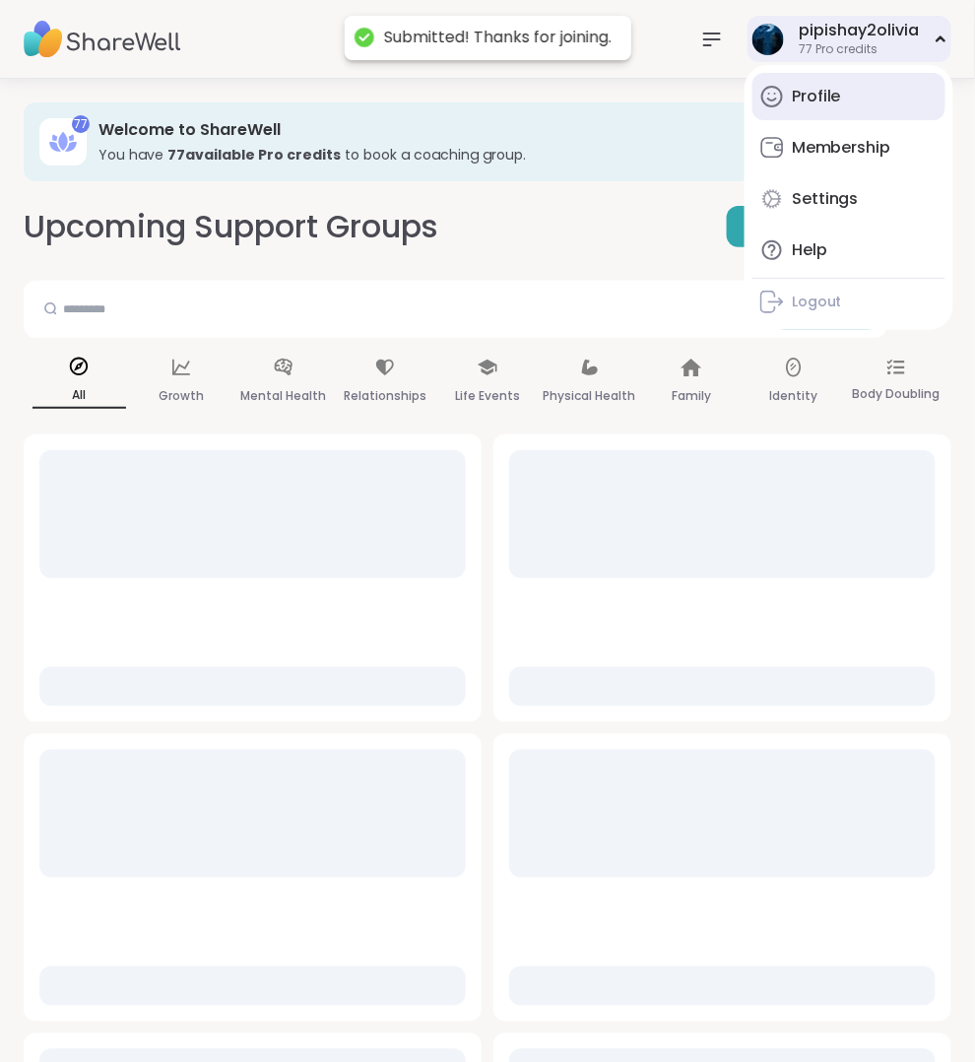
click at [835, 83] on link "Profile" at bounding box center [849, 96] width 193 height 47
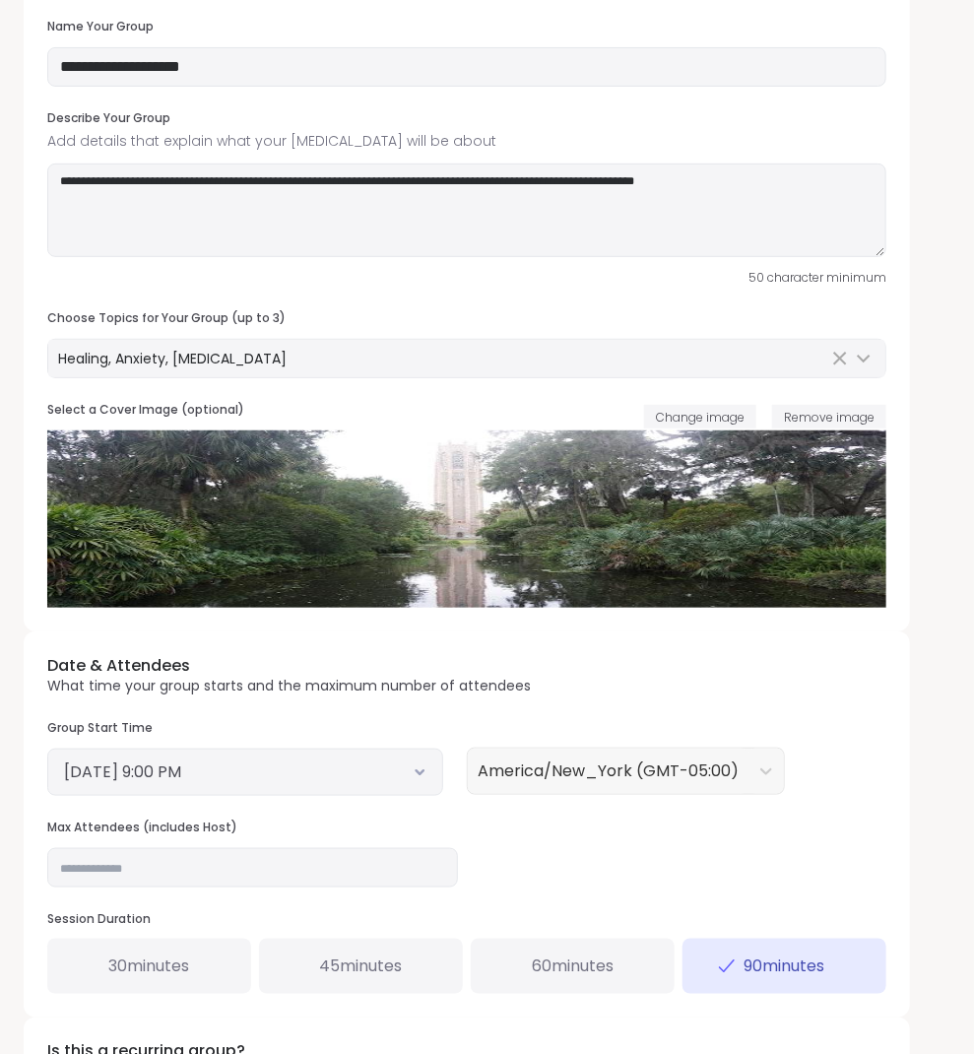
scroll to position [174, 0]
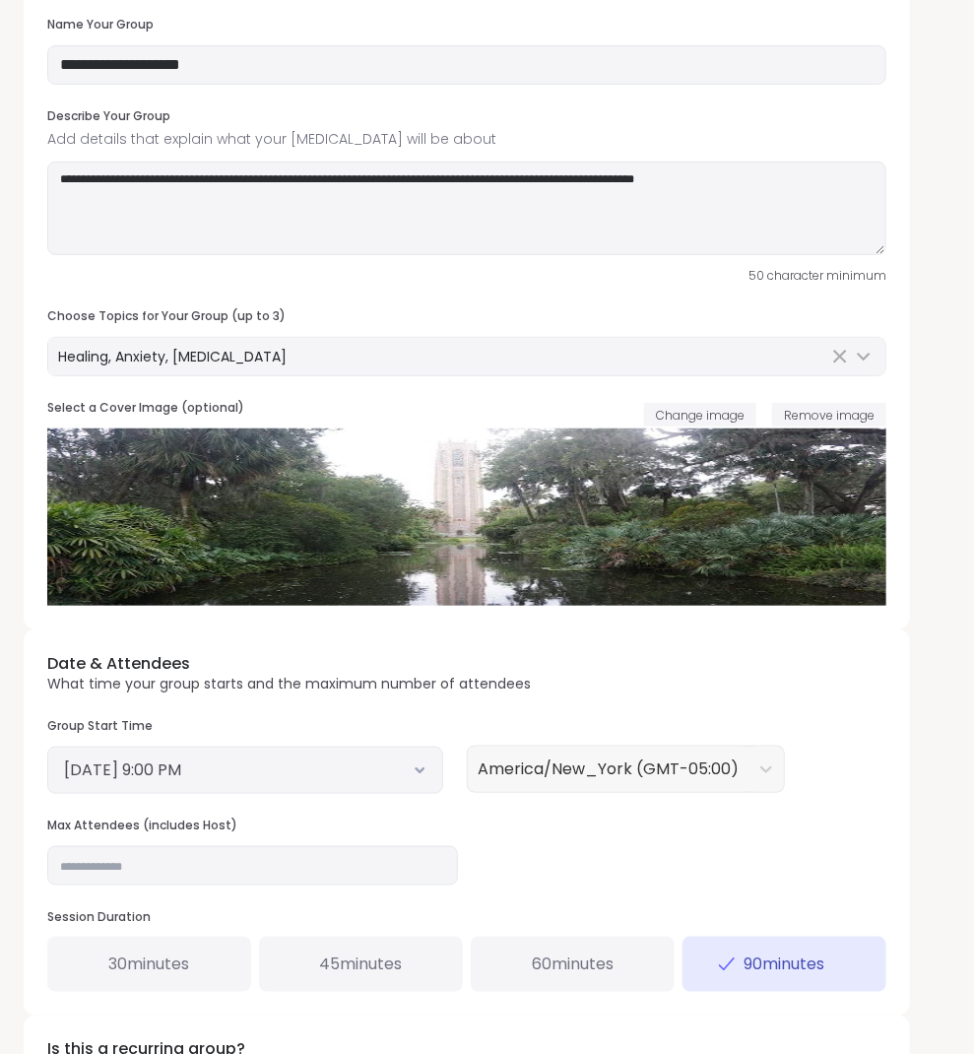
type input "**********"
click at [231, 763] on button "September 27, 2025 9:00 PM" at bounding box center [245, 770] width 362 height 24
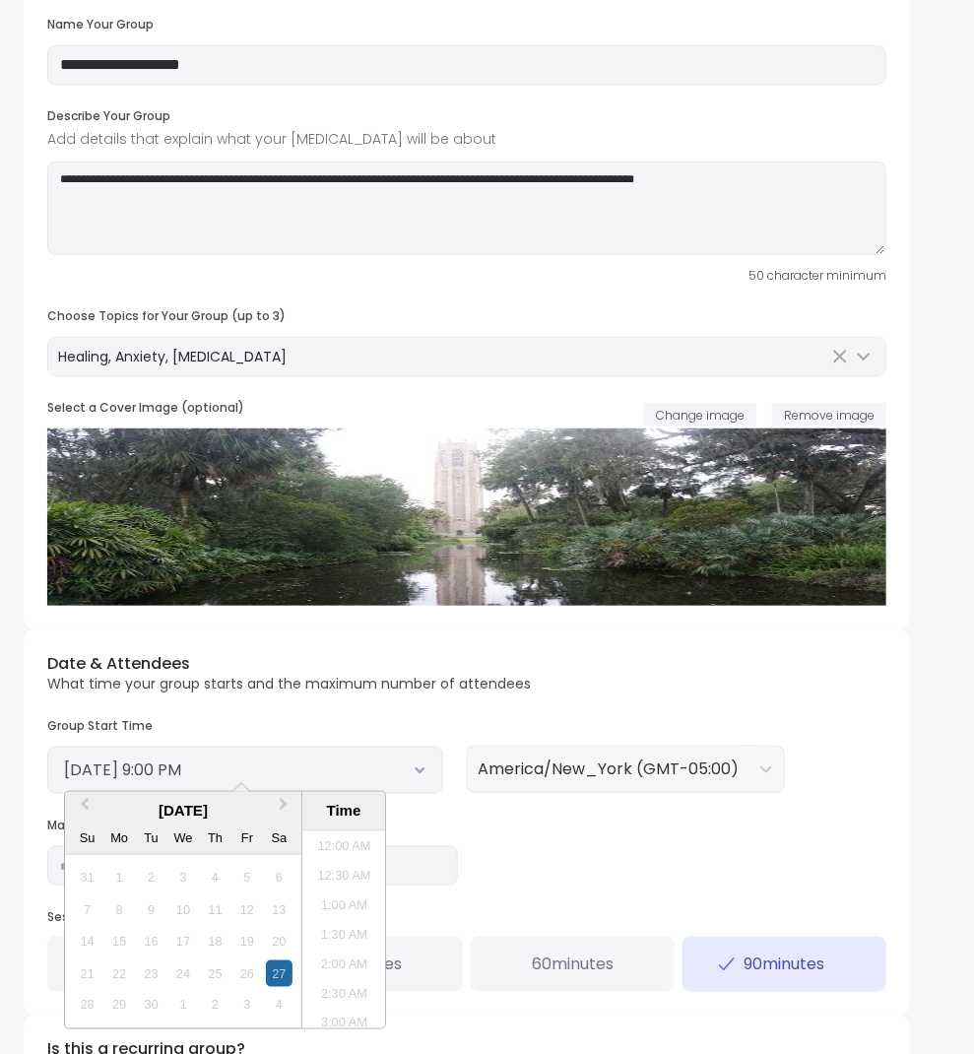
scroll to position [1156, 0]
click at [272, 797] on button "Next Month" at bounding box center [286, 810] width 32 height 32
click at [284, 807] on button "Next Month" at bounding box center [286, 810] width 32 height 32
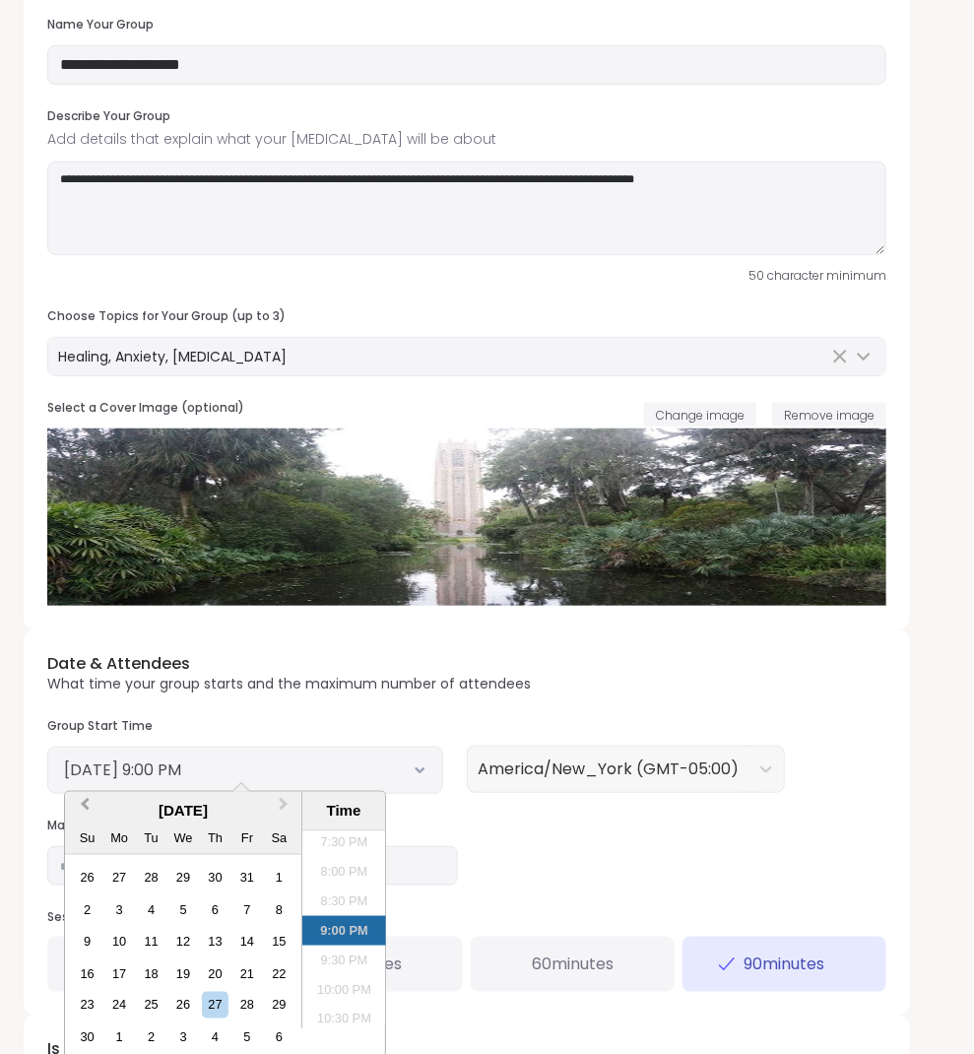
click at [89, 807] on button "Previous Month" at bounding box center [83, 810] width 32 height 32
click at [163, 938] on div "14" at bounding box center [151, 941] width 27 height 27
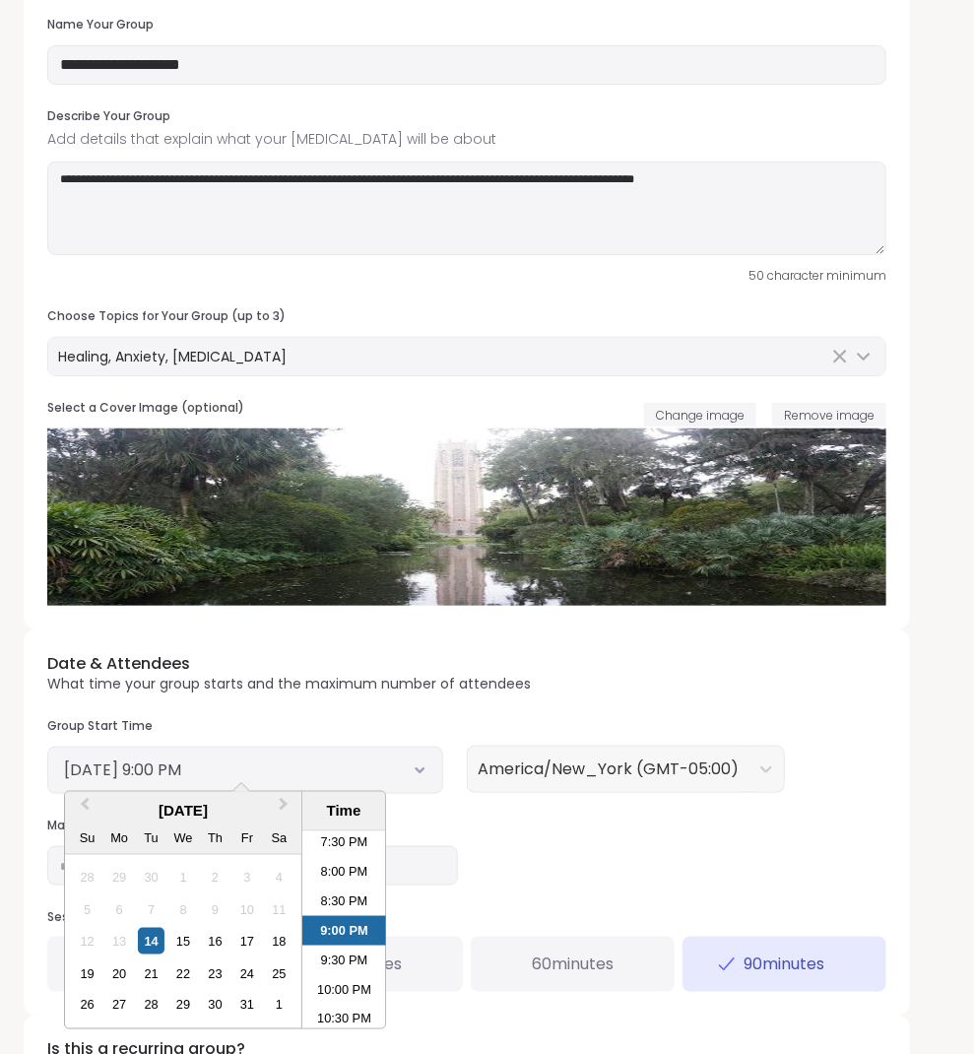
click at [548, 871] on div "Date & Attendees What time your group starts and the maximum number of attendee…" at bounding box center [467, 822] width 887 height 386
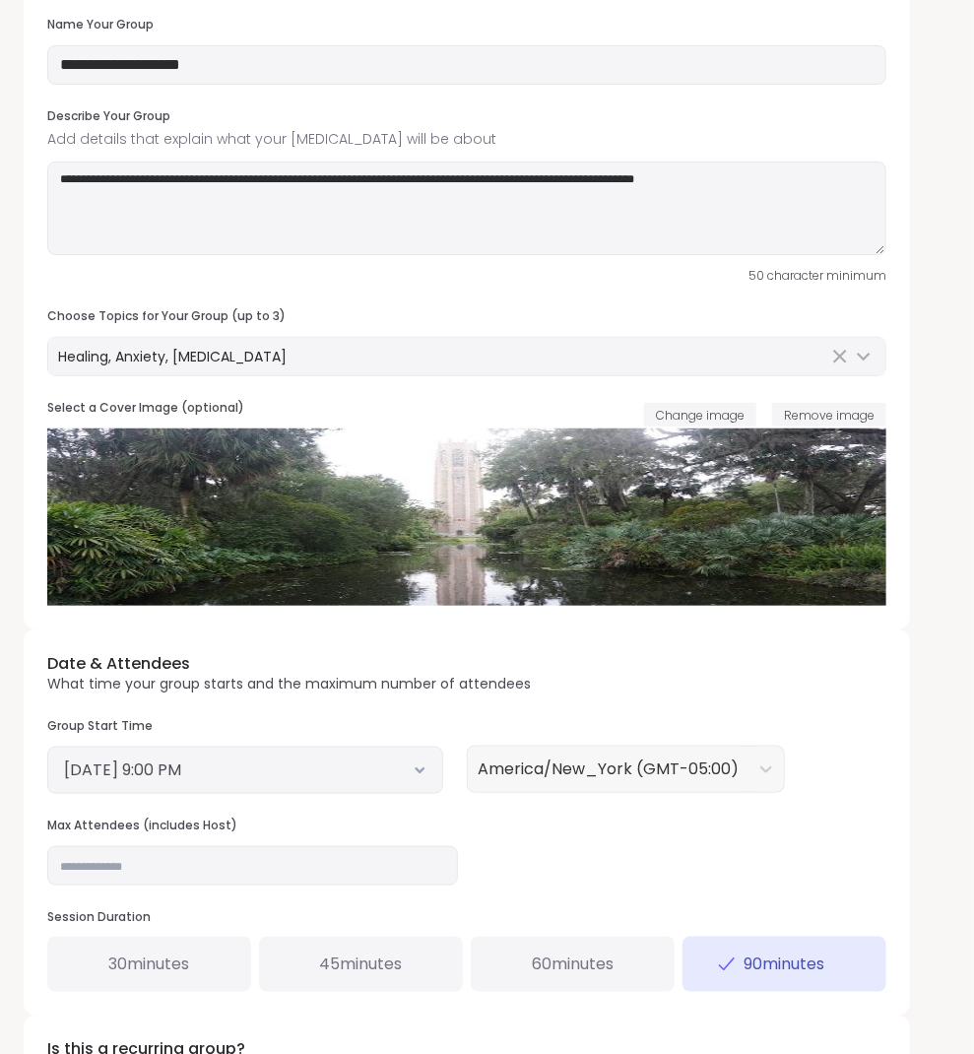
scroll to position [214, 0]
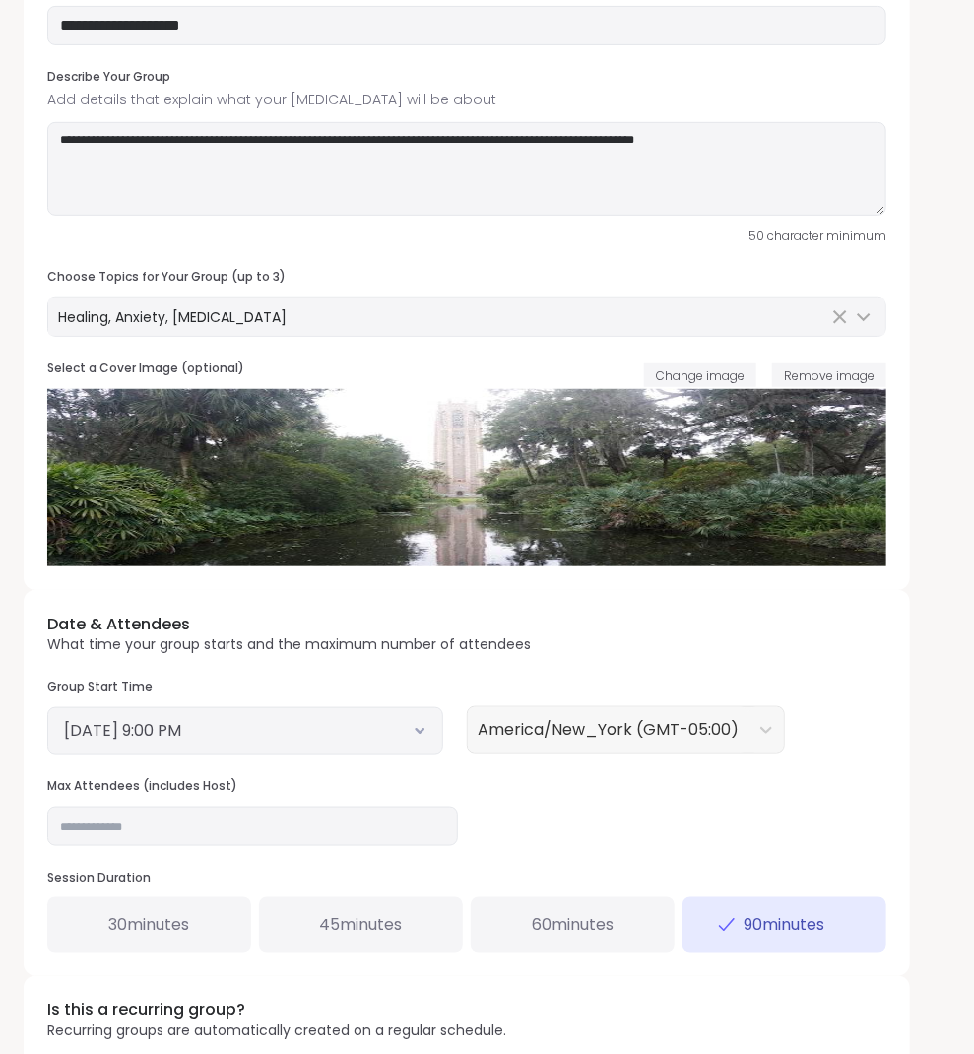
click at [304, 731] on button "October 14, 2025 9:00 PM" at bounding box center [245, 731] width 362 height 24
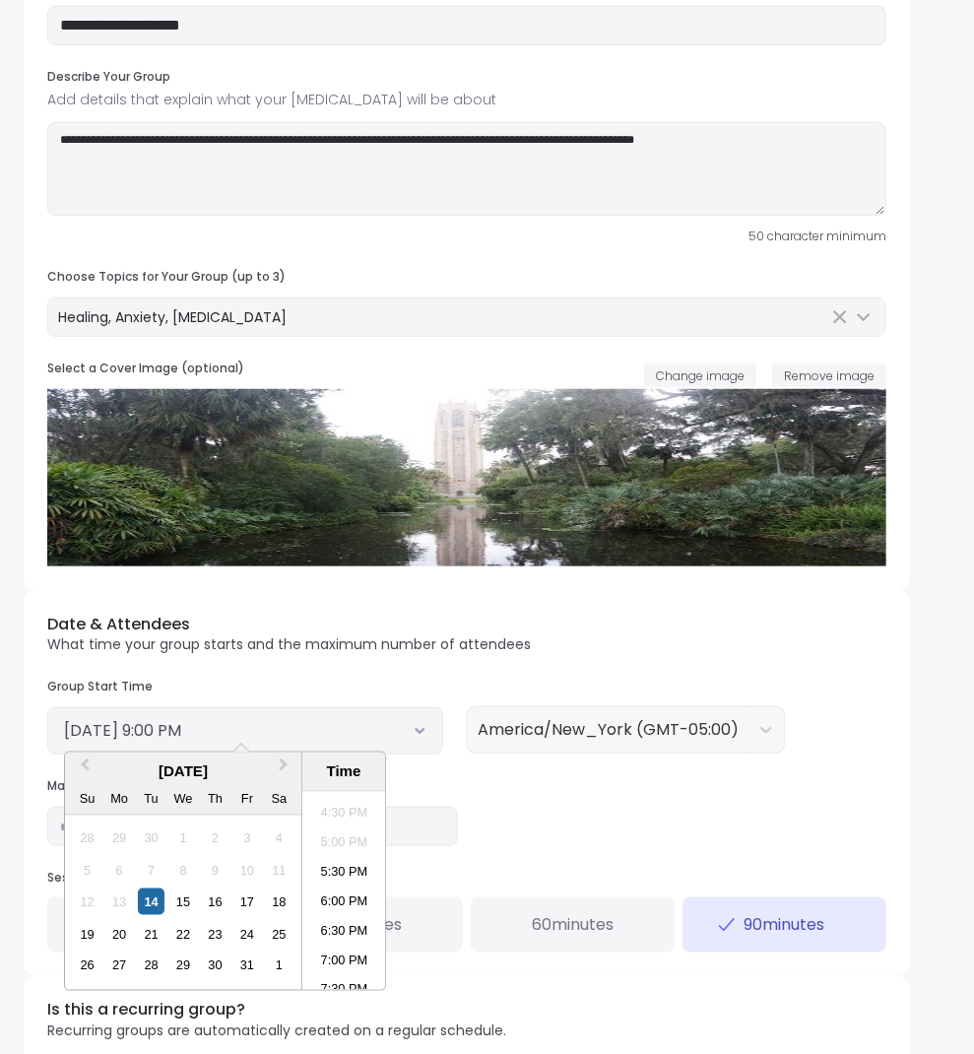
scroll to position [970, 0]
click at [326, 872] on li "5:30 PM" at bounding box center [344, 871] width 84 height 30
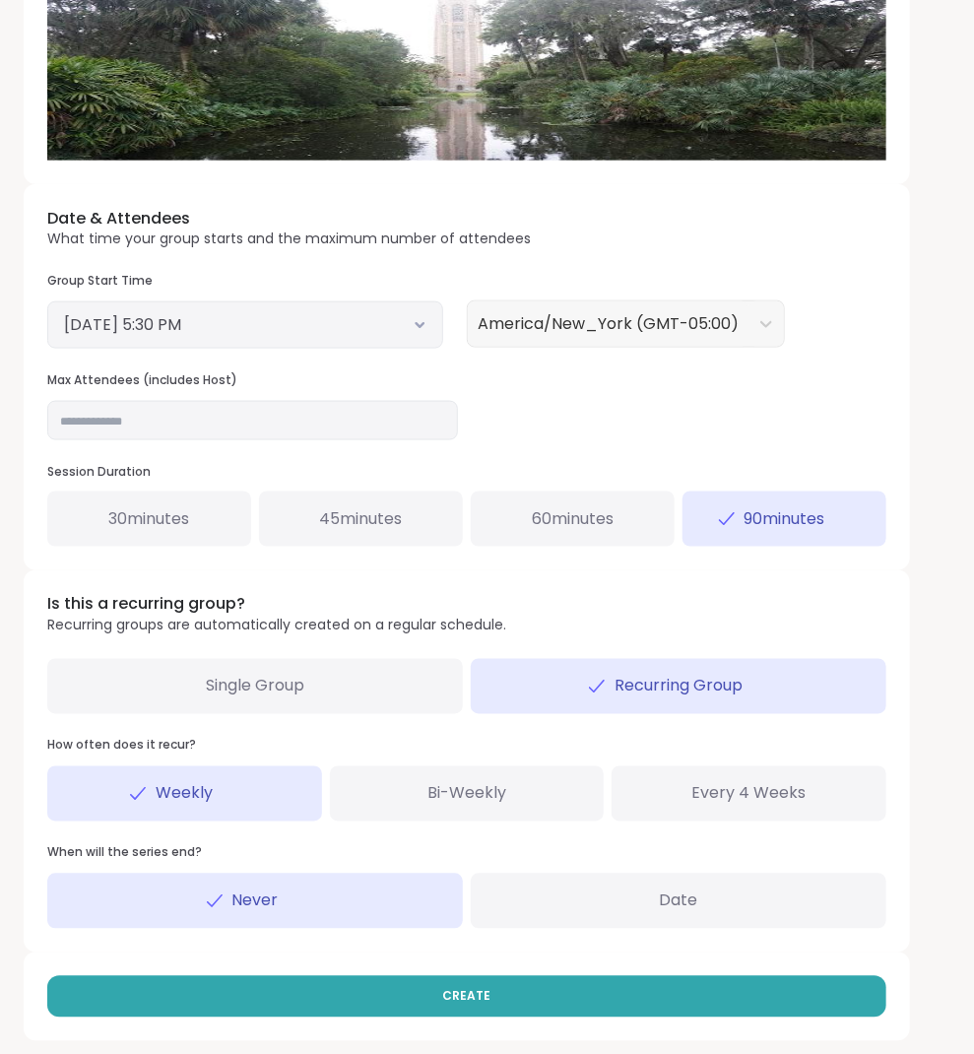
scroll to position [619, 0]
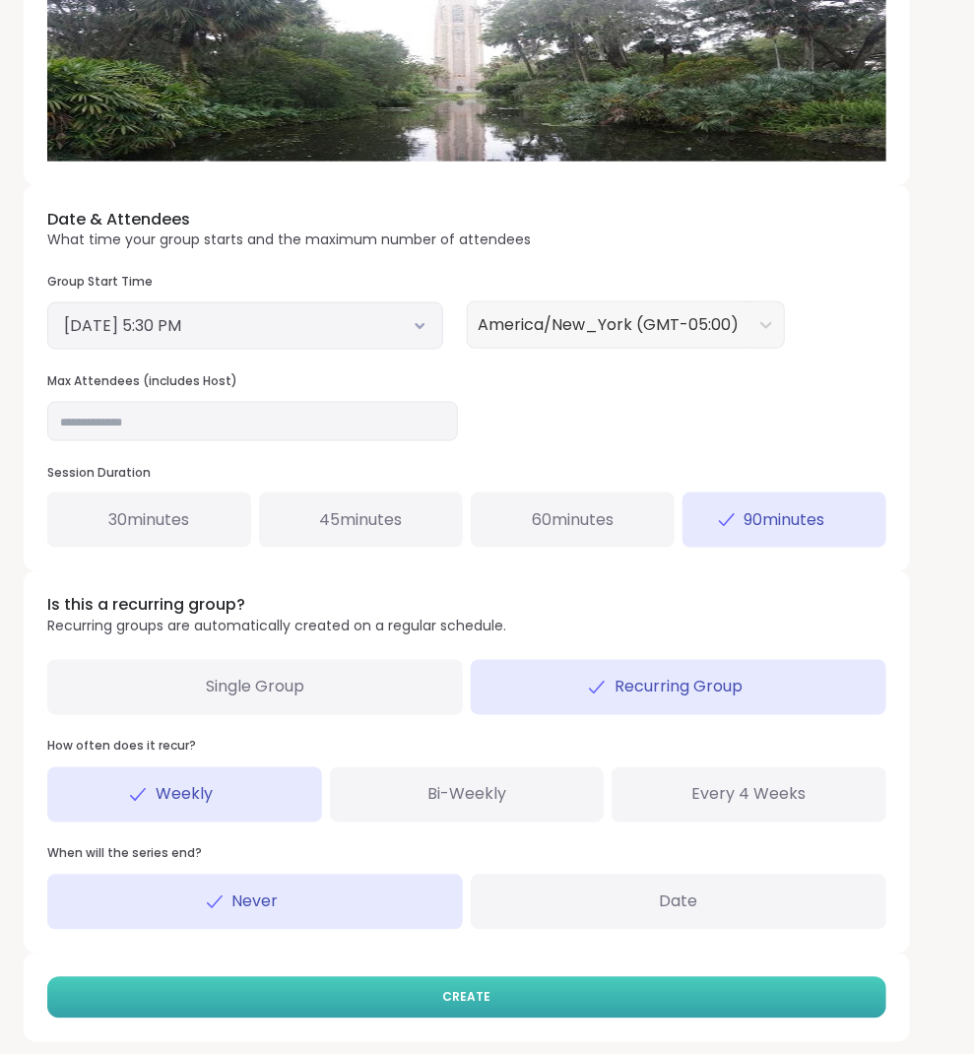
click at [610, 997] on button "CREATE" at bounding box center [466, 997] width 839 height 41
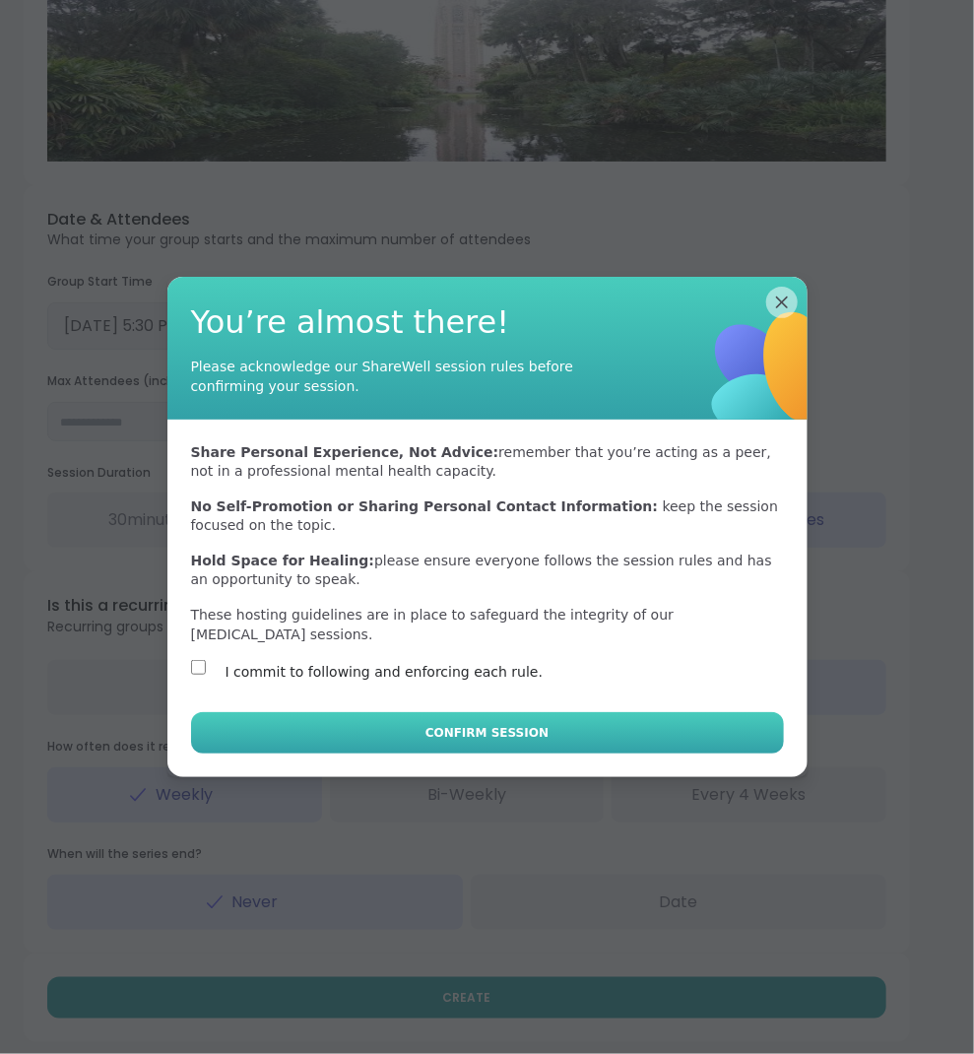
click at [279, 744] on button "Confirm Session" at bounding box center [487, 732] width 593 height 41
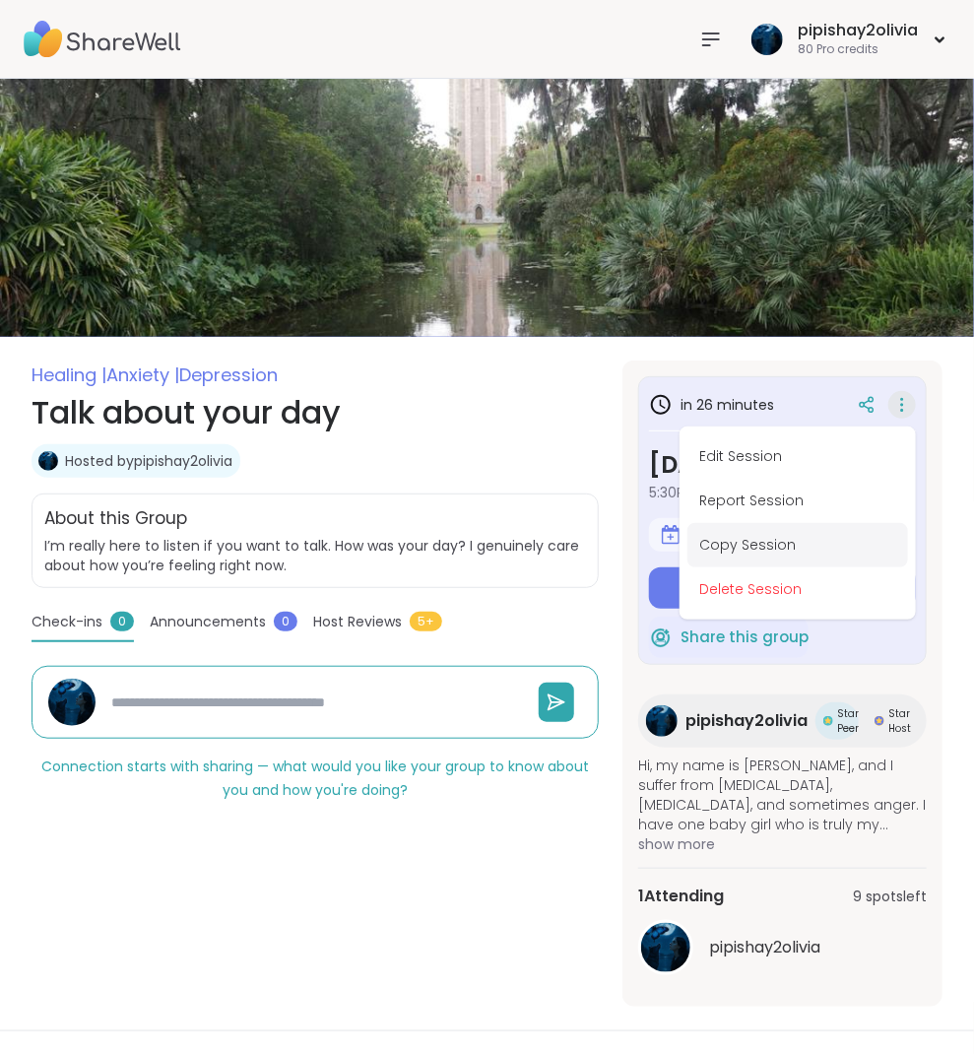
click at [790, 537] on button "Copy Session" at bounding box center [798, 545] width 221 height 44
type textarea "*"
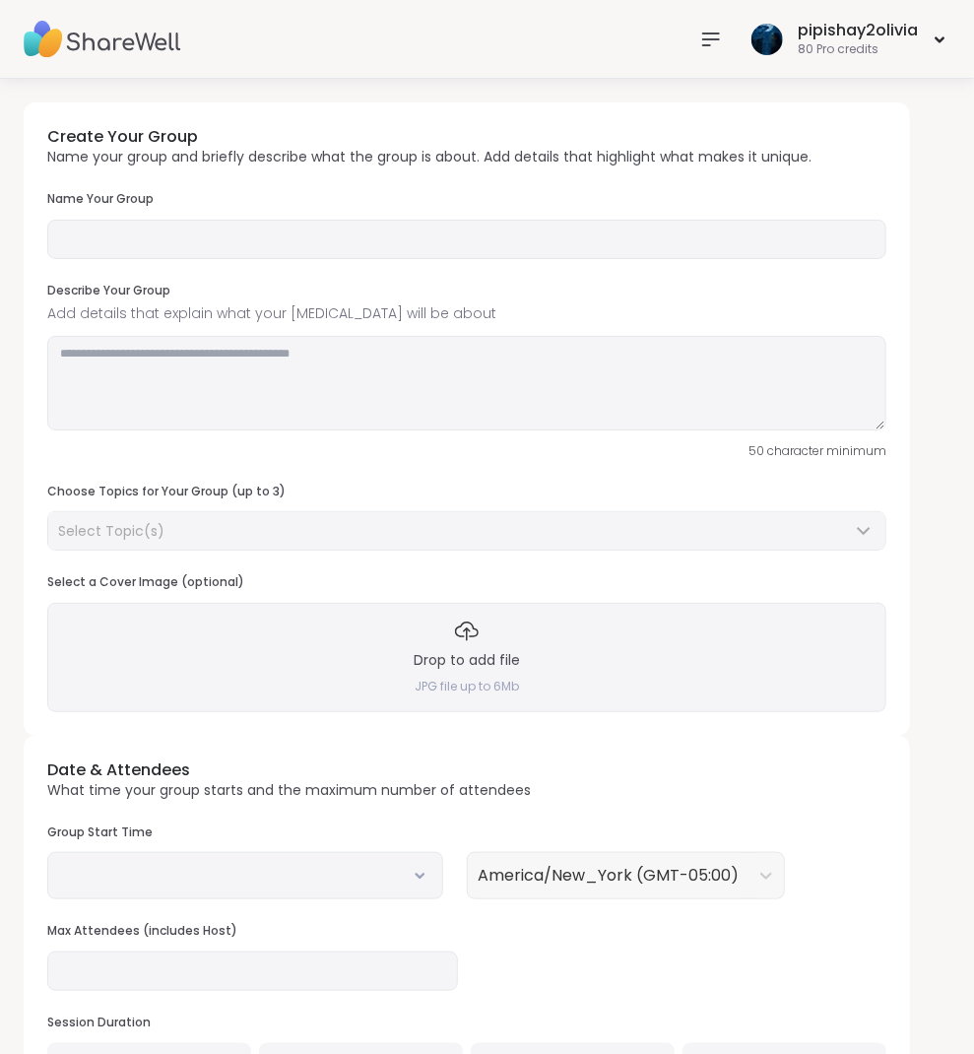
type input "**********"
type textarea "**********"
type input "**"
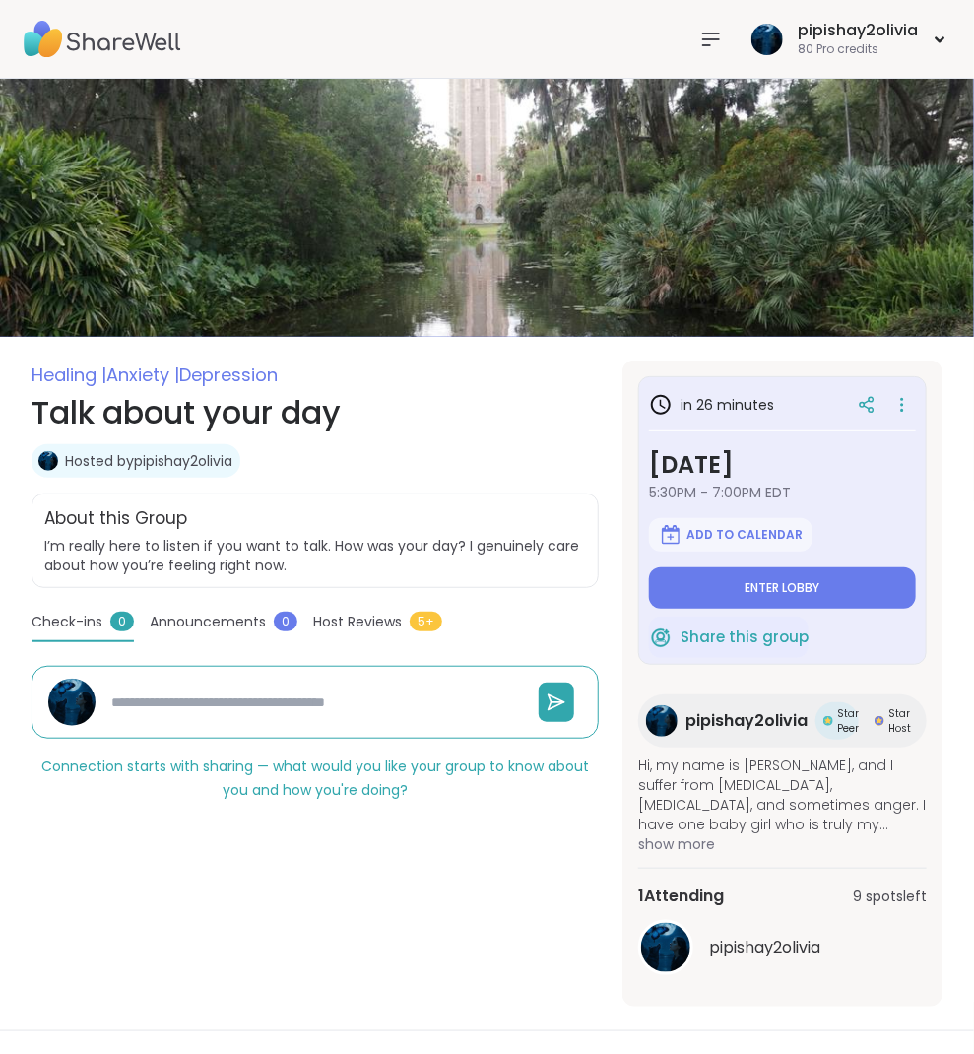
click at [805, 429] on div "in 26 minutes [DATE] 5:30PM - 7:00PM EDT Add to Calendar Enter lobby" at bounding box center [782, 498] width 267 height 222
click at [863, 403] on icon at bounding box center [862, 405] width 5 height 5
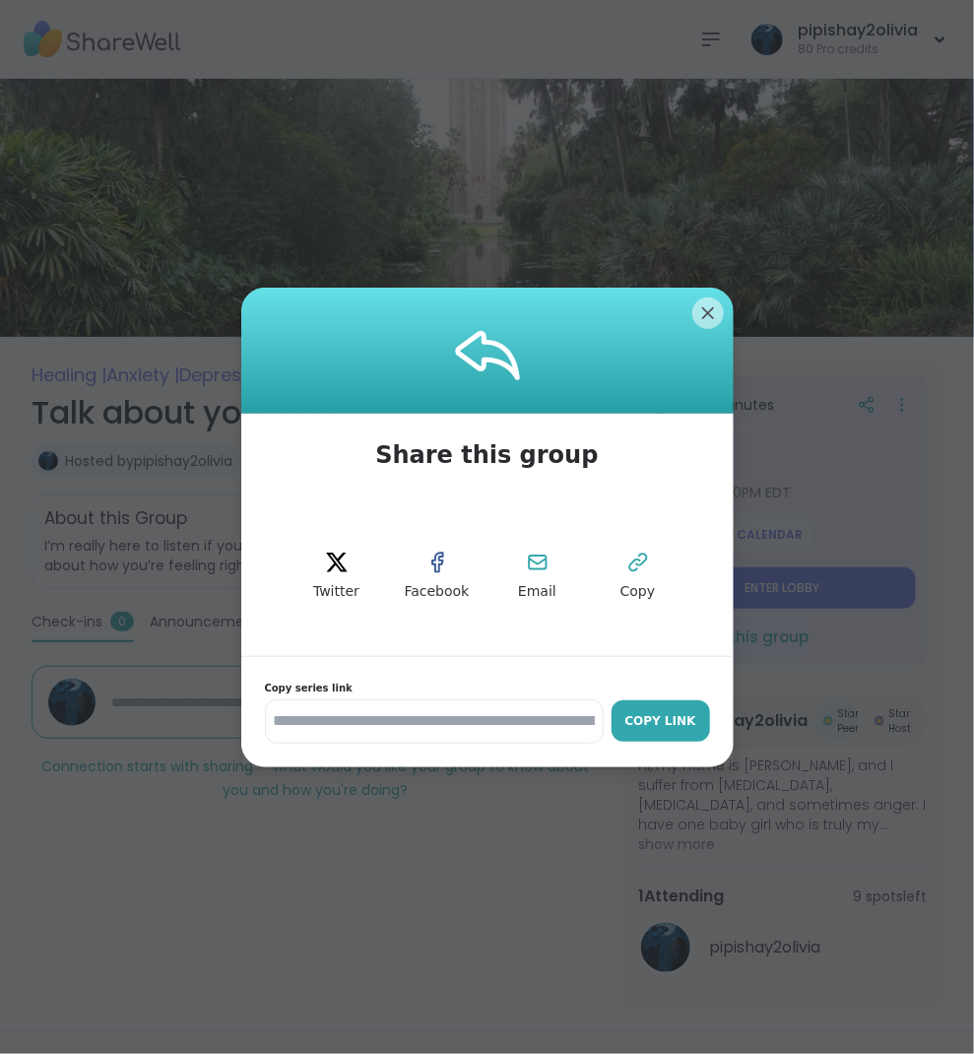
click at [645, 720] on div "Copy Link" at bounding box center [661, 721] width 79 height 18
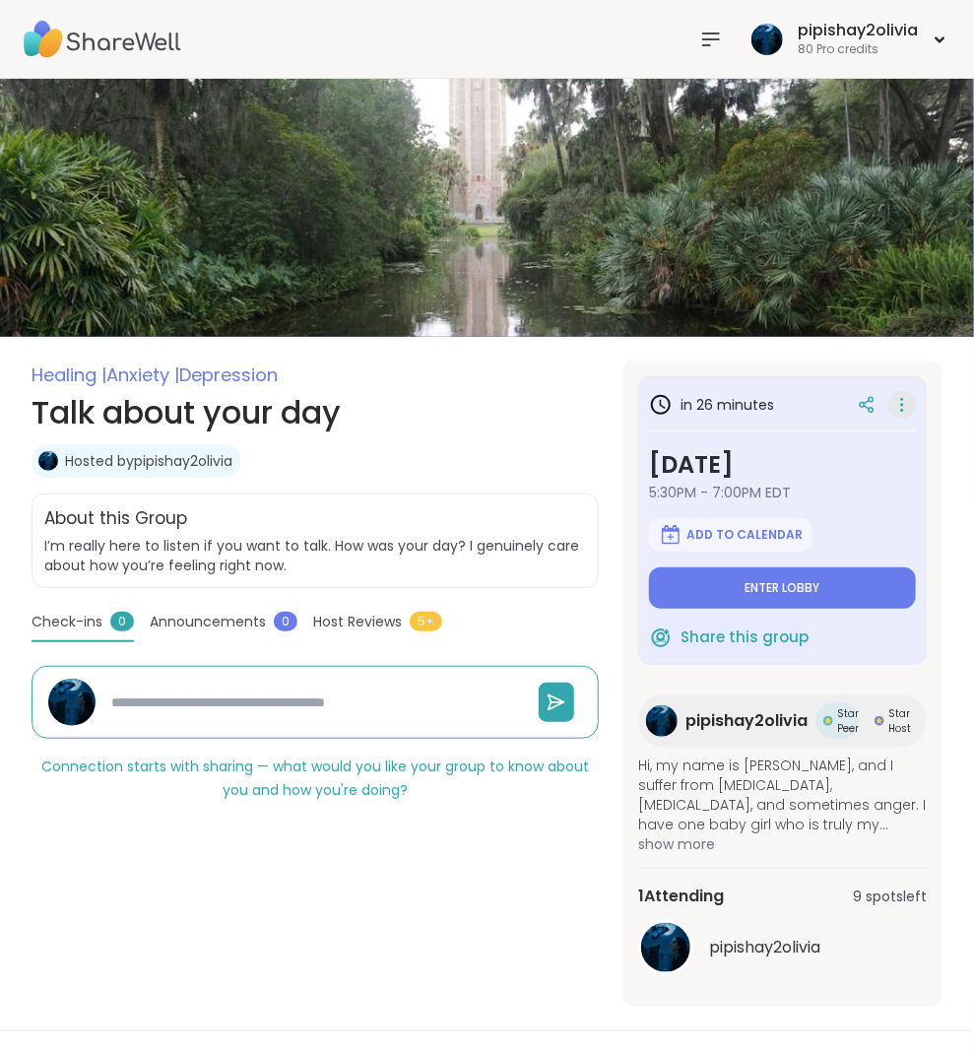
click at [911, 402] on icon at bounding box center [902, 405] width 20 height 28
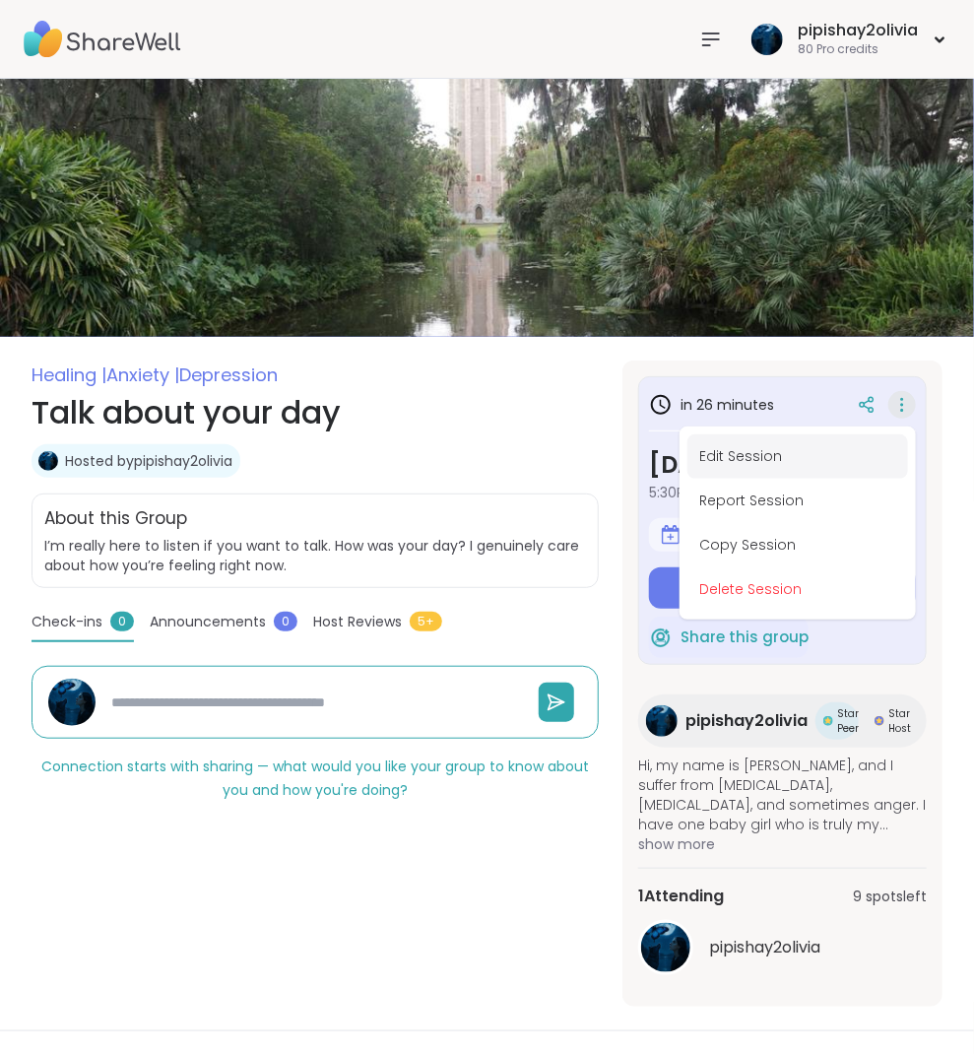
click at [777, 442] on button "Edit Session" at bounding box center [798, 456] width 221 height 44
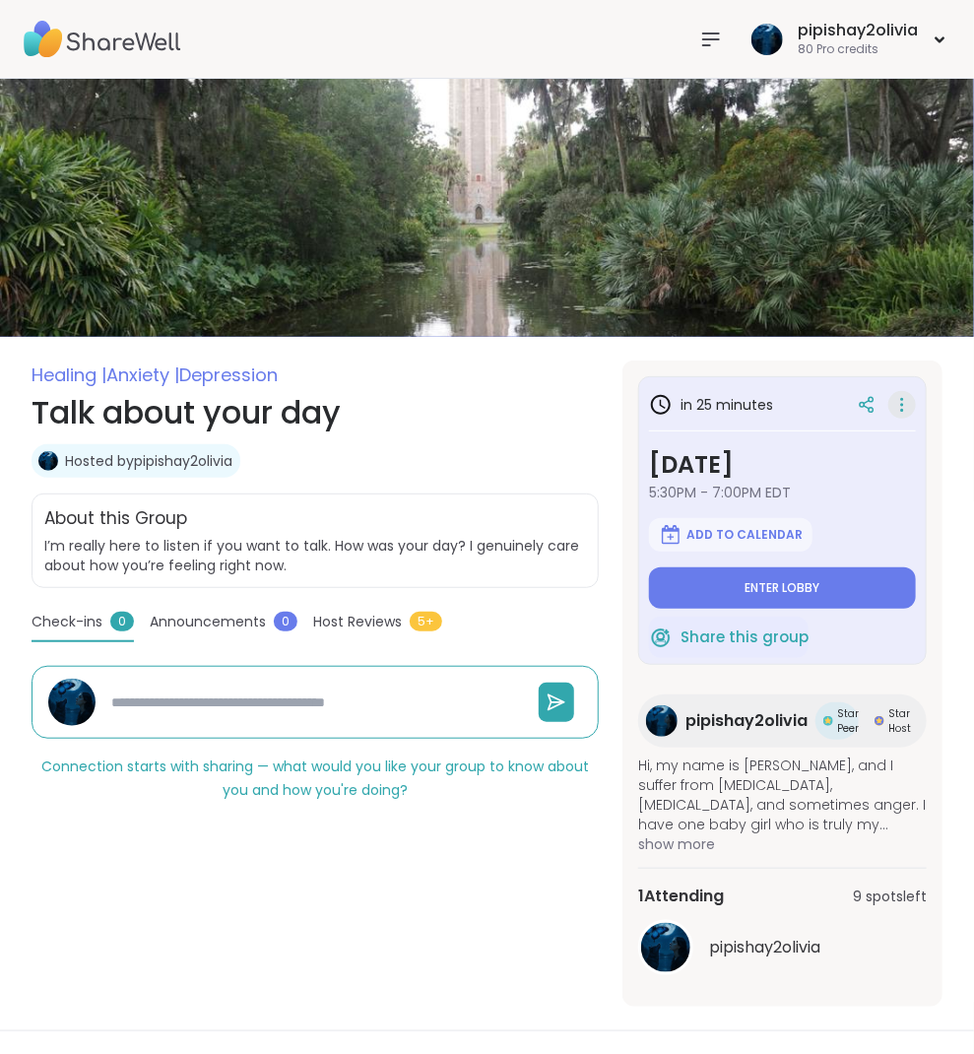
type textarea "*"
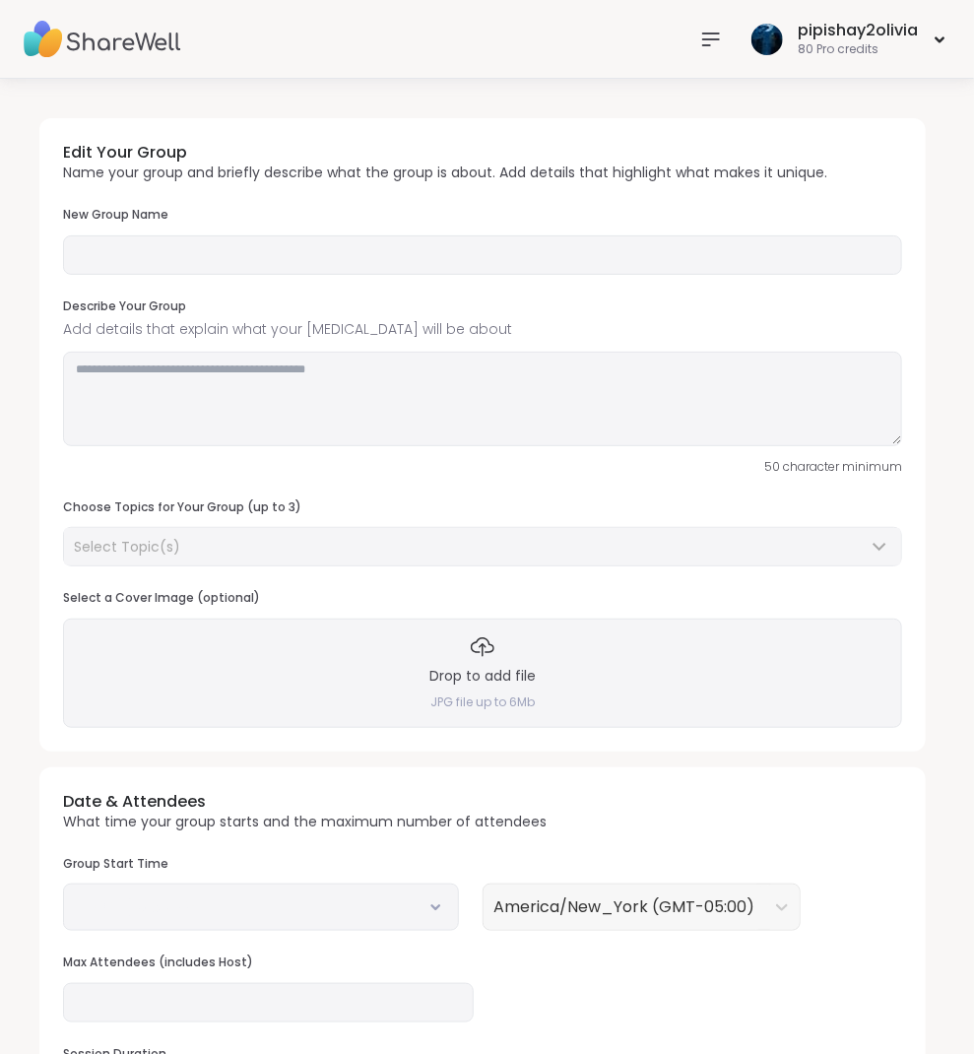
type input "**********"
type textarea "**********"
type input "**"
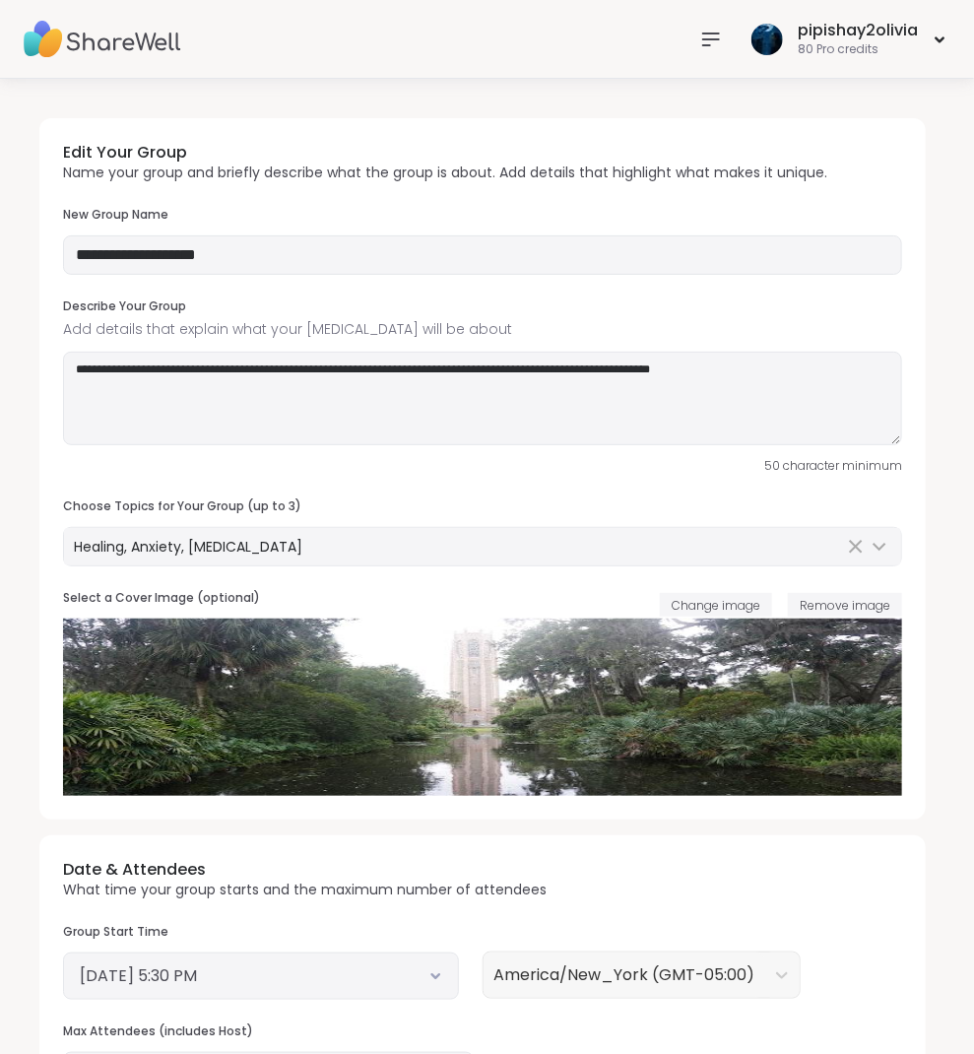
click at [698, 42] on nav at bounding box center [710, 39] width 39 height 39
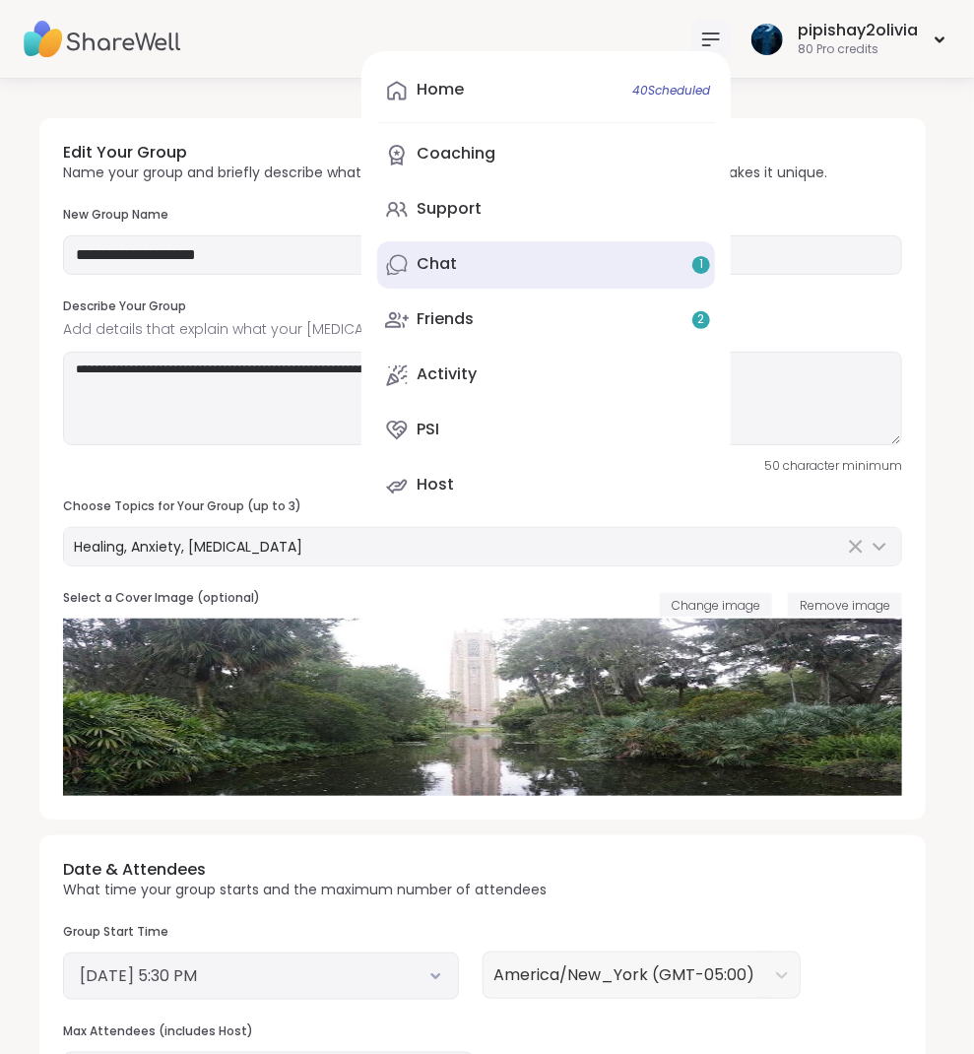
click at [467, 255] on link "Chat 1" at bounding box center [546, 264] width 338 height 47
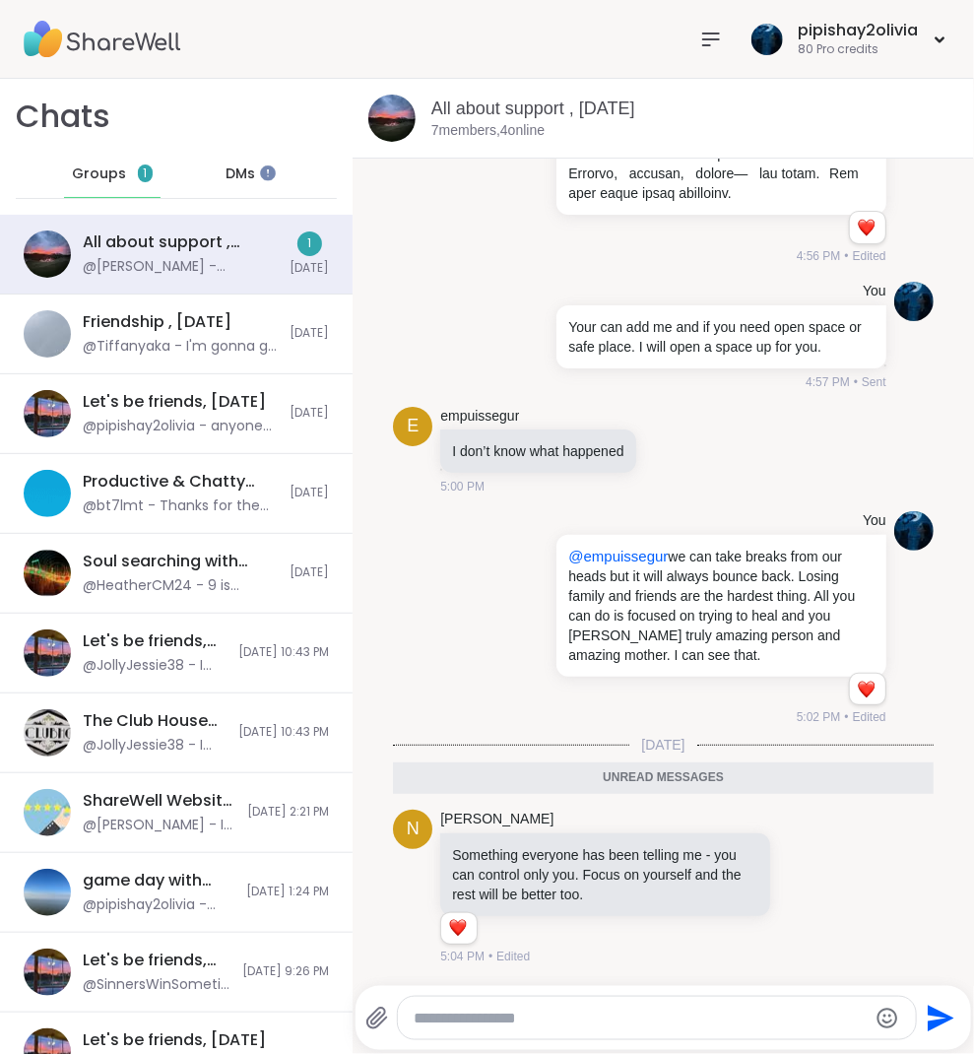
click at [500, 1025] on textarea "Type your message" at bounding box center [641, 1019] width 454 height 20
paste textarea "**********"
type textarea "**********"
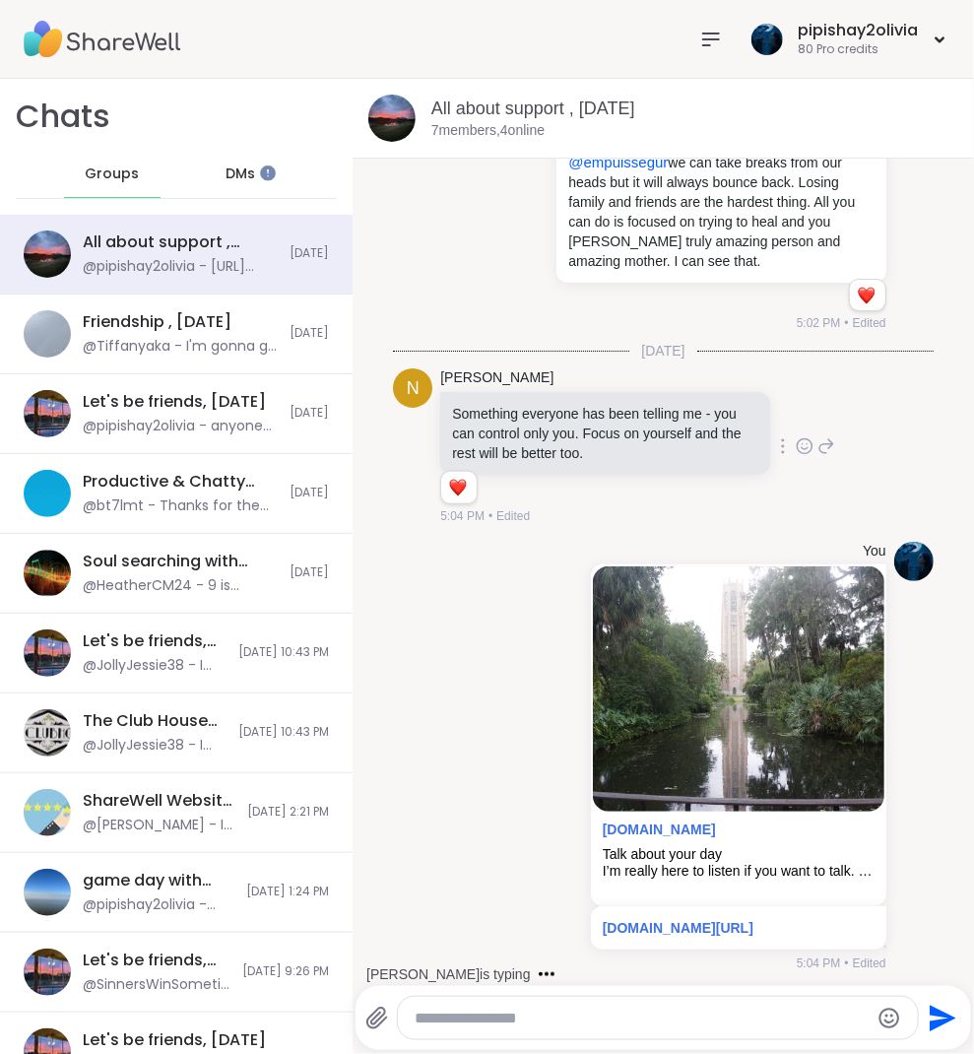
scroll to position [1413, 0]
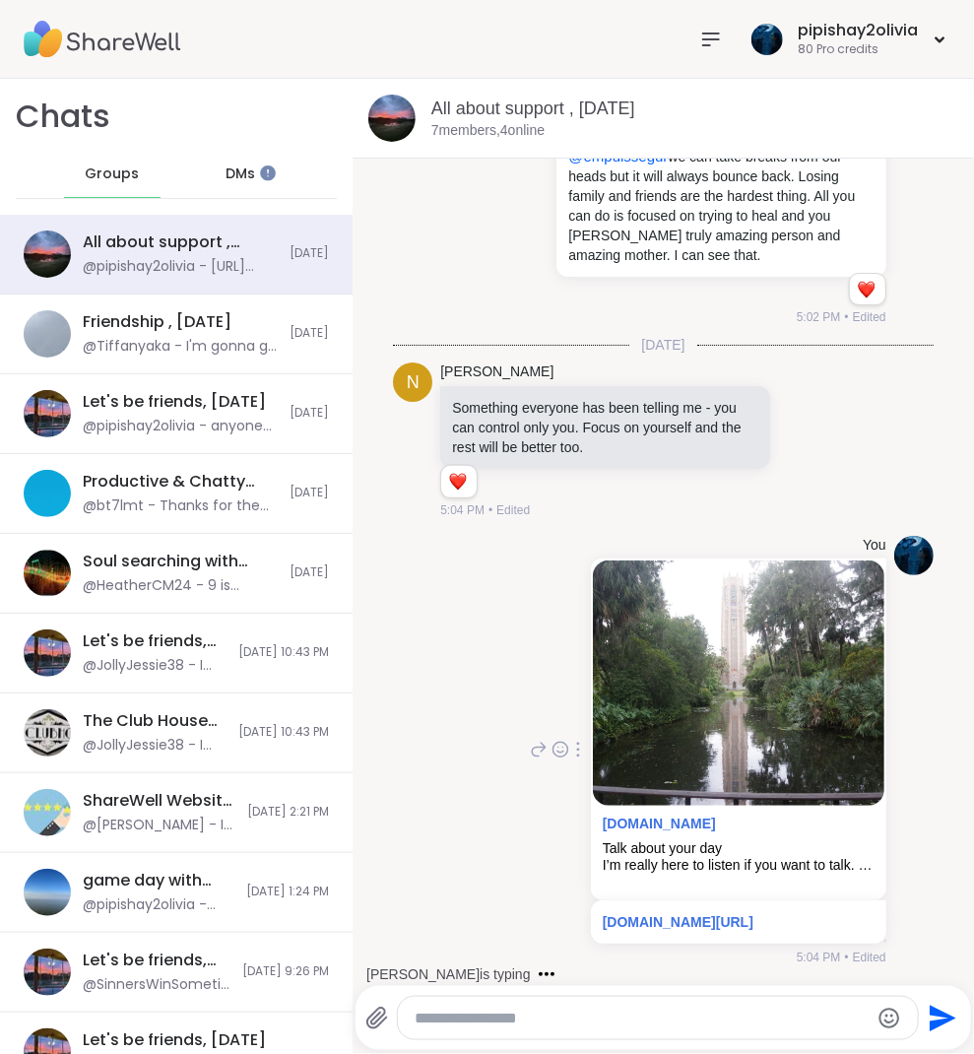
click at [532, 743] on icon at bounding box center [539, 750] width 14 height 14
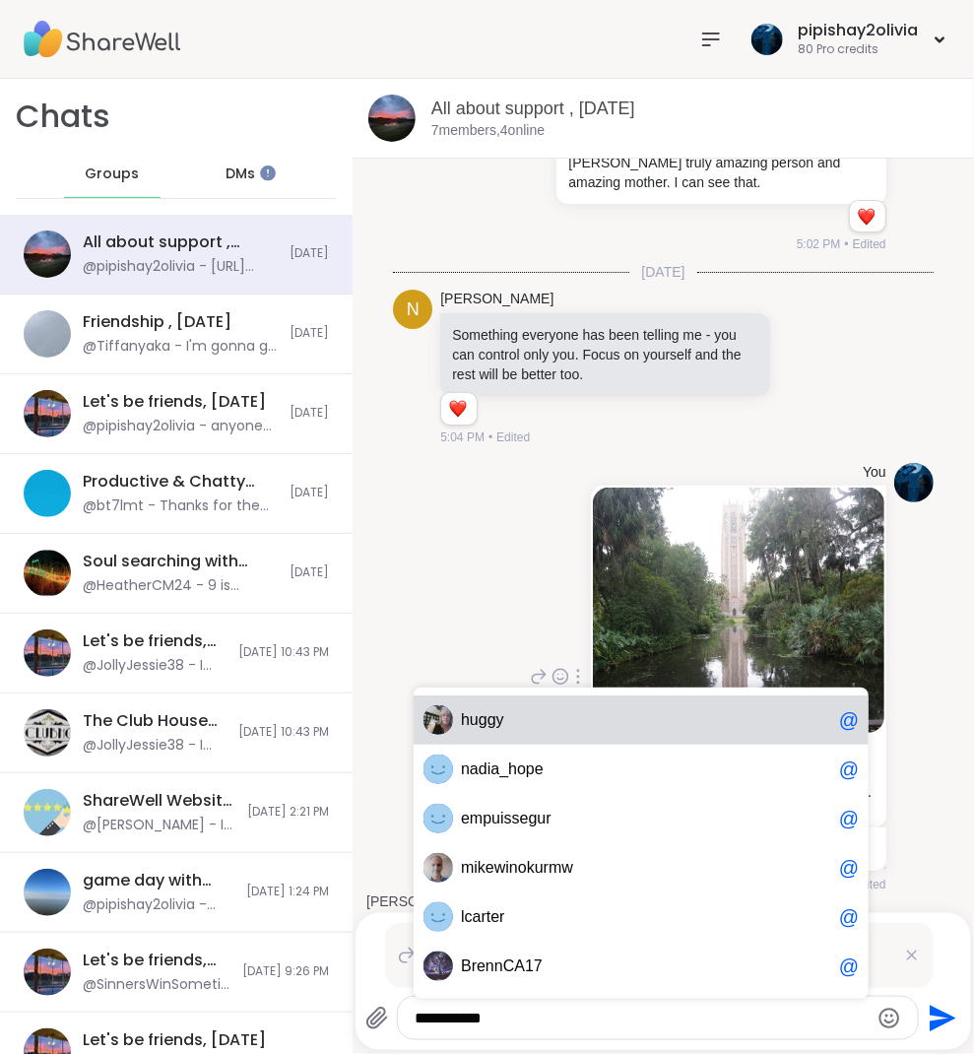
scroll to position [0, 0]
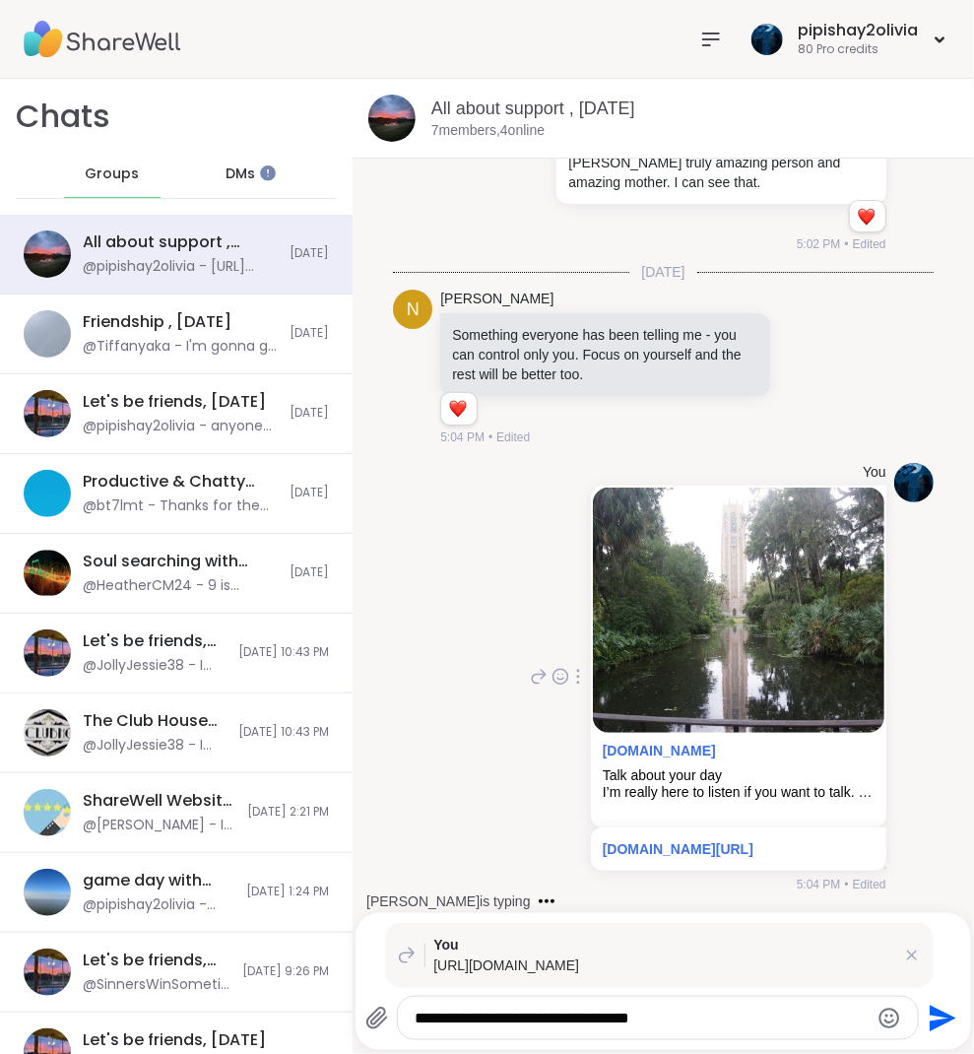
type textarea "**********"
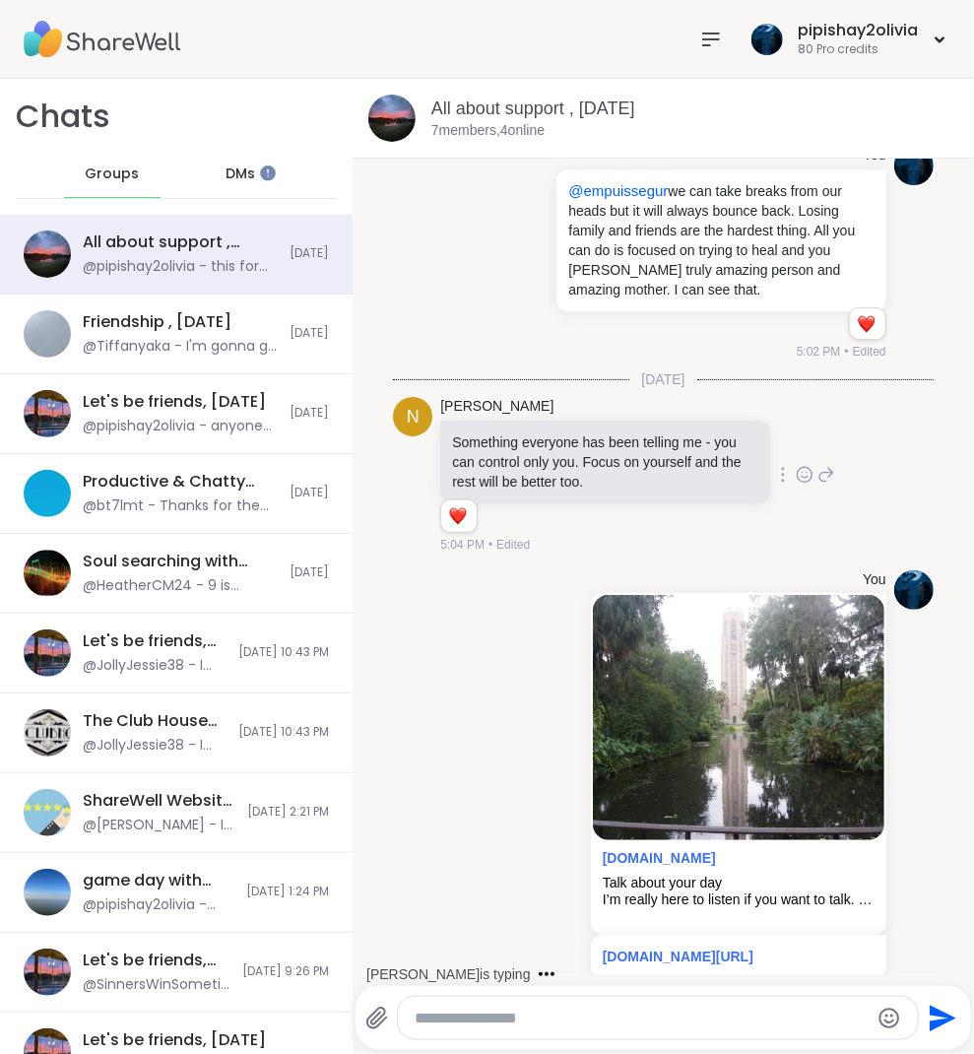
scroll to position [1272, 0]
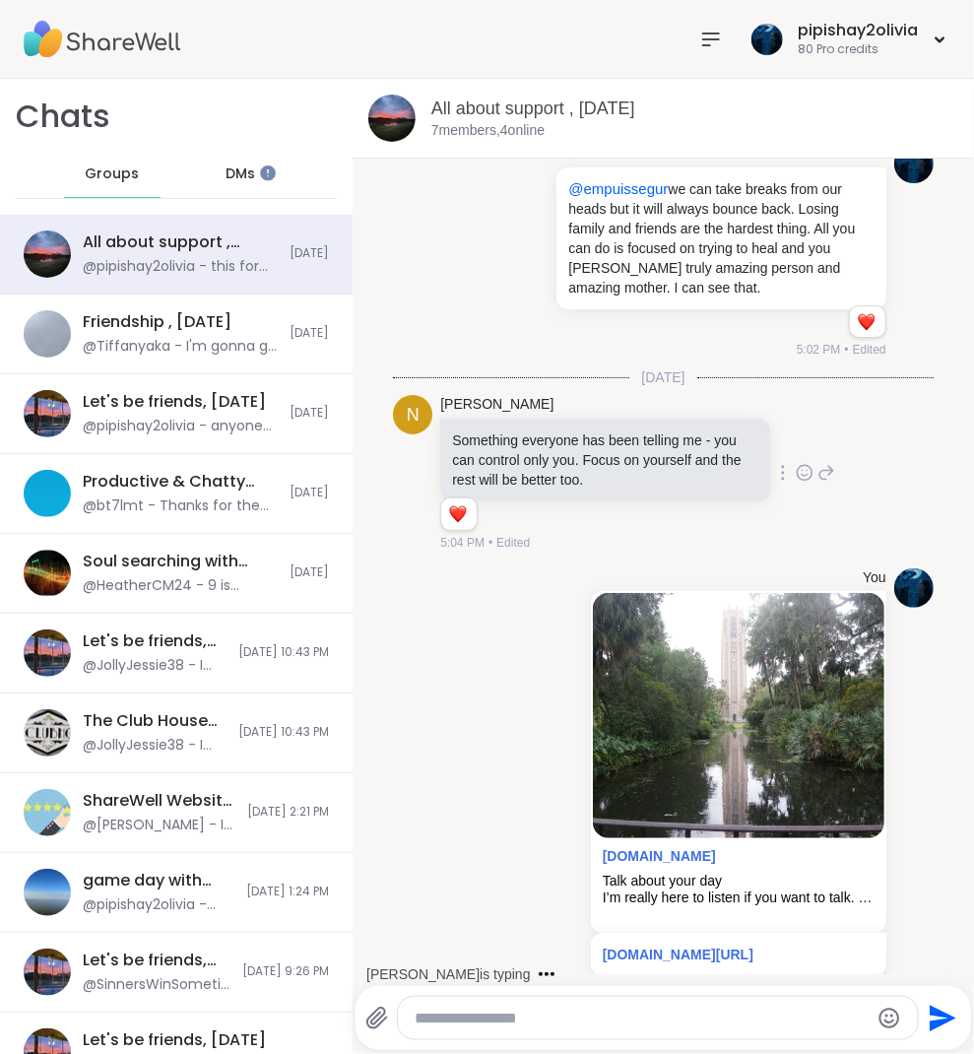
click at [802, 476] on icon at bounding box center [805, 475] width 6 height 2
click at [796, 450] on div "Select Reaction: Heart" at bounding box center [805, 441] width 18 height 18
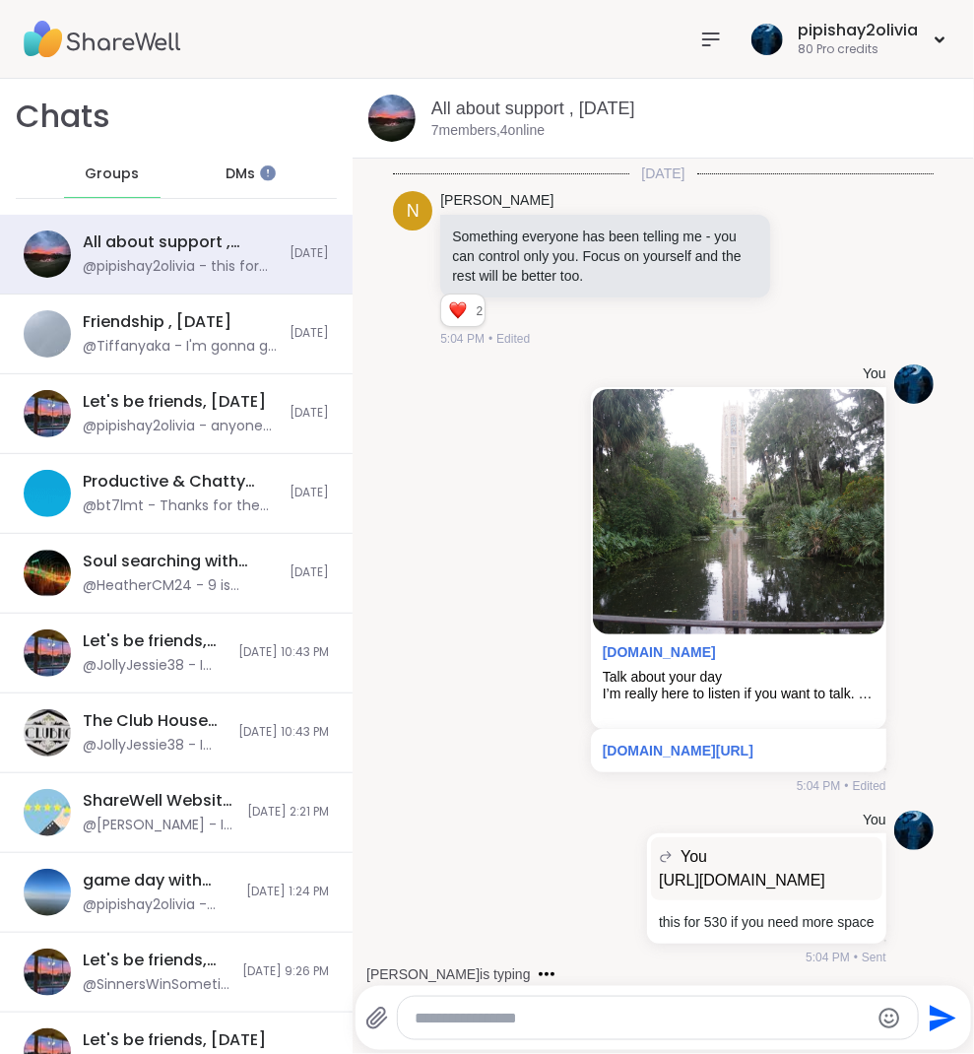
click at [710, 48] on icon at bounding box center [711, 40] width 24 height 24
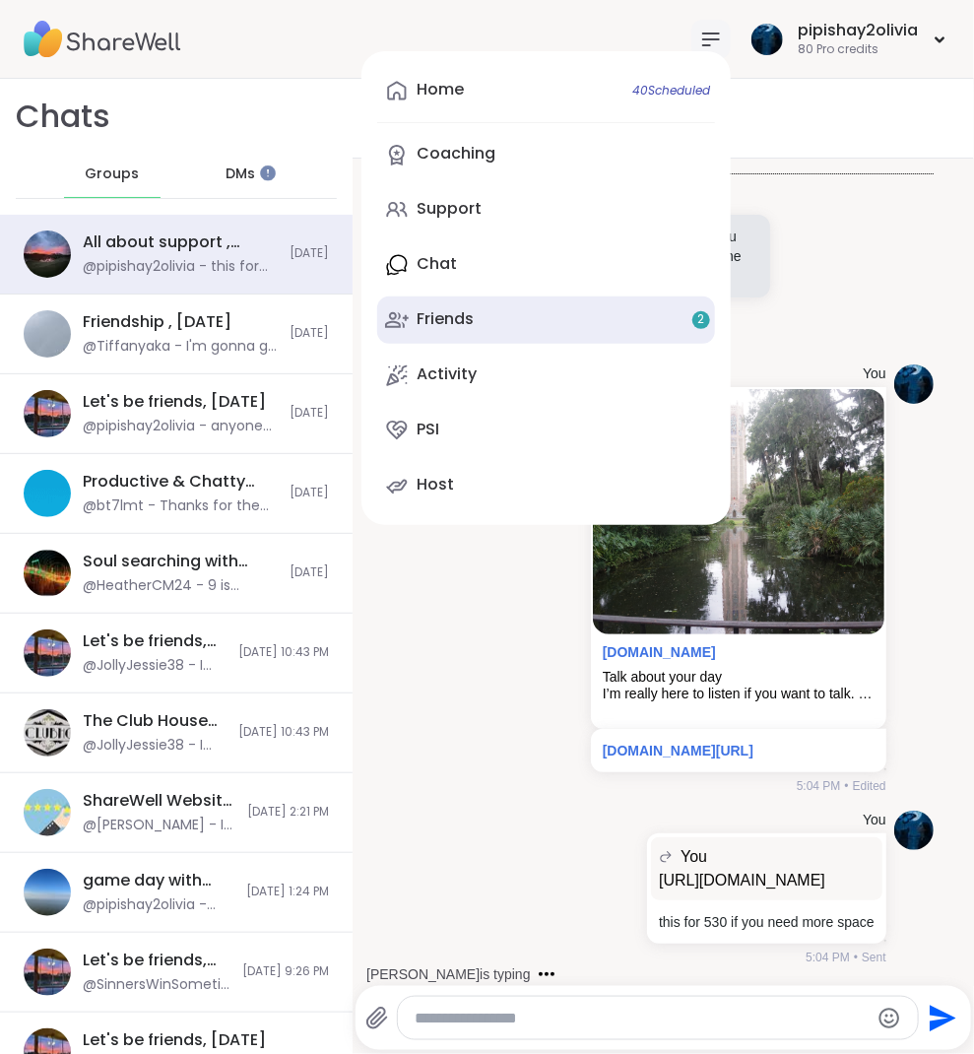
click at [644, 318] on link "Friends 2" at bounding box center [546, 319] width 338 height 47
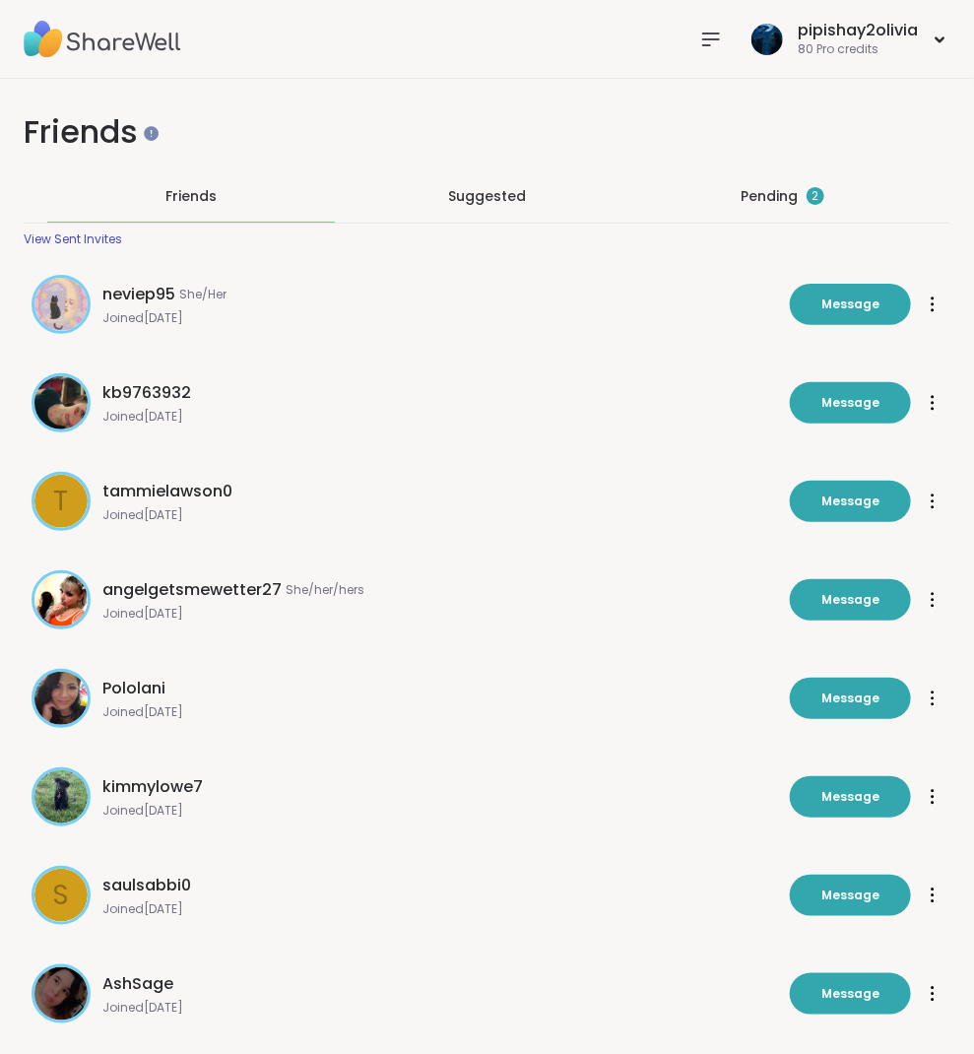
click at [777, 176] on div "Pending 2" at bounding box center [783, 195] width 288 height 51
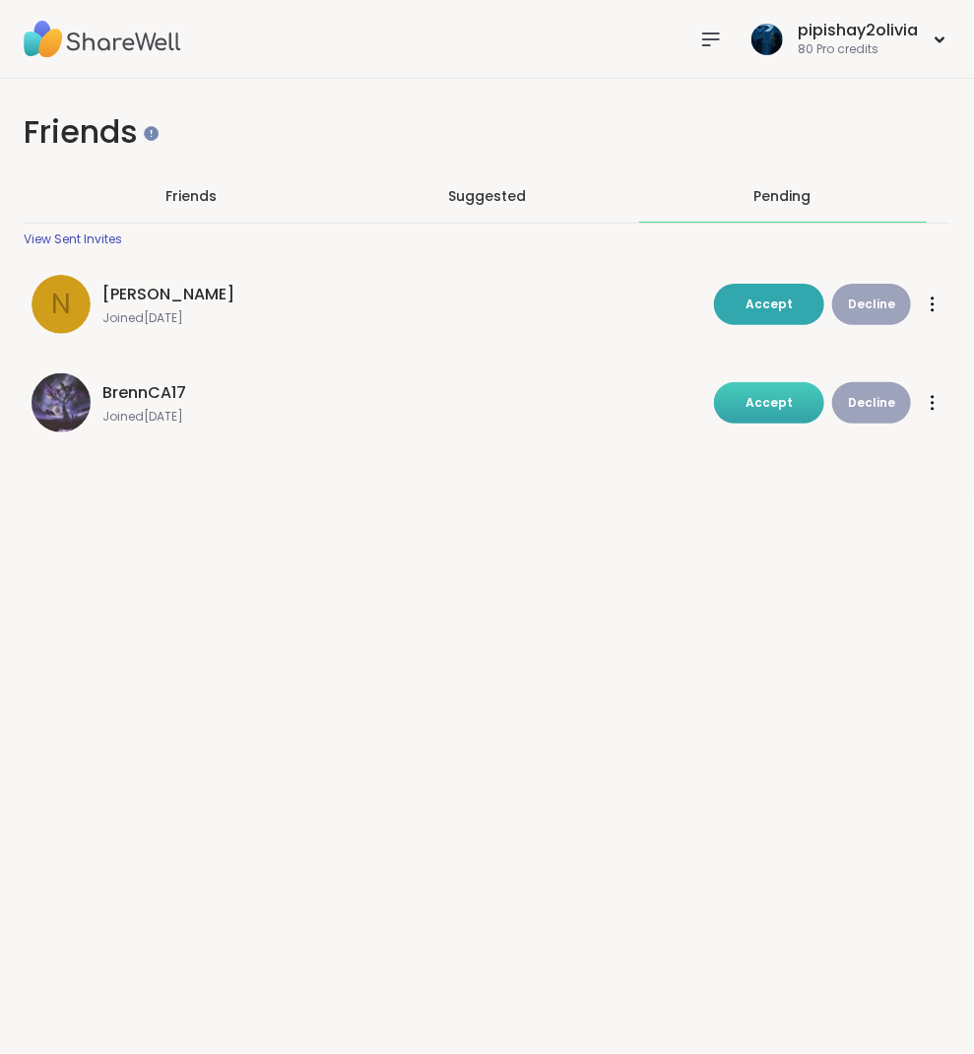
click at [787, 402] on span "Accept" at bounding box center [769, 402] width 47 height 17
click at [782, 307] on span "Accept" at bounding box center [769, 304] width 47 height 17
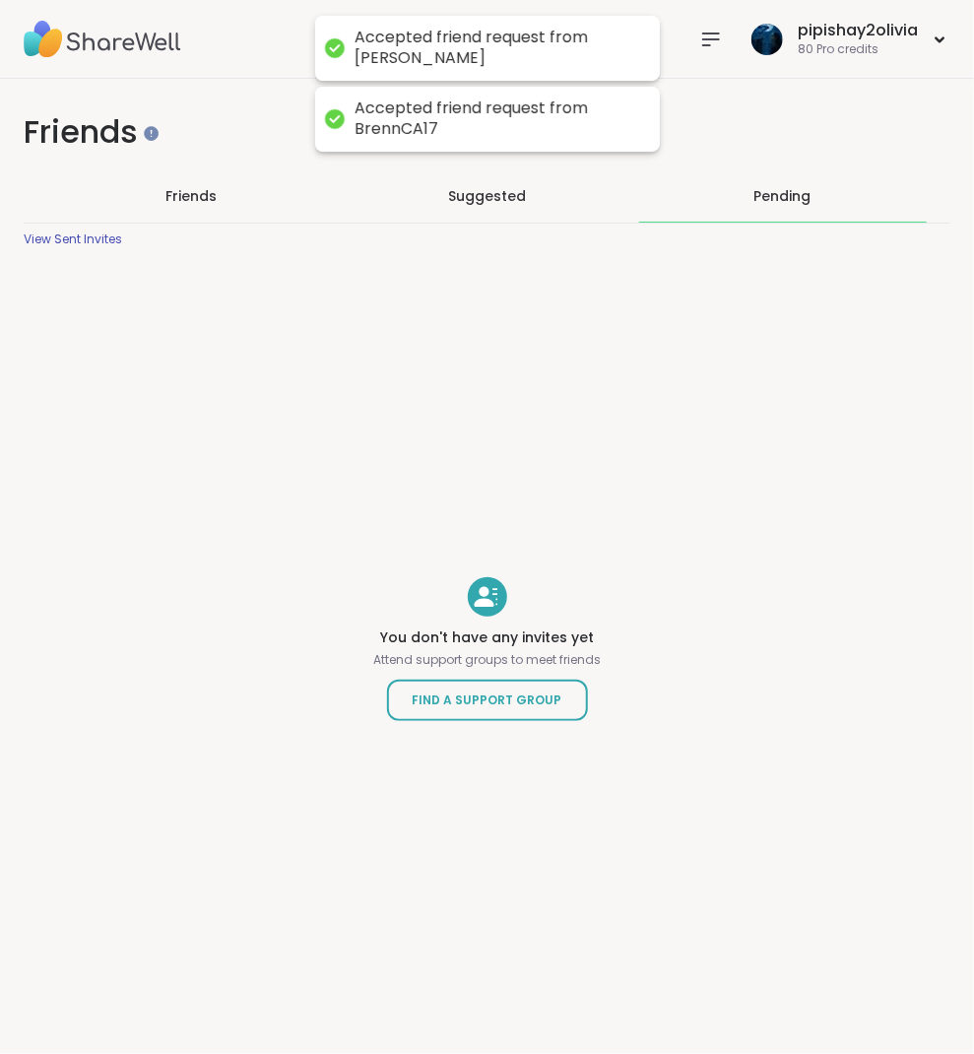
click at [705, 33] on icon at bounding box center [711, 39] width 16 height 12
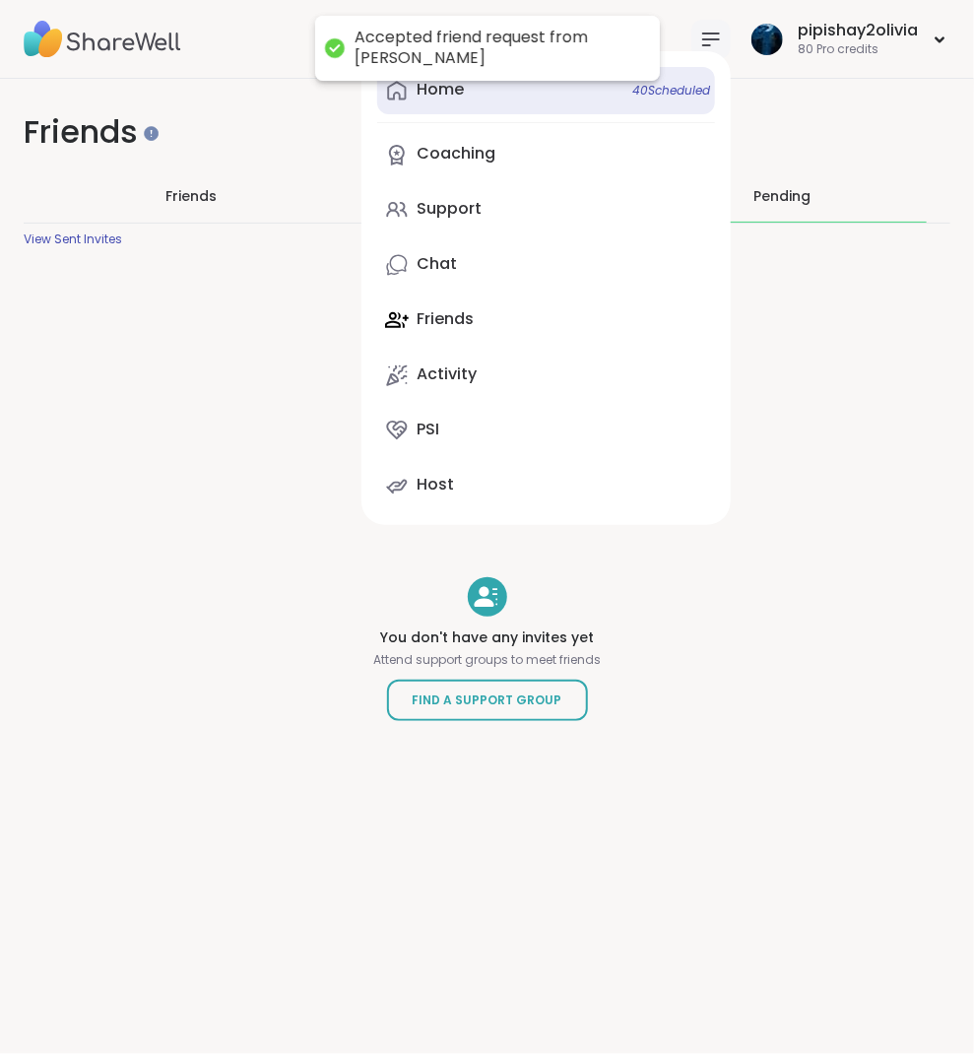
click at [468, 105] on link "Home 40 Scheduled" at bounding box center [546, 90] width 338 height 47
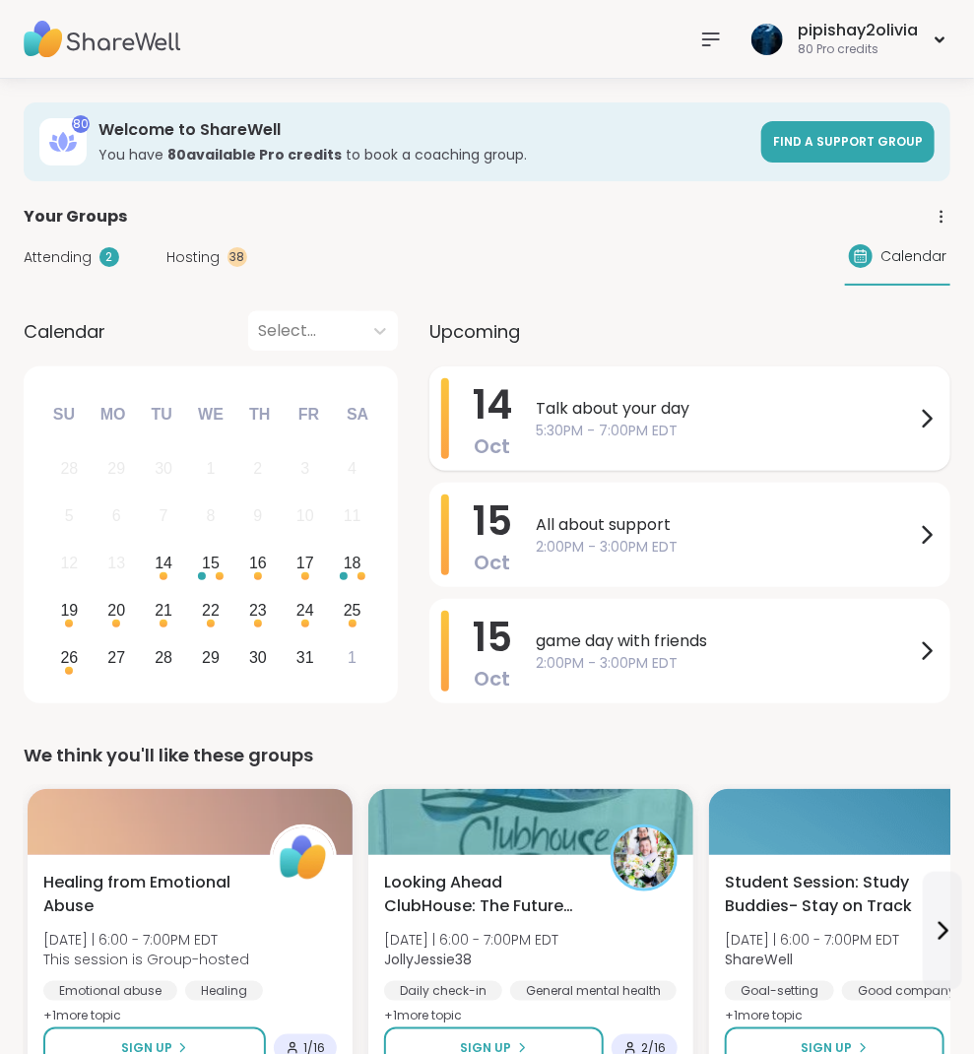
click at [583, 422] on span "5:30PM - 7:00PM EDT" at bounding box center [725, 431] width 379 height 21
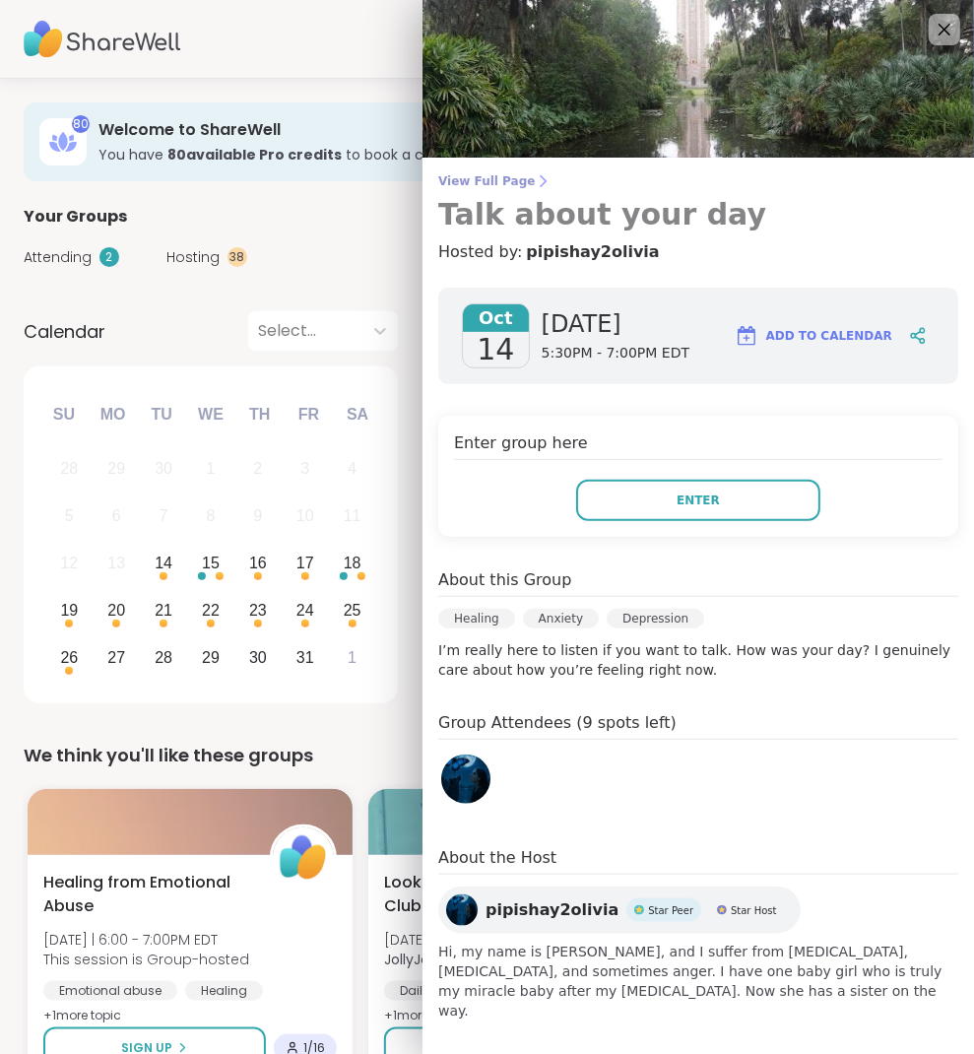
click at [510, 181] on span "View Full Page" at bounding box center [698, 181] width 520 height 16
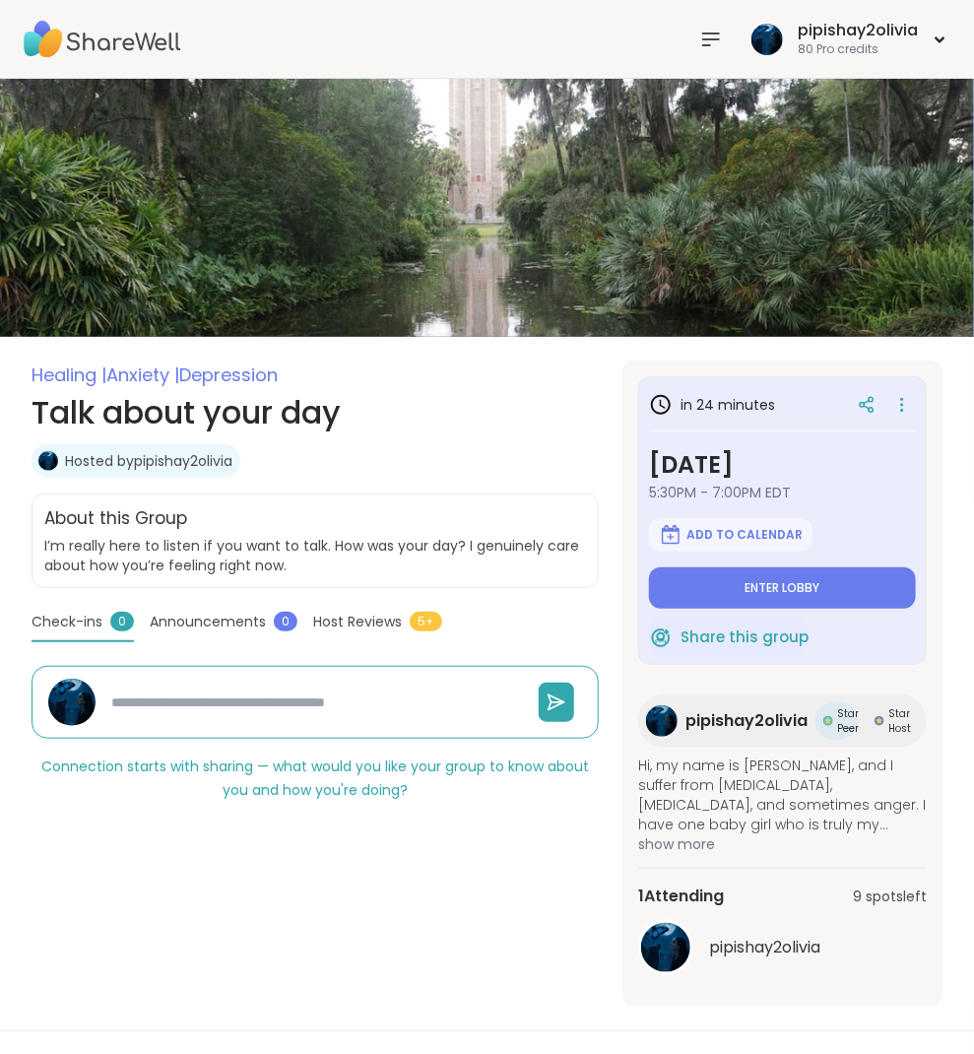
click at [706, 38] on icon at bounding box center [711, 39] width 16 height 12
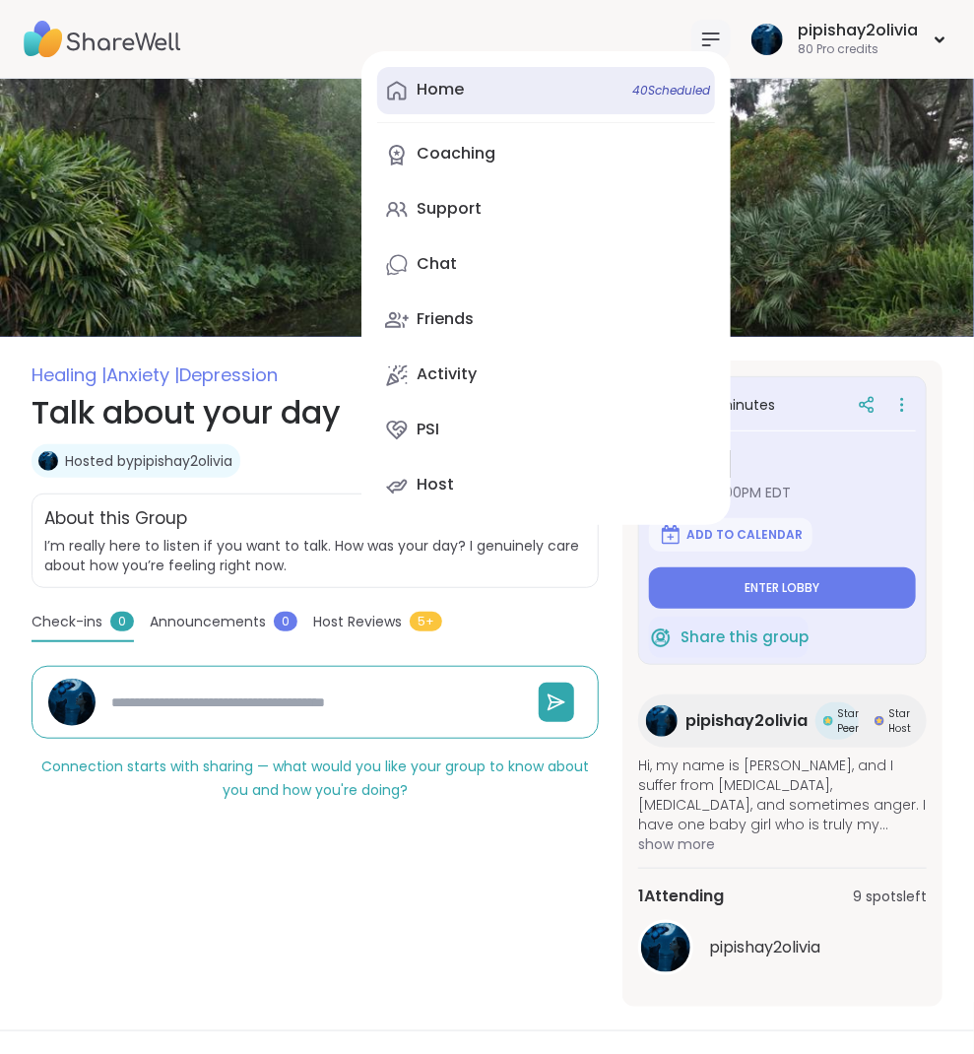
click at [551, 96] on link "Home 40 Scheduled" at bounding box center [546, 90] width 338 height 47
type textarea "*"
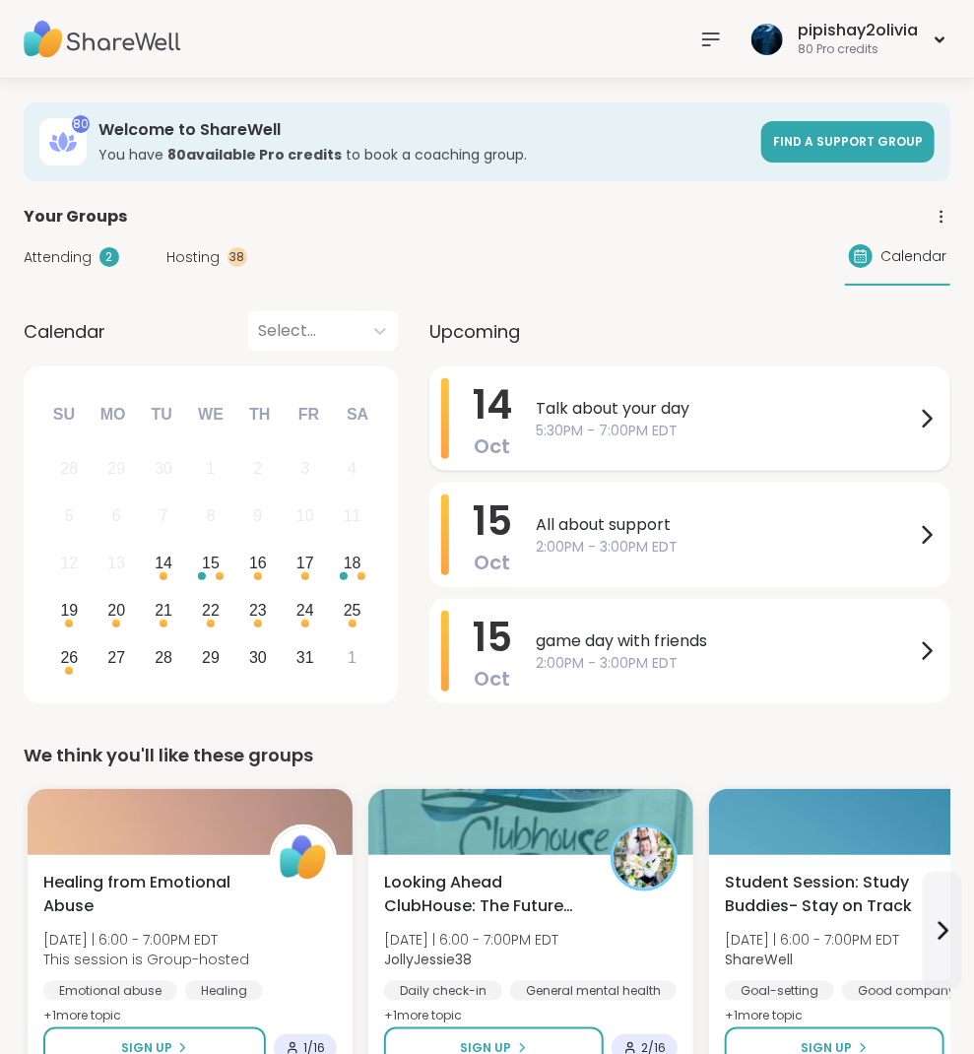
click at [582, 402] on span "Talk about your day" at bounding box center [725, 409] width 379 height 24
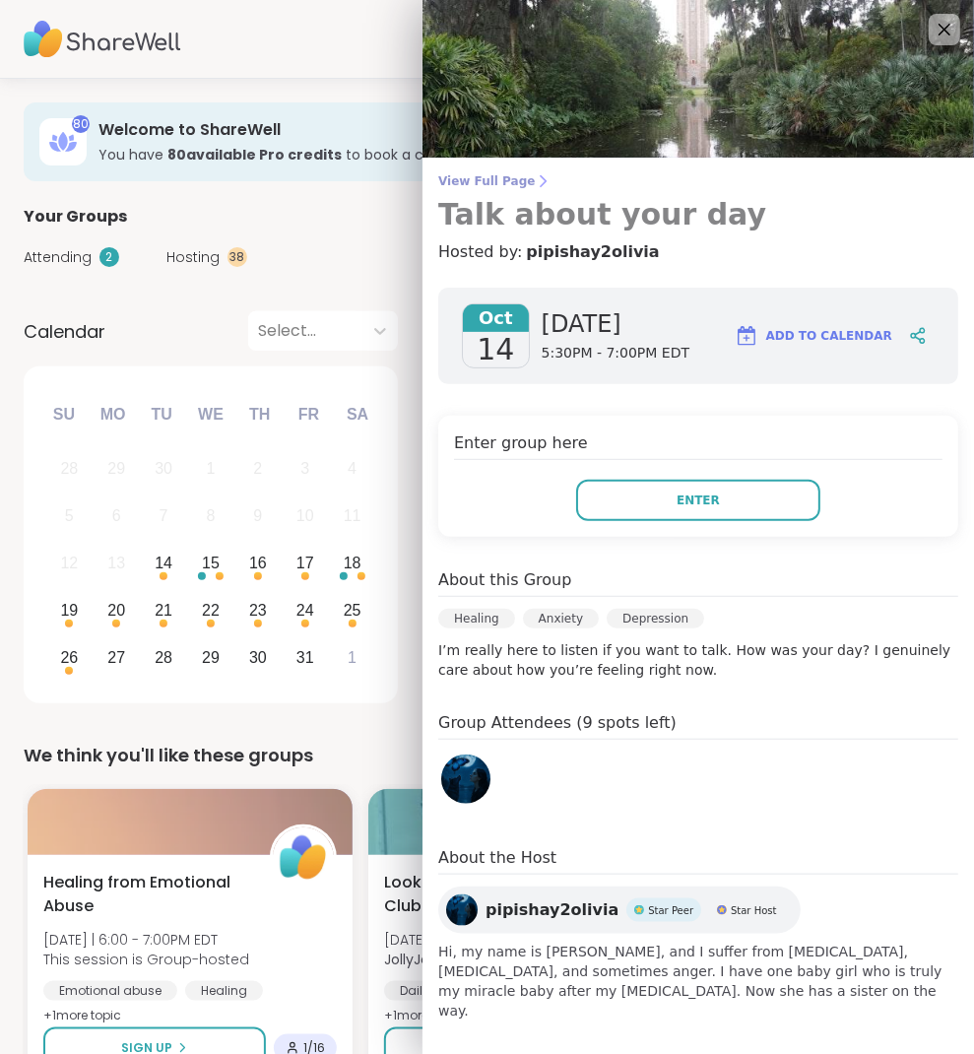
click at [542, 184] on span "View Full Page" at bounding box center [698, 181] width 520 height 16
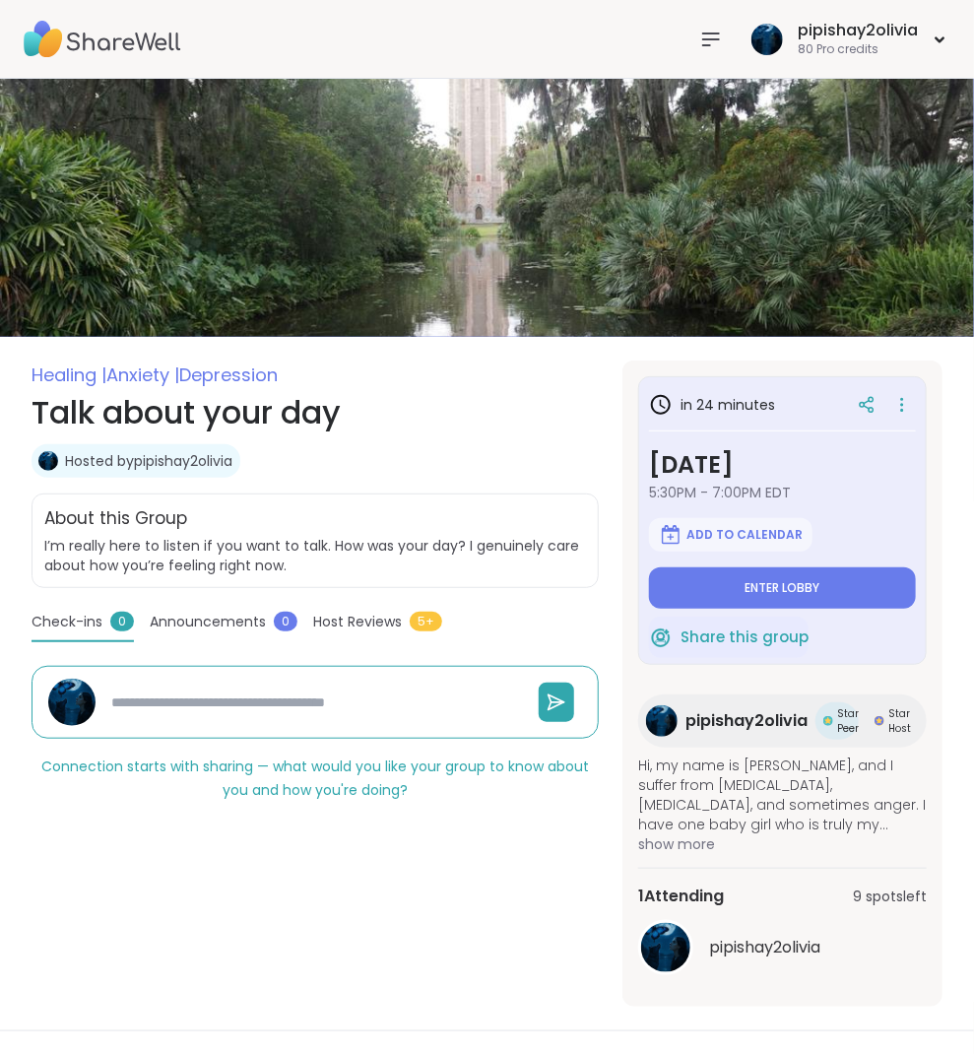
click at [802, 319] on img at bounding box center [487, 208] width 974 height 258
click at [721, 34] on icon at bounding box center [711, 40] width 24 height 24
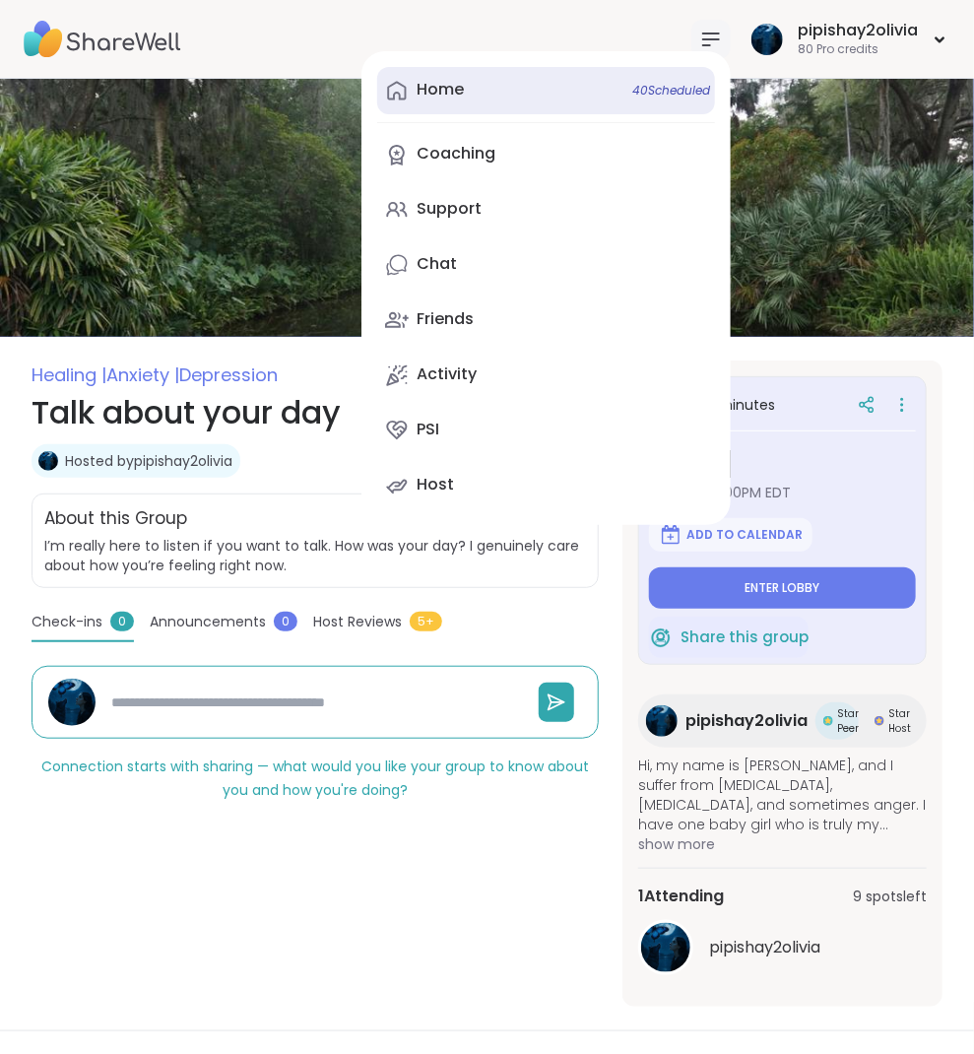
click at [513, 99] on link "Home 40 Scheduled" at bounding box center [546, 90] width 338 height 47
type textarea "*"
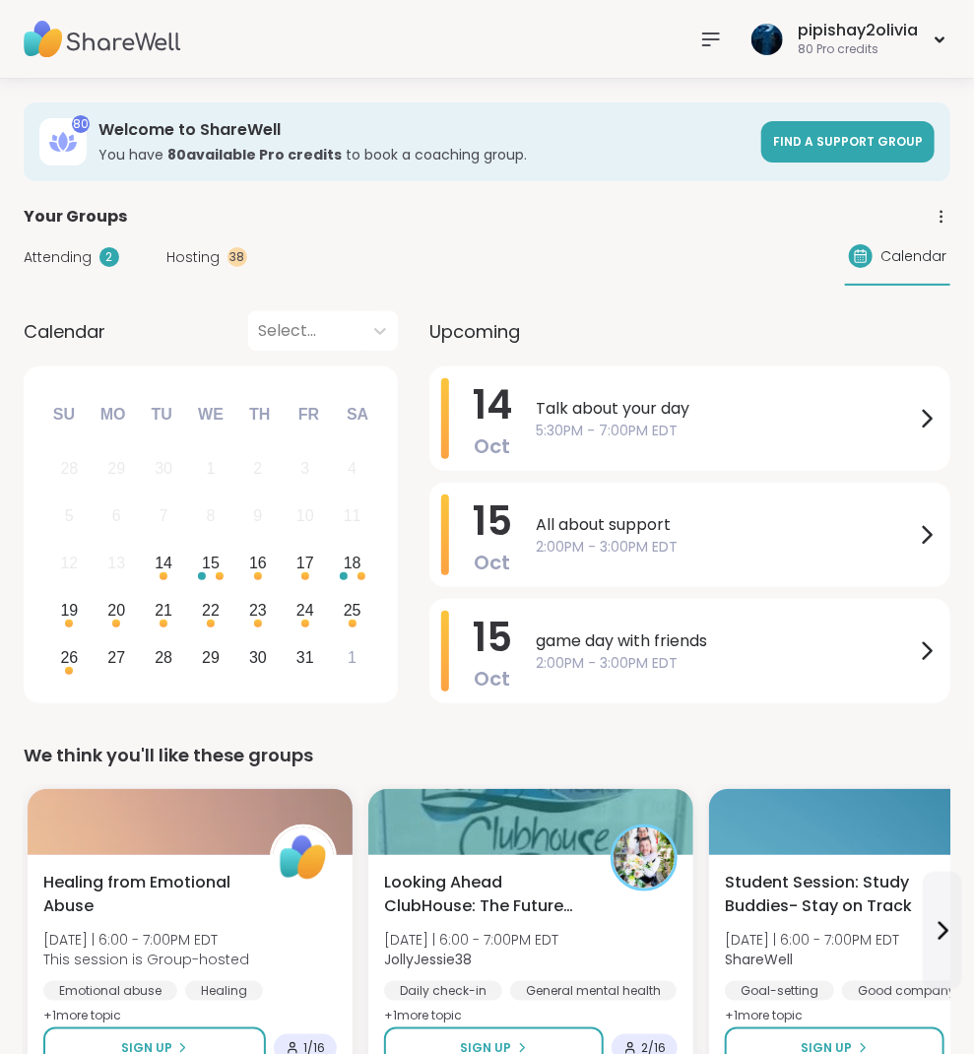
click at [717, 37] on icon at bounding box center [711, 39] width 16 height 12
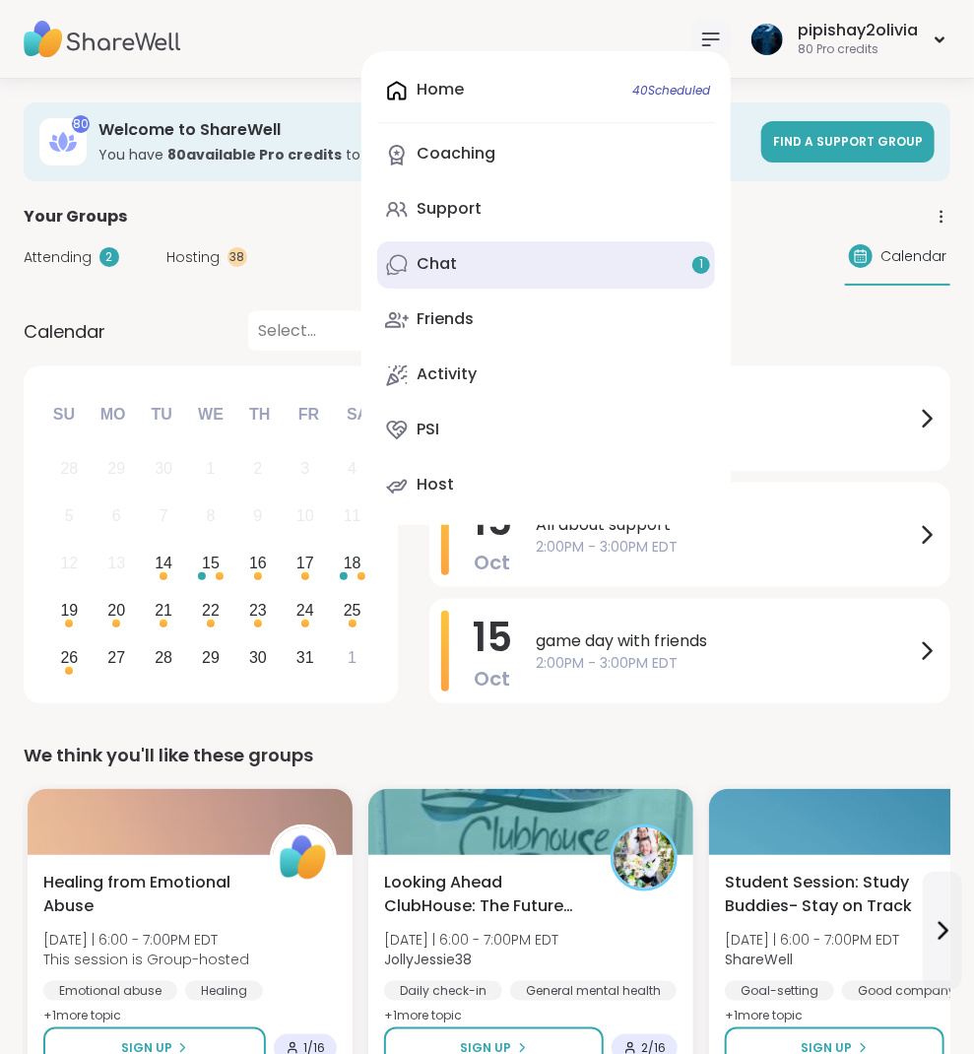
click at [583, 266] on link "Chat 1" at bounding box center [546, 264] width 338 height 47
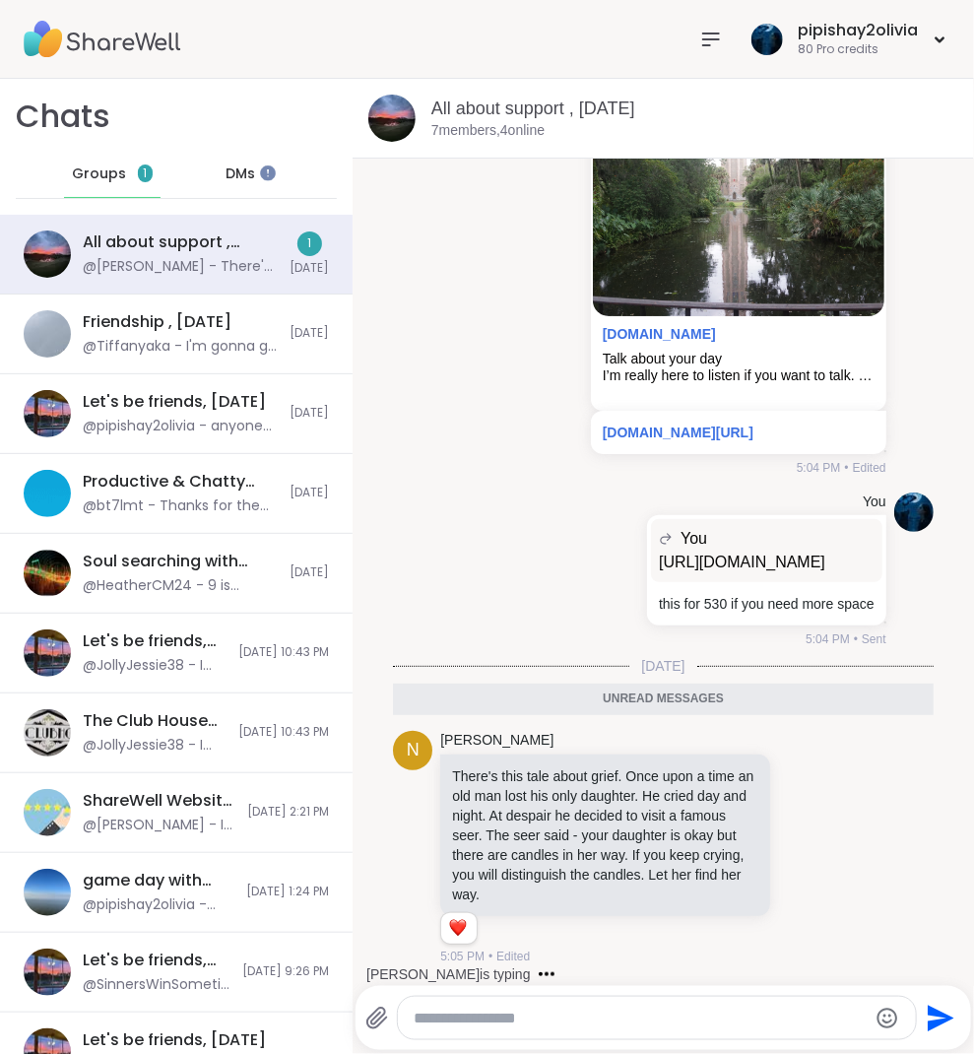
scroll to position [2046, 0]
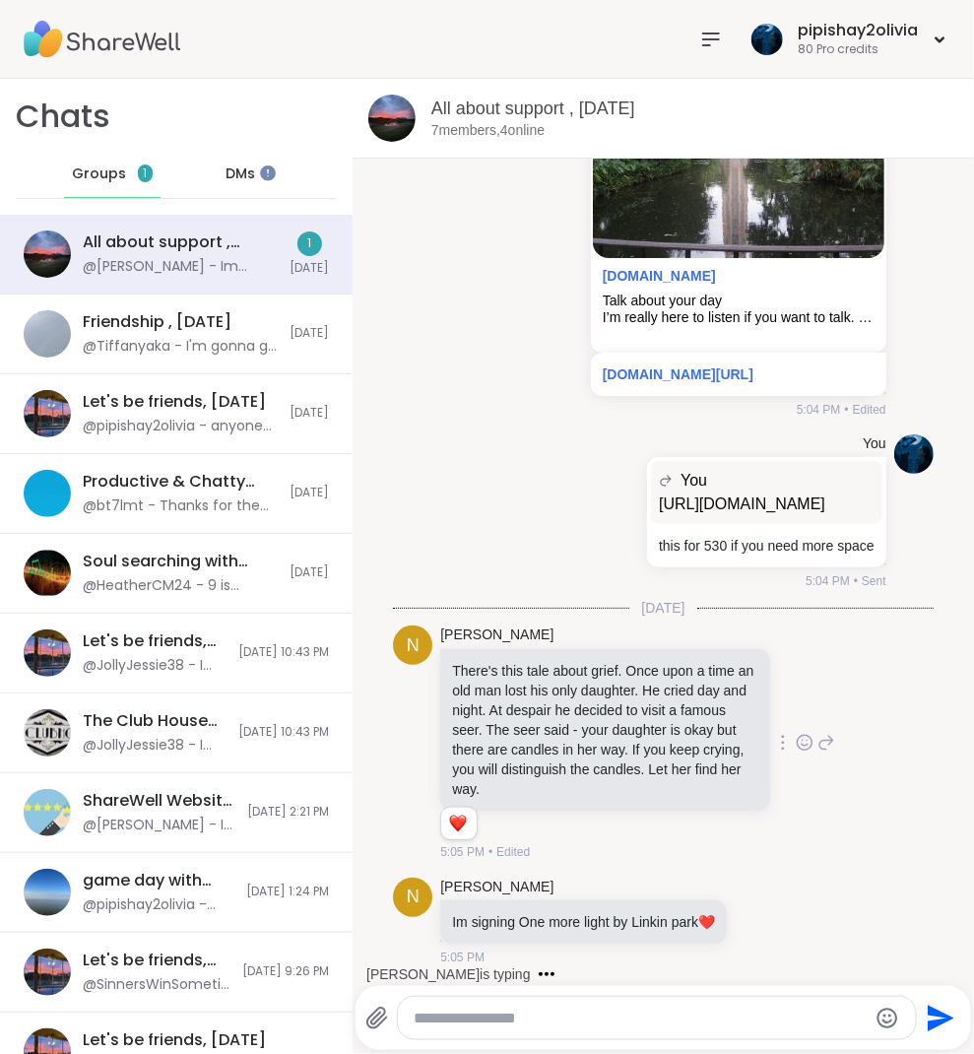
click at [780, 675] on div "nadia_hope There's this tale about grief. Once upon a time an old man lost his …" at bounding box center [637, 742] width 394 height 235
click at [796, 733] on icon at bounding box center [805, 743] width 18 height 20
click at [796, 702] on div "Select Reaction: Heart" at bounding box center [805, 711] width 18 height 18
click at [770, 920] on icon at bounding box center [762, 921] width 18 height 20
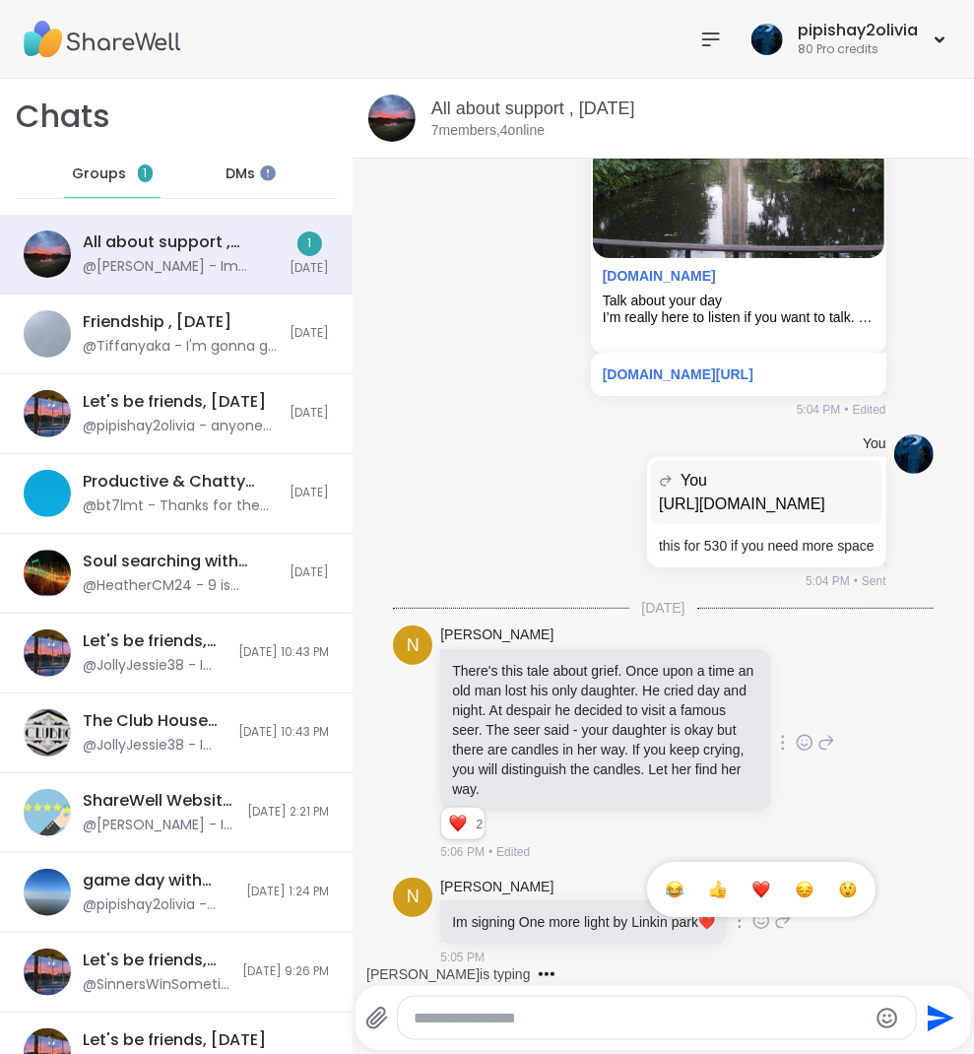
click at [770, 881] on div "Select Reaction: Heart" at bounding box center [762, 890] width 18 height 18
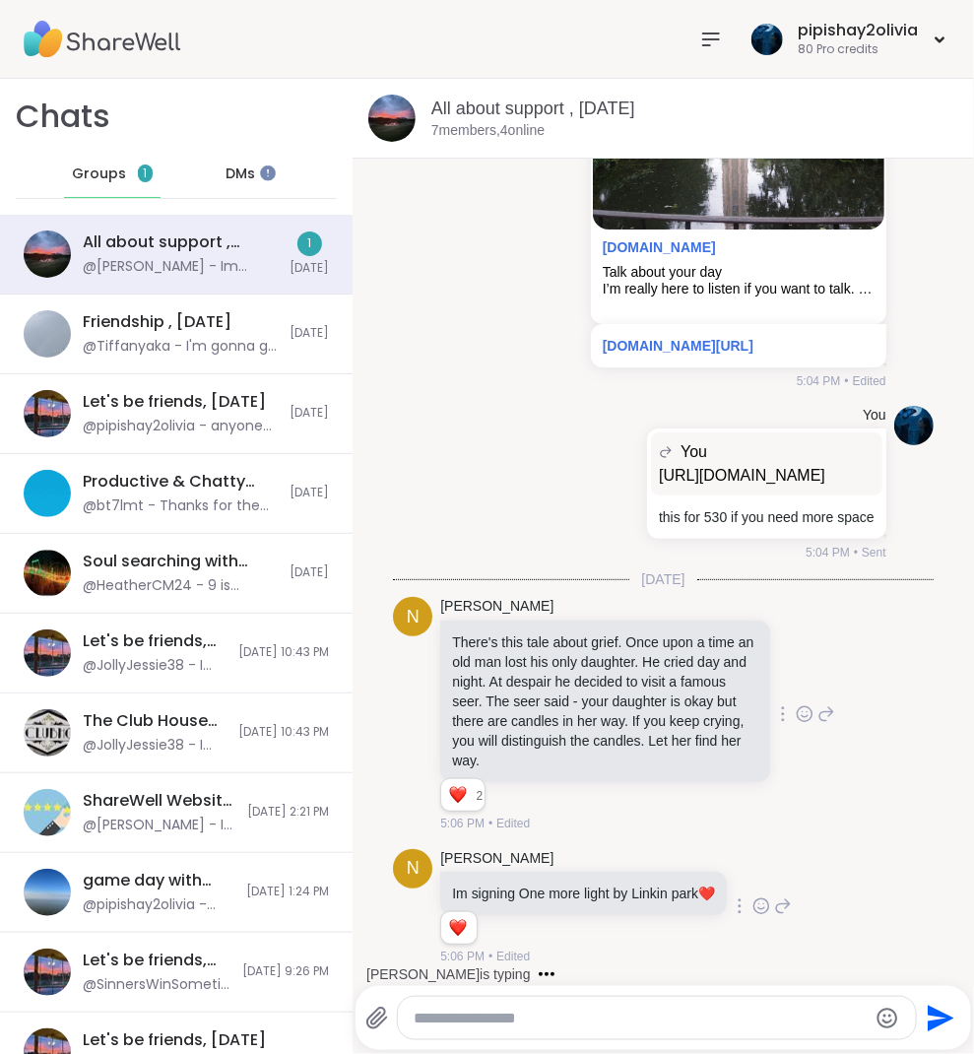
scroll to position [2027, 0]
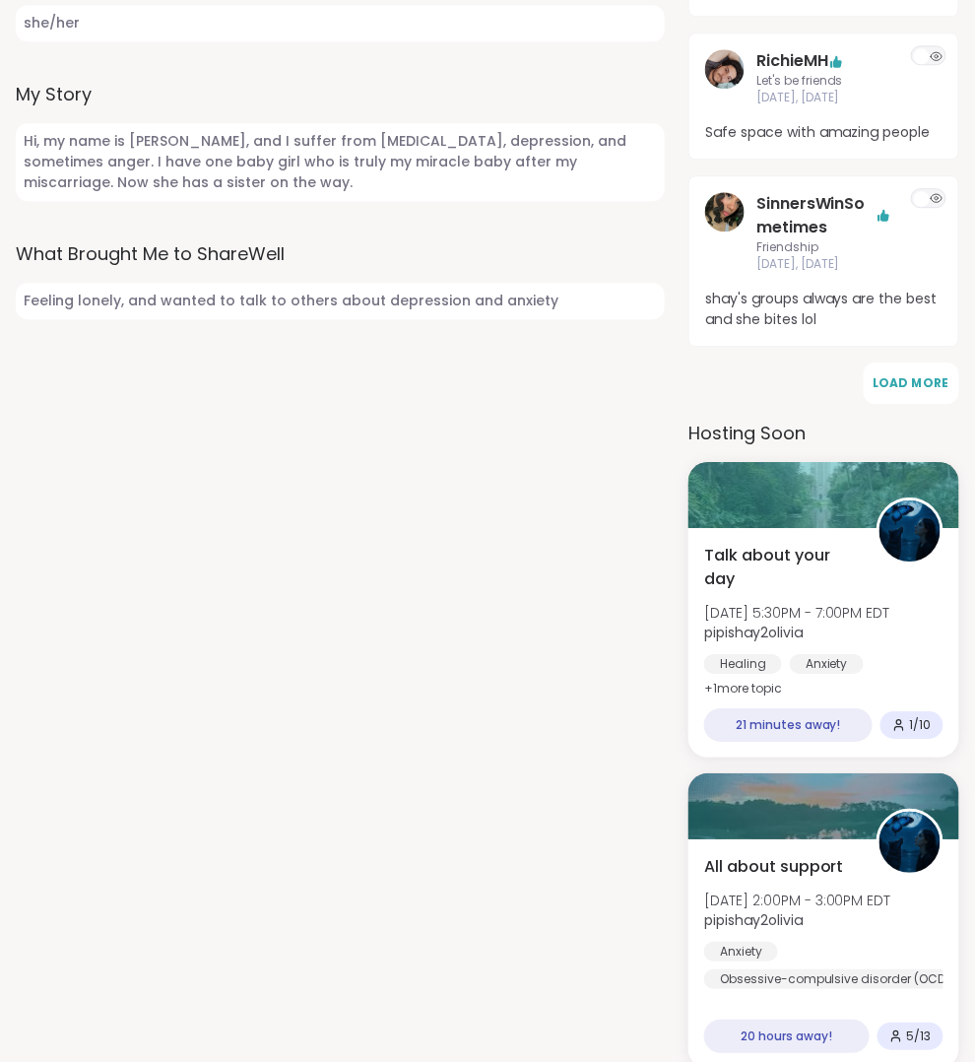
scroll to position [1127, 0]
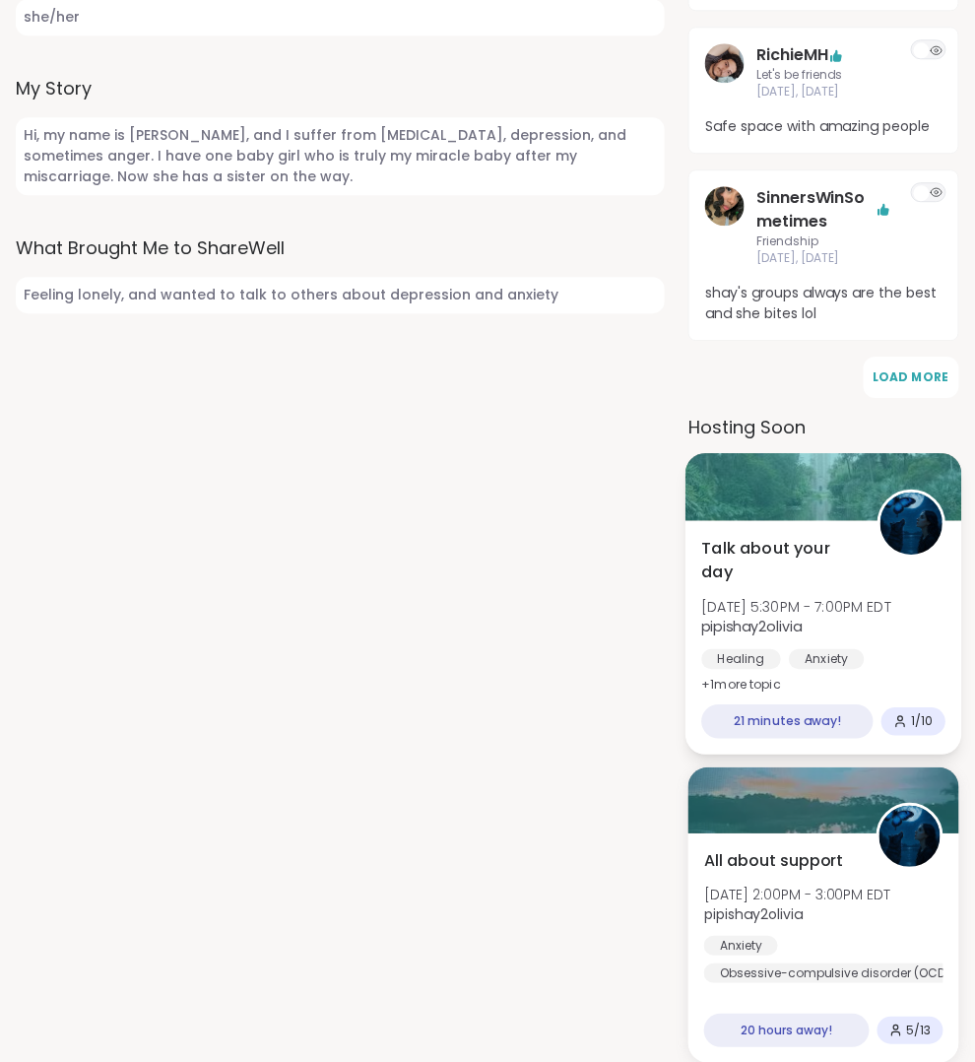
click at [799, 548] on span "Talk about your day" at bounding box center [779, 560] width 154 height 48
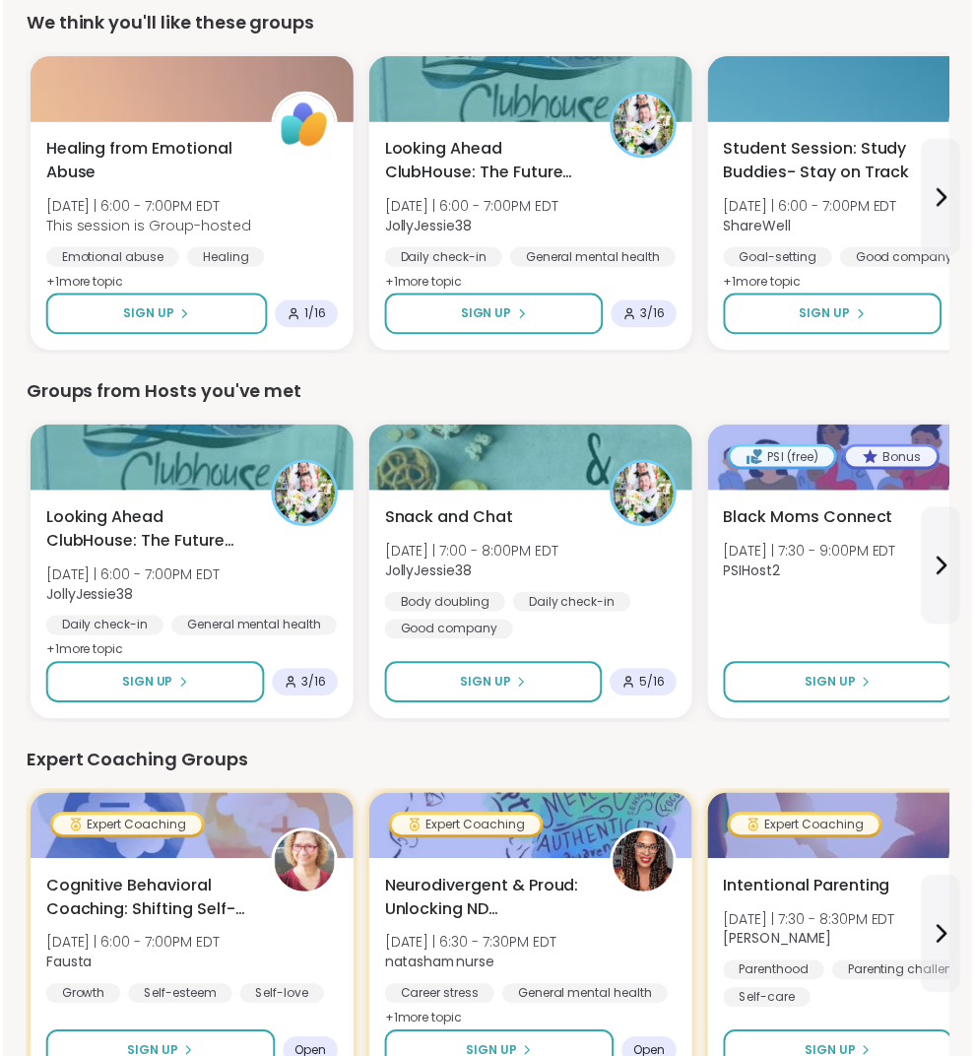
scroll to position [746, 0]
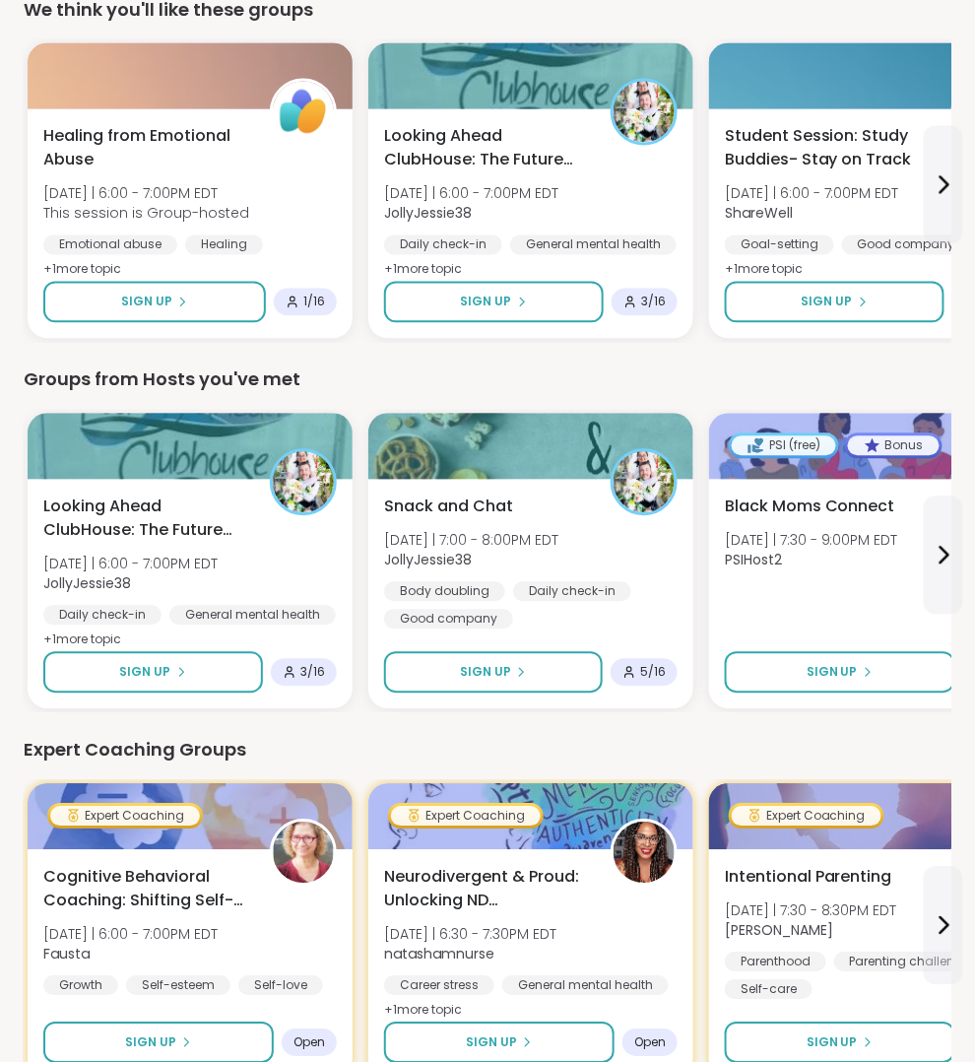
click at [947, 547] on icon at bounding box center [944, 556] width 24 height 24
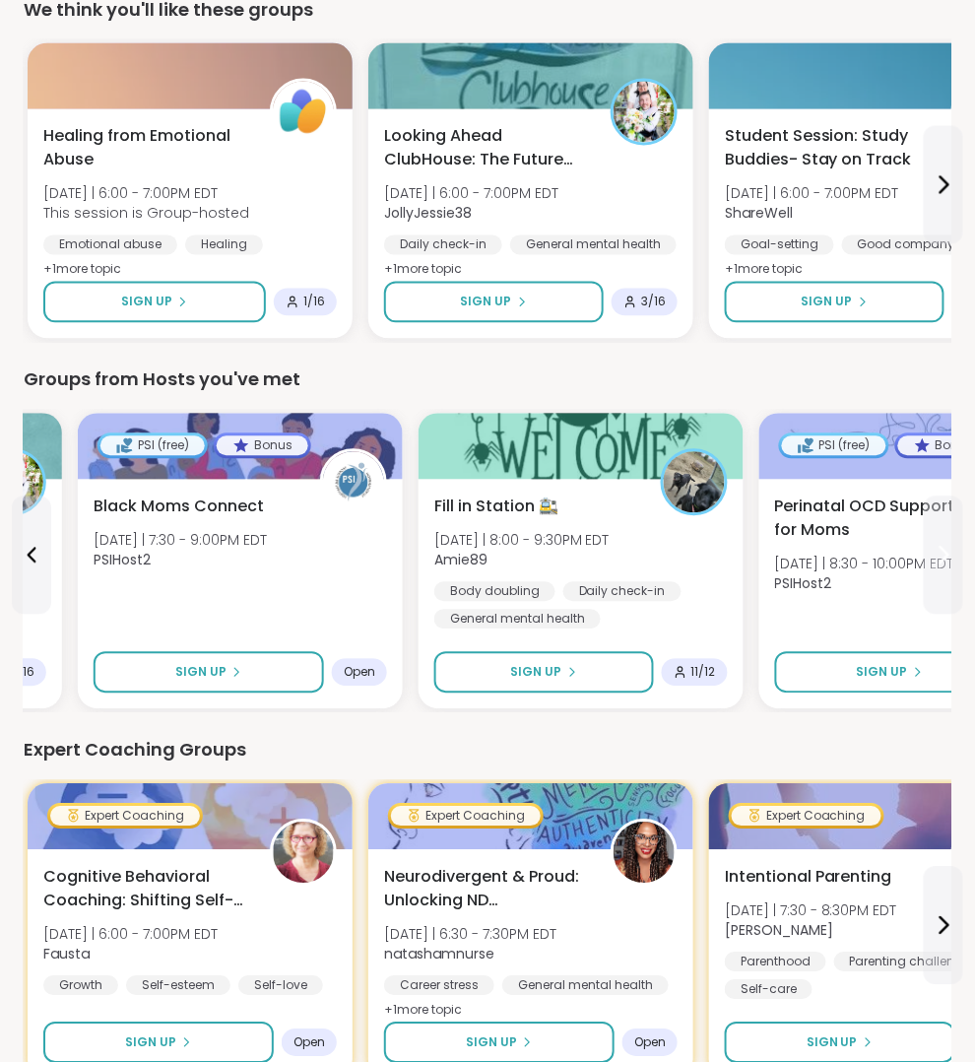
click at [947, 547] on icon at bounding box center [944, 556] width 24 height 24
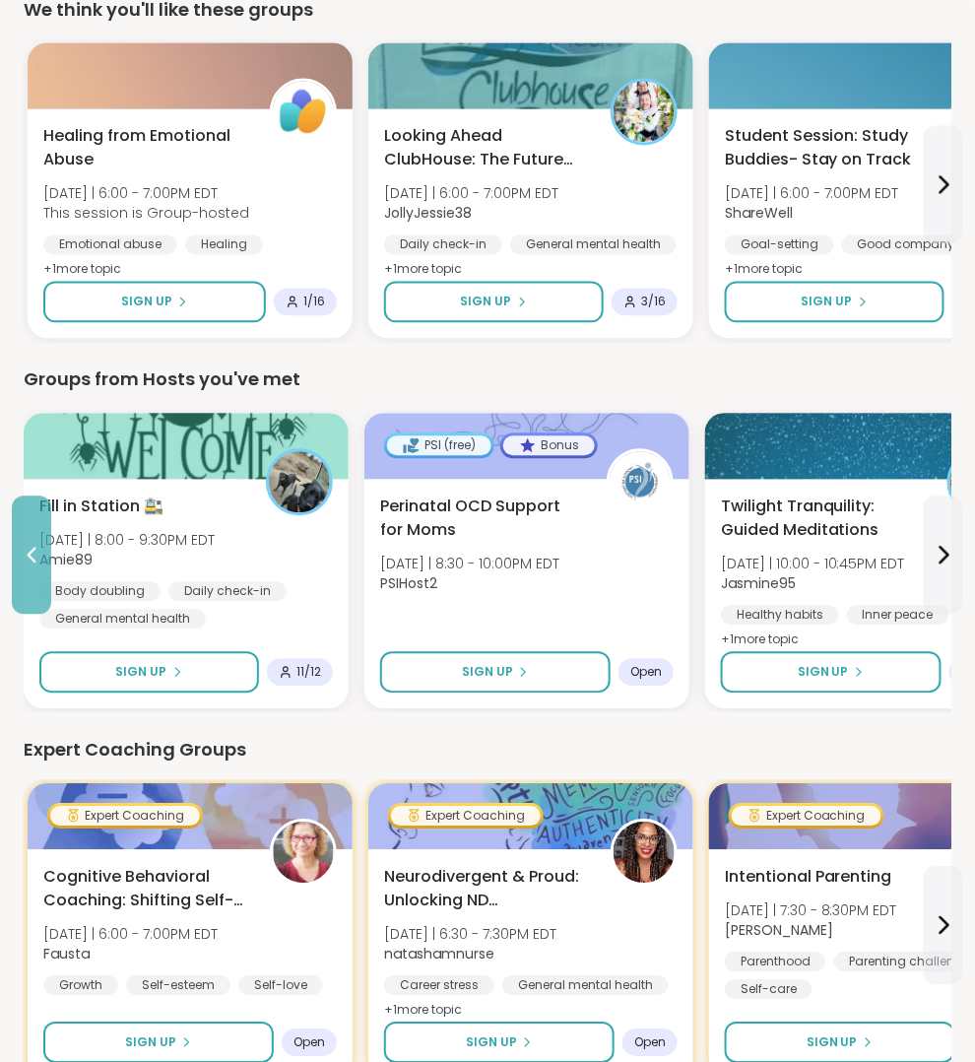
click at [18, 565] on button at bounding box center [31, 555] width 39 height 118
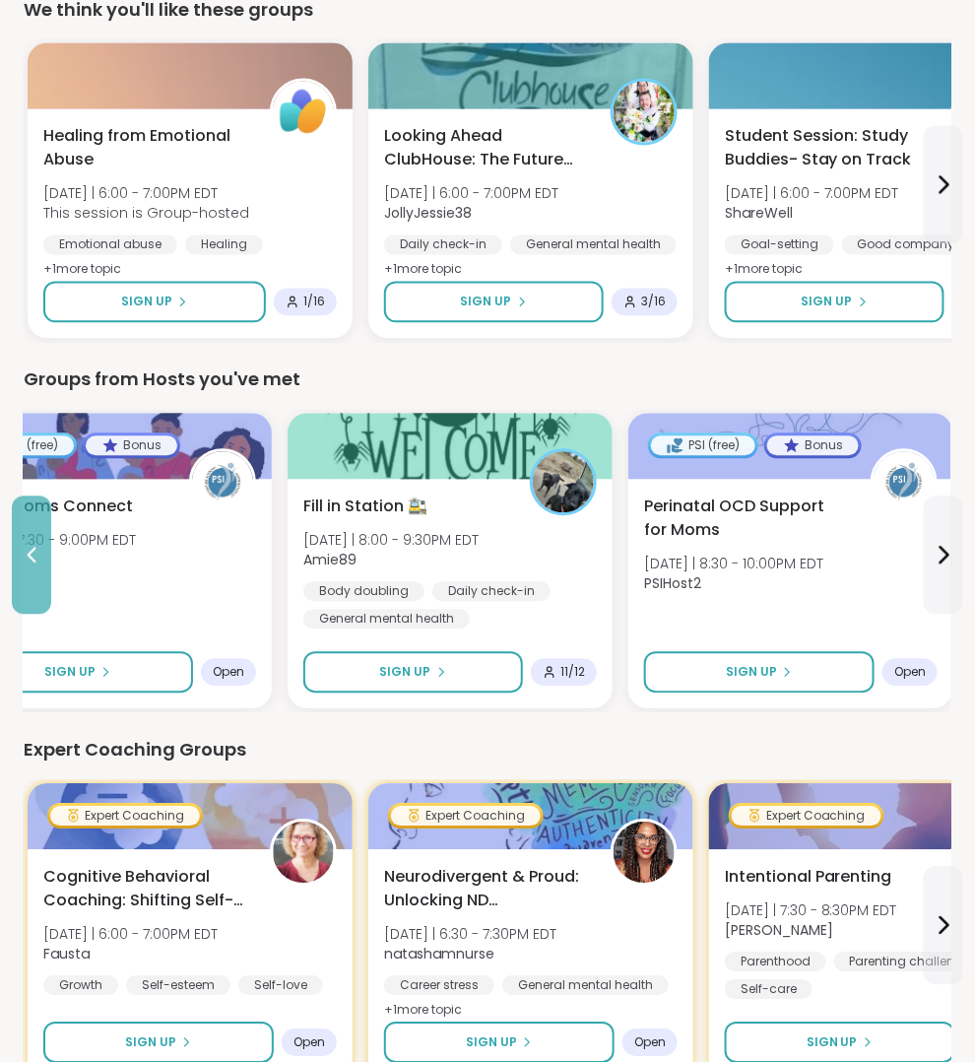
click at [18, 565] on button at bounding box center [31, 555] width 39 height 118
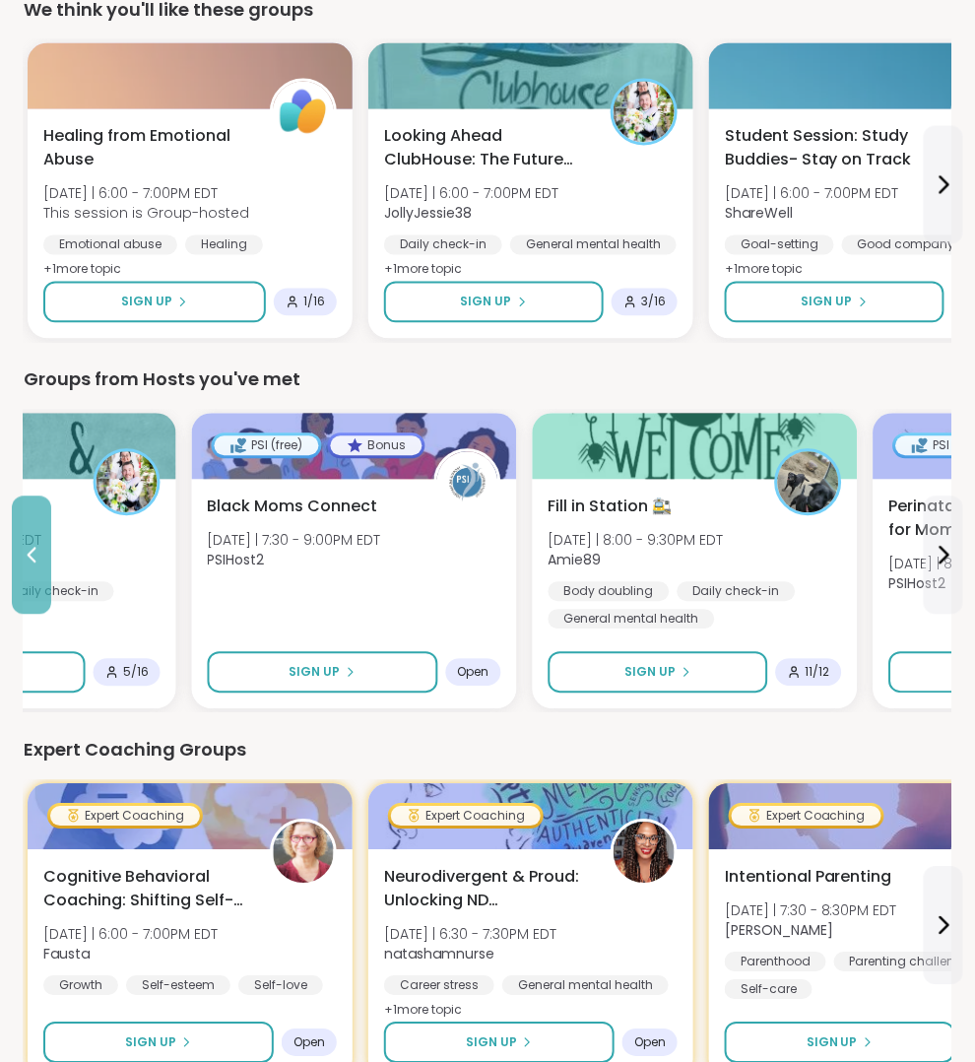
click at [18, 565] on button at bounding box center [31, 555] width 39 height 118
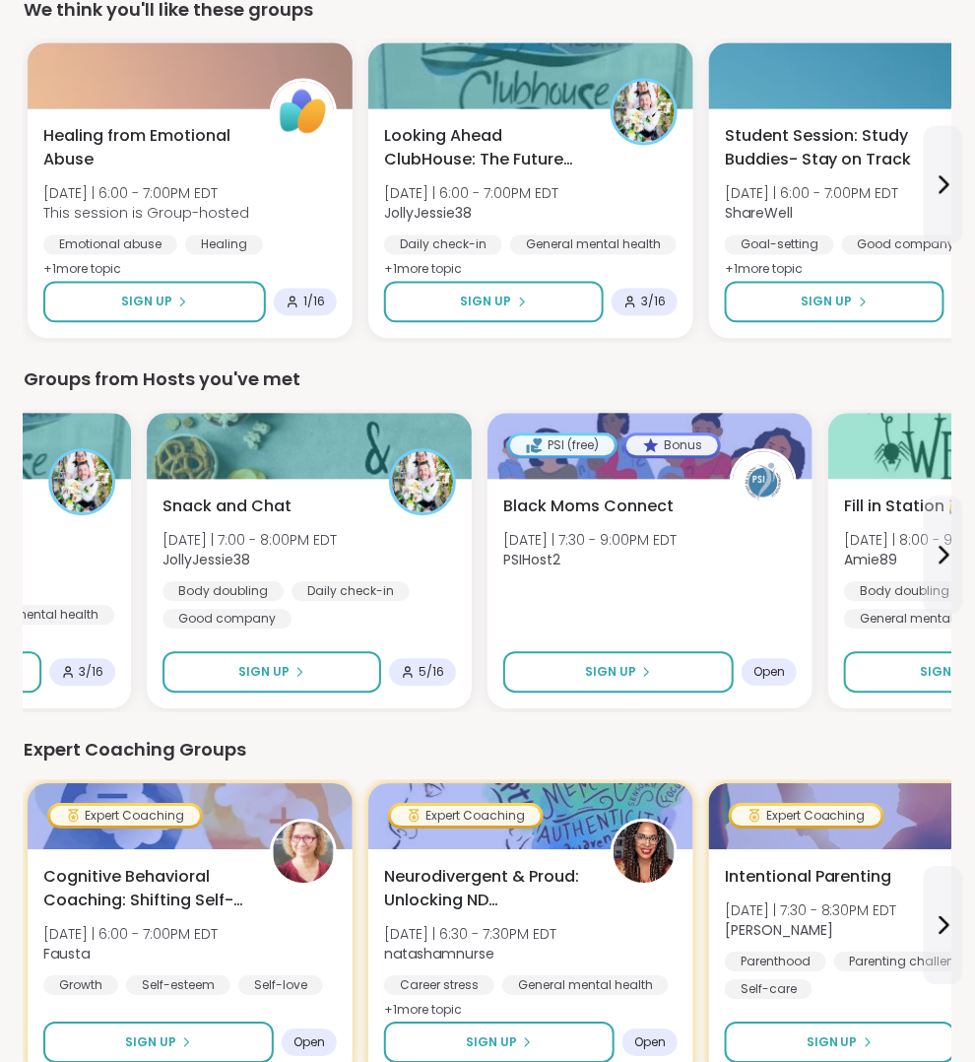
click at [18, 565] on div "80 Welcome to ShareWell You have 80 available Pro credit s to book a coaching g…" at bounding box center [487, 981] width 975 height 3297
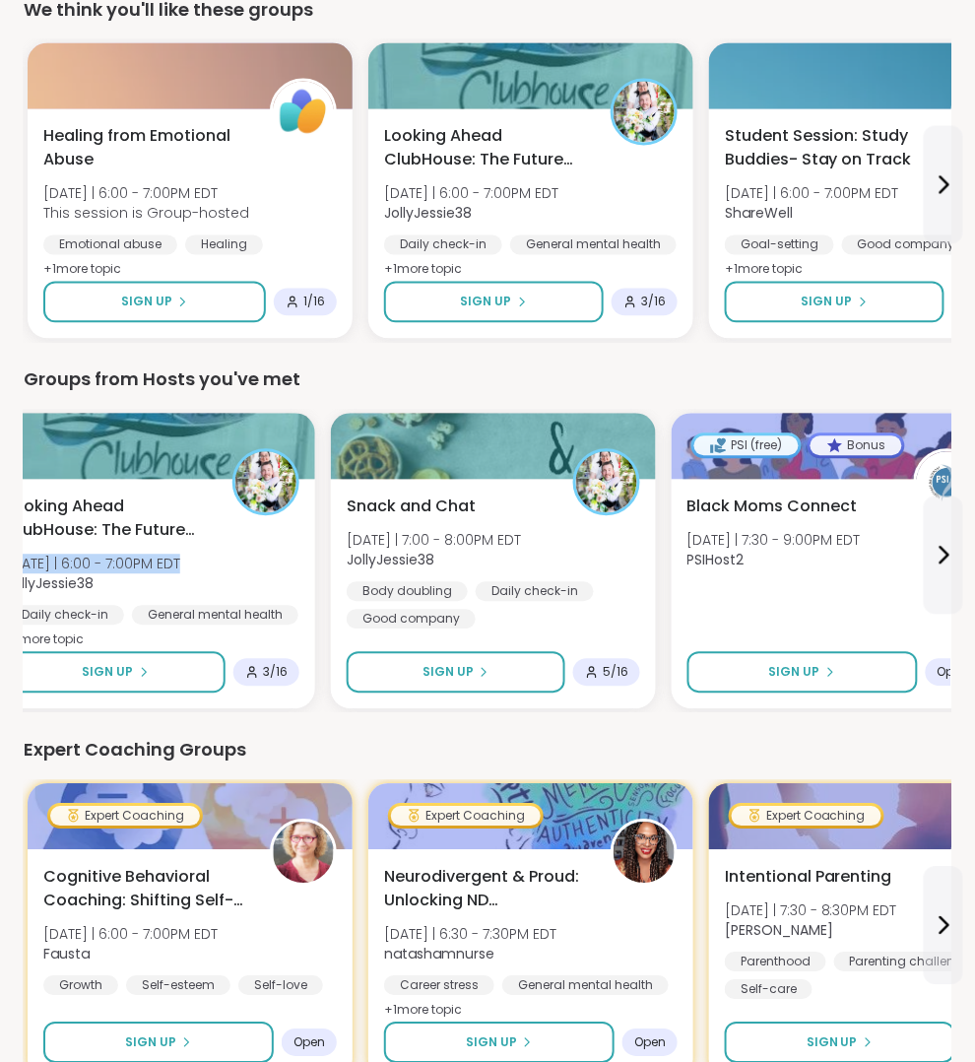
click at [18, 565] on div "80 Welcome to ShareWell You have 80 available Pro credit s to book a coaching g…" at bounding box center [487, 981] width 975 height 3297
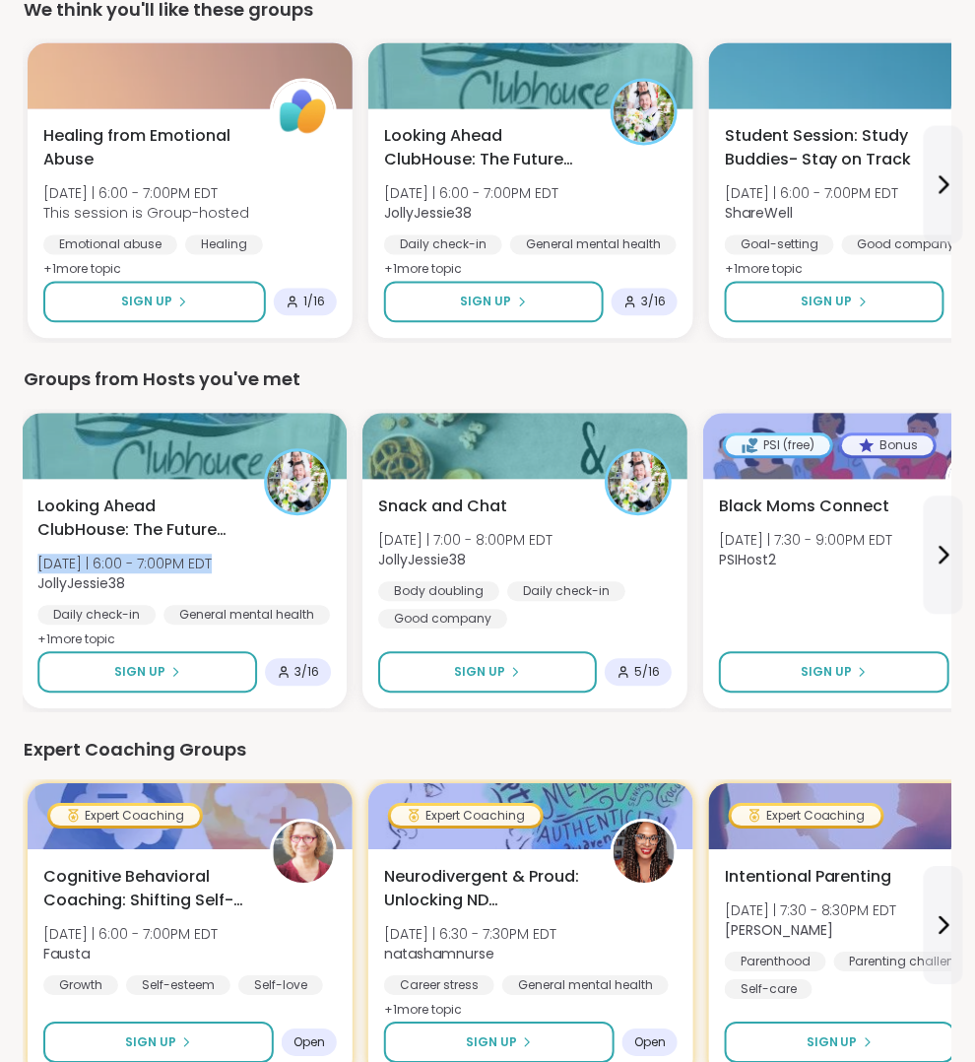
click at [18, 565] on div "80 Welcome to ShareWell You have 80 available Pro credit s to book a coaching g…" at bounding box center [487, 981] width 975 height 3297
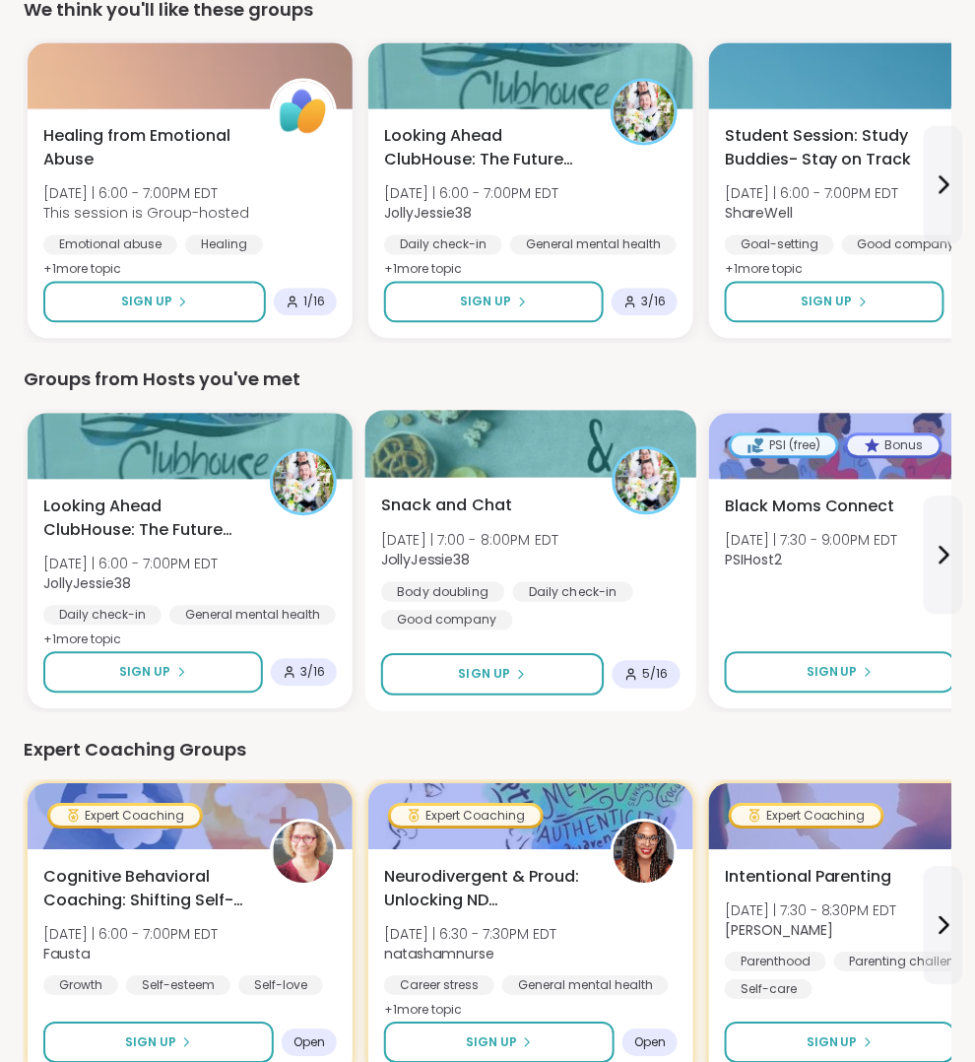
click at [500, 454] on div at bounding box center [531, 444] width 332 height 67
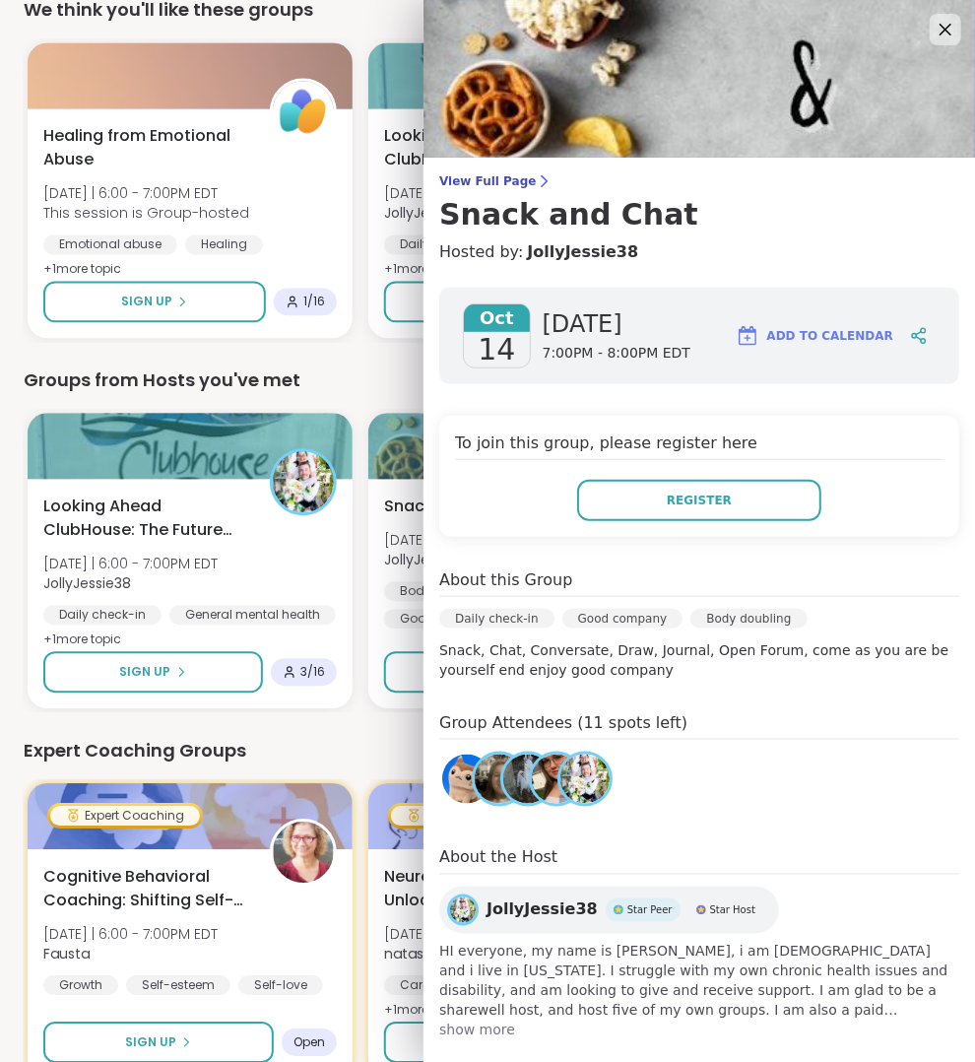
click at [343, 744] on div "Expert Coaching Groups" at bounding box center [488, 751] width 928 height 28
